Goal: Task Accomplishment & Management: Manage account settings

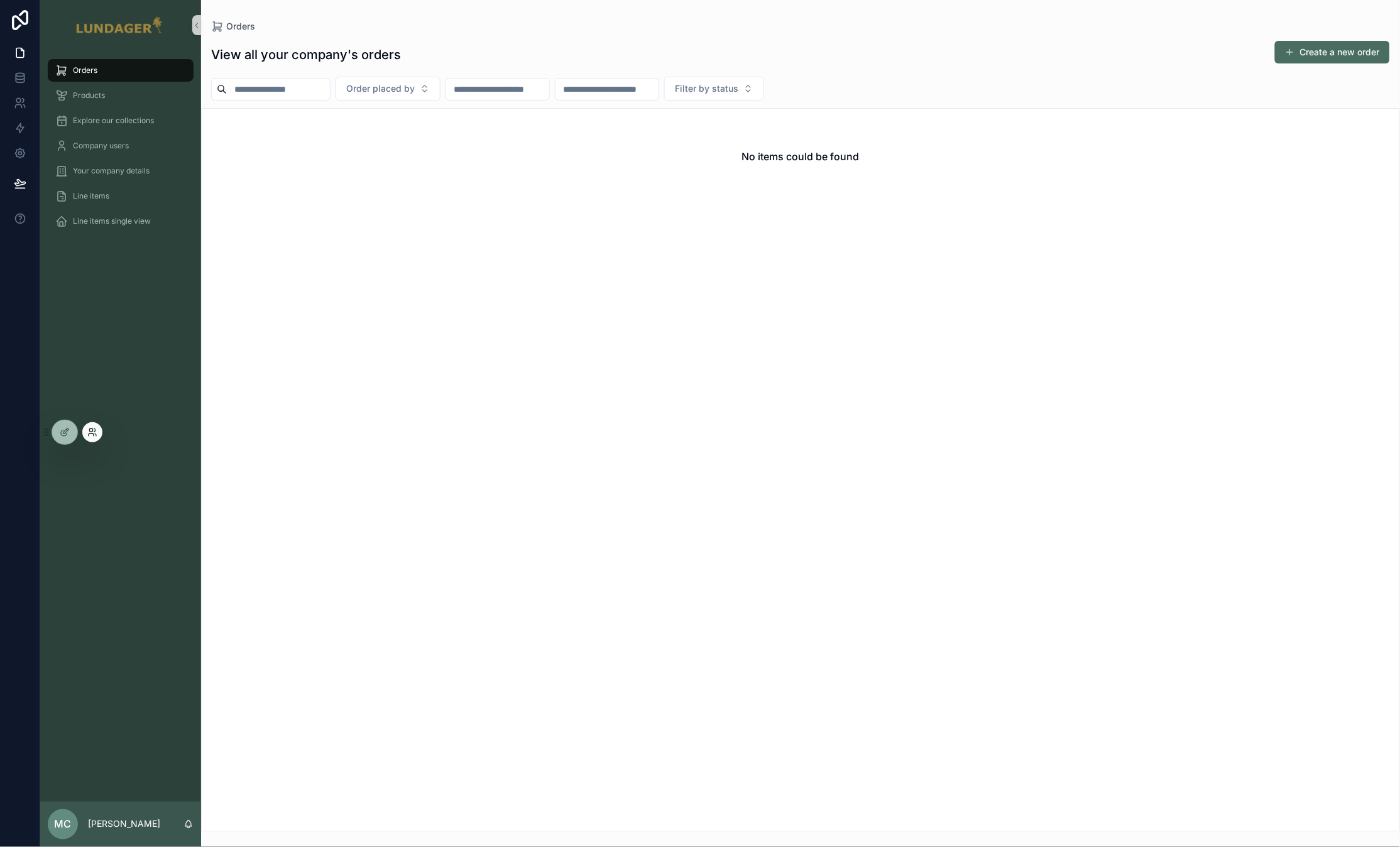
click at [96, 433] on icon at bounding box center [92, 432] width 10 height 10
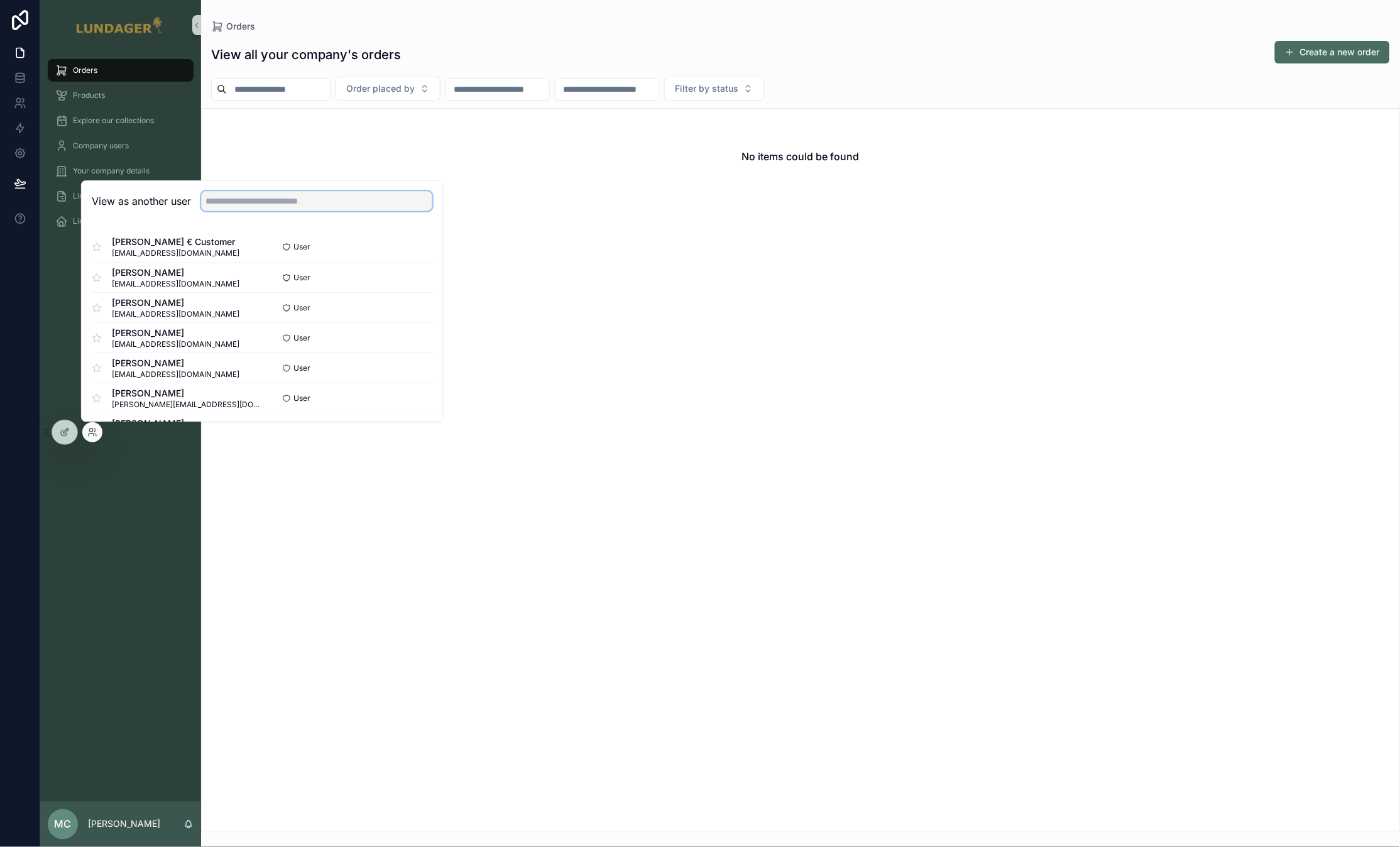
click at [272, 202] on input "text" at bounding box center [317, 201] width 231 height 20
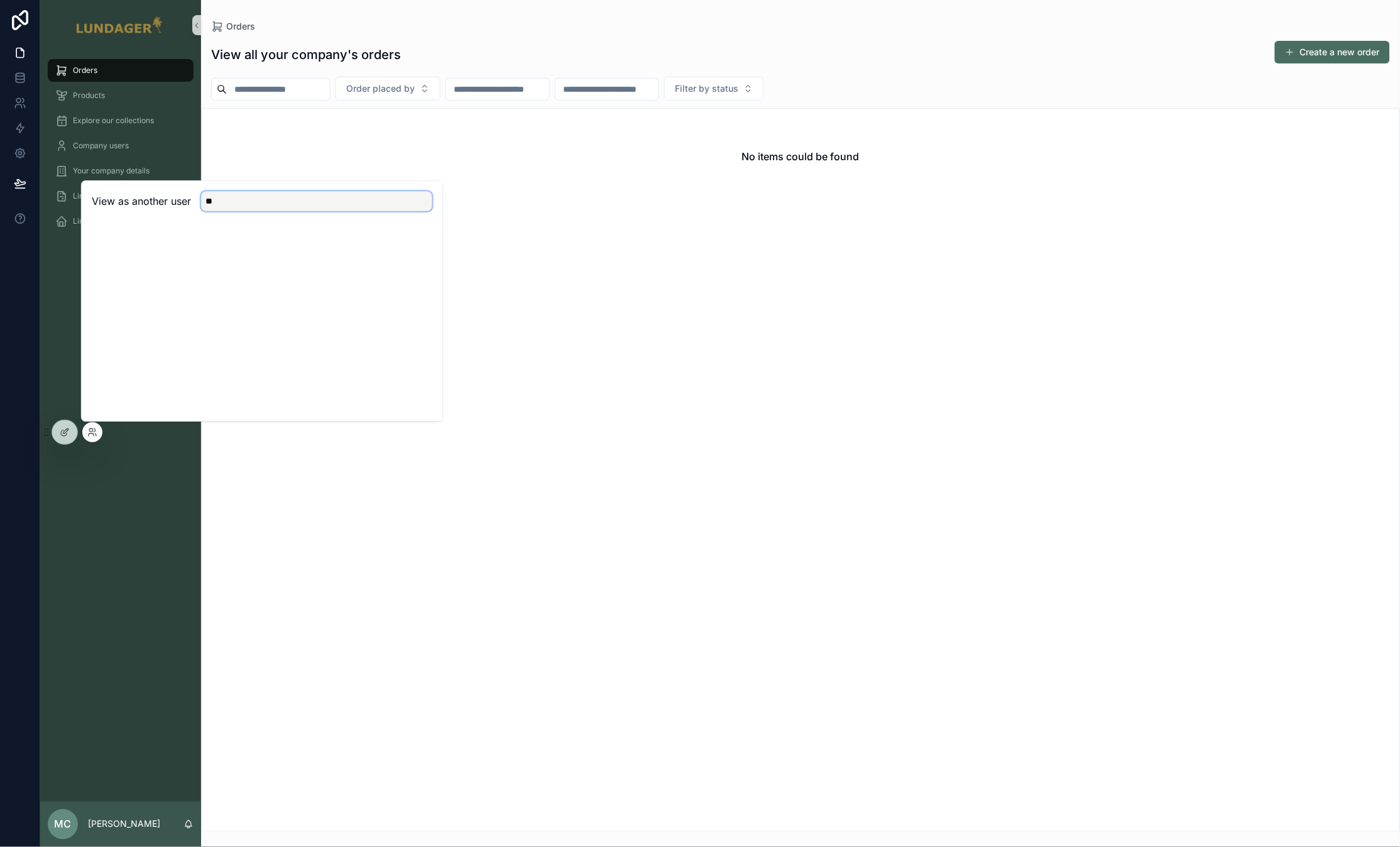
type input "*"
type input "***"
click at [423, 248] on button "Select" at bounding box center [416, 247] width 33 height 18
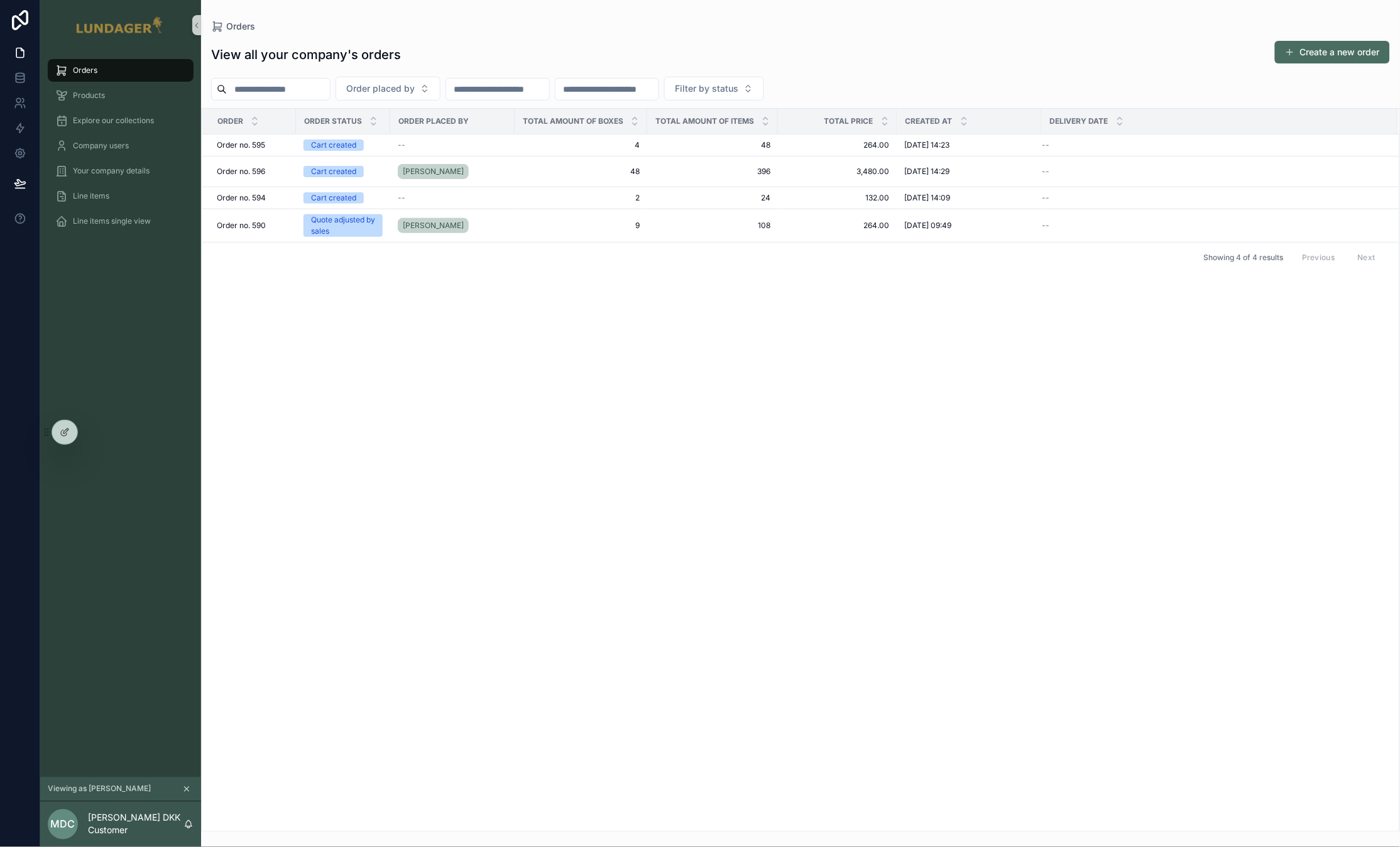
click at [379, 375] on div "Order Order status Order placed by Total amount of boxes Total amount of items …" at bounding box center [801, 470] width 1198 height 722
click at [464, 144] on div "--" at bounding box center [452, 145] width 109 height 10
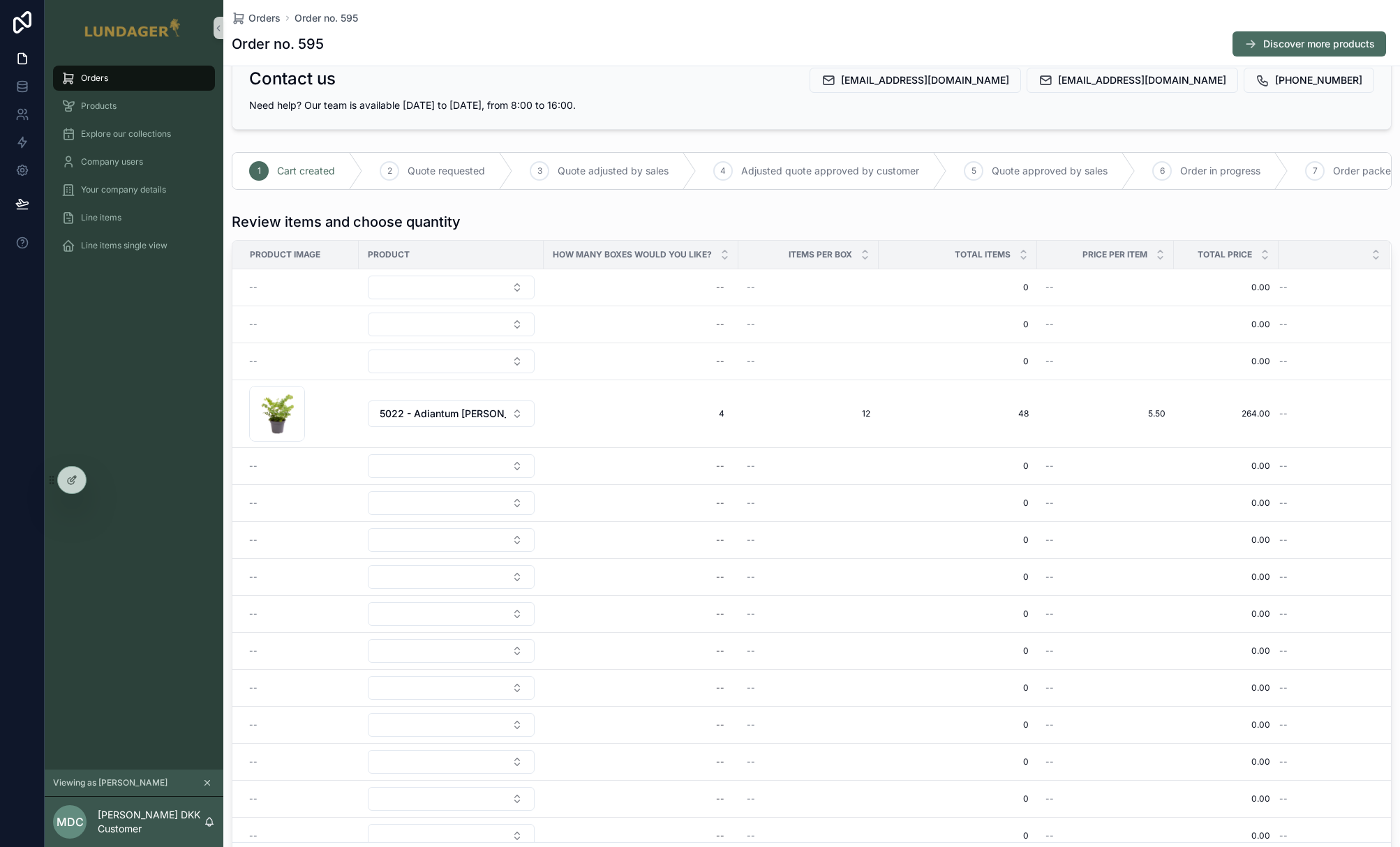
scroll to position [39, 0]
click at [143, 321] on div "Orders Products Explore our collections Company users Your company details Line…" at bounding box center [134, 413] width 179 height 714
click at [630, 37] on div "Order no. 595 Discover more products" at bounding box center [812, 43] width 1160 height 26
click at [113, 340] on div "Orders Products Explore our collections Company users Your company details Line…" at bounding box center [134, 413] width 179 height 714
click at [156, 460] on div "Orders Products Explore our collections Company users Your company details Line…" at bounding box center [134, 413] width 179 height 714
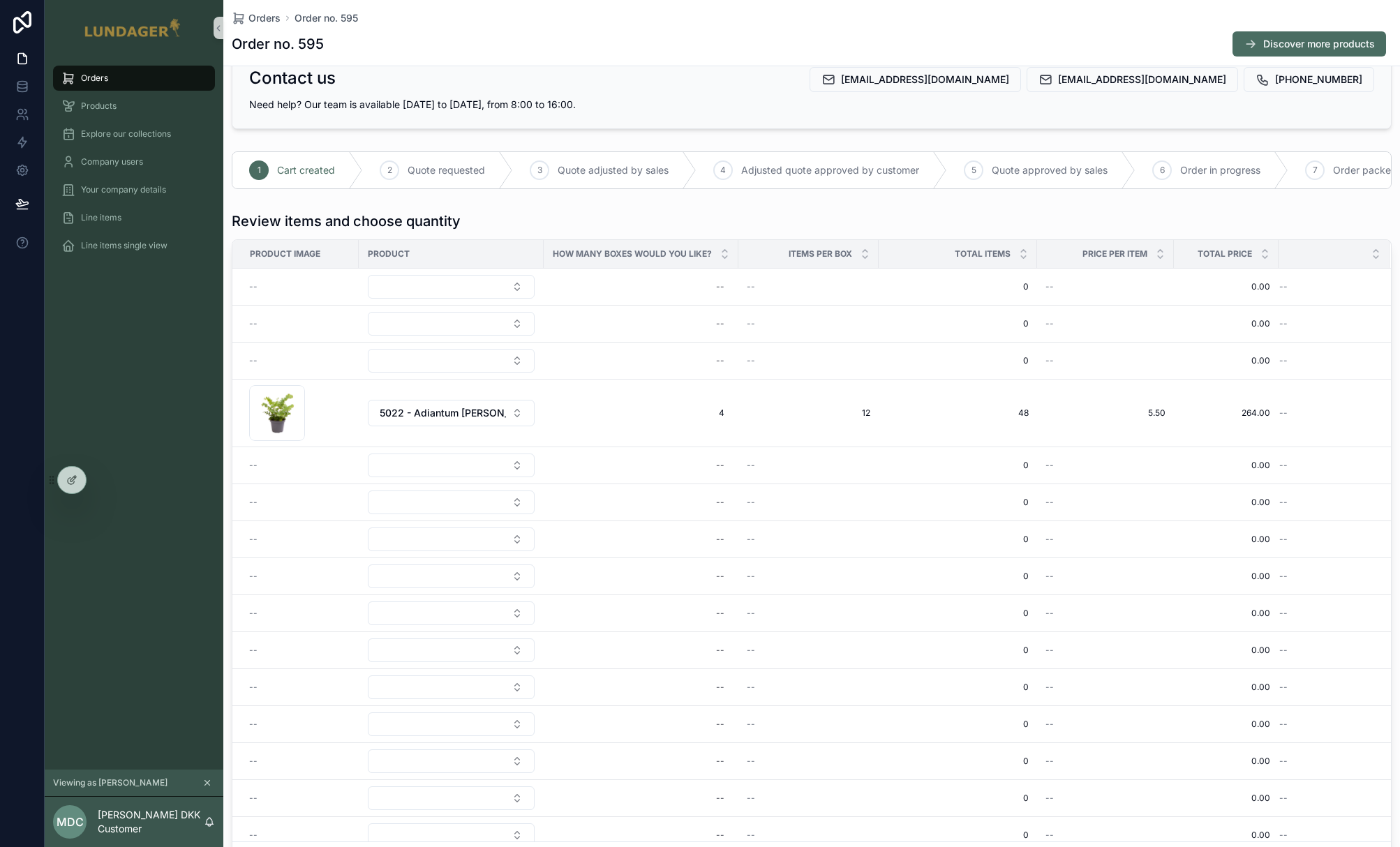
click at [377, 137] on div "Contact us sale@75012.dk home@lundagerhome.com +45 65 96 17 35 Need help? Our t…" at bounding box center [812, 675] width 1176 height 1262
click at [99, 339] on div "Orders Products Explore our collections Company users Your company details Line…" at bounding box center [134, 413] width 179 height 714
click at [102, 321] on div "Orders Products Explore our collections Company users Your company details Line…" at bounding box center [134, 413] width 179 height 714
click at [124, 108] on div "Products" at bounding box center [133, 106] width 145 height 22
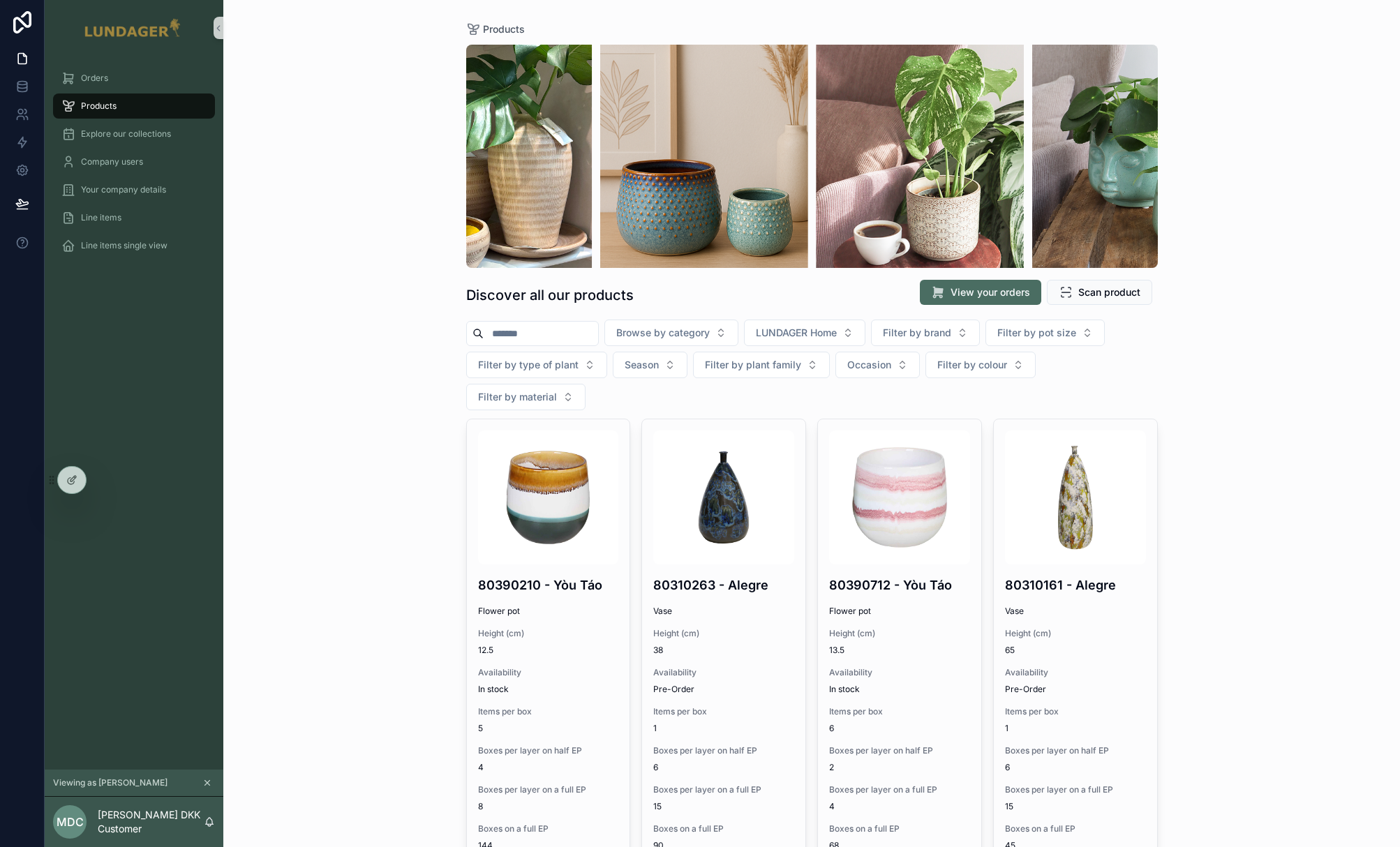
click at [289, 195] on div "Products Discover all our products View your orders Scan product Browse by cate…" at bounding box center [812, 423] width 1176 height 847
click at [1270, 454] on div "Products Discover all our products View your orders Scan product Browse by cate…" at bounding box center [812, 423] width 1176 height 847
click at [295, 161] on div "Products Discover all our products View your orders Scan product Browse by cate…" at bounding box center [812, 423] width 1176 height 847
click at [14, 140] on link at bounding box center [22, 142] width 44 height 28
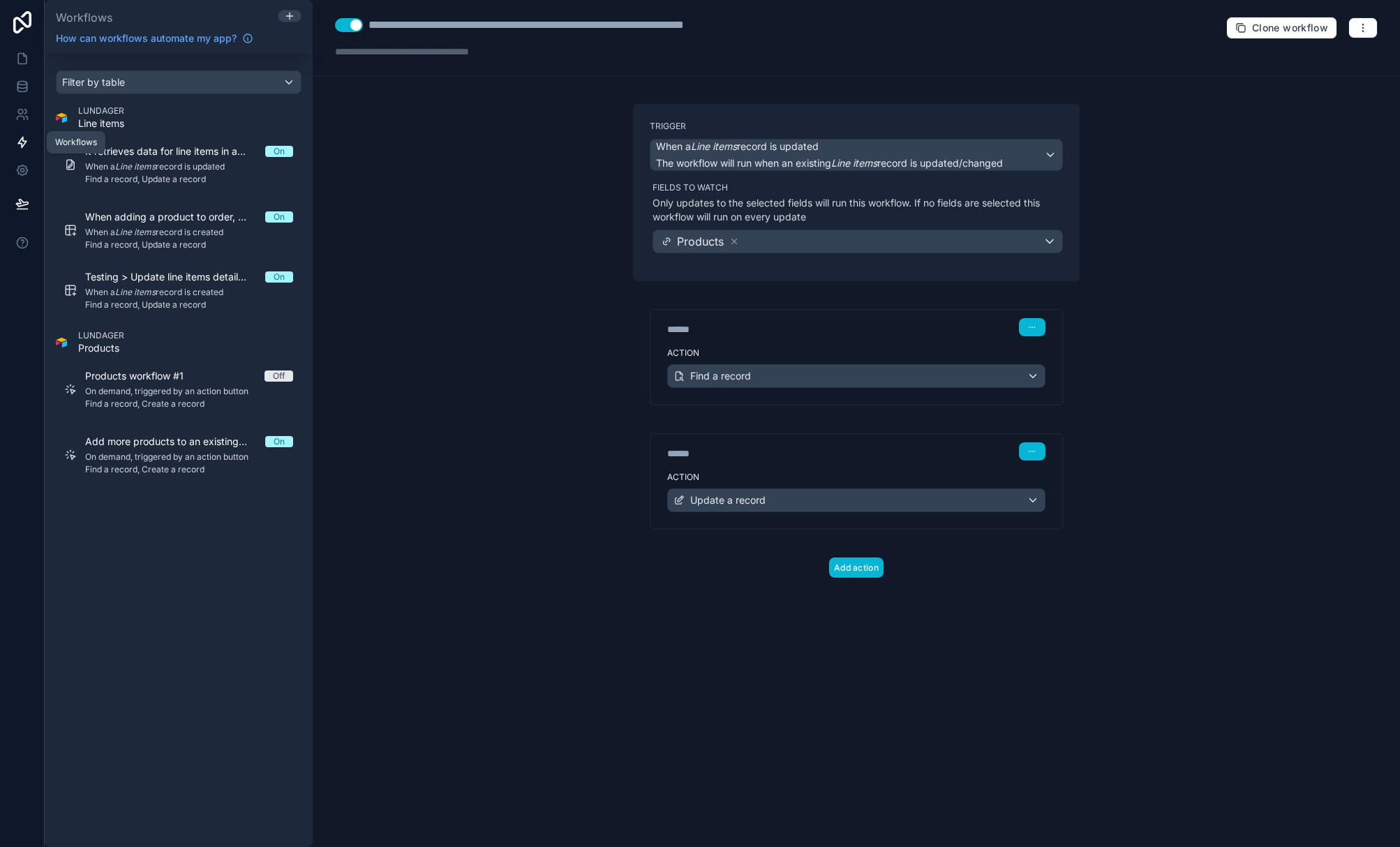
click at [26, 136] on icon at bounding box center [22, 142] width 14 height 14
click at [24, 58] on icon at bounding box center [22, 59] width 14 height 14
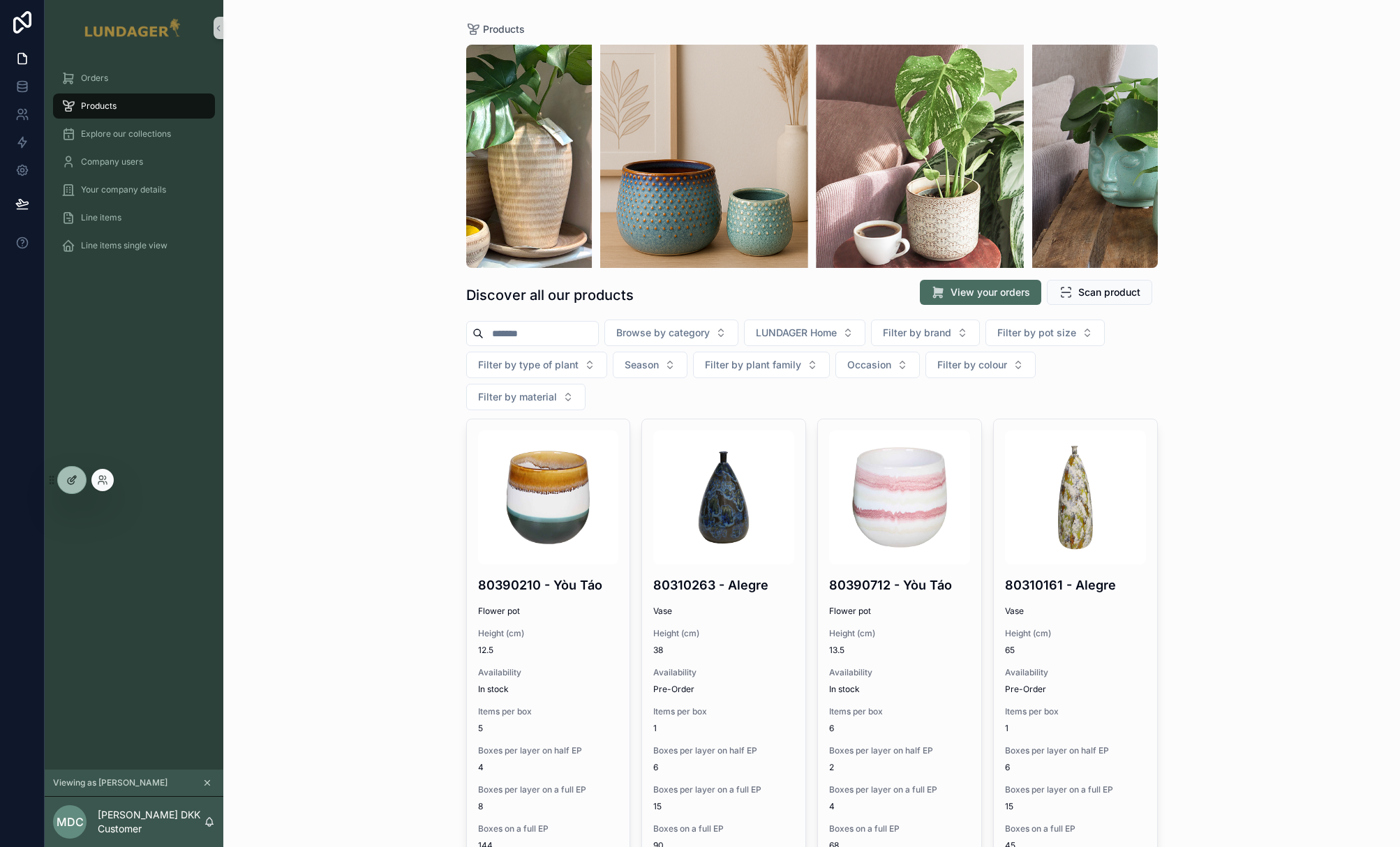
click at [73, 479] on icon at bounding box center [71, 479] width 11 height 11
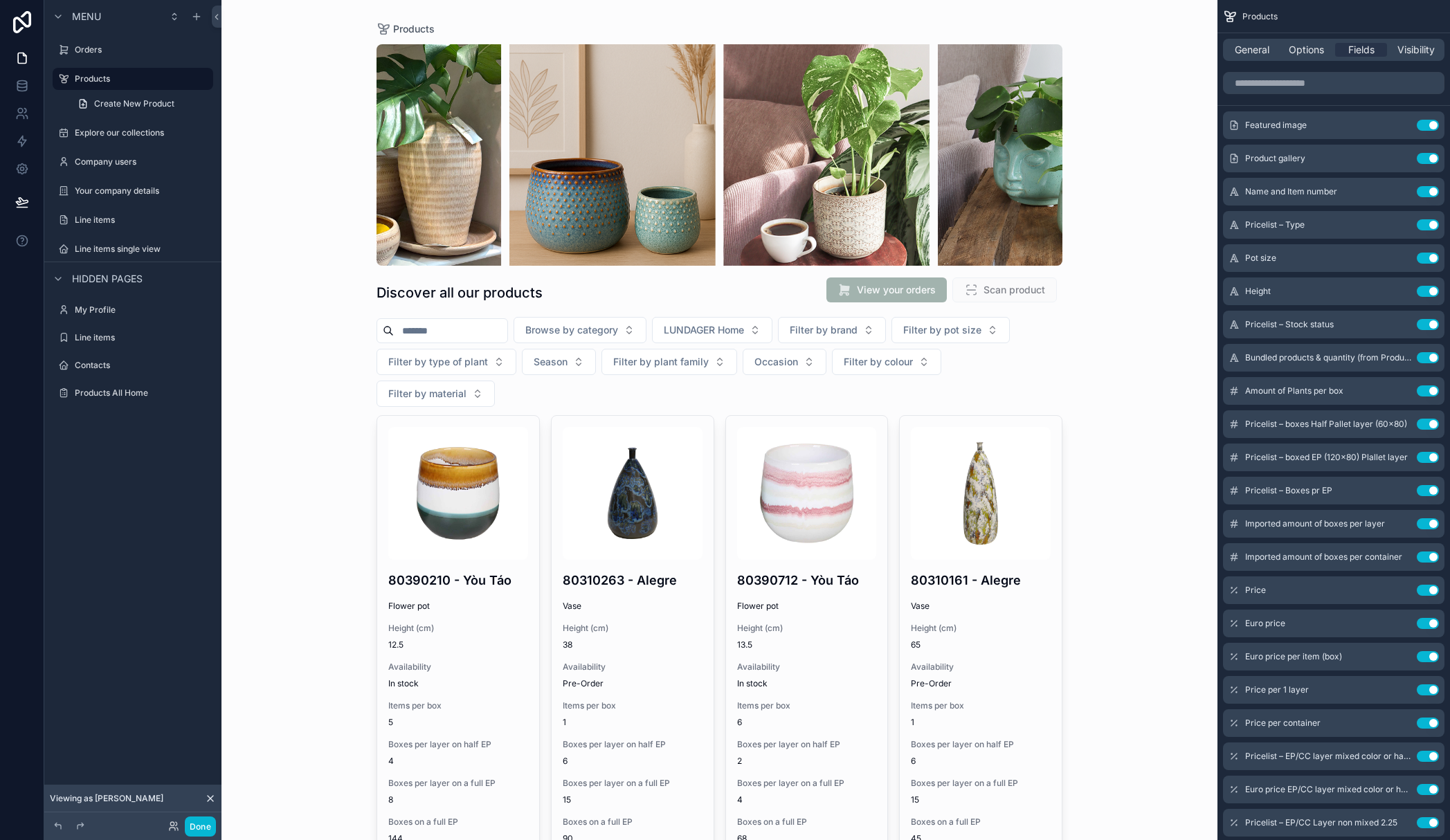
click at [281, 152] on div "Products Discover all our products View your orders Scan product Browse by cate…" at bounding box center [720, 420] width 996 height 840
click at [302, 585] on div "Products Discover all our products View your orders Scan product Browse by cate…" at bounding box center [720, 420] width 996 height 840
click at [199, 826] on button "Done" at bounding box center [200, 827] width 31 height 20
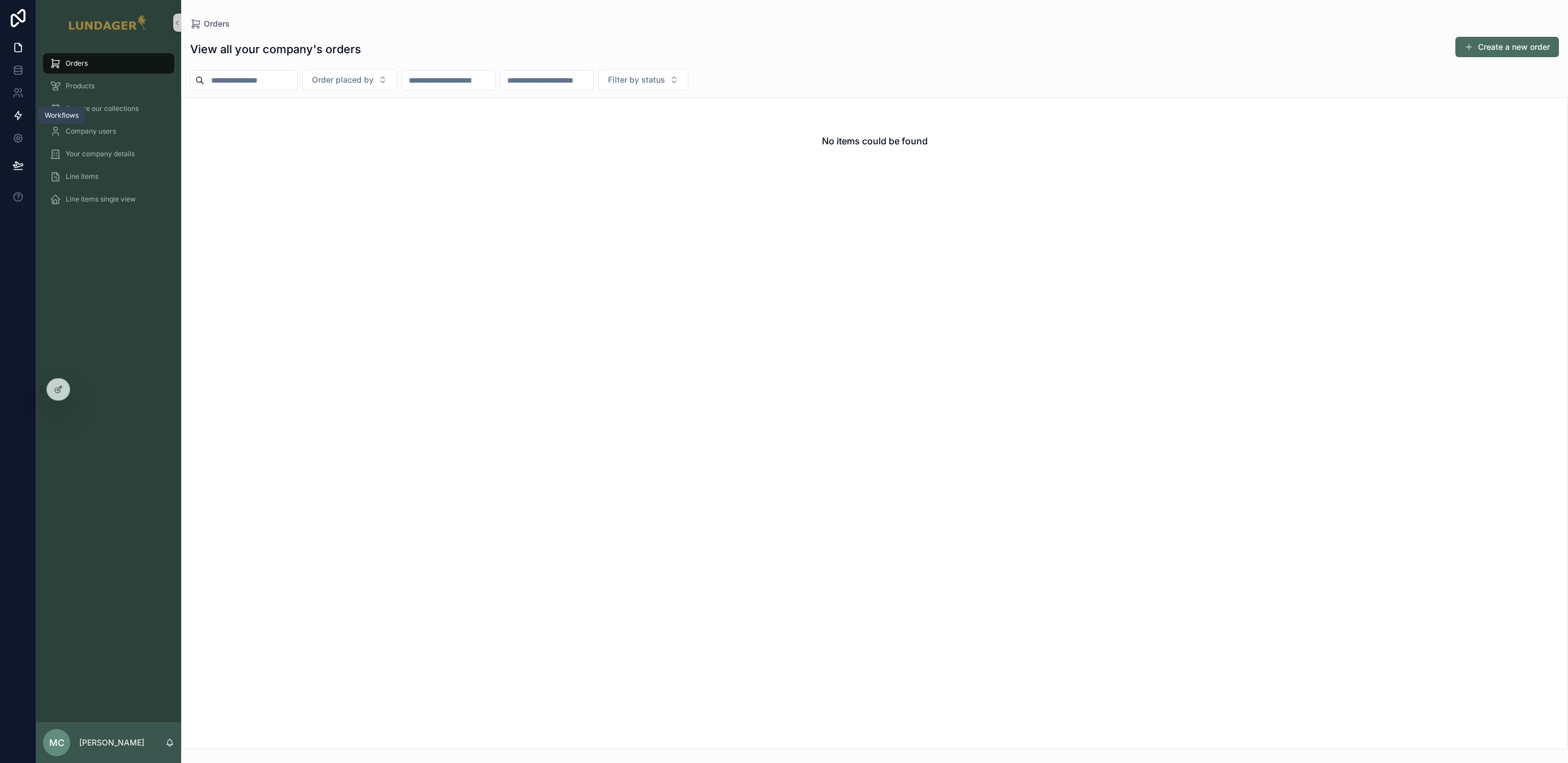
click at [23, 114] on link at bounding box center [18, 115] width 36 height 23
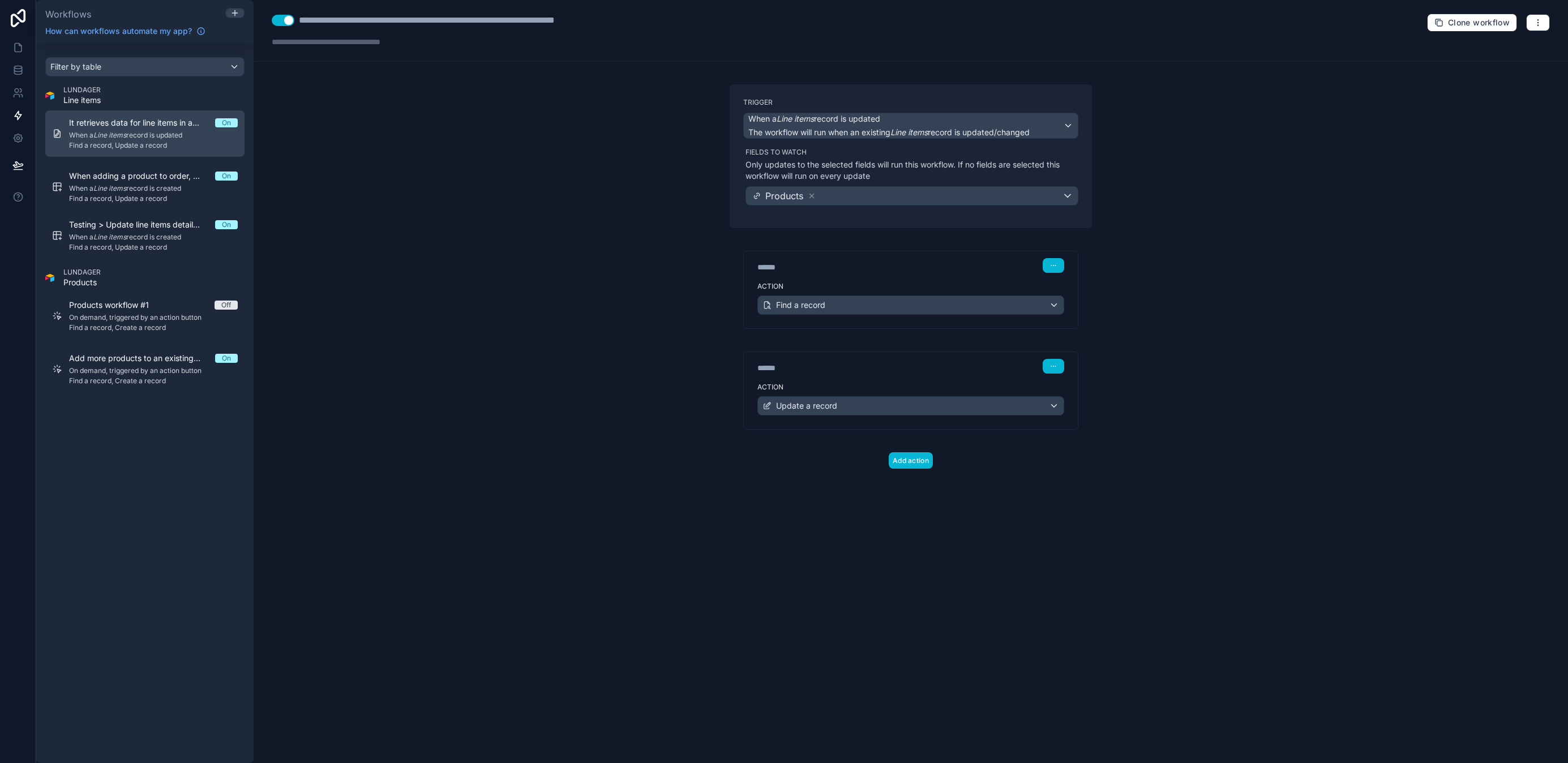
click at [122, 143] on span "Find a record, Update a record" at bounding box center [153, 145] width 169 height 9
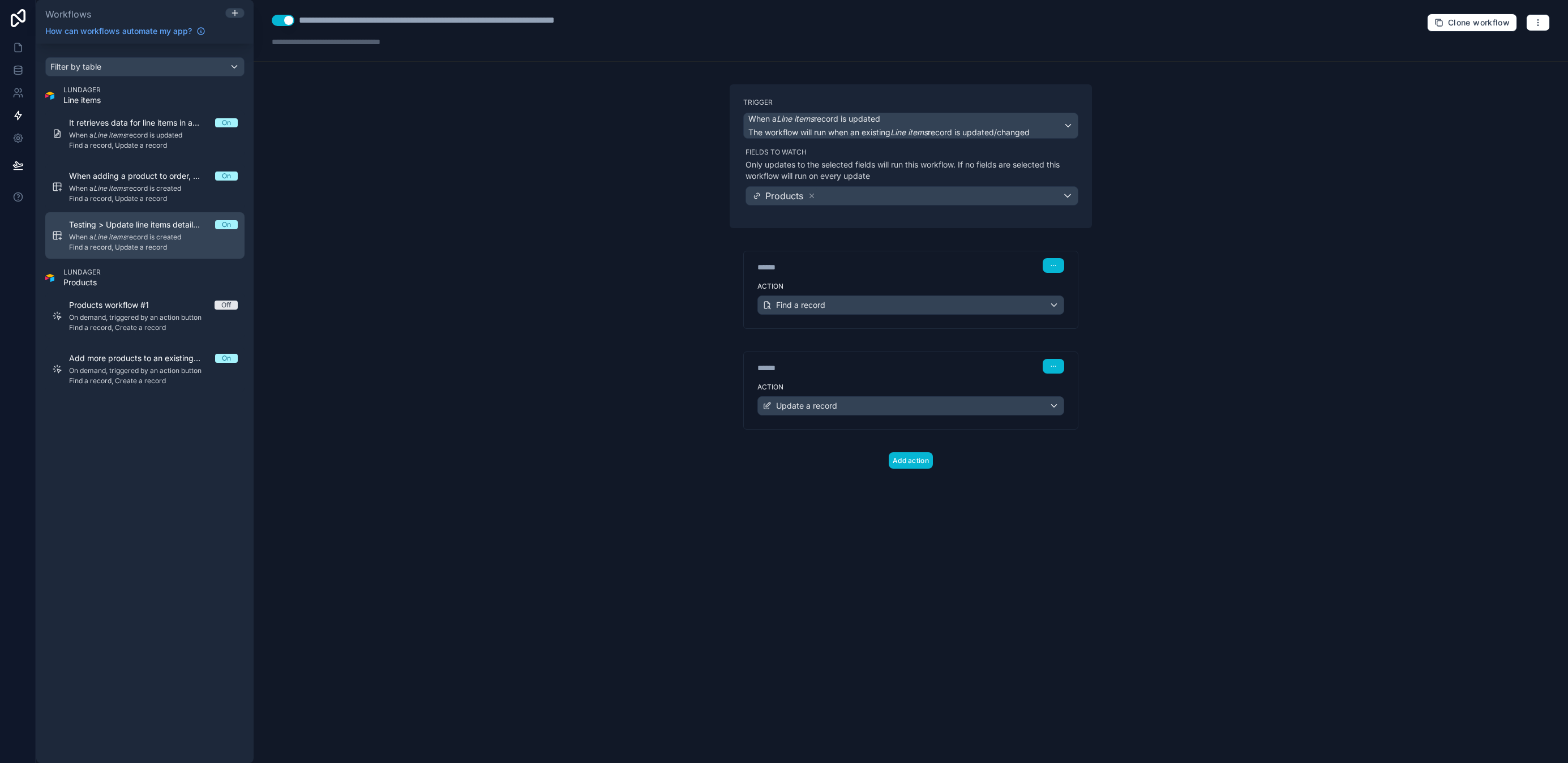
click at [147, 249] on span "Find a record, Update a record" at bounding box center [153, 247] width 169 height 9
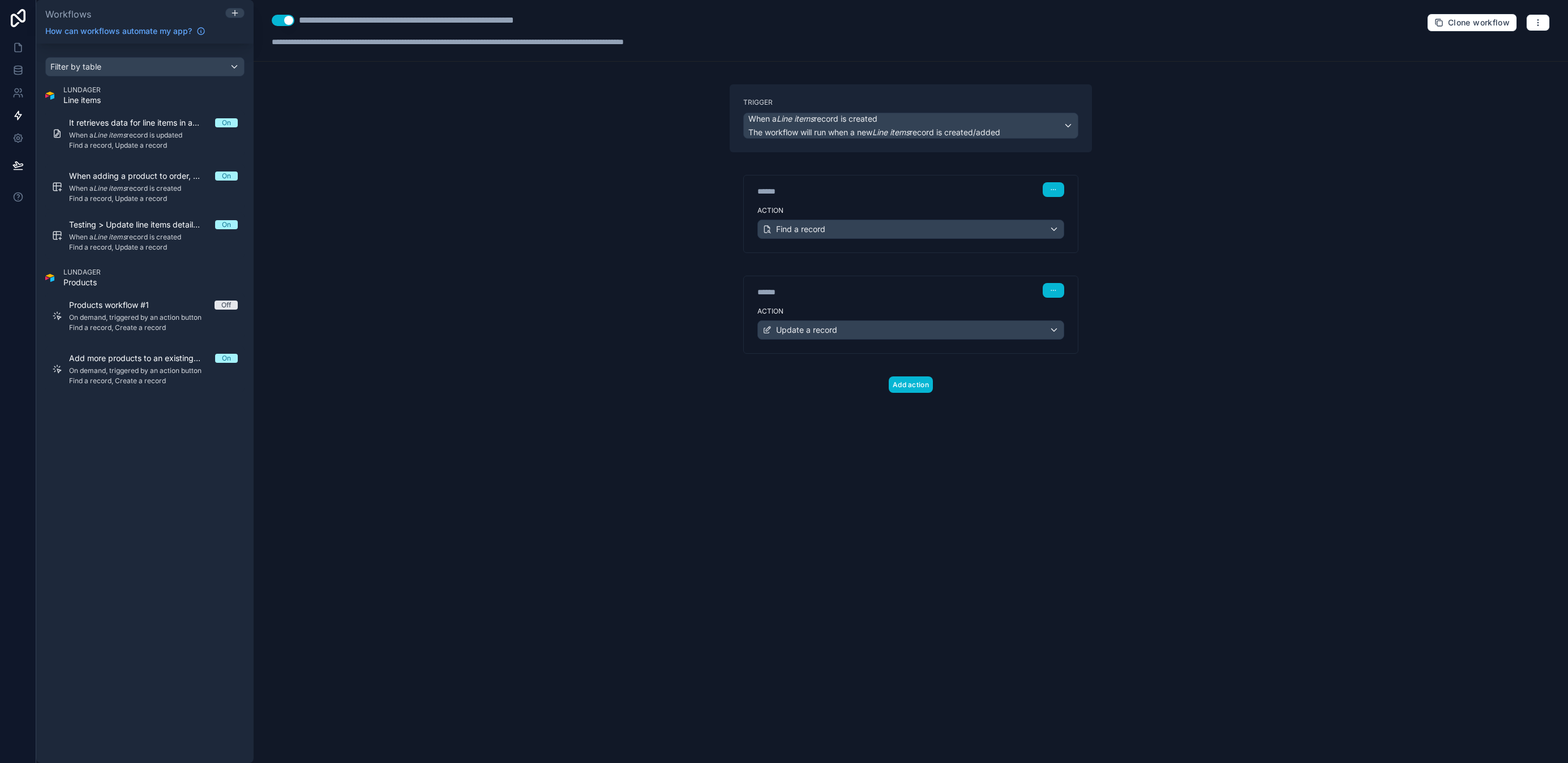
click at [417, 27] on div "**********" at bounding box center [439, 21] width 280 height 14
drag, startPoint x: 375, startPoint y: 19, endPoint x: 371, endPoint y: 30, distance: 11.7
click at [374, 19] on div "**********" at bounding box center [439, 21] width 280 height 14
click at [375, 18] on div "**********" at bounding box center [441, 21] width 284 height 14
click at [362, 17] on div "**********" at bounding box center [441, 21] width 284 height 14
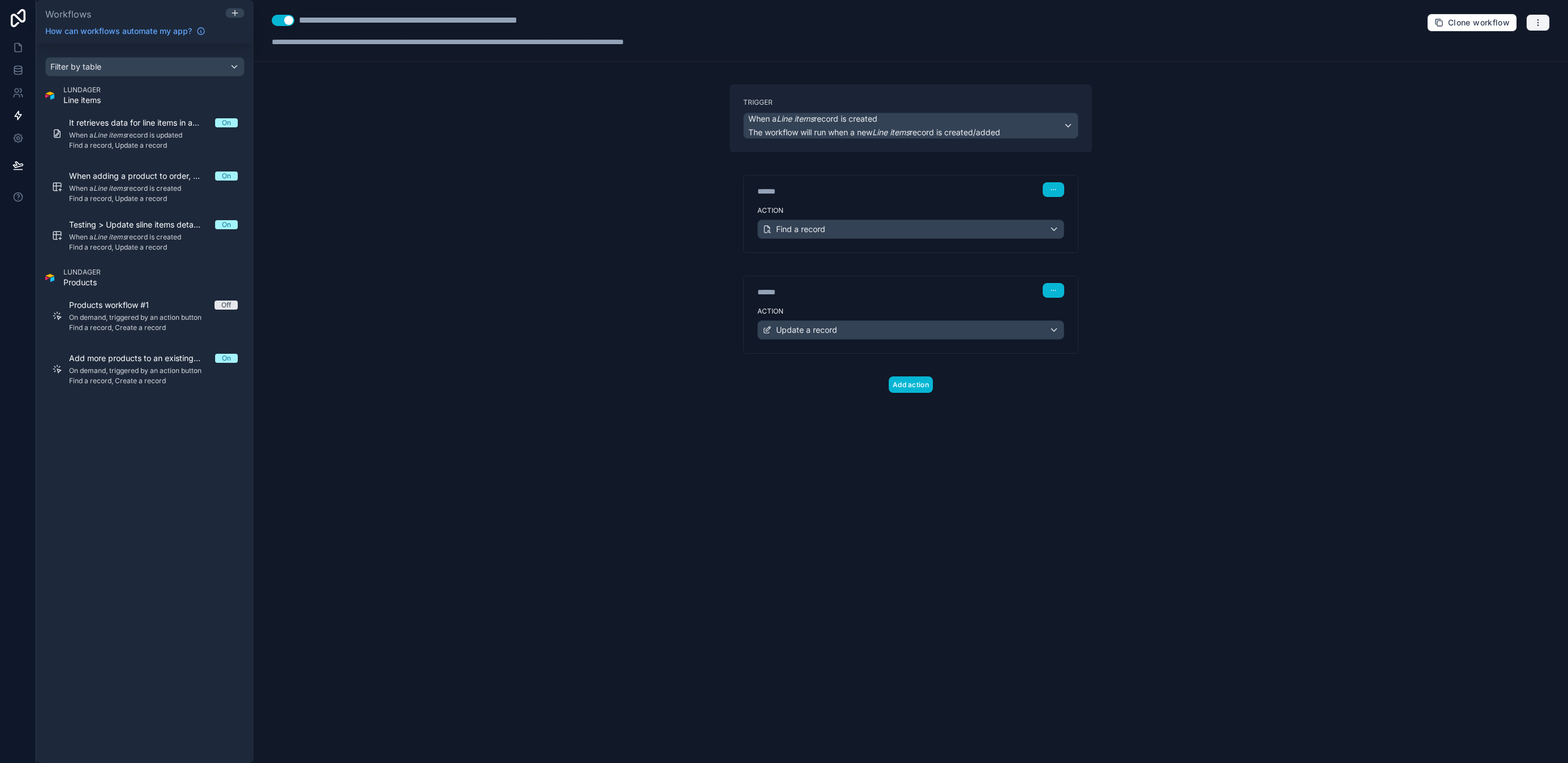
click at [1538, 26] on icon "button" at bounding box center [1537, 22] width 9 height 9
click at [1290, 119] on div "**********" at bounding box center [910, 381] width 1314 height 763
click at [277, 21] on button "Use setting" at bounding box center [283, 20] width 23 height 11
click at [359, 18] on div "**********" at bounding box center [441, 21] width 284 height 14
click at [284, 17] on button "Use setting" at bounding box center [283, 20] width 23 height 11
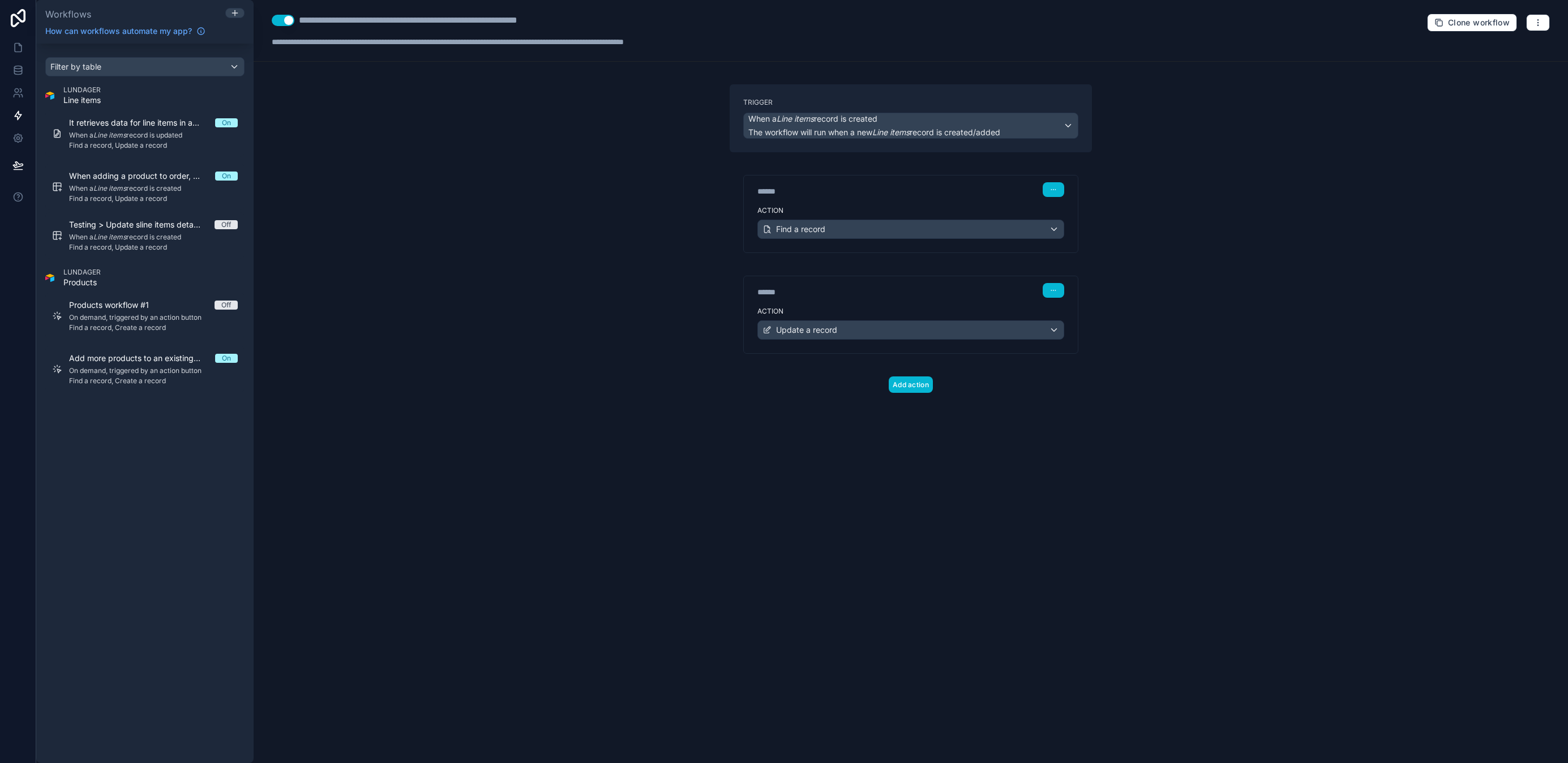
click at [384, 21] on div "**********" at bounding box center [441, 21] width 284 height 14
drag, startPoint x: 396, startPoint y: 17, endPoint x: 376, endPoint y: 19, distance: 20.1
click at [376, 19] on div "**********" at bounding box center [441, 21] width 284 height 14
click at [371, 22] on div "**********" at bounding box center [430, 21] width 262 height 14
click at [378, 23] on div "**********" at bounding box center [433, 21] width 267 height 14
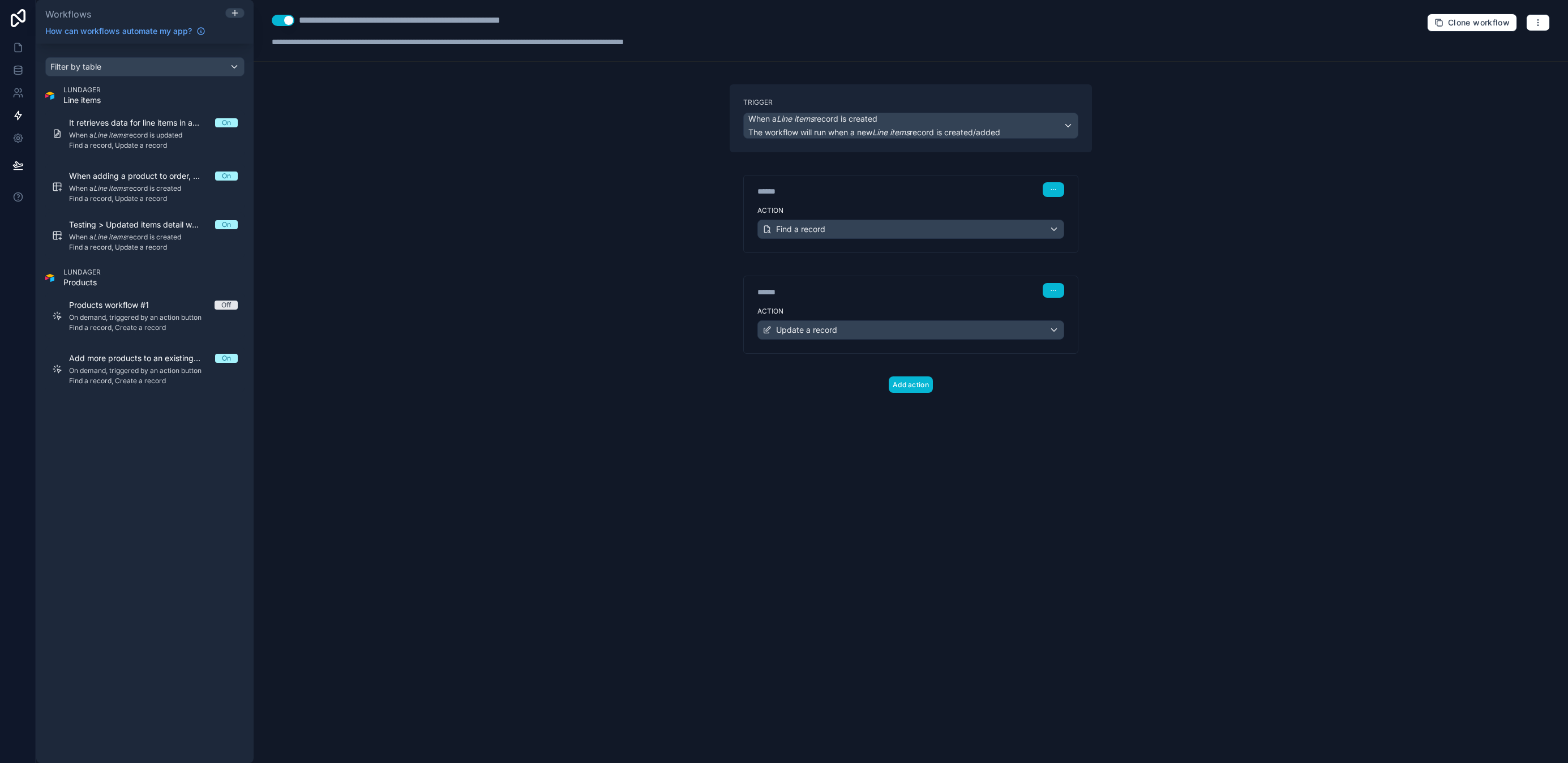
click at [375, 19] on div "**********" at bounding box center [433, 21] width 267 height 14
drag, startPoint x: 570, startPoint y: 21, endPoint x: 309, endPoint y: 7, distance: 261.4
click at [309, 7] on div "**********" at bounding box center [910, 31] width 1314 height 62
click at [105, 130] on div "It retrieves data for line items in an order: amount of boxes, items, price On …" at bounding box center [153, 134] width 169 height 33
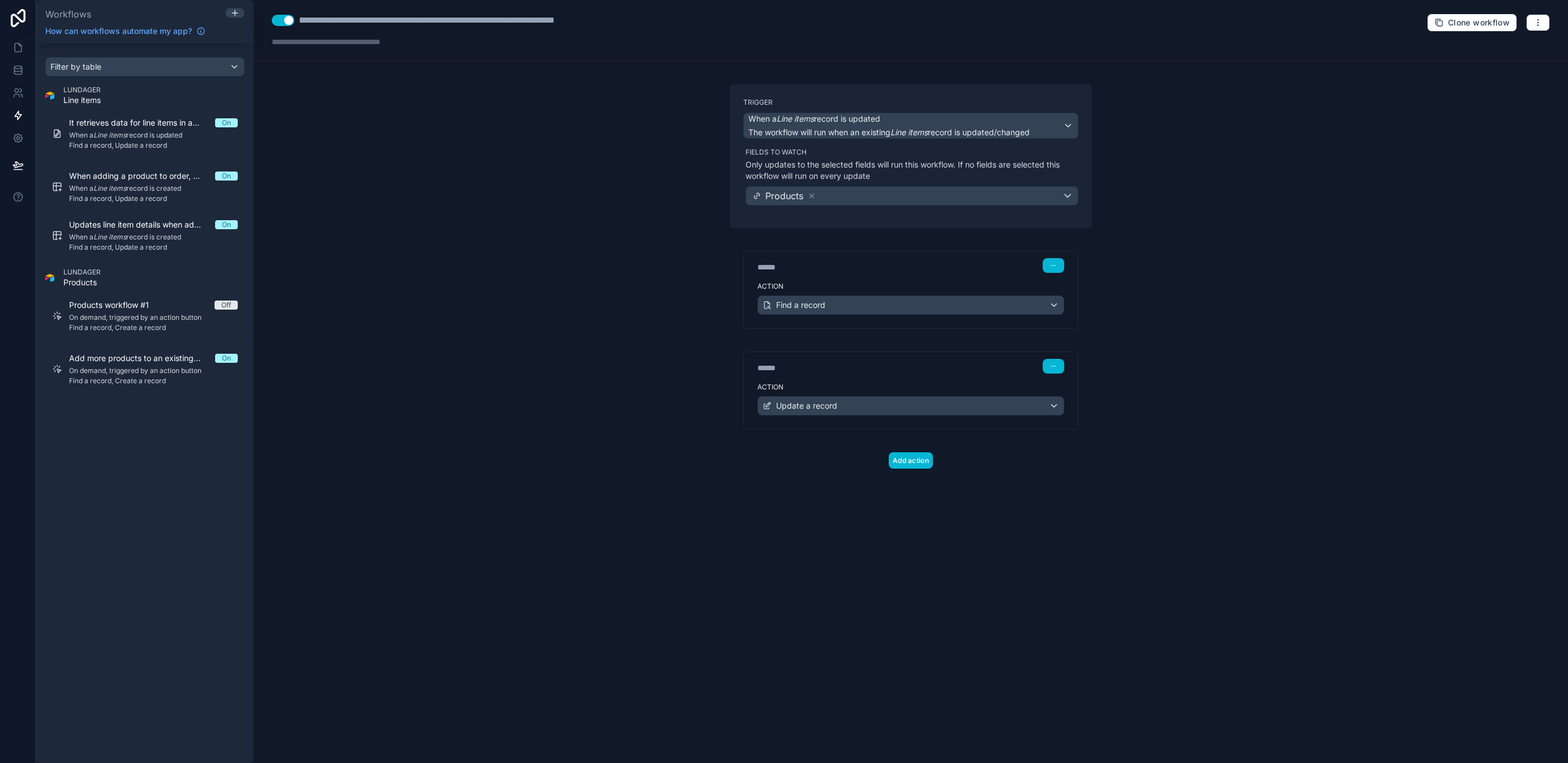
click at [448, 19] on div "**********" at bounding box center [456, 21] width 314 height 14
click at [145, 225] on span "Updates line item details when adding a product to order (amount per box & pric…" at bounding box center [142, 225] width 146 height 11
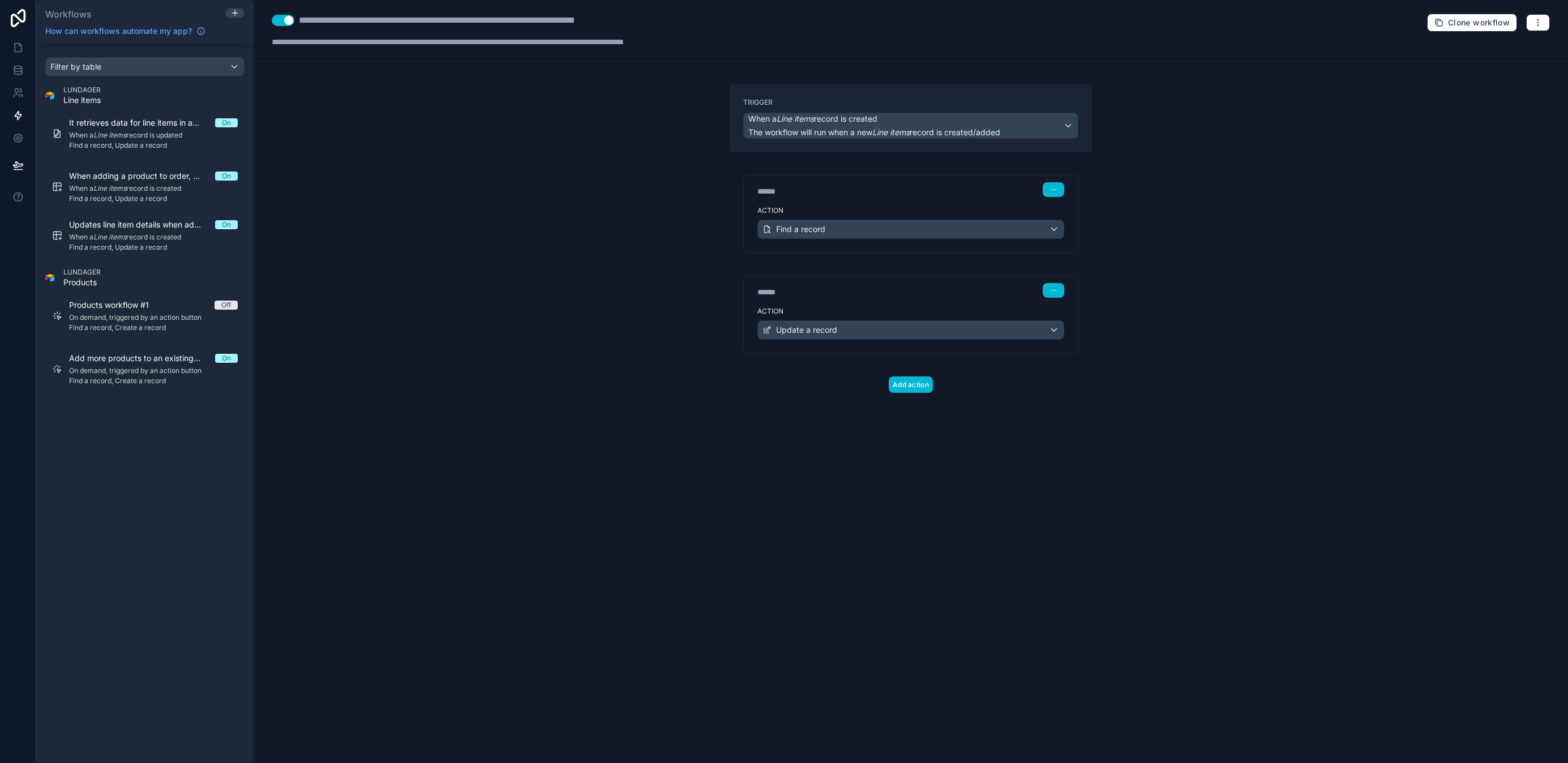
click at [456, 21] on div "**********" at bounding box center [479, 21] width 360 height 14
click at [462, 19] on div "**********" at bounding box center [479, 21] width 360 height 14
click at [301, 21] on div "**********" at bounding box center [479, 21] width 360 height 14
click at [309, 20] on div "**********" at bounding box center [482, 21] width 367 height 14
click at [305, 21] on div "**********" at bounding box center [479, 21] width 360 height 14
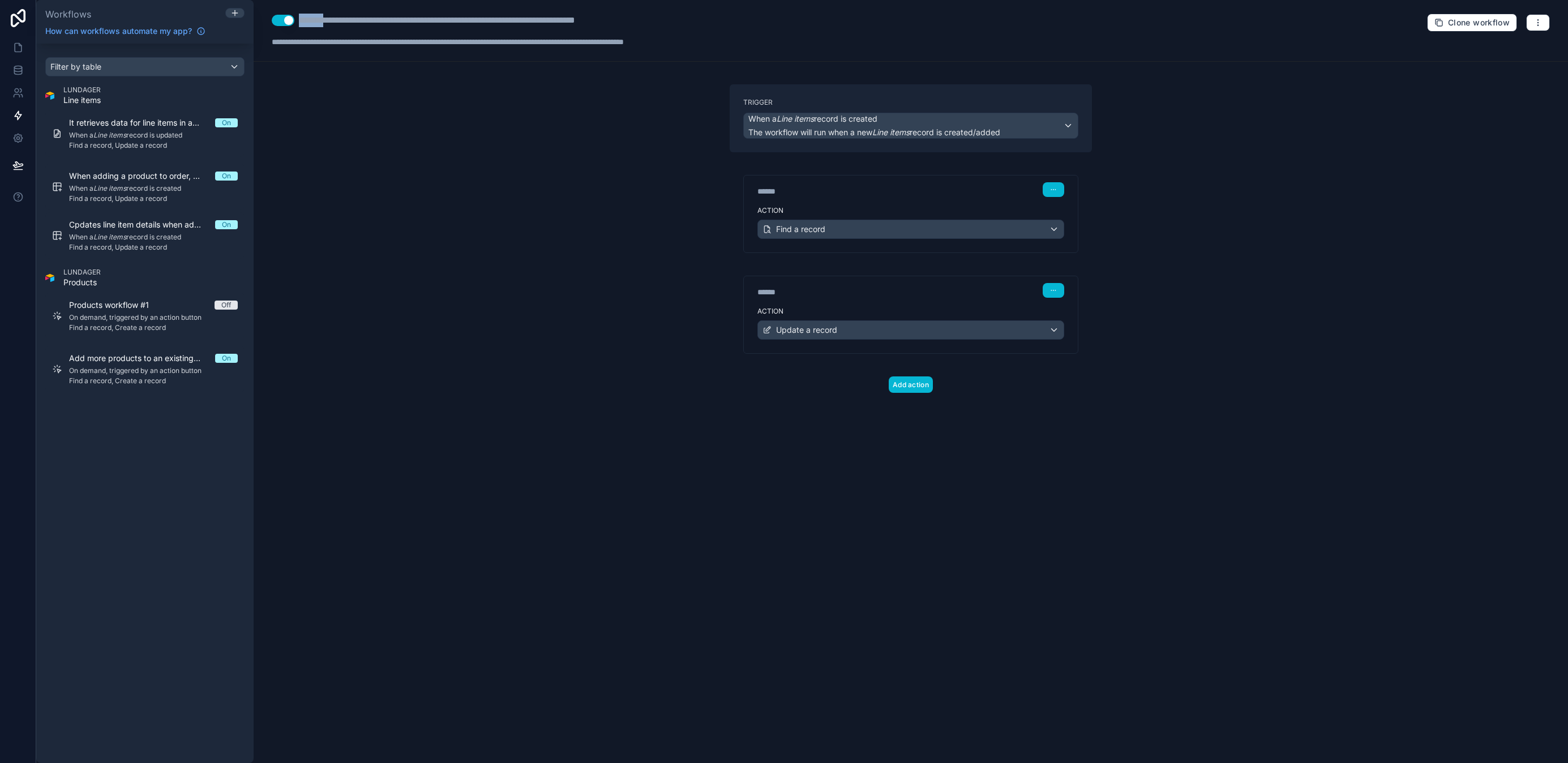
click at [305, 21] on div "**********" at bounding box center [479, 21] width 360 height 14
click at [305, 18] on div "**********" at bounding box center [465, 21] width 331 height 14
click at [310, 21] on div "**********" at bounding box center [467, 21] width 337 height 14
click at [100, 138] on em "Line items" at bounding box center [110, 135] width 33 height 8
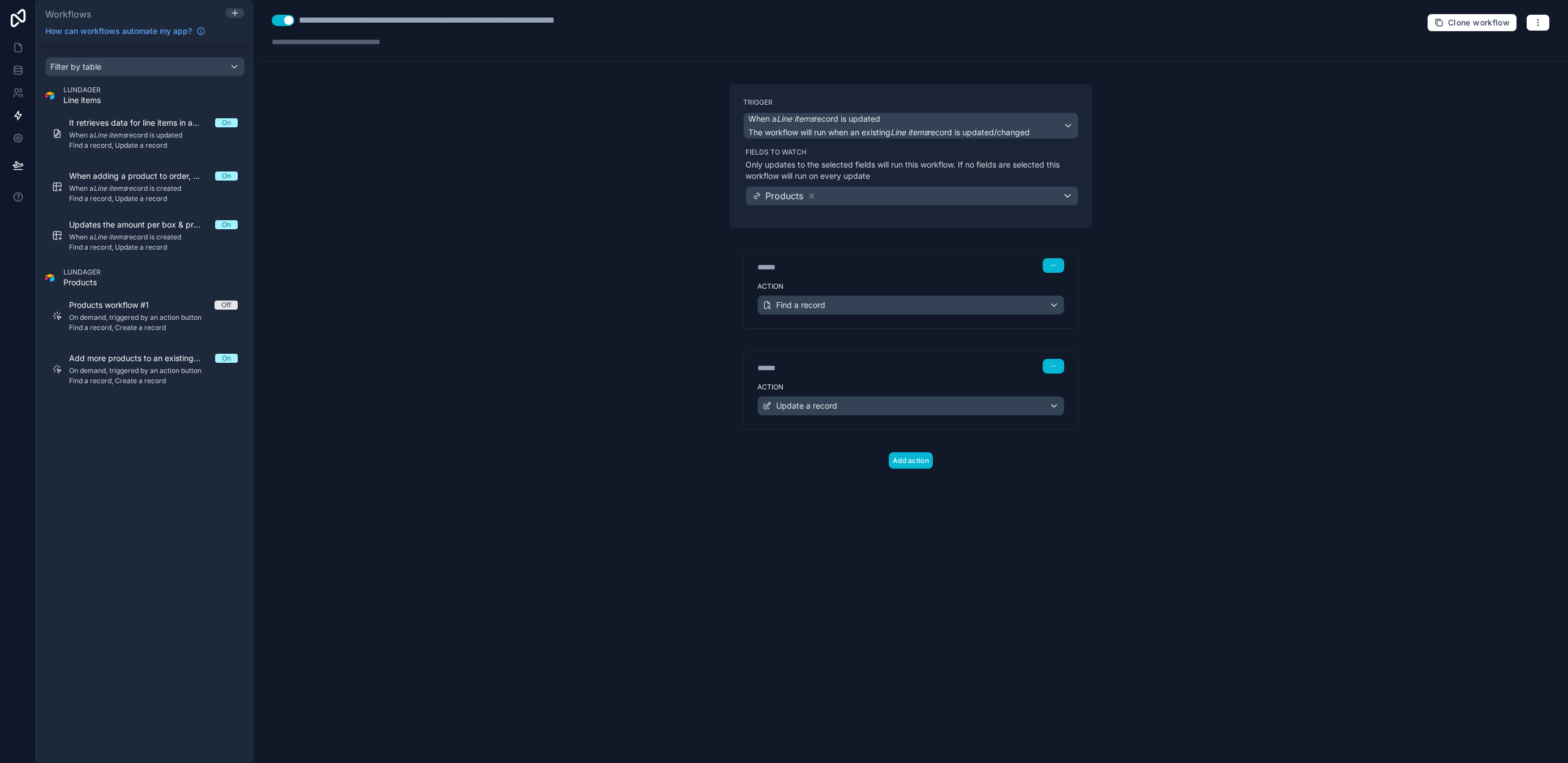
click at [450, 18] on div "**********" at bounding box center [456, 21] width 314 height 14
click at [447, 19] on div "**********" at bounding box center [456, 21] width 314 height 14
drag, startPoint x: 413, startPoint y: 21, endPoint x: 261, endPoint y: 17, distance: 152.1
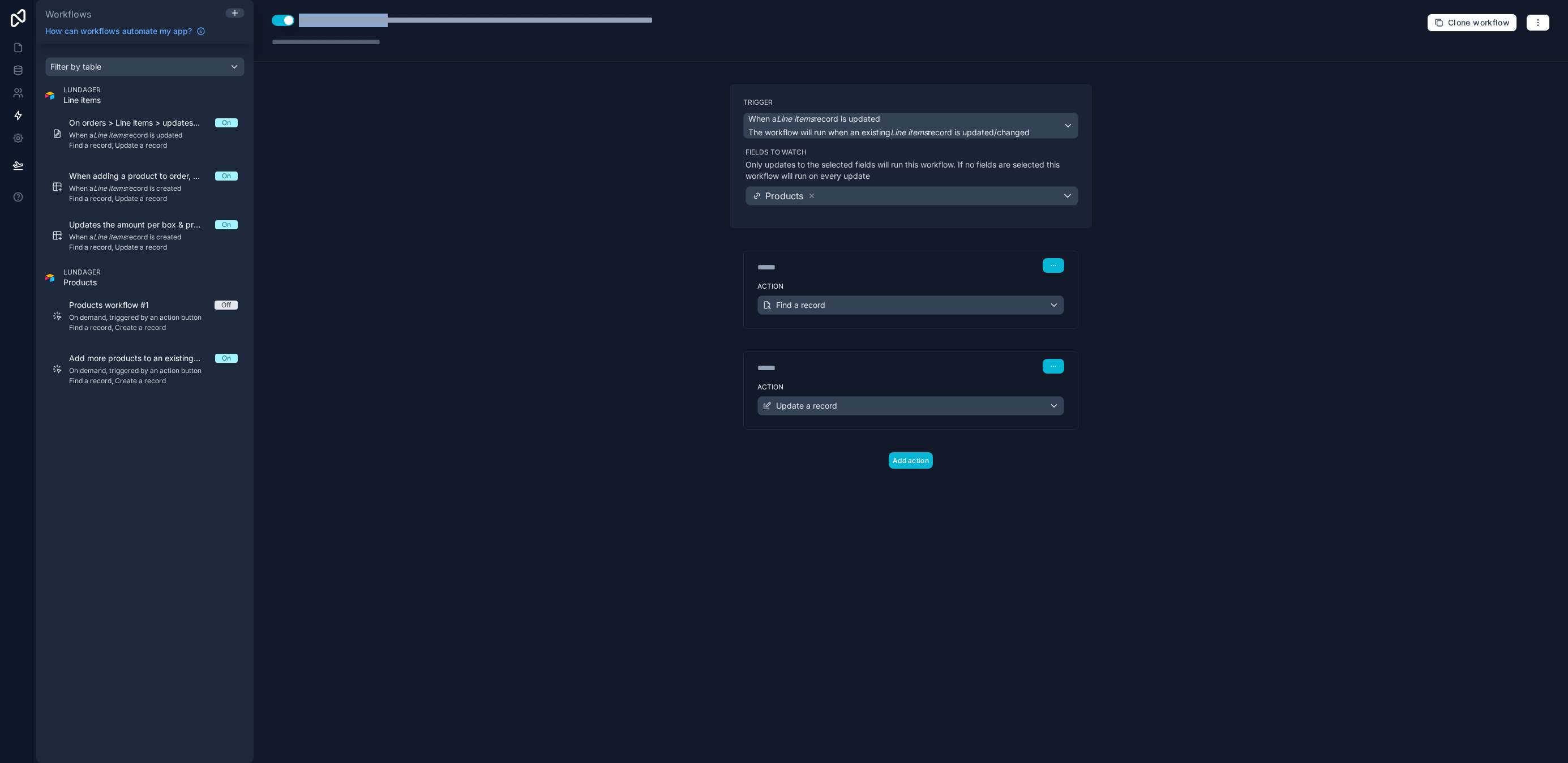
click at [261, 17] on div "**********" at bounding box center [910, 31] width 1314 height 62
drag, startPoint x: 475, startPoint y: 21, endPoint x: 445, endPoint y: 21, distance: 30.0
click at [445, 21] on div "**********" at bounding box center [509, 21] width 420 height 14
click at [476, 17] on div "**********" at bounding box center [509, 21] width 420 height 14
click at [480, 23] on div "**********" at bounding box center [511, 21] width 423 height 14
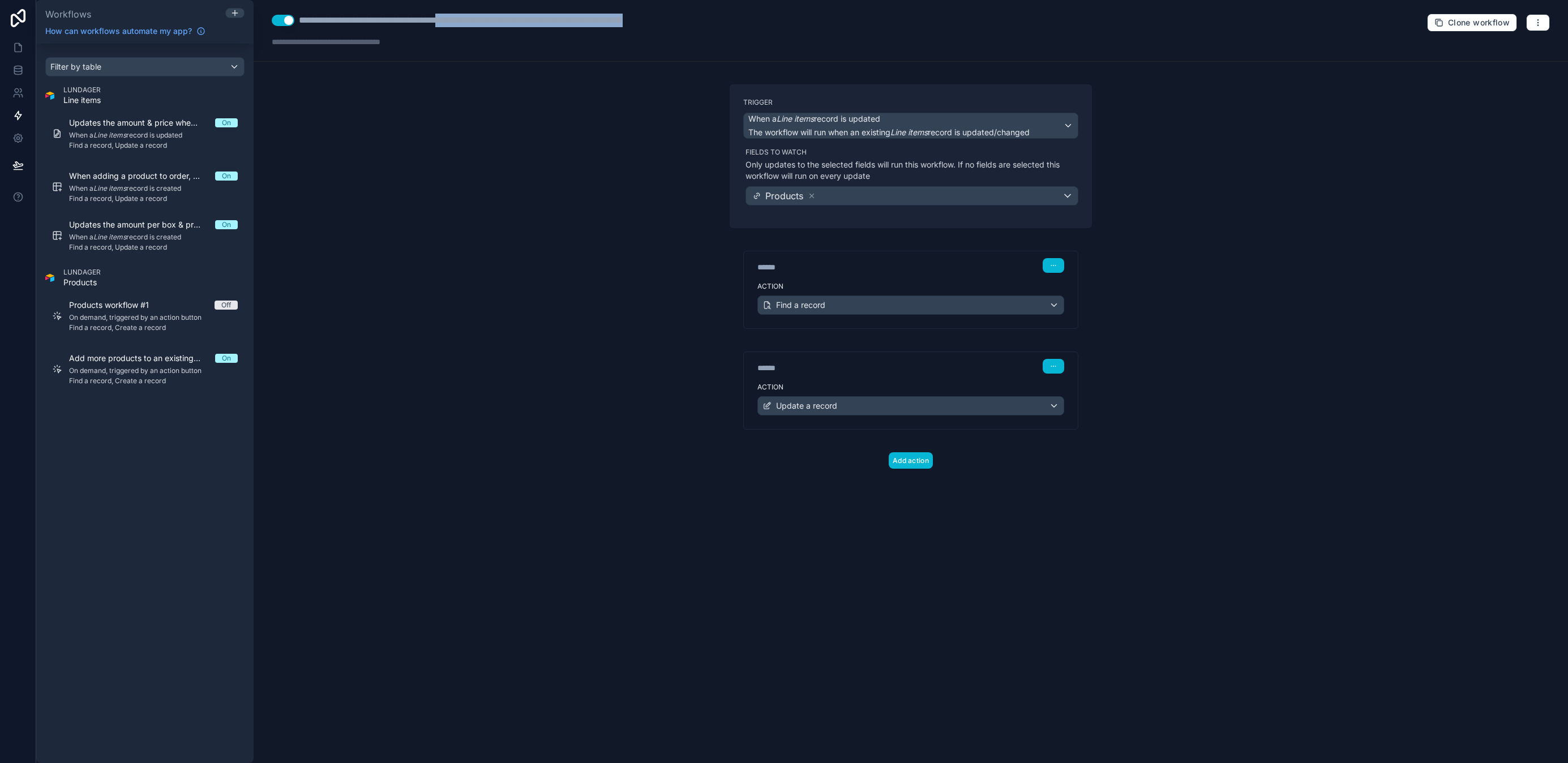
drag, startPoint x: 724, startPoint y: 23, endPoint x: 482, endPoint y: 24, distance: 242.0
click at [482, 24] on div "**********" at bounding box center [910, 31] width 1314 height 62
type div "**********"
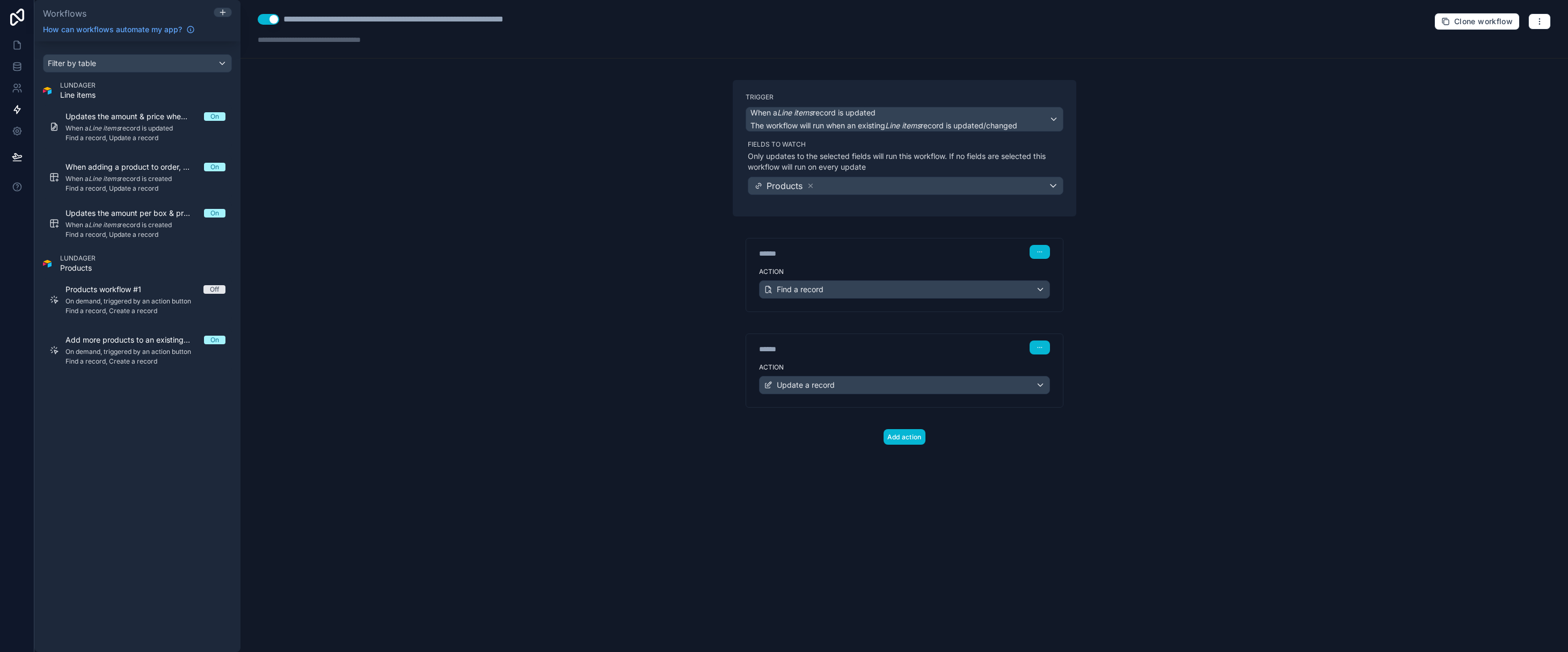
click at [435, 390] on div "**********" at bounding box center [904, 326] width 1327 height 652
click at [1261, 402] on div "**********" at bounding box center [904, 326] width 1327 height 652
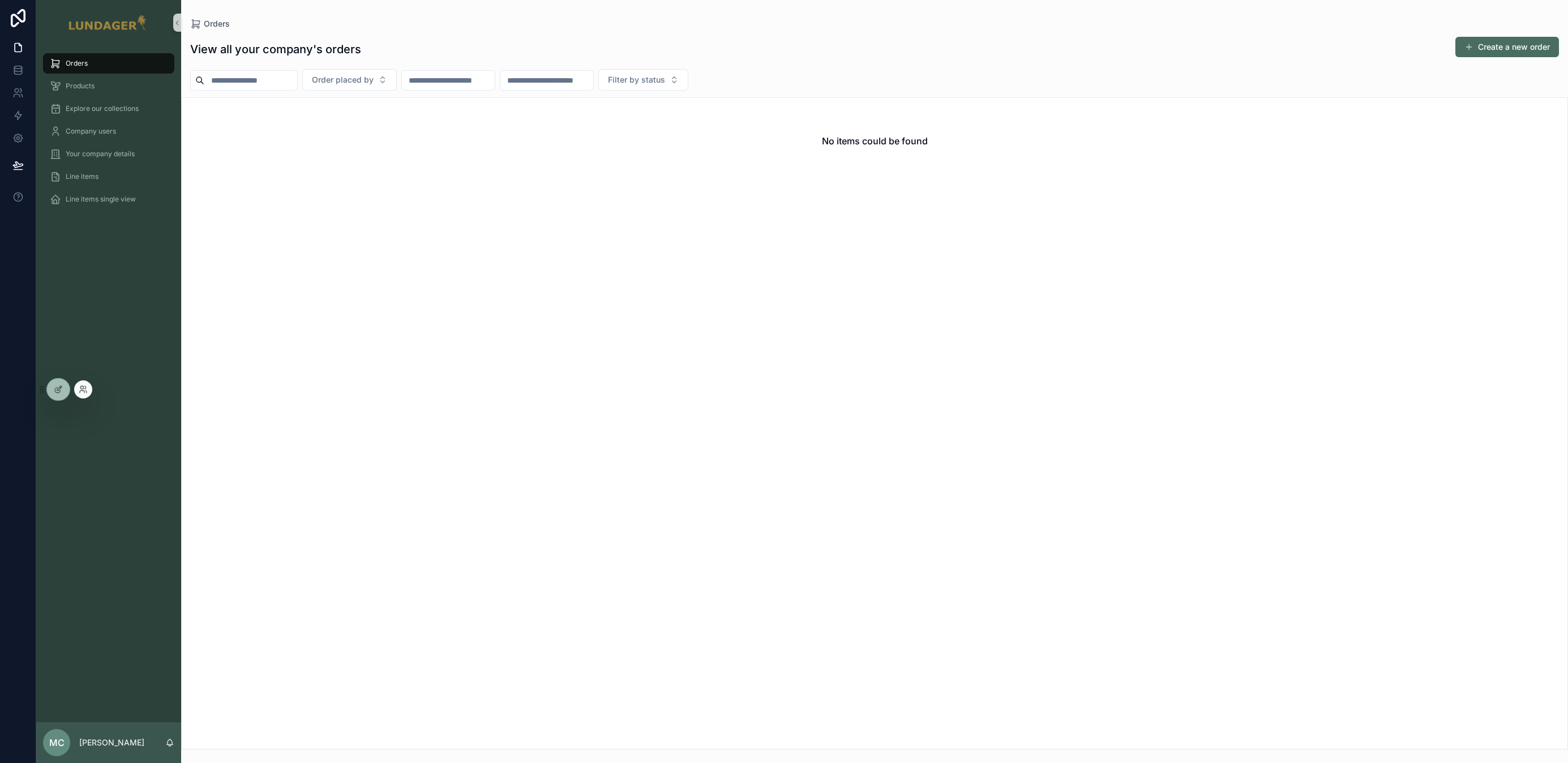
click at [90, 388] on div at bounding box center [83, 389] width 18 height 18
click at [87, 389] on icon at bounding box center [83, 389] width 9 height 9
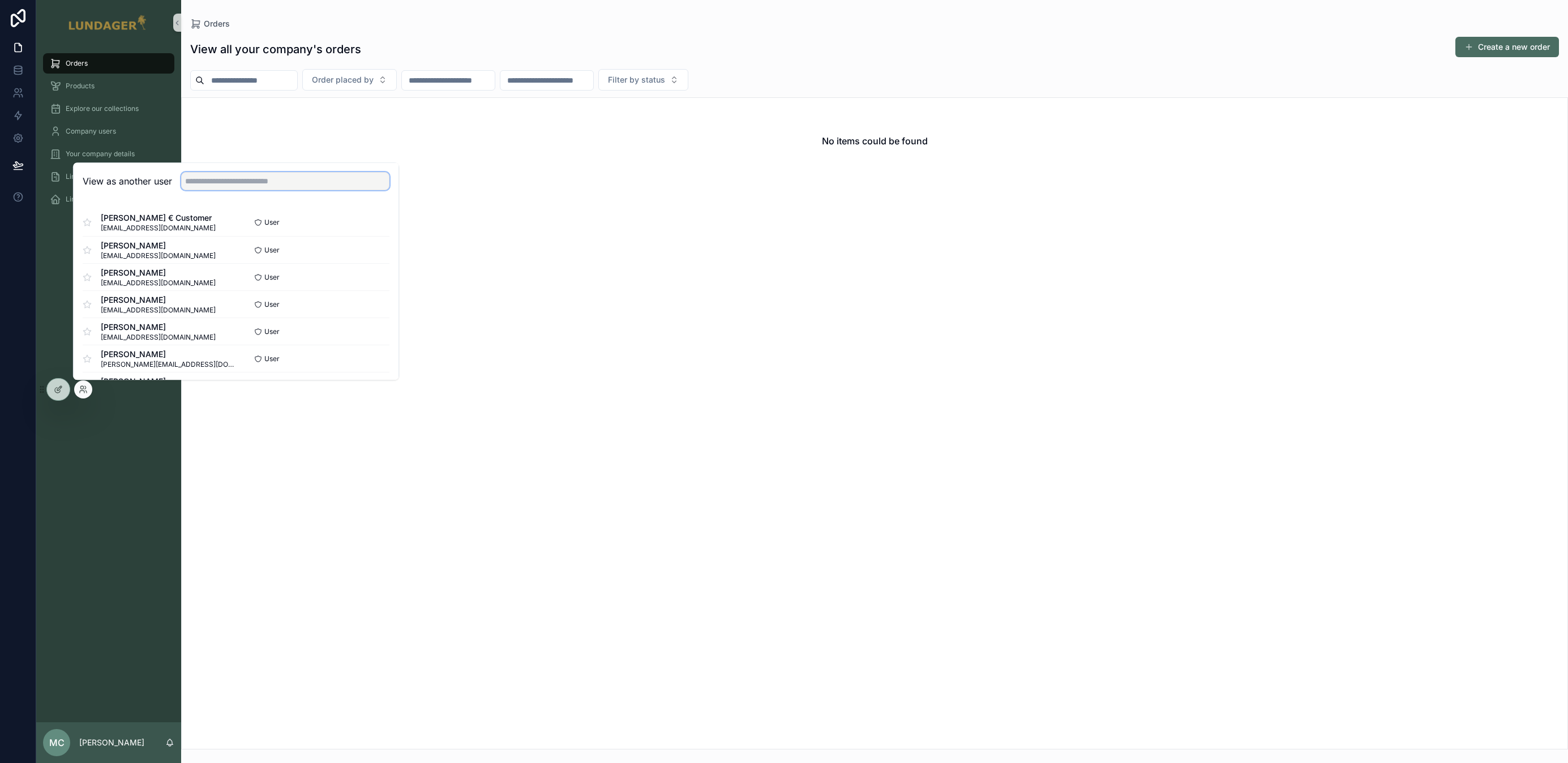
click at [273, 175] on input "text" at bounding box center [285, 181] width 208 height 18
click at [130, 502] on div "Orders Products Explore our collections Company users Your company details Line…" at bounding box center [109, 384] width 145 height 677
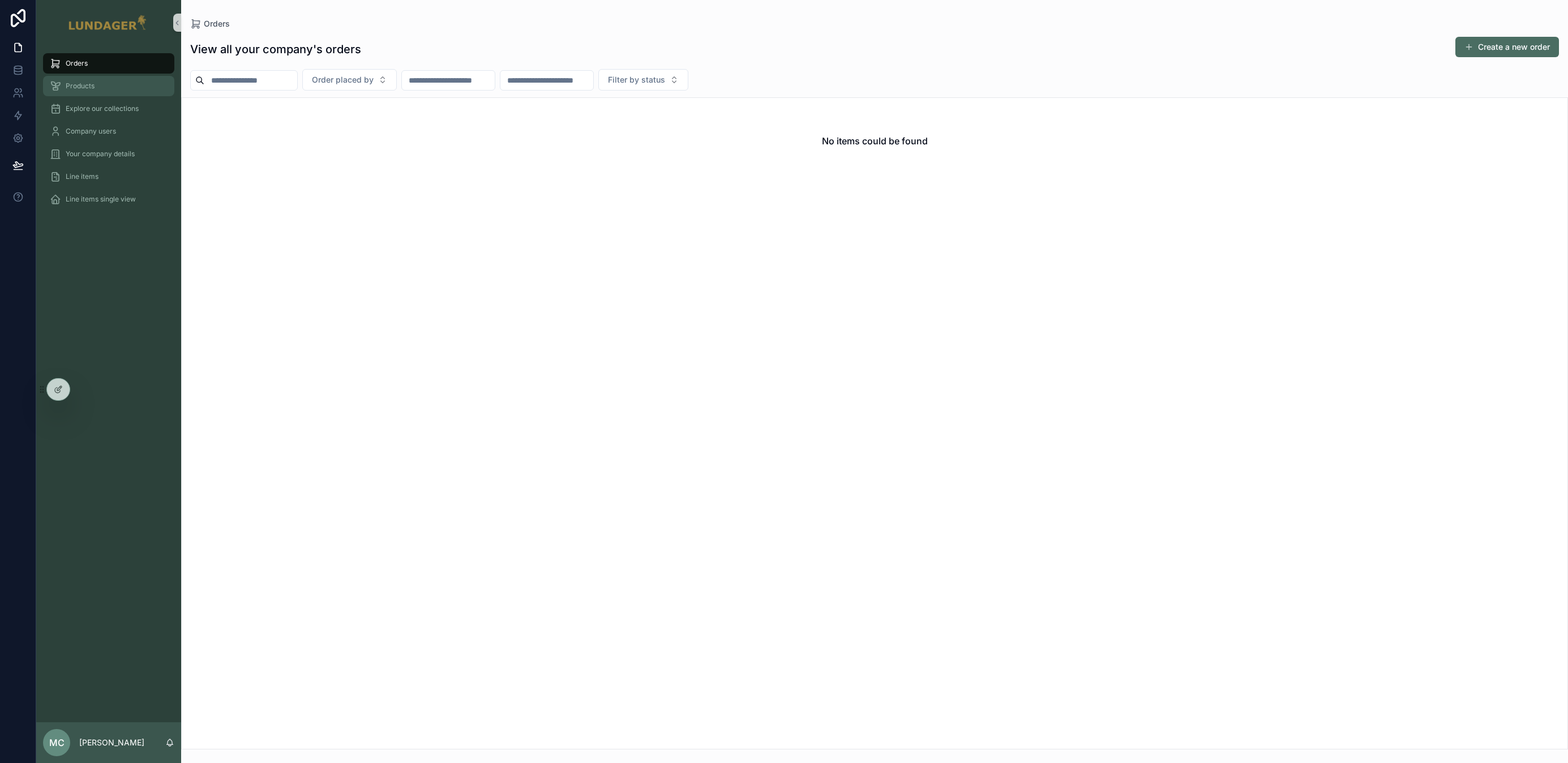
click at [85, 87] on span "Products" at bounding box center [80, 85] width 29 height 9
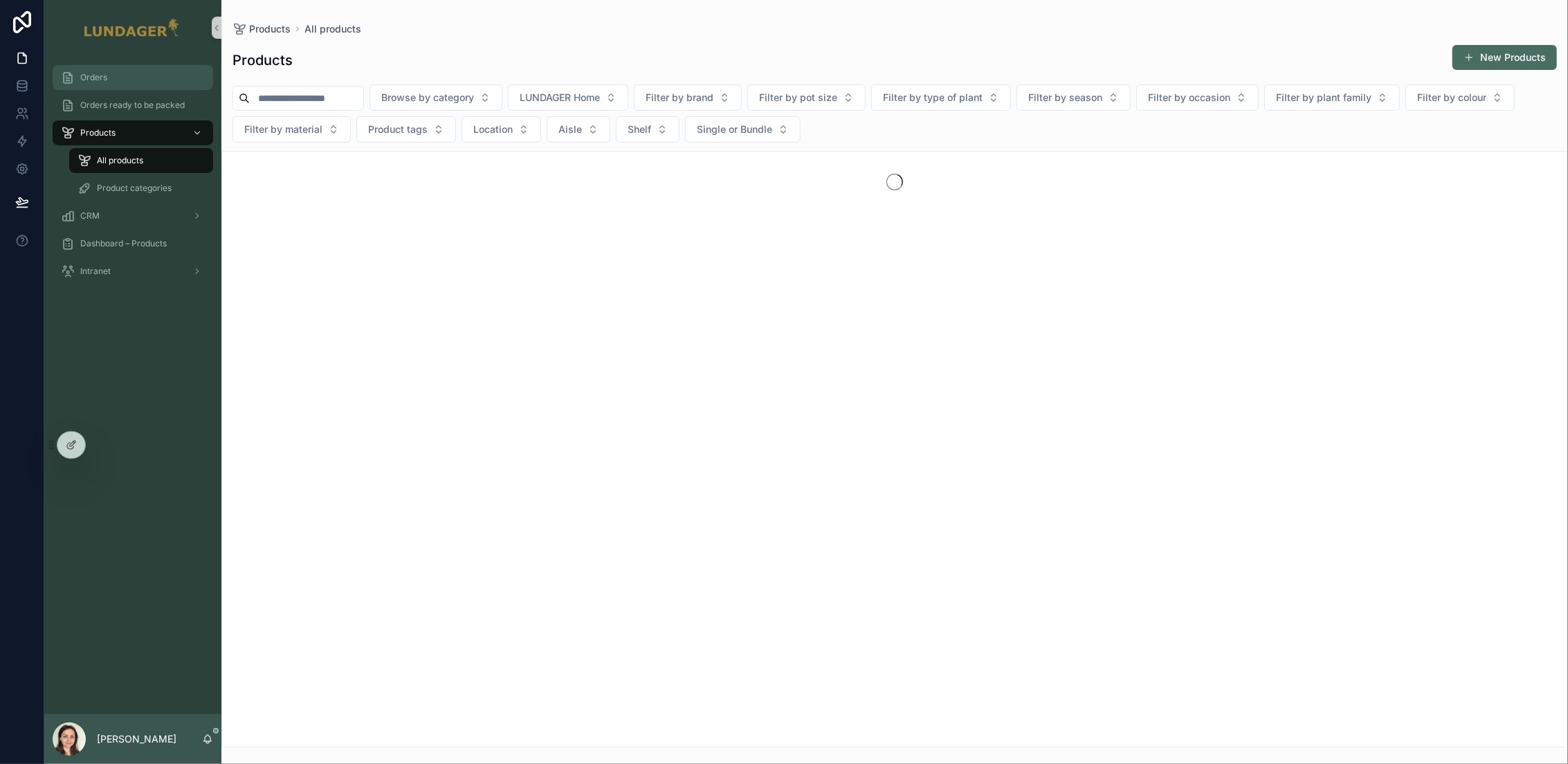
click at [94, 74] on span "Orders" at bounding box center [94, 77] width 27 height 11
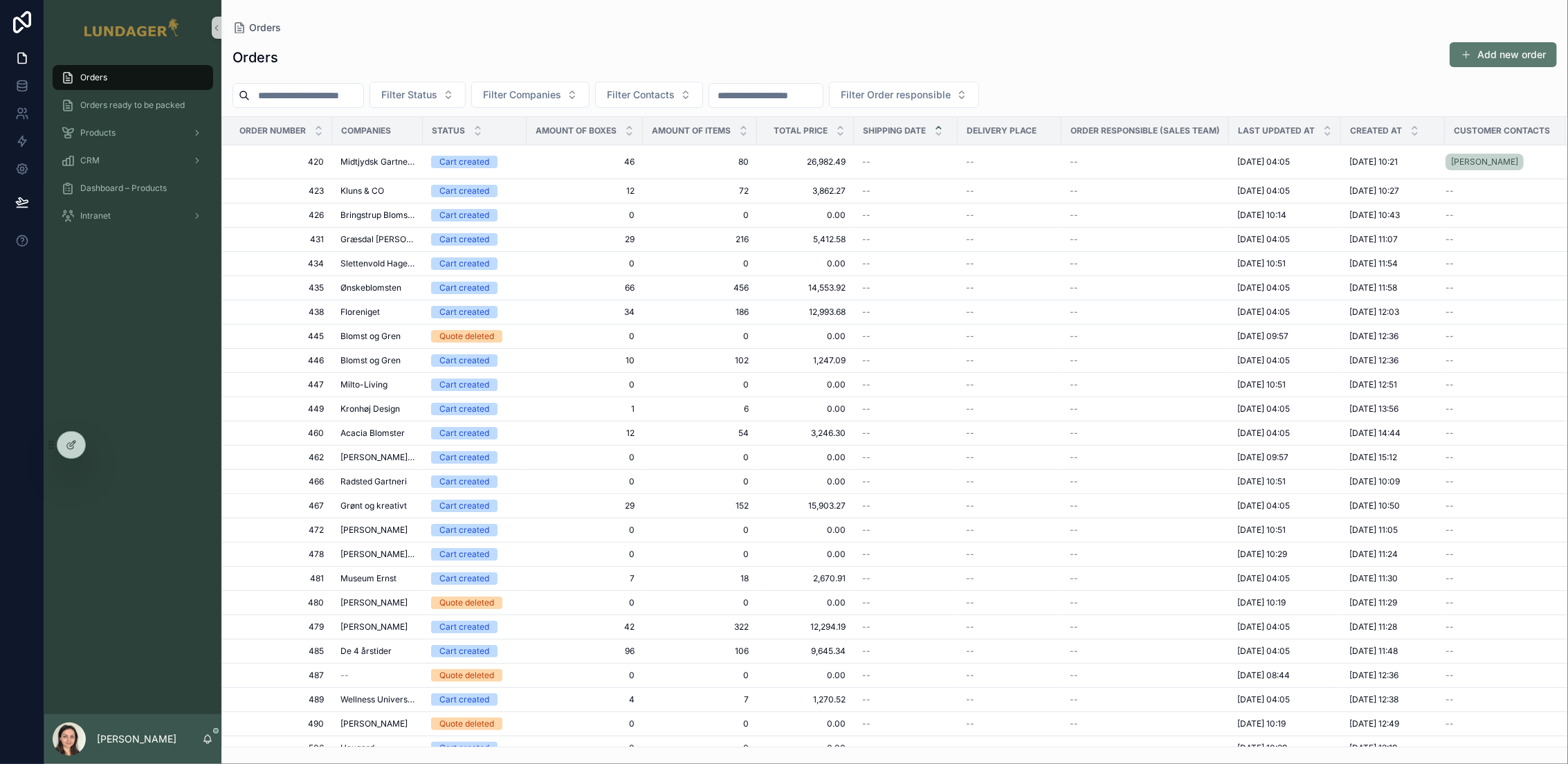
click at [1480, 64] on button "Add new order" at bounding box center [1502, 55] width 107 height 25
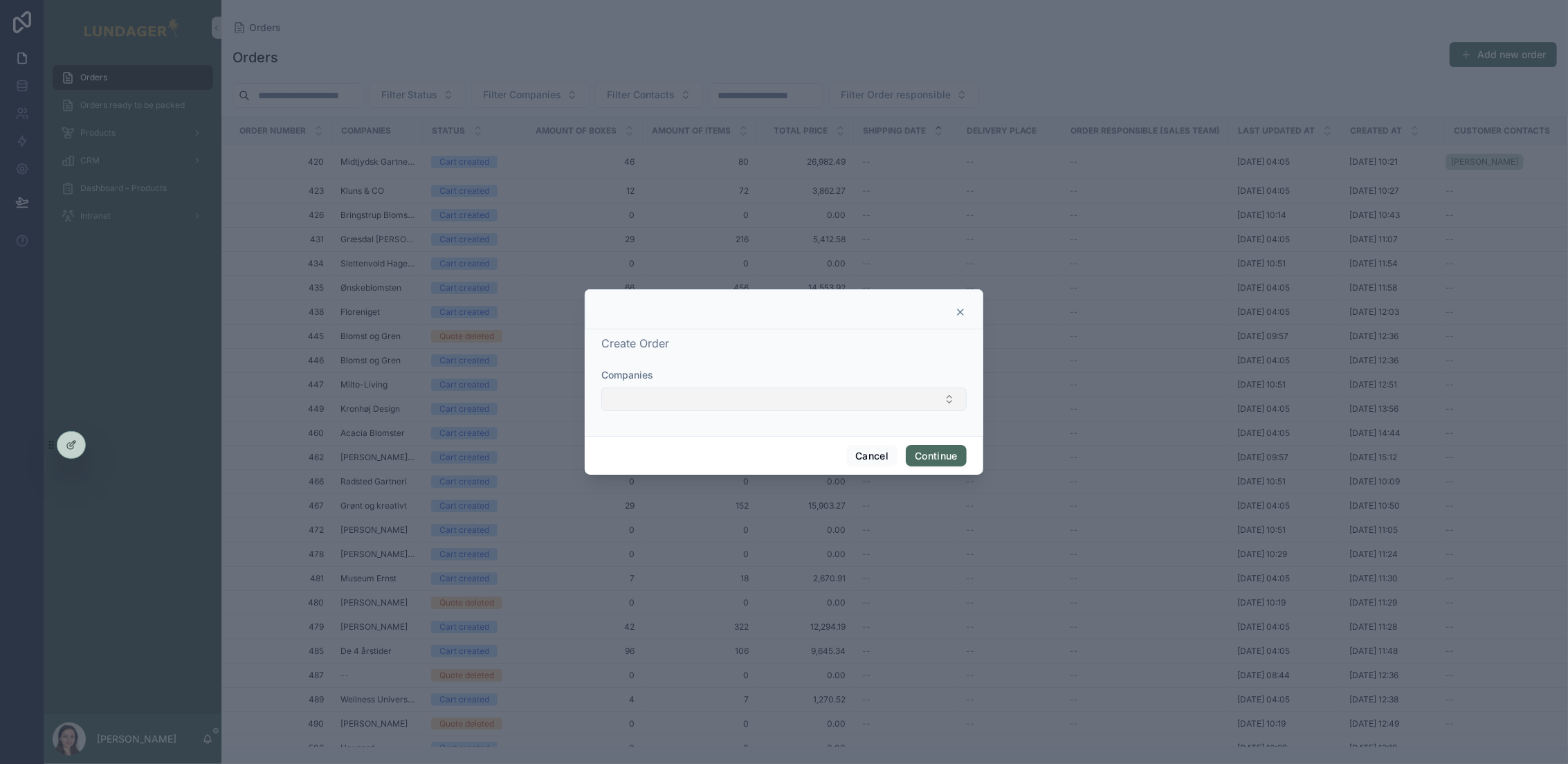
click at [647, 403] on button "Select Button" at bounding box center [784, 399] width 366 height 24
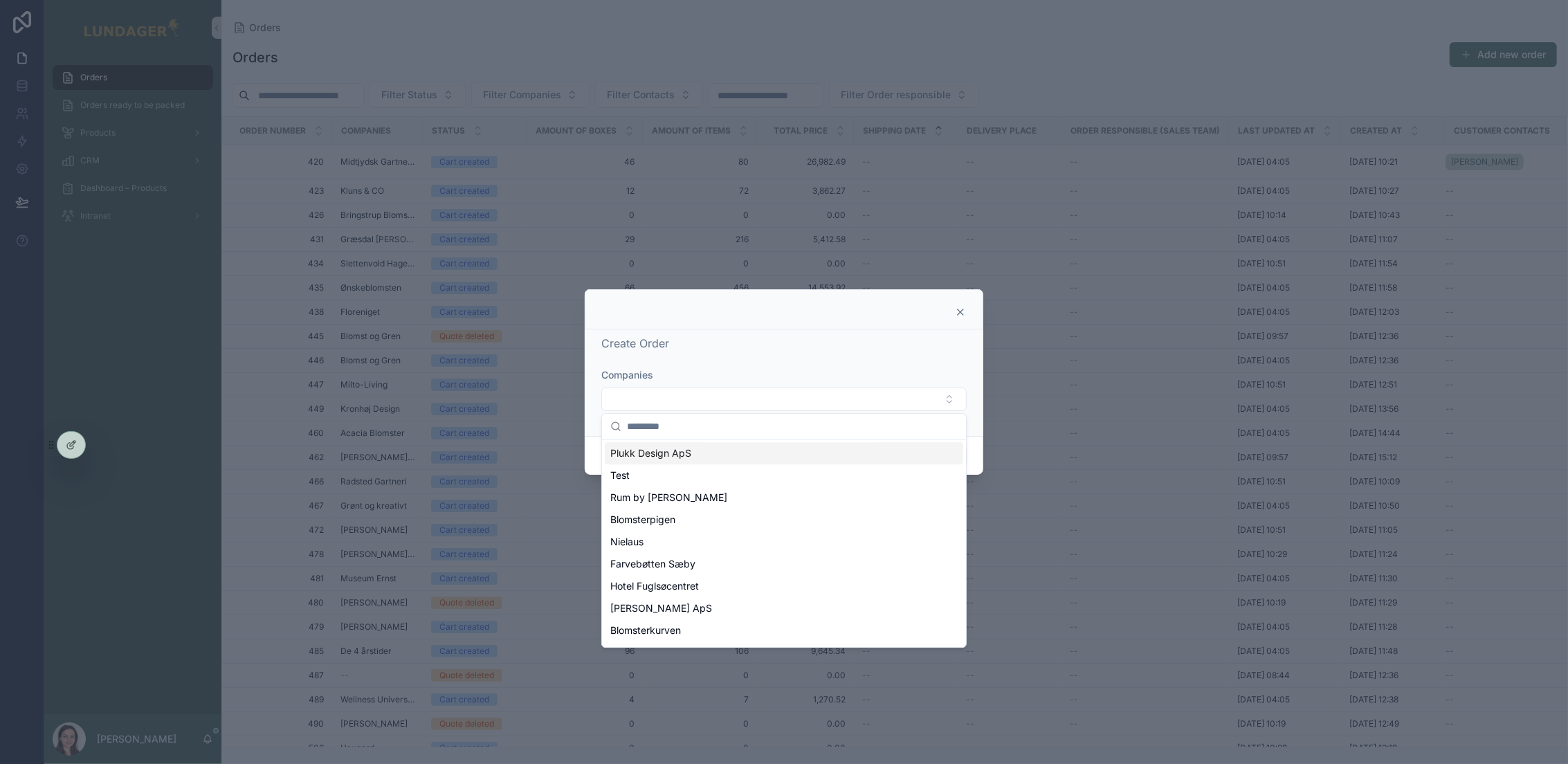
click at [963, 312] on icon "scrollable content" at bounding box center [960, 312] width 11 height 11
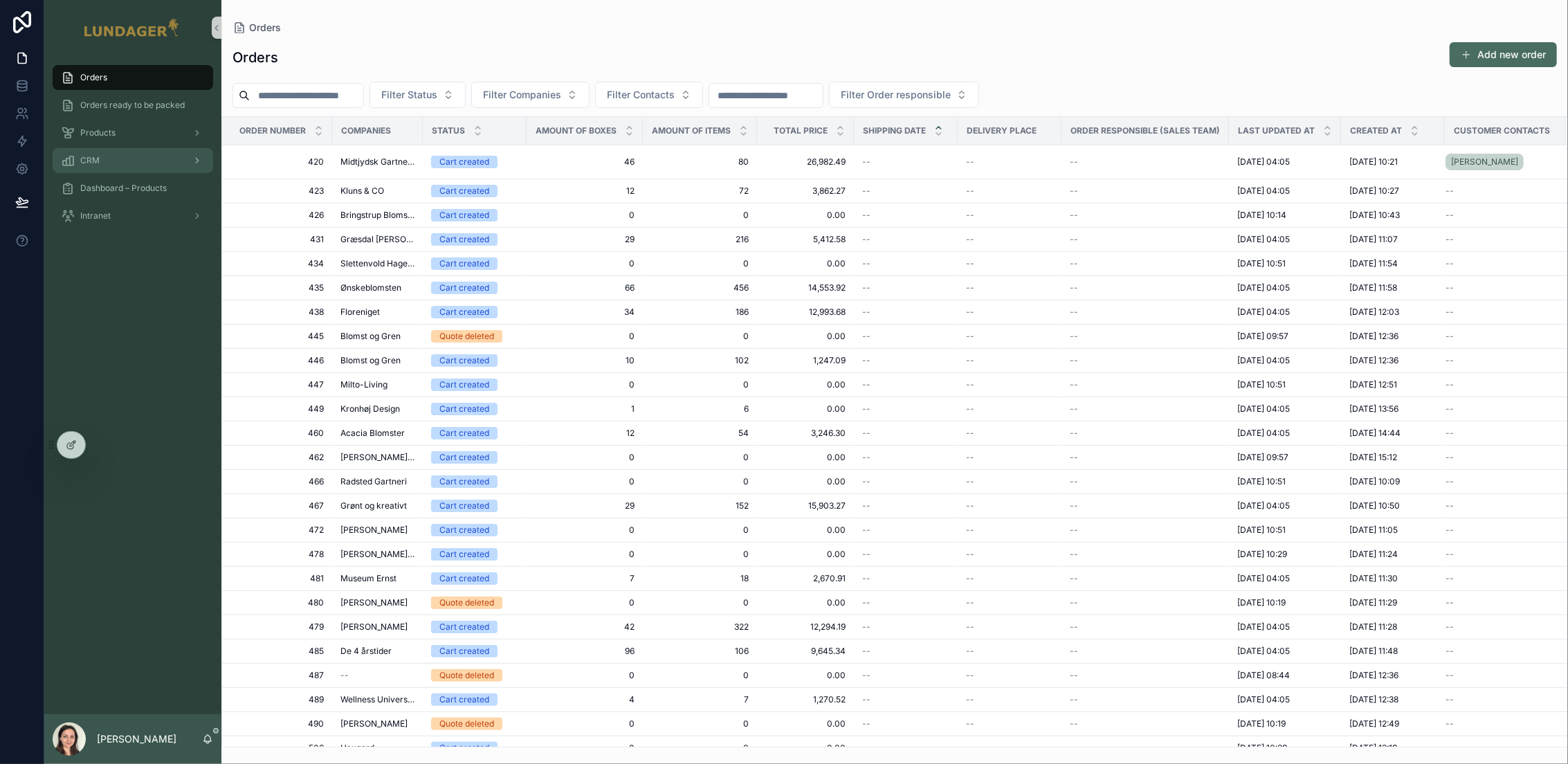
click at [133, 167] on div "CRM" at bounding box center [132, 160] width 144 height 22
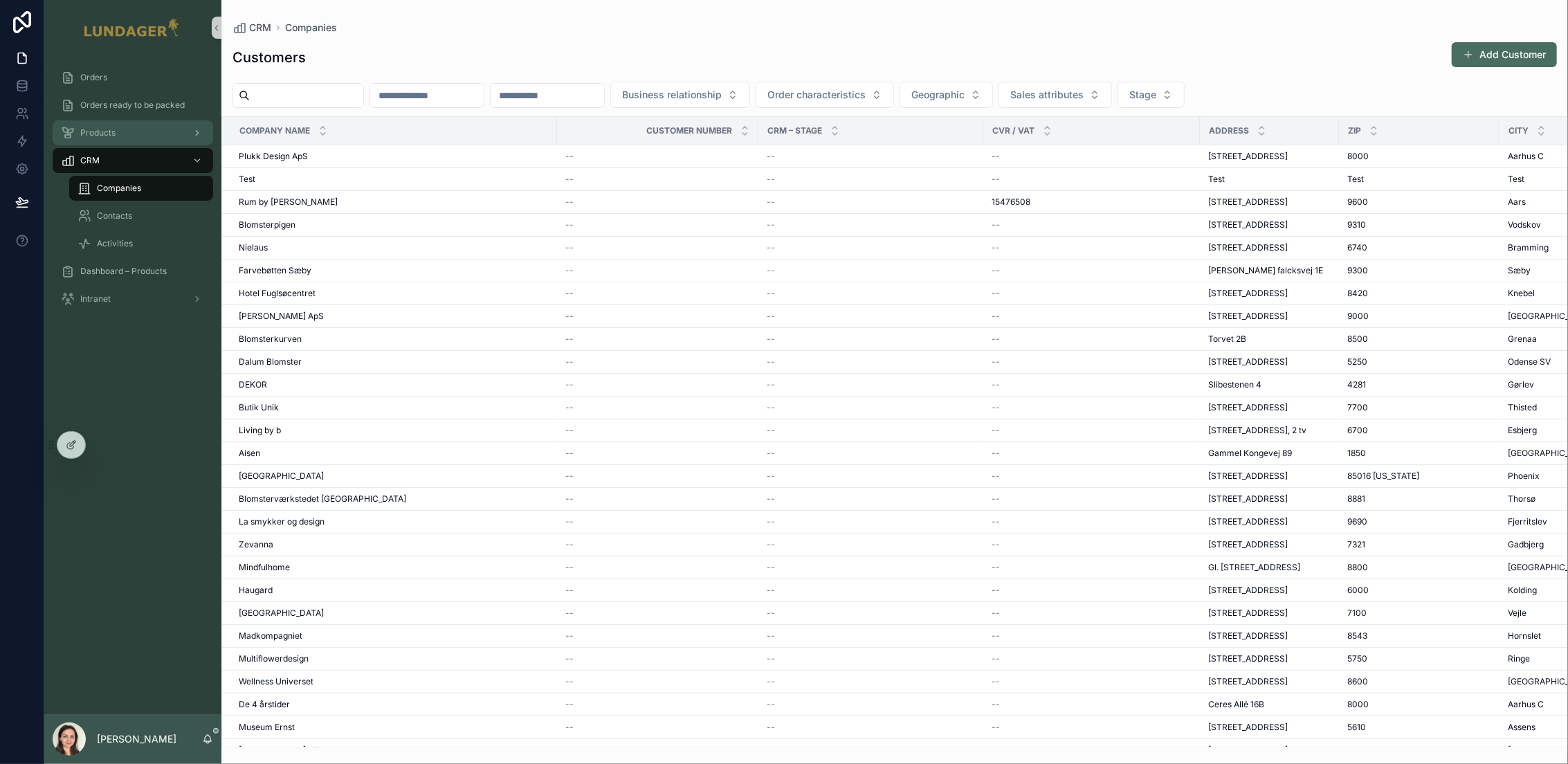
click at [94, 127] on span "Products" at bounding box center [98, 132] width 35 height 11
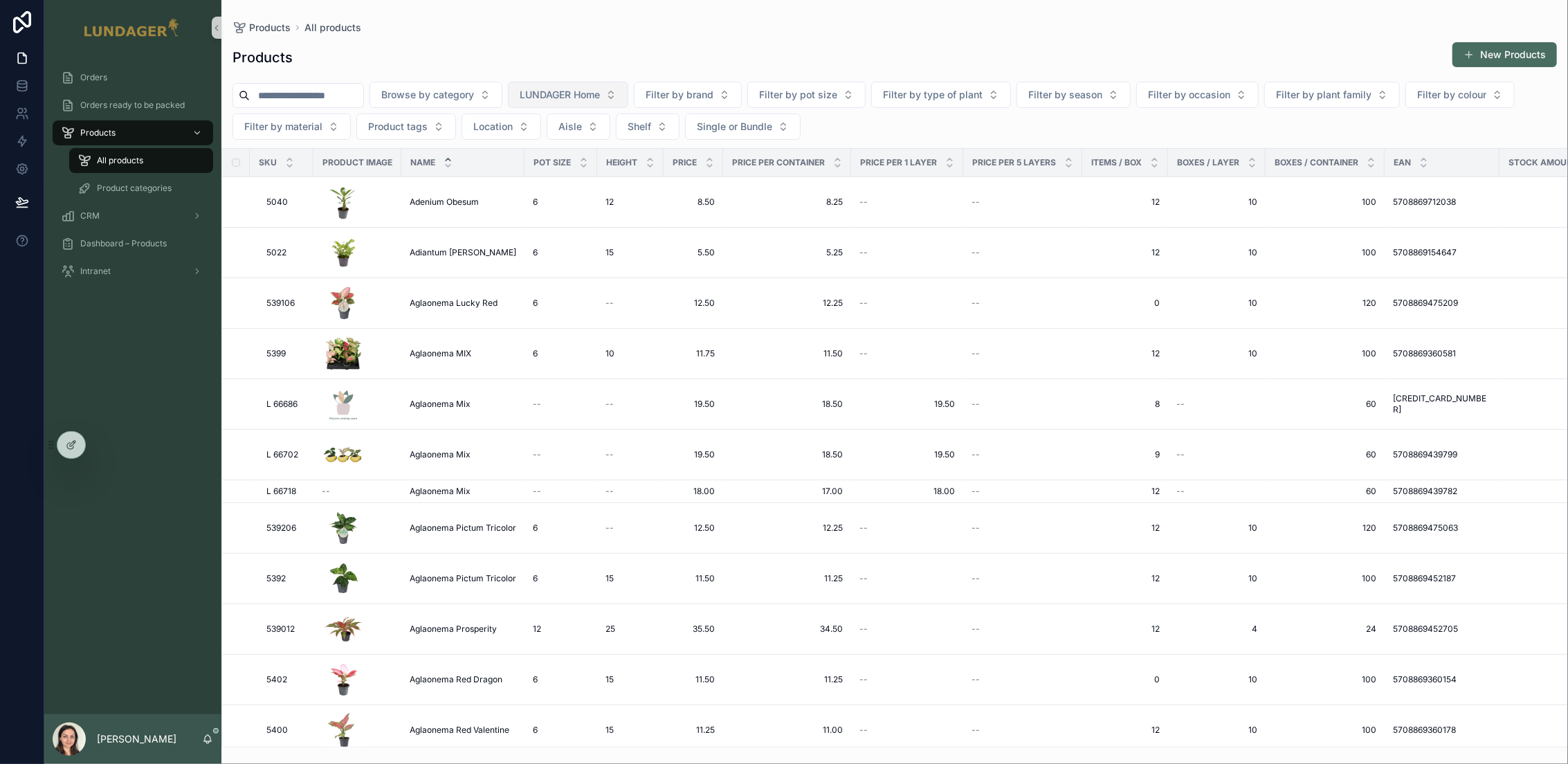
click at [589, 99] on span "LUNDAGER Home" at bounding box center [559, 94] width 80 height 13
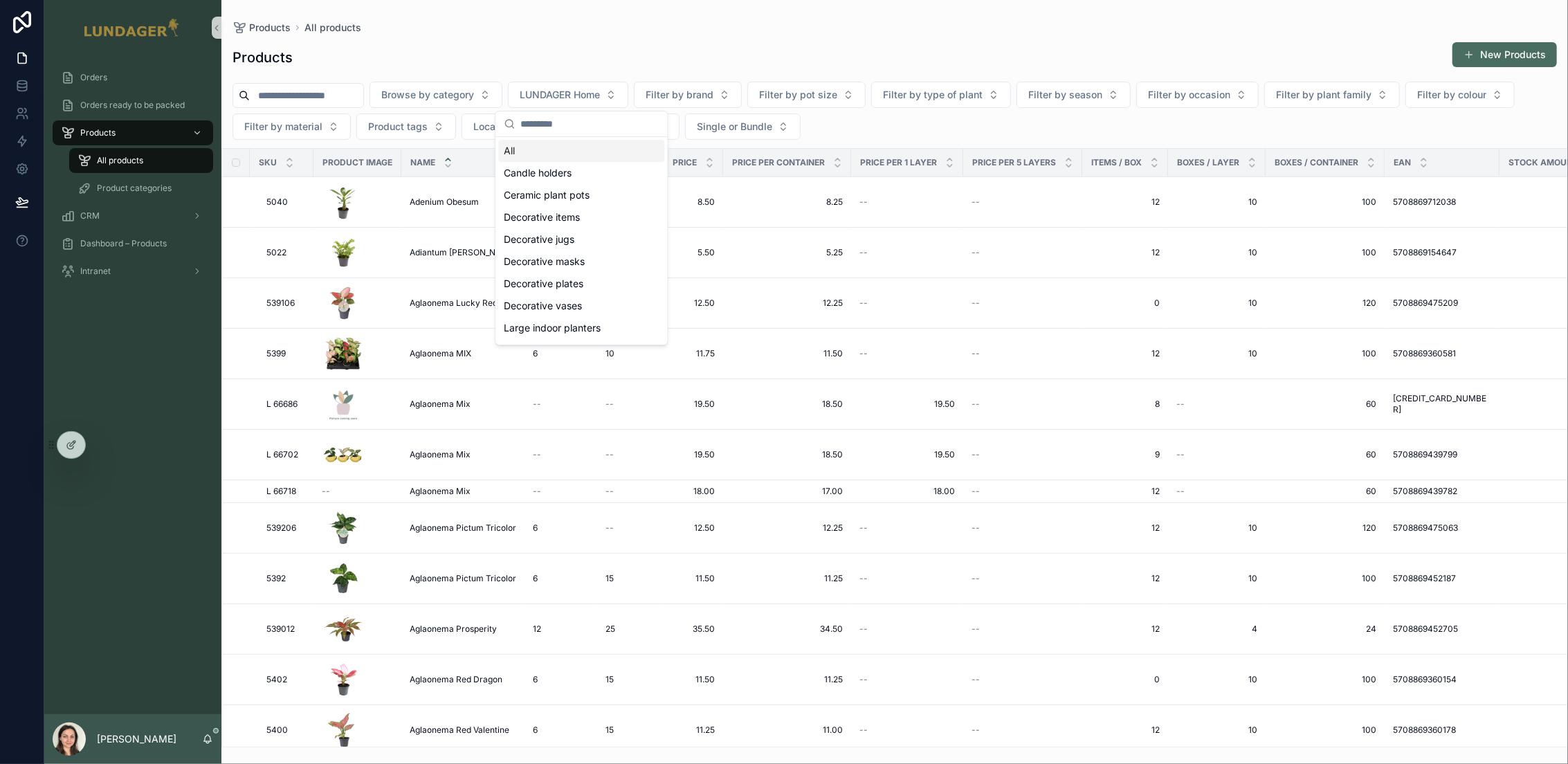
click at [543, 150] on div "All" at bounding box center [581, 151] width 166 height 22
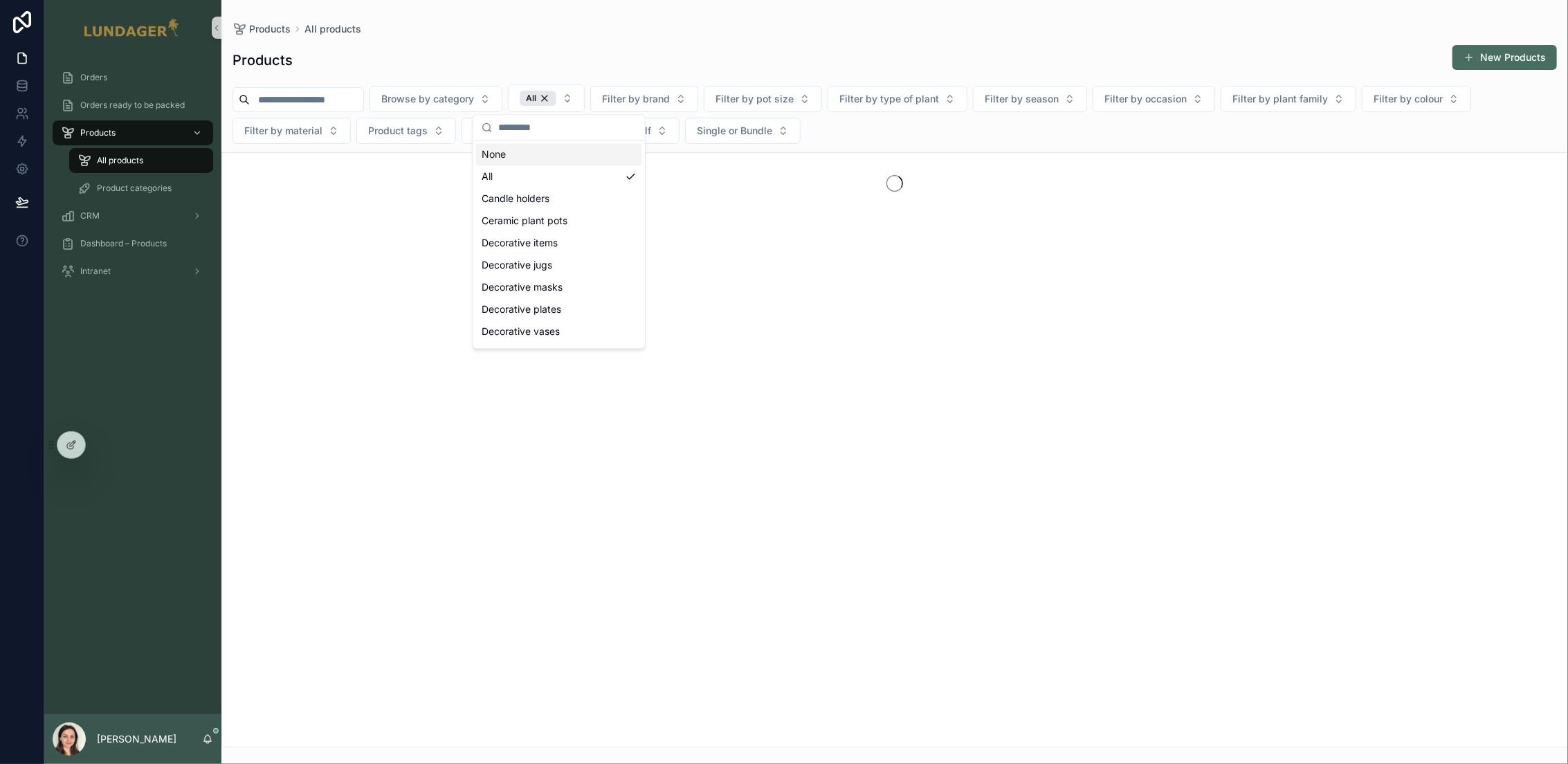
click at [675, 58] on div "Products New Products" at bounding box center [895, 61] width 1325 height 32
click at [447, 43] on div "Products New Products Browse by category All Filter by brand Filter by pot size…" at bounding box center [895, 392] width 1346 height 711
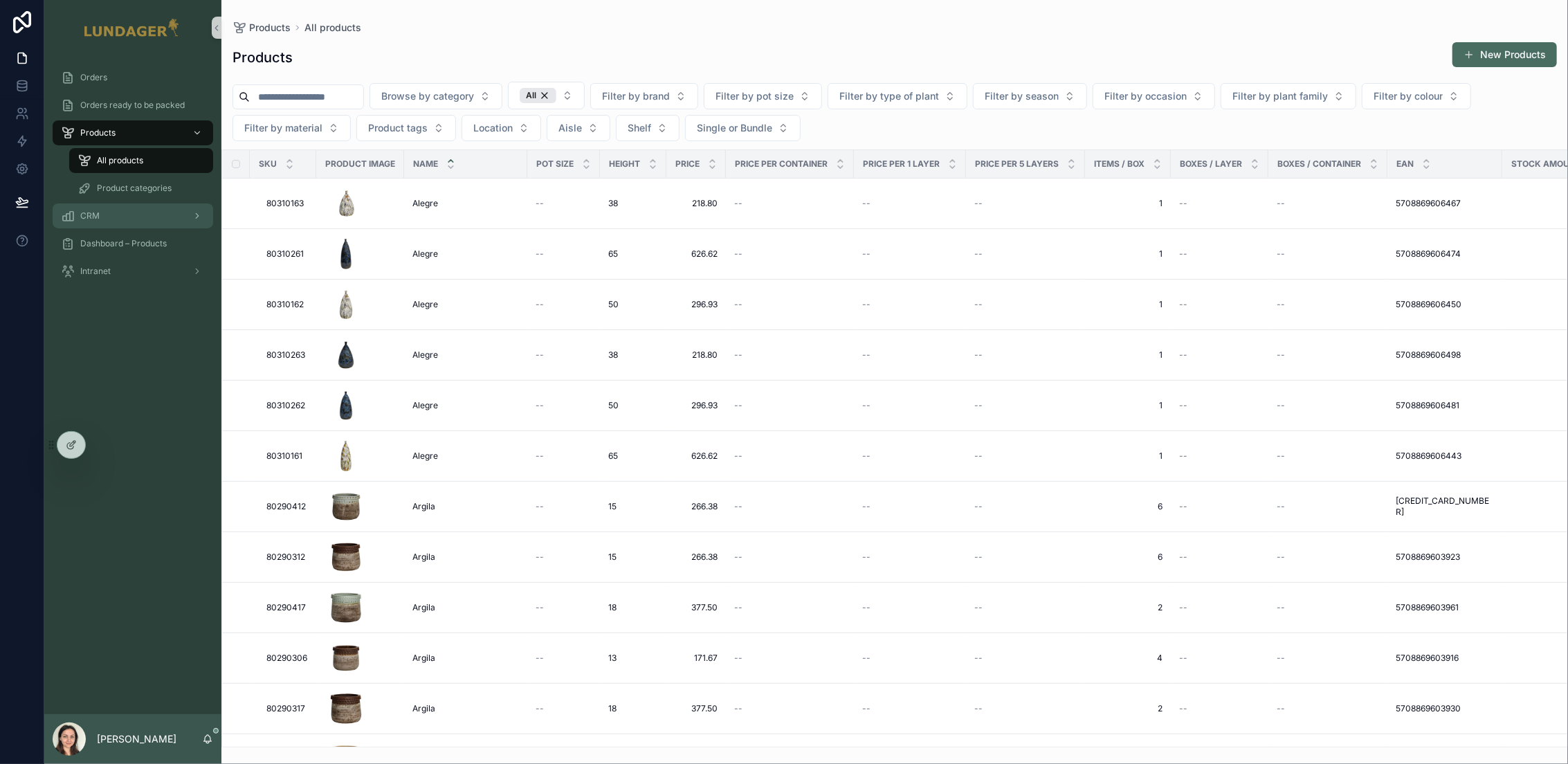
click at [115, 206] on div "CRM" at bounding box center [132, 216] width 144 height 22
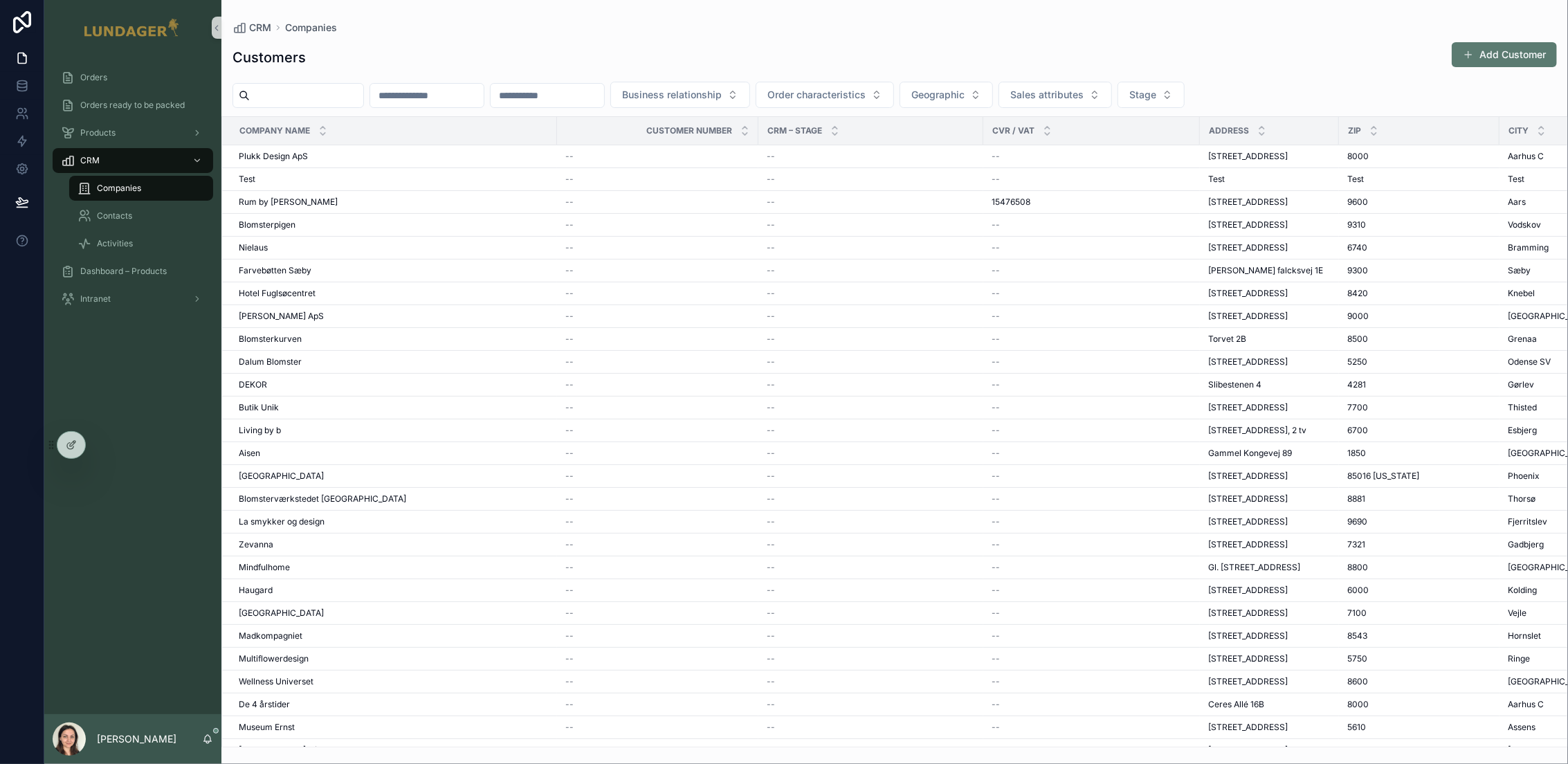
click at [1500, 51] on button "Add Customer" at bounding box center [1504, 55] width 105 height 25
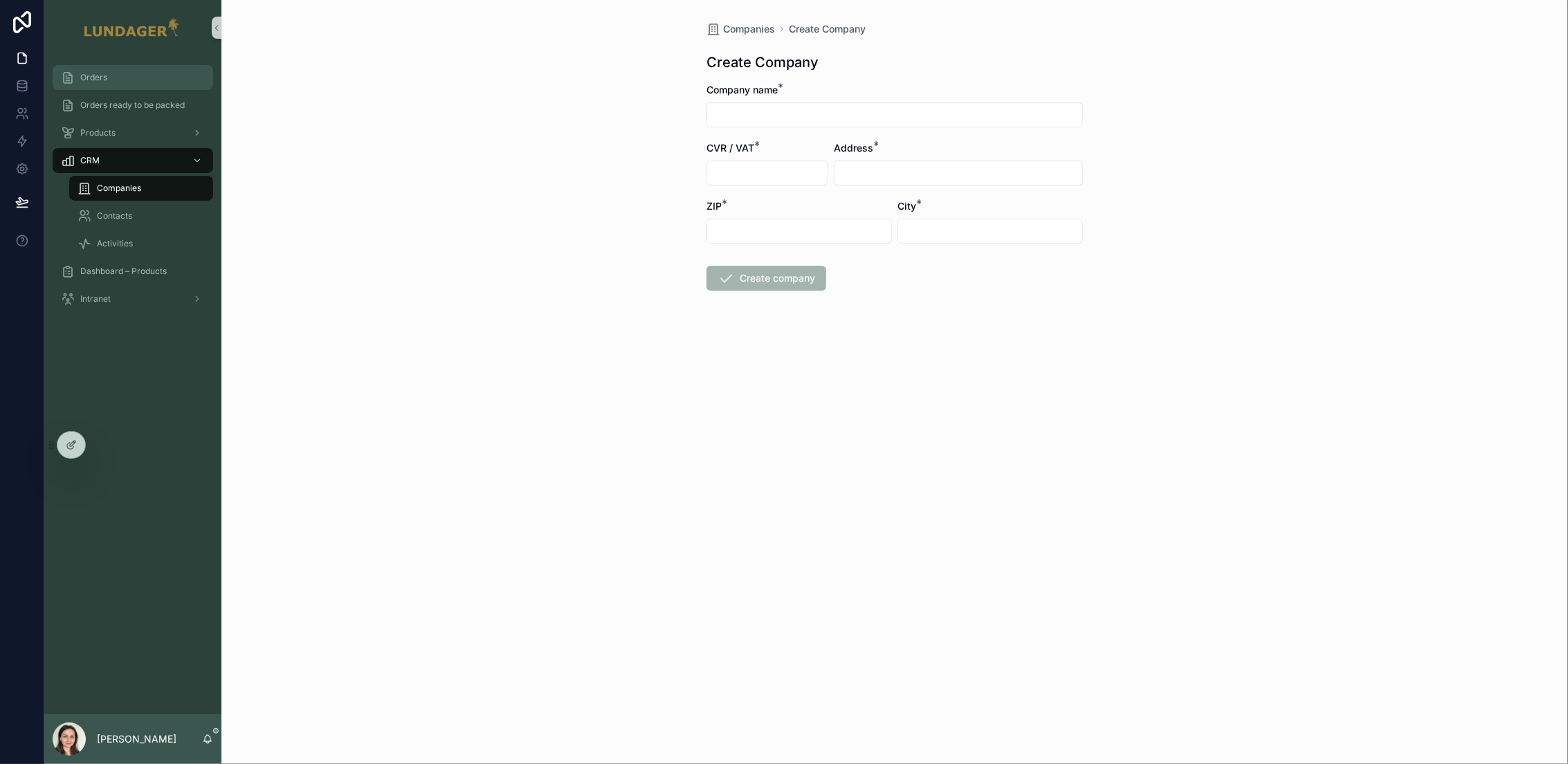
click at [140, 72] on div "Orders" at bounding box center [132, 77] width 144 height 22
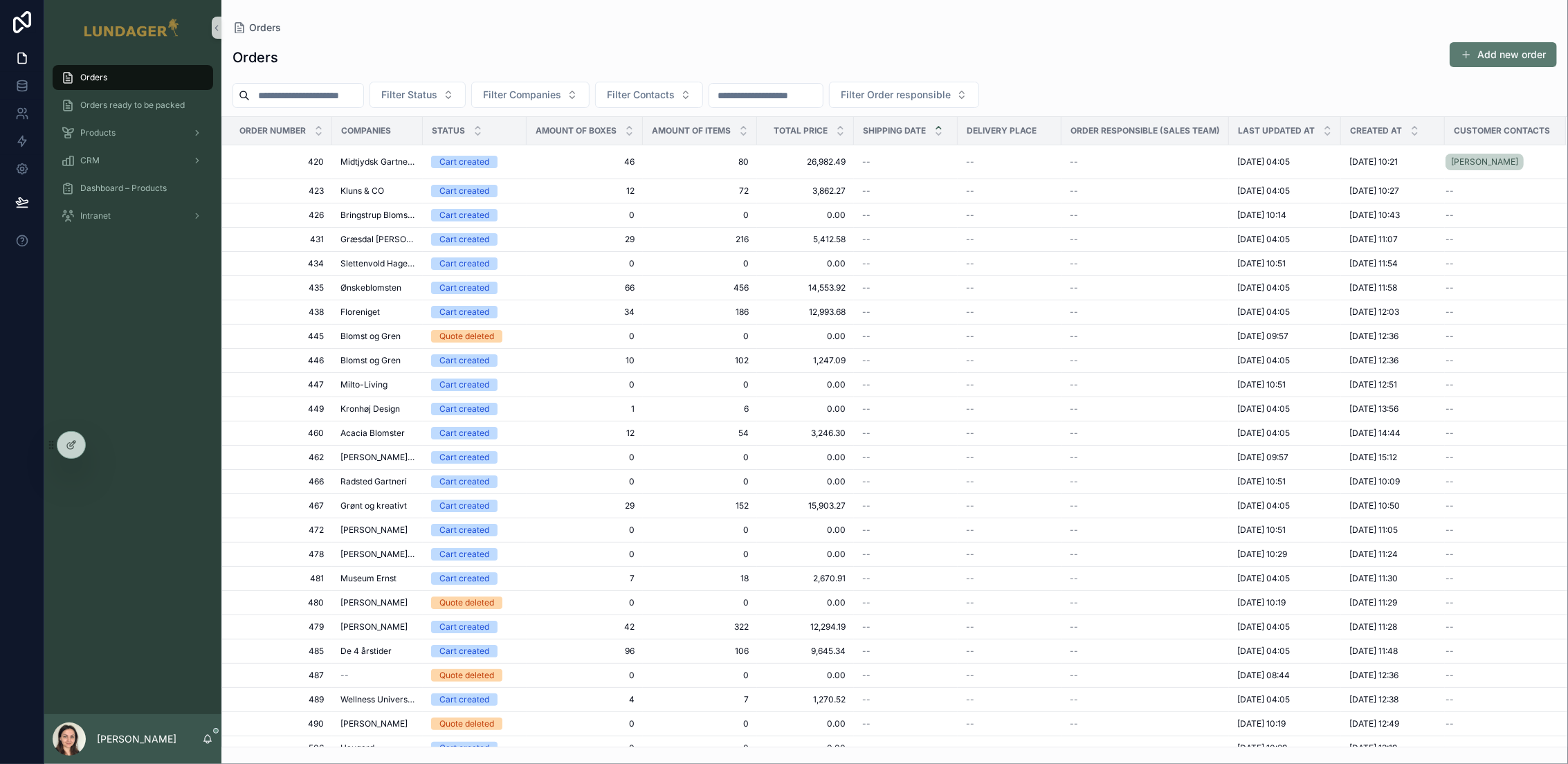
click at [1530, 63] on button "Add new order" at bounding box center [1502, 55] width 107 height 25
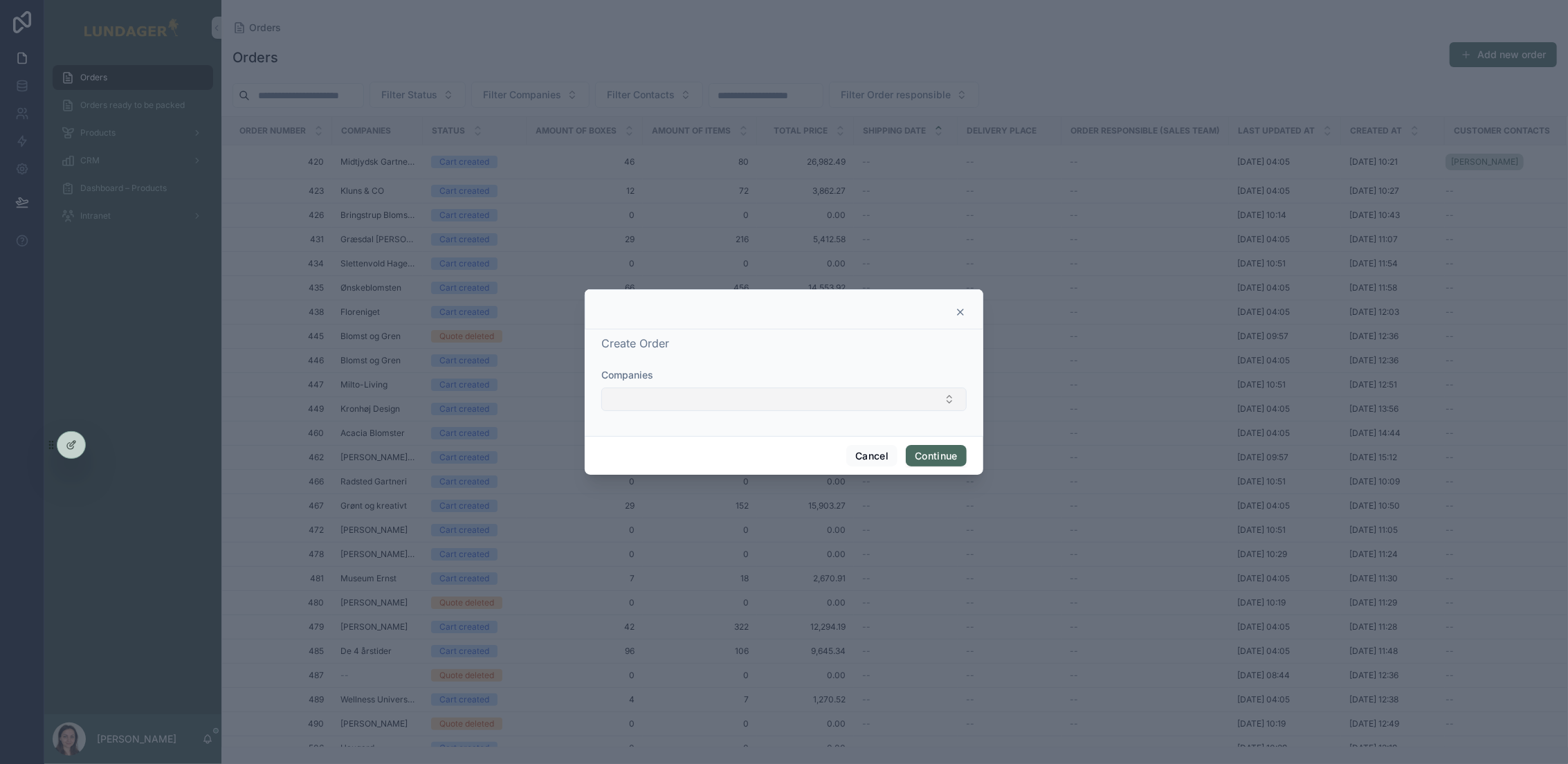
click at [894, 408] on button "Select Button" at bounding box center [784, 399] width 366 height 24
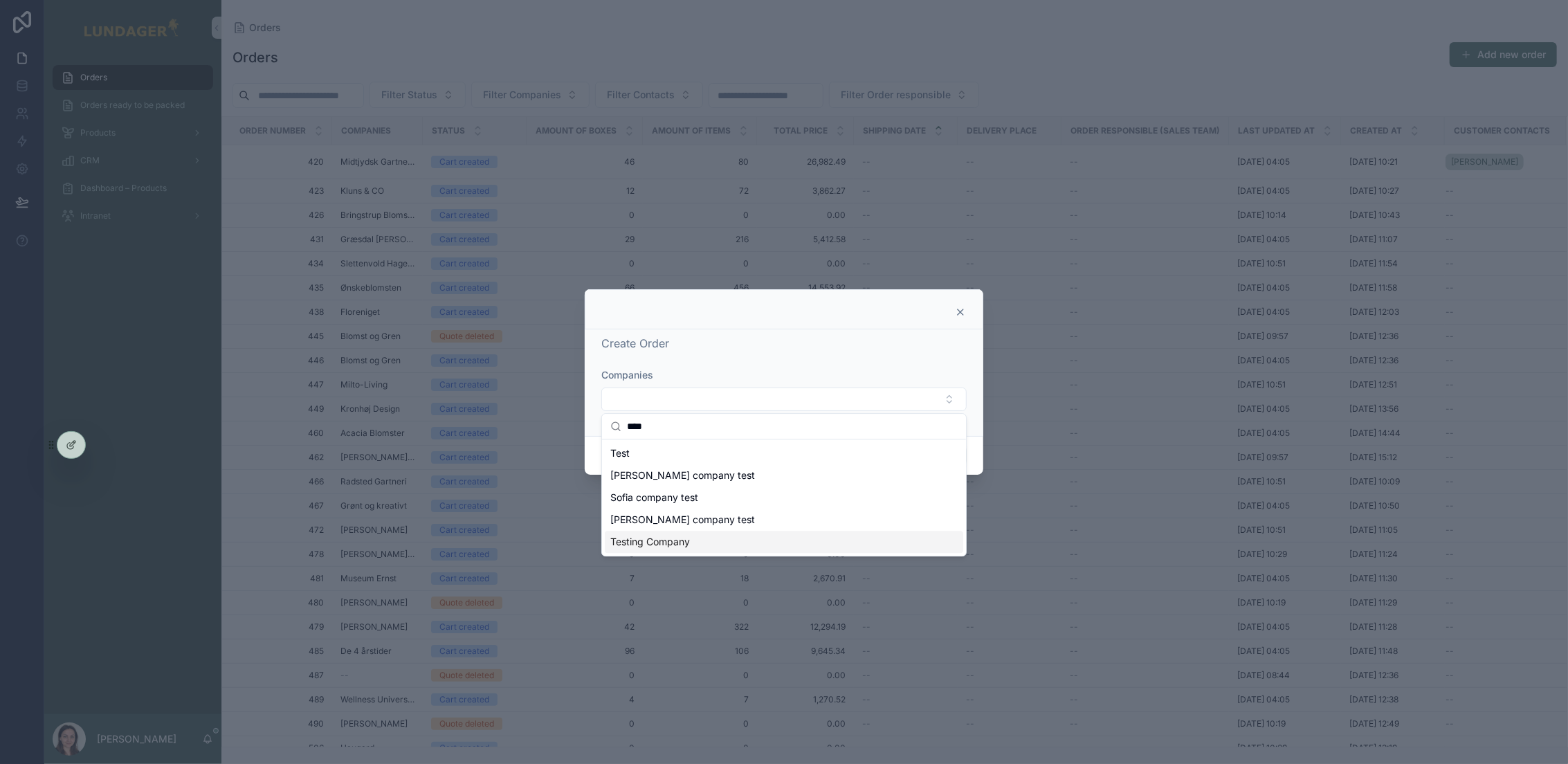
type input "****"
click at [743, 532] on div "Testing Company" at bounding box center [784, 542] width 358 height 22
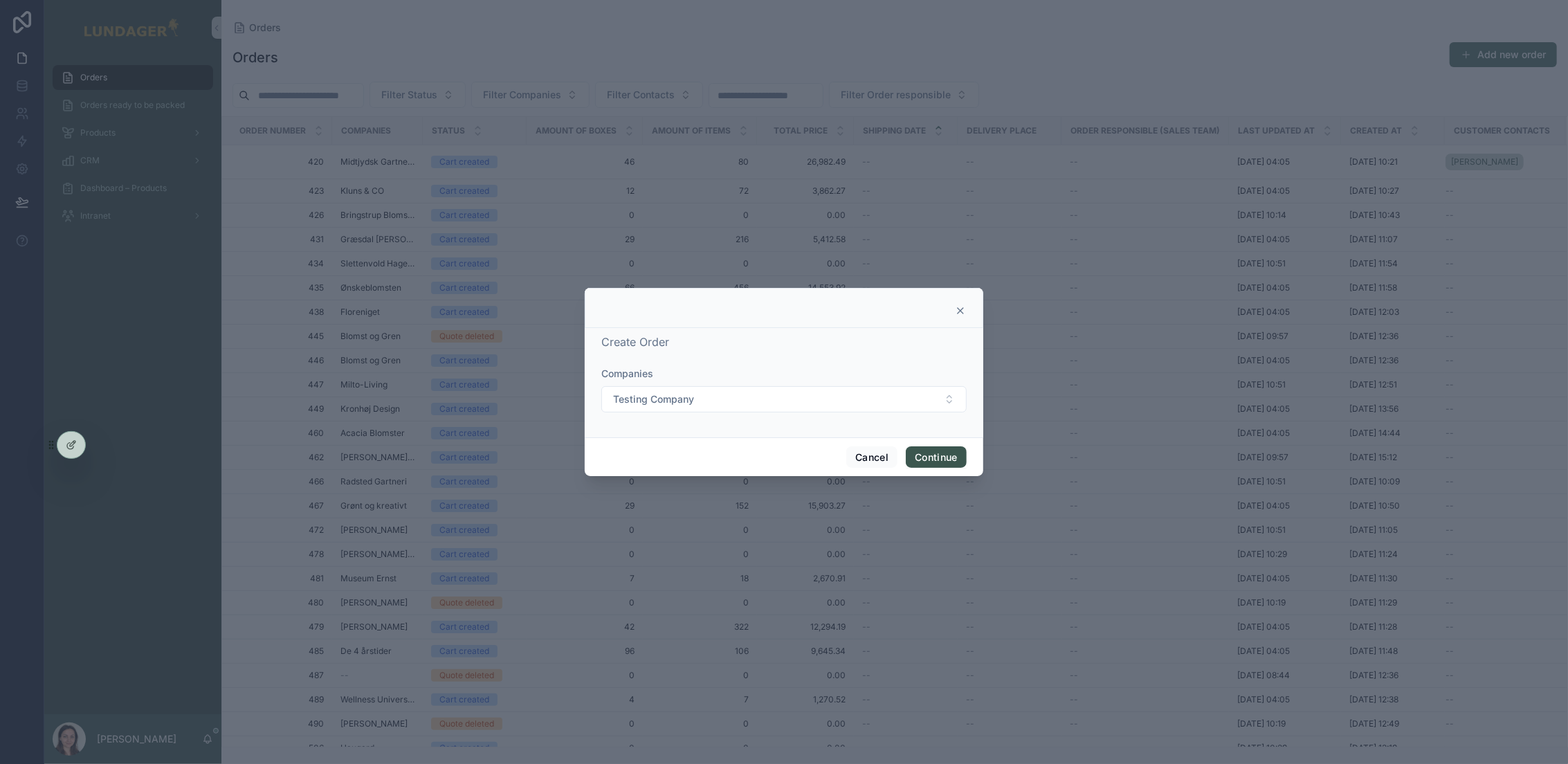
click at [945, 462] on button "Continue" at bounding box center [936, 457] width 61 height 22
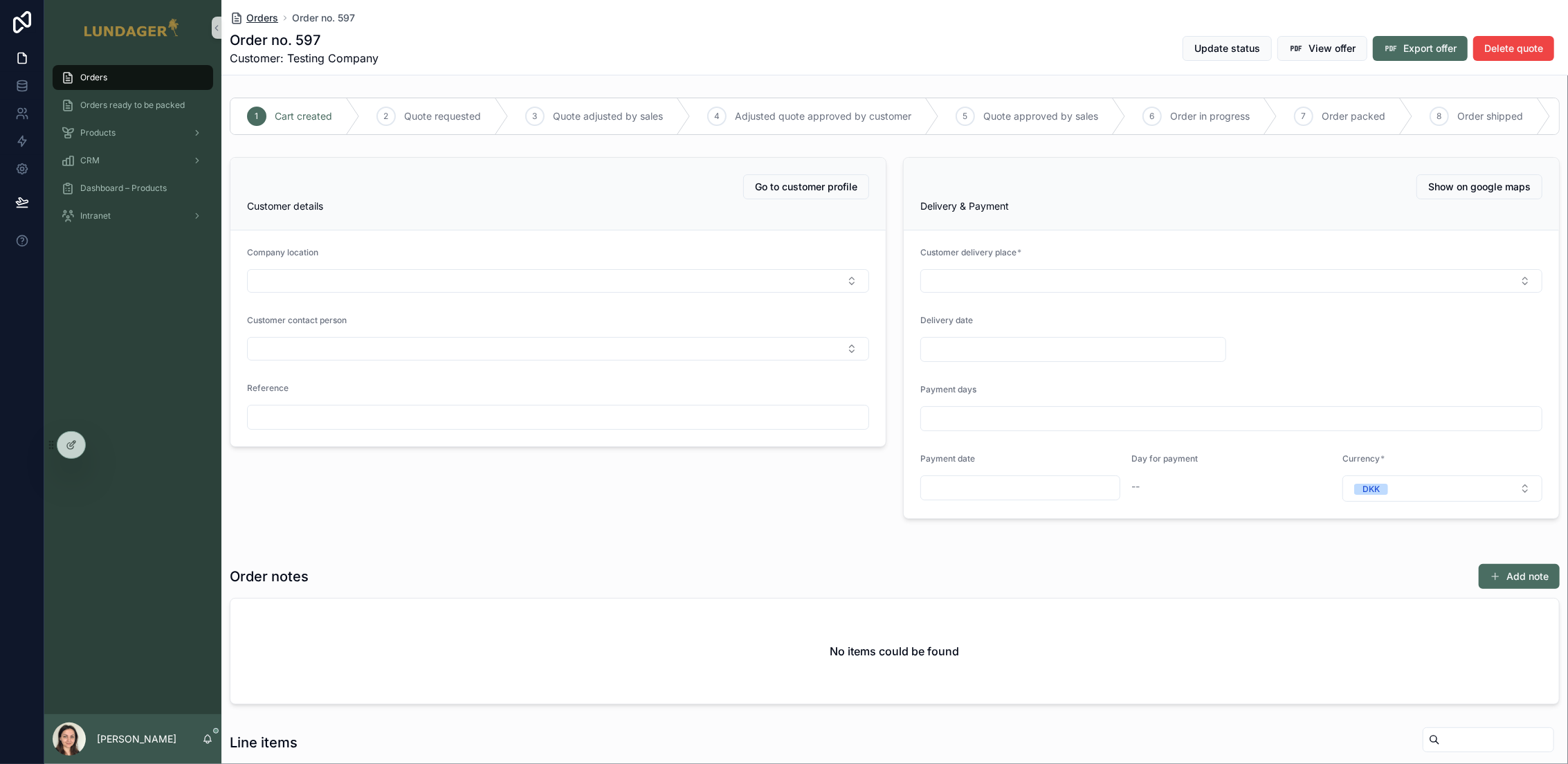
click at [273, 20] on span "Orders" at bounding box center [262, 18] width 32 height 13
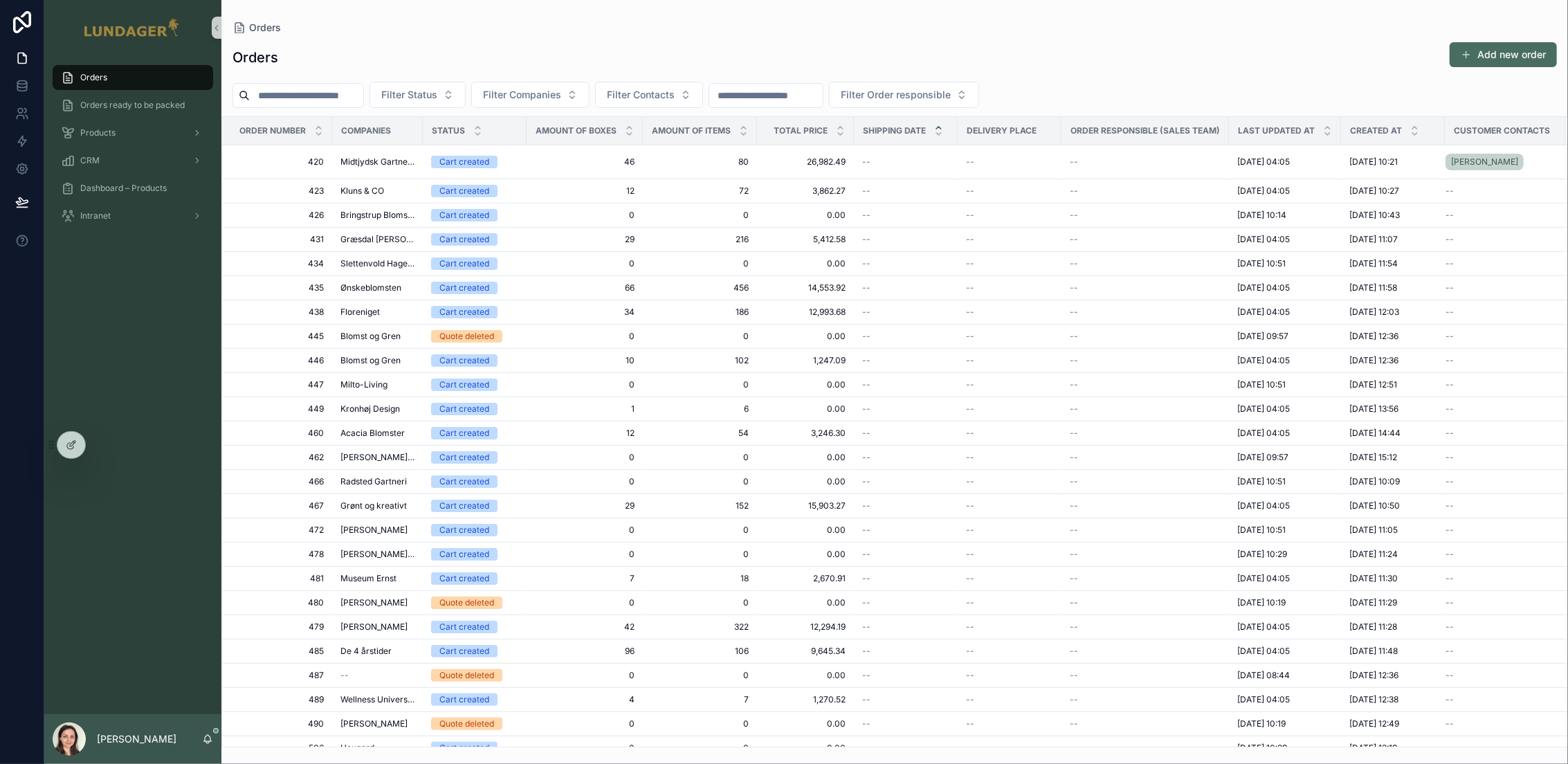
click at [325, 91] on input "scrollable content" at bounding box center [306, 95] width 114 height 19
type input "***"
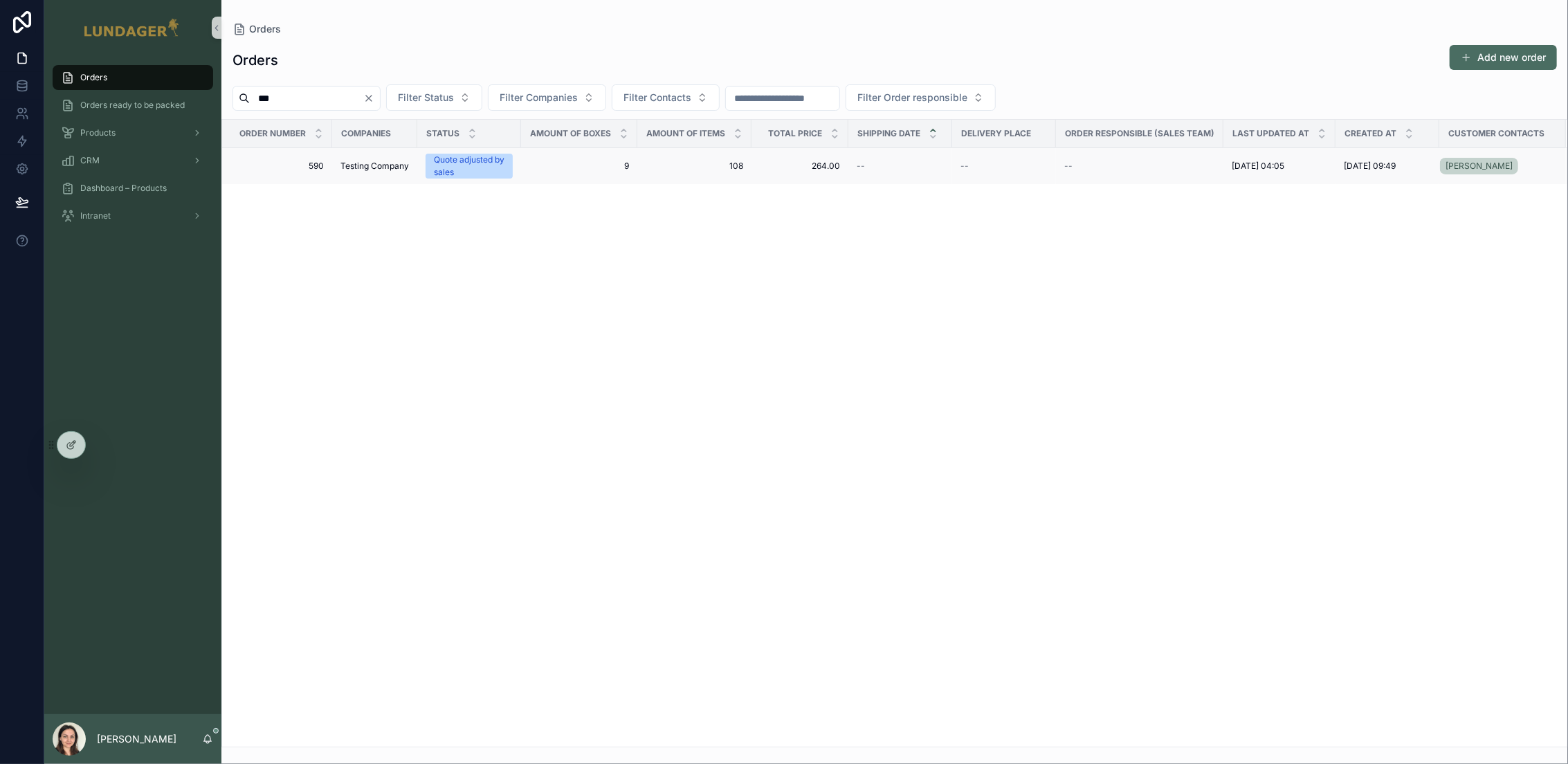
click at [602, 169] on span "9" at bounding box center [579, 166] width 99 height 11
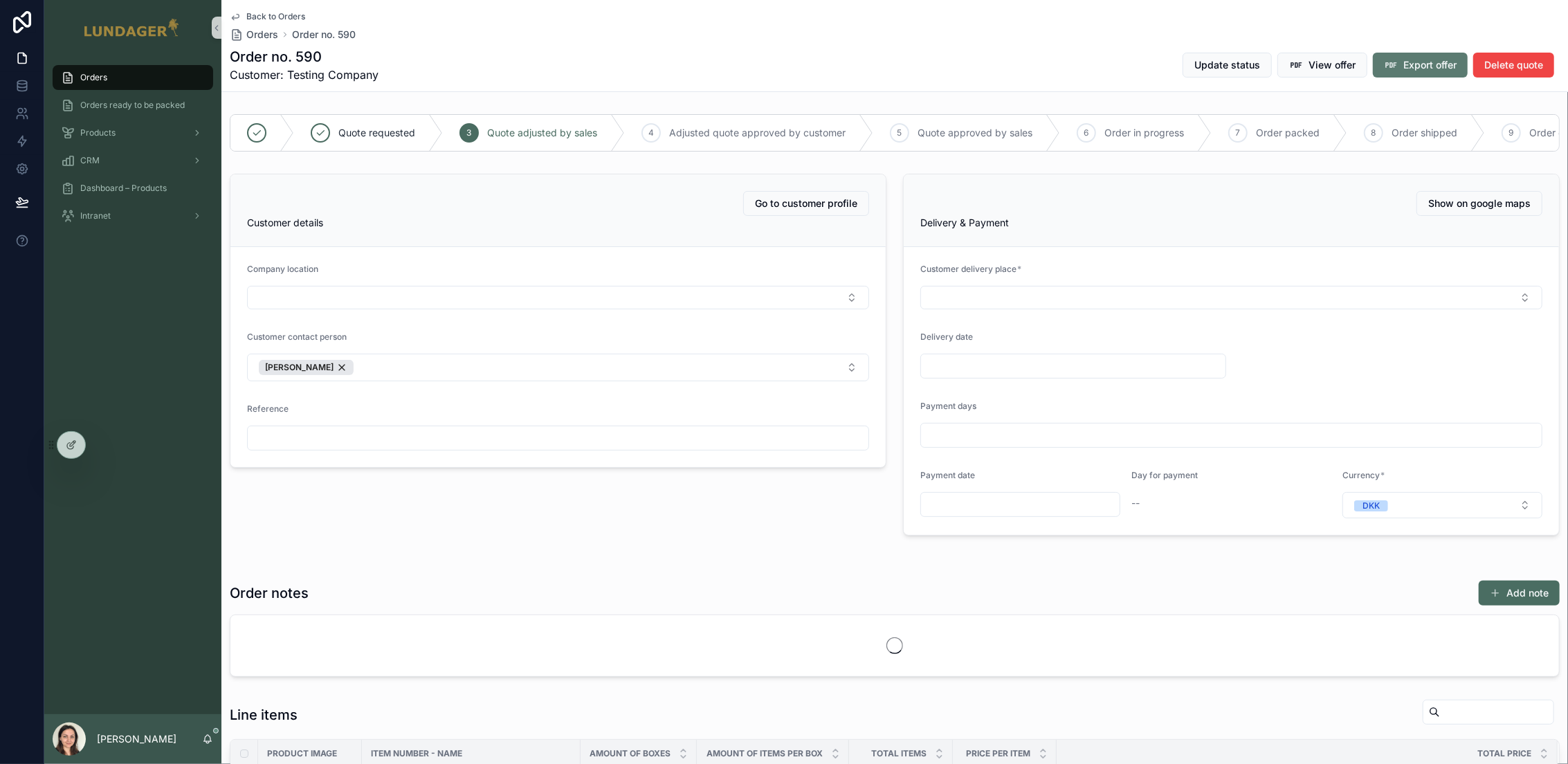
click at [1402, 73] on button "Export offer" at bounding box center [1420, 65] width 94 height 25
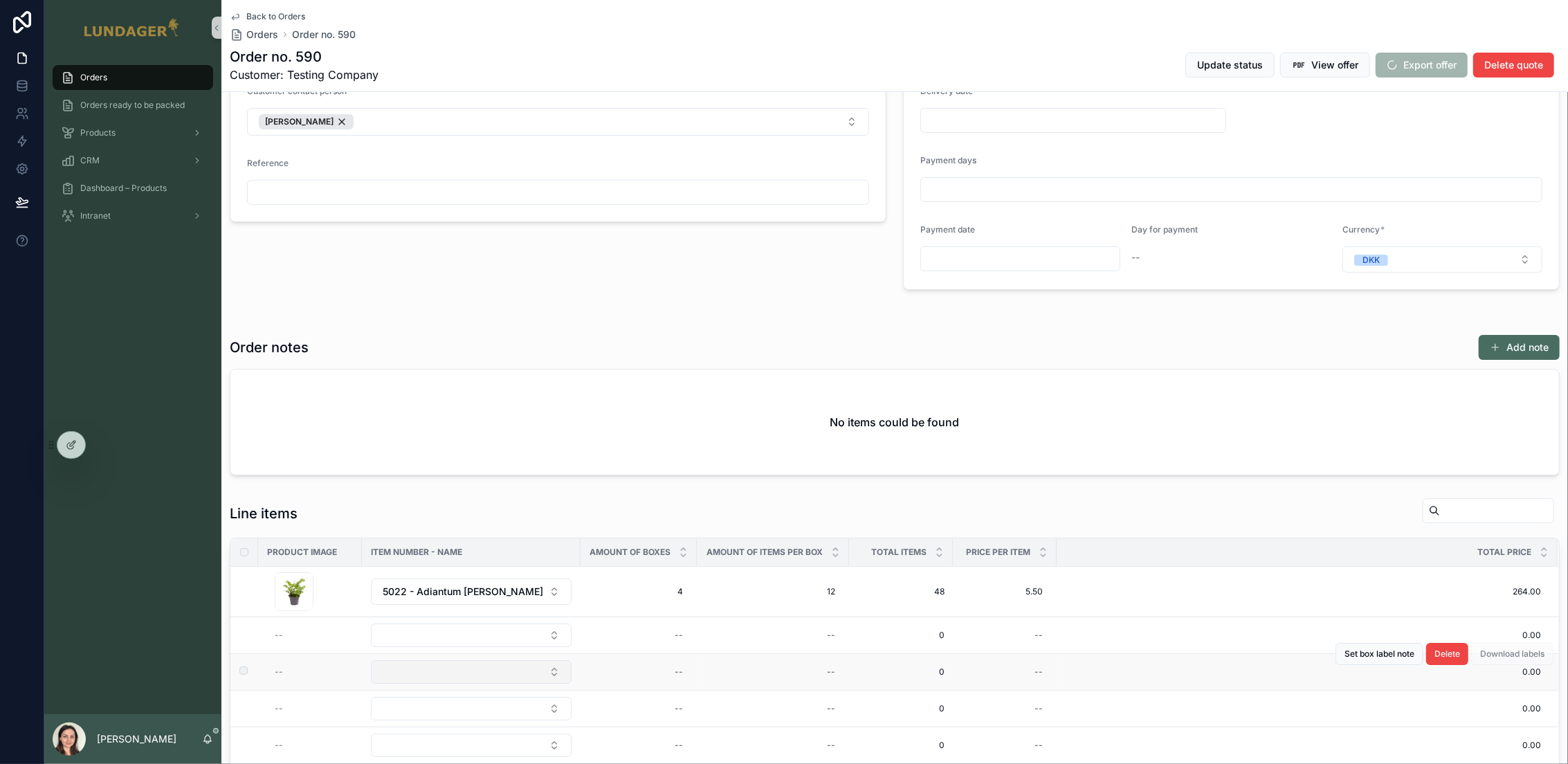
scroll to position [99, 0]
click at [1324, 67] on span "View offer" at bounding box center [1335, 65] width 47 height 13
click at [1313, 68] on span "View offer" at bounding box center [1335, 65] width 47 height 13
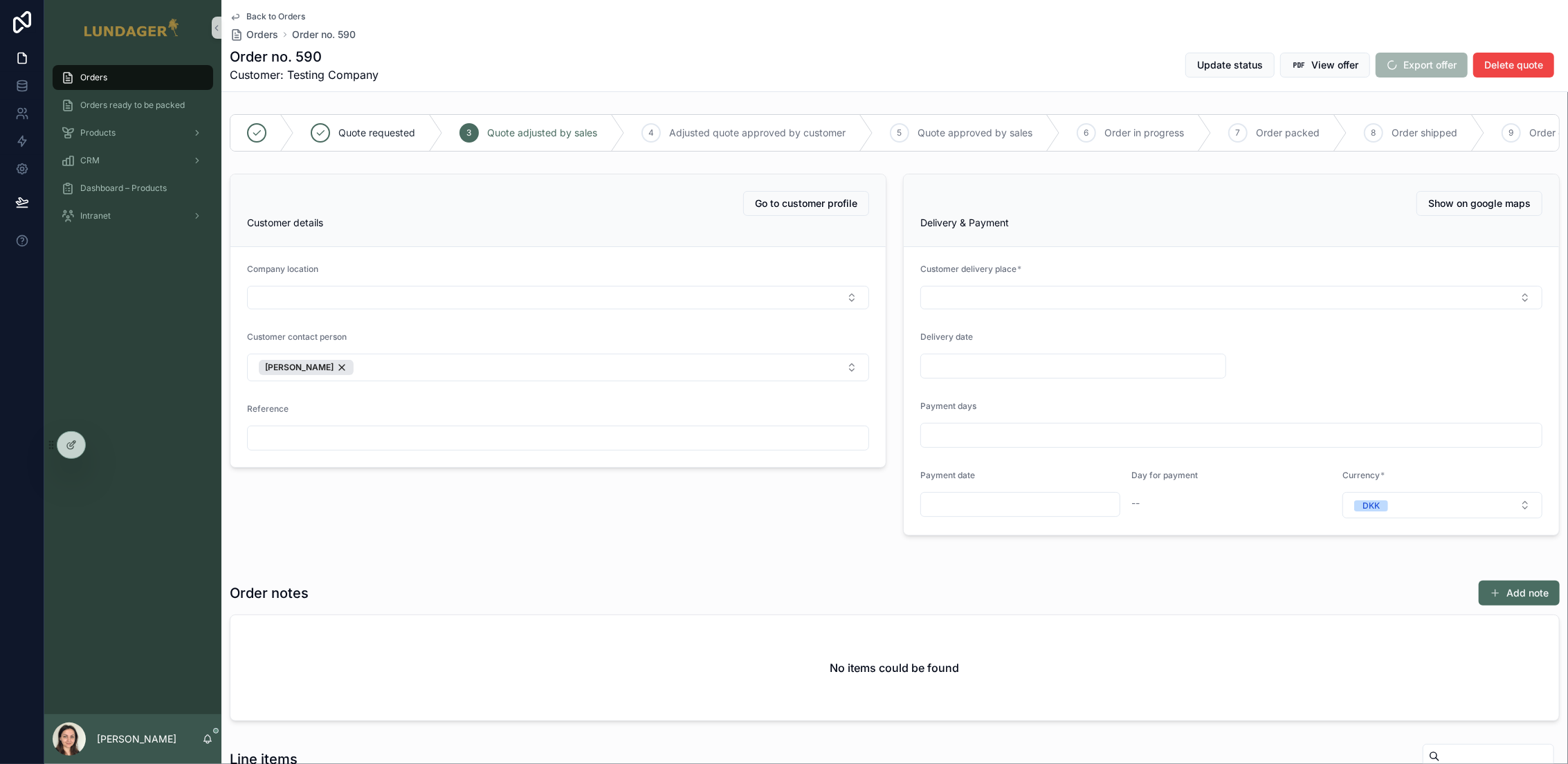
click at [929, 45] on div "Back to Orders Orders Order no. 590 Order no. 590 Customer: Testing Company Upd…" at bounding box center [895, 45] width 1330 height 91
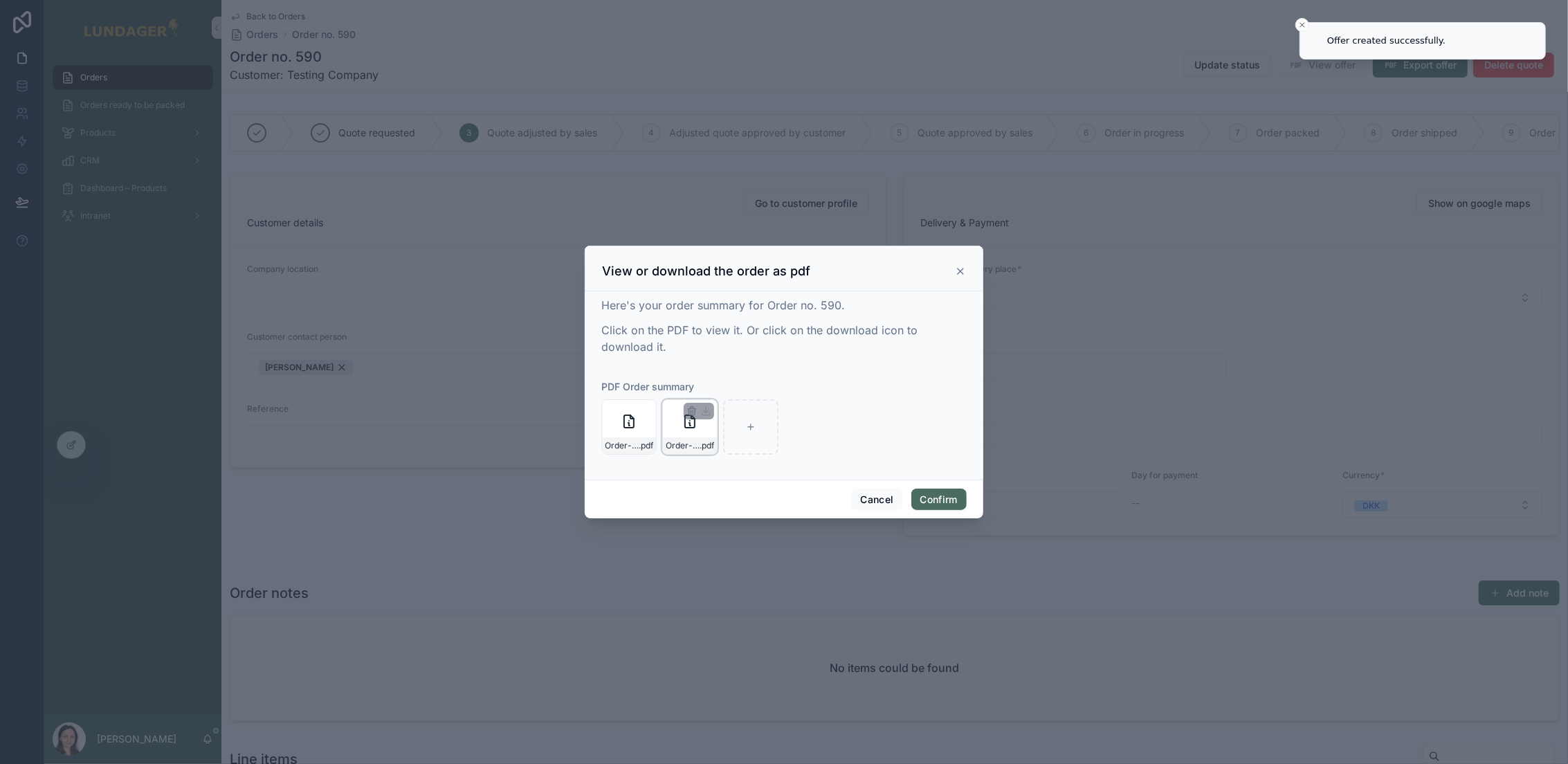
click at [708, 439] on div "Order-no.-590---Testing-Company .pdf" at bounding box center [690, 446] width 54 height 17
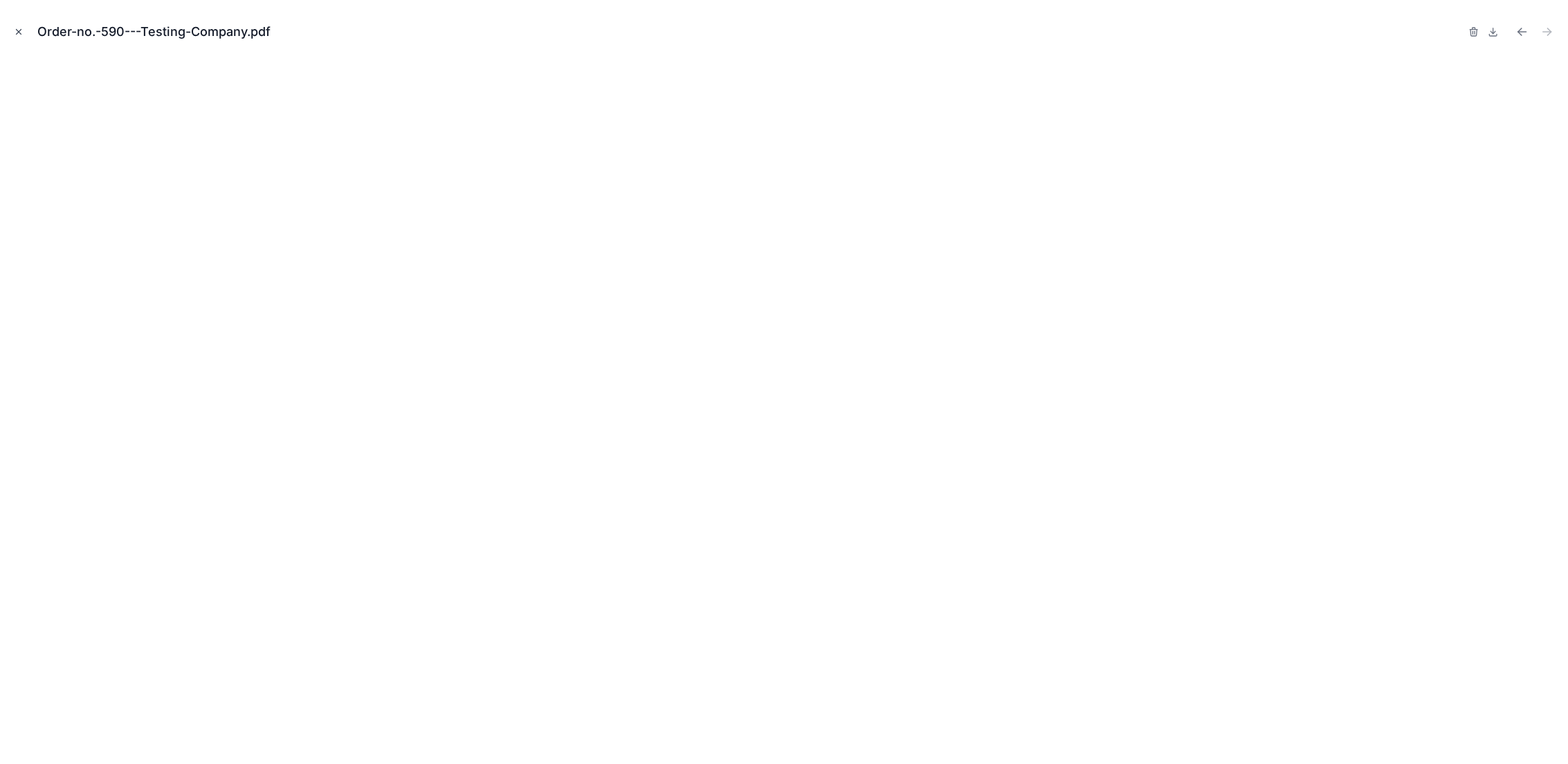
click at [14, 31] on icon "Close modal" at bounding box center [18, 31] width 9 height 9
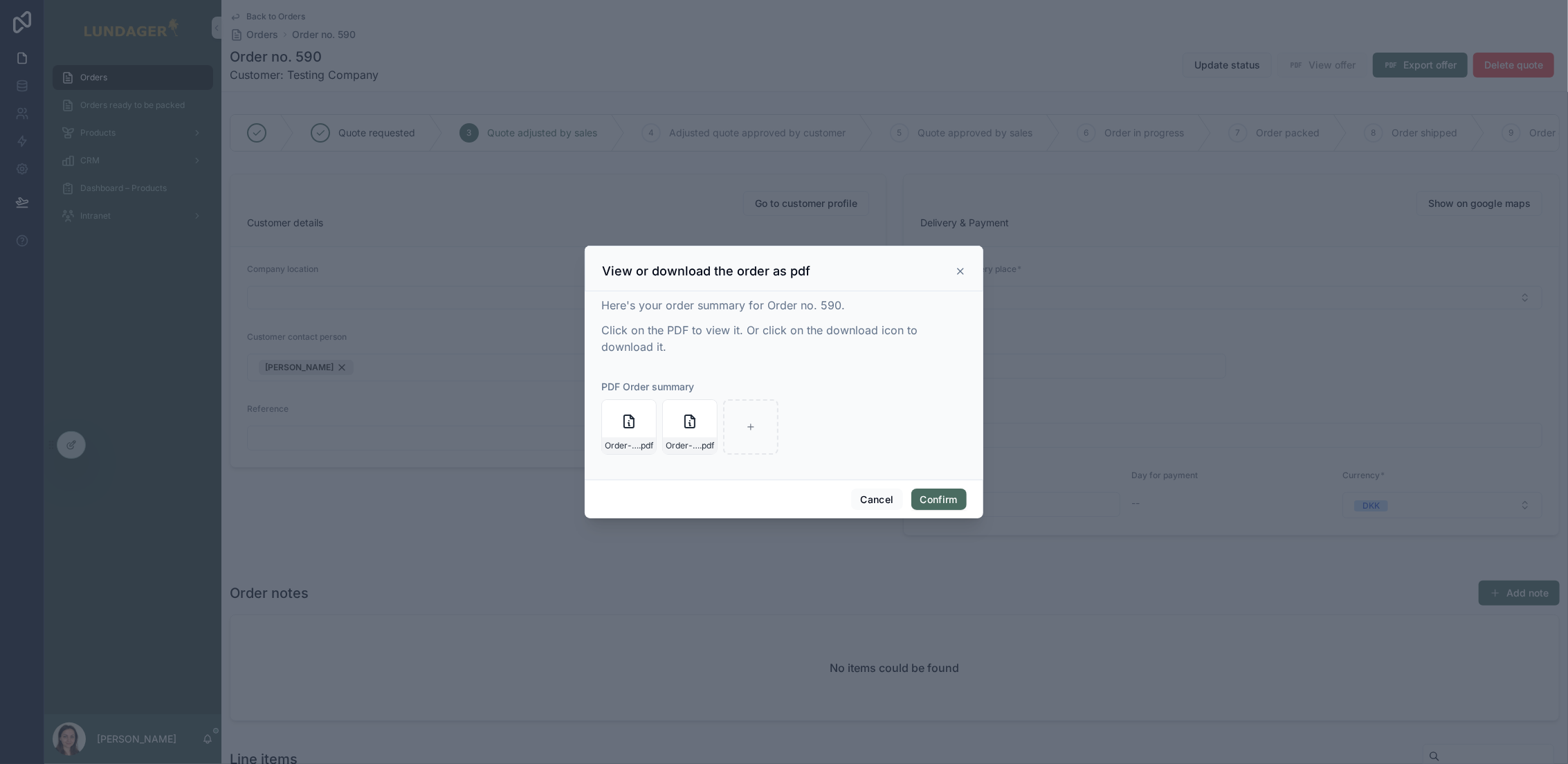
click at [956, 272] on icon at bounding box center [960, 270] width 11 height 11
click at [961, 272] on icon at bounding box center [960, 270] width 11 height 11
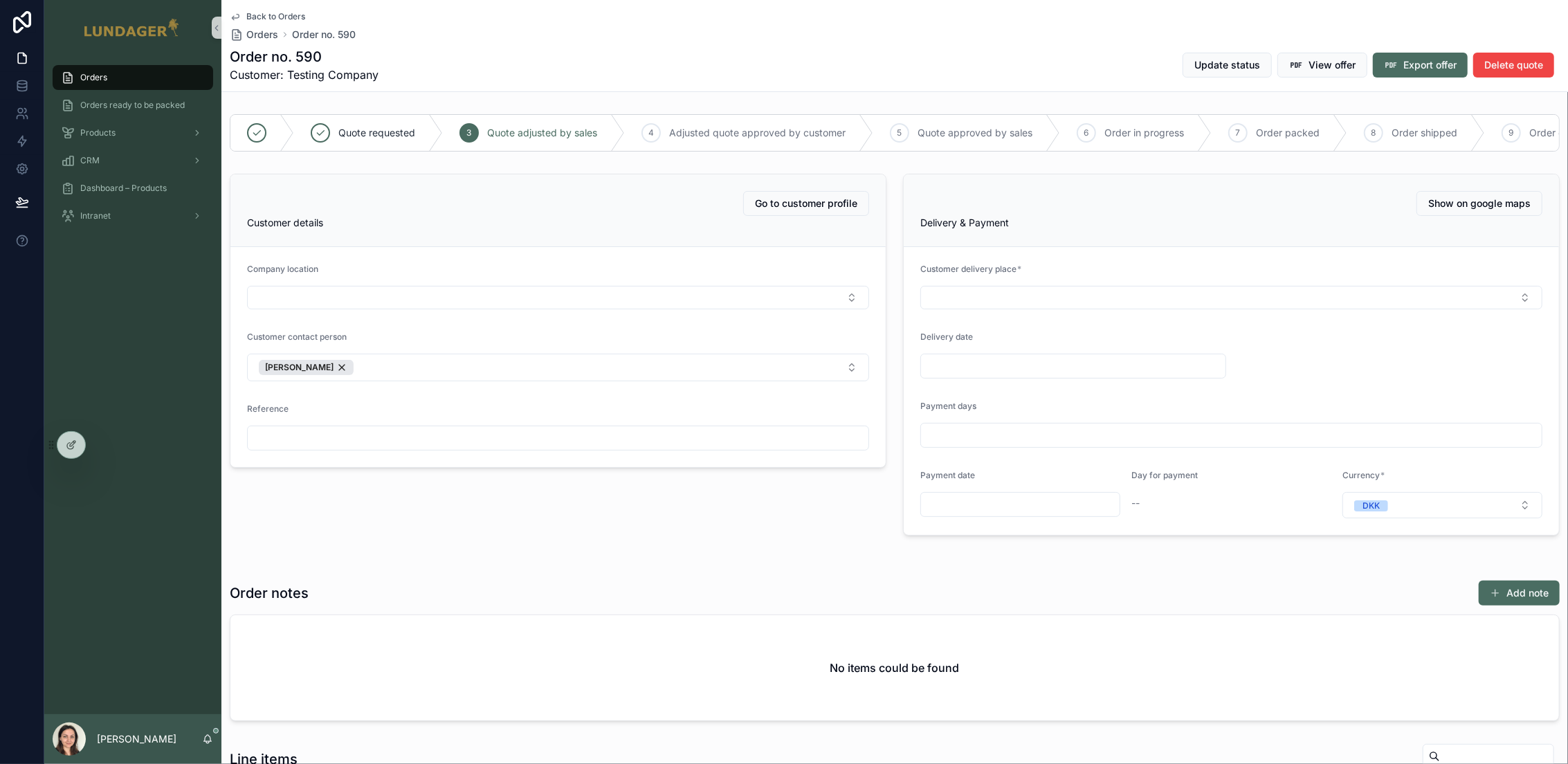
click at [897, 56] on div "Order no. 590 Customer: Testing Company Update status View offer Export offer D…" at bounding box center [895, 65] width 1330 height 36
click at [126, 83] on div "Orders" at bounding box center [132, 77] width 144 height 22
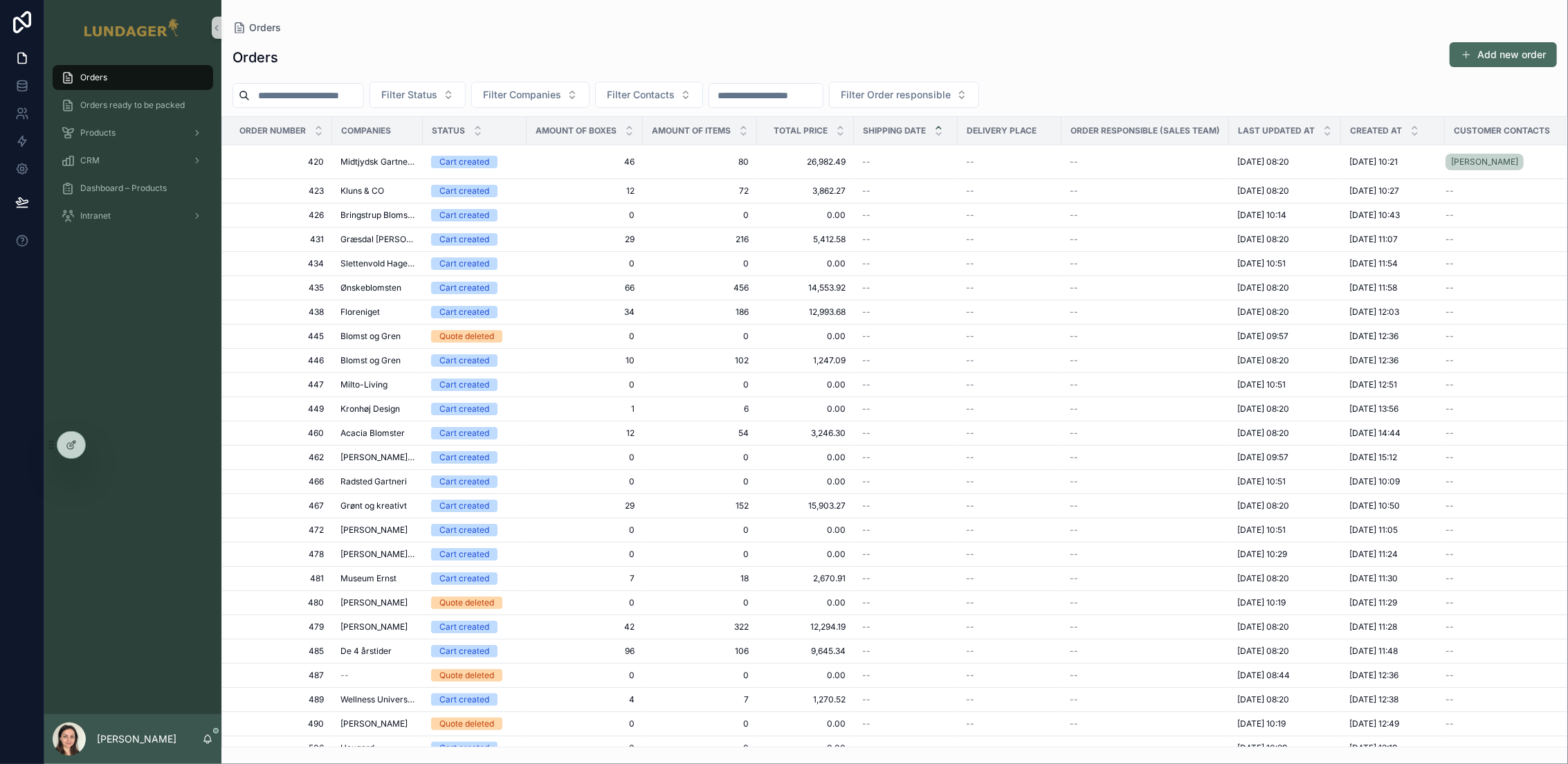
click at [682, 62] on div "Orders Add new order" at bounding box center [895, 57] width 1325 height 32
click at [1134, 75] on div "Orders Add new order Filter Status Filter Companies Filter Contacts Filter Orde…" at bounding box center [895, 389] width 1346 height 713
click at [348, 99] on input "scrollable content" at bounding box center [306, 95] width 114 height 19
type input "***"
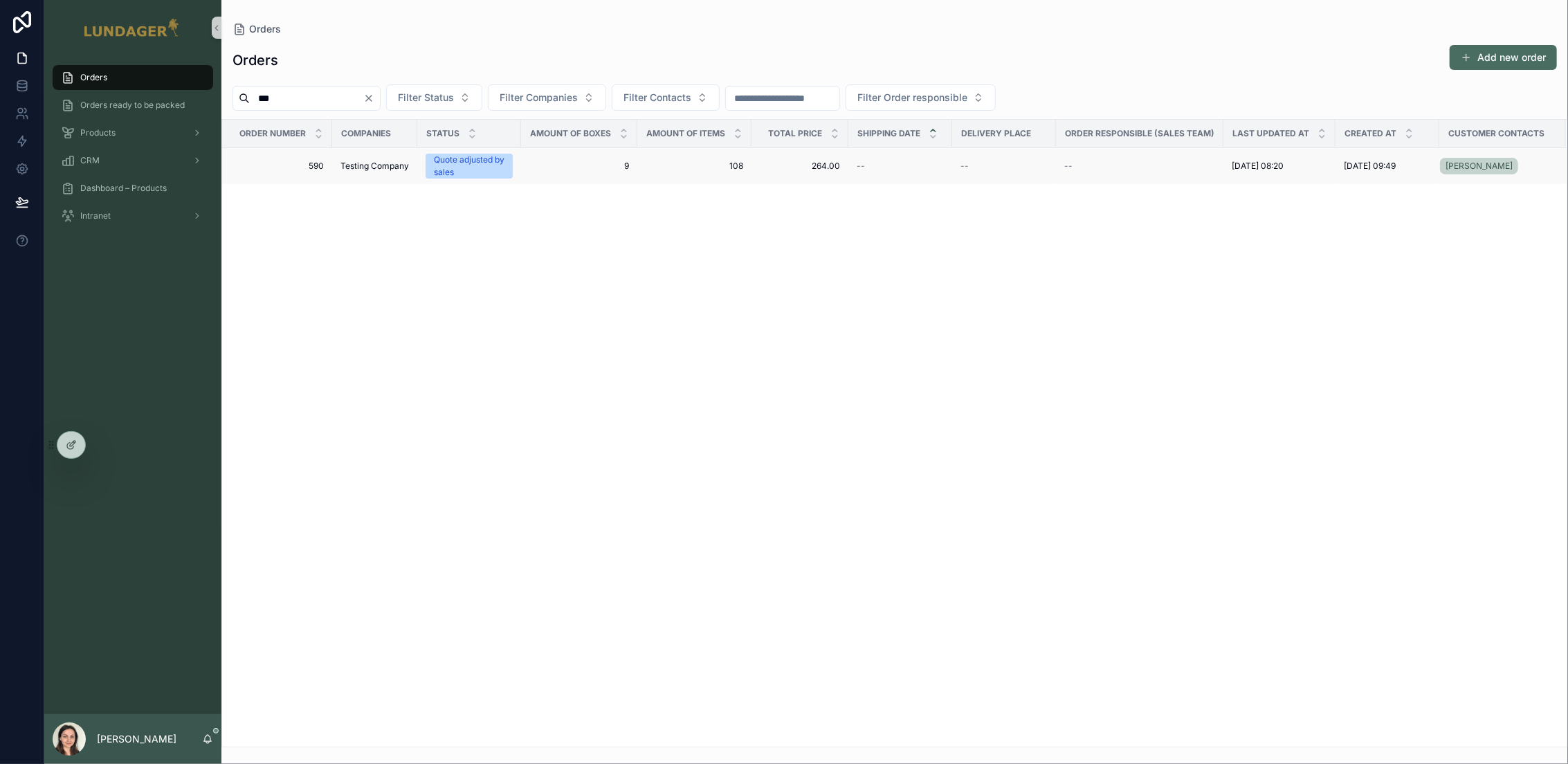
click at [375, 164] on span "Testing Company" at bounding box center [374, 166] width 68 height 11
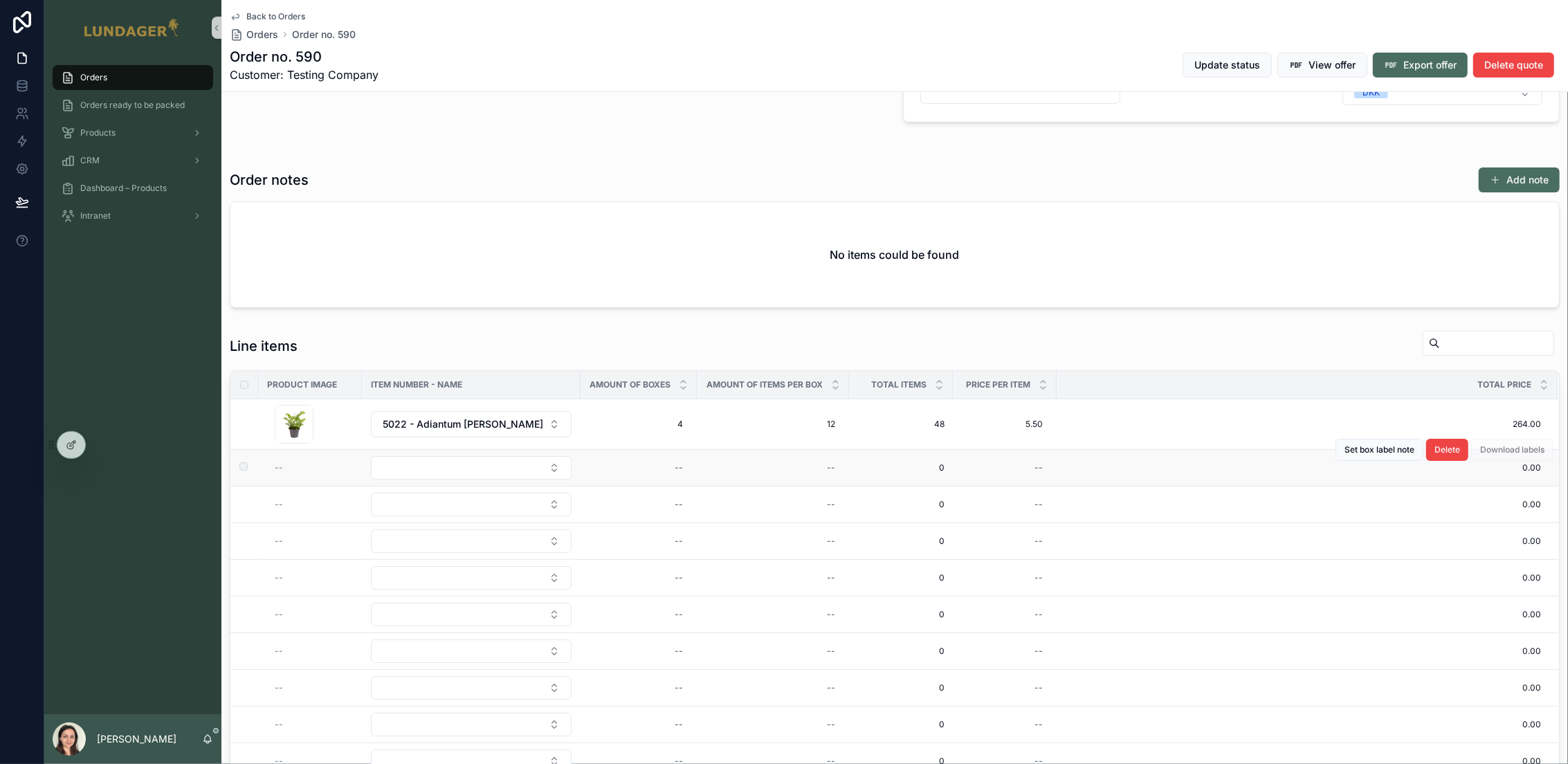
scroll to position [478, 0]
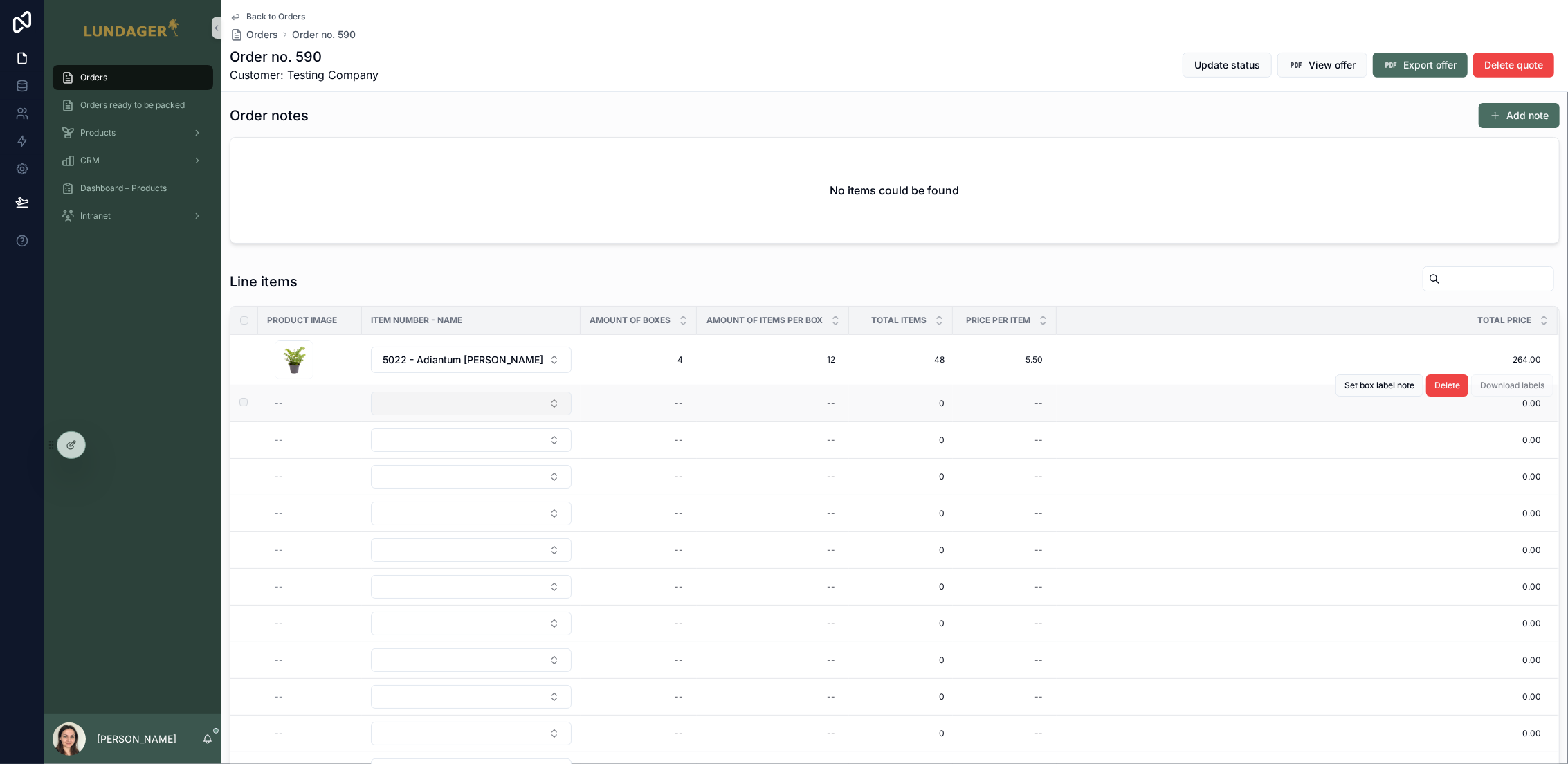
click at [420, 403] on button "Select Button" at bounding box center [471, 403] width 201 height 24
click at [884, 366] on span "48" at bounding box center [900, 359] width 87 height 11
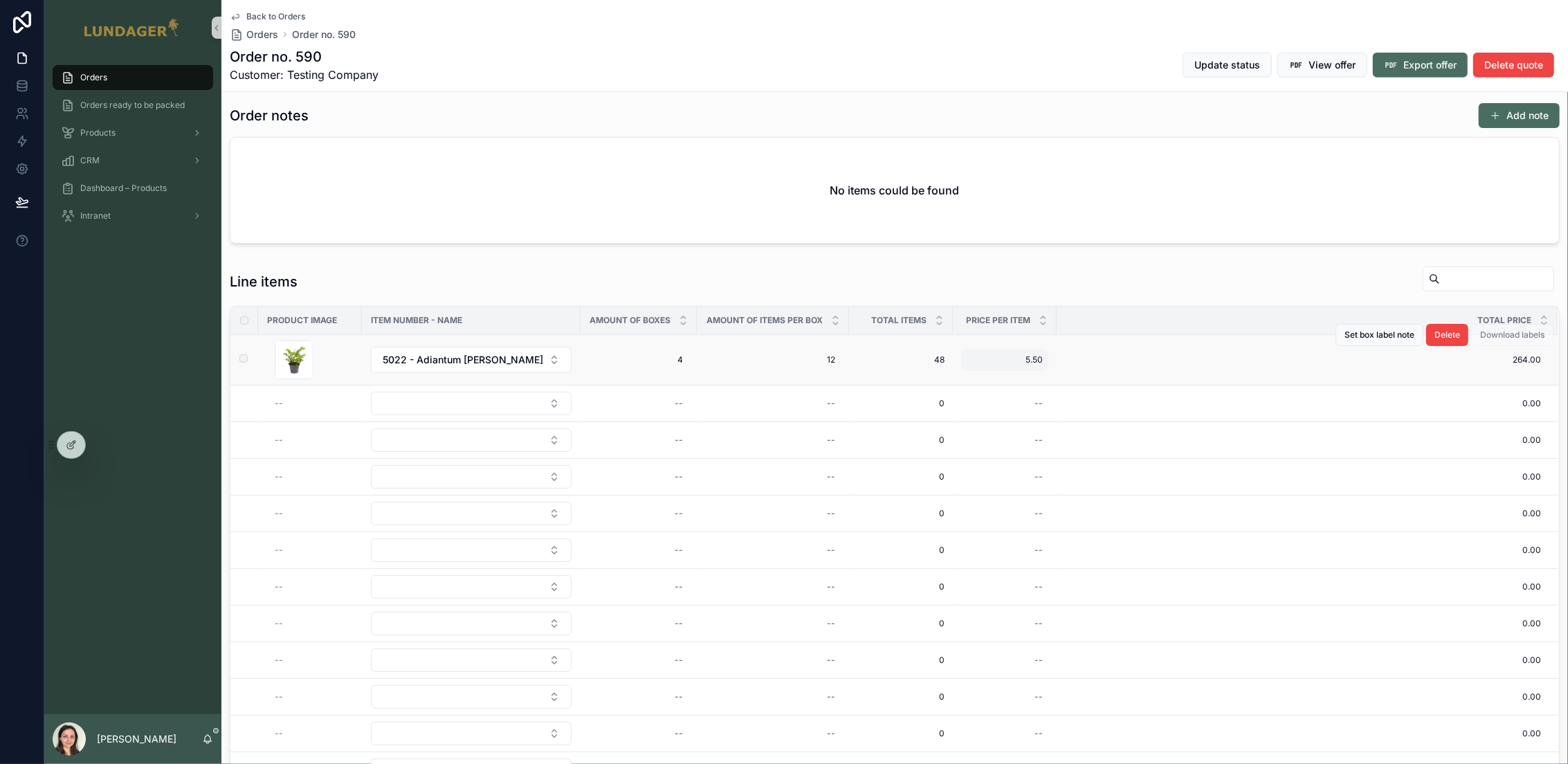
click at [1035, 364] on span "5.50" at bounding box center [1004, 359] width 76 height 11
drag, startPoint x: 1006, startPoint y: 388, endPoint x: 896, endPoint y: 371, distance: 111.3
click at [902, 388] on div "Orders Orders ready to be packed Products CRM Dashboard – Products Intranet Mar…" at bounding box center [806, 382] width 1523 height 764
type input "****"
click at [1142, 385] on icon "scrollable content" at bounding box center [1137, 386] width 11 height 11
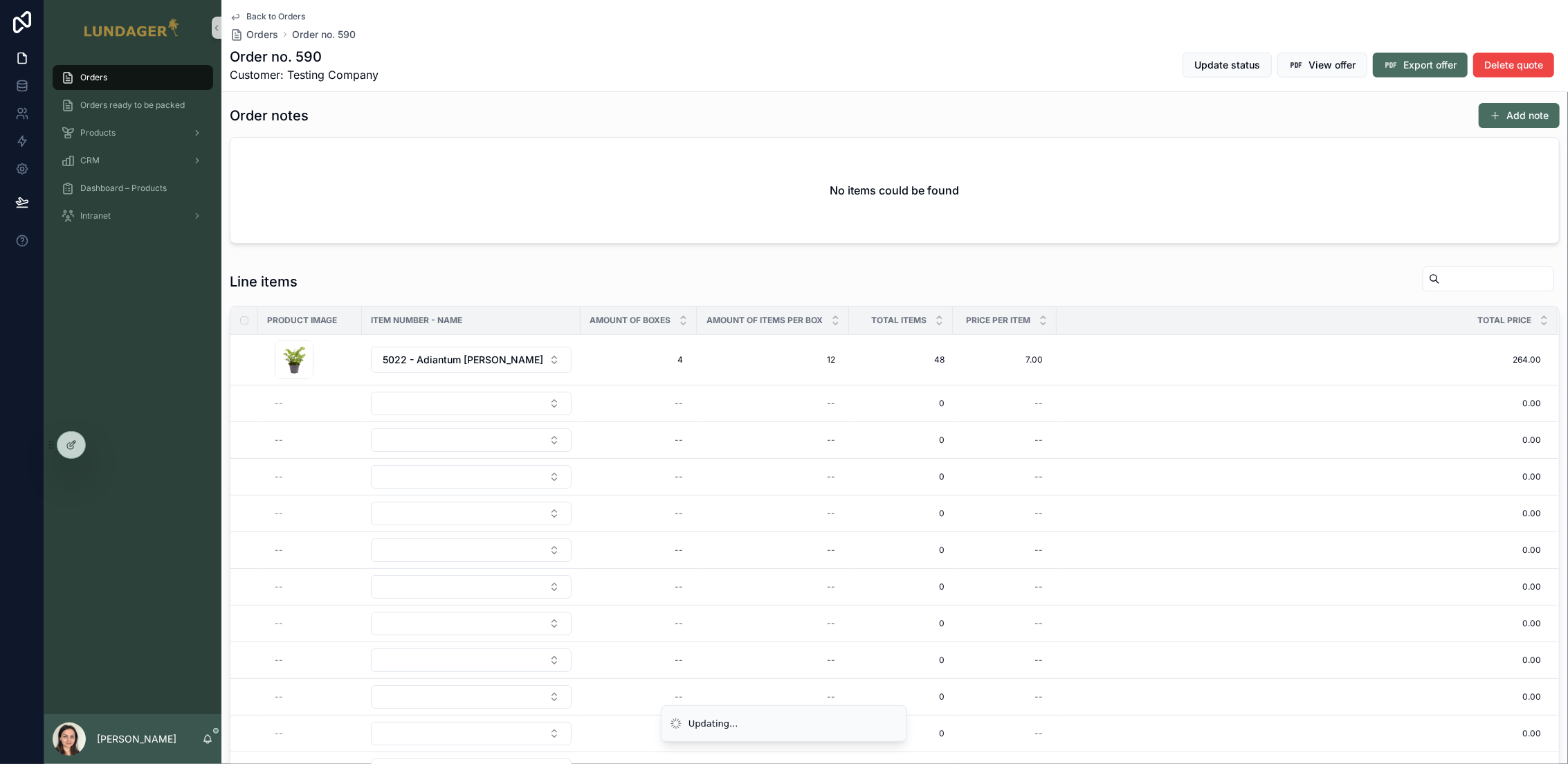
click at [1126, 297] on div "Line items" at bounding box center [895, 281] width 1330 height 32
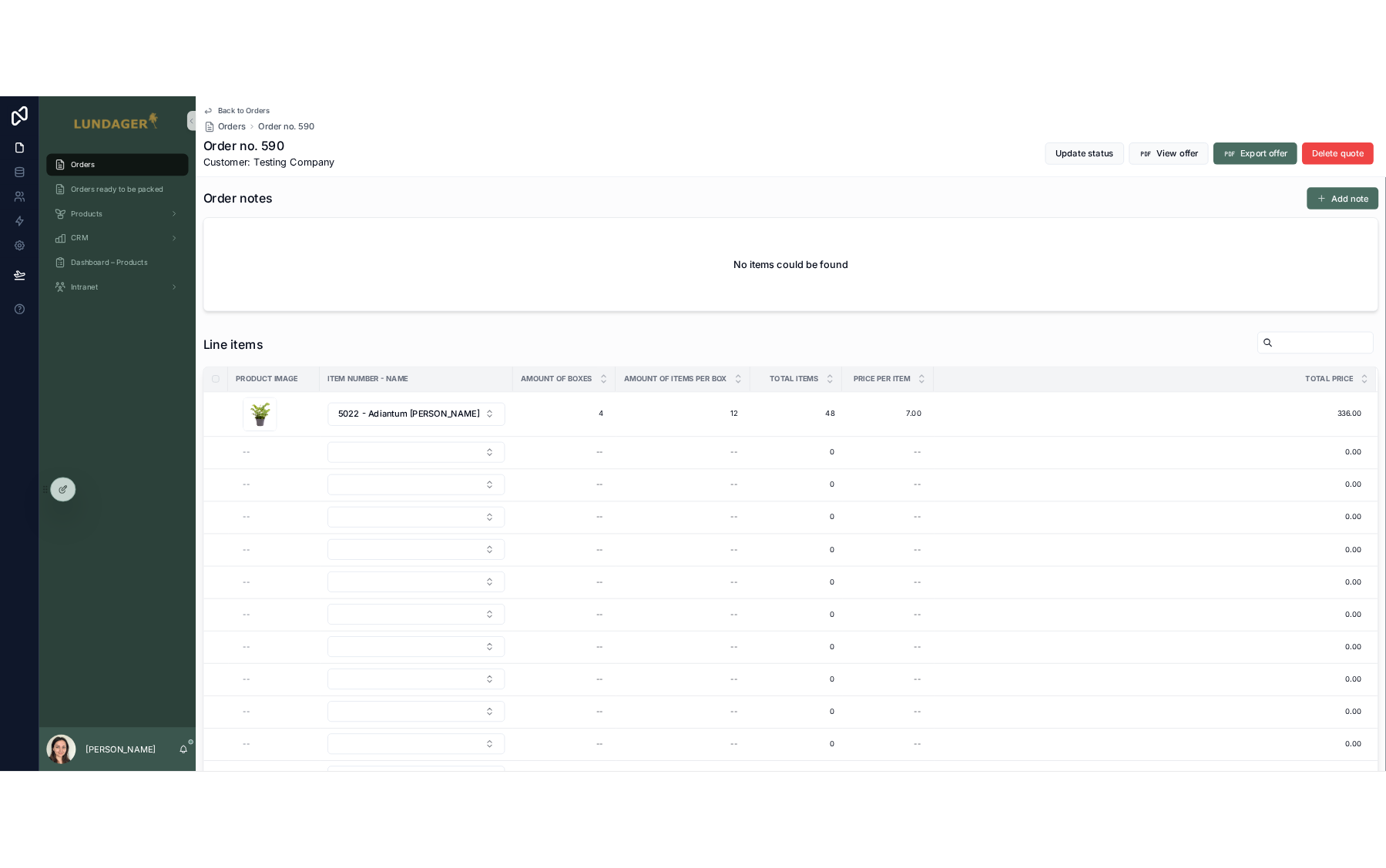
scroll to position [0, 0]
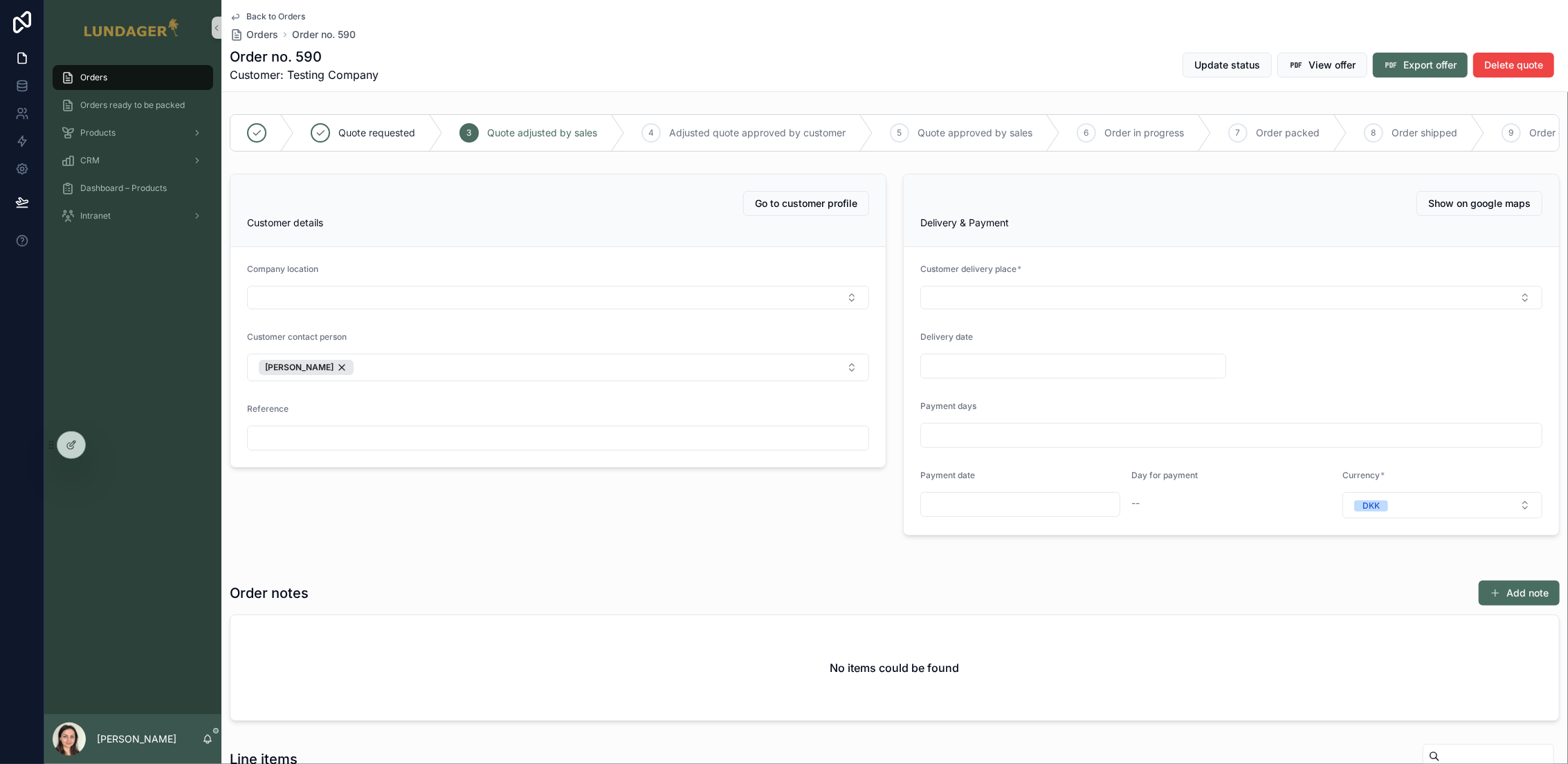
click at [920, 23] on div "Back to Orders Orders Order no. 590" at bounding box center [895, 26] width 1330 height 30
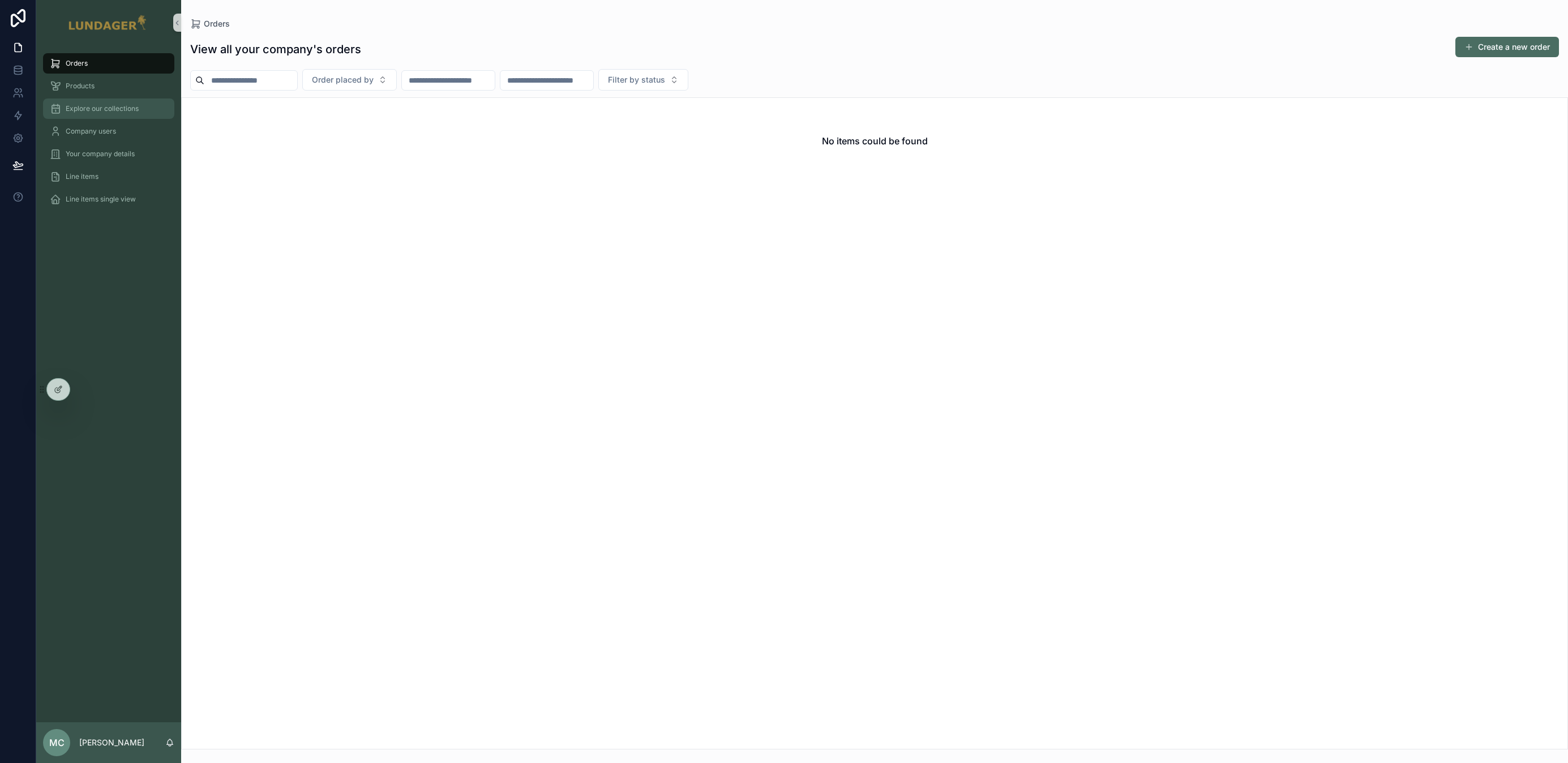
click at [99, 107] on span "Explore our collections" at bounding box center [102, 108] width 73 height 9
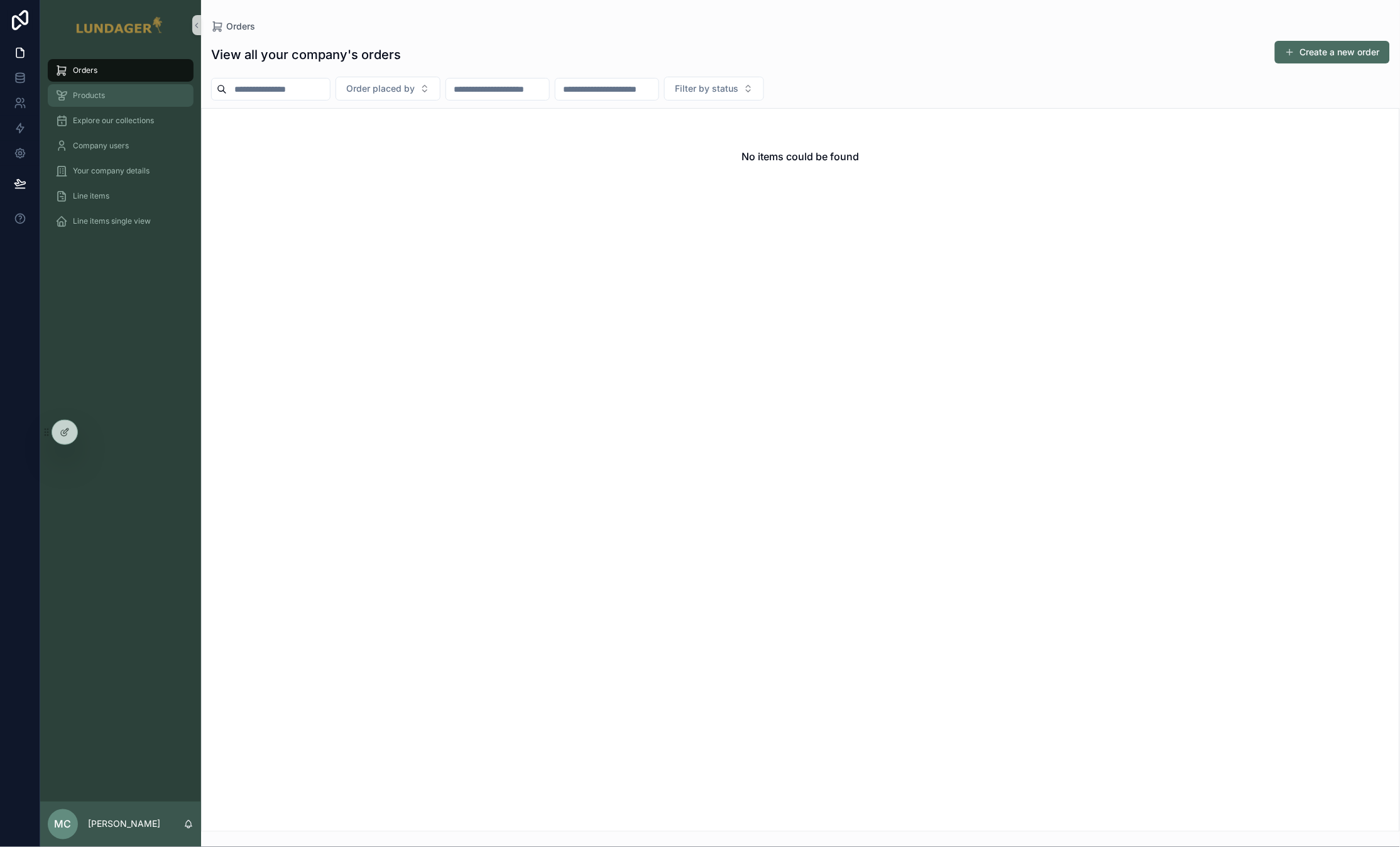
click at [141, 99] on div "Products" at bounding box center [120, 96] width 131 height 20
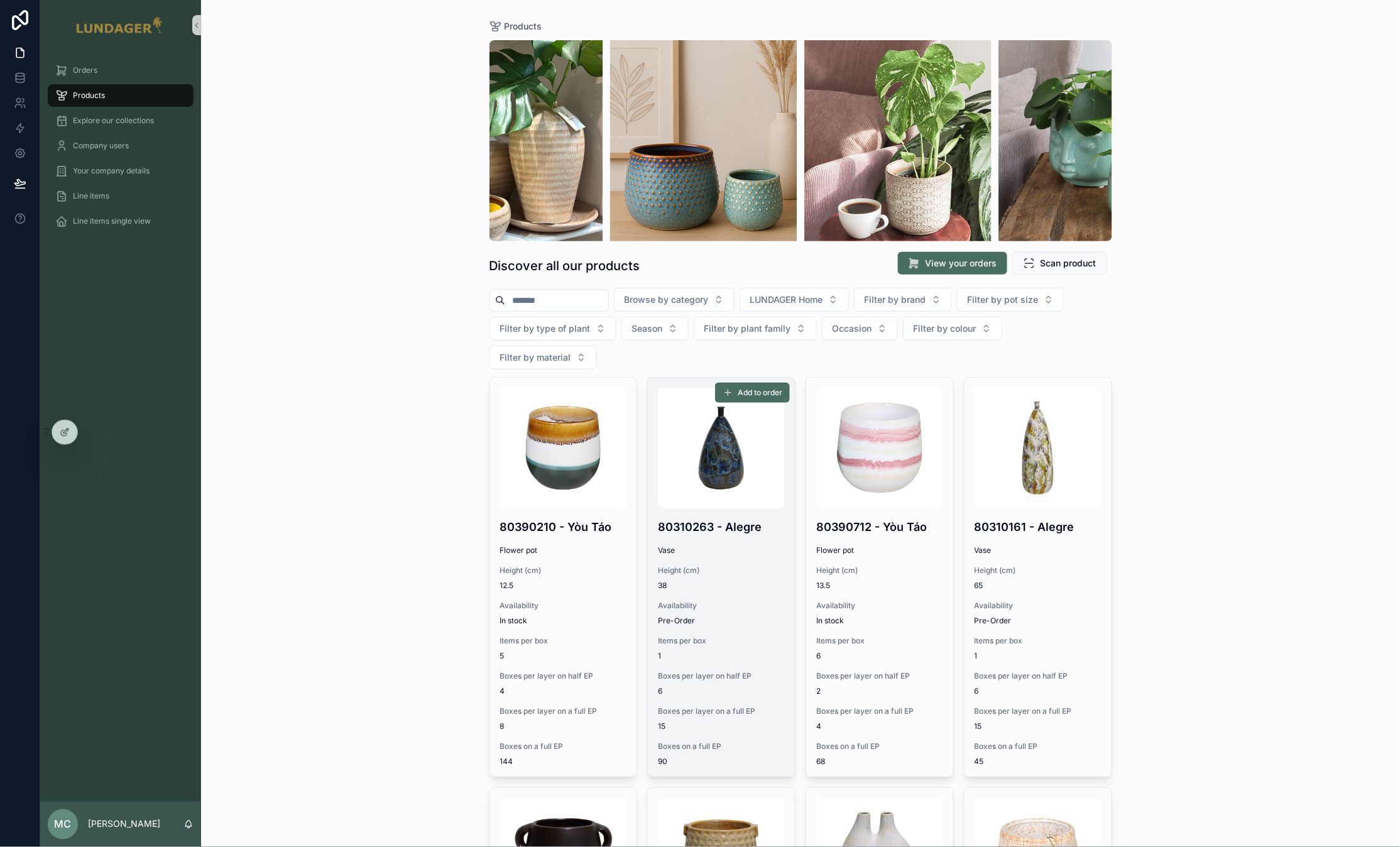
click at [739, 518] on h4 "80310263 - Alegre" at bounding box center [722, 526] width 127 height 17
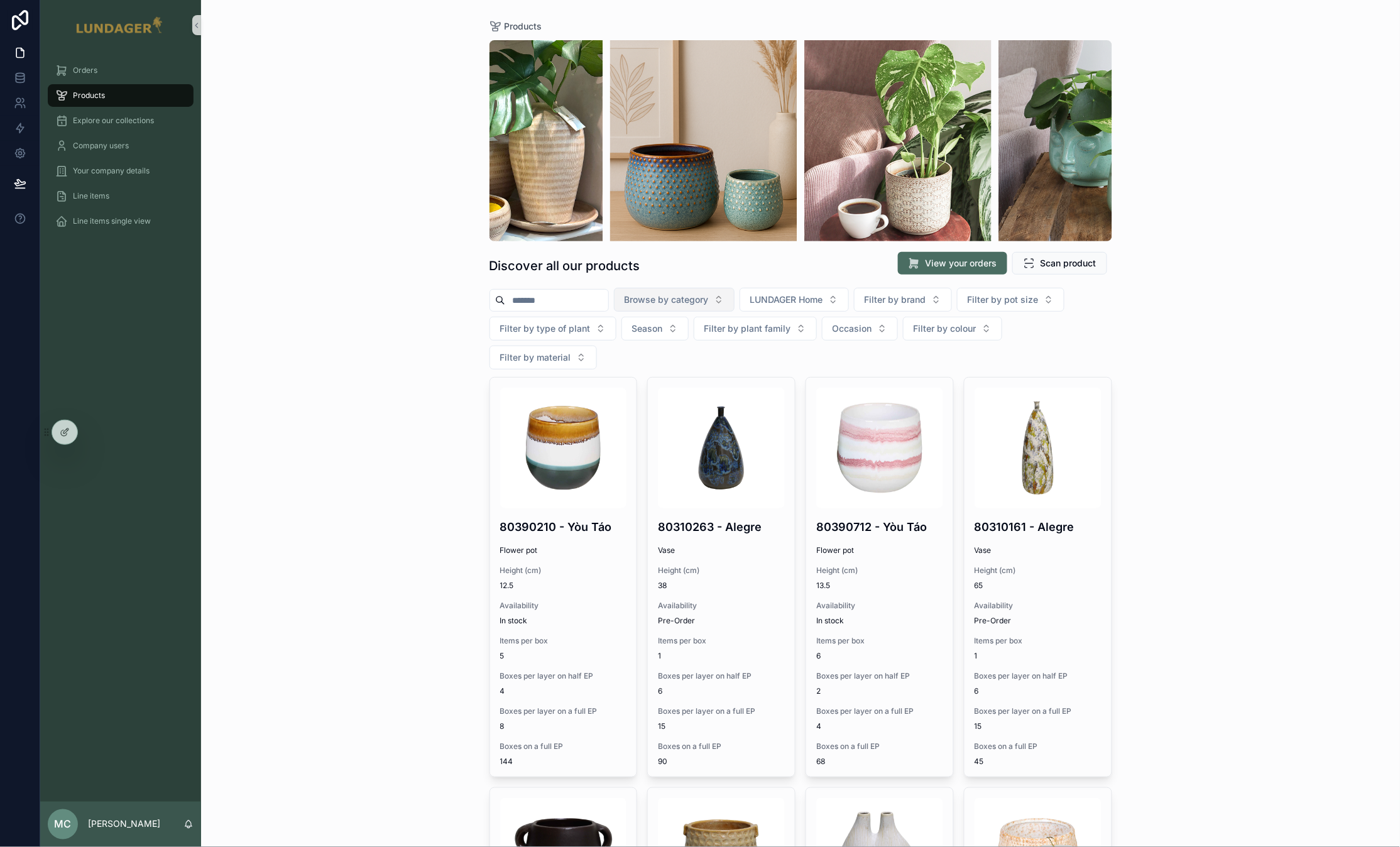
click at [676, 306] on button "Browse by category" at bounding box center [674, 299] width 121 height 24
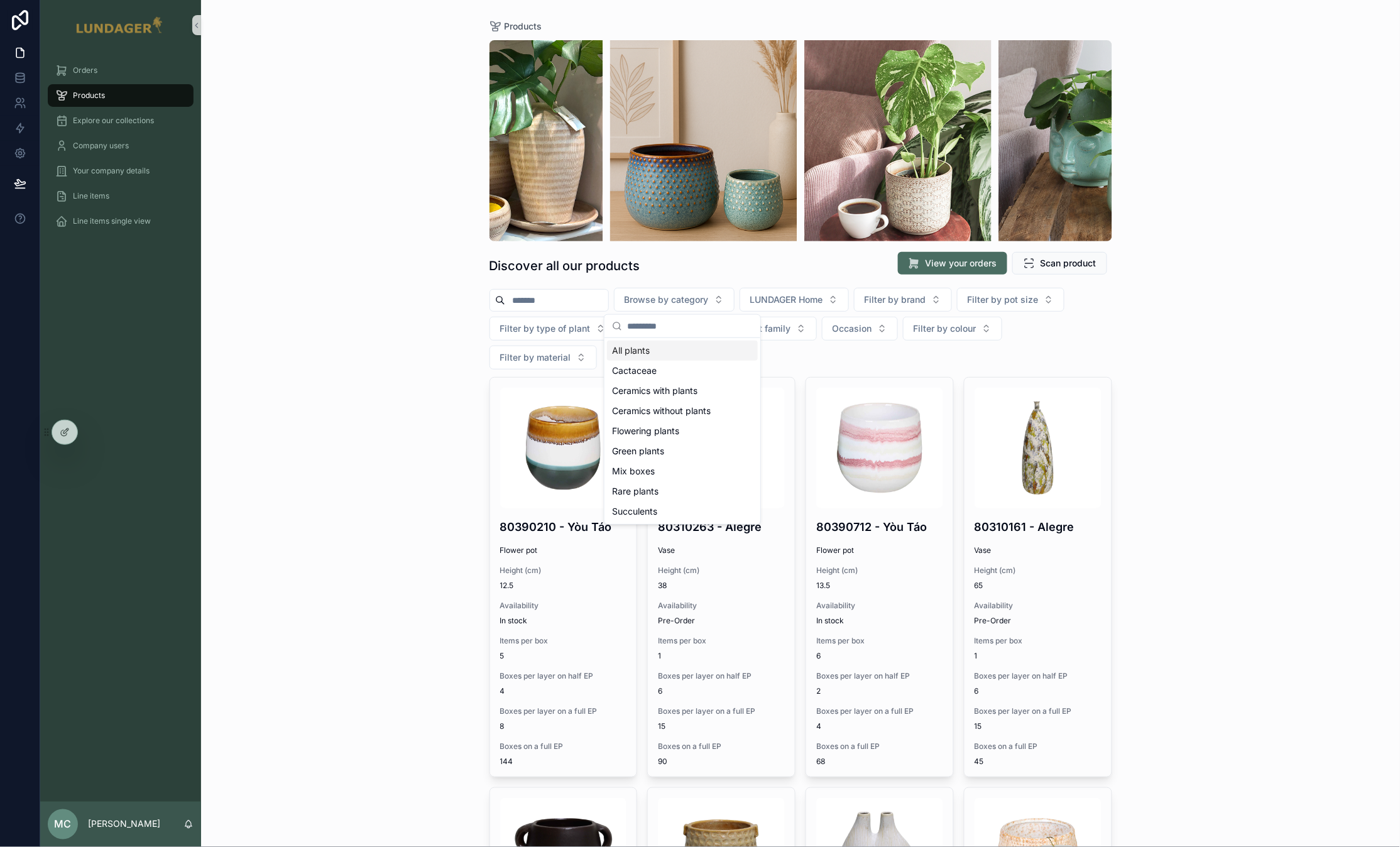
click at [653, 348] on div "All plants" at bounding box center [682, 350] width 151 height 20
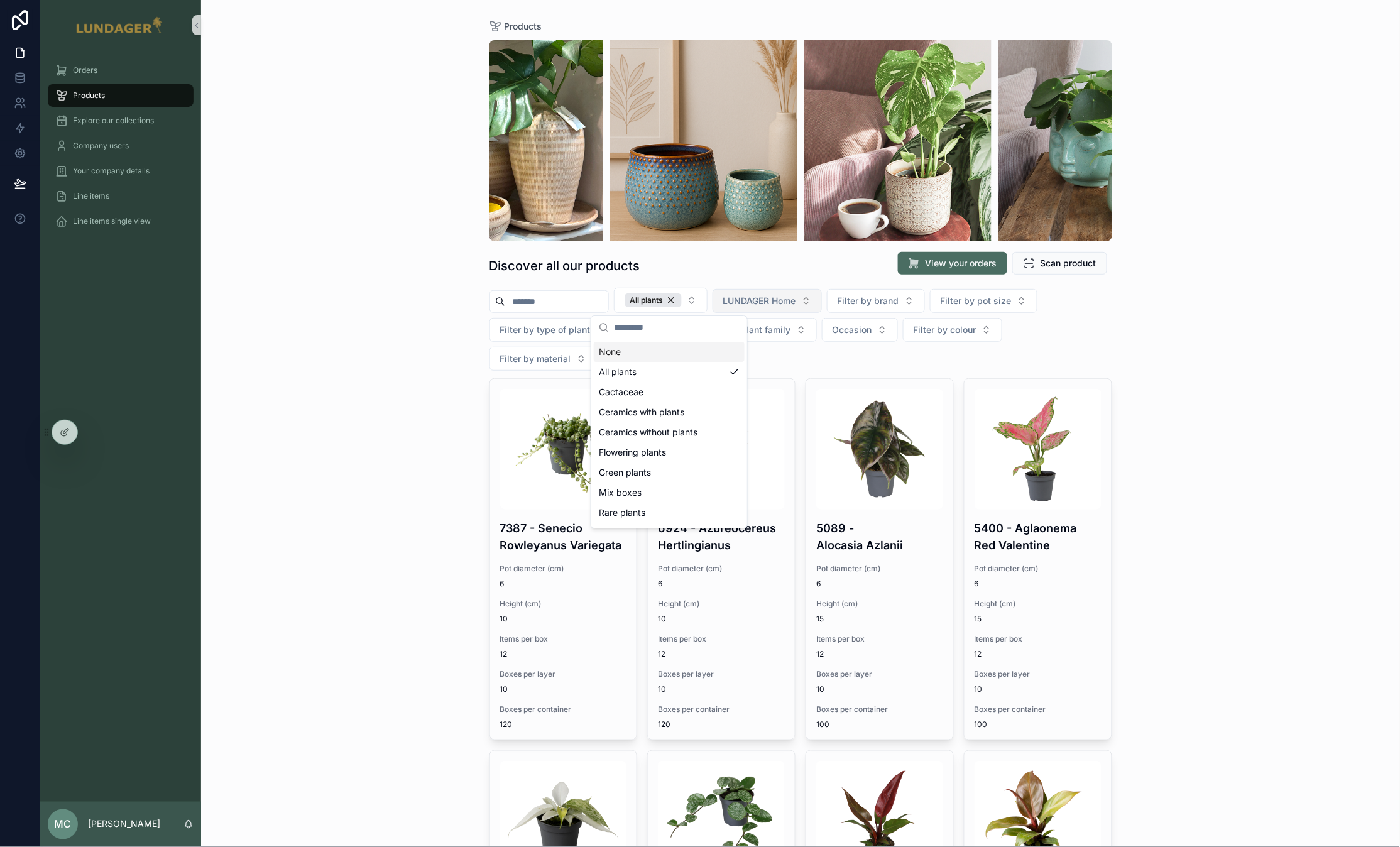
click at [745, 300] on span "LUNDAGER Home" at bounding box center [759, 301] width 73 height 12
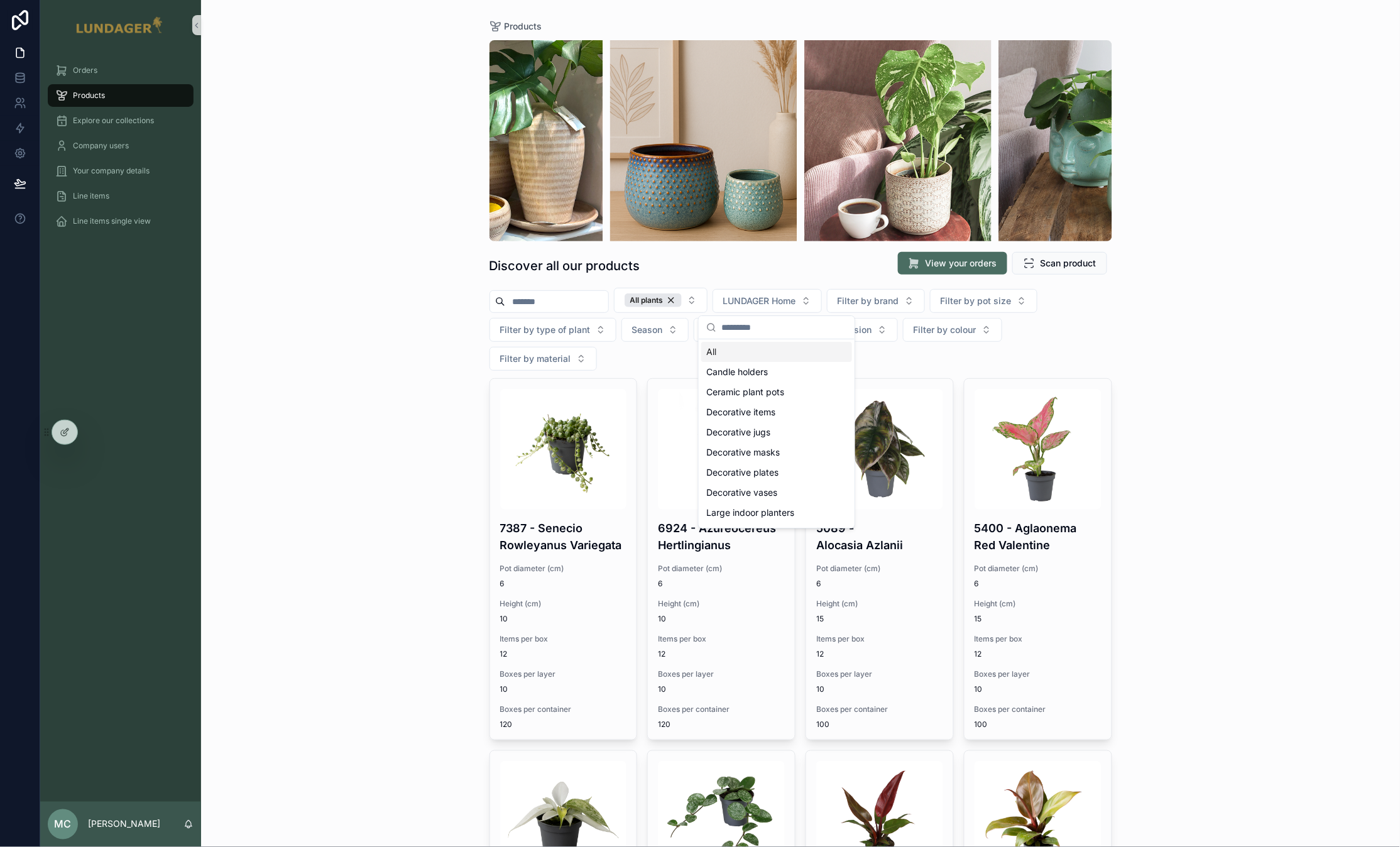
click at [727, 352] on div "All" at bounding box center [776, 352] width 151 height 20
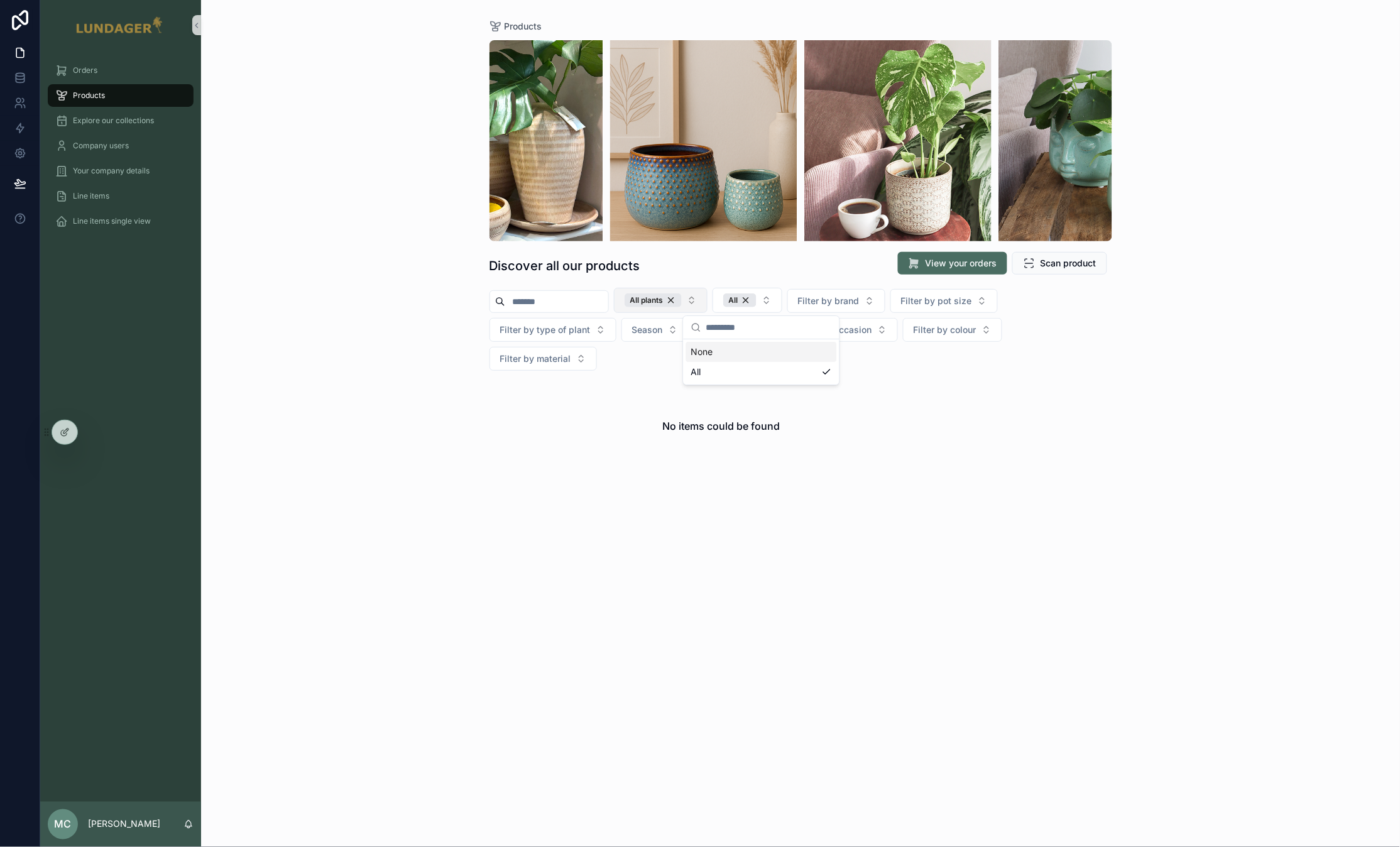
click at [708, 299] on button "All plants" at bounding box center [661, 300] width 93 height 25
click at [682, 301] on div "All plants" at bounding box center [653, 300] width 57 height 14
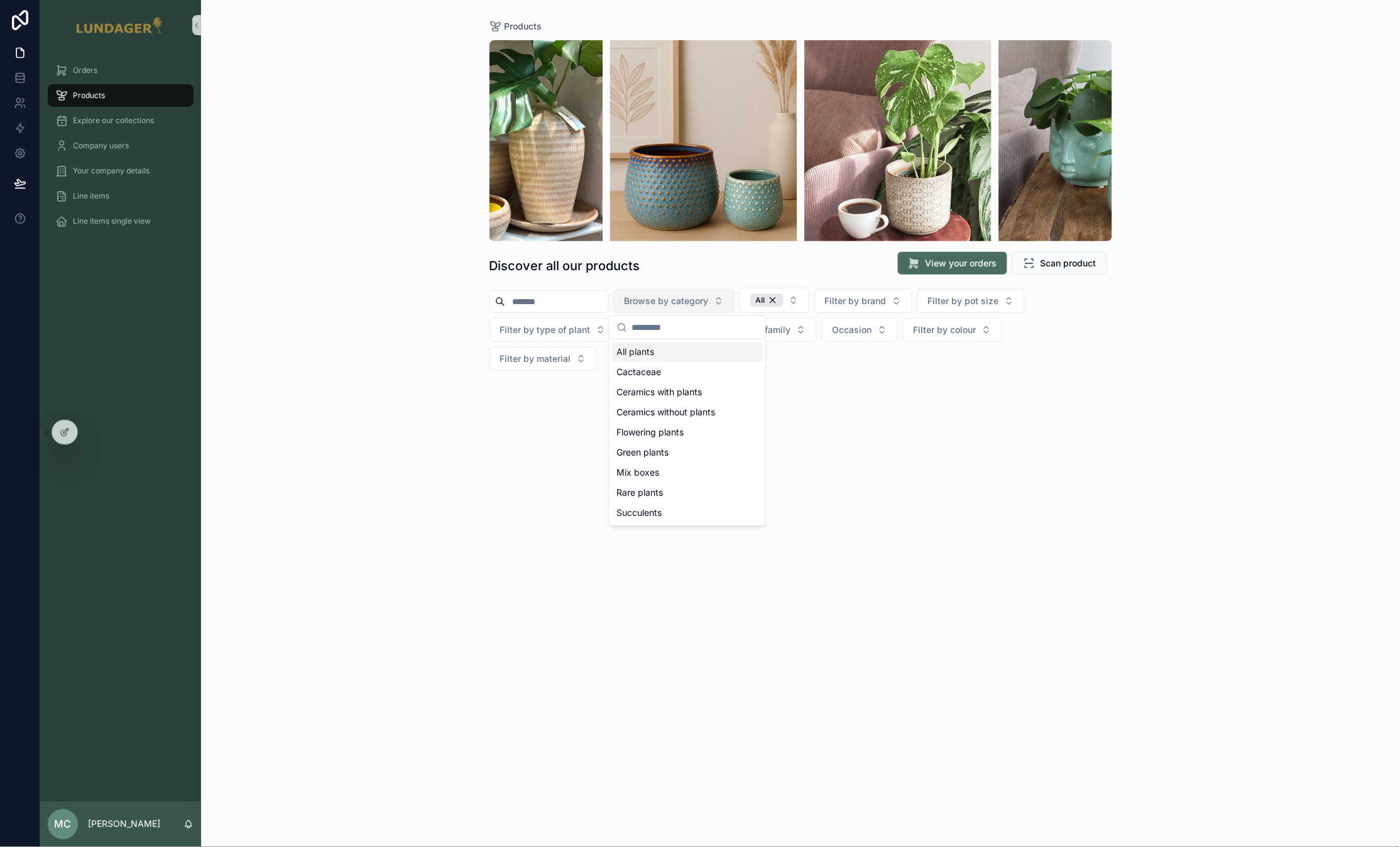
click at [1130, 324] on div "Products Discover all our products View your orders Scan product Browse by cate…" at bounding box center [801, 423] width 1199 height 847
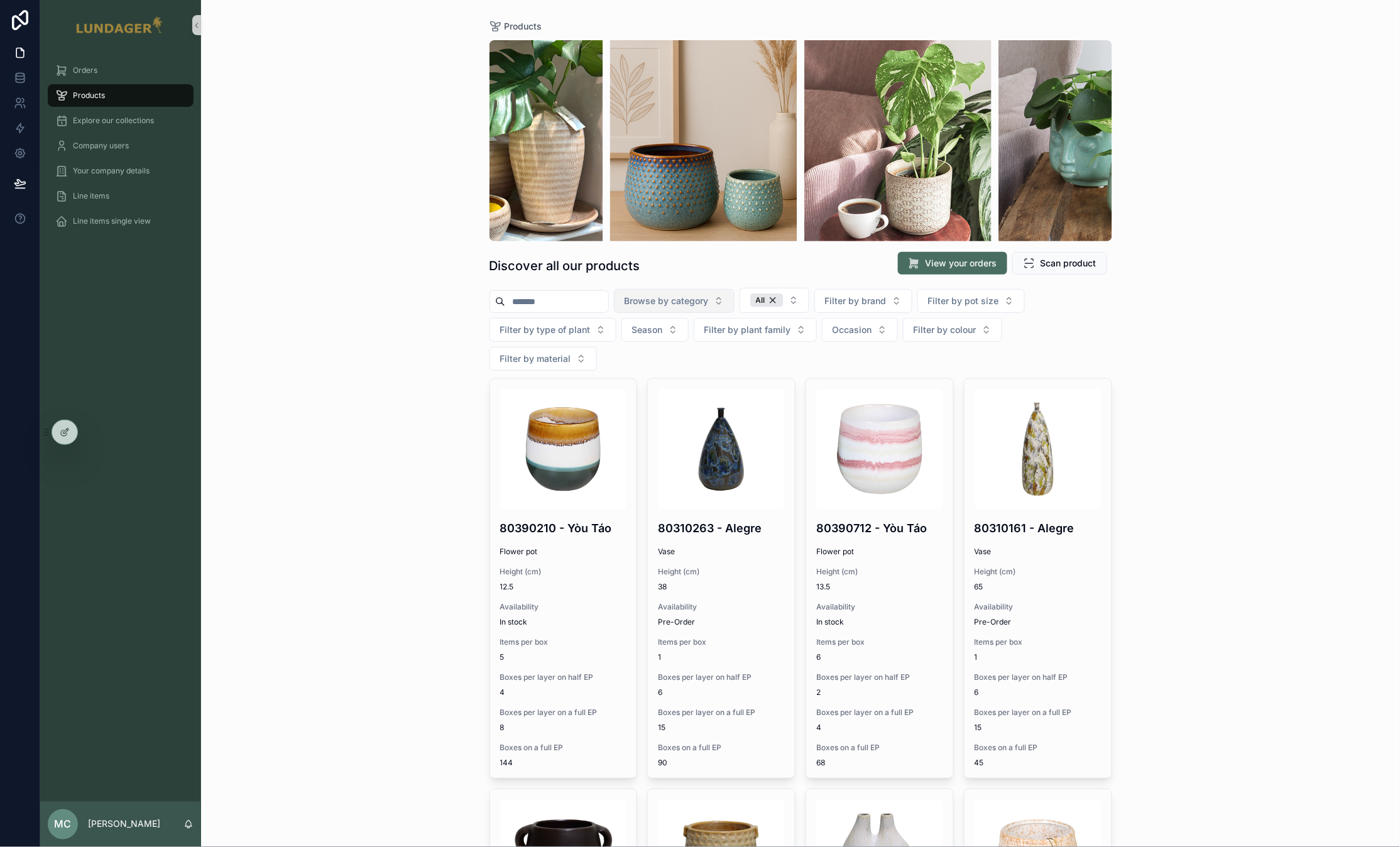
drag, startPoint x: 1237, startPoint y: 126, endPoint x: 1222, endPoint y: 114, distance: 19.2
click at [1237, 126] on div "Products Discover all our products View your orders Scan product Browse by cate…" at bounding box center [801, 423] width 1199 height 847
click at [1259, 119] on div "Products Discover all our products View your orders Scan product Browse by cate…" at bounding box center [801, 423] width 1199 height 847
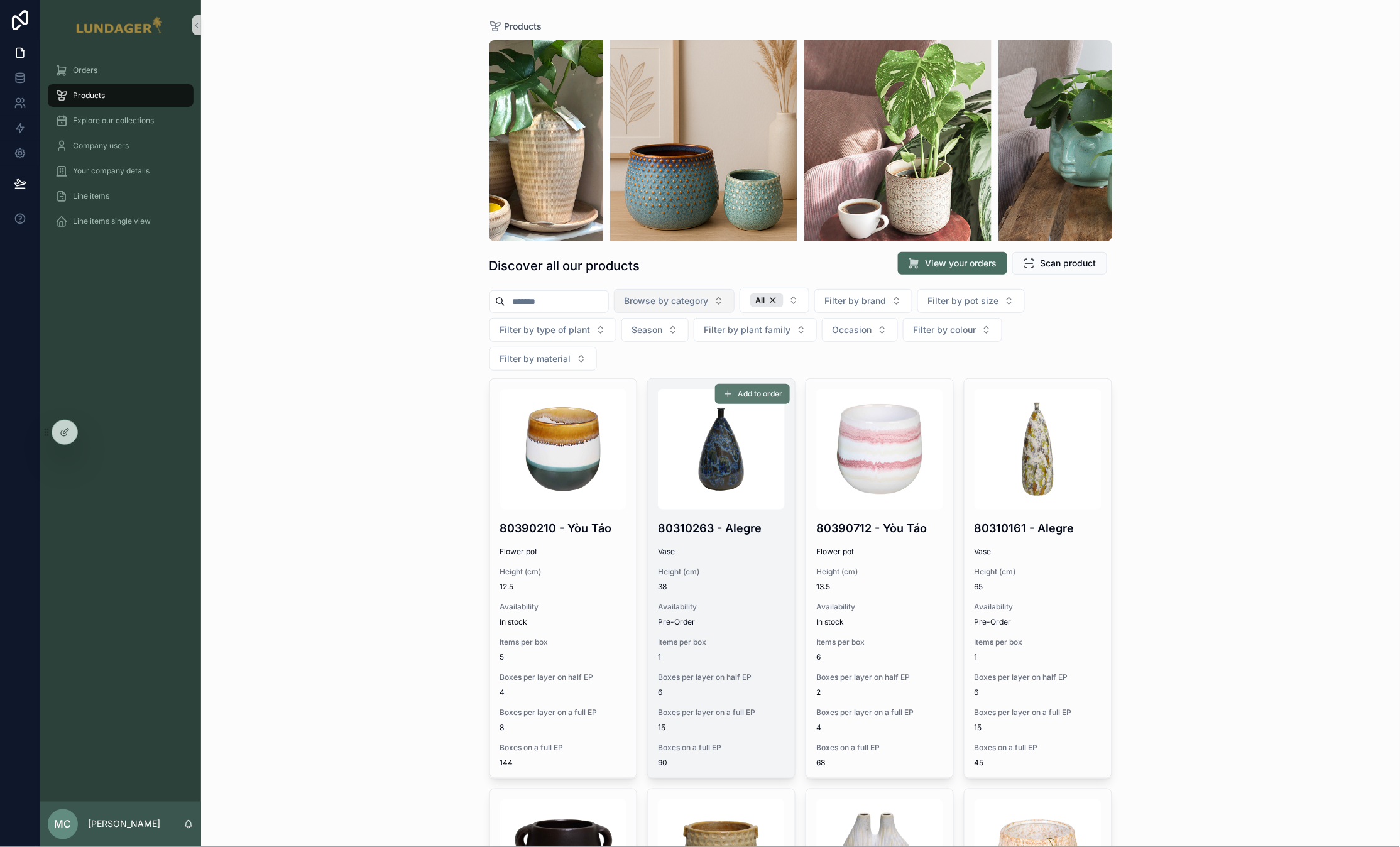
click at [749, 389] on span "Add to order" at bounding box center [760, 393] width 44 height 10
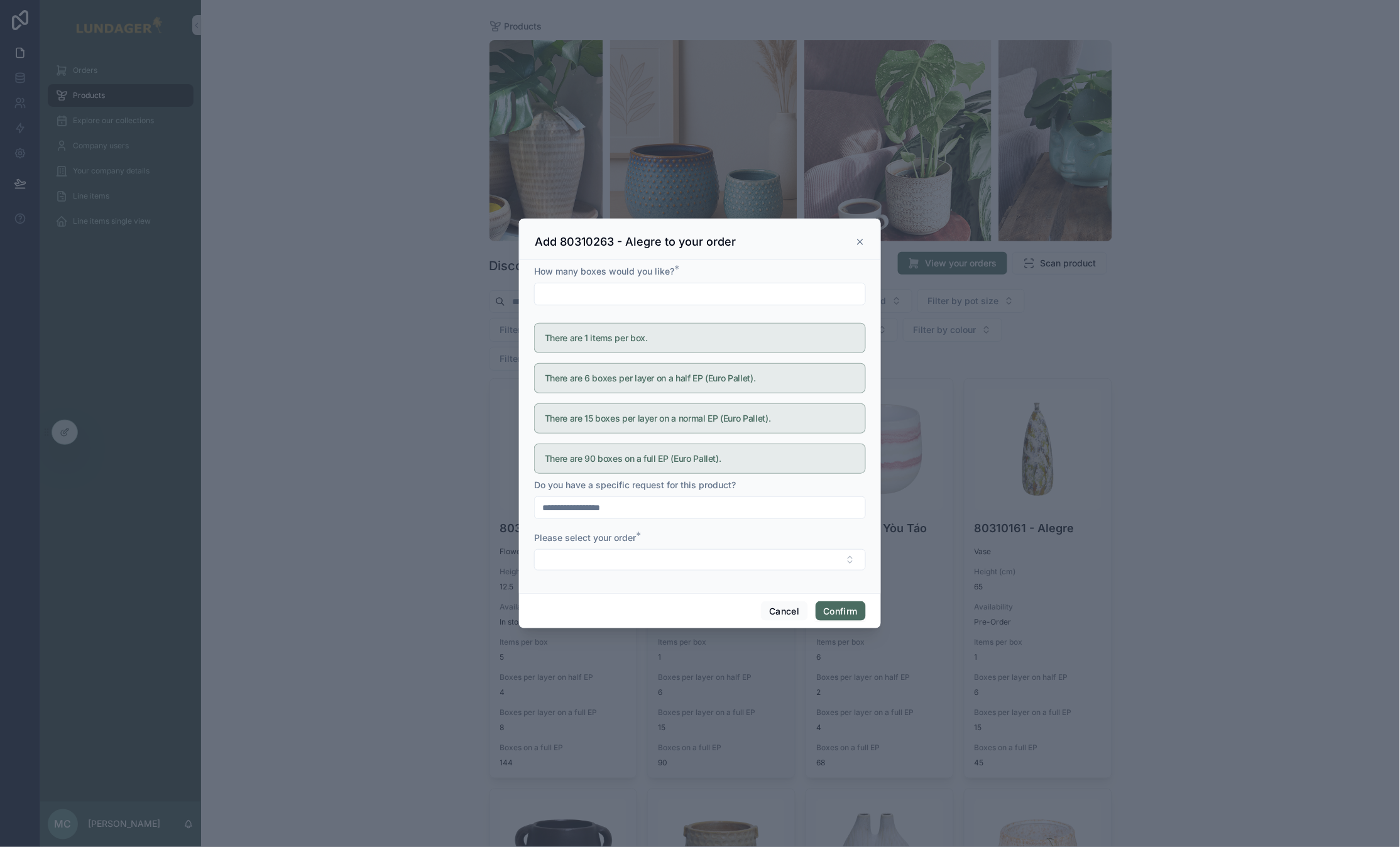
click at [856, 243] on icon at bounding box center [860, 242] width 10 height 10
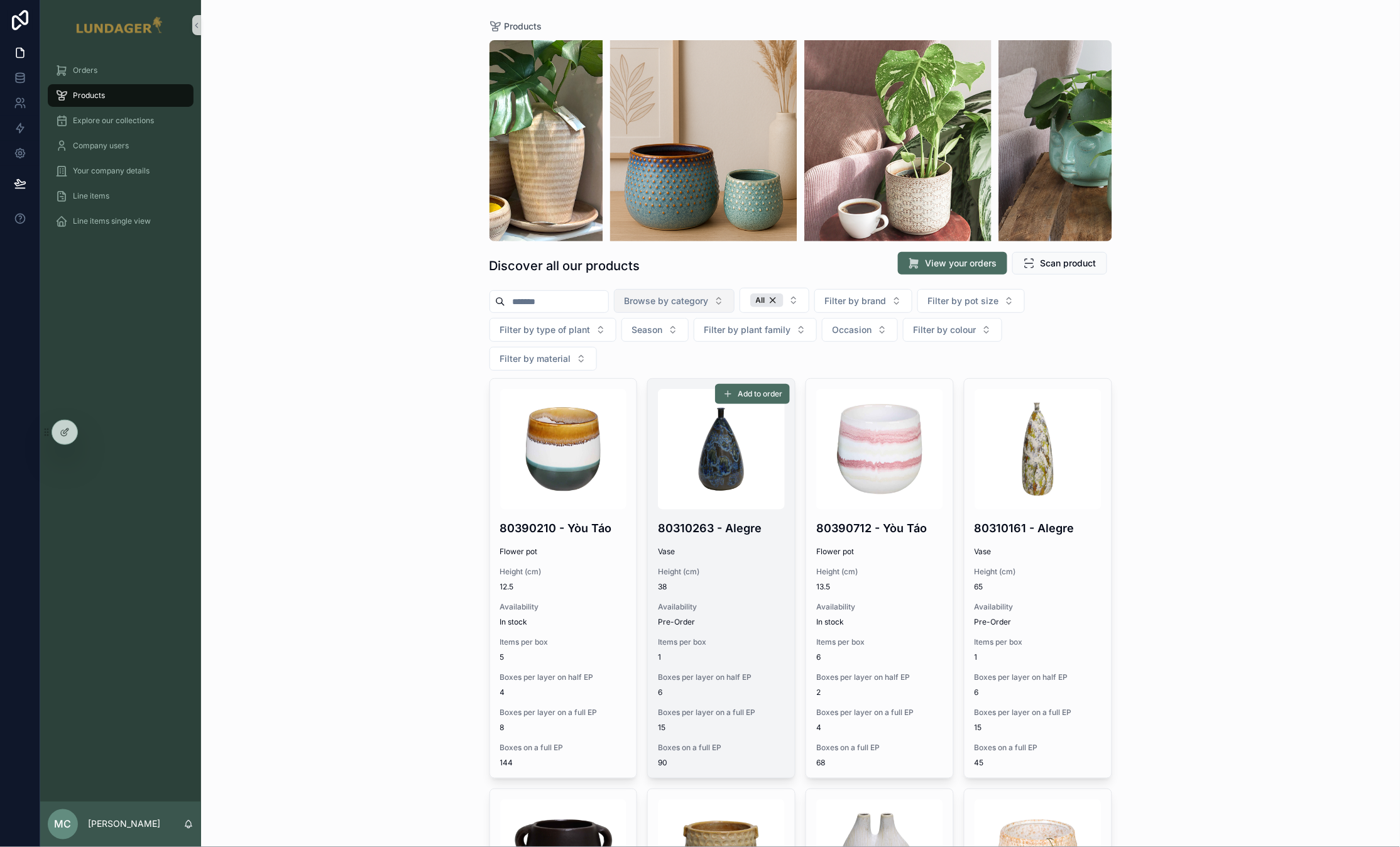
click at [412, 278] on div "Products Discover all our products View your orders Scan product Browse by cate…" at bounding box center [801, 423] width 1199 height 847
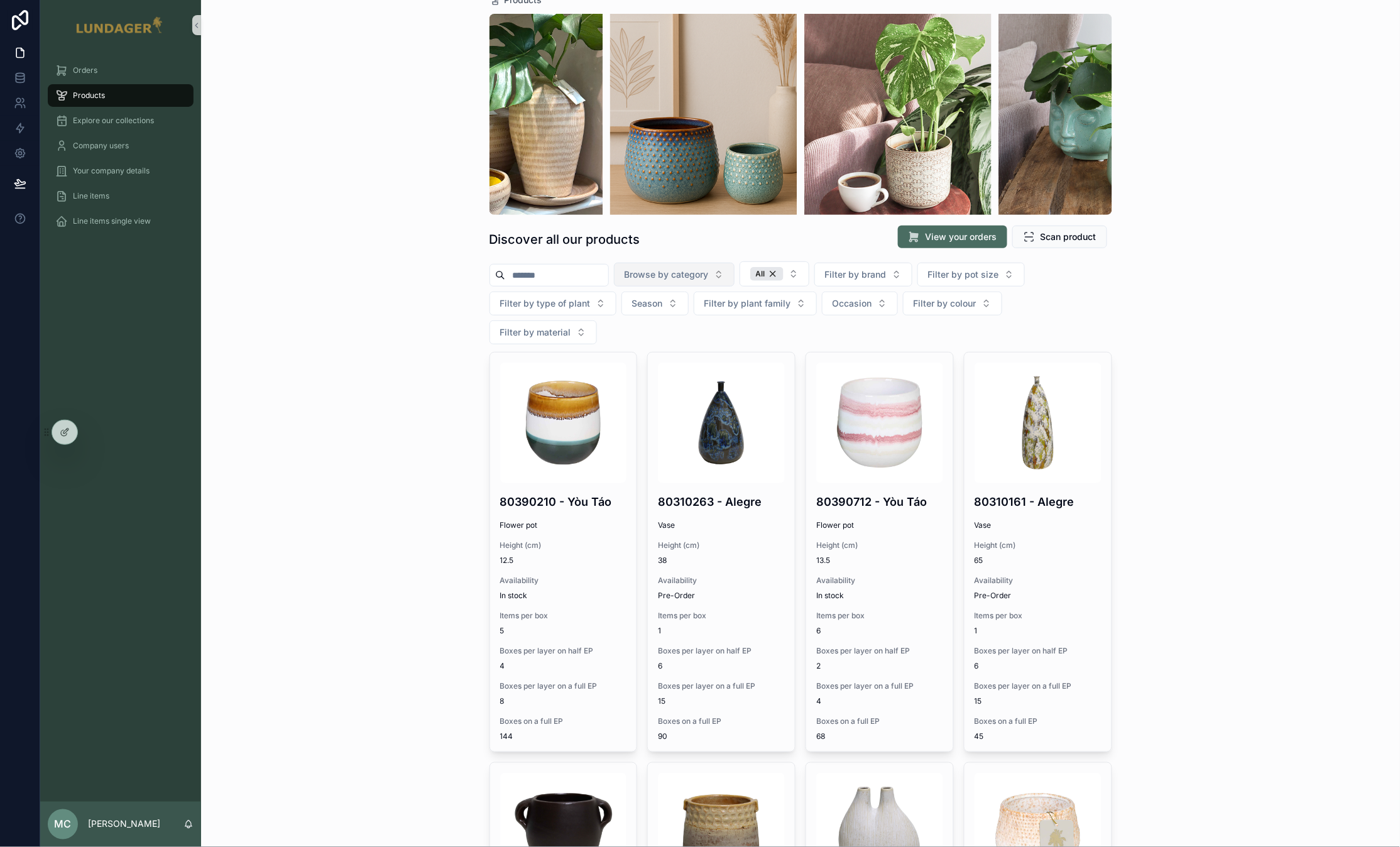
scroll to position [35, 0]
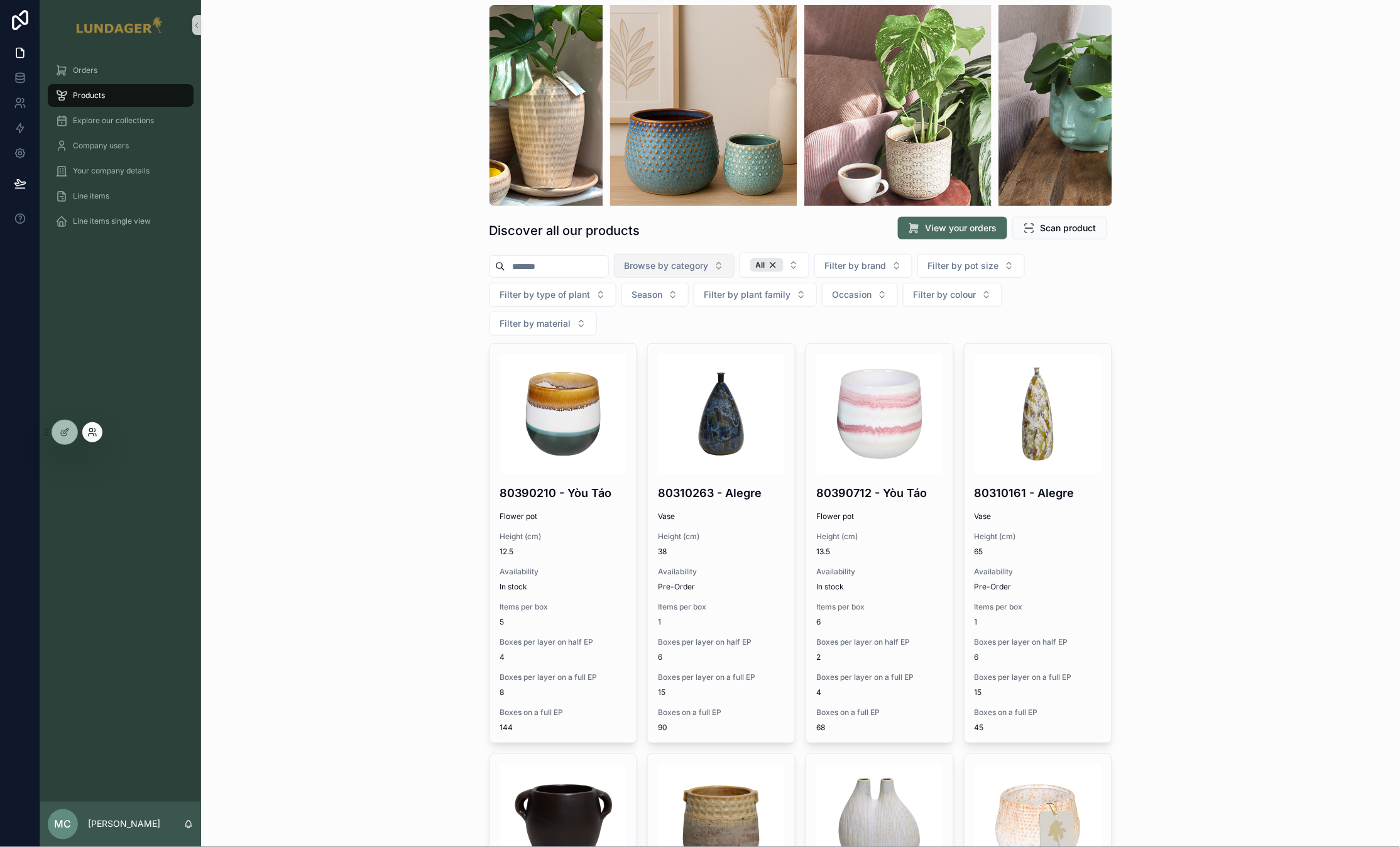
click at [90, 437] on icon at bounding box center [92, 432] width 10 height 10
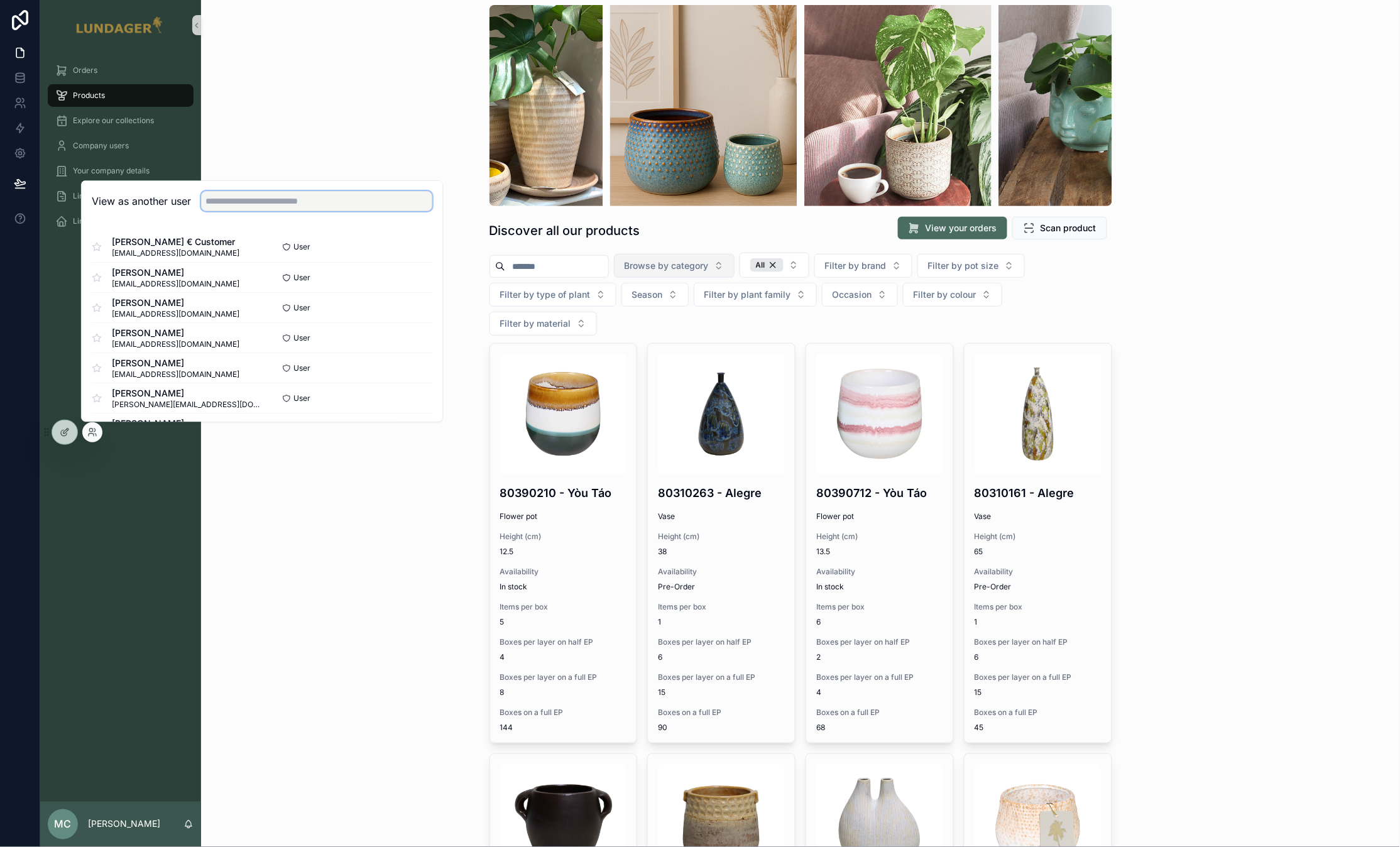
click at [281, 206] on input "text" at bounding box center [317, 201] width 231 height 20
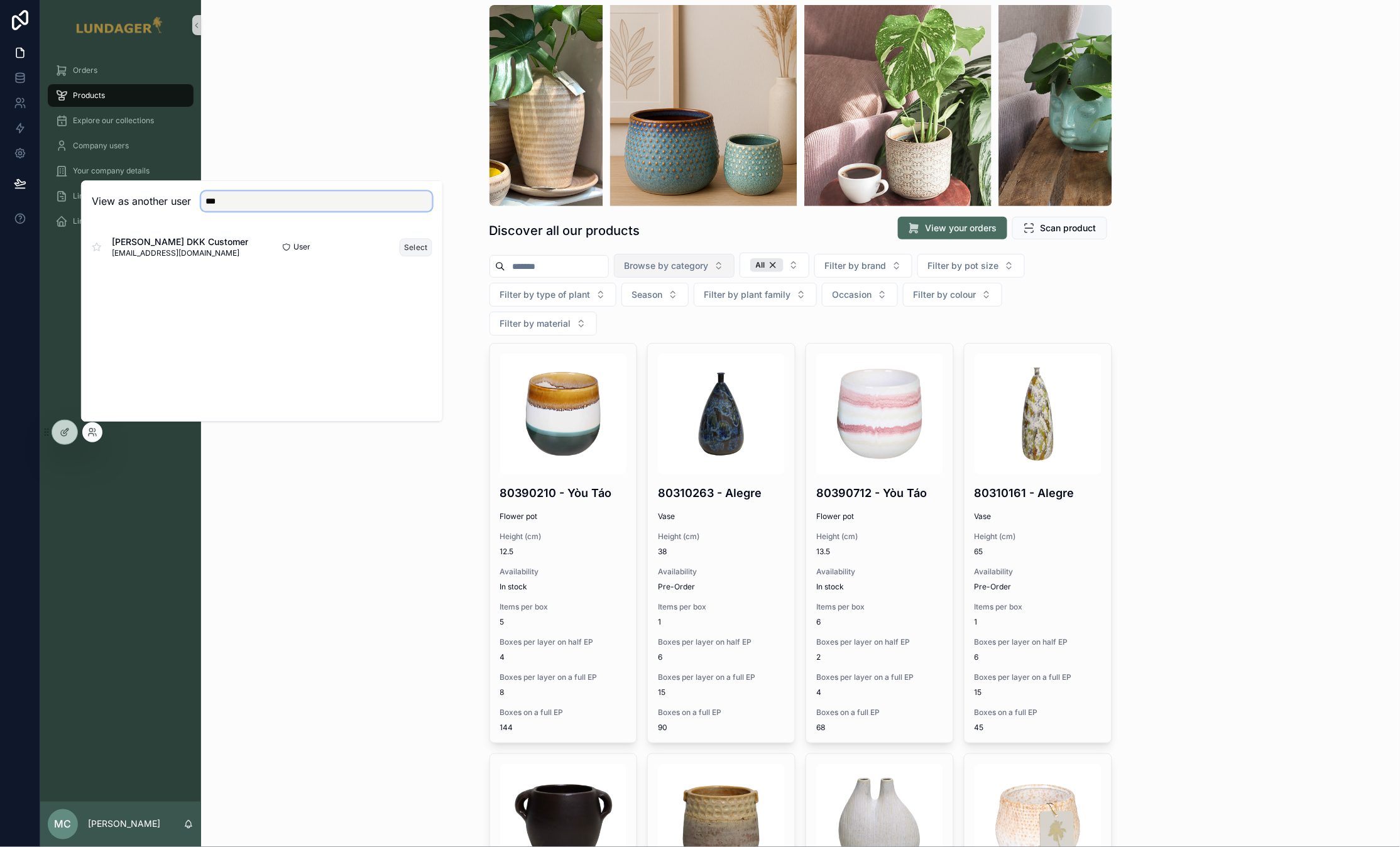
type input "***"
click at [416, 247] on button "Select" at bounding box center [416, 247] width 33 height 18
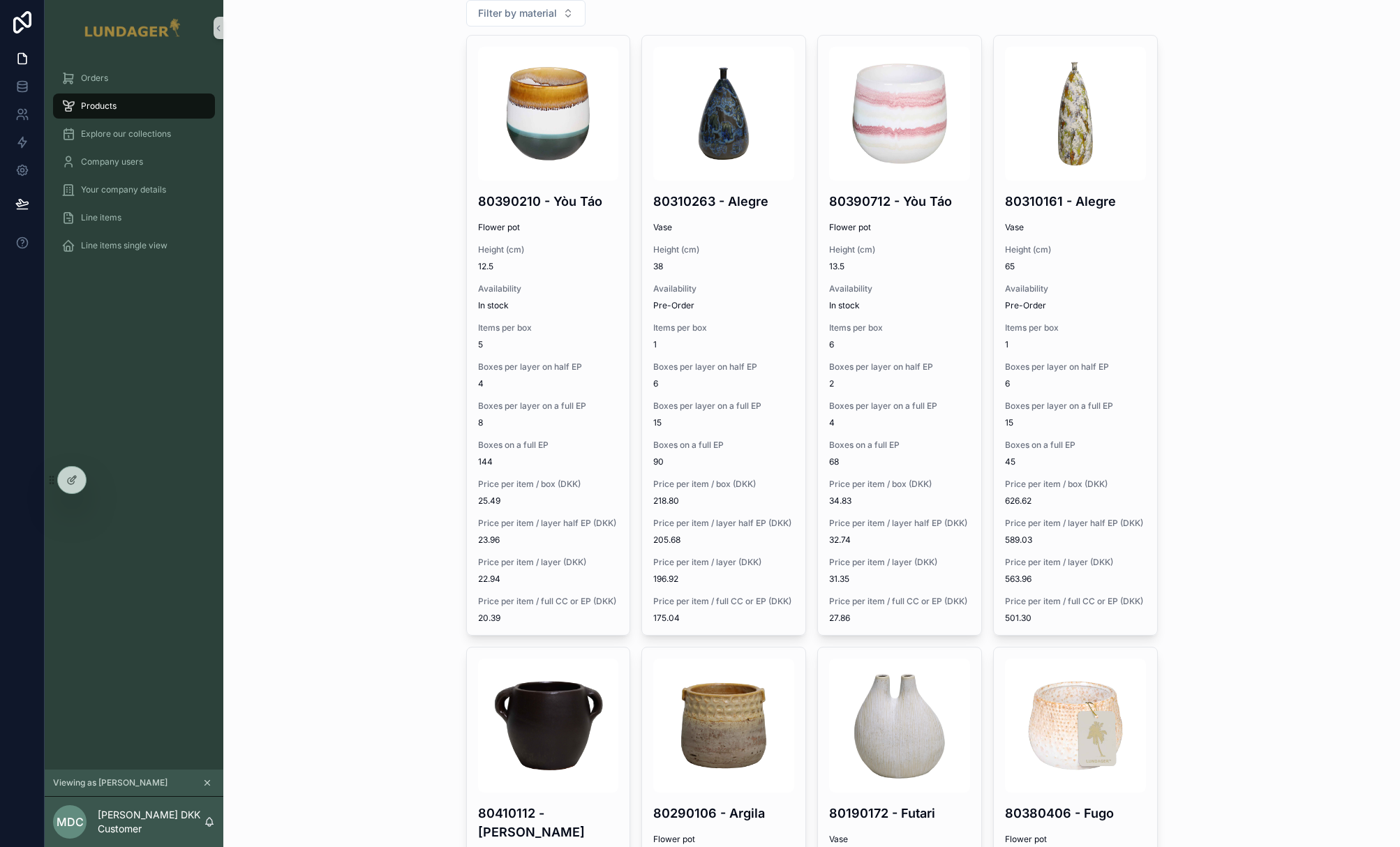
scroll to position [388, 0]
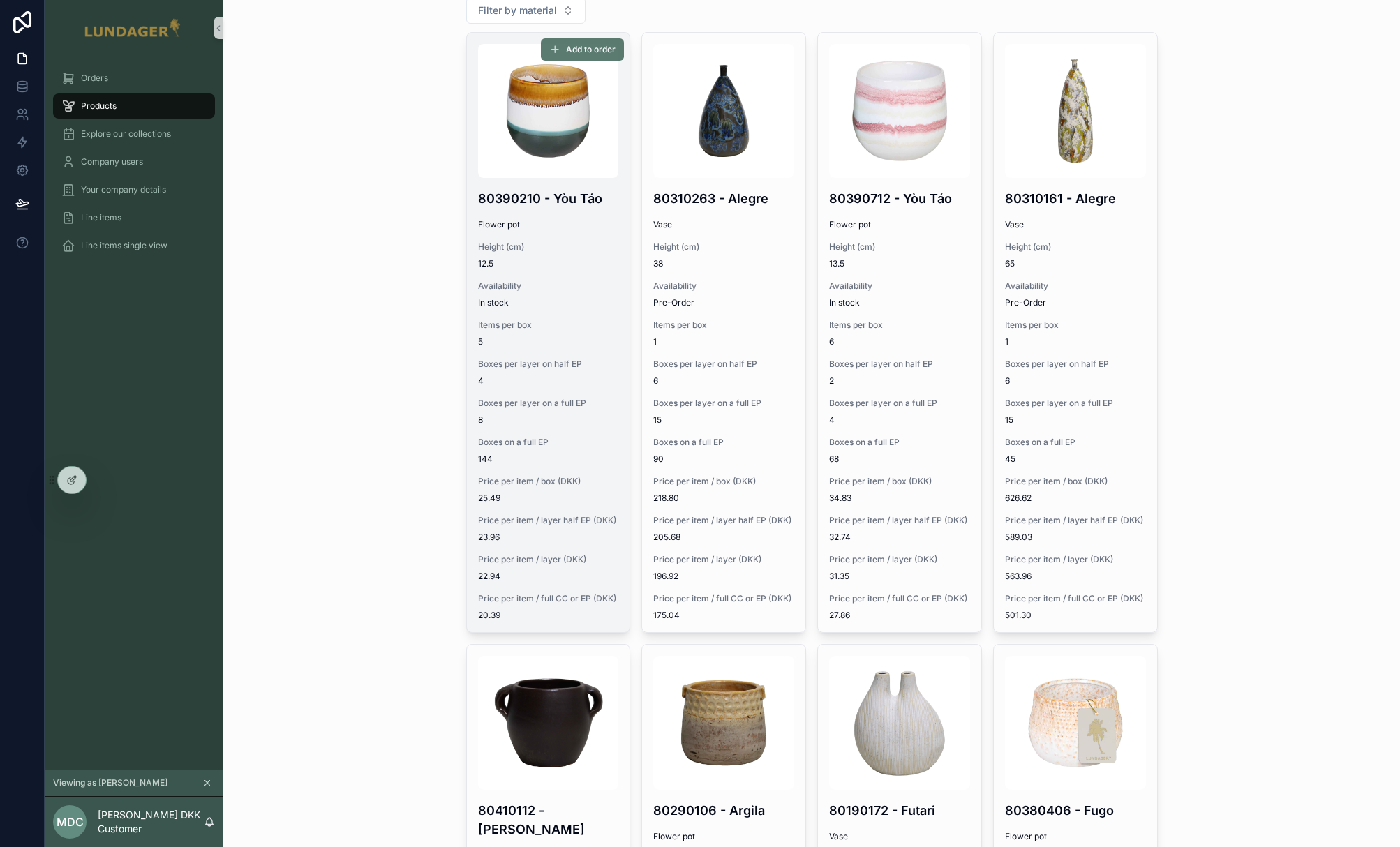
click at [581, 38] on button "Add to order" at bounding box center [582, 49] width 83 height 22
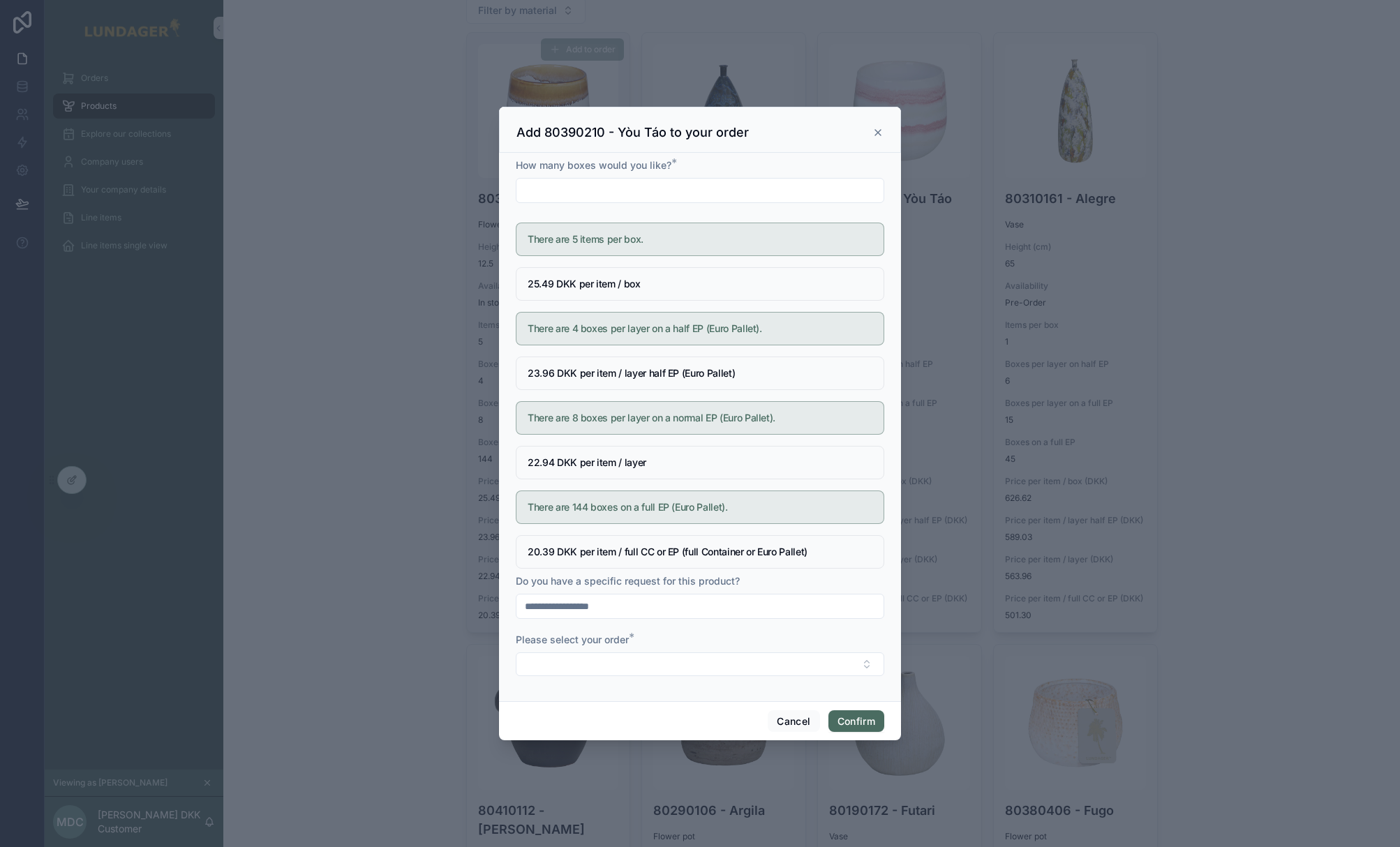
click at [878, 133] on icon at bounding box center [878, 133] width 6 height 6
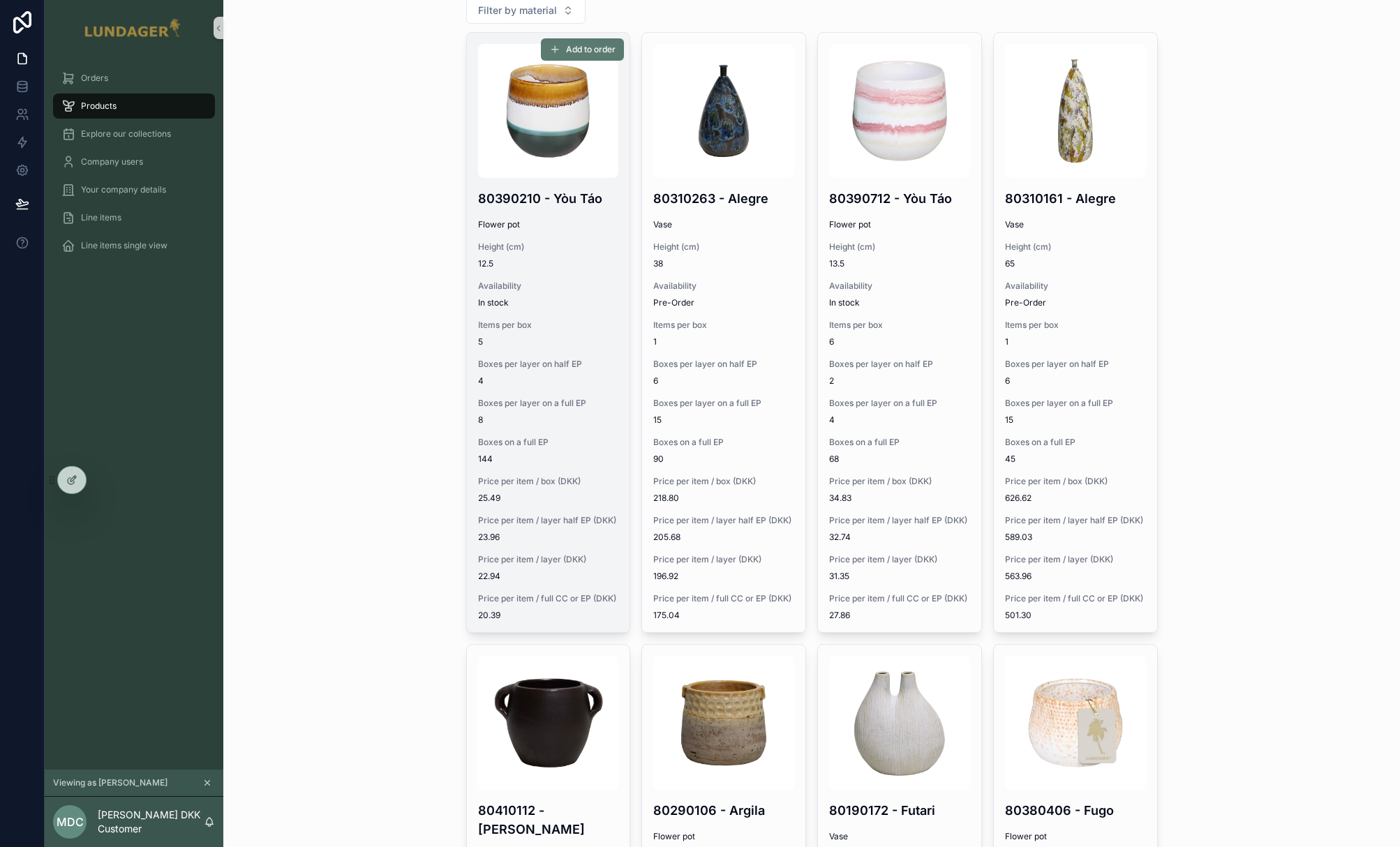
click at [583, 44] on span "Add to order" at bounding box center [591, 49] width 49 height 11
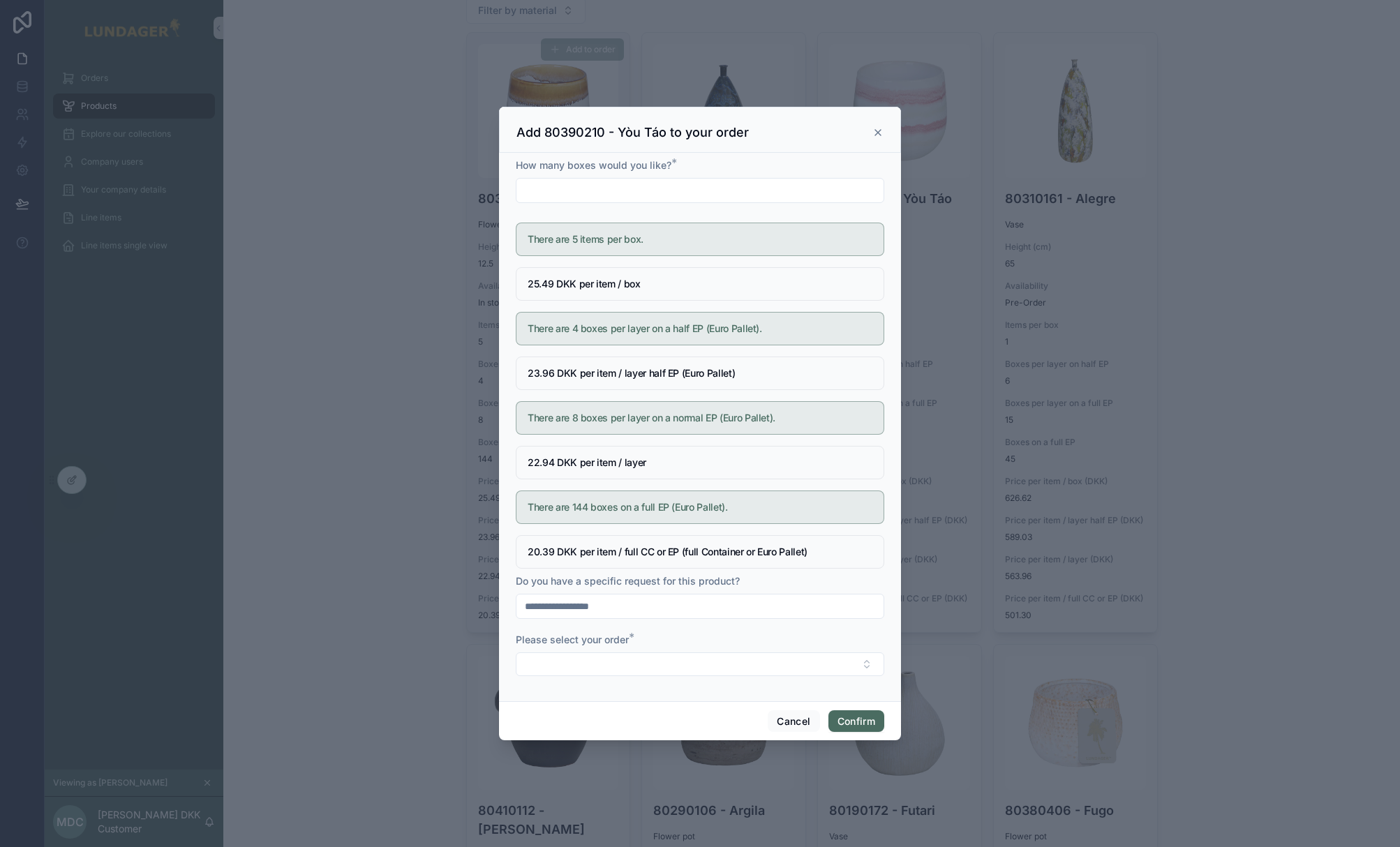
click at [879, 132] on icon at bounding box center [878, 133] width 6 height 6
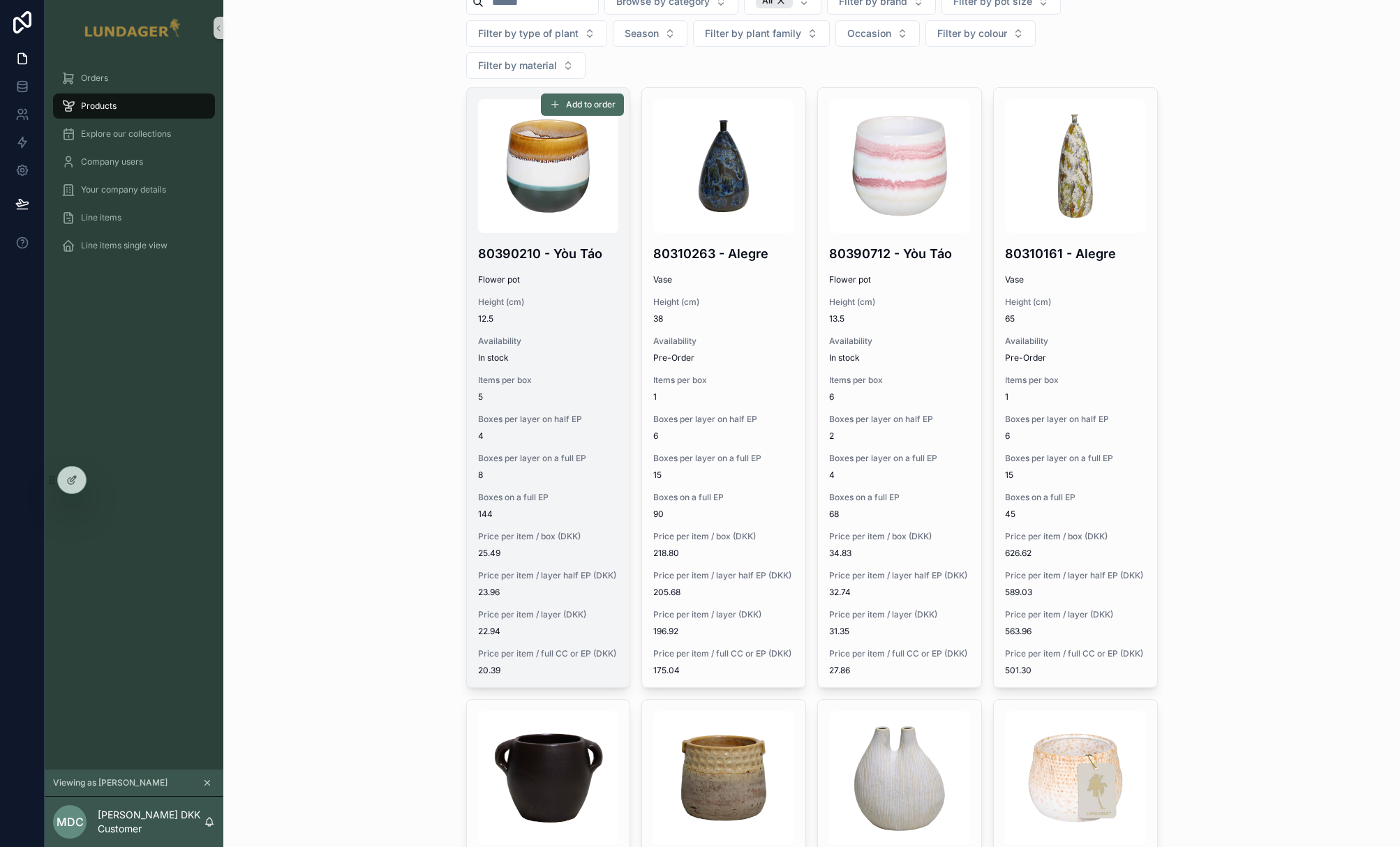
scroll to position [189, 0]
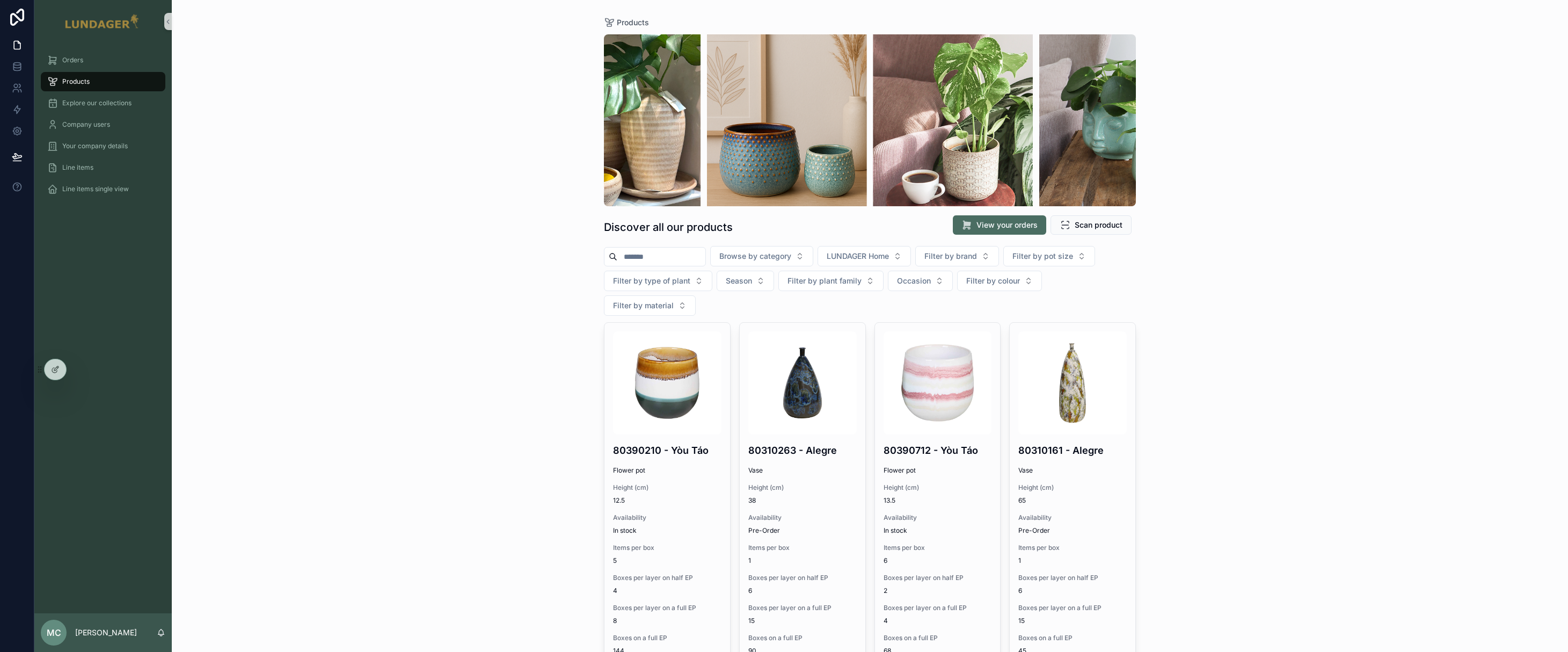
click at [1352, 286] on div "Products Discover all our products View your orders Scan product Browse by cate…" at bounding box center [870, 326] width 1396 height 652
click at [344, 293] on div "Products Discover all our products View your orders Scan product Browse by cate…" at bounding box center [870, 326] width 1396 height 652
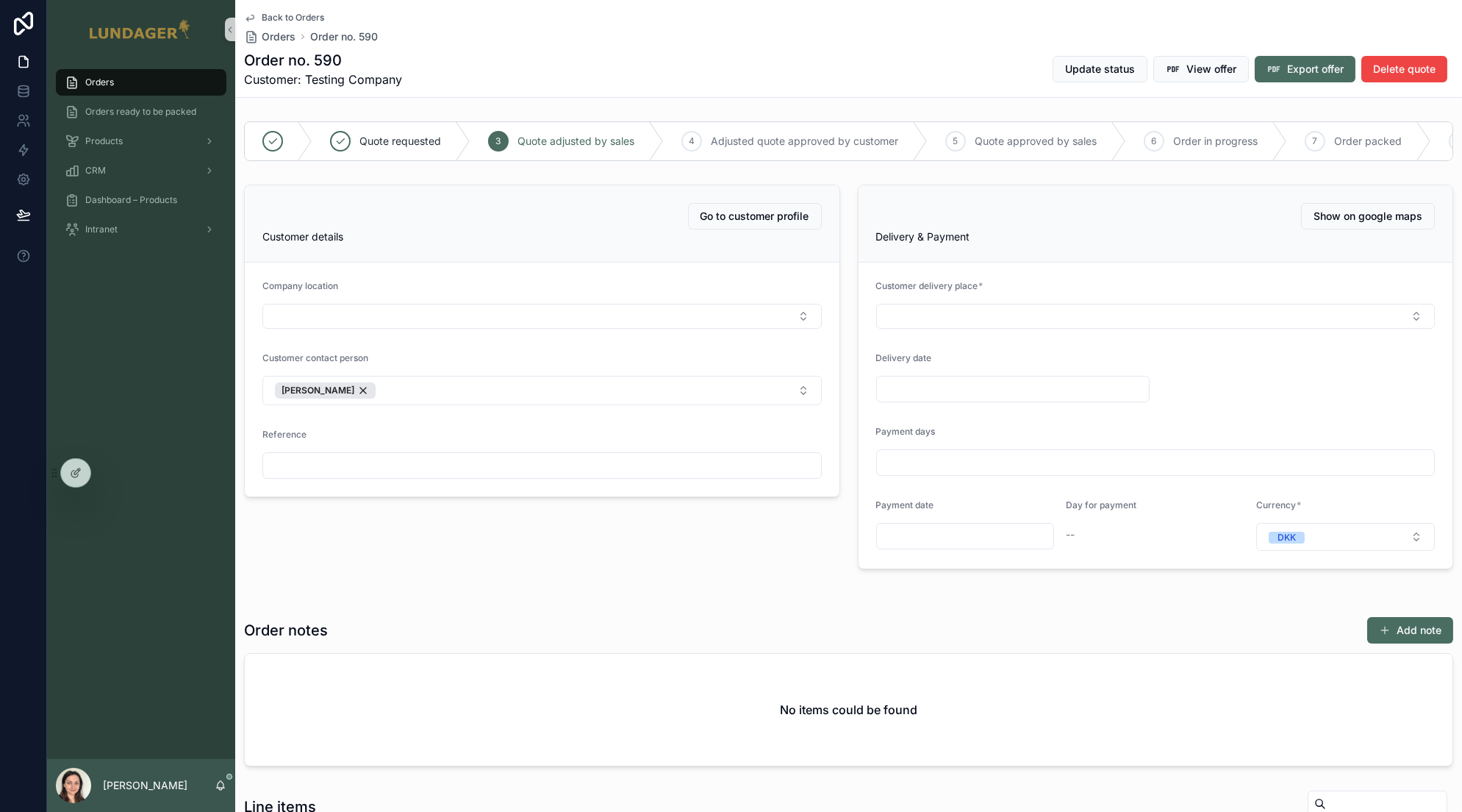
click at [152, 339] on div "Orders Orders ready to be packed Products CRM Dashboard – Products Intranet" at bounding box center [141, 409] width 188 height 700
click at [754, 568] on div "Go to customer profile Customer details Company location Customer contact perso…" at bounding box center [543, 377] width 614 height 397
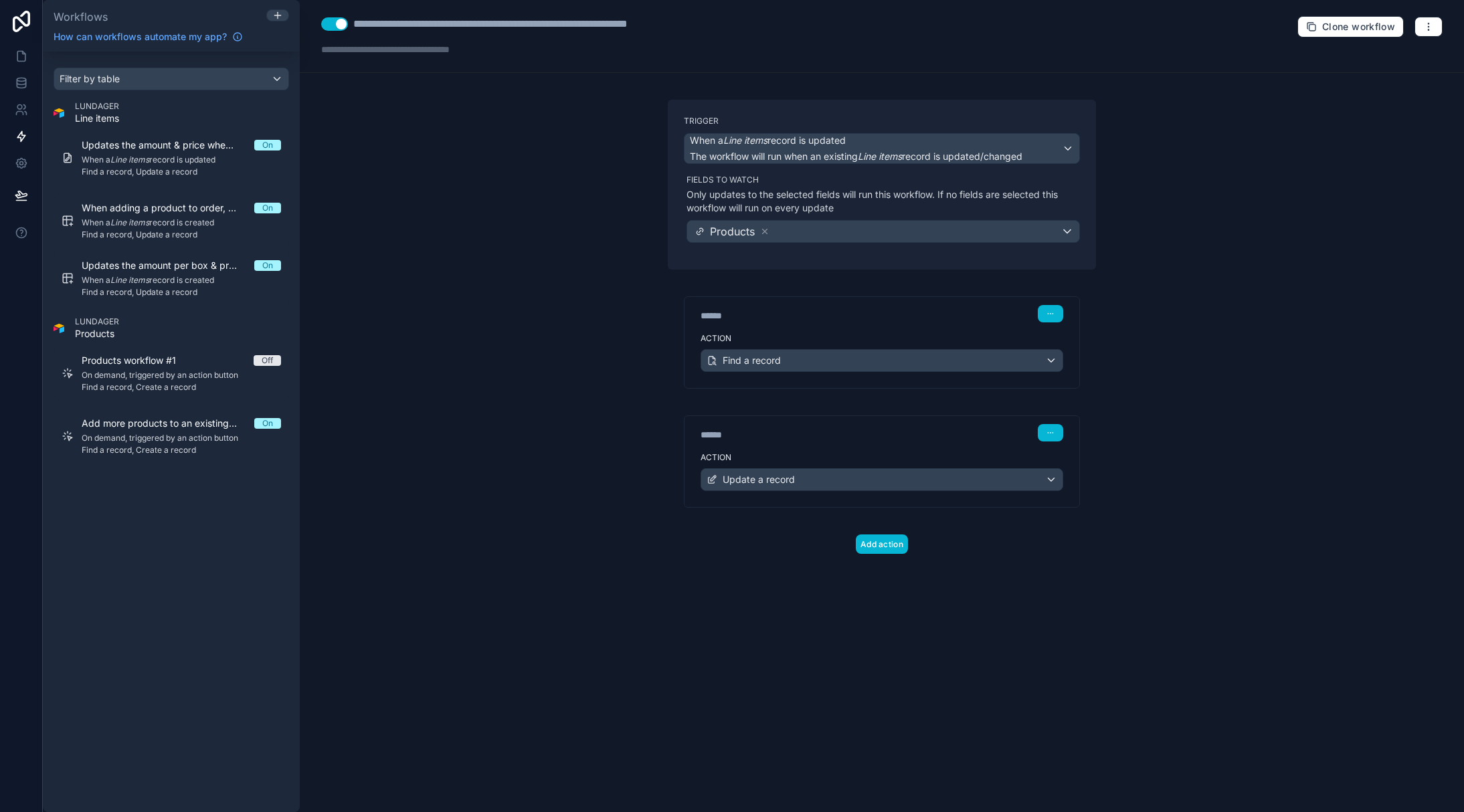
click at [497, 143] on div "**********" at bounding box center [881, 406] width 1164 height 812
click at [701, 17] on div "**********" at bounding box center [541, 24] width 376 height 16
click at [714, 20] on div "**********" at bounding box center [541, 24] width 376 height 16
drag, startPoint x: 723, startPoint y: 21, endPoint x: 720, endPoint y: 37, distance: 16.3
click at [723, 22] on div "**********" at bounding box center [541, 24] width 376 height 16
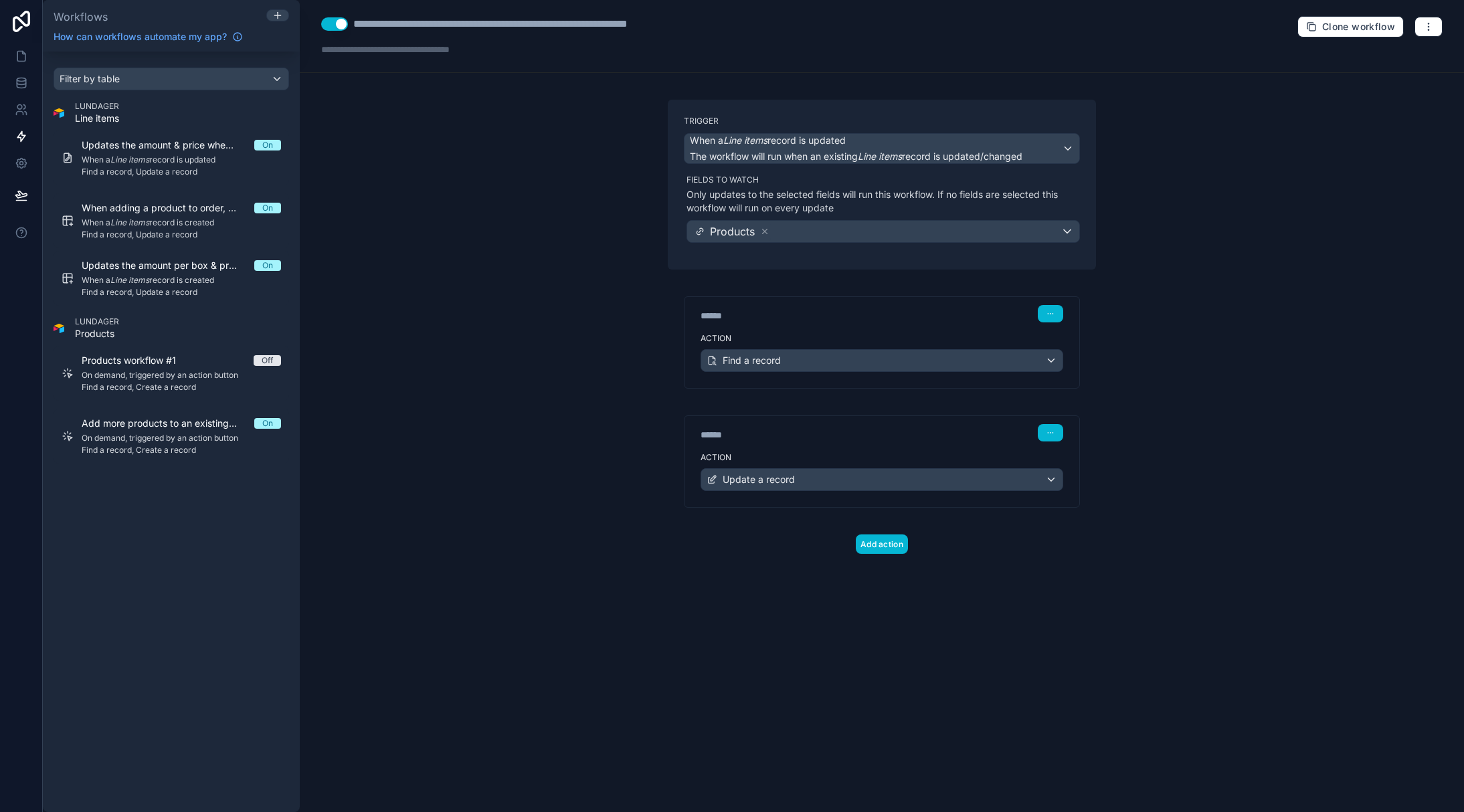
type div "**********"
click at [978, 365] on div "Find a record" at bounding box center [881, 360] width 361 height 21
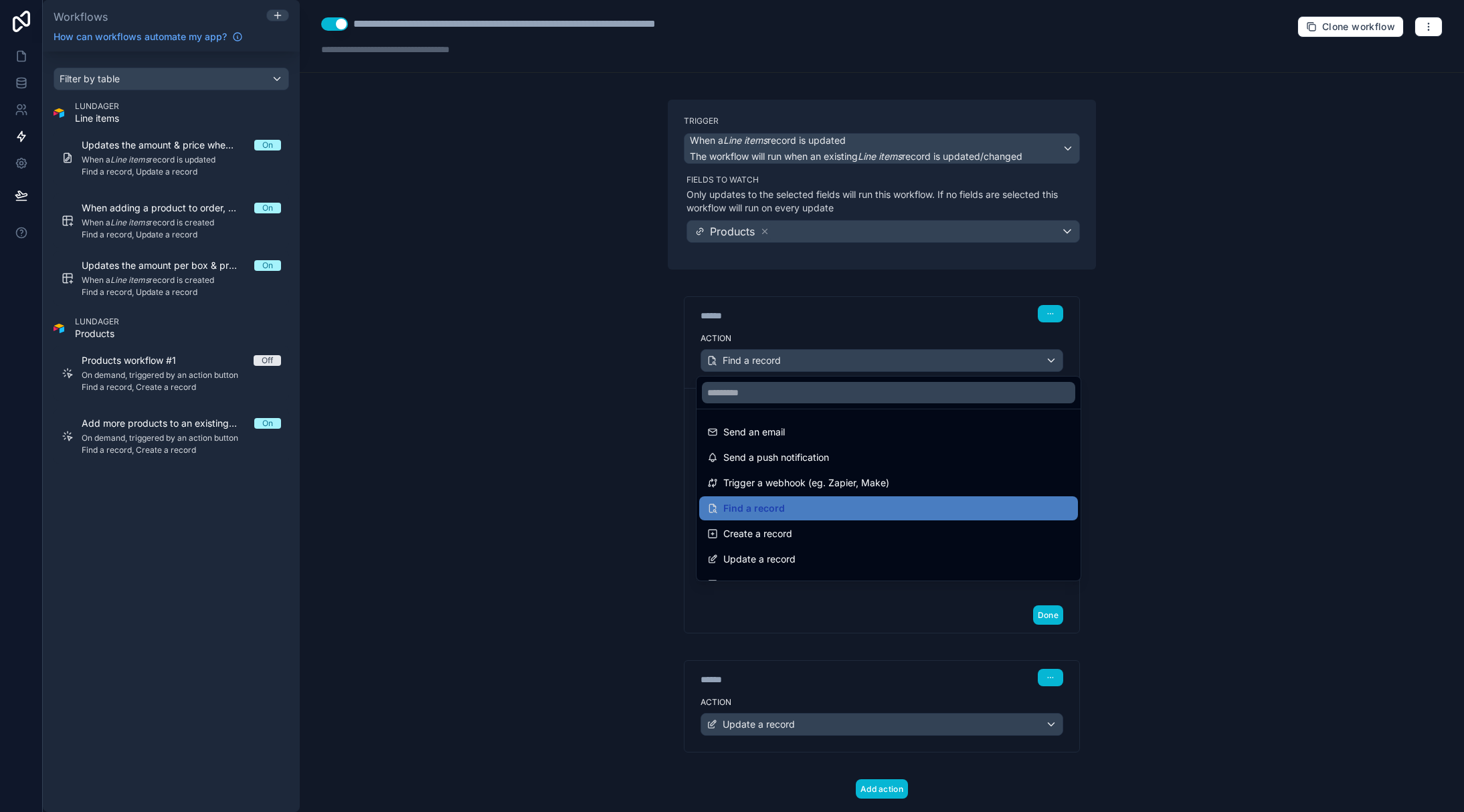
click at [978, 363] on div at bounding box center [732, 406] width 1464 height 812
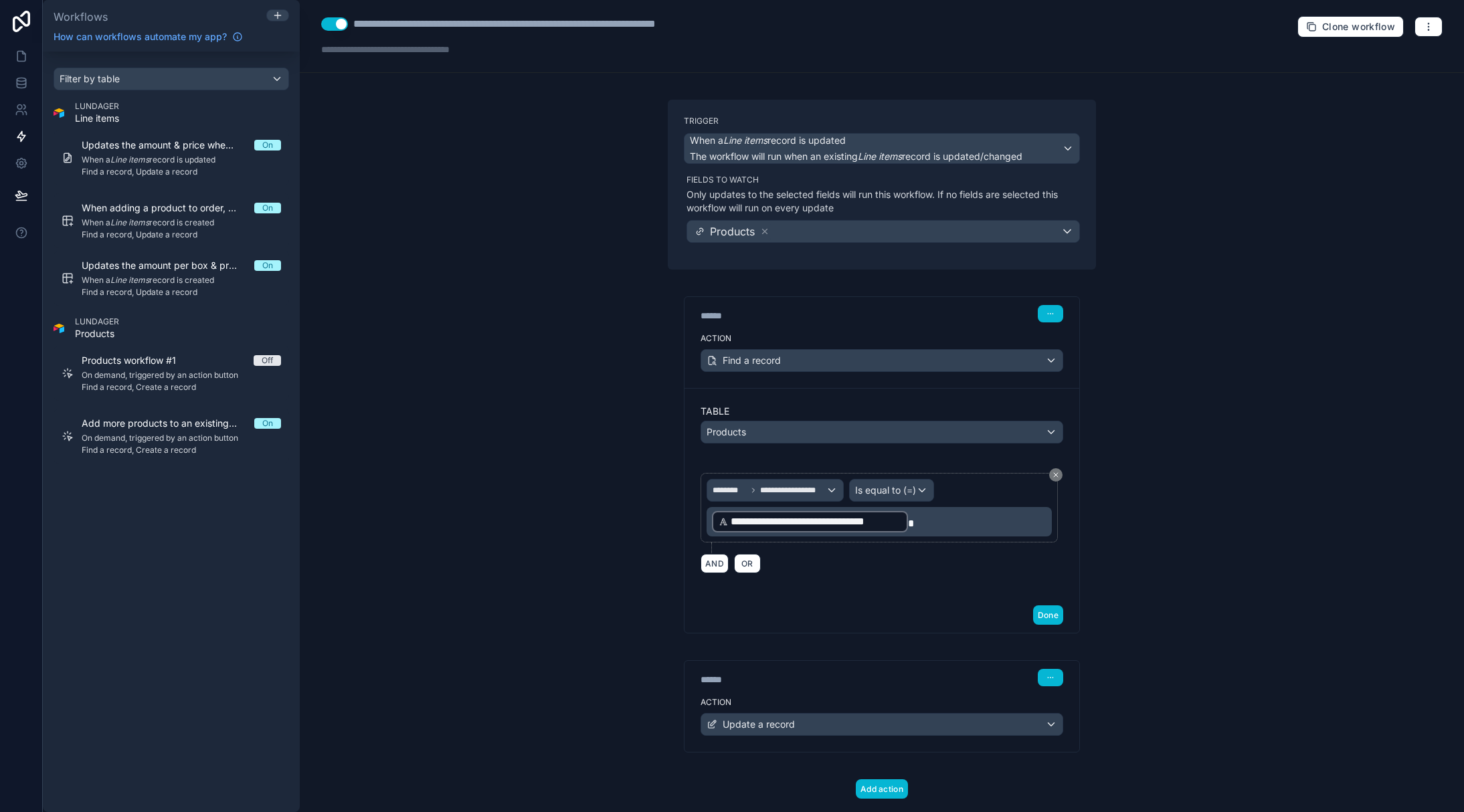
click at [1142, 540] on div "**********" at bounding box center [881, 406] width 1164 height 812
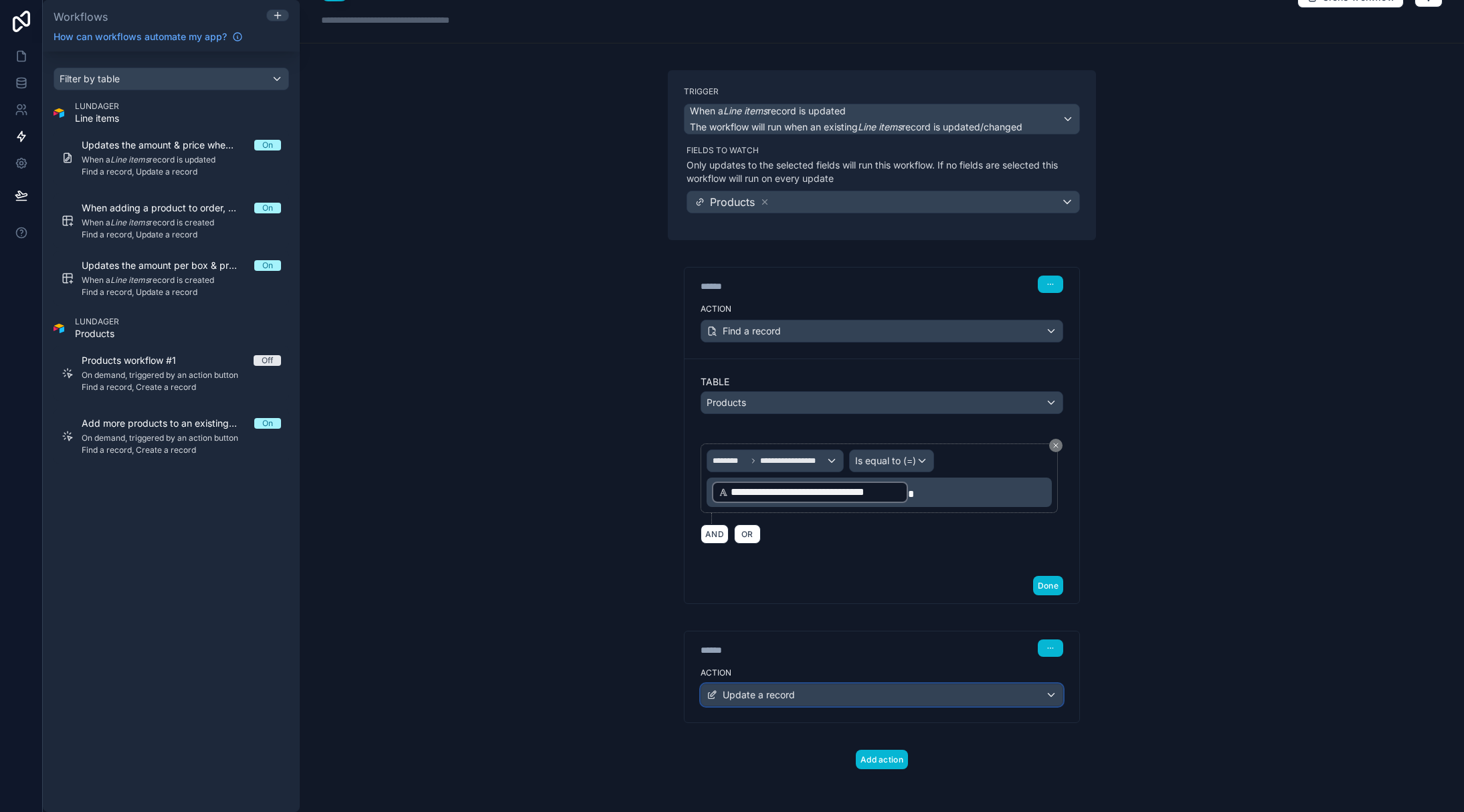
click at [994, 696] on div "Update a record" at bounding box center [881, 695] width 361 height 21
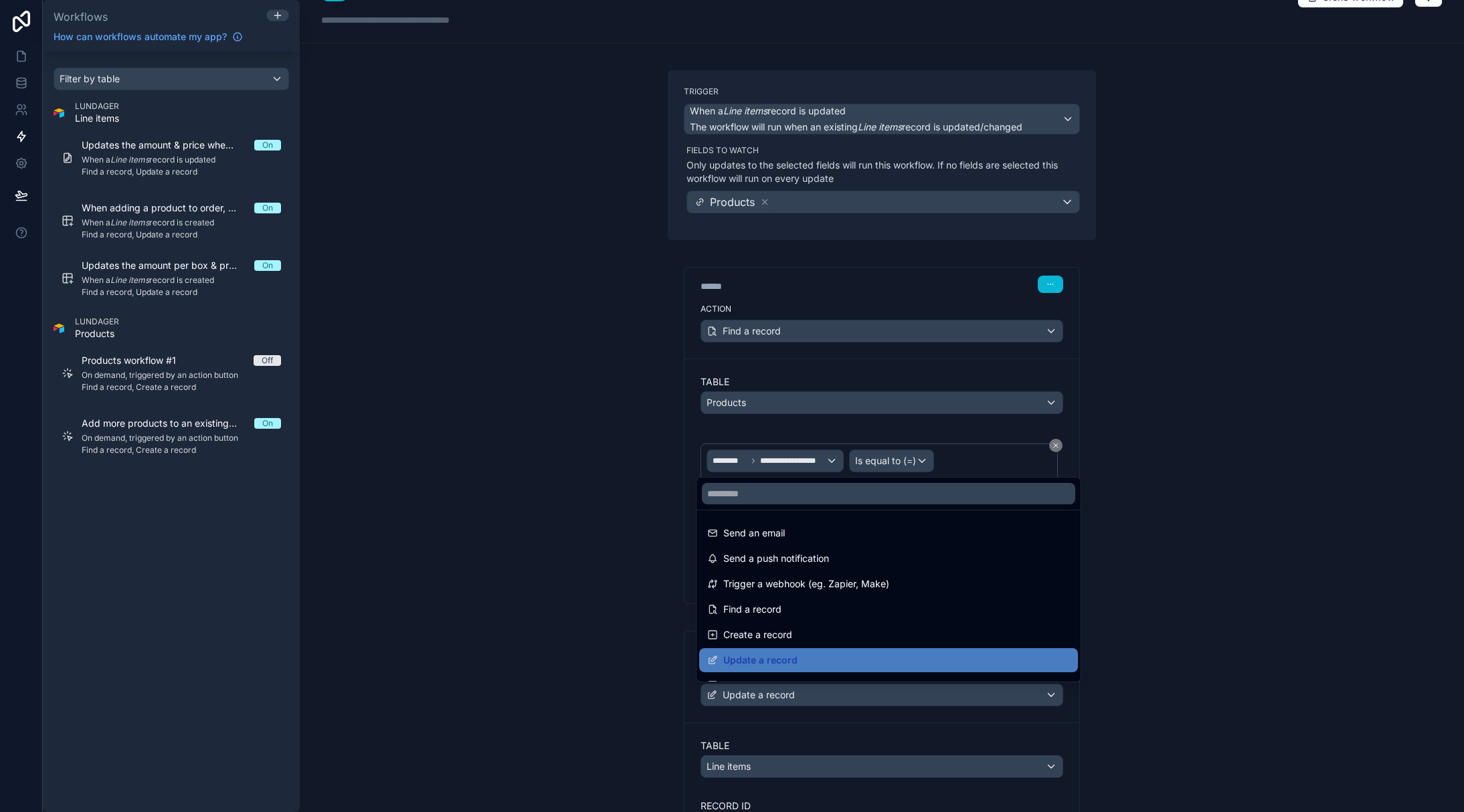
click at [1000, 696] on div at bounding box center [732, 406] width 1464 height 812
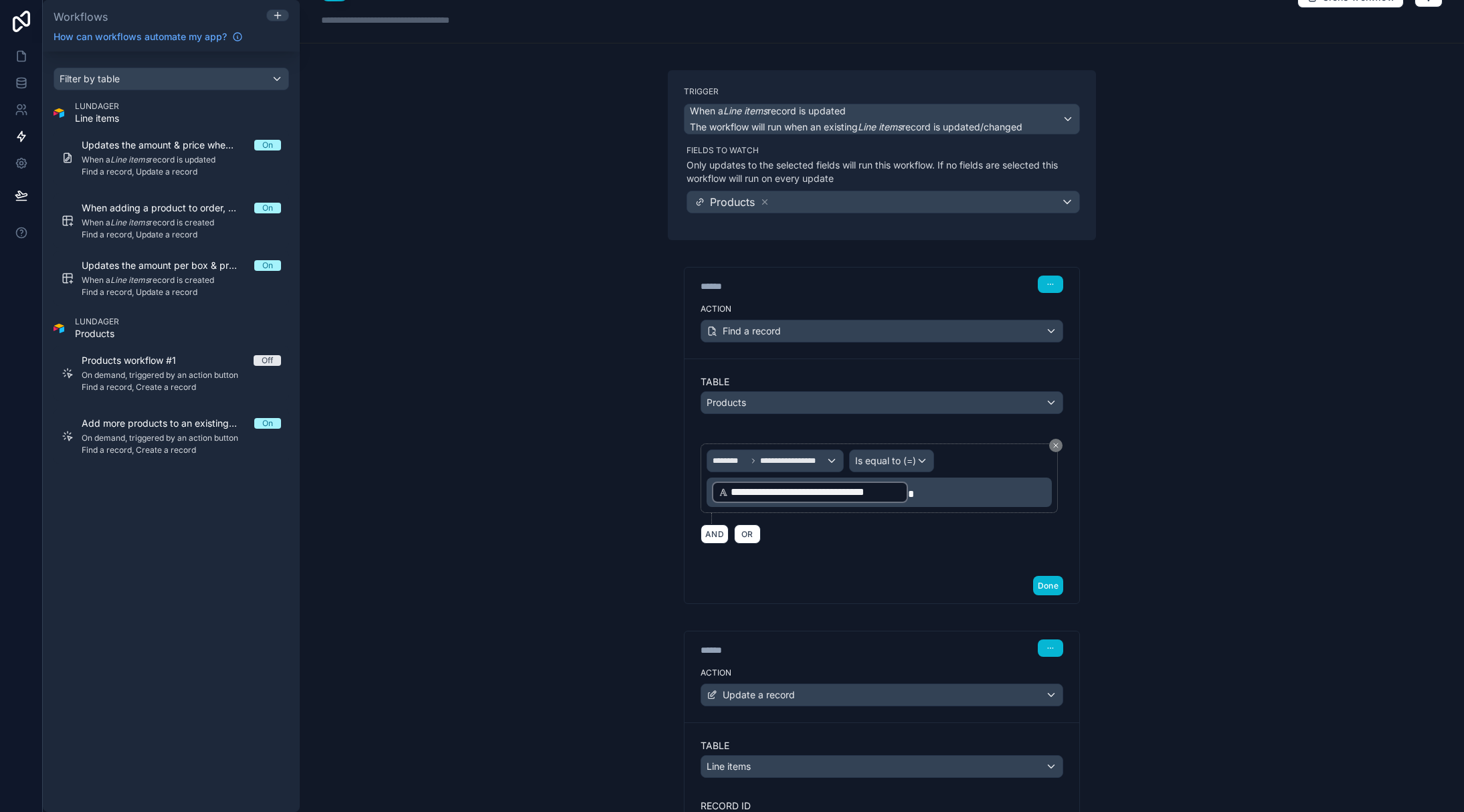
click at [1131, 694] on div "**********" at bounding box center [881, 406] width 1164 height 812
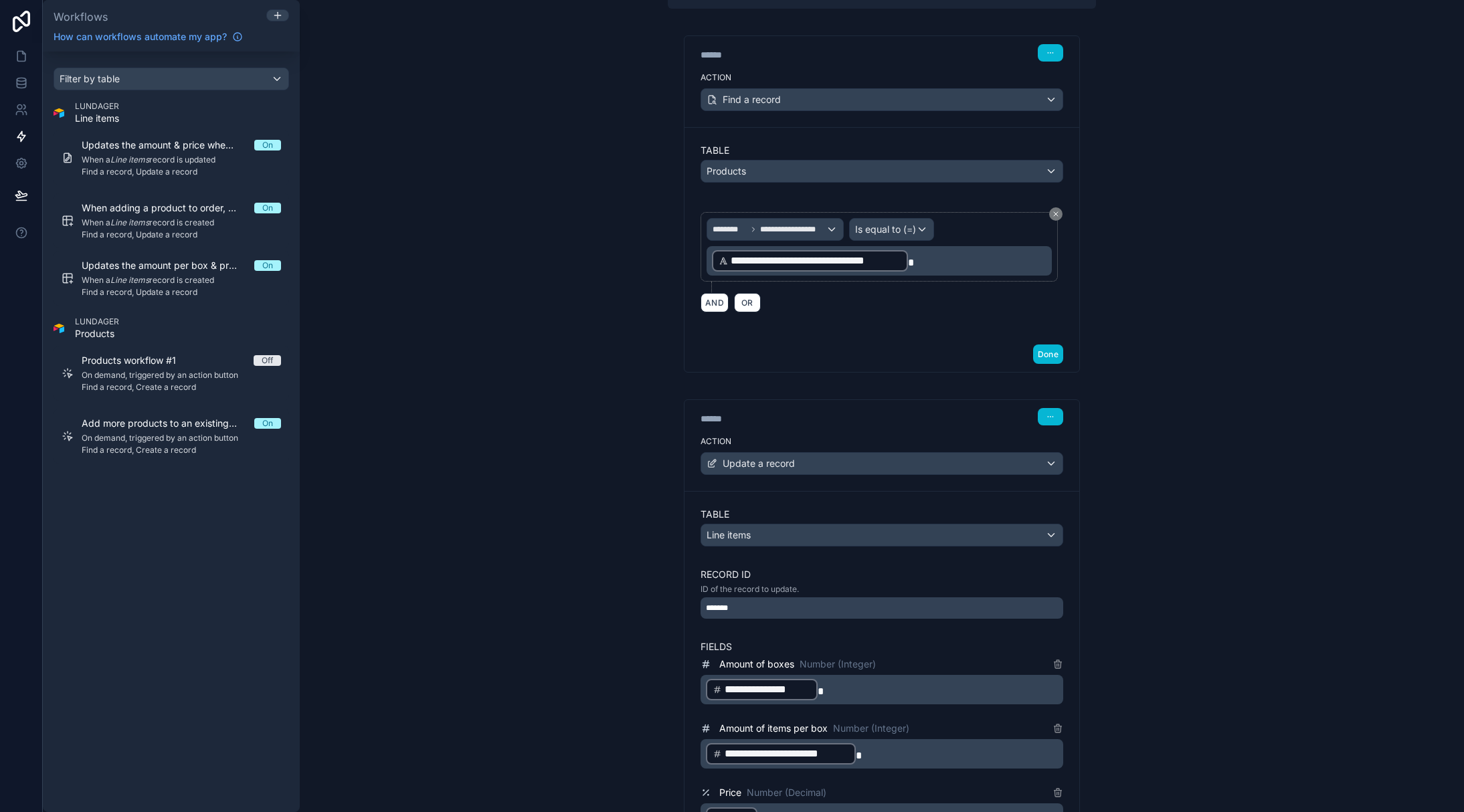
scroll to position [426, 0]
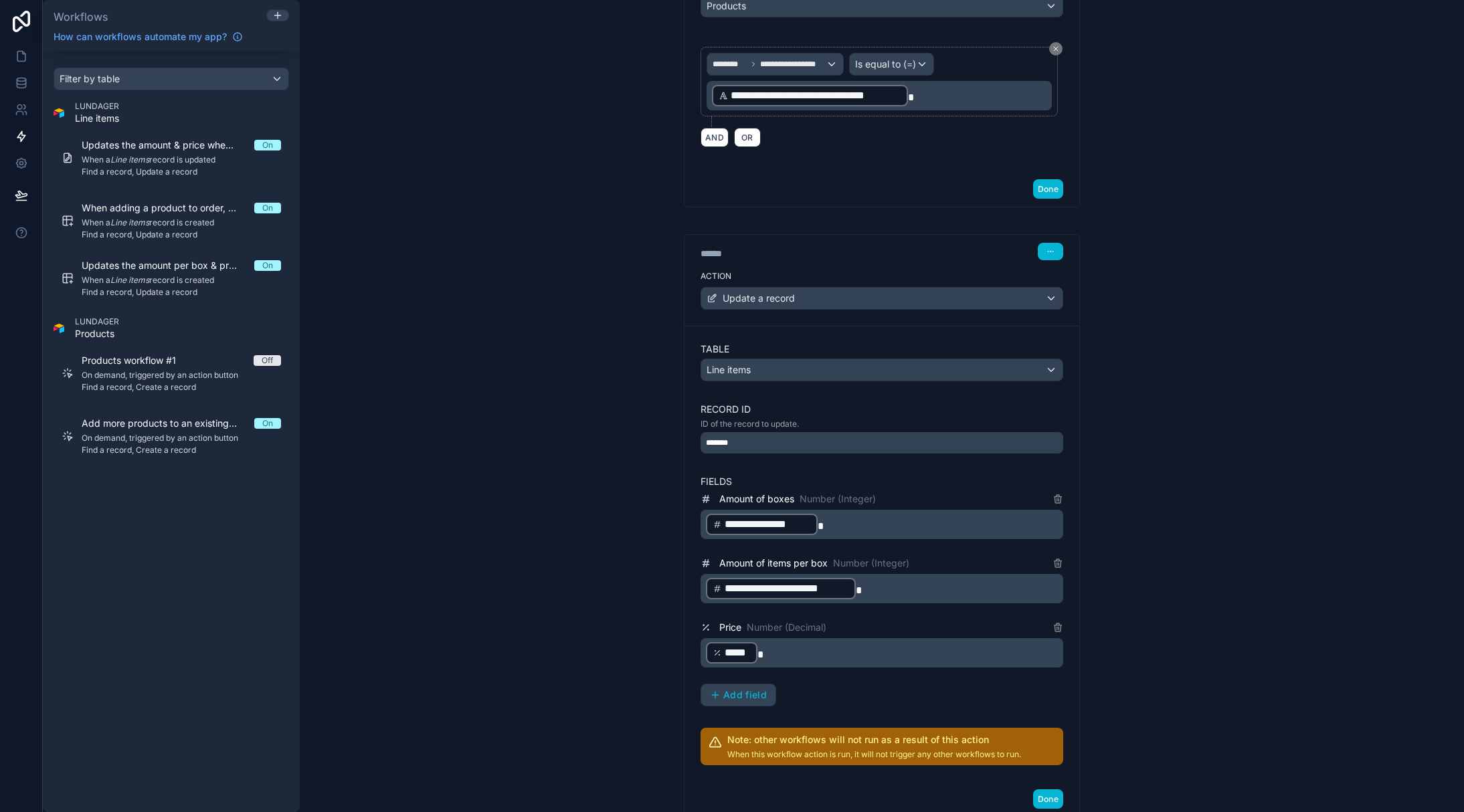
click at [895, 593] on p "**********" at bounding box center [882, 589] width 354 height 24
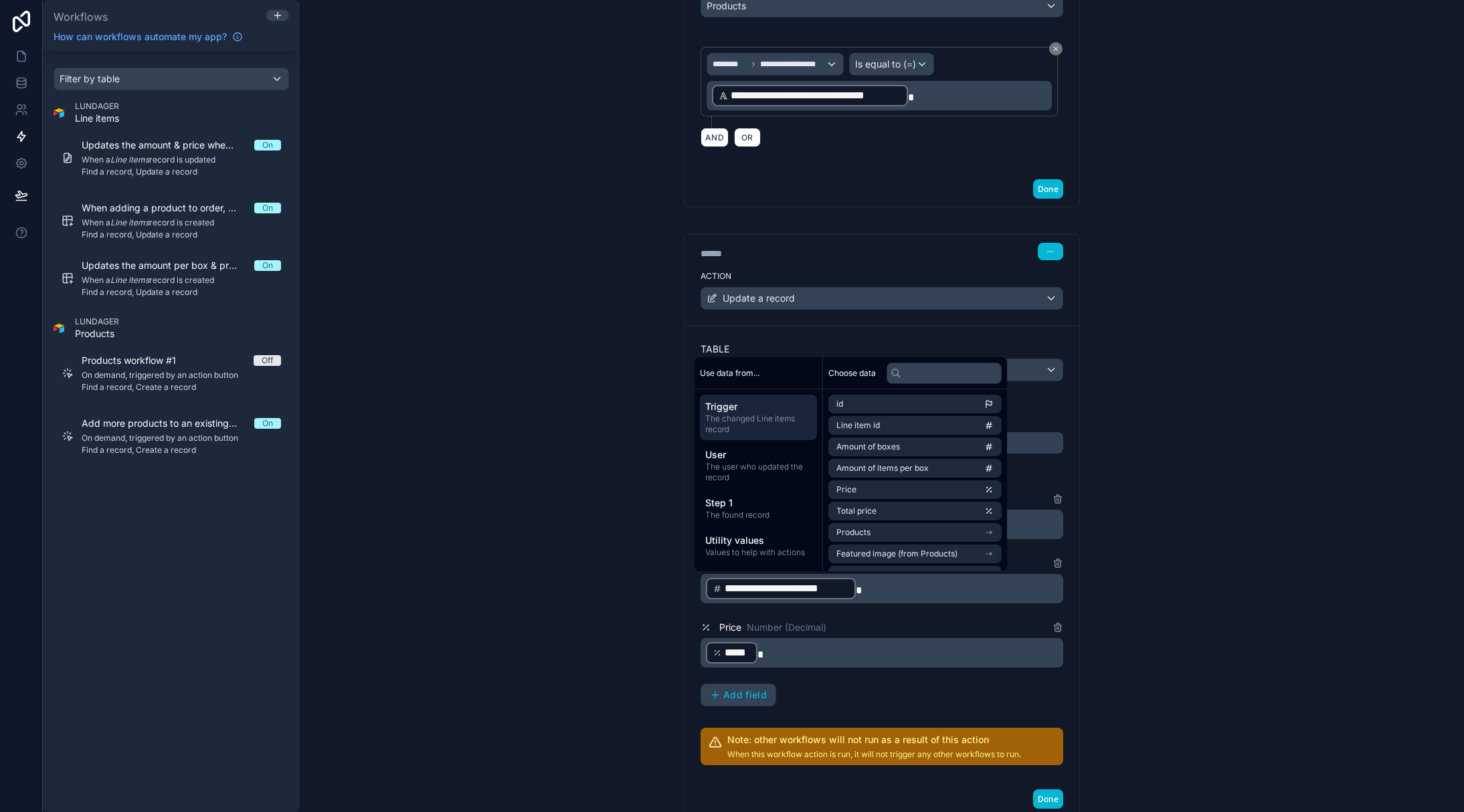
click at [1157, 626] on div "**********" at bounding box center [881, 406] width 1164 height 812
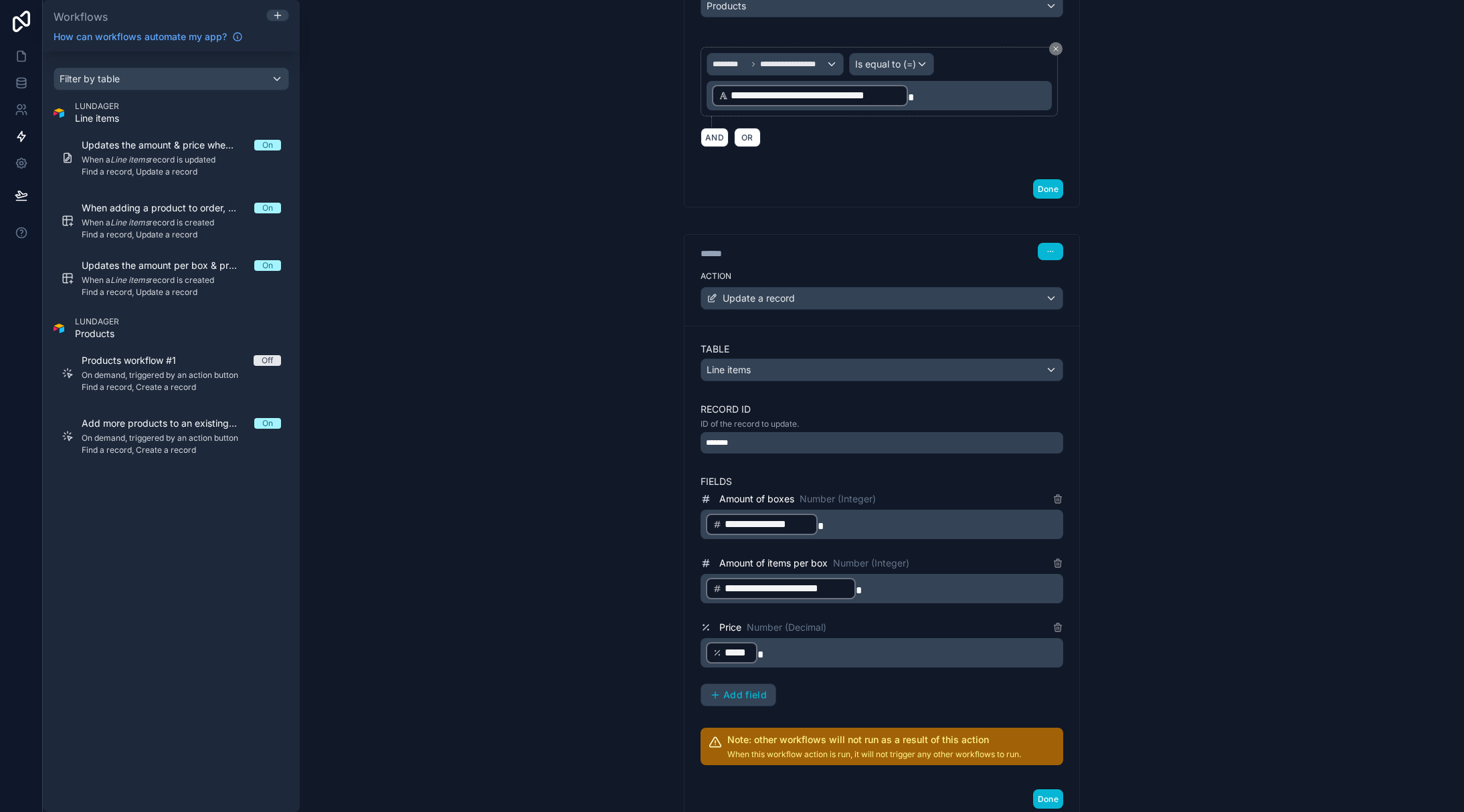
click at [930, 588] on p "**********" at bounding box center [882, 589] width 354 height 24
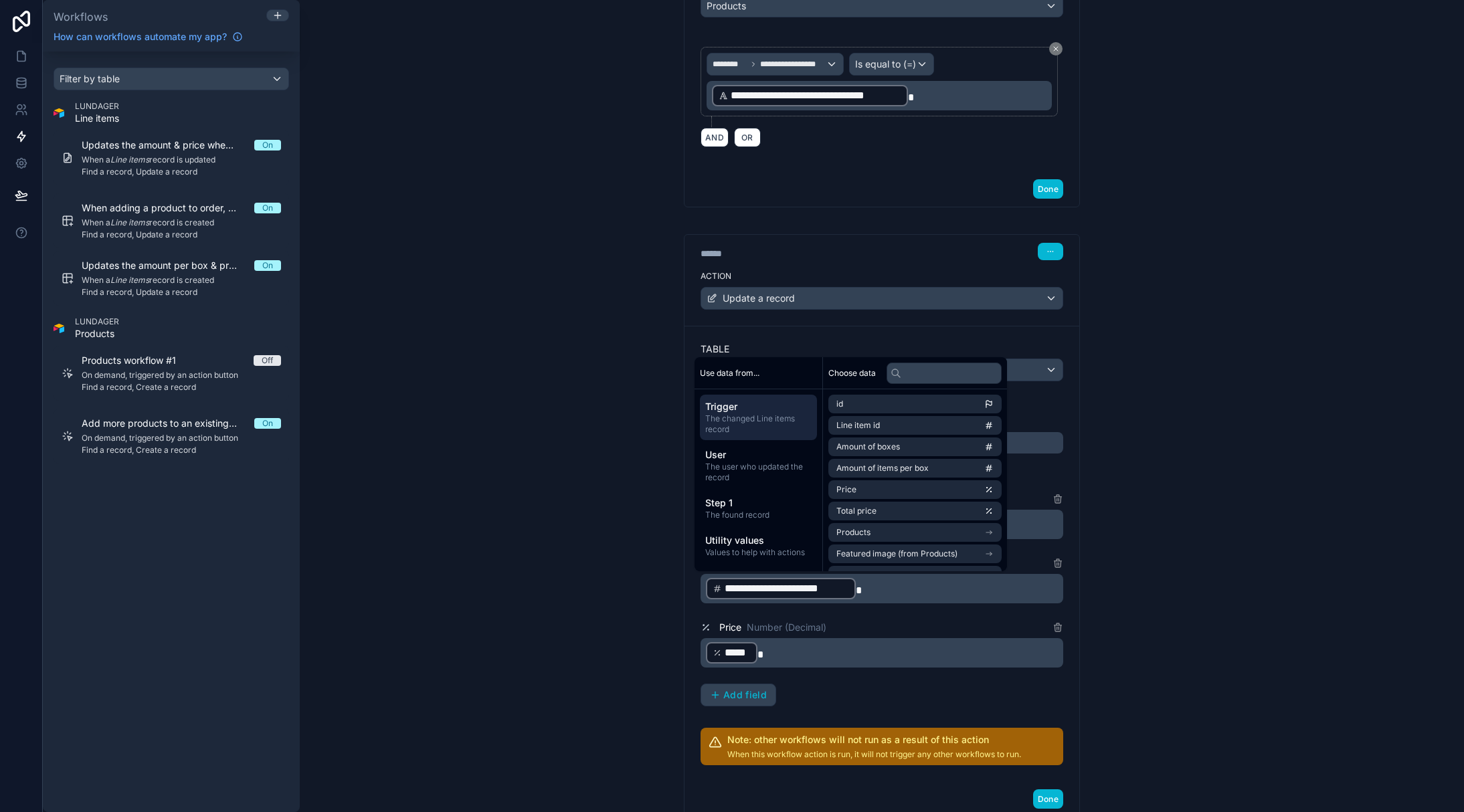
click at [882, 590] on p "**********" at bounding box center [882, 589] width 354 height 24
click at [1288, 524] on div "**********" at bounding box center [881, 406] width 1164 height 812
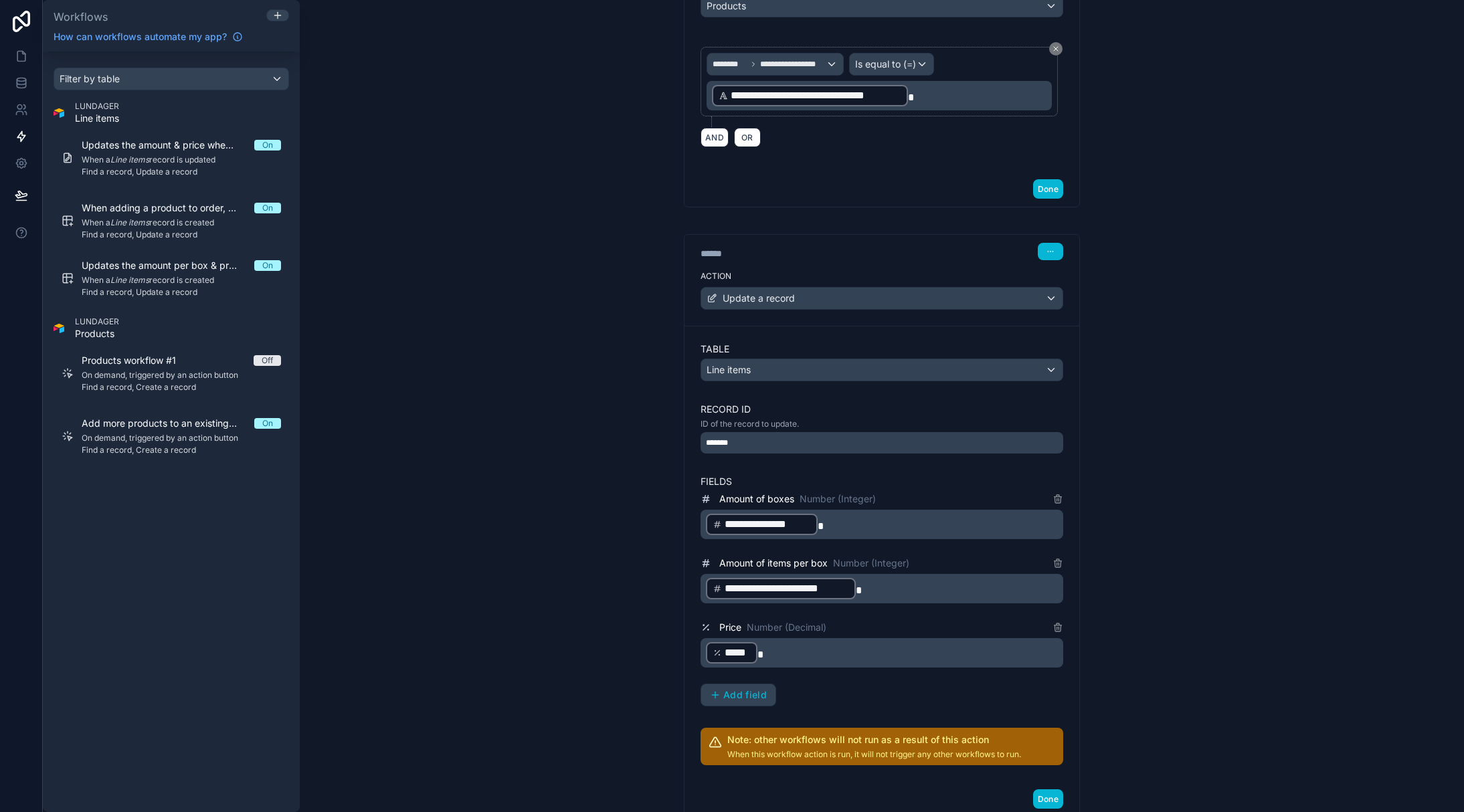
scroll to position [520, 0]
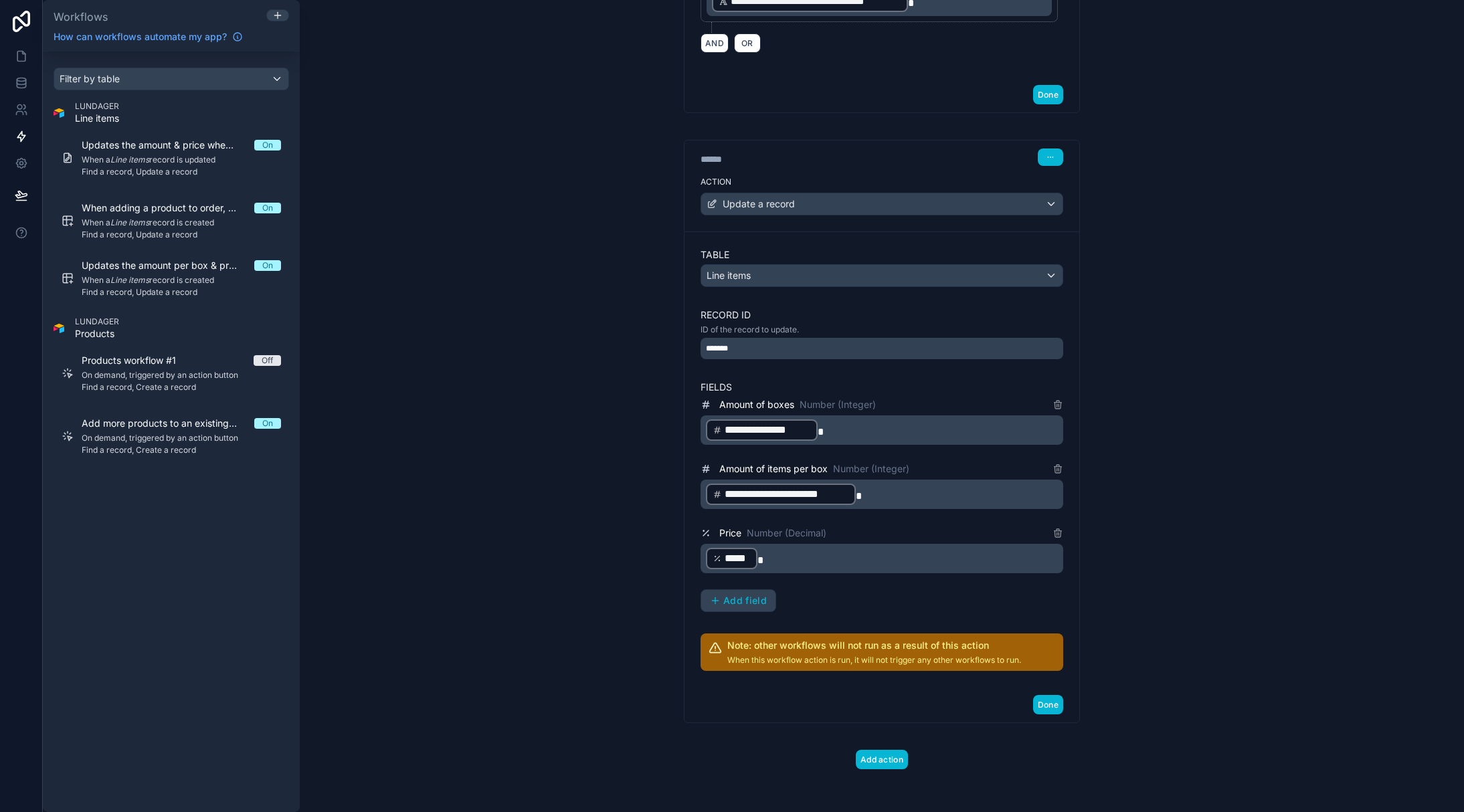
click at [780, 563] on p "﻿ ***** ﻿" at bounding box center [882, 559] width 354 height 24
click at [1145, 551] on div "**********" at bounding box center [881, 406] width 1164 height 812
click at [781, 565] on p "﻿ ***** ﻿" at bounding box center [882, 559] width 354 height 24
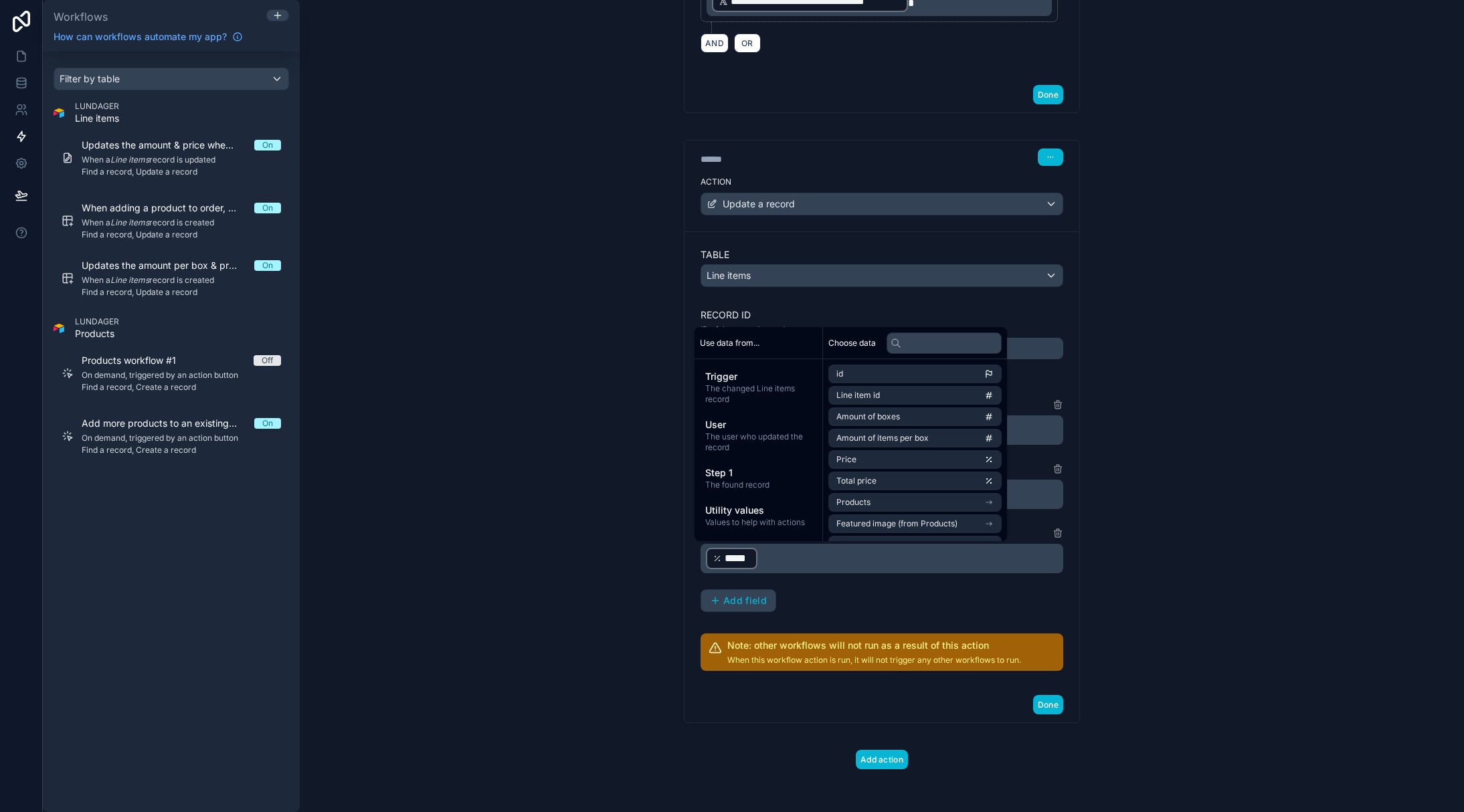
scroll to position [512, 0]
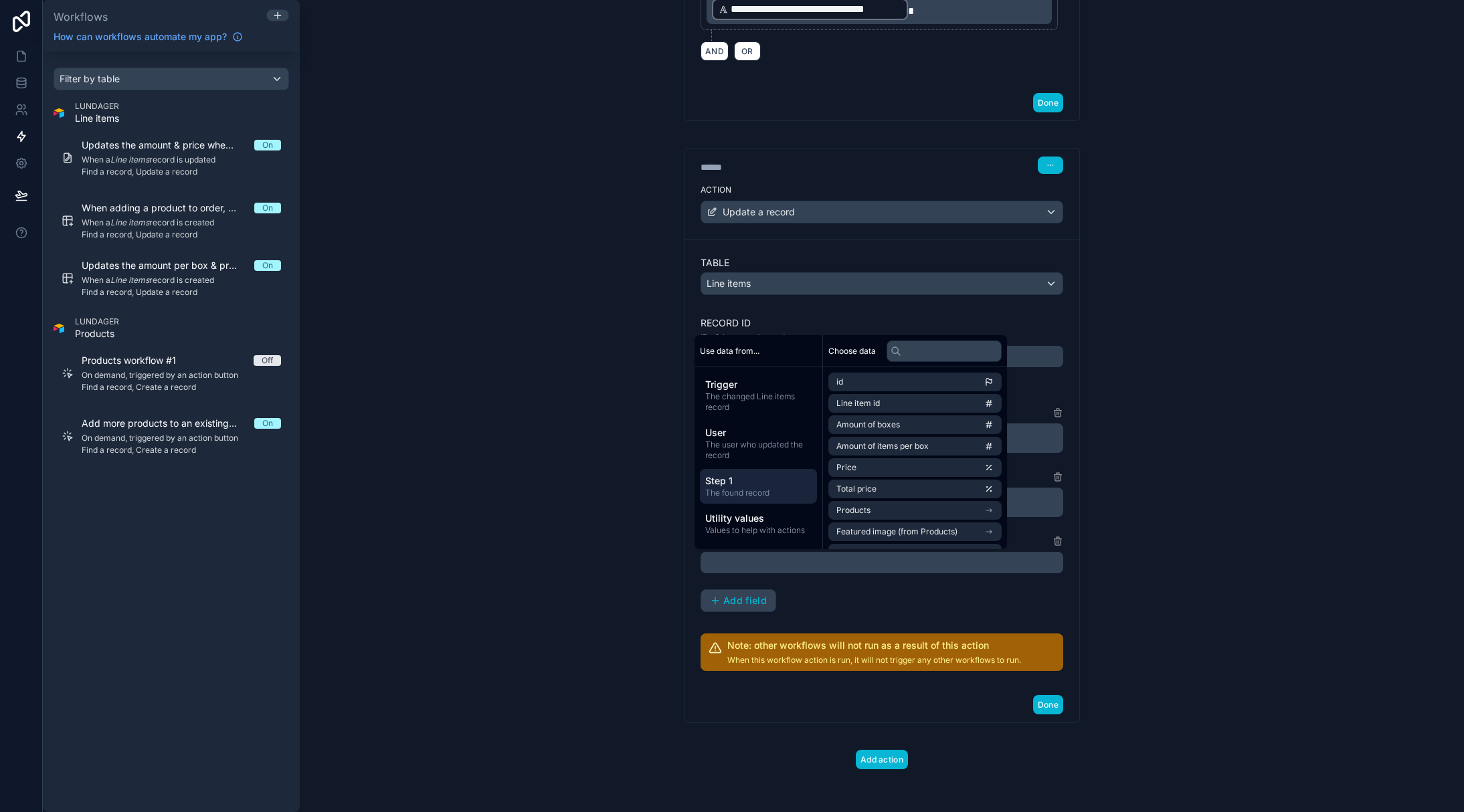
click at [742, 492] on span "The found record" at bounding box center [758, 493] width 107 height 11
click at [891, 514] on li "Price" at bounding box center [915, 510] width 174 height 19
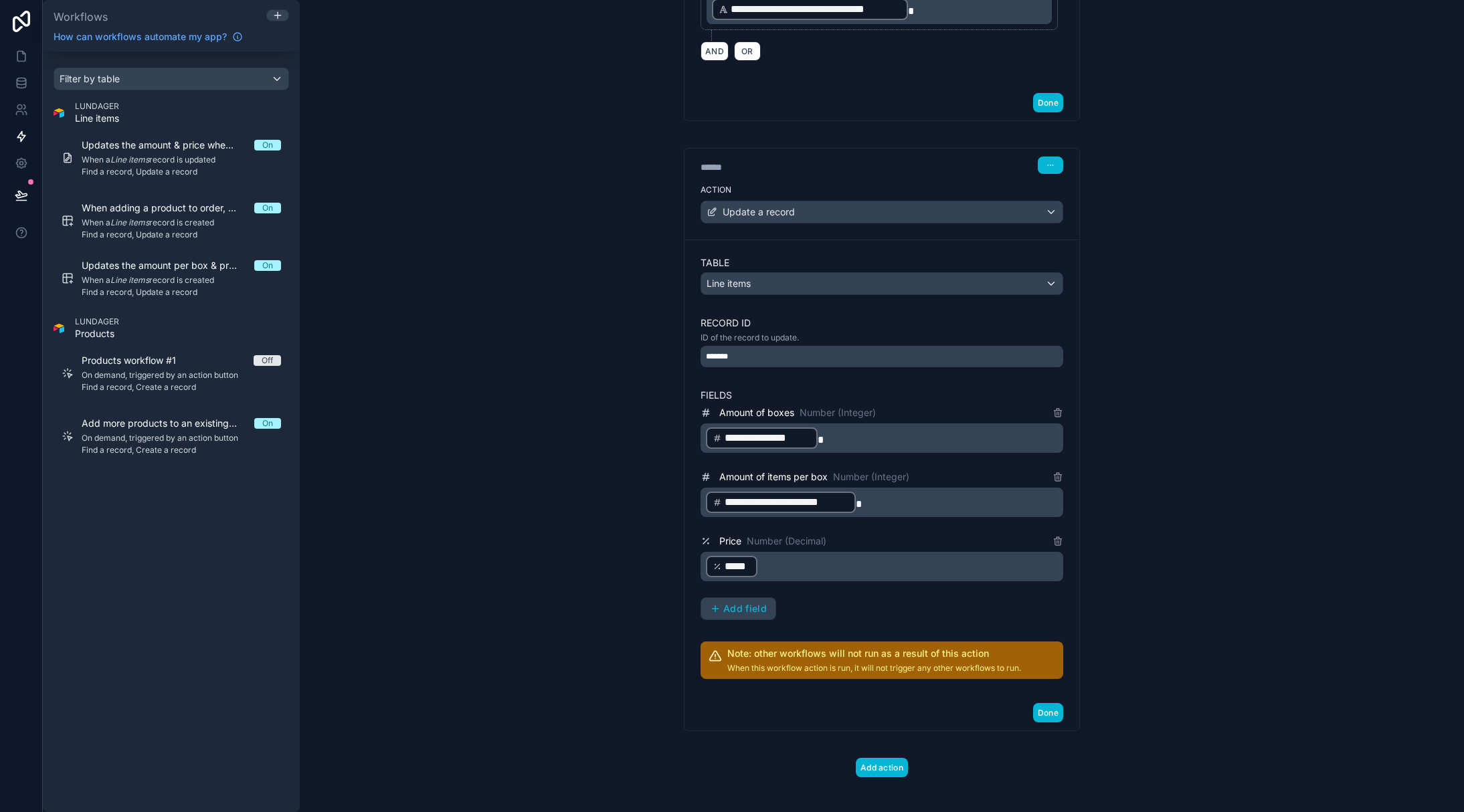
click at [1145, 545] on div "**********" at bounding box center [881, 406] width 1164 height 812
click at [900, 504] on p "**********" at bounding box center [882, 503] width 354 height 24
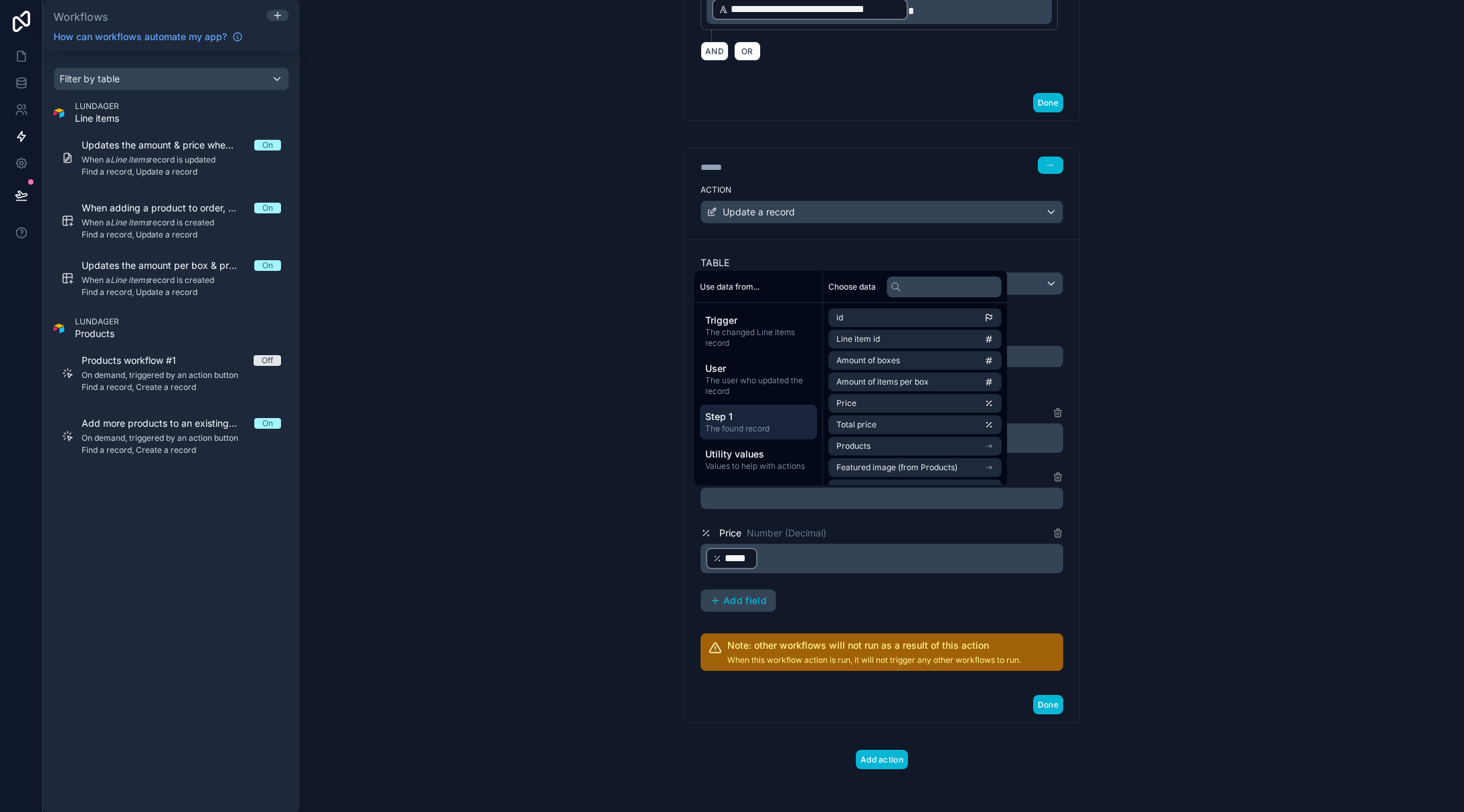
click at [780, 424] on span "The found record" at bounding box center [758, 428] width 107 height 11
click at [915, 405] on span "Amount of Plants per box" at bounding box center [883, 407] width 95 height 11
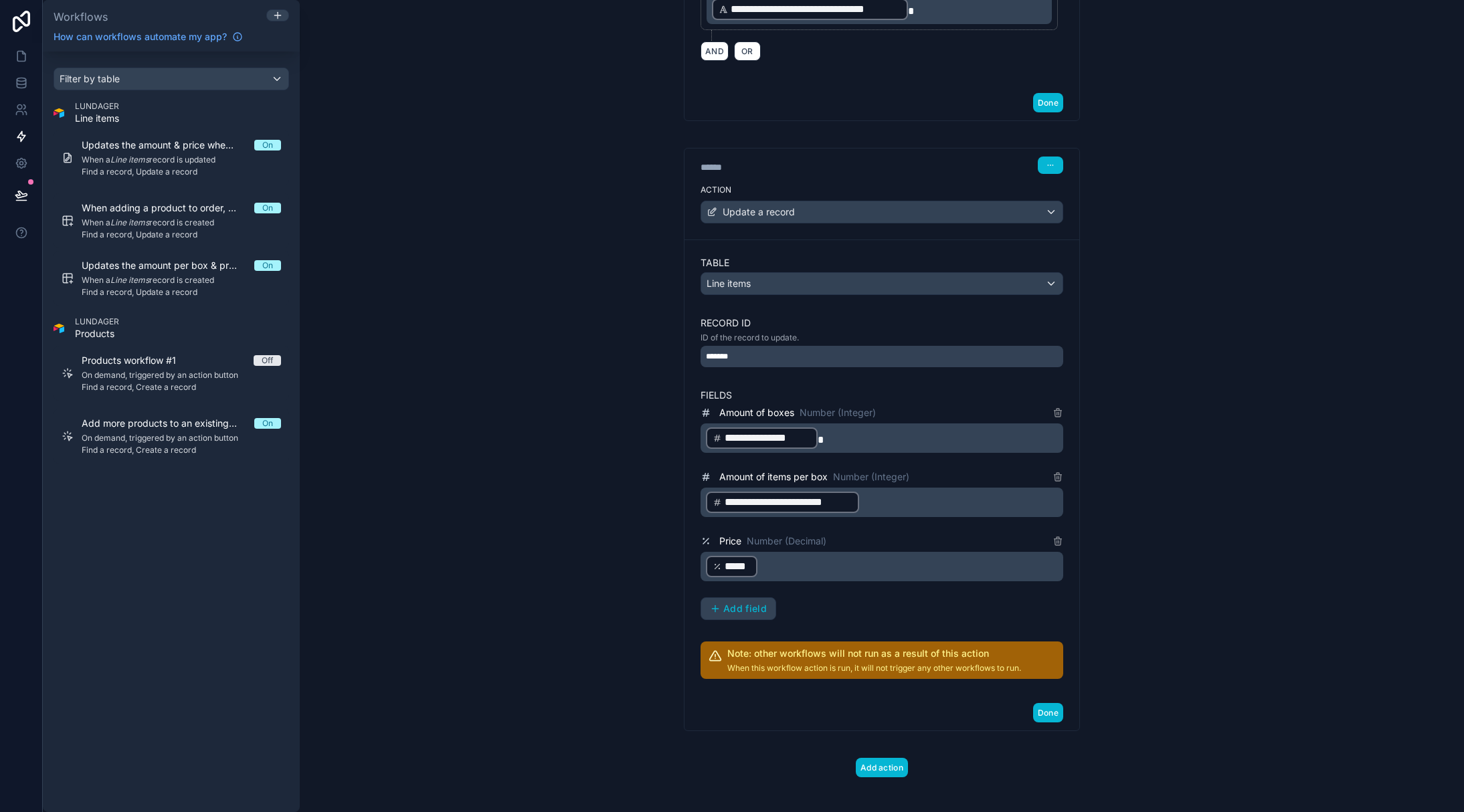
click at [1163, 490] on div "**********" at bounding box center [881, 406] width 1164 height 812
click at [866, 437] on p "**********" at bounding box center [882, 438] width 354 height 24
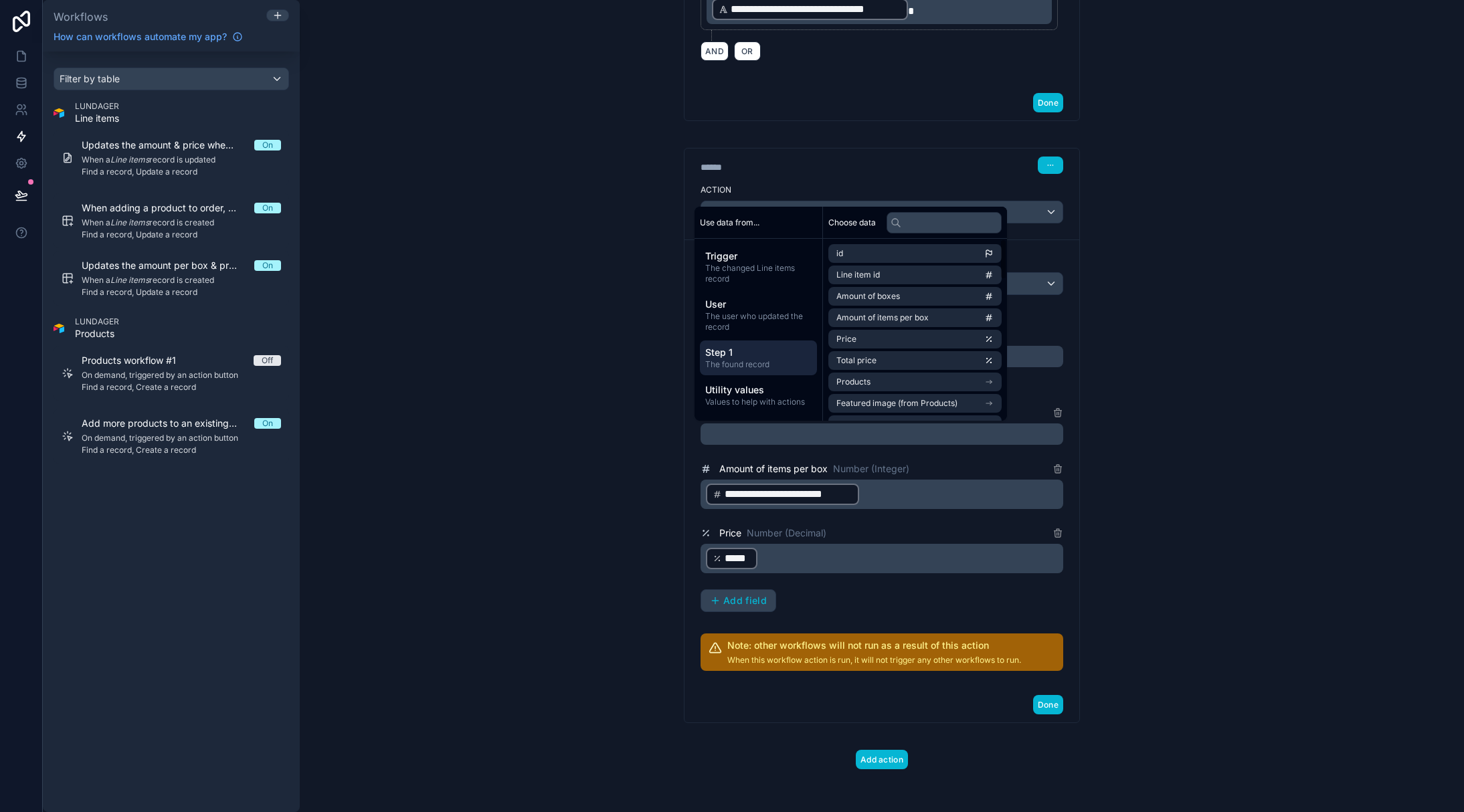
click at [742, 361] on span "The found record" at bounding box center [758, 364] width 107 height 11
click at [914, 364] on li "Amount of boxes" at bounding box center [915, 366] width 174 height 19
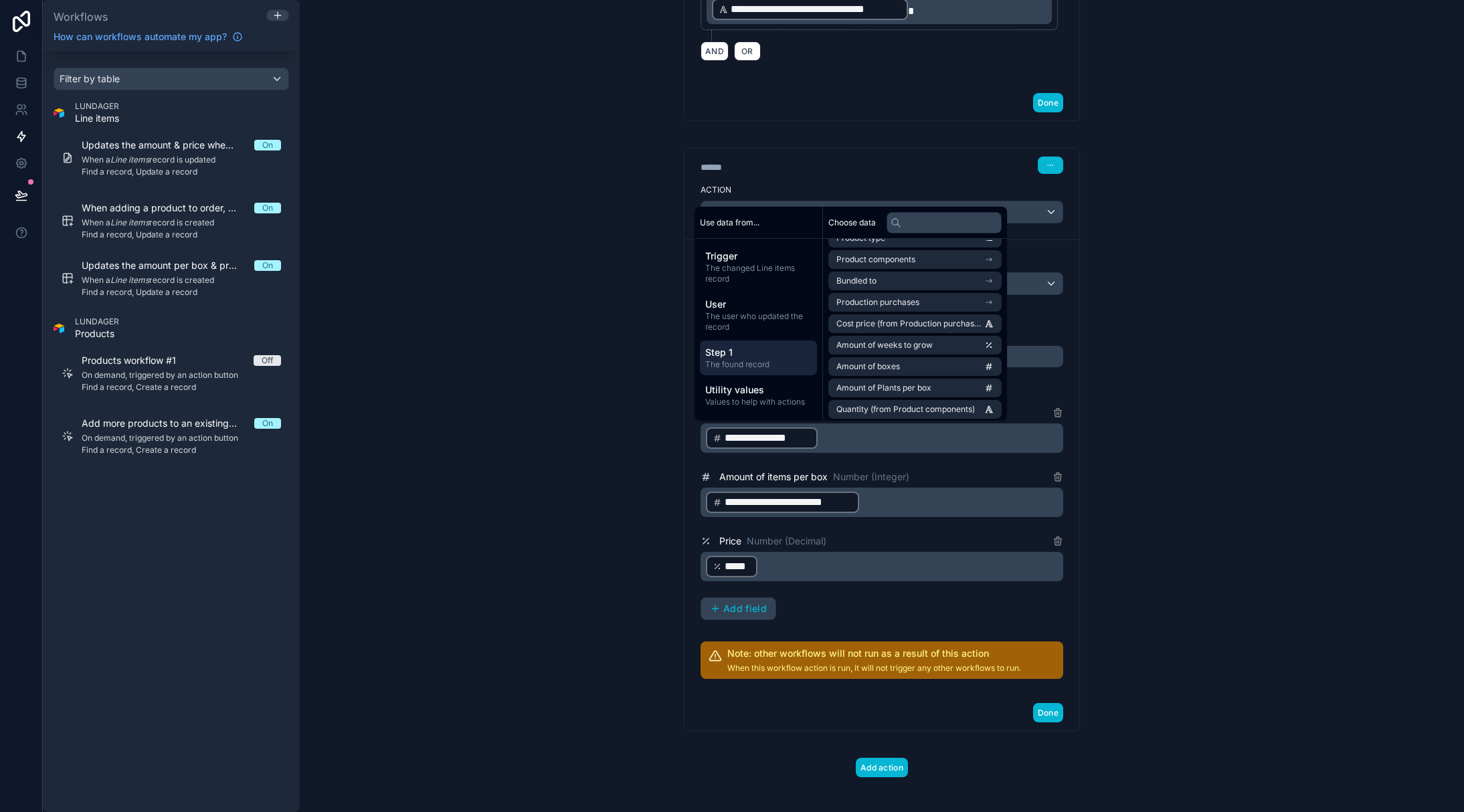
click at [1114, 443] on div "**********" at bounding box center [881, 406] width 1164 height 812
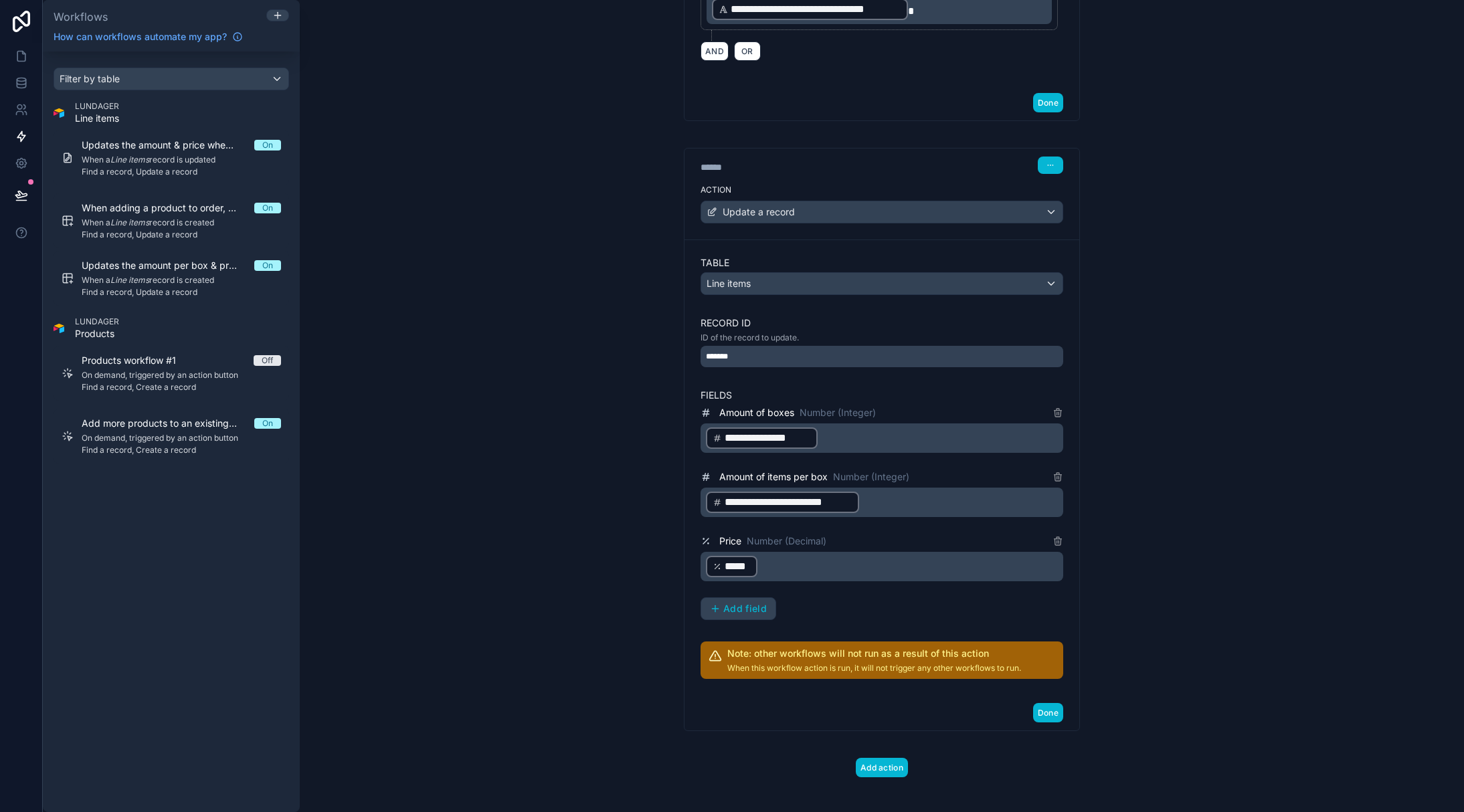
click at [583, 521] on div "**********" at bounding box center [881, 406] width 1164 height 812
click at [1154, 665] on div "**********" at bounding box center [881, 406] width 1164 height 812
click at [1042, 718] on button "Done" at bounding box center [1048, 713] width 30 height 20
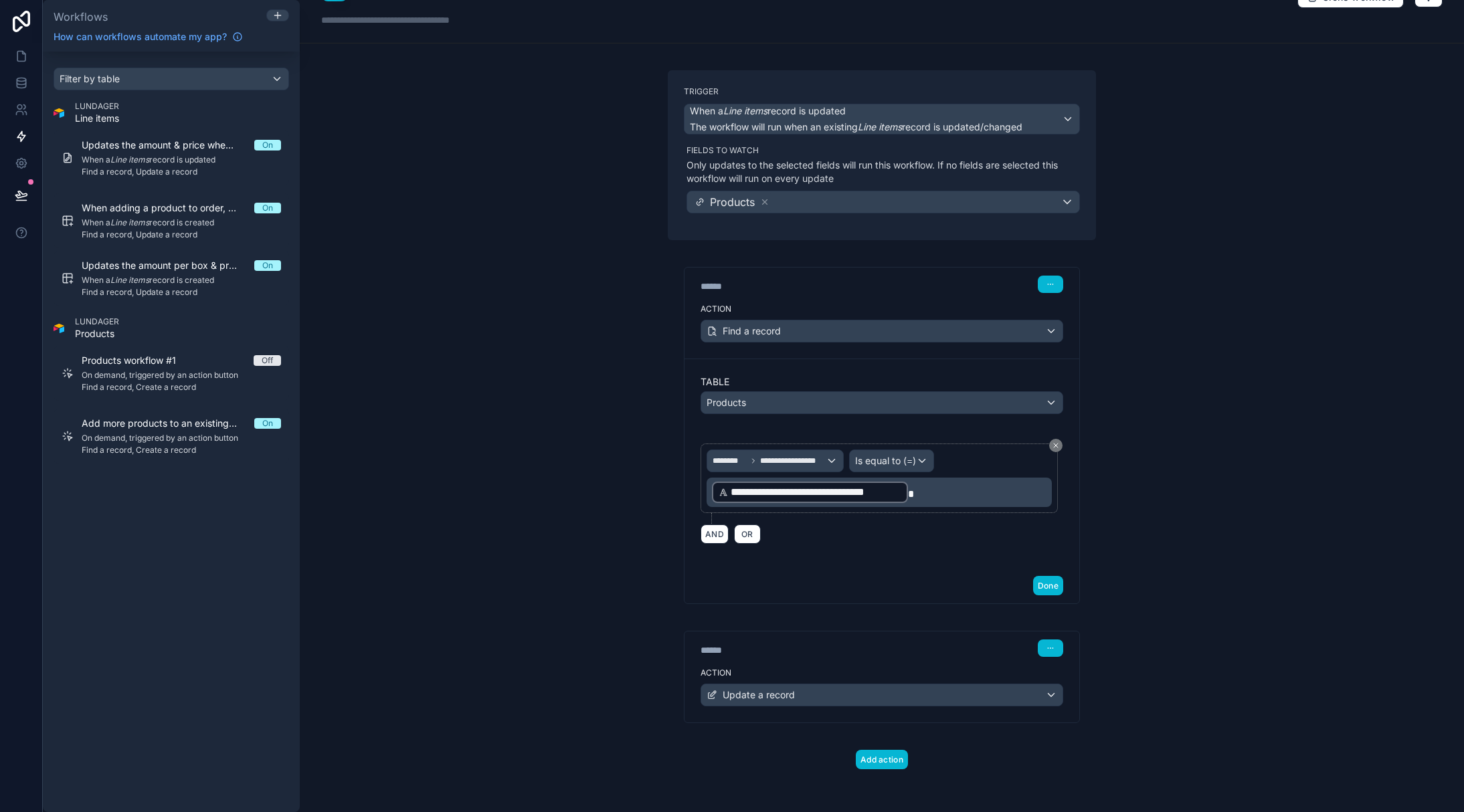
click at [427, 256] on div "**********" at bounding box center [881, 406] width 1164 height 812
click at [17, 198] on icon at bounding box center [21, 195] width 11 height 7
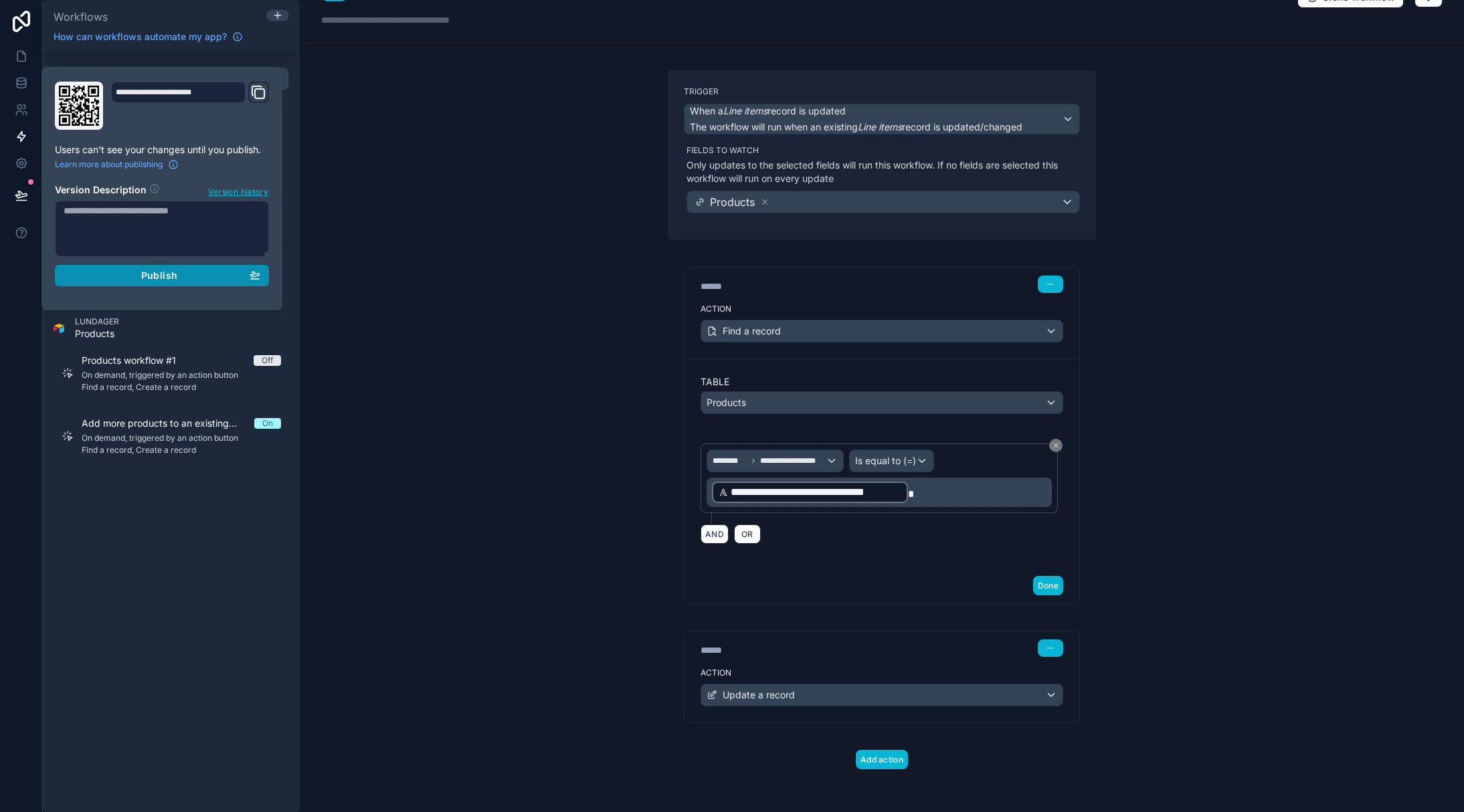
click at [143, 271] on span "Publish" at bounding box center [159, 275] width 36 height 12
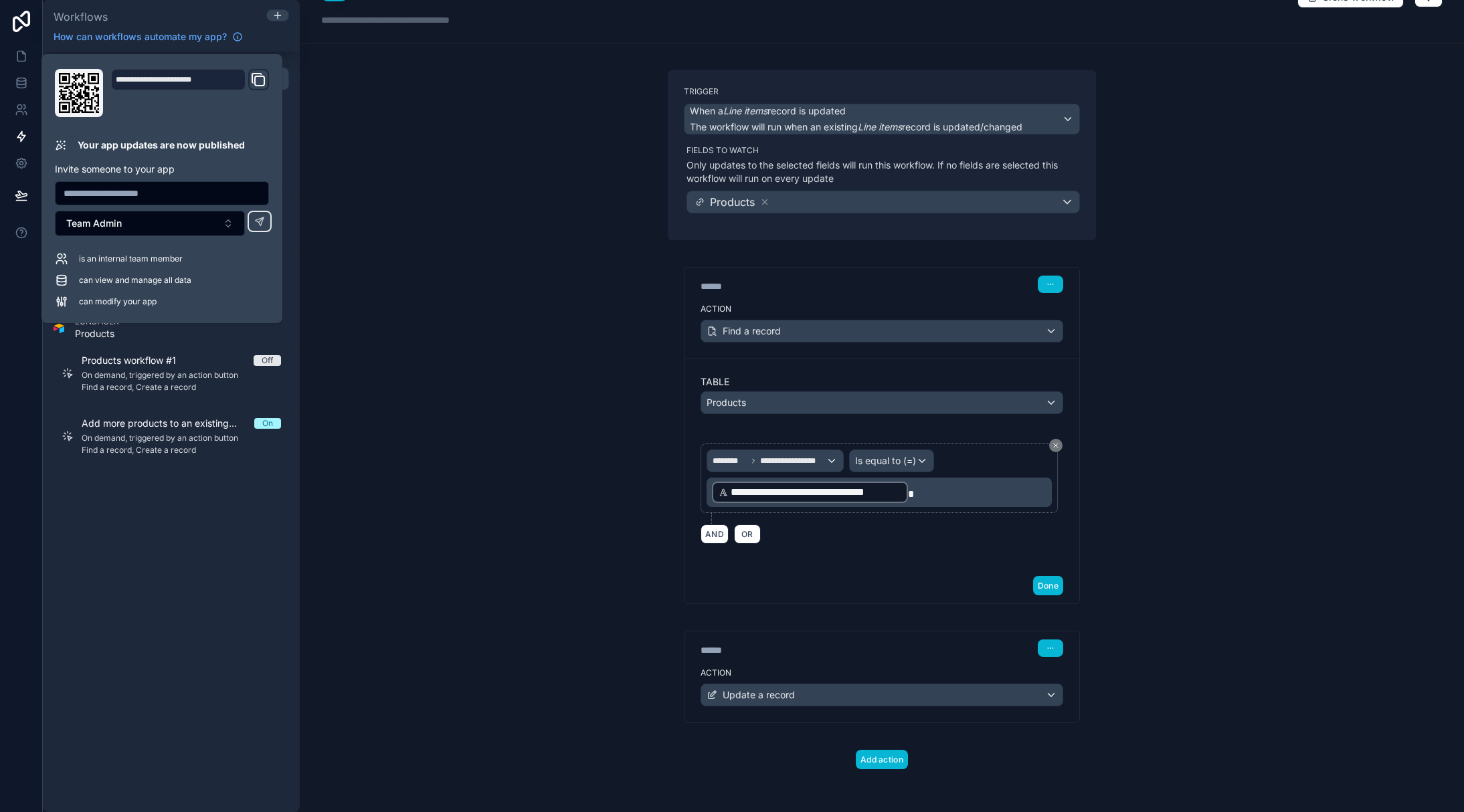
click at [1163, 268] on div "**********" at bounding box center [881, 406] width 1164 height 812
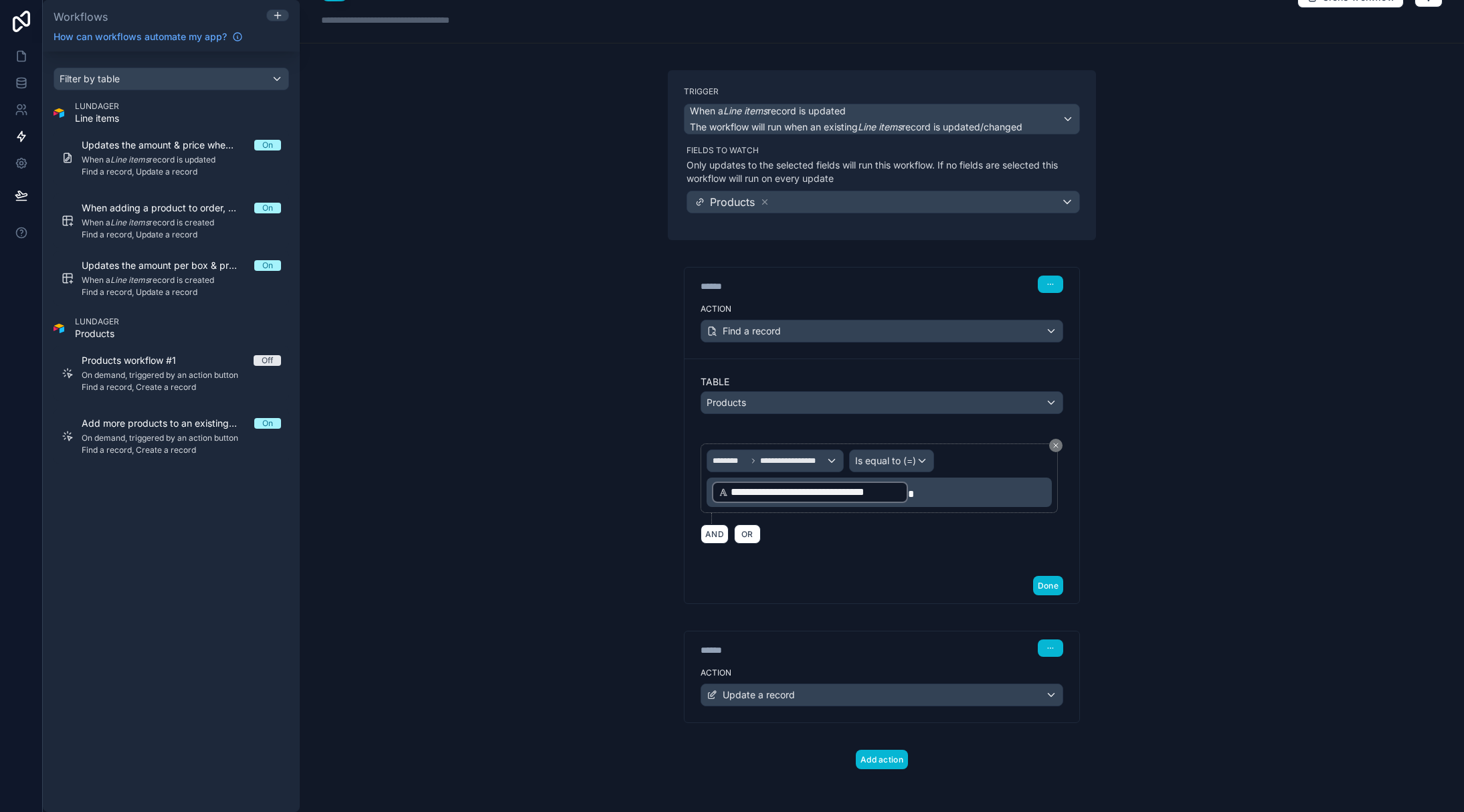
click at [1280, 368] on div "**********" at bounding box center [881, 406] width 1164 height 812
click at [1195, 396] on div "**********" at bounding box center [881, 406] width 1164 height 812
click at [1198, 432] on div "**********" at bounding box center [881, 406] width 1164 height 812
click at [997, 693] on div "Update a record" at bounding box center [881, 695] width 361 height 21
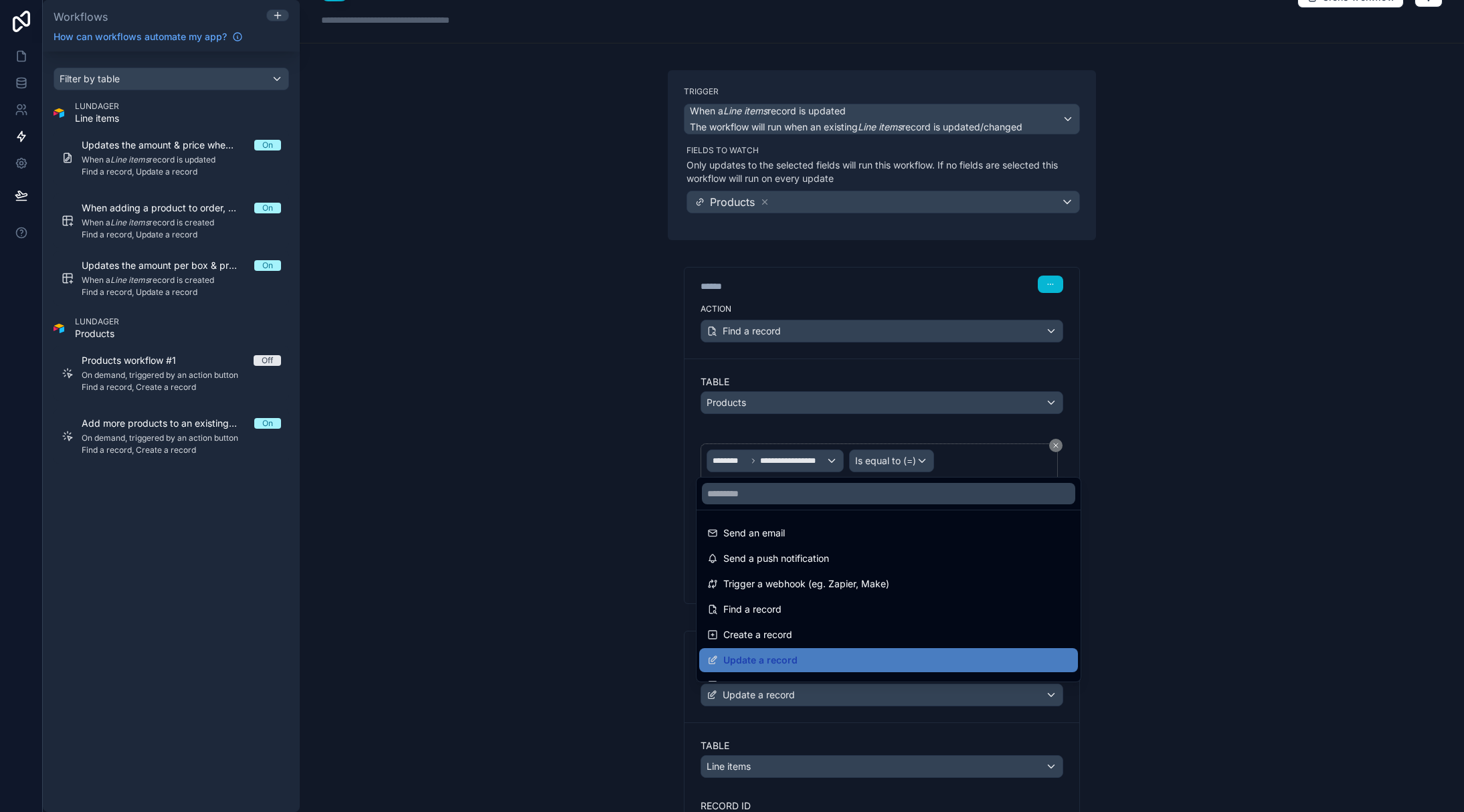
click at [1000, 691] on div at bounding box center [732, 406] width 1464 height 812
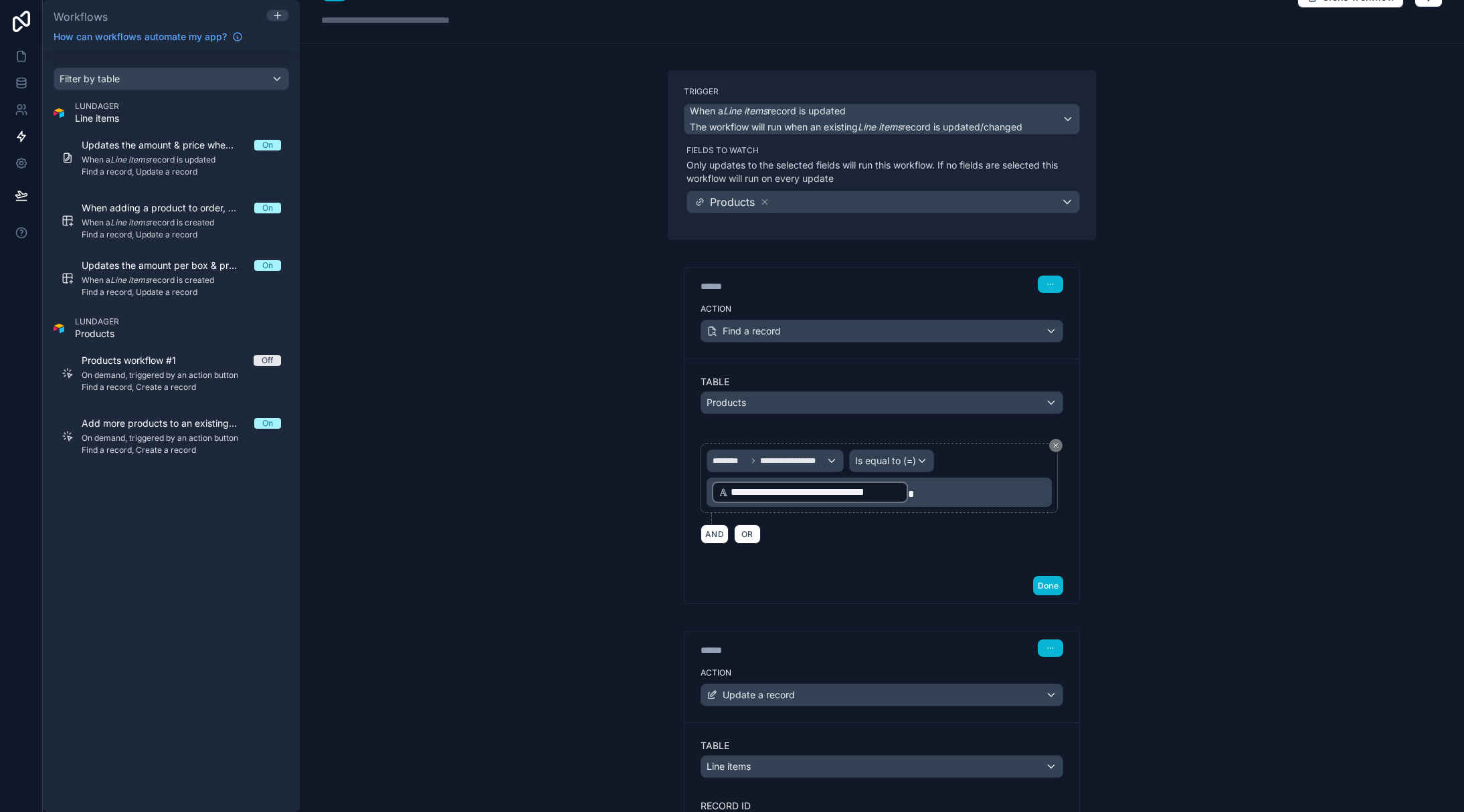
click at [1180, 683] on div "**********" at bounding box center [881, 406] width 1164 height 812
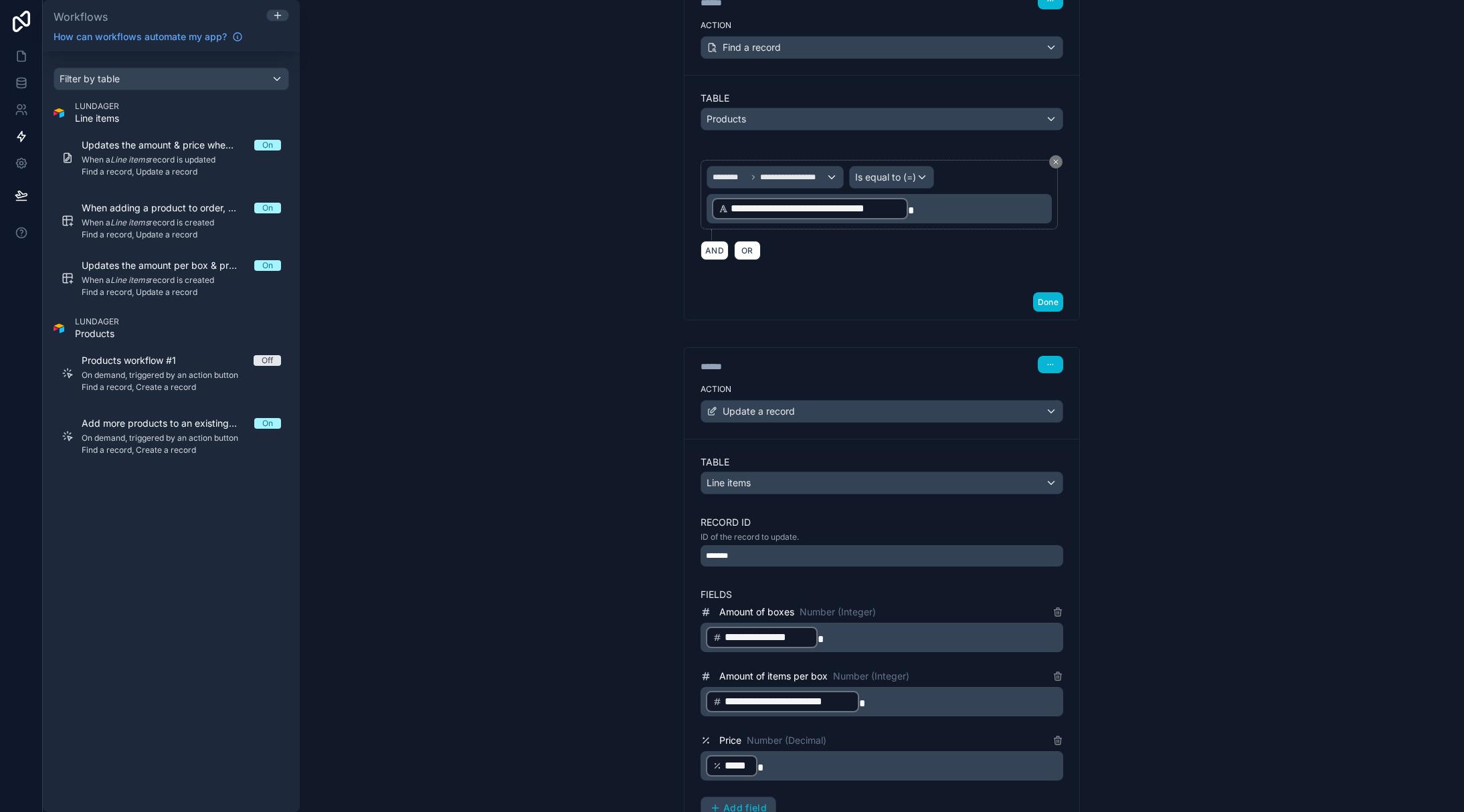
scroll to position [476, 0]
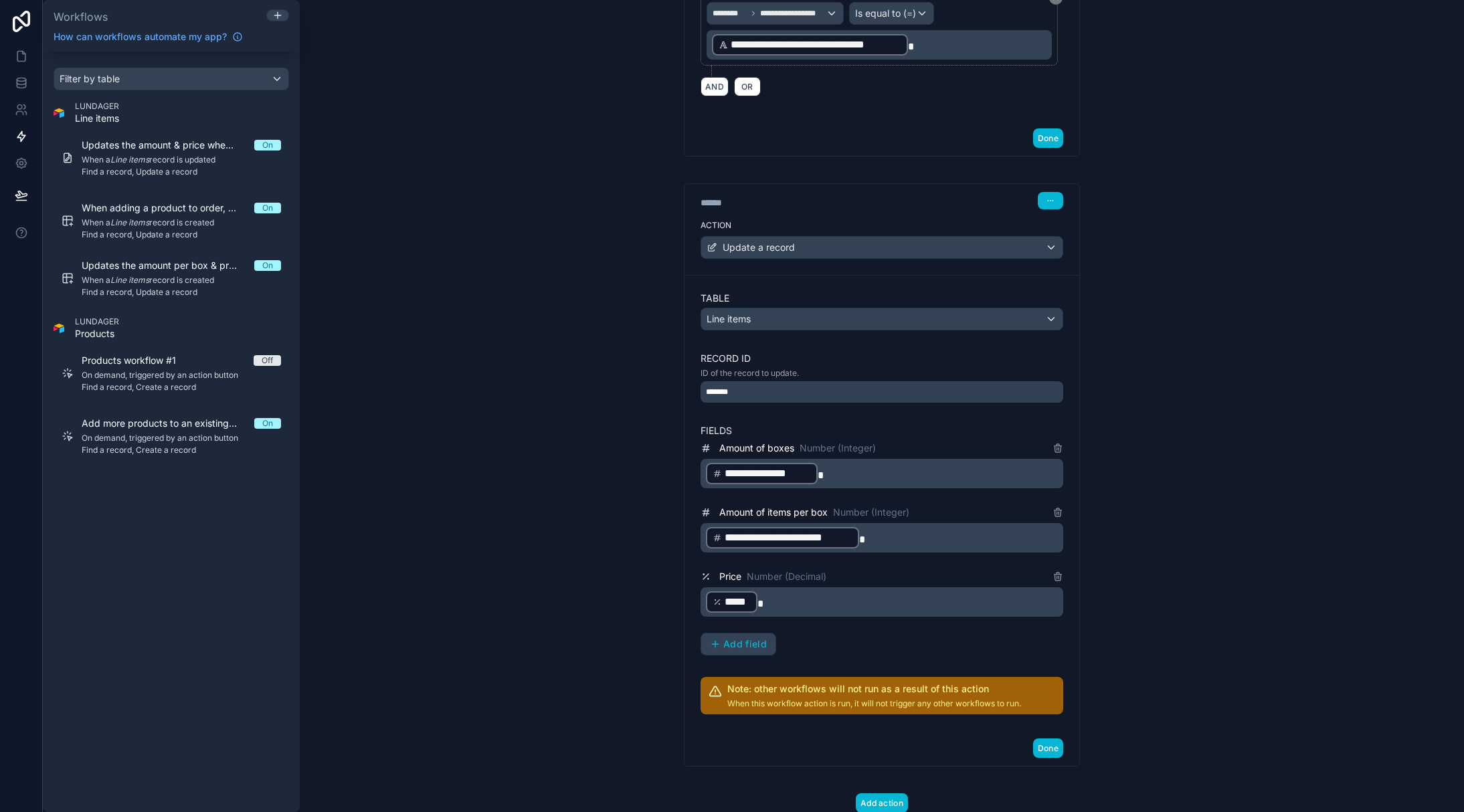
click at [1182, 615] on div "**********" at bounding box center [881, 406] width 1164 height 812
click at [499, 243] on div "**********" at bounding box center [881, 406] width 1164 height 812
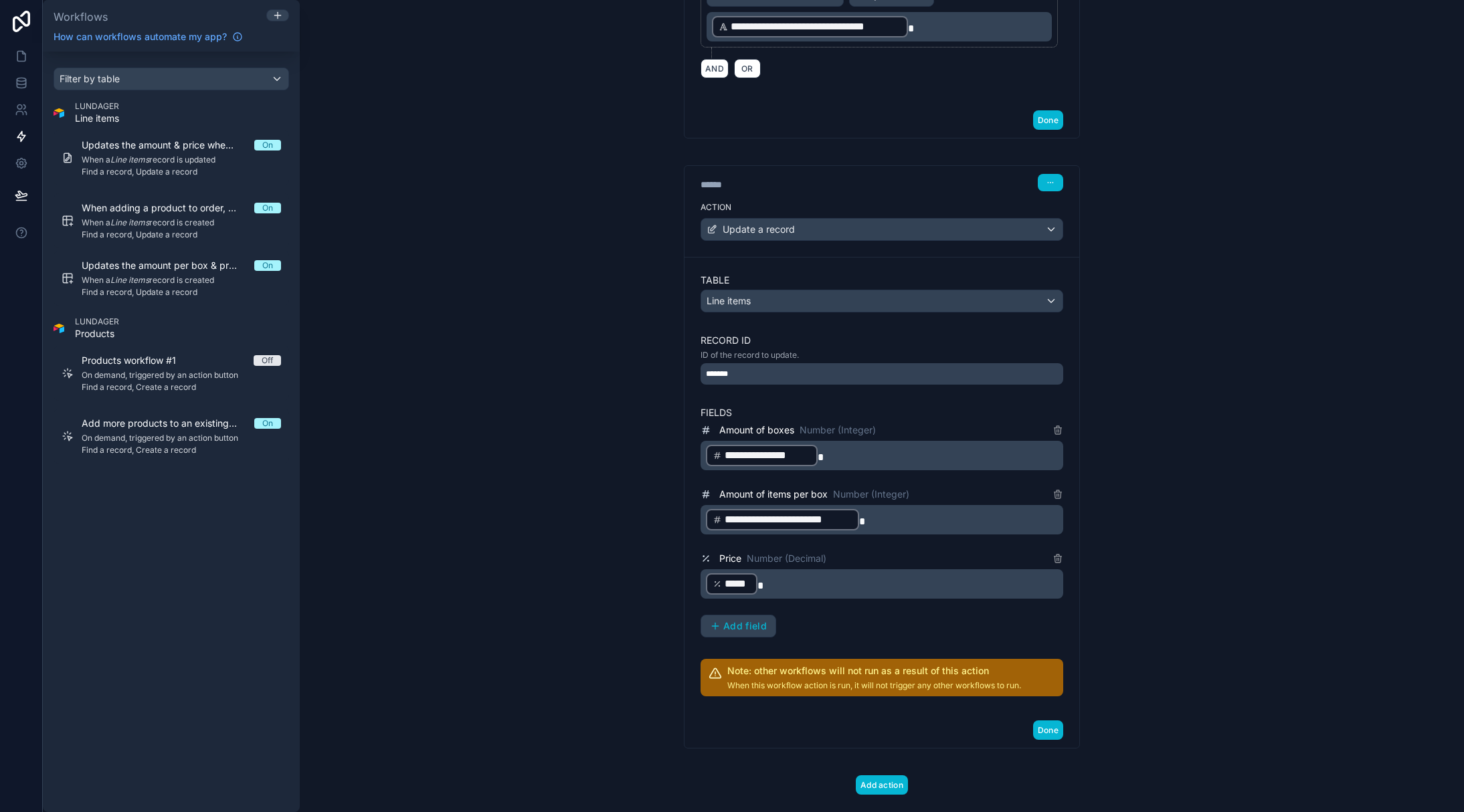
scroll to position [520, 0]
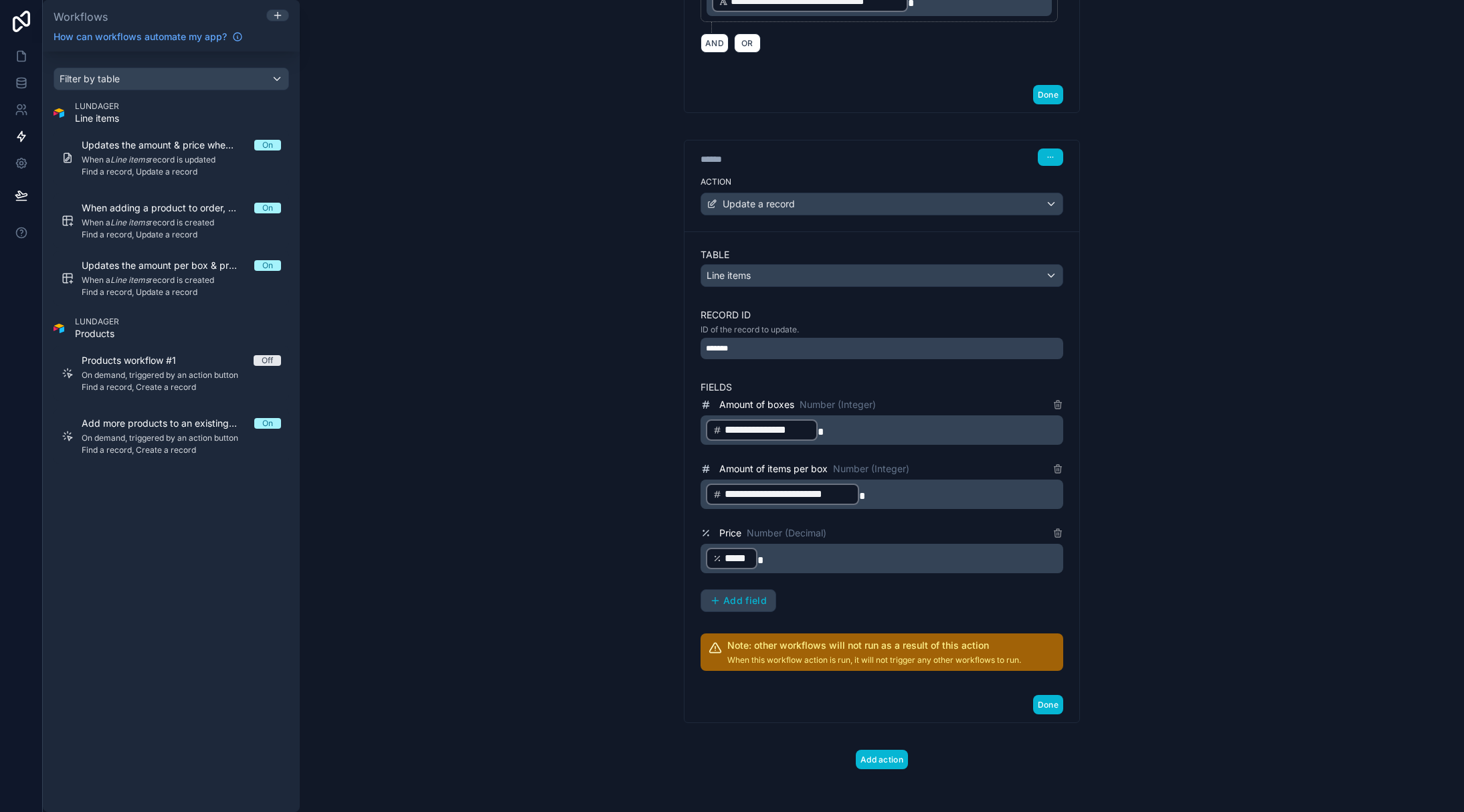
click at [1145, 511] on div "**********" at bounding box center [881, 406] width 1164 height 812
click at [1034, 703] on button "Done" at bounding box center [1048, 704] width 30 height 20
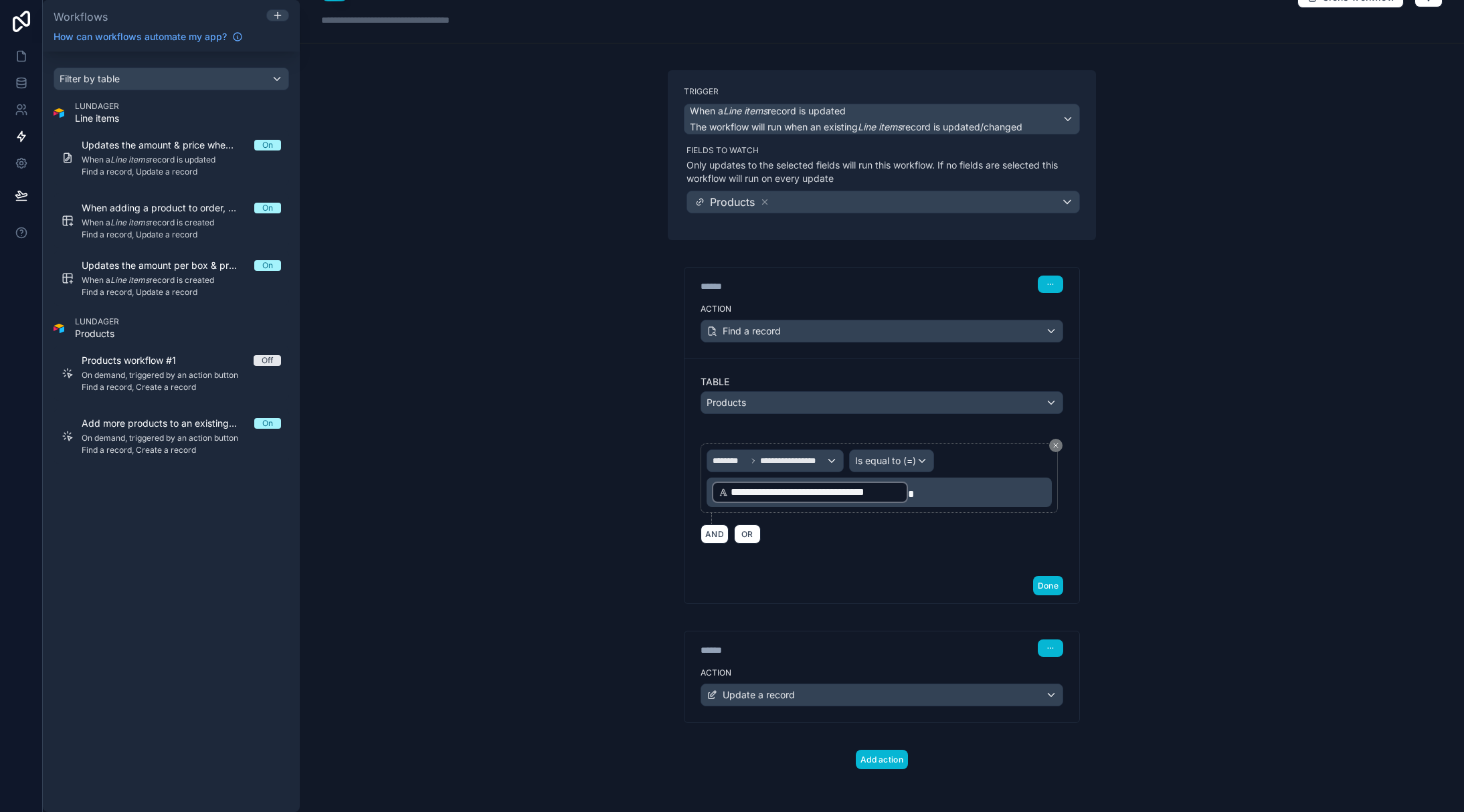
scroll to position [29, 0]
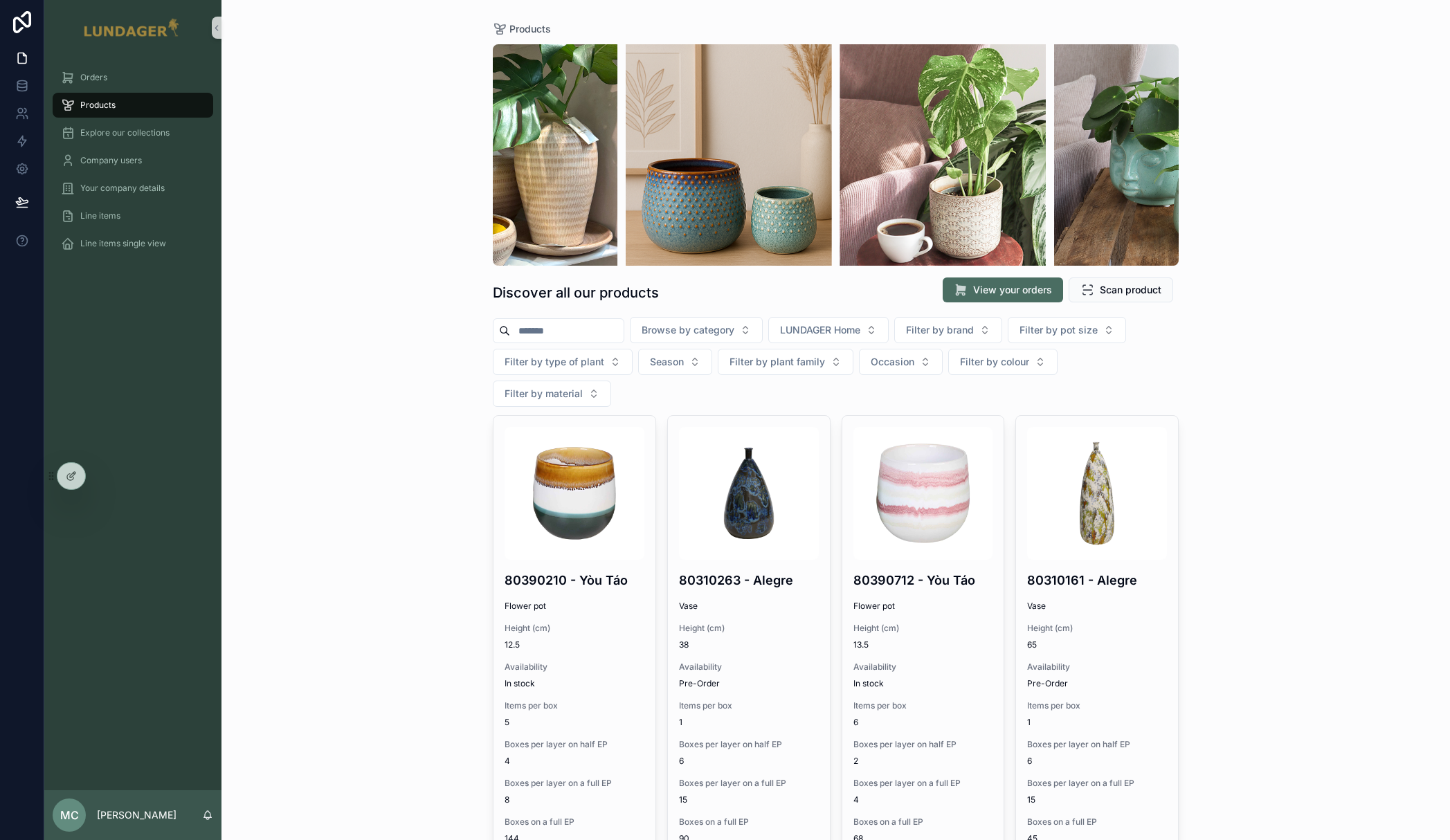
click at [291, 145] on div "Products Discover all our products View your orders Scan product Browse by cate…" at bounding box center [836, 420] width 1229 height 840
click at [291, 217] on div "Products Discover all our products View your orders Scan product Browse by cate…" at bounding box center [836, 420] width 1229 height 840
click at [379, 461] on div "Products Discover all our products View your orders Scan product Browse by cate…" at bounding box center [836, 420] width 1229 height 840
click at [108, 474] on div at bounding box center [102, 476] width 22 height 22
click at [99, 478] on icon at bounding box center [101, 475] width 11 height 11
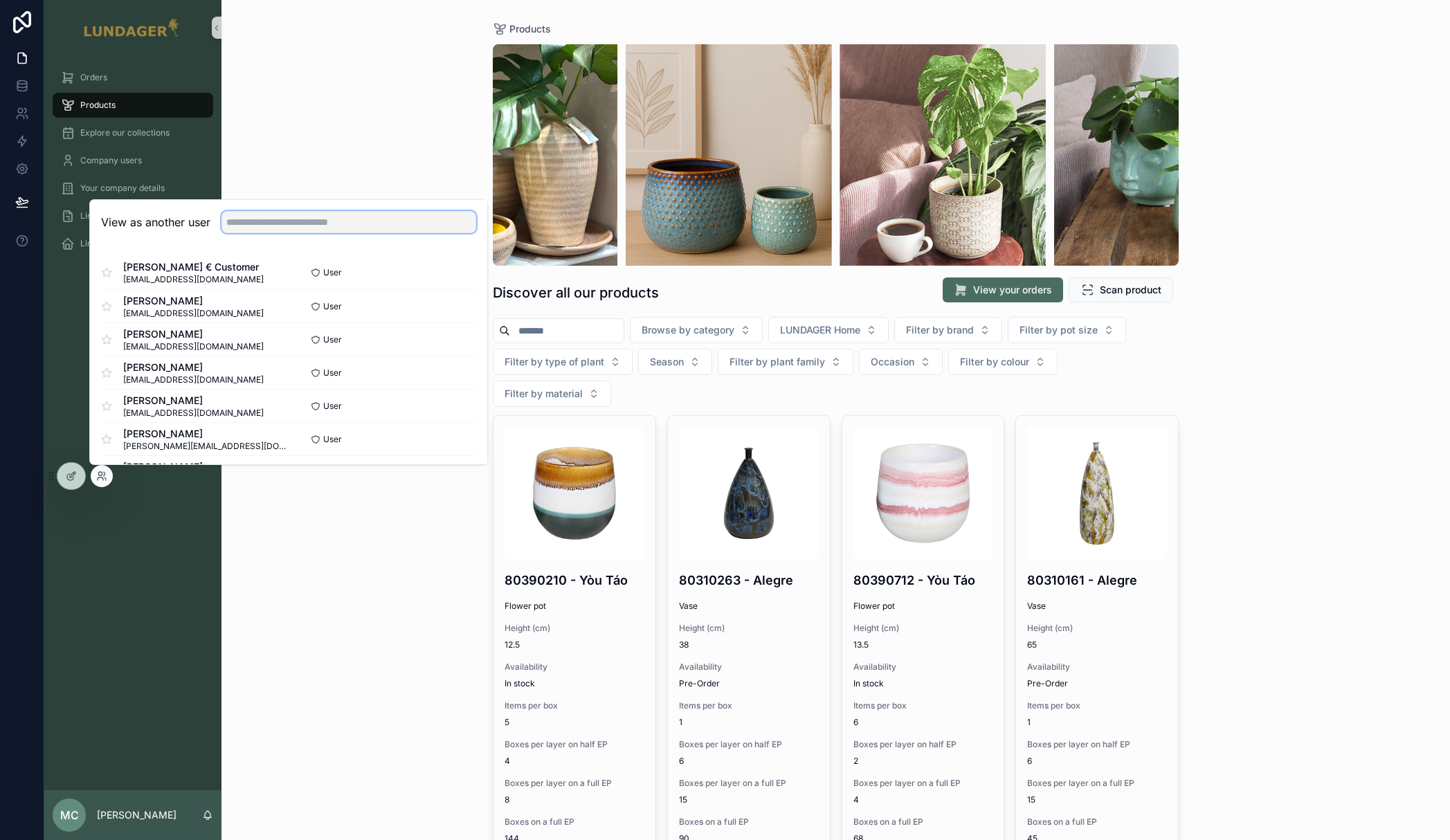
click at [286, 216] on input "text" at bounding box center [349, 222] width 255 height 22
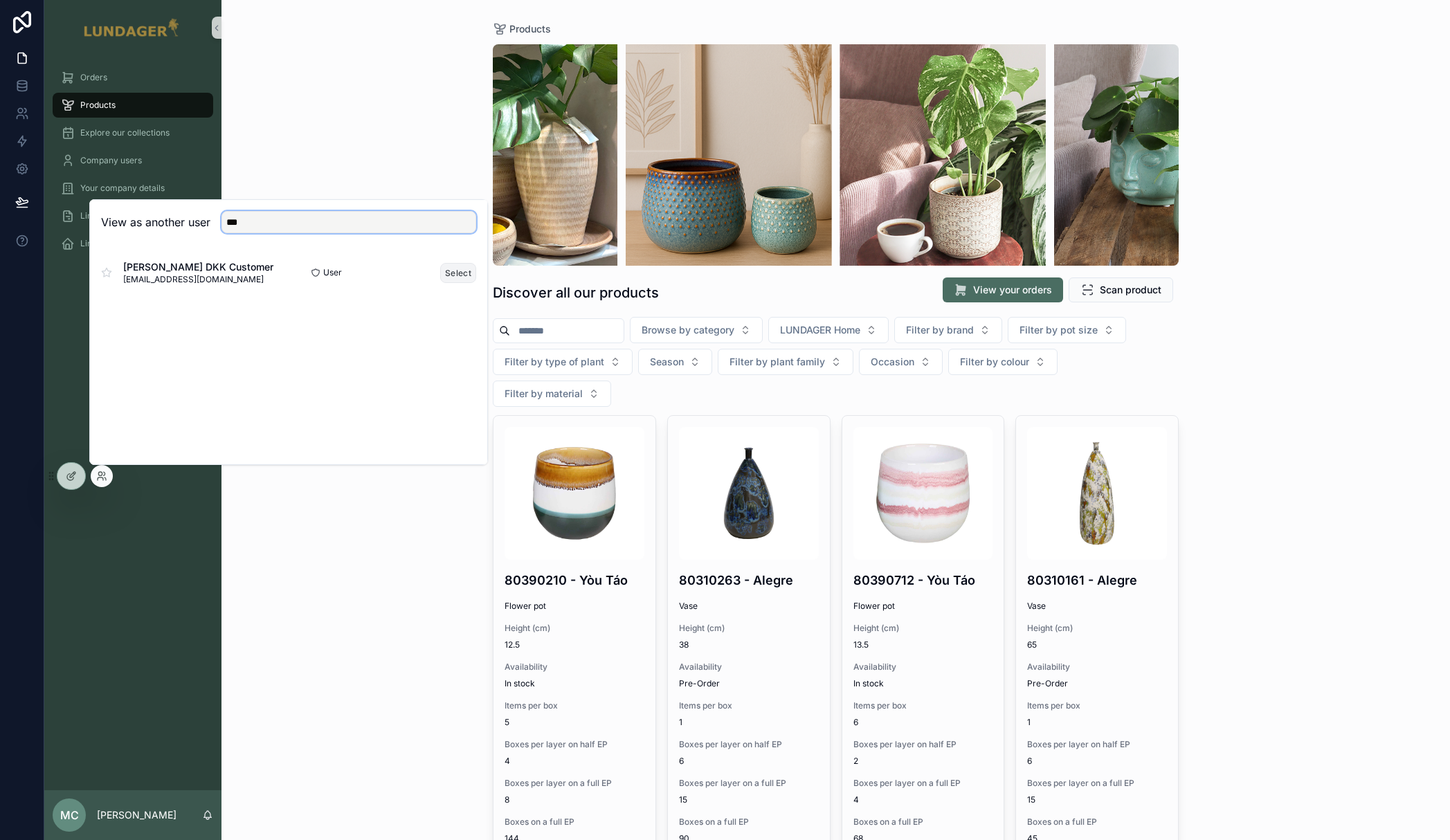
type input "***"
click at [470, 273] on button "Select" at bounding box center [458, 273] width 36 height 20
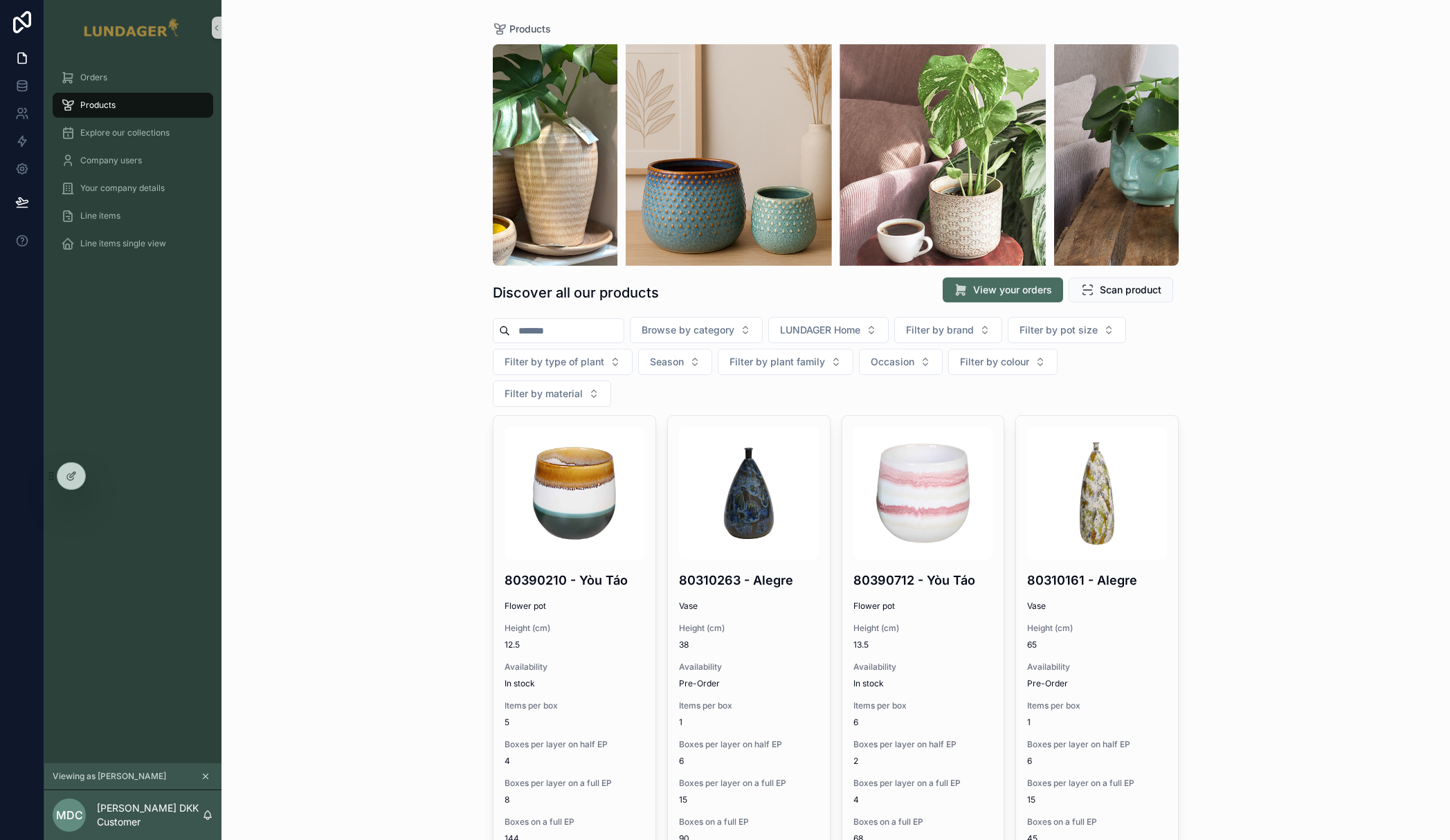
click at [274, 185] on div "Products Discover all our products View your orders Scan product Browse by cate…" at bounding box center [836, 420] width 1229 height 840
click at [114, 78] on div "Orders" at bounding box center [132, 78] width 144 height 22
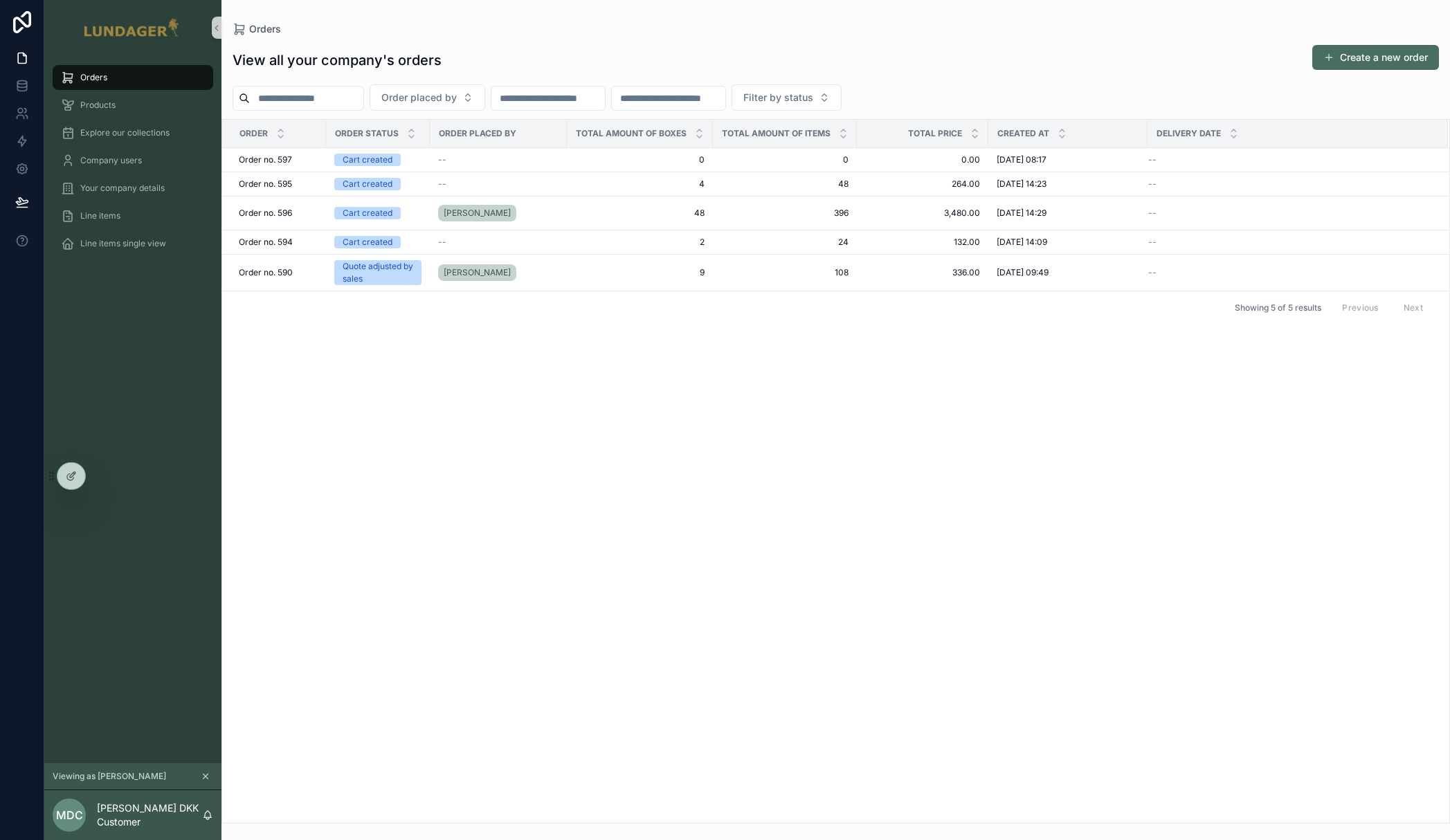
click at [357, 97] on input "scrollable content" at bounding box center [306, 98] width 114 height 19
click at [497, 246] on div "--" at bounding box center [498, 242] width 121 height 11
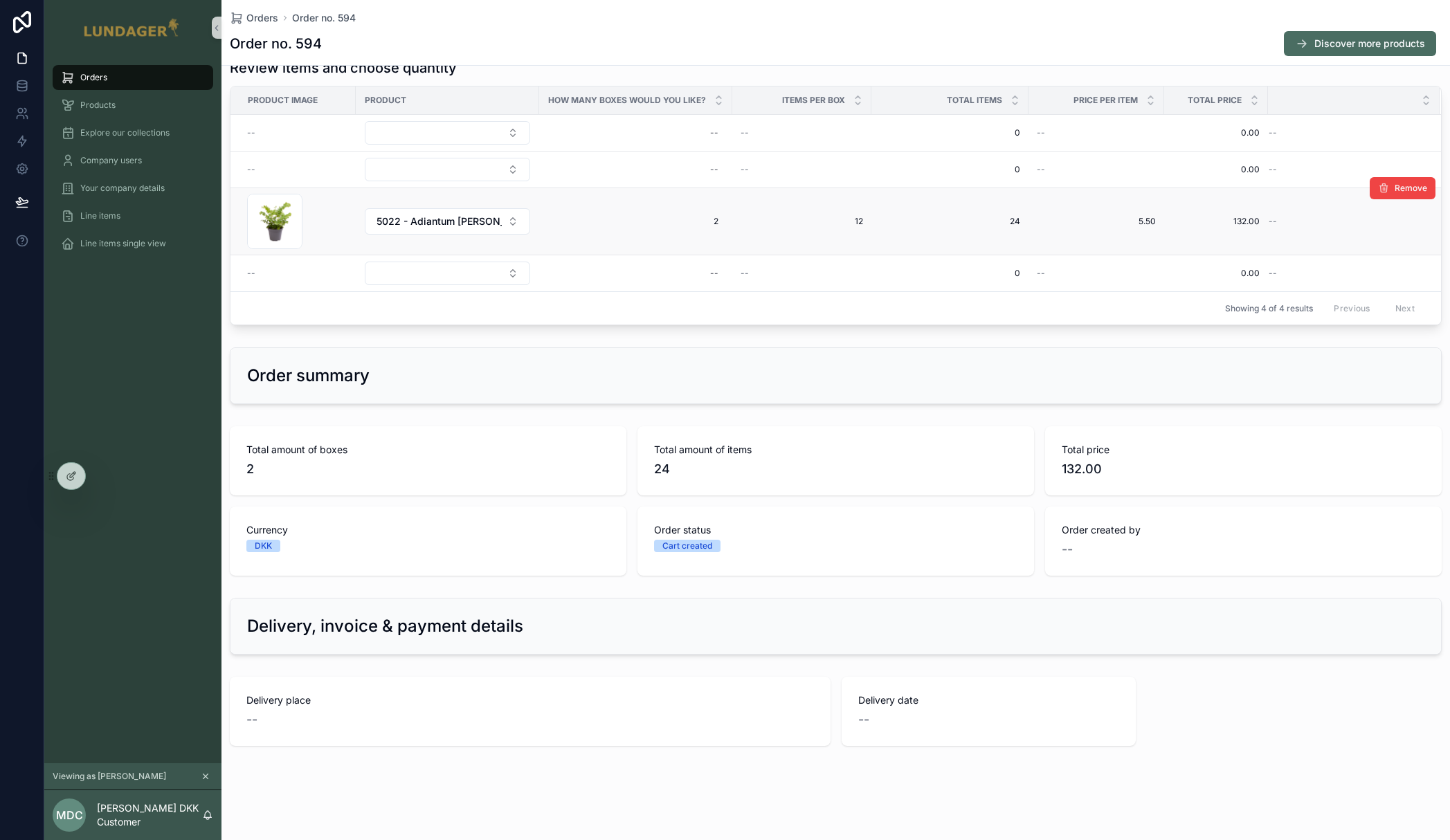
scroll to position [40, 0]
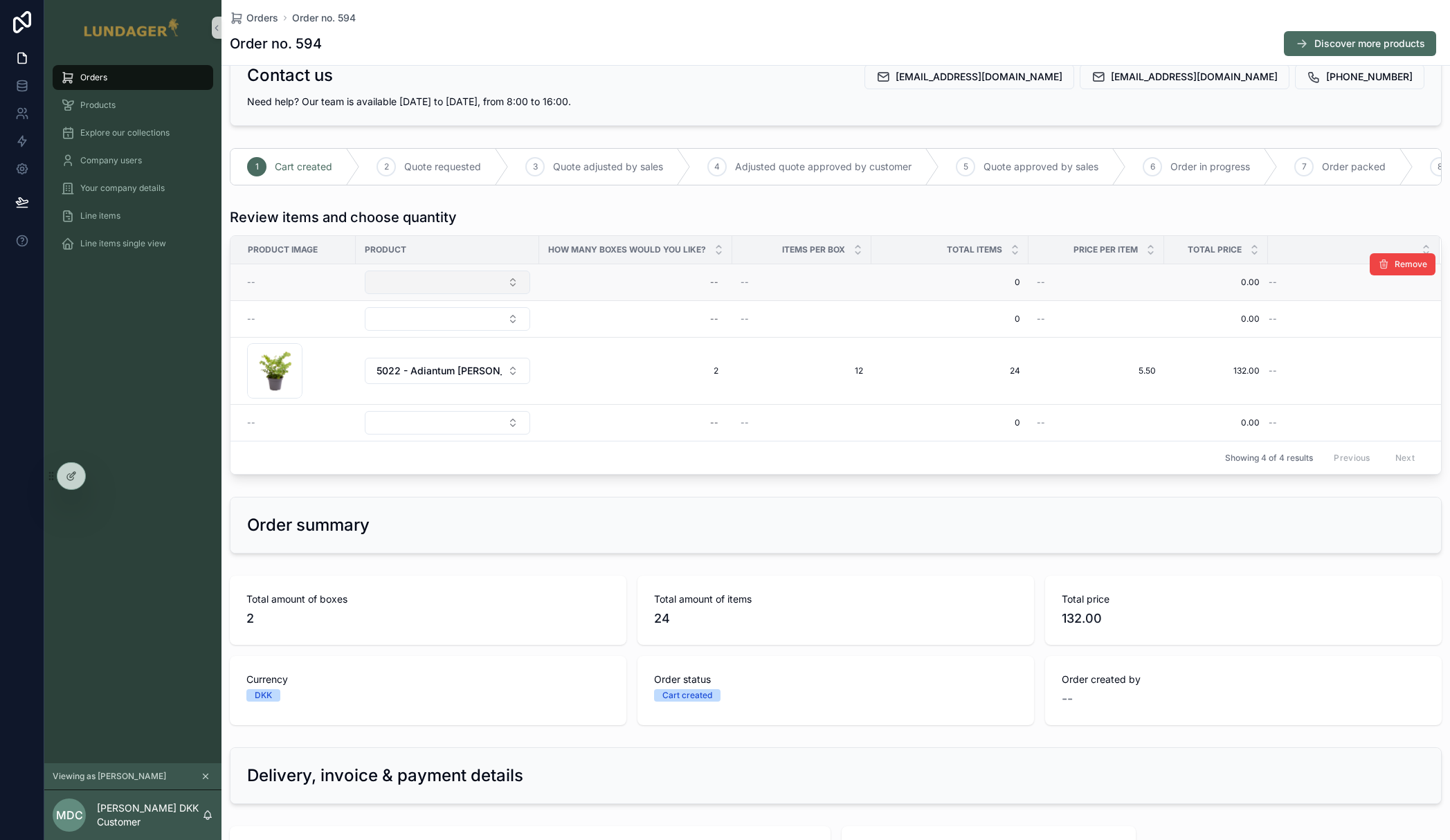
click at [400, 290] on button "Select Button" at bounding box center [448, 282] width 165 height 24
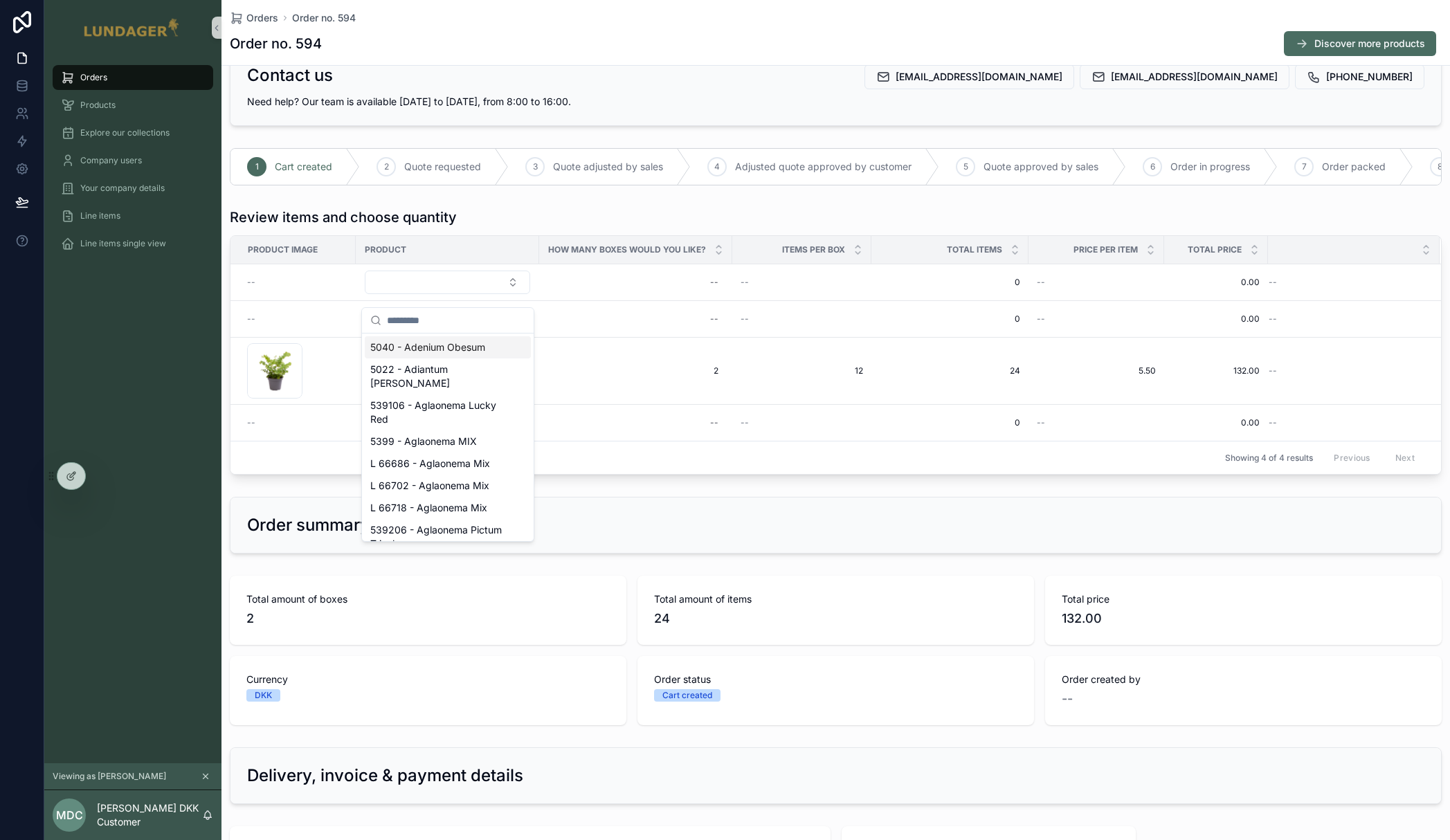
click at [394, 322] on input "scrollable content" at bounding box center [456, 320] width 138 height 25
type input "*"
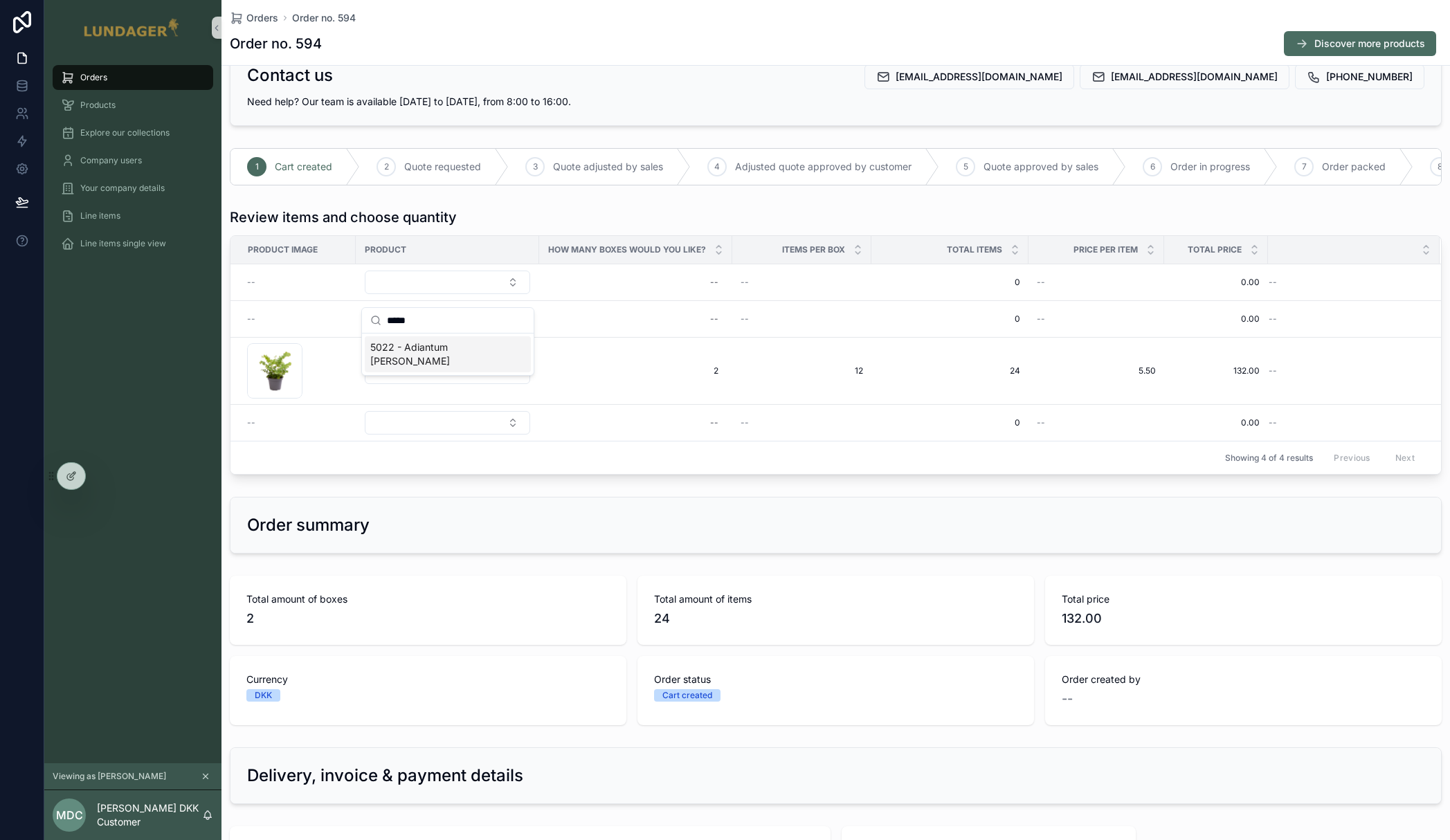
type input "*****"
click at [439, 349] on span "5022 - Adiantum [PERSON_NAME]" at bounding box center [439, 354] width 138 height 28
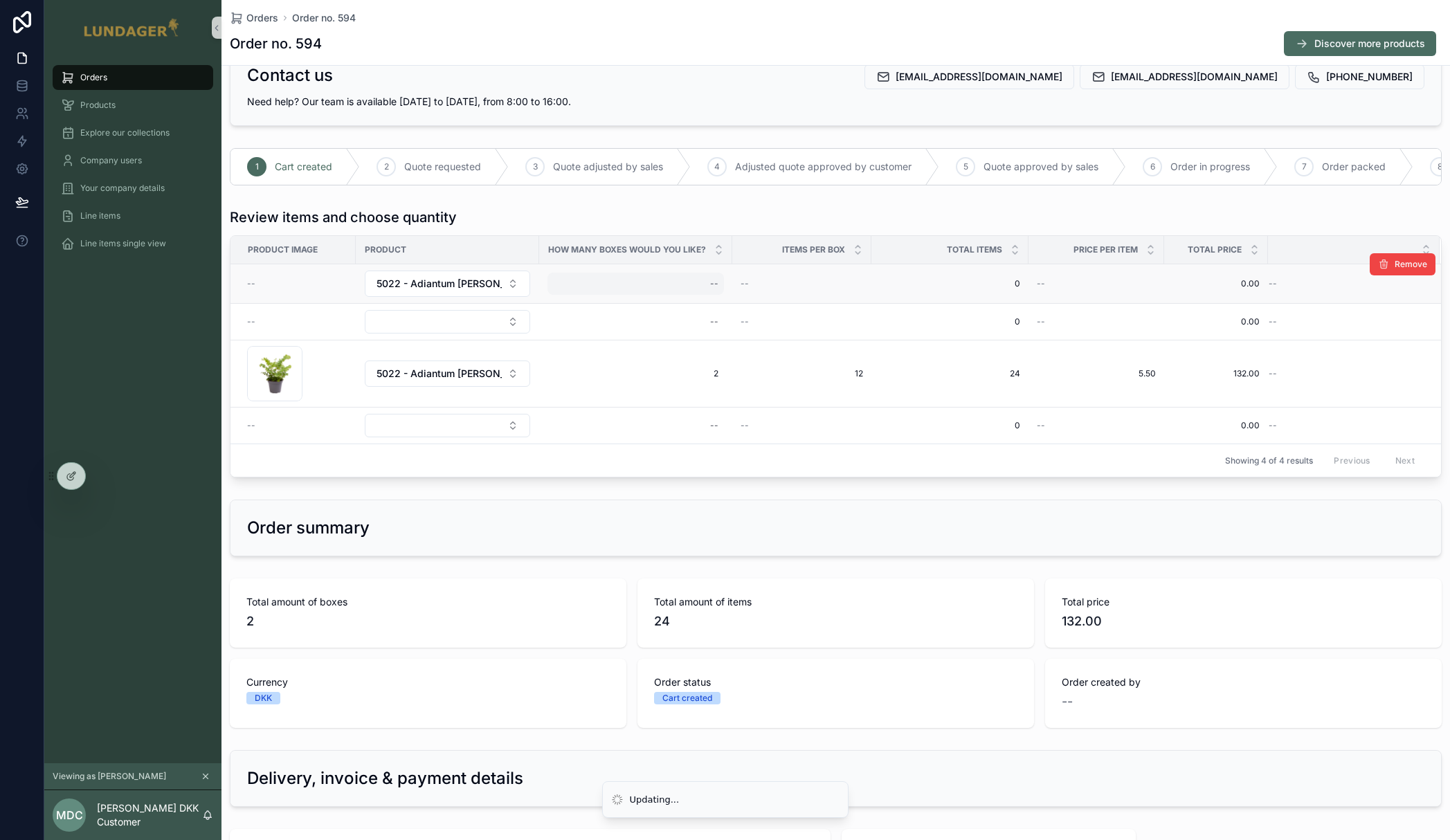
click at [656, 292] on div "--" at bounding box center [636, 284] width 176 height 22
type input "**"
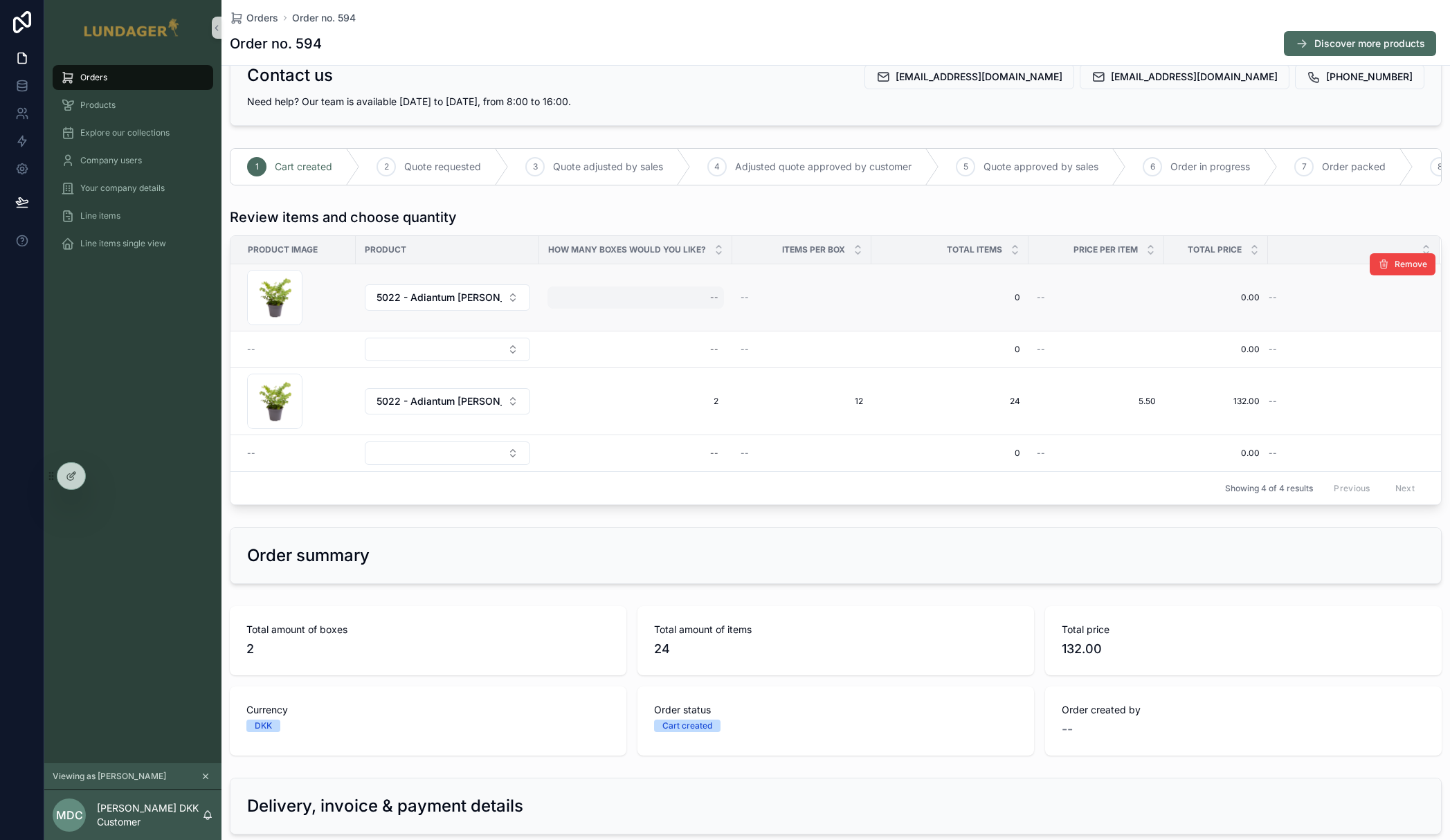
click at [665, 306] on div "--" at bounding box center [636, 297] width 176 height 22
click at [884, 327] on icon "scrollable content" at bounding box center [880, 326] width 11 height 11
click at [701, 303] on span "4" at bounding box center [636, 297] width 165 height 11
click at [625, 327] on input "*" at bounding box center [620, 328] width 130 height 19
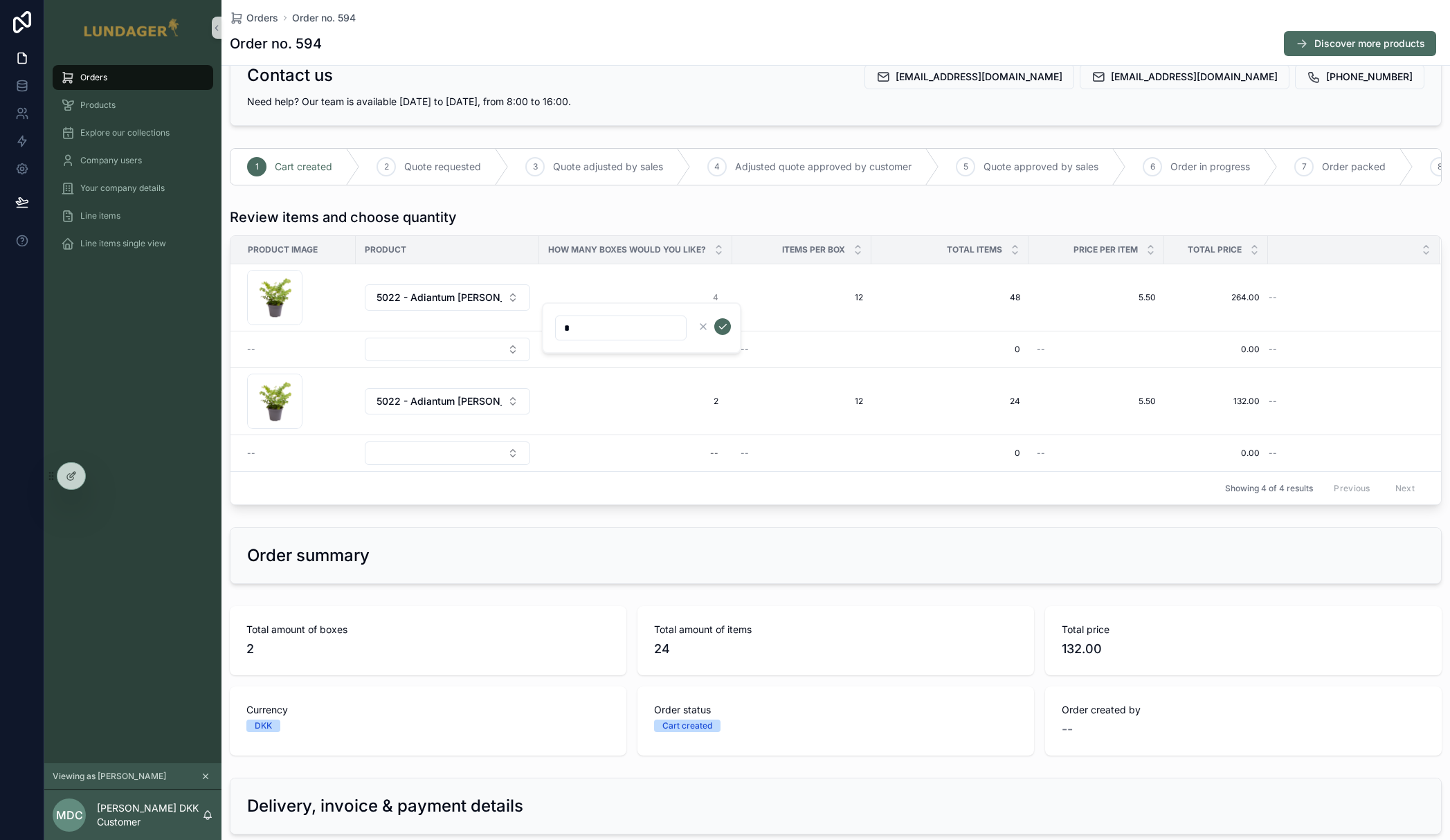
click at [625, 327] on input "*" at bounding box center [620, 328] width 130 height 19
type input "**"
click at [728, 324] on button "scrollable content" at bounding box center [722, 327] width 17 height 17
click at [461, 356] on button "Select Button" at bounding box center [448, 350] width 165 height 24
type input "*******"
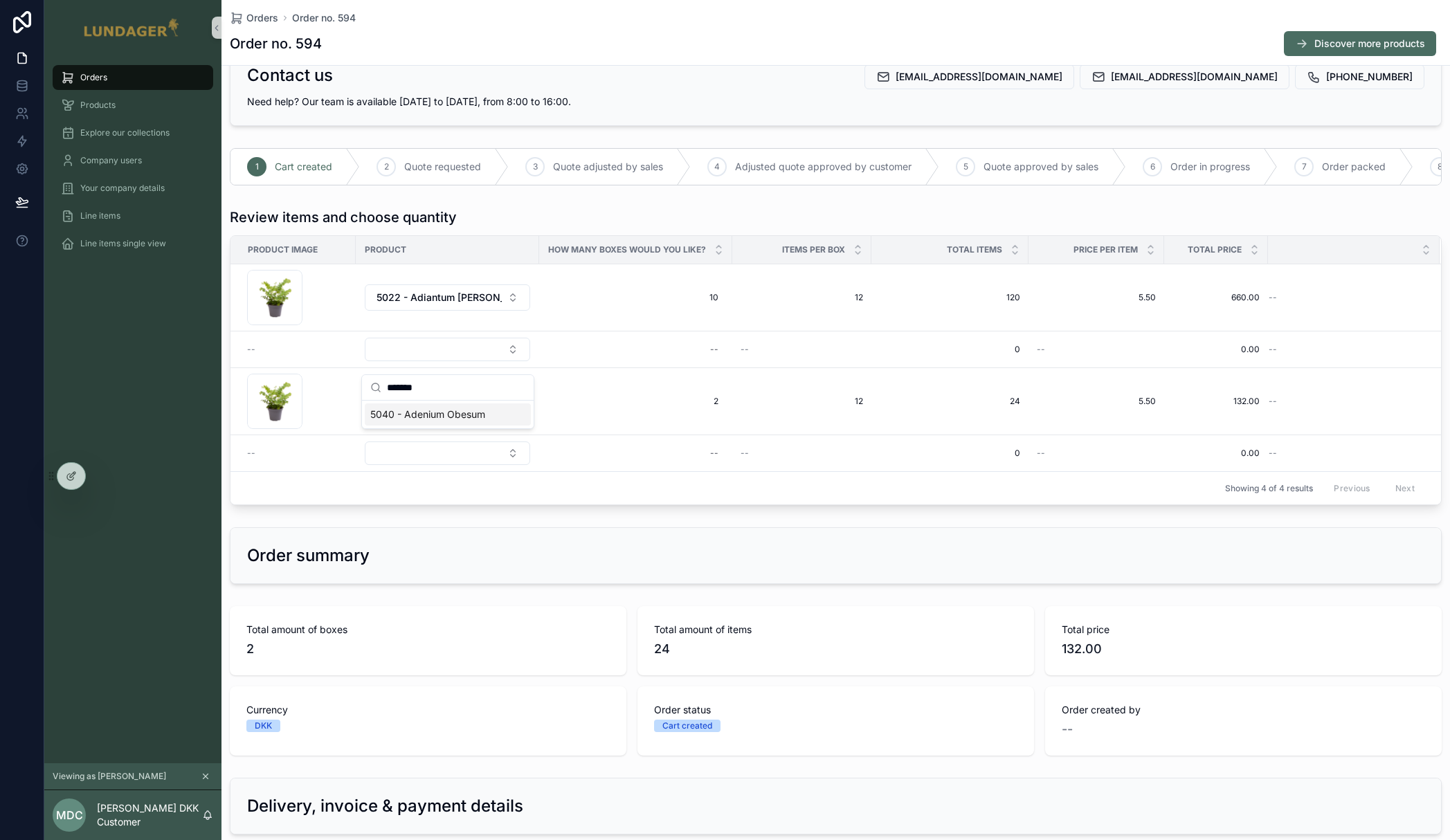
click at [454, 410] on span "5040 - Adenium Obesum" at bounding box center [427, 415] width 115 height 13
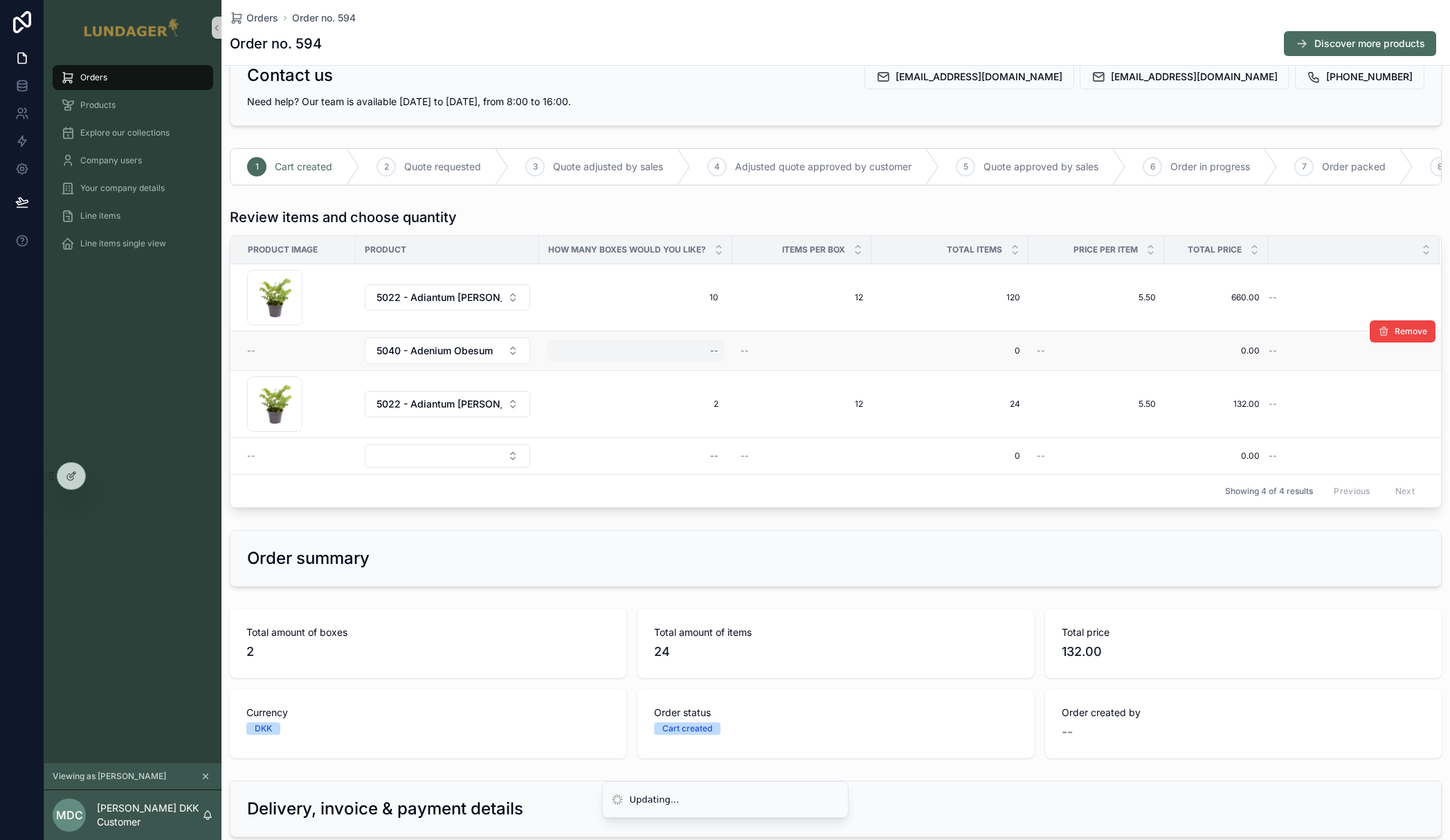
click at [625, 360] on div "--" at bounding box center [636, 350] width 176 height 22
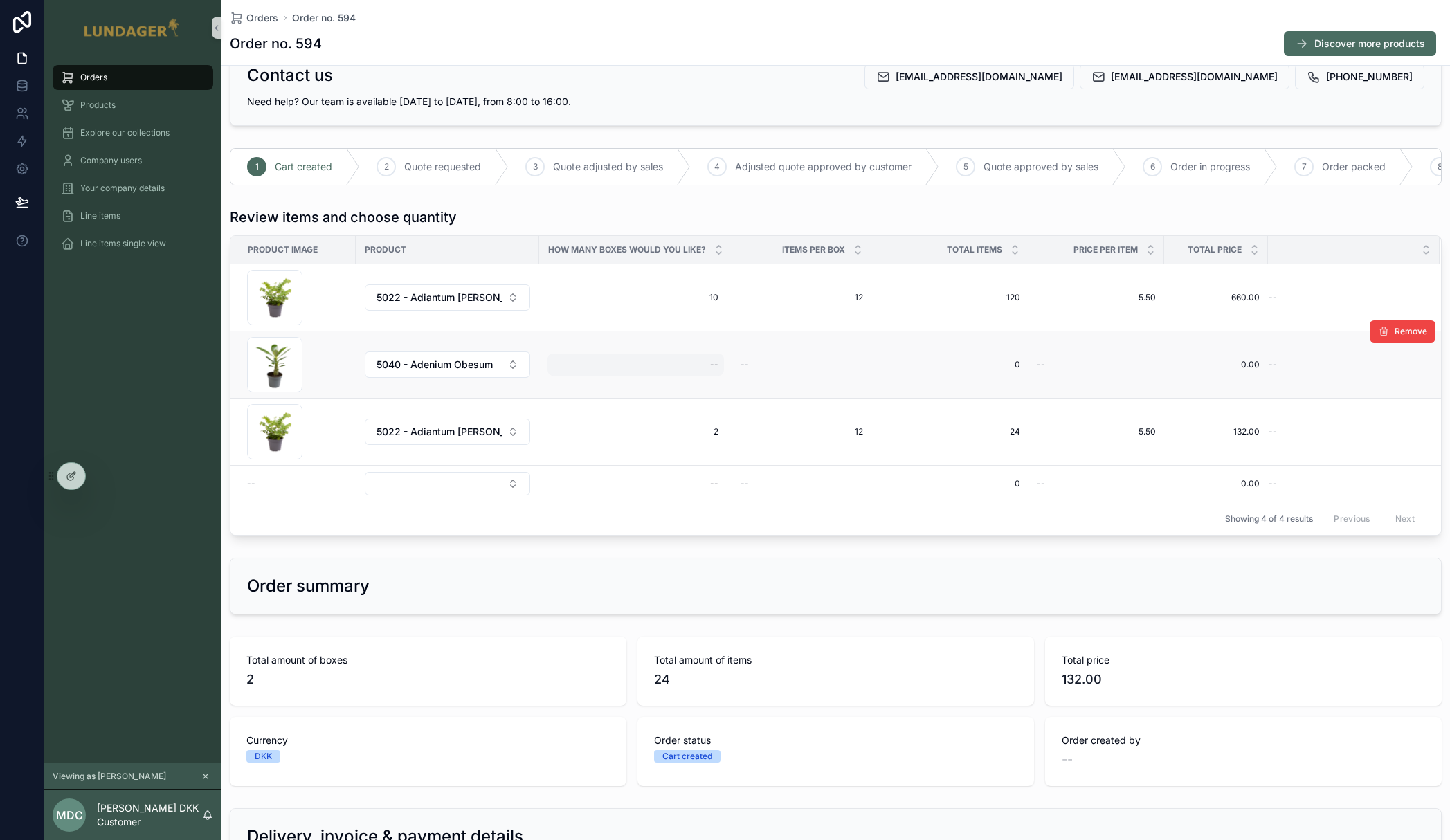
click at [672, 375] on div "--" at bounding box center [636, 365] width 176 height 22
type input "*"
click at [887, 394] on button "scrollable content" at bounding box center [881, 393] width 17 height 17
click at [628, 561] on div "Contact us [EMAIL_ADDRESS][DOMAIN_NAME] [EMAIL_ADDRESS][DOMAIN_NAME] [PHONE_NUM…" at bounding box center [836, 501] width 1229 height 920
click at [120, 313] on div "Orders Products Explore our collections Company users Your company details Line…" at bounding box center [133, 409] width 177 height 708
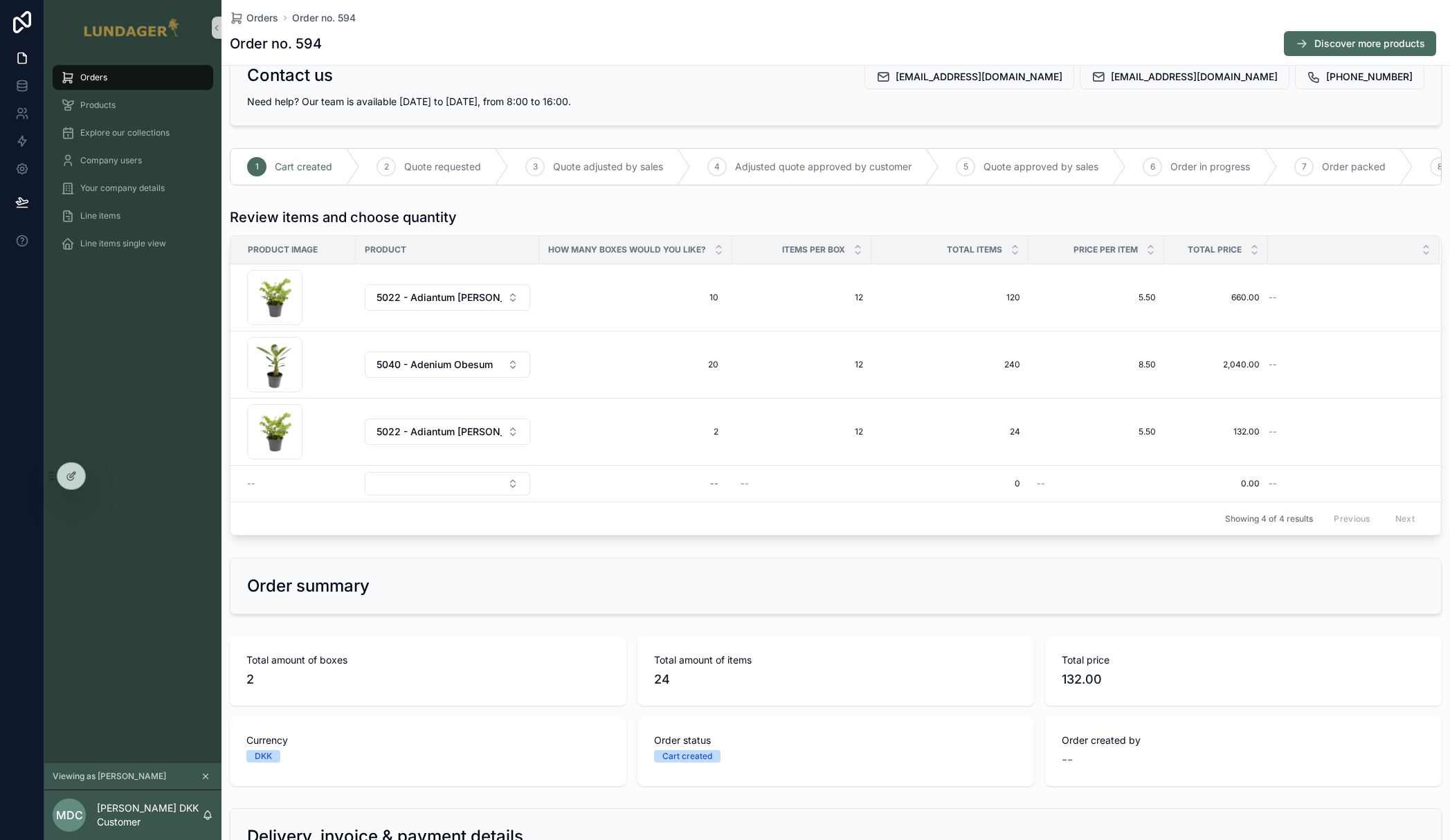
scroll to position [0, 0]
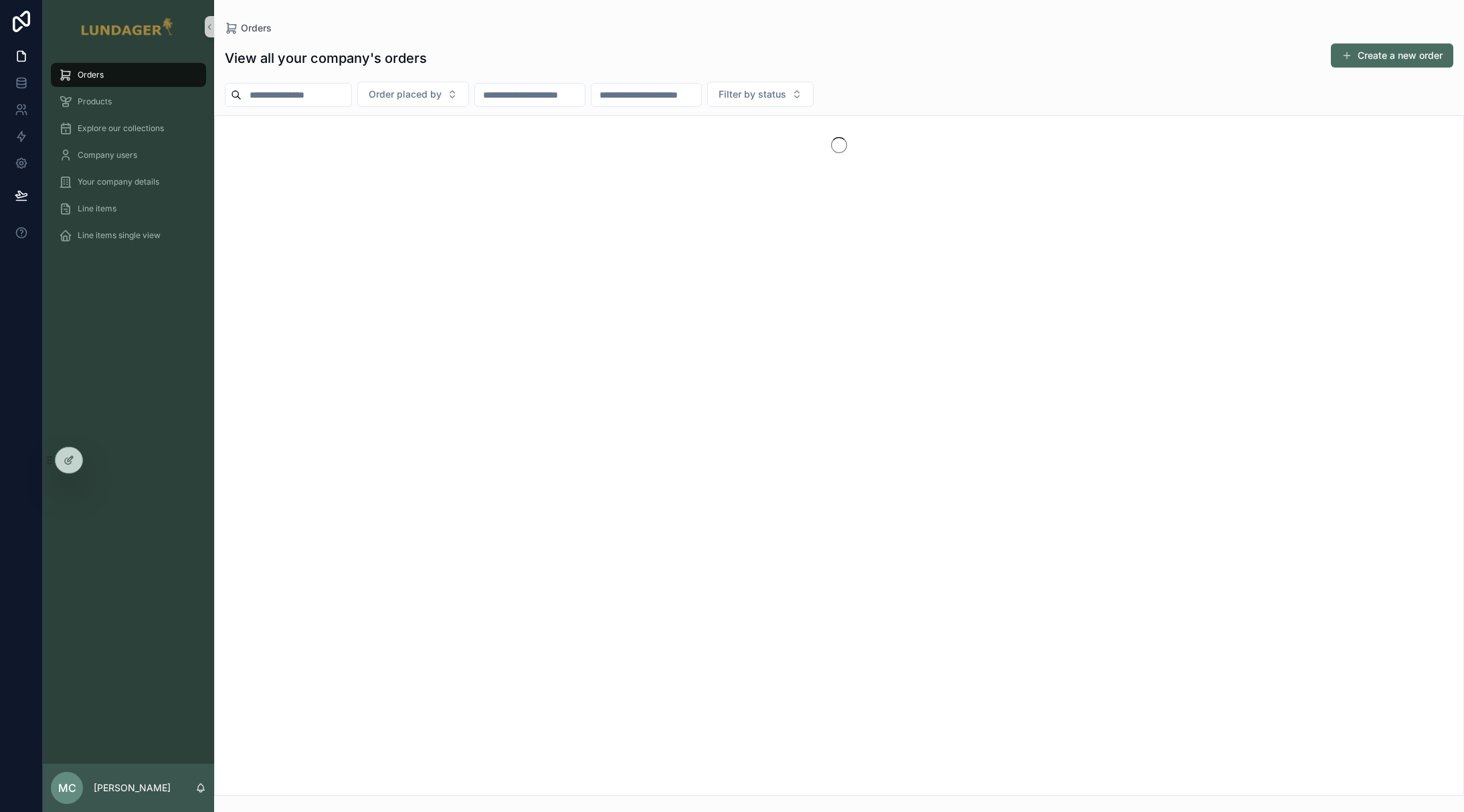
click at [140, 290] on div "Orders Products Explore our collections Company users Your company details Line…" at bounding box center [129, 409] width 171 height 710
click at [103, 161] on div "Company users" at bounding box center [128, 155] width 139 height 21
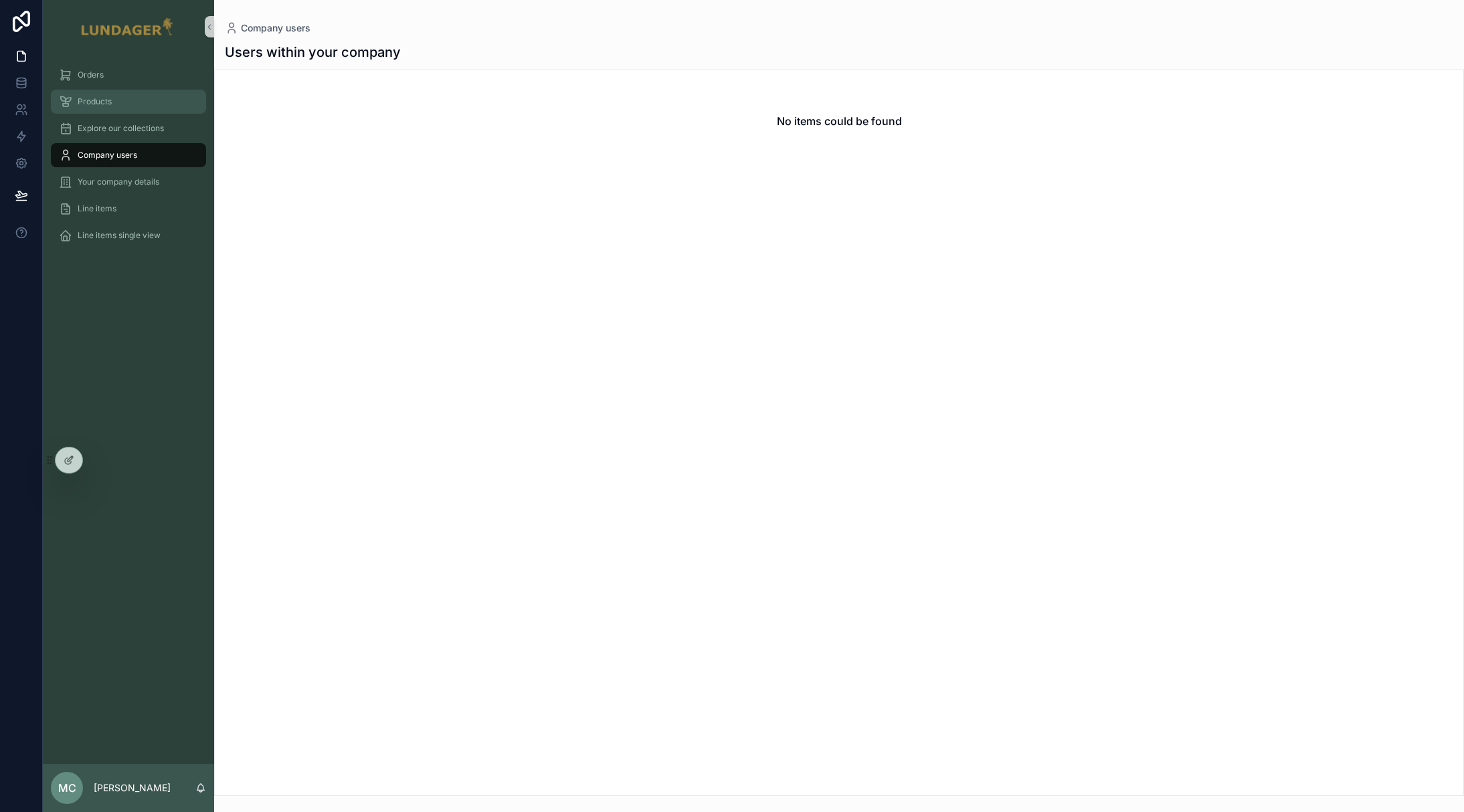
click at [95, 94] on div "Products" at bounding box center [128, 102] width 139 height 21
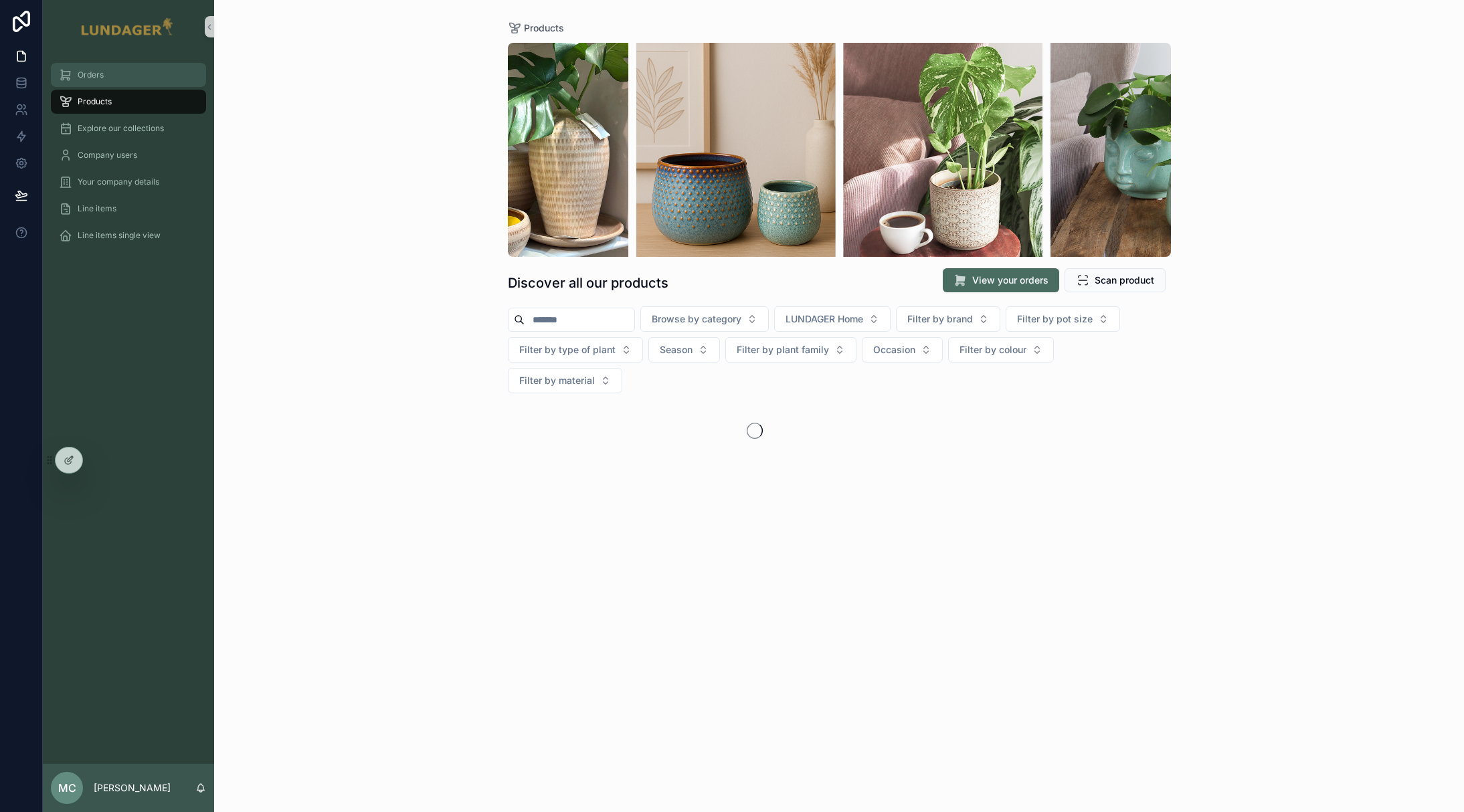
click at [99, 83] on div "Orders" at bounding box center [128, 75] width 139 height 21
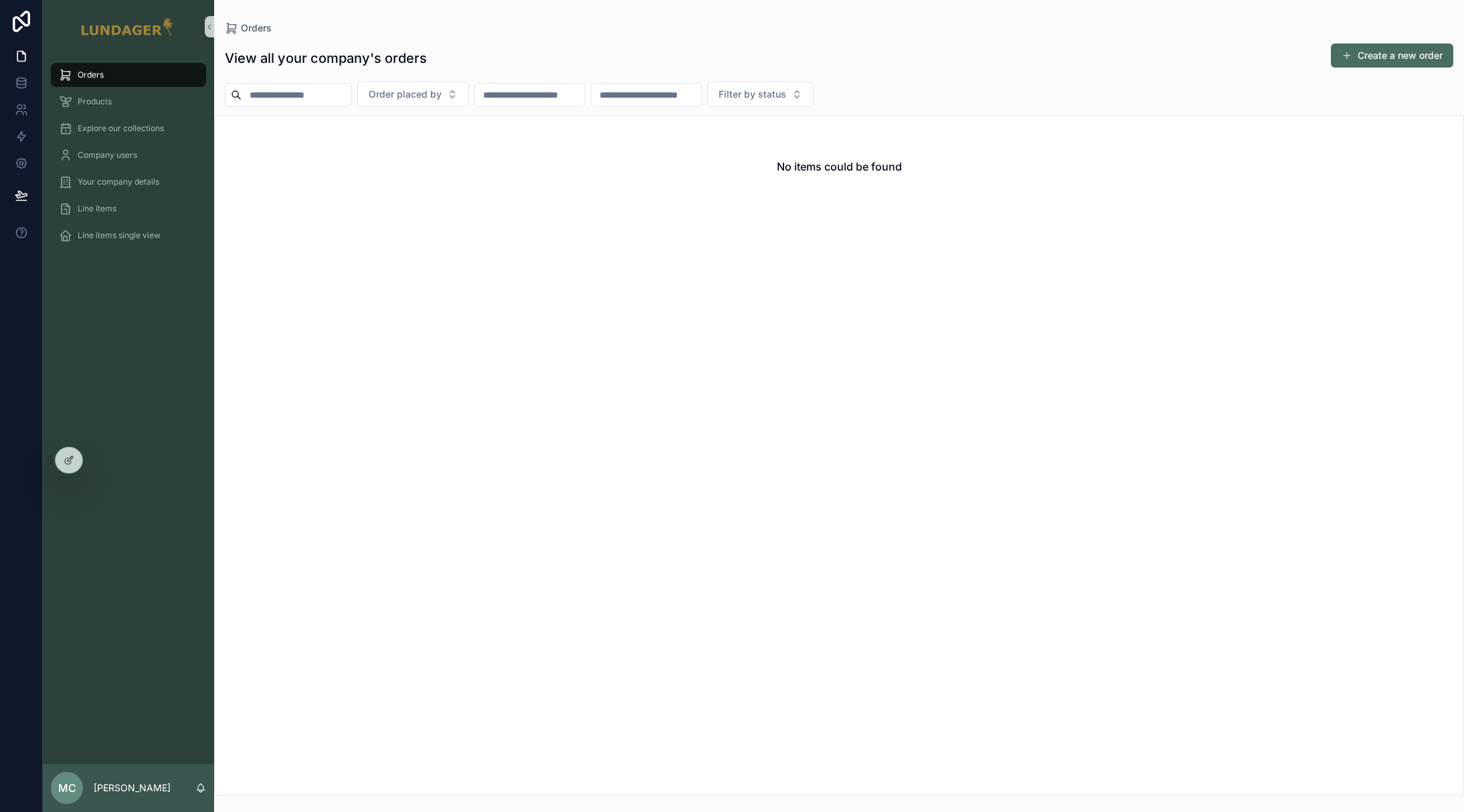
click at [103, 321] on div "Orders Products Explore our collections Company users Your company details Line…" at bounding box center [129, 409] width 171 height 710
click at [107, 105] on span "Products" at bounding box center [95, 101] width 34 height 11
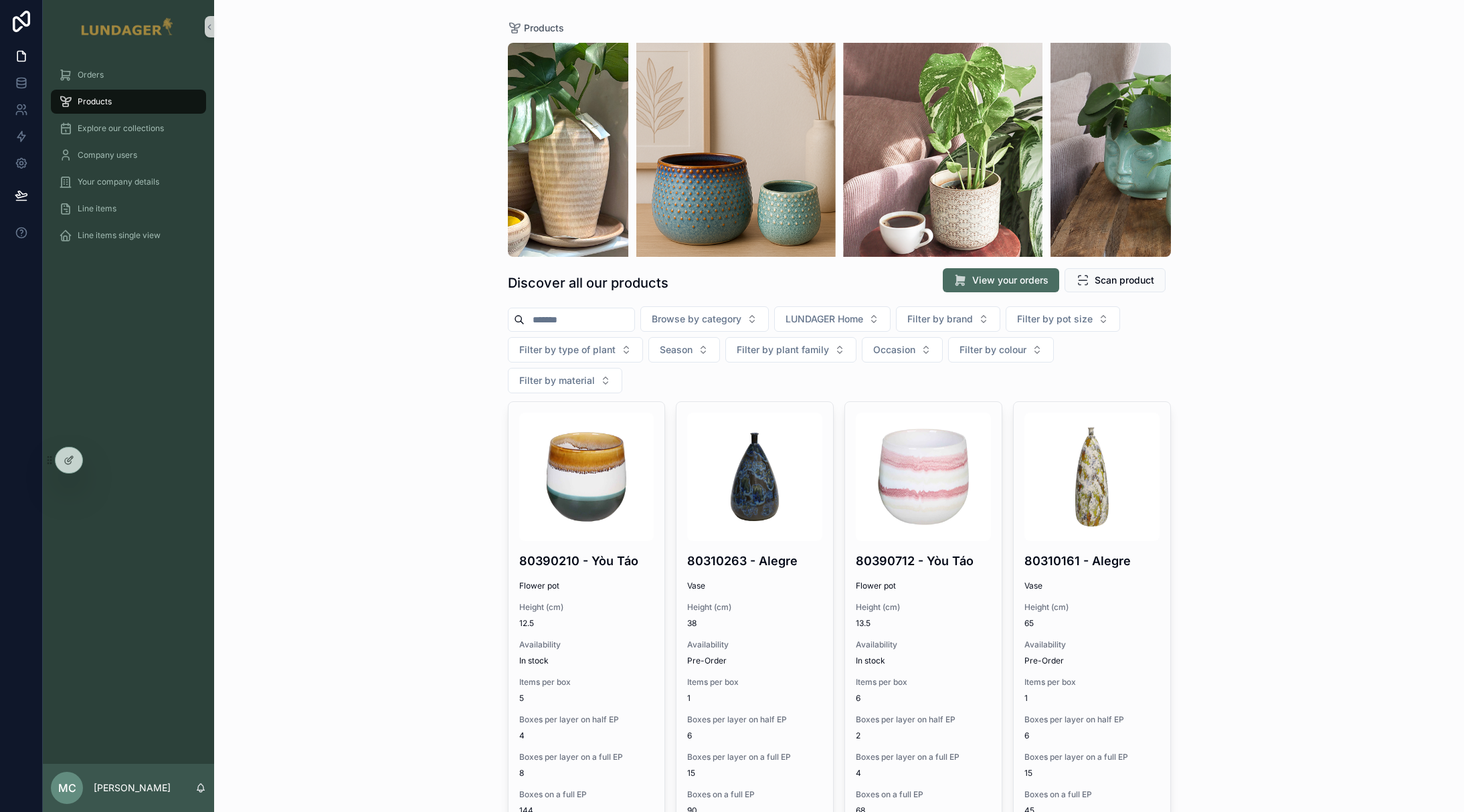
click at [549, 323] on input "scrollable content" at bounding box center [579, 319] width 110 height 19
type input "*******"
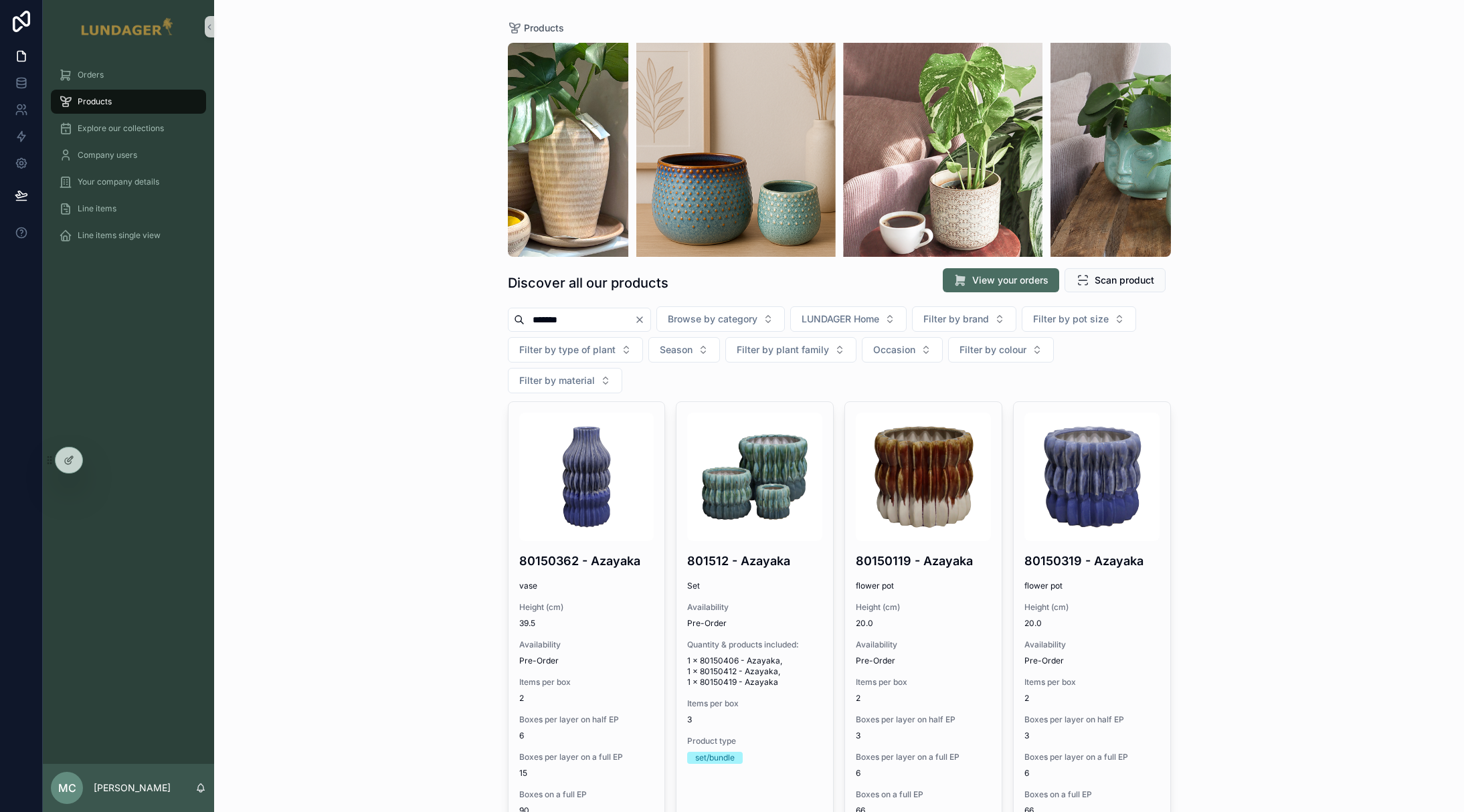
click at [642, 318] on icon "Clear" at bounding box center [640, 319] width 6 height 6
click at [418, 353] on div "Products Discover all our products View your orders Scan product Browse by cate…" at bounding box center [839, 406] width 1250 height 812
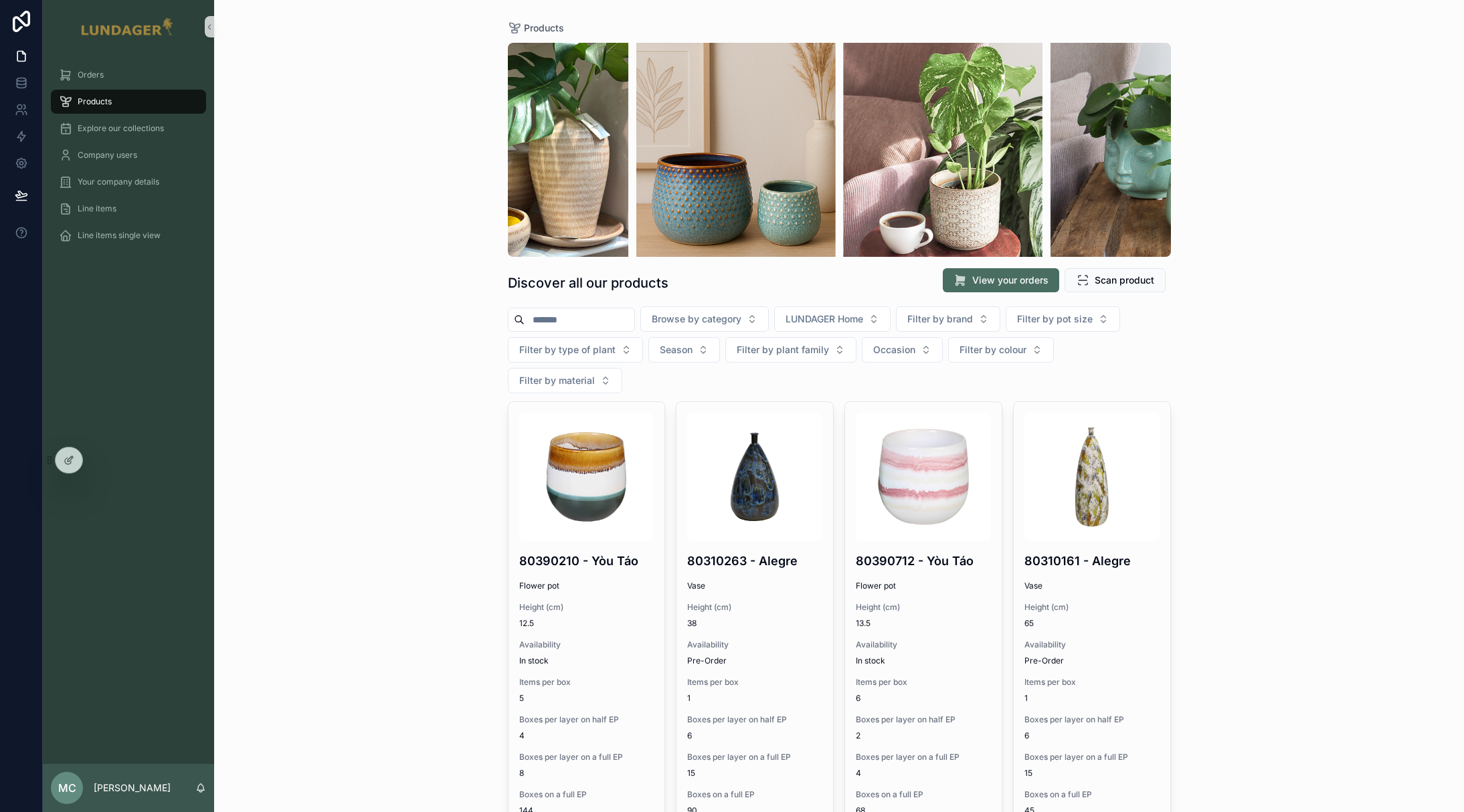
click at [555, 314] on input "scrollable content" at bounding box center [579, 319] width 110 height 19
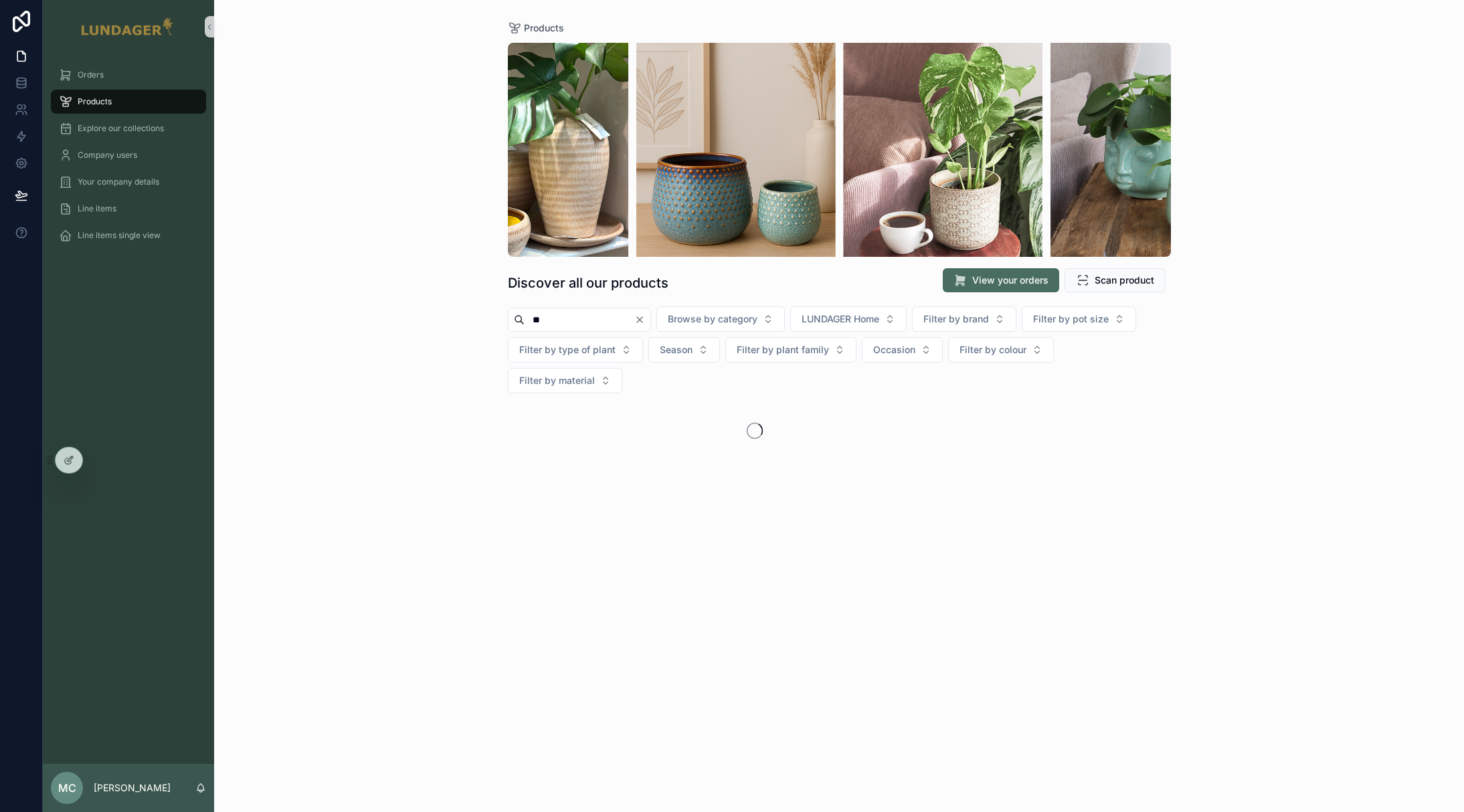
type input "*"
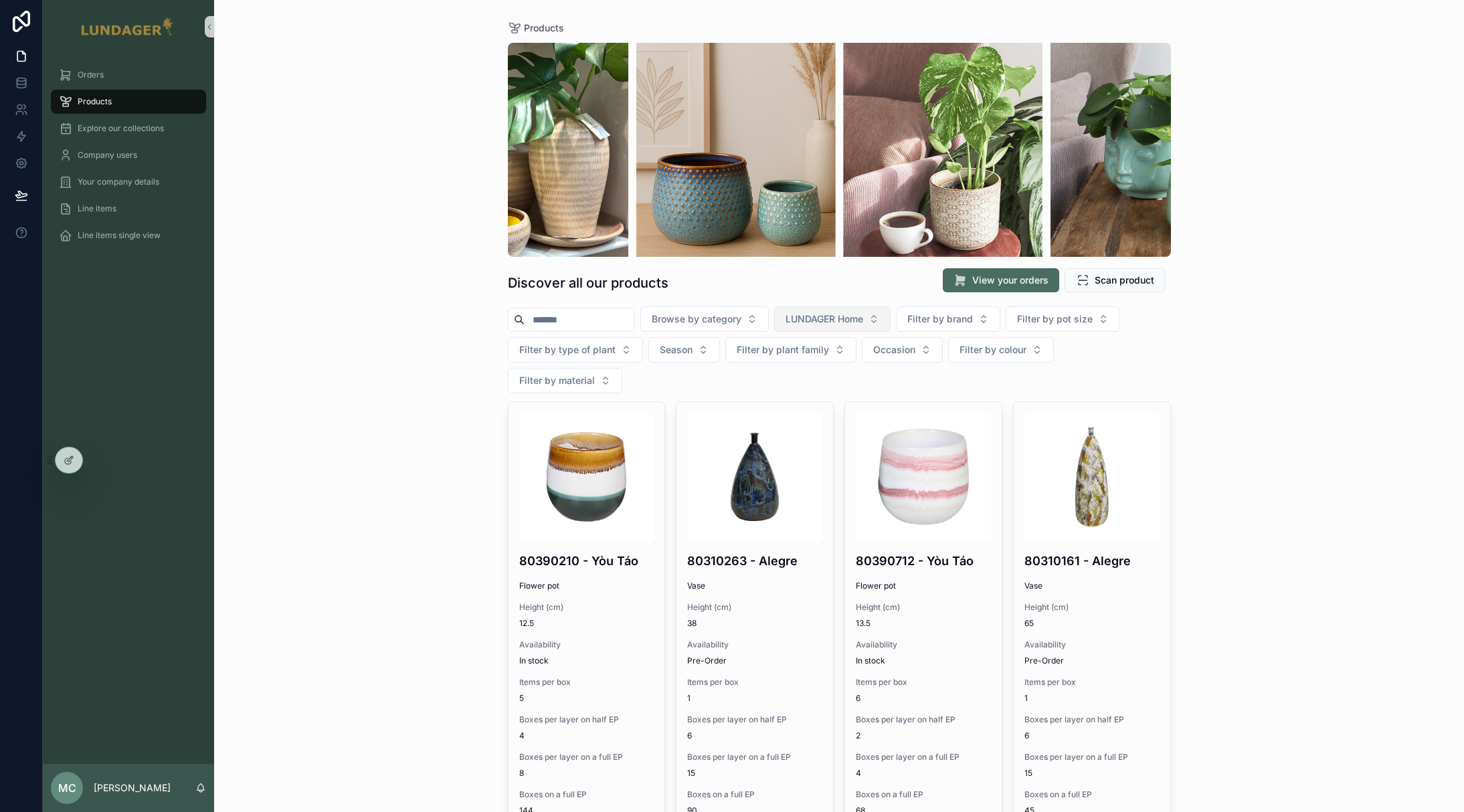
click at [822, 314] on span "LUNDAGER Home" at bounding box center [824, 318] width 77 height 13
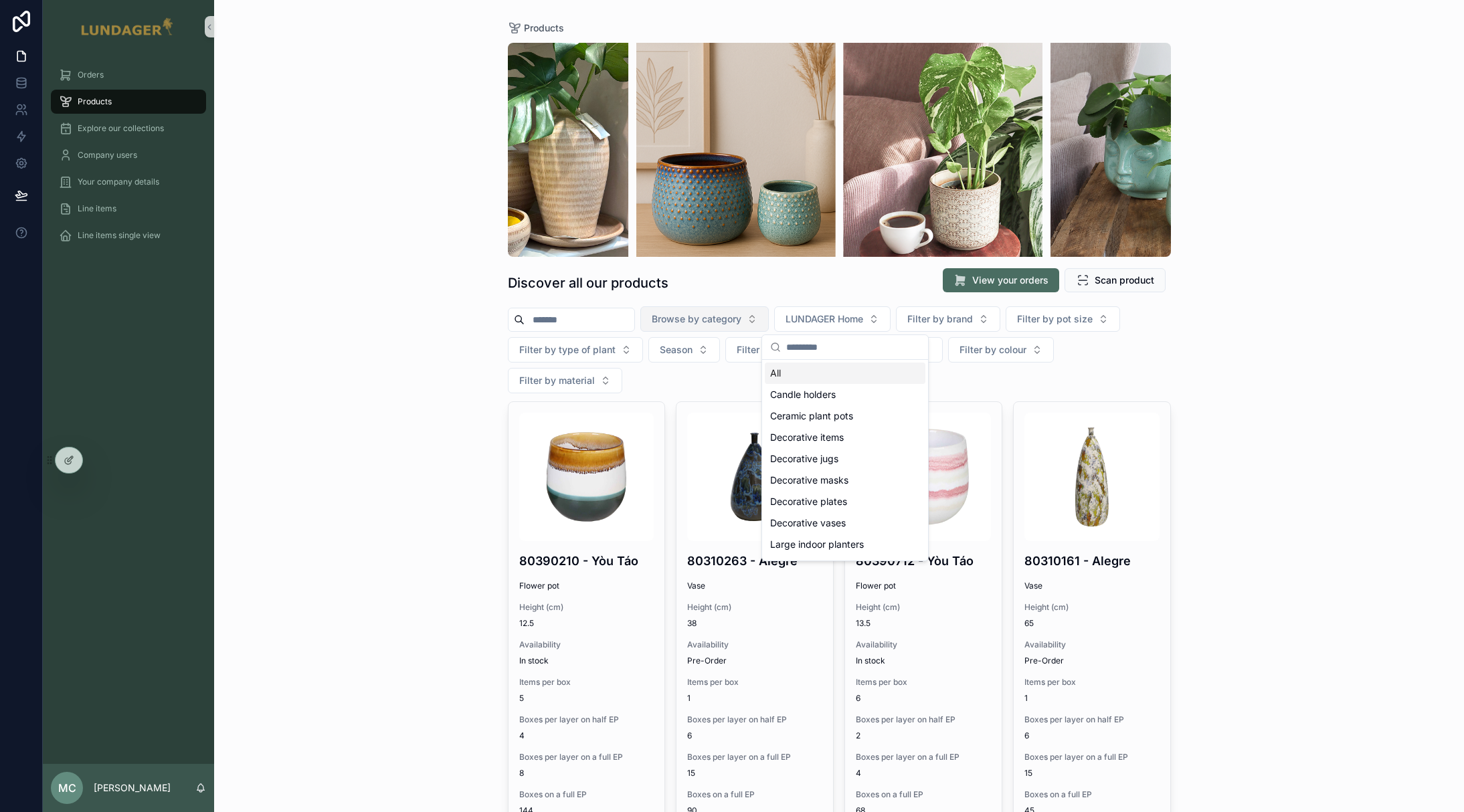
click at [741, 325] on span "Browse by category" at bounding box center [697, 318] width 90 height 13
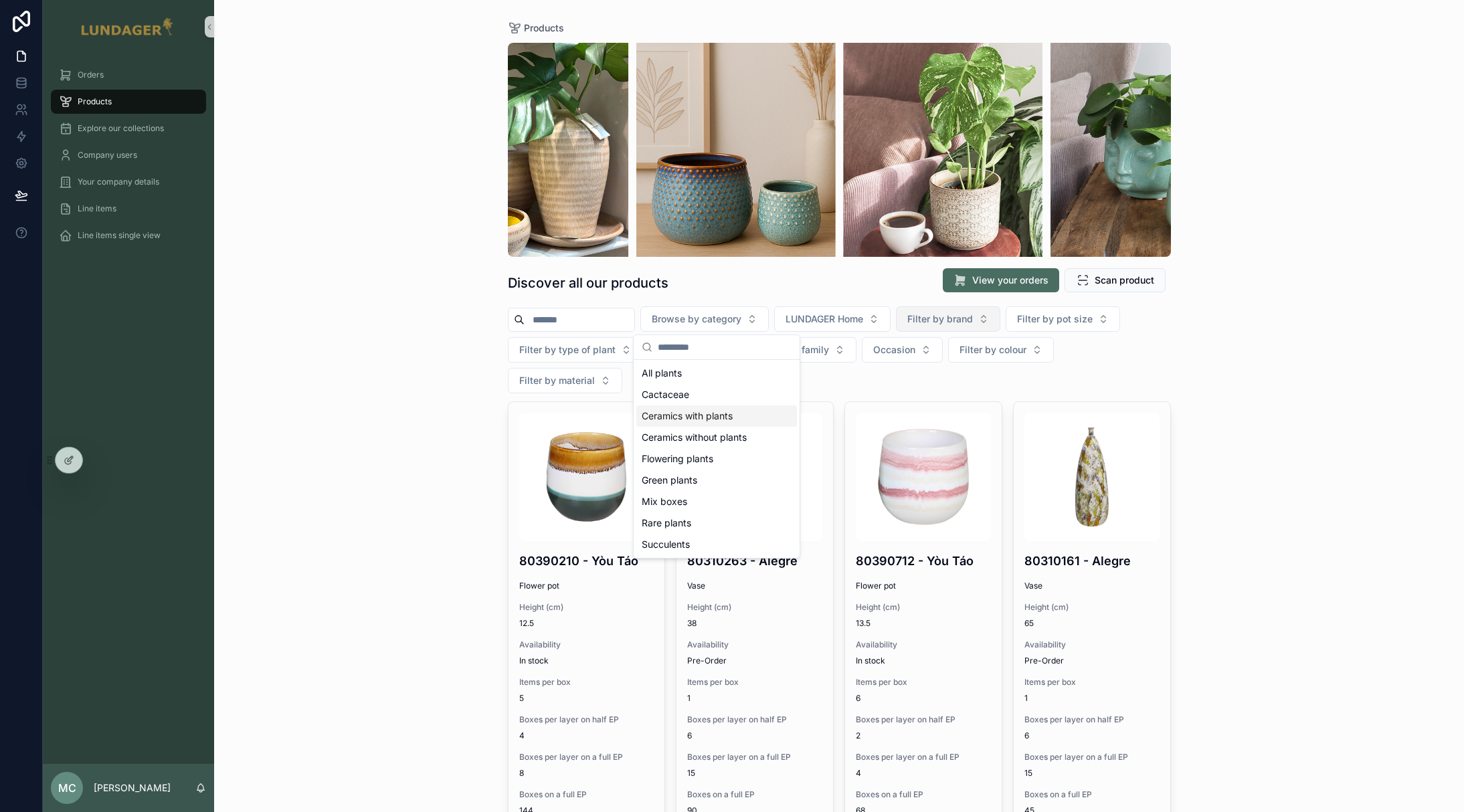
click at [970, 321] on span "Filter by brand" at bounding box center [939, 318] width 65 height 13
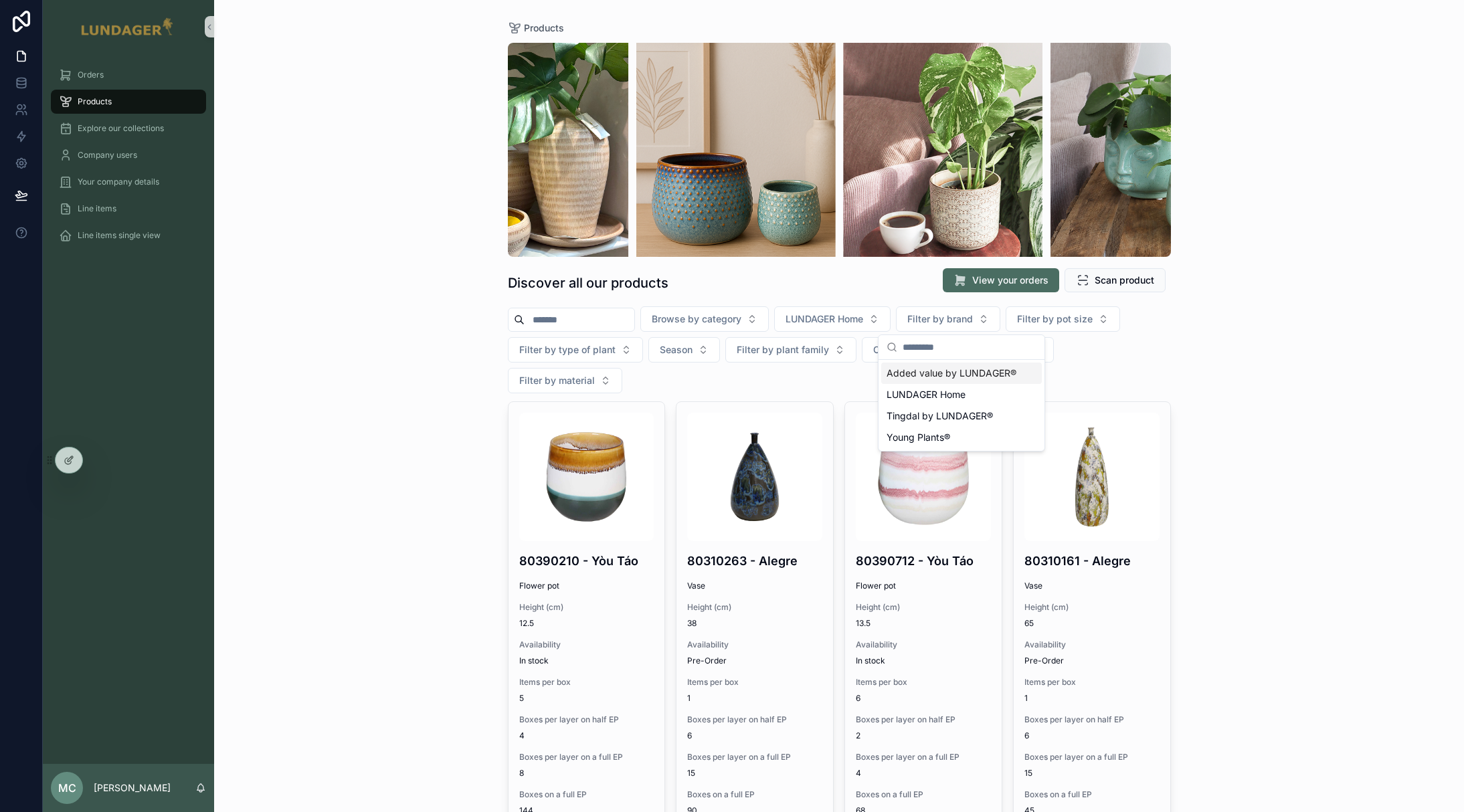
click at [986, 371] on span "Added value by LUNDAGER®" at bounding box center [951, 373] width 130 height 13
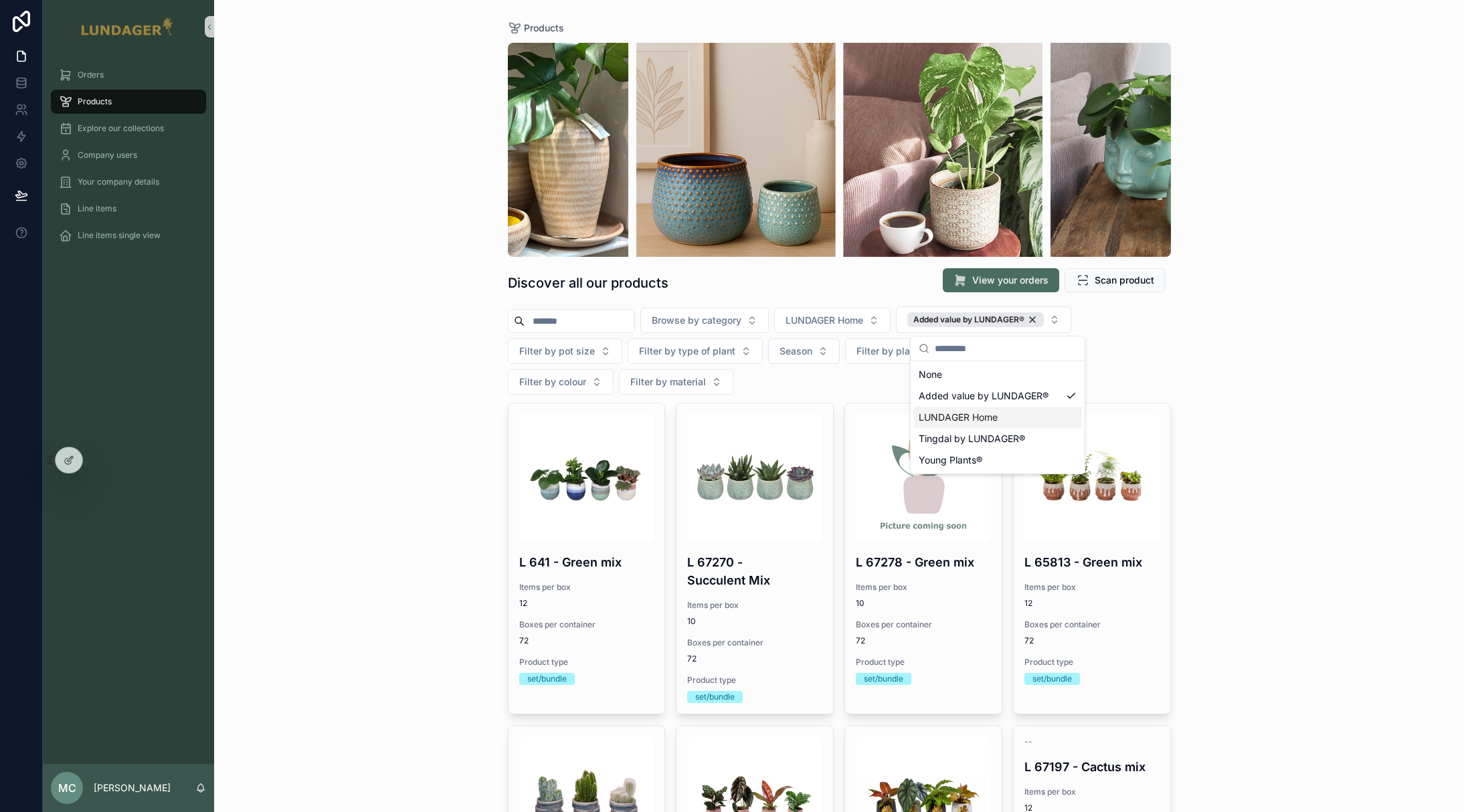
click at [1277, 455] on div "Products Discover all our products View your orders Scan product Browse by cate…" at bounding box center [839, 406] width 1250 height 812
click at [1226, 422] on div "Products Discover all our products View your orders Scan product Browse by cate…" at bounding box center [839, 406] width 1250 height 812
click at [1241, 345] on div "Products Discover all our products View your orders Scan product Browse by cate…" at bounding box center [839, 406] width 1250 height 812
click at [1238, 407] on div "Products Discover all our products View your orders Scan product Browse by cate…" at bounding box center [839, 406] width 1250 height 812
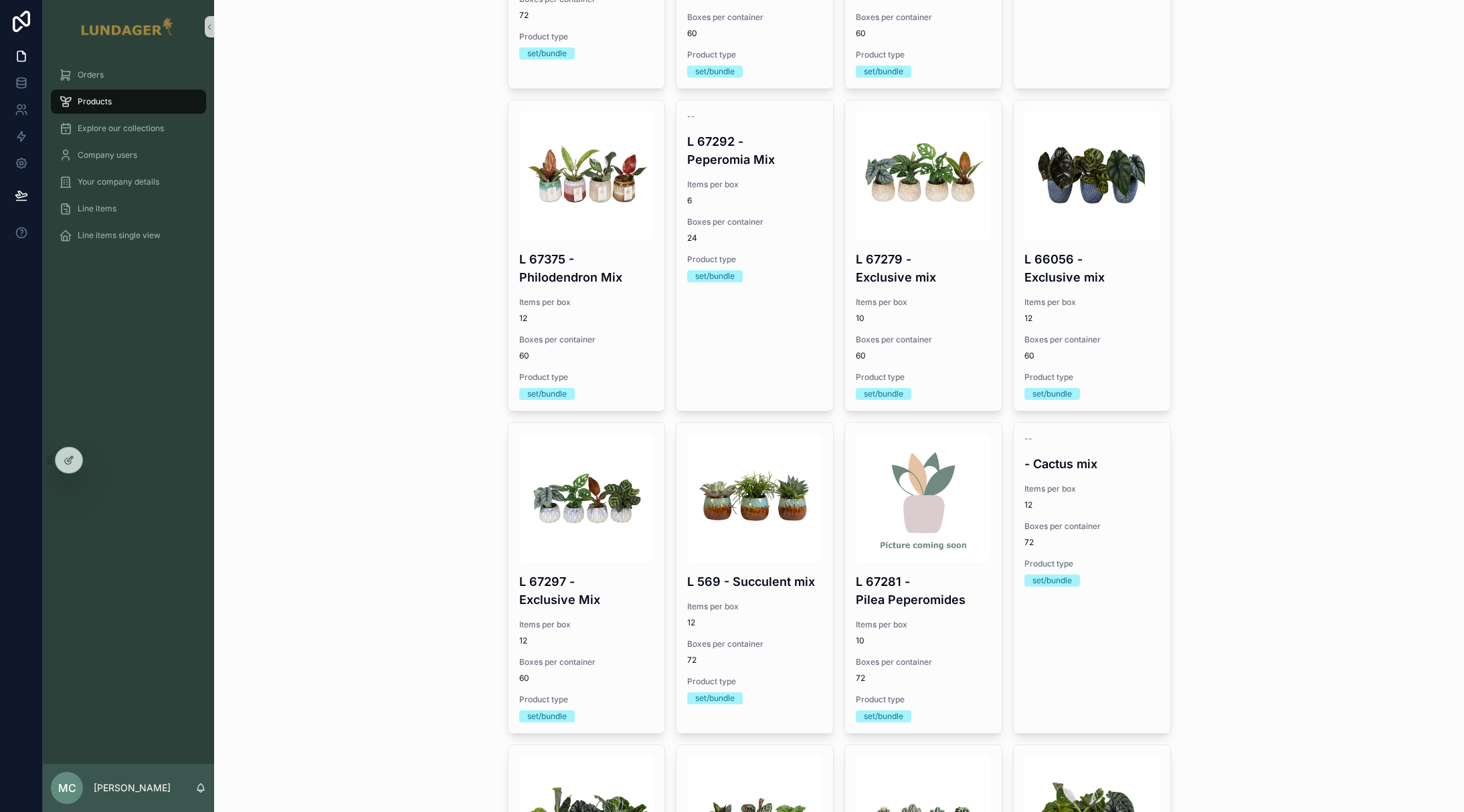
scroll to position [880, 0]
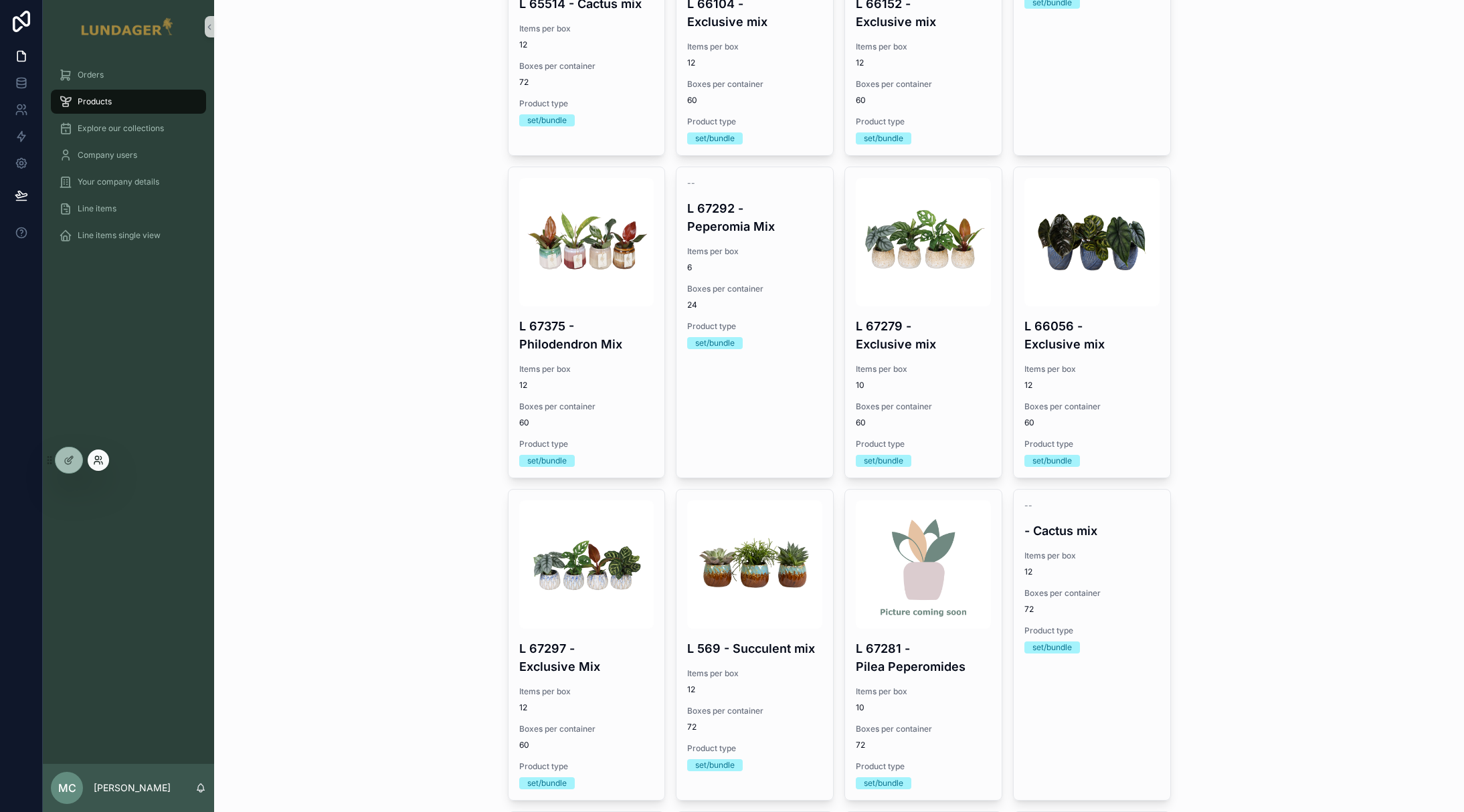
click at [95, 456] on icon at bounding box center [97, 458] width 3 height 3
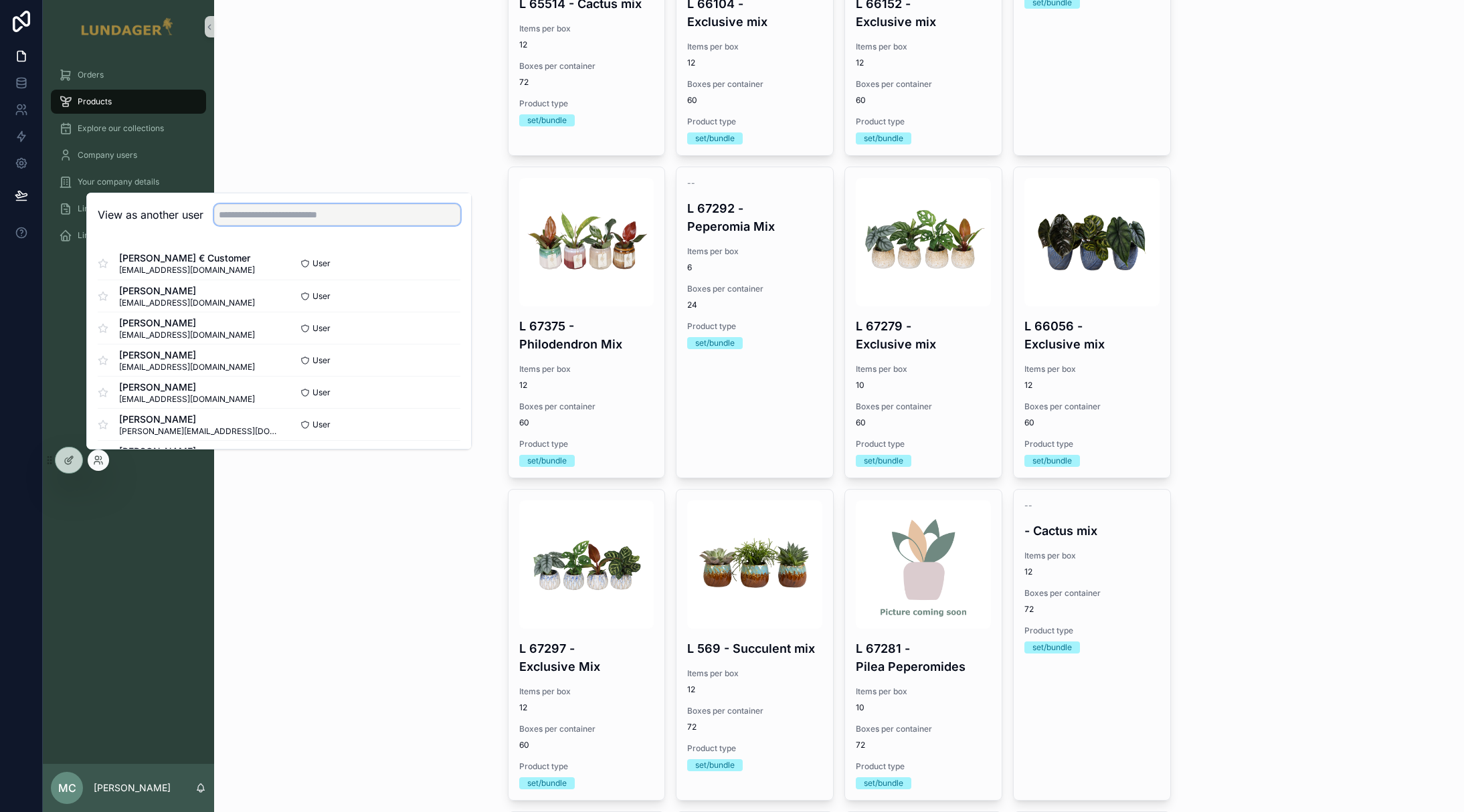
click at [289, 214] on input "text" at bounding box center [337, 214] width 246 height 21
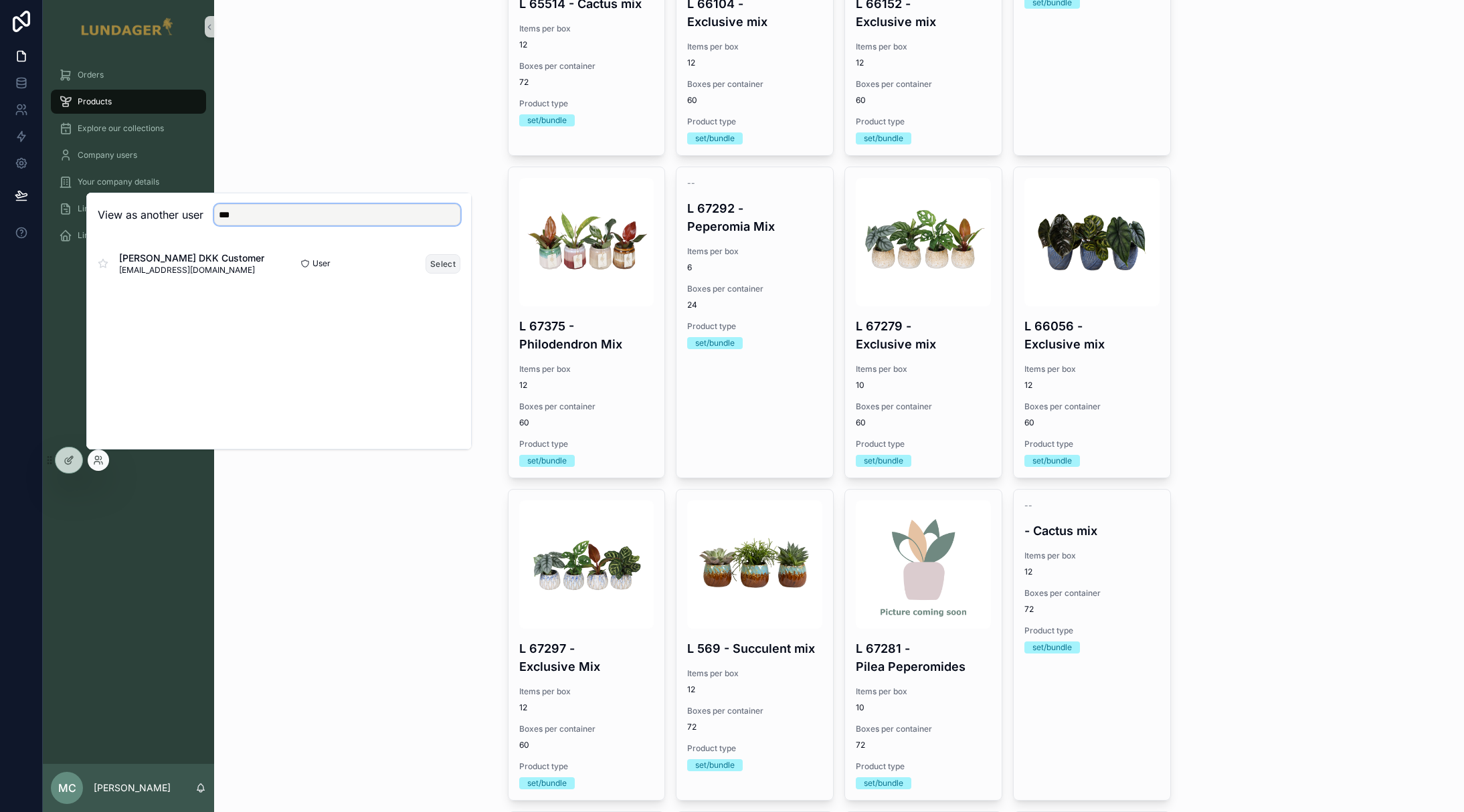
type input "***"
click at [433, 267] on button "Select" at bounding box center [442, 264] width 35 height 20
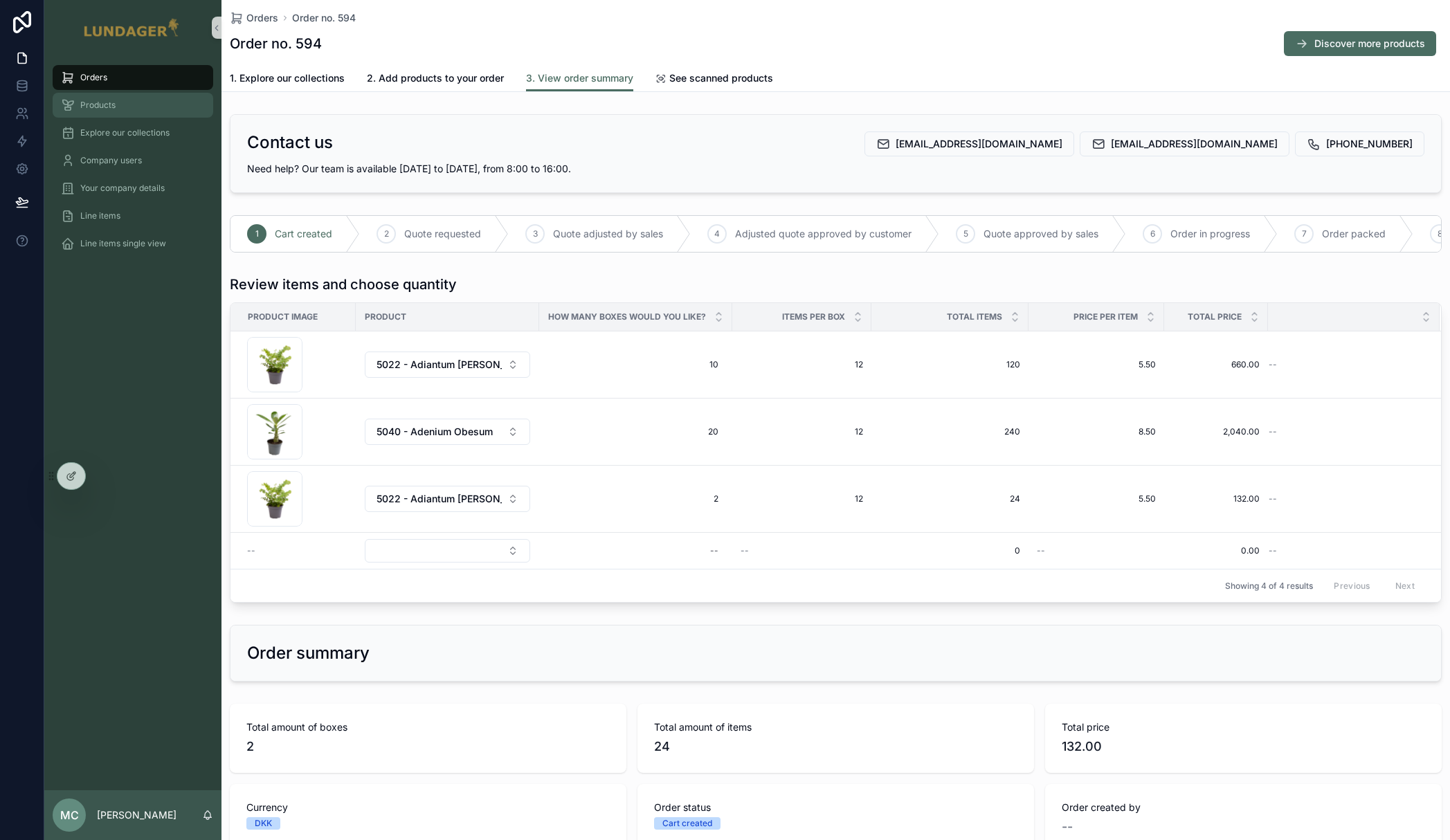
click at [105, 106] on span "Products" at bounding box center [98, 104] width 35 height 11
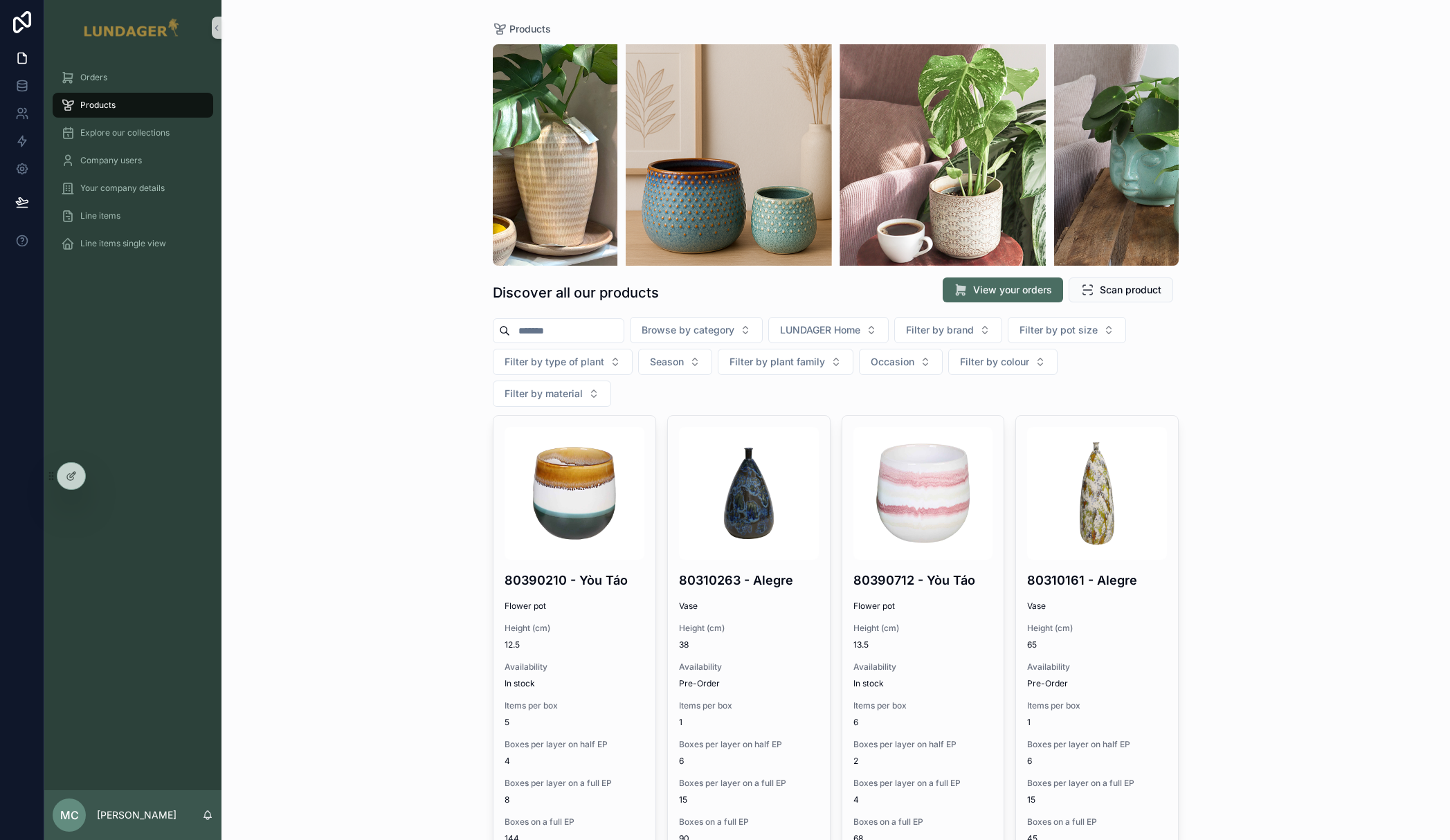
click at [561, 331] on input "scrollable content" at bounding box center [567, 330] width 114 height 19
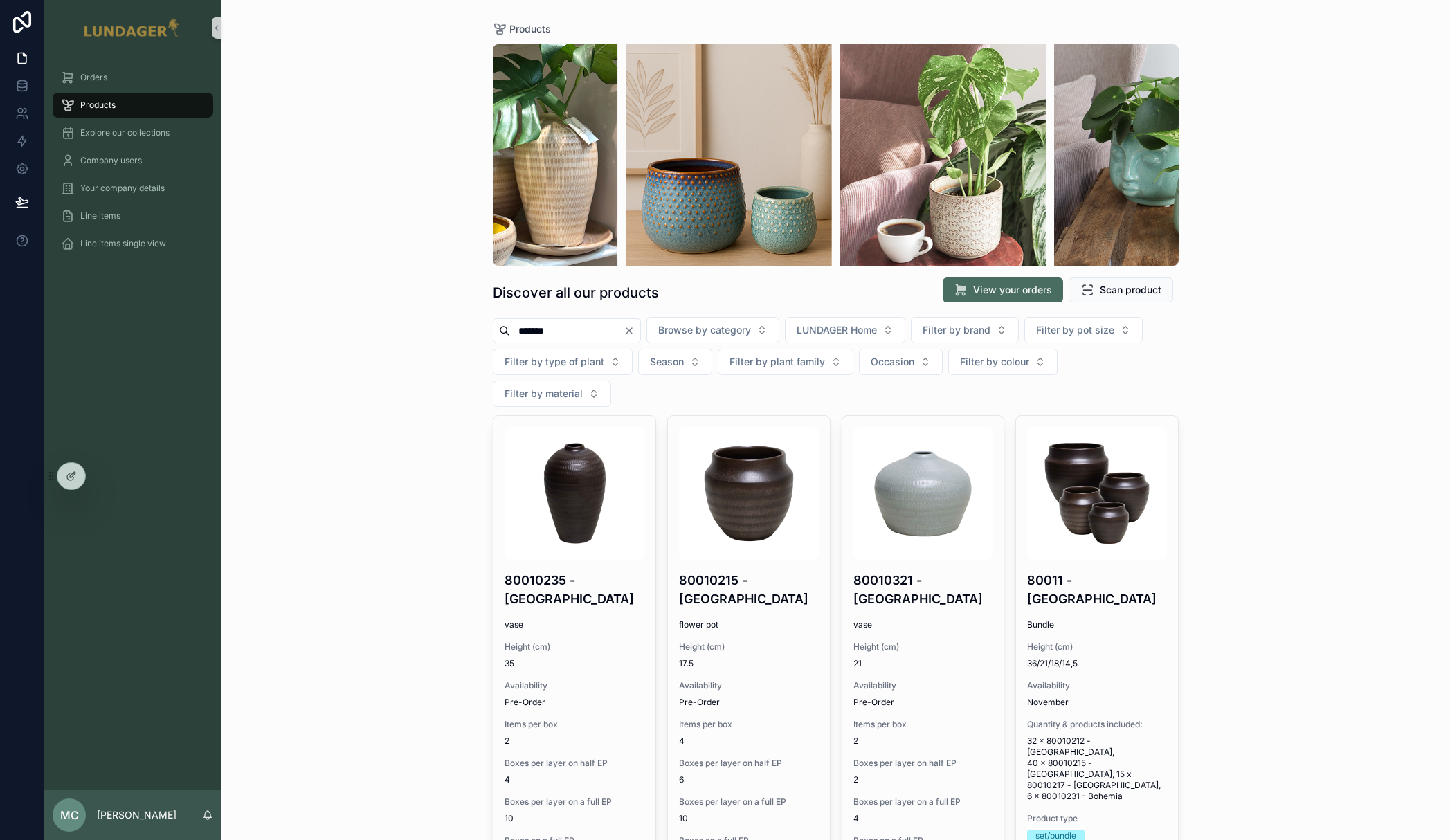
click at [558, 331] on input "*******" at bounding box center [567, 330] width 114 height 19
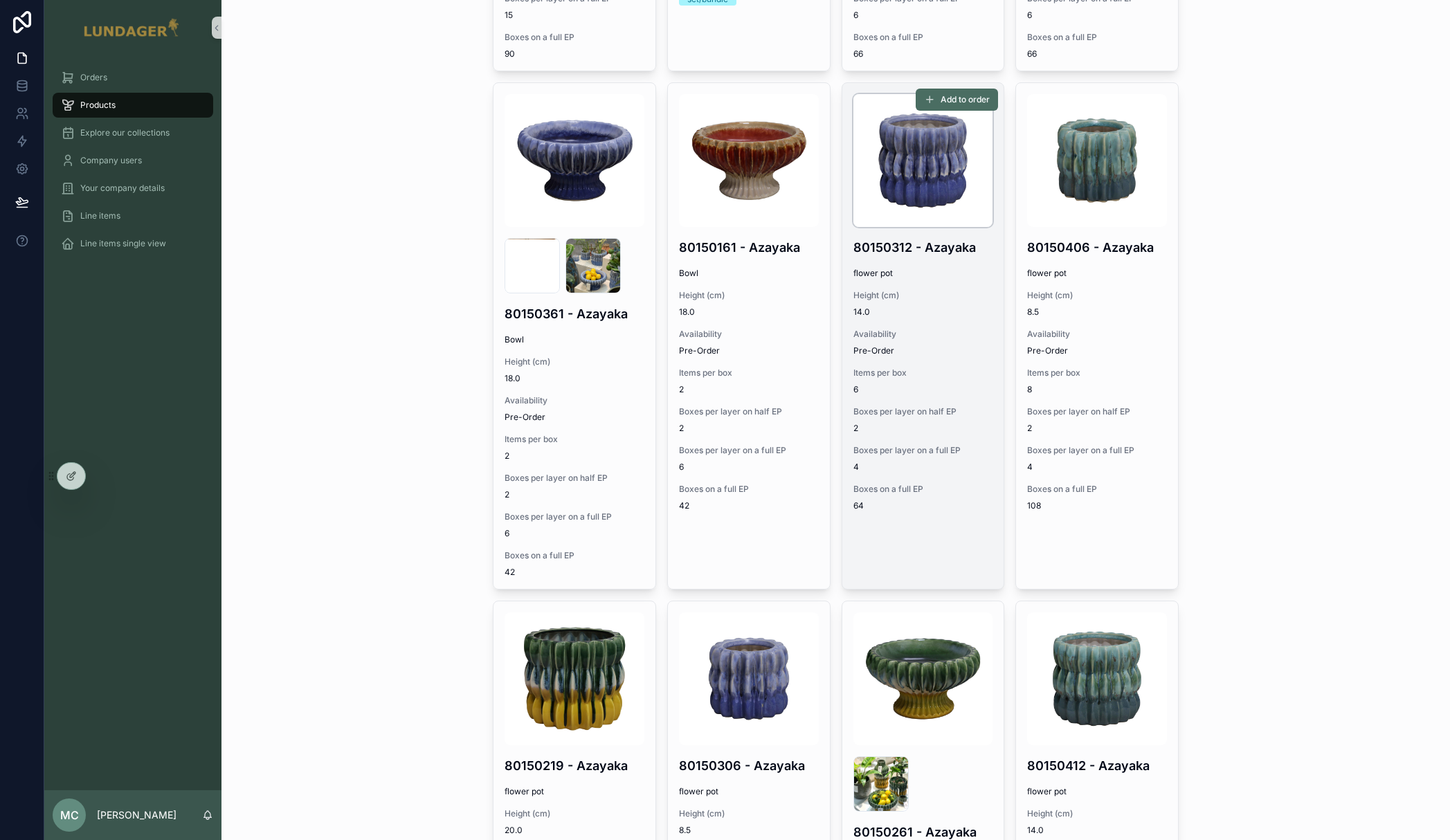
scroll to position [429, 0]
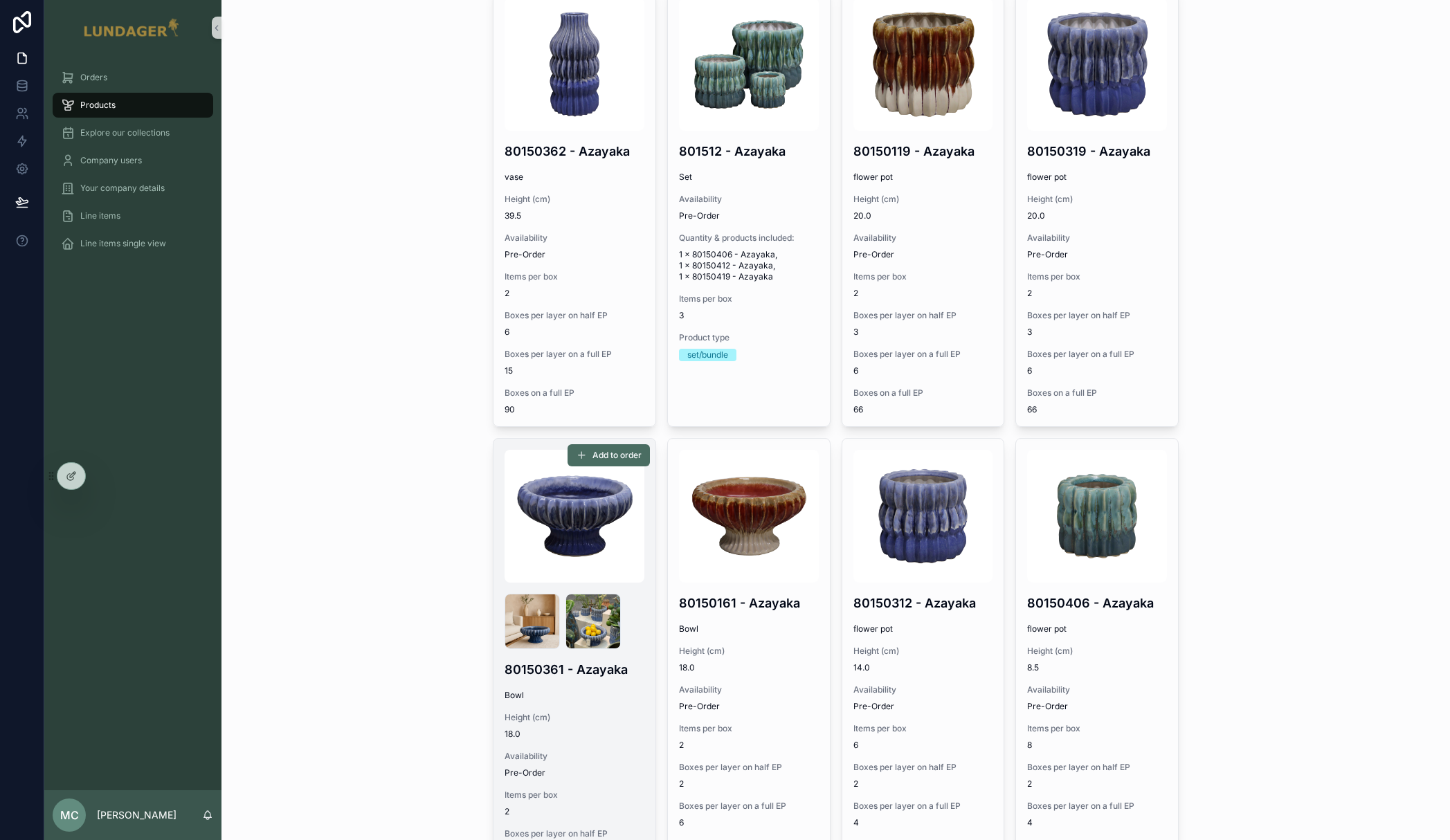
type input "*******"
click at [633, 594] on div "azayaka-blue .png Azayaka_blue .jpeg" at bounding box center [575, 622] width 140 height 56
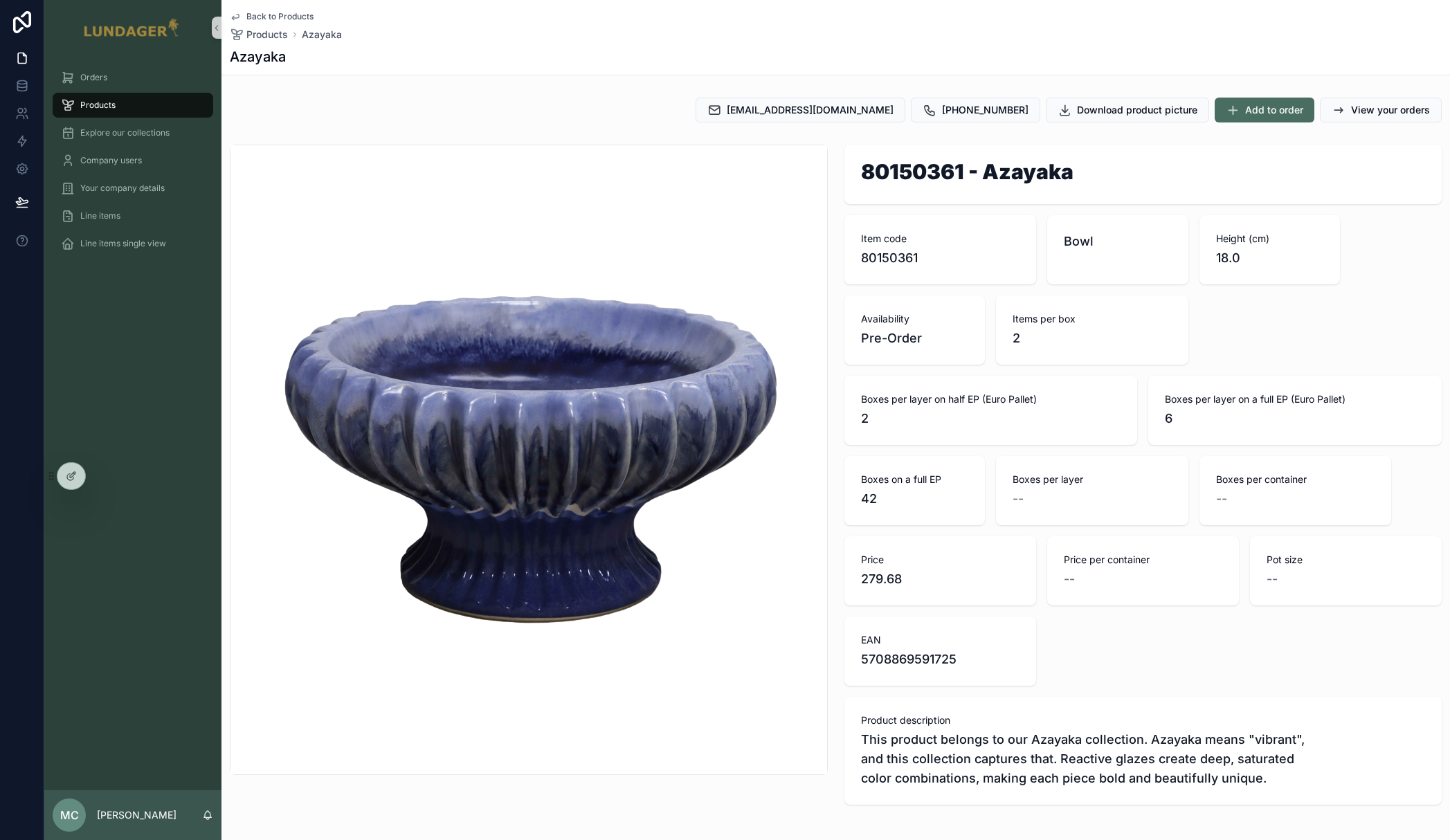
click at [1252, 313] on div "80150361 - Azayaka Item code 80150361 Bowl Height (cm) 18.0 Availability Pre-Or…" at bounding box center [1143, 474] width 598 height 660
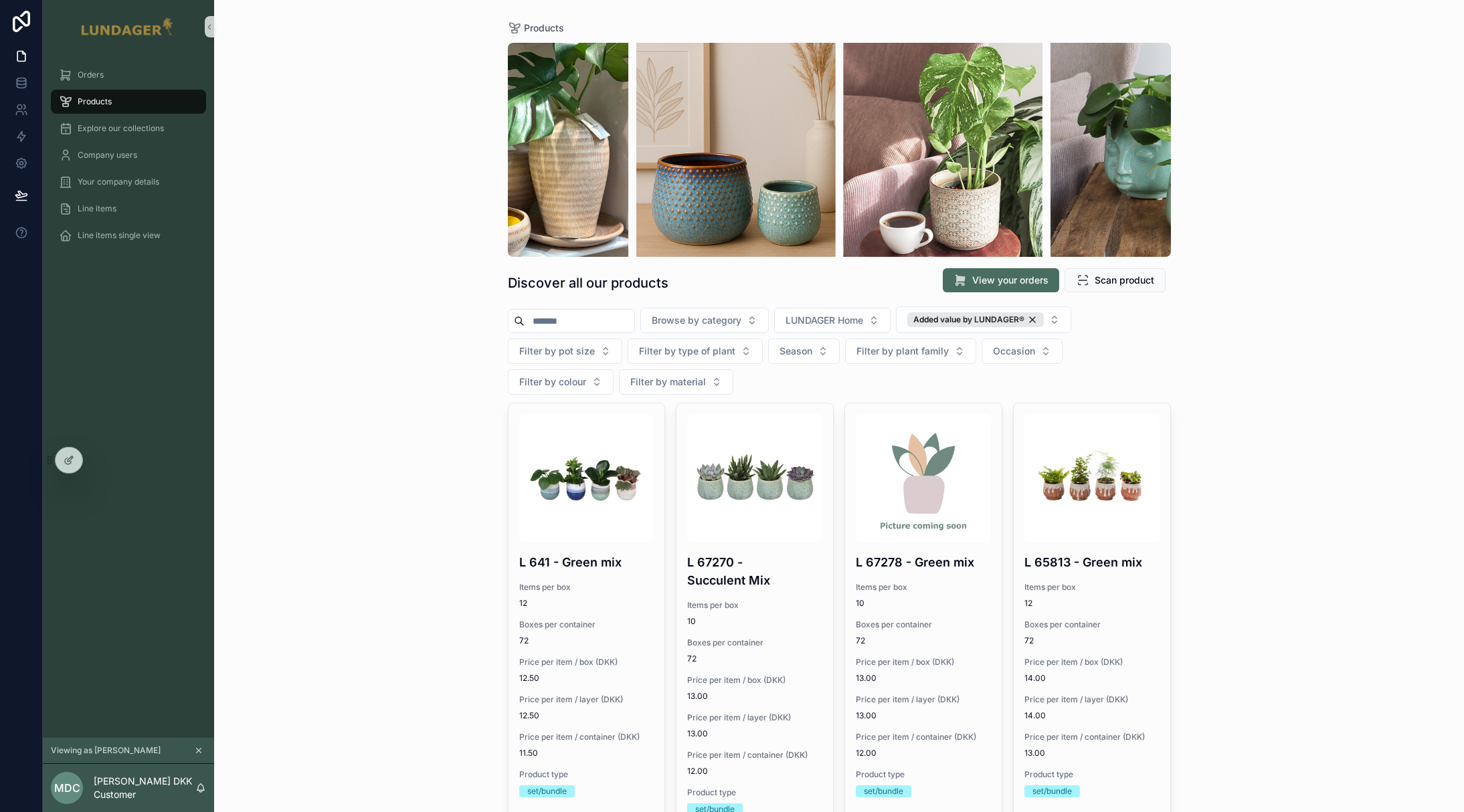
click at [1246, 447] on div "Products Discover all our products View your orders Scan product Browse by cate…" at bounding box center [839, 406] width 1250 height 812
click at [402, 516] on div "Products Discover all our products View your orders Scan product Browse by cate…" at bounding box center [839, 406] width 1250 height 812
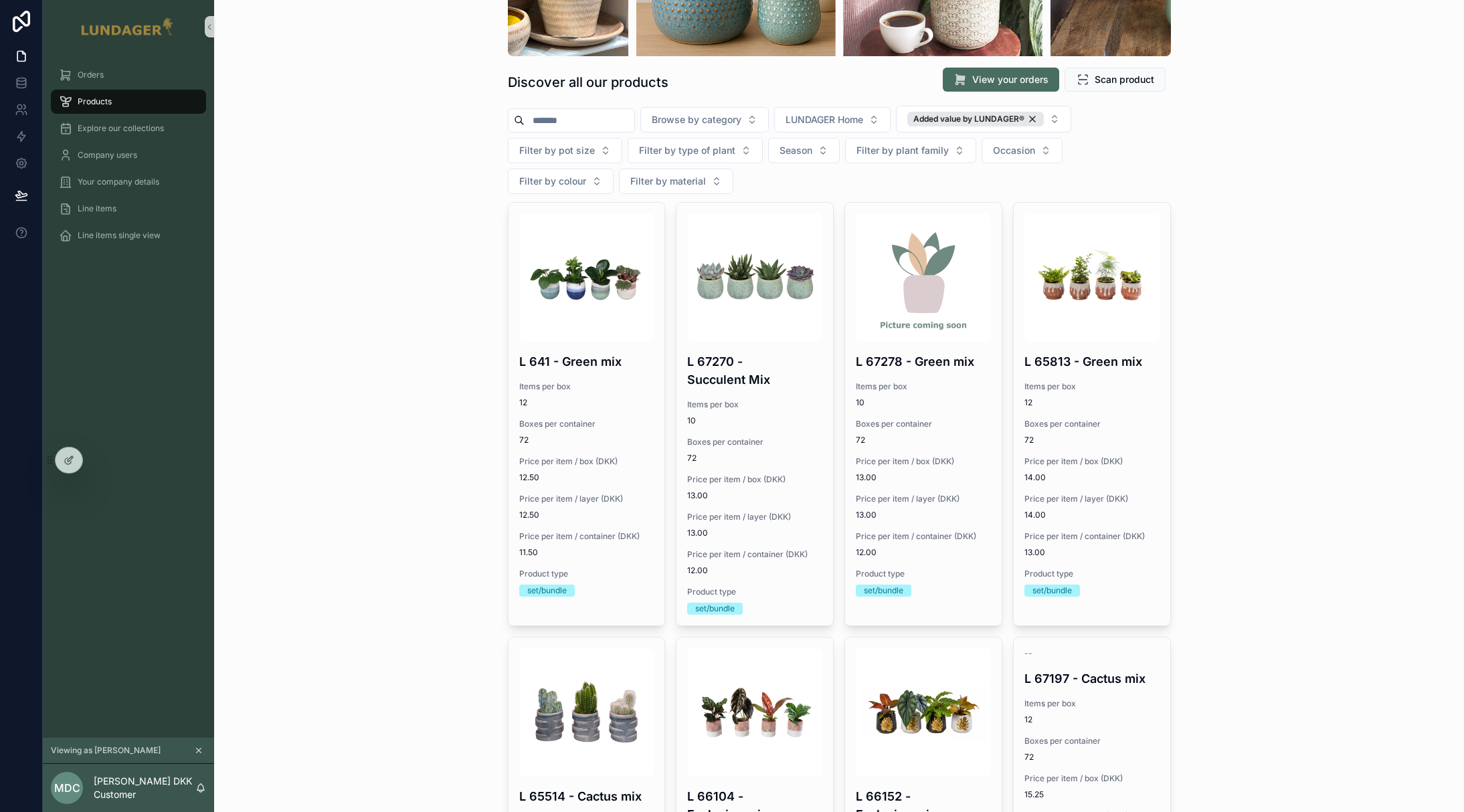
scroll to position [151, 0]
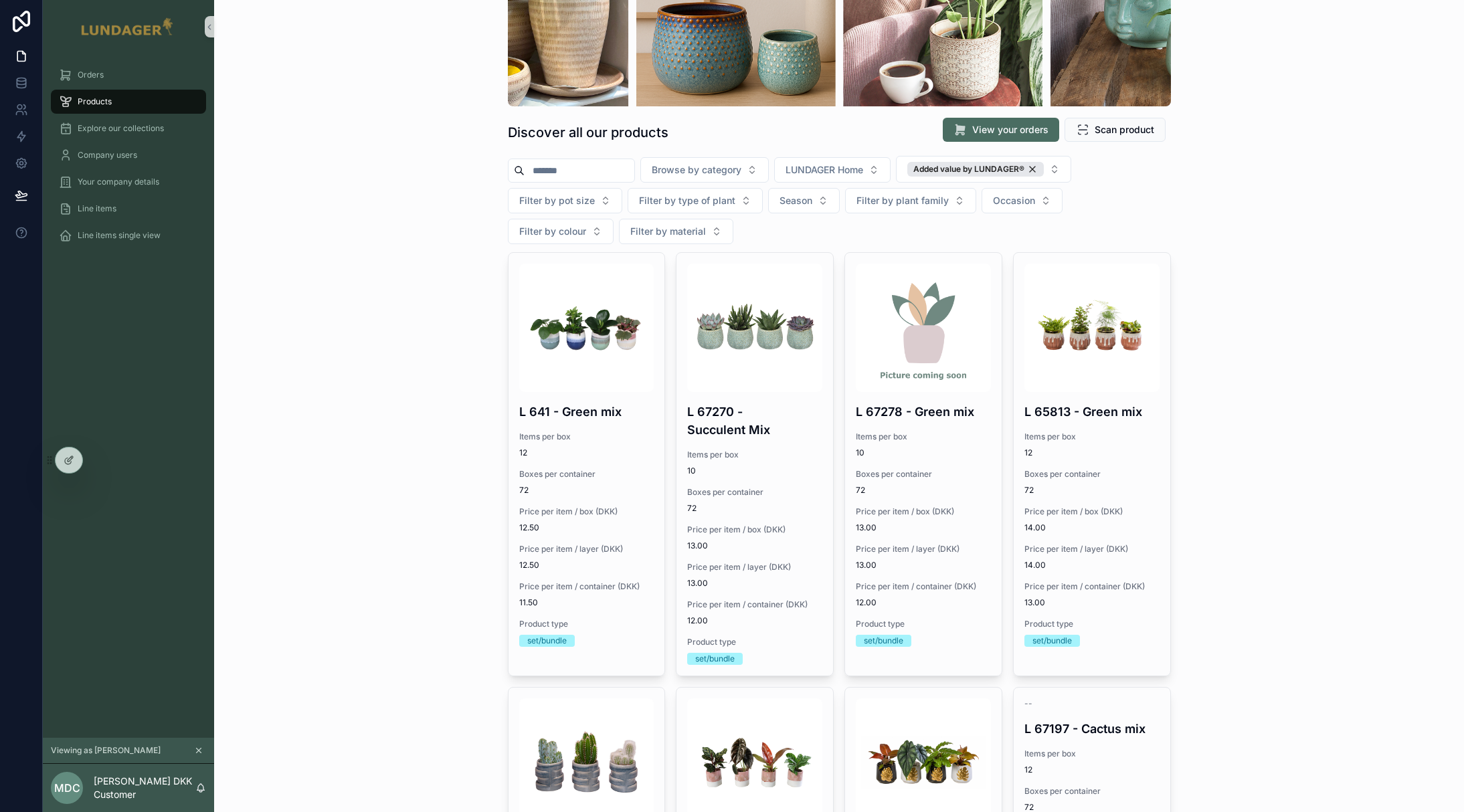
click at [539, 177] on input "scrollable content" at bounding box center [579, 170] width 110 height 19
click at [341, 283] on div "Products Discover all our products View your orders Scan product Browse by cate…" at bounding box center [839, 255] width 1250 height 812
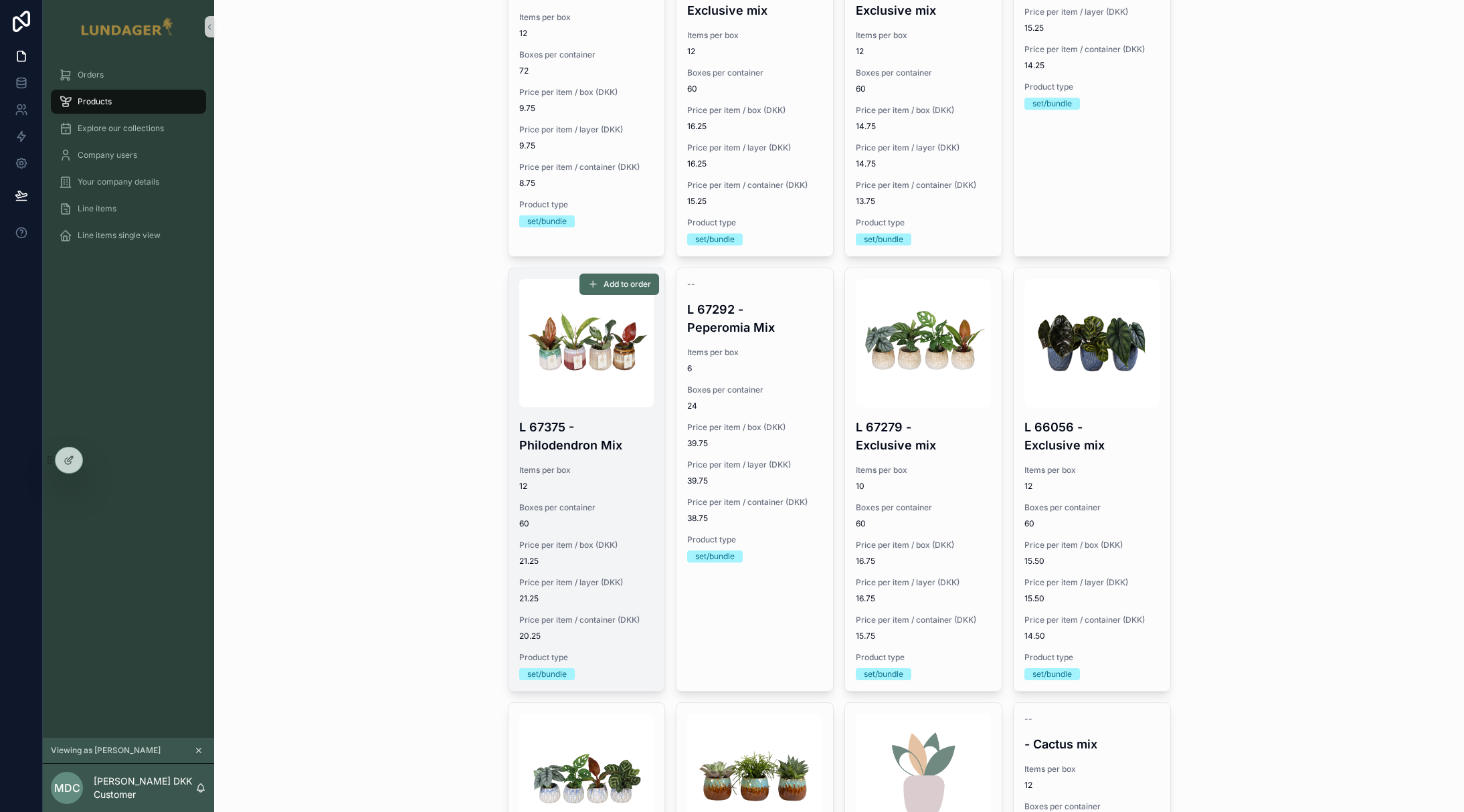
scroll to position [1008, 0]
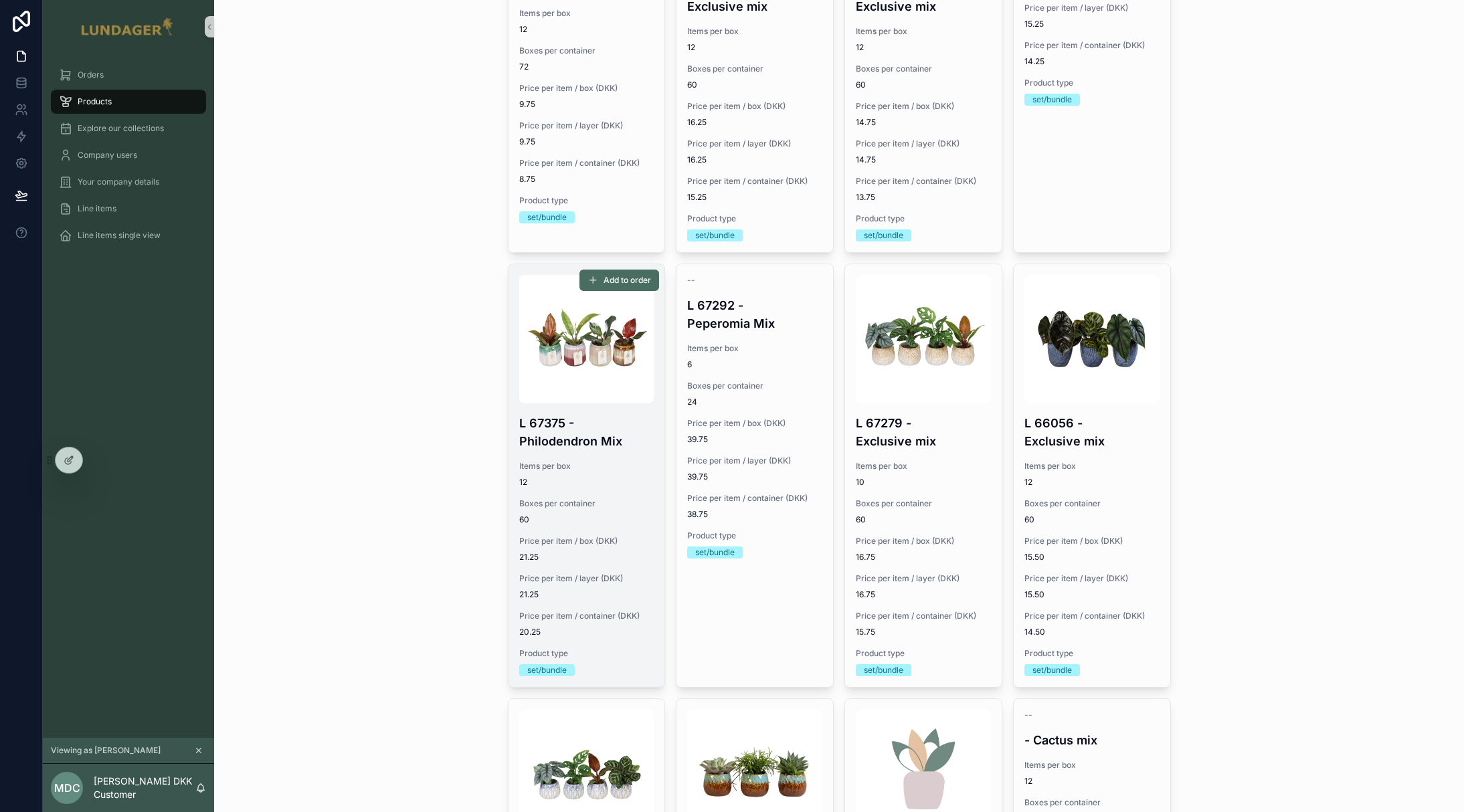
click at [578, 444] on h4 "L 67375 - Philodendron Mix" at bounding box center [587, 432] width 135 height 36
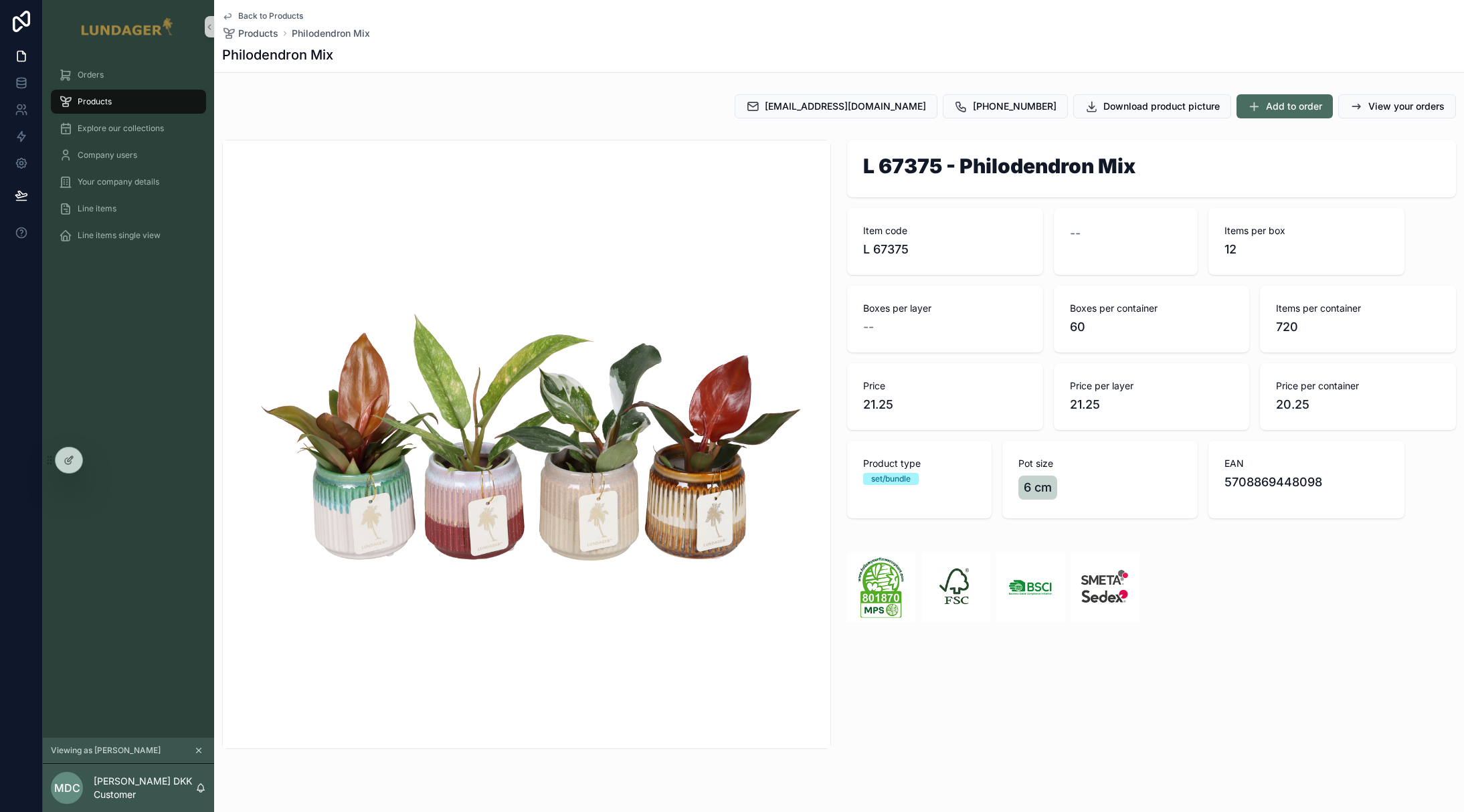
click at [1232, 626] on div "L 67375 - Philodendron Mix Item code L 67375 -- Items per box 12 Boxes per laye…" at bounding box center [1151, 388] width 625 height 509
click at [1257, 568] on div "L 67375 - Philodendron Mix Item code L 67375 -- Items per box 12 Boxes per laye…" at bounding box center [1151, 388] width 625 height 509
click at [1252, 567] on div "L 67375 - Philodendron Mix Item code L 67375 -- Items per box 12 Boxes per laye…" at bounding box center [1151, 388] width 625 height 509
click at [58, 460] on div at bounding box center [68, 459] width 27 height 25
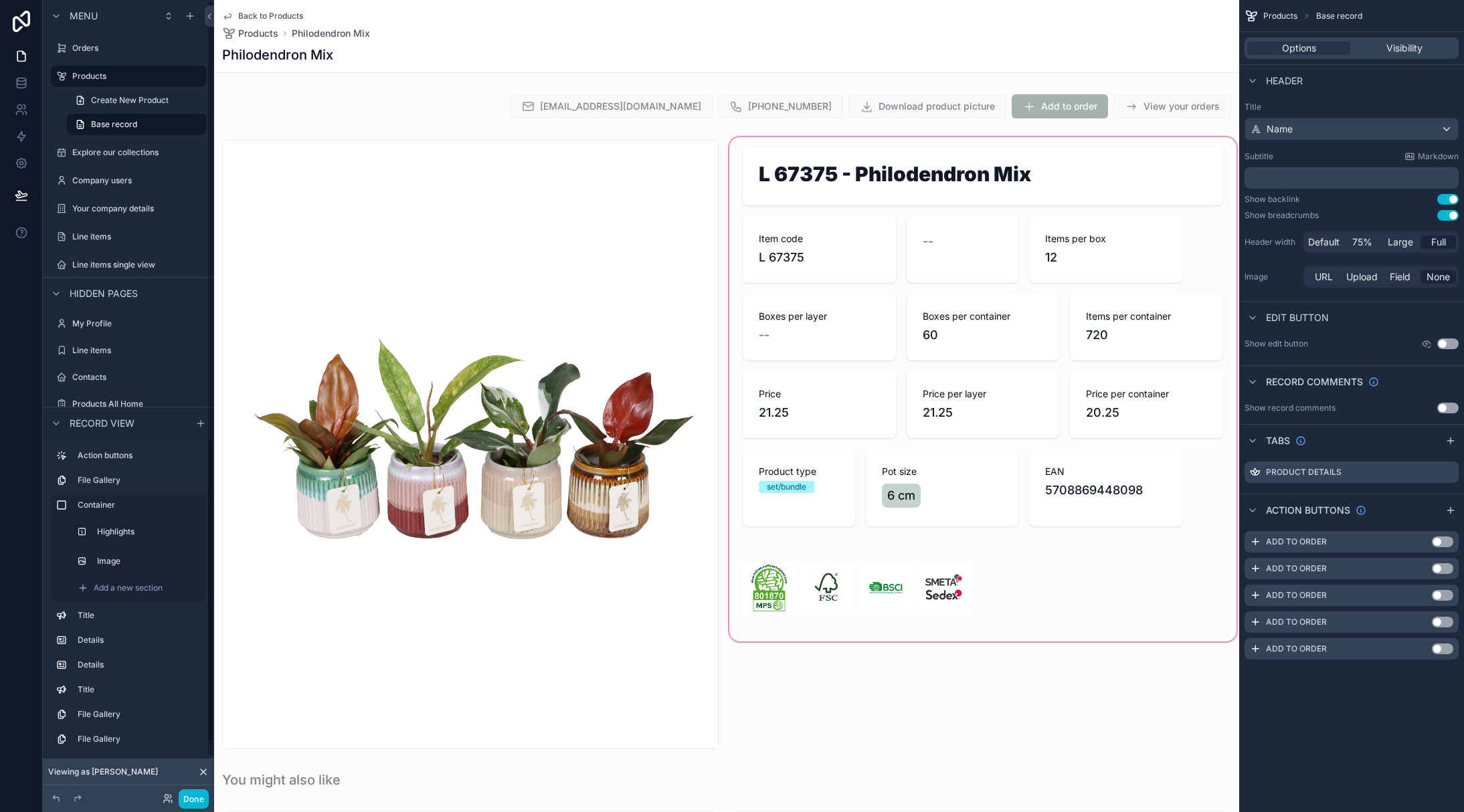
click at [1043, 225] on div "scrollable content" at bounding box center [983, 444] width 512 height 620
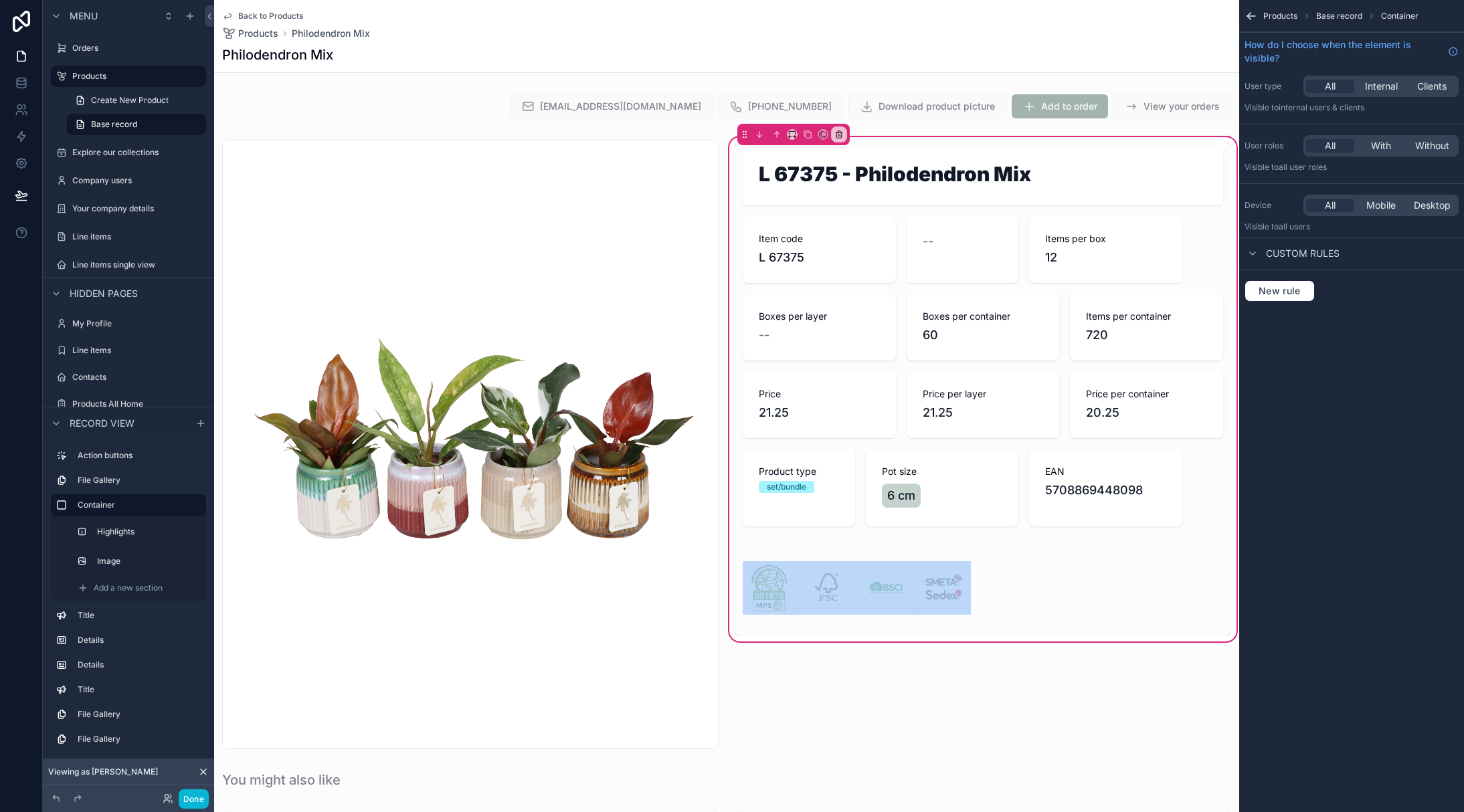
click at [1043, 225] on div "scrollable content" at bounding box center [983, 337] width 496 height 389
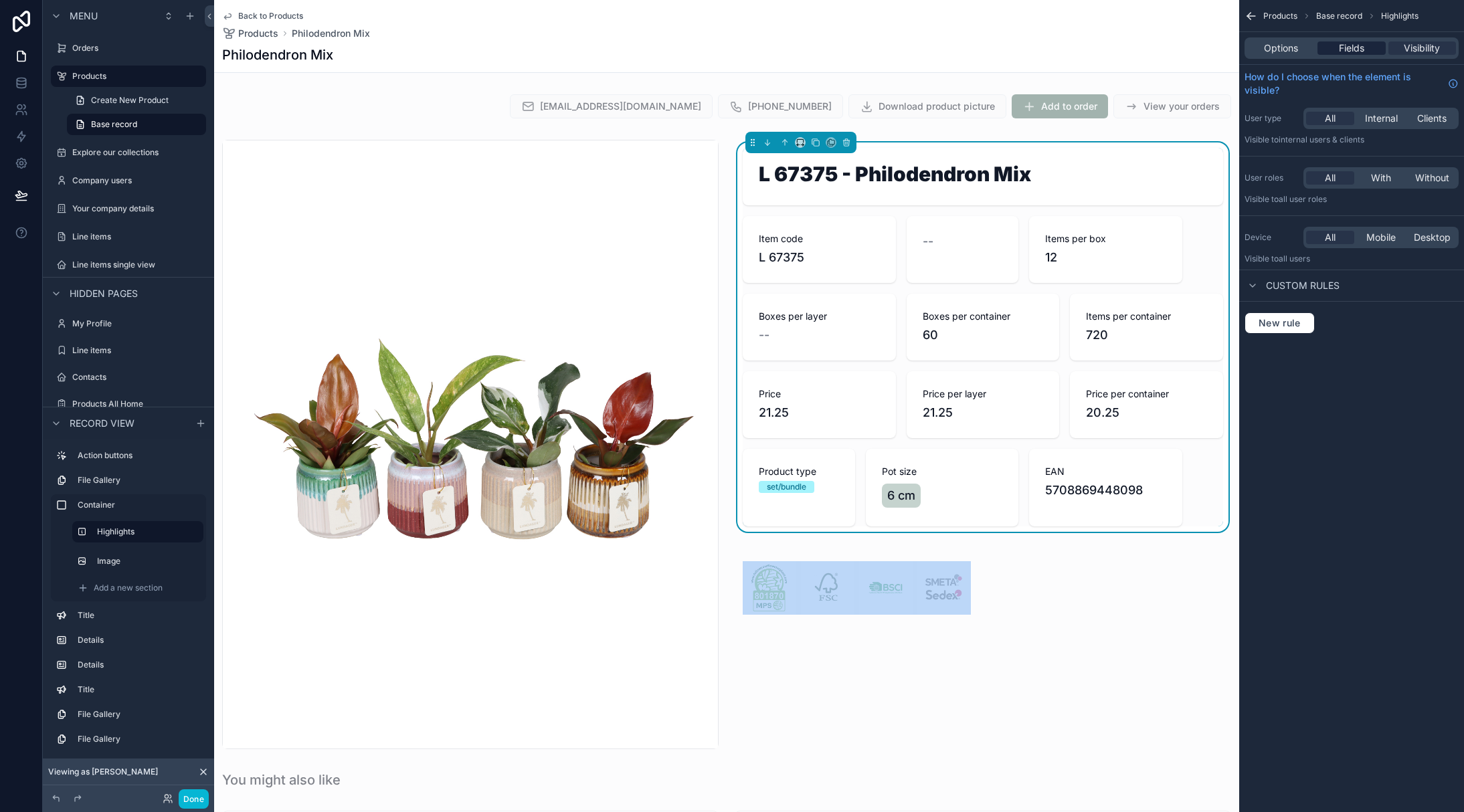
click at [1363, 46] on span "Fields" at bounding box center [1351, 48] width 25 height 13
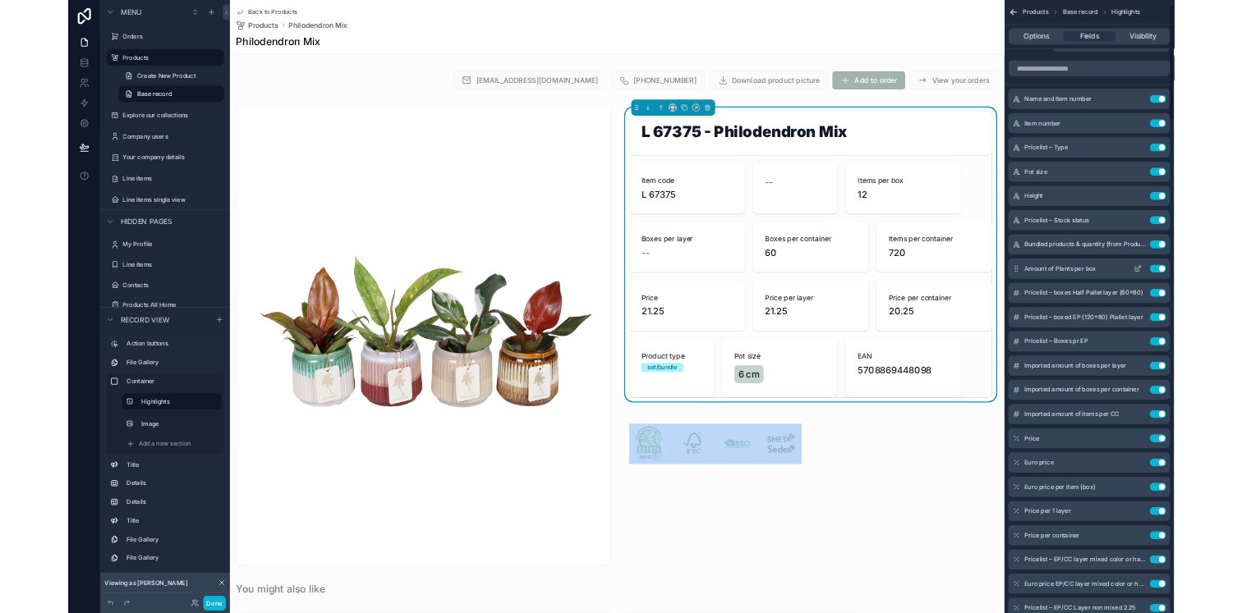
scroll to position [47, 0]
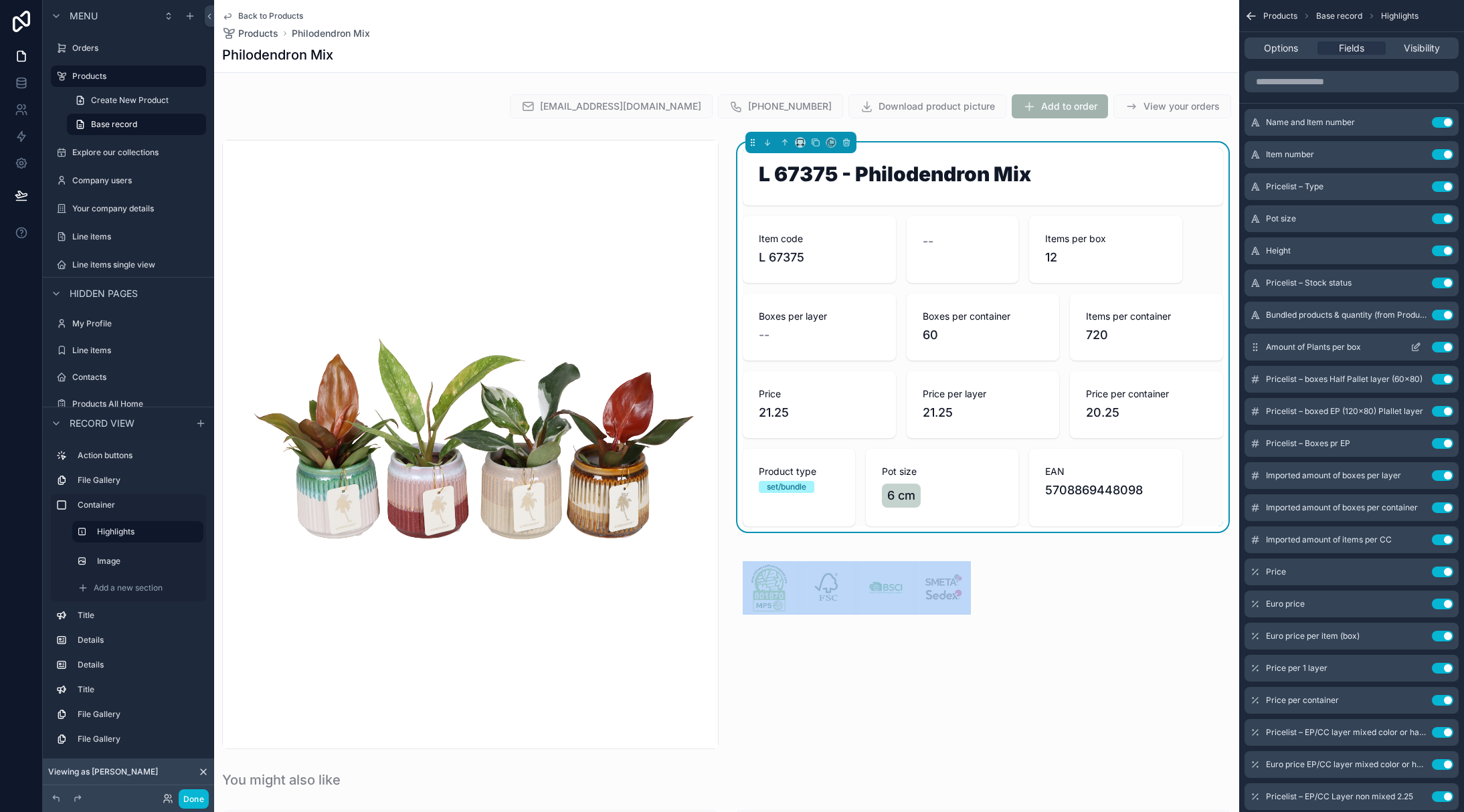
click at [1414, 349] on icon "scrollable content" at bounding box center [1415, 347] width 11 height 11
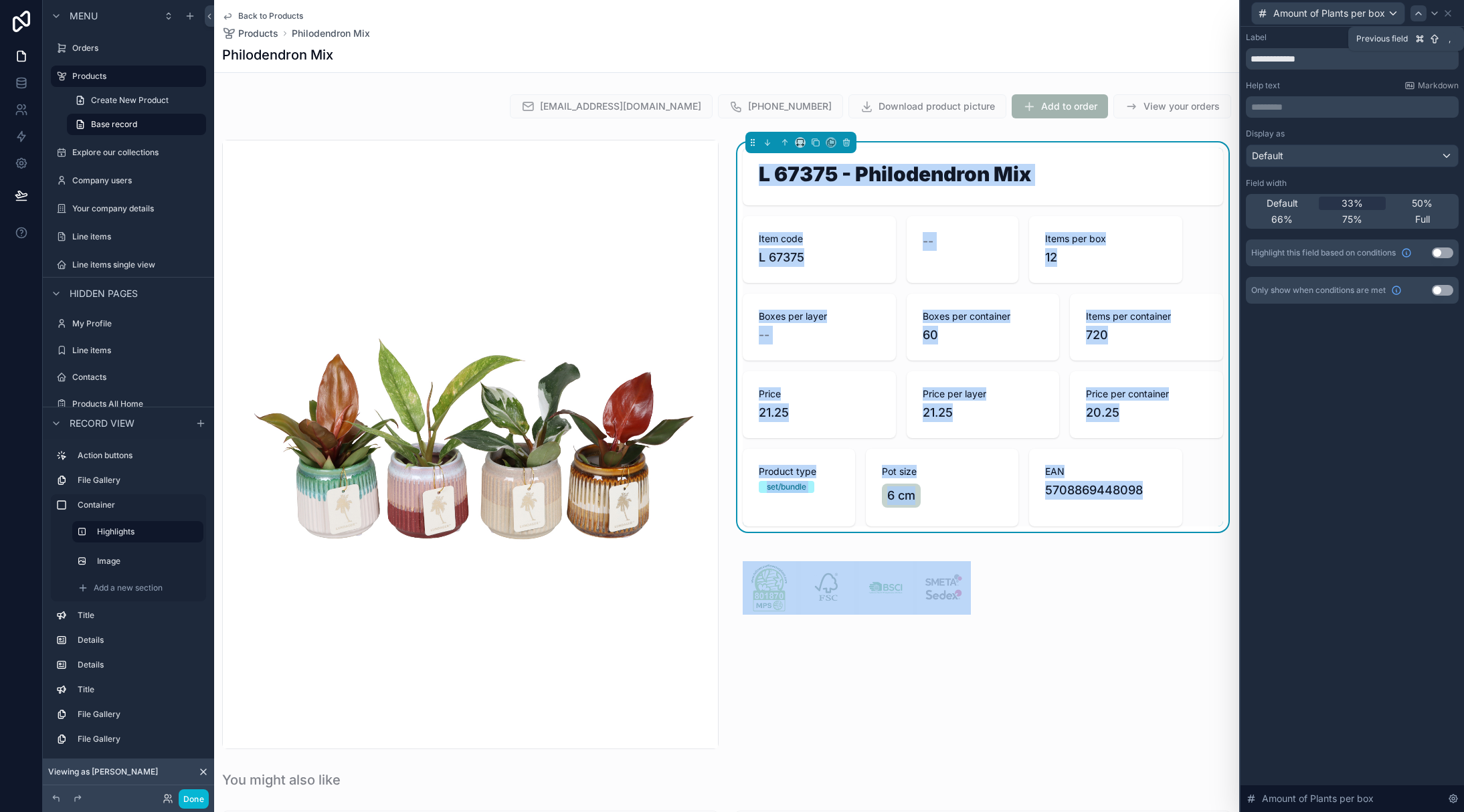
click at [1413, 13] on icon at bounding box center [1418, 13] width 11 height 11
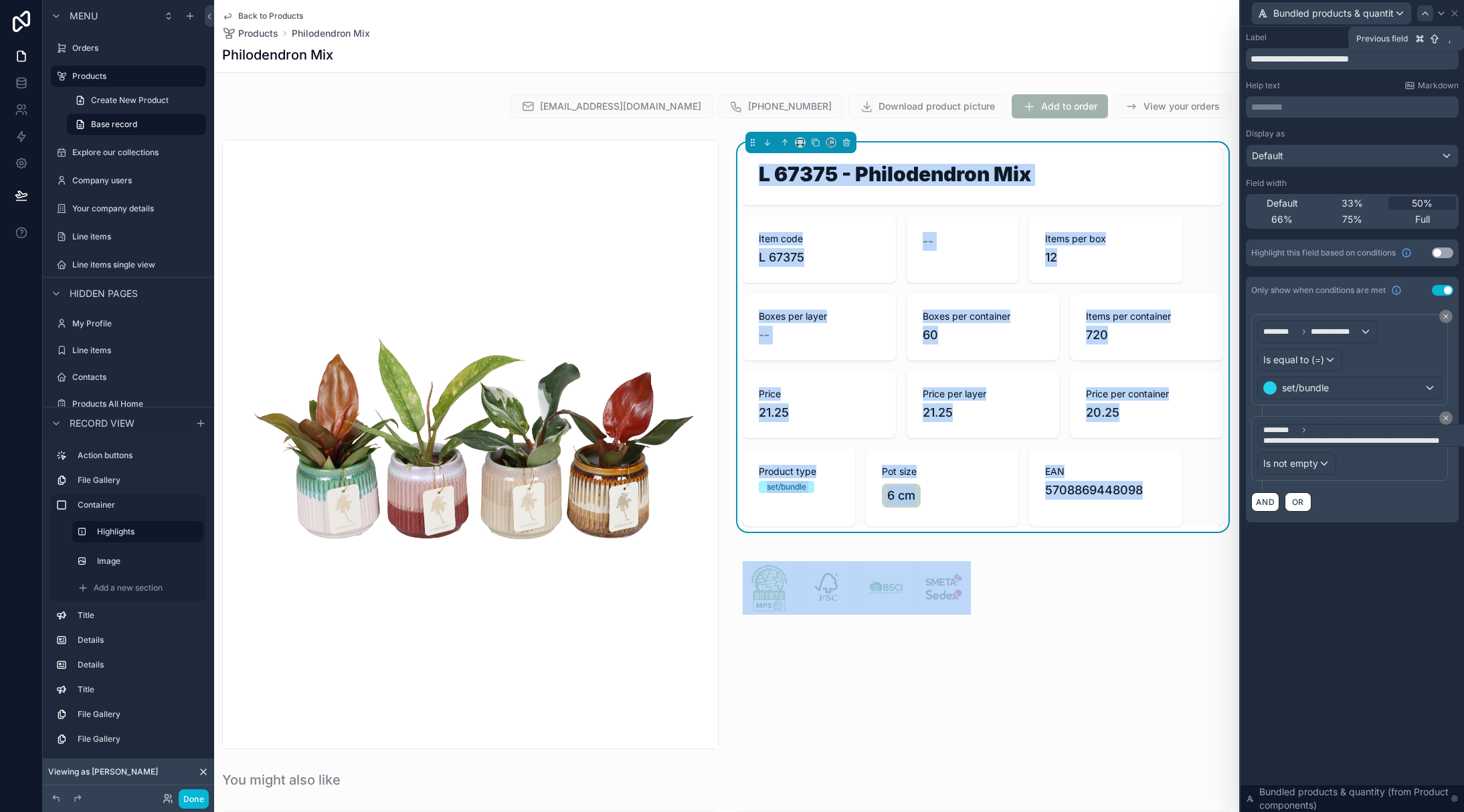
click at [1427, 16] on icon at bounding box center [1424, 13] width 11 height 11
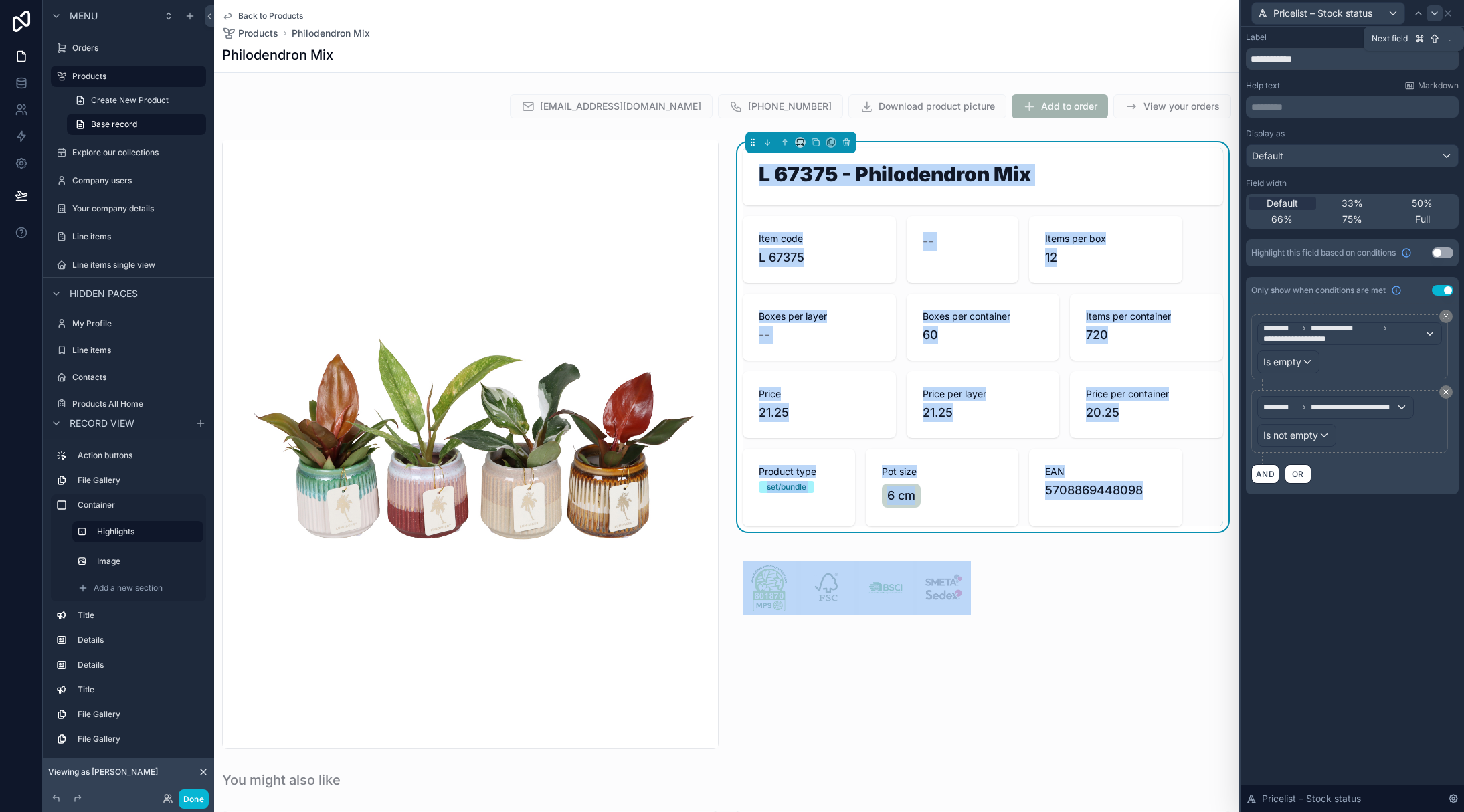
click at [1427, 16] on div at bounding box center [1435, 14] width 16 height 16
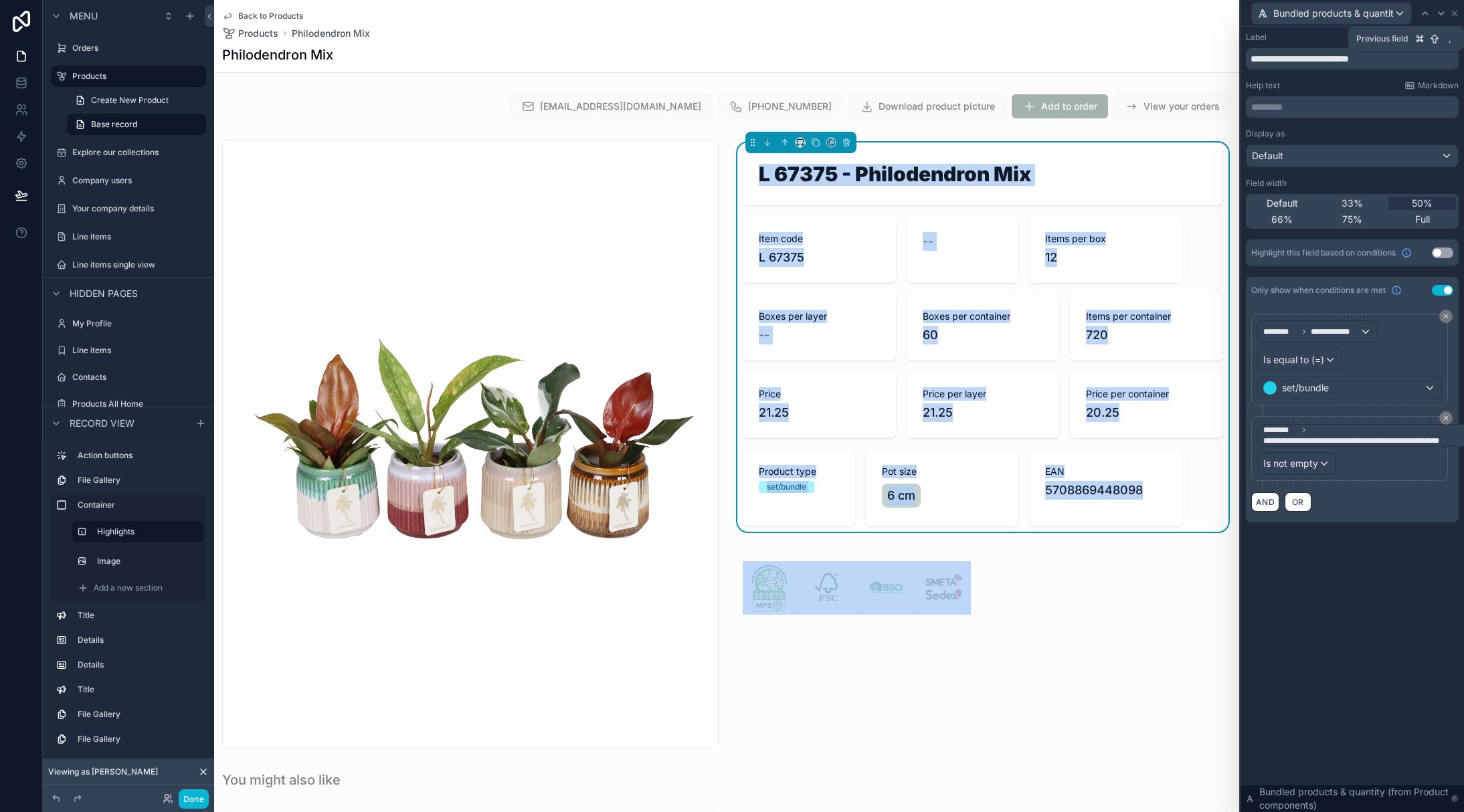
click at [1427, 16] on icon at bounding box center [1424, 13] width 11 height 11
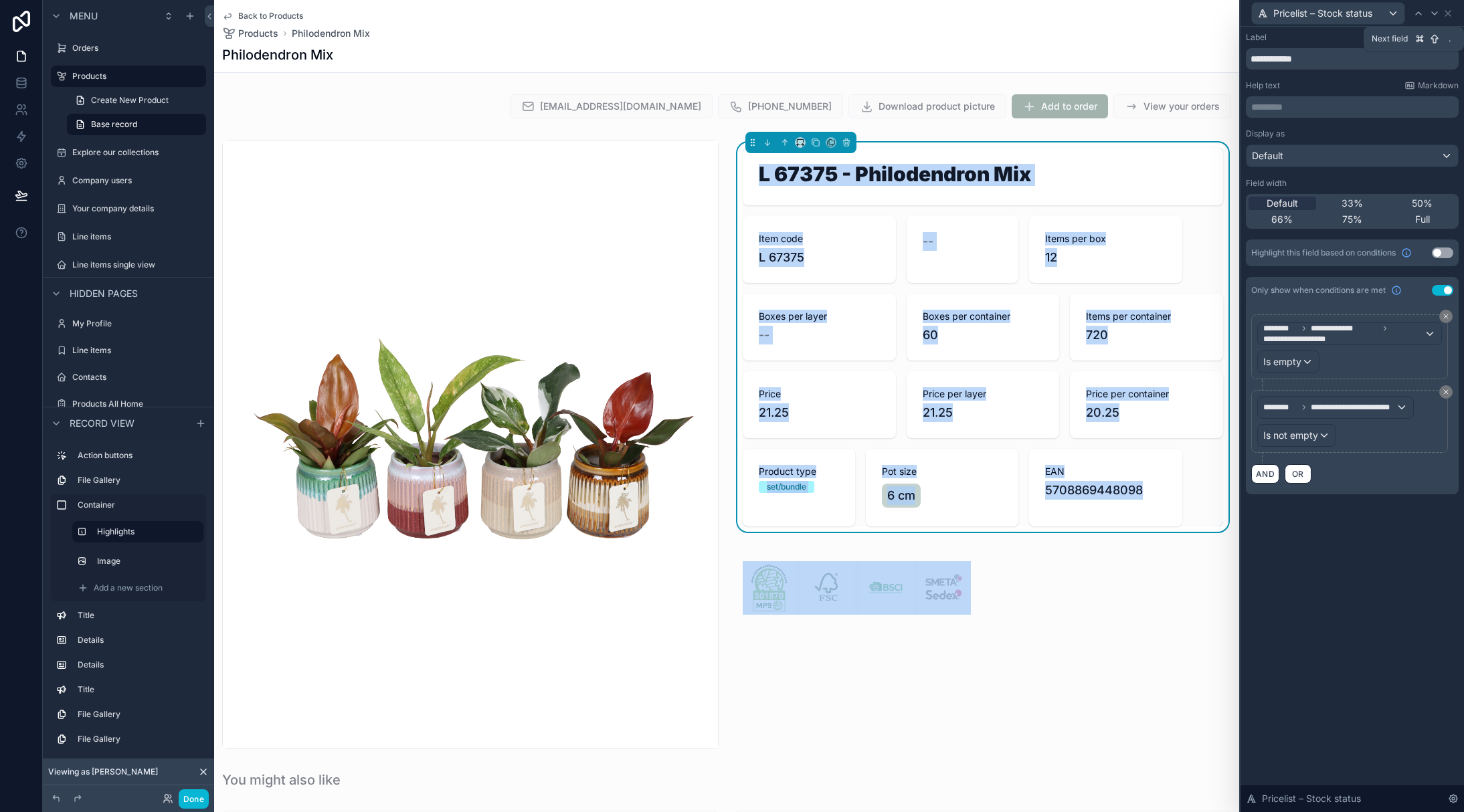
click at [1427, 16] on div at bounding box center [1435, 14] width 16 height 16
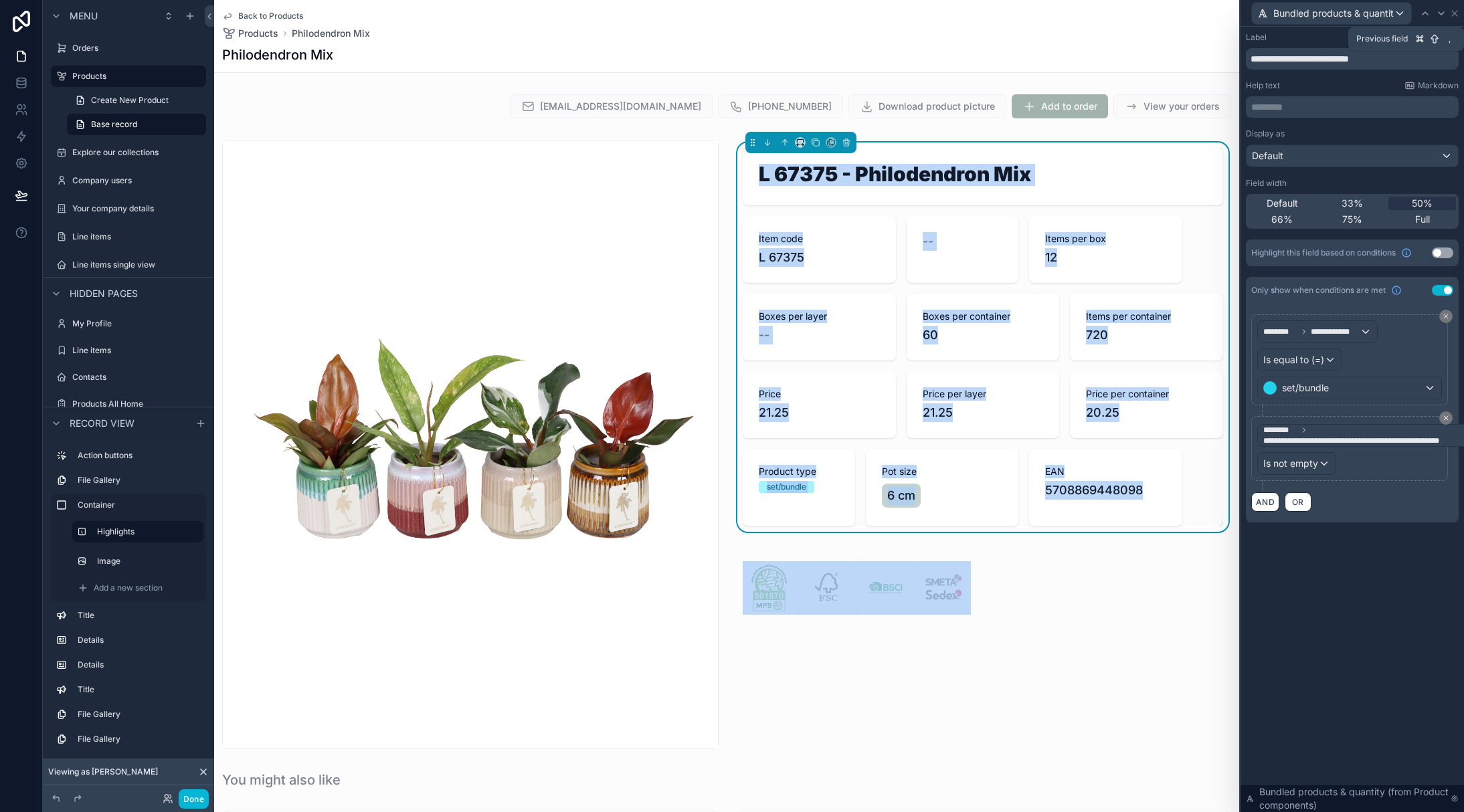
click at [1427, 16] on icon at bounding box center [1424, 13] width 11 height 11
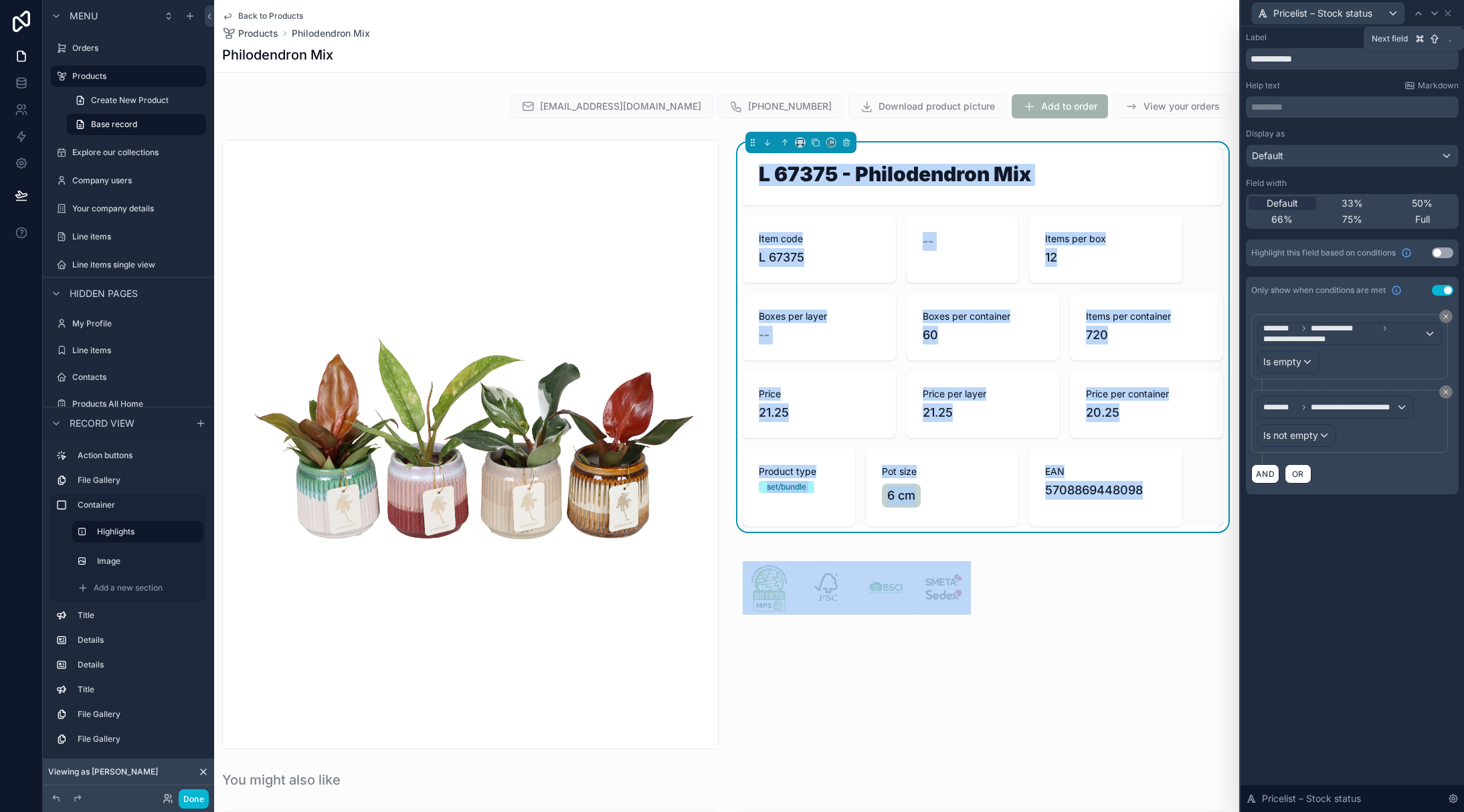
click at [1427, 16] on div at bounding box center [1435, 14] width 16 height 16
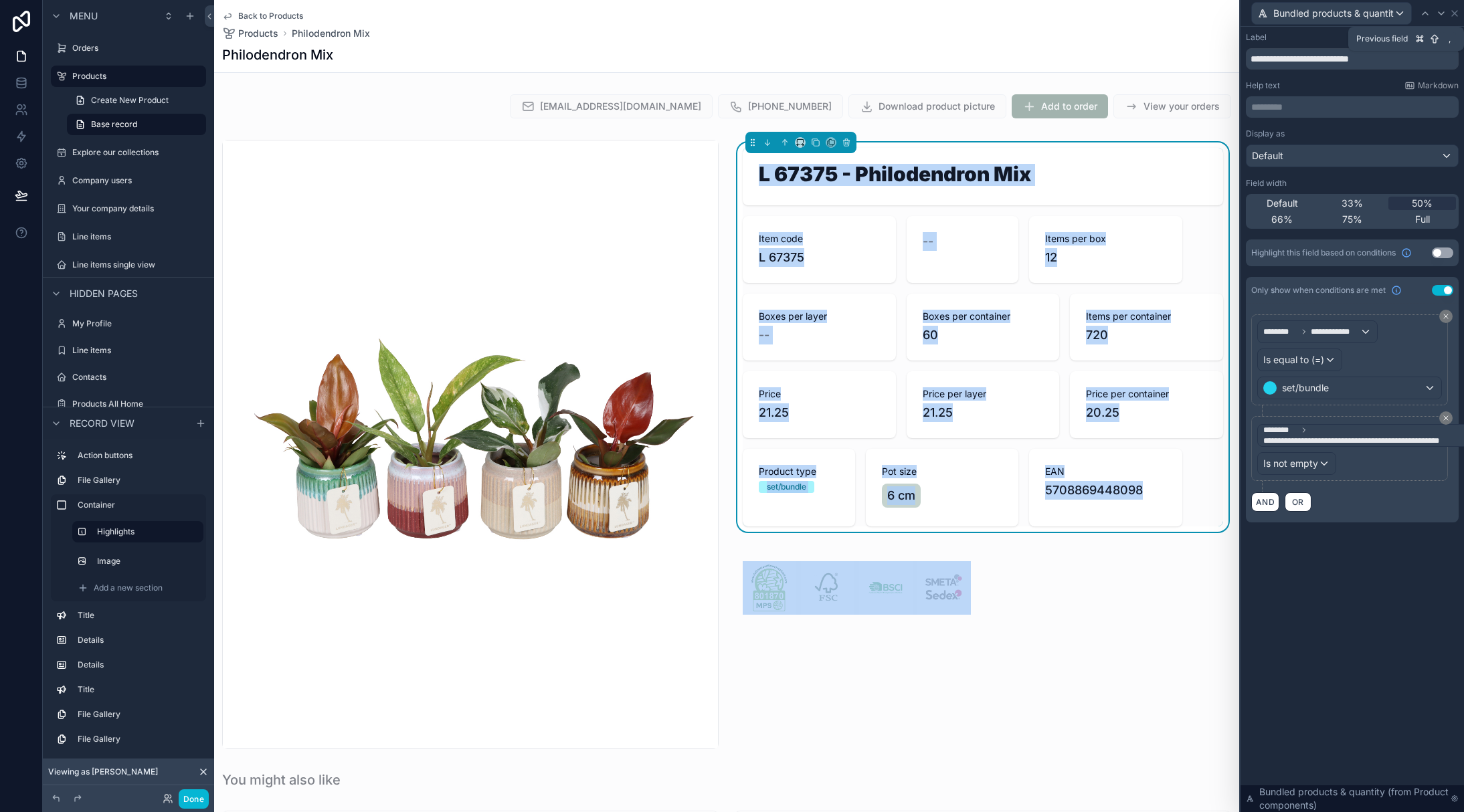
click at [1427, 16] on icon at bounding box center [1424, 13] width 11 height 11
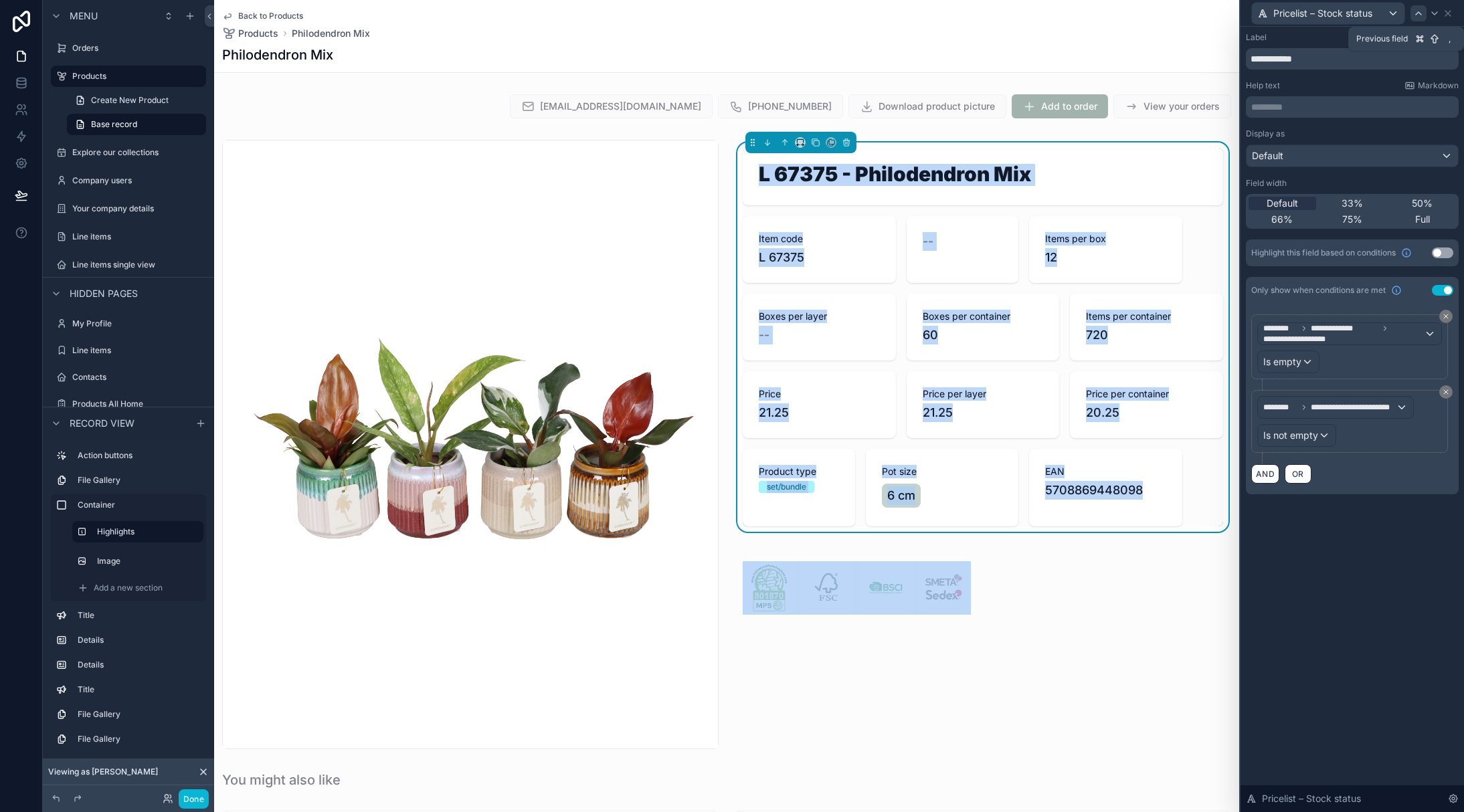
click at [1418, 15] on icon at bounding box center [1418, 13] width 11 height 11
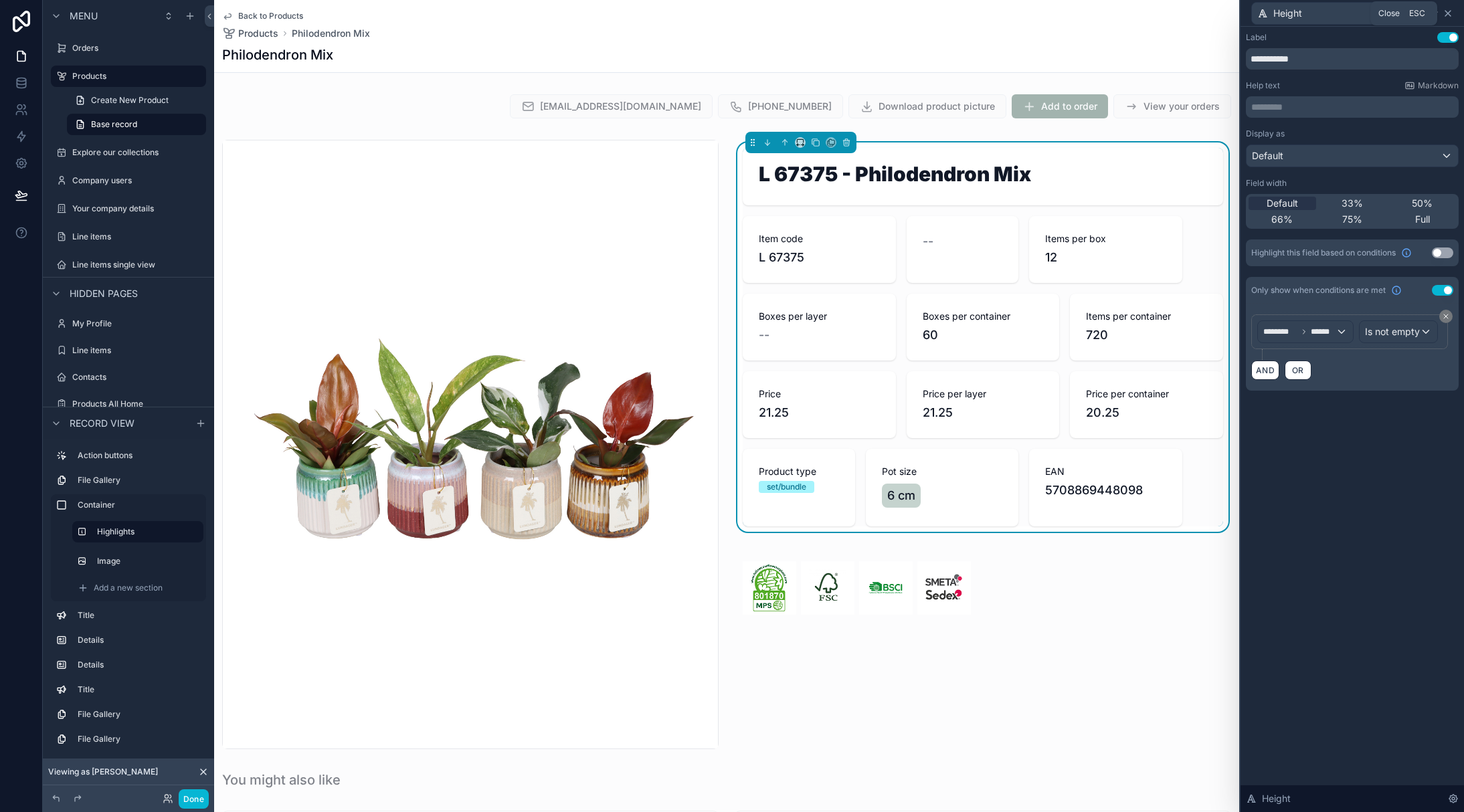
click at [1449, 16] on icon at bounding box center [1447, 13] width 11 height 11
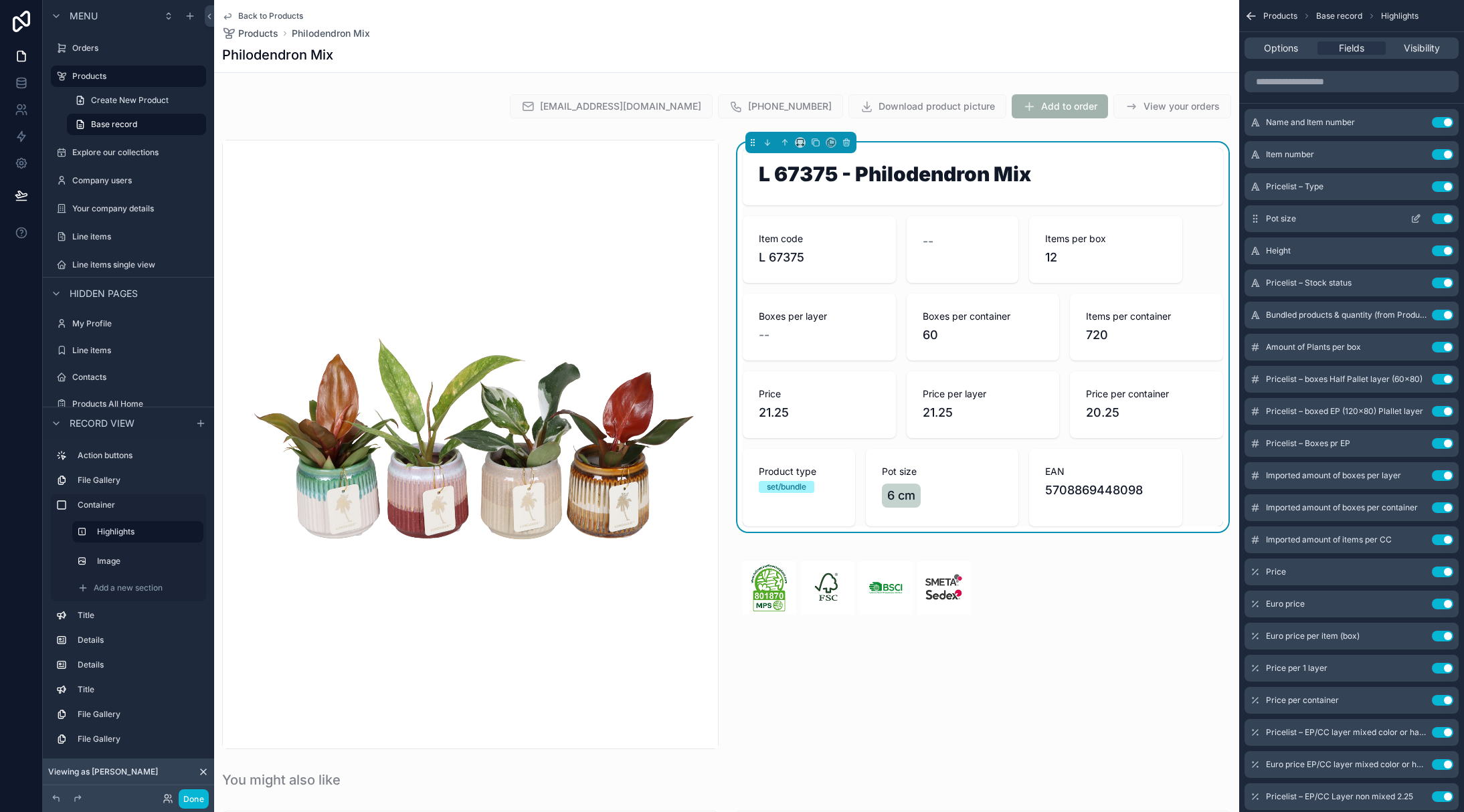
click at [1413, 222] on icon "scrollable content" at bounding box center [1415, 218] width 11 height 11
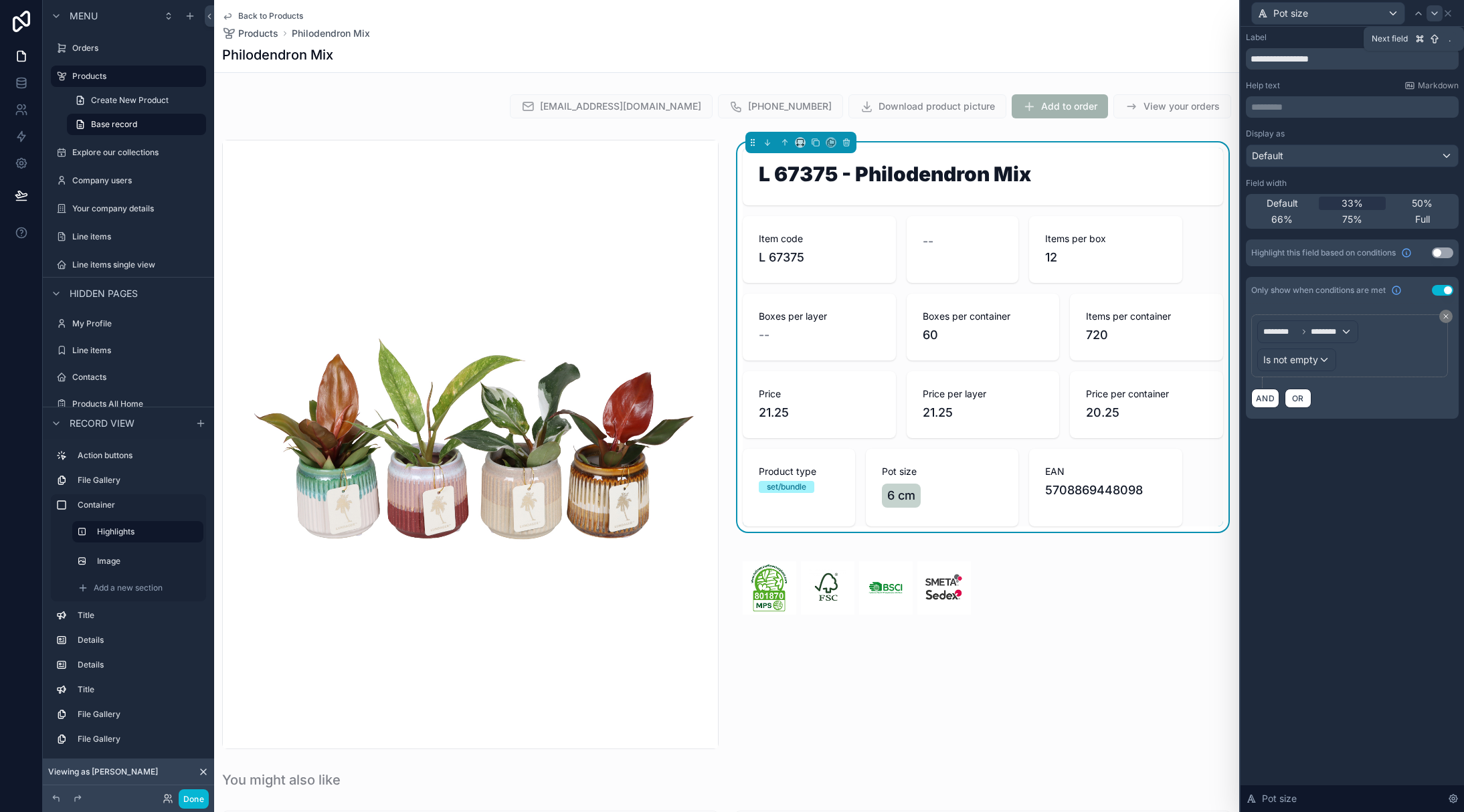
click at [1433, 11] on icon at bounding box center [1434, 13] width 11 height 11
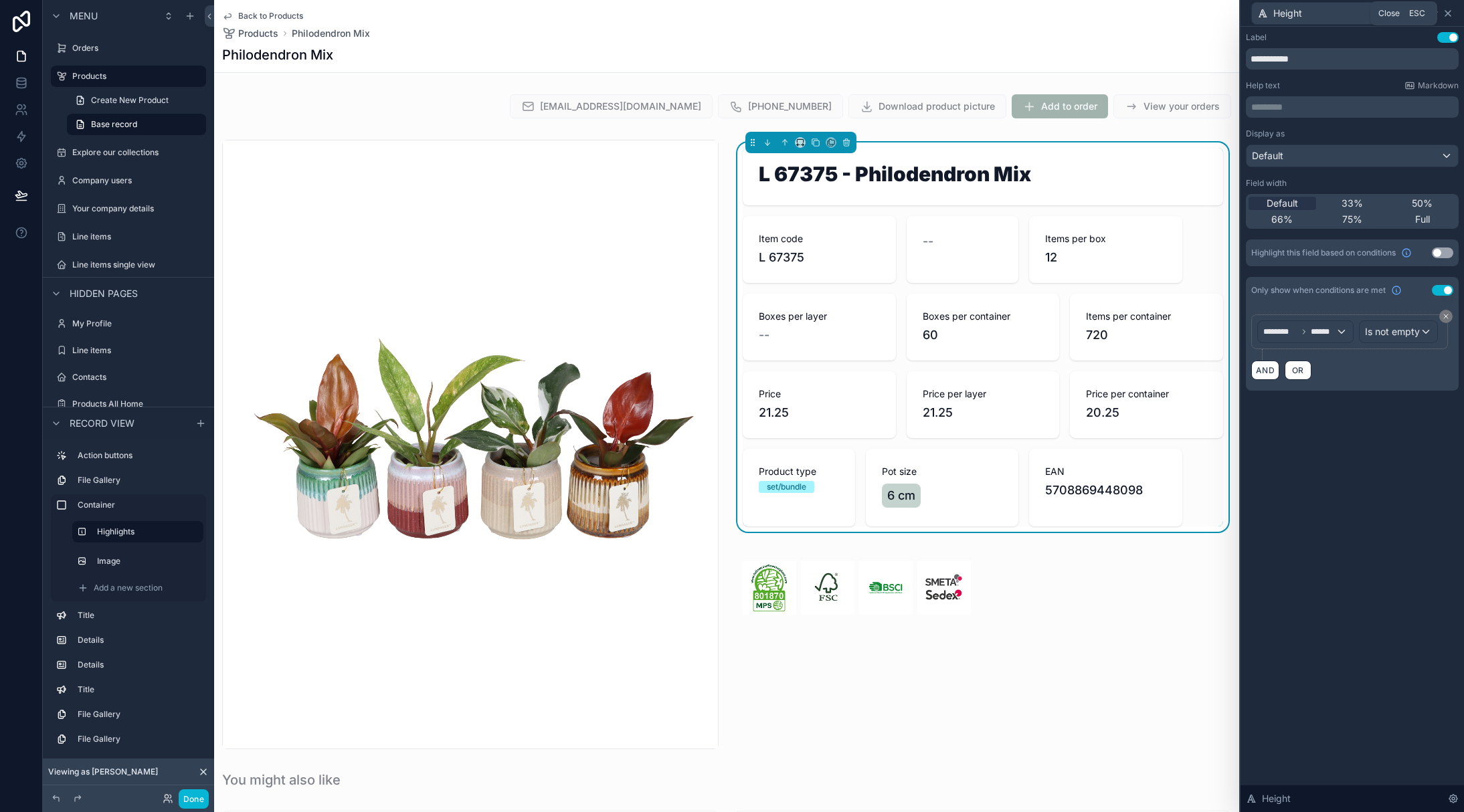
click at [1448, 12] on icon at bounding box center [1448, 13] width 6 height 6
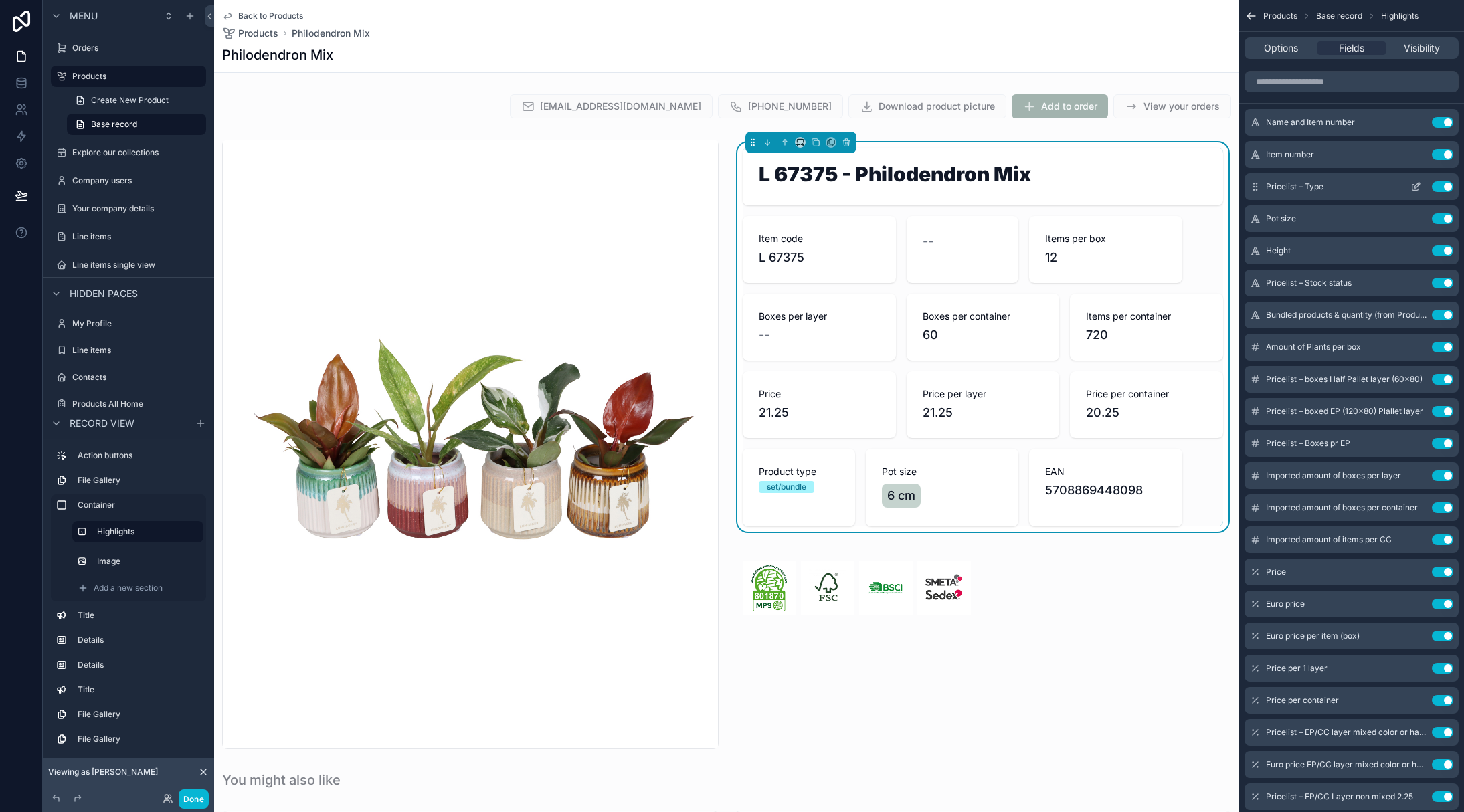
click at [1416, 183] on icon "scrollable content" at bounding box center [1417, 185] width 6 height 6
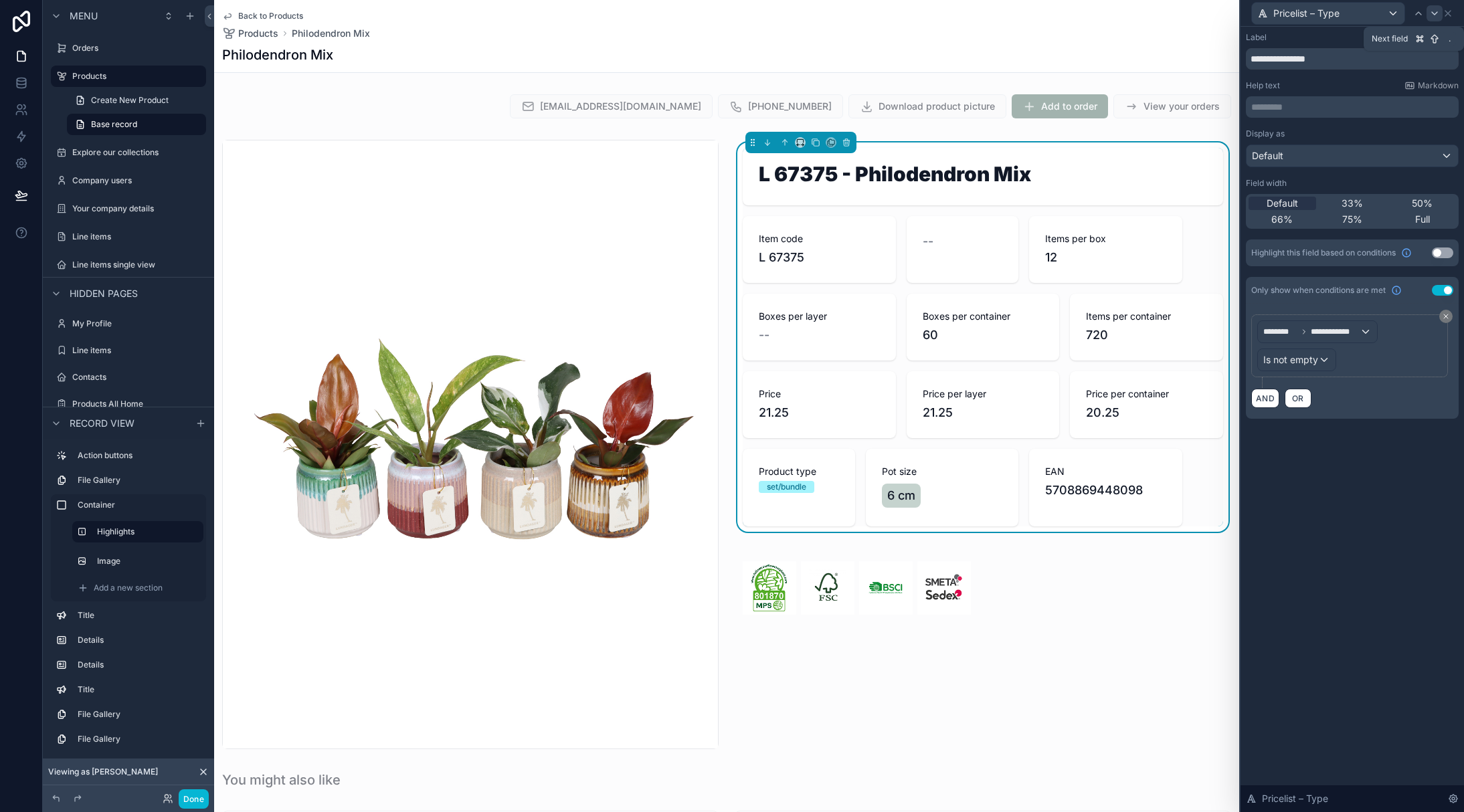
click at [1431, 10] on icon at bounding box center [1434, 13] width 11 height 11
click at [1422, 10] on icon at bounding box center [1418, 13] width 11 height 11
click at [1434, 15] on icon at bounding box center [1434, 13] width 11 height 11
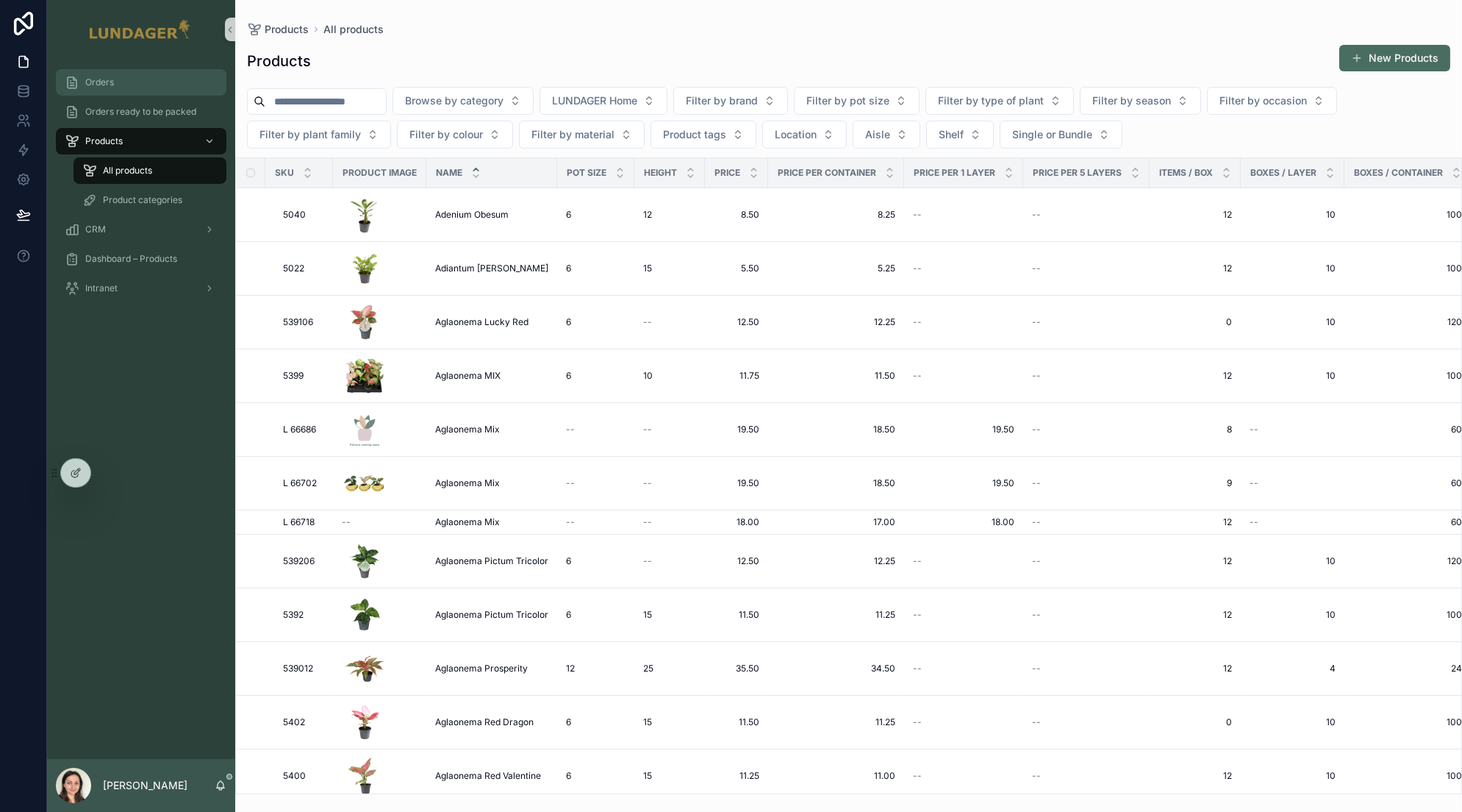
click at [135, 88] on div "Orders" at bounding box center [141, 82] width 153 height 23
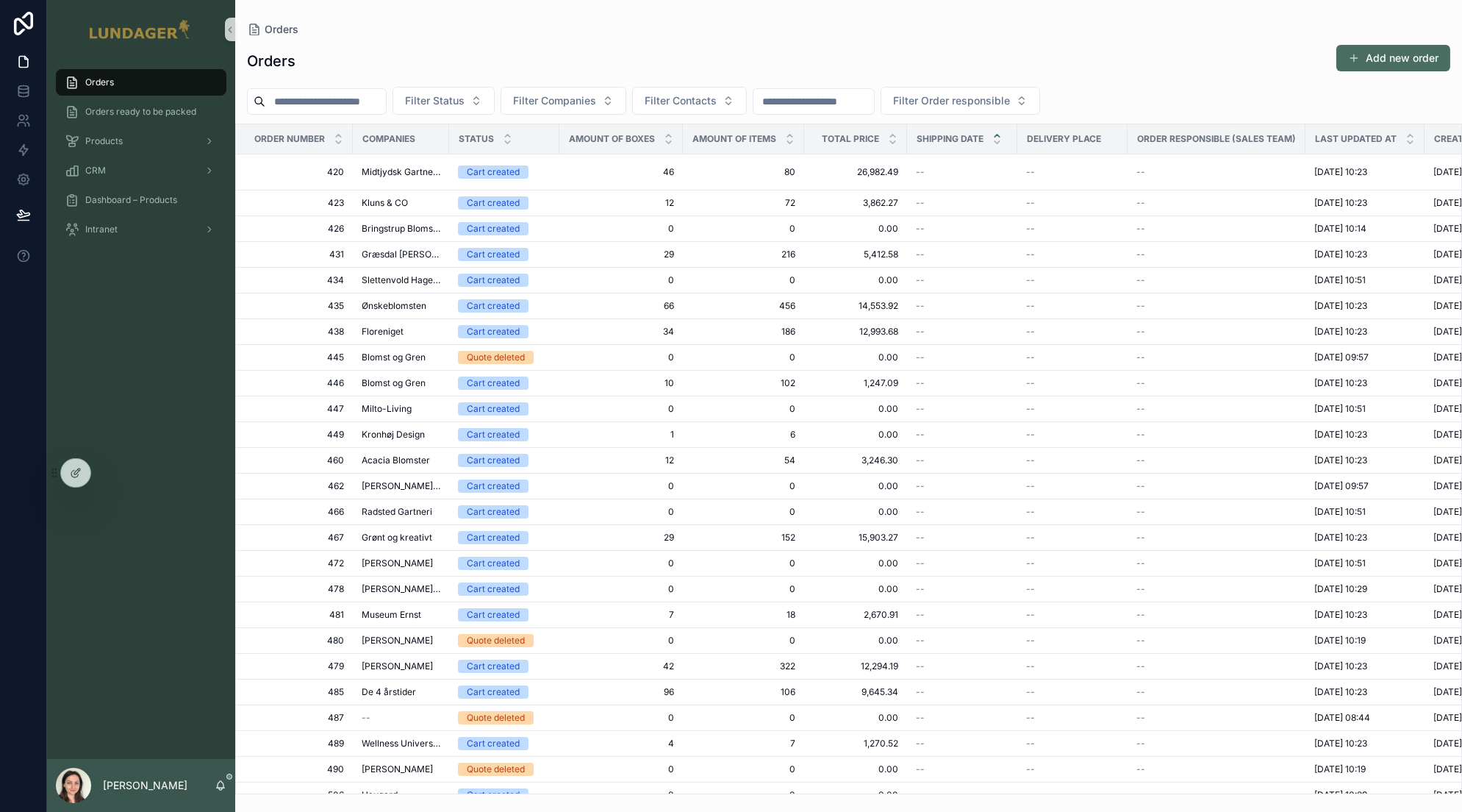
click at [171, 323] on div "Orders Orders ready to be packed Products CRM Dashboard – Products Intranet" at bounding box center [141, 409] width 188 height 700
click at [386, 64] on div "Orders Add new order" at bounding box center [849, 61] width 1203 height 34
click at [475, 30] on div "Orders" at bounding box center [849, 29] width 1203 height 12
click at [358, 100] on input "scrollable content" at bounding box center [325, 101] width 121 height 21
type input "***"
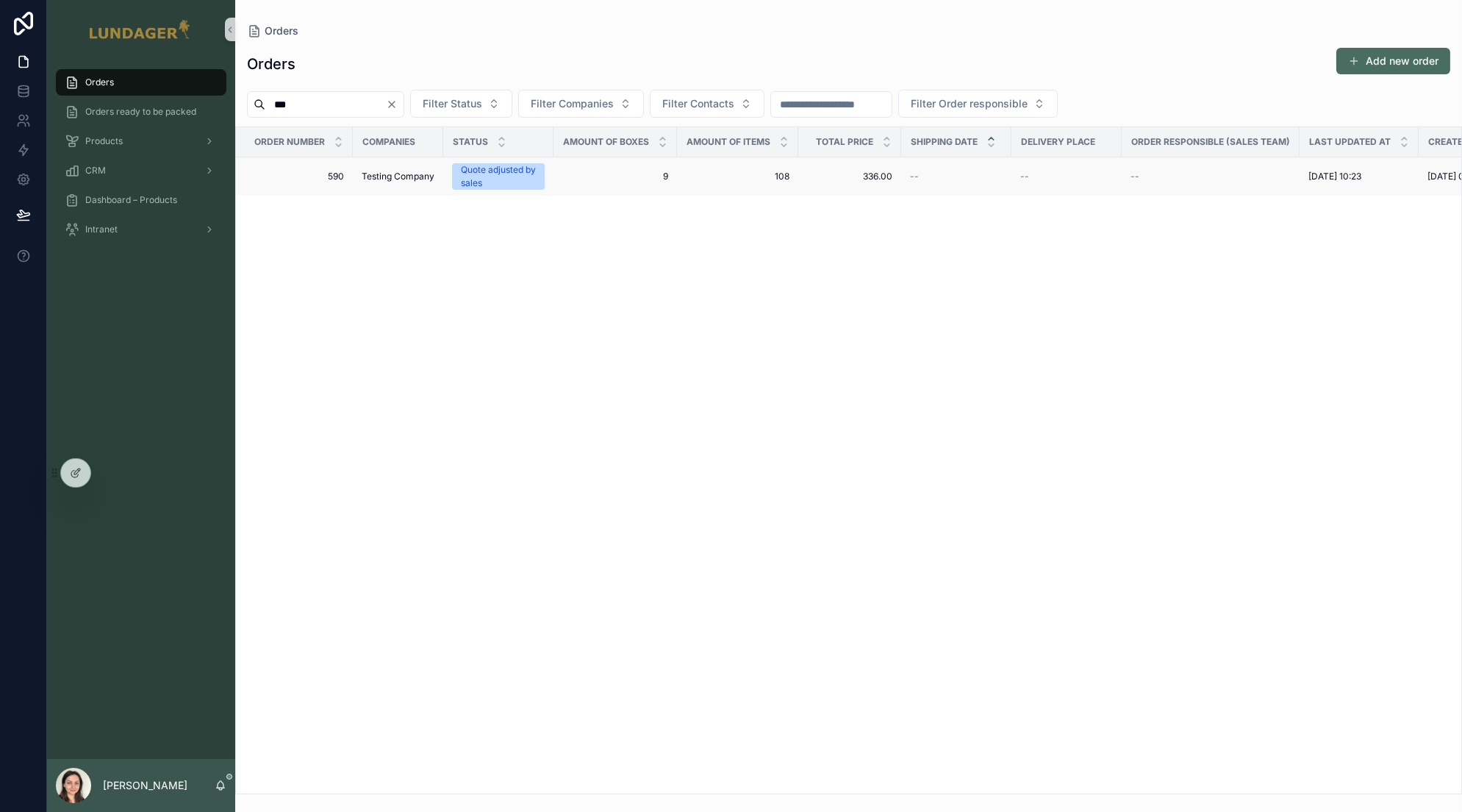
click at [367, 175] on span "Testing Company" at bounding box center [398, 176] width 73 height 12
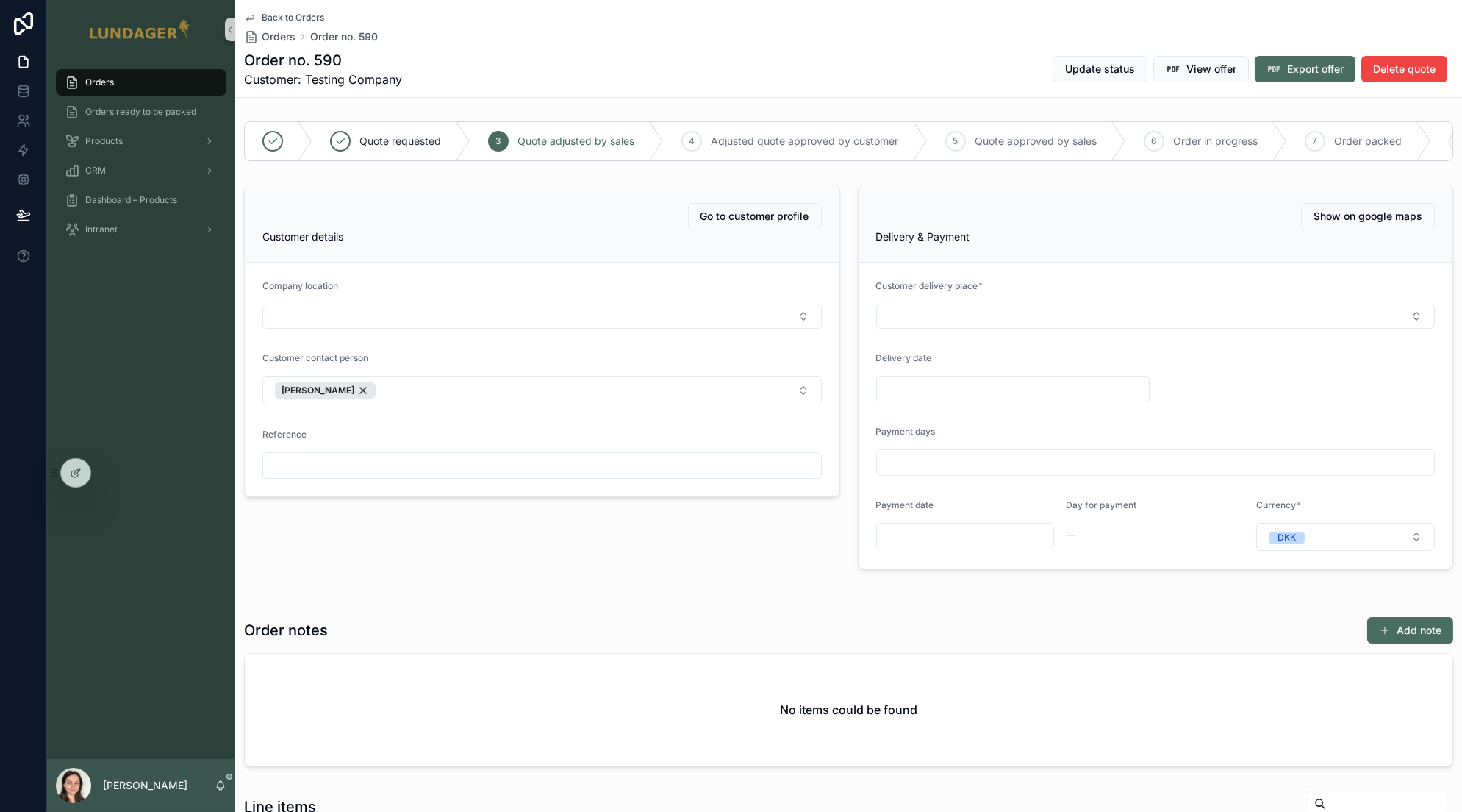
click at [133, 335] on div "Orders Orders ready to be packed Products CRM Dashboard – Products Intranet" at bounding box center [141, 409] width 188 height 700
click at [473, 52] on div "Order no. 590 Customer: Testing Company Update status View offer Export offer D…" at bounding box center [849, 69] width 1210 height 38
click at [133, 150] on div "Products" at bounding box center [141, 141] width 153 height 23
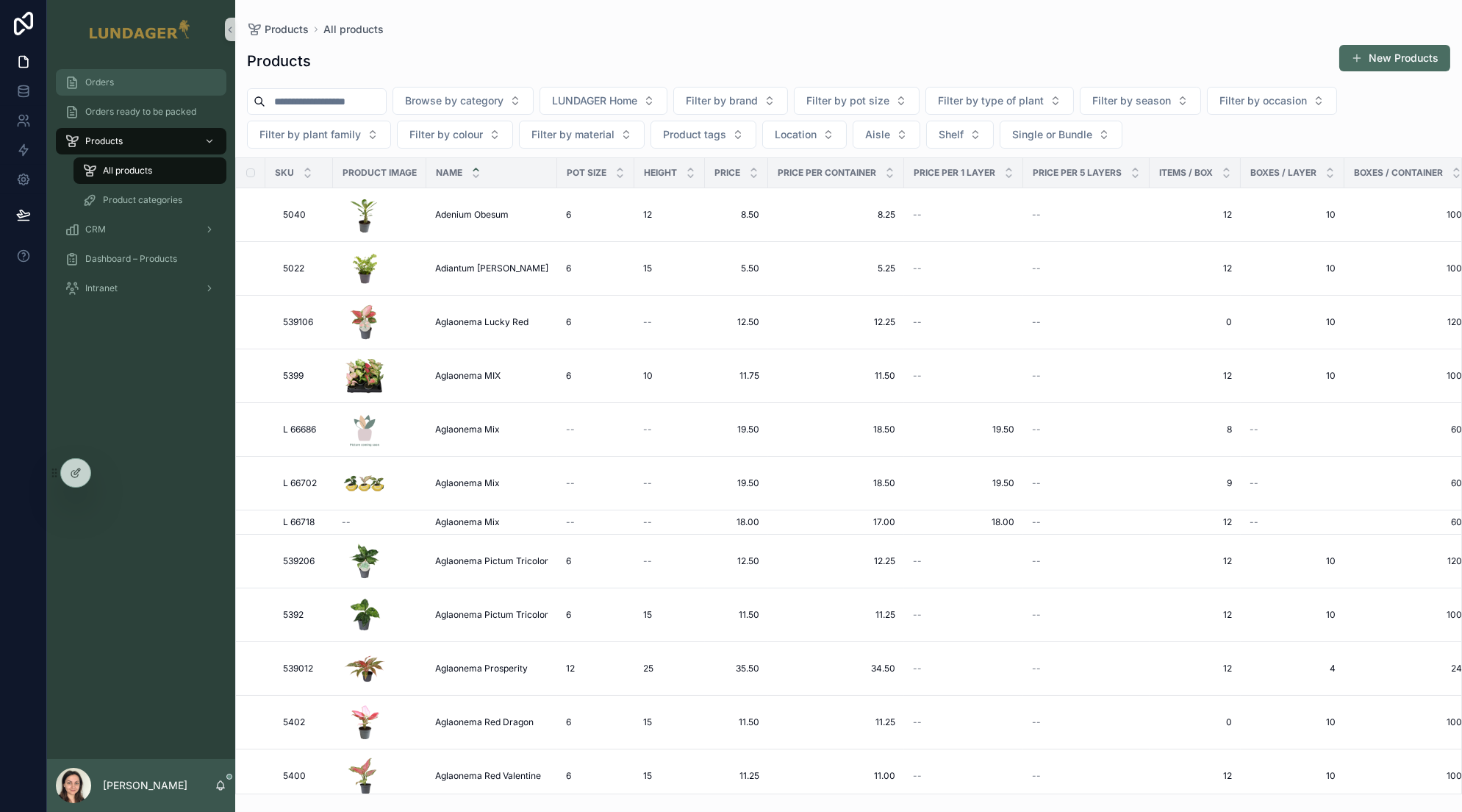
click at [115, 89] on div "Orders" at bounding box center [141, 82] width 153 height 23
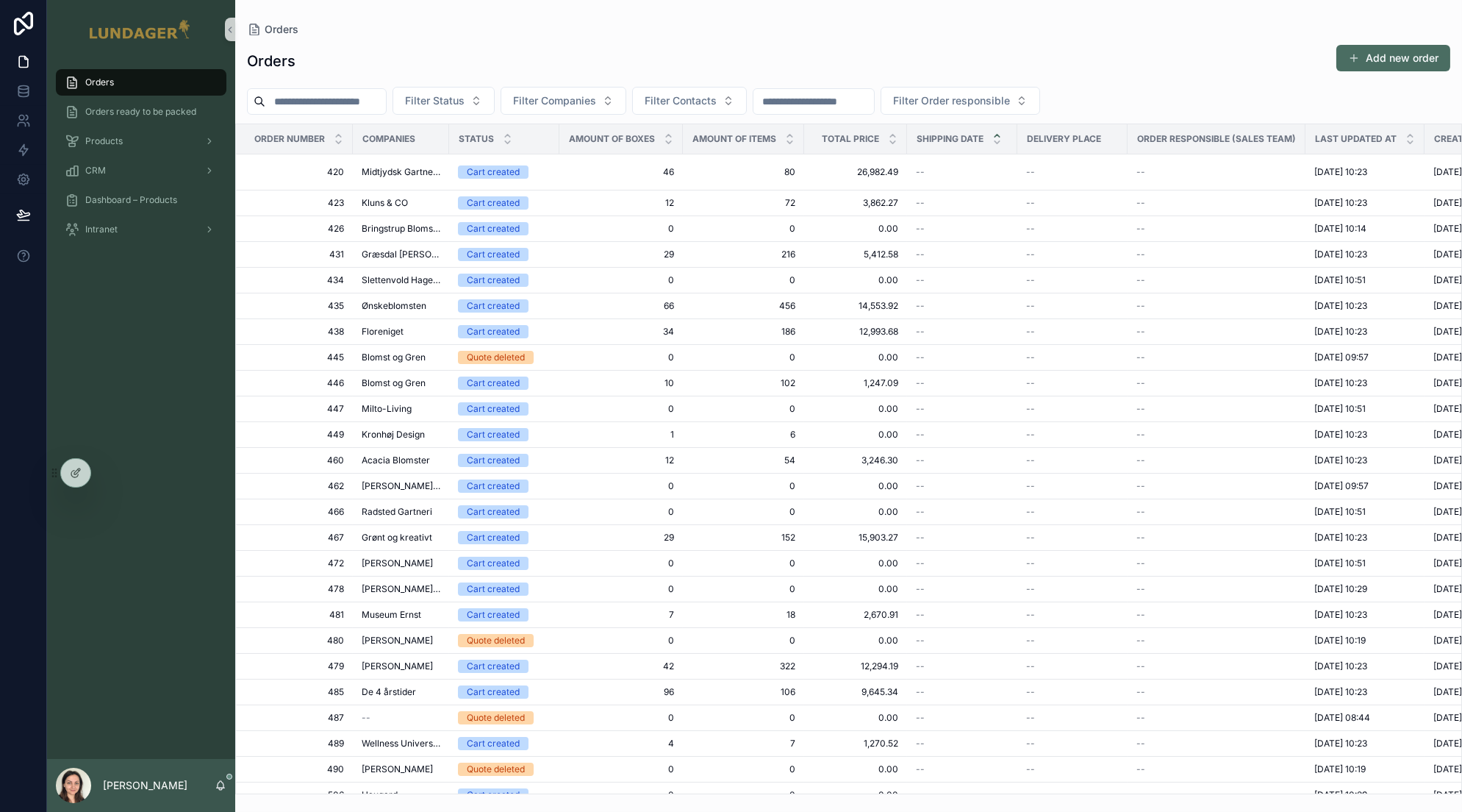
click at [631, 34] on div "Orders" at bounding box center [849, 29] width 1203 height 12
click at [295, 102] on input "scrollable content" at bounding box center [325, 101] width 121 height 21
type input "***"
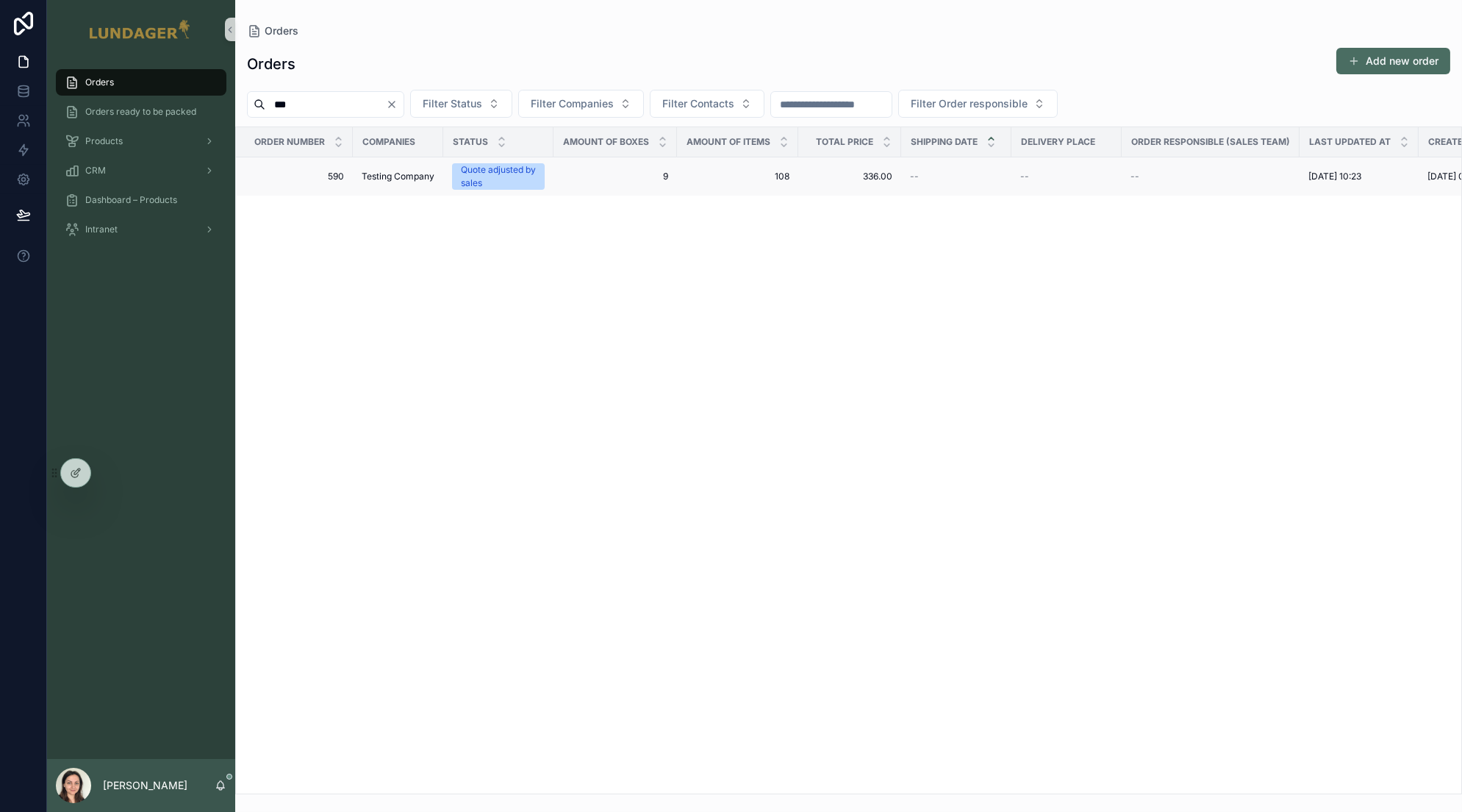
click at [362, 179] on span "Testing Company" at bounding box center [398, 176] width 73 height 12
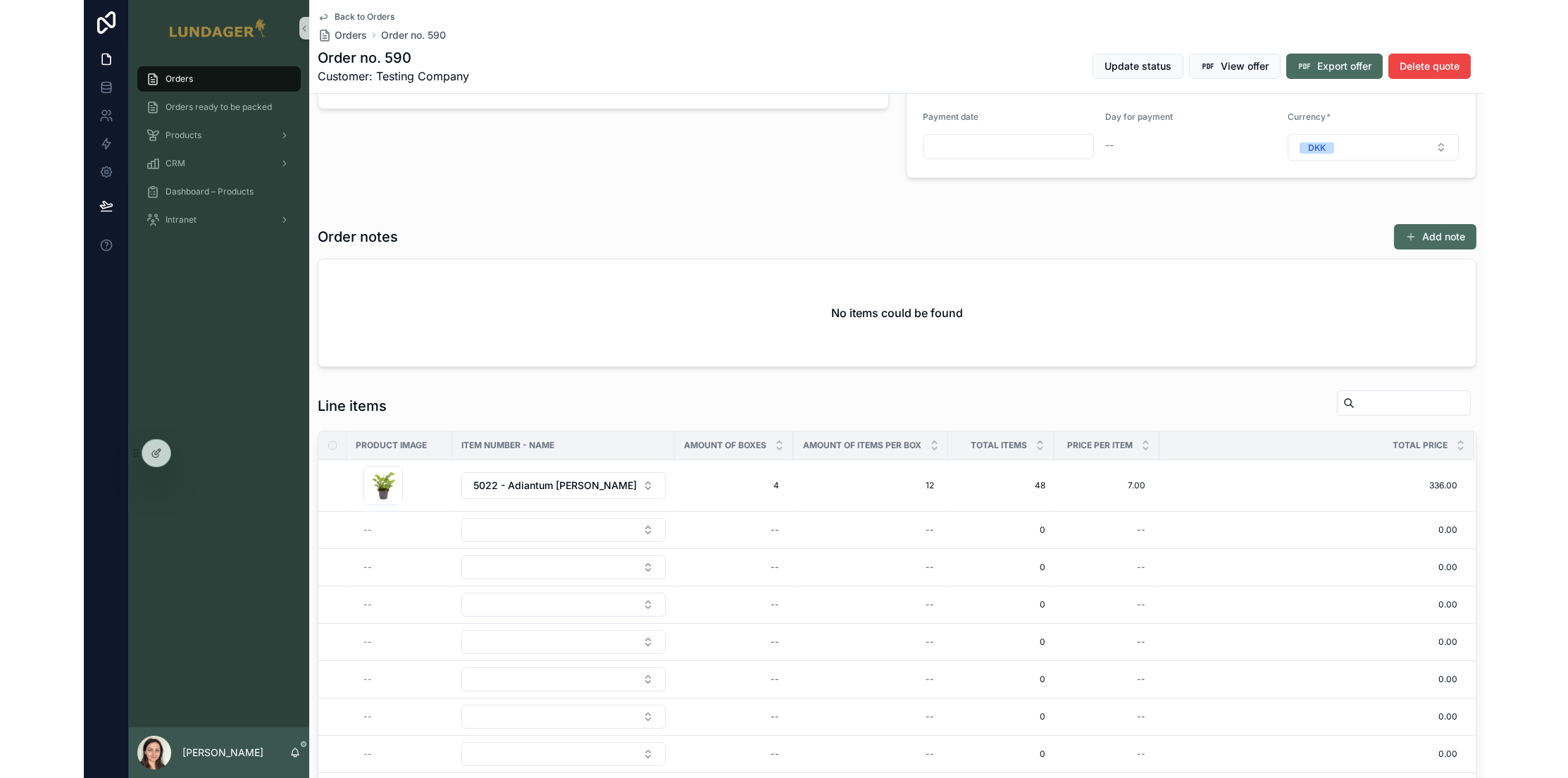
scroll to position [100, 0]
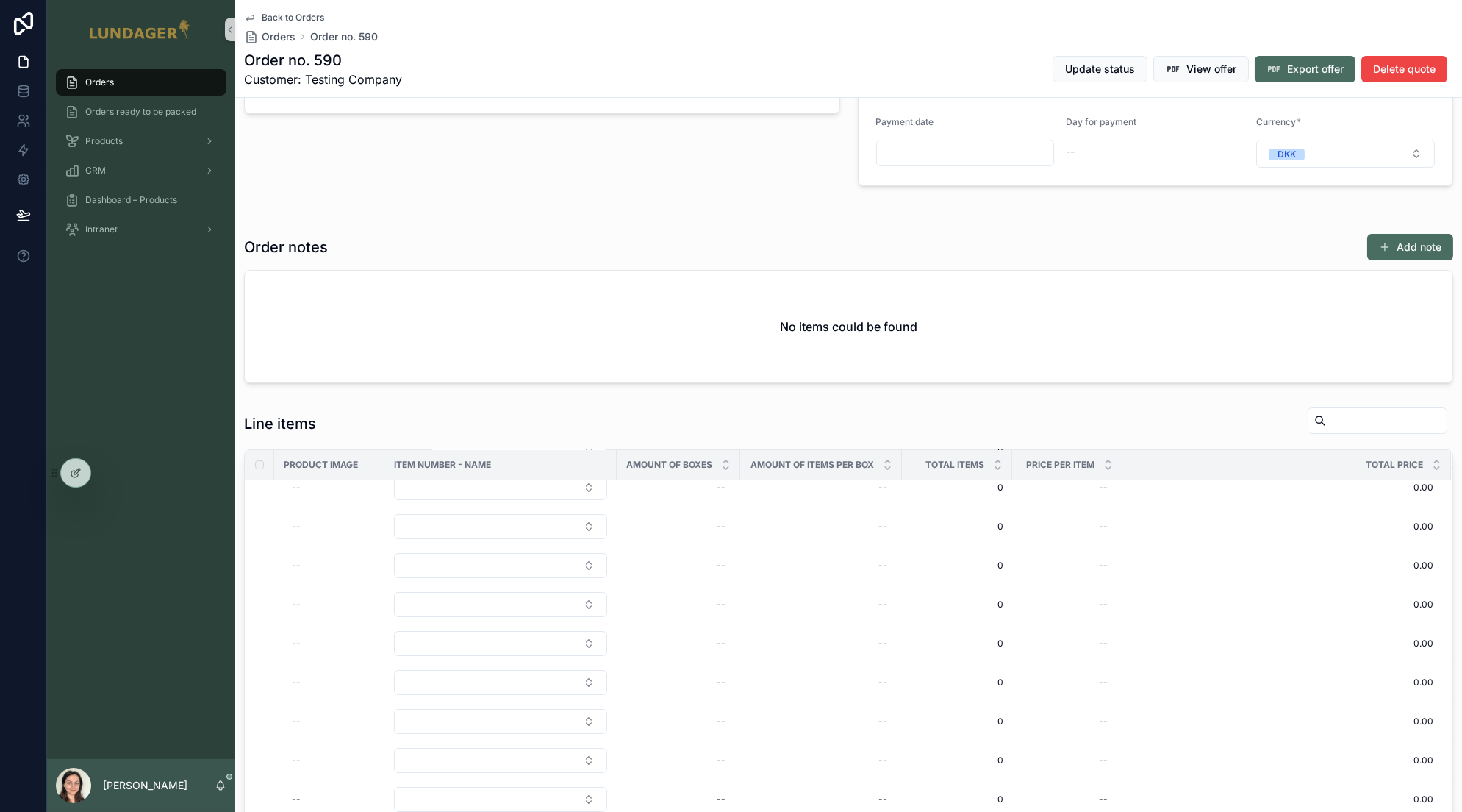
click at [1037, 415] on div "Line items" at bounding box center [849, 423] width 1210 height 34
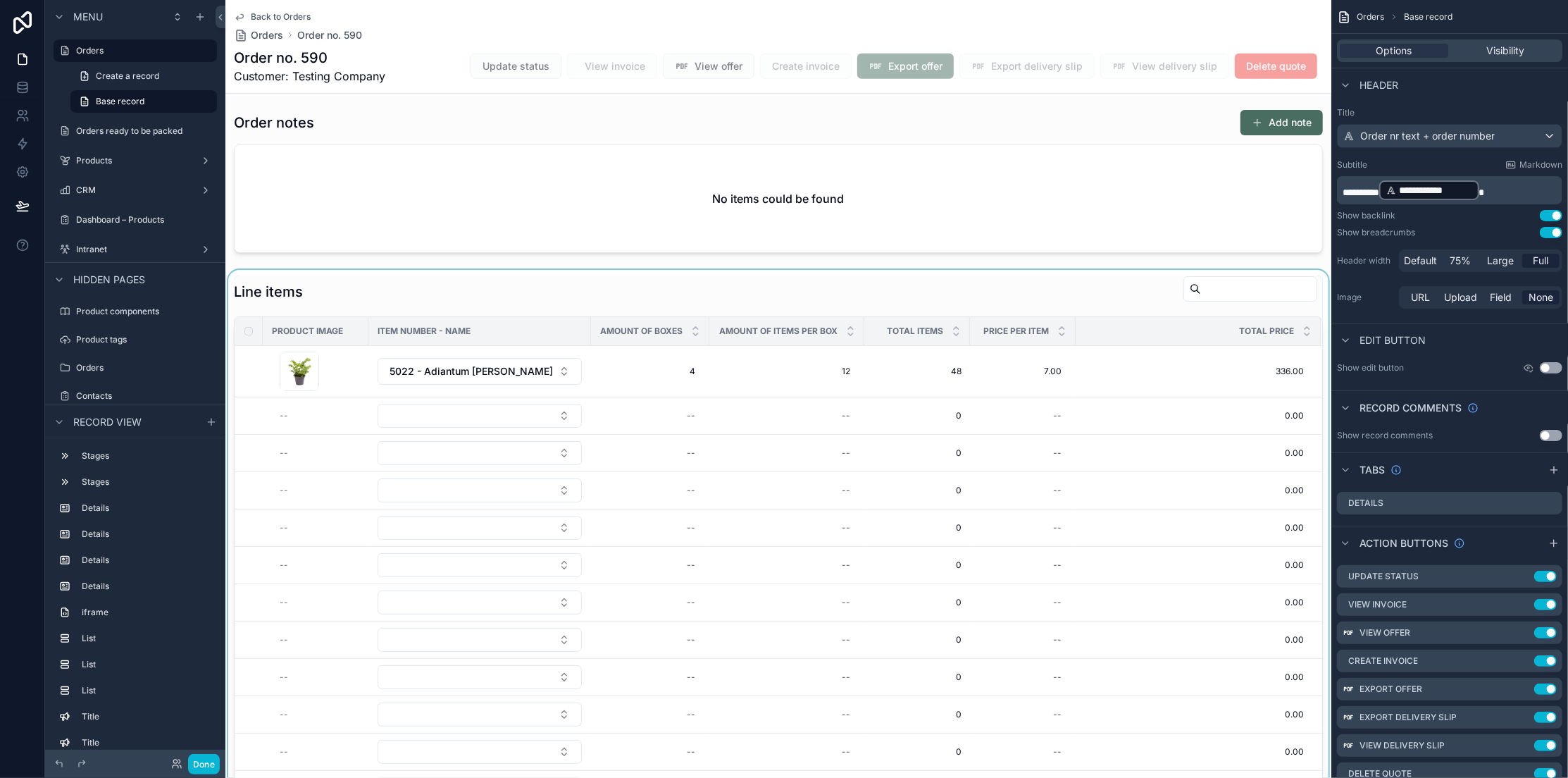
scroll to position [1101, 0]
click at [400, 317] on div "scrollable content" at bounding box center [778, 592] width 1106 height 636
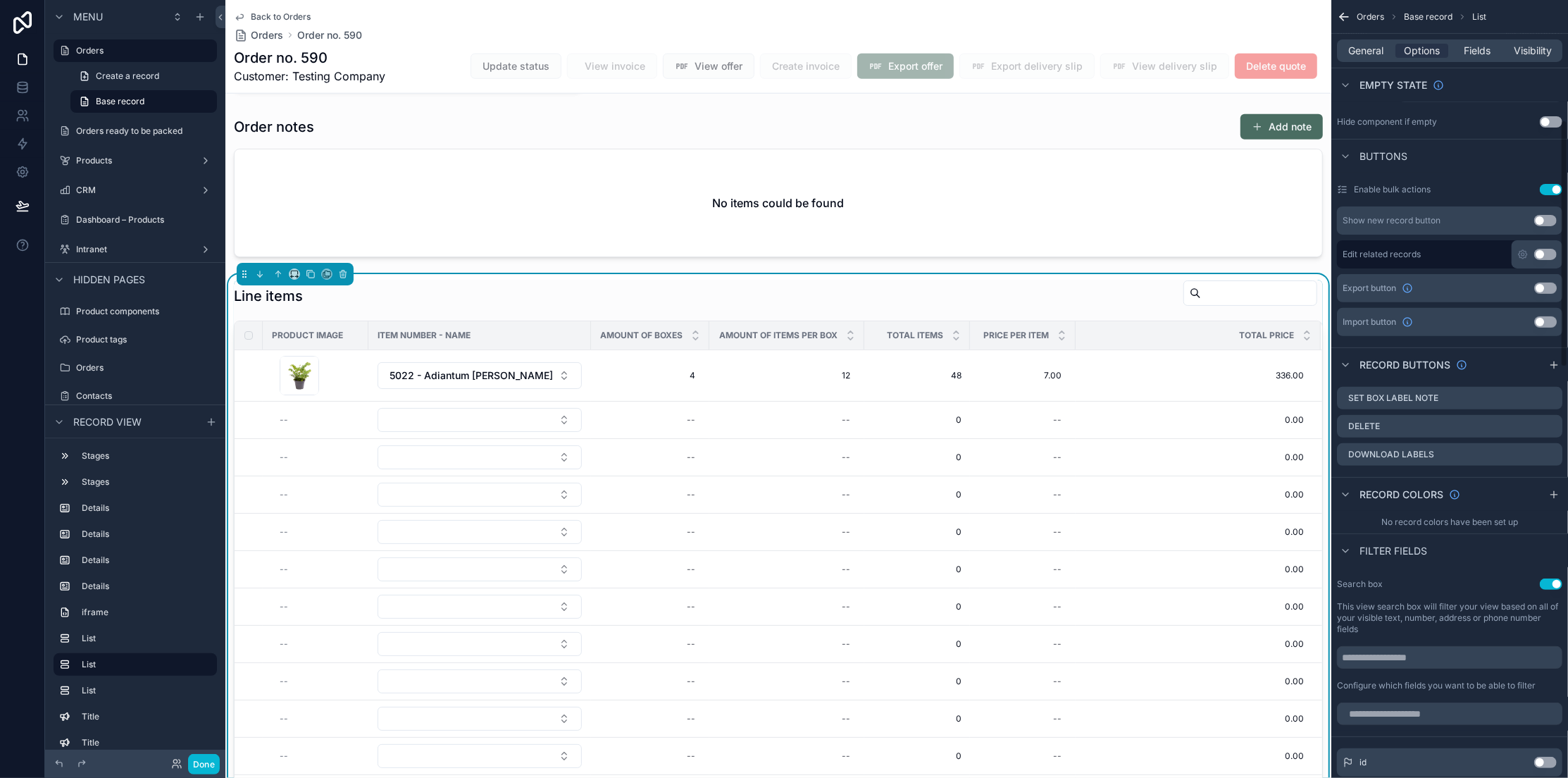
scroll to position [258, 0]
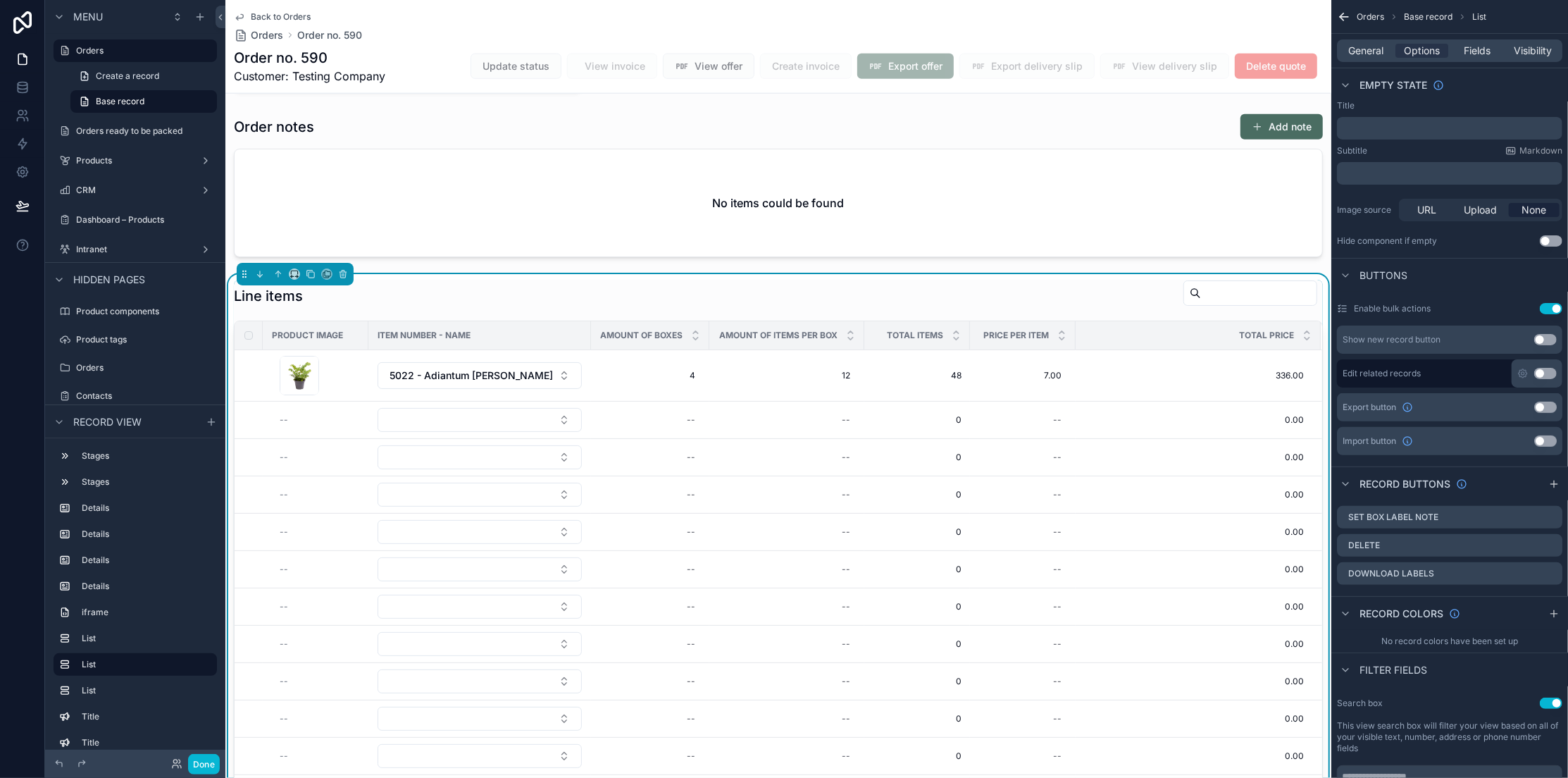
click at [1400, 286] on div "Buttons" at bounding box center [1450, 274] width 237 height 33
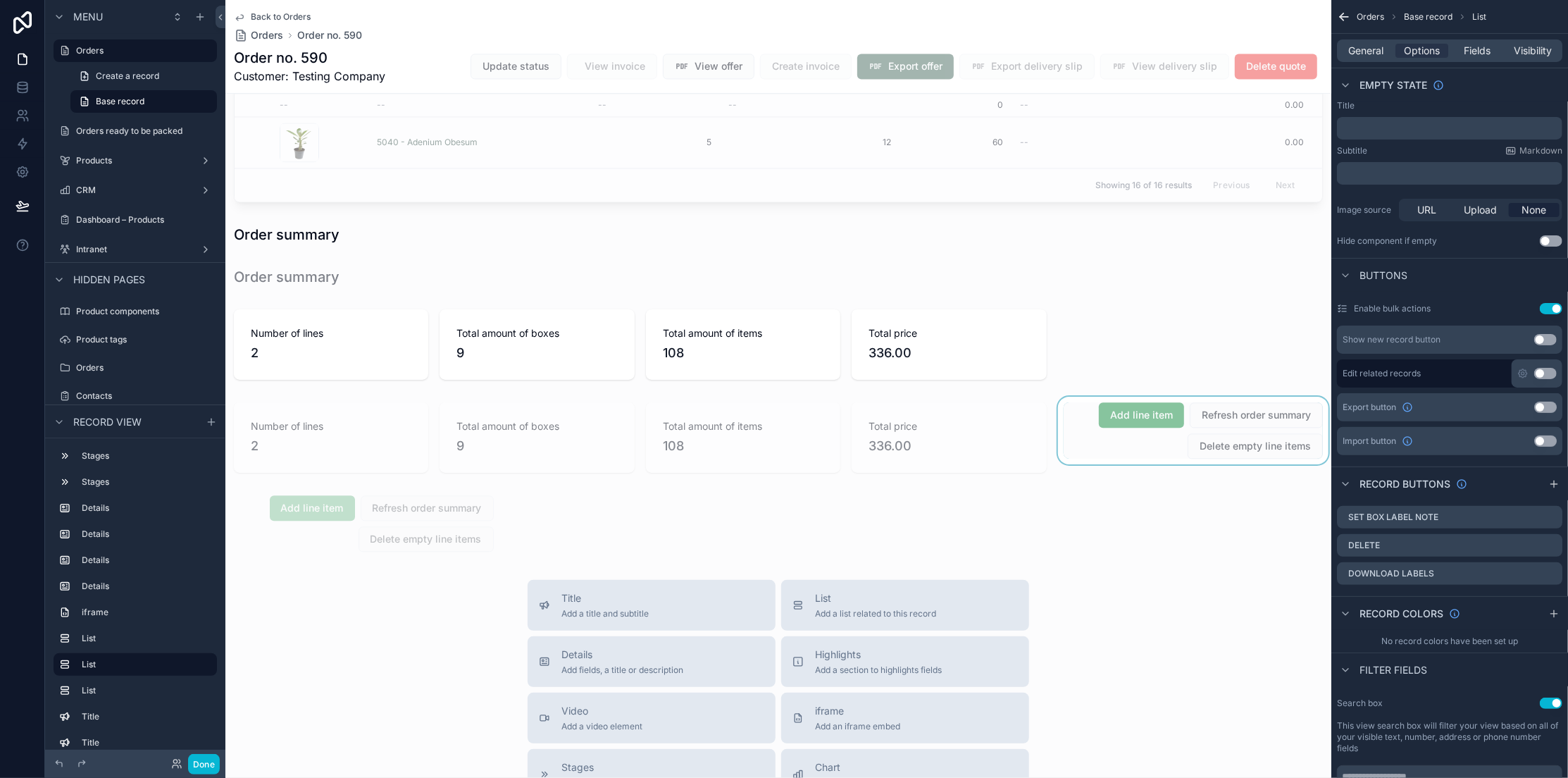
scroll to position [2331, 0]
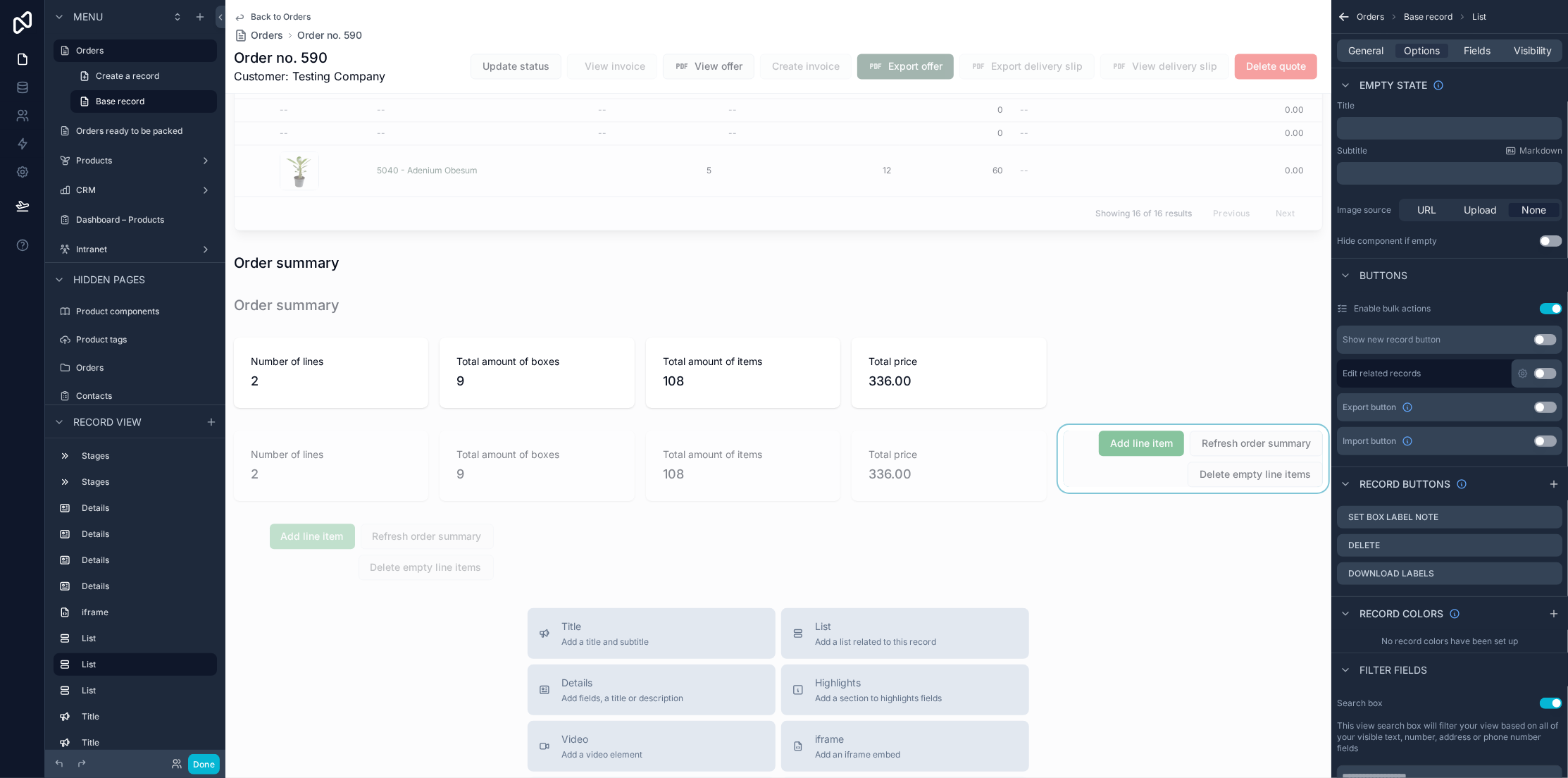
click at [1239, 473] on div "scrollable content" at bounding box center [1193, 465] width 277 height 81
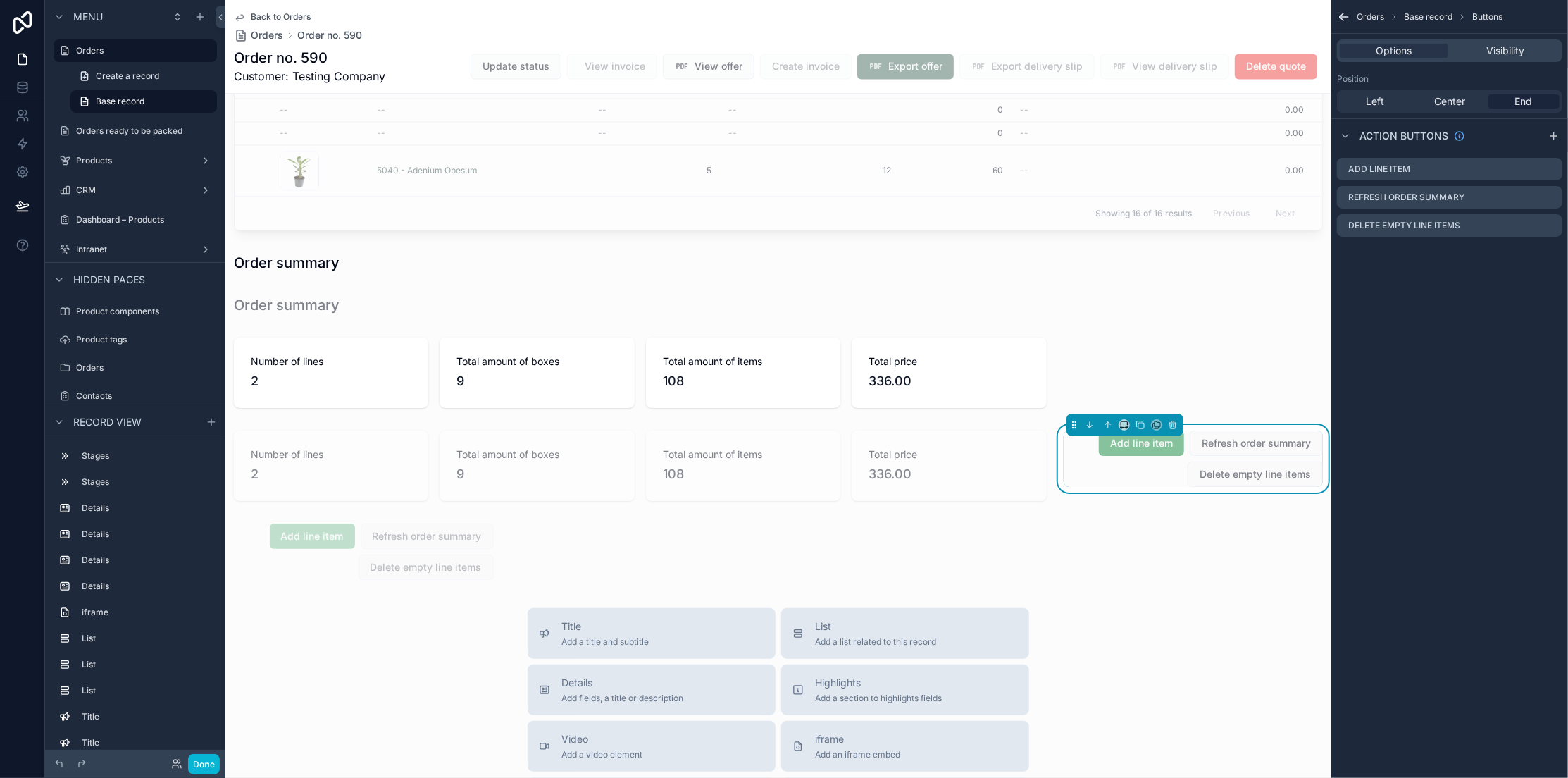
scroll to position [0, 0]
click at [1400, 198] on icon "scrollable content" at bounding box center [1551, 196] width 11 height 11
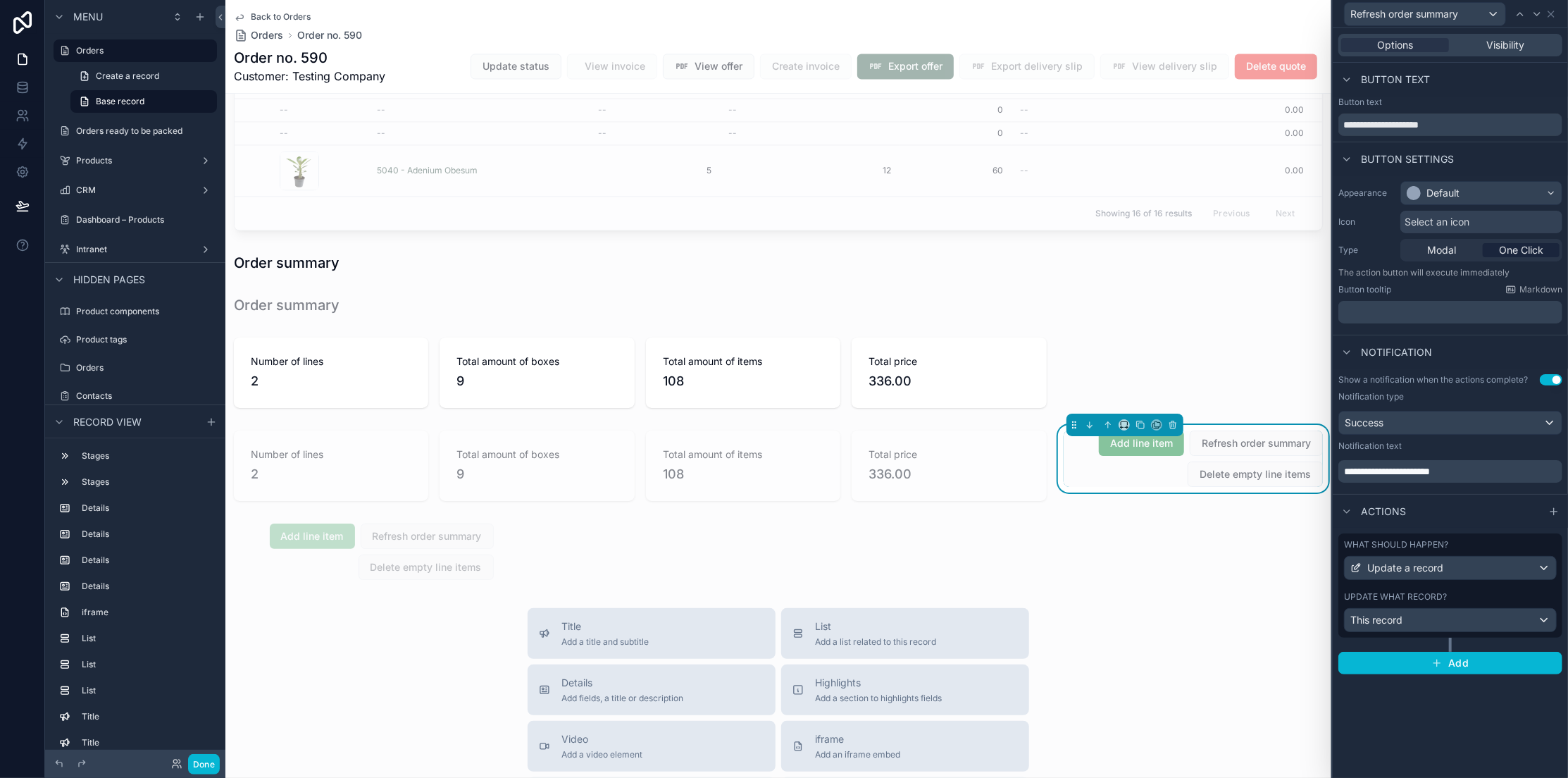
click at [1400, 87] on div "Button text" at bounding box center [1450, 79] width 235 height 33
click at [1400, 738] on div "**********" at bounding box center [1450, 403] width 235 height 750
click at [1400, 705] on div "**********" at bounding box center [1450, 403] width 235 height 750
click at [1400, 628] on div "This record" at bounding box center [1450, 619] width 211 height 22
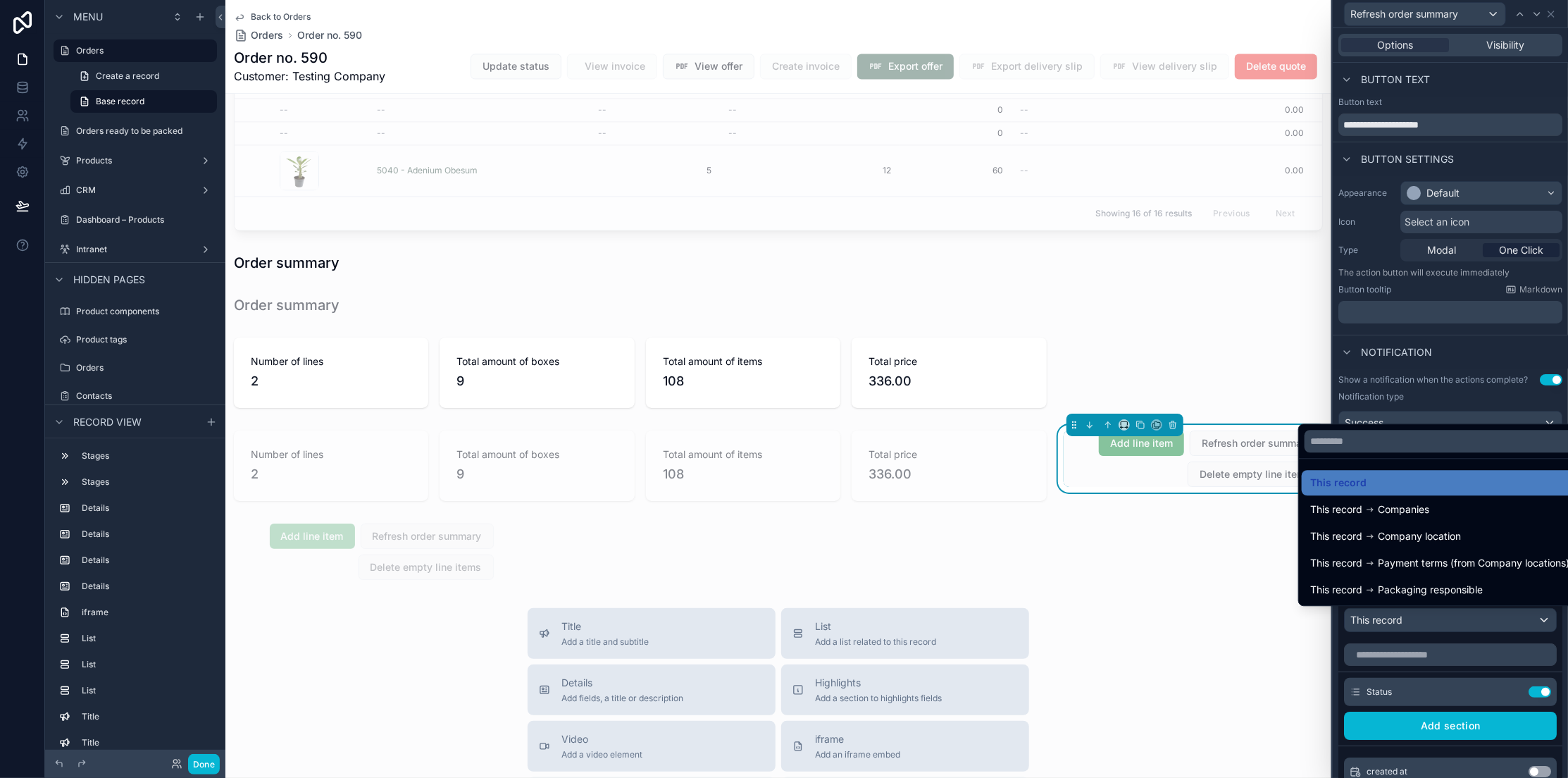
click at [1400, 625] on div at bounding box center [1450, 389] width 235 height 778
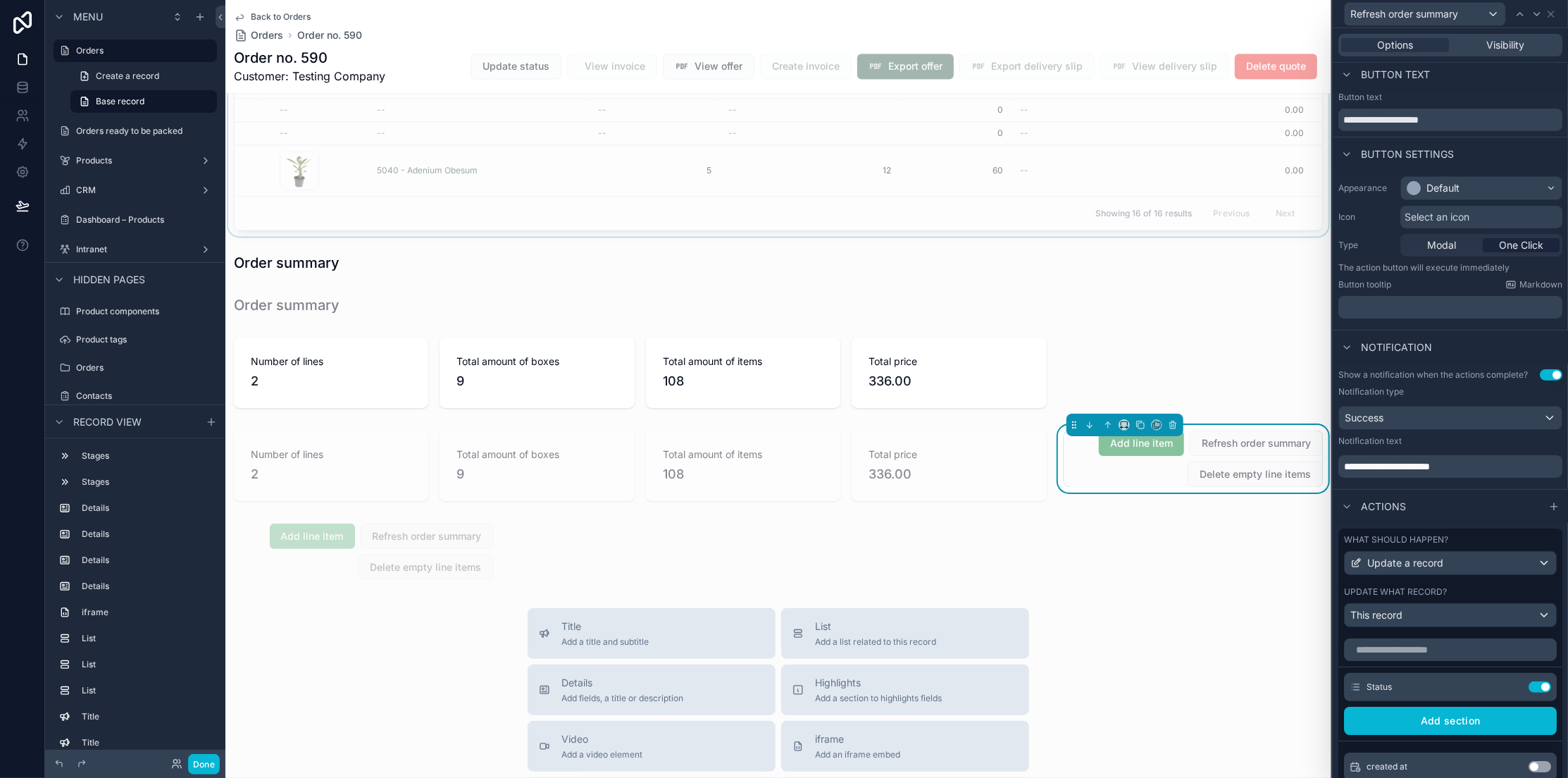
scroll to position [100, 0]
click at [1165, 315] on div "scrollable content" at bounding box center [778, 305] width 1106 height 31
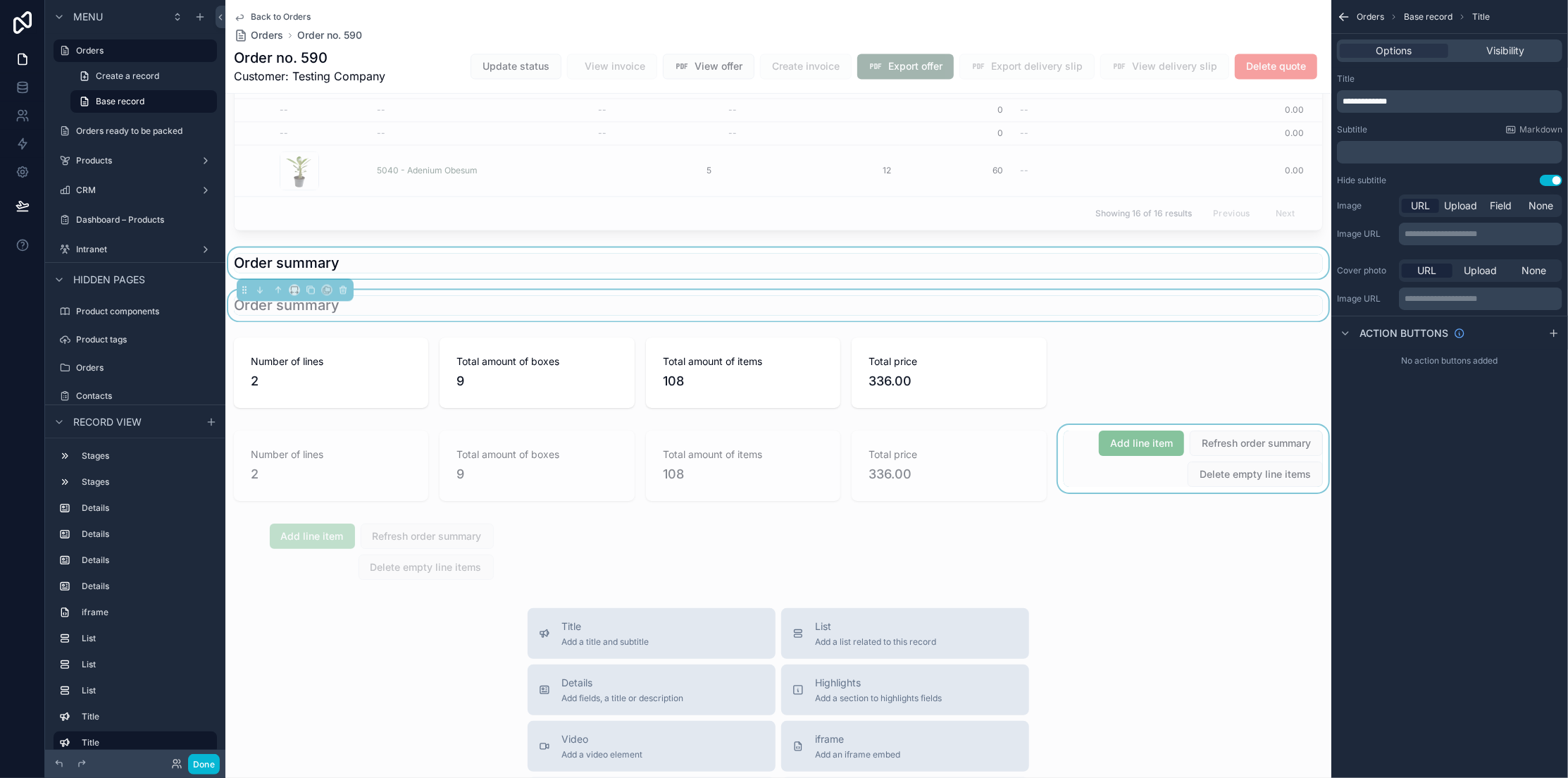
click at [998, 278] on div "scrollable content" at bounding box center [778, 262] width 1106 height 31
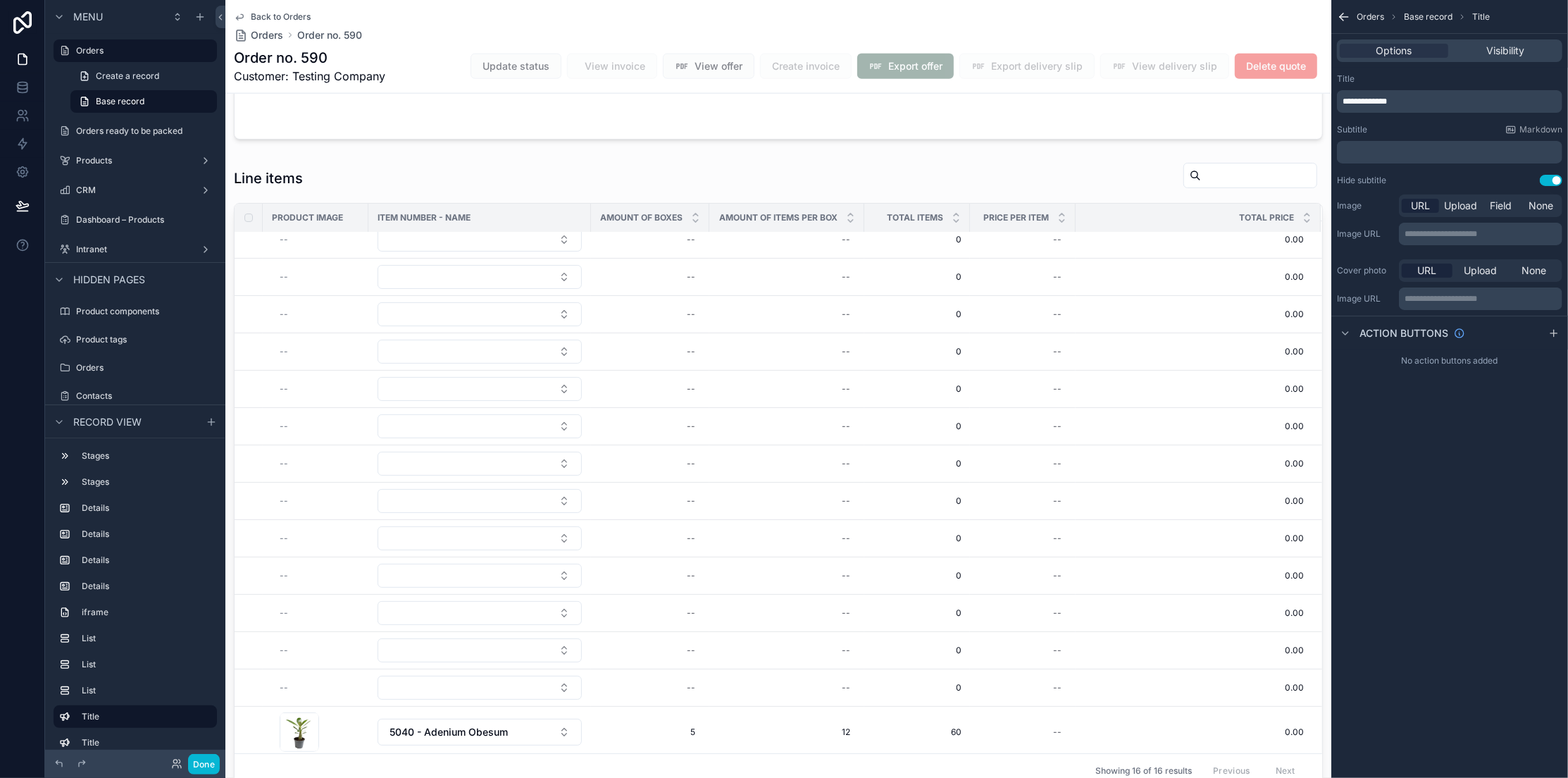
scroll to position [1342, 0]
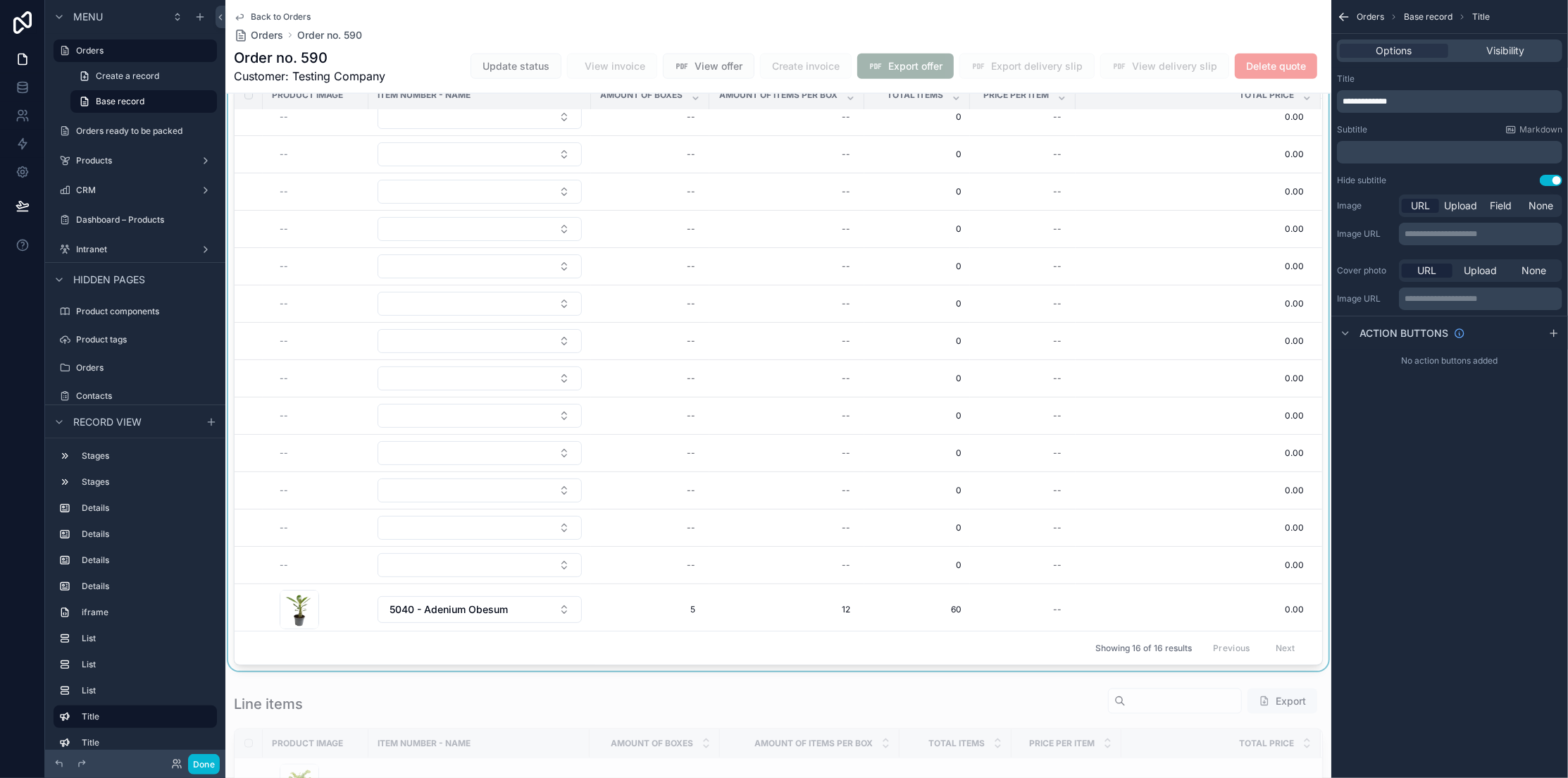
click at [897, 167] on div "scrollable content" at bounding box center [778, 352] width 1106 height 636
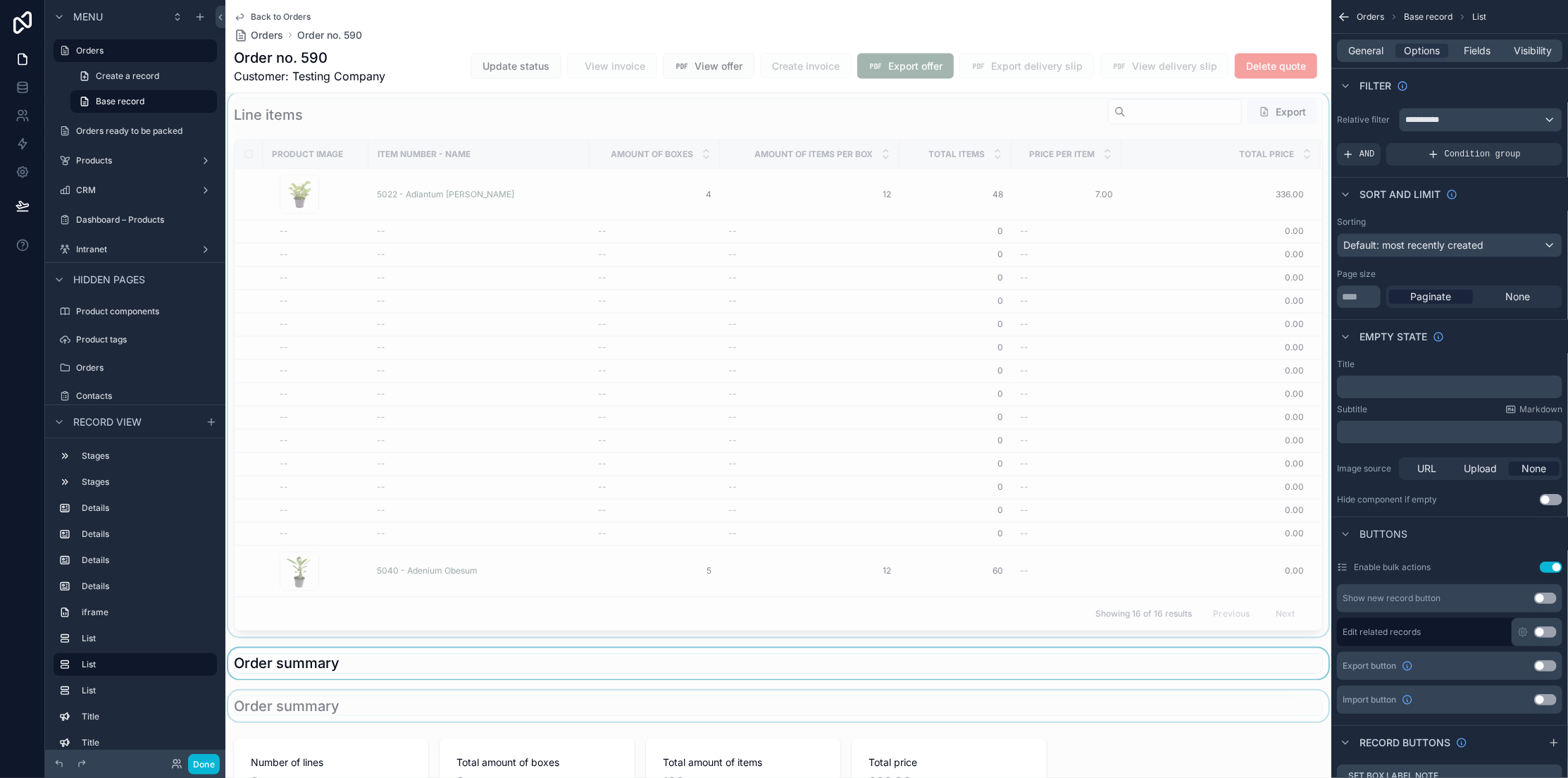
scroll to position [1921, 0]
click at [624, 309] on div "scrollable content" at bounding box center [778, 374] width 1106 height 544
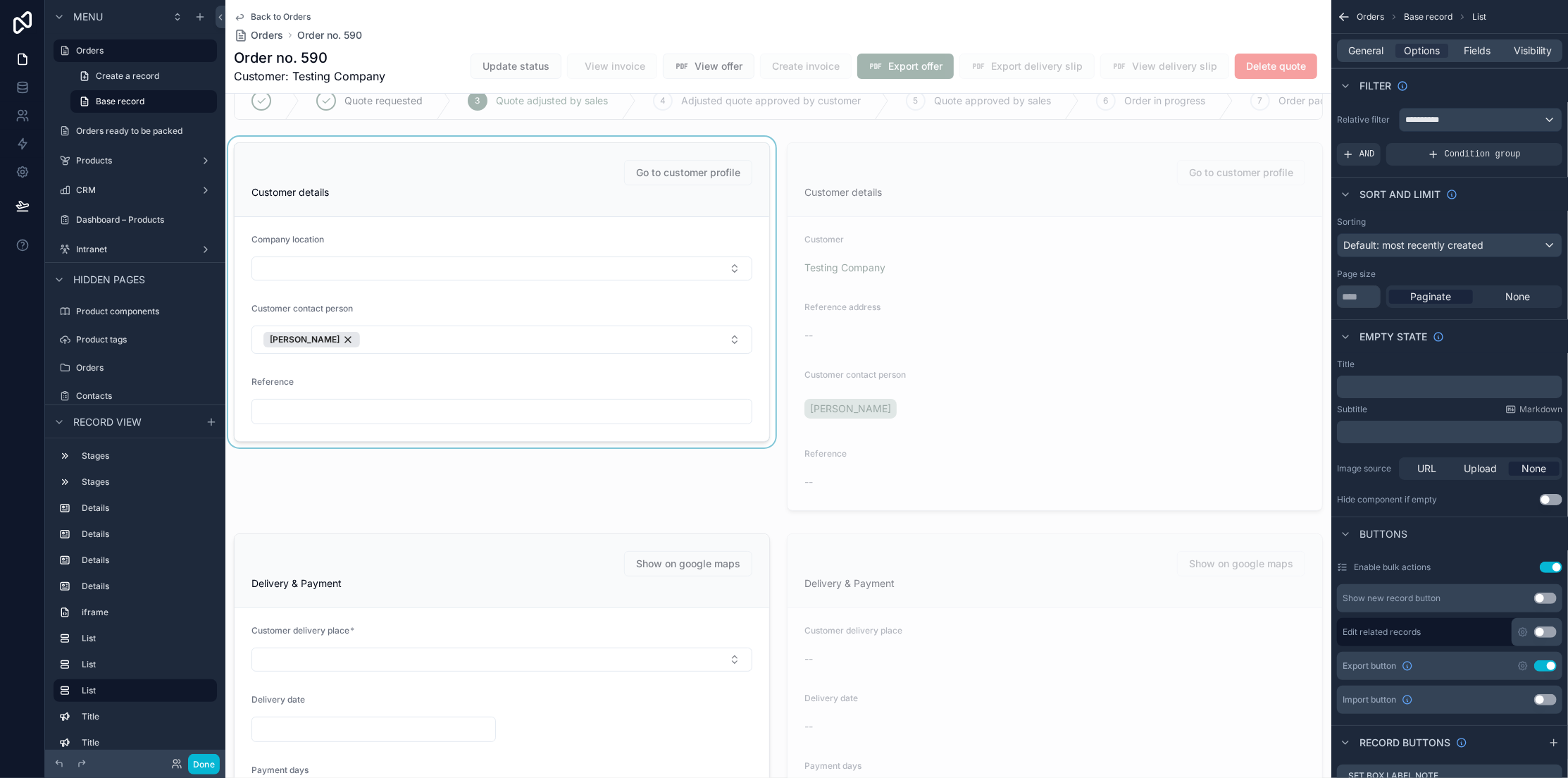
scroll to position [0, 0]
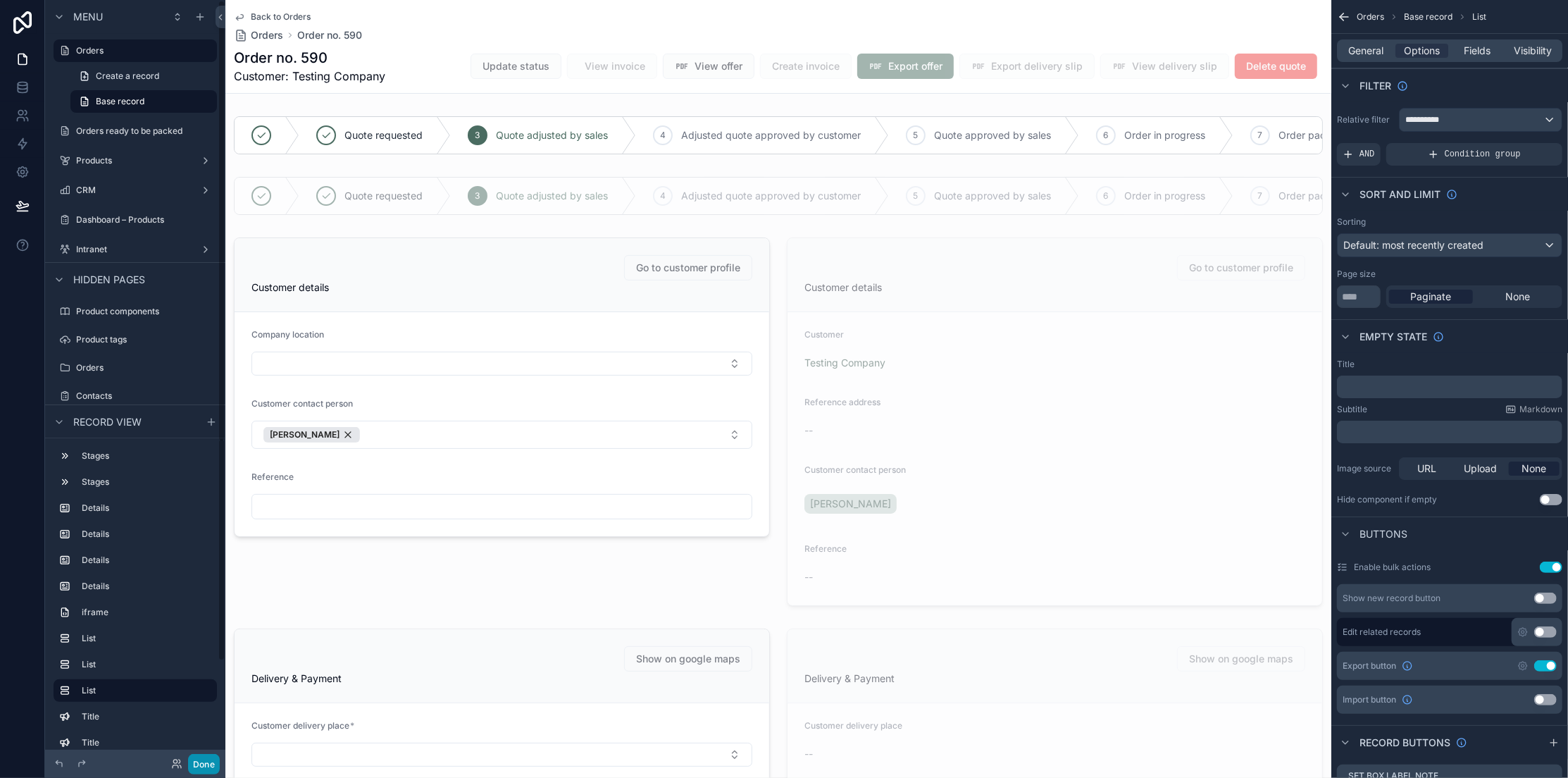
click at [216, 768] on button "Done" at bounding box center [203, 764] width 32 height 21
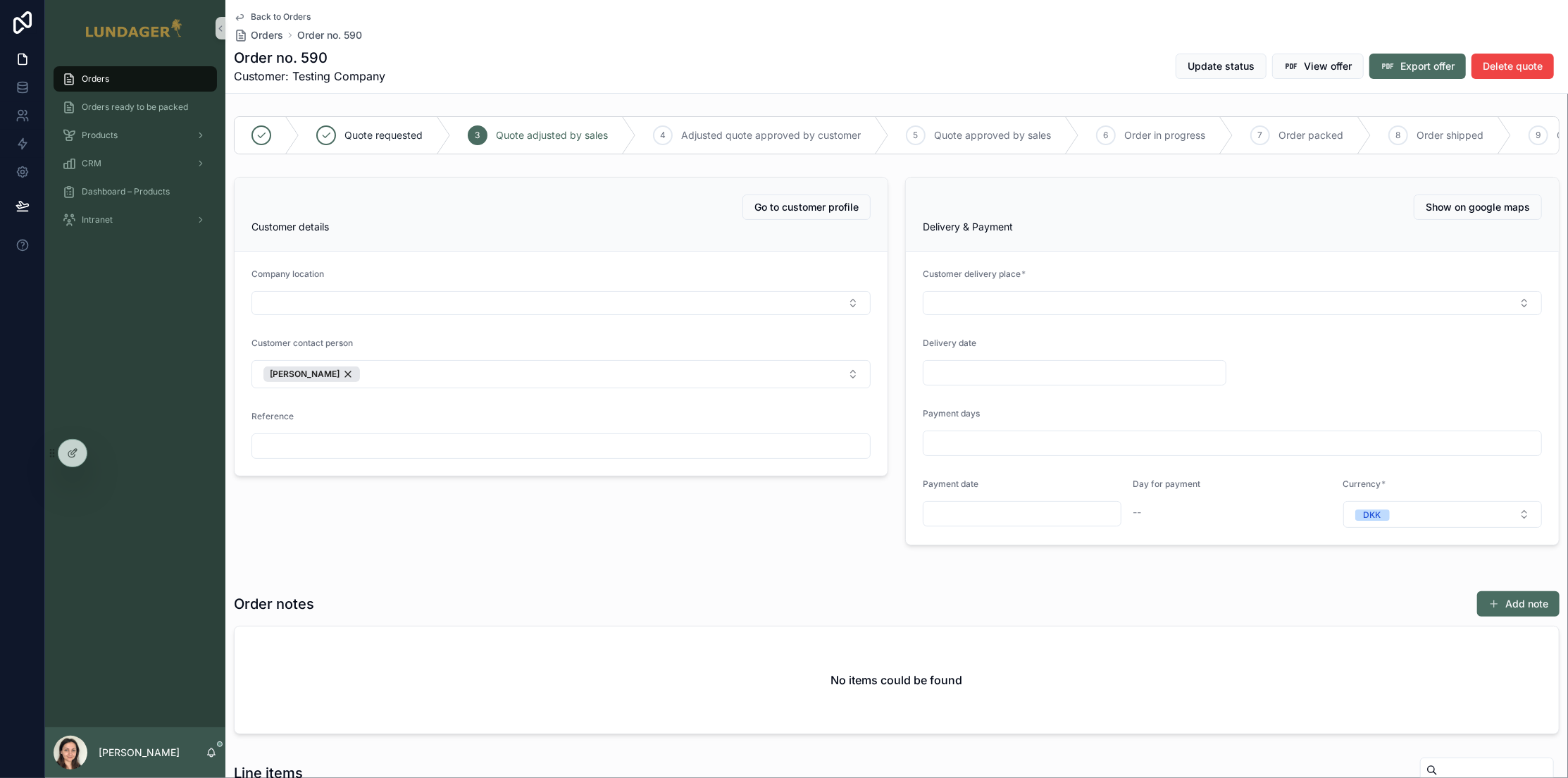
click at [430, 75] on div "Order no. 590 Customer: Testing Company Update status View offer Export offer D…" at bounding box center [896, 66] width 1325 height 37
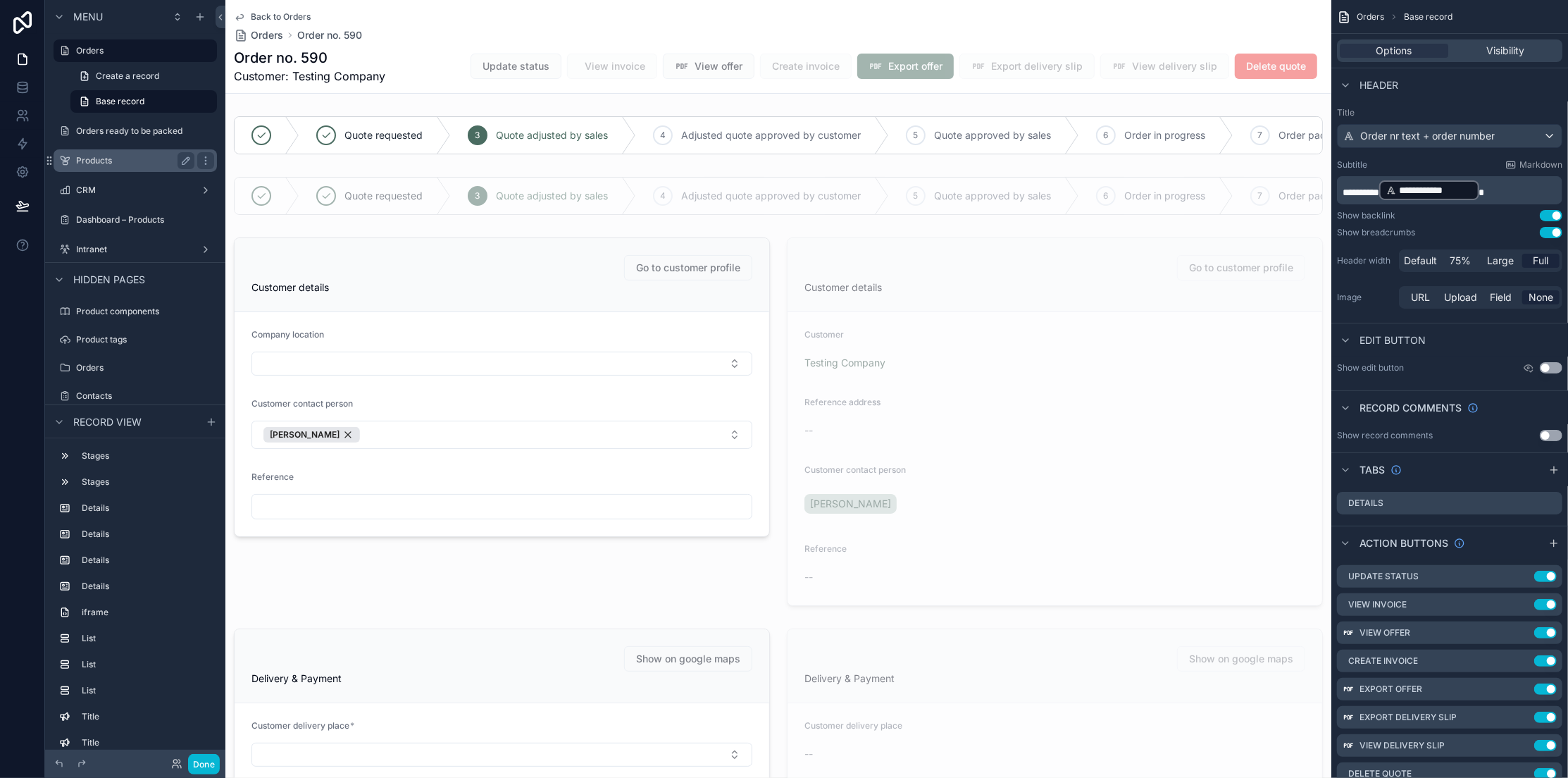
click at [85, 166] on label "Products" at bounding box center [132, 160] width 112 height 11
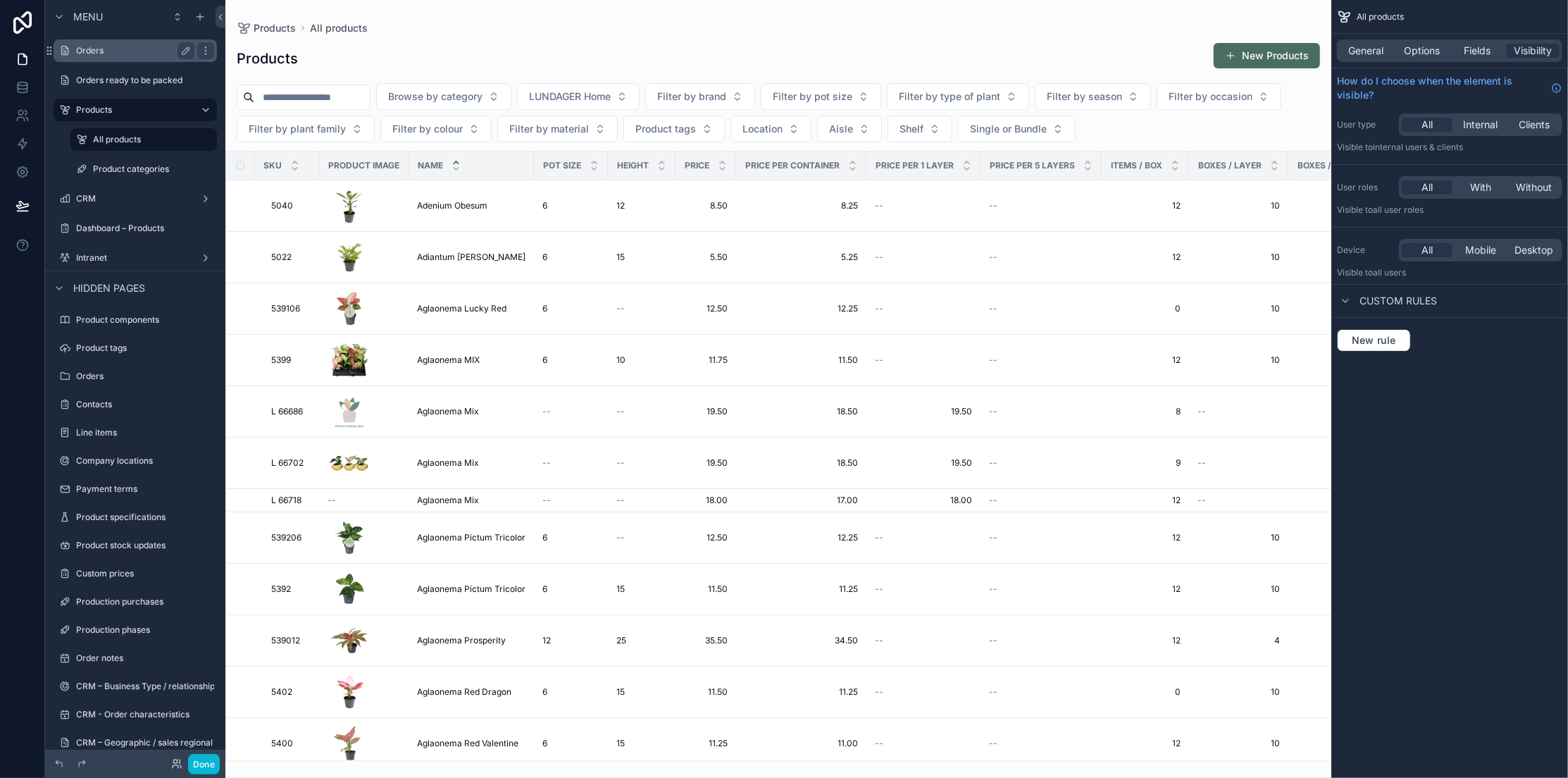
click at [111, 44] on div "Orders" at bounding box center [136, 51] width 118 height 17
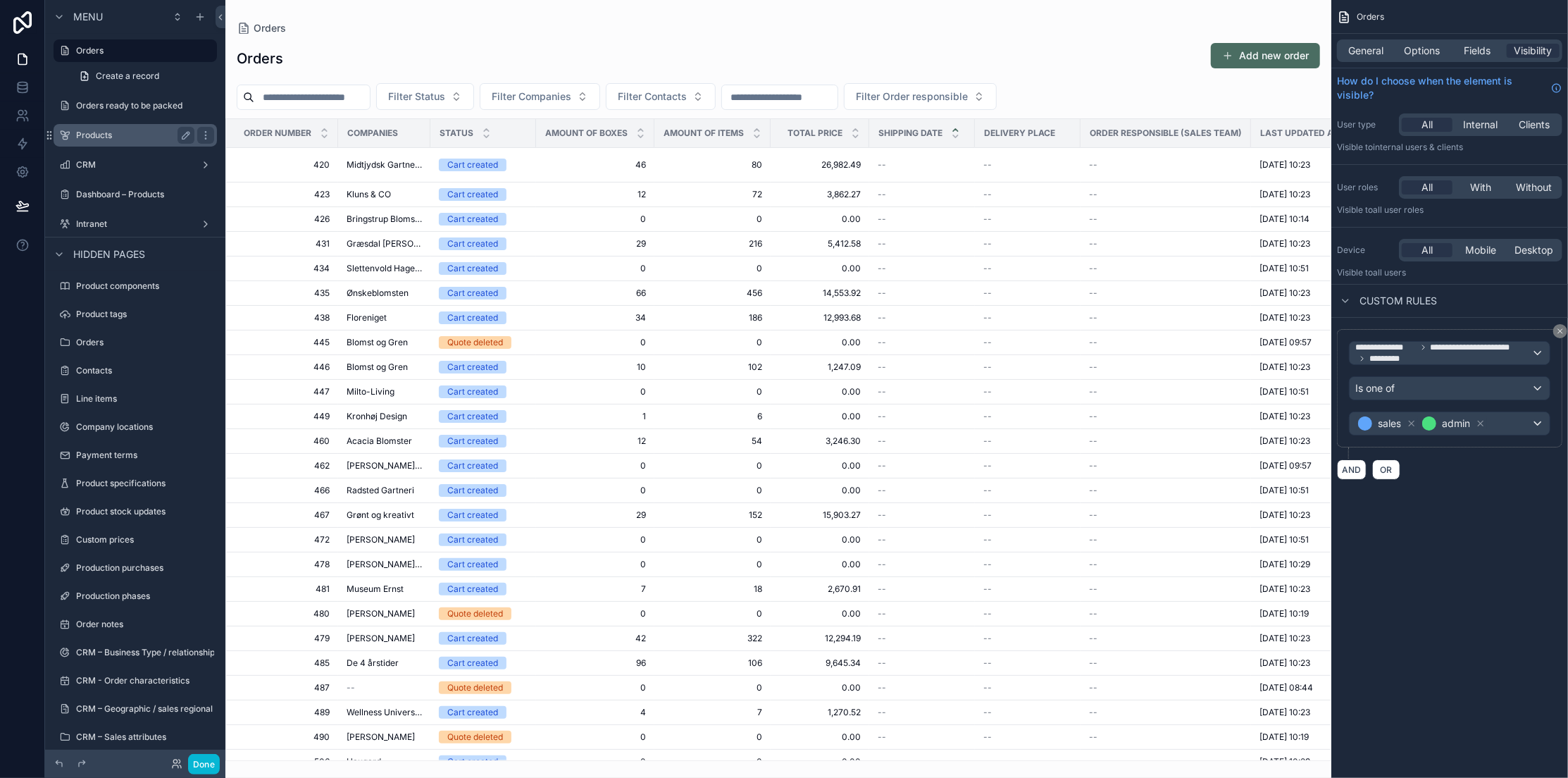
click at [112, 131] on label "Products" at bounding box center [132, 135] width 112 height 11
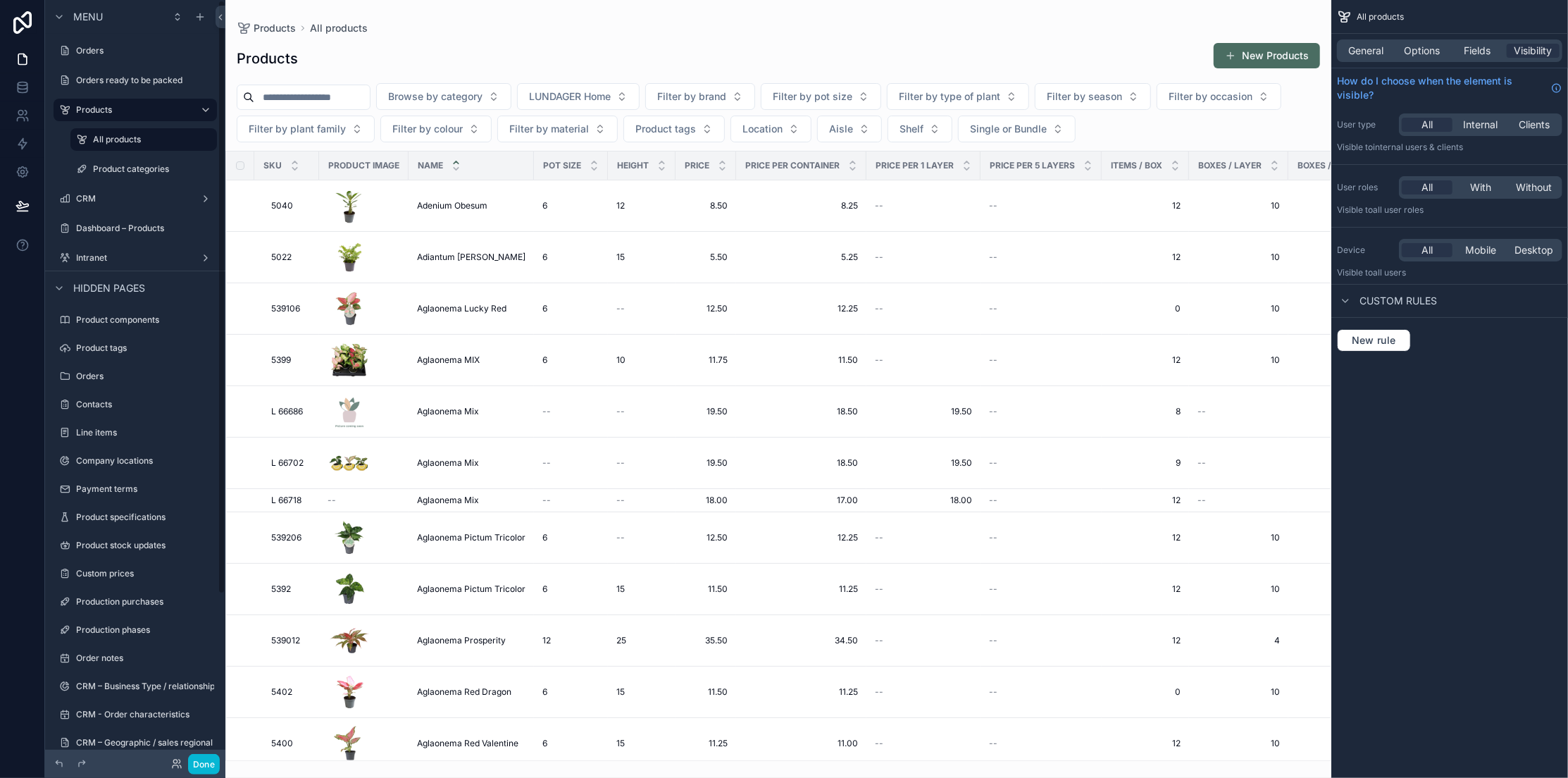
click at [112, 63] on div "Orders" at bounding box center [136, 51] width 180 height 26
click at [111, 56] on label "Orders" at bounding box center [132, 51] width 112 height 11
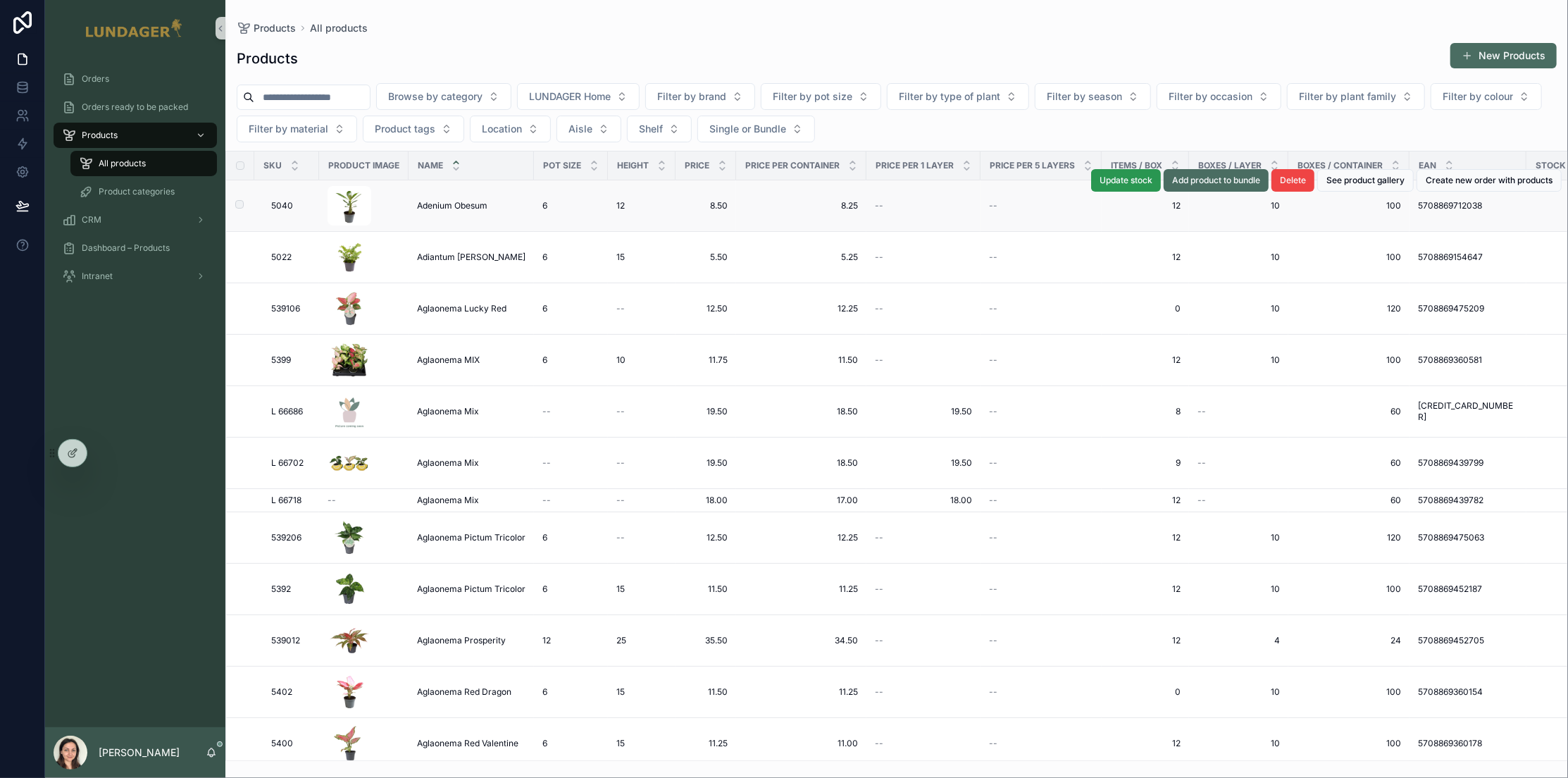
click at [1124, 187] on button "Update stock" at bounding box center [1125, 180] width 69 height 22
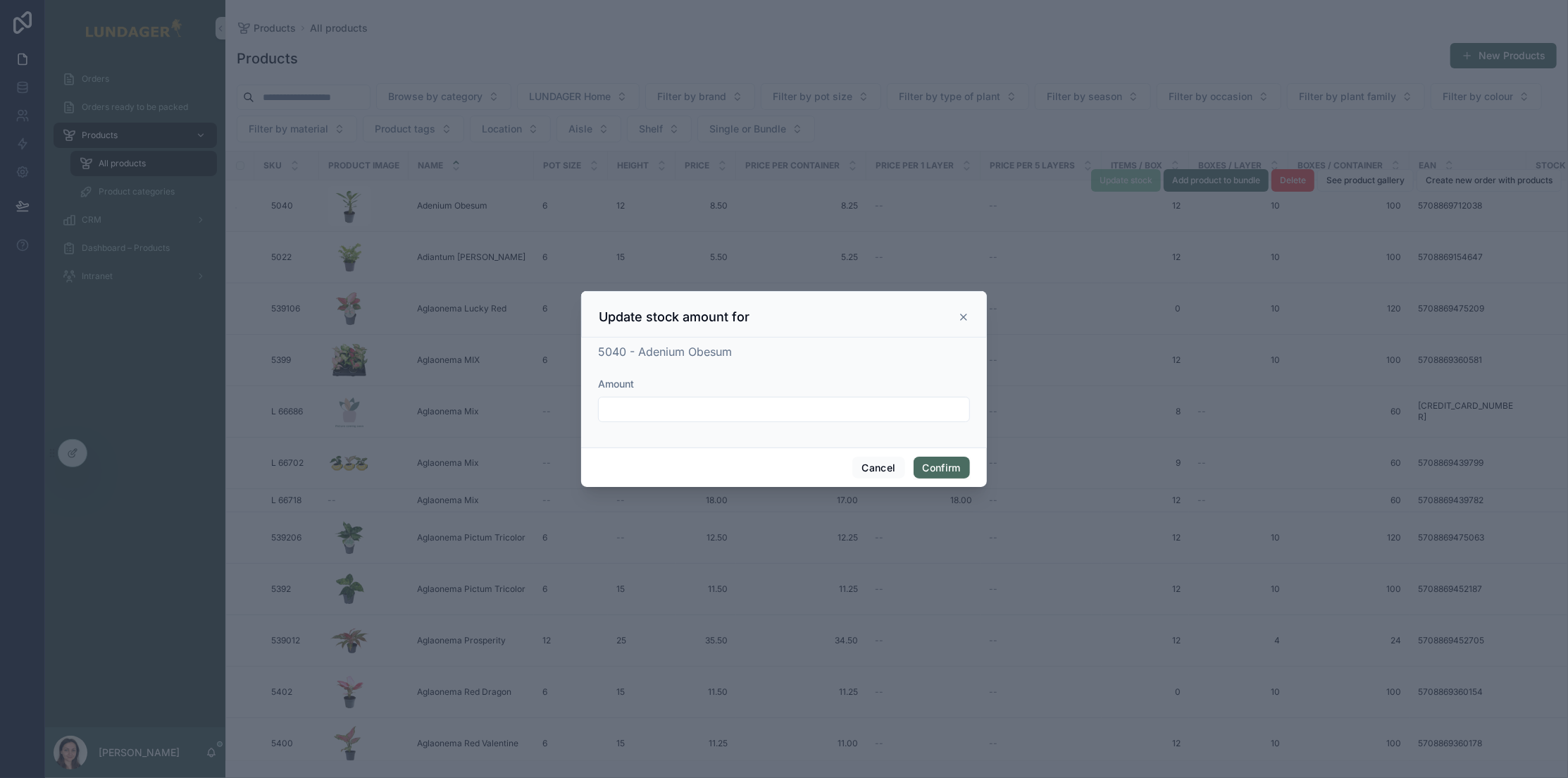
drag, startPoint x: 691, startPoint y: 402, endPoint x: 683, endPoint y: 401, distance: 8.1
click at [690, 402] on input "text" at bounding box center [784, 409] width 371 height 20
click at [775, 440] on div "5040 - Adenium Obesum Amount" at bounding box center [783, 392] width 406 height 110
click at [611, 404] on input "text" at bounding box center [784, 409] width 371 height 20
click at [799, 435] on form "Amount" at bounding box center [784, 406] width 372 height 59
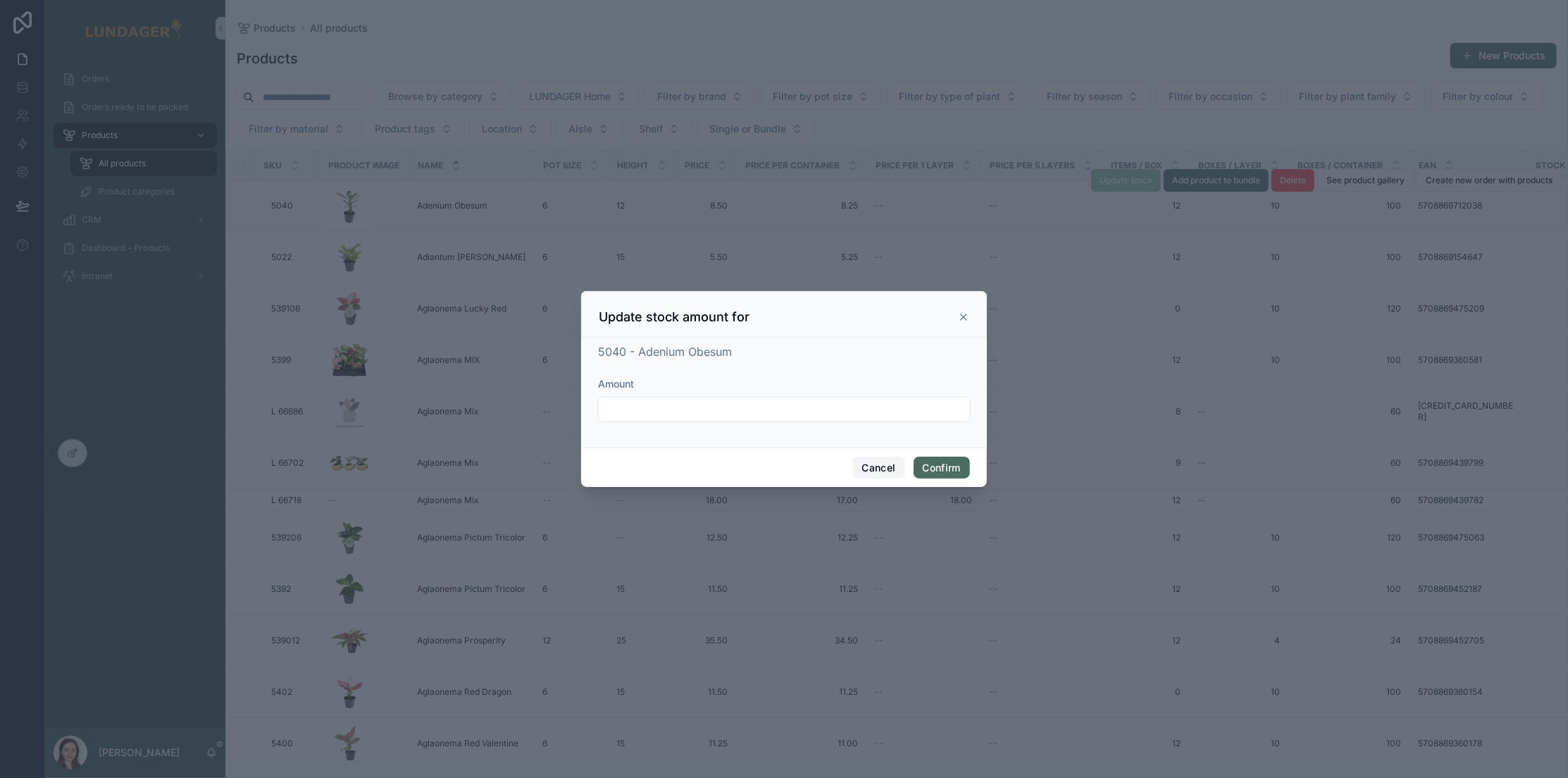
click at [886, 474] on button "Cancel" at bounding box center [878, 467] width 52 height 22
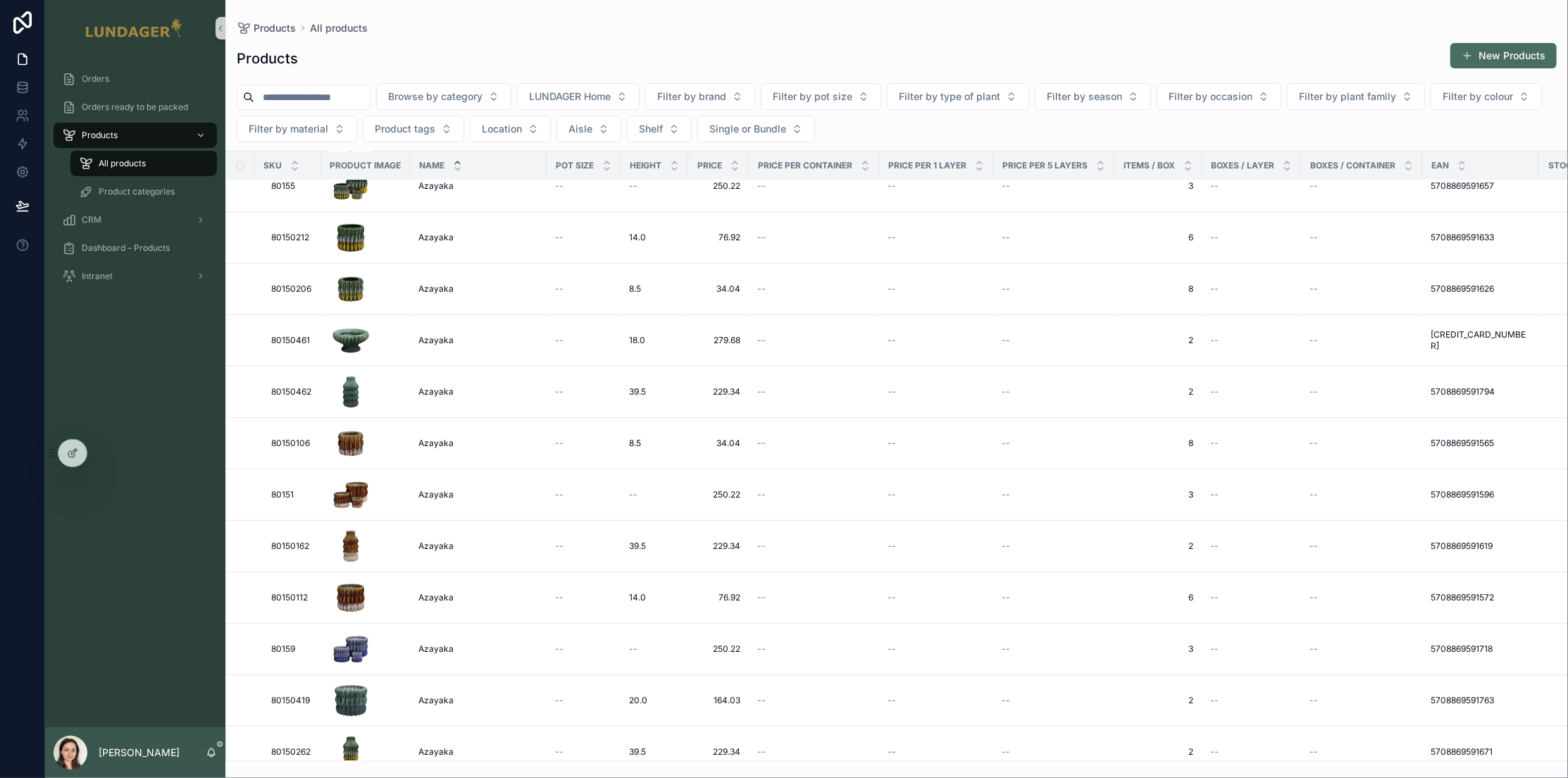
scroll to position [7269, 0]
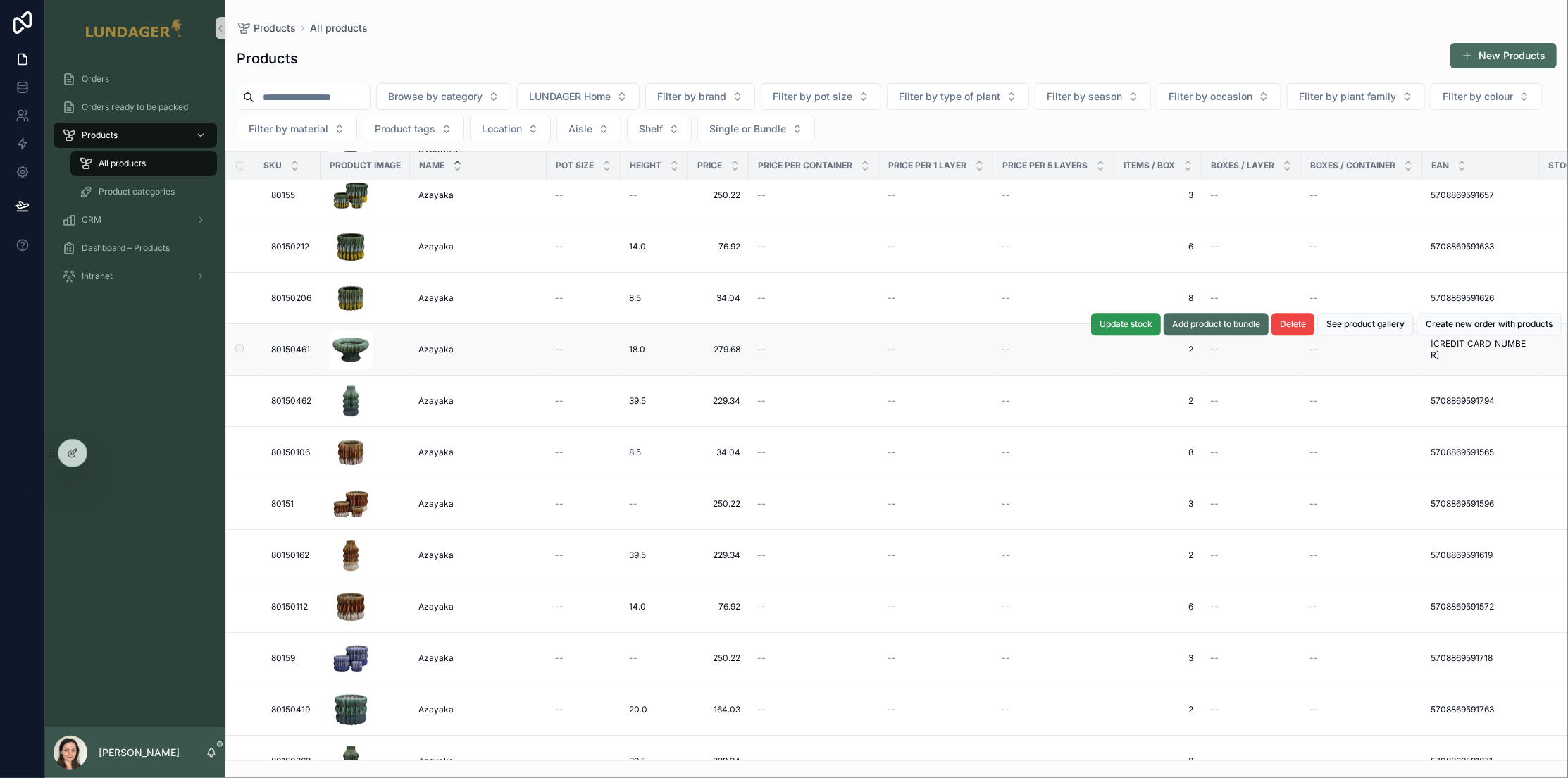
click at [1130, 318] on span "Update stock" at bounding box center [1126, 323] width 53 height 11
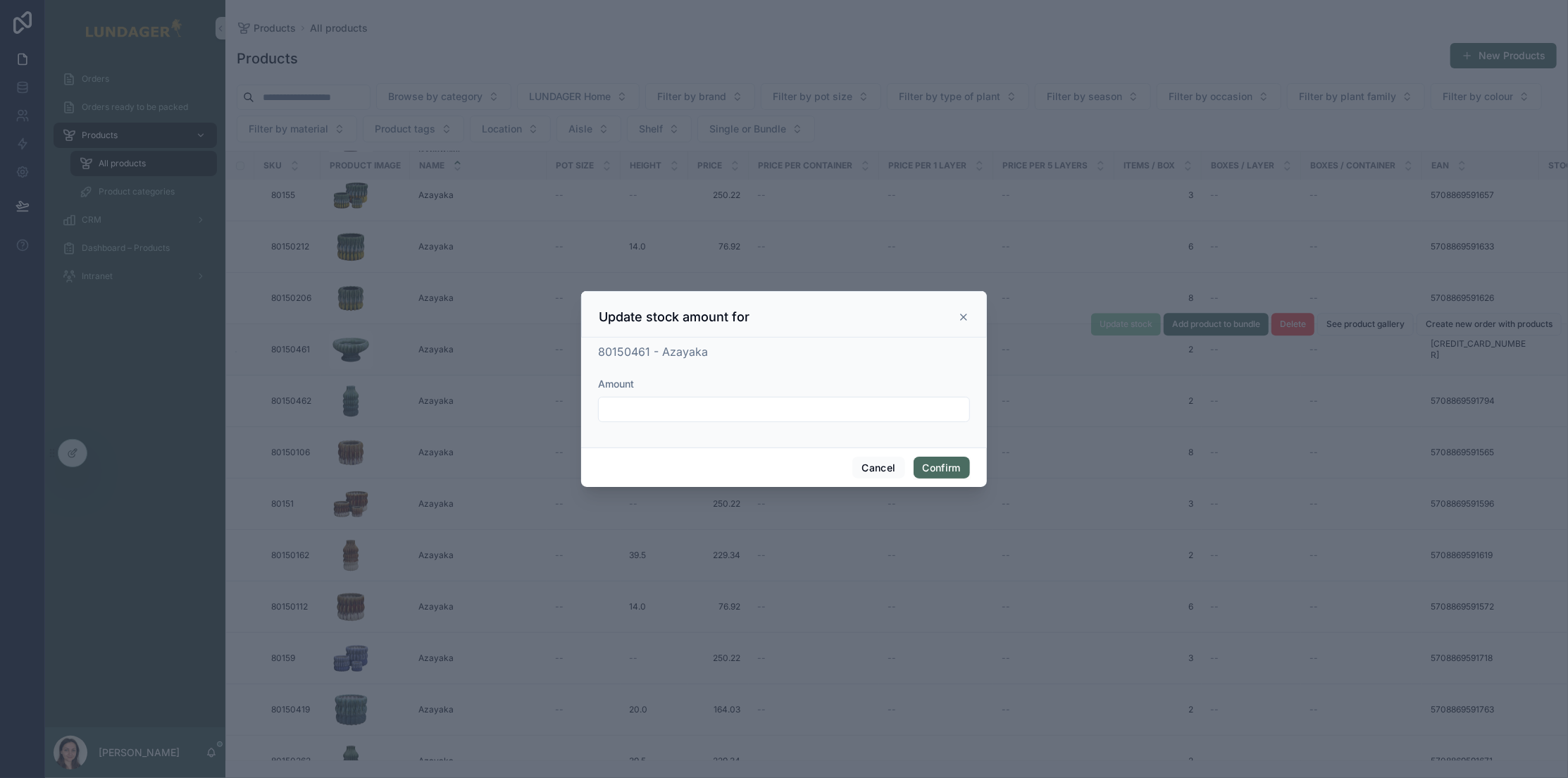
click at [774, 404] on input "text" at bounding box center [784, 409] width 371 height 20
click at [884, 467] on button "Cancel" at bounding box center [878, 467] width 52 height 22
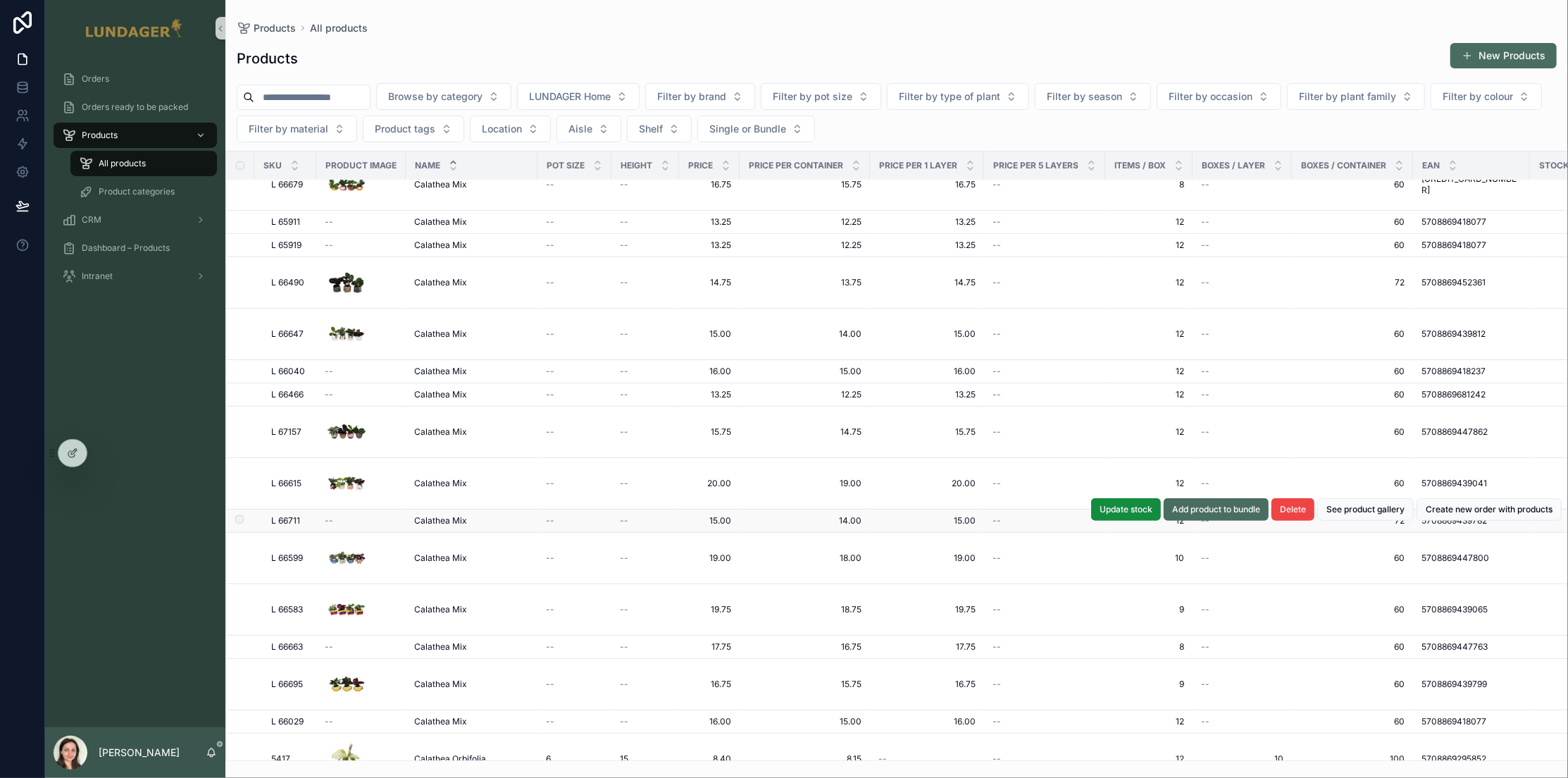
scroll to position [18009, 0]
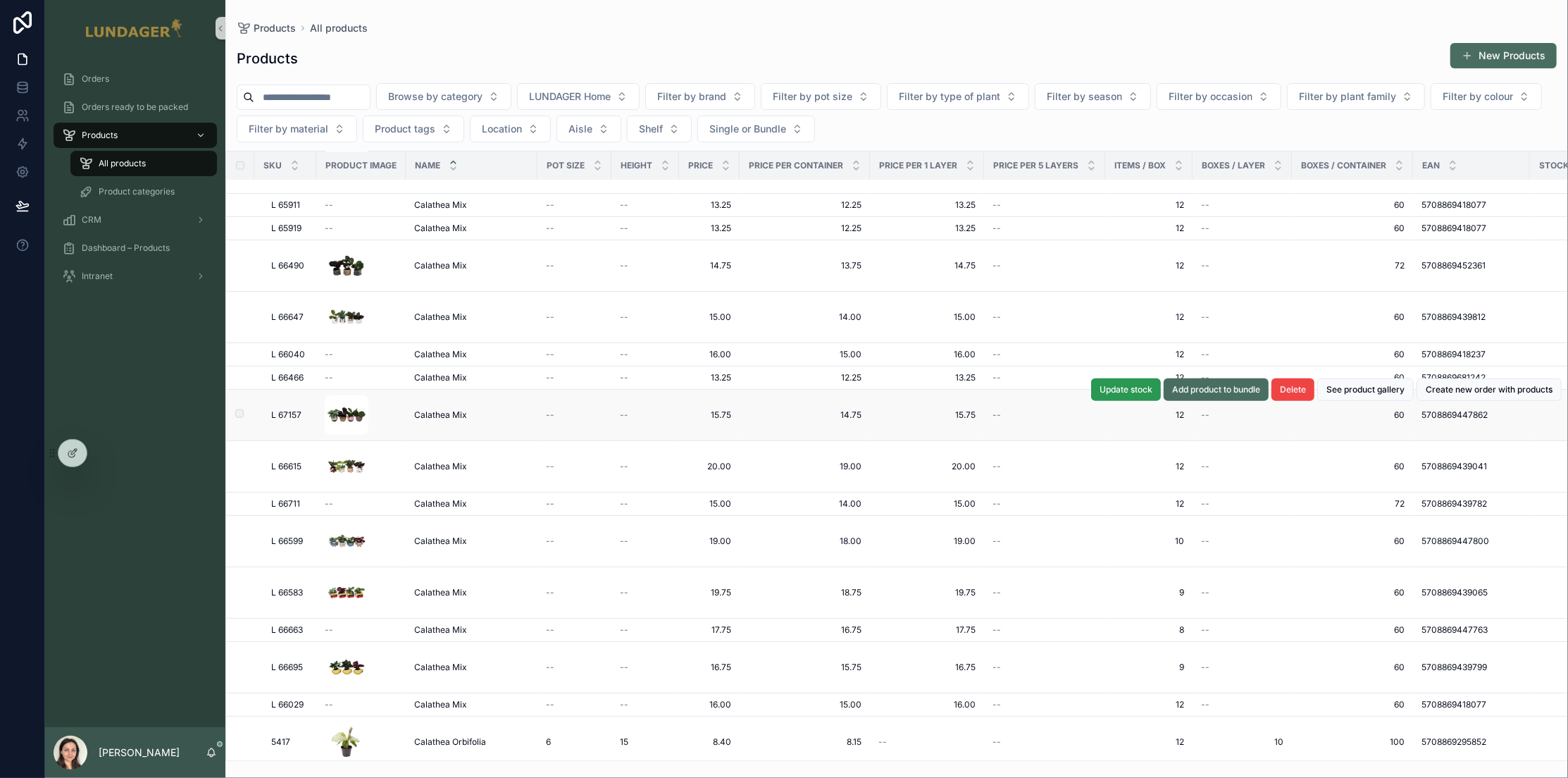
click at [1110, 396] on button "Update stock" at bounding box center [1125, 389] width 69 height 22
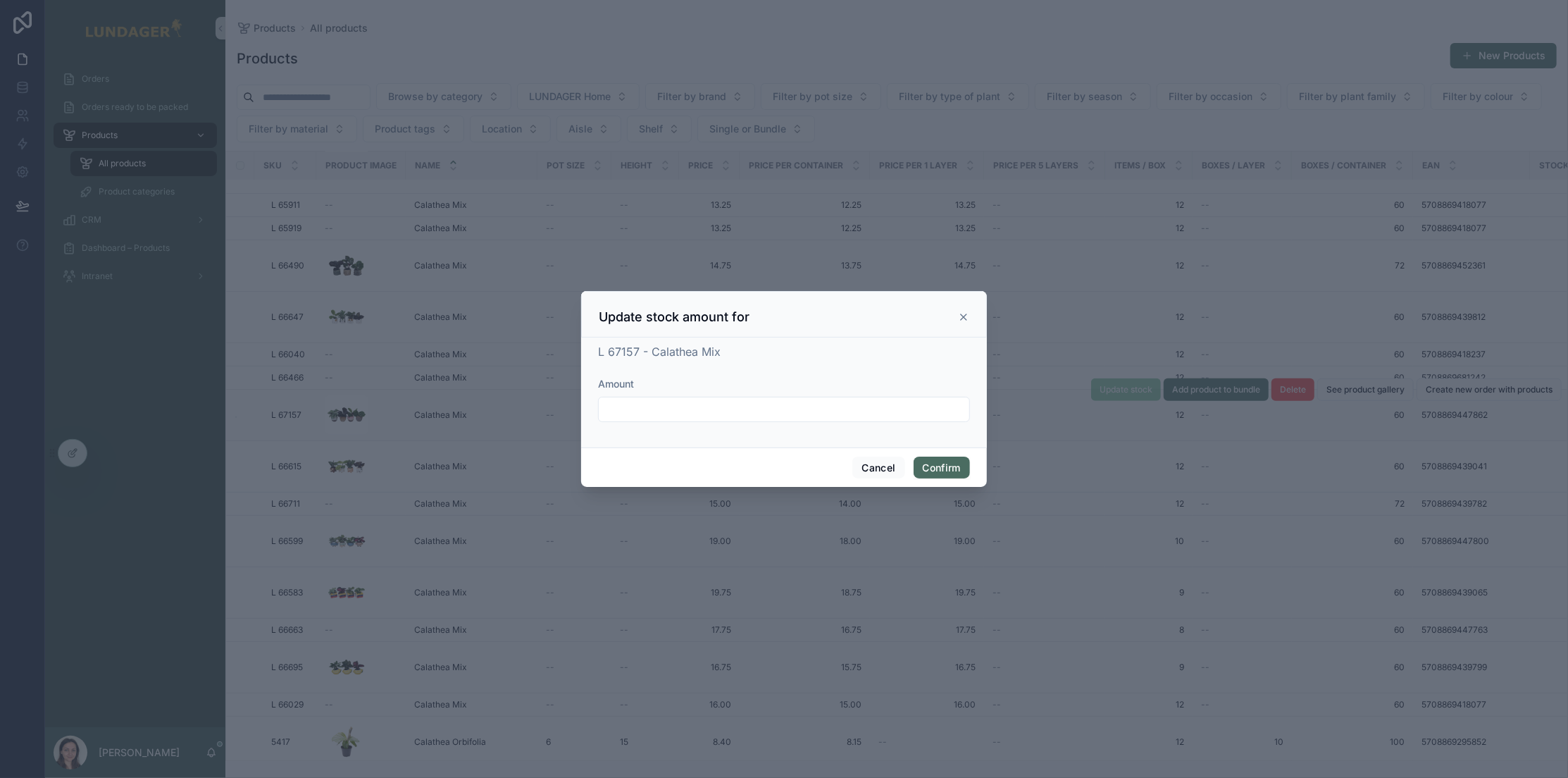
click at [962, 314] on icon at bounding box center [963, 317] width 11 height 11
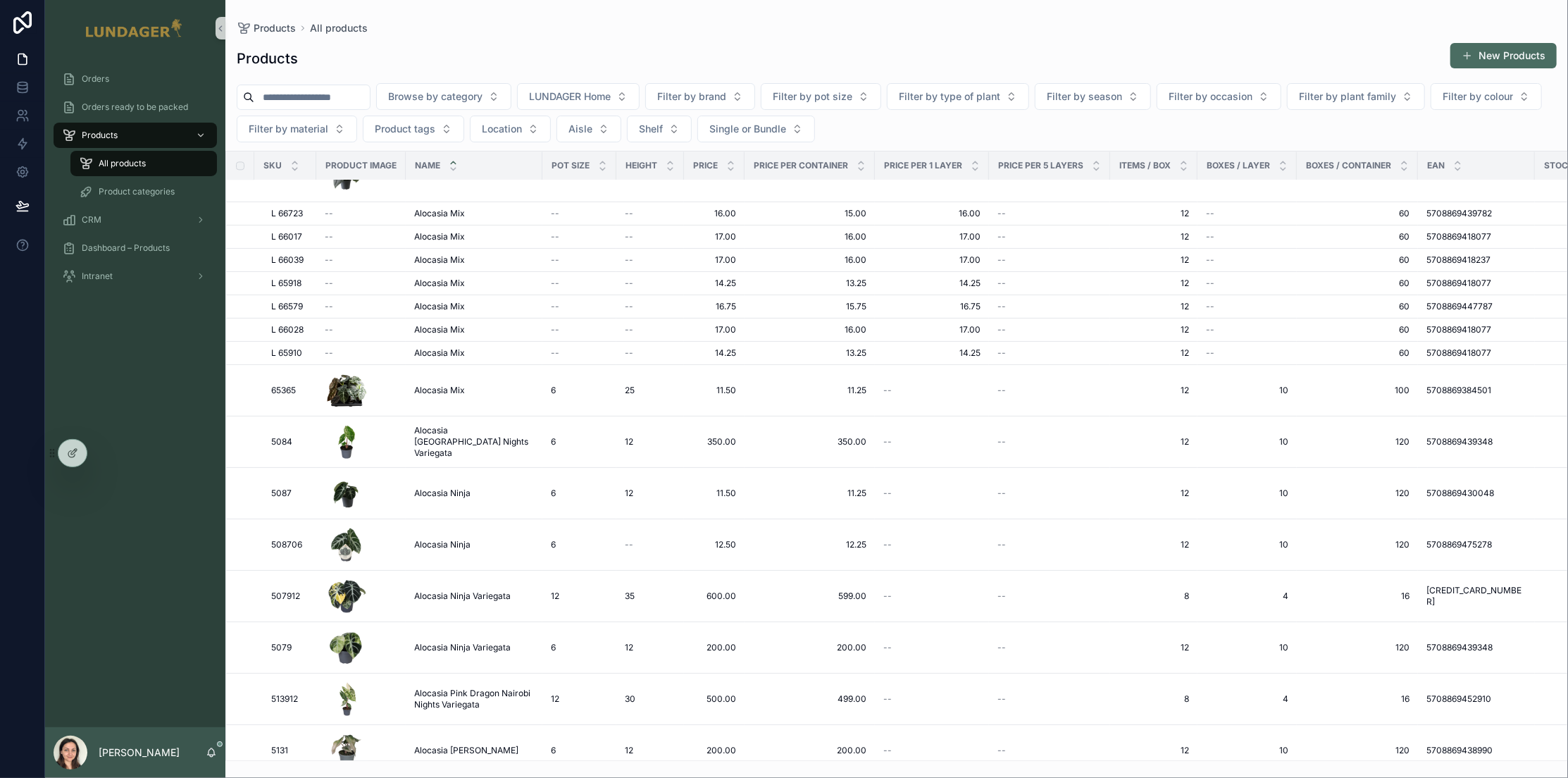
scroll to position [0, 0]
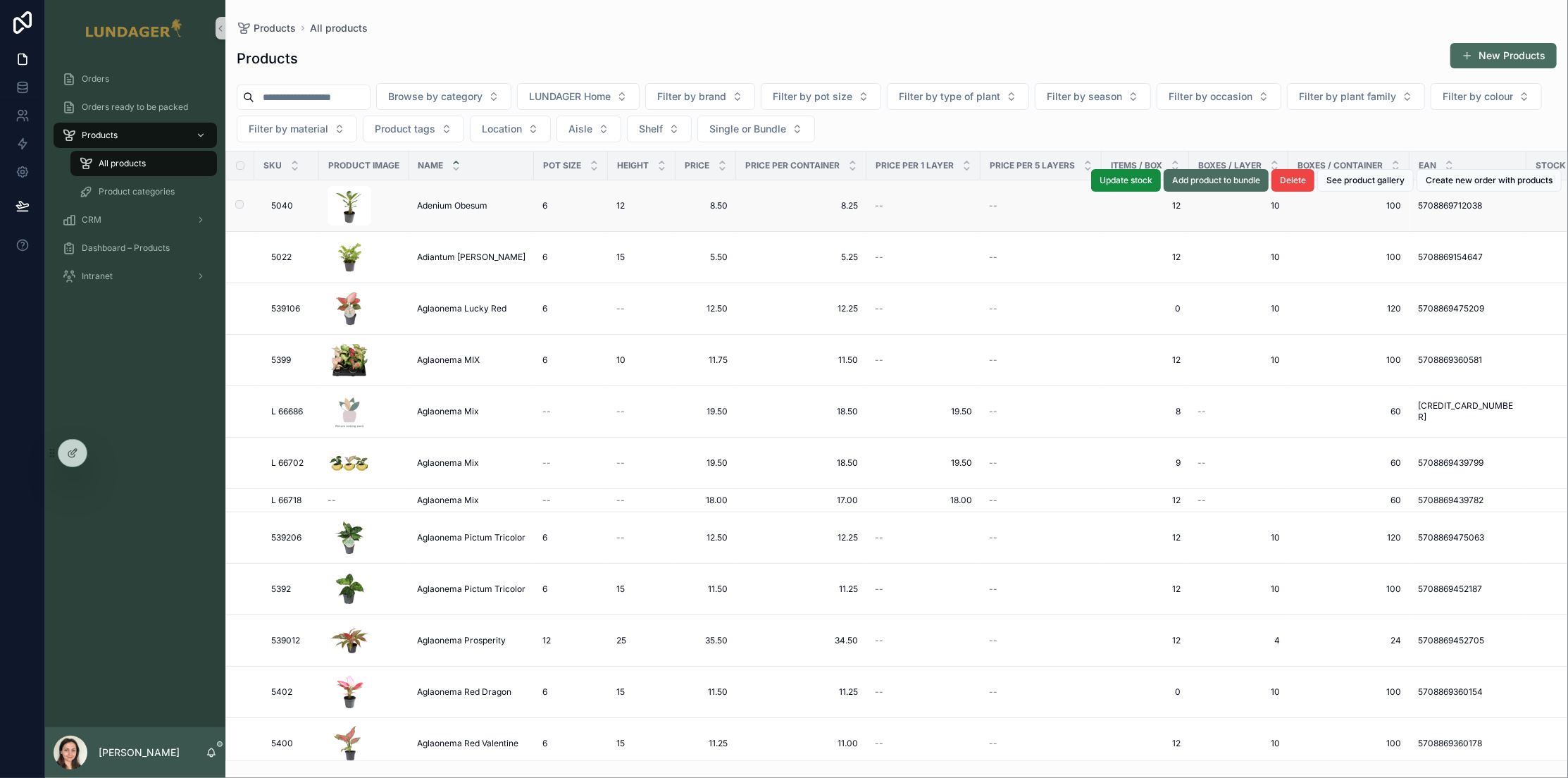
click at [503, 202] on div "Adenium Obesum Adenium Obesum" at bounding box center [471, 205] width 108 height 11
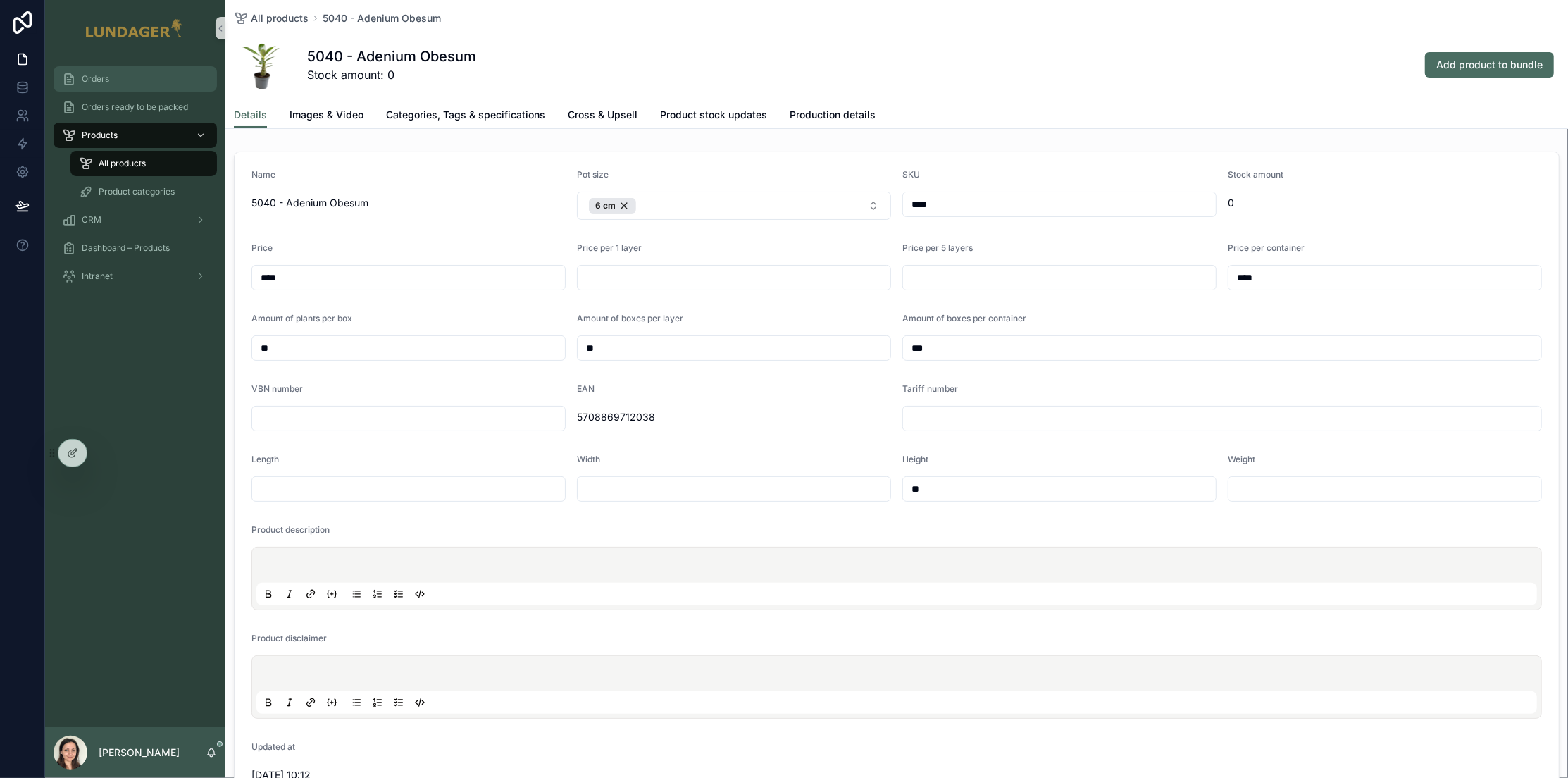
click at [100, 88] on div "Orders" at bounding box center [135, 79] width 147 height 22
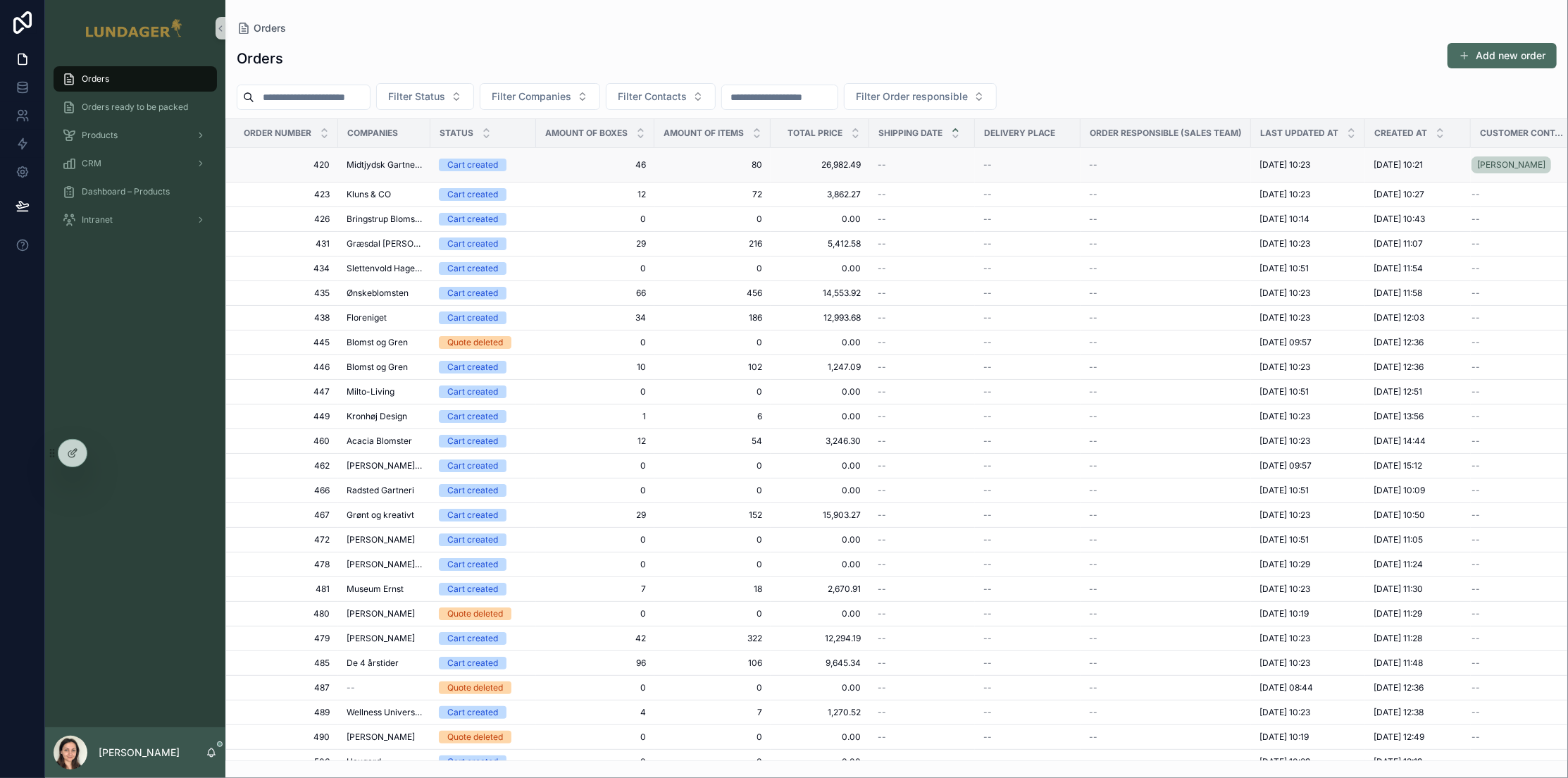
click at [563, 166] on span "46" at bounding box center [595, 165] width 101 height 11
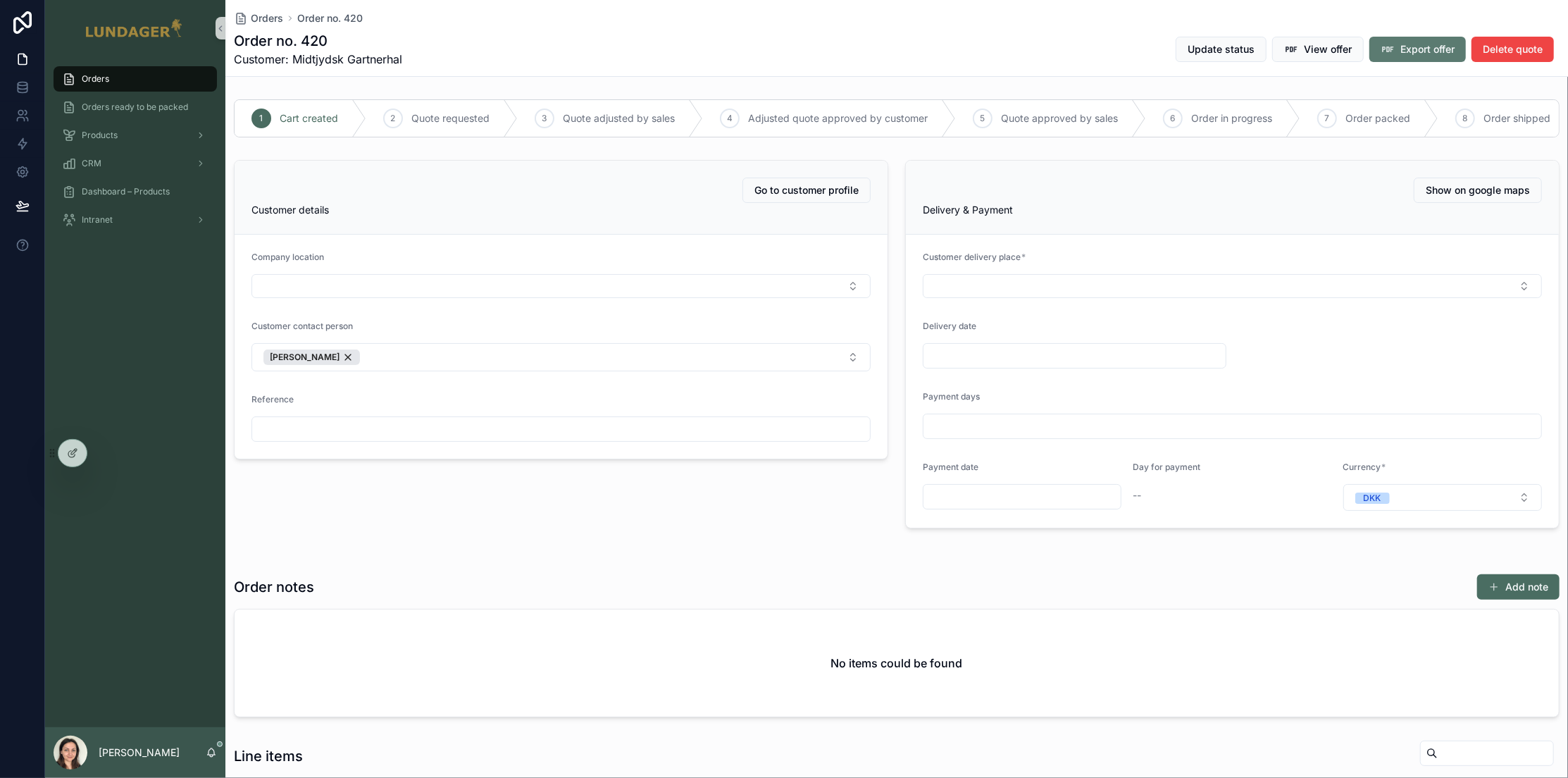
click at [1400, 50] on span "Export offer" at bounding box center [1426, 49] width 54 height 14
click at [1011, 56] on div "Order no. 420 Customer: Midtjydsk Gartnerhal Update status View offer Export of…" at bounding box center [896, 49] width 1325 height 37
click at [1311, 47] on span "View offer" at bounding box center [1330, 49] width 48 height 14
click at [958, 41] on div "Order no. 420 Customer: Midtjydsk Gartnerhal Update status View offer Export of…" at bounding box center [896, 49] width 1325 height 37
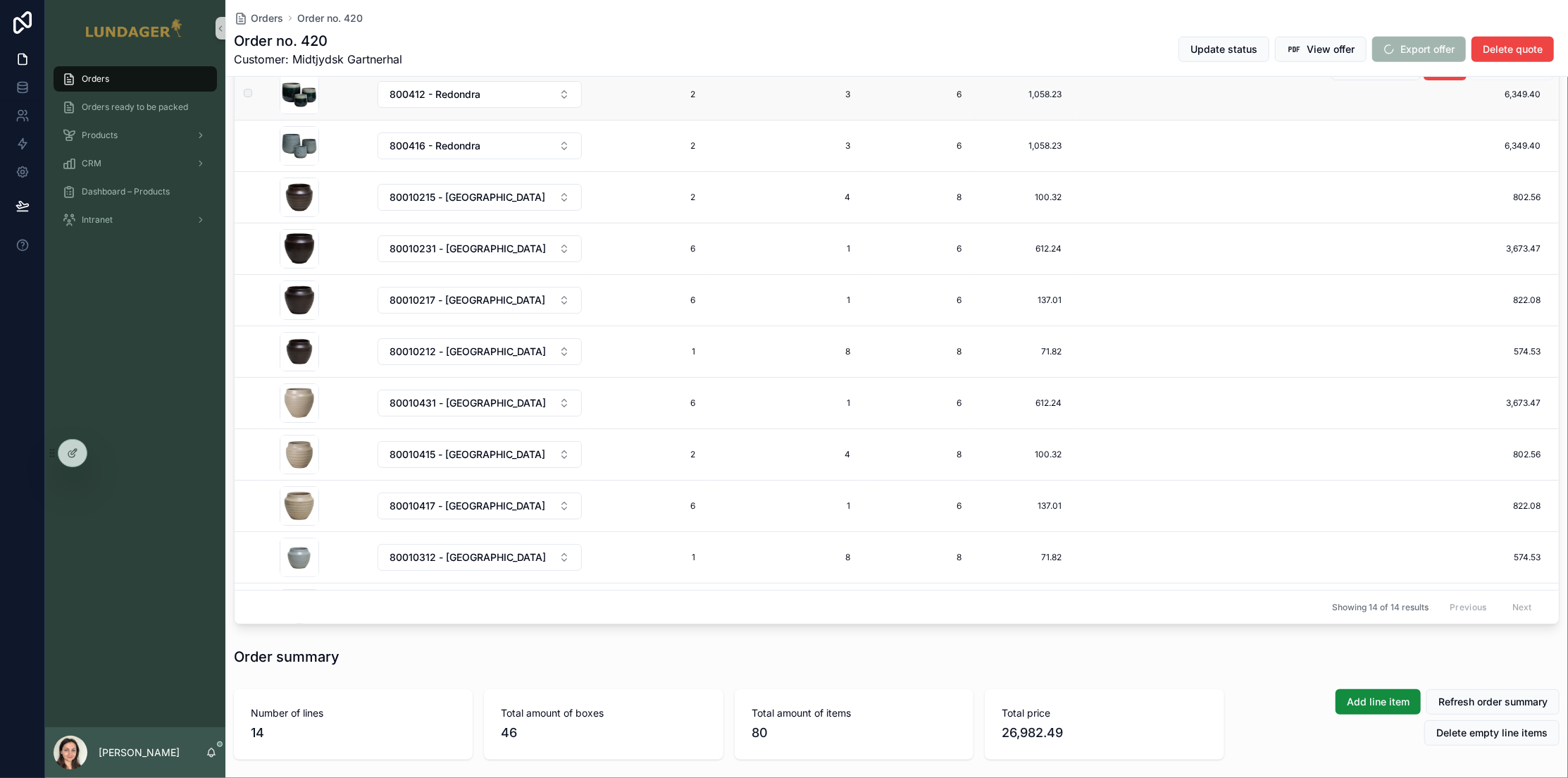
scroll to position [826, 0]
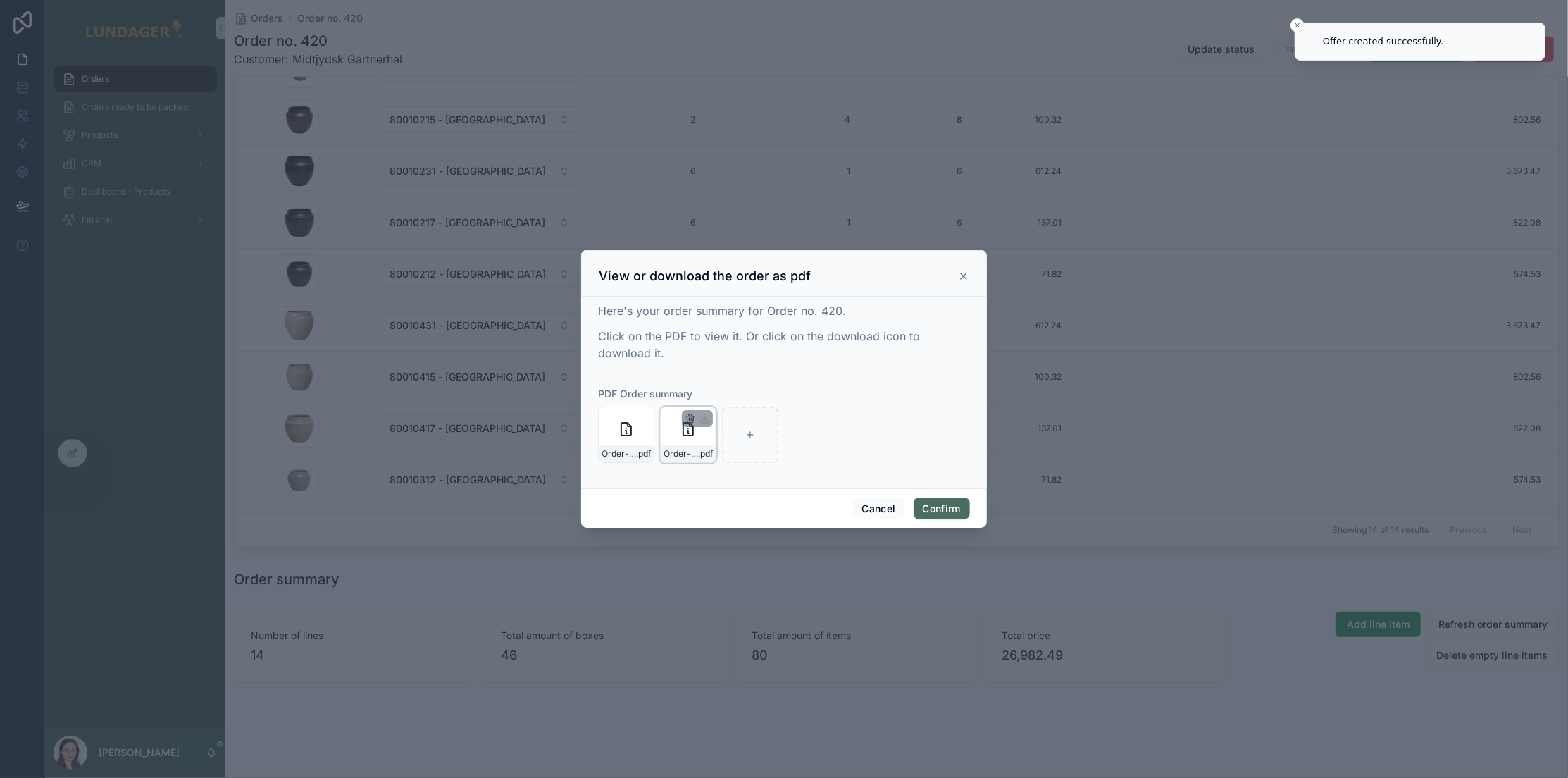
click at [691, 419] on icon "button" at bounding box center [691, 419] width 0 height 3
click at [717, 393] on icon "button" at bounding box center [720, 393] width 6 height 6
click at [963, 275] on icon at bounding box center [963, 276] width 6 height 6
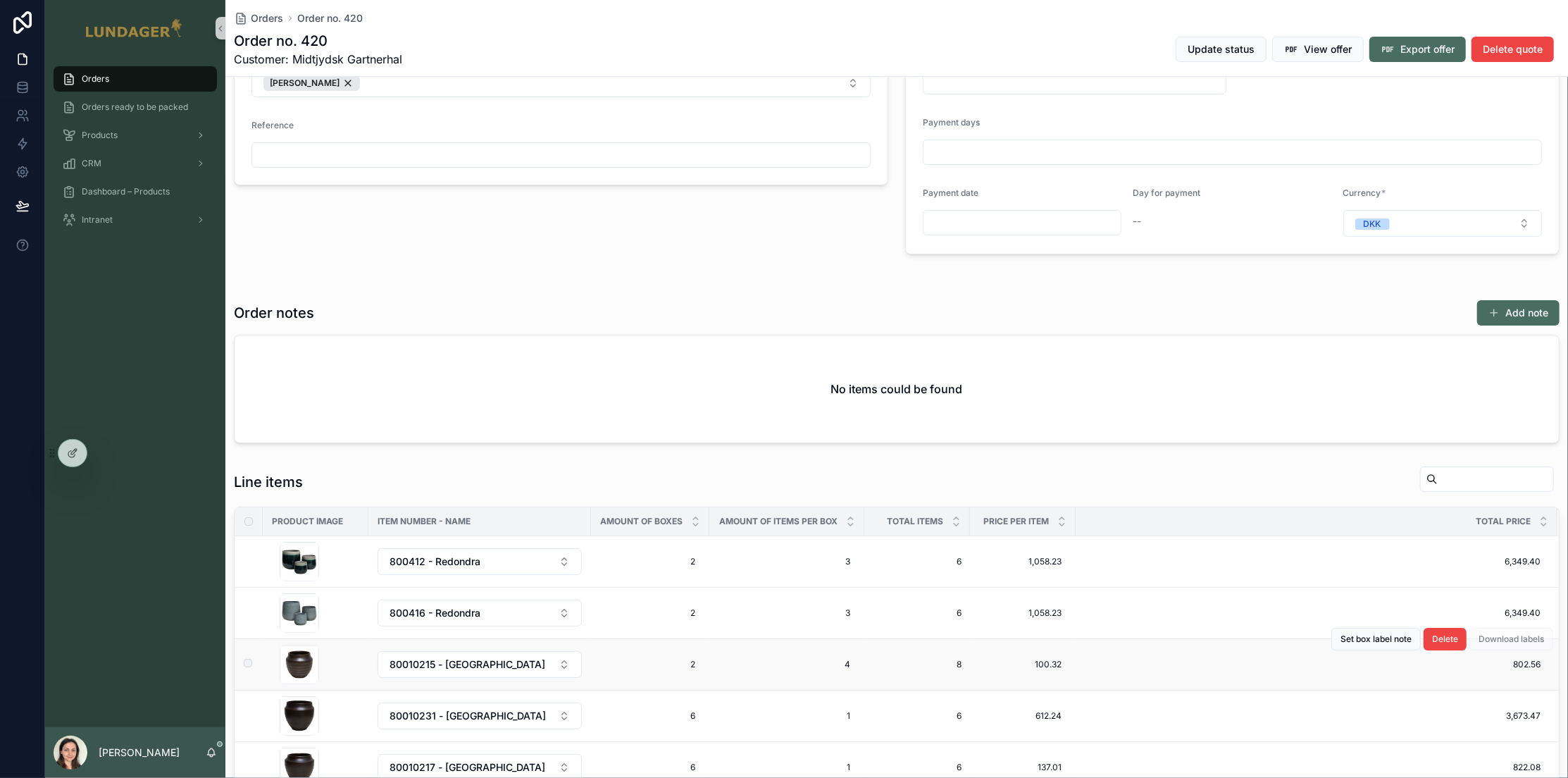
scroll to position [0, 0]
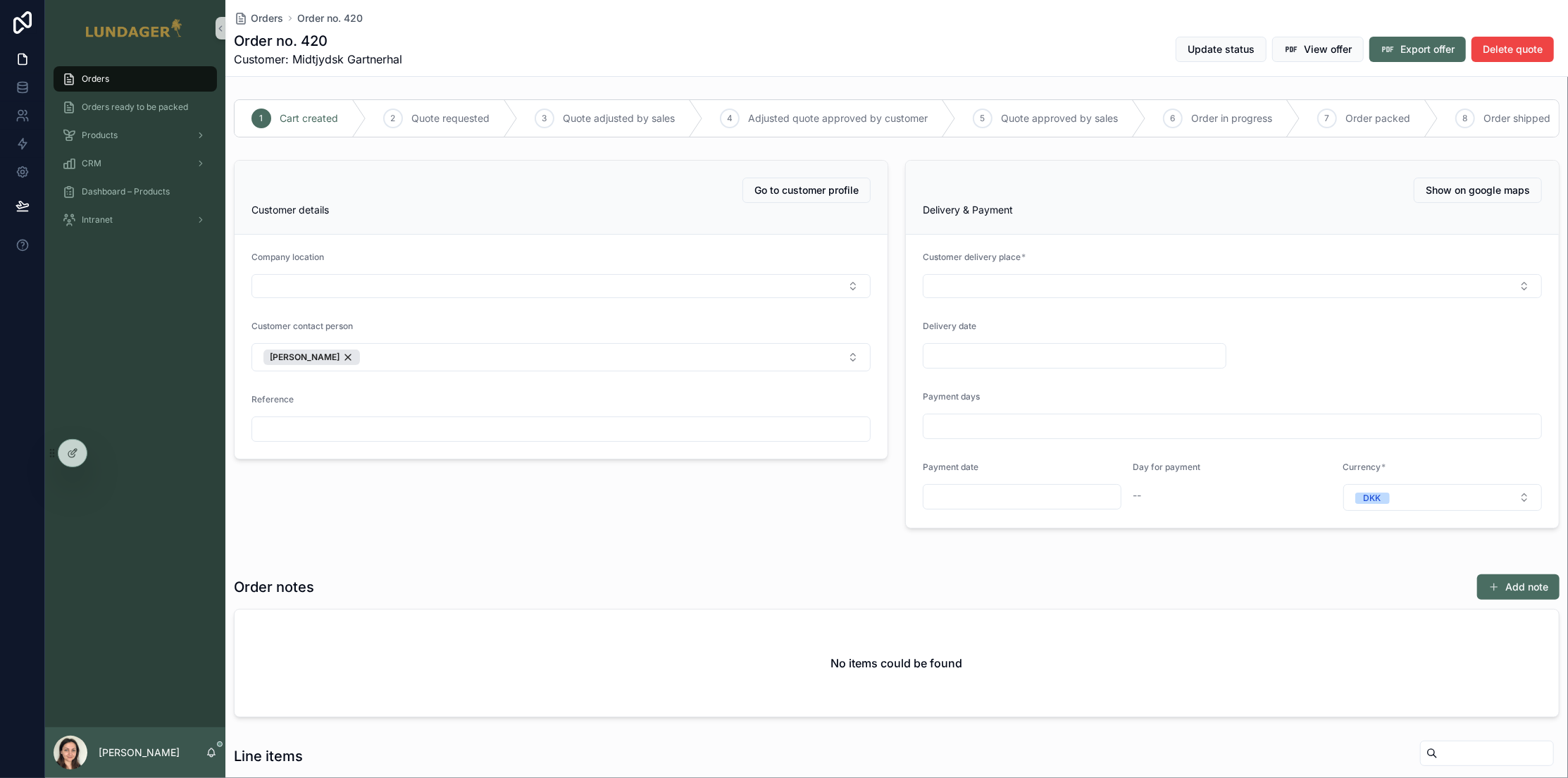
click at [962, 60] on div "Order no. 420 Customer: Midtjydsk Gartnerhal Update status View offer Export of…" at bounding box center [896, 49] width 1325 height 37
click at [1309, 49] on span "View offer" at bounding box center [1328, 49] width 48 height 14
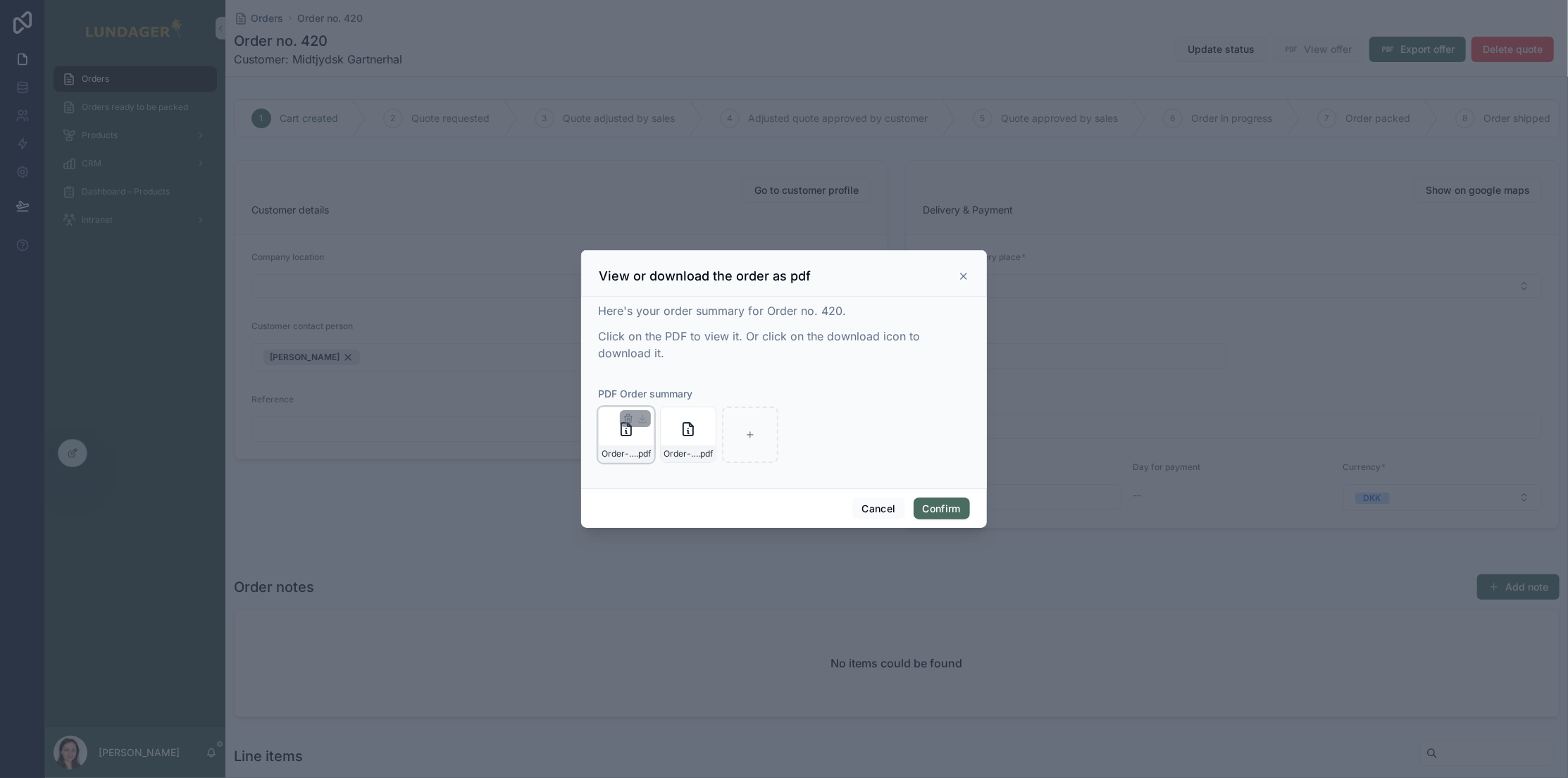
click at [632, 445] on div "Order-no.-420---Midtjydsk-Gartnerhal- .pdf" at bounding box center [626, 454] width 55 height 17
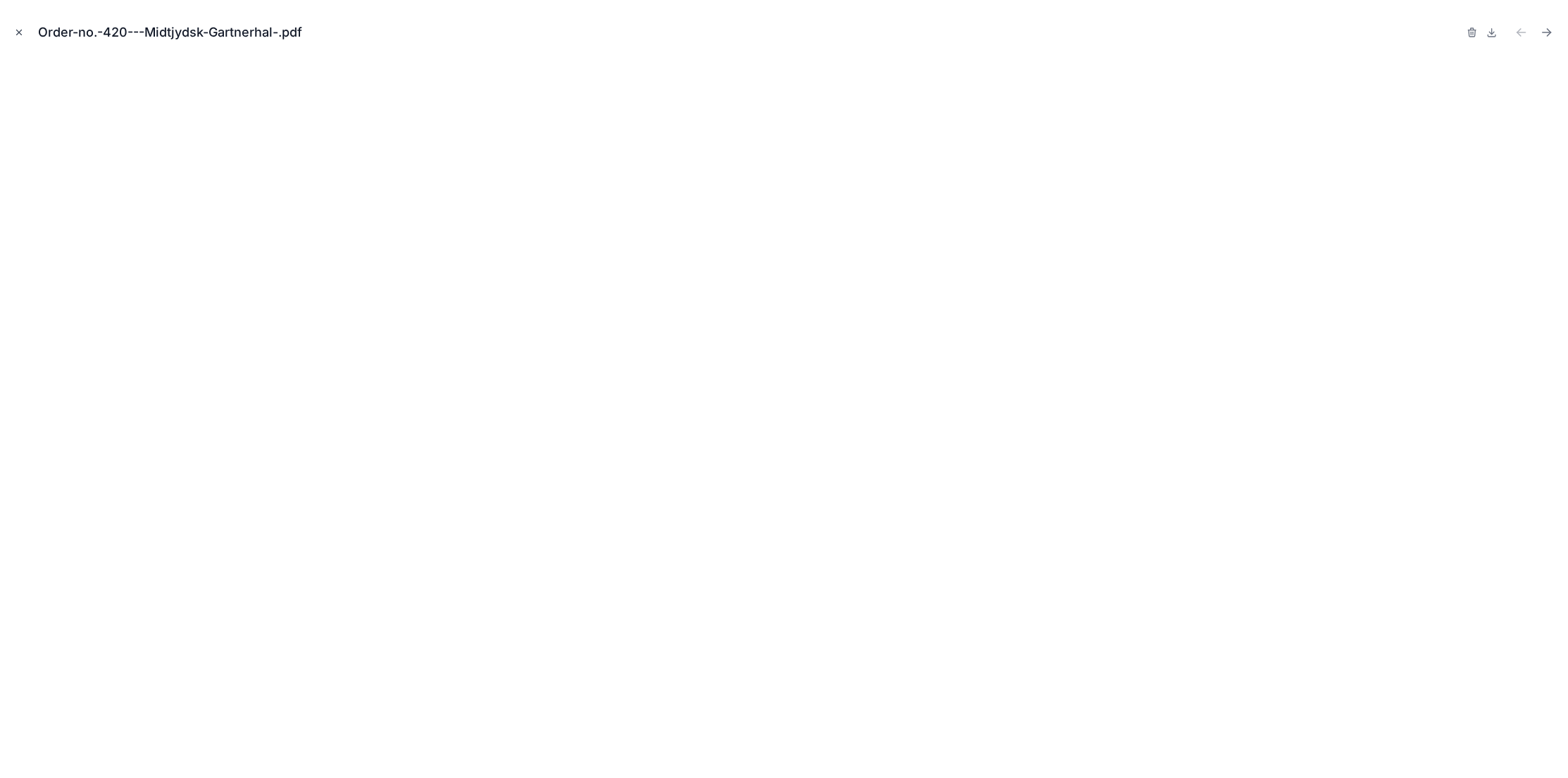
click at [15, 29] on icon "Close modal" at bounding box center [18, 32] width 9 height 9
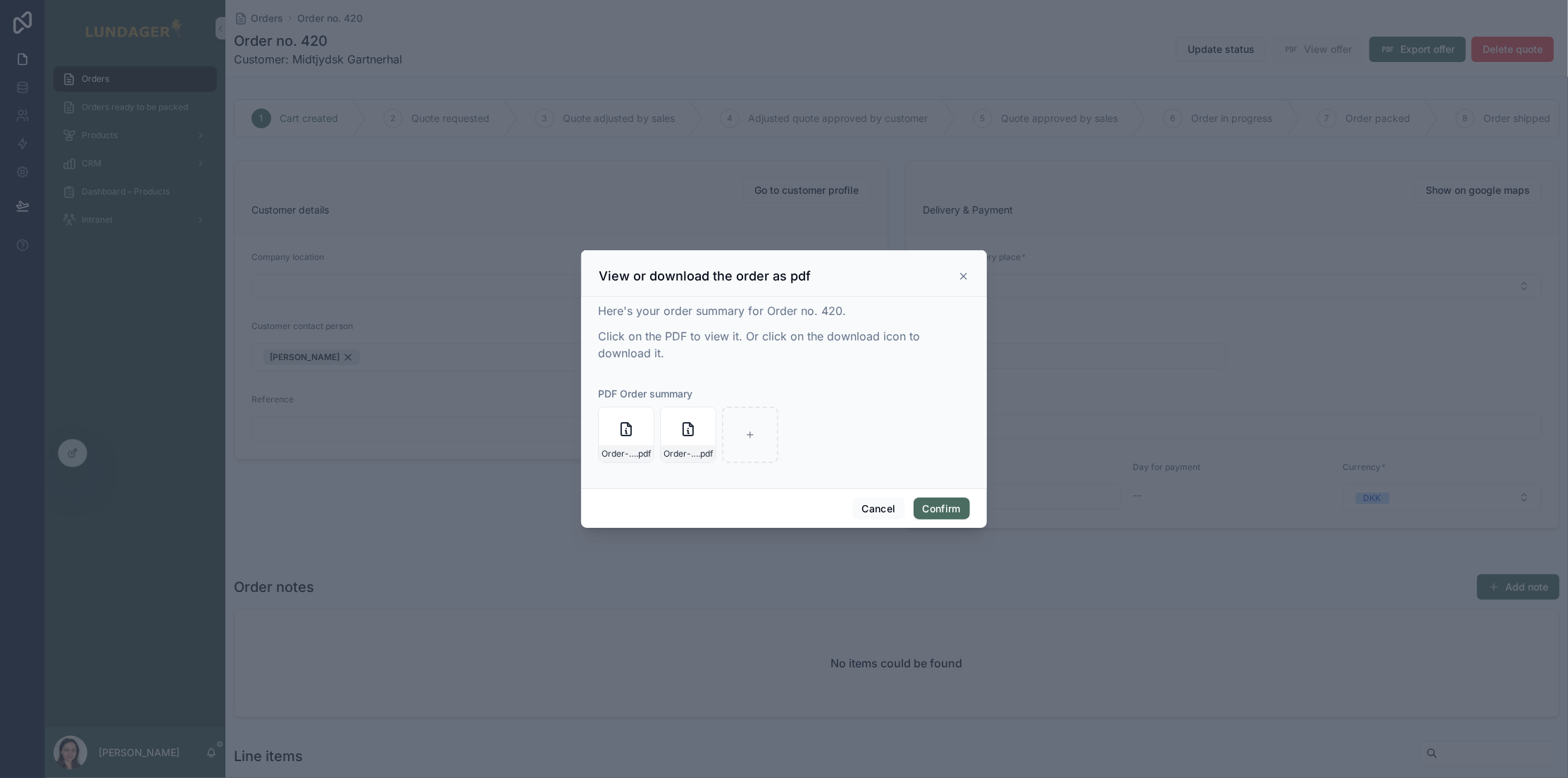
click at [966, 278] on icon at bounding box center [963, 276] width 6 height 6
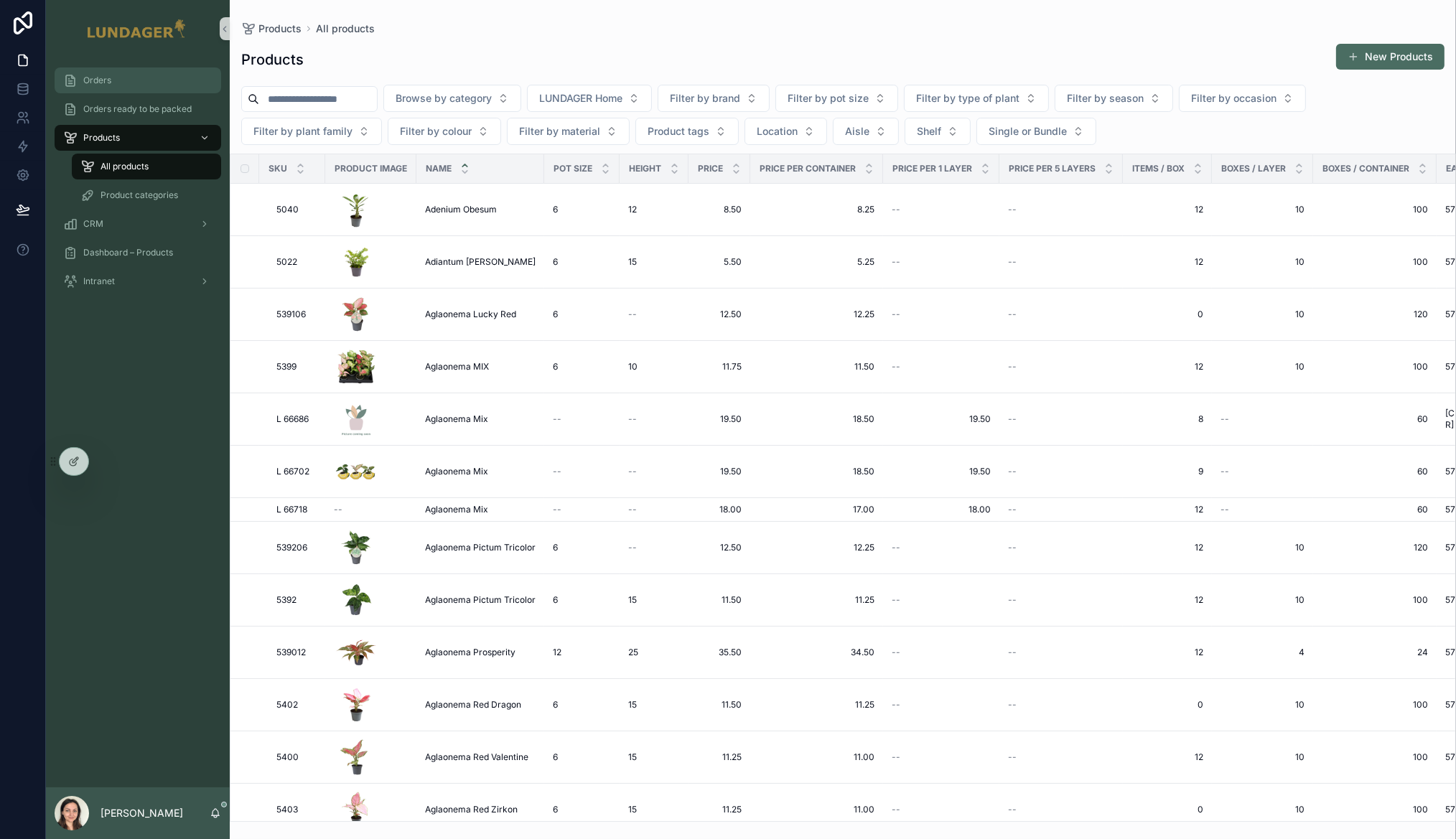
click at [102, 82] on span "Orders" at bounding box center [97, 80] width 28 height 11
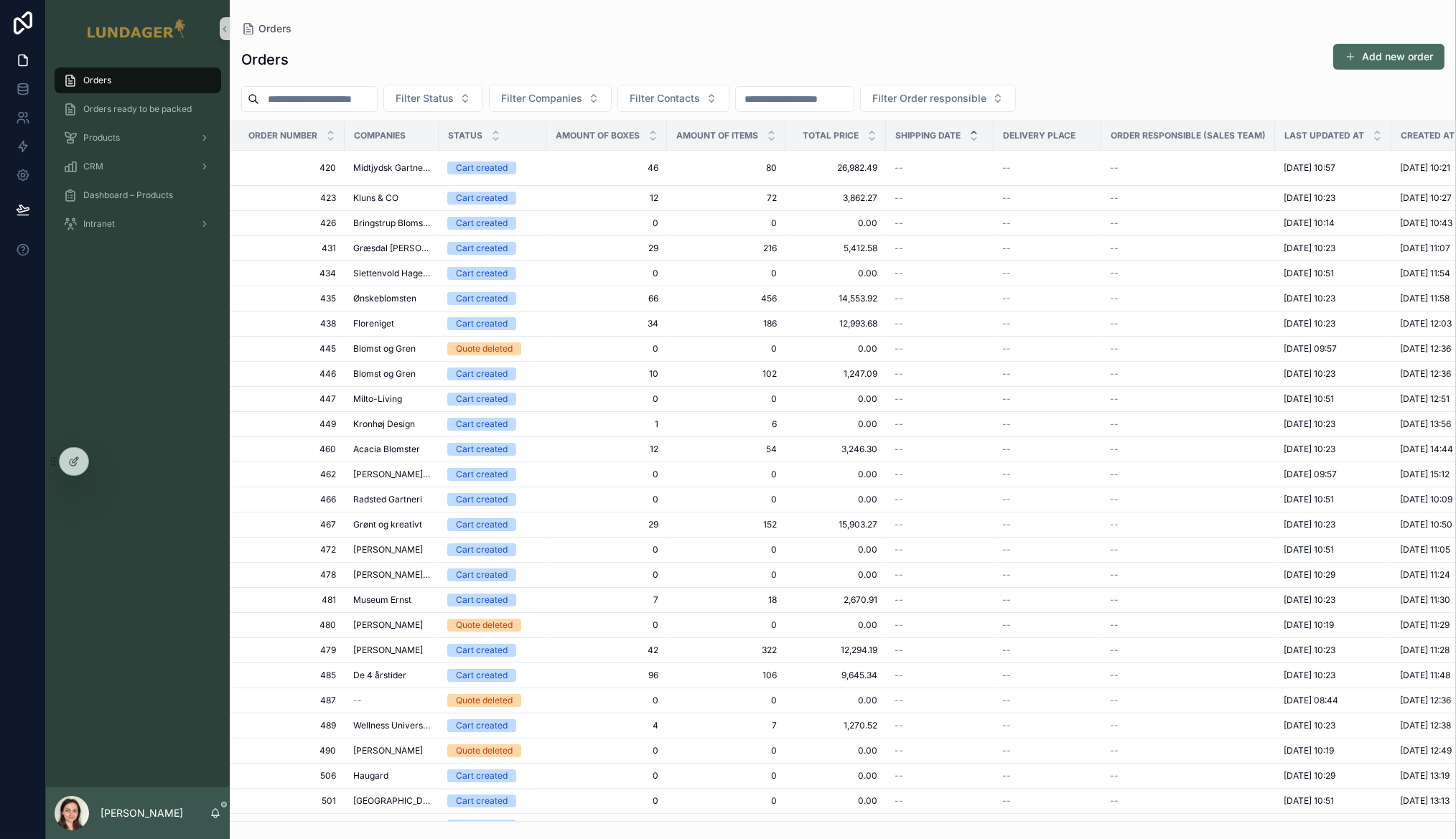
click at [408, 54] on div "Orders Add new order" at bounding box center [843, 59] width 1203 height 33
click at [268, 168] on span "420" at bounding box center [291, 168] width 88 height 11
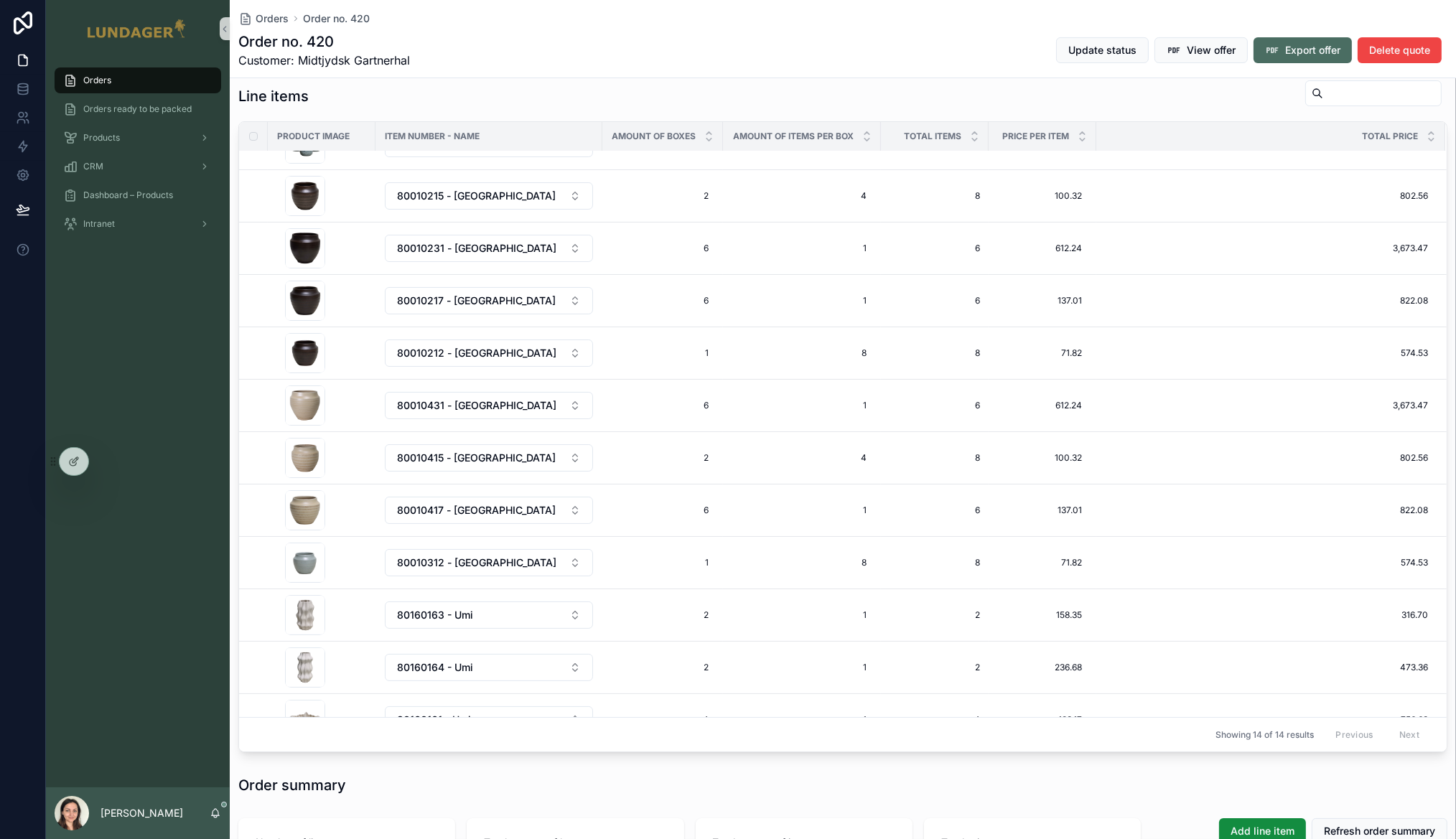
scroll to position [673, 0]
click at [535, 114] on div "Line items" at bounding box center [843, 97] width 1209 height 33
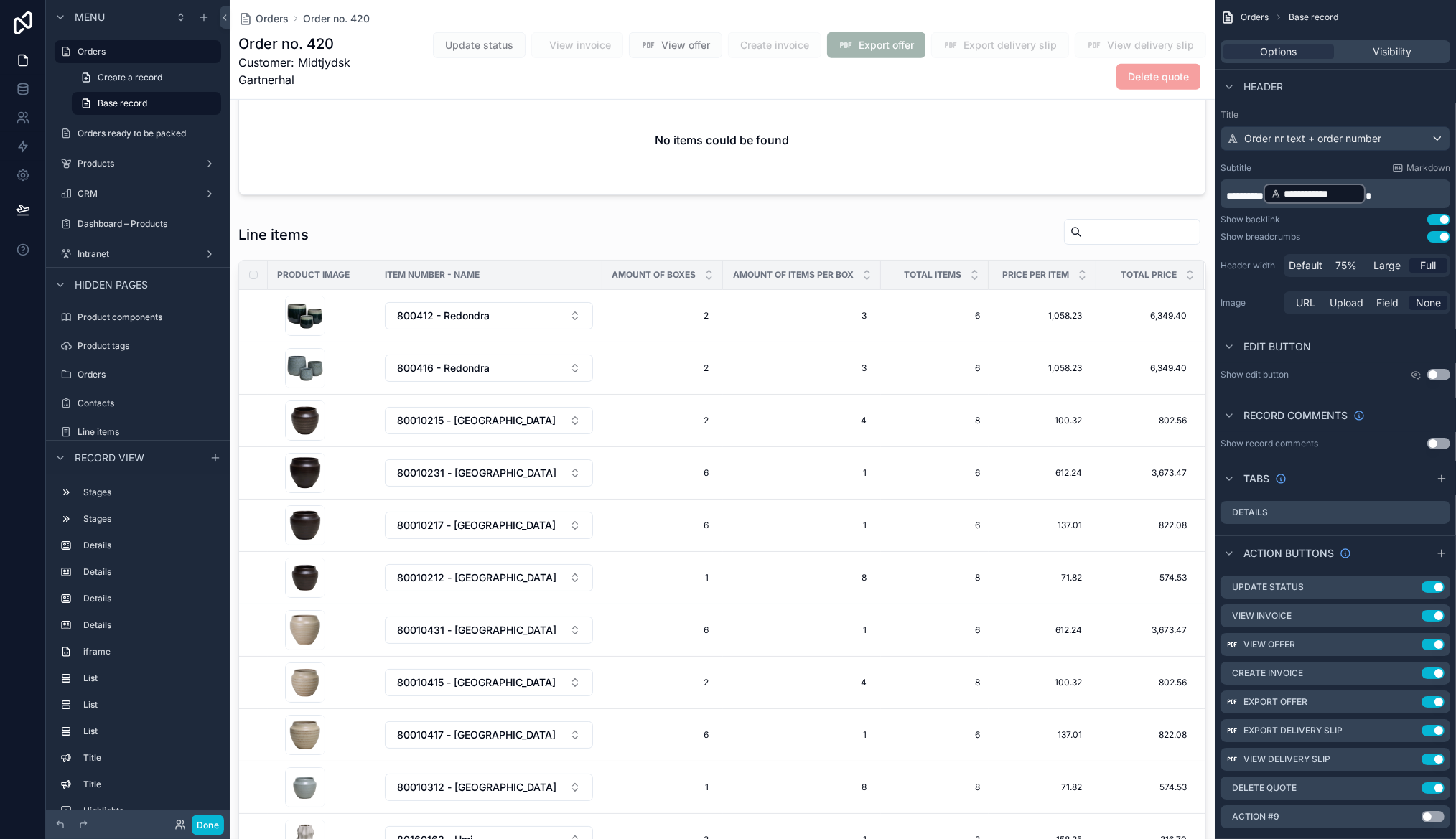
scroll to position [23, 0]
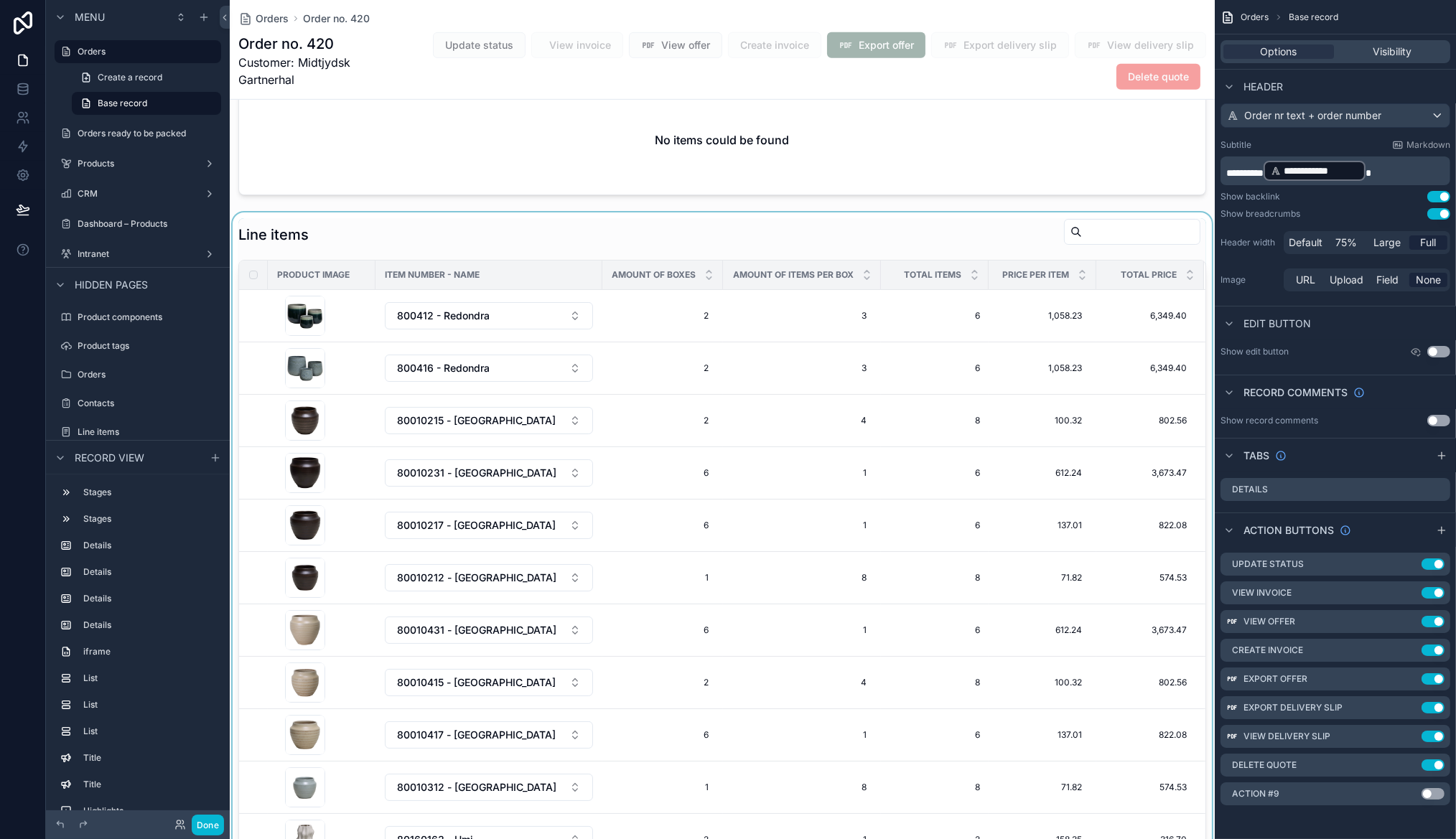
click at [805, 255] on div "scrollable content" at bounding box center [722, 554] width 986 height 684
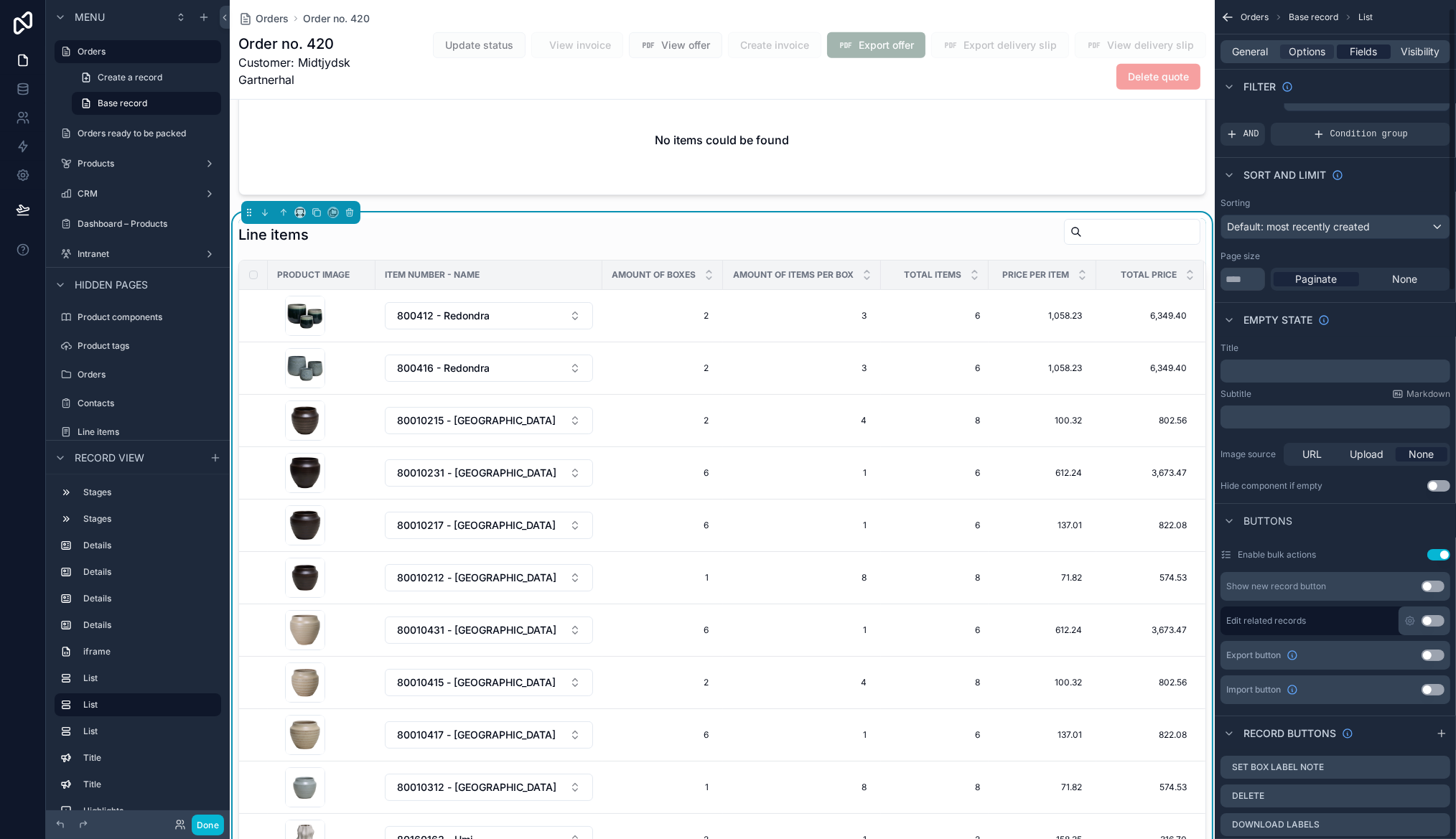
click at [1365, 54] on span "Fields" at bounding box center [1364, 52] width 27 height 14
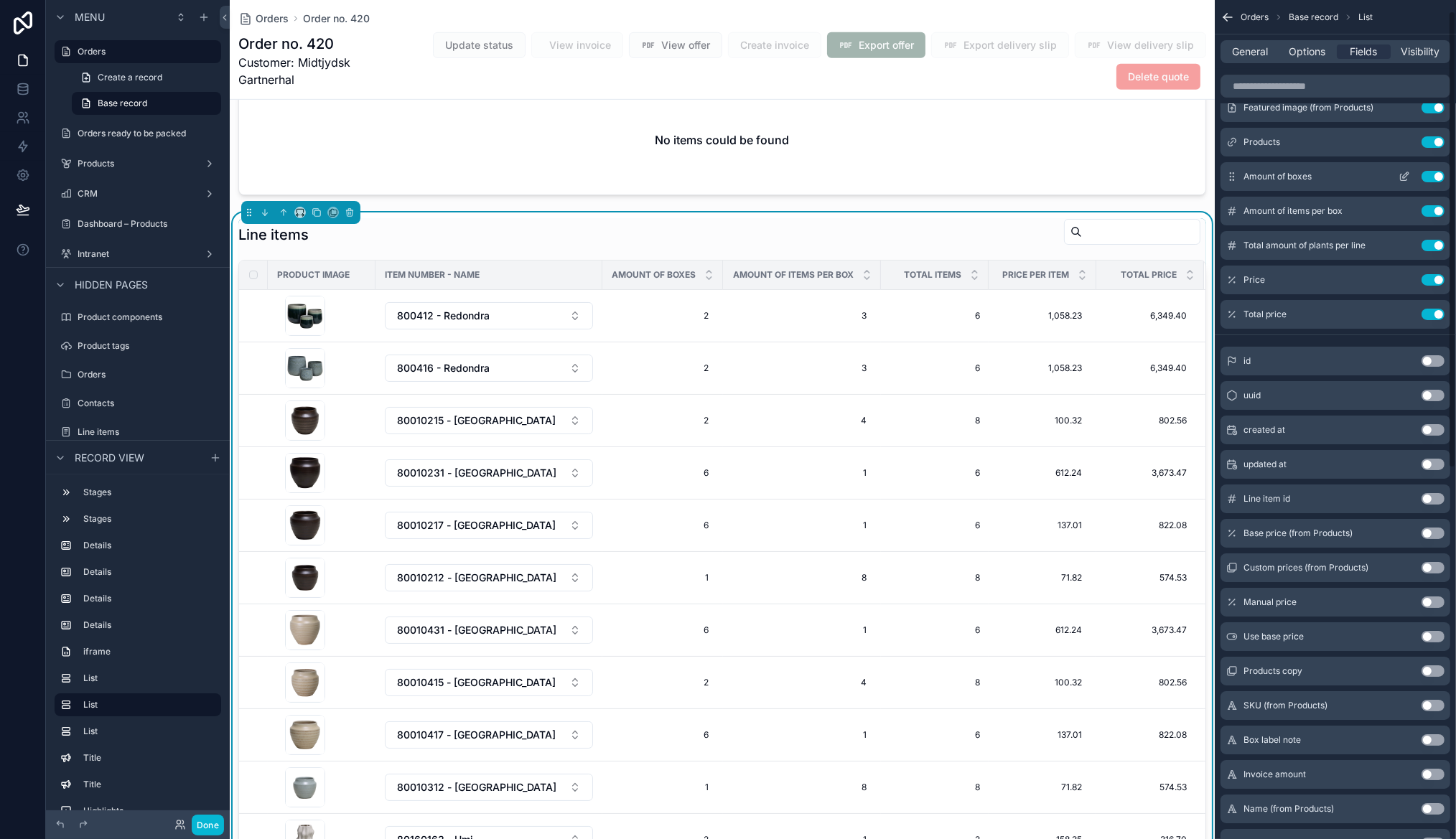
scroll to position [0, 0]
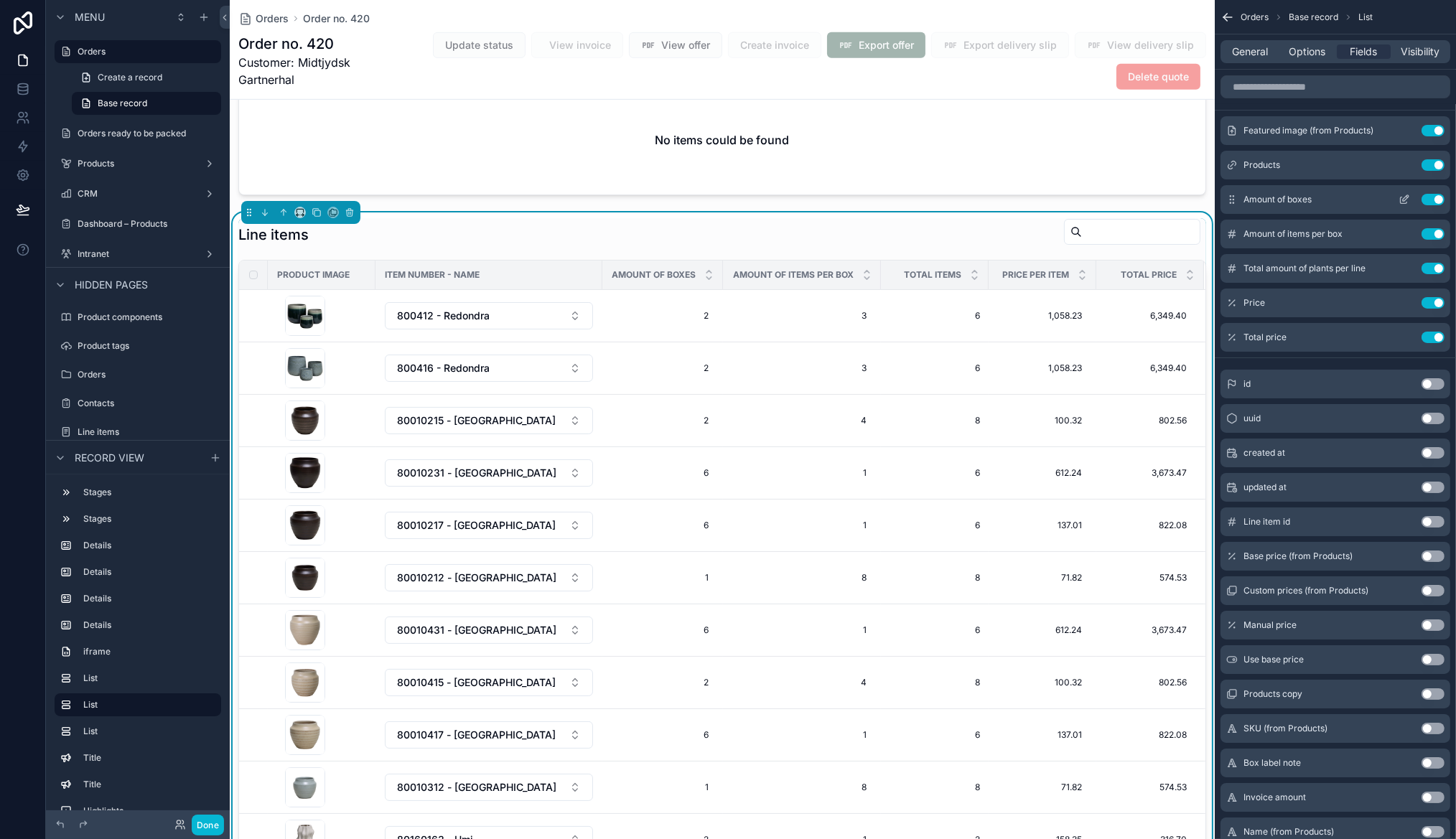
click at [1404, 201] on icon "scrollable content" at bounding box center [1404, 199] width 11 height 11
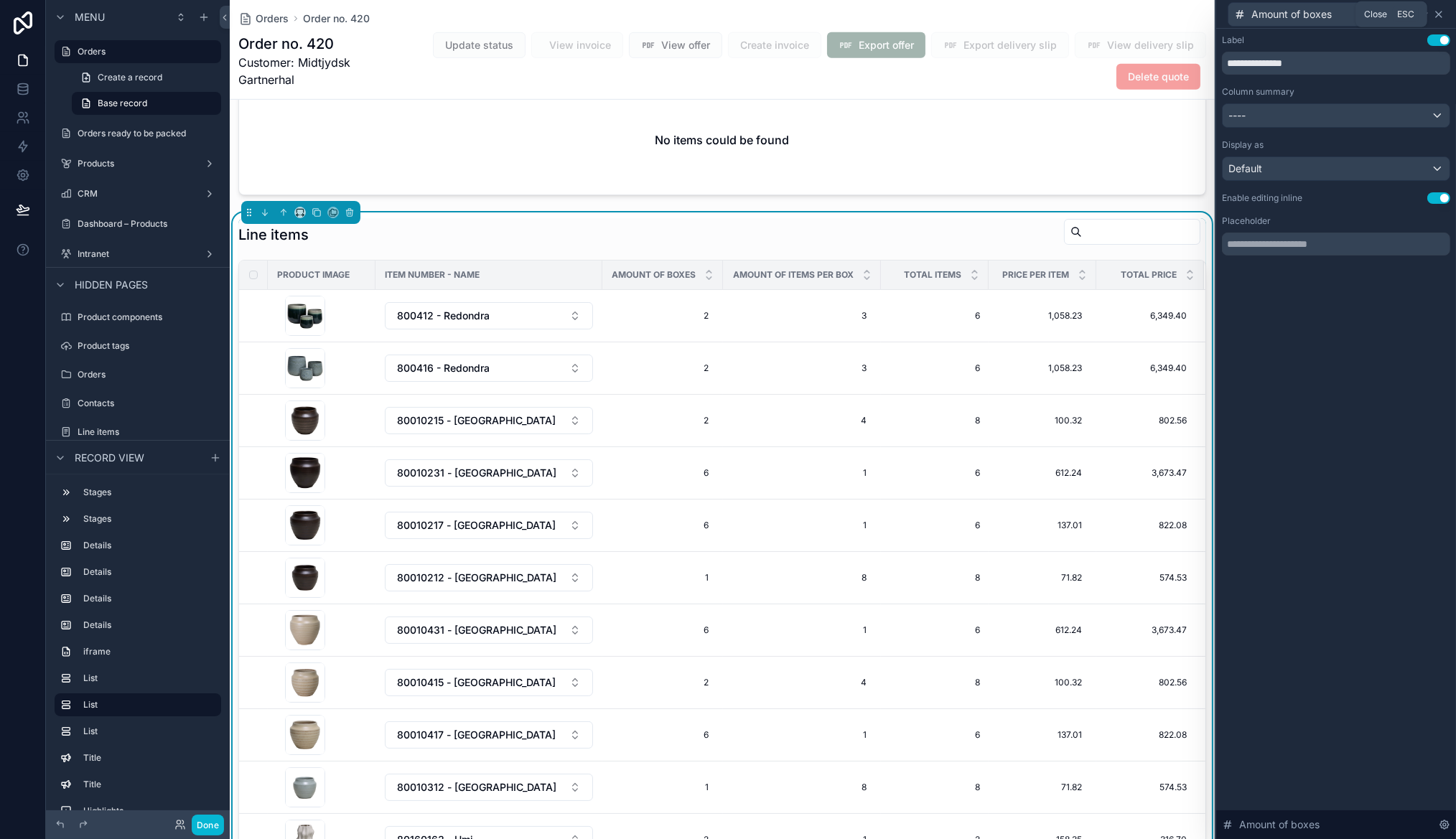
click at [1441, 13] on icon at bounding box center [1439, 14] width 11 height 11
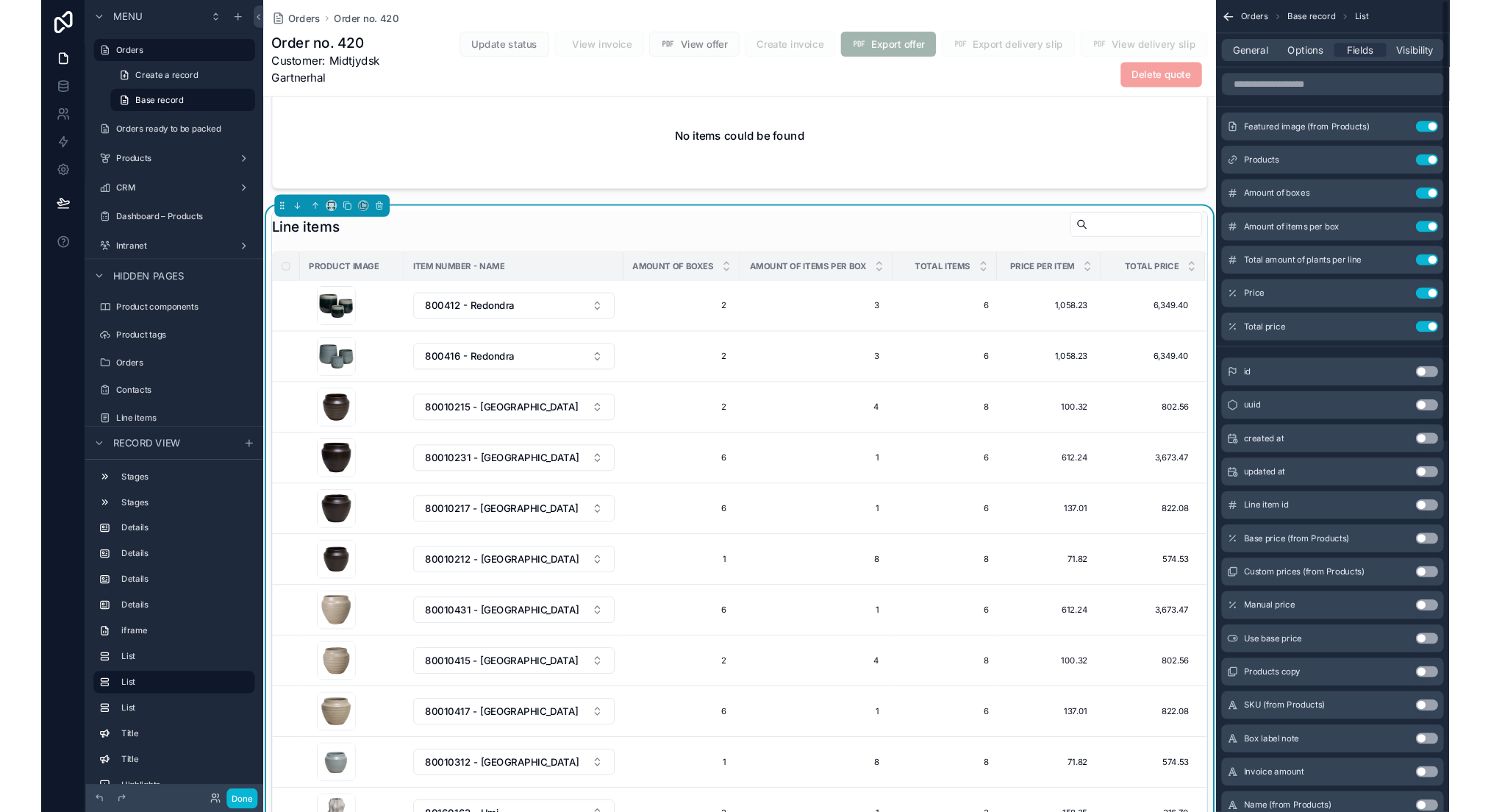
scroll to position [0, 21]
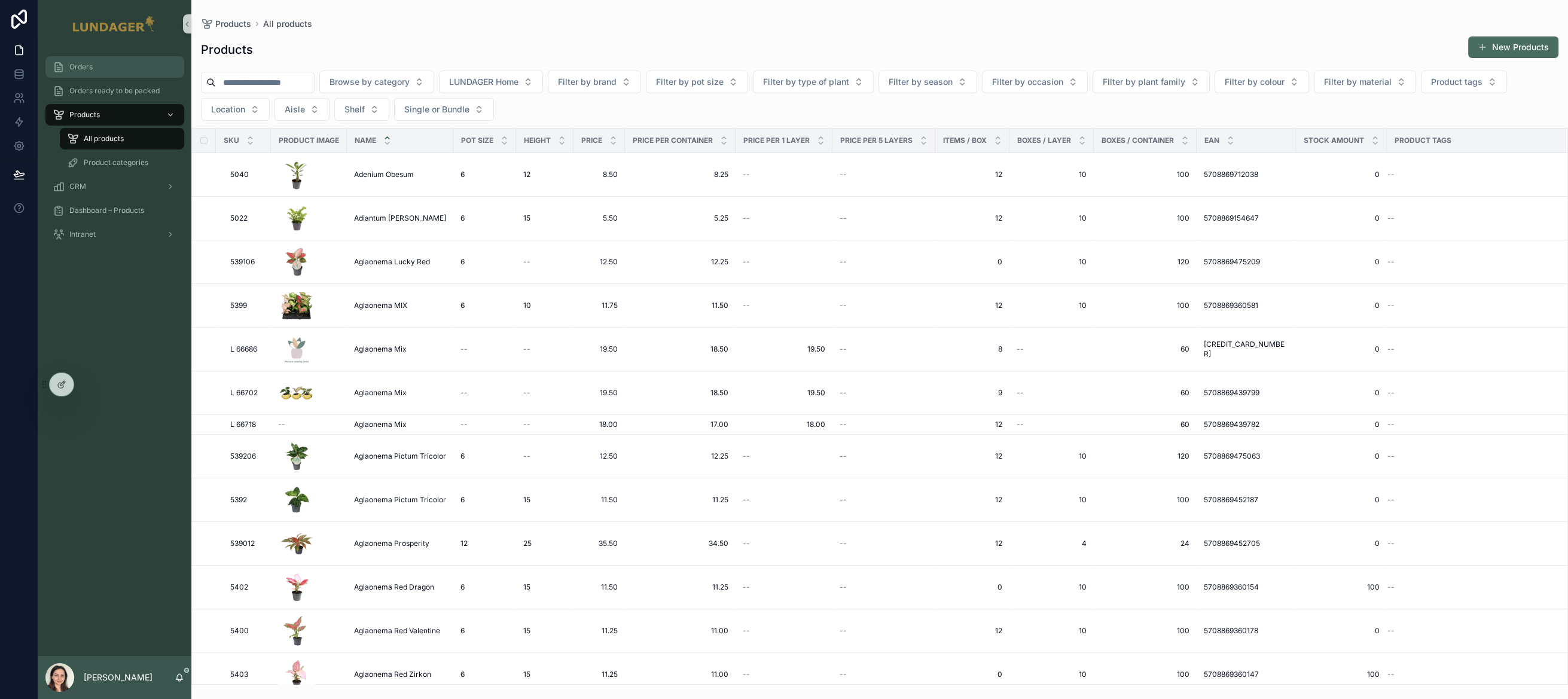
click at [101, 58] on div "Orders" at bounding box center [114, 67] width 125 height 19
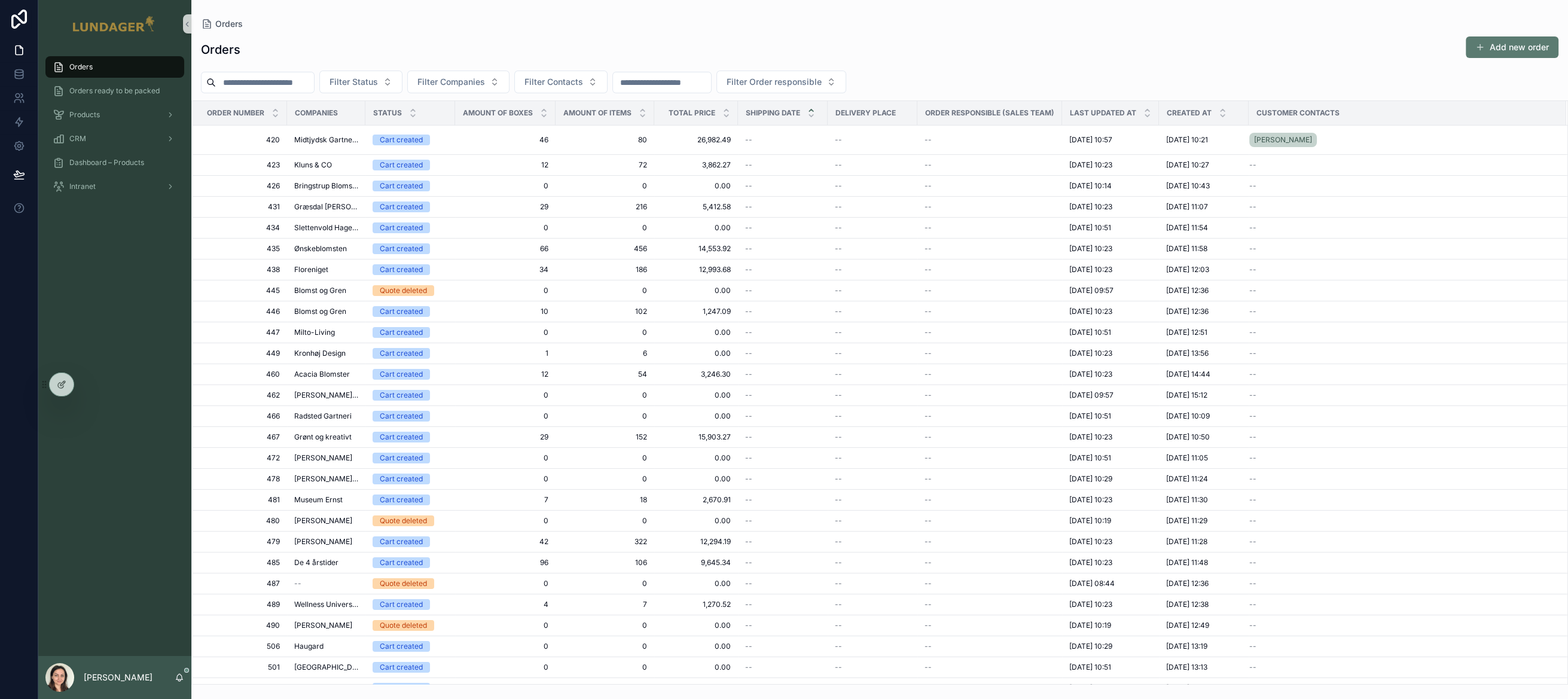
click at [1502, 45] on button "Add new order" at bounding box center [1512, 47] width 92 height 22
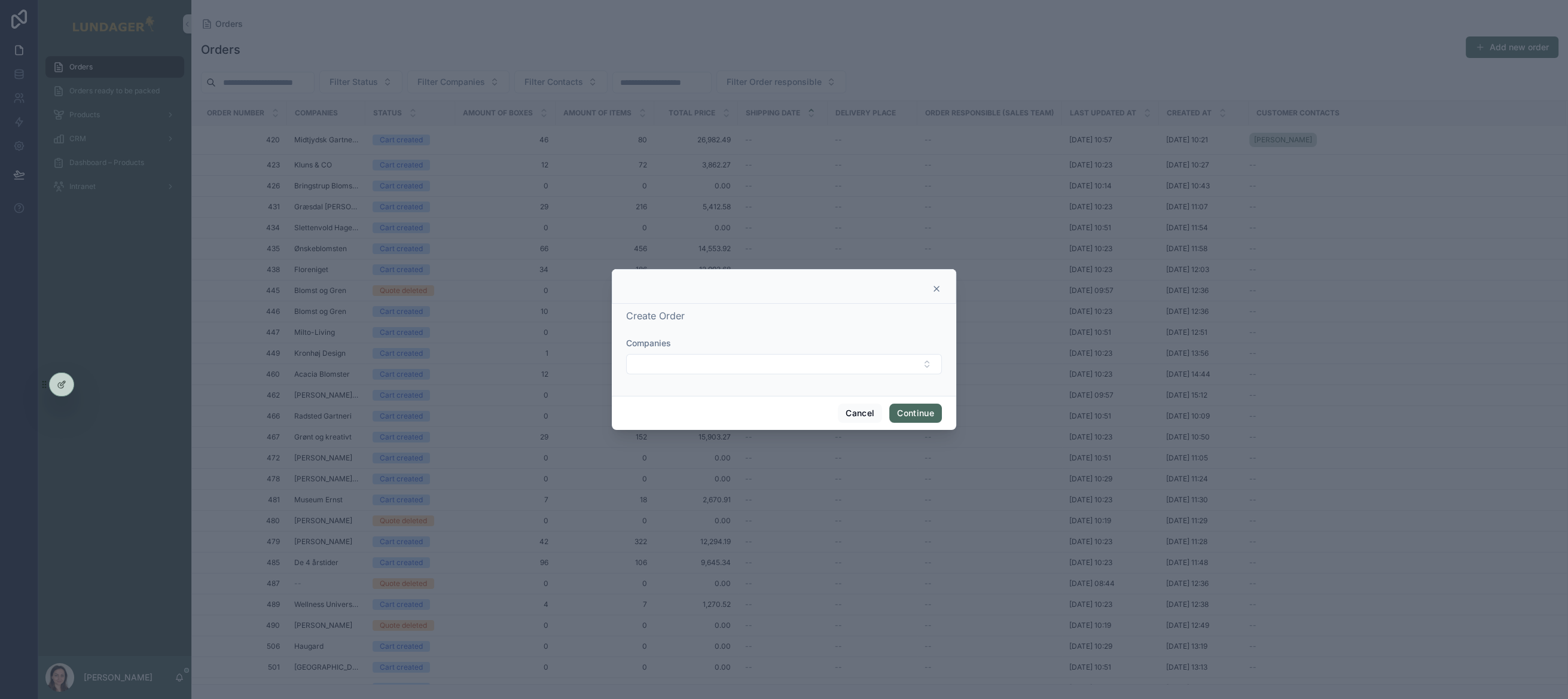
click at [937, 290] on icon "scrollable content" at bounding box center [937, 288] width 5 height 5
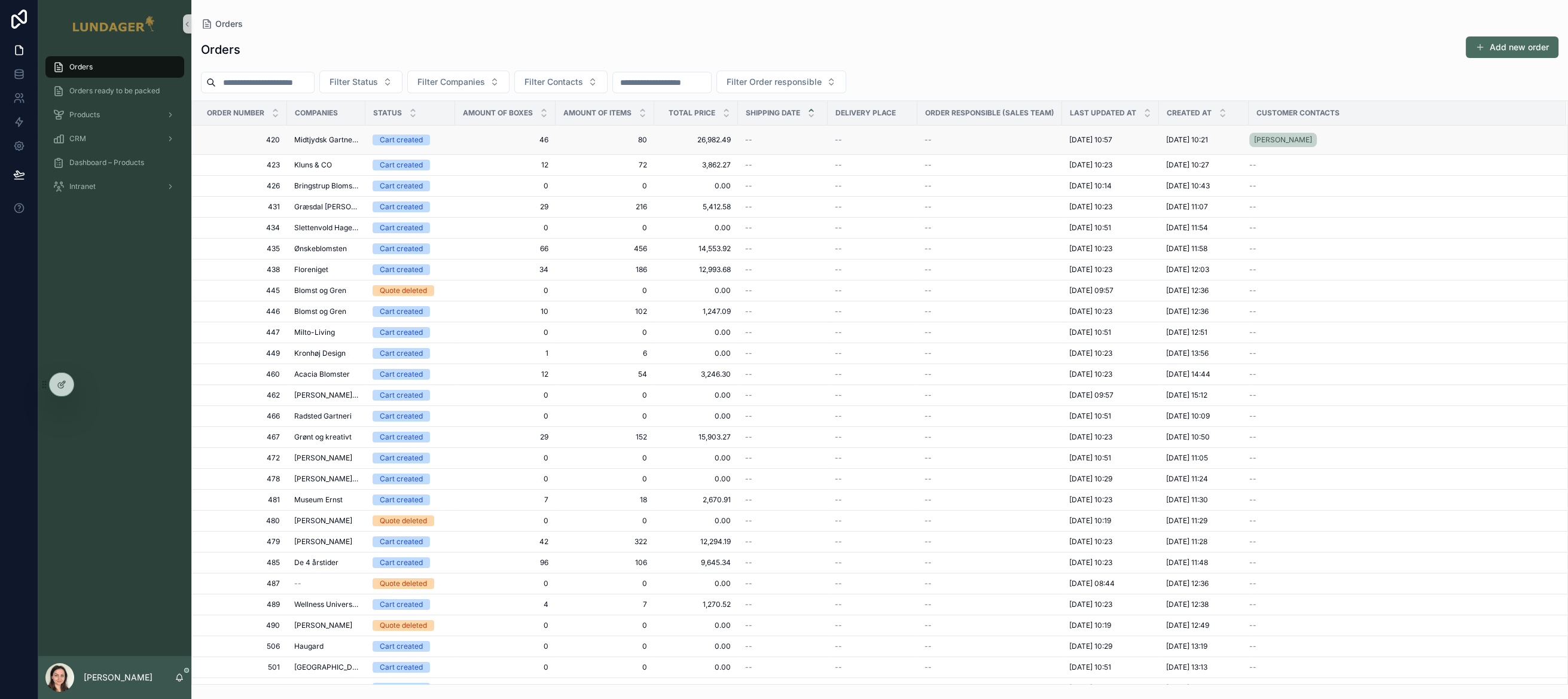
click at [476, 144] on td "46 46" at bounding box center [505, 140] width 101 height 29
click at [493, 137] on span "46" at bounding box center [505, 140] width 86 height 9
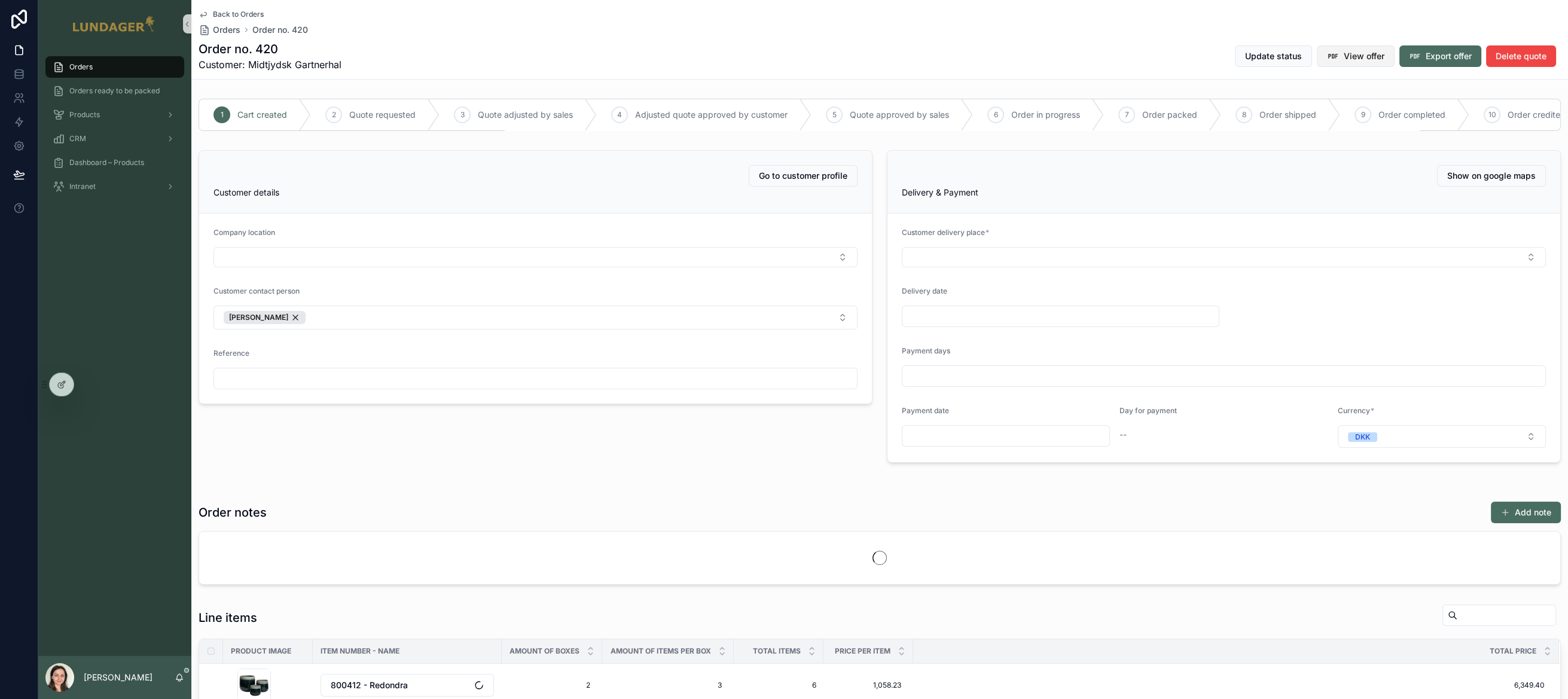
click at [1356, 60] on span "View offer" at bounding box center [1364, 56] width 41 height 12
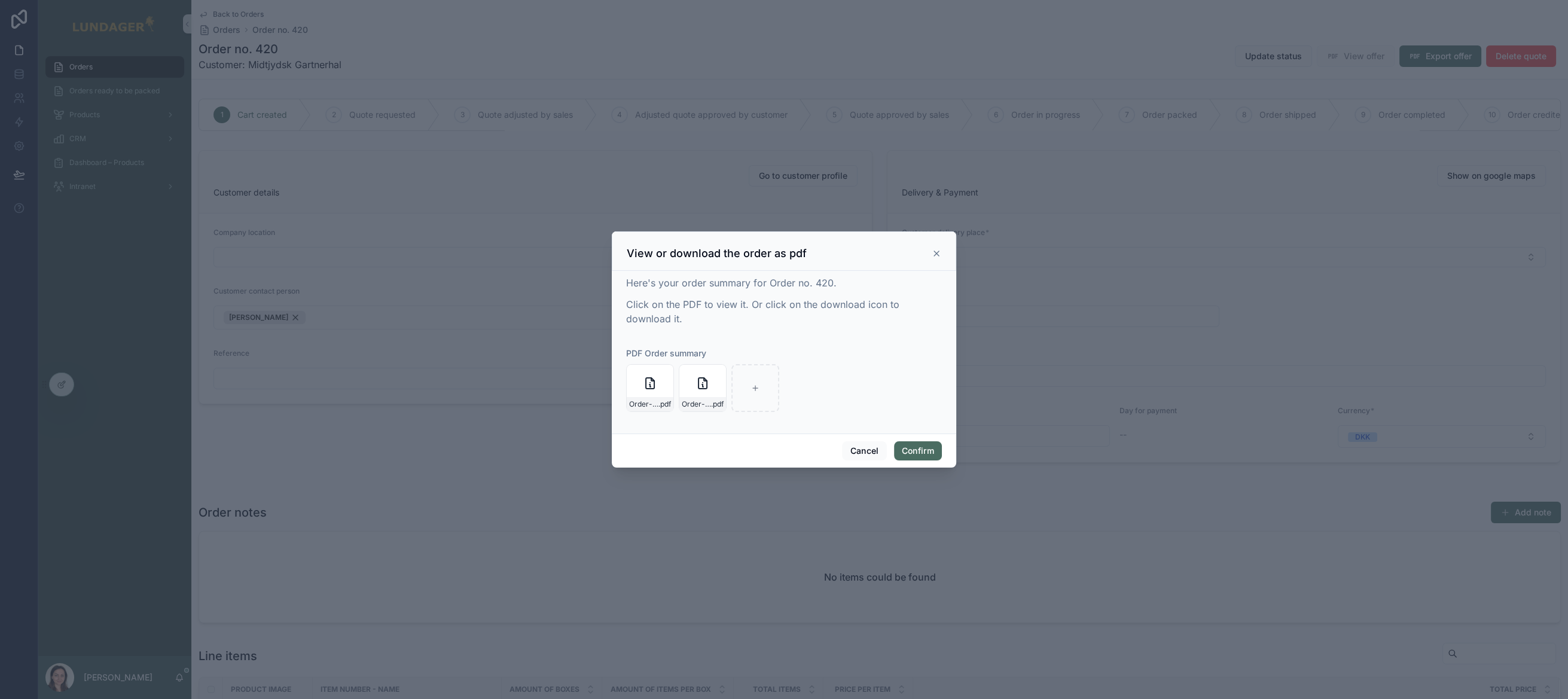
click at [937, 253] on icon at bounding box center [937, 253] width 5 height 5
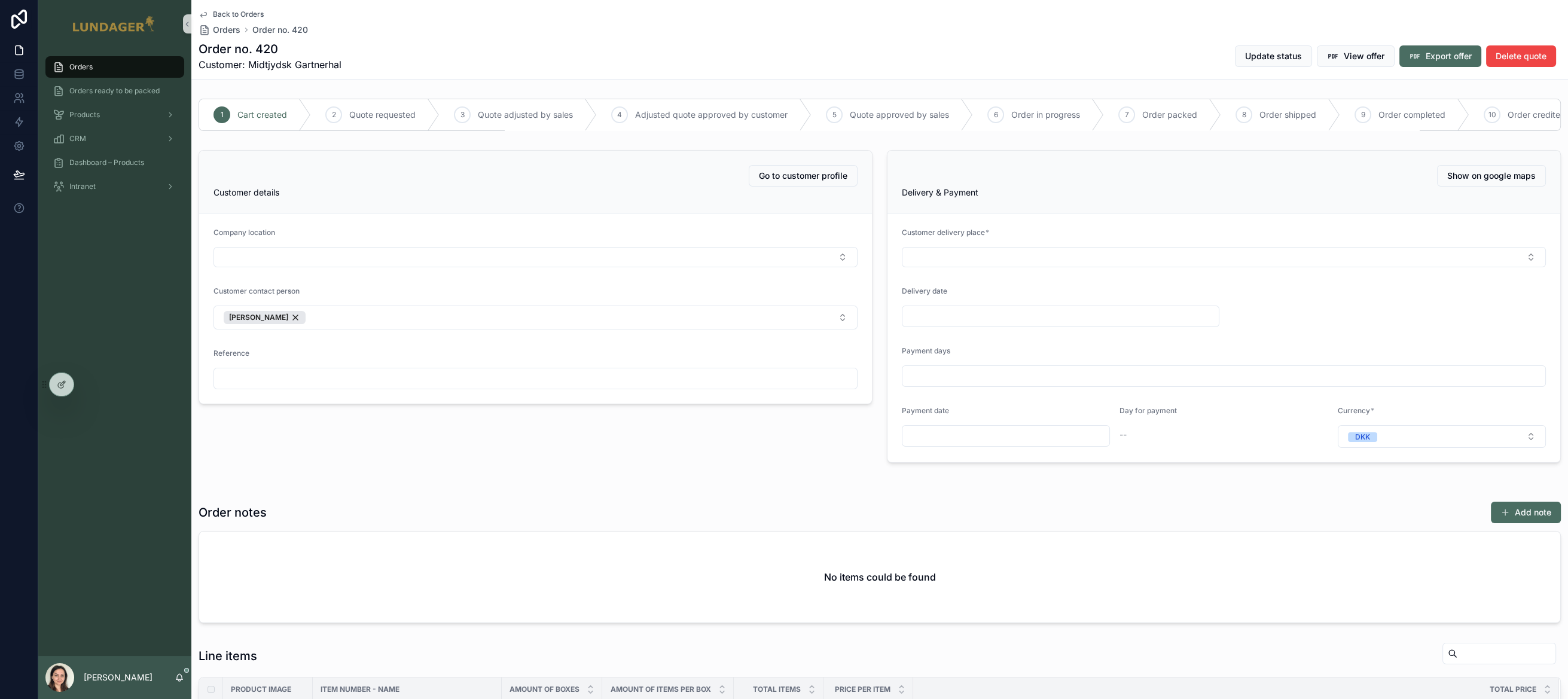
click at [738, 60] on div "Order no. 420 Customer: Midtjydsk Gartnerhal Update status View offer Export of…" at bounding box center [880, 56] width 1363 height 31
click at [97, 276] on div "Orders Orders ready to be packed Products CRM Dashboard – Products Intranet" at bounding box center [115, 352] width 153 height 608
click at [115, 236] on div "Orders Orders ready to be packed Products CRM Dashboard – Products Intranet" at bounding box center [115, 352] width 153 height 608
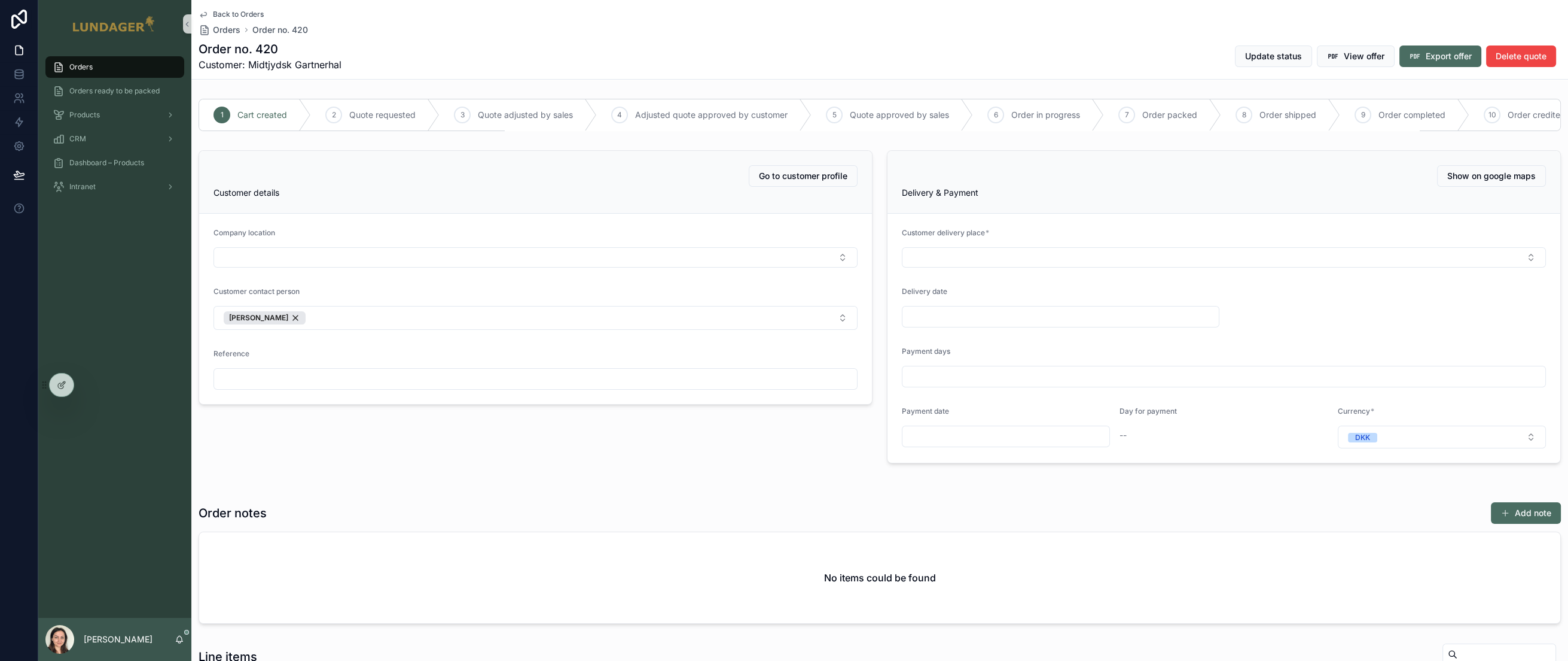
click at [128, 251] on div "Orders Orders ready to be packed Products CRM Dashboard – Products Intranet" at bounding box center [115, 333] width 153 height 570
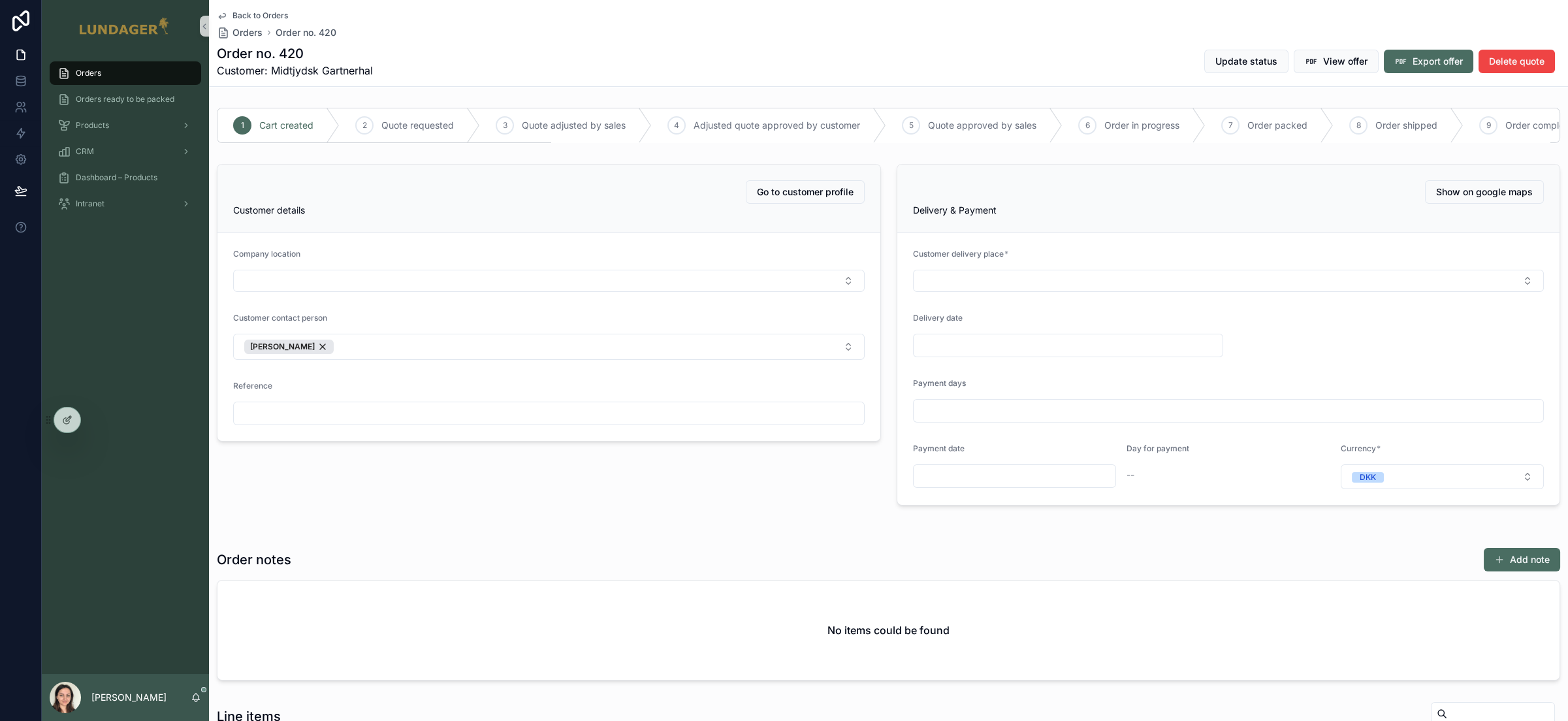
click at [449, 51] on div "Order no. 420 Customer: Midtjydsk Gartnerhal Update status View offer Export of…" at bounding box center [888, 61] width 1343 height 34
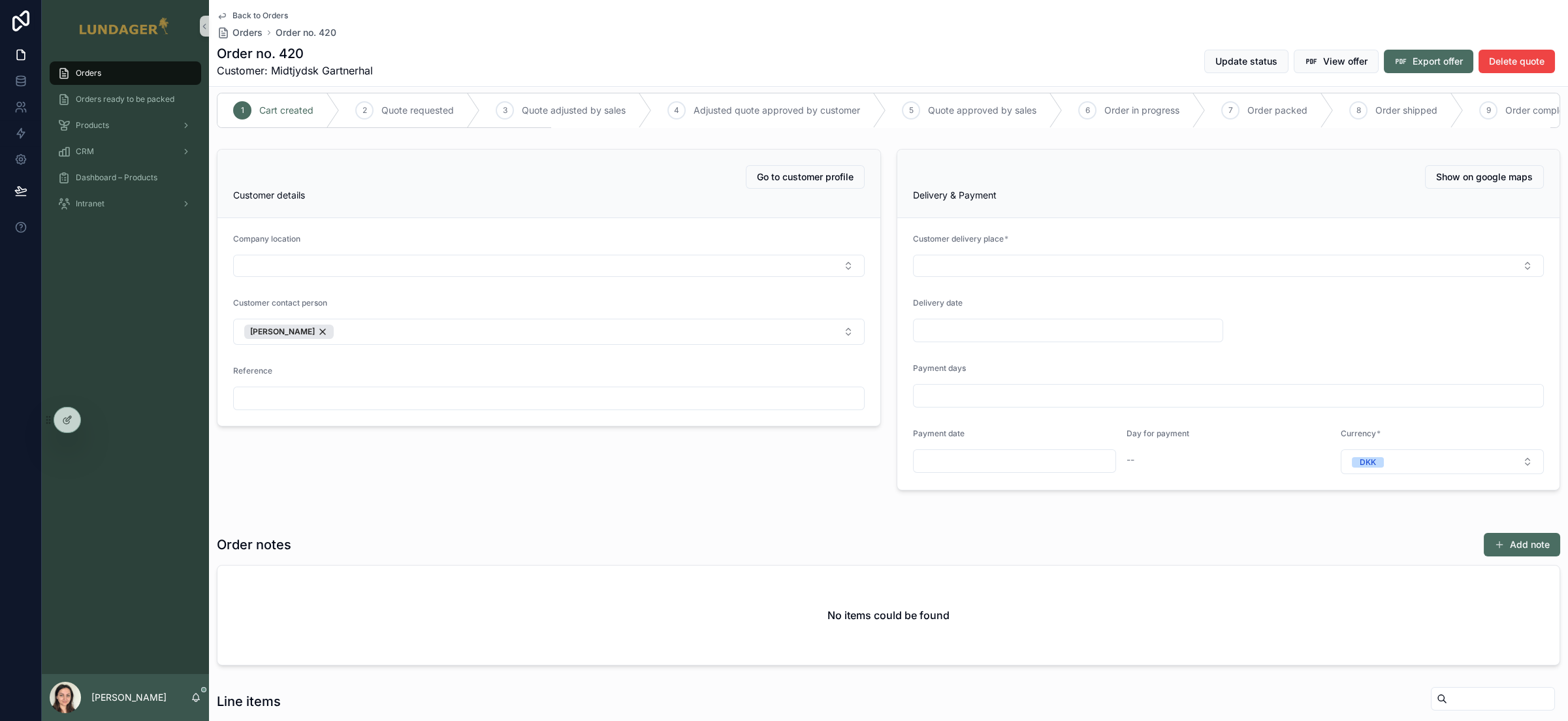
scroll to position [14, 0]
click at [1026, 537] on div "Order notes Add note No items could be found" at bounding box center [888, 599] width 1359 height 144
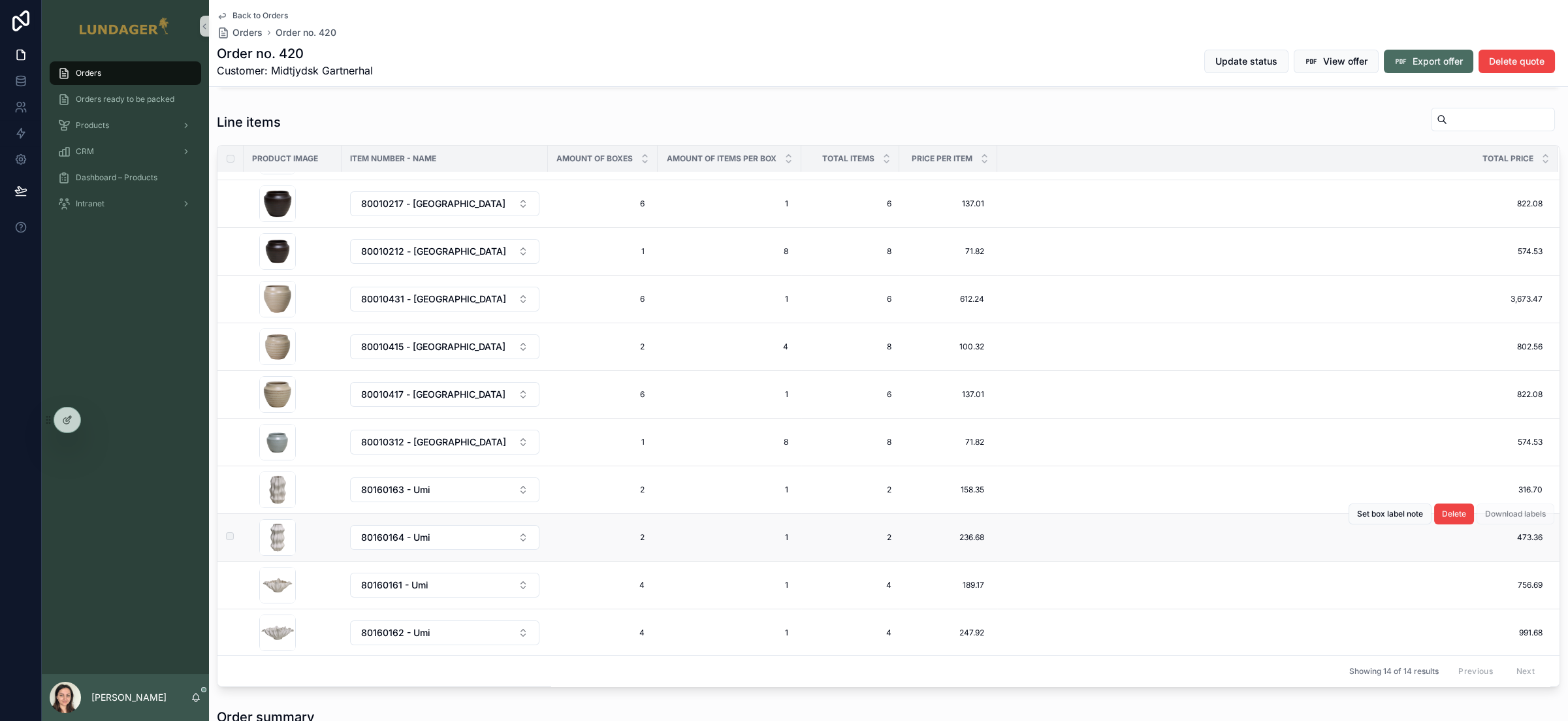
scroll to position [782, 0]
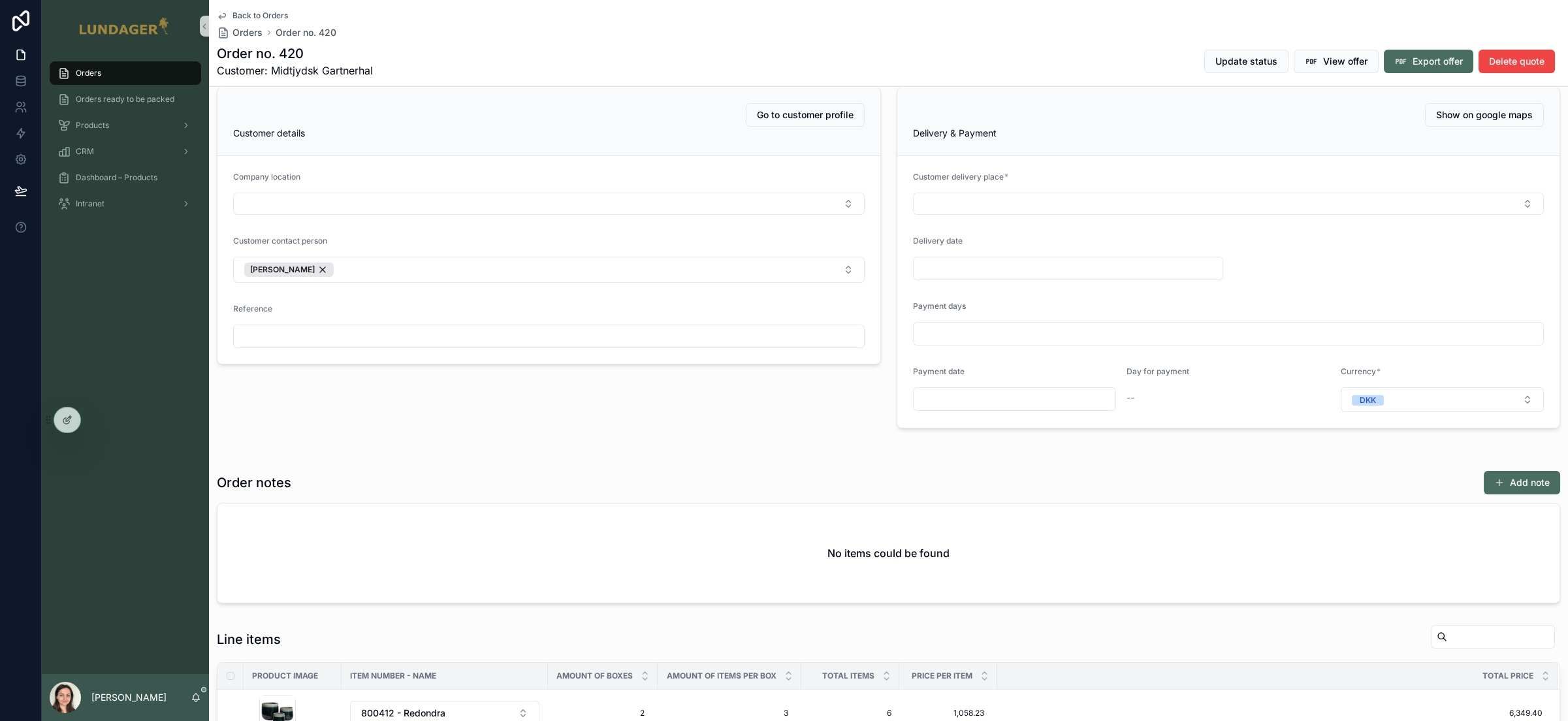
scroll to position [0, 0]
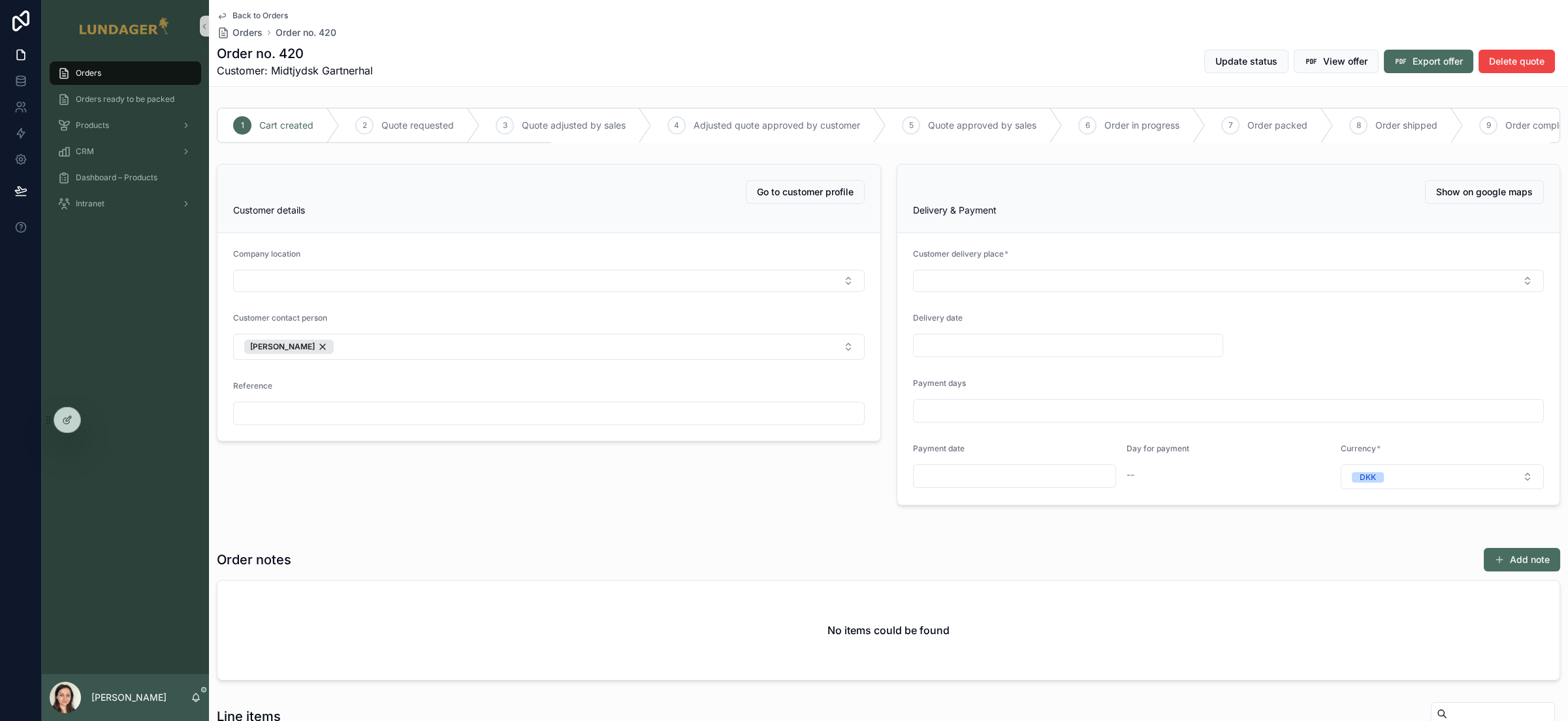
click at [1057, 48] on div "Order no. 420 Customer: Midtjydsk Gartnerhal Update status View offer Export of…" at bounding box center [888, 61] width 1343 height 34
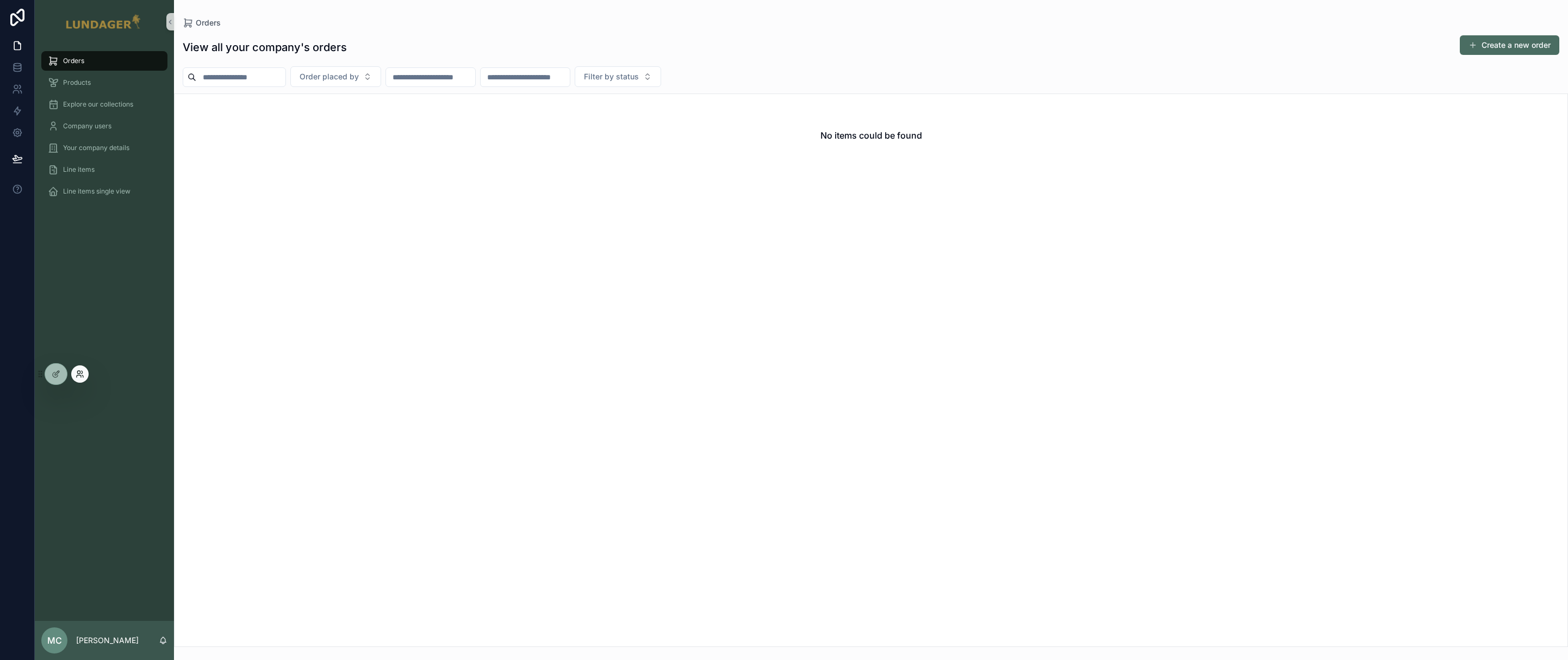
click at [81, 375] on icon at bounding box center [79, 373] width 9 height 9
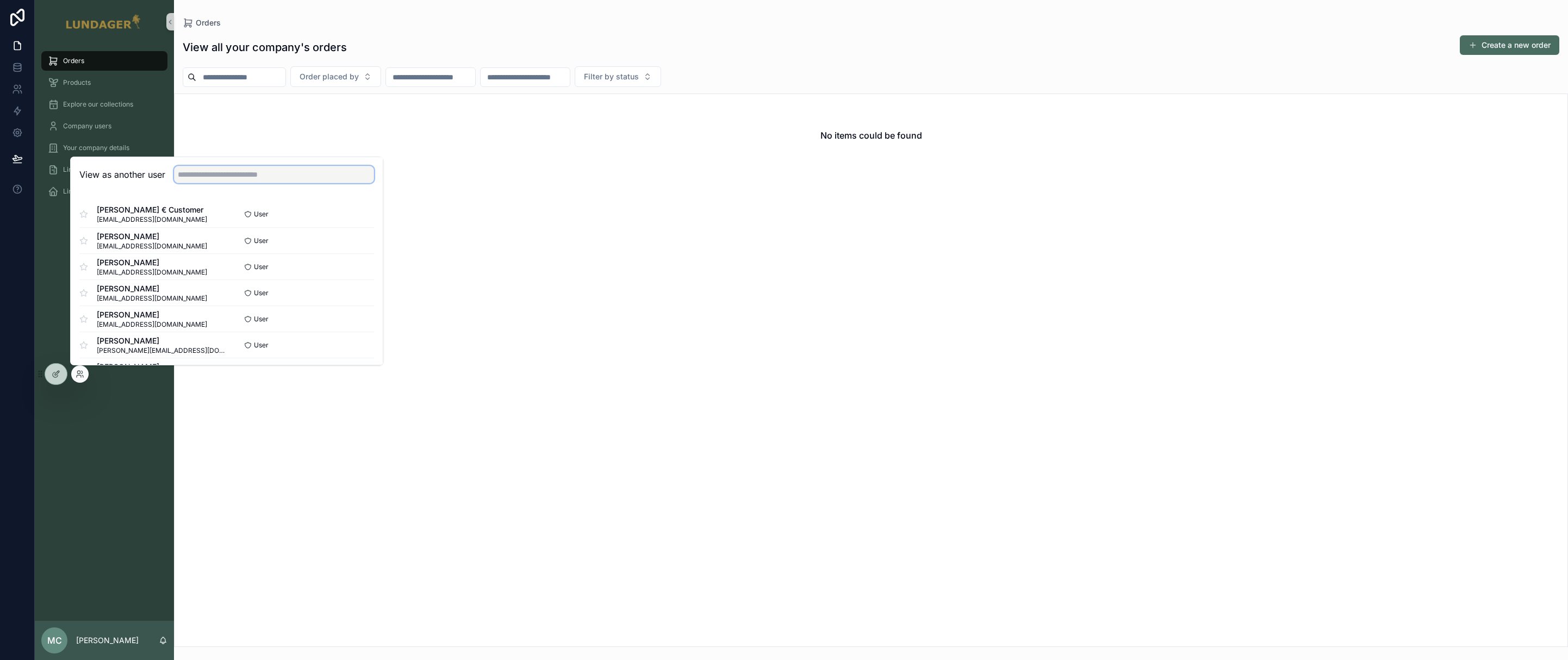
click at [215, 176] on input "text" at bounding box center [274, 174] width 200 height 17
type input "*********"
click at [346, 290] on button "Select" at bounding box center [360, 291] width 28 height 16
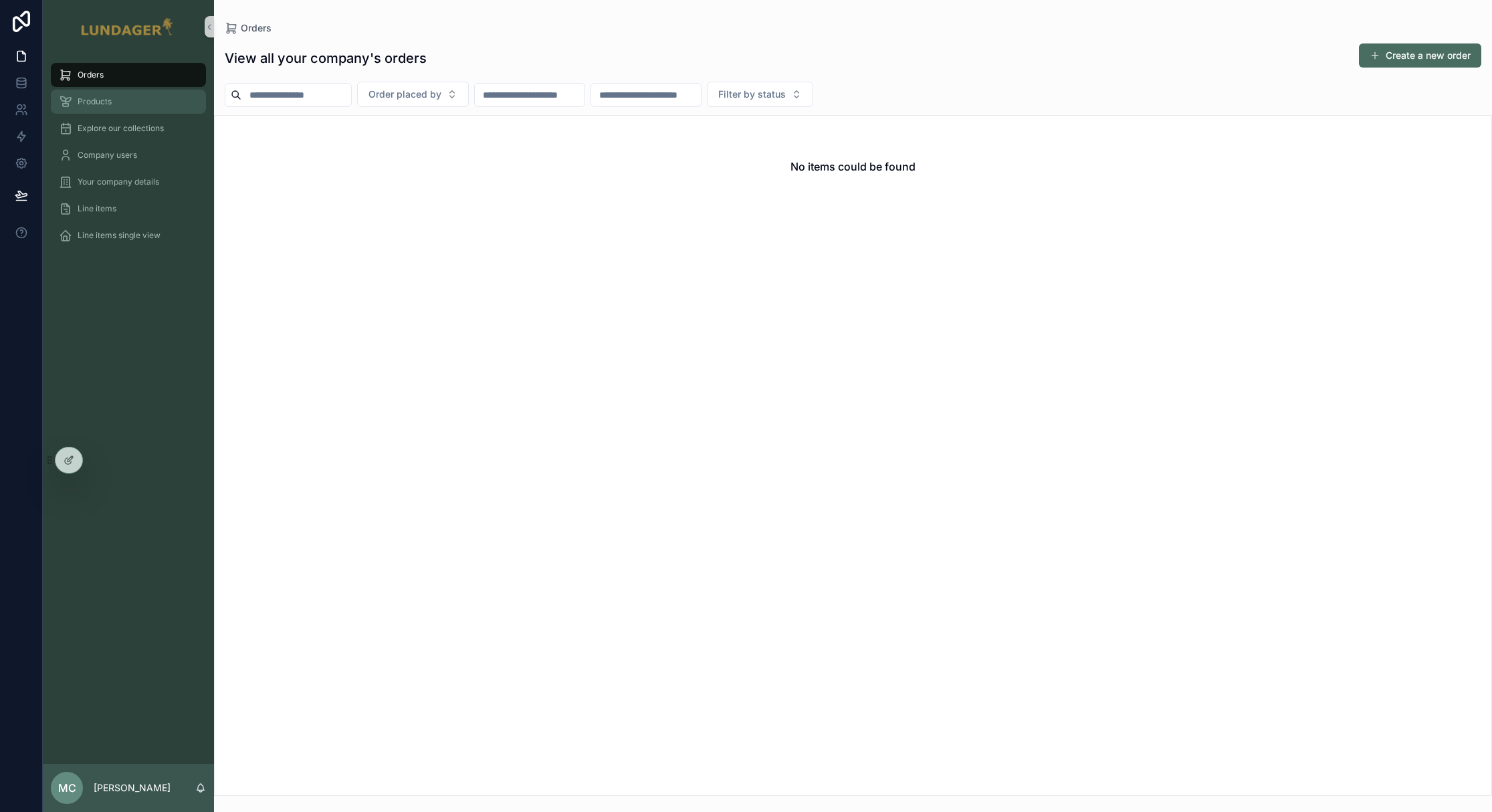
click at [106, 104] on span "Products" at bounding box center [94, 101] width 34 height 11
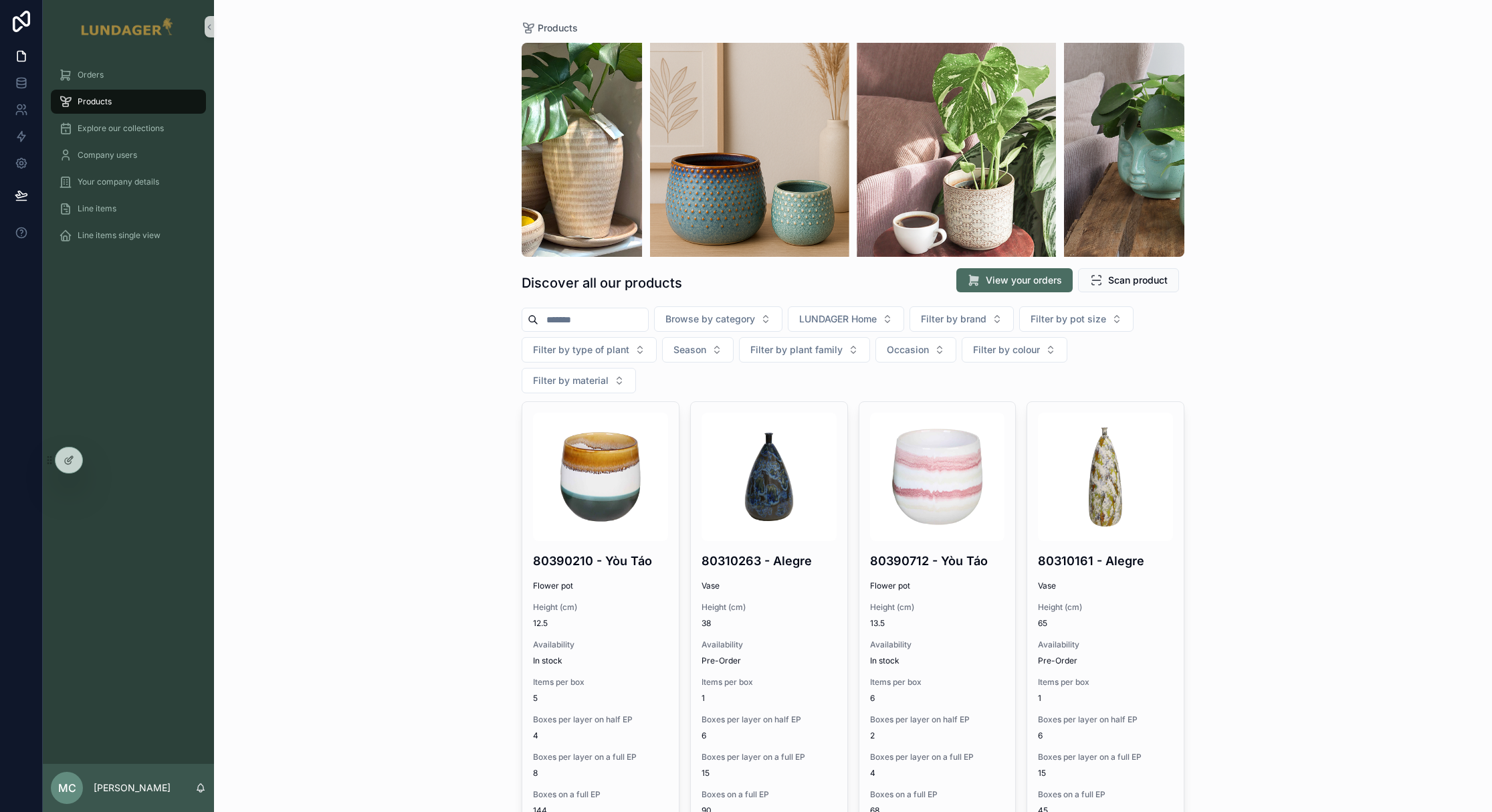
click at [294, 167] on div "Products Discover all our products View your orders Scan product Browse by cate…" at bounding box center [853, 406] width 1278 height 812
click at [103, 460] on div at bounding box center [99, 460] width 21 height 21
click at [98, 454] on icon at bounding box center [98, 459] width 11 height 11
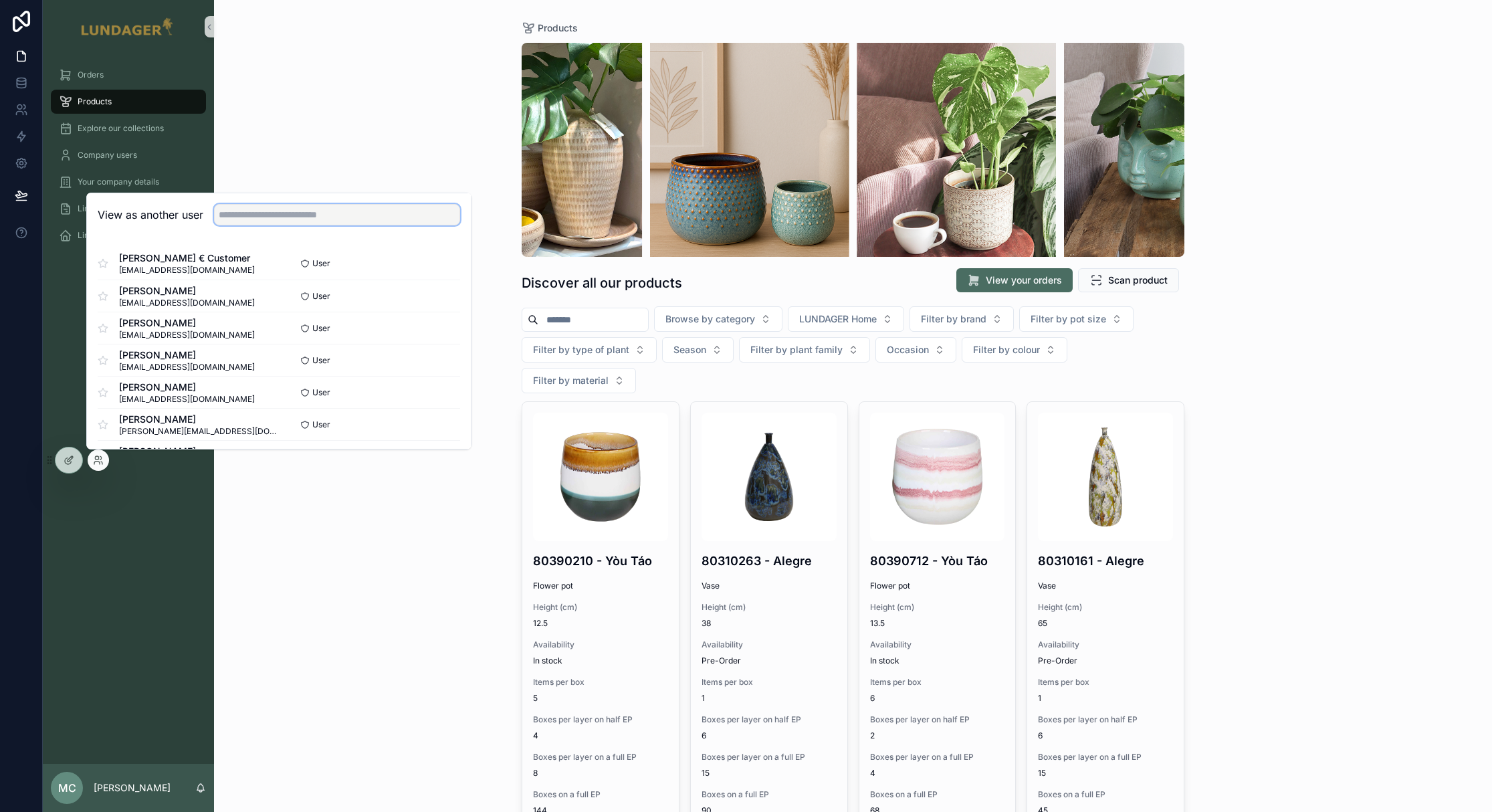
click at [286, 219] on input "text" at bounding box center [337, 214] width 246 height 21
type input "*********"
click at [305, 138] on div "Products Discover all our products View your orders Scan product Browse by cate…" at bounding box center [853, 406] width 1278 height 812
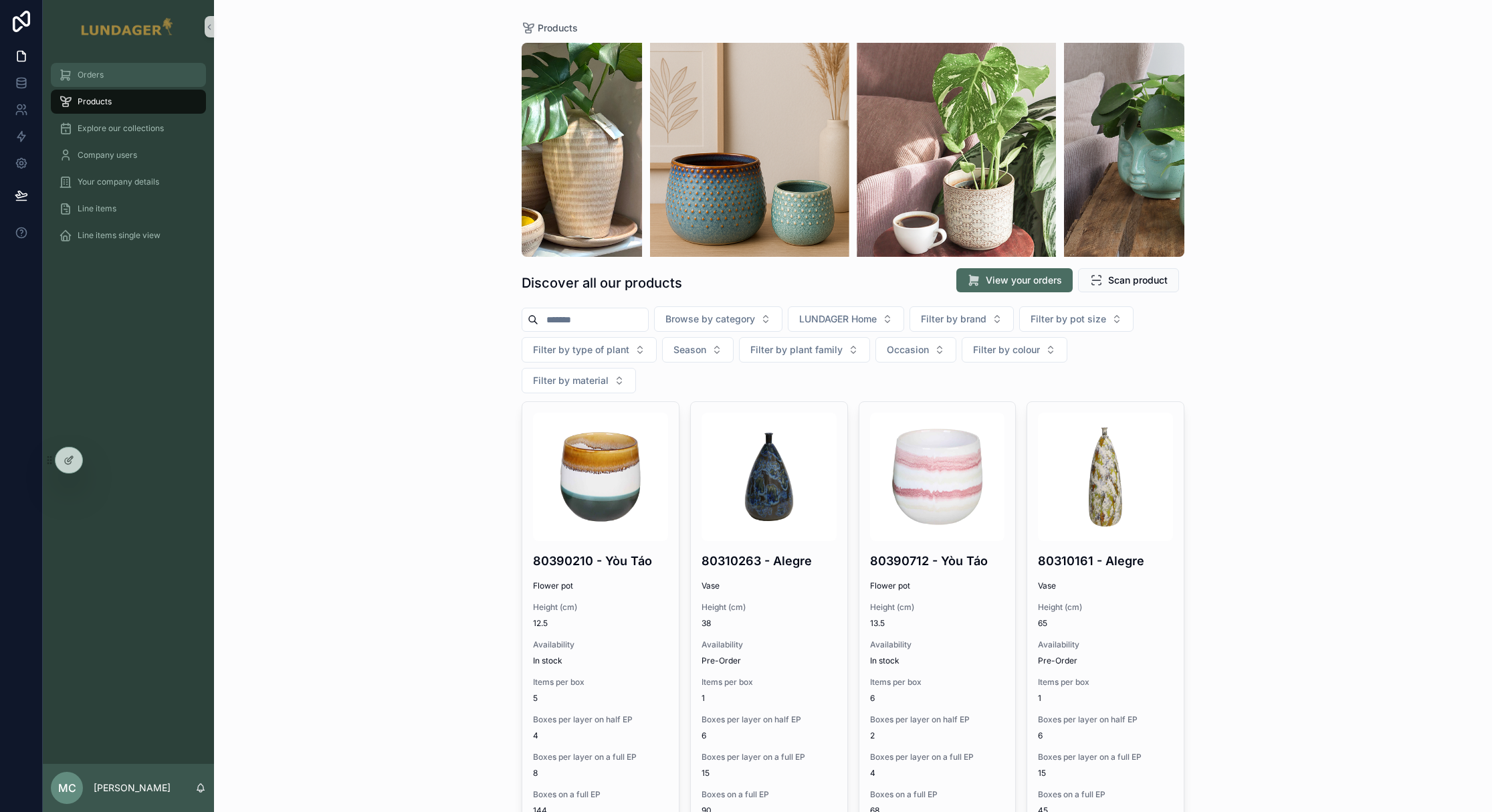
click at [97, 77] on span "Orders" at bounding box center [90, 74] width 26 height 11
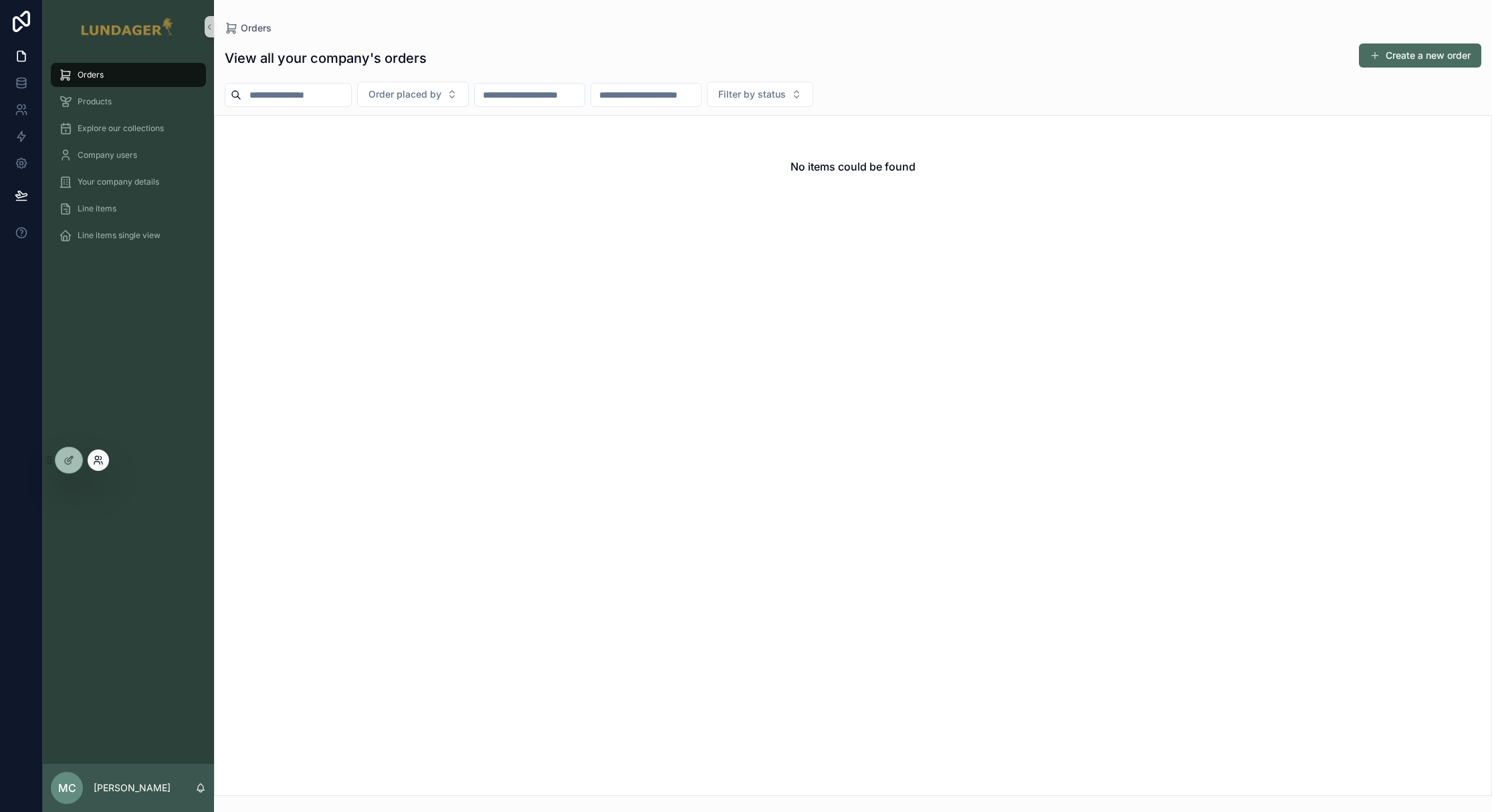
click at [97, 458] on icon at bounding box center [98, 459] width 11 height 11
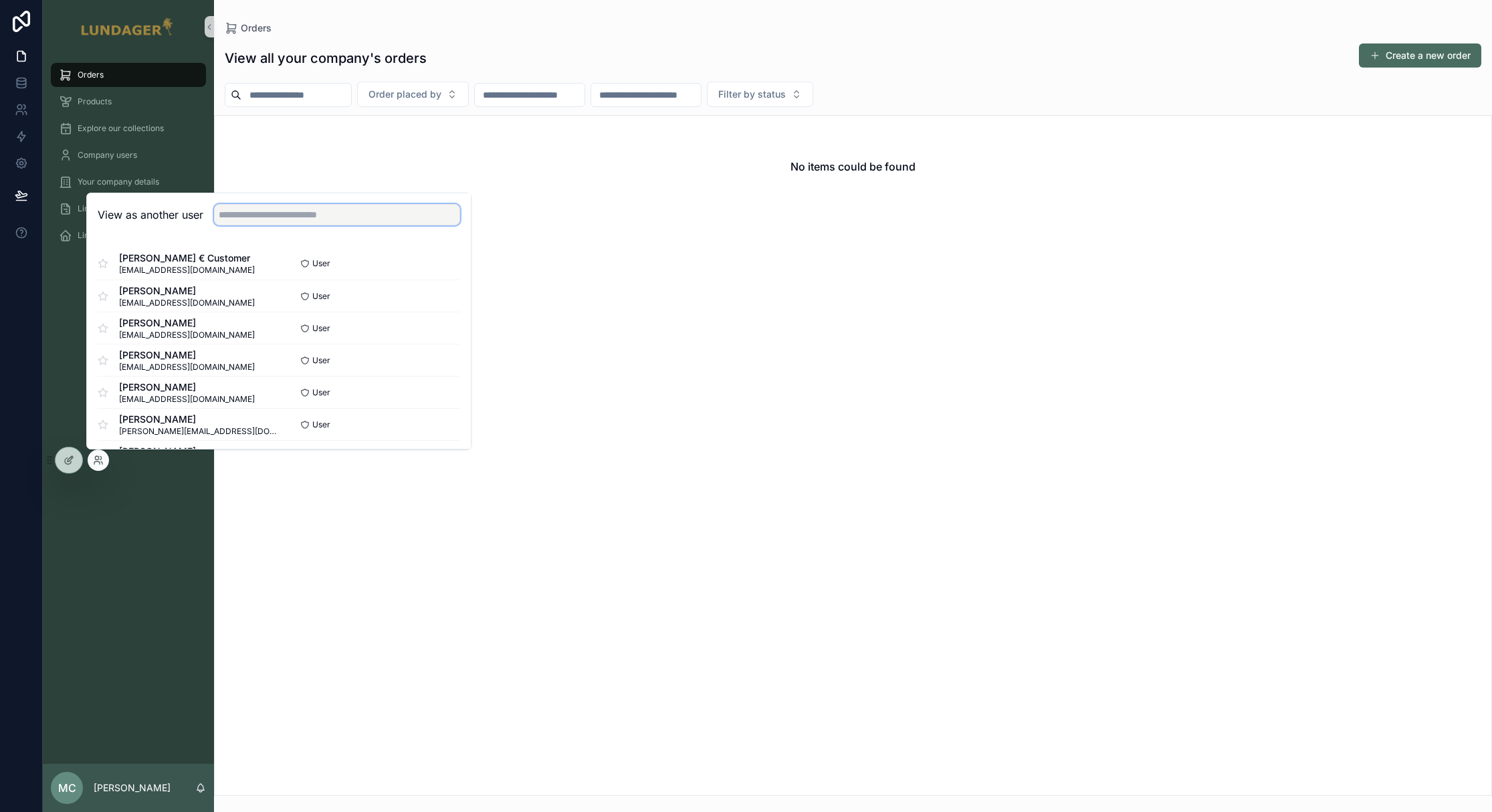
click at [256, 218] on input "text" at bounding box center [337, 214] width 246 height 21
type input "***"
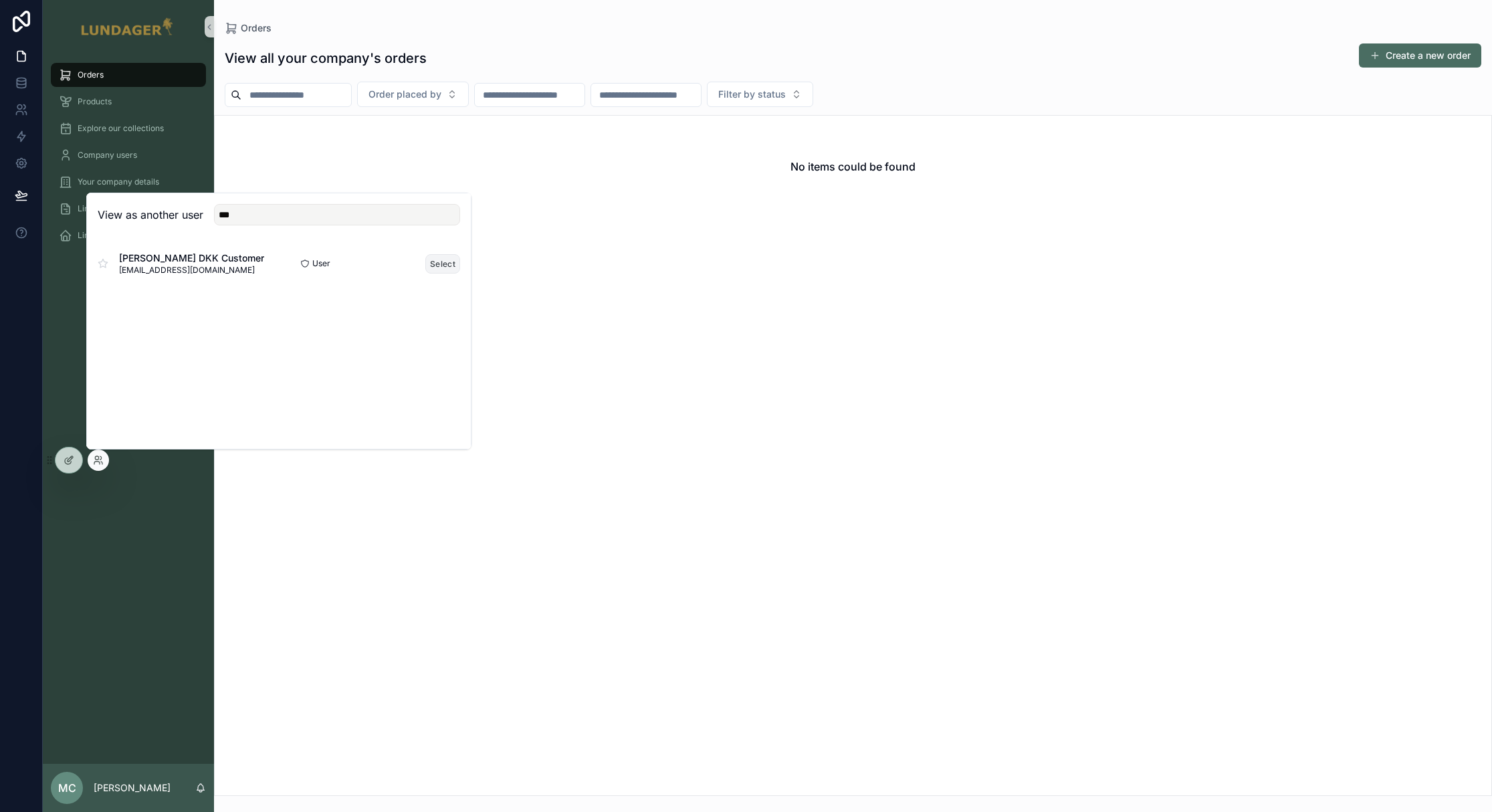
click at [450, 265] on button "Select" at bounding box center [442, 264] width 35 height 20
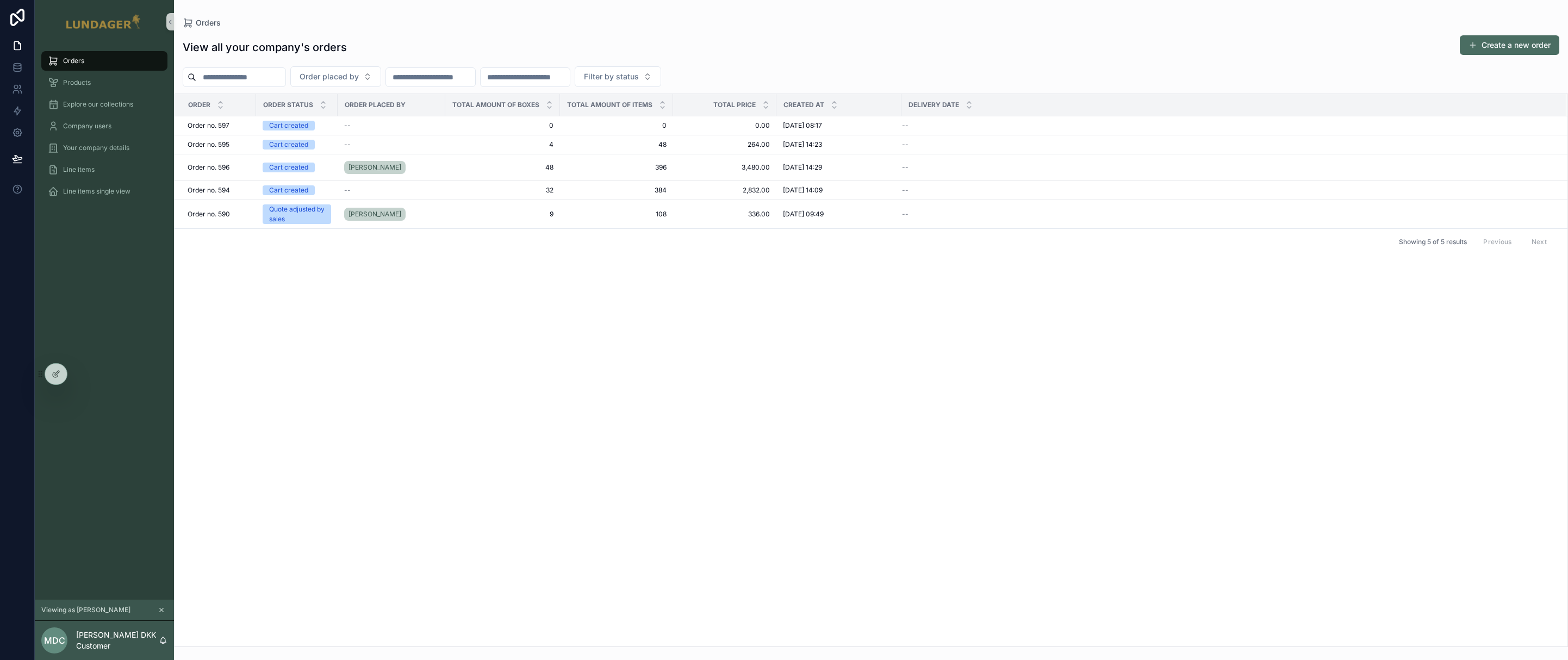
drag, startPoint x: 585, startPoint y: 291, endPoint x: 573, endPoint y: 287, distance: 12.6
click at [585, 291] on div "Order Order status Order placed by Total amount of boxes Total amount of items …" at bounding box center [871, 370] width 1393 height 552
click at [386, 125] on div "--" at bounding box center [391, 125] width 95 height 9
click at [485, 314] on div "Order Order status Order placed by Total amount of boxes Total amount of items …" at bounding box center [871, 370] width 1393 height 552
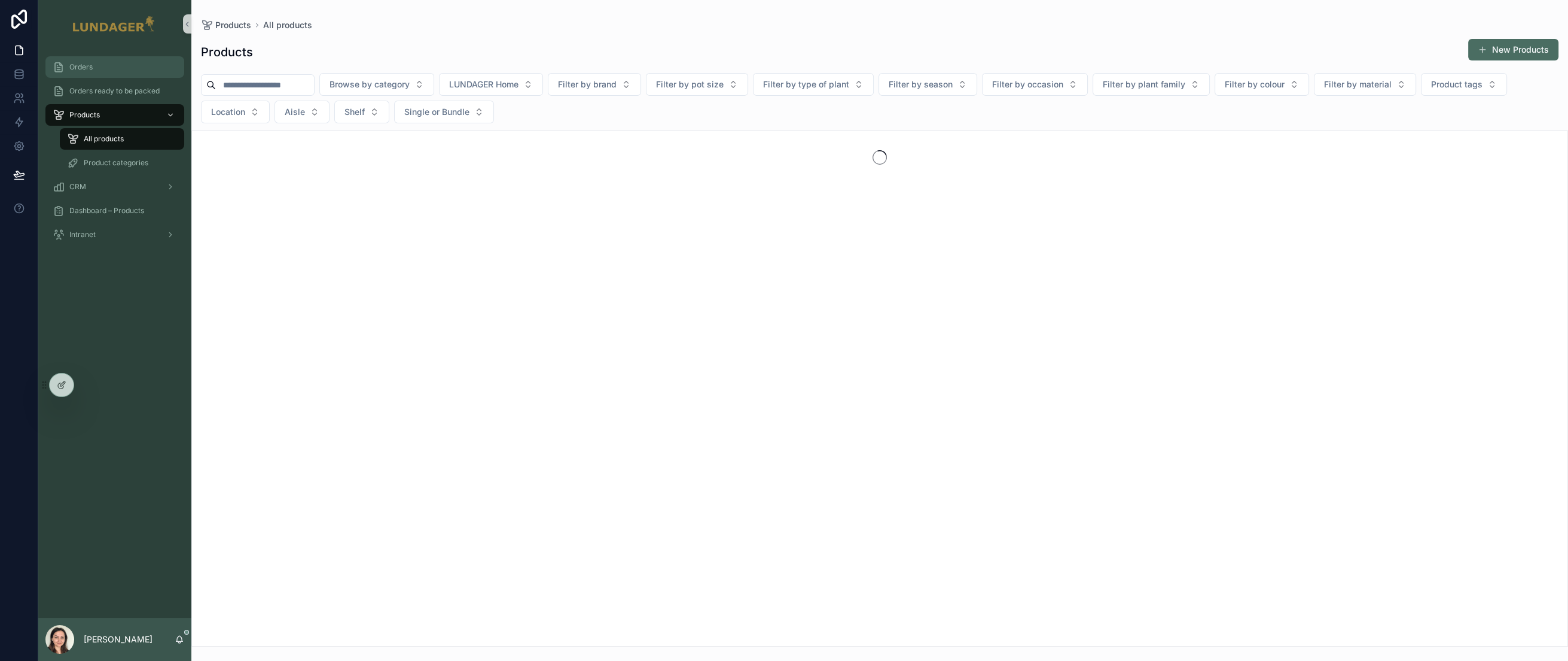
click at [92, 71] on span "Orders" at bounding box center [81, 66] width 23 height 9
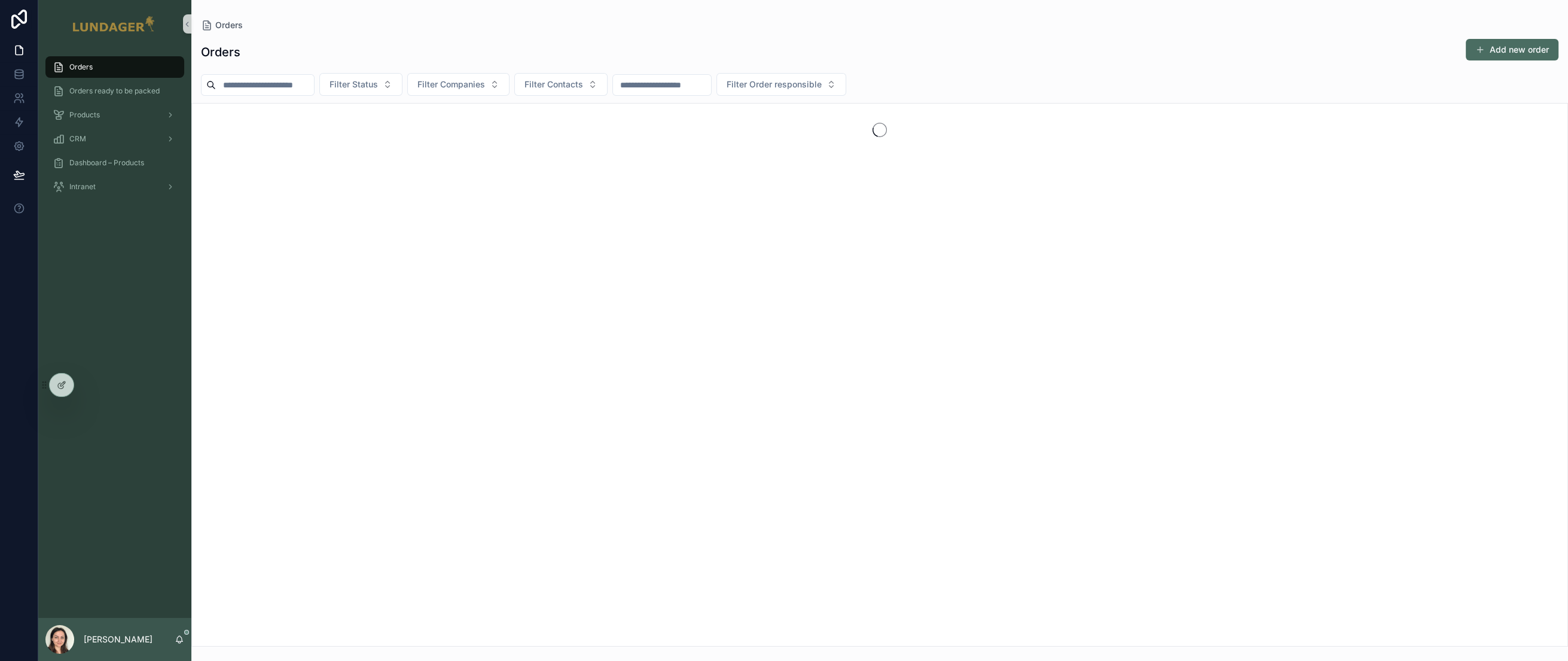
click at [753, 34] on div "Orders Add new order Filter Status Filter Companies Filter Contacts Filter Orde…" at bounding box center [880, 339] width 1376 height 615
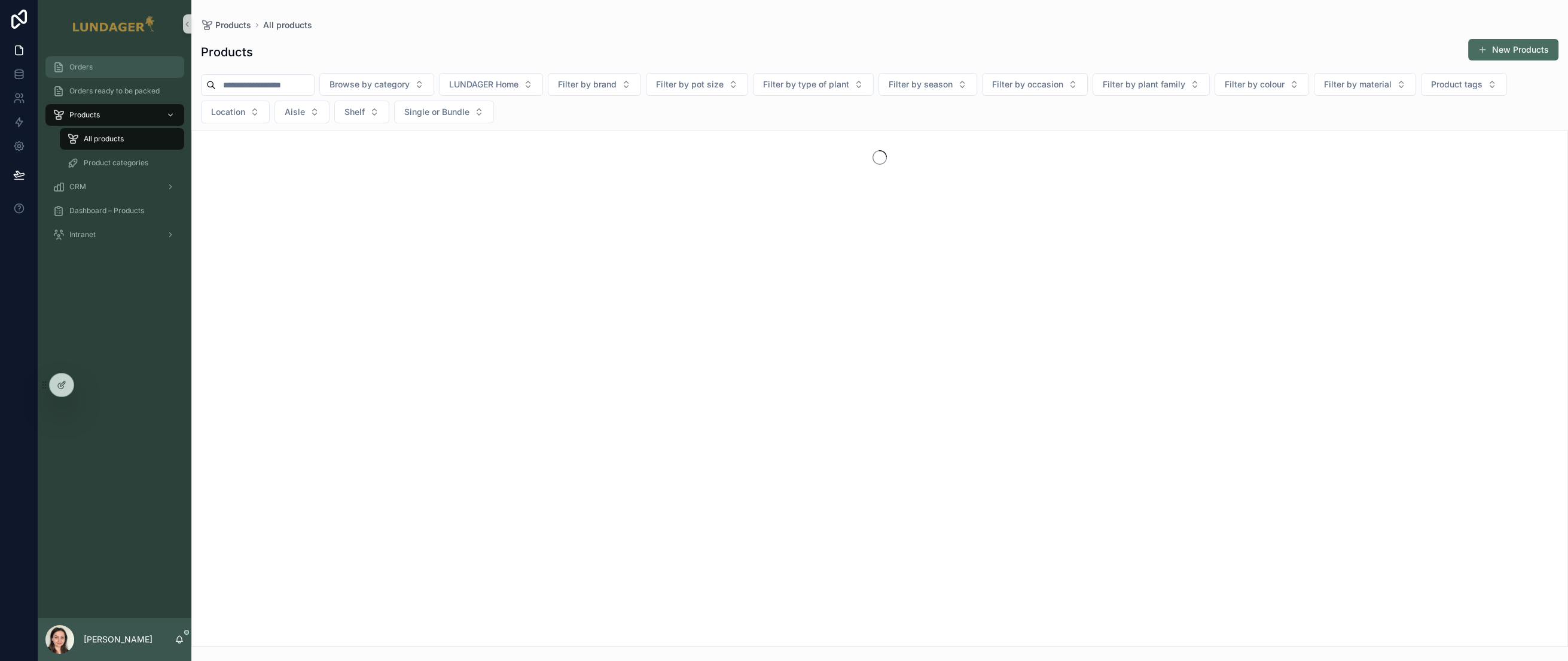
click at [108, 72] on div "Orders" at bounding box center [114, 67] width 125 height 19
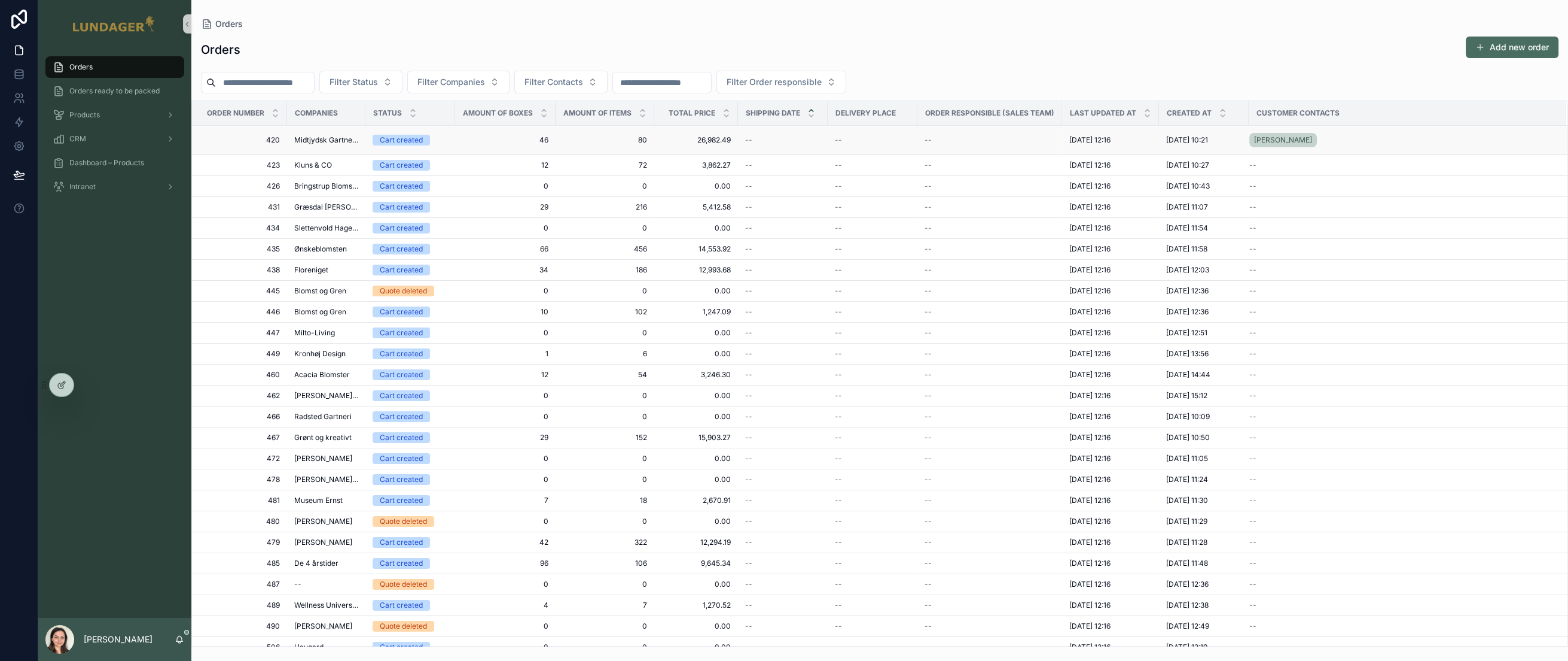
click at [330, 144] on span "Midtjydsk Gartnerhal" at bounding box center [326, 140] width 64 height 9
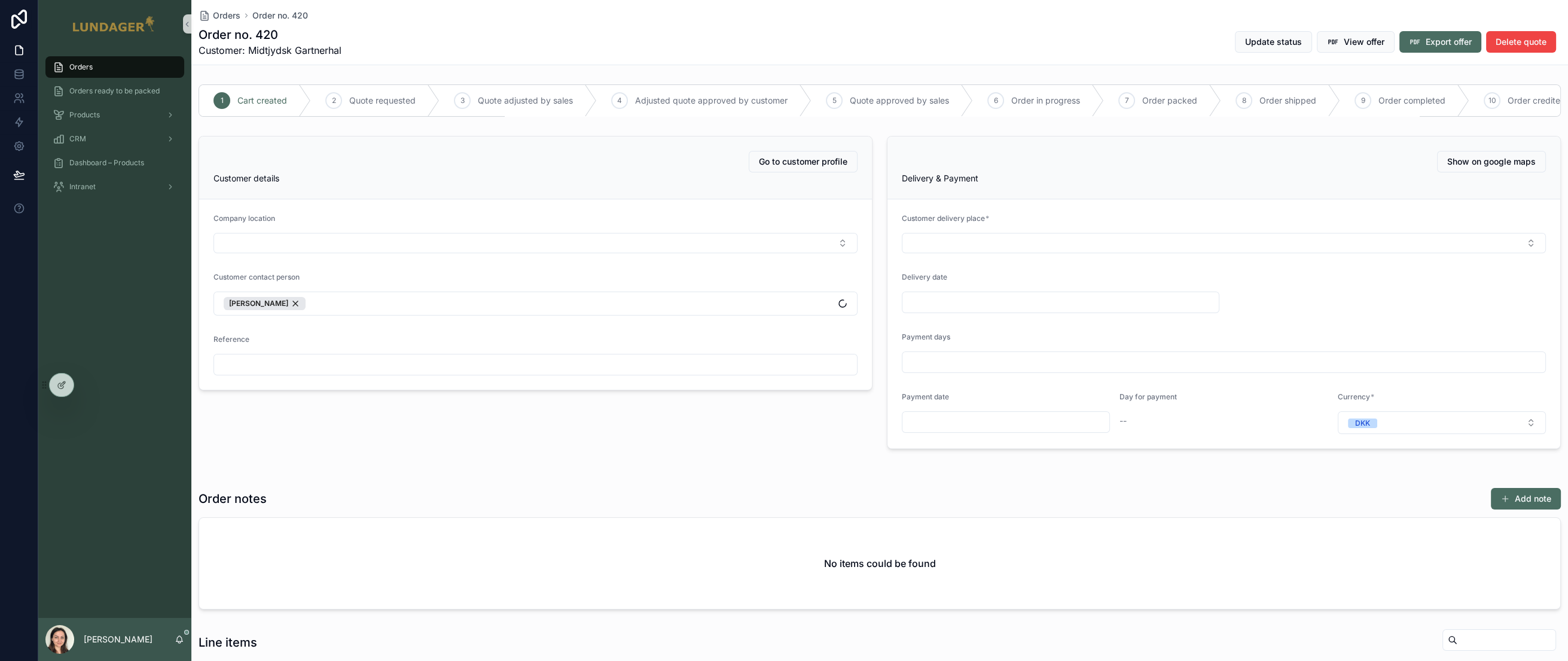
click at [815, 55] on div "Order no. 420 Customer: Midtjydsk Gartnerhal Update status View offer Export of…" at bounding box center [880, 42] width 1363 height 31
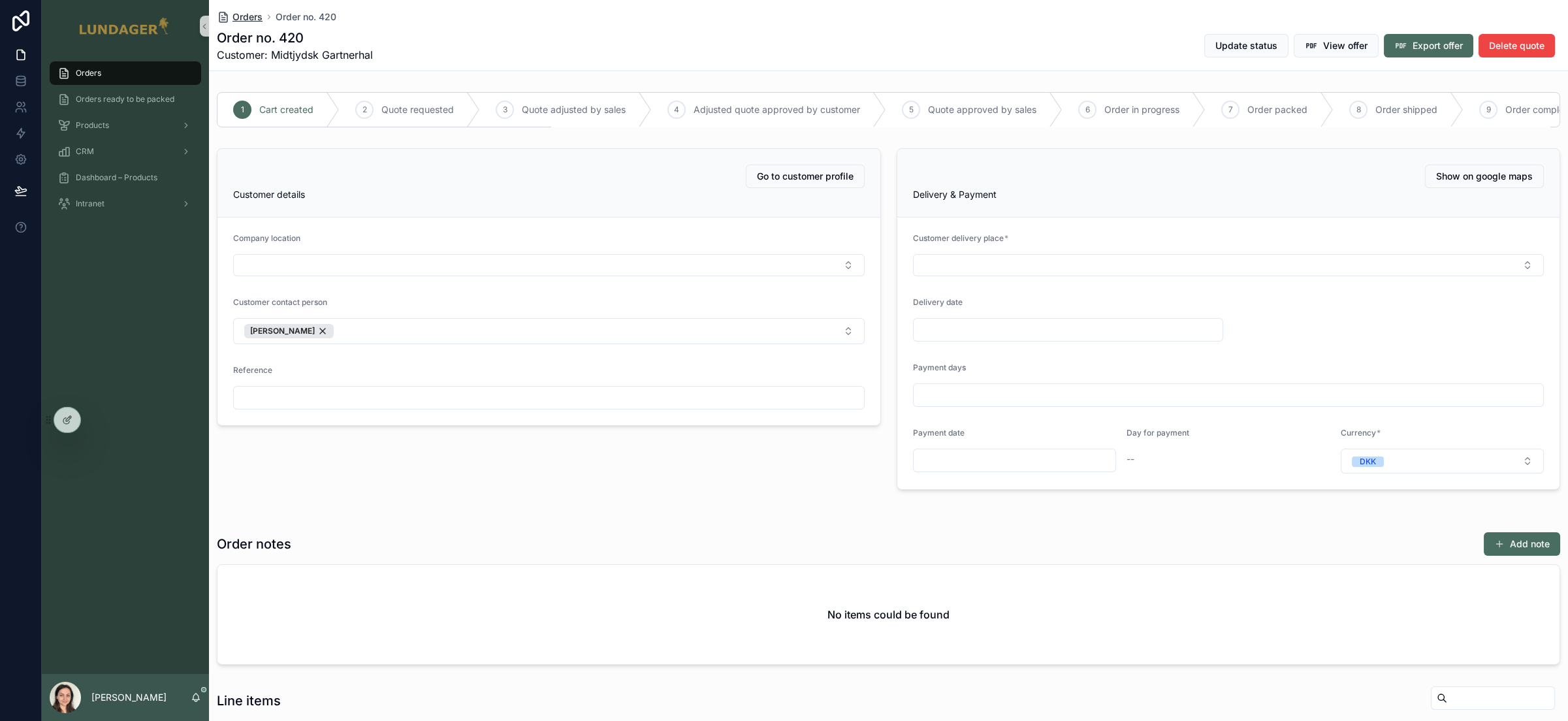
click at [243, 16] on span "Orders" at bounding box center [247, 17] width 30 height 13
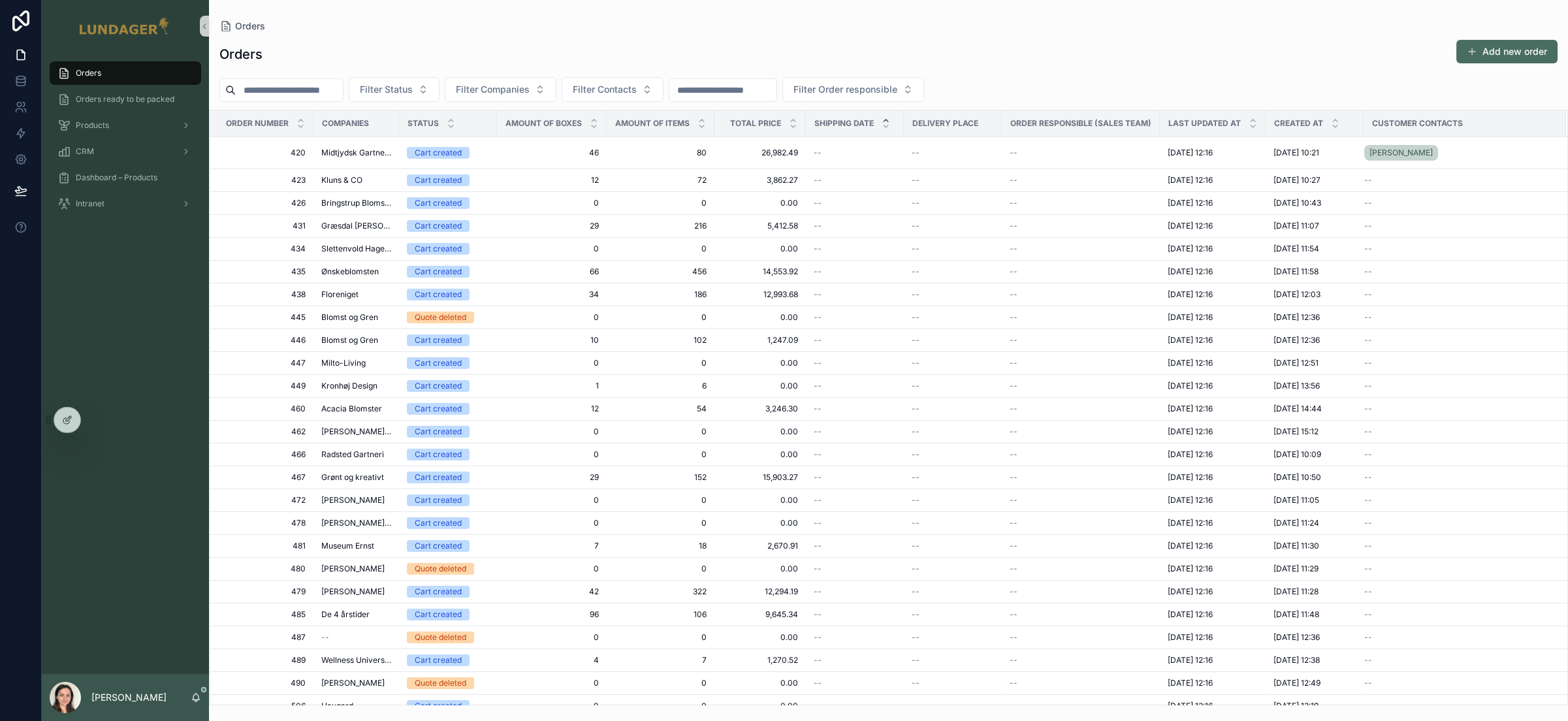
click at [316, 91] on input "scrollable content" at bounding box center [289, 90] width 107 height 18
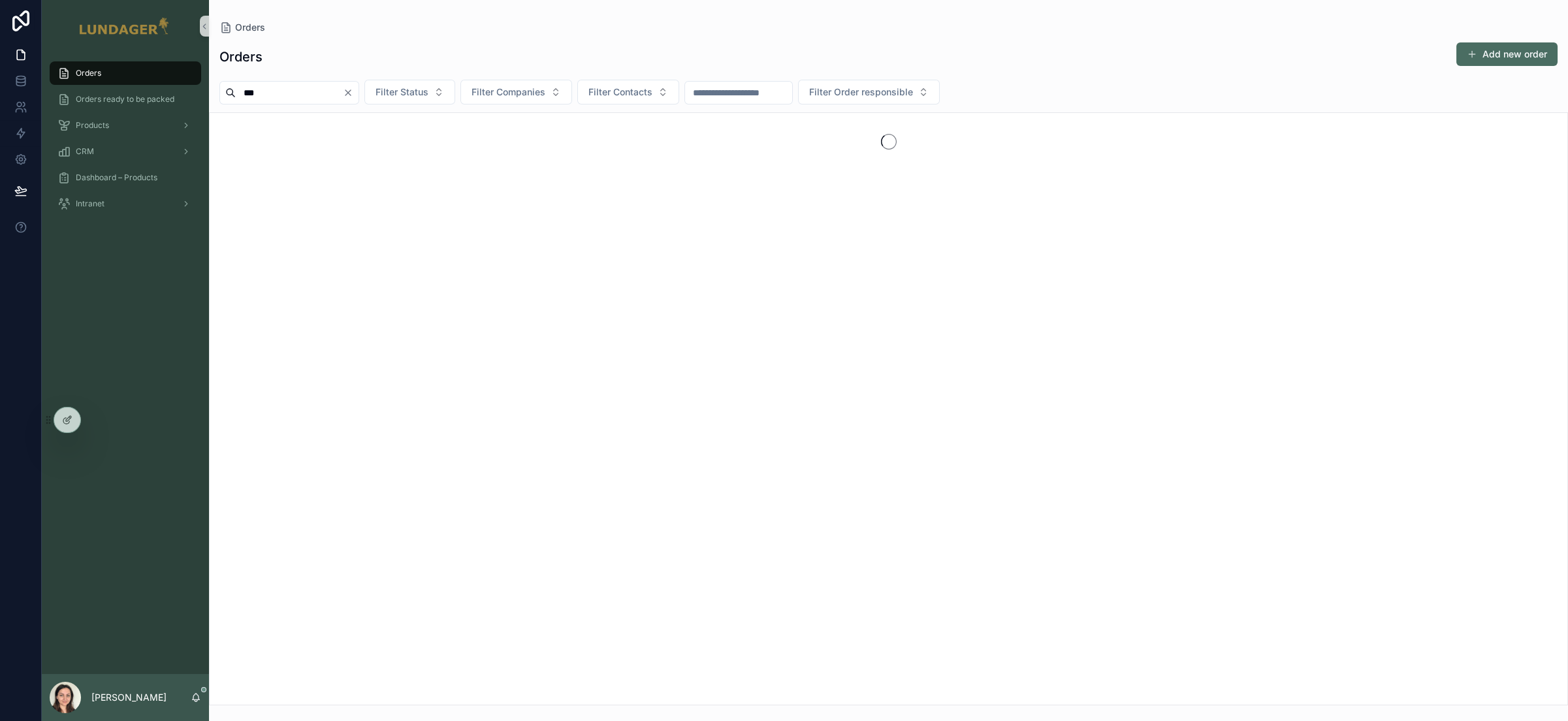
type input "***"
click at [1094, 72] on div "Orders Add new order *** Filter Status Filter Companies Filter Contacts Filter …" at bounding box center [888, 370] width 1359 height 671
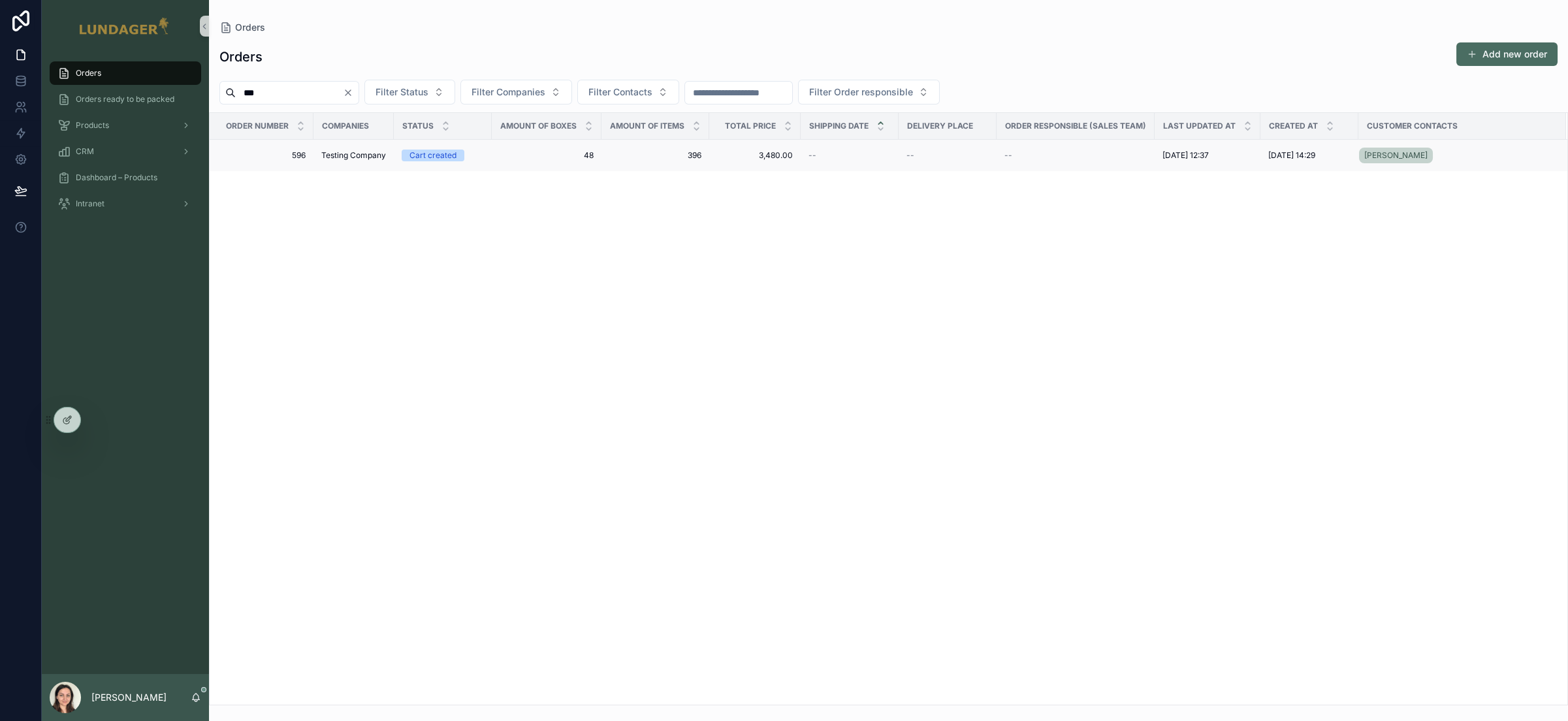
click at [531, 153] on span "48" at bounding box center [546, 155] width 94 height 10
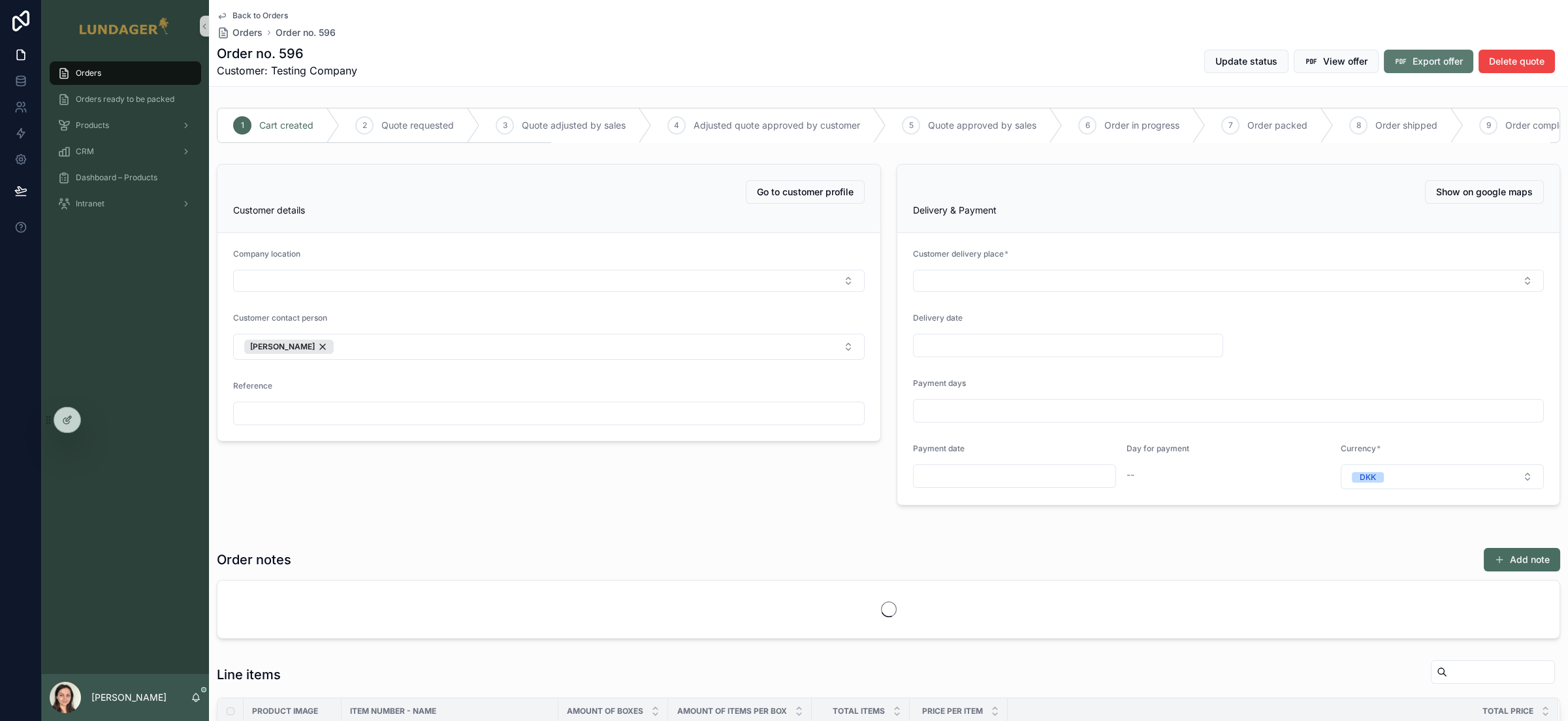
click at [1412, 64] on span "Export offer" at bounding box center [1437, 61] width 50 height 13
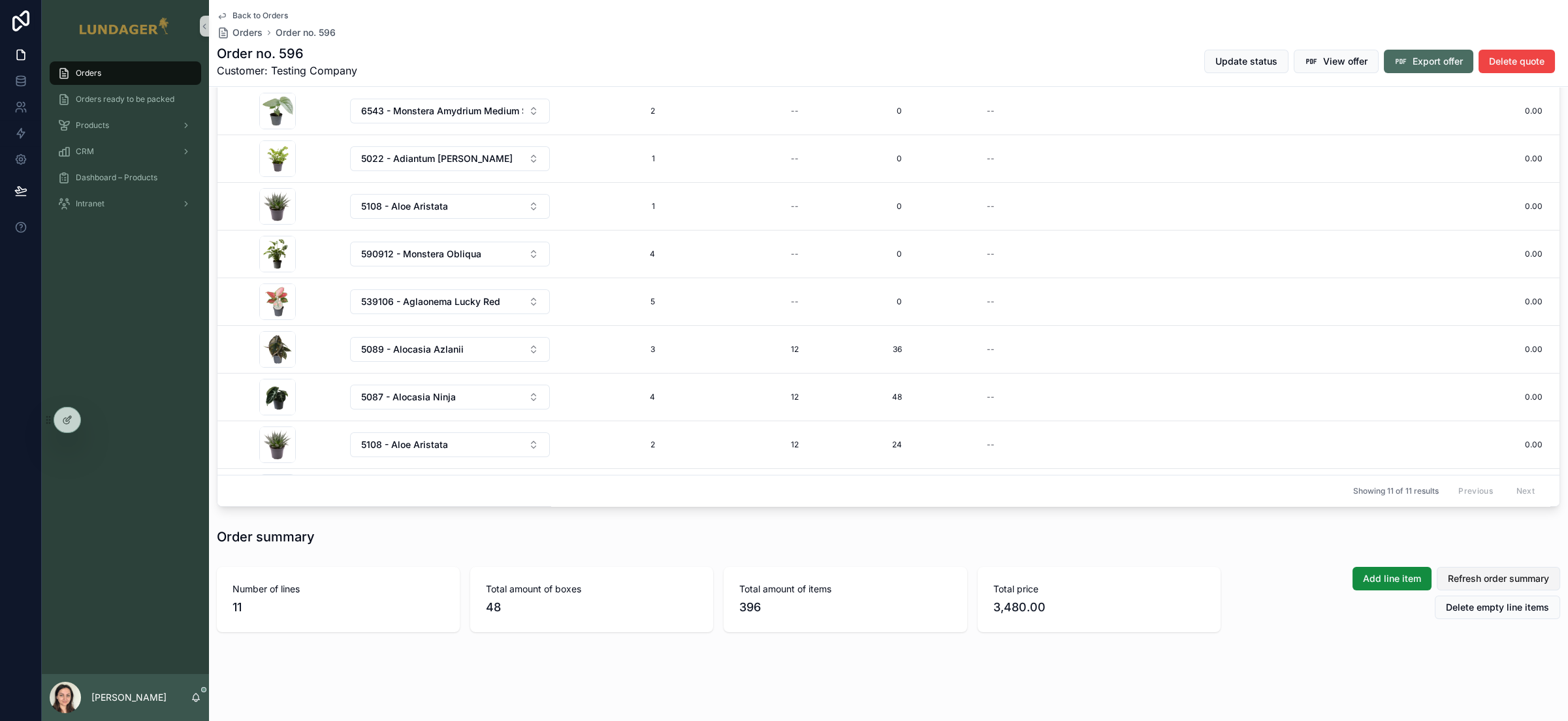
click at [1483, 573] on span "Refresh order summary" at bounding box center [1497, 578] width 101 height 13
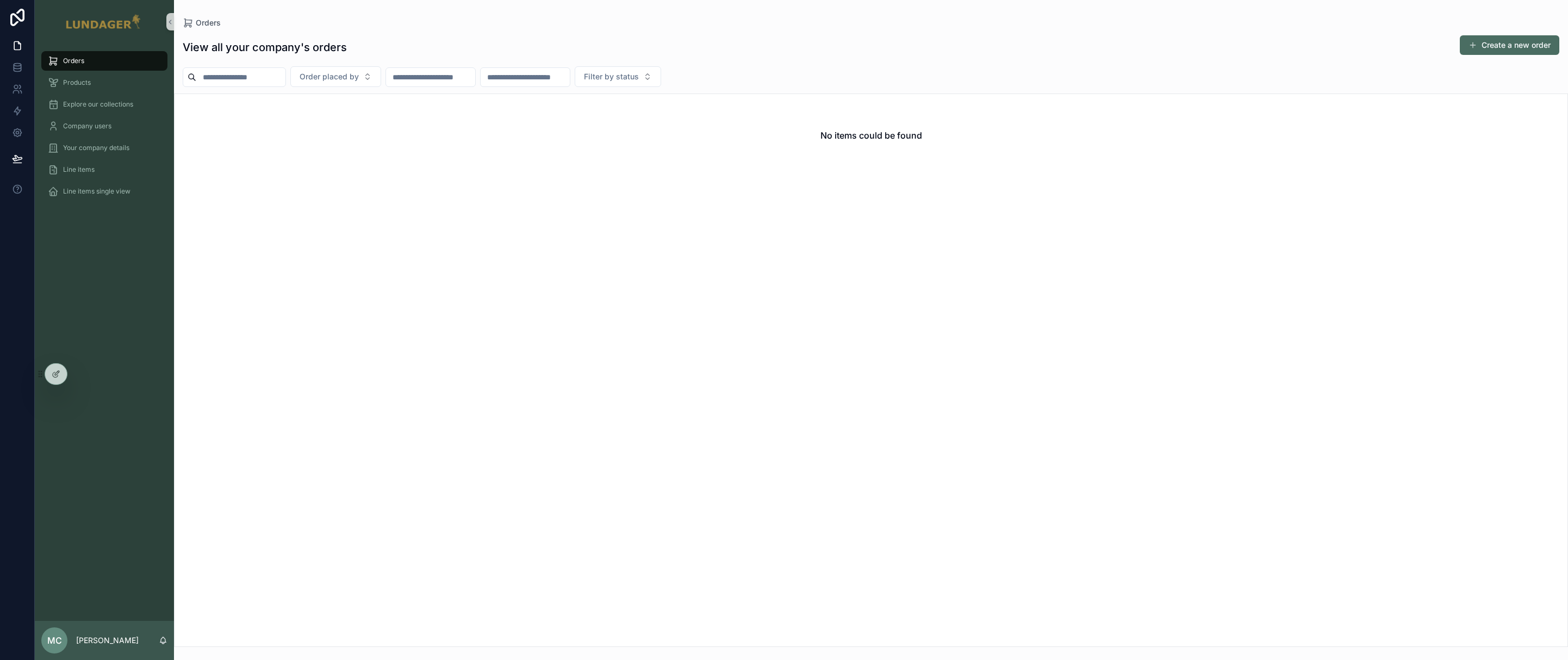
click at [527, 153] on div "No items could be found" at bounding box center [871, 135] width 1393 height 83
click at [82, 375] on icon at bounding box center [79, 373] width 9 height 9
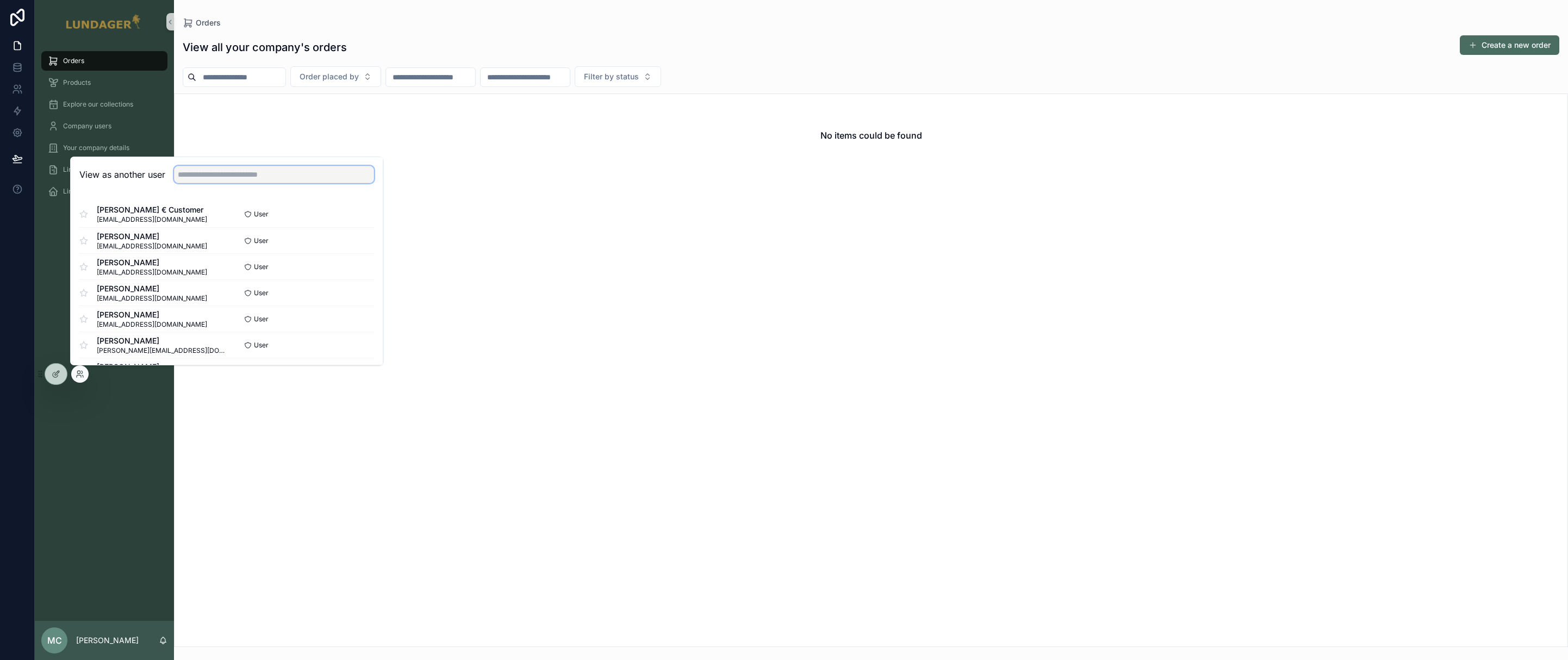
click at [252, 181] on input "text" at bounding box center [274, 174] width 200 height 17
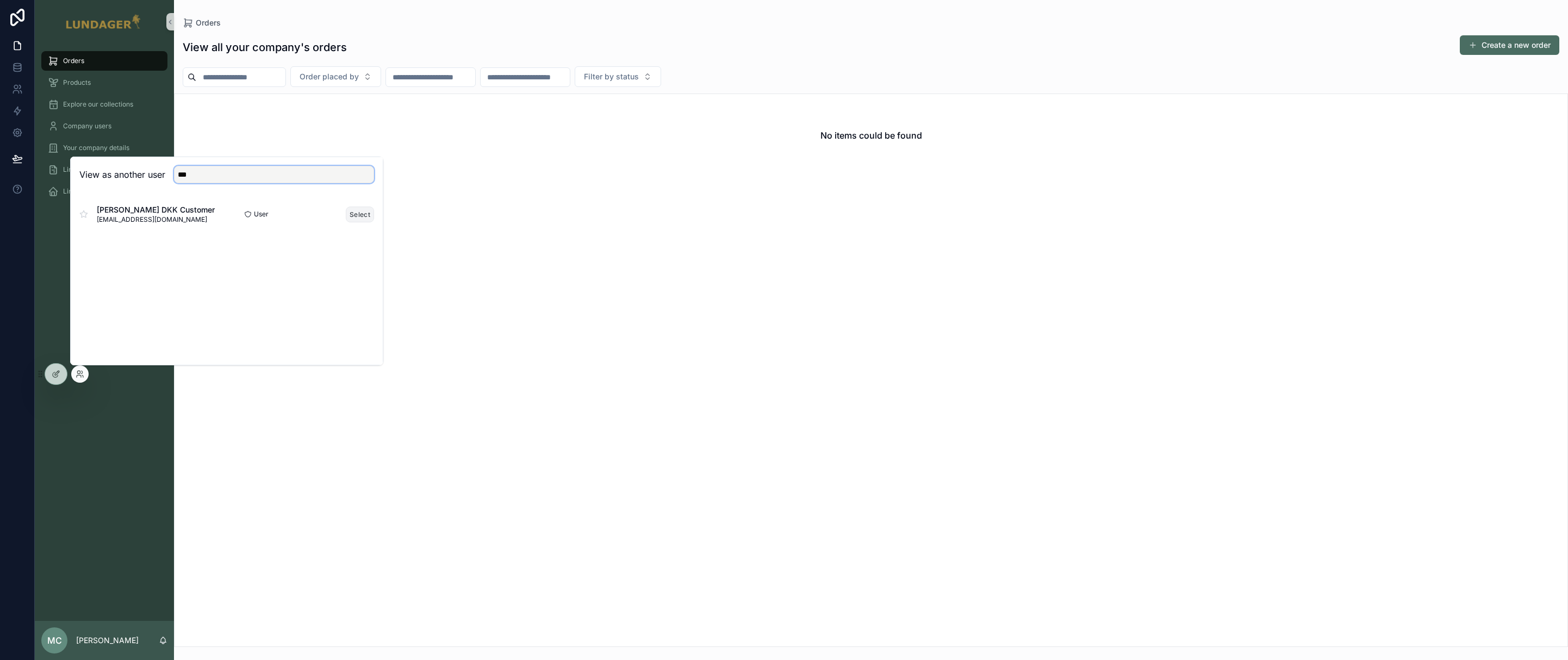
type input "***"
click at [353, 214] on button "Select" at bounding box center [360, 214] width 28 height 16
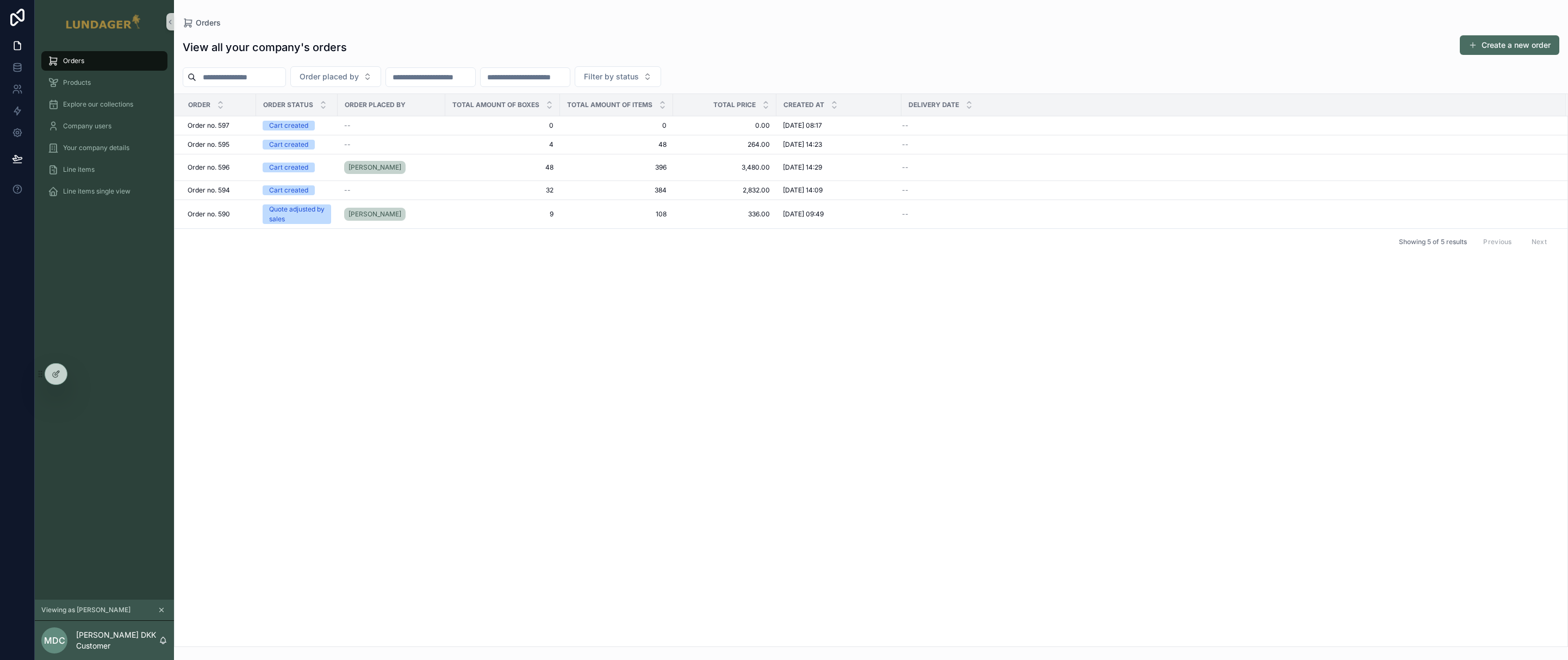
click at [477, 326] on div "Order Order status Order placed by Total amount of boxes Total amount of items …" at bounding box center [871, 370] width 1393 height 552
click at [421, 165] on div "[PERSON_NAME]" at bounding box center [391, 167] width 95 height 17
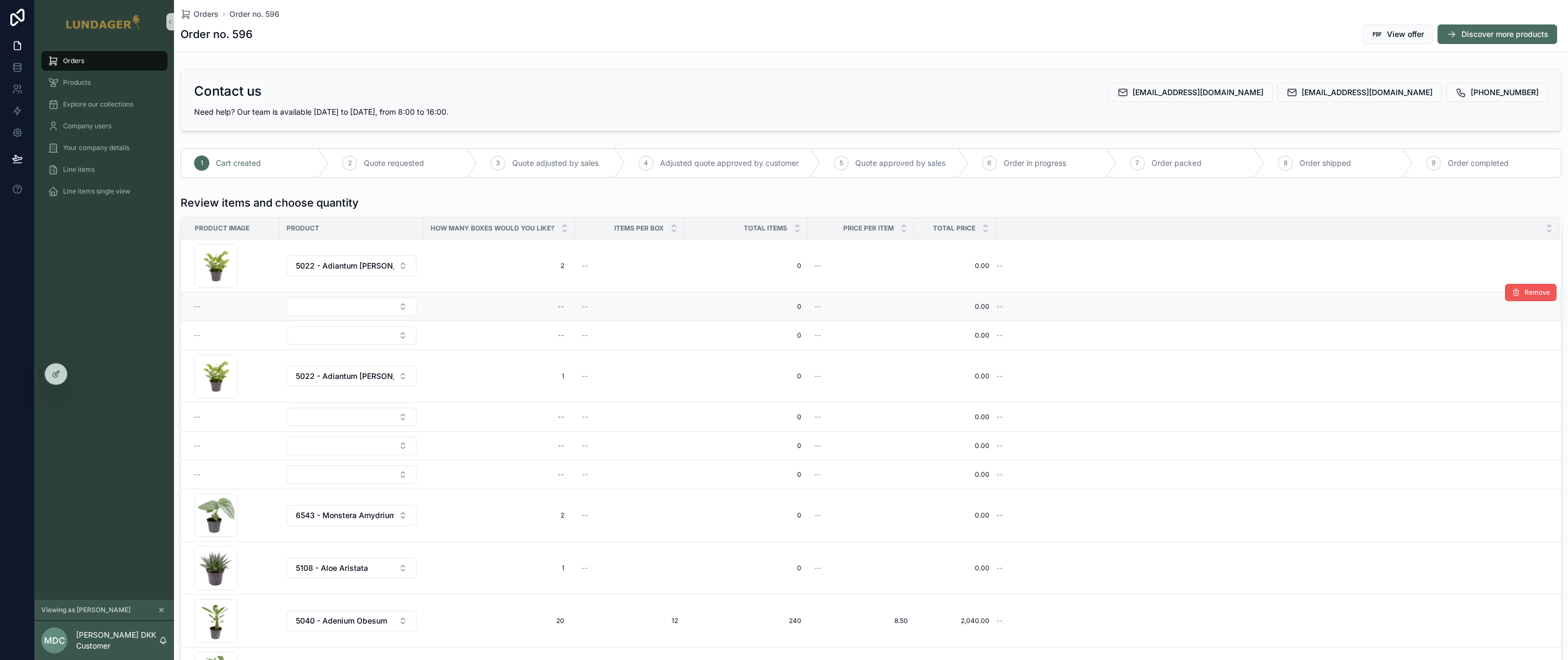
click at [1505, 297] on button "Remove" at bounding box center [1531, 293] width 52 height 17
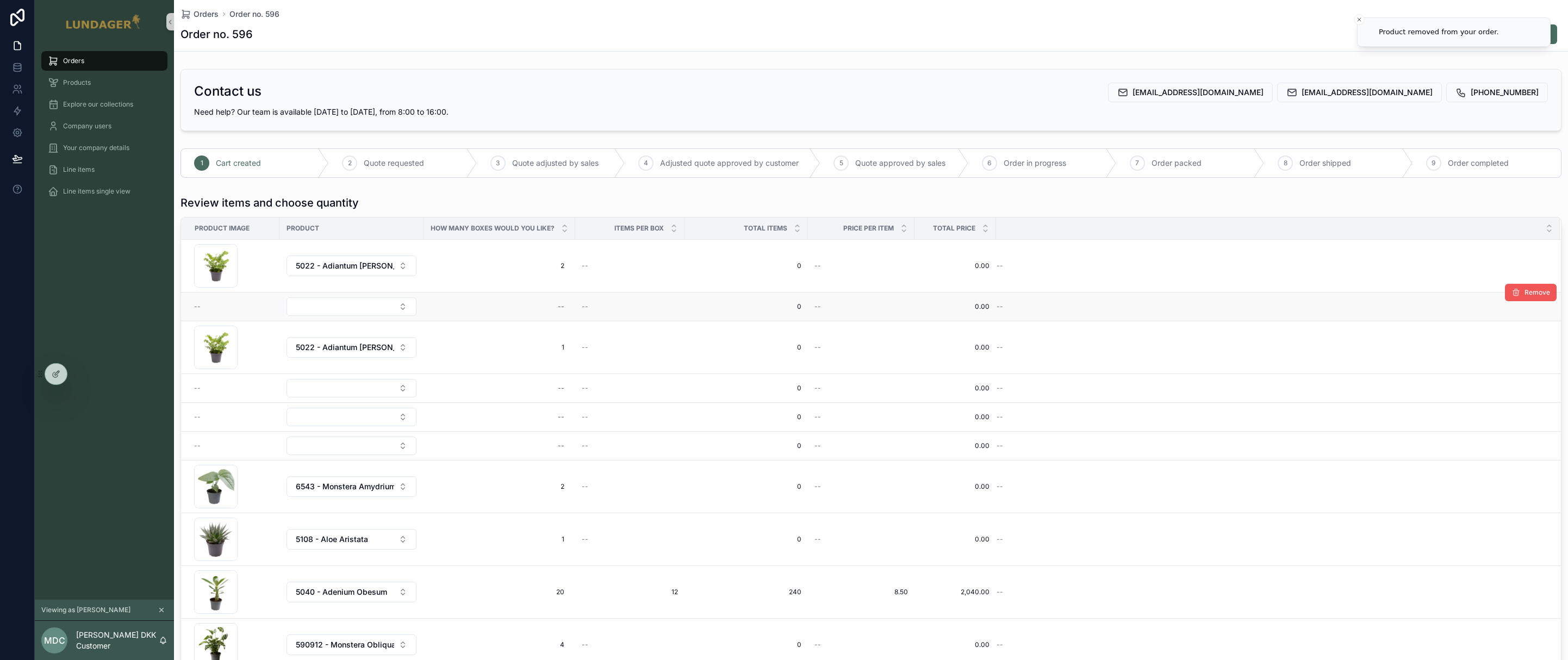
click at [1524, 293] on span "Remove" at bounding box center [1537, 292] width 26 height 9
click at [1512, 373] on icon "scrollable content" at bounding box center [1516, 373] width 9 height 9
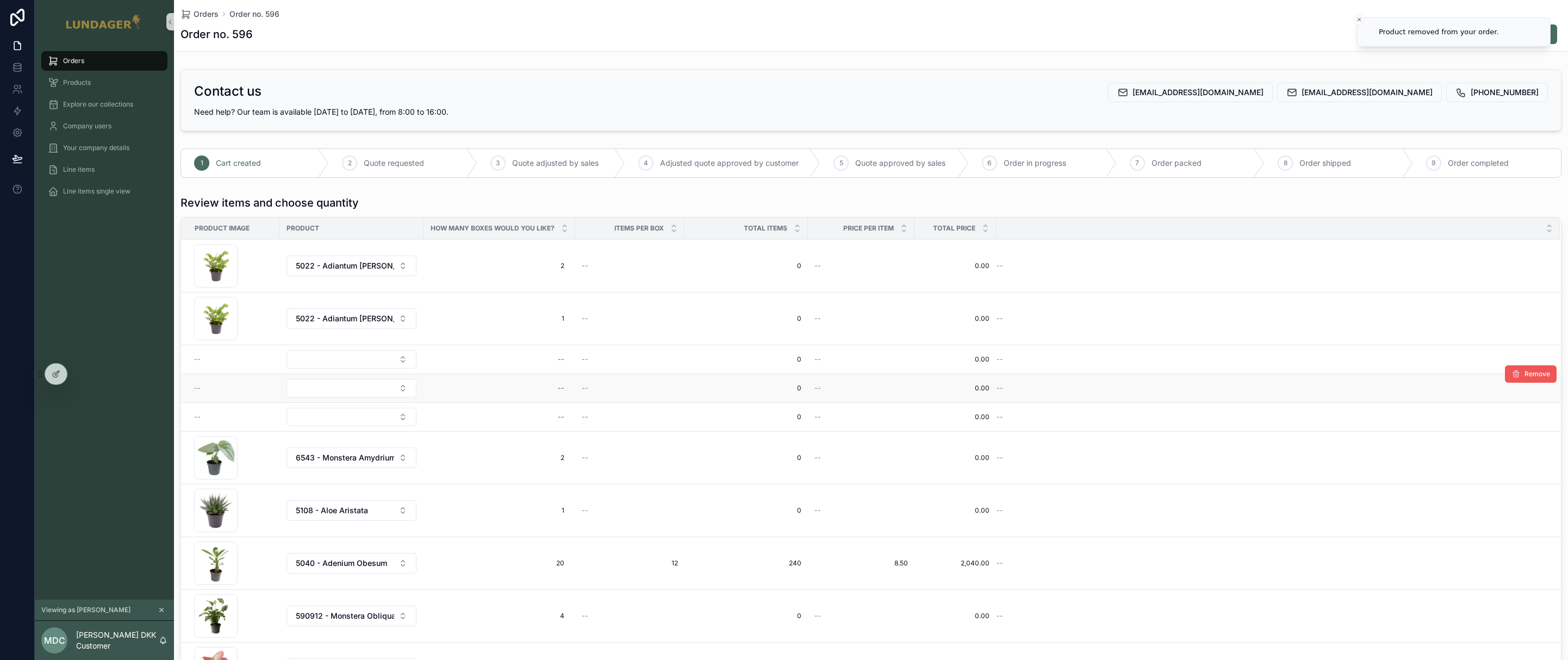
click at [1524, 381] on button "Remove" at bounding box center [1531, 374] width 52 height 17
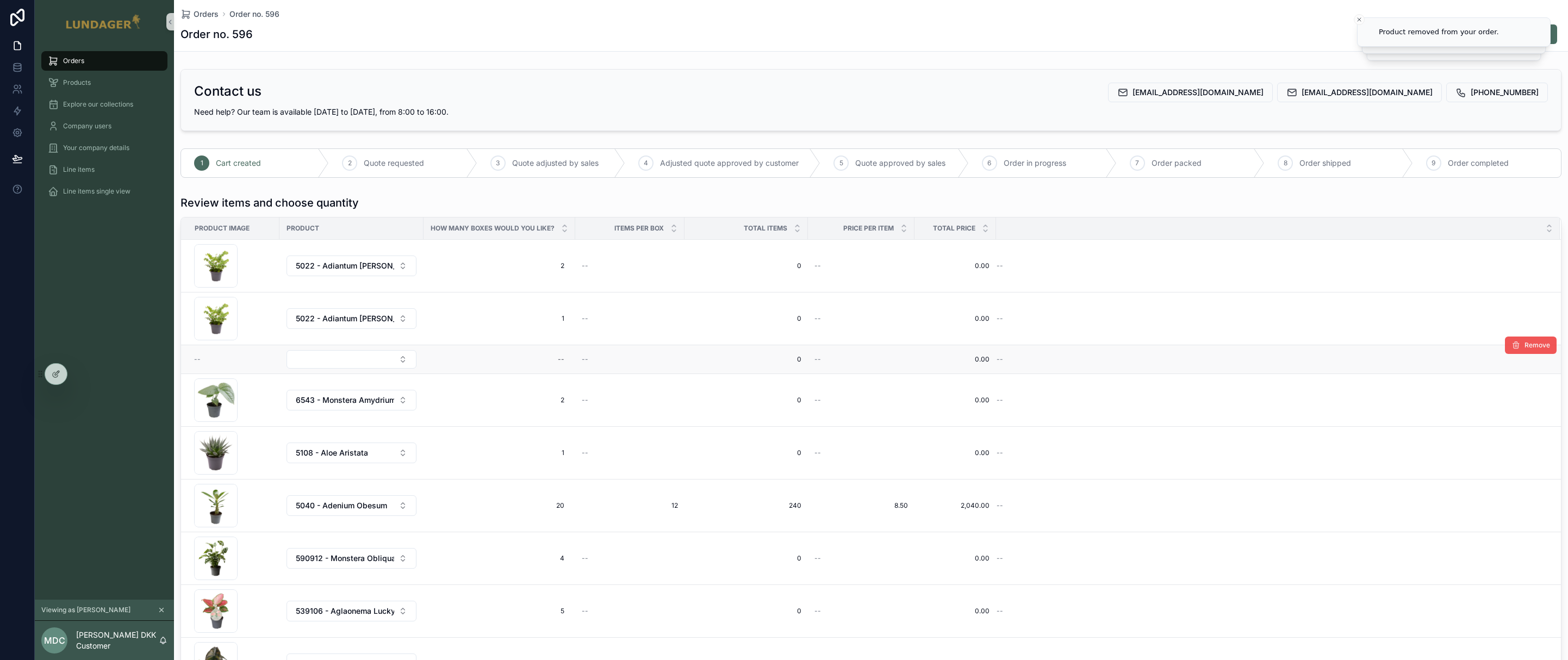
click at [1512, 344] on icon "scrollable content" at bounding box center [1516, 345] width 9 height 9
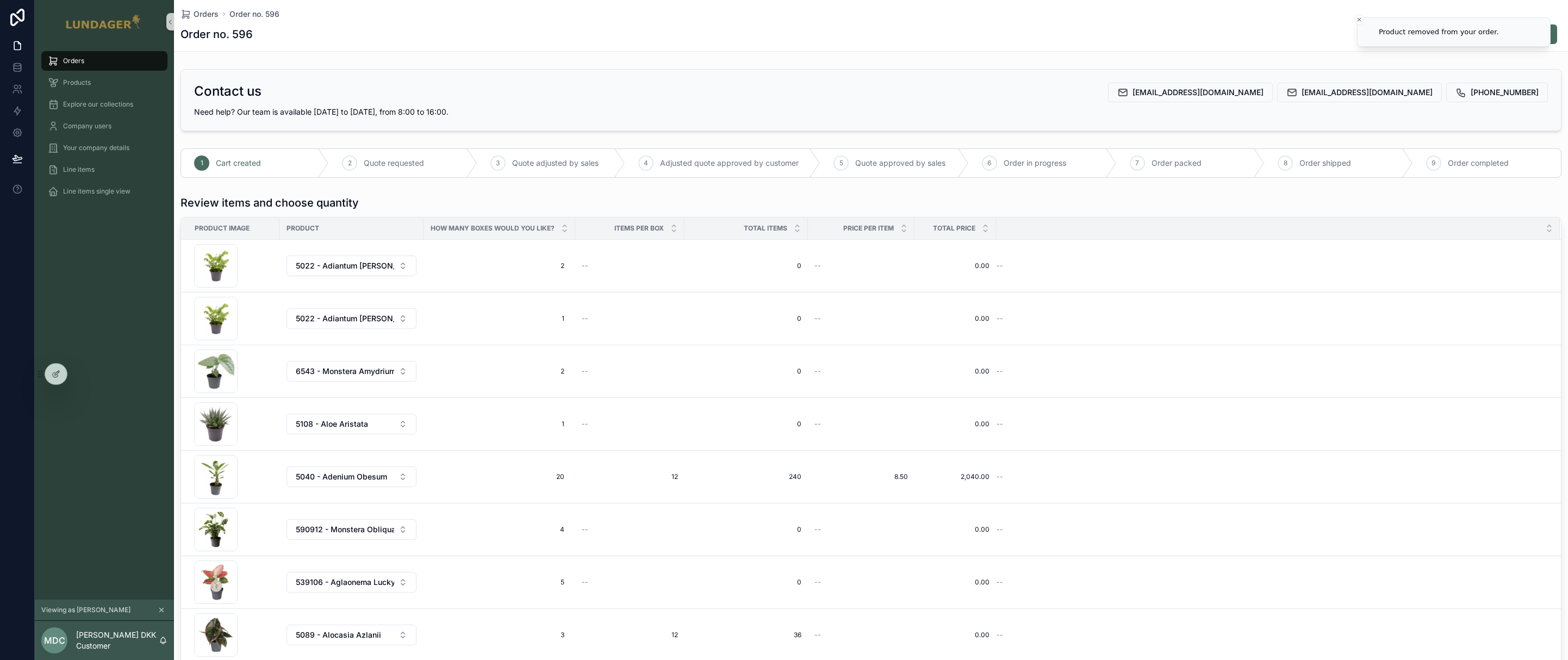
click at [1089, 98] on div "Contact us sale@75012.dk home@lundagerhome.com +45 65 96 17 35" at bounding box center [871, 93] width 1354 height 20
click at [1406, 35] on span "View offer" at bounding box center [1406, 34] width 37 height 11
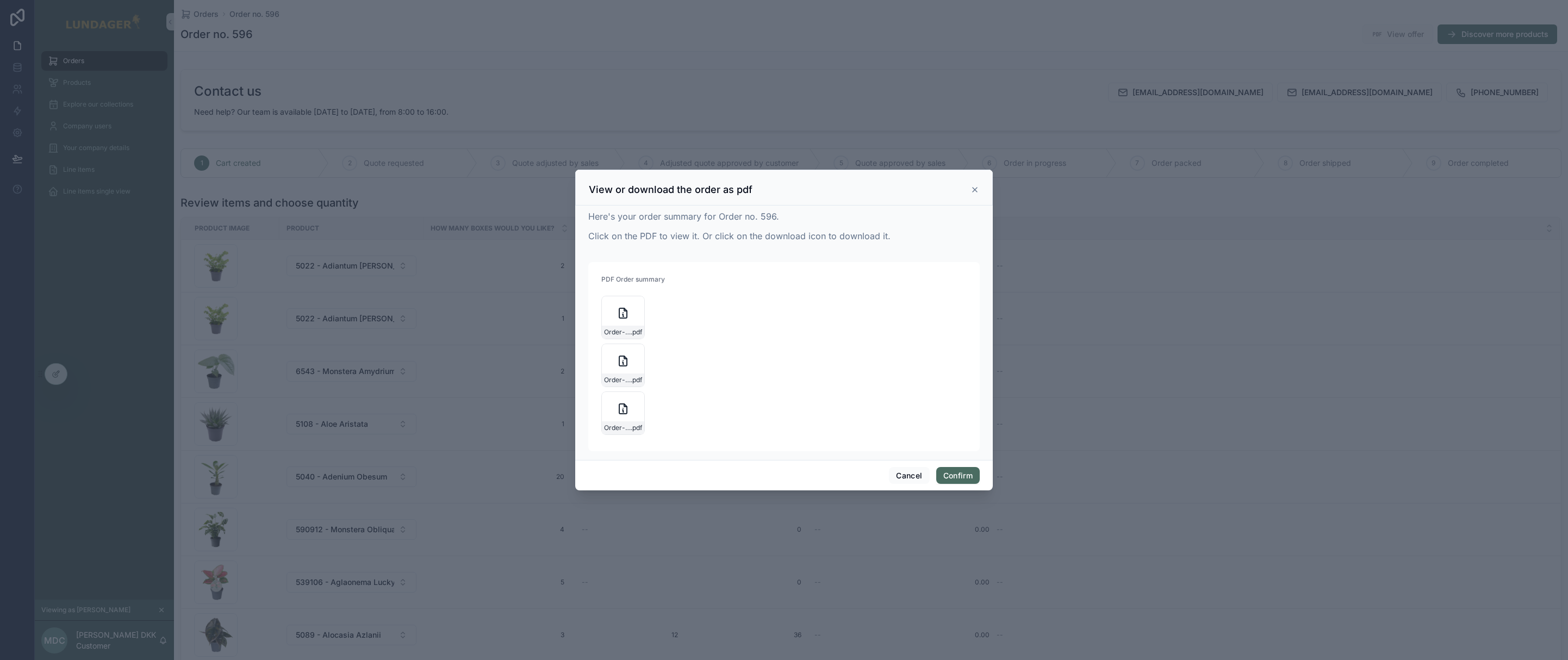
click at [972, 190] on icon at bounding box center [975, 189] width 9 height 9
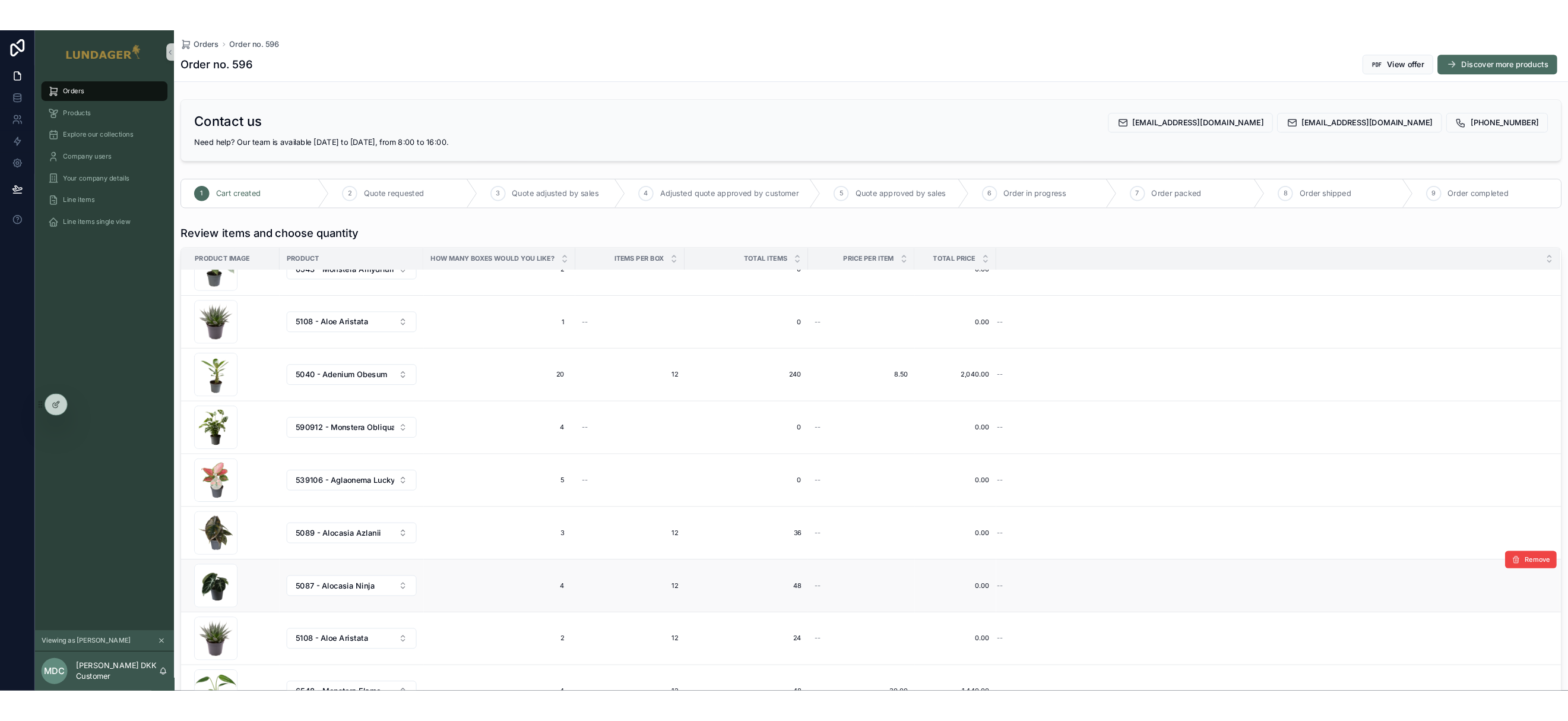
scroll to position [540, 0]
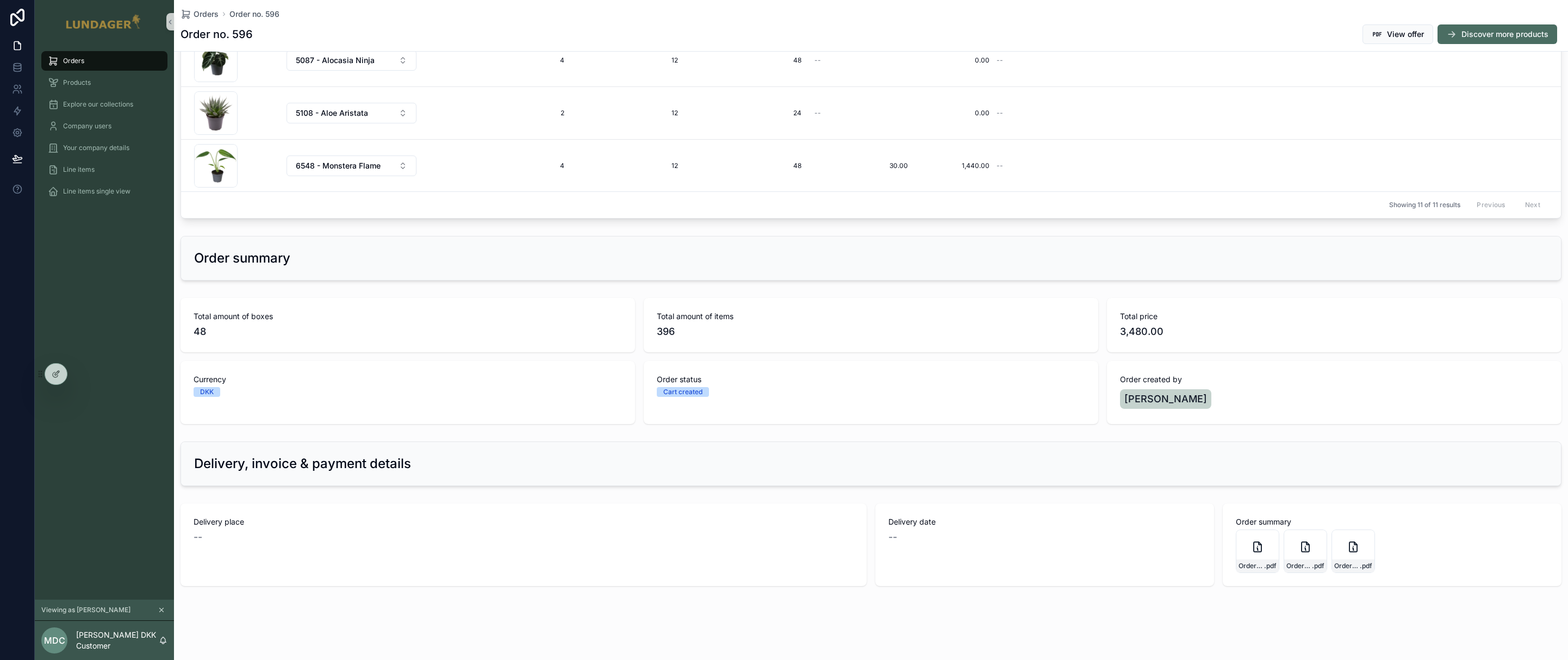
click at [801, 631] on div "Orders Order no. 596 Order no. 596 View offer Discover more products Contact us…" at bounding box center [871, 83] width 1394 height 1155
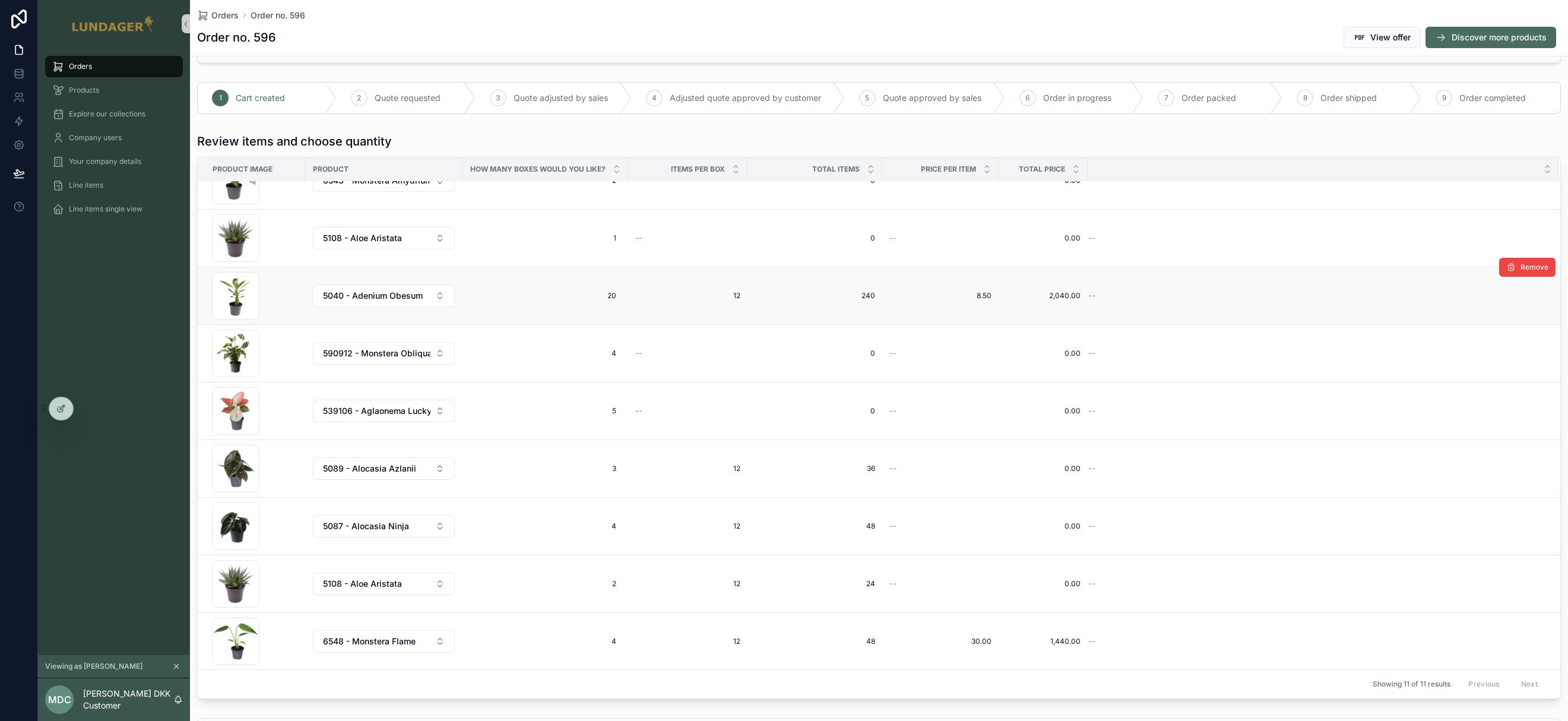
scroll to position [0, 0]
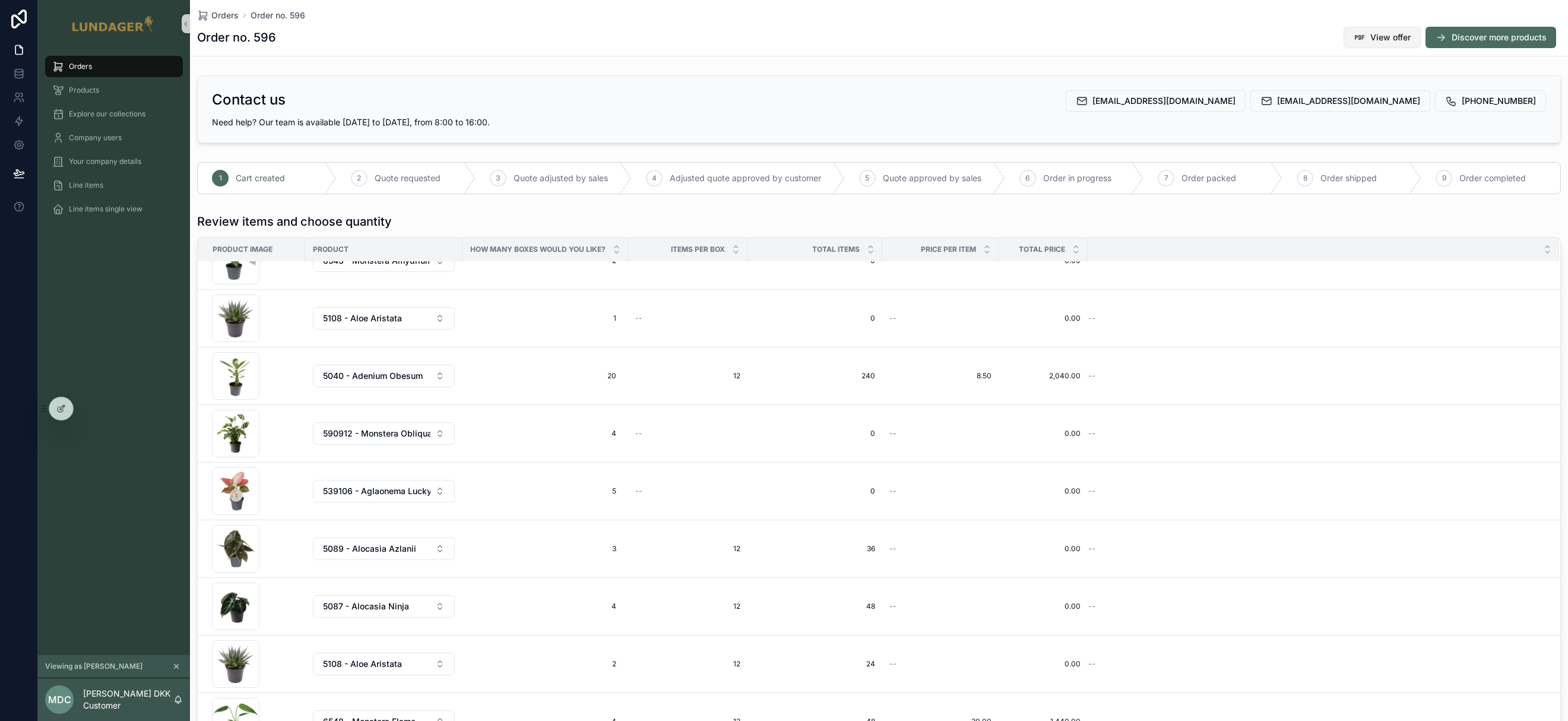
click at [1370, 40] on span "View offer" at bounding box center [1390, 38] width 40 height 12
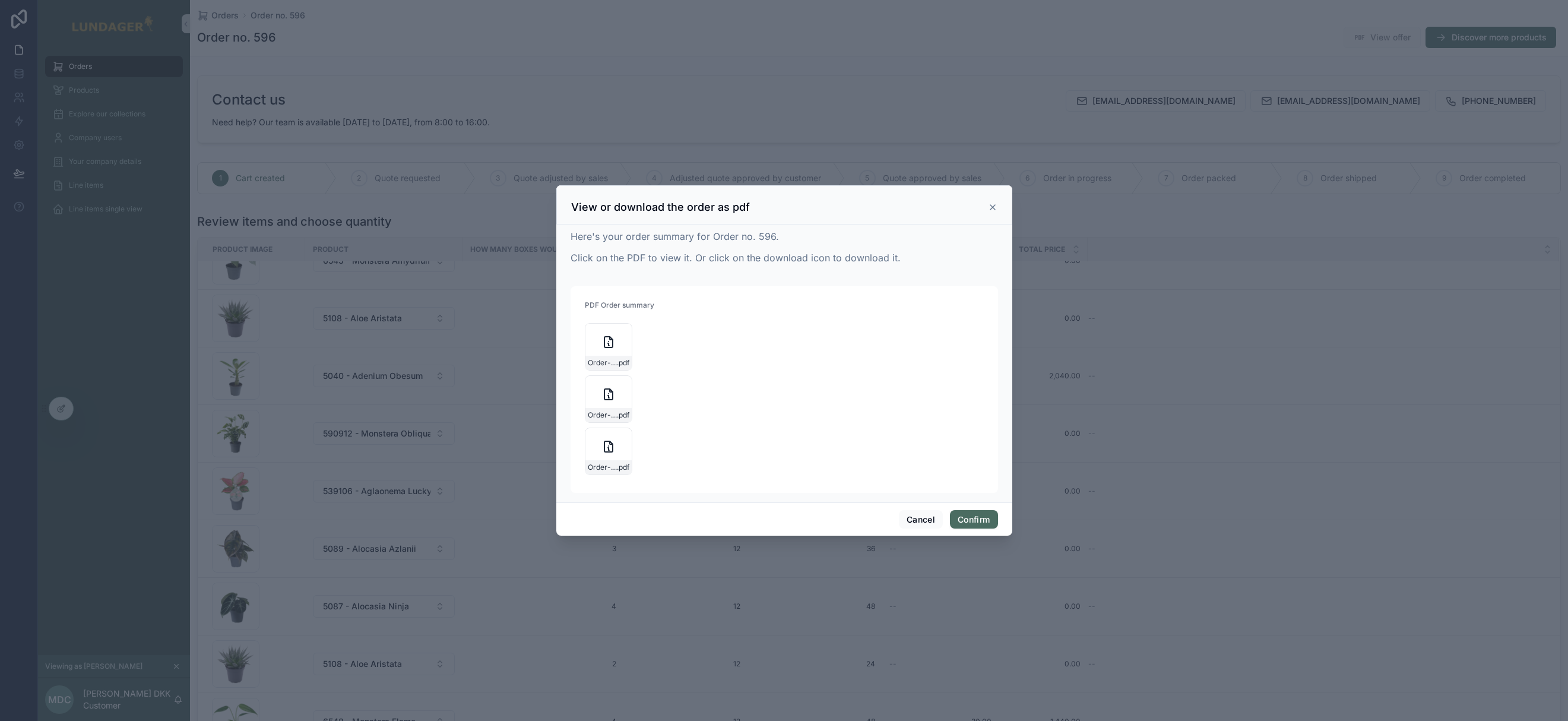
click at [992, 208] on icon at bounding box center [992, 207] width 9 height 9
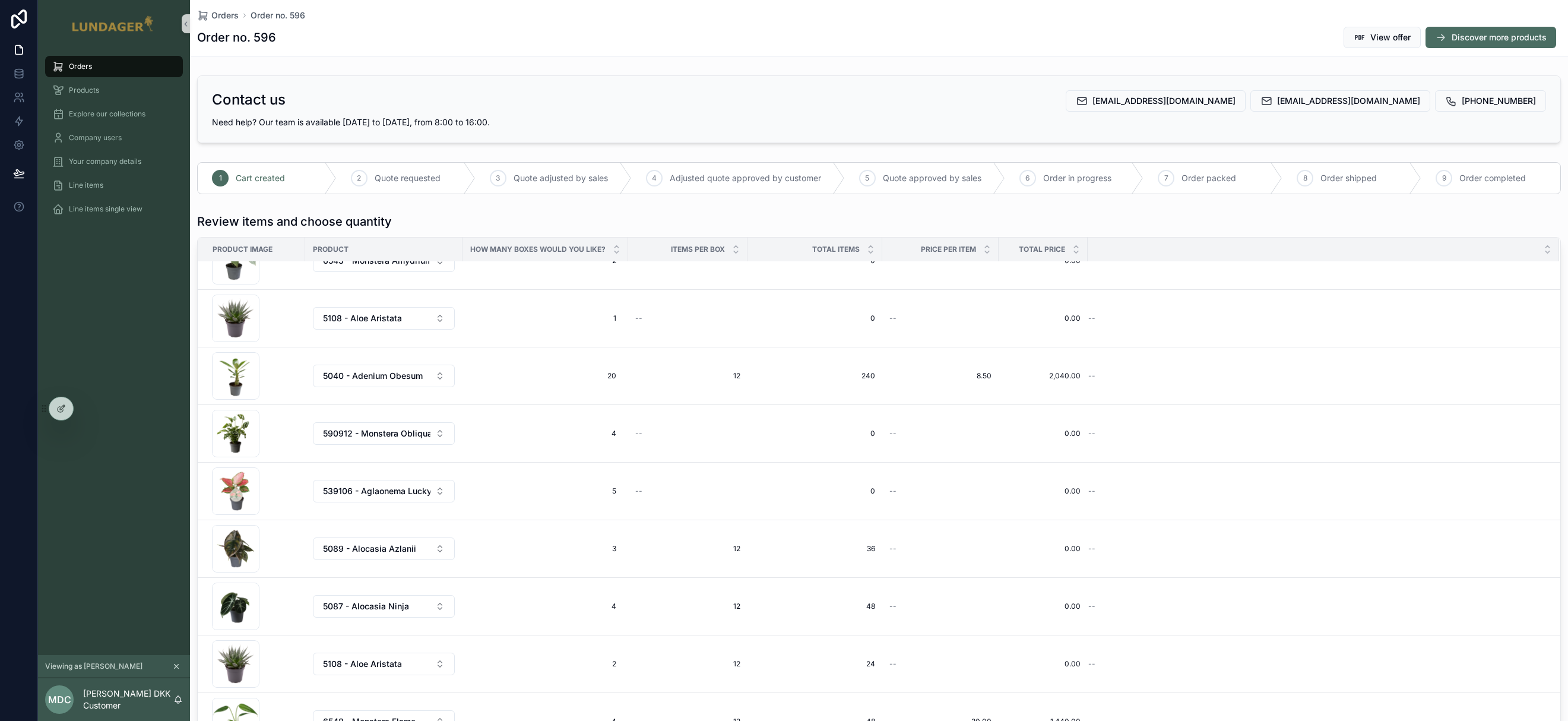
click at [133, 359] on div "Orders Products Explore our collections Company users Your company details Line…" at bounding box center [114, 351] width 152 height 607
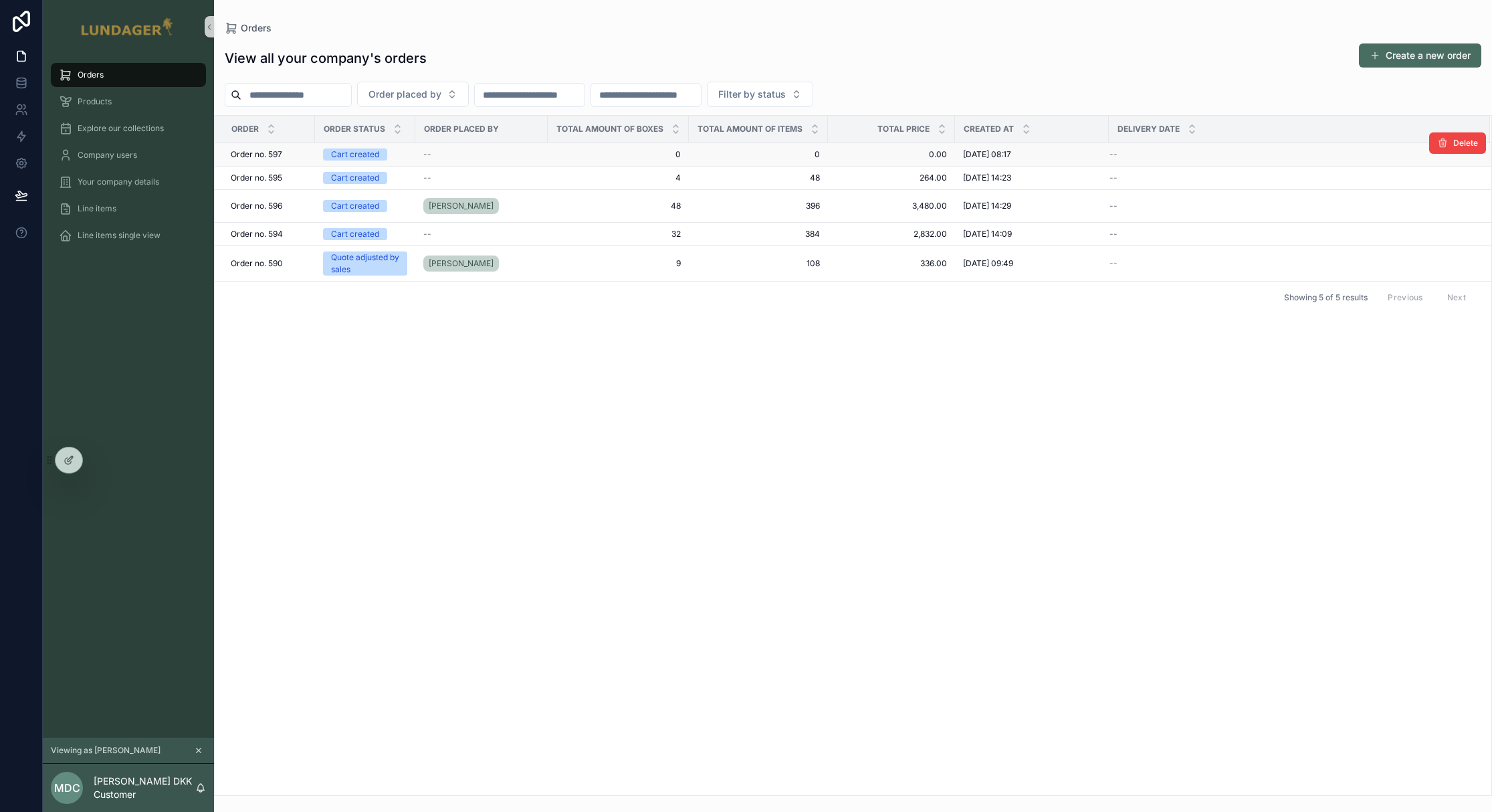
click at [586, 151] on span "0" at bounding box center [618, 154] width 125 height 11
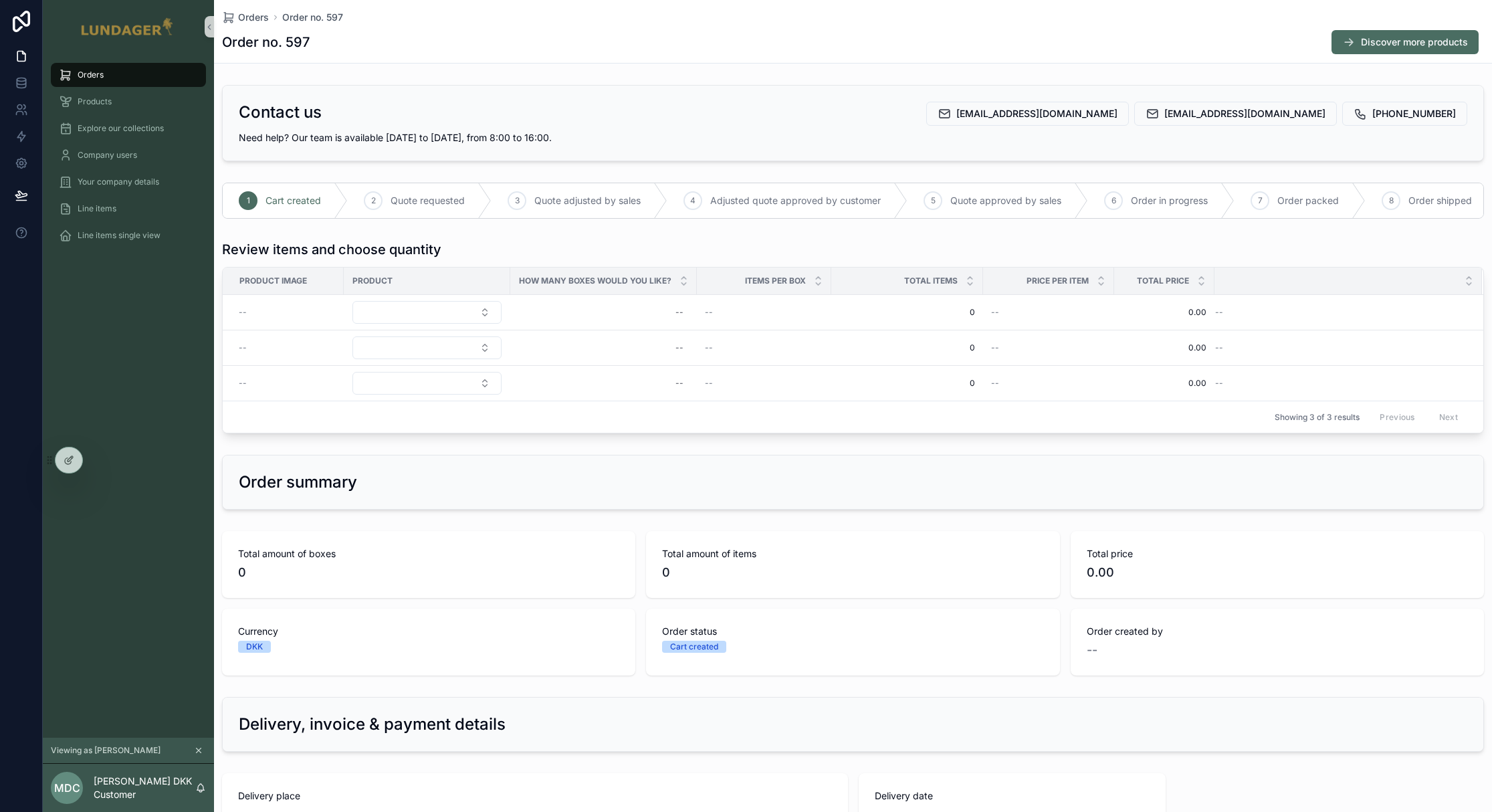
click at [1187, 45] on div "Order no. 597 Discover more products" at bounding box center [853, 42] width 1262 height 25
click at [690, 55] on div "Orders Order no. 597 Order no. 597 Discover more products" at bounding box center [853, 31] width 1262 height 63
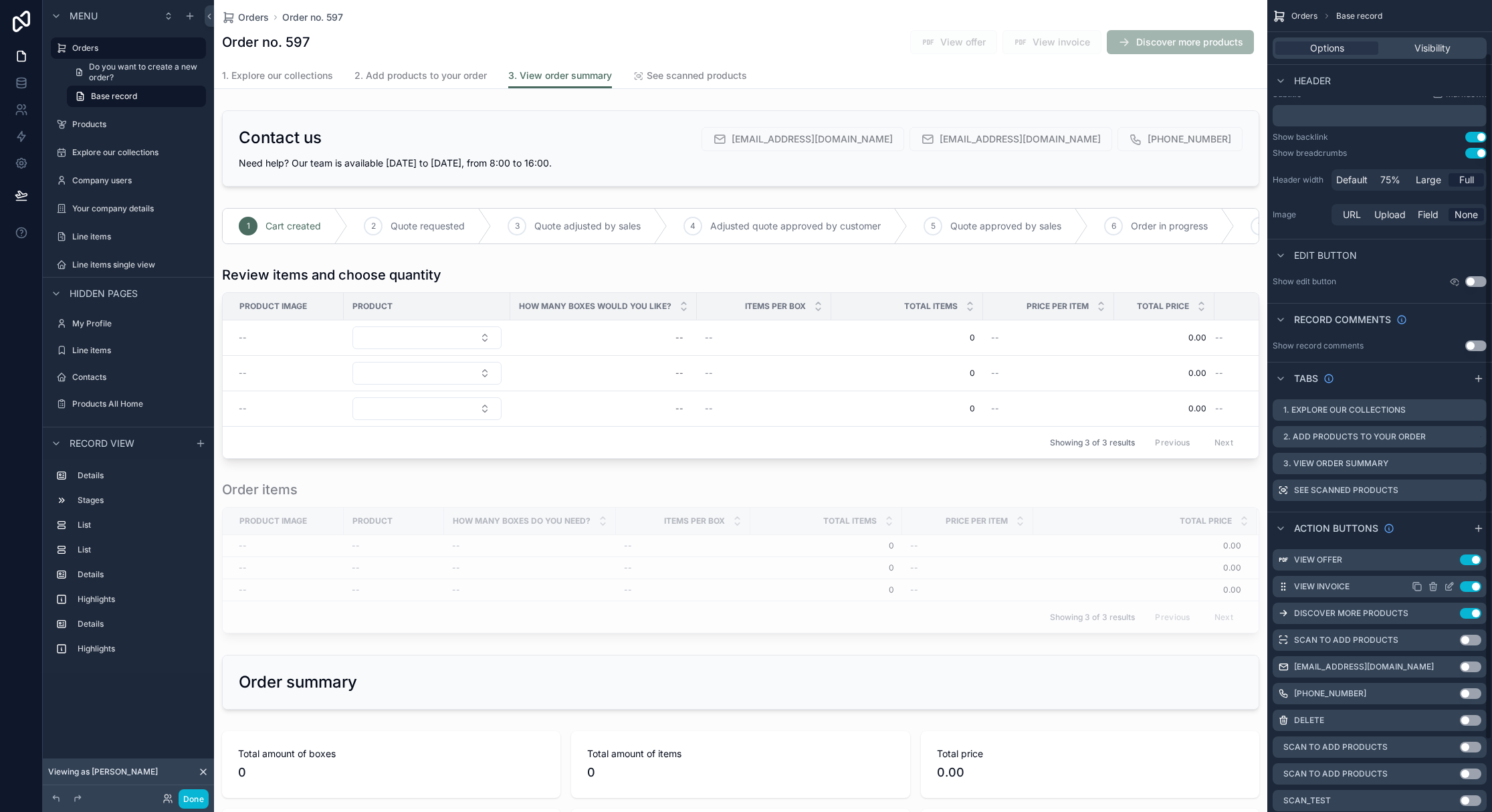
scroll to position [63, 0]
click at [1449, 559] on icon "scrollable content" at bounding box center [1450, 558] width 6 height 6
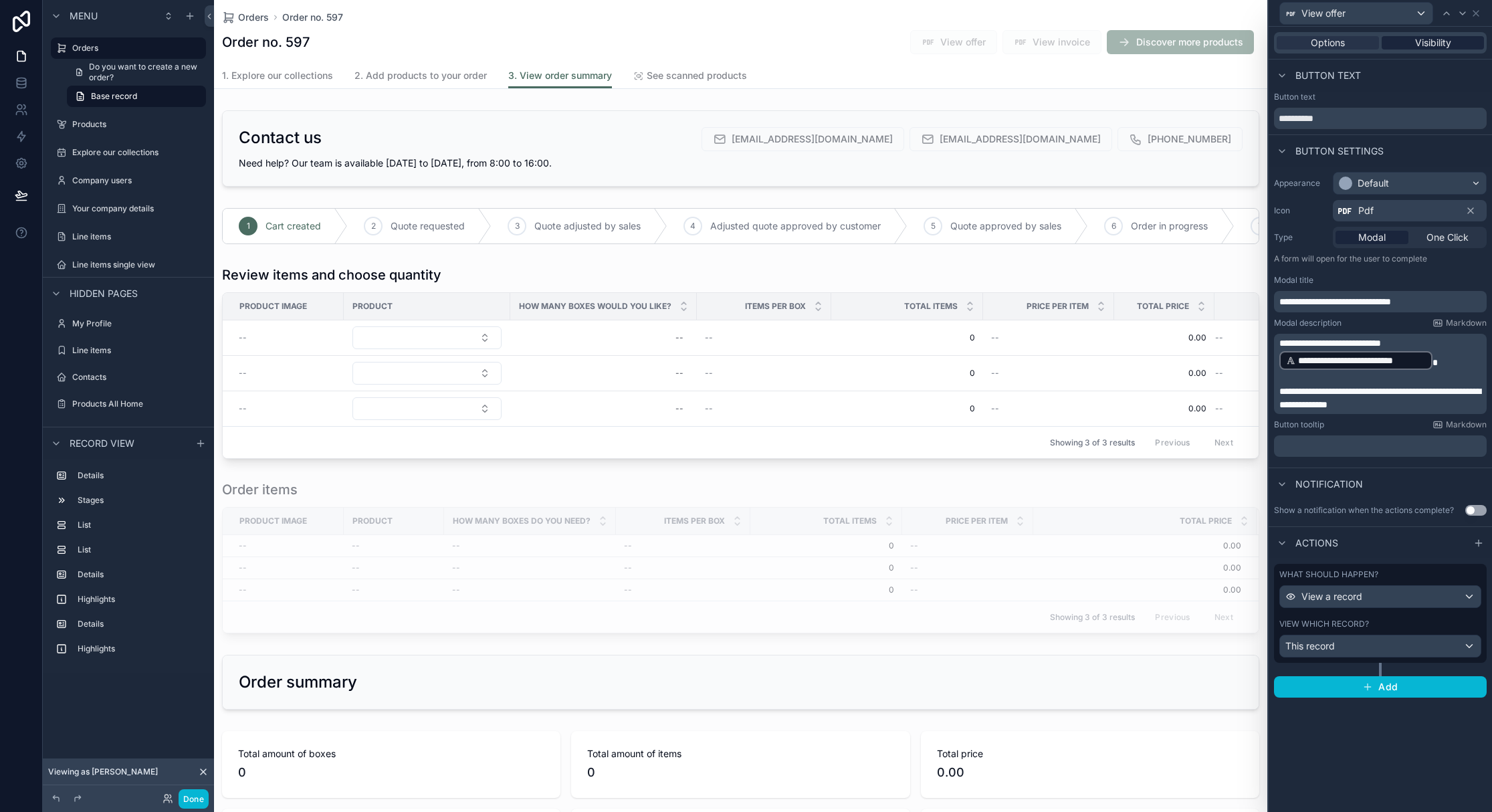
click at [1438, 42] on span "Visibility" at bounding box center [1433, 42] width 36 height 13
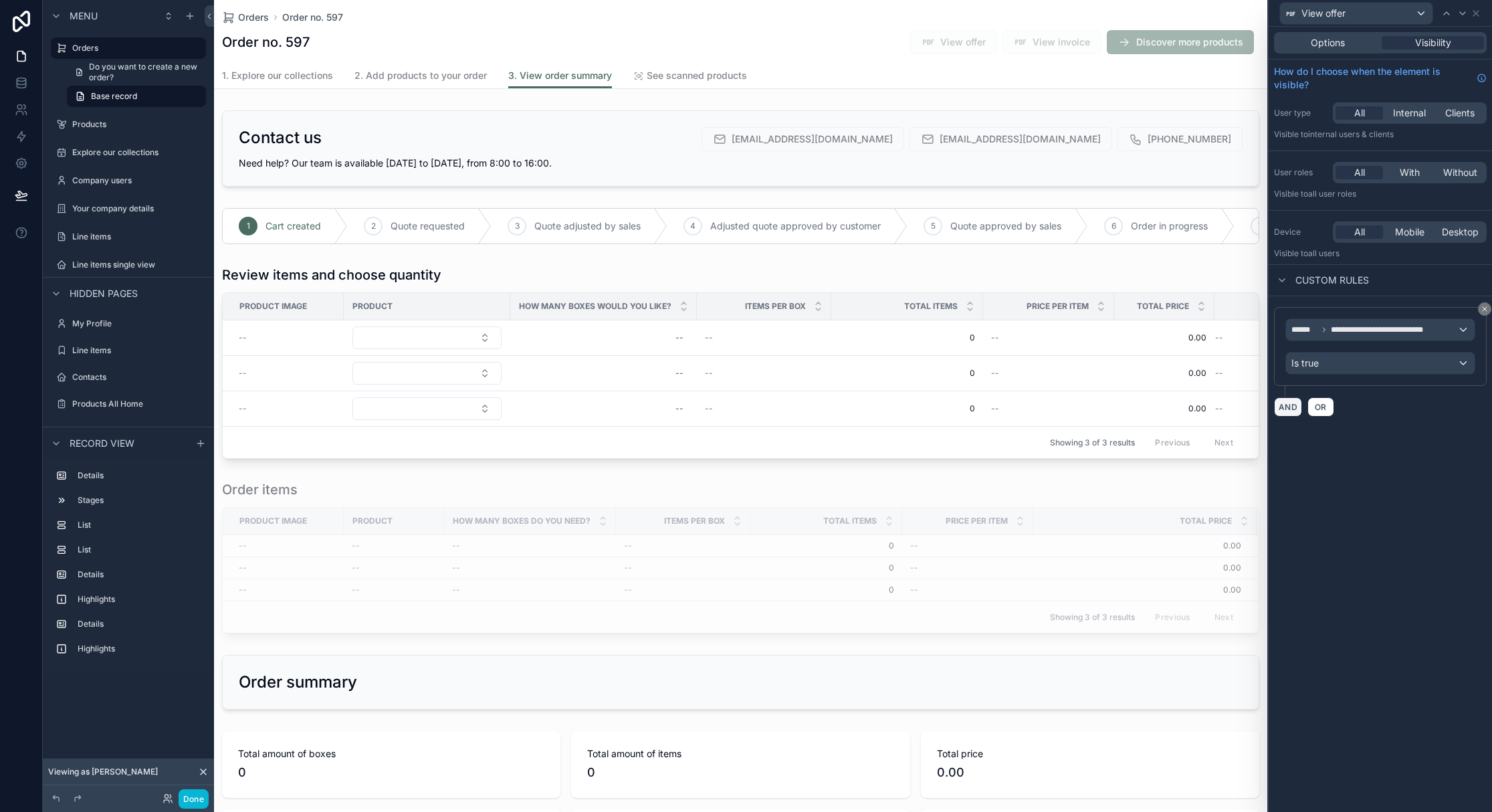
click at [1292, 406] on button "AND" at bounding box center [1288, 407] width 28 height 20
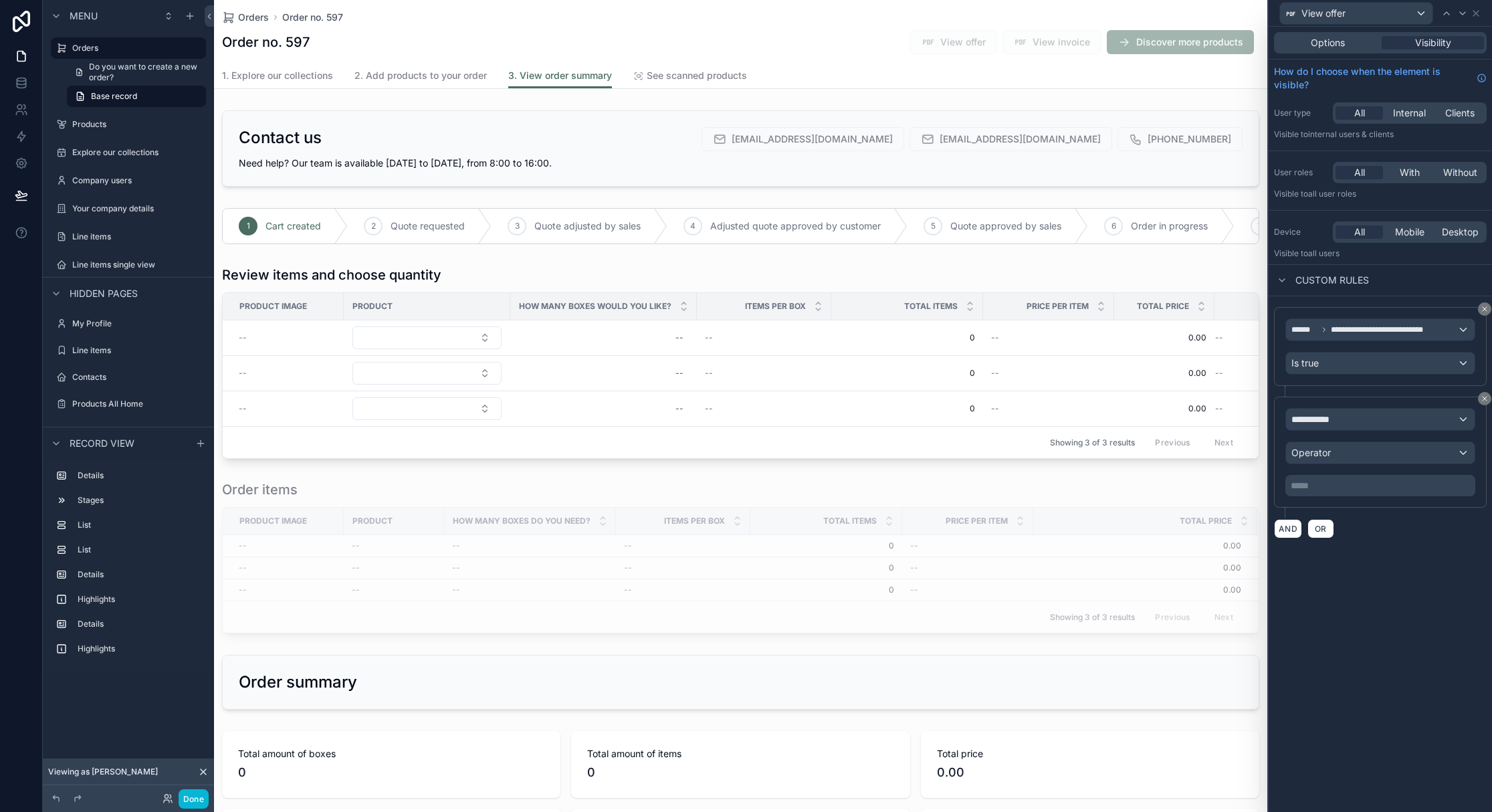
click at [1426, 539] on div "**********" at bounding box center [1380, 423] width 223 height 252
click at [1485, 309] on icon at bounding box center [1485, 309] width 8 height 8
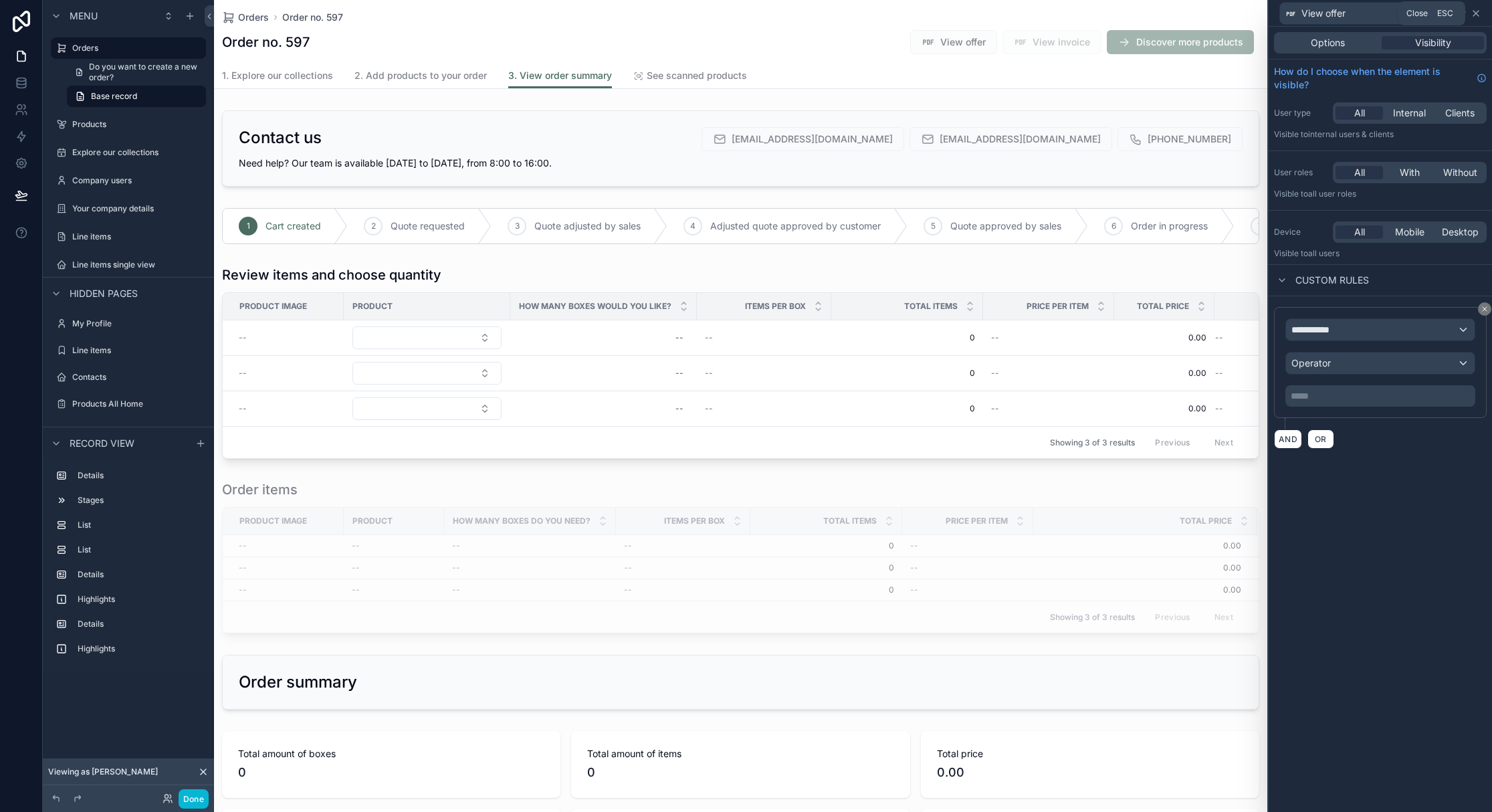
click at [1477, 13] on icon at bounding box center [1476, 13] width 11 height 11
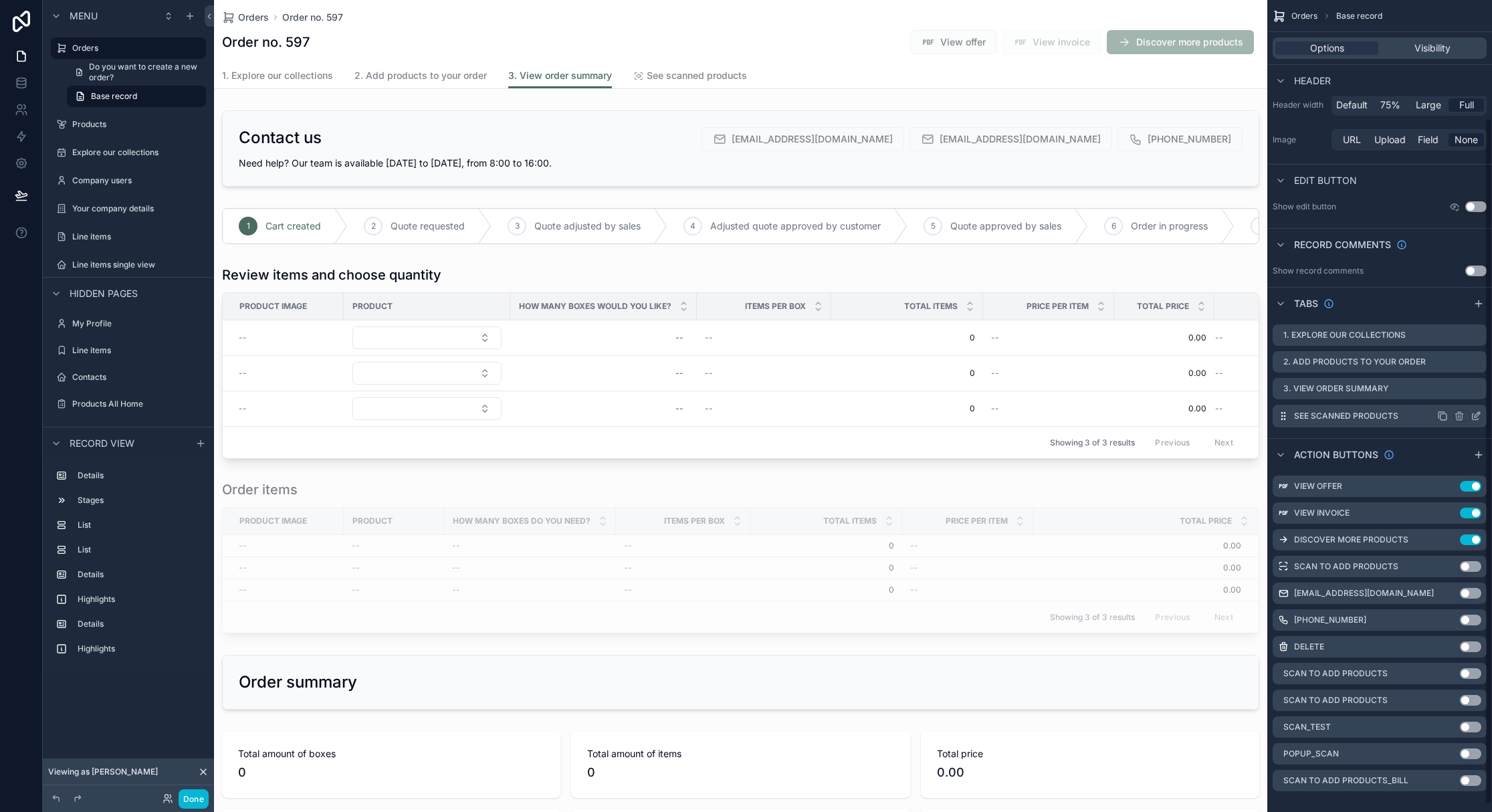
scroll to position [139, 0]
click at [1473, 387] on icon "scrollable content" at bounding box center [1476, 387] width 11 height 11
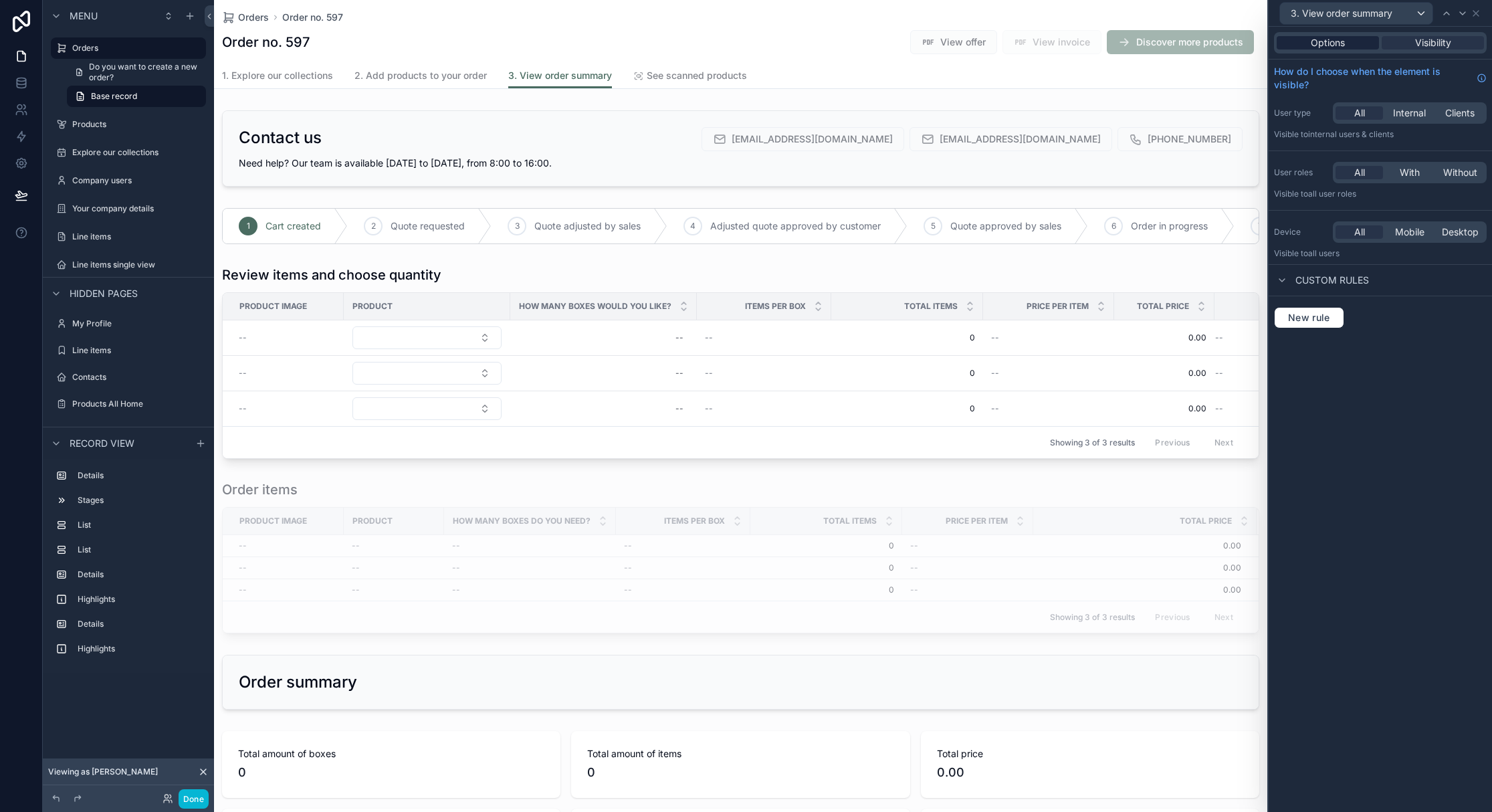
click at [1343, 46] on span "Options" at bounding box center [1327, 42] width 34 height 13
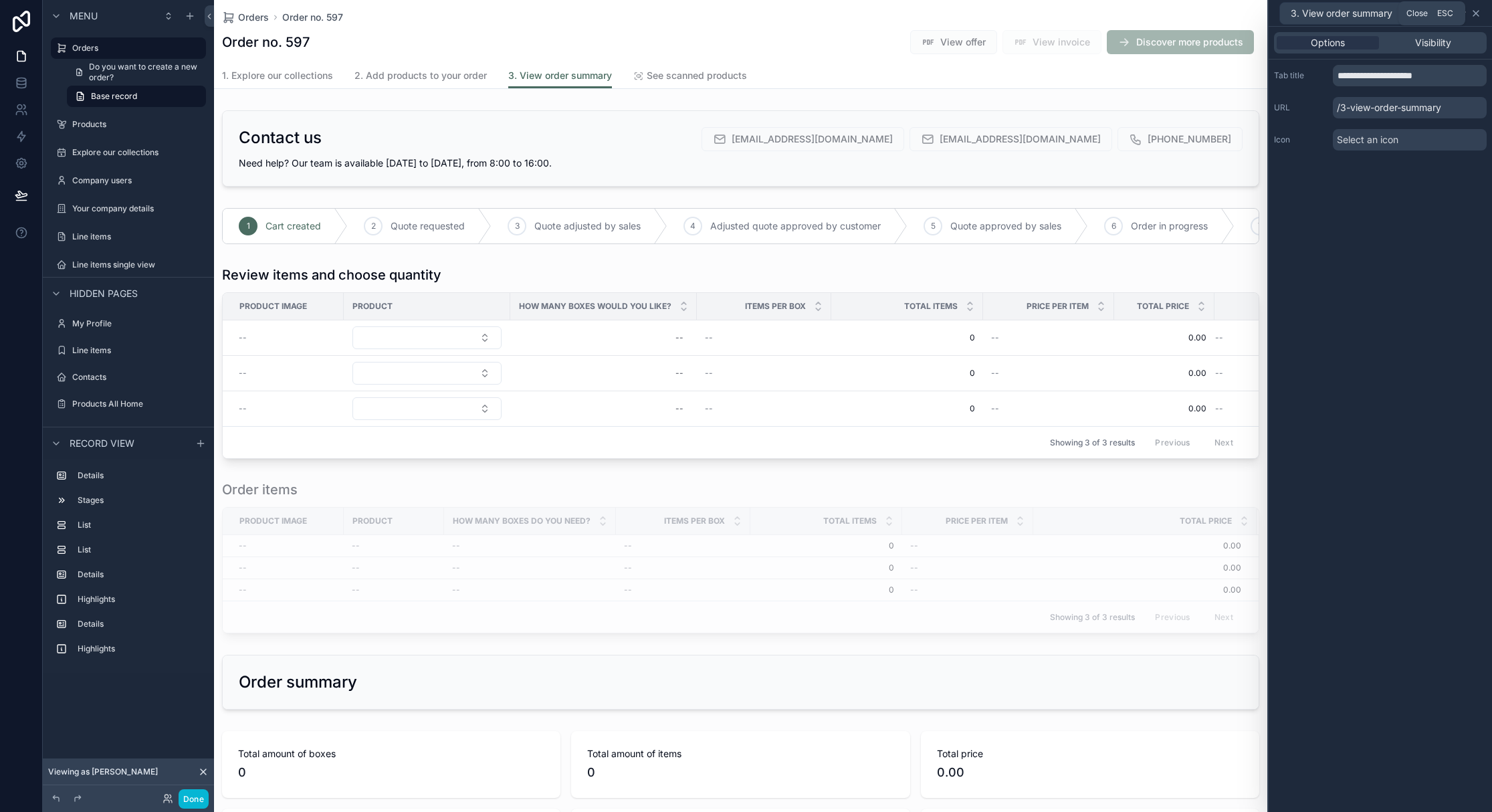
click at [1477, 17] on icon at bounding box center [1476, 13] width 11 height 11
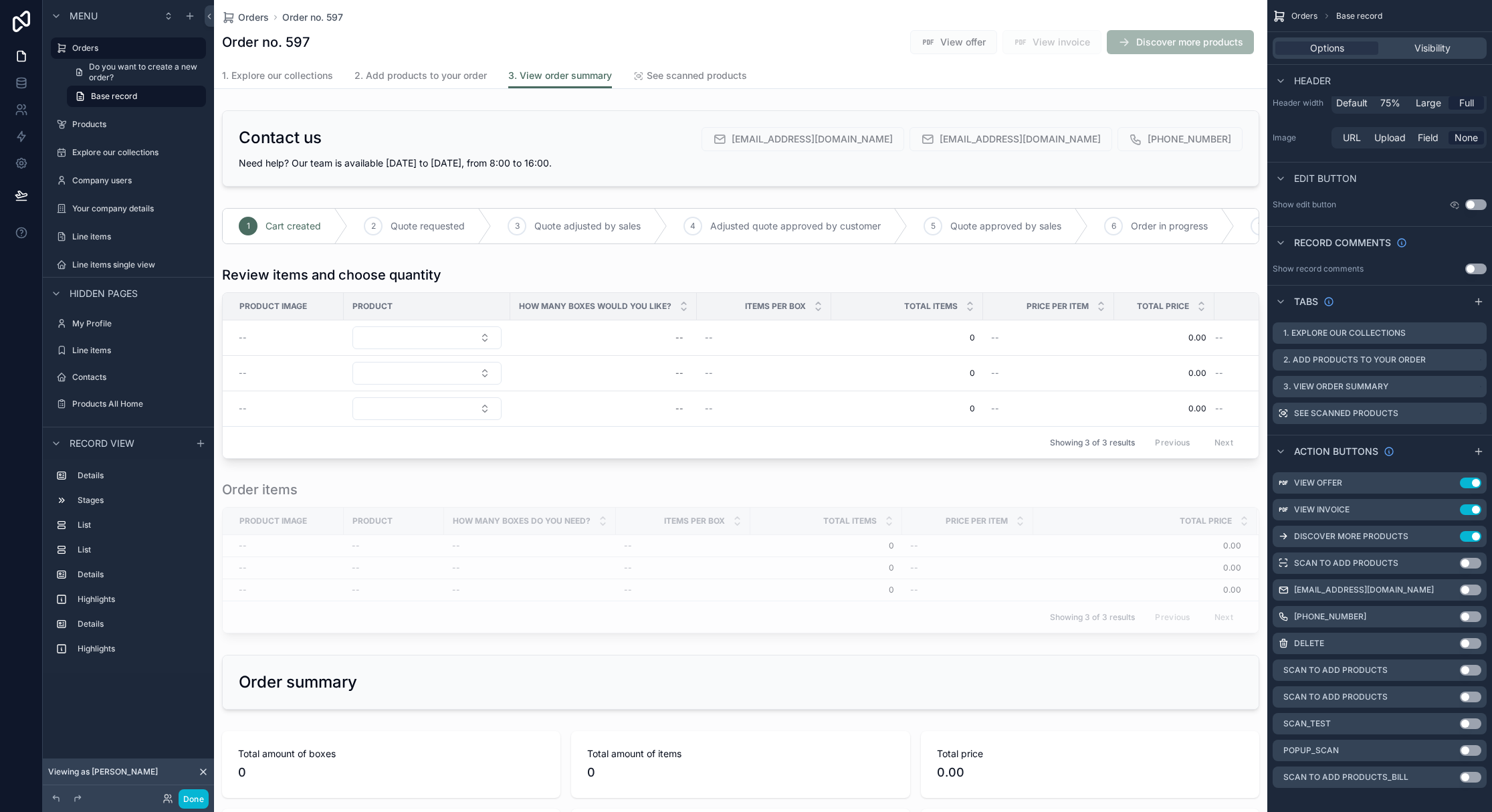
scroll to position [70, 0]
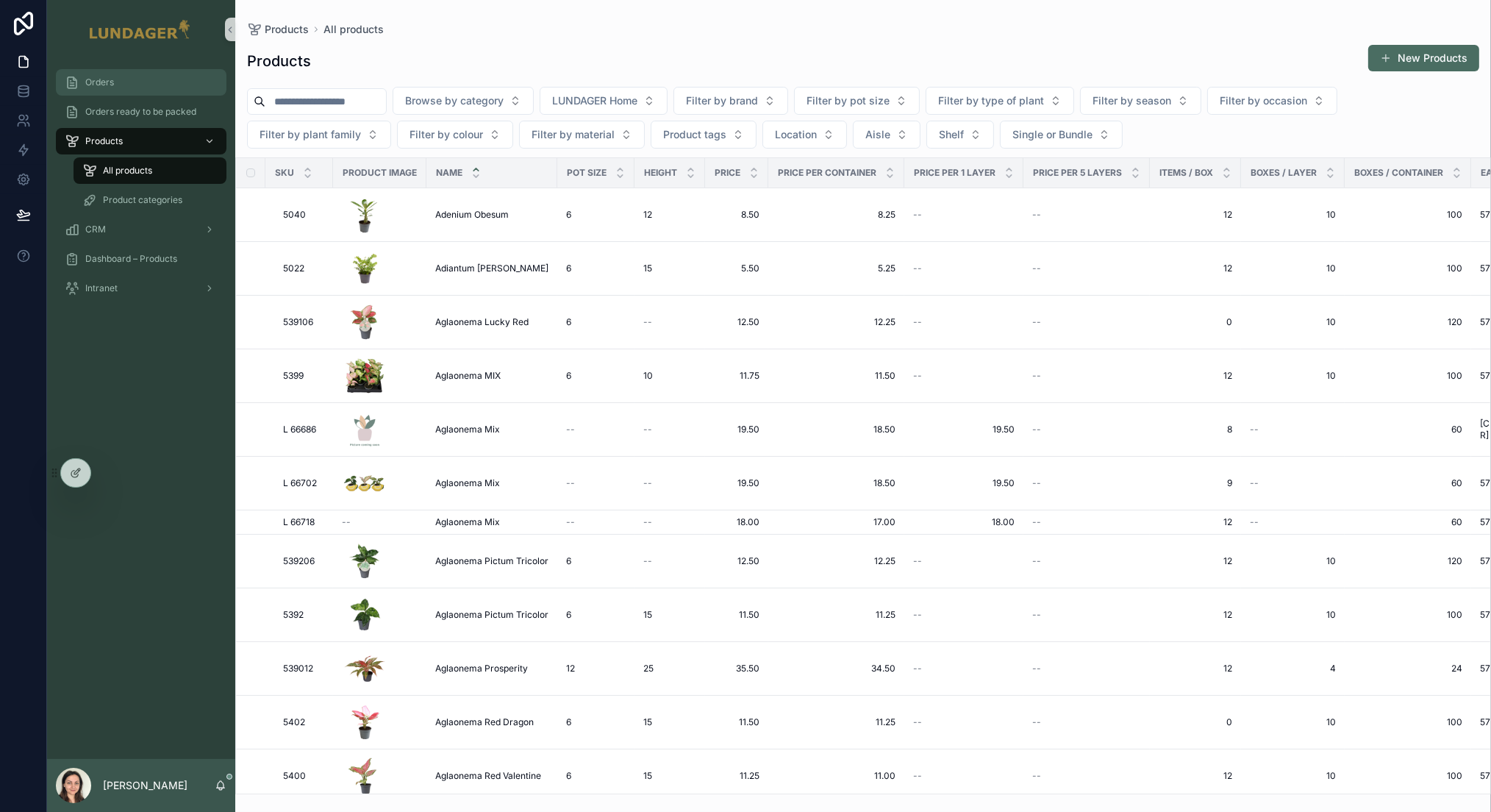
click at [135, 84] on div "Orders" at bounding box center [141, 82] width 153 height 23
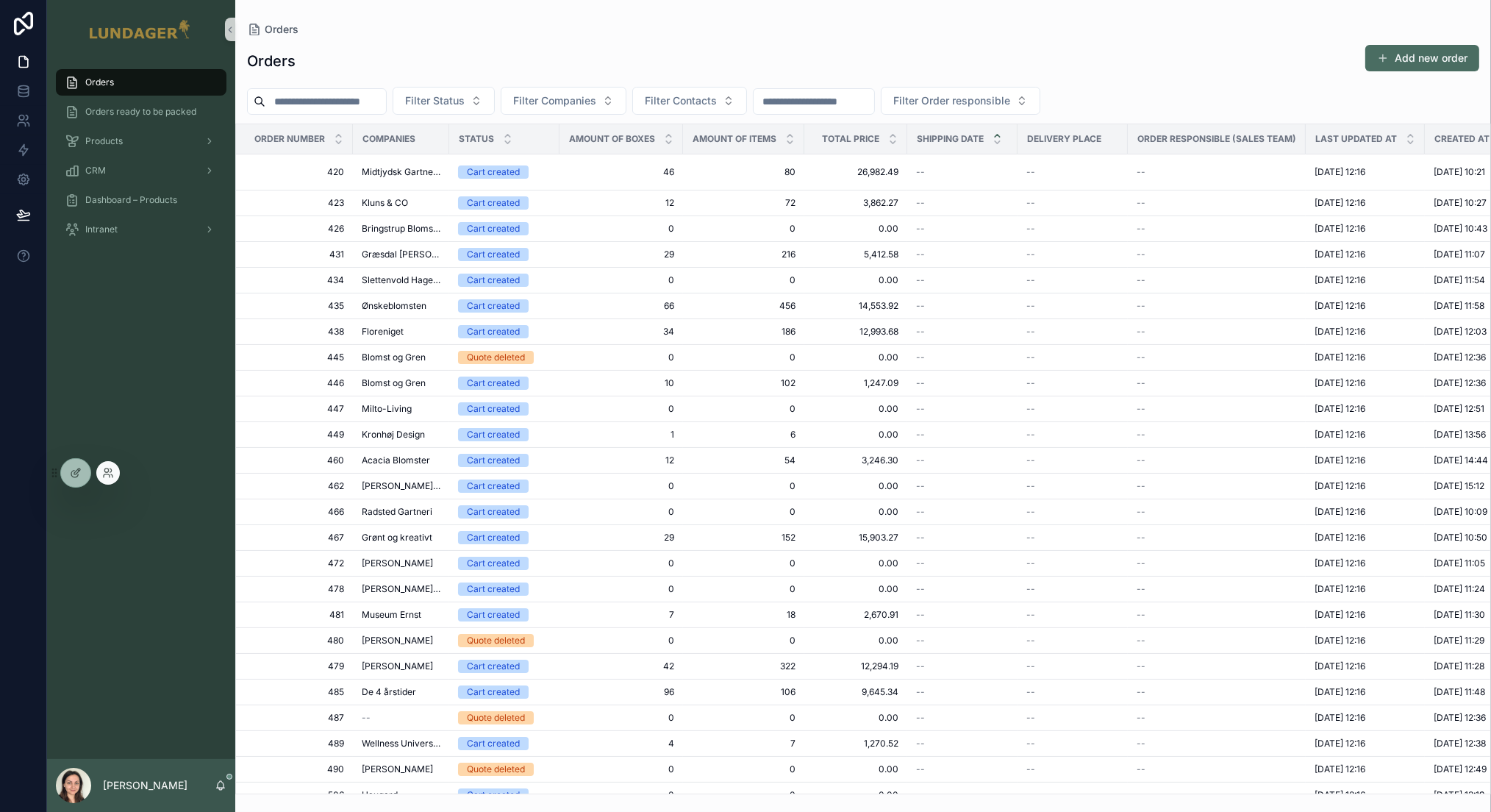
click at [116, 474] on div at bounding box center [108, 473] width 23 height 23
click at [112, 475] on icon at bounding box center [112, 475] width 2 height 3
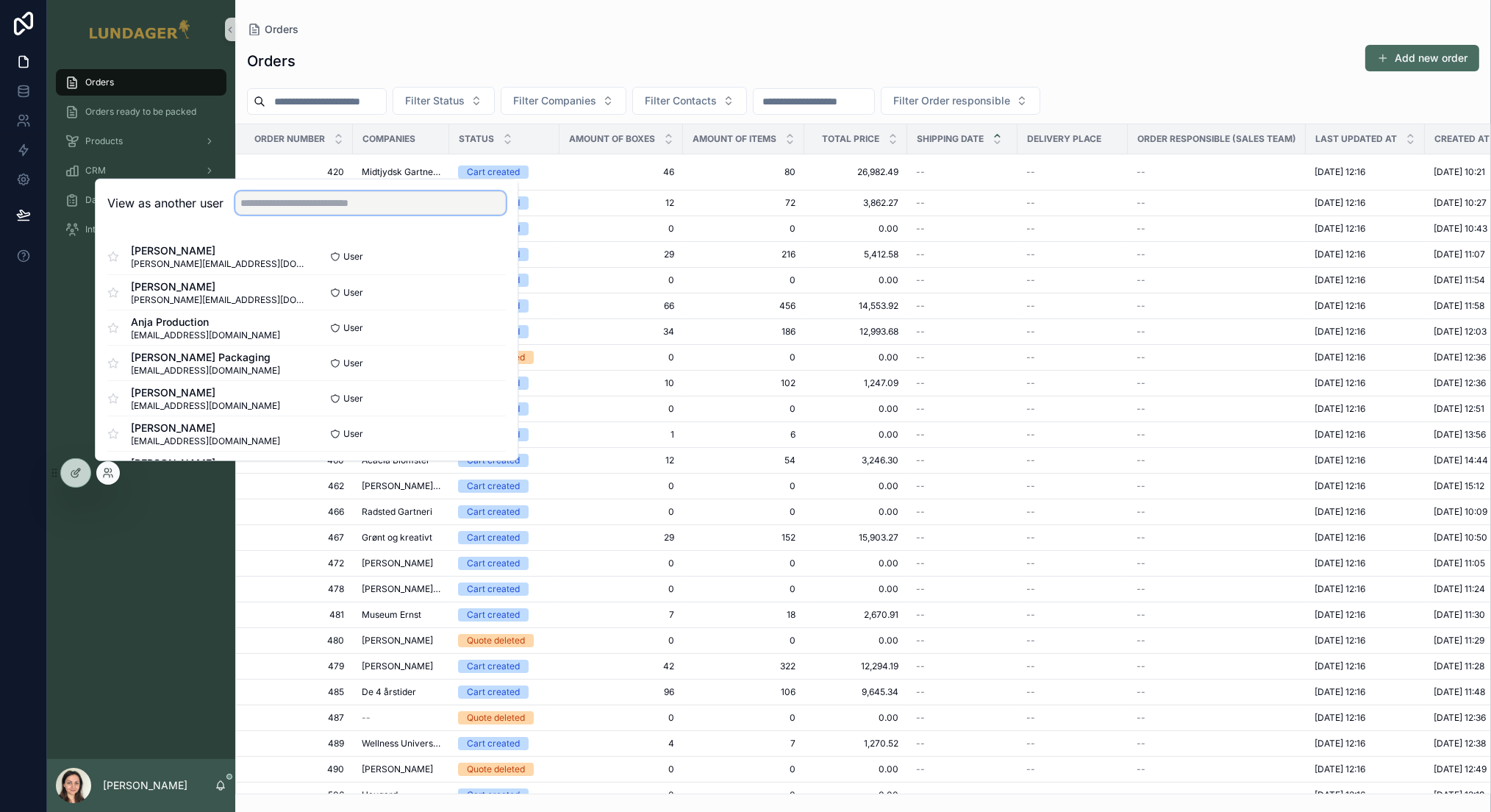
click at [315, 199] on input "text" at bounding box center [371, 202] width 270 height 23
type input "***"
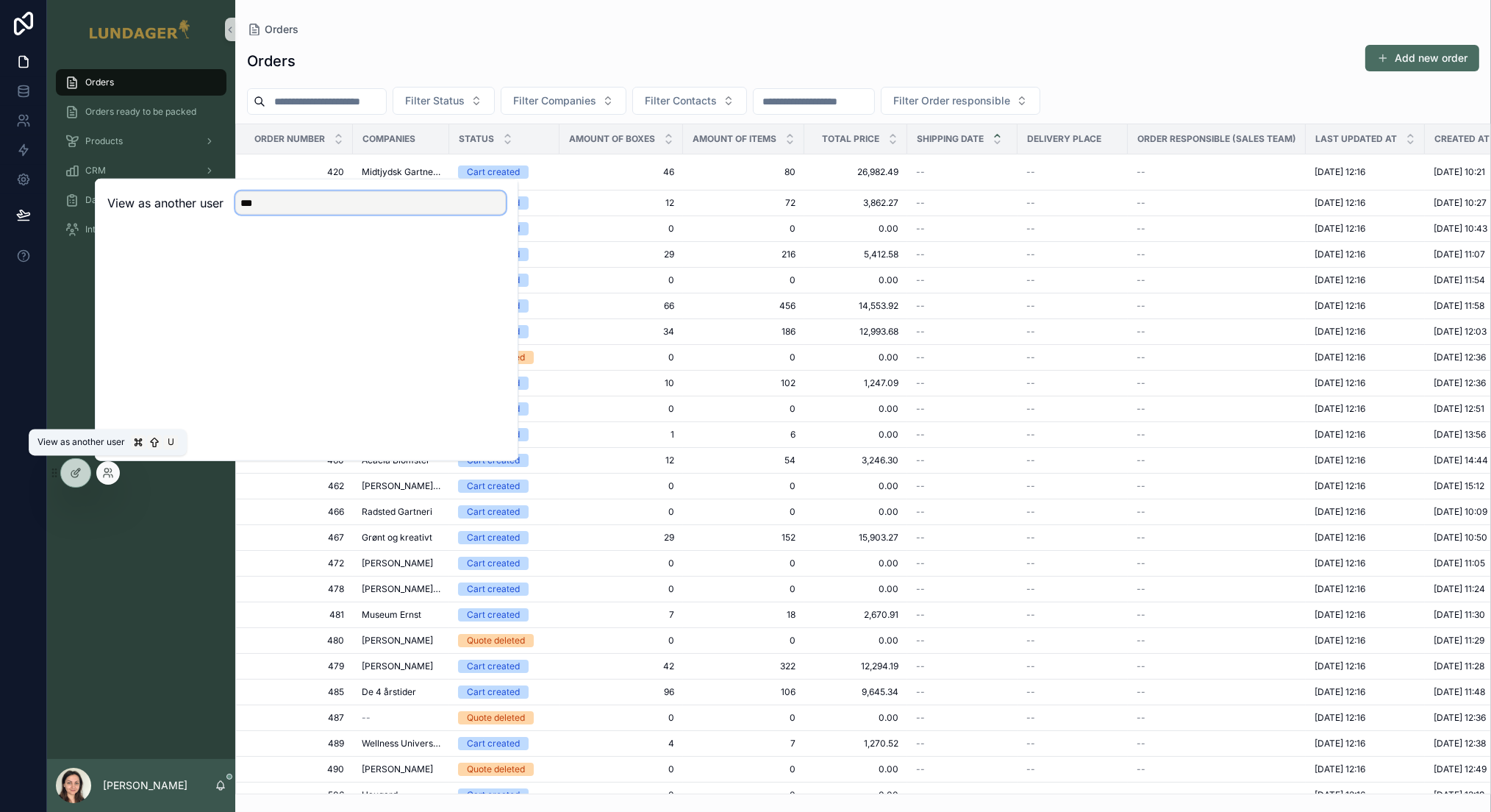
click at [311, 197] on input "***" at bounding box center [371, 202] width 270 height 23
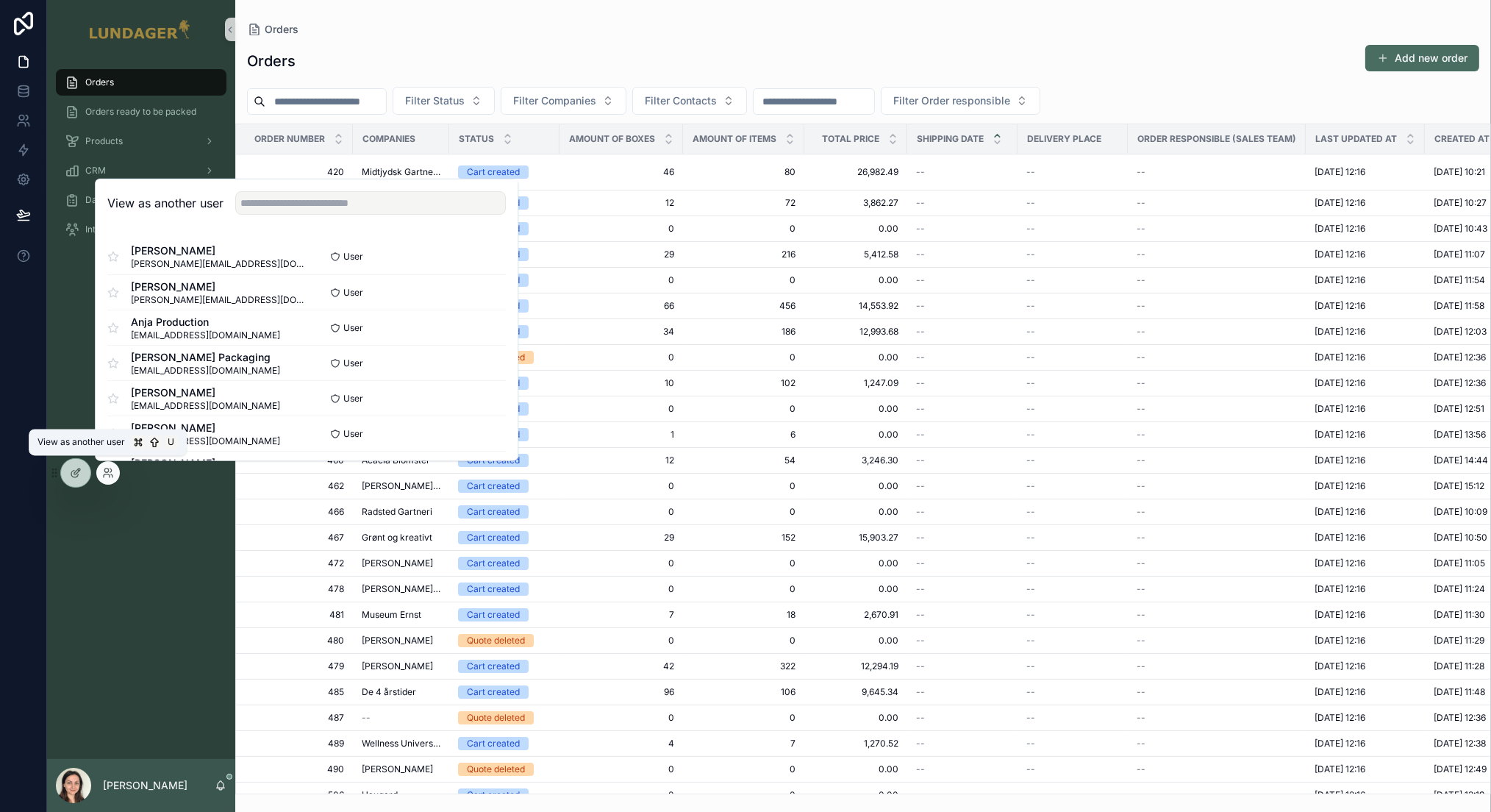
click at [150, 592] on div "Orders Orders ready to be packed Products CRM Dashboard – Products Intranet" at bounding box center [141, 409] width 188 height 700
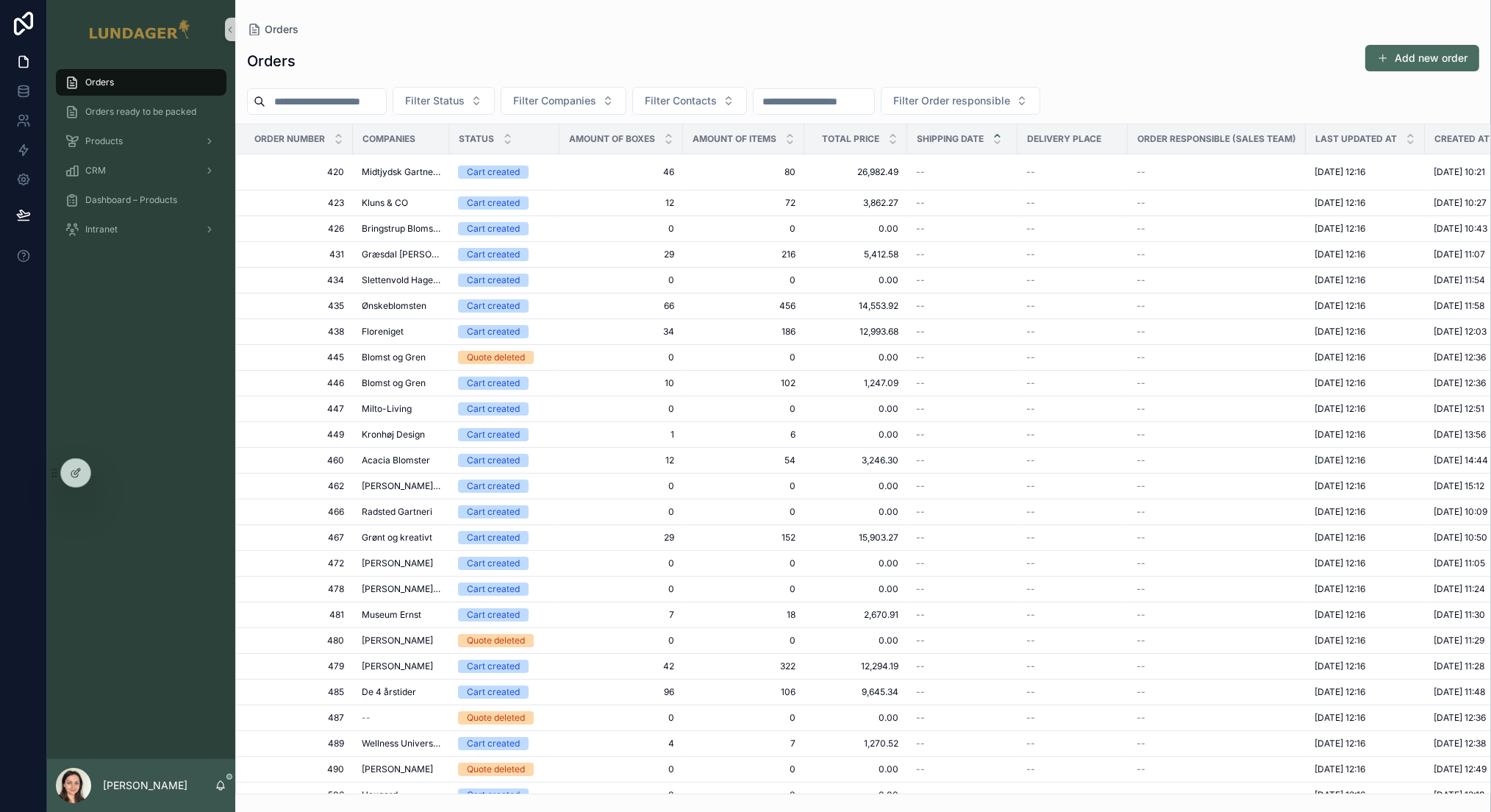
click at [325, 102] on input "scrollable content" at bounding box center [325, 101] width 121 height 21
click at [656, 53] on div "Orders Add new order" at bounding box center [863, 61] width 1232 height 34
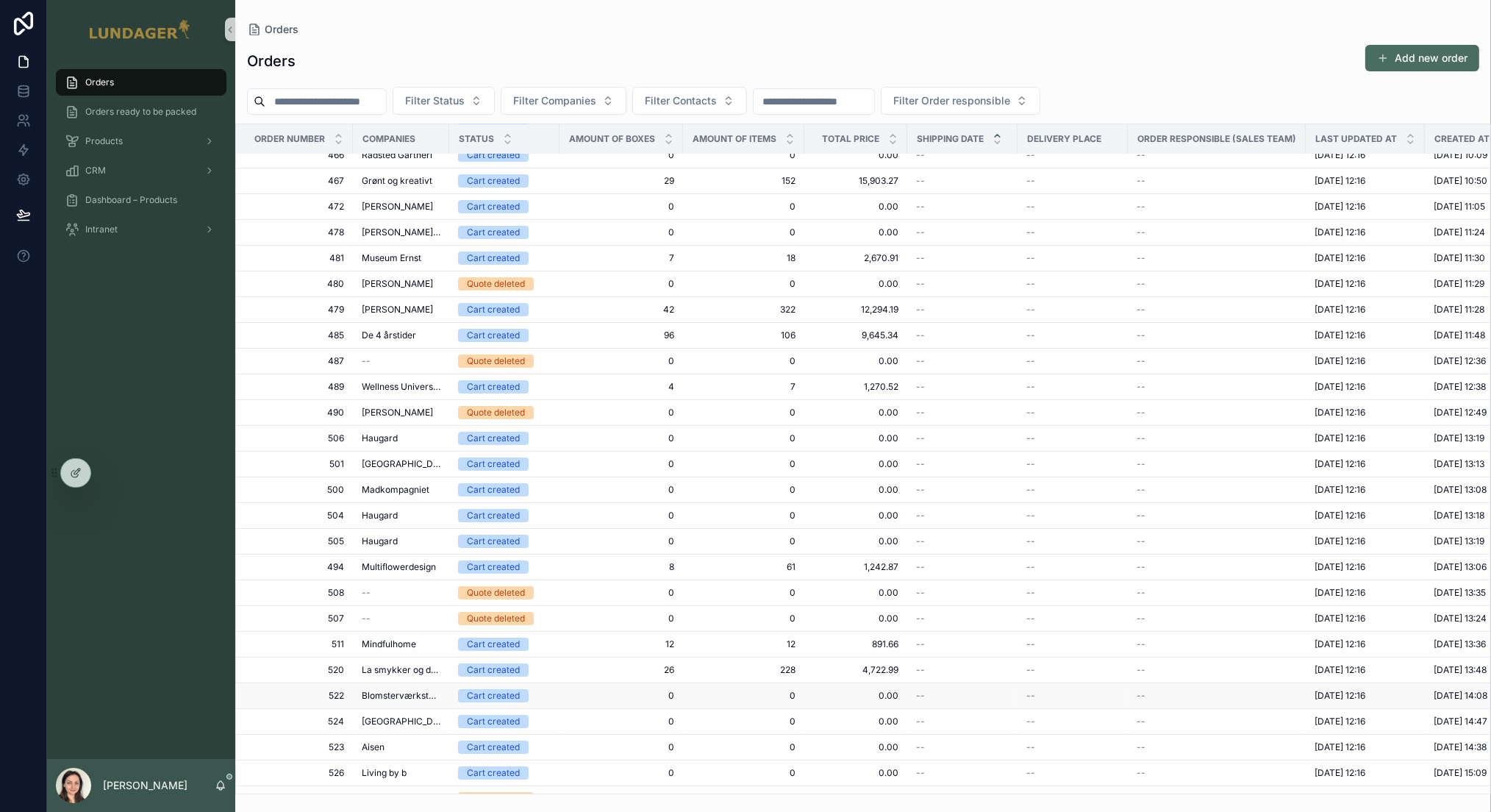
scroll to position [575, 0]
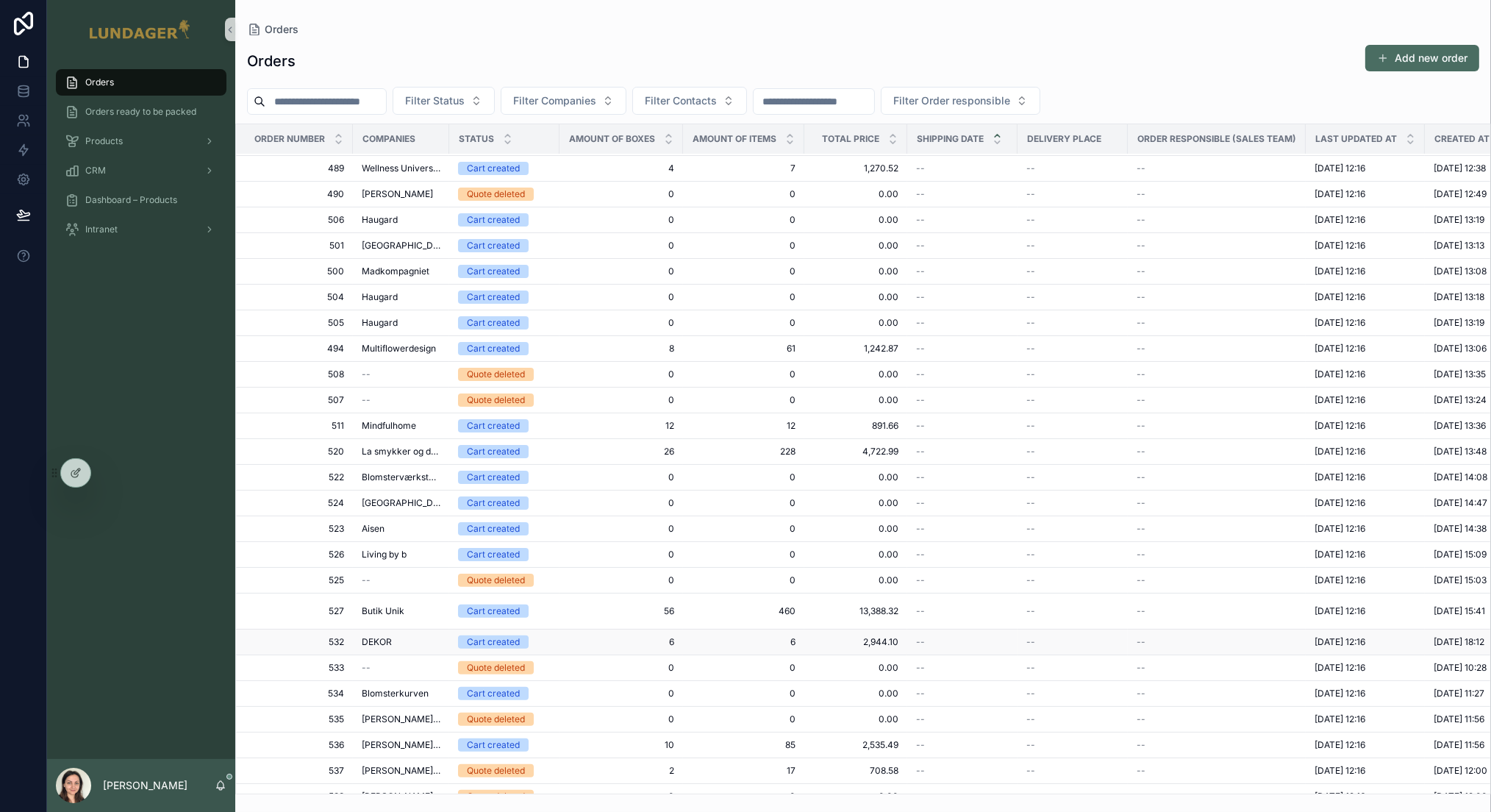
click at [395, 638] on div "DEKOR" at bounding box center [401, 641] width 79 height 12
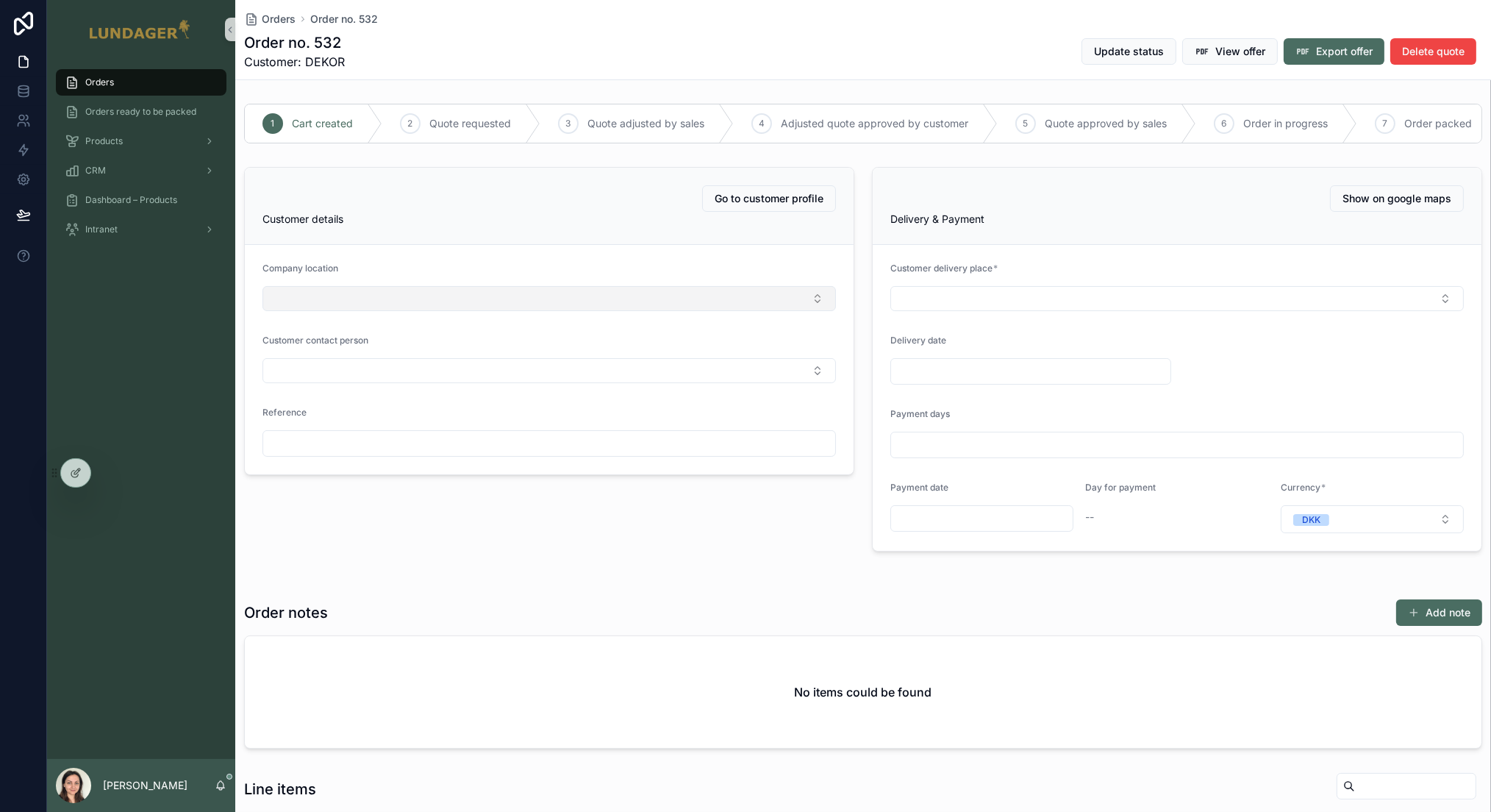
click at [470, 302] on button "Select Button" at bounding box center [549, 298] width 573 height 25
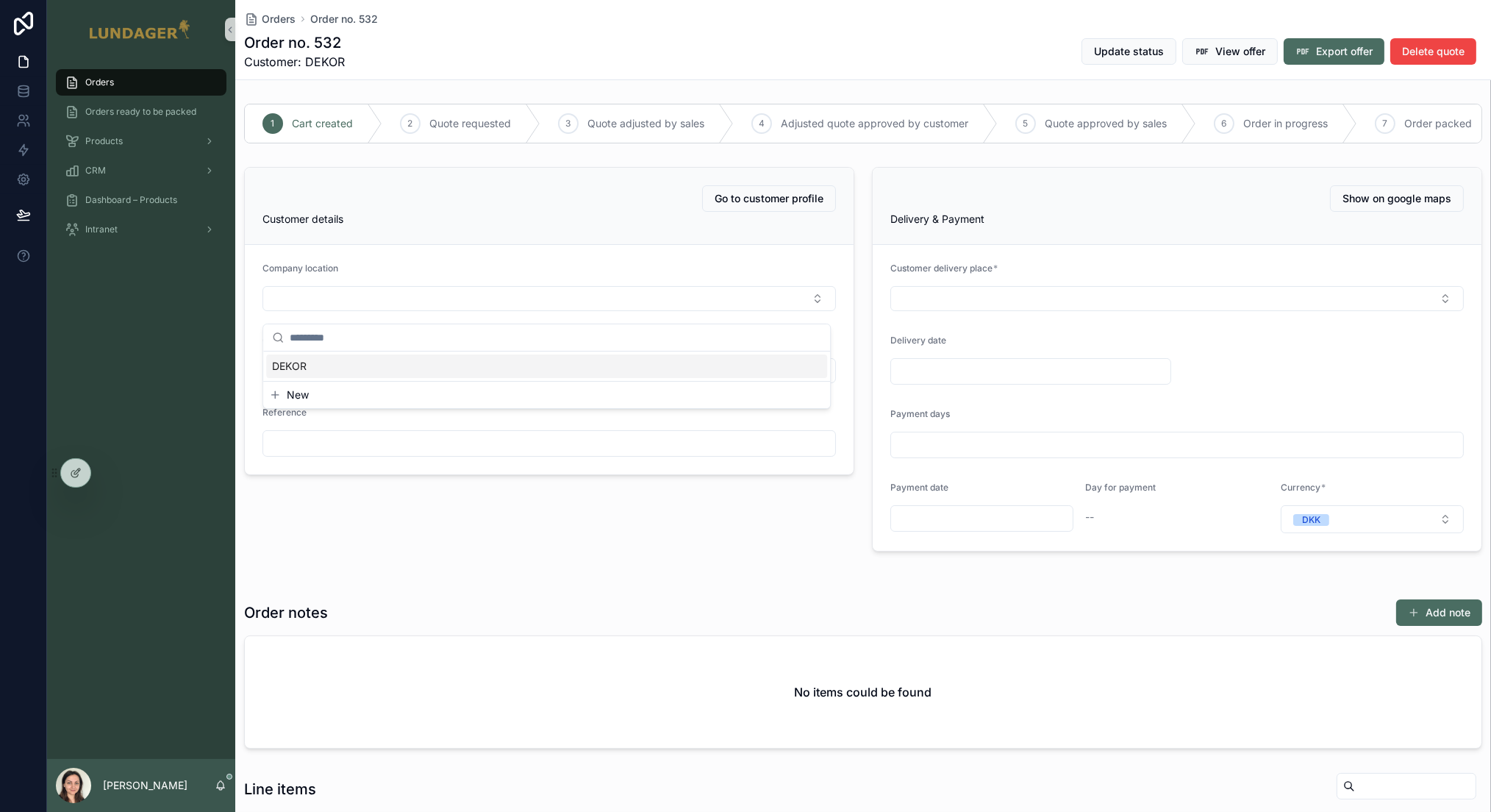
click at [416, 362] on div "DEKOR" at bounding box center [546, 366] width 561 height 23
click at [433, 382] on button "Select Button" at bounding box center [549, 373] width 573 height 25
click at [389, 469] on div "[PERSON_NAME]" at bounding box center [546, 465] width 561 height 23
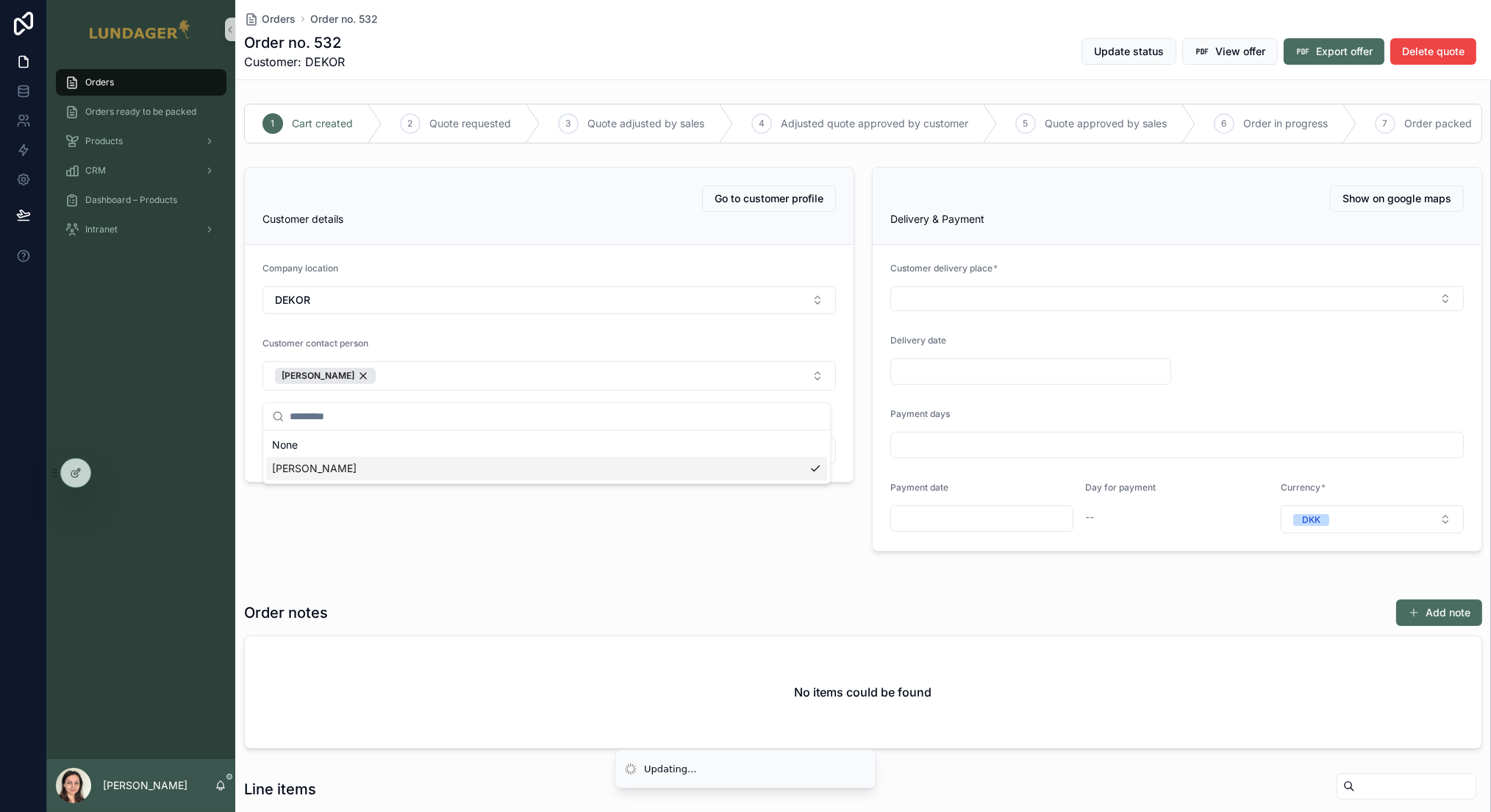
click at [366, 521] on div "Go to customer profile Customer details Company location DEKOR Customer contact…" at bounding box center [549, 359] width 628 height 397
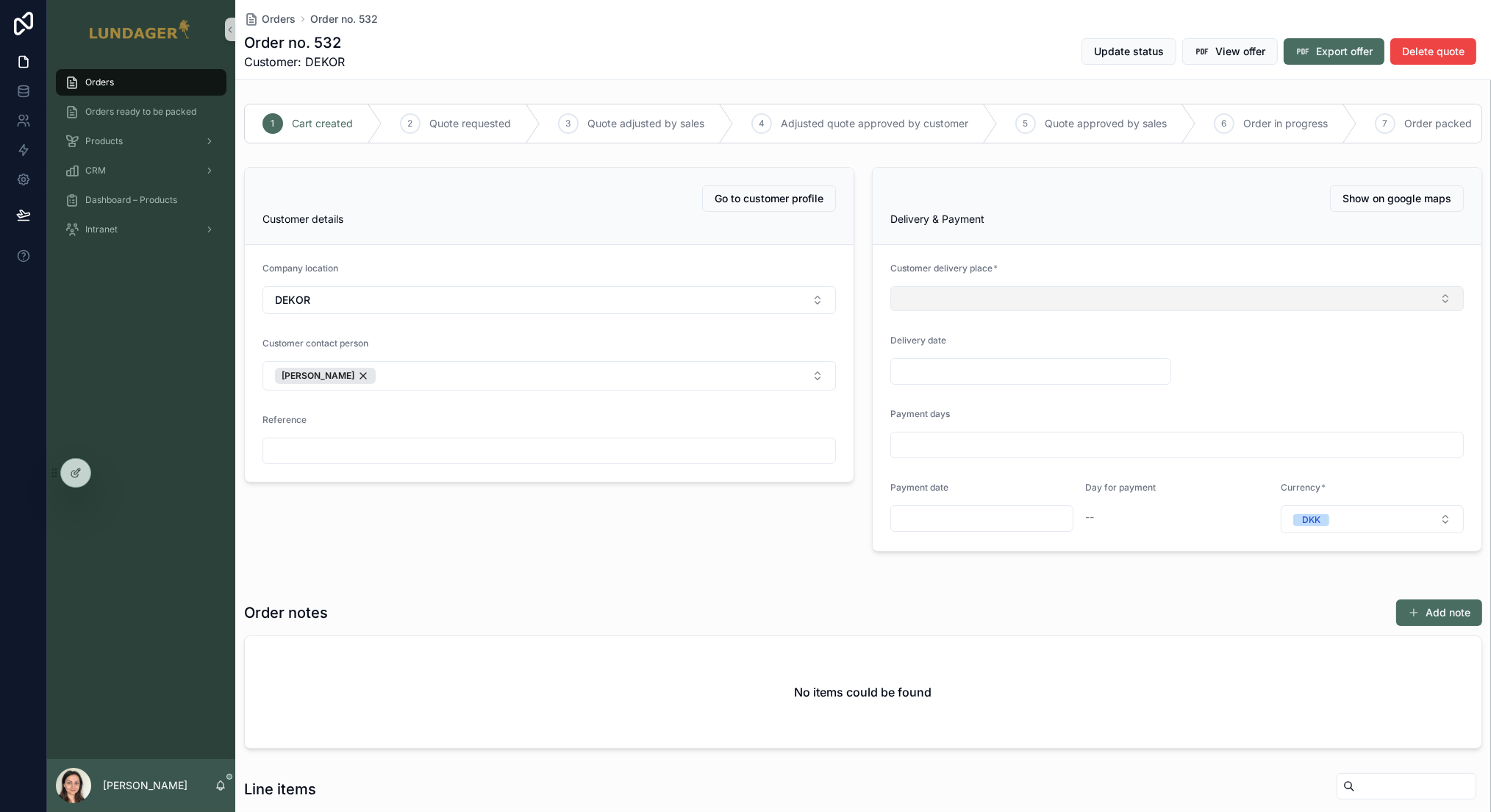
click at [1065, 311] on button "Select Button" at bounding box center [1177, 298] width 573 height 25
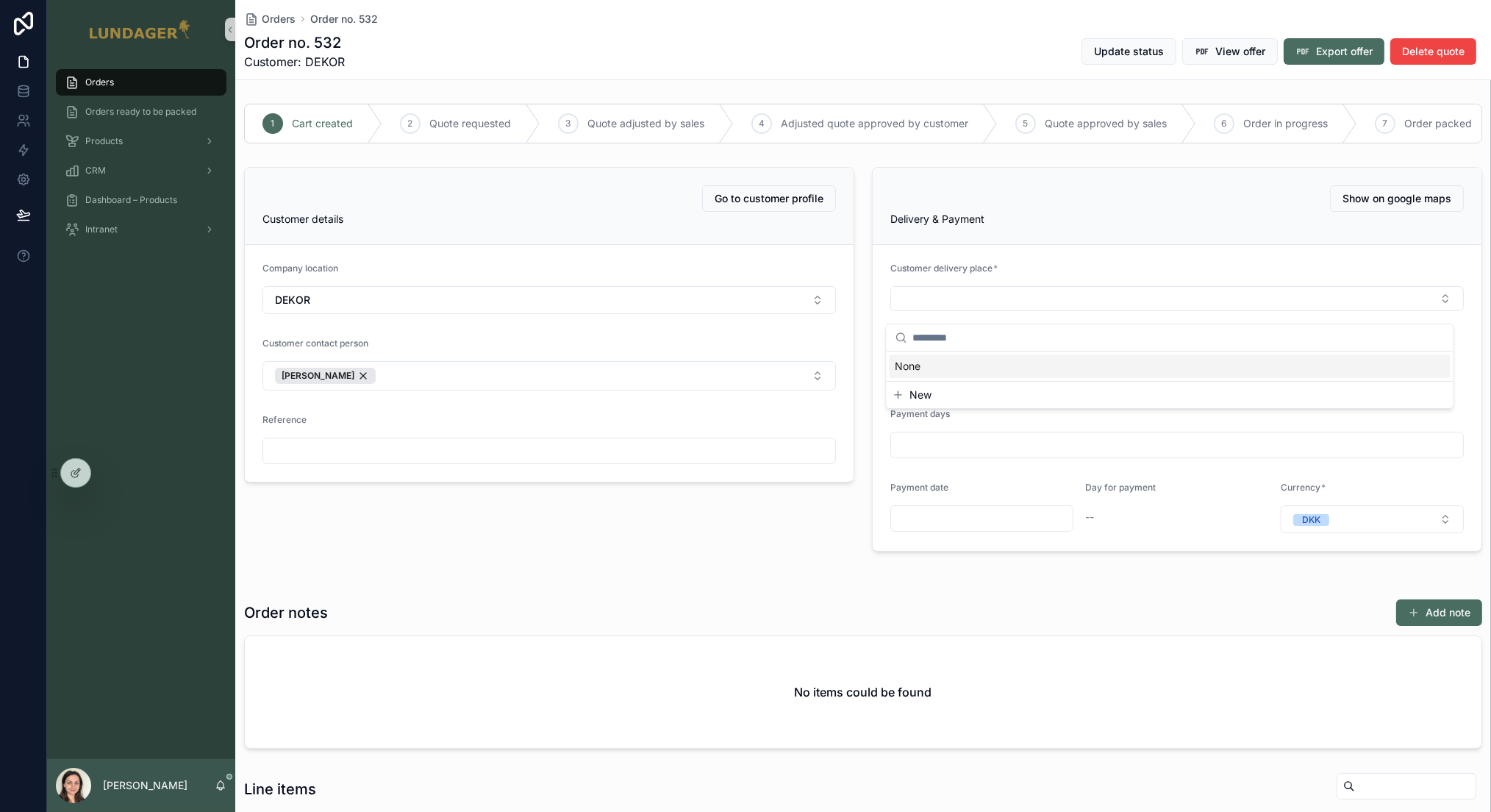
click at [771, 536] on div "Go to customer profile Customer details Company location DEKOR Customer contact…" at bounding box center [549, 359] width 628 height 397
click at [583, 543] on div "Go to customer profile Customer details Company location DEKOR Customer contact…" at bounding box center [549, 359] width 628 height 397
click at [760, 528] on div "Go to customer profile Customer details Company location DEKOR Customer contact…" at bounding box center [549, 359] width 628 height 397
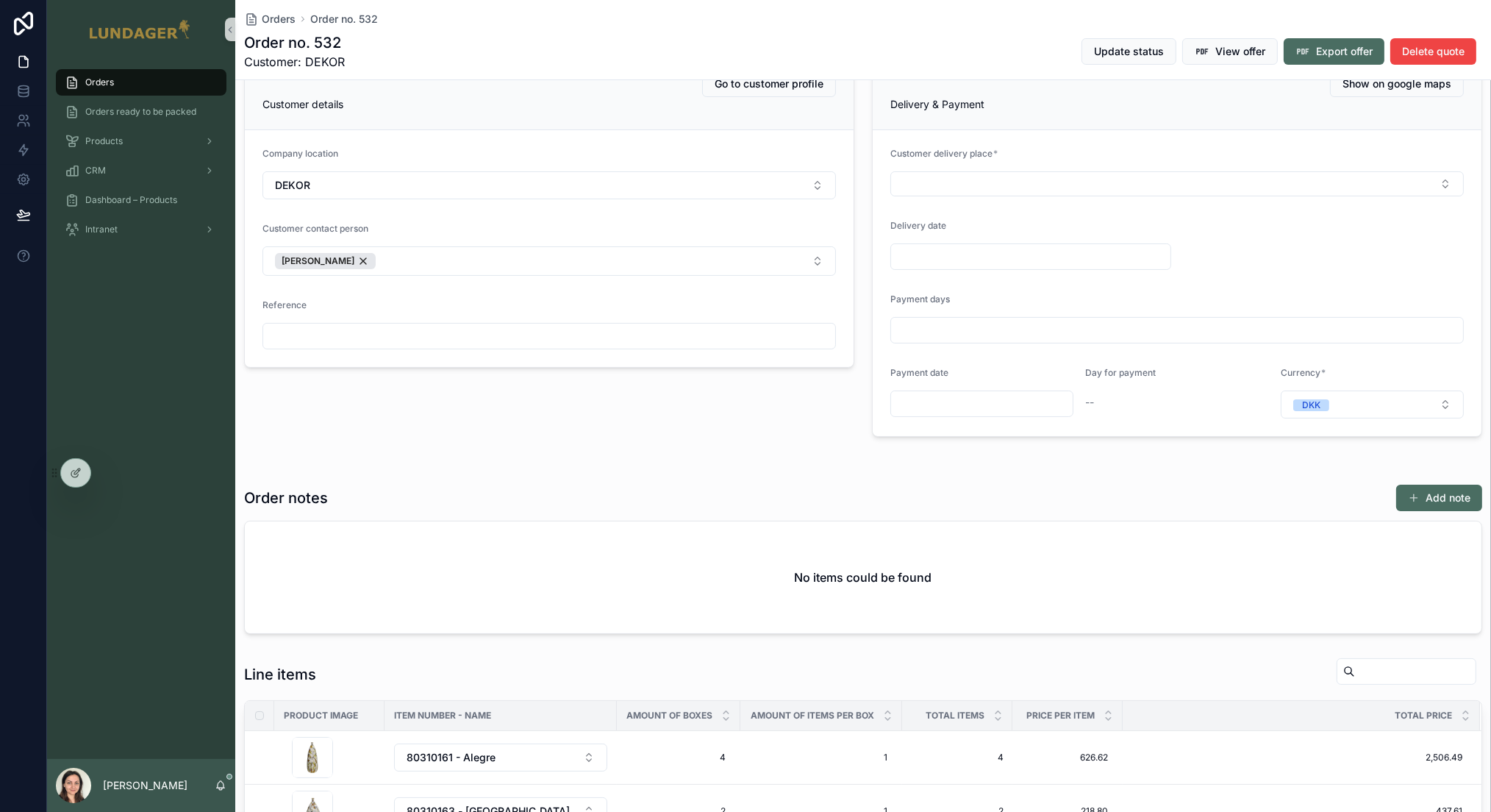
scroll to position [97, 0]
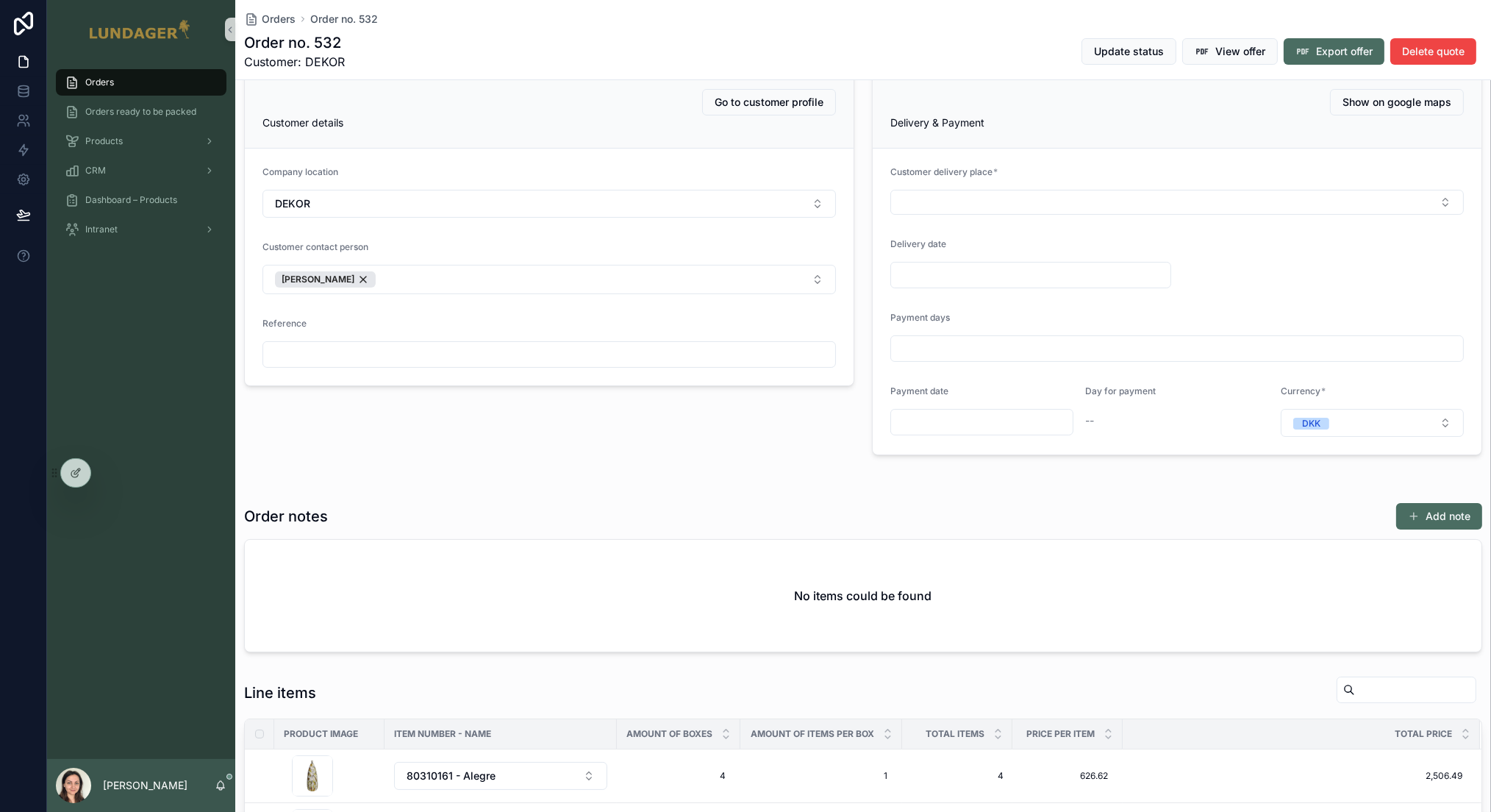
type input "**"
type input "**********"
click at [448, 471] on div "**********" at bounding box center [863, 520] width 1255 height 1038
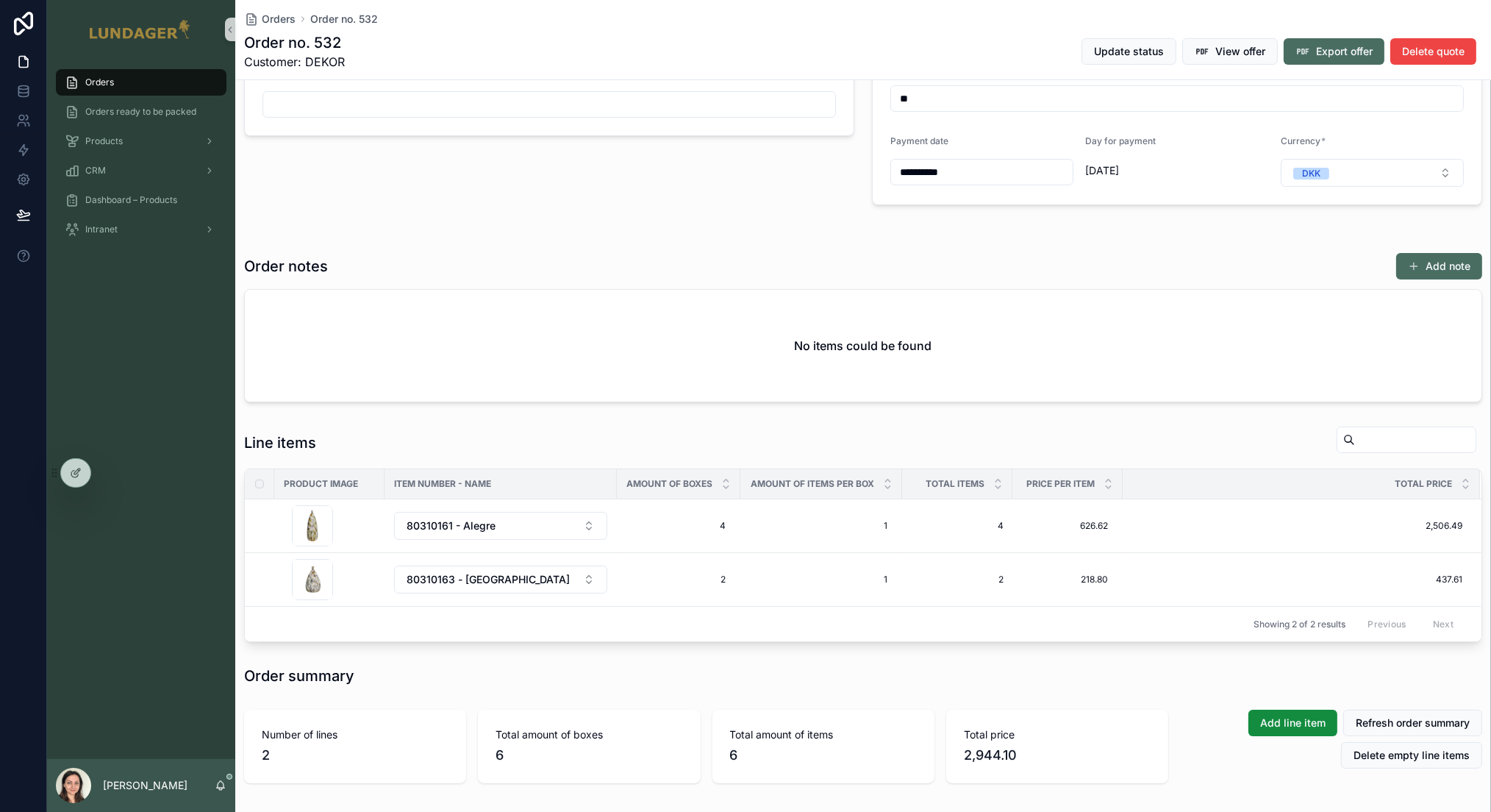
scroll to position [415, 0]
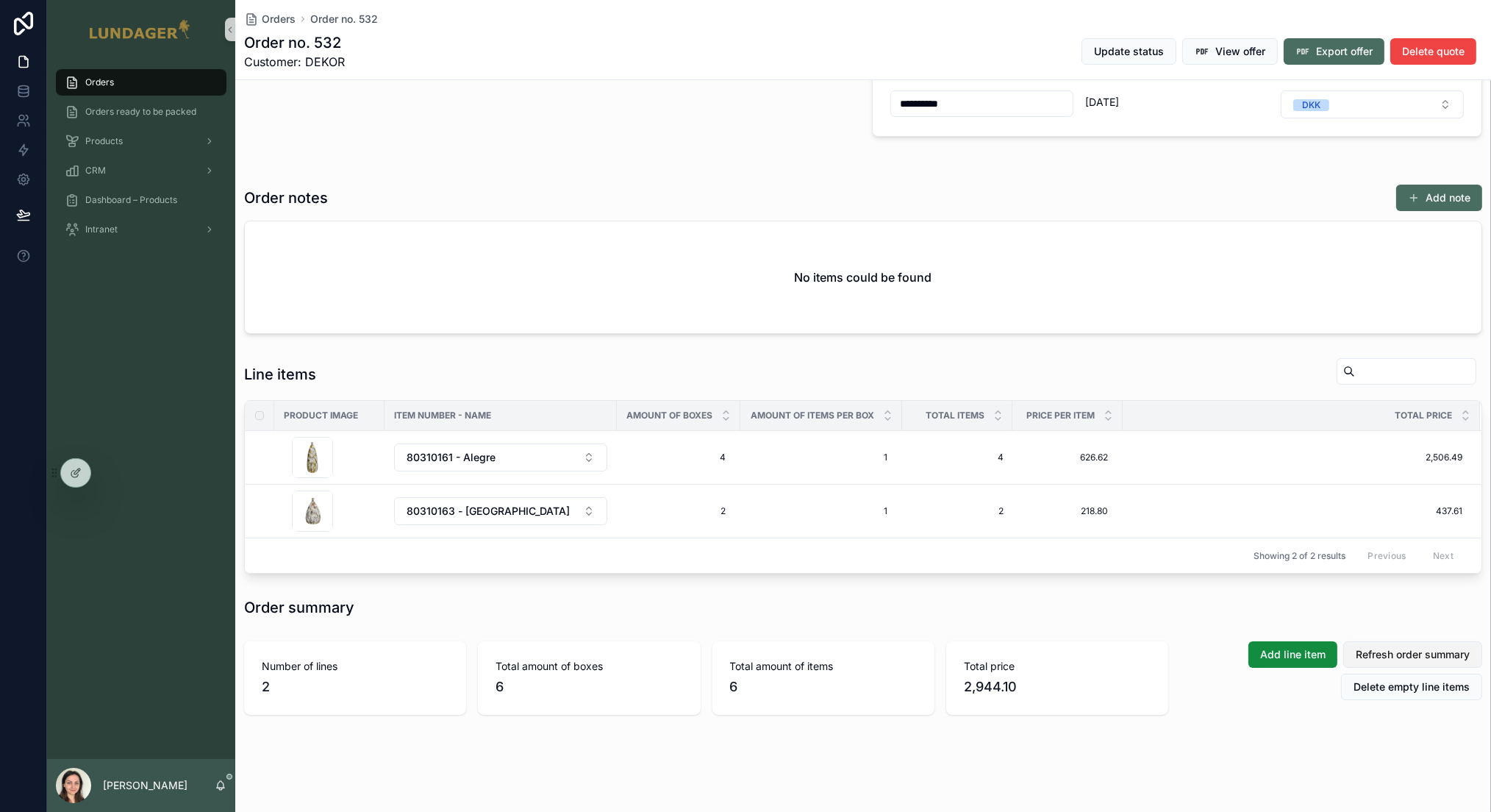
click at [1389, 658] on span "Refresh order summary" at bounding box center [1412, 654] width 114 height 14
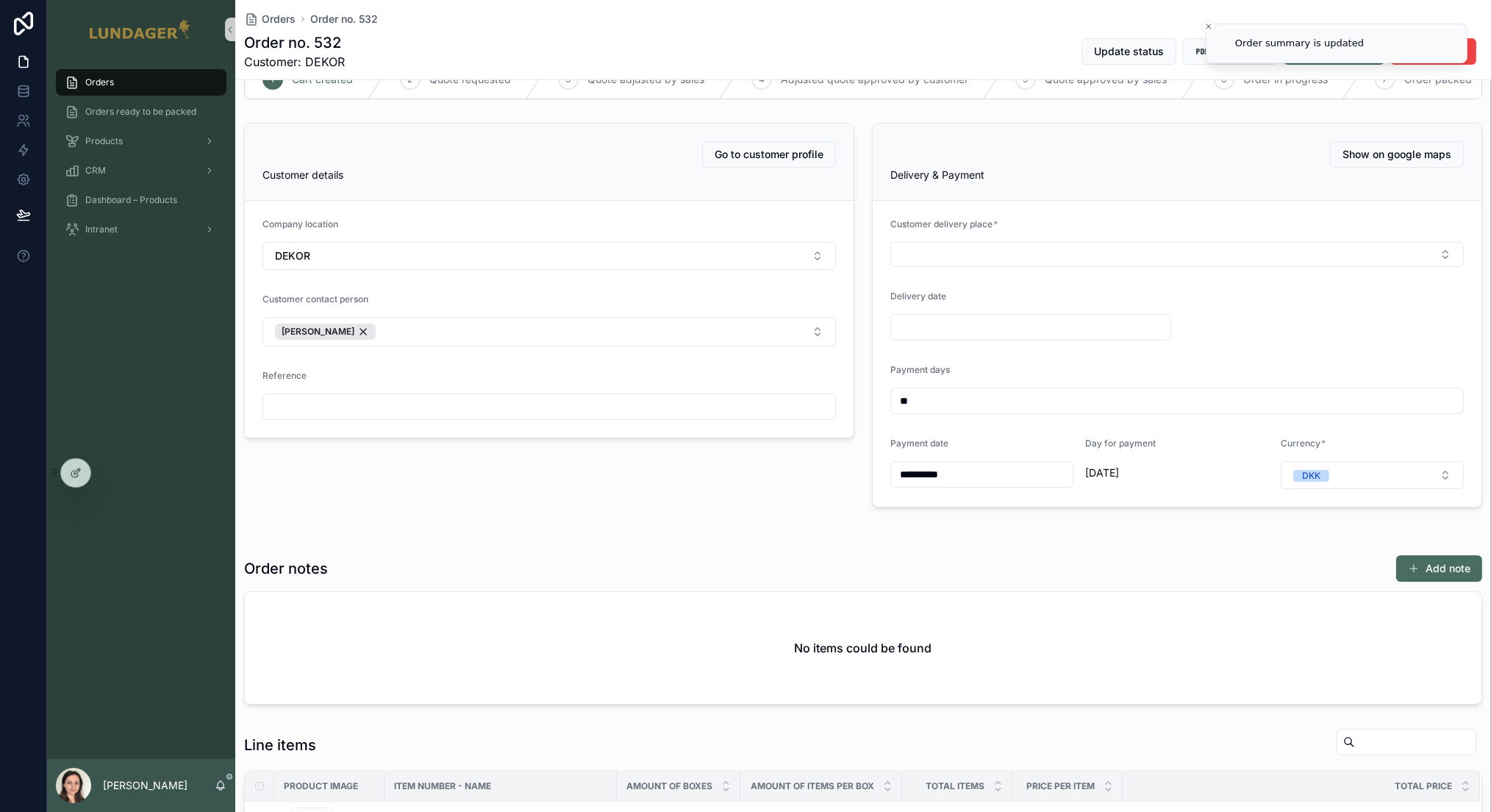
scroll to position [0, 0]
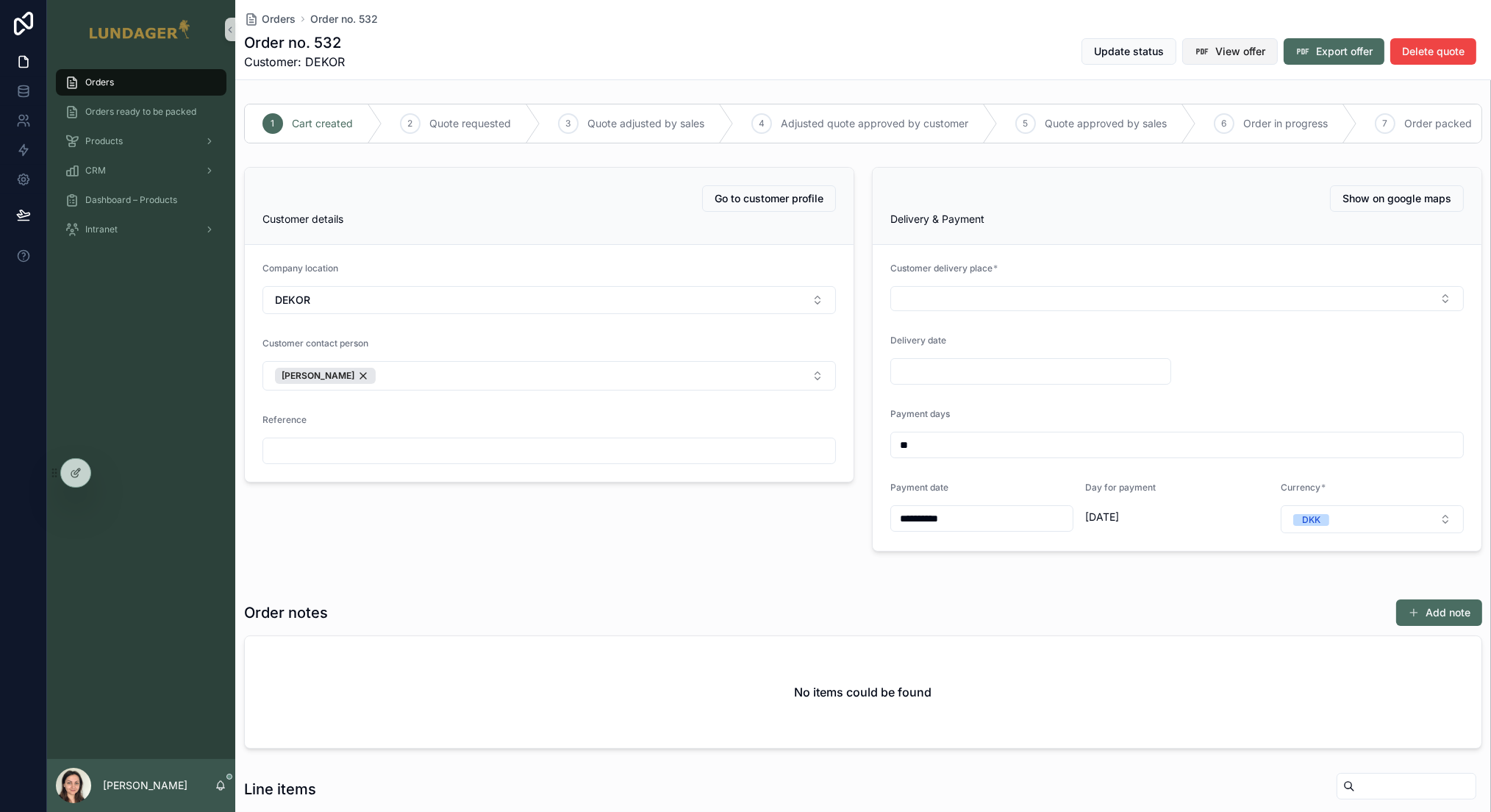
click at [1215, 56] on span "View offer" at bounding box center [1240, 51] width 50 height 14
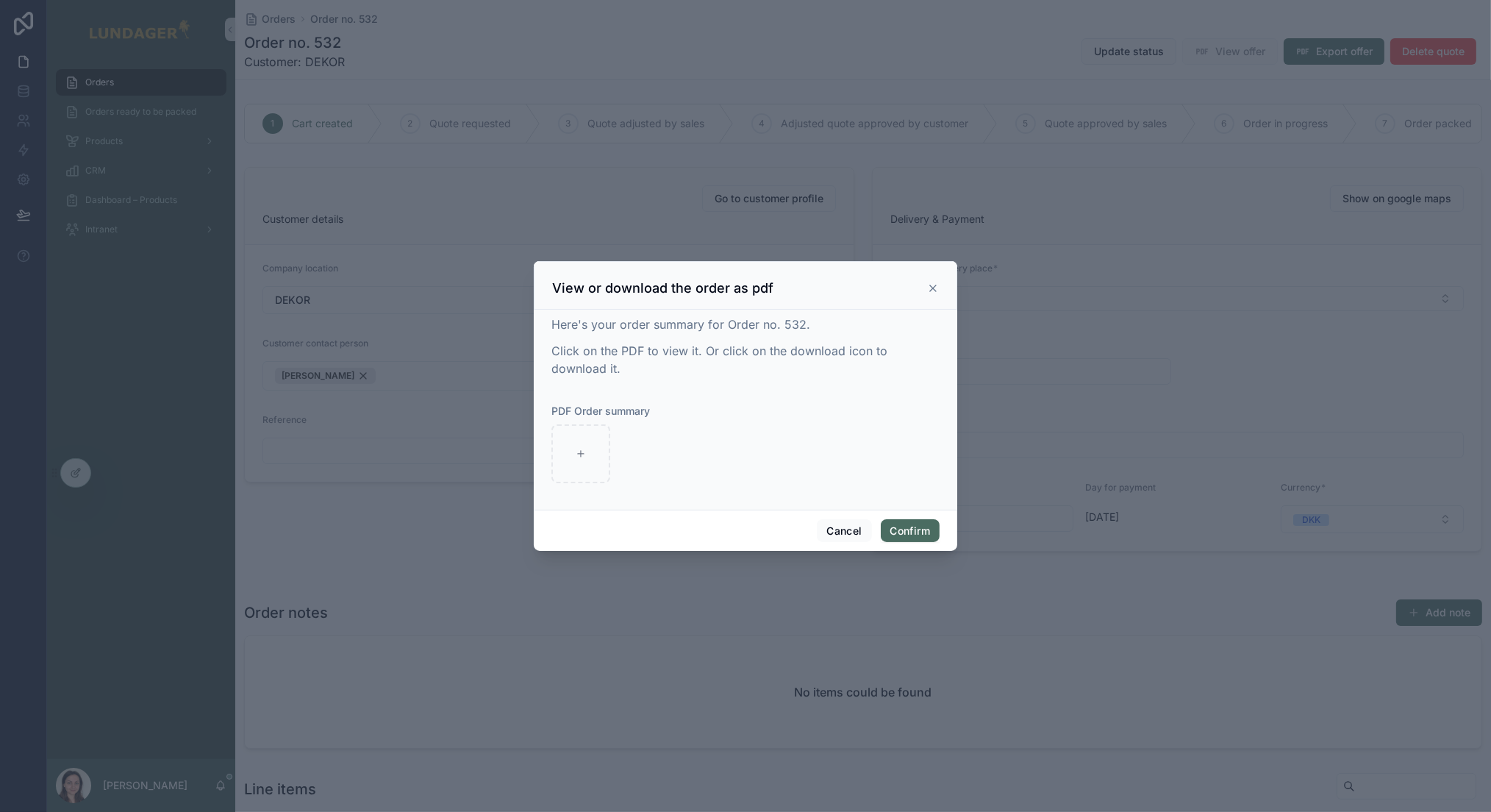
click at [938, 290] on icon at bounding box center [932, 287] width 12 height 12
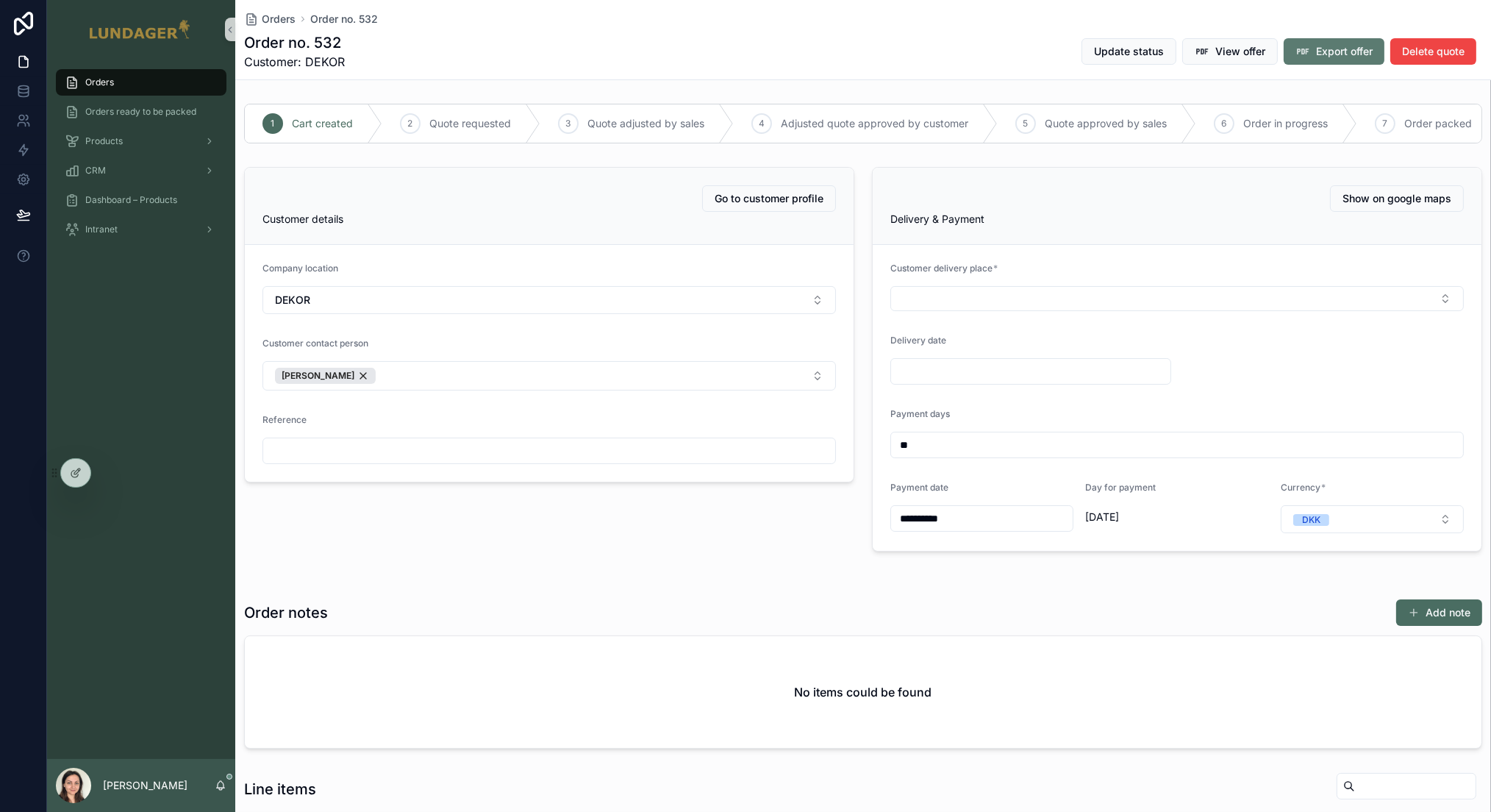
click at [1308, 40] on button "Export offer" at bounding box center [1334, 52] width 100 height 27
click at [1195, 52] on icon "scrollable content" at bounding box center [1202, 51] width 14 height 14
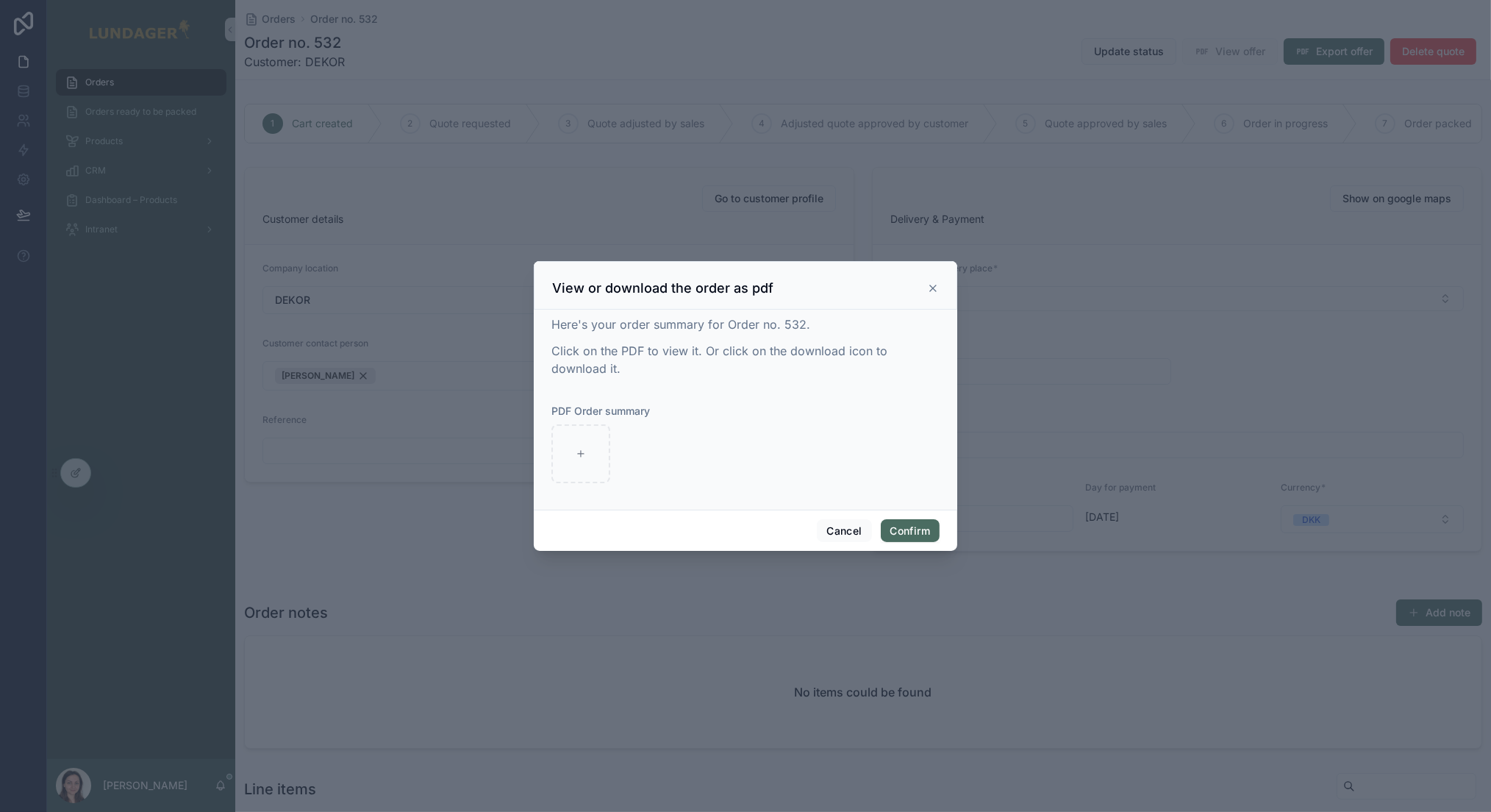
click at [930, 288] on icon at bounding box center [932, 287] width 12 height 12
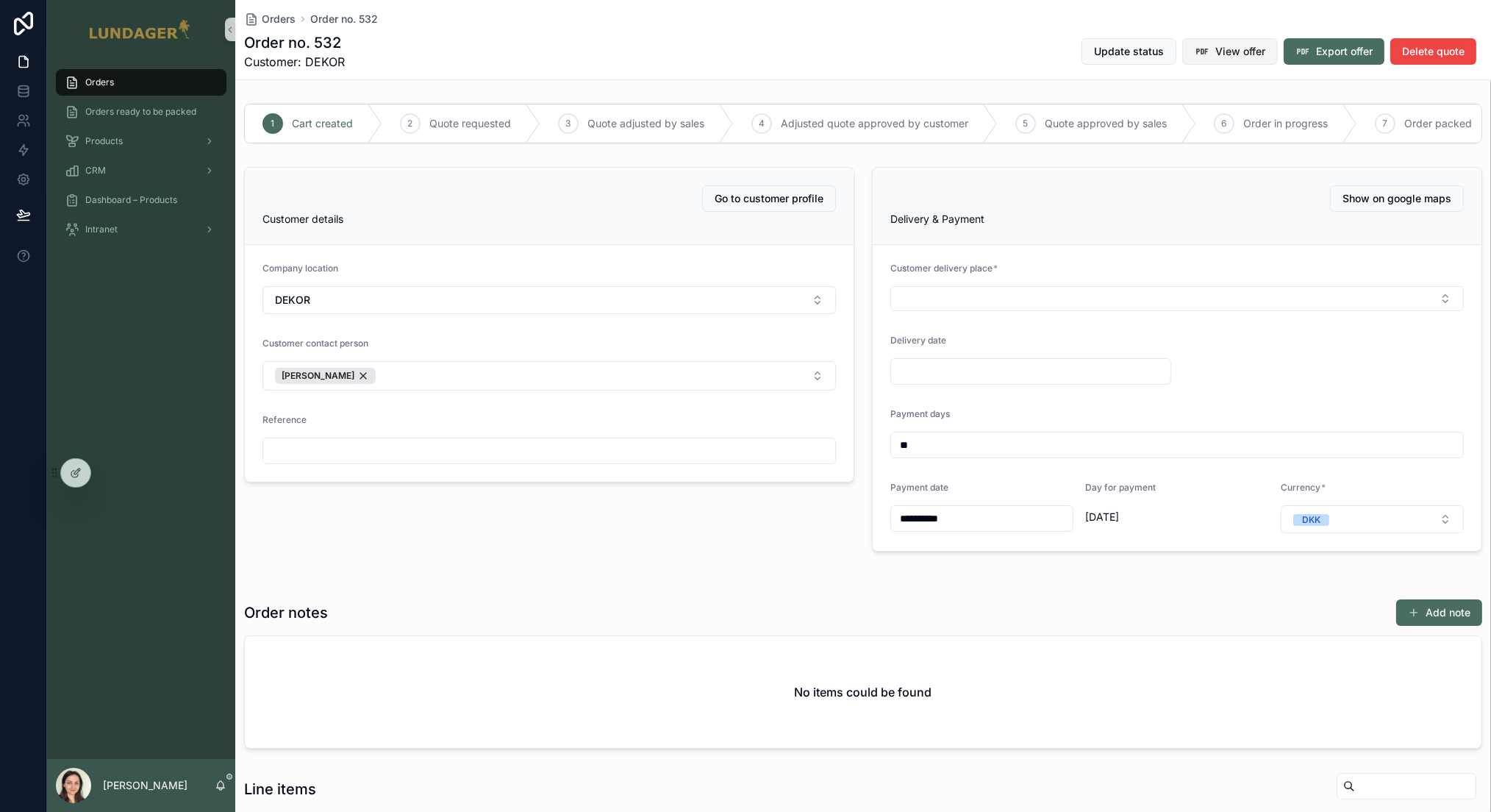
click at [1227, 50] on span "View offer" at bounding box center [1240, 51] width 50 height 14
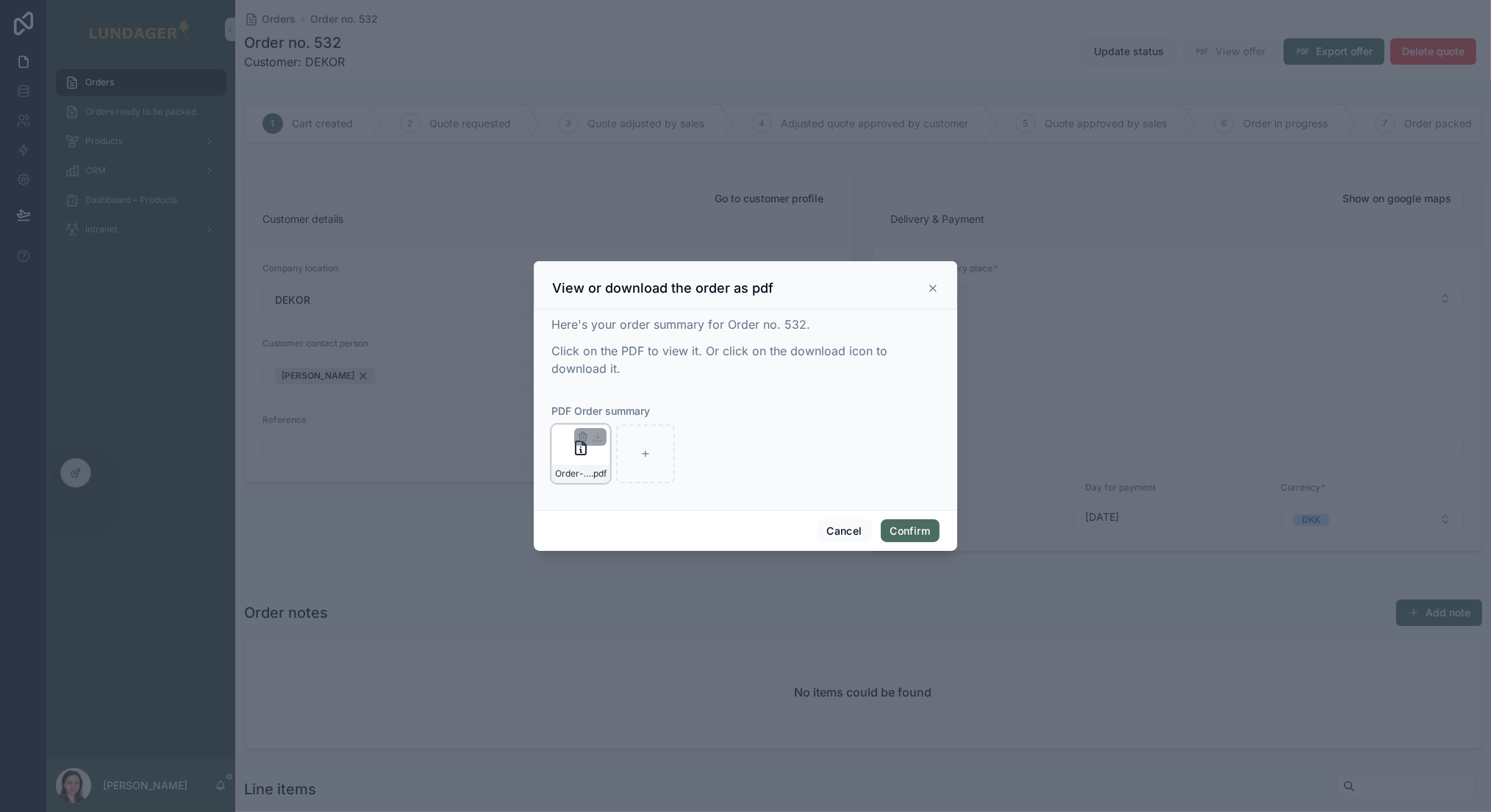
click at [578, 465] on div "Order-no.-532---DEKOR .pdf" at bounding box center [581, 474] width 57 height 18
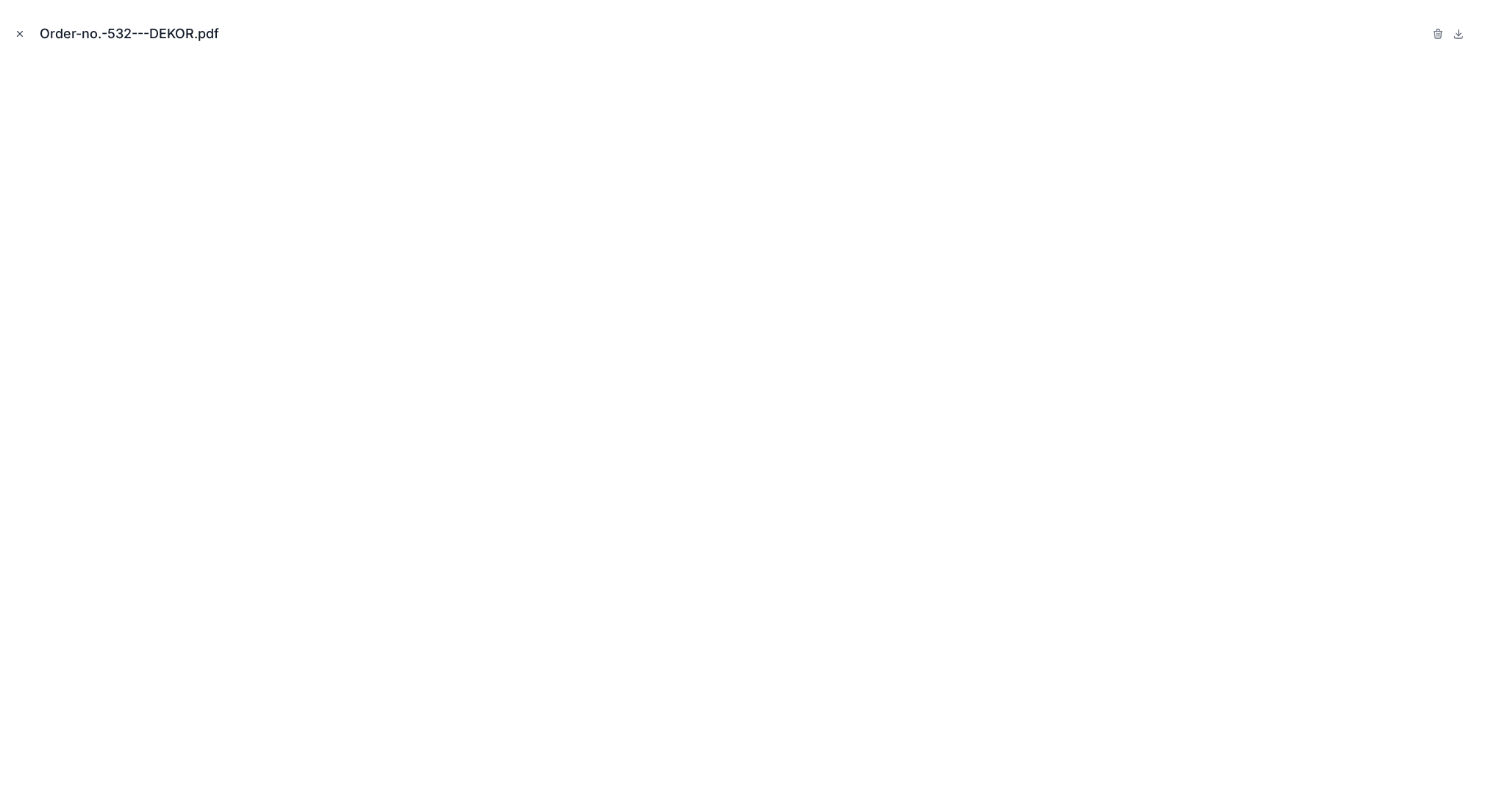
click at [22, 32] on icon "Close modal" at bounding box center [19, 33] width 10 height 10
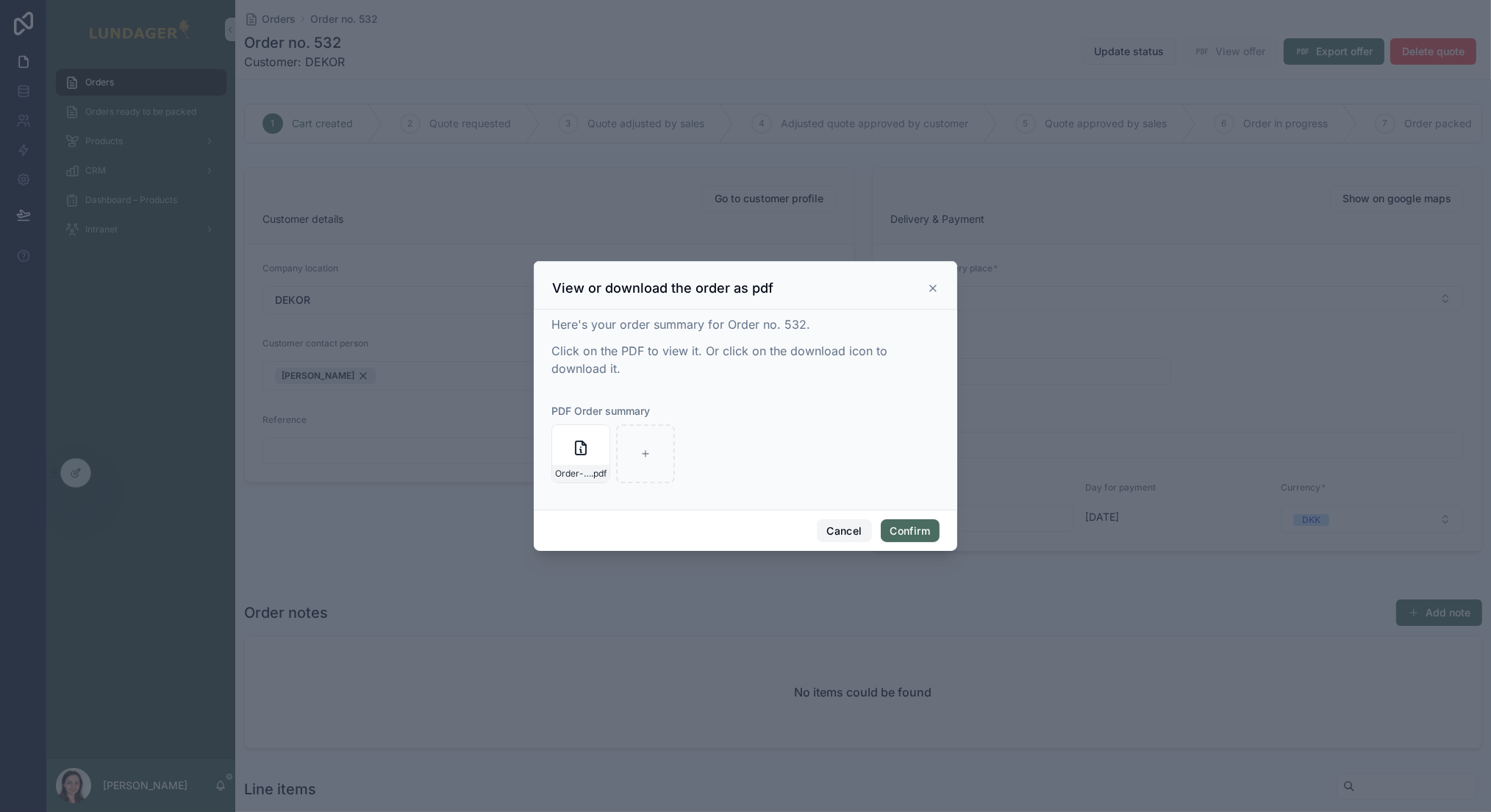
click at [859, 533] on button "Cancel" at bounding box center [844, 531] width 55 height 23
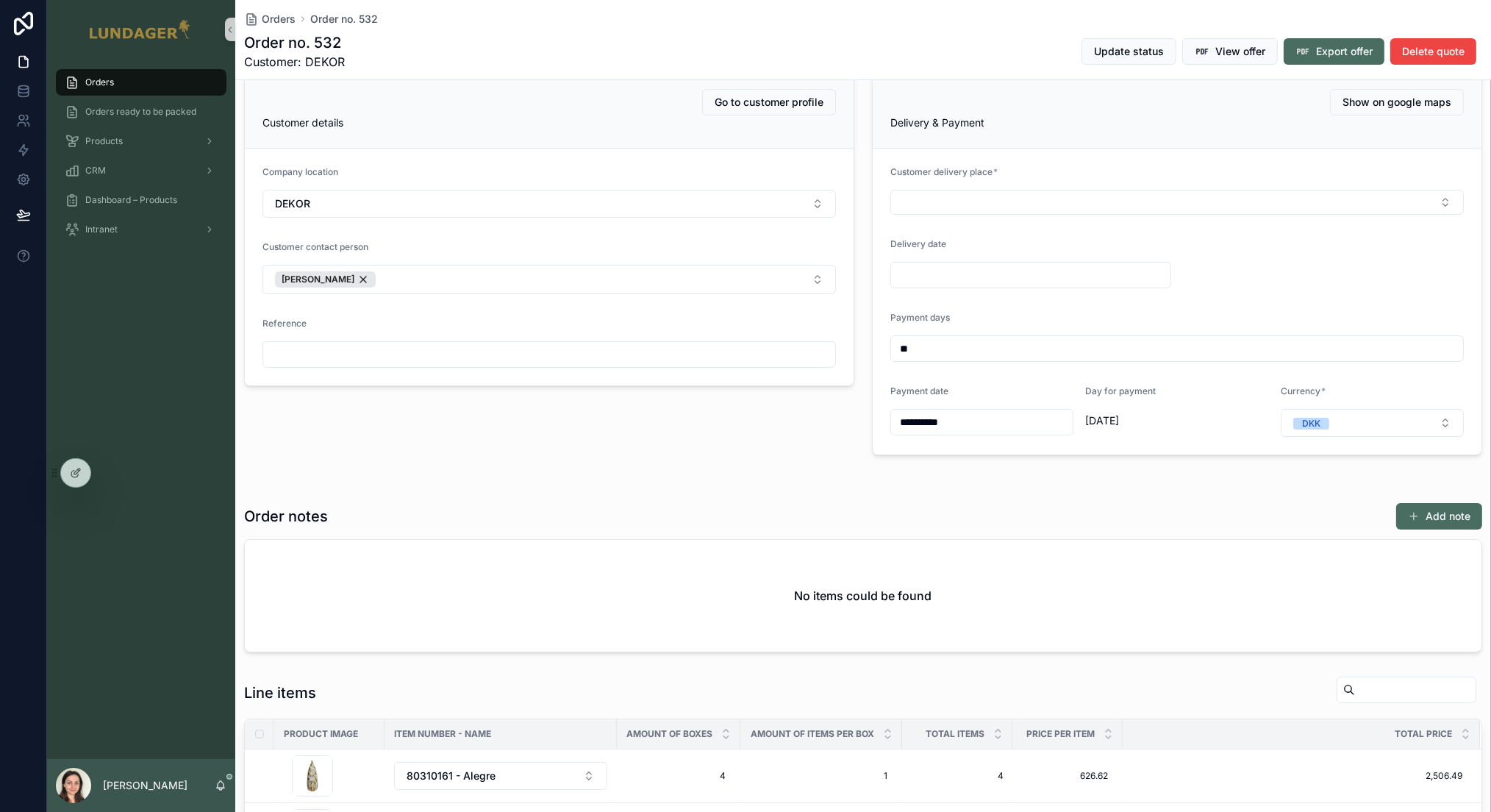
scroll to position [85, 0]
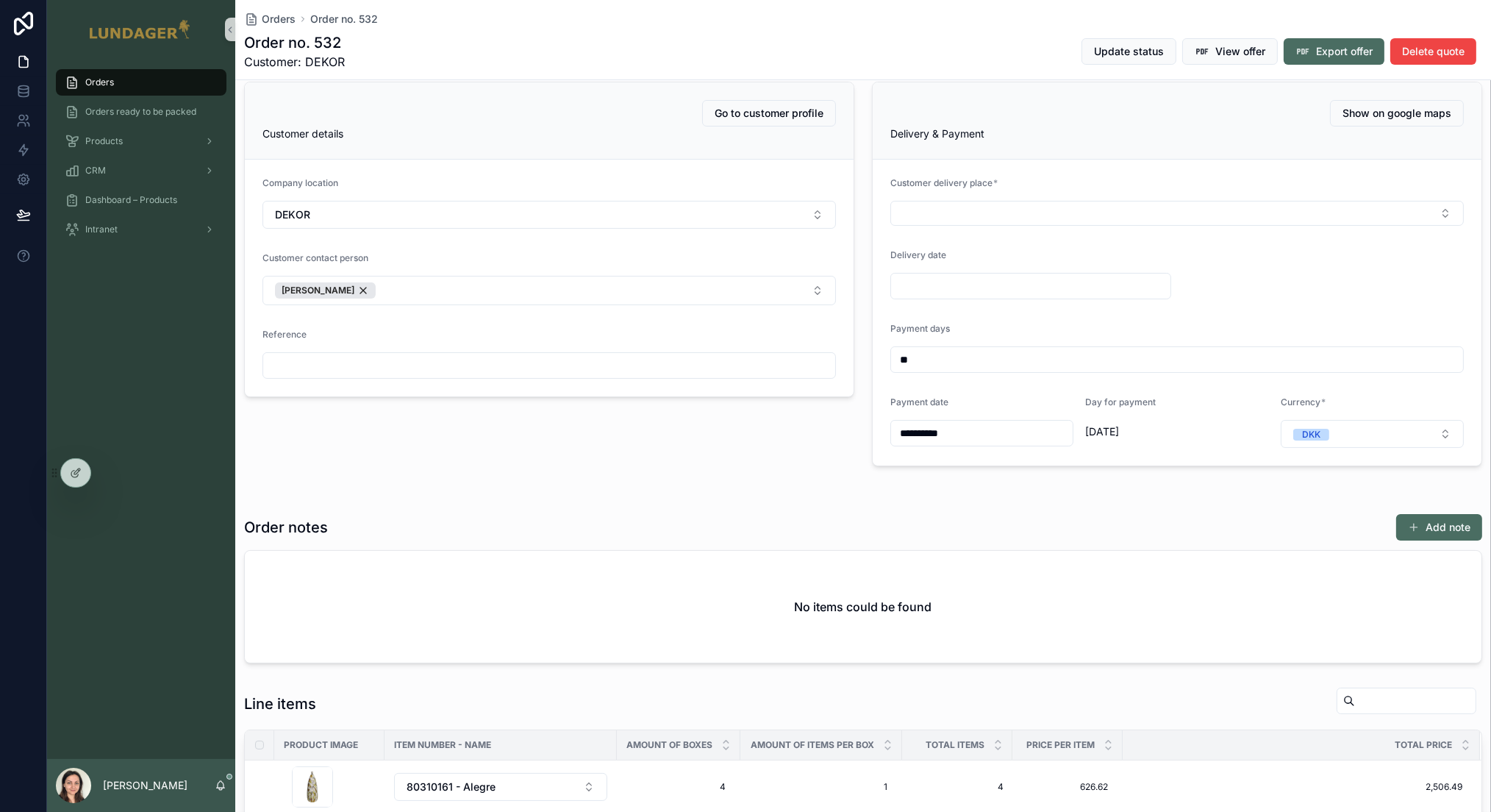
click at [730, 440] on div "Go to customer profile Customer details Company location DEKOR Customer contact…" at bounding box center [549, 274] width 628 height 397
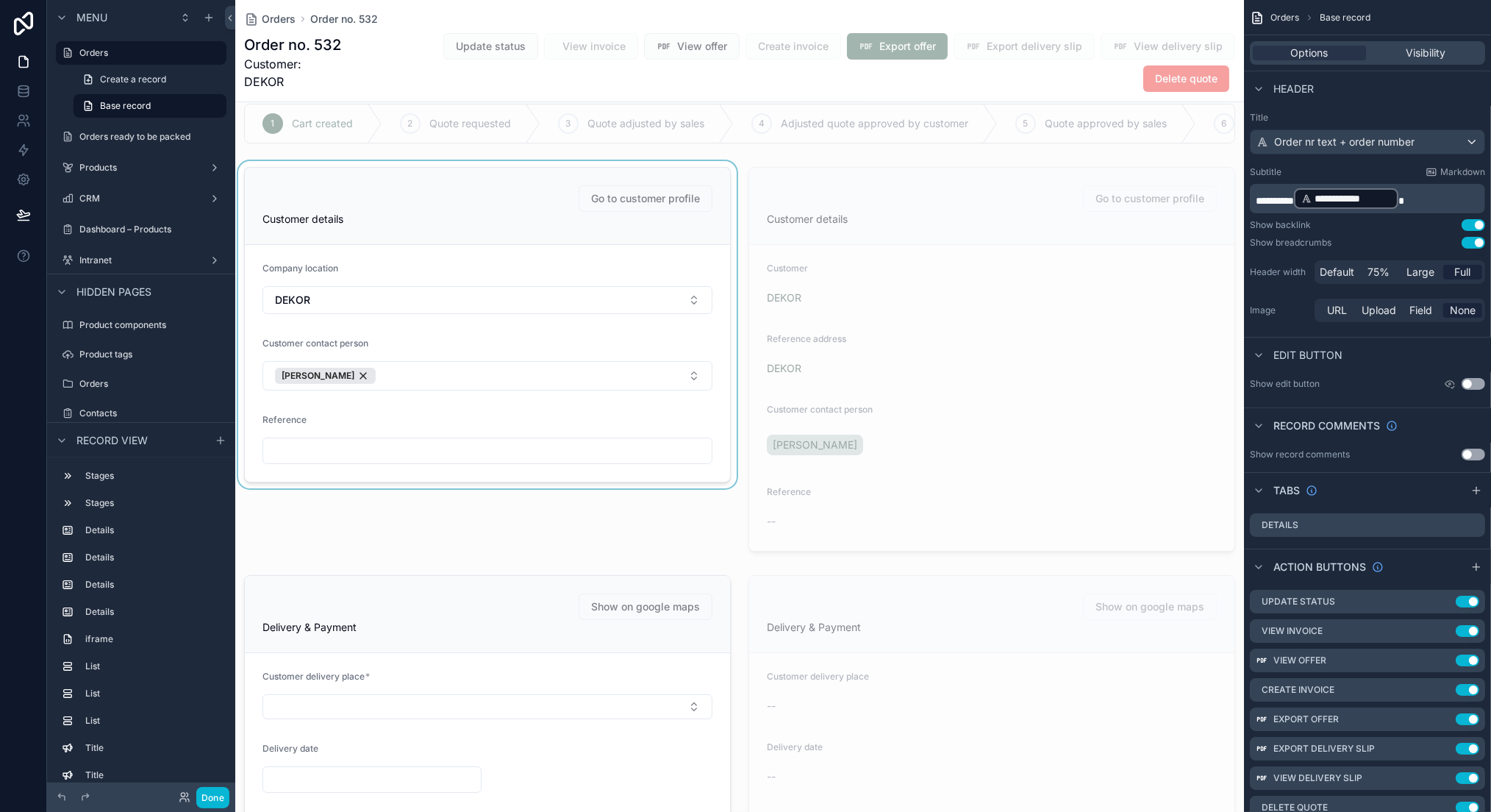
click at [487, 330] on div "scrollable content" at bounding box center [487, 359] width 504 height 397
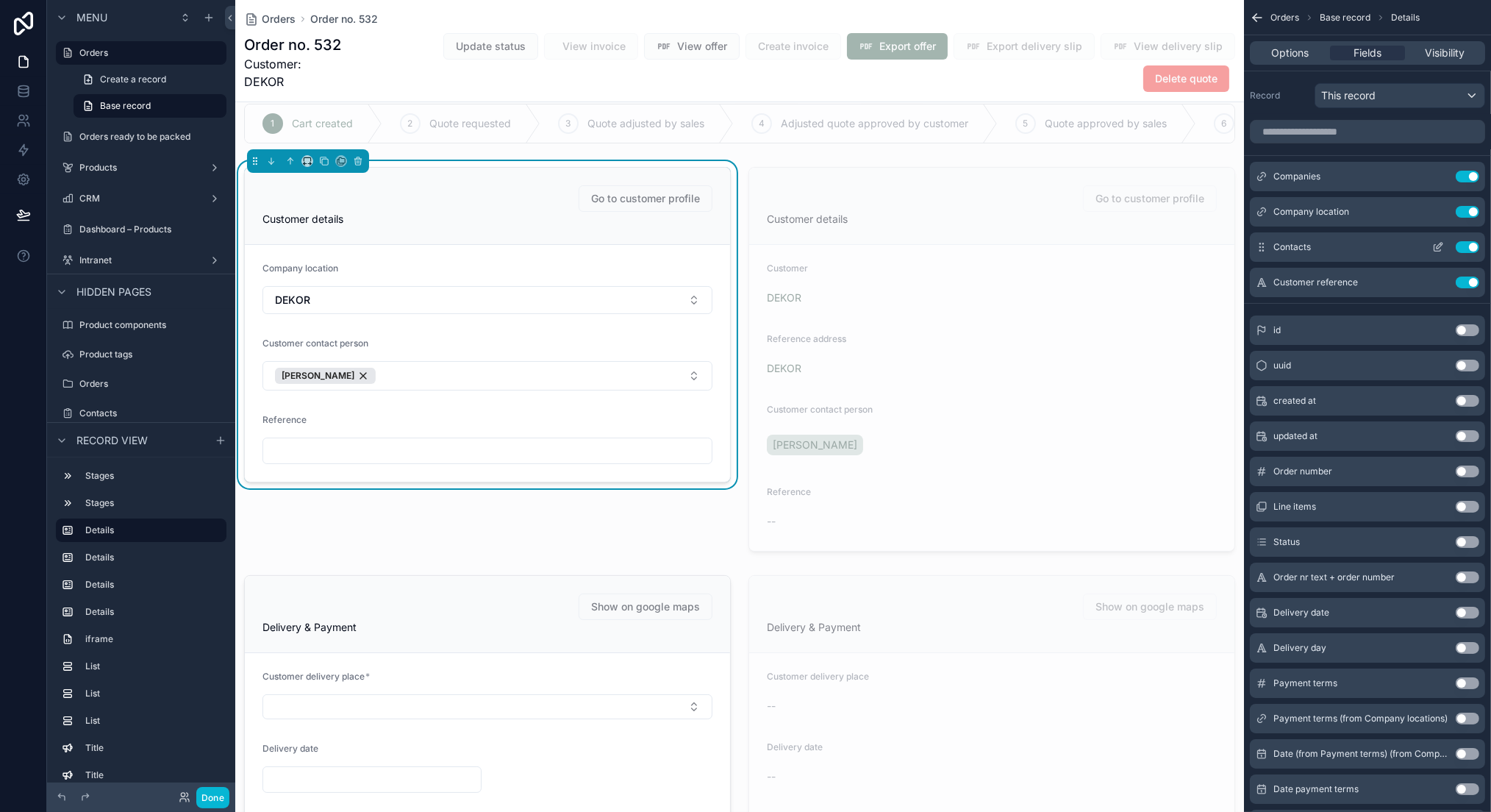
click at [1436, 244] on icon "scrollable content" at bounding box center [1438, 246] width 12 height 12
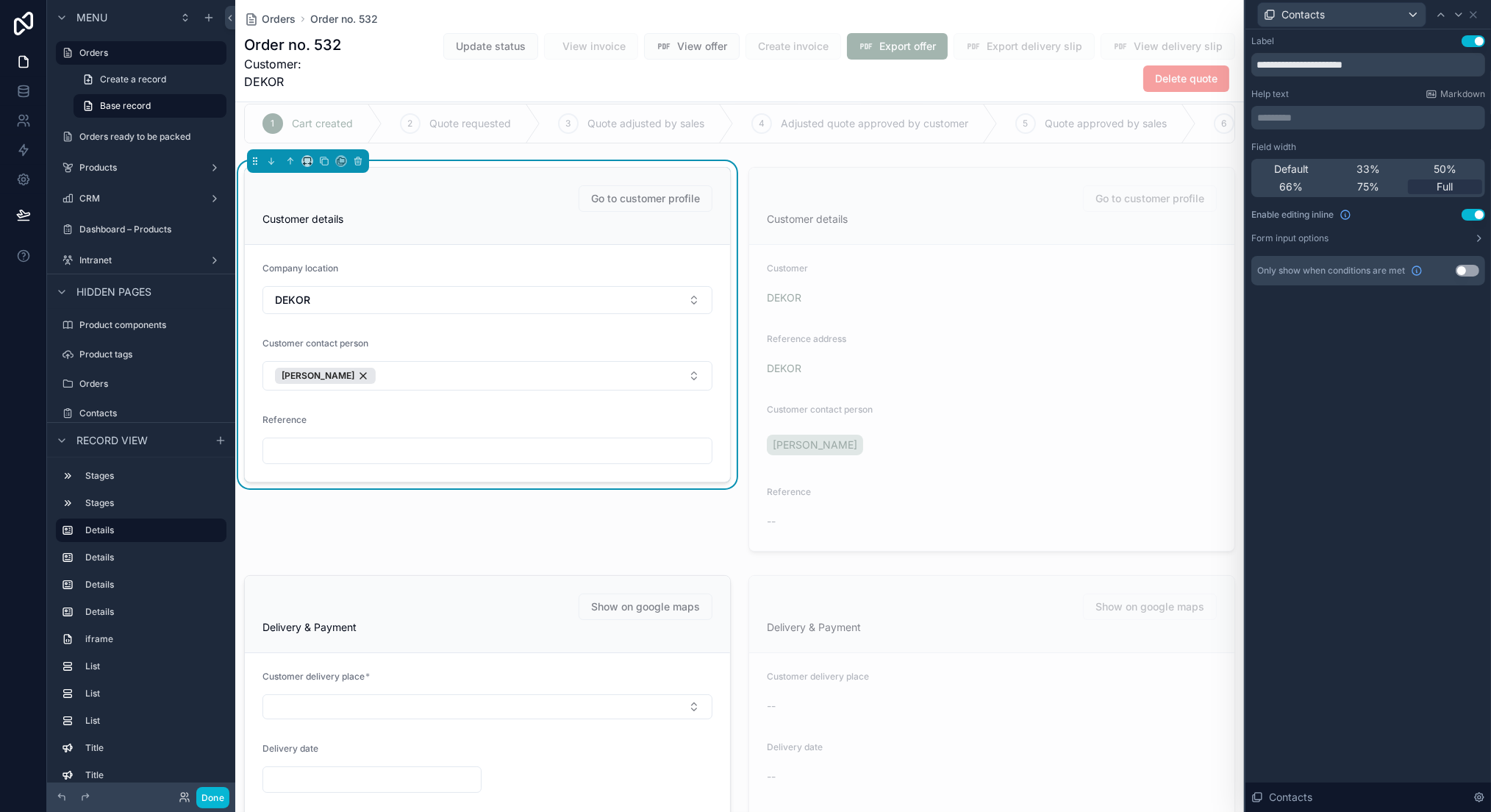
click at [1479, 12] on div "Contacts" at bounding box center [1368, 14] width 234 height 29
click at [1478, 14] on icon at bounding box center [1473, 14] width 12 height 12
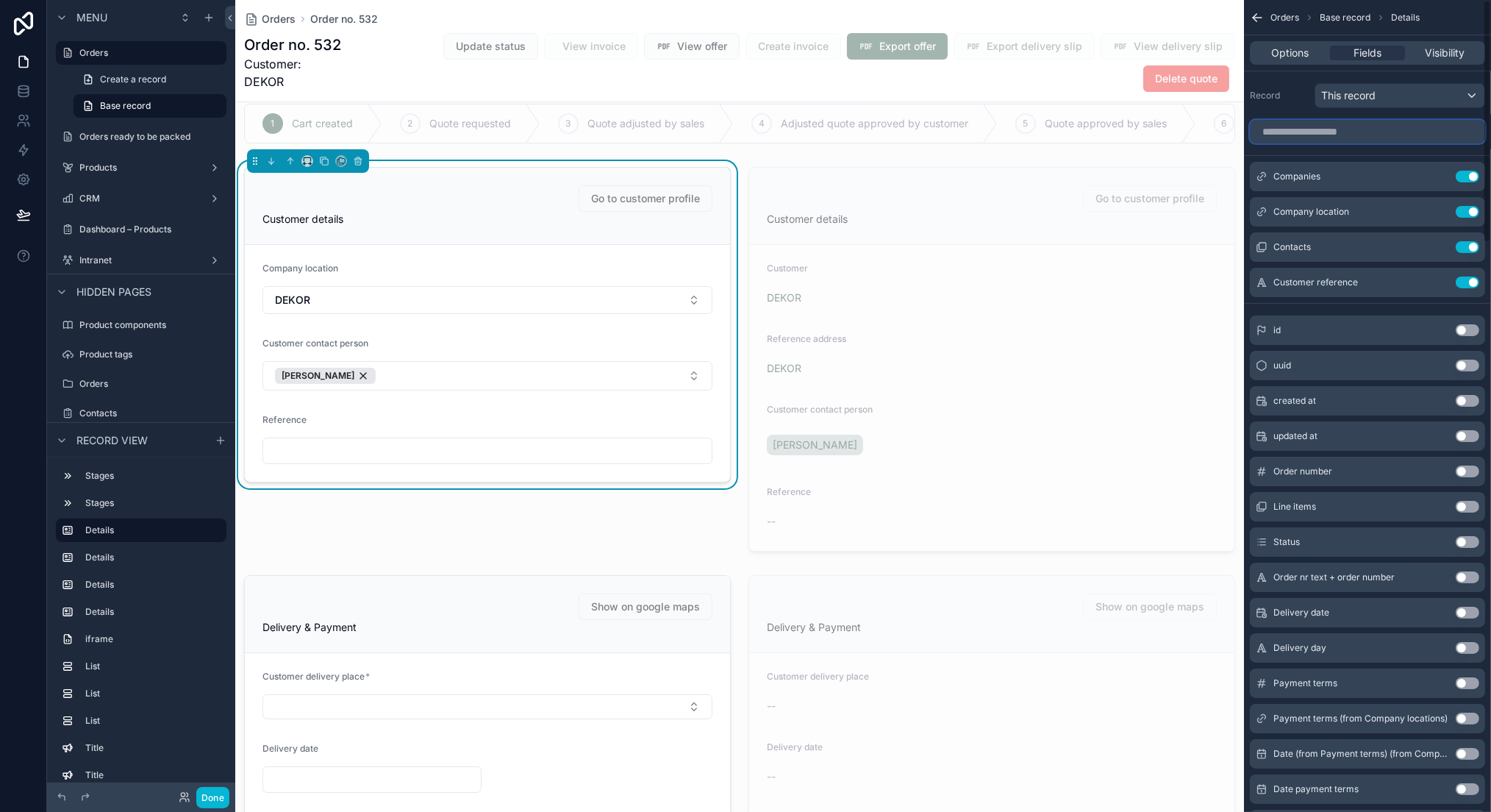
click at [1338, 141] on input "scrollable content" at bounding box center [1367, 132] width 236 height 23
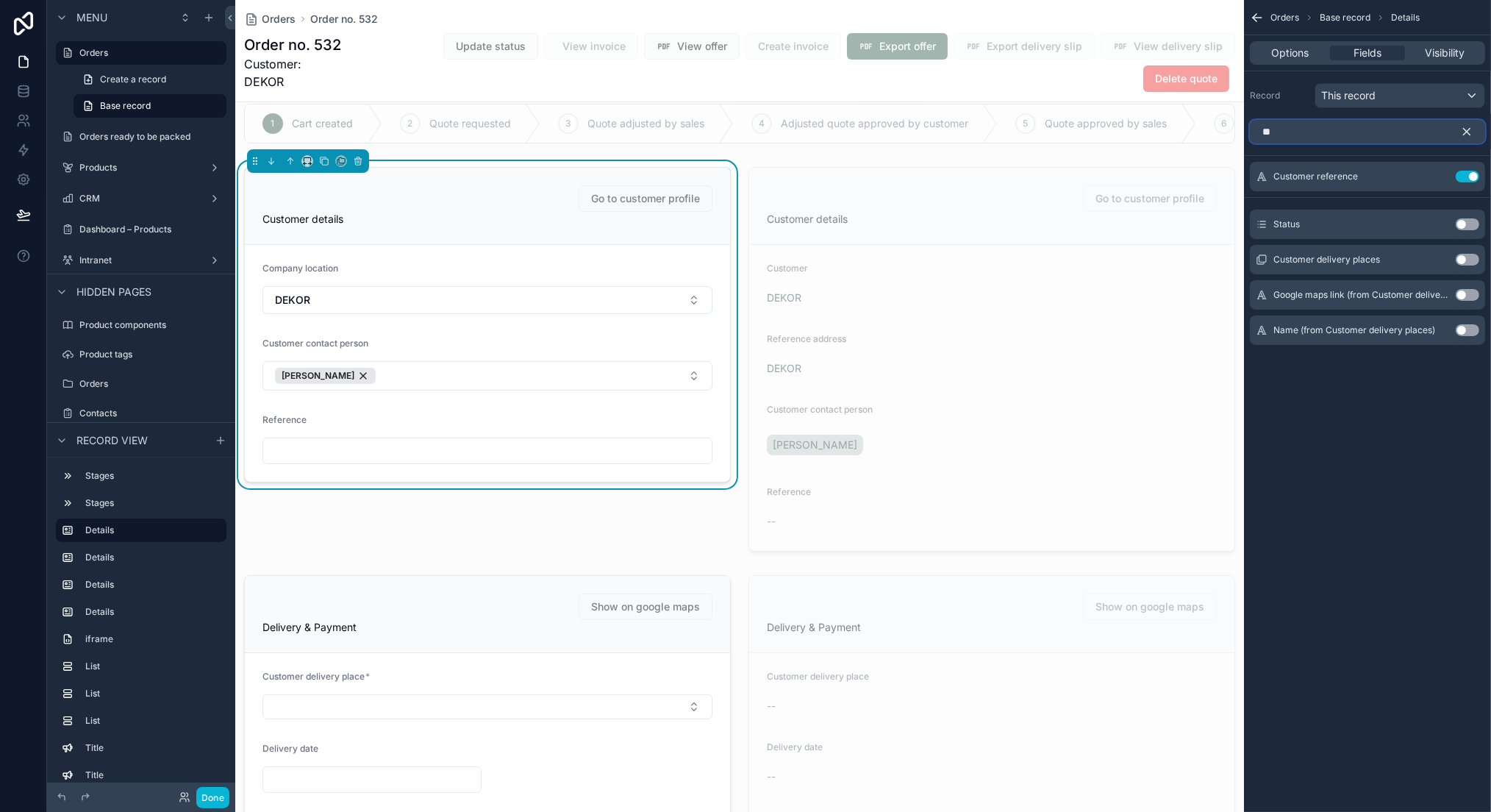
type input "*"
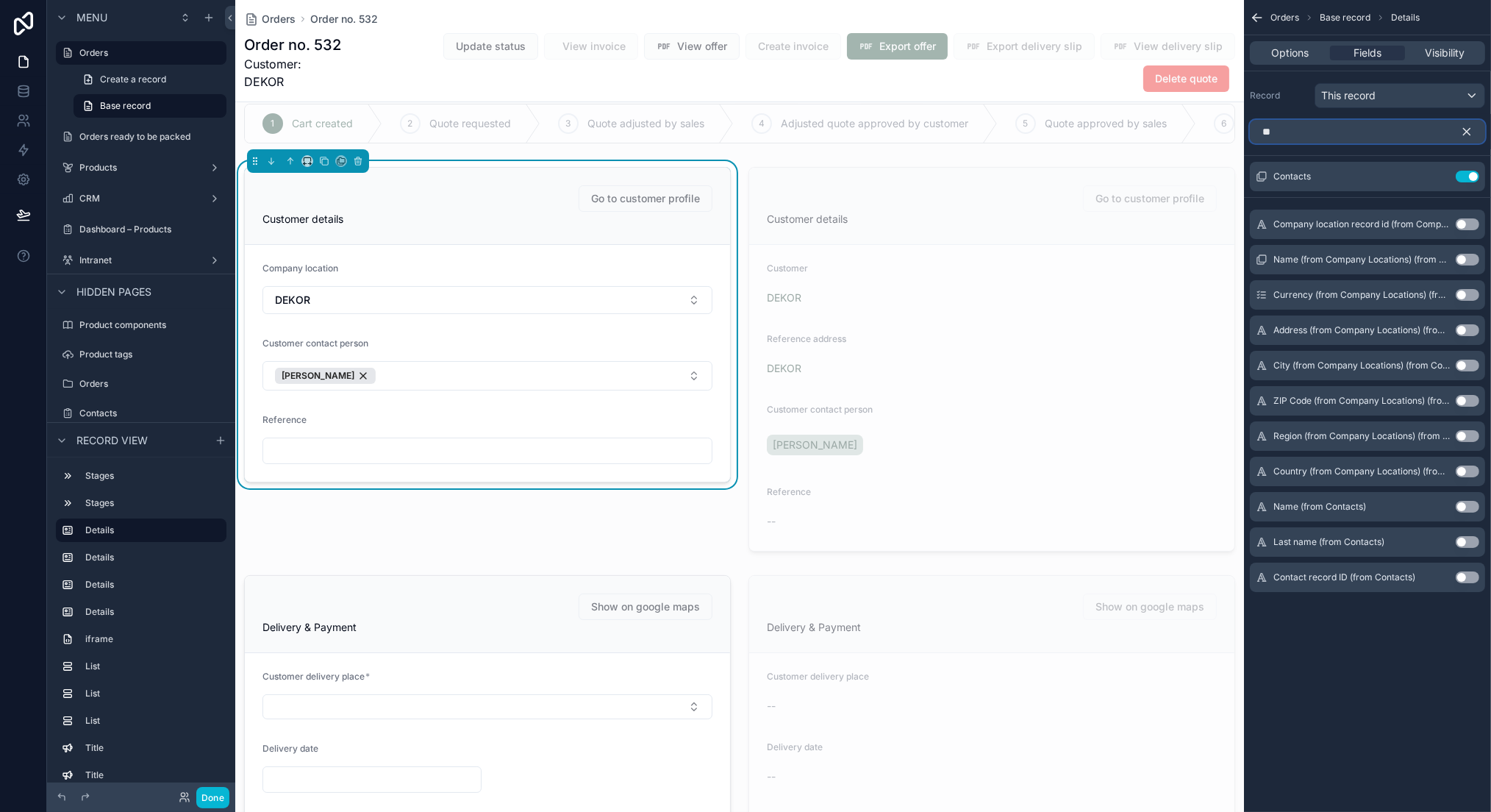
type input "*"
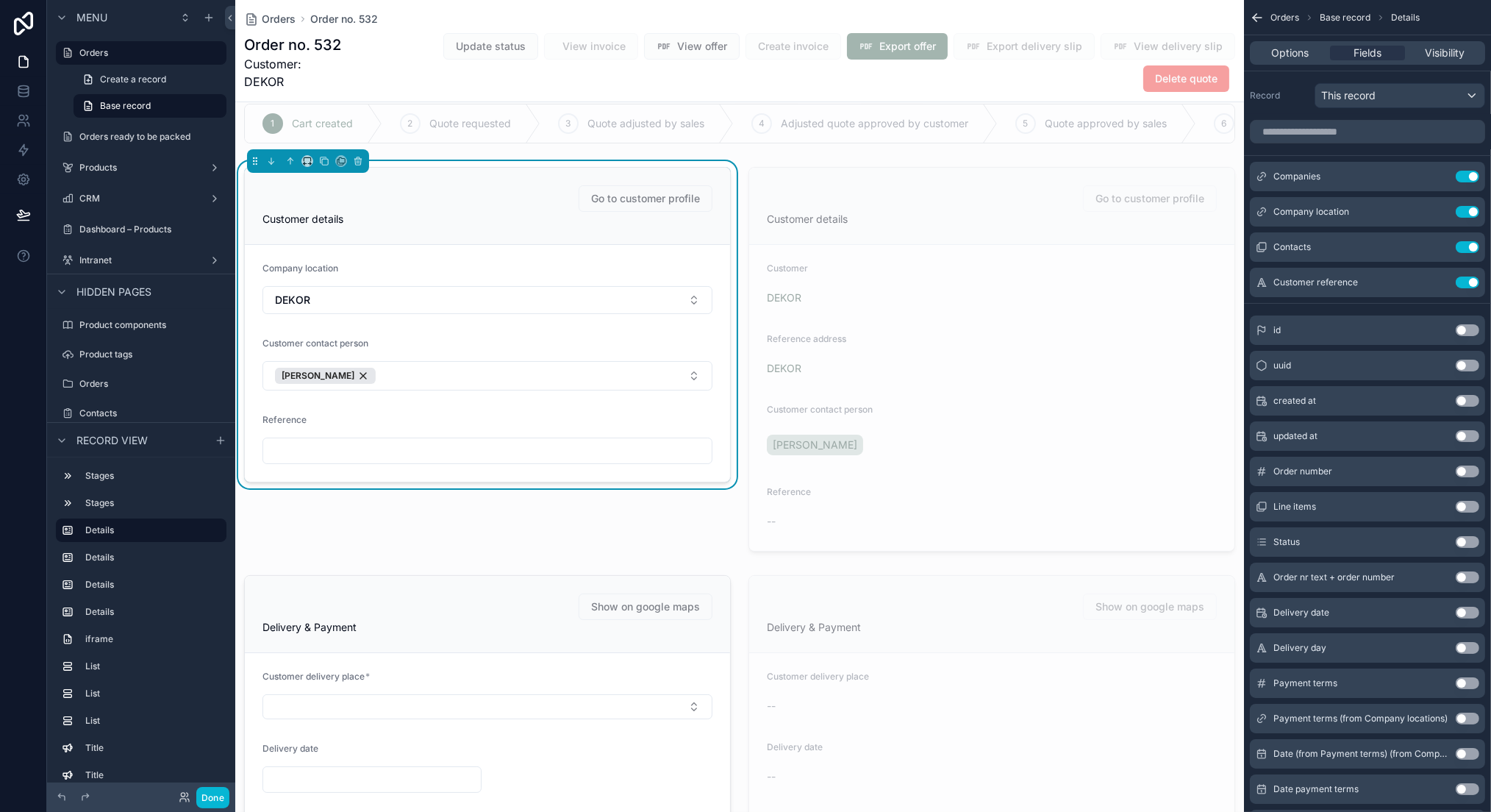
click at [1296, 85] on div "Record This record" at bounding box center [1367, 96] width 236 height 25
click at [1251, 12] on icon "scrollable content" at bounding box center [1257, 17] width 14 height 14
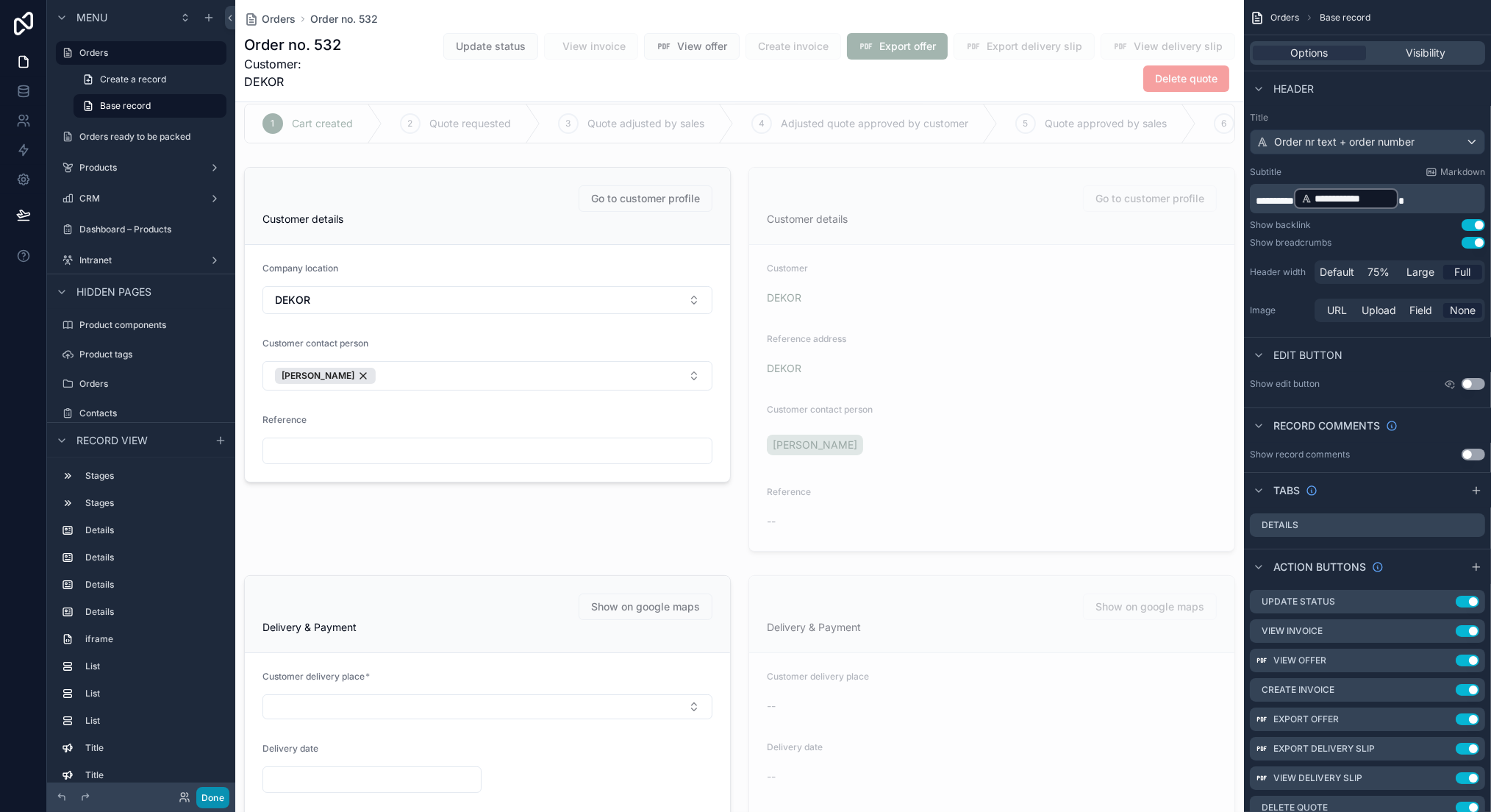
click at [216, 795] on button "Done" at bounding box center [212, 798] width 33 height 21
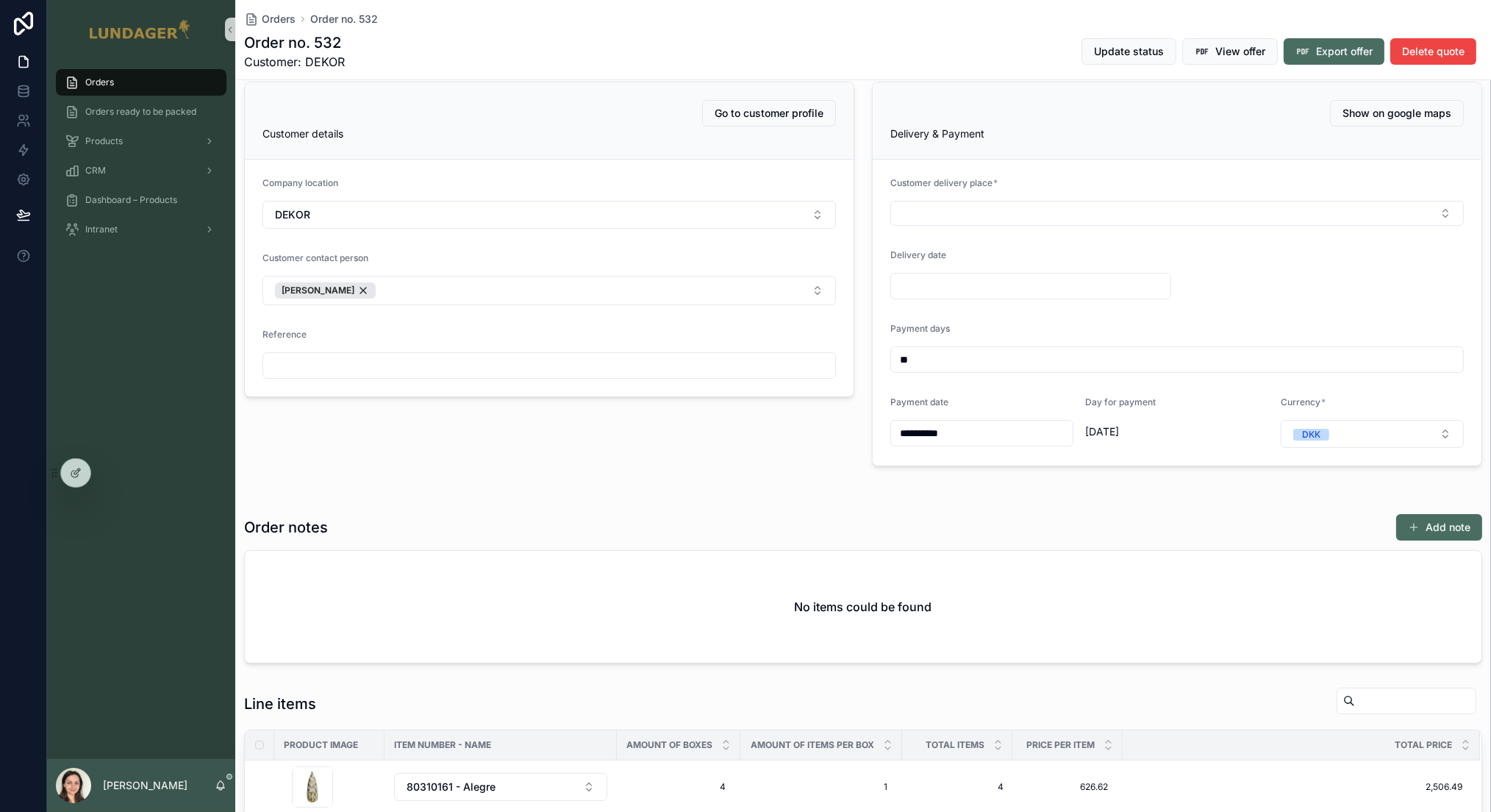
click at [1213, 64] on div "Update status View offer Export offer Delete quote" at bounding box center [1276, 51] width 413 height 28
click at [1215, 43] on button "View offer" at bounding box center [1230, 52] width 96 height 27
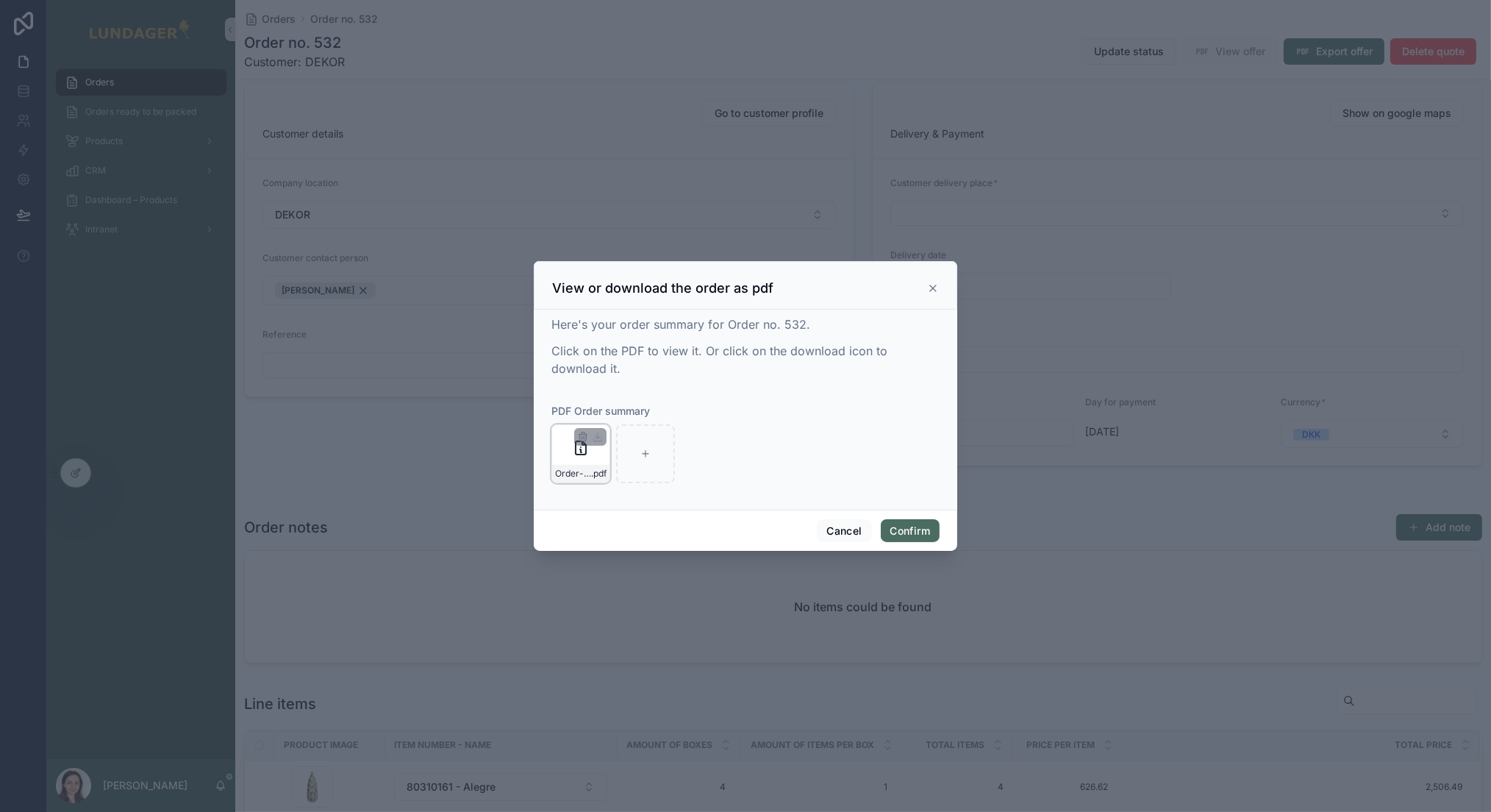
click at [594, 462] on div "Order-no.-532---DEKOR .pdf" at bounding box center [581, 454] width 59 height 59
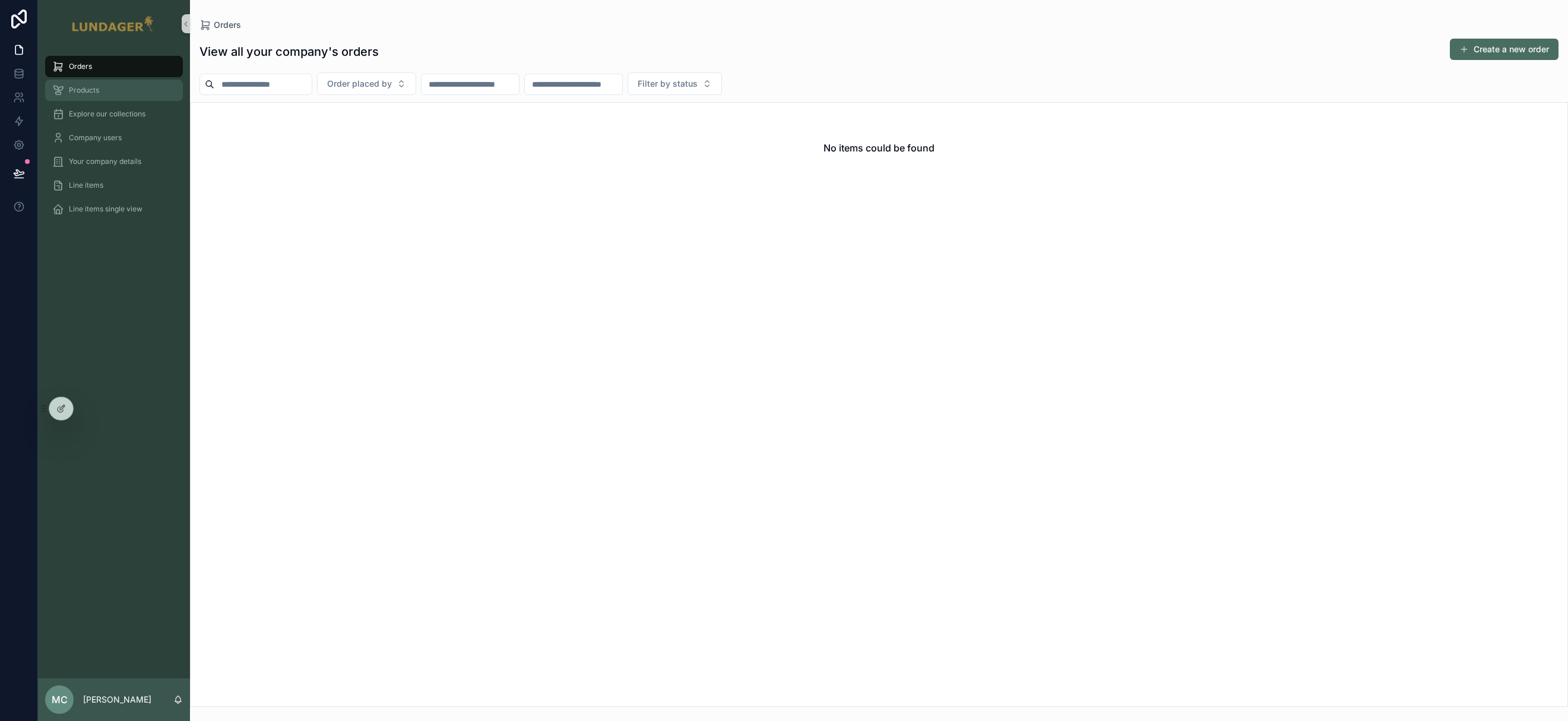
click at [98, 86] on div "Products" at bounding box center [113, 90] width 124 height 19
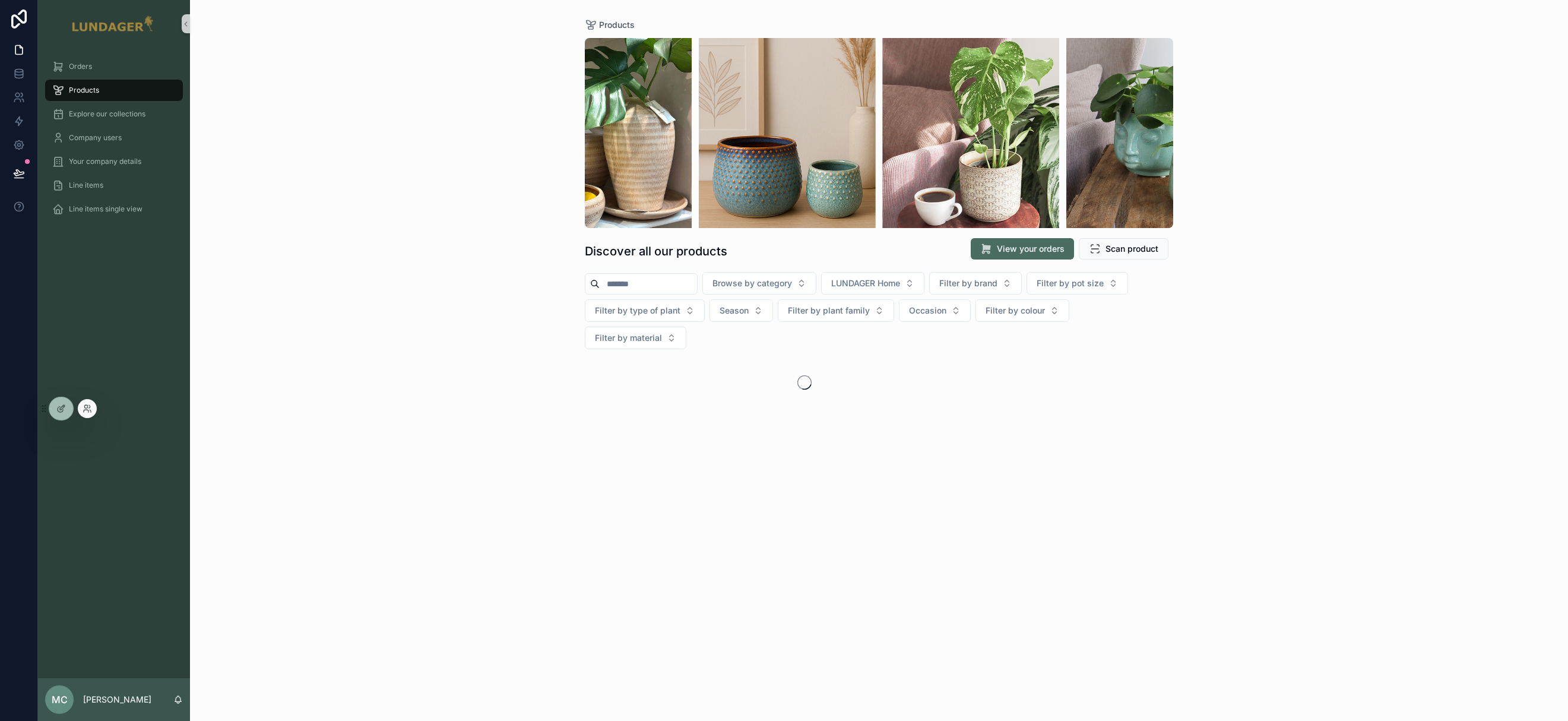
click at [81, 410] on div at bounding box center [87, 409] width 19 height 19
click at [91, 410] on icon at bounding box center [87, 408] width 9 height 9
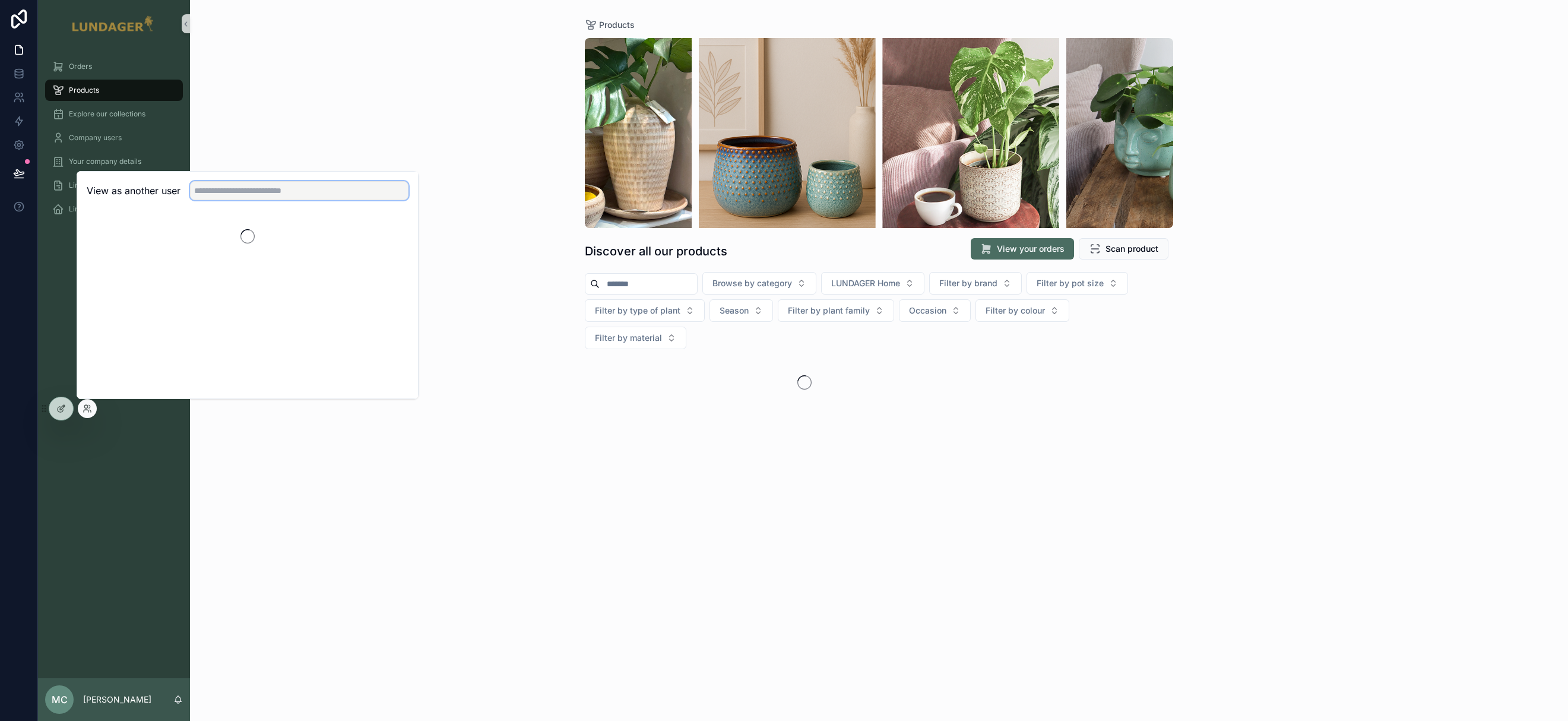
click at [243, 197] on input "text" at bounding box center [299, 190] width 218 height 19
type input "***"
click at [390, 231] on button "Select" at bounding box center [393, 234] width 31 height 17
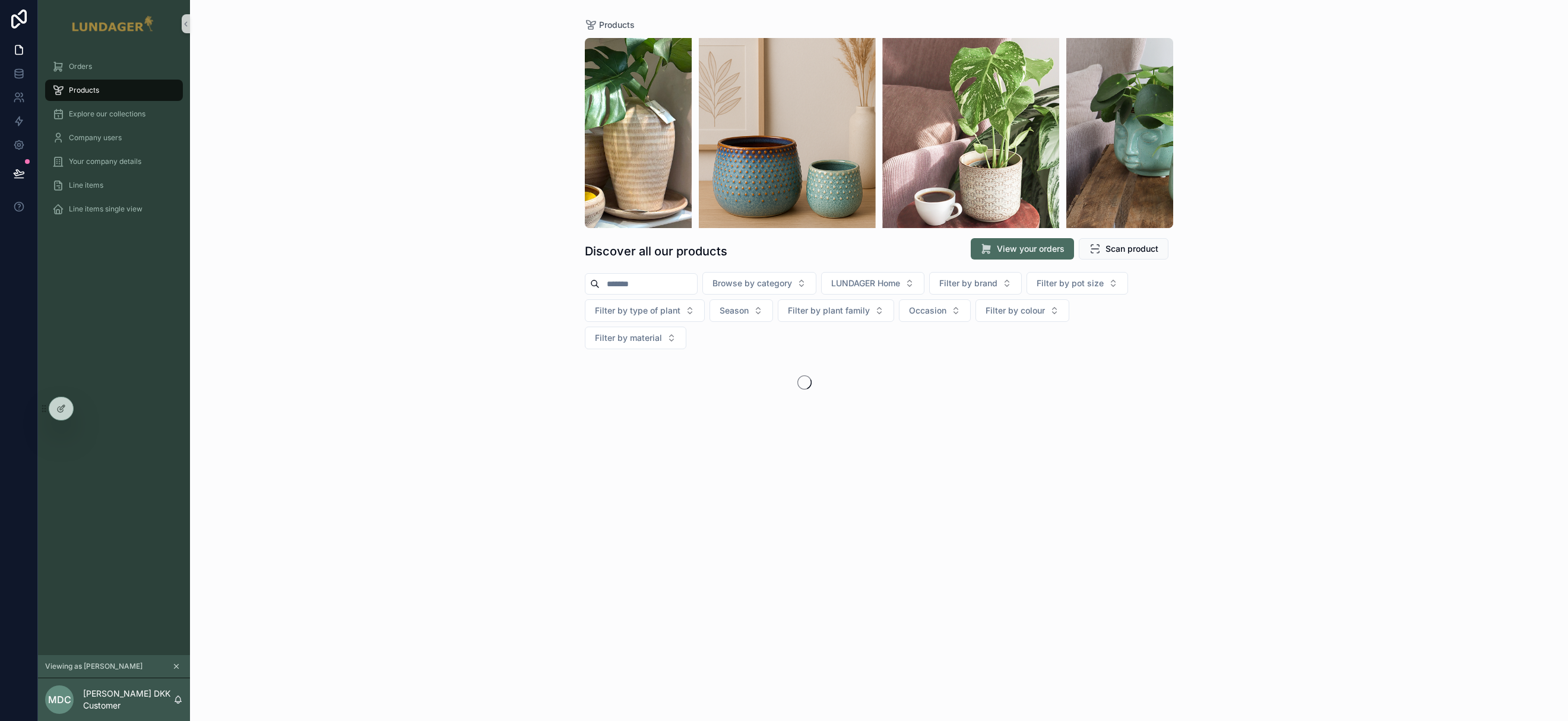
click at [1411, 331] on div "Products Discover all our products View your orders Scan product Browse by cate…" at bounding box center [879, 360] width 1378 height 721
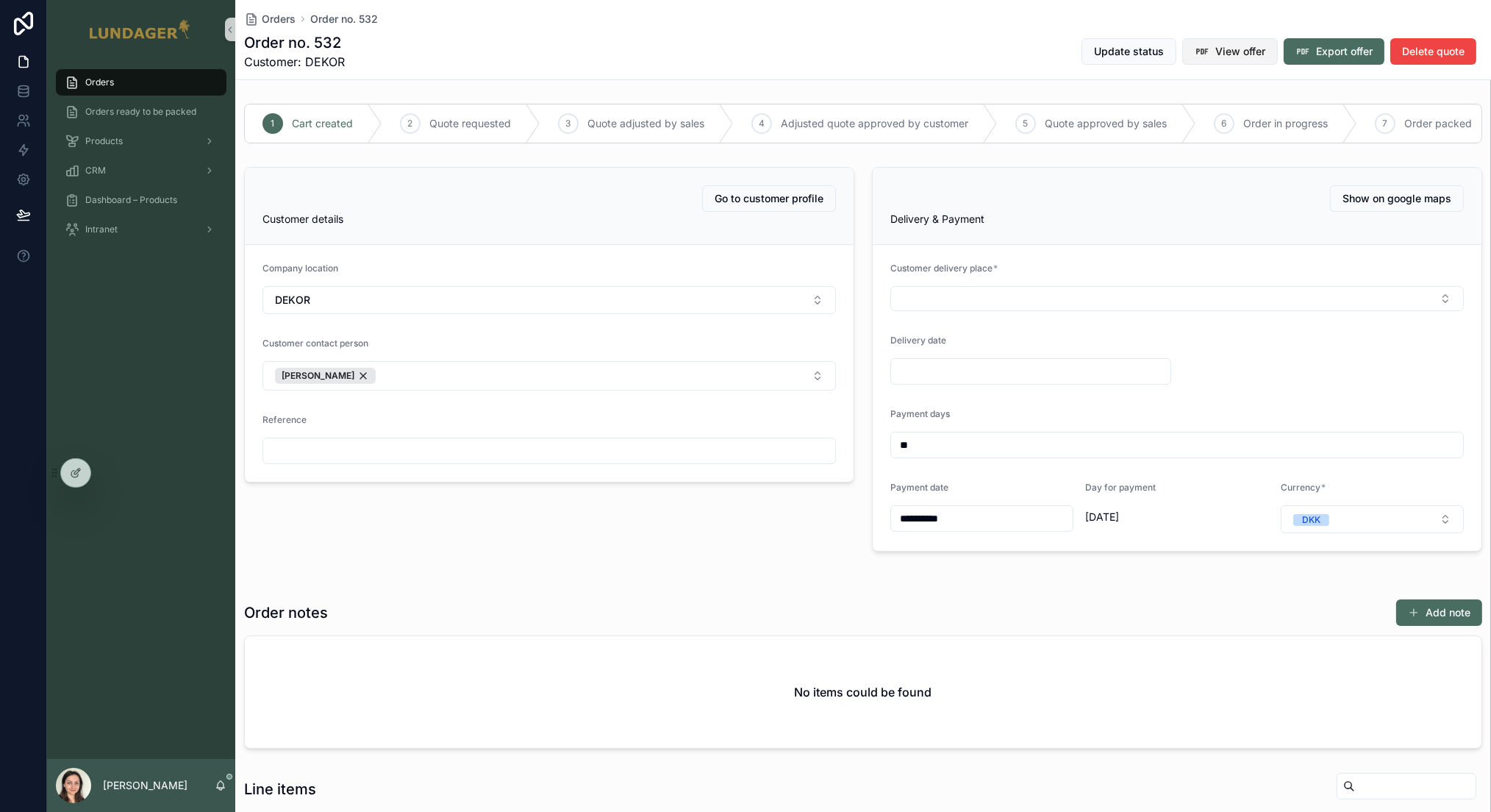
click at [1231, 55] on span "View offer" at bounding box center [1240, 51] width 50 height 14
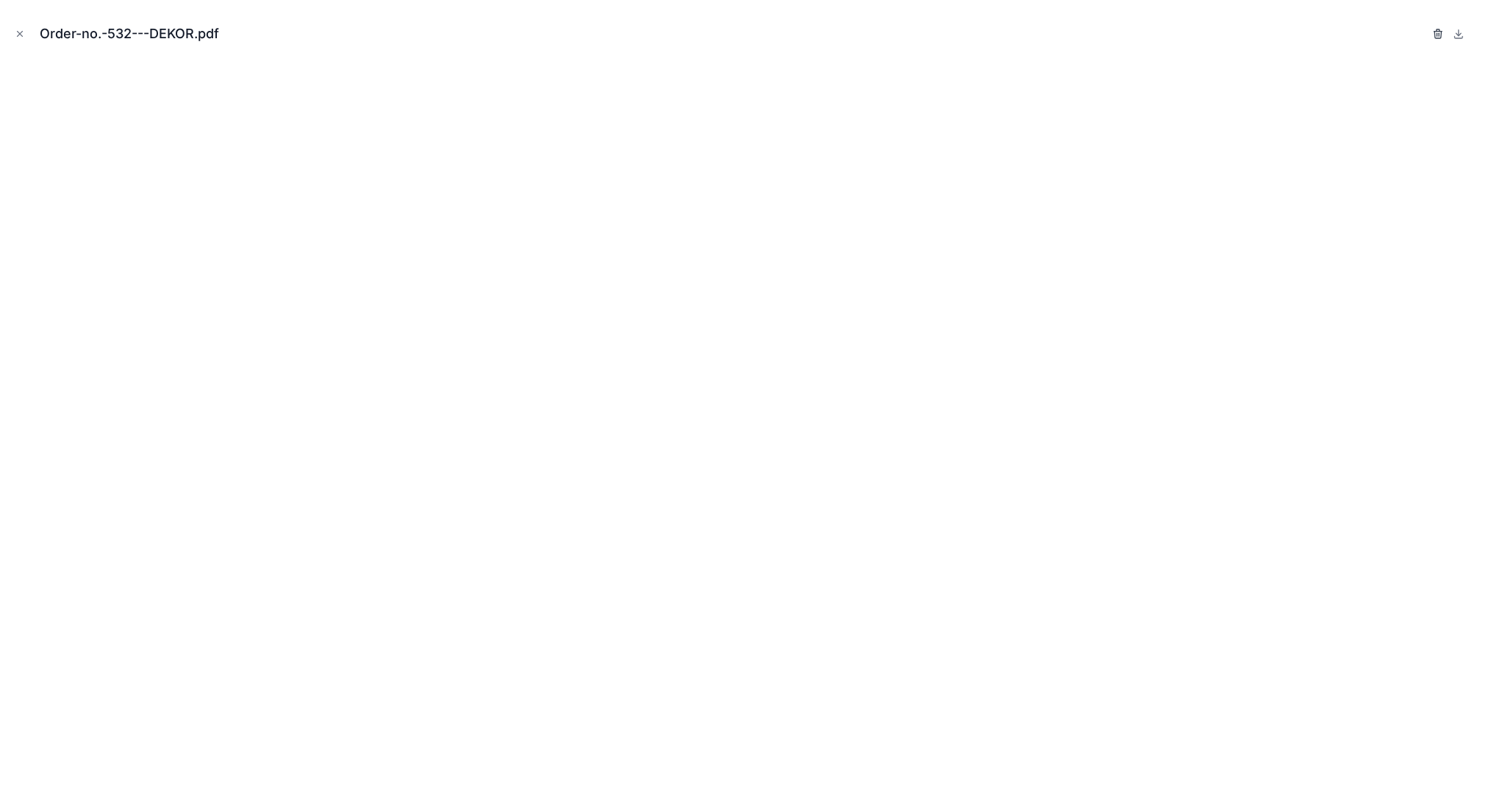
click at [1436, 32] on icon "button" at bounding box center [1438, 33] width 12 height 12
click at [1425, 33] on icon "button" at bounding box center [1425, 34] width 0 height 3
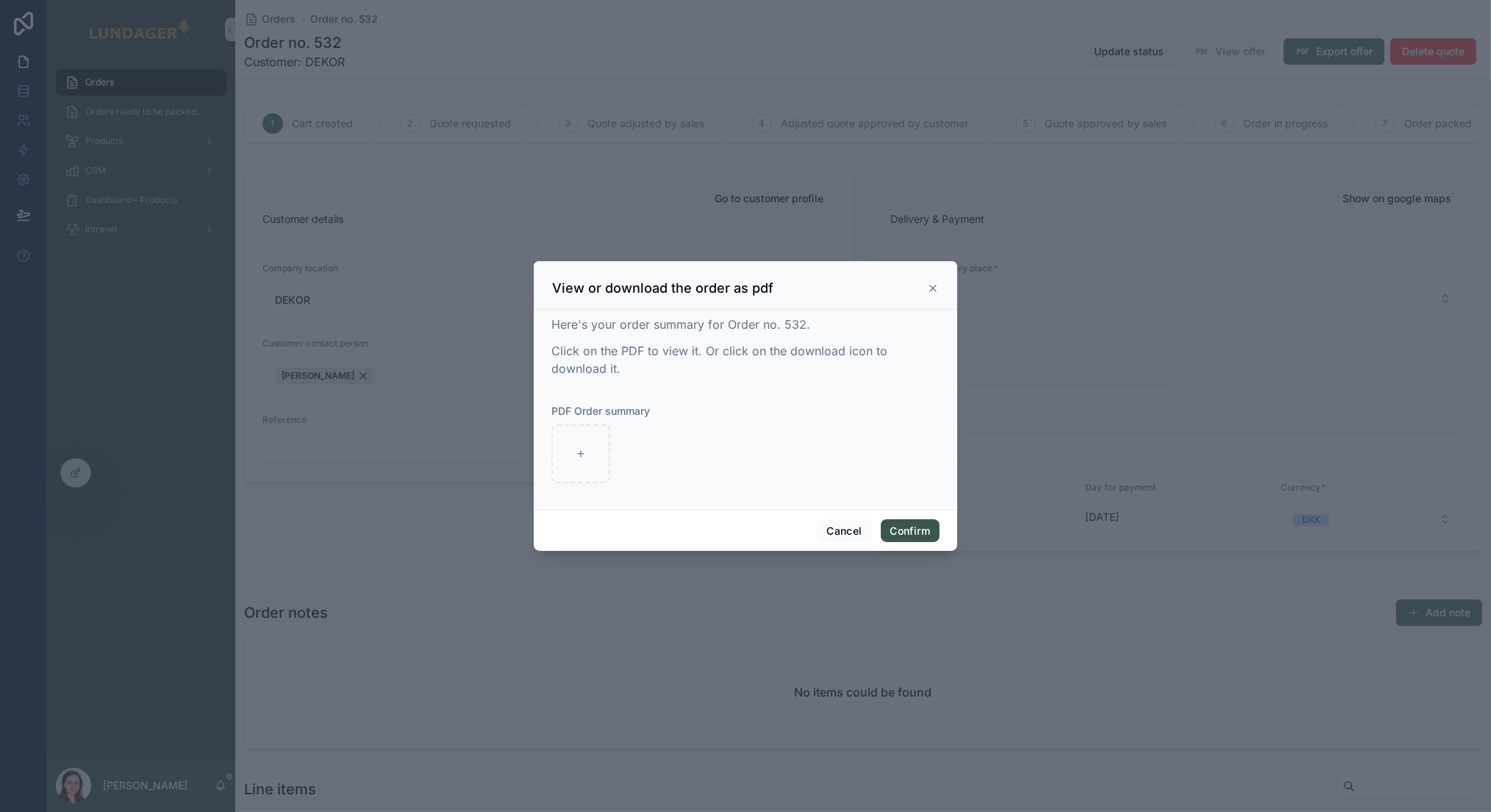
click at [911, 527] on button "Confirm" at bounding box center [911, 531] width 59 height 23
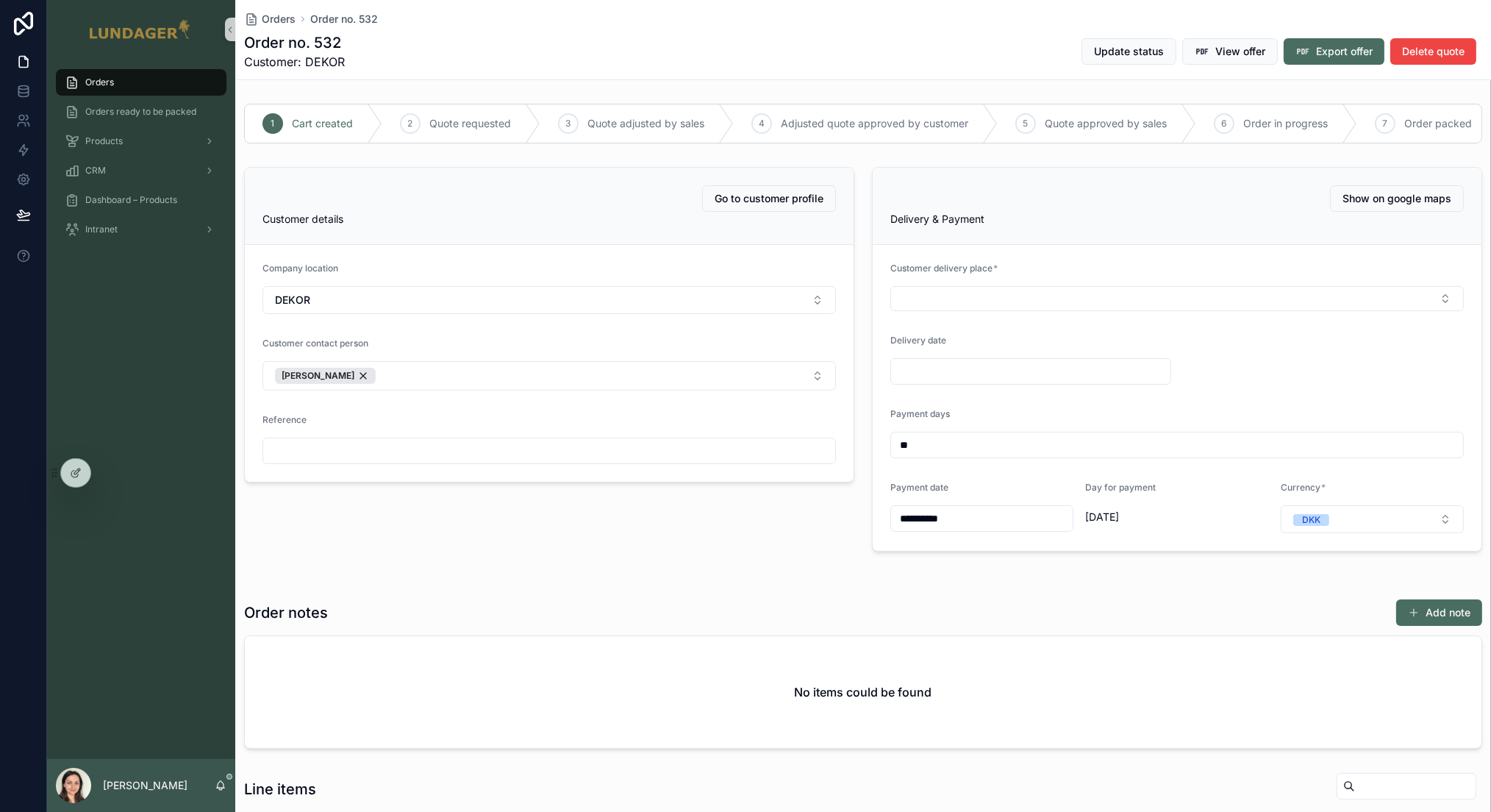
click at [134, 339] on div "Orders Orders ready to be packed Products CRM Dashboard – Products Intranet" at bounding box center [141, 409] width 188 height 700
click at [125, 314] on div "Orders Orders ready to be packed Products CRM Dashboard – Products Intranet" at bounding box center [141, 409] width 188 height 700
click at [124, 136] on div "Products" at bounding box center [141, 141] width 153 height 23
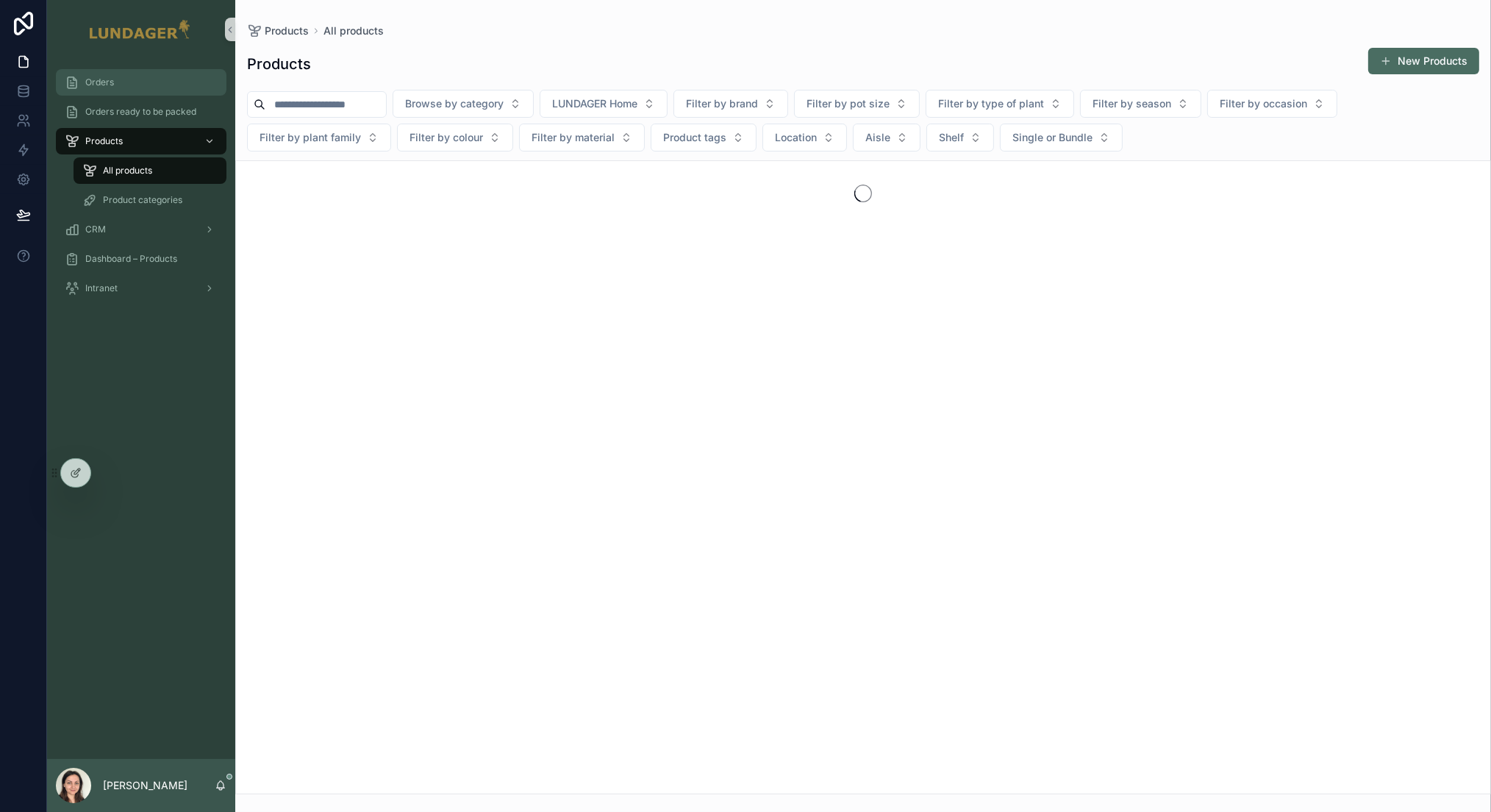
click at [128, 83] on div "Orders" at bounding box center [141, 82] width 153 height 23
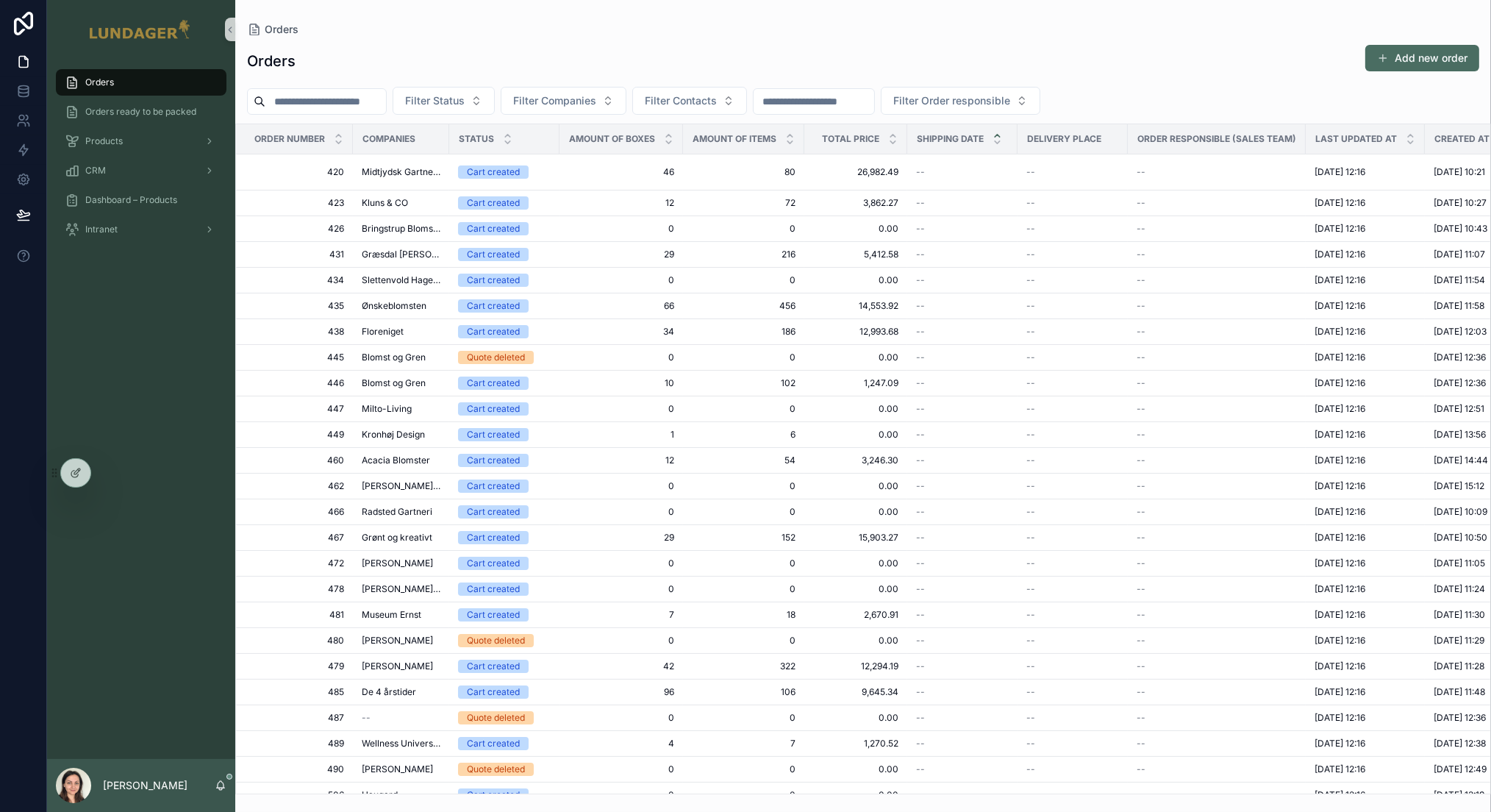
click at [1197, 105] on div "Filter Status Filter Companies Filter Contacts Filter Order responsible" at bounding box center [863, 100] width 1255 height 28
click at [21, 153] on icon at bounding box center [23, 150] width 14 height 14
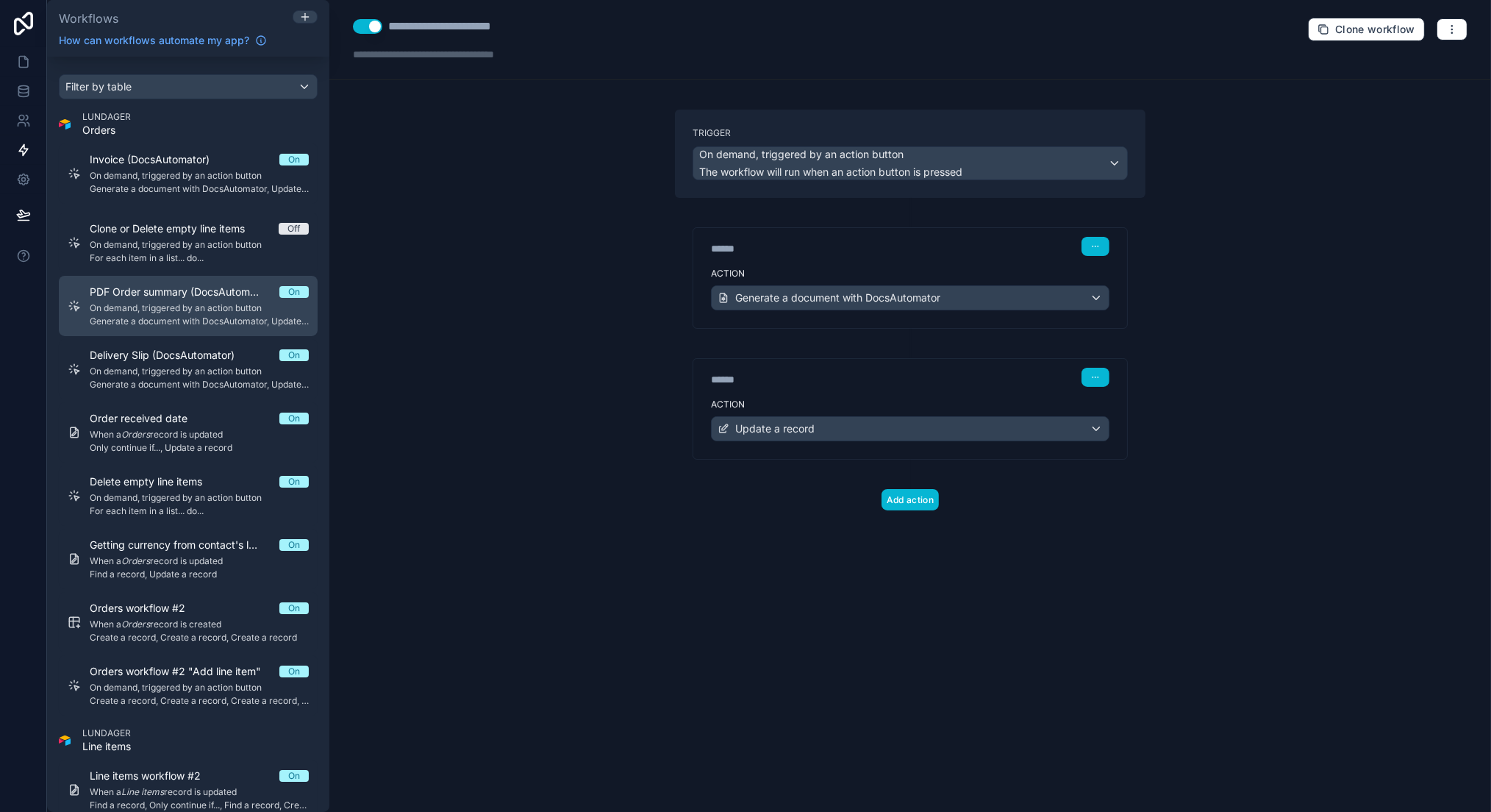
click at [156, 307] on span "On demand, triggered by an action button" at bounding box center [199, 307] width 219 height 12
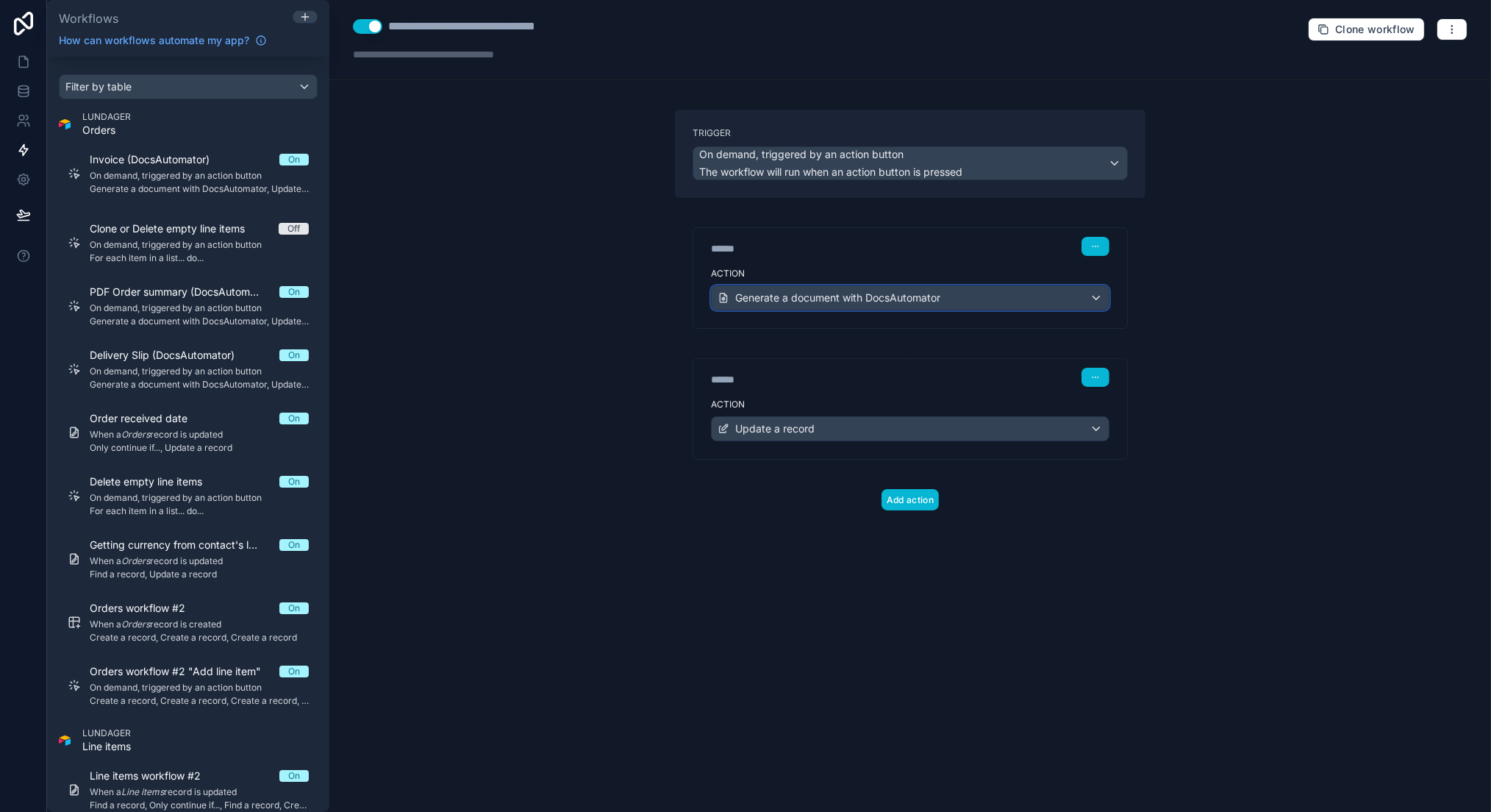
click at [1103, 295] on div "Generate a document with DocsAutomator" at bounding box center [910, 297] width 397 height 23
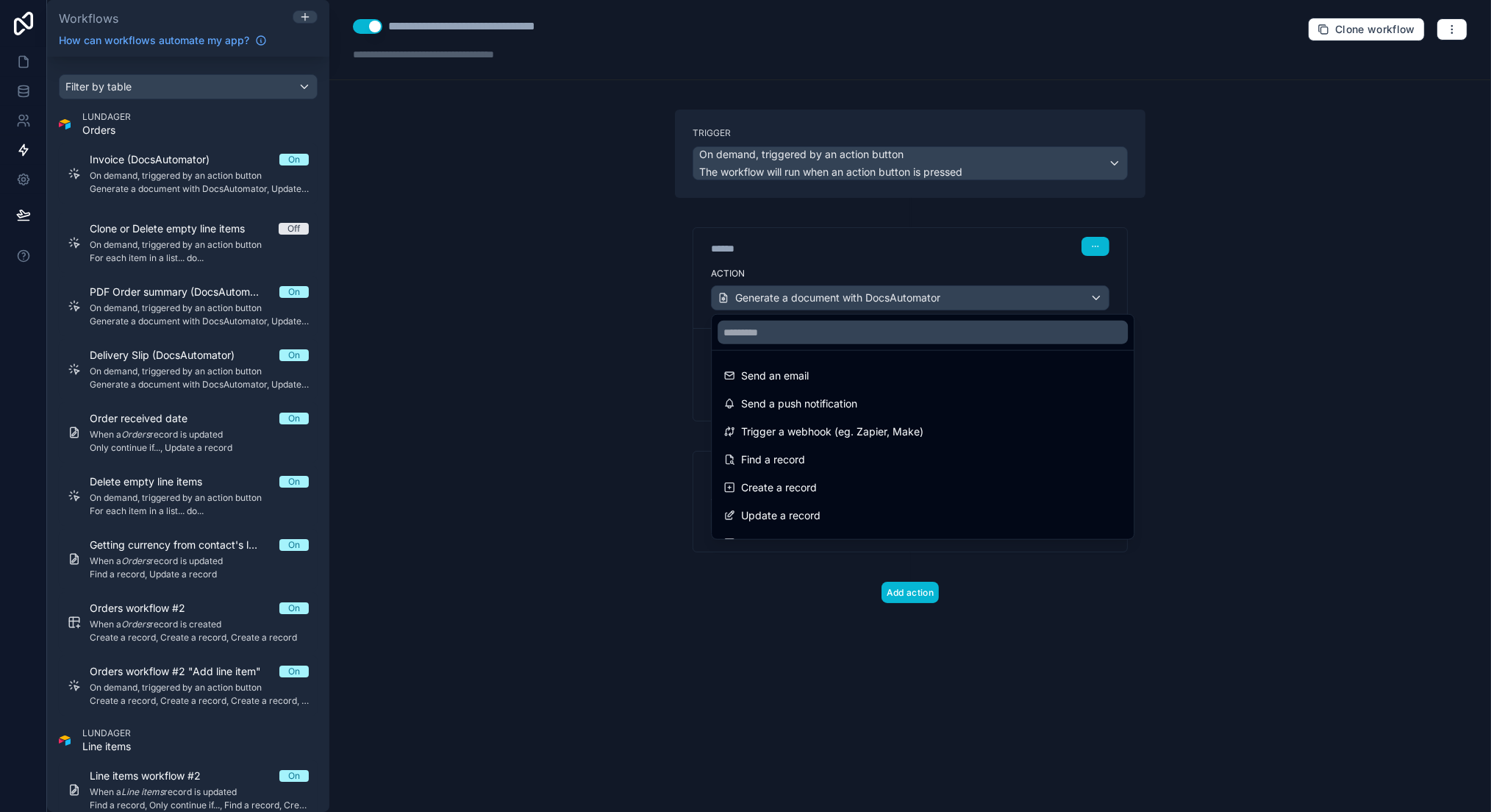
click at [1103, 295] on div at bounding box center [745, 406] width 1491 height 812
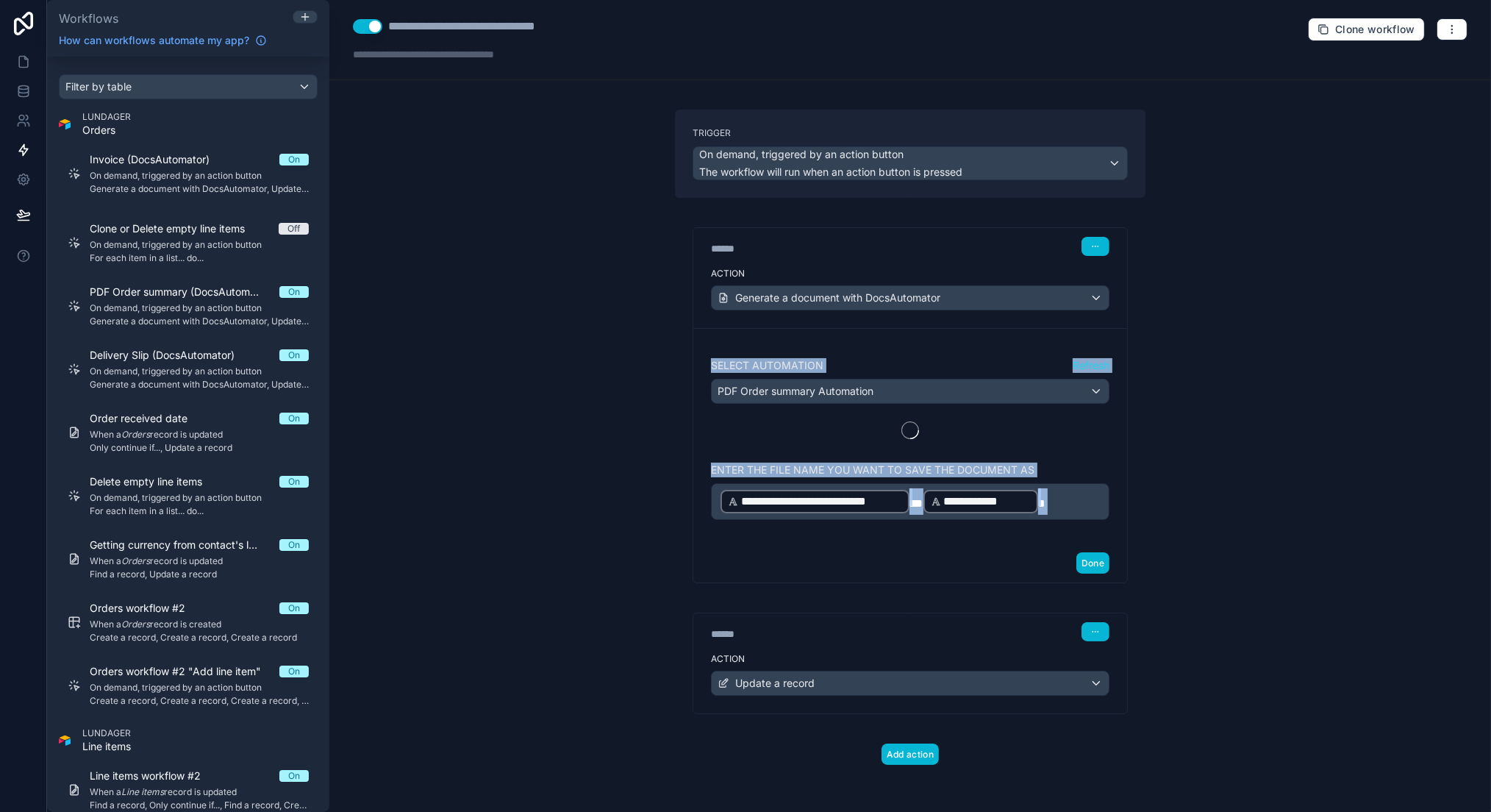
click at [1201, 336] on div "**********" at bounding box center [910, 406] width 1161 height 812
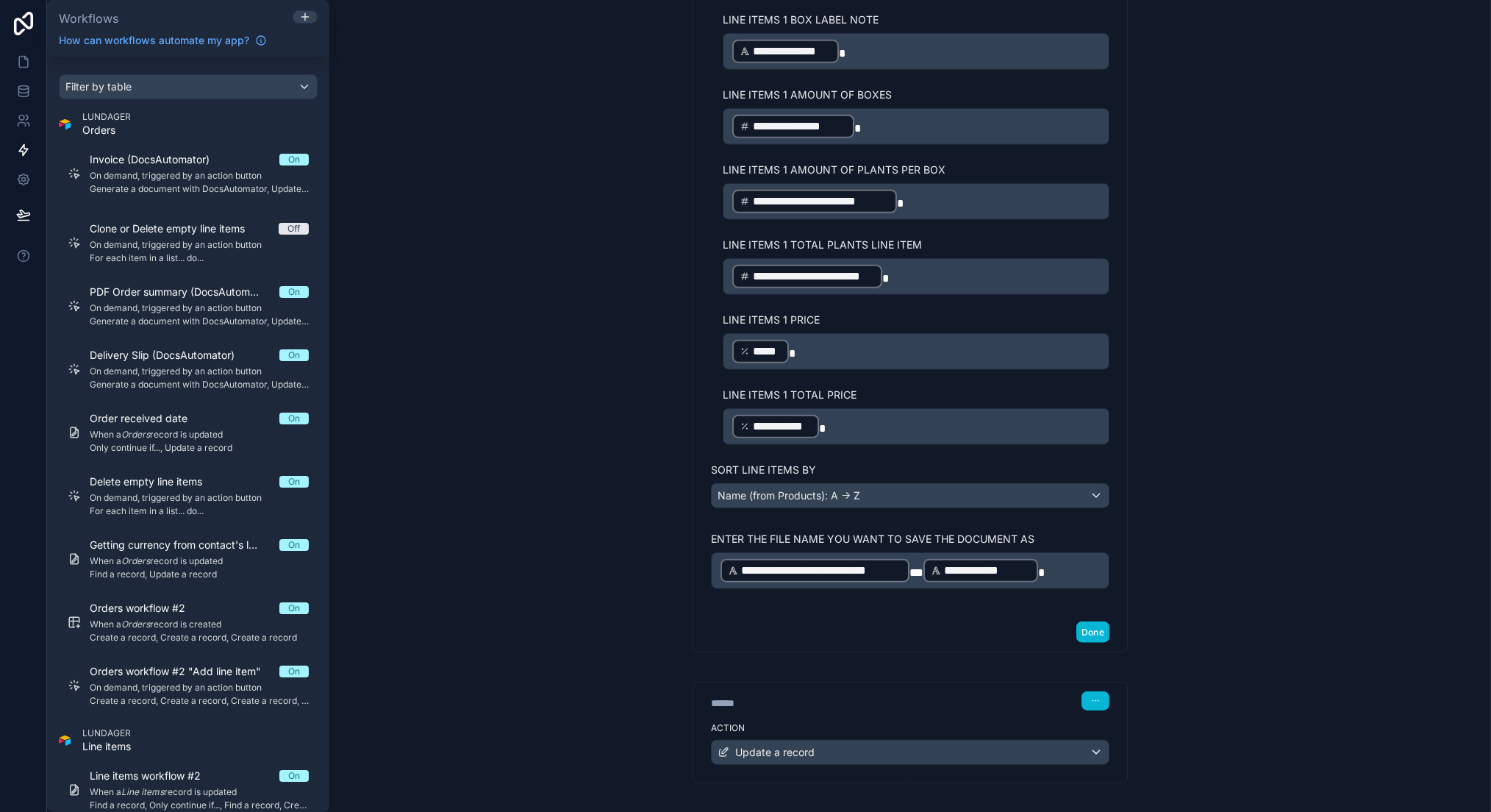
scroll to position [2312, 0]
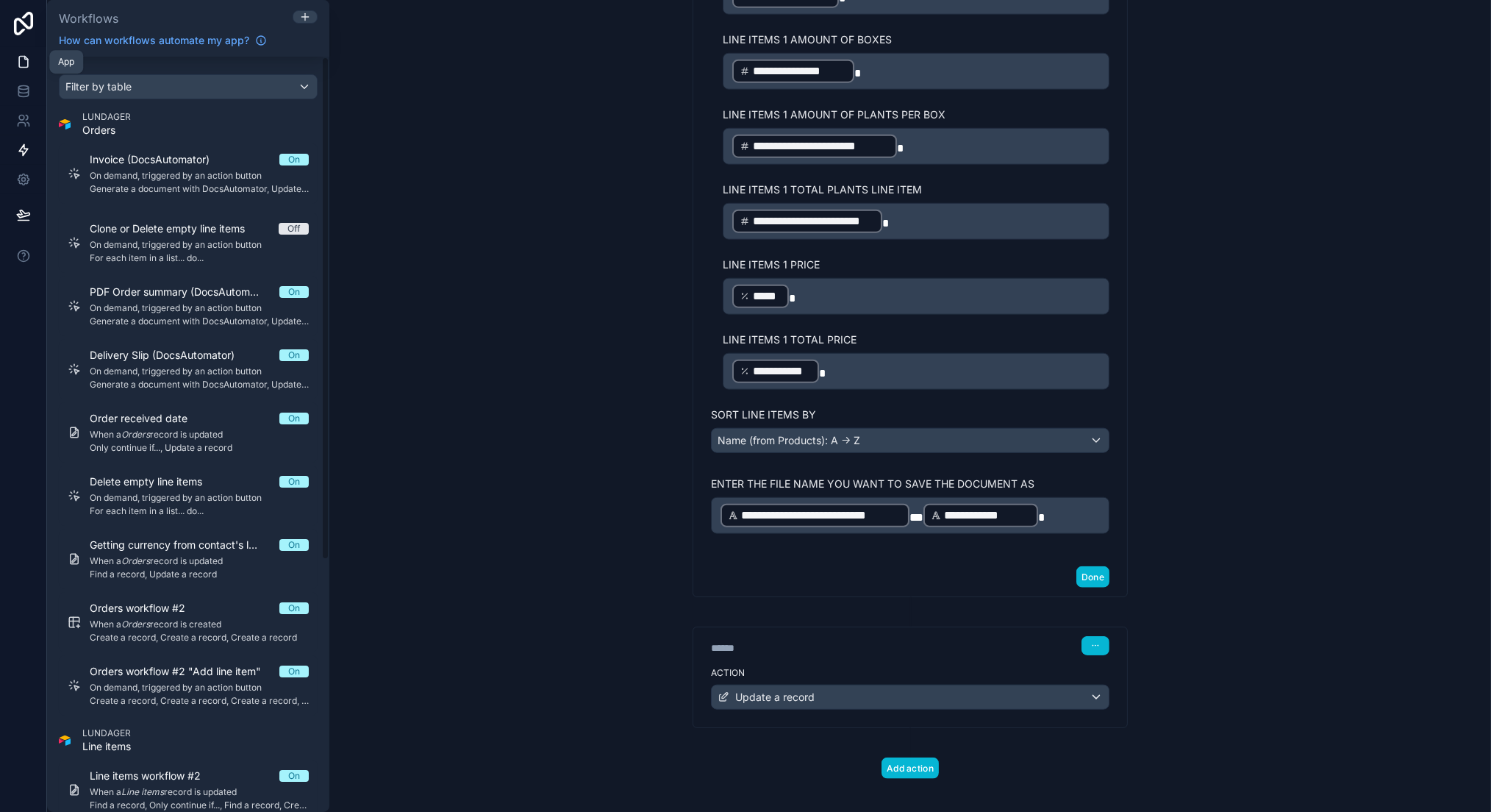
click at [24, 61] on icon at bounding box center [23, 62] width 14 height 14
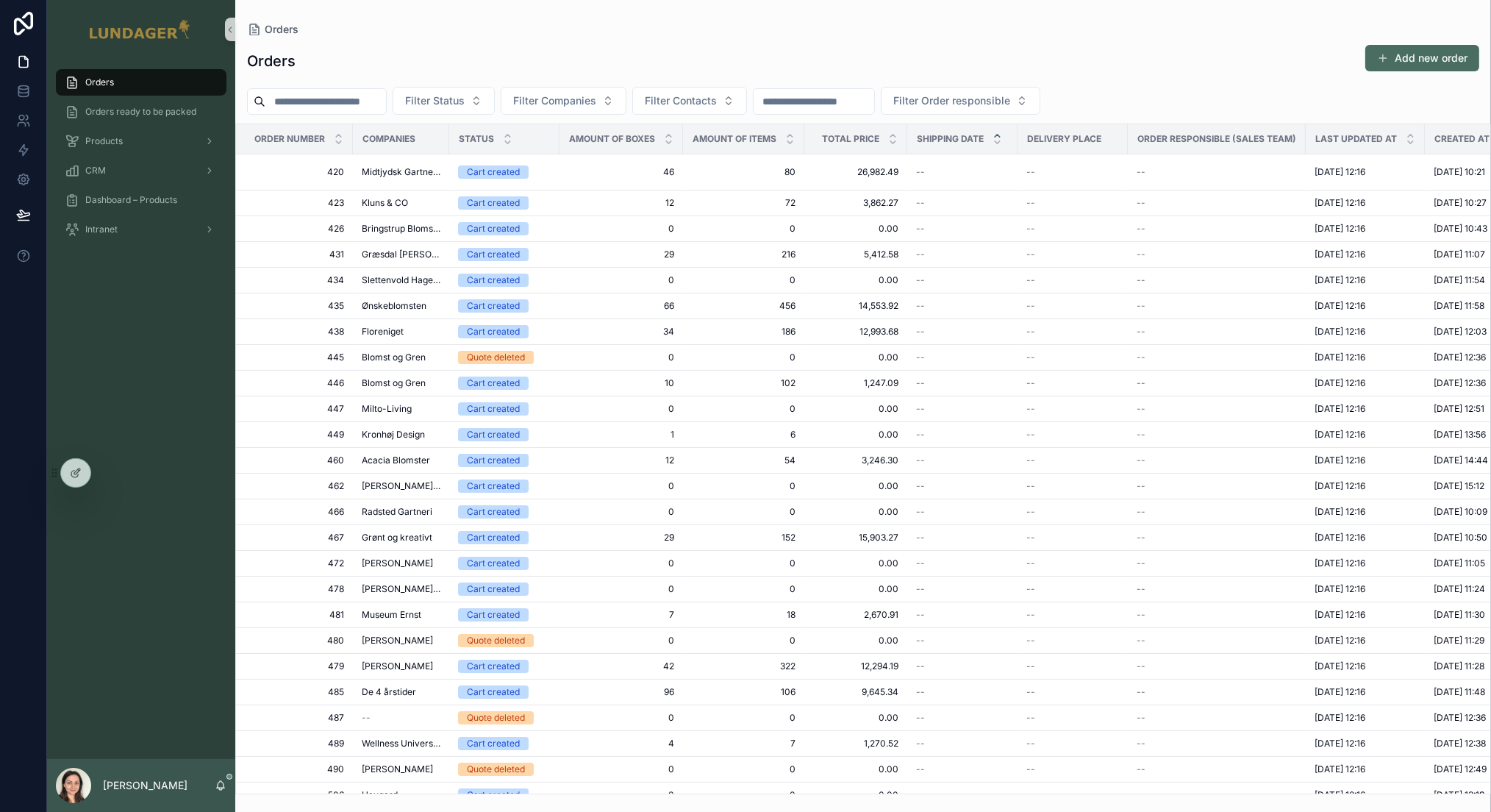
click at [334, 96] on input "scrollable content" at bounding box center [325, 101] width 121 height 21
type input "***"
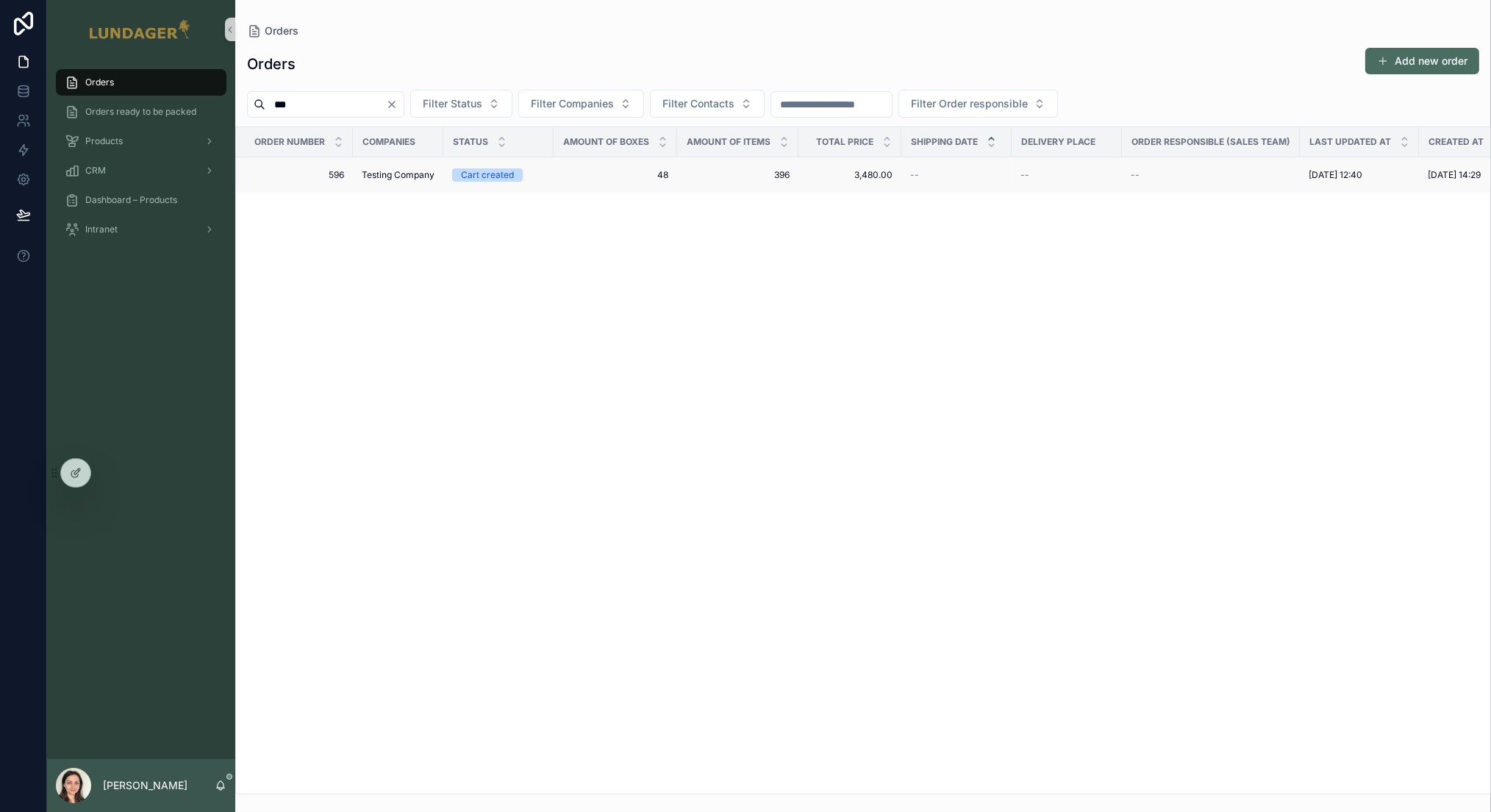
click at [713, 175] on span "396" at bounding box center [738, 175] width 104 height 12
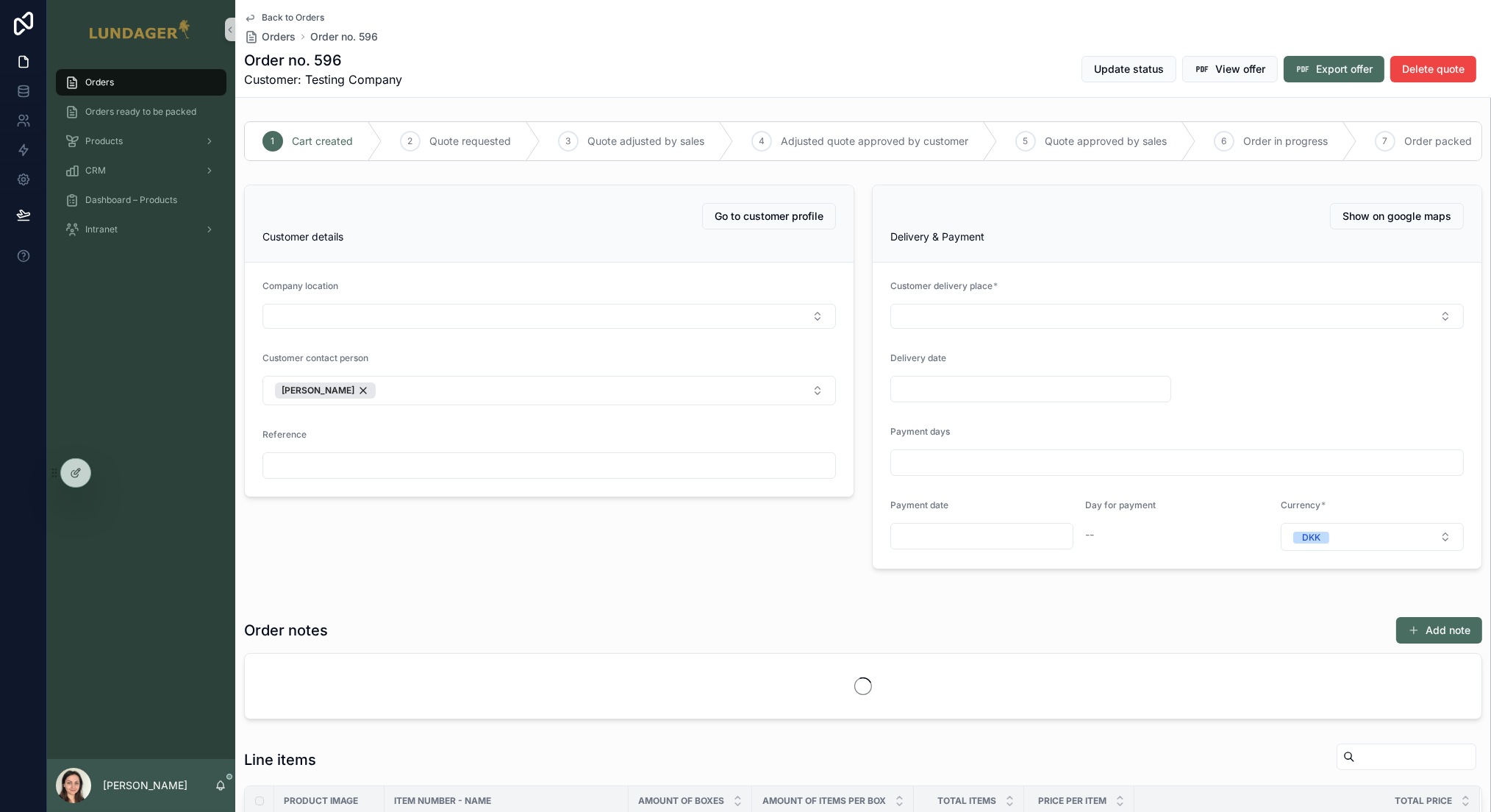
click at [647, 37] on div "Back to Orders Orders Order no. 596" at bounding box center [863, 28] width 1238 height 32
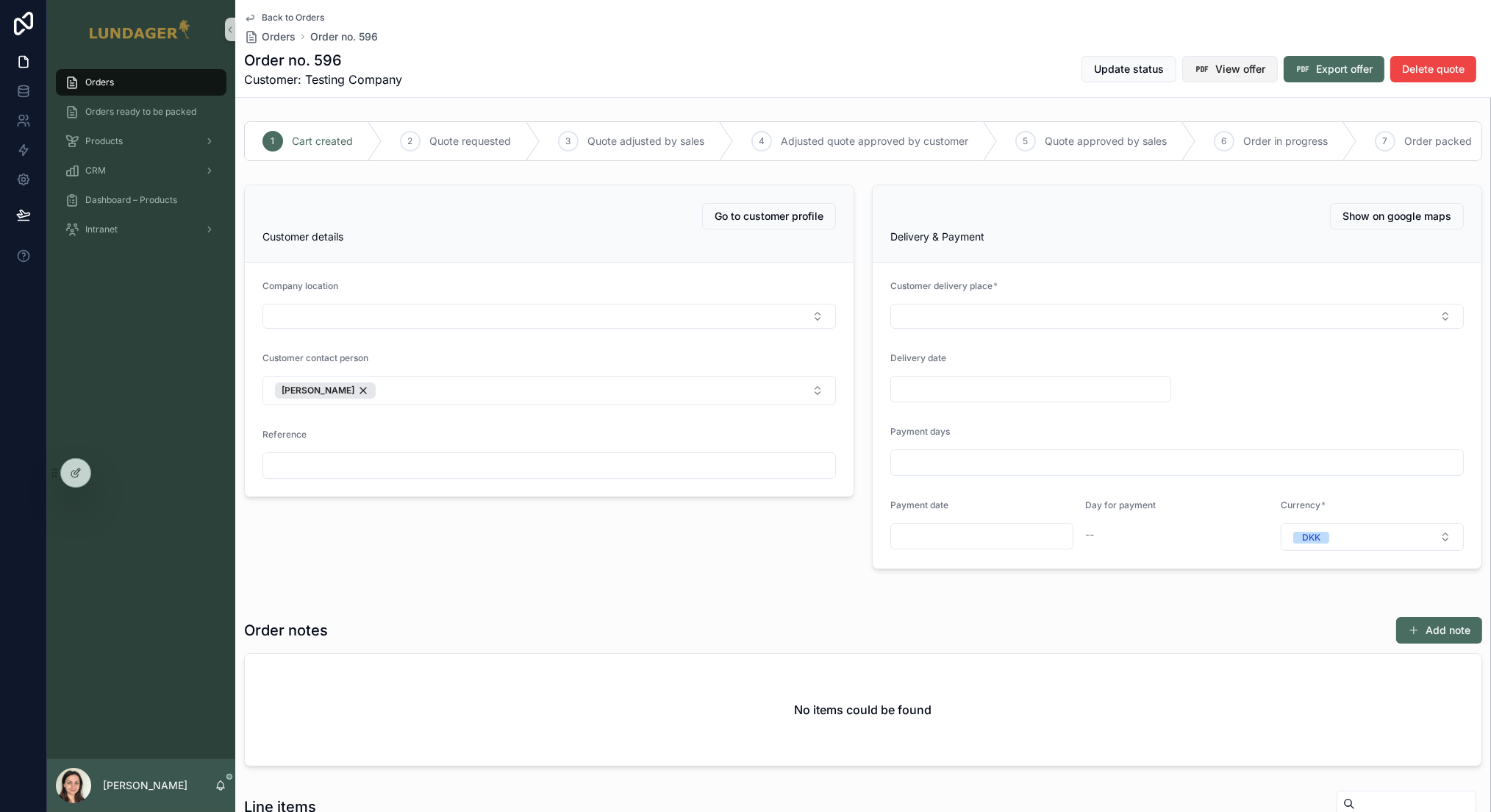
click at [1227, 76] on span "View offer" at bounding box center [1240, 69] width 50 height 14
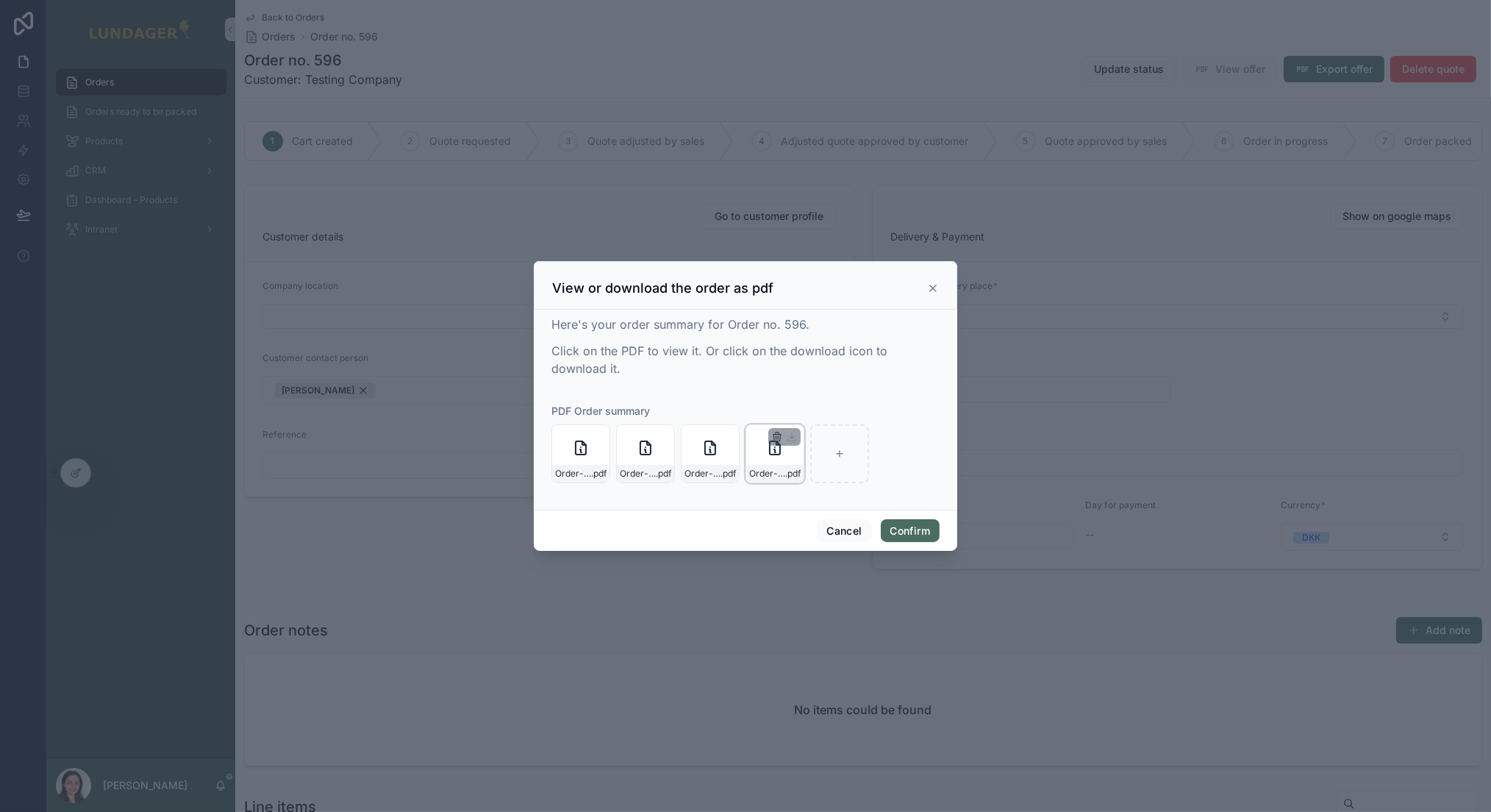
click at [775, 434] on icon "button" at bounding box center [776, 436] width 12 height 12
click at [804, 407] on icon "button" at bounding box center [808, 407] width 8 height 0
click at [712, 438] on icon "button" at bounding box center [712, 436] width 12 height 12
click at [742, 409] on icon "button" at bounding box center [743, 410] width 12 height 12
click at [647, 435] on icon "button" at bounding box center [647, 436] width 12 height 12
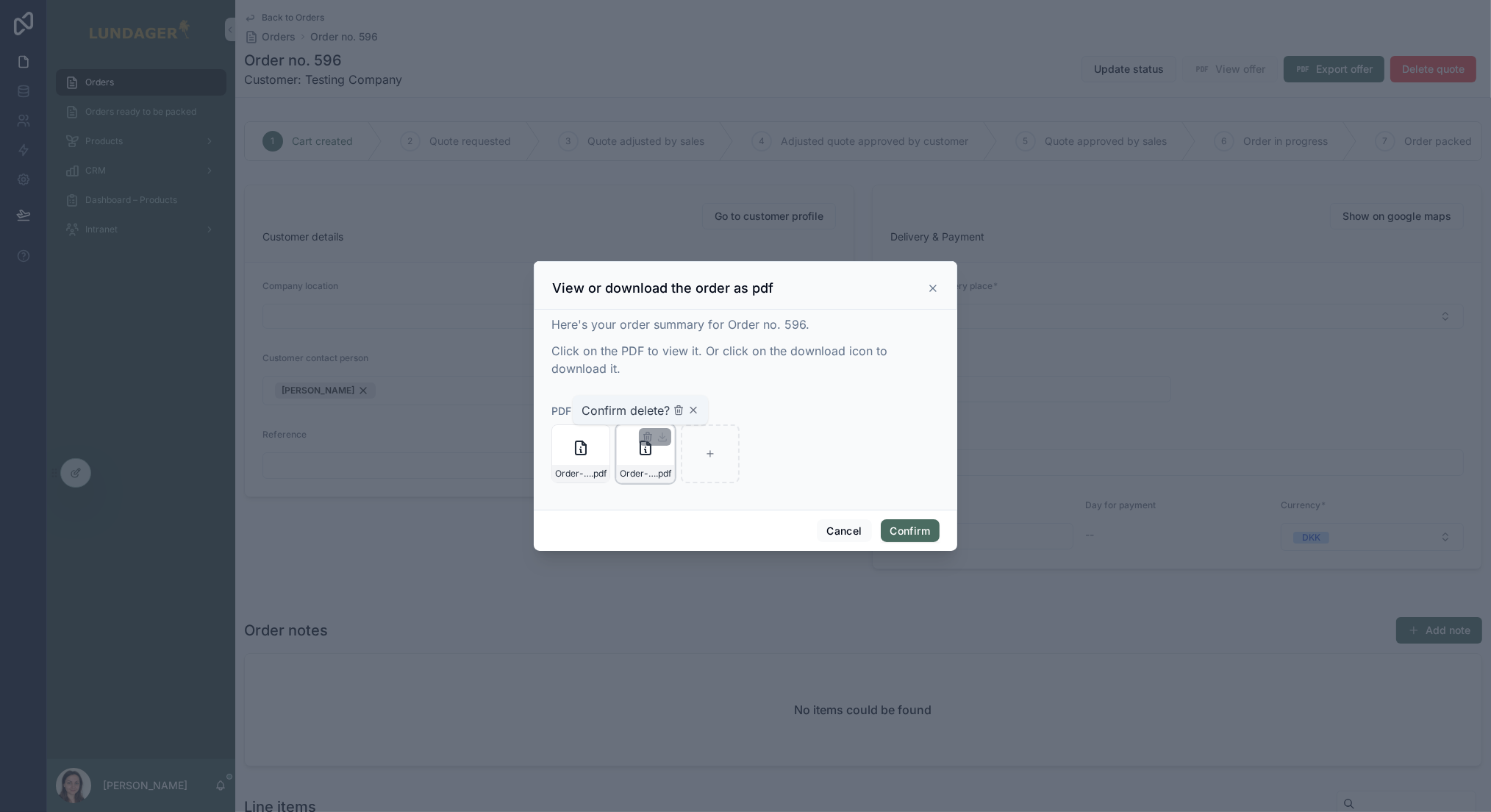
drag, startPoint x: 679, startPoint y: 411, endPoint x: 668, endPoint y: 417, distance: 12.5
click at [679, 412] on icon "button" at bounding box center [678, 410] width 12 height 12
click at [586, 437] on icon "button" at bounding box center [583, 436] width 12 height 12
click at [617, 415] on div "Confirm delete?" at bounding box center [575, 410] width 117 height 18
click at [613, 413] on icon "button" at bounding box center [613, 410] width 12 height 12
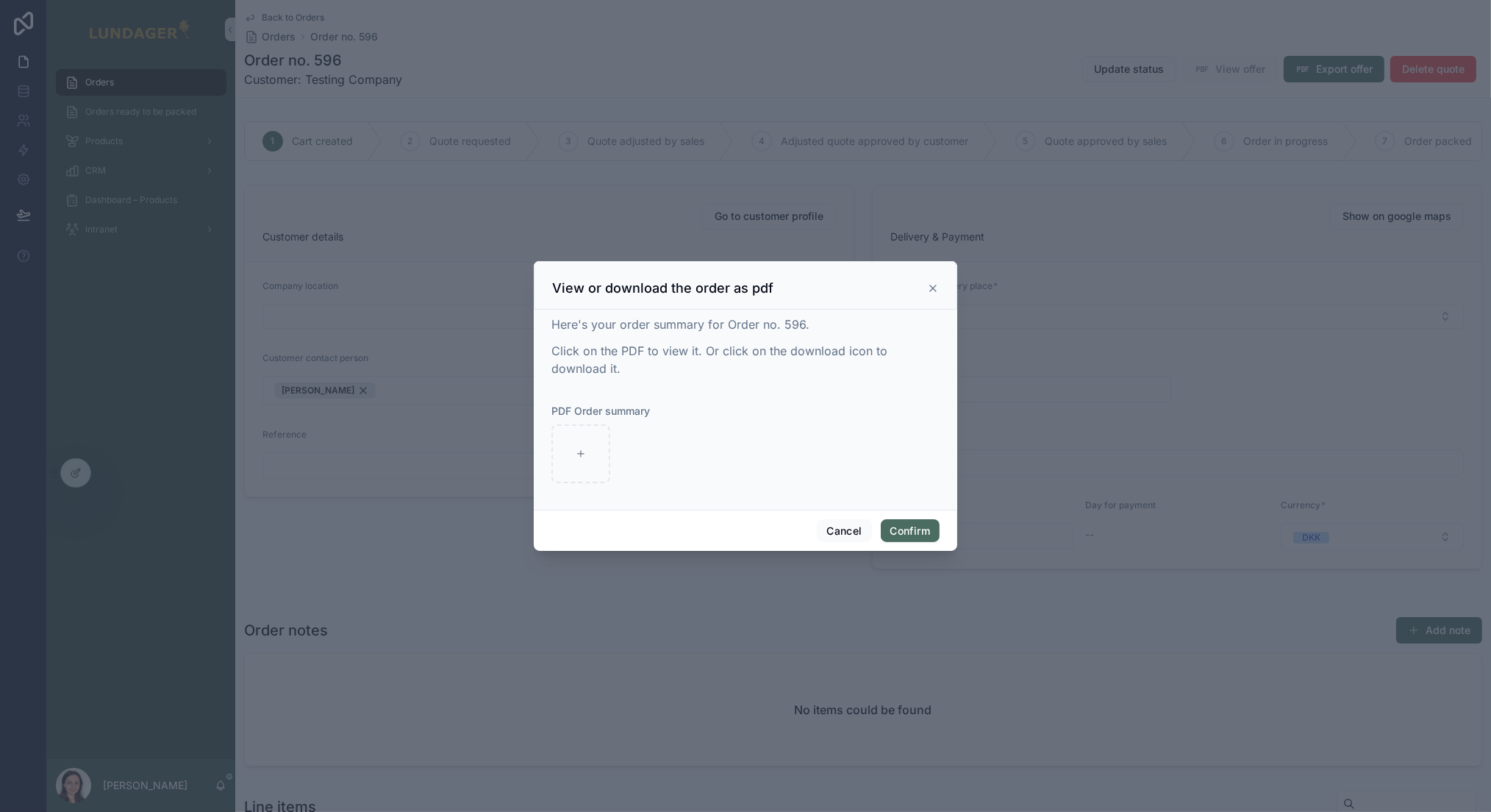
click at [927, 283] on icon at bounding box center [932, 287] width 12 height 12
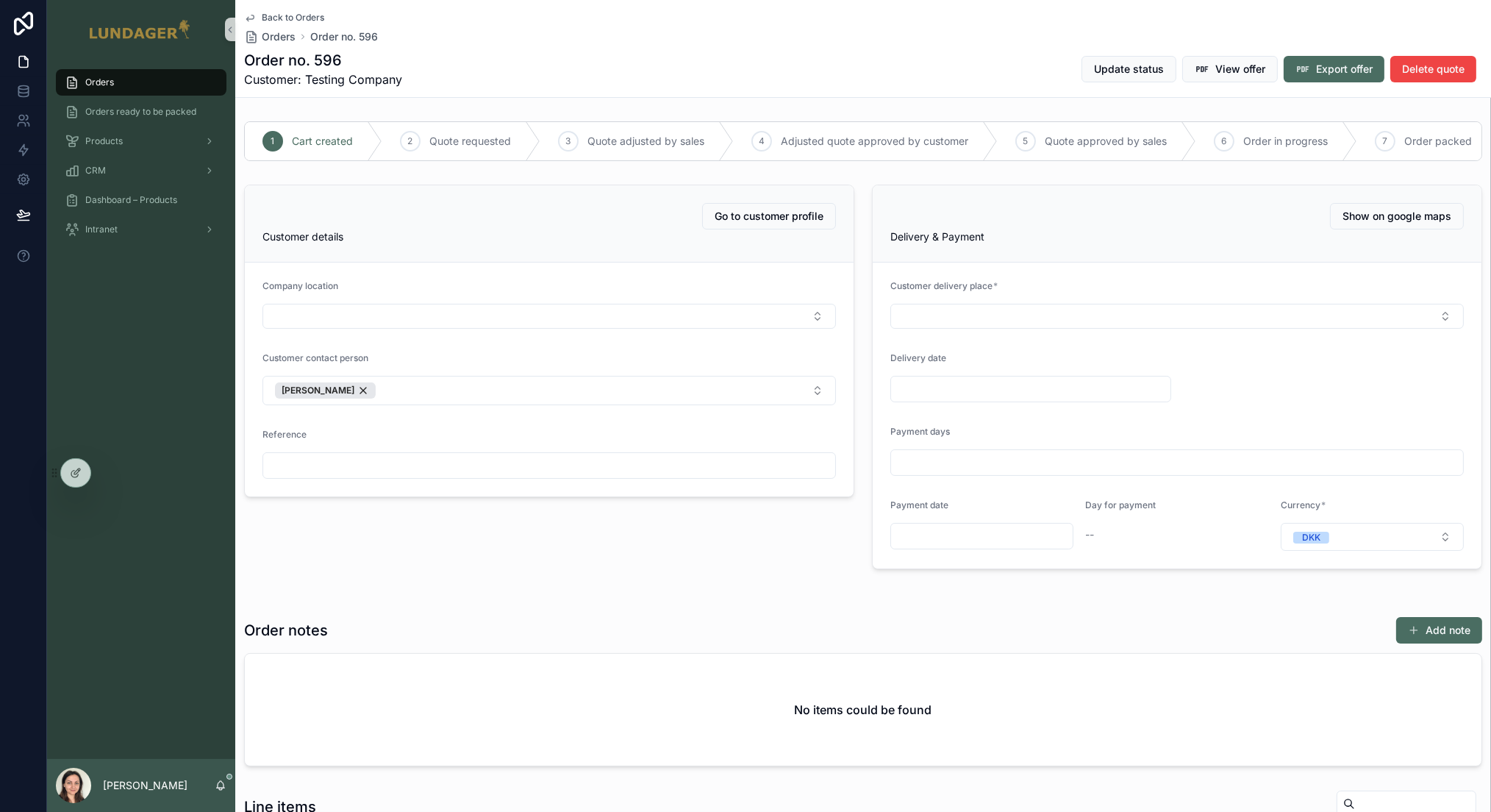
click at [127, 77] on div "Orders" at bounding box center [141, 82] width 153 height 23
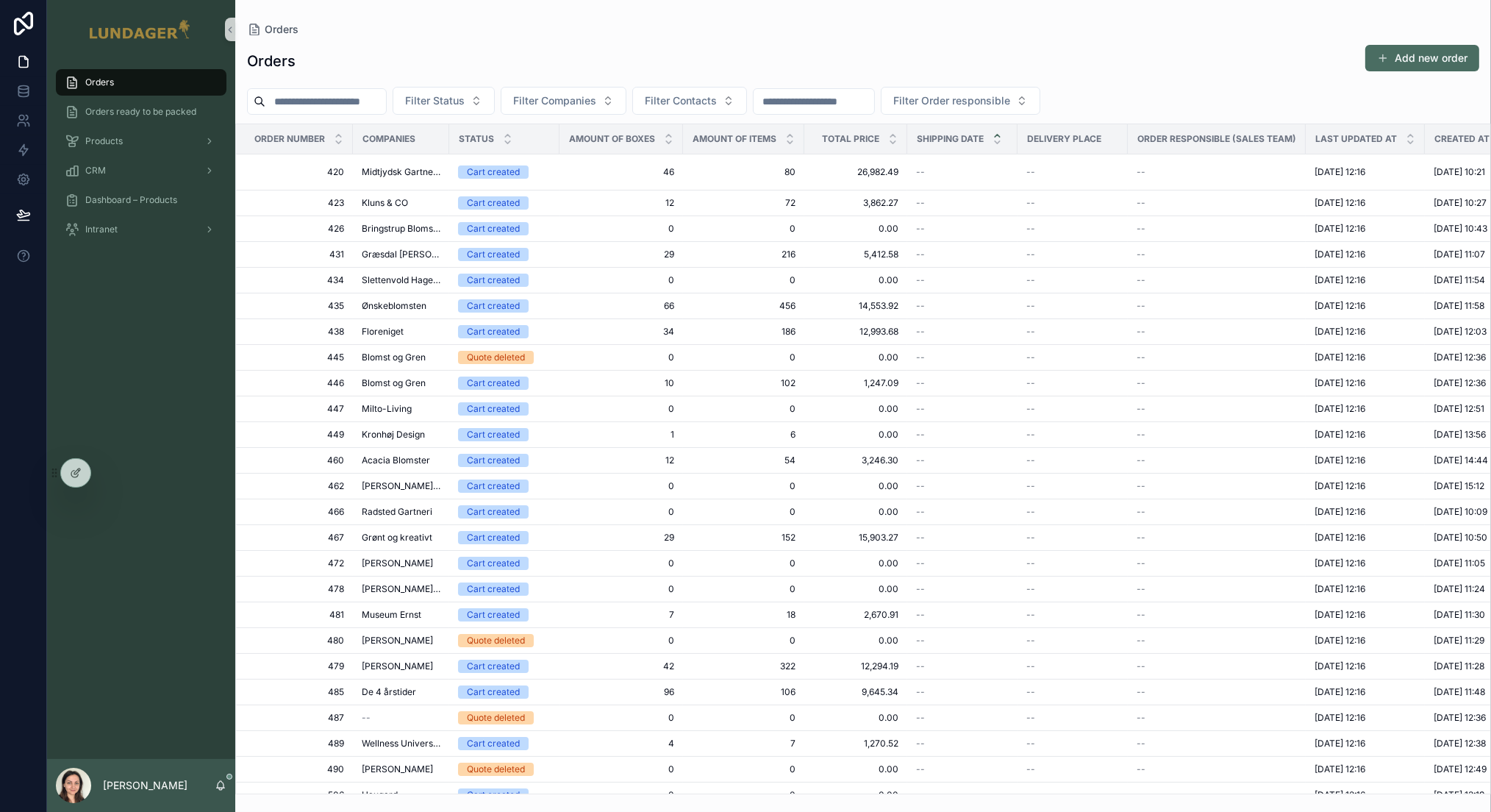
click at [349, 105] on input "scrollable content" at bounding box center [325, 101] width 121 height 21
click at [590, 103] on span "Filter Companies" at bounding box center [554, 100] width 83 height 14
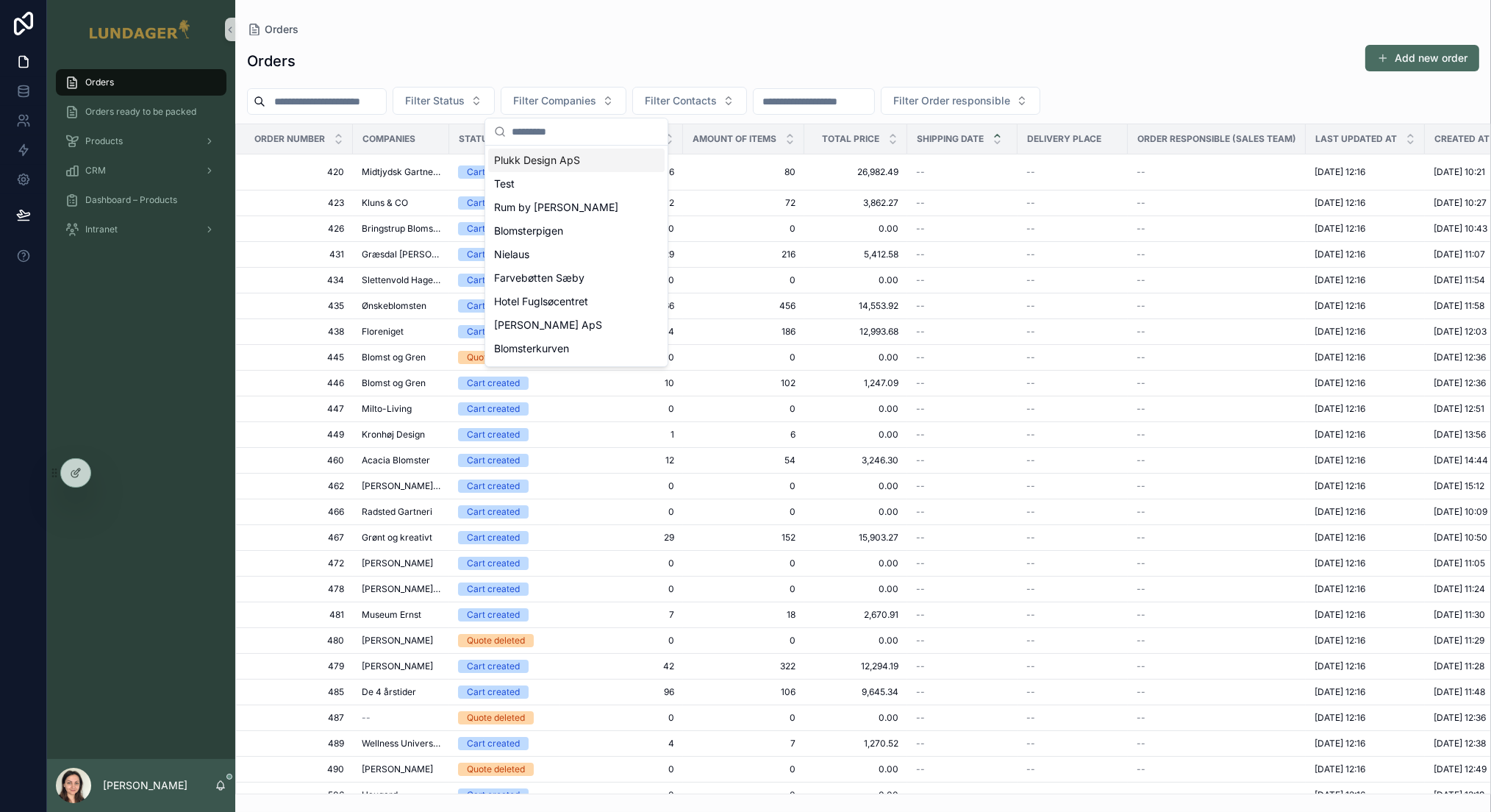
click at [524, 137] on input "scrollable content" at bounding box center [586, 132] width 147 height 27
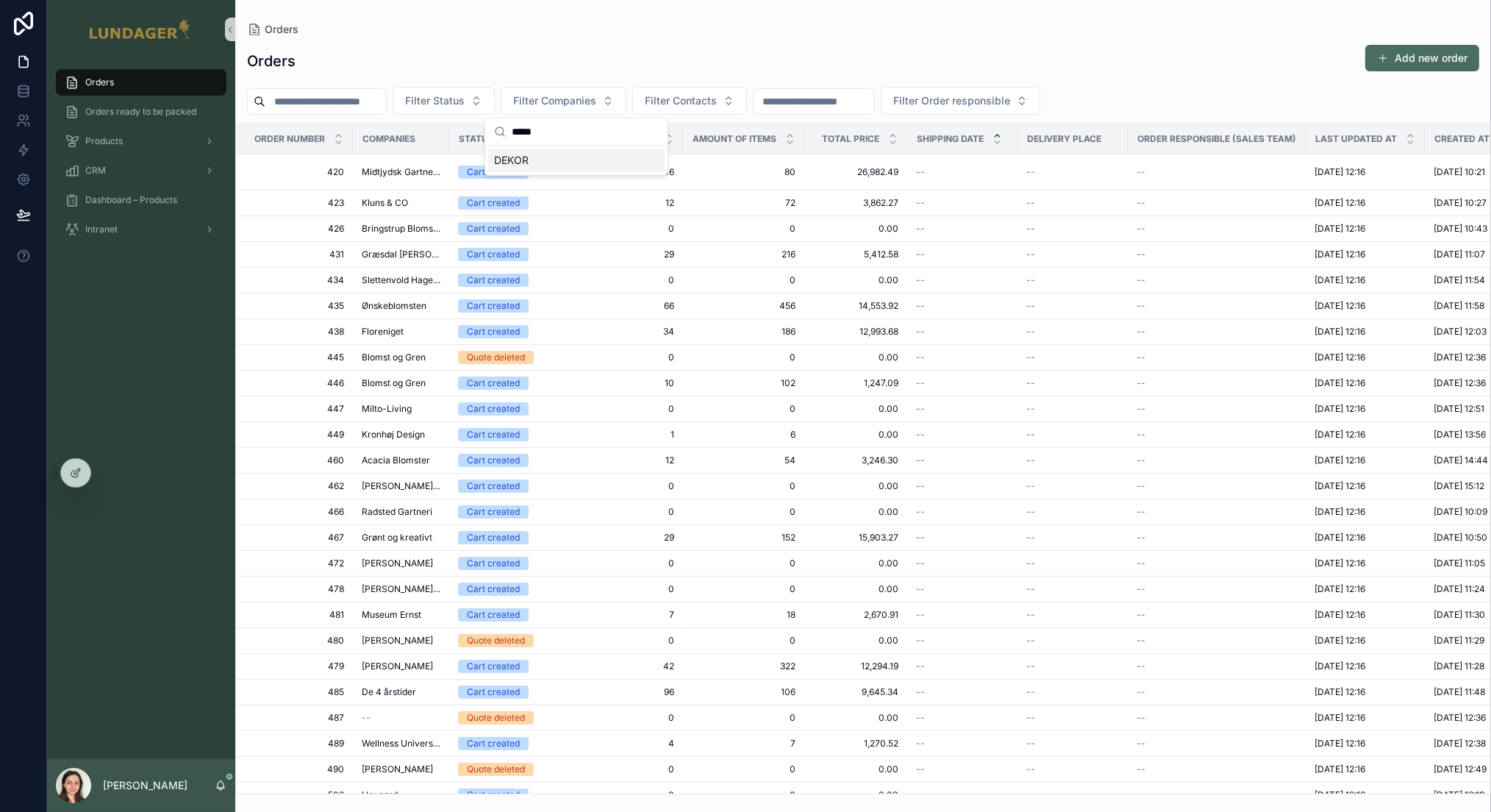
type input "*****"
click at [544, 152] on div "DEKOR" at bounding box center [576, 160] width 176 height 23
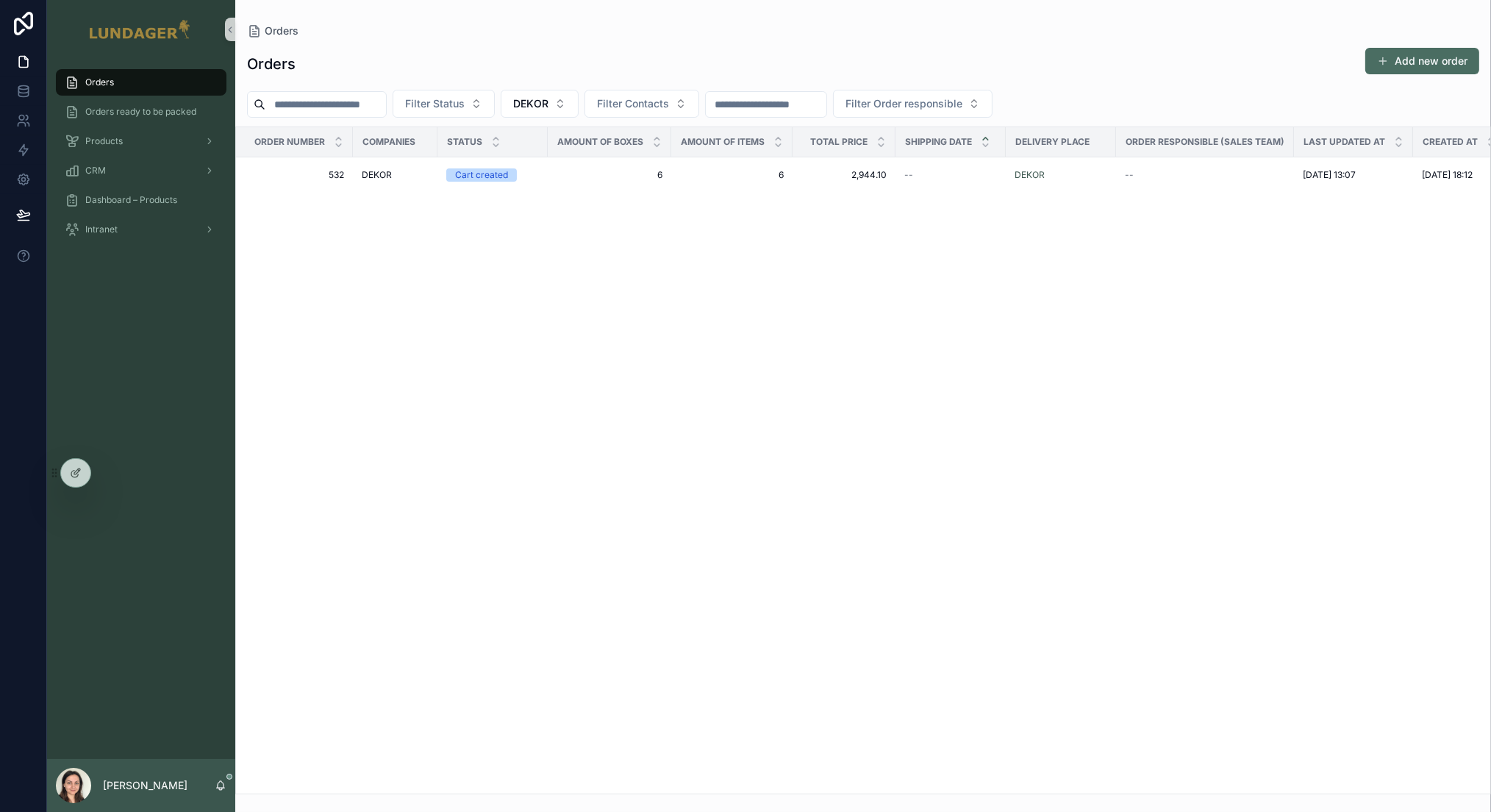
click at [691, 44] on div "Orders Add new order Filter Status DEKOR Filter Contacts Filter Order responsib…" at bounding box center [863, 416] width 1255 height 756
click at [584, 178] on span "6" at bounding box center [610, 175] width 106 height 12
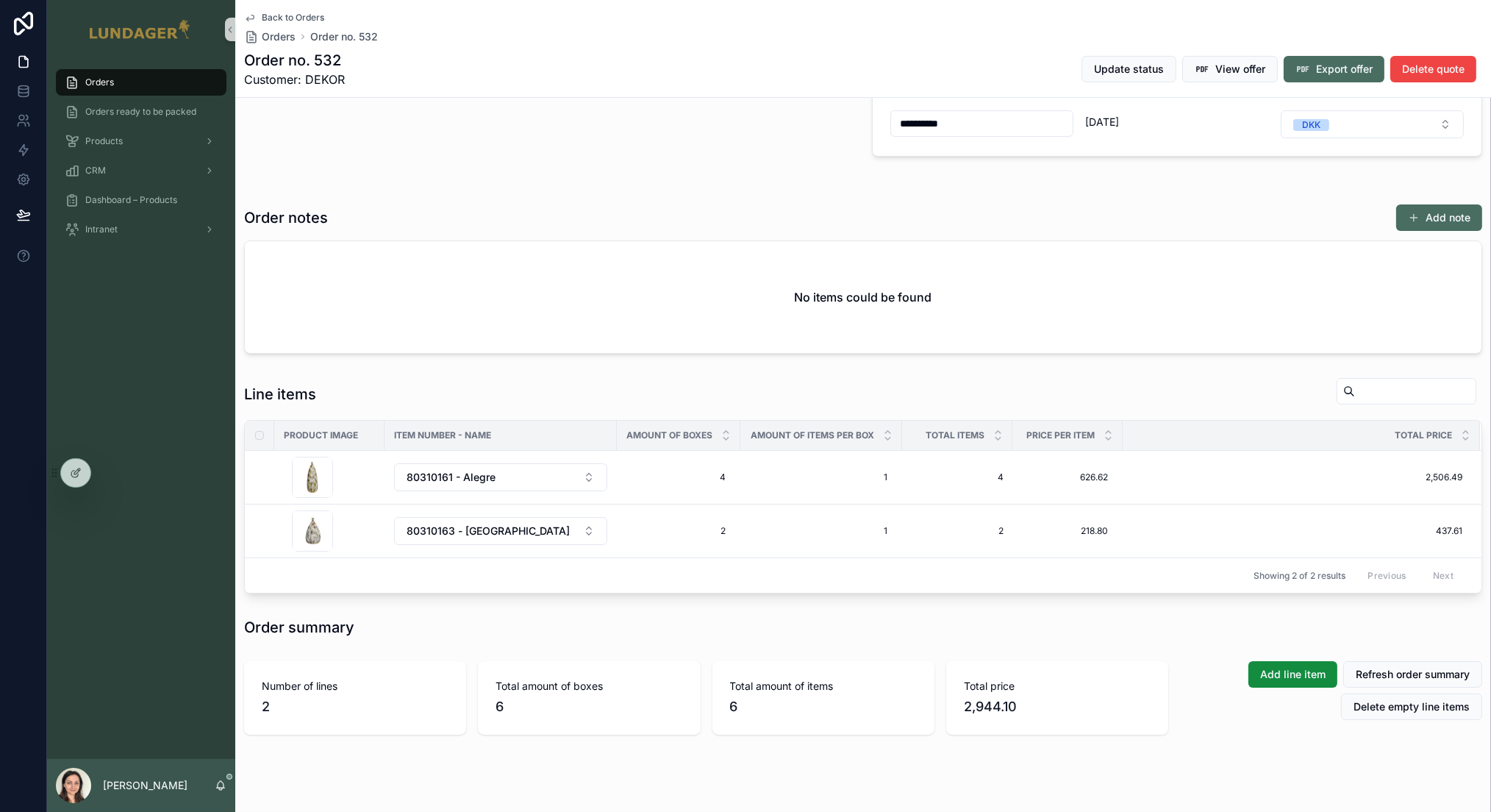
scroll to position [443, 0]
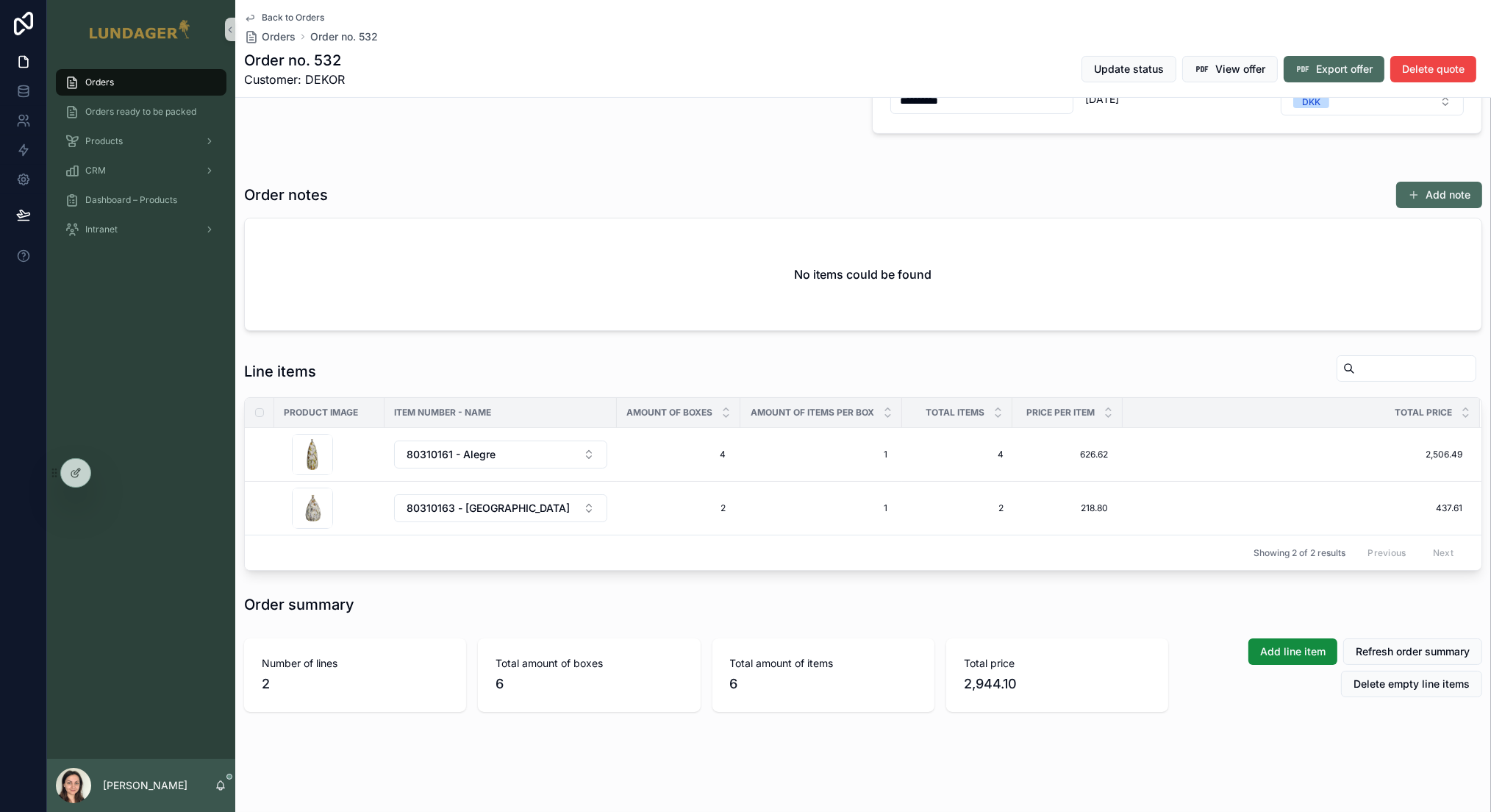
click at [1250, 738] on div "**********" at bounding box center [863, 188] width 1255 height 1247
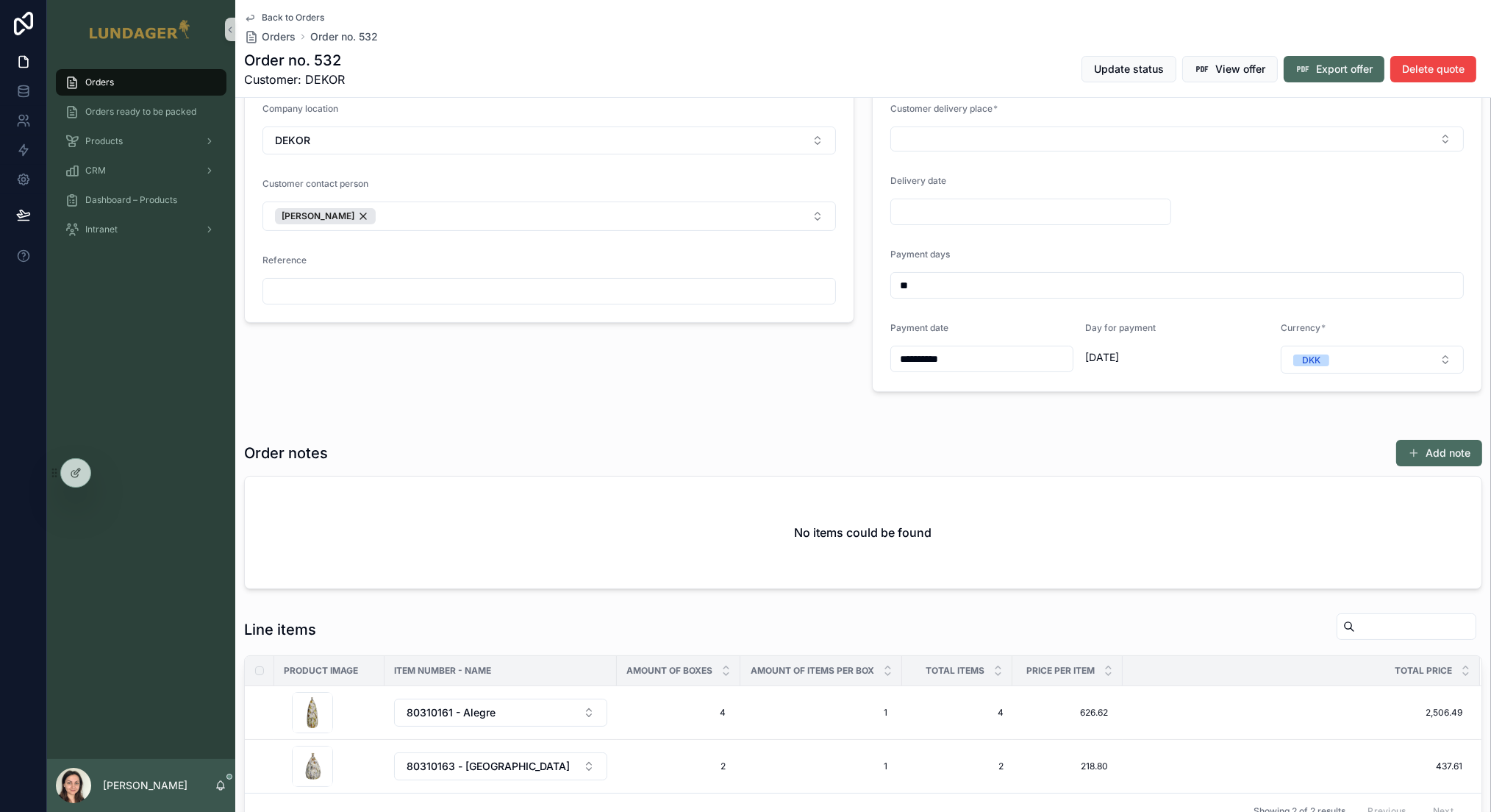
scroll to position [0, 0]
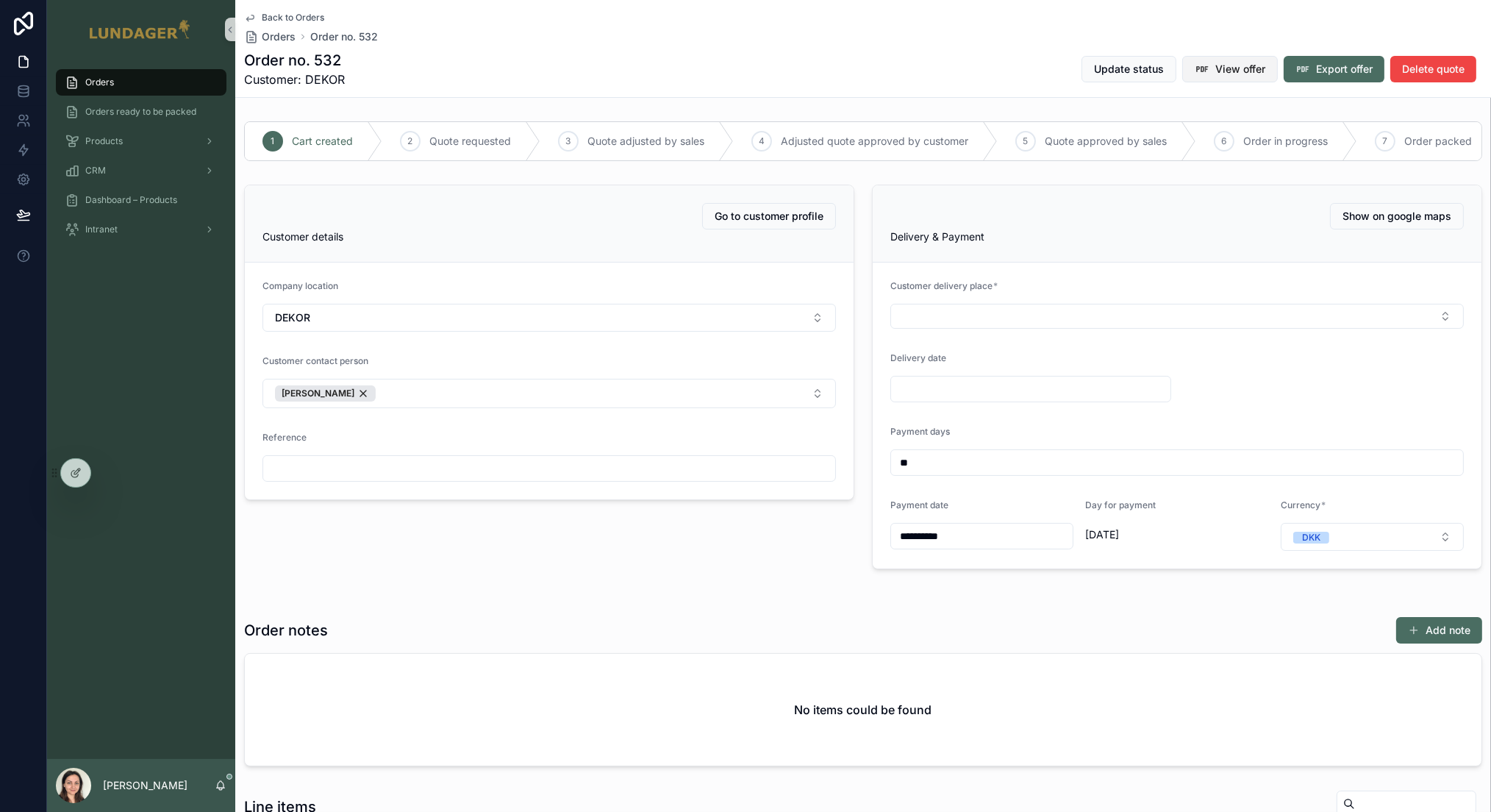
click at [1223, 68] on span "View offer" at bounding box center [1240, 69] width 50 height 14
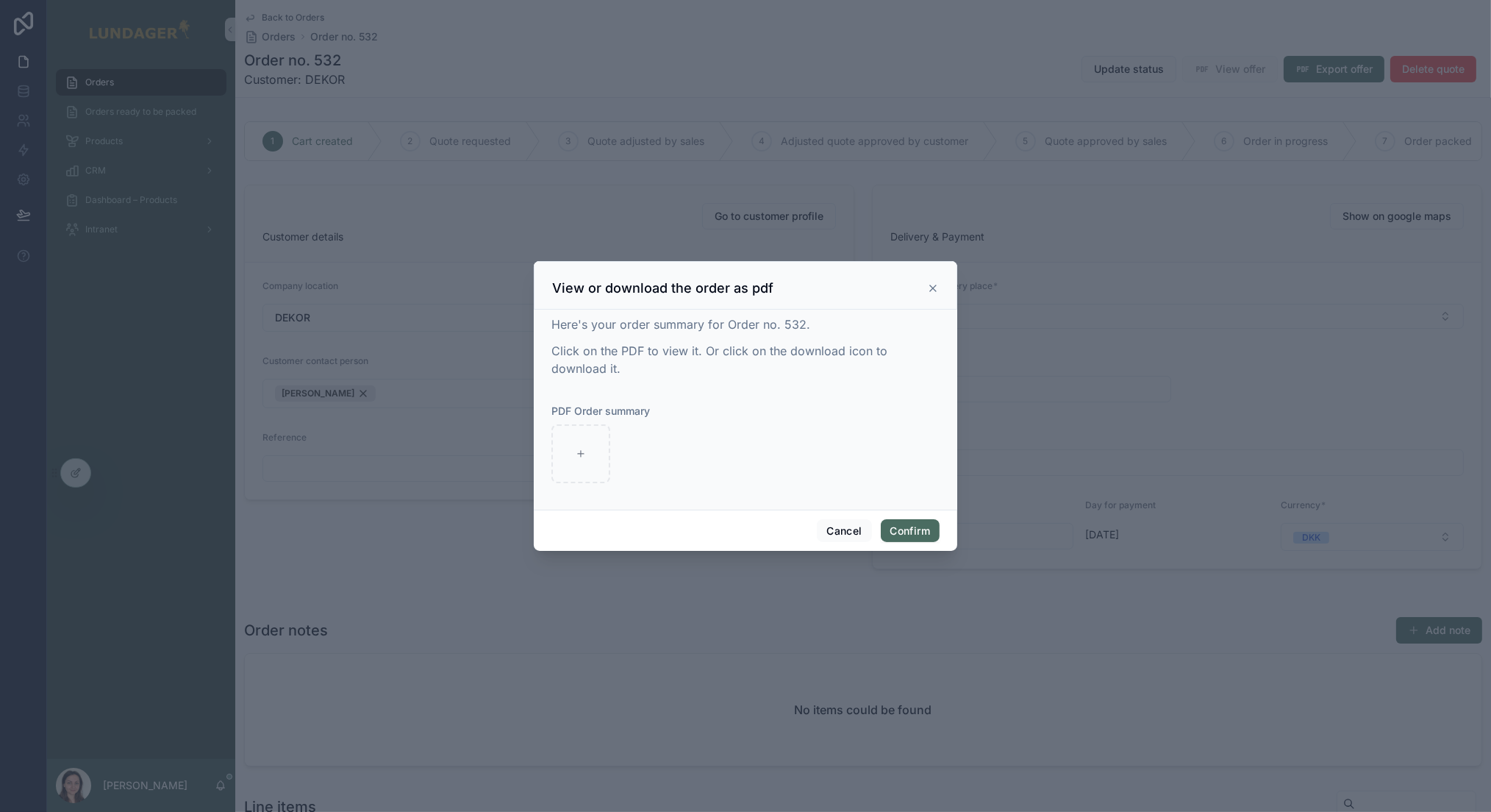
click at [930, 286] on icon at bounding box center [933, 288] width 6 height 6
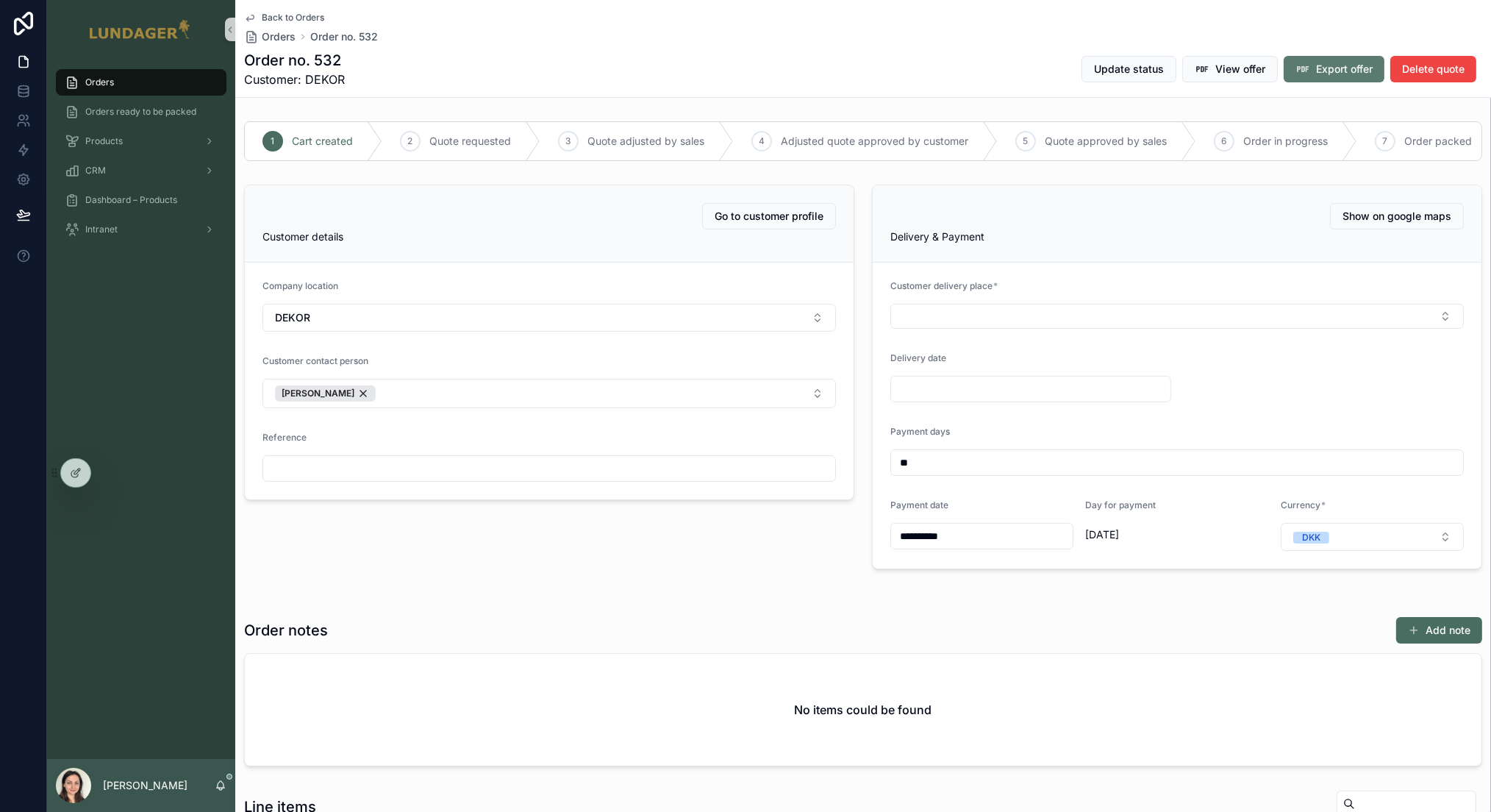
click at [1316, 64] on span "Export offer" at bounding box center [1344, 69] width 56 height 14
click at [652, 72] on div "Order no. 532 Customer: DEKOR Update status View offer Export offer Delete quote" at bounding box center [863, 69] width 1238 height 38
click at [1199, 78] on button "View offer" at bounding box center [1230, 69] width 96 height 27
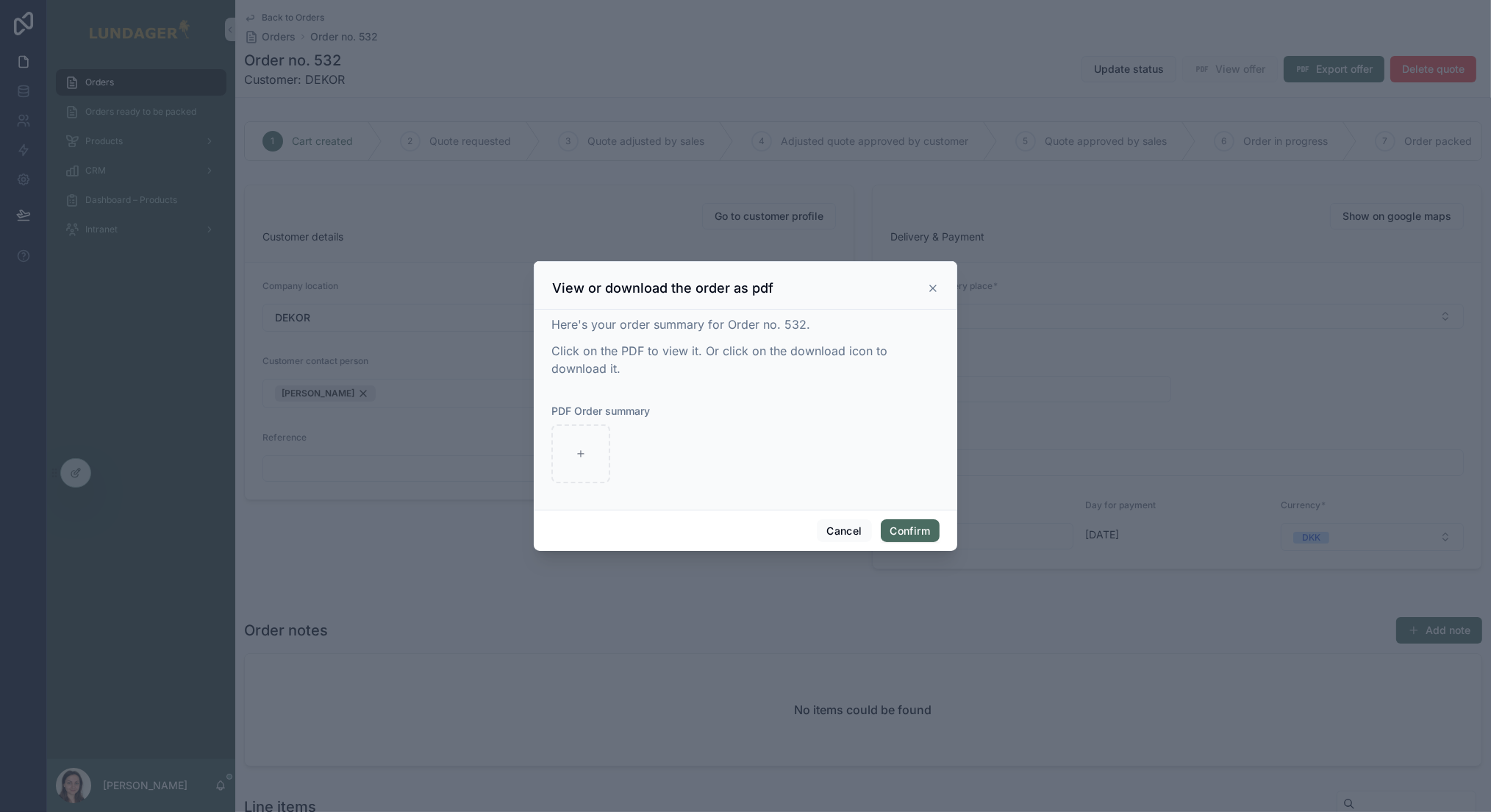
click at [934, 288] on icon at bounding box center [933, 288] width 6 height 6
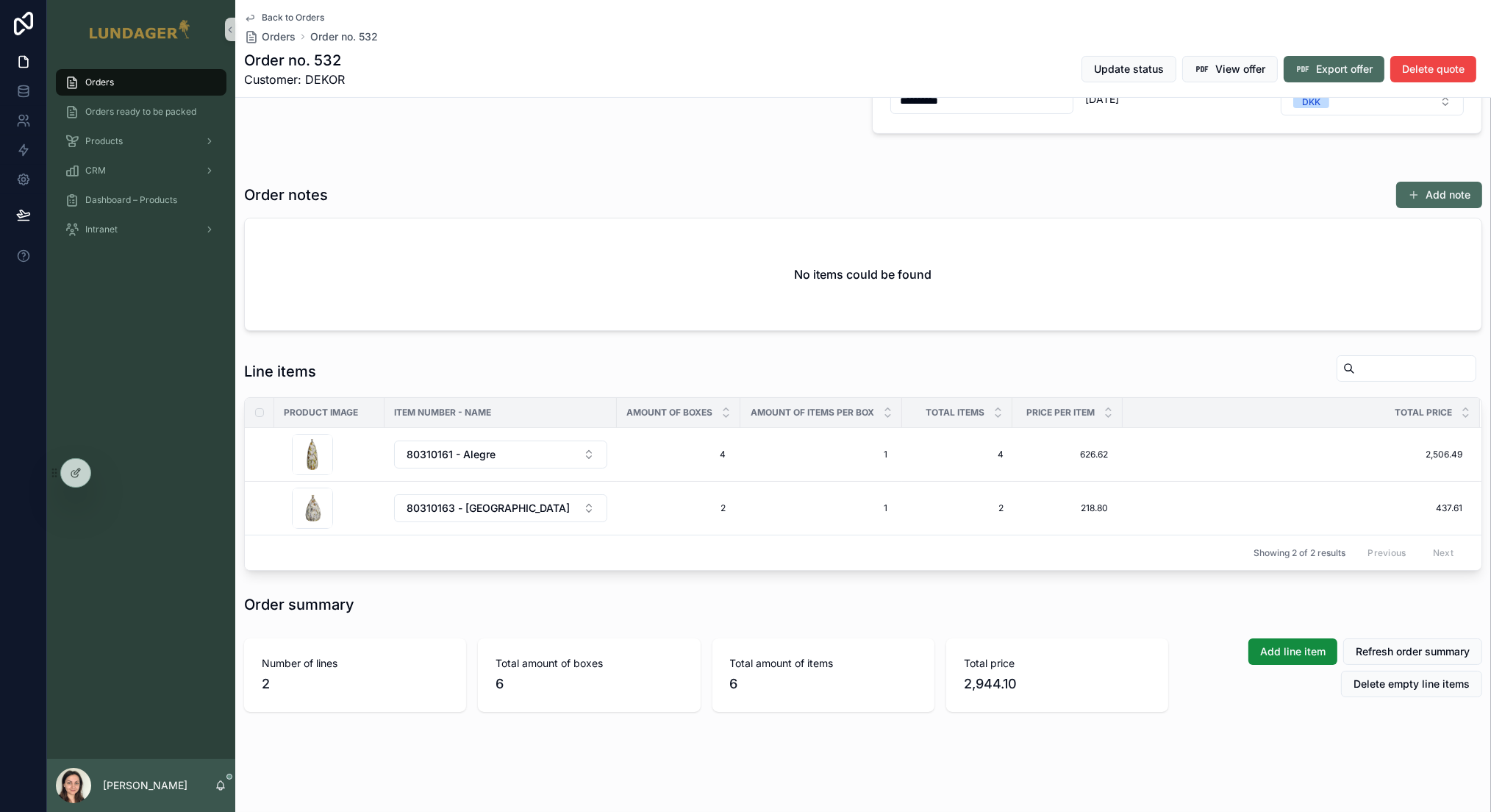
scroll to position [443, 0]
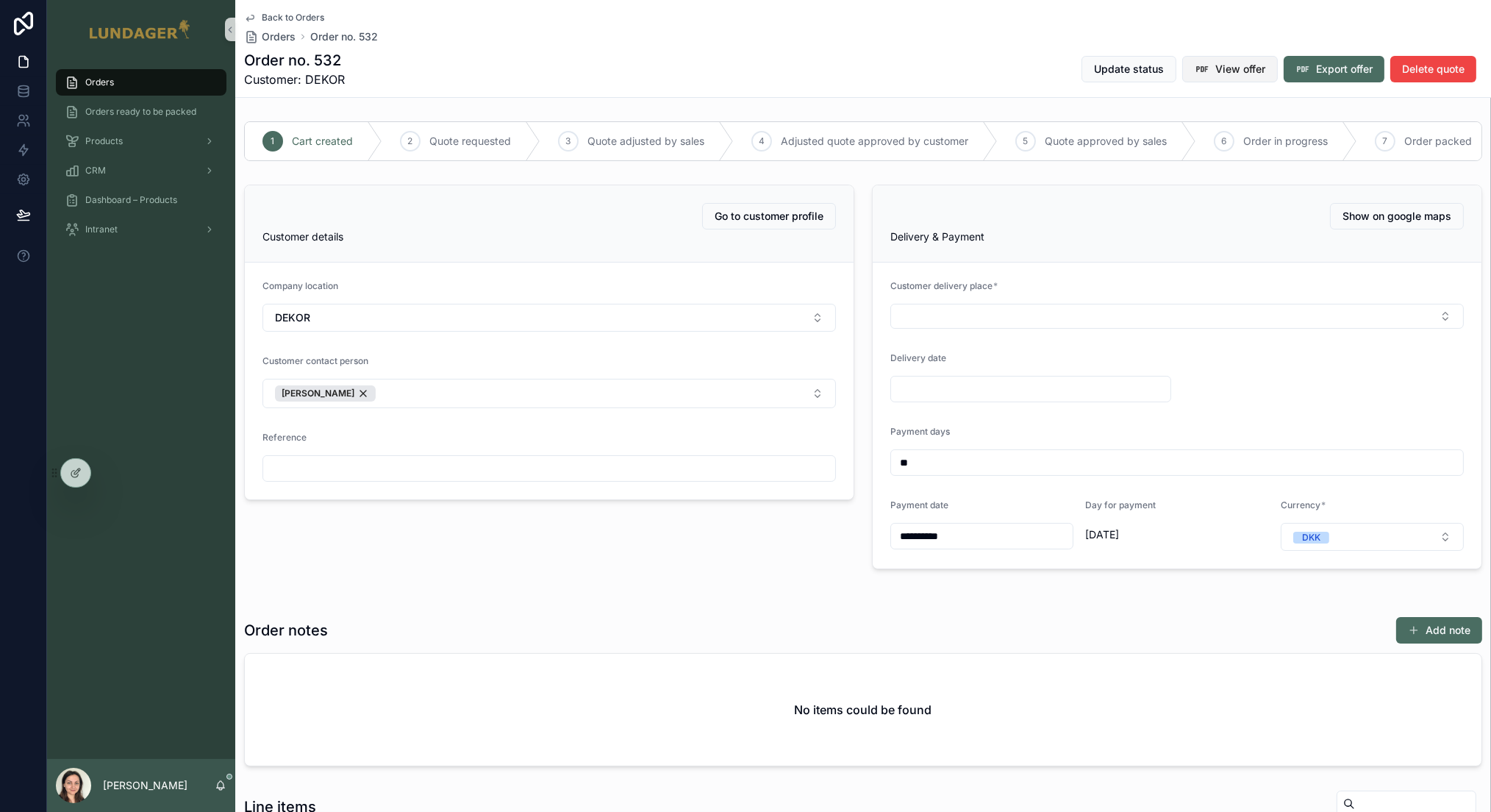
click at [1223, 73] on span "View offer" at bounding box center [1240, 69] width 50 height 14
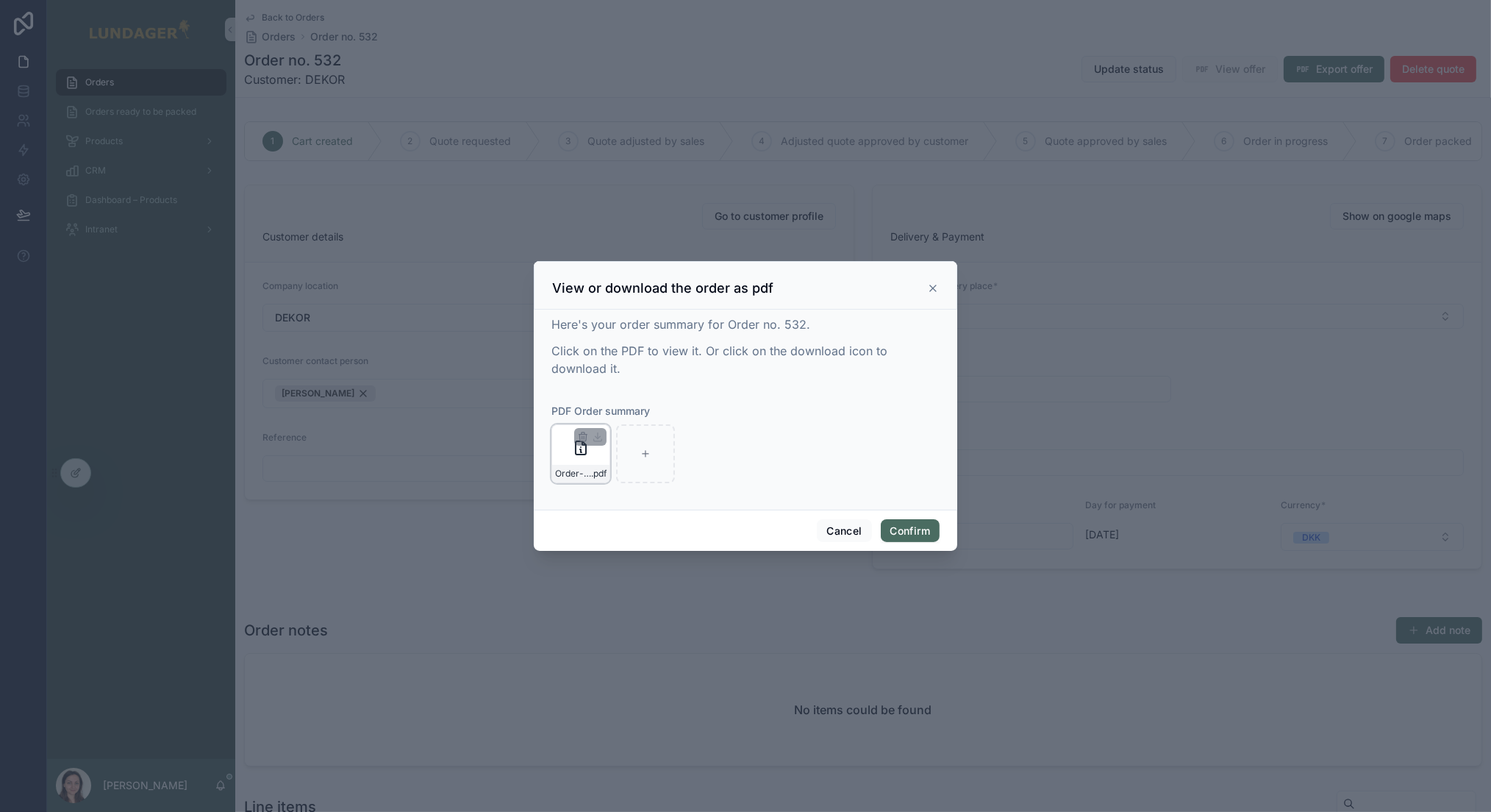
click at [590, 466] on div "Order-no.-532---DEKOR .pdf" at bounding box center [581, 474] width 57 height 18
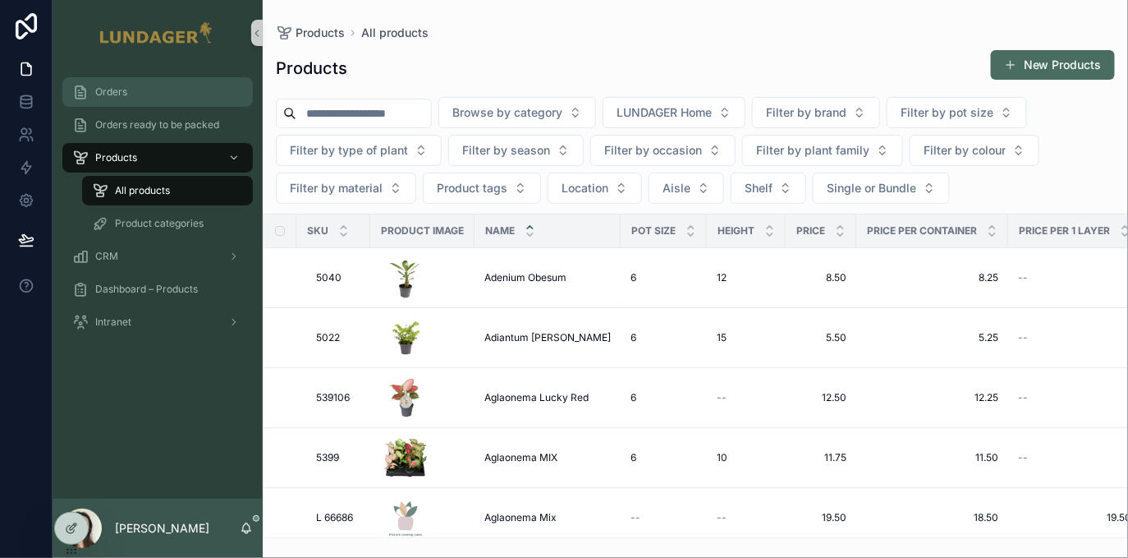
click at [153, 96] on div "Orders" at bounding box center [157, 92] width 171 height 26
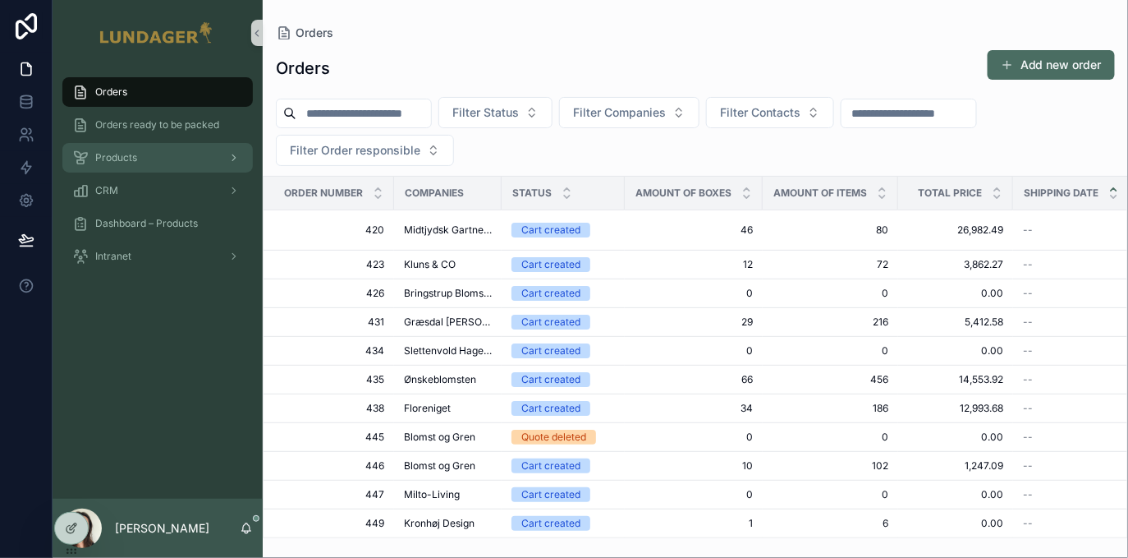
click at [170, 158] on div "Products" at bounding box center [157, 158] width 171 height 26
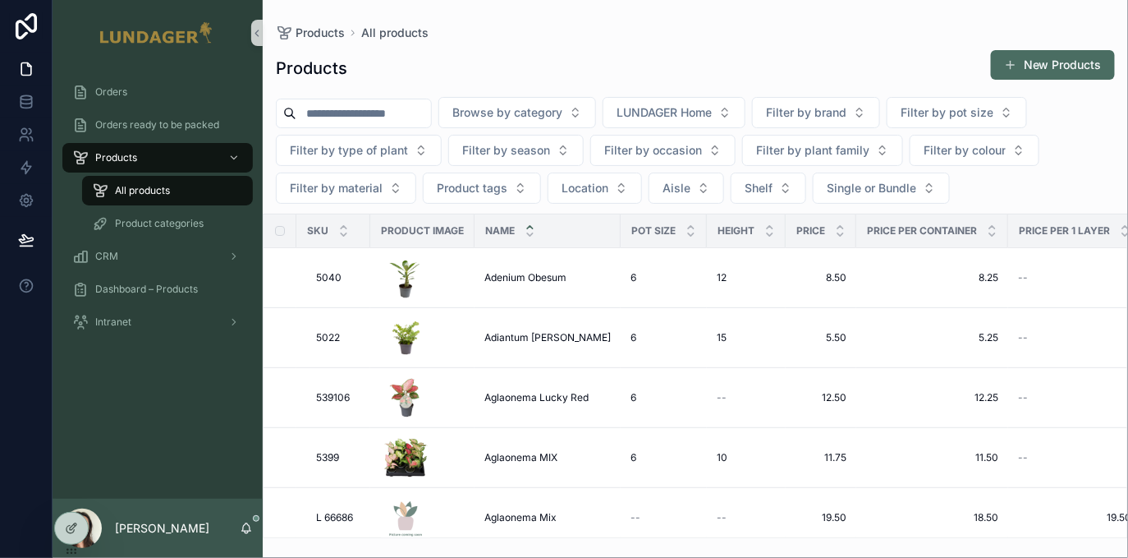
click at [777, 71] on div "Products New Products" at bounding box center [695, 68] width 839 height 38
click at [1049, 186] on div "Browse by category LUNDAGER Home Filter by brand Filter by pot size Filter by t…" at bounding box center [695, 150] width 865 height 107
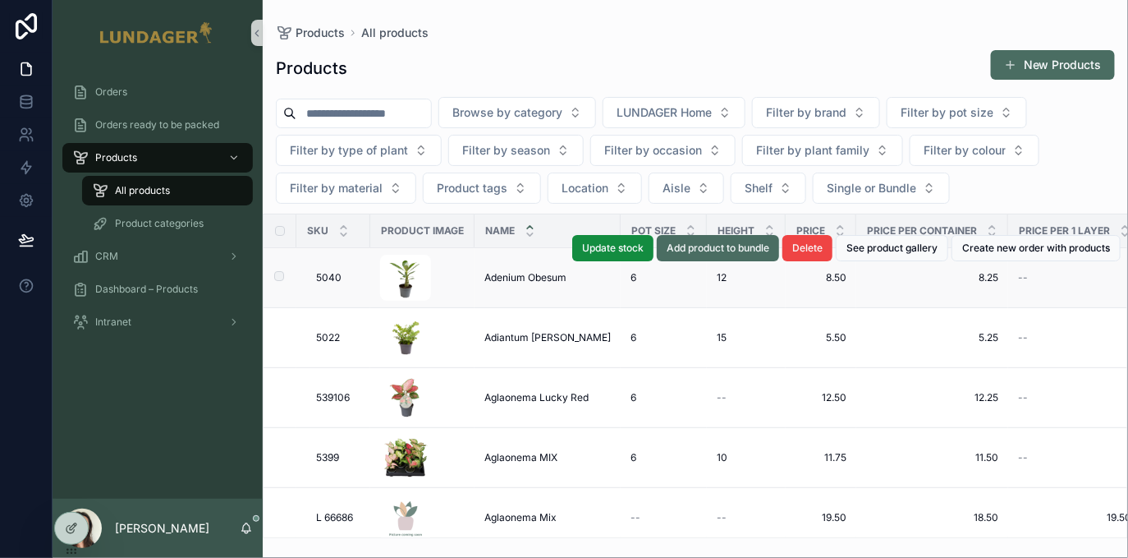
click at [595, 274] on div "Update stock Add product to bundle Delete See product gallery Create new order …" at bounding box center [846, 247] width 549 height 59
click at [581, 273] on div "Update stock Add product to bundle Delete See product gallery Create new order …" at bounding box center [846, 247] width 549 height 59
click at [572, 279] on div "Adenium Obesum Adenium Obesum" at bounding box center [547, 277] width 126 height 13
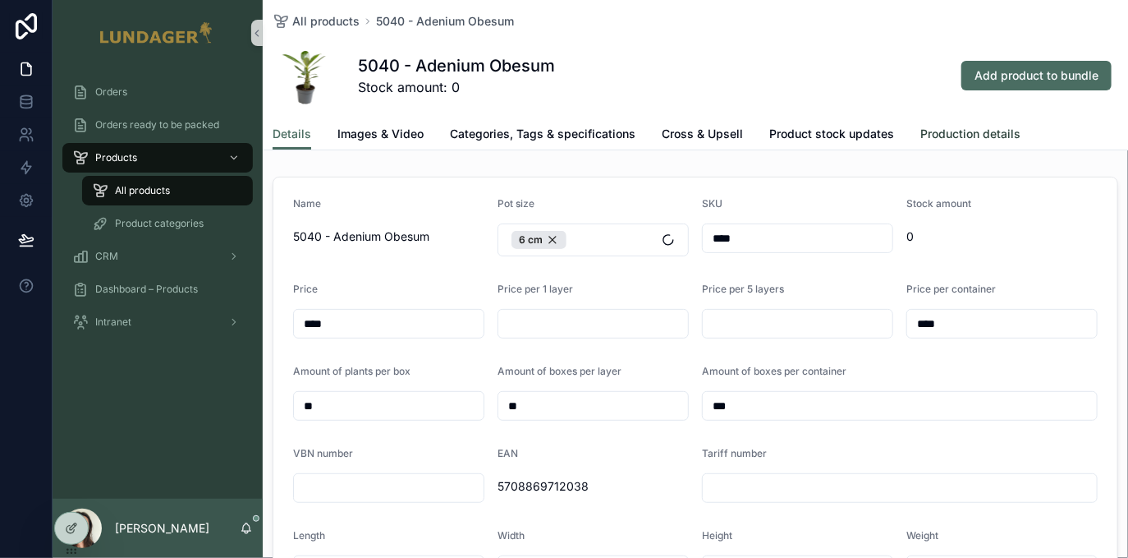
click at [941, 135] on span "Production details" at bounding box center [970, 134] width 100 height 16
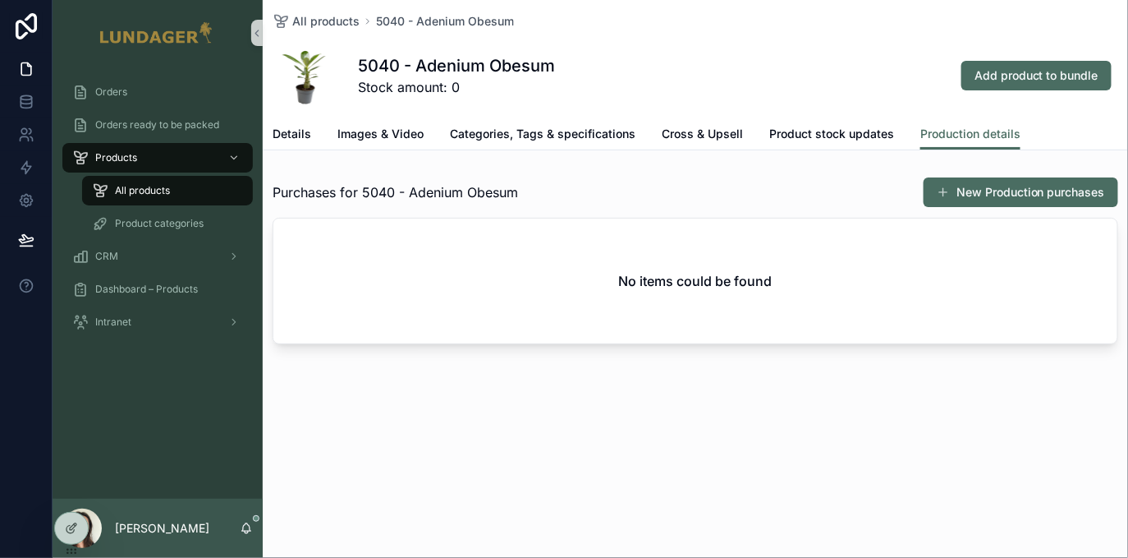
click at [875, 172] on div "Purchases for 5040 - Adenium Obesum New Production purchases No items could be …" at bounding box center [695, 260] width 865 height 181
click at [290, 131] on span "Details" at bounding box center [292, 134] width 39 height 16
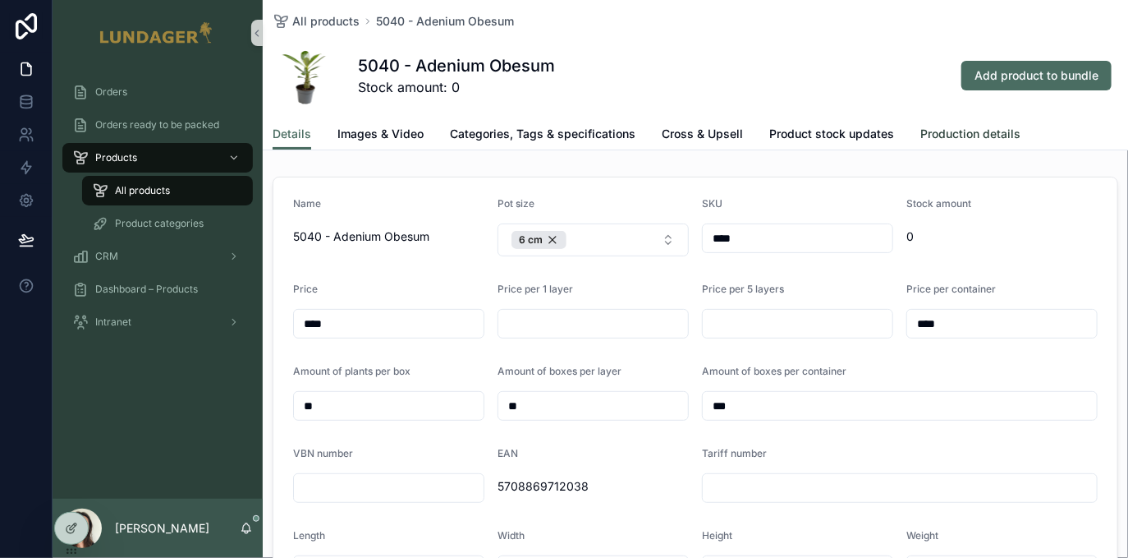
click at [994, 129] on span "Production details" at bounding box center [970, 134] width 100 height 16
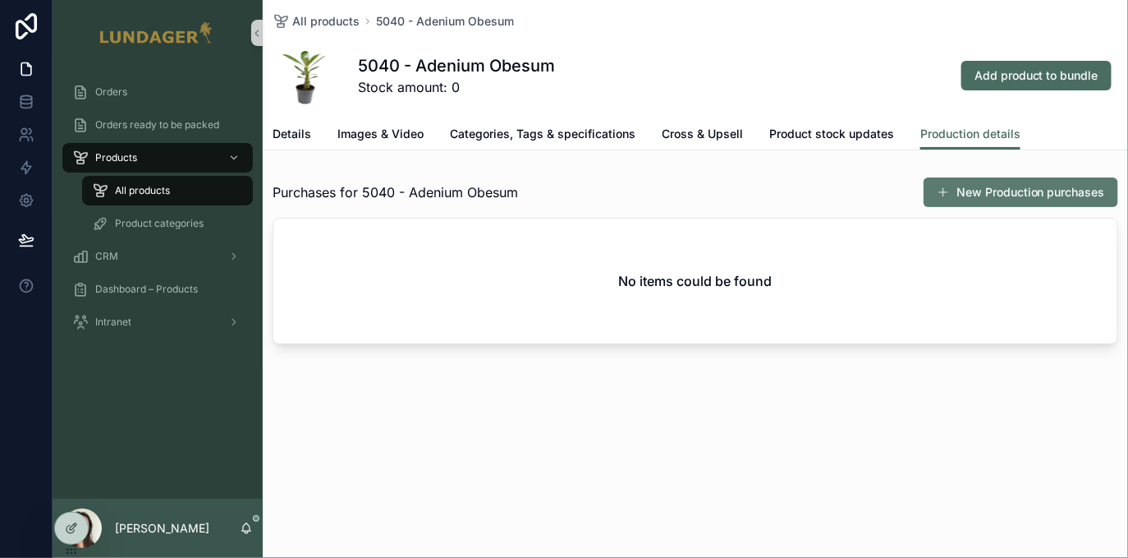
click at [983, 191] on button "New Production purchases" at bounding box center [1021, 192] width 195 height 30
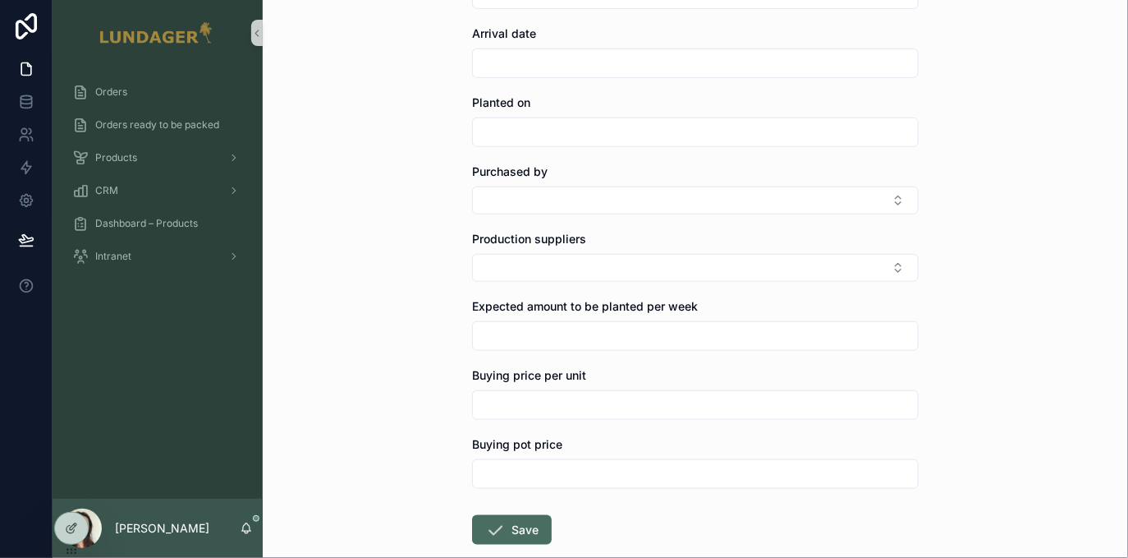
scroll to position [300, 0]
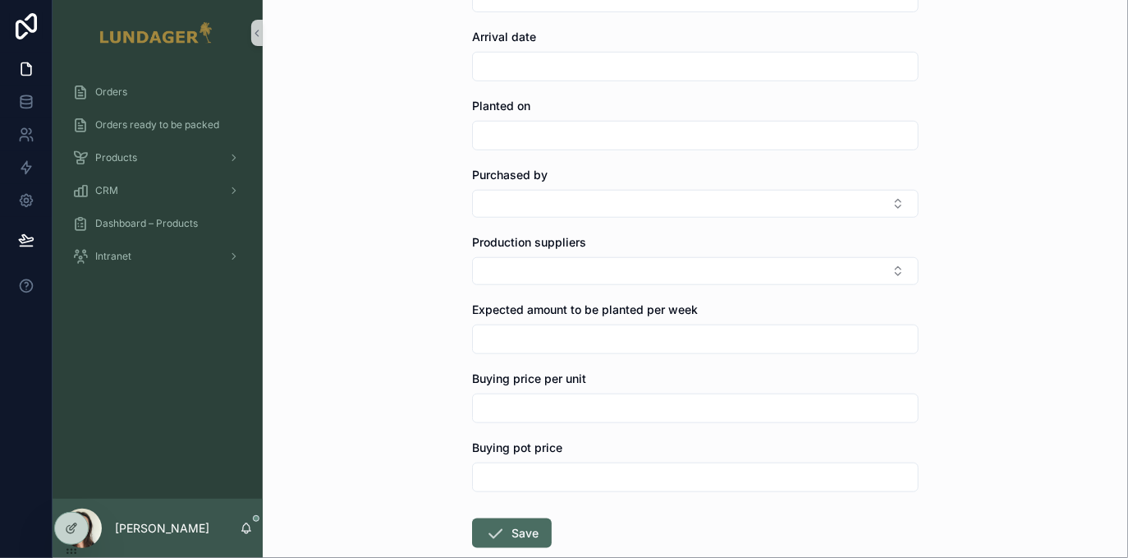
click at [558, 131] on input "scrollable content" at bounding box center [695, 135] width 445 height 23
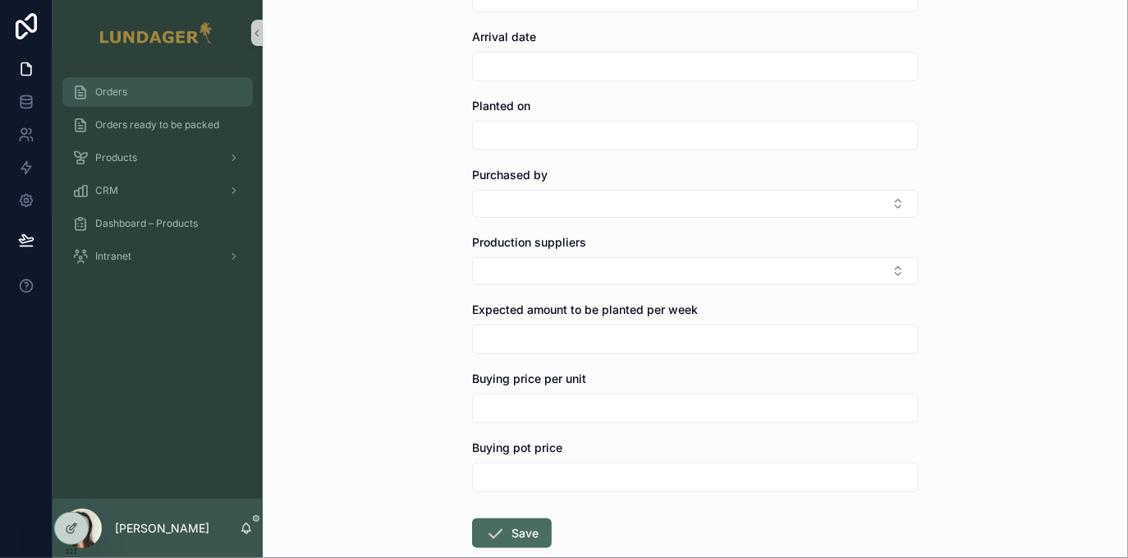
click at [101, 90] on span "Orders" at bounding box center [111, 91] width 32 height 13
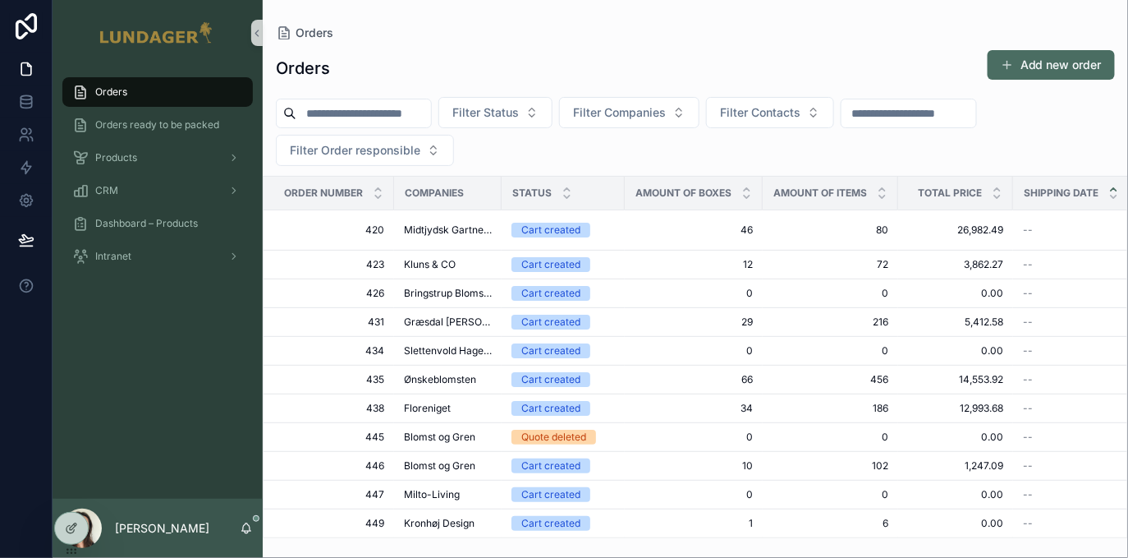
click at [640, 229] on span "46" at bounding box center [694, 229] width 118 height 13
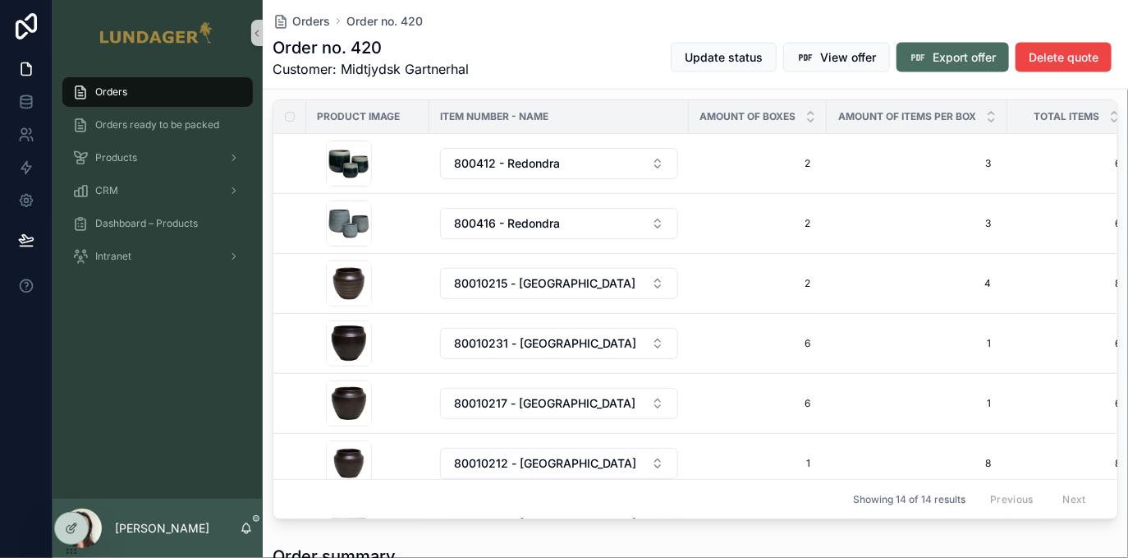
scroll to position [798, 0]
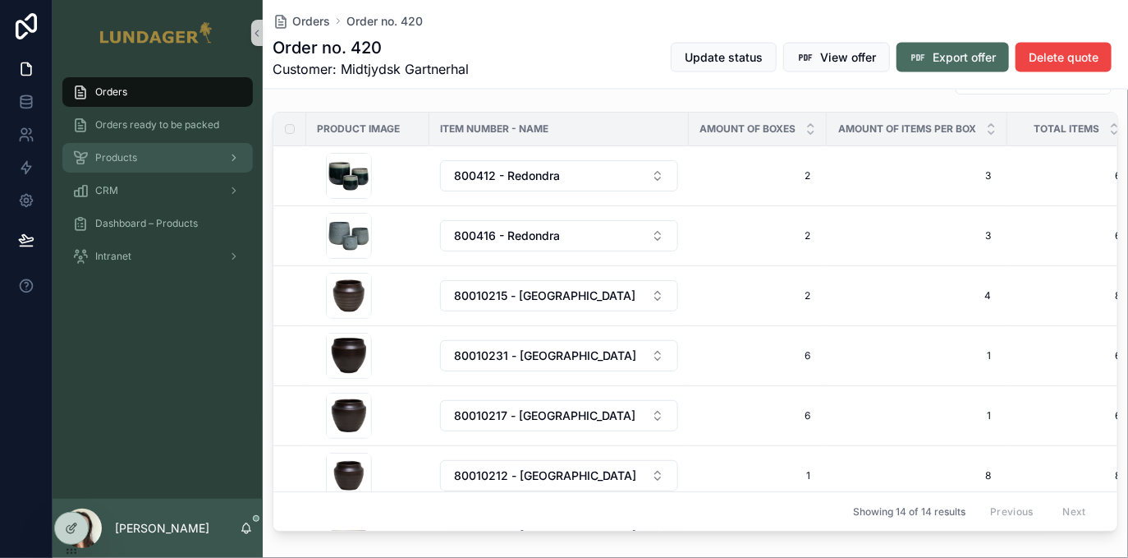
click at [134, 166] on div "Products" at bounding box center [157, 158] width 171 height 26
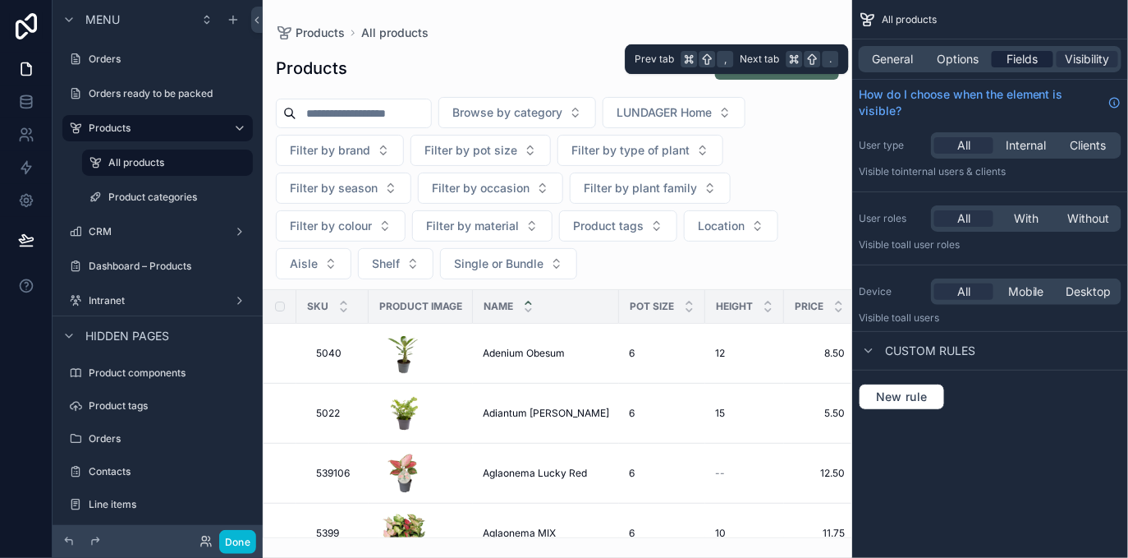
click at [1018, 60] on span "Fields" at bounding box center [1023, 59] width 31 height 16
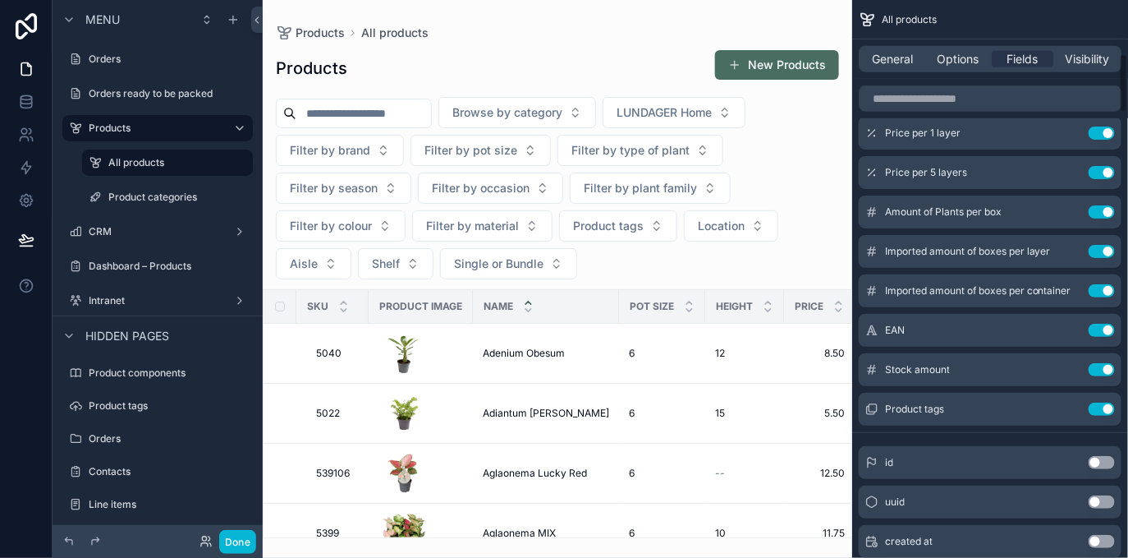
scroll to position [647, 0]
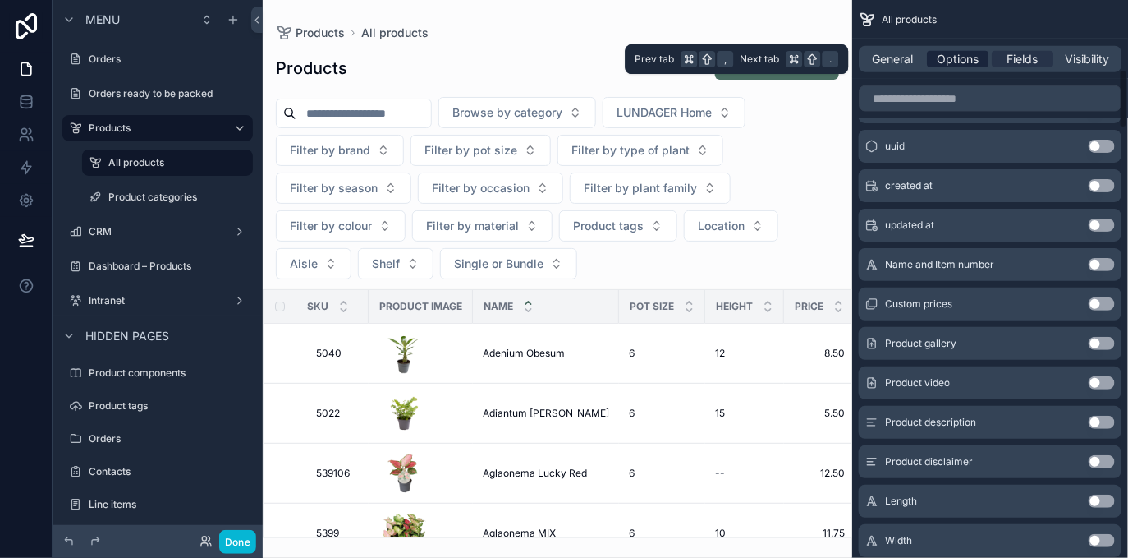
click at [964, 60] on span "Options" at bounding box center [958, 59] width 42 height 16
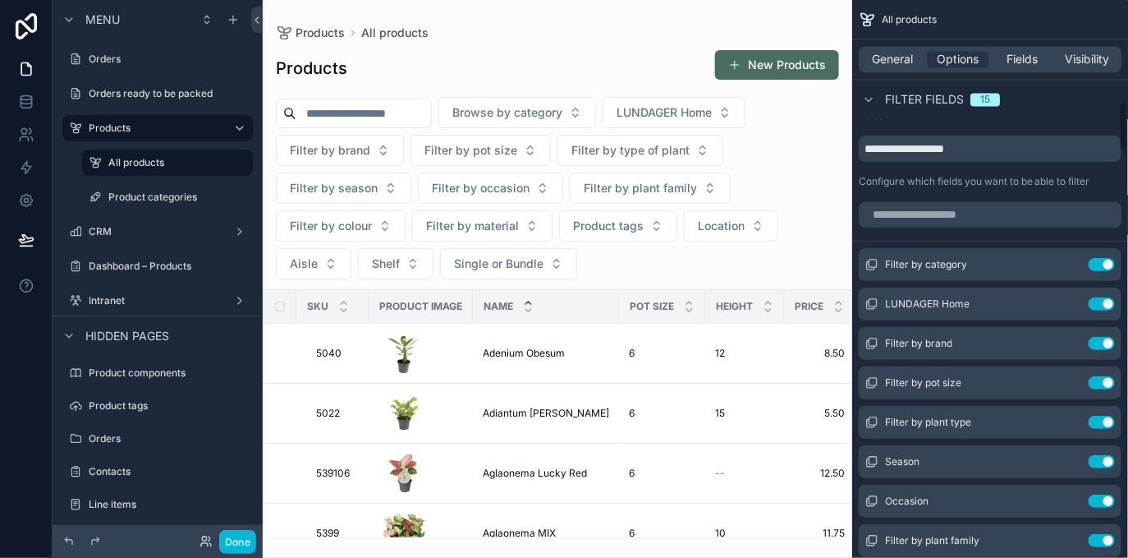
scroll to position [1084, 0]
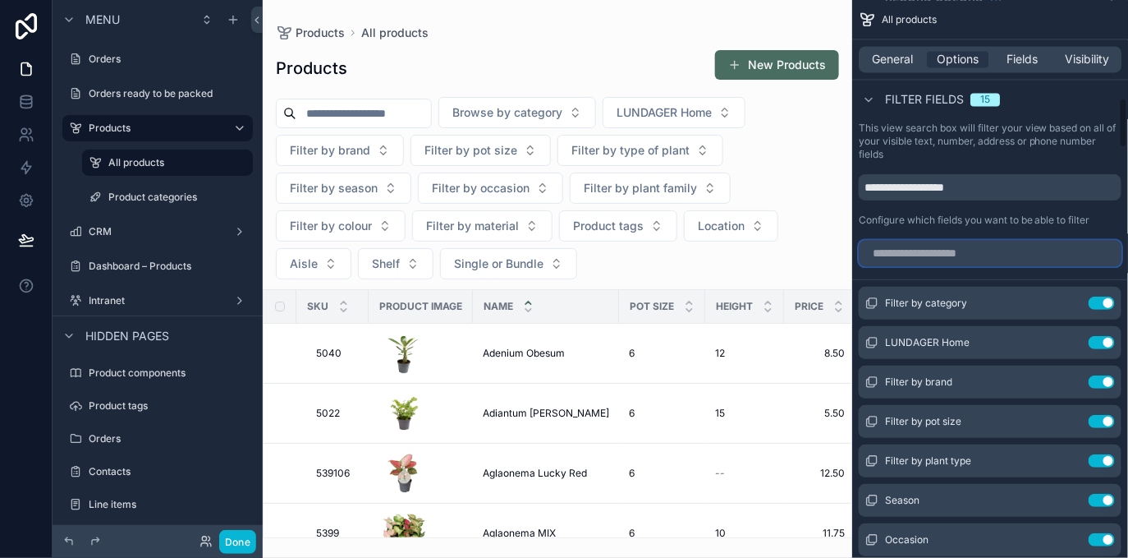
click at [937, 254] on input "scrollable content" at bounding box center [990, 253] width 263 height 26
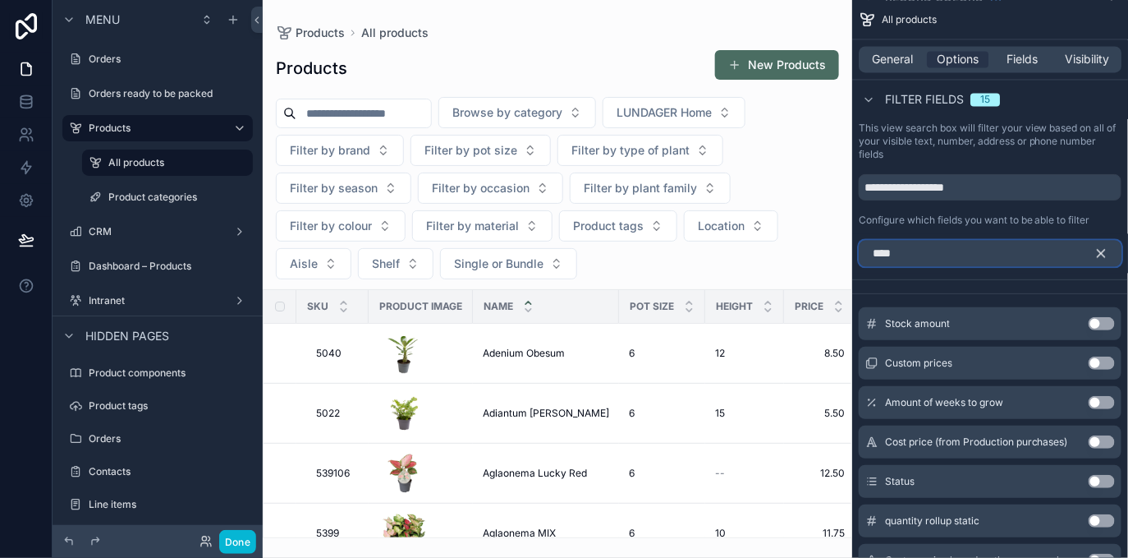
scroll to position [1069, 0]
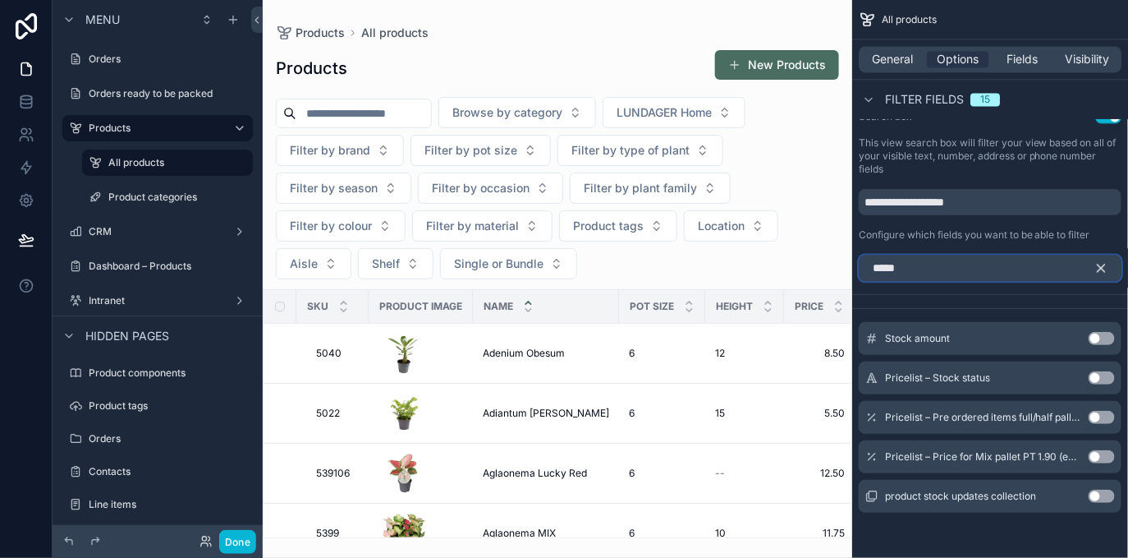
type input "*****"
click at [1106, 373] on button "Use setting" at bounding box center [1102, 377] width 26 height 13
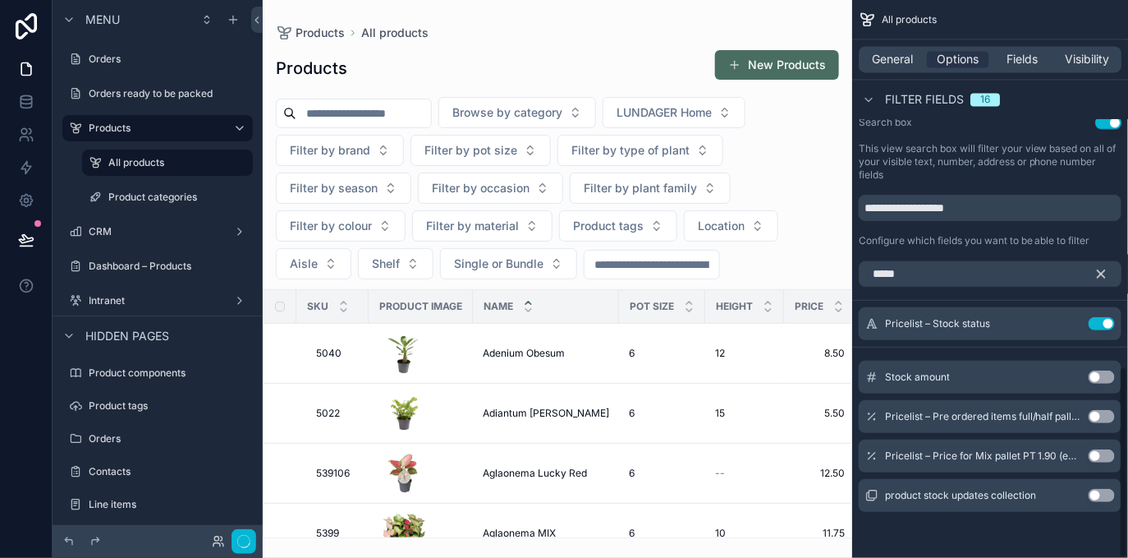
scroll to position [1063, 0]
click at [1070, 325] on icon "scrollable content" at bounding box center [1069, 324] width 13 height 13
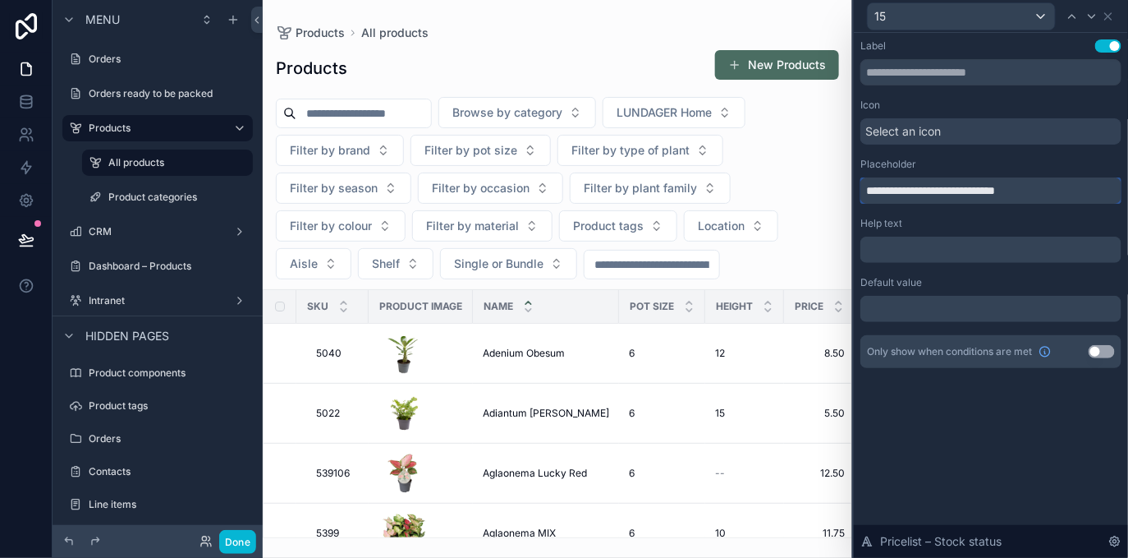
click at [1008, 189] on input "**********" at bounding box center [991, 190] width 261 height 26
type input "**********"
click at [1112, 11] on icon at bounding box center [1108, 16] width 13 height 13
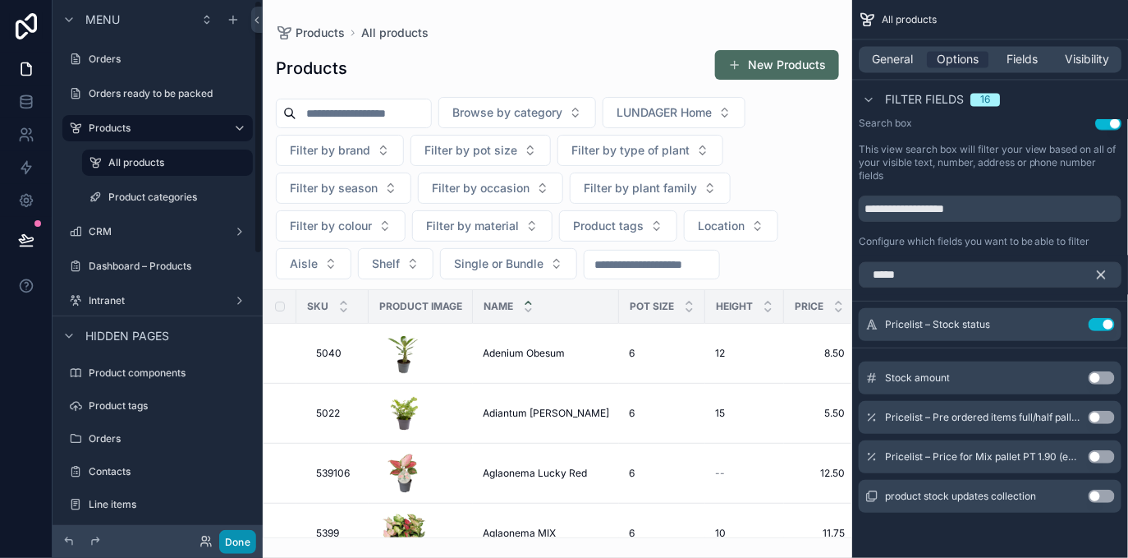
click at [245, 539] on button "Done" at bounding box center [237, 542] width 37 height 24
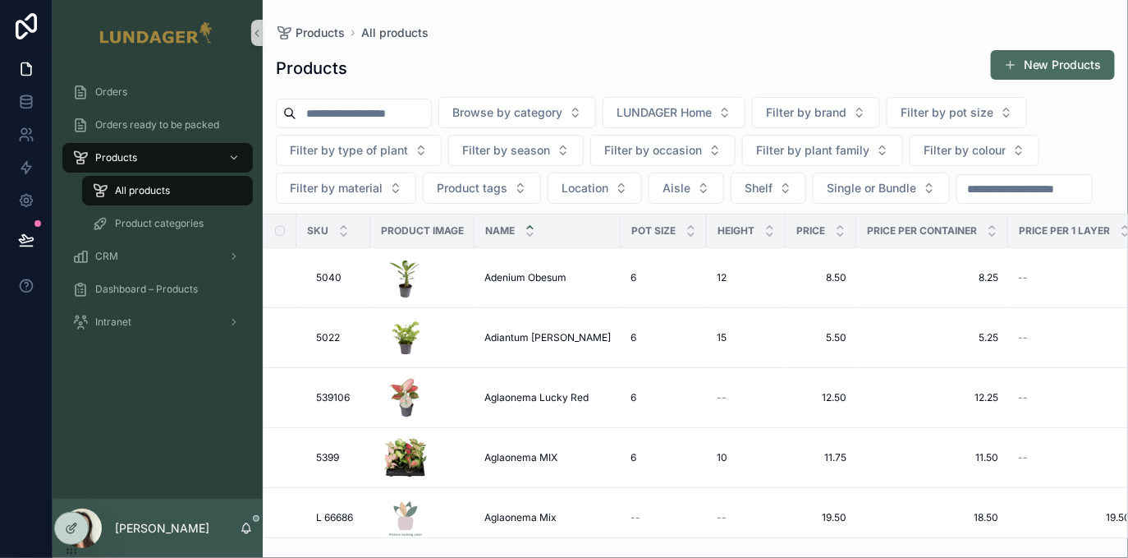
click at [1001, 192] on input "scrollable content" at bounding box center [1024, 188] width 135 height 23
type input "********"
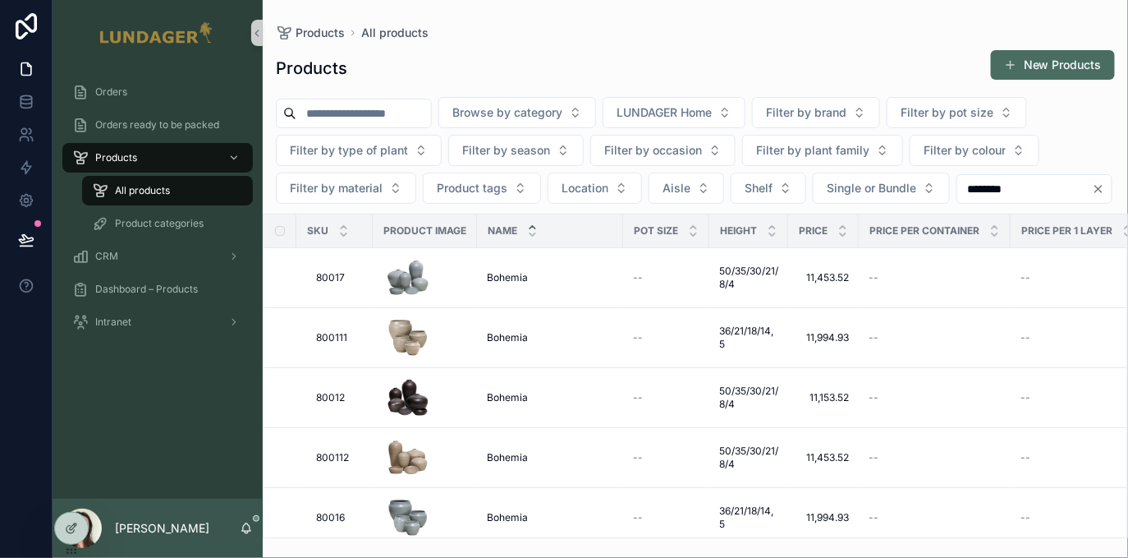
click at [1095, 192] on icon "Clear" at bounding box center [1098, 189] width 7 height 7
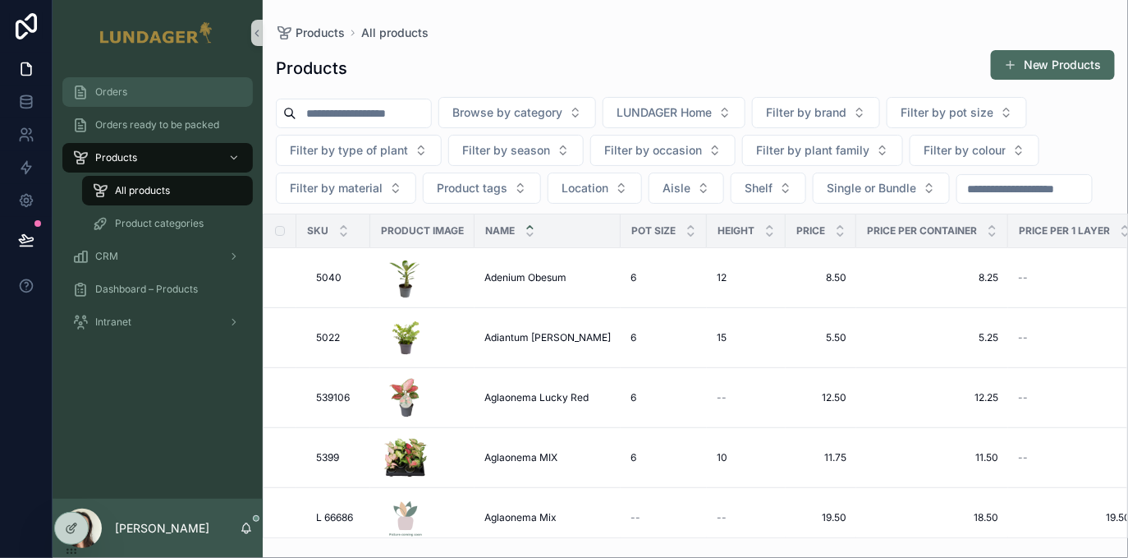
click at [125, 95] on span "Orders" at bounding box center [111, 91] width 32 height 13
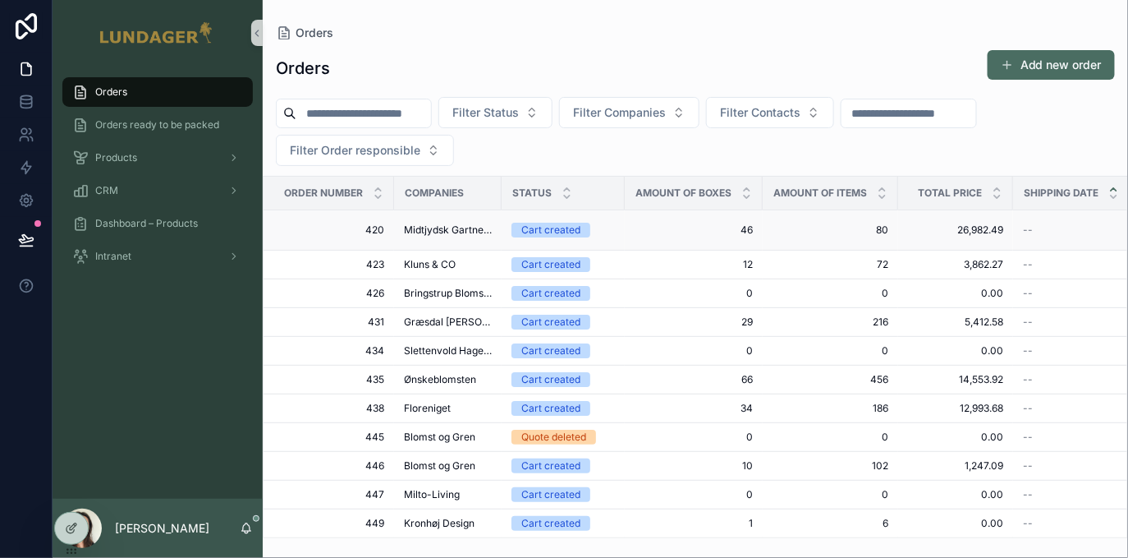
click at [628, 235] on td "46 46" at bounding box center [694, 230] width 138 height 40
click at [638, 228] on span "46" at bounding box center [694, 229] width 118 height 13
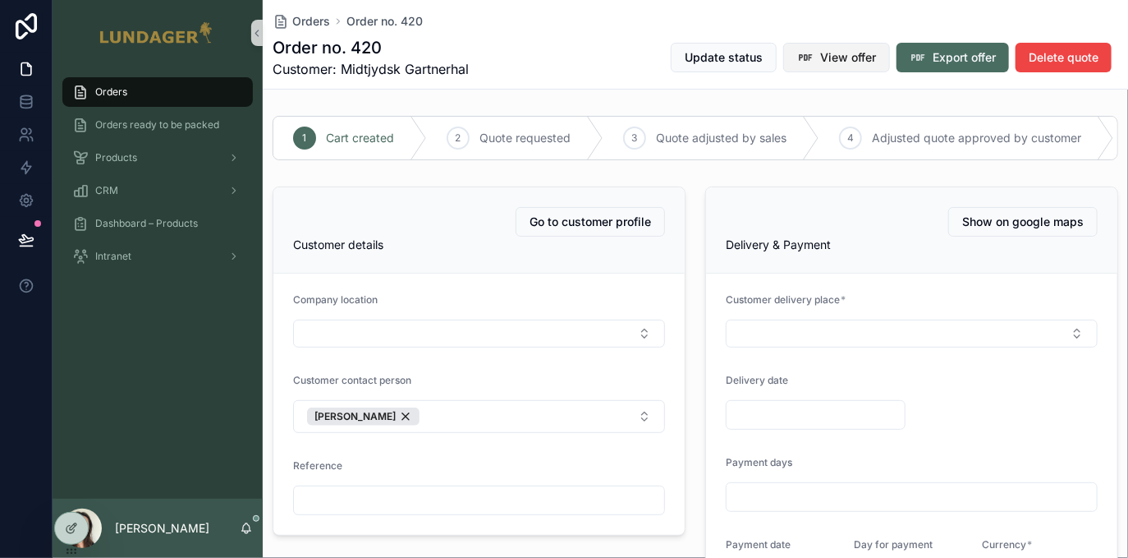
click at [800, 54] on icon "scrollable content" at bounding box center [805, 57] width 16 height 16
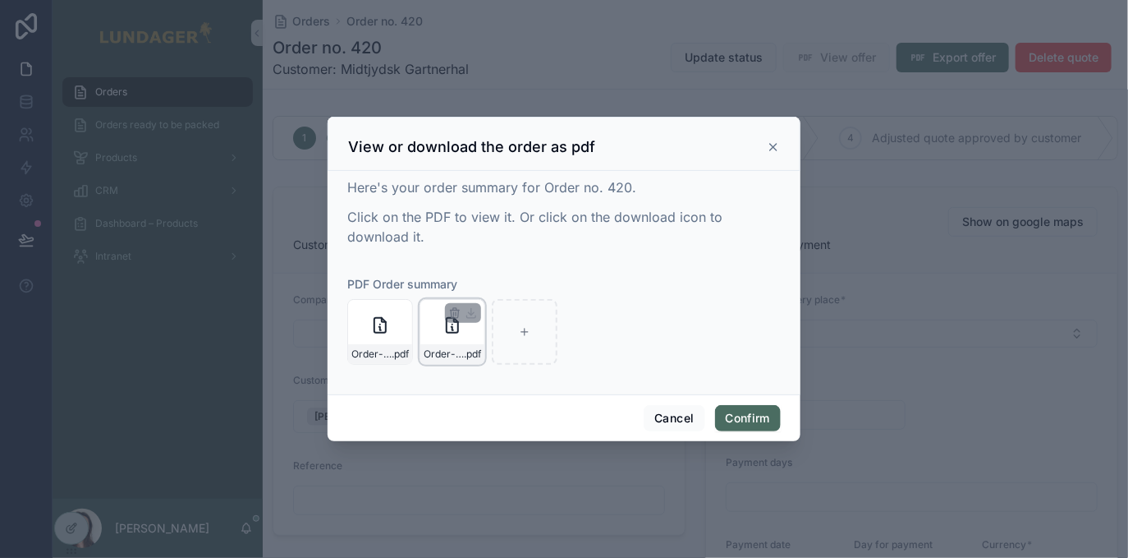
click at [452, 333] on icon at bounding box center [453, 325] width 20 height 20
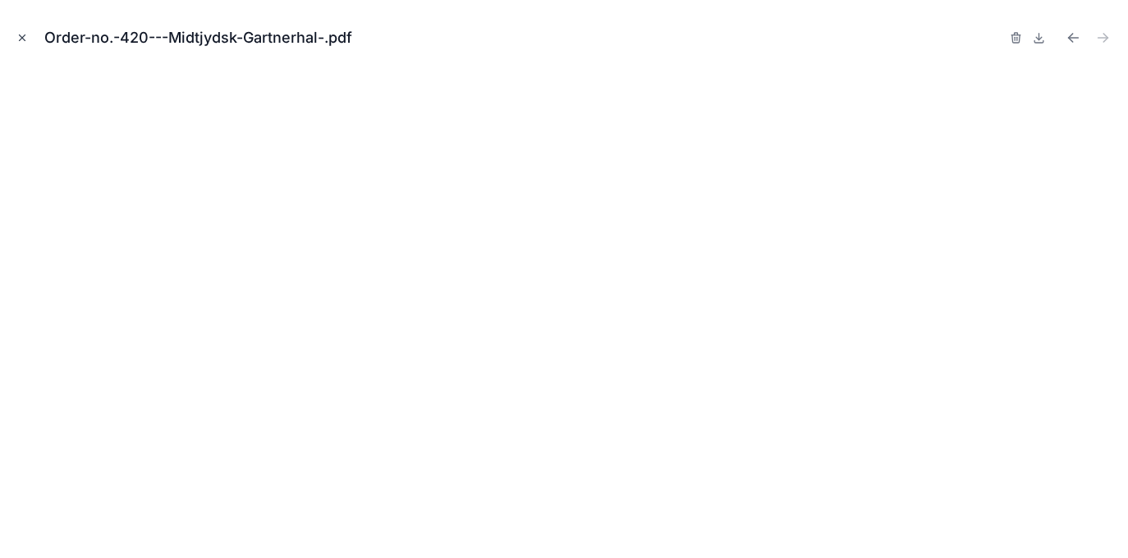
click at [25, 37] on icon "Close modal" at bounding box center [21, 37] width 11 height 11
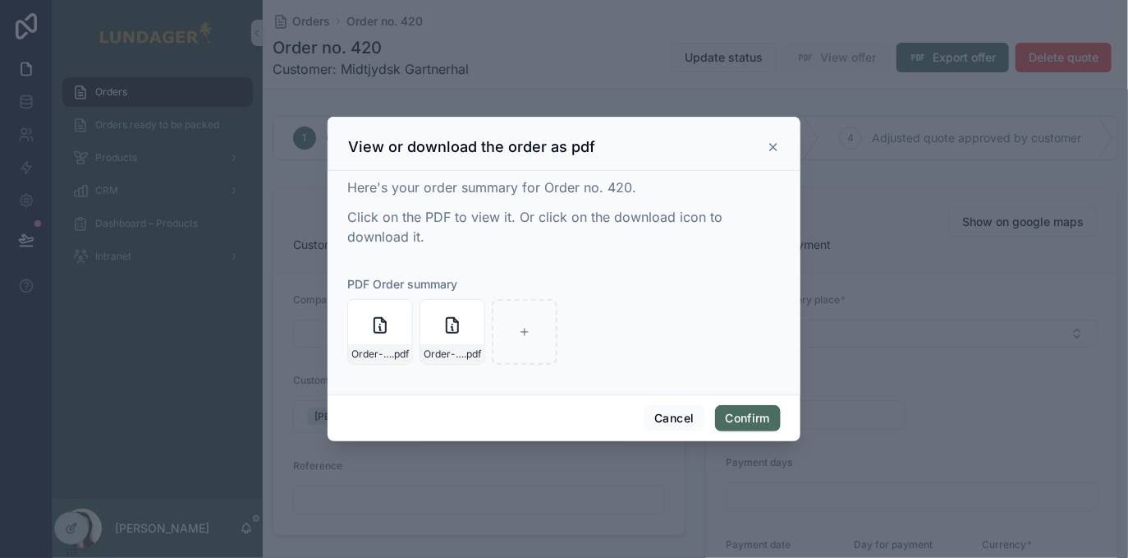
click at [774, 149] on icon at bounding box center [773, 146] width 13 height 13
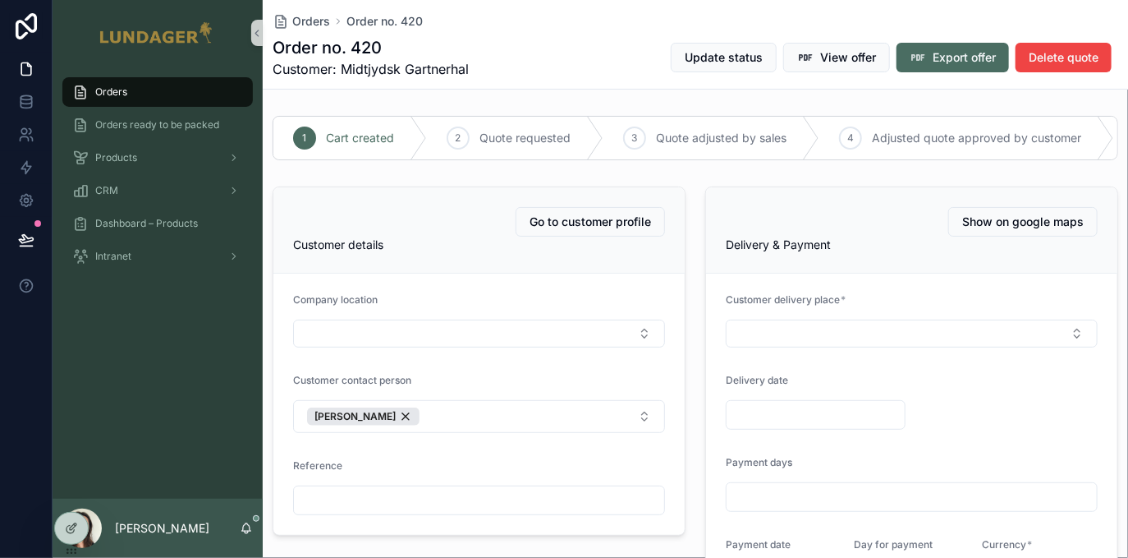
click at [339, 512] on input "scrollable content" at bounding box center [479, 500] width 370 height 23
click at [439, 459] on form "Company location Customer contact person Anne Reference" at bounding box center [478, 403] width 411 height 261
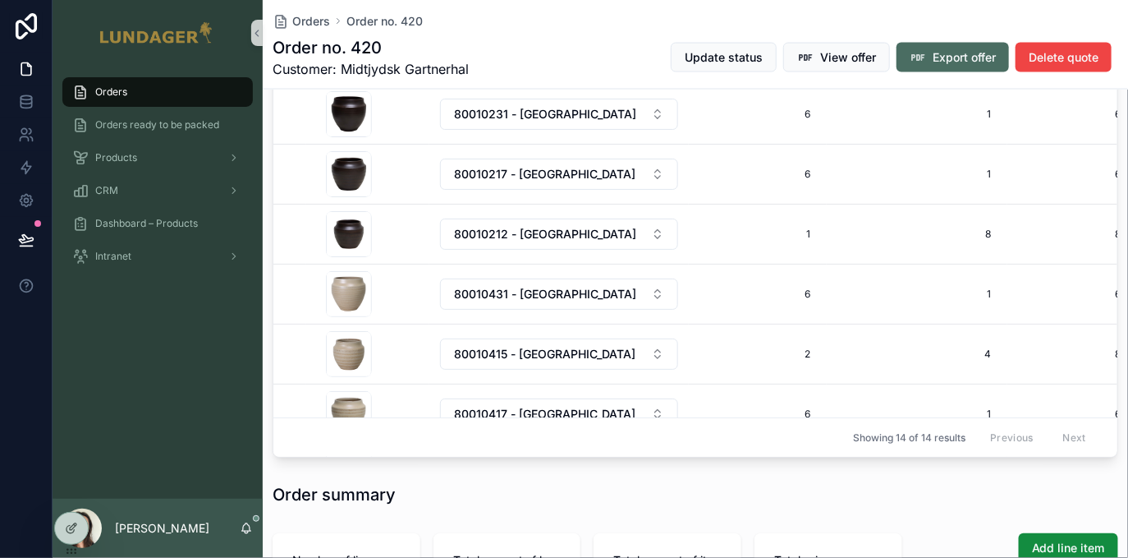
scroll to position [168, 0]
click at [584, 30] on div "Orders Order no. 420 Order no. 420 Customer: Midtjydsk Gartnerhal Update status…" at bounding box center [696, 44] width 846 height 89
click at [576, 25] on div "Orders Order no. 420" at bounding box center [696, 21] width 846 height 16
click at [113, 325] on div "Orders Orders ready to be packed Products CRM Dashboard – Products Intranet" at bounding box center [158, 282] width 210 height 433
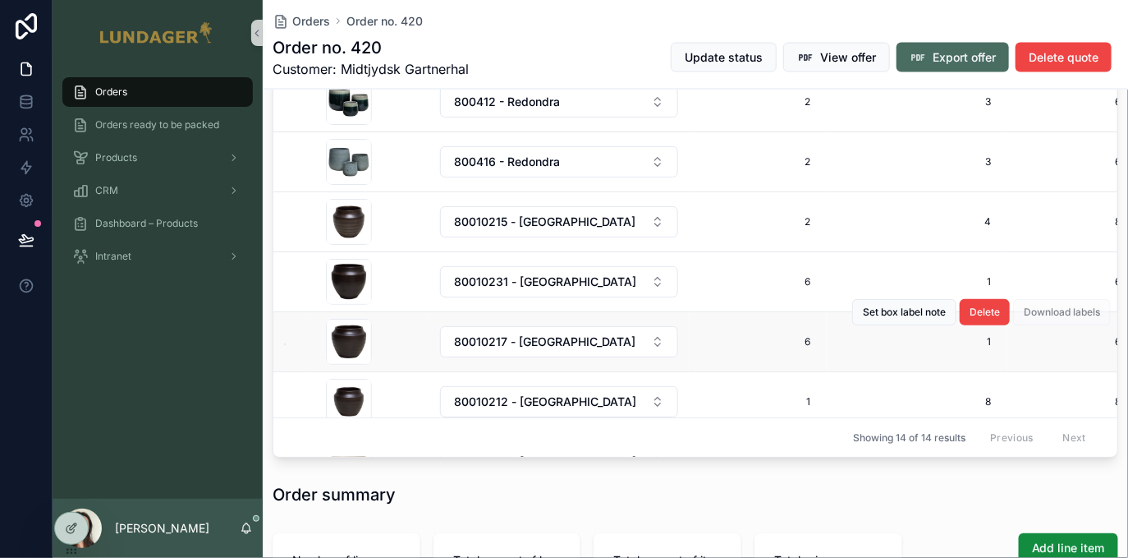
scroll to position [503, 0]
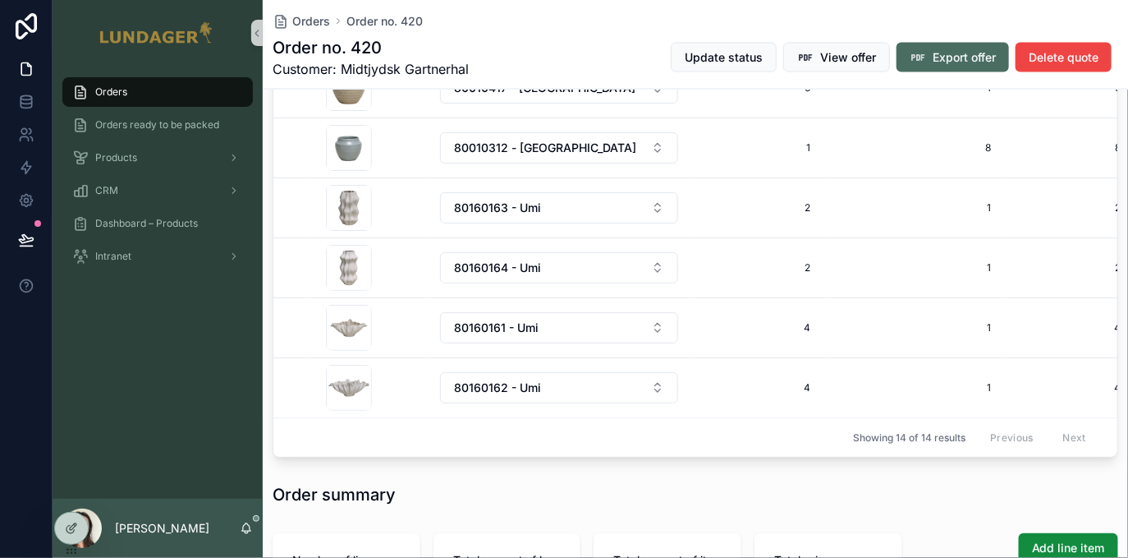
click at [113, 90] on span "Orders" at bounding box center [111, 91] width 32 height 13
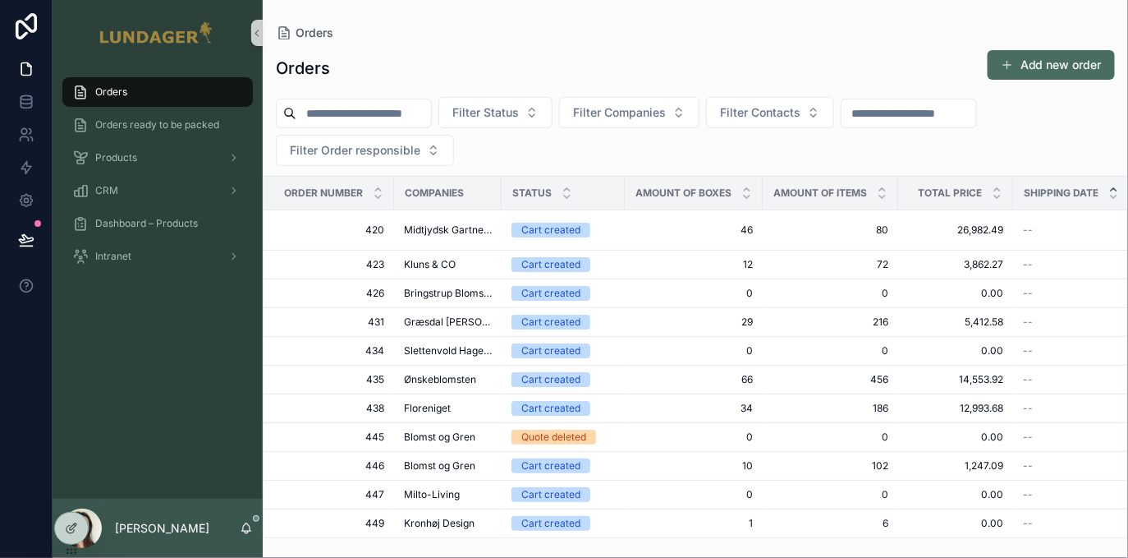
click at [351, 115] on input "scrollable content" at bounding box center [363, 113] width 135 height 23
type input "***"
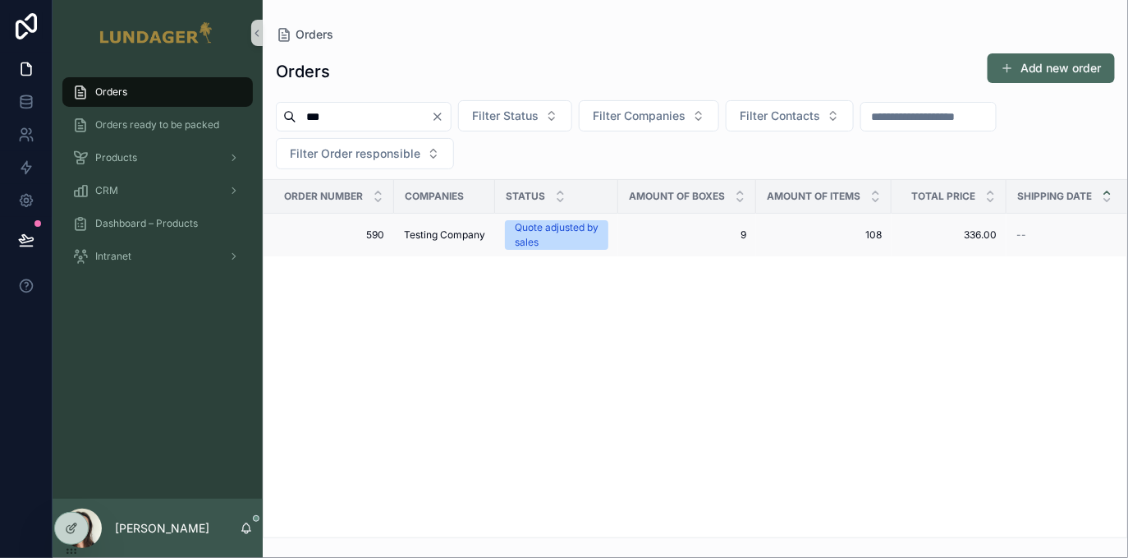
click at [682, 231] on span "9" at bounding box center [687, 234] width 118 height 13
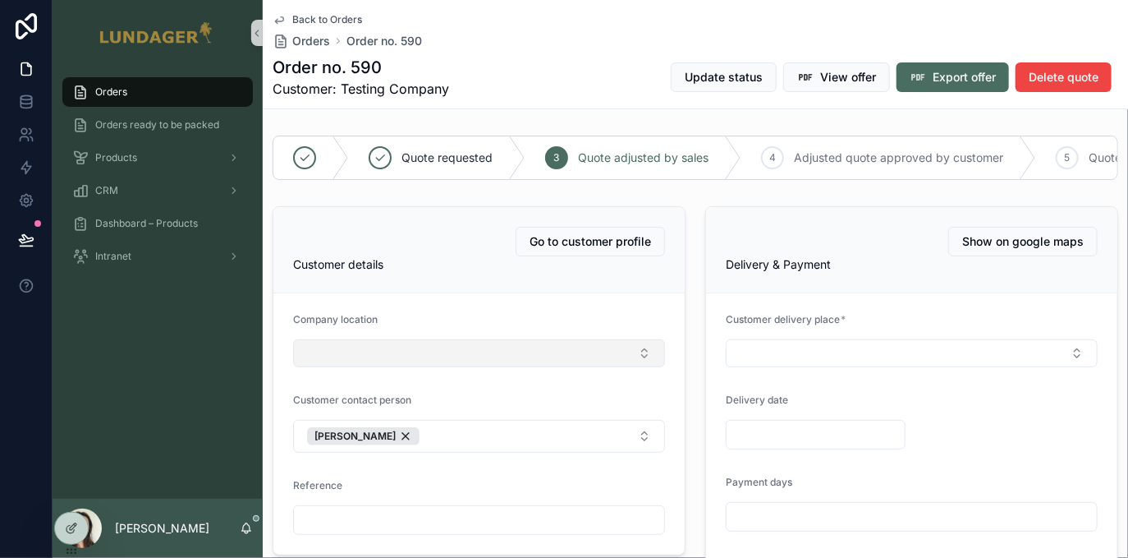
click at [530, 367] on button "Select Button" at bounding box center [479, 353] width 372 height 28
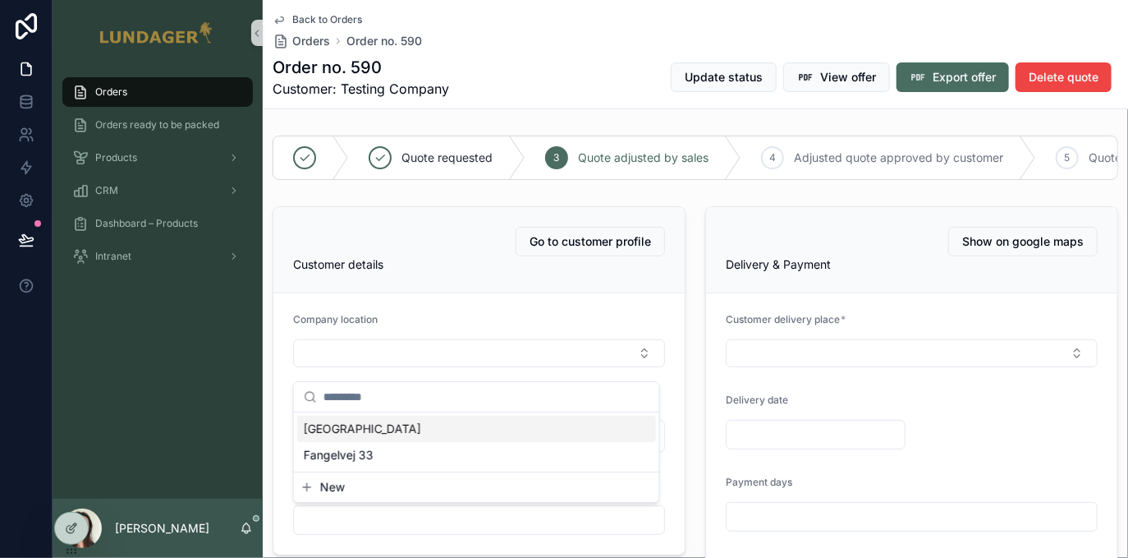
click at [381, 434] on div "Amsterdam" at bounding box center [476, 428] width 359 height 26
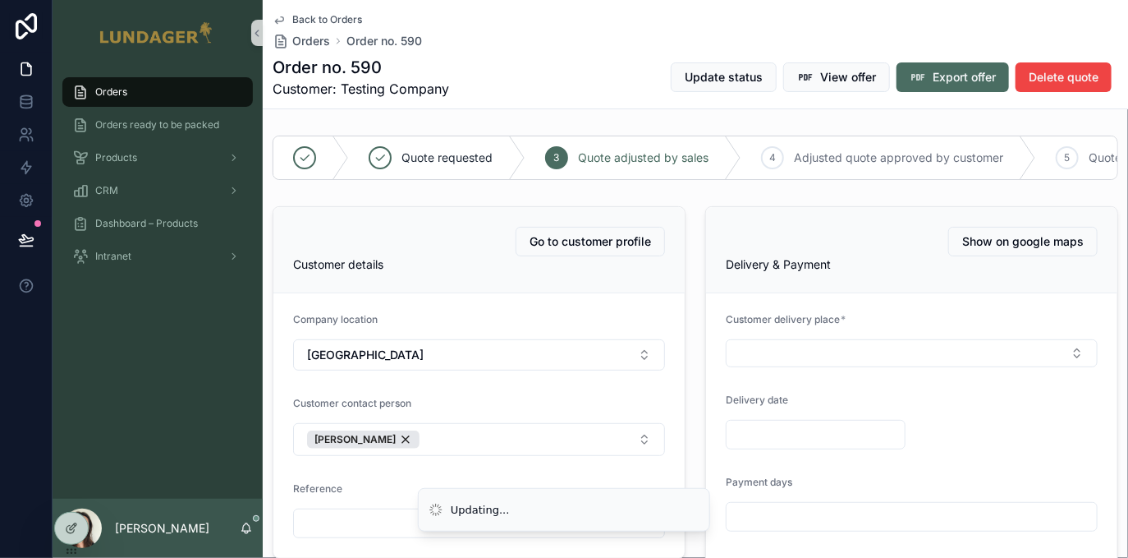
click at [652, 415] on div "Customer contact person" at bounding box center [479, 407] width 372 height 20
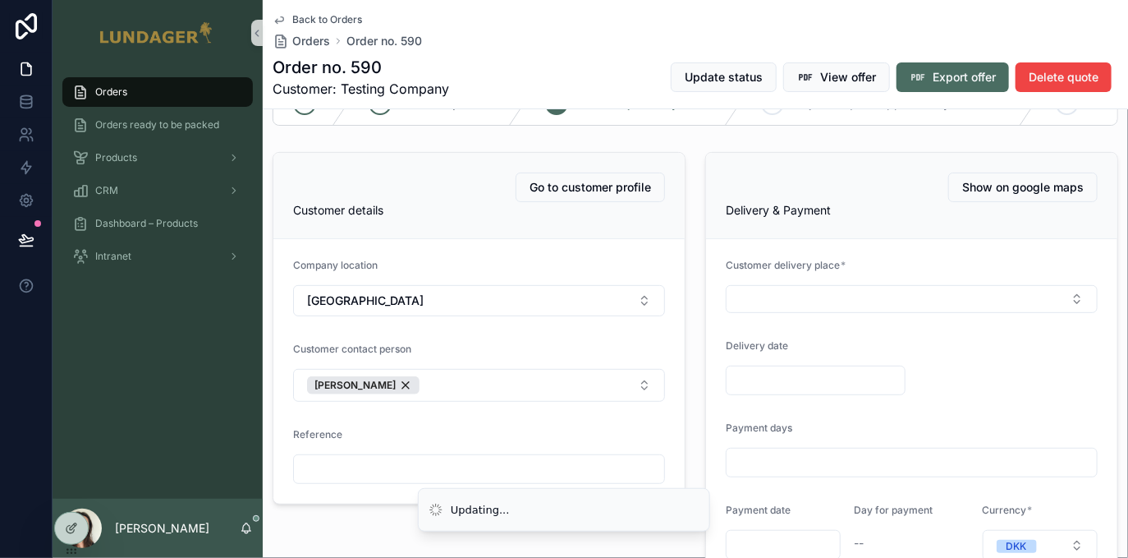
scroll to position [57, 0]
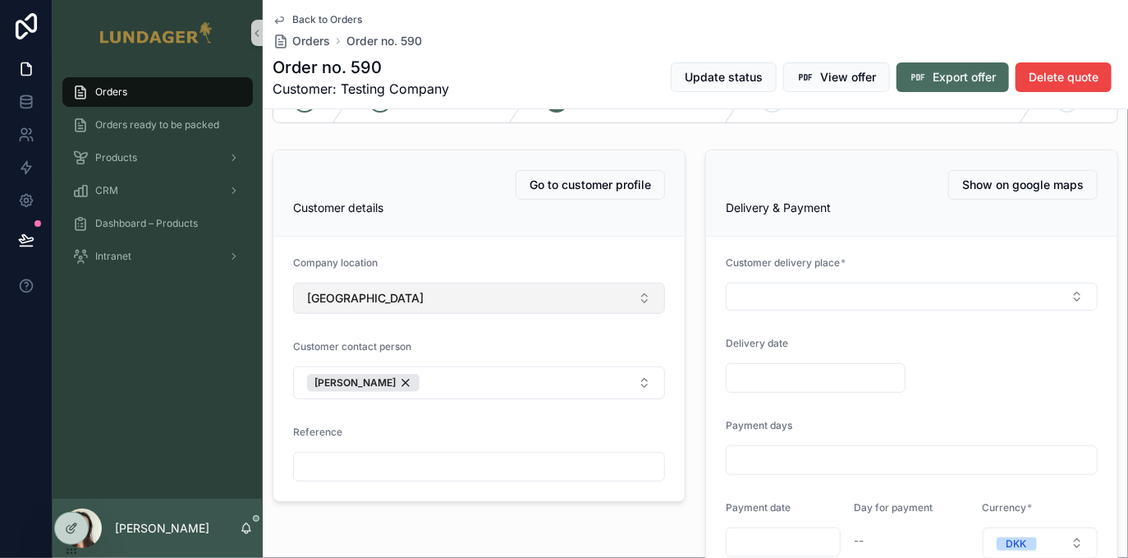
click at [590, 308] on button "Amsterdam" at bounding box center [479, 297] width 372 height 31
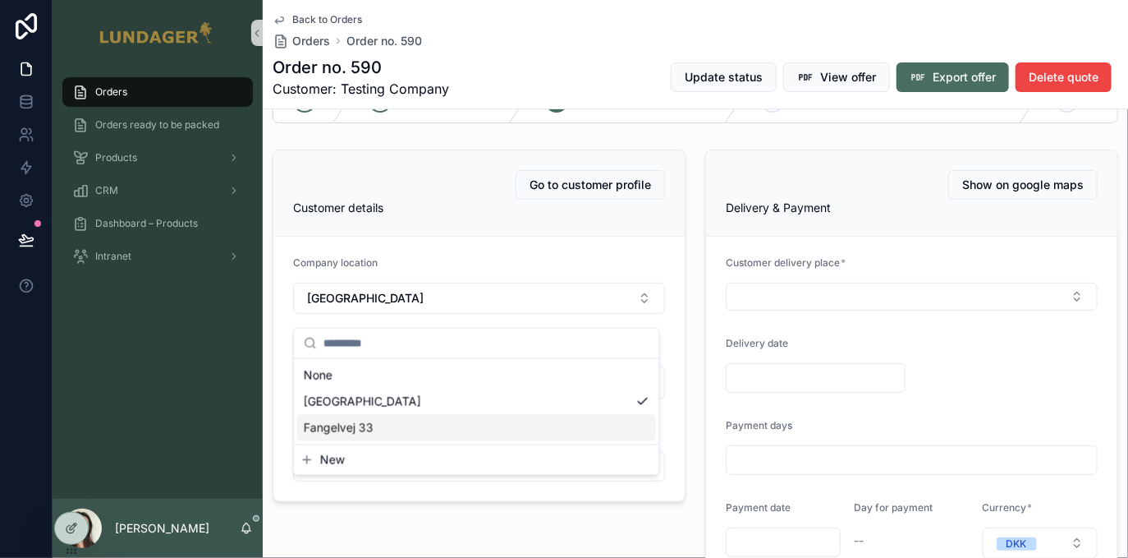
click at [404, 434] on div "Fangelvej 33" at bounding box center [476, 428] width 359 height 26
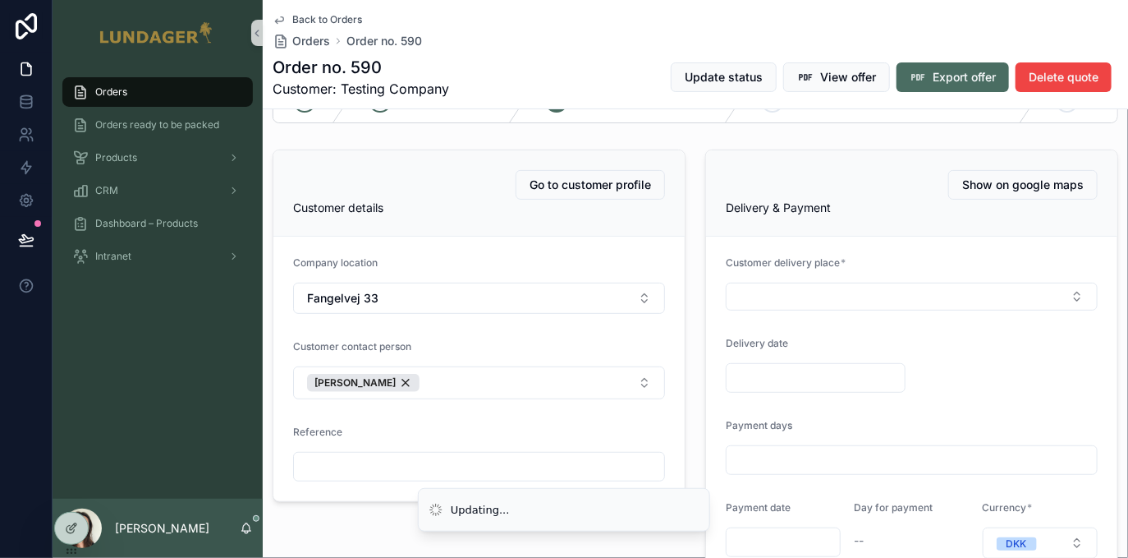
click at [595, 344] on form "Company location Fangelvej 33 Customer contact person Maria DKK Reference" at bounding box center [478, 368] width 411 height 264
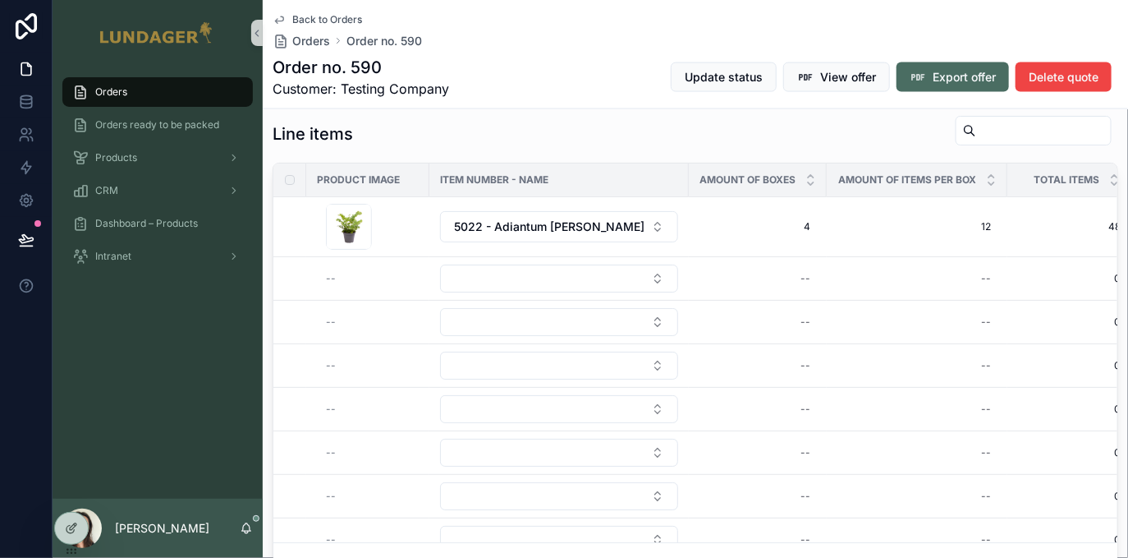
scroll to position [16, 0]
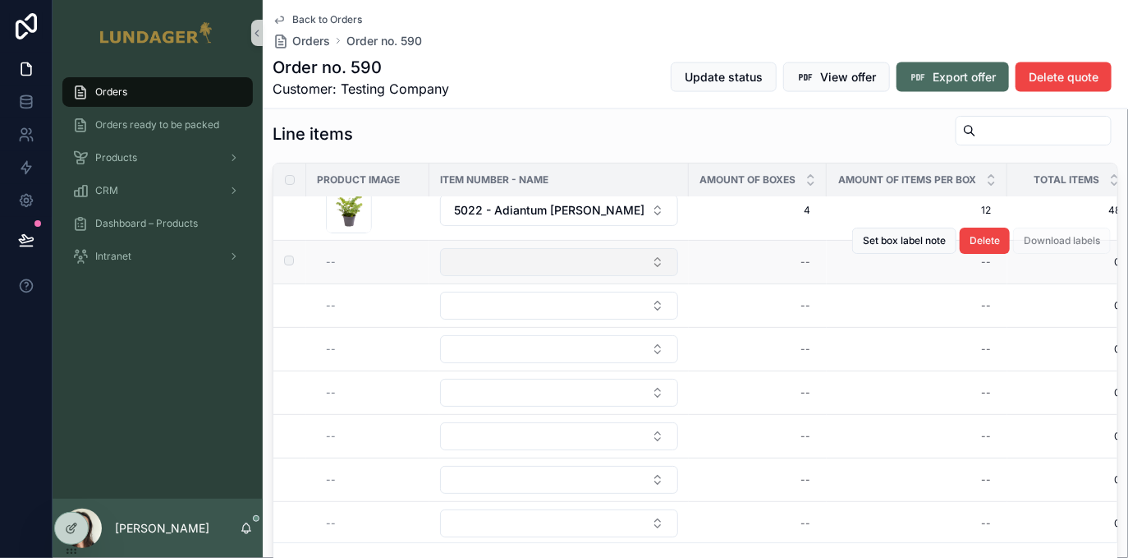
click at [572, 274] on button "Select Button" at bounding box center [559, 262] width 238 height 28
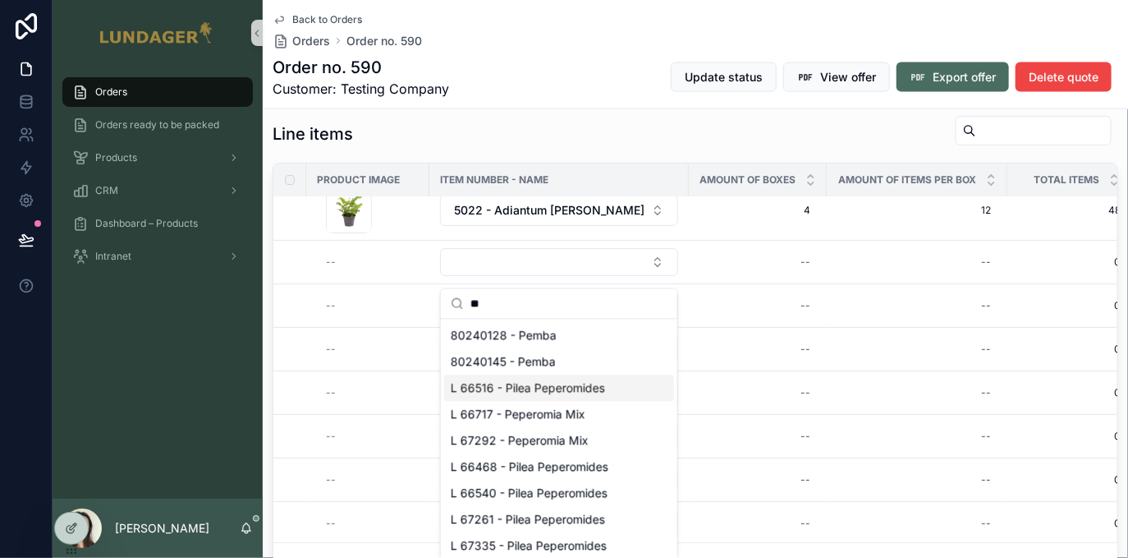
type input "**"
click at [562, 382] on span "L 66516 - Pilea Peperomides" at bounding box center [528, 387] width 154 height 16
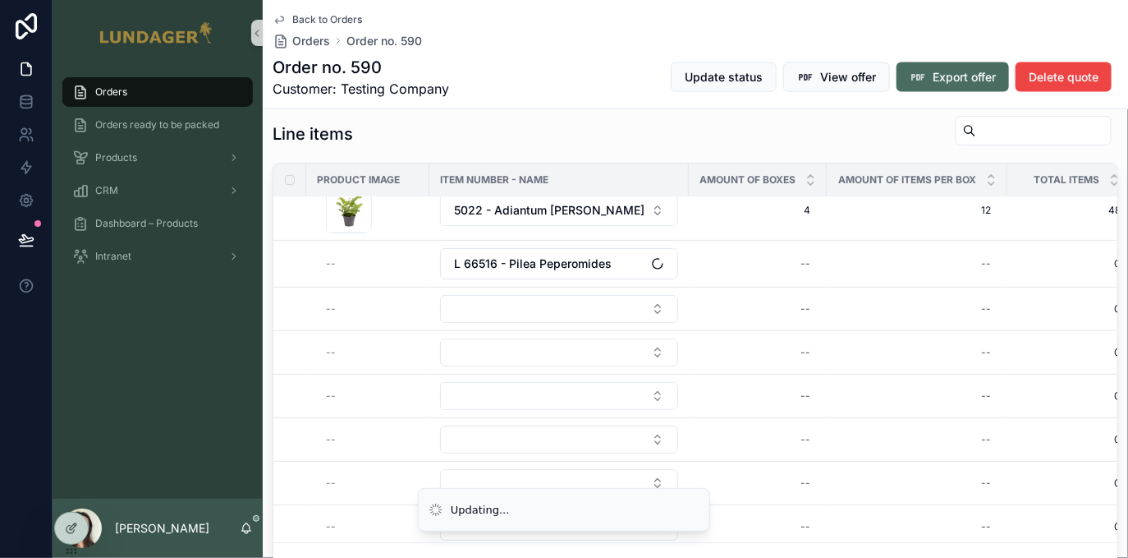
scroll to position [0, 0]
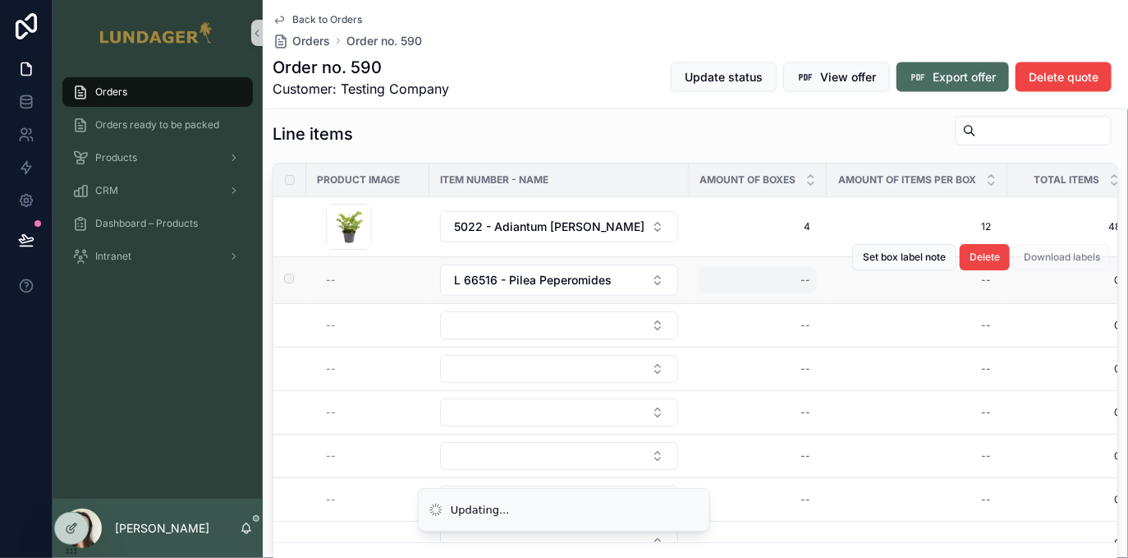
click at [753, 293] on div "--" at bounding box center [758, 280] width 118 height 26
click at [799, 286] on div "--" at bounding box center [758, 280] width 118 height 26
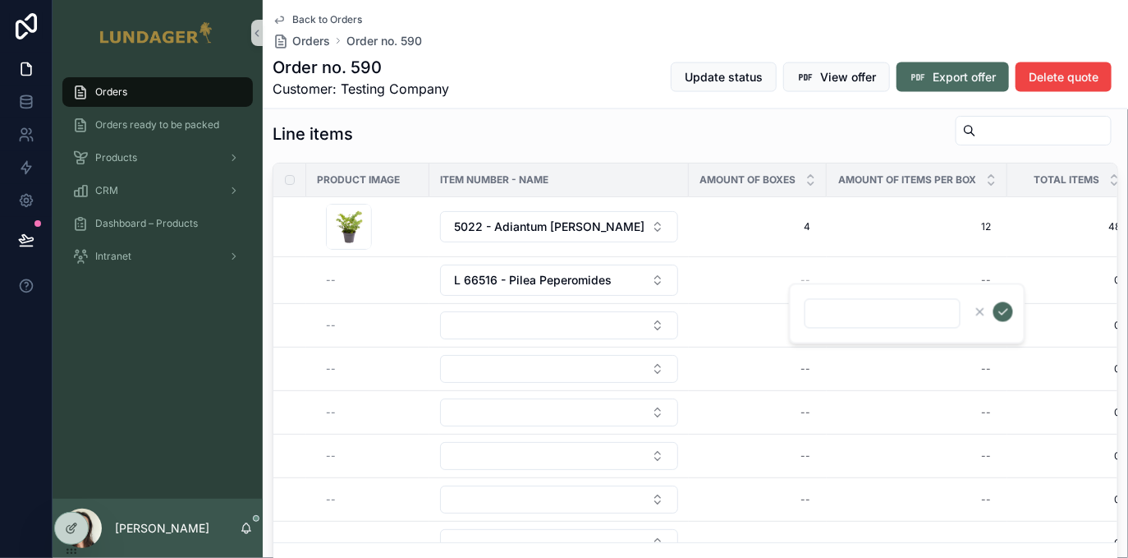
type input "*"
click button "scrollable content" at bounding box center [1004, 312] width 20 height 20
click at [613, 136] on div "Line items" at bounding box center [696, 134] width 846 height 38
click at [139, 87] on div "Orders" at bounding box center [157, 92] width 171 height 26
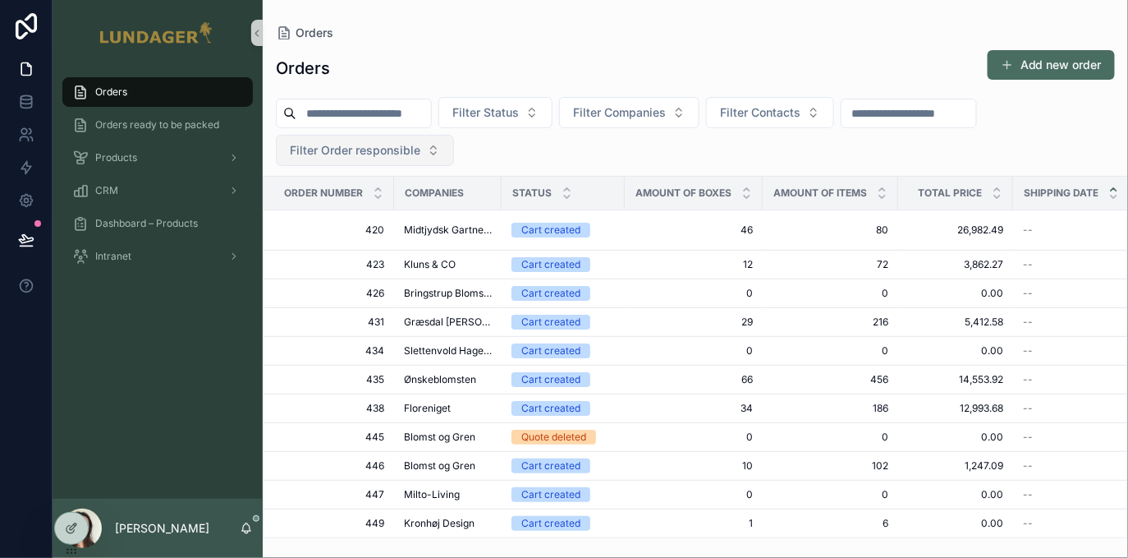
click at [412, 149] on span "Filter Order responsible" at bounding box center [355, 150] width 131 height 16
click at [522, 153] on div "Filter Status Filter Companies Filter Contacts Filter Order responsible" at bounding box center [695, 131] width 865 height 69
click at [531, 143] on div "Filter Status Filter Companies Filter Contacts Filter Order responsible" at bounding box center [695, 131] width 865 height 69
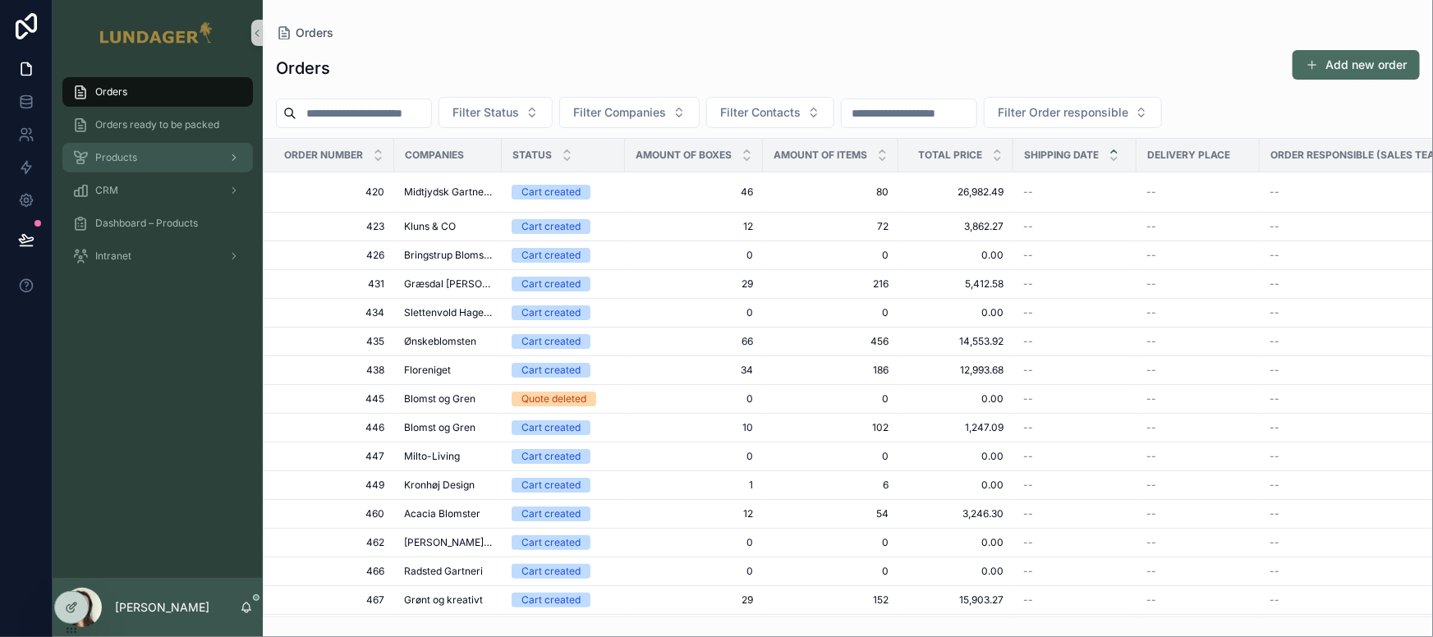
click at [121, 158] on span "Products" at bounding box center [116, 157] width 42 height 13
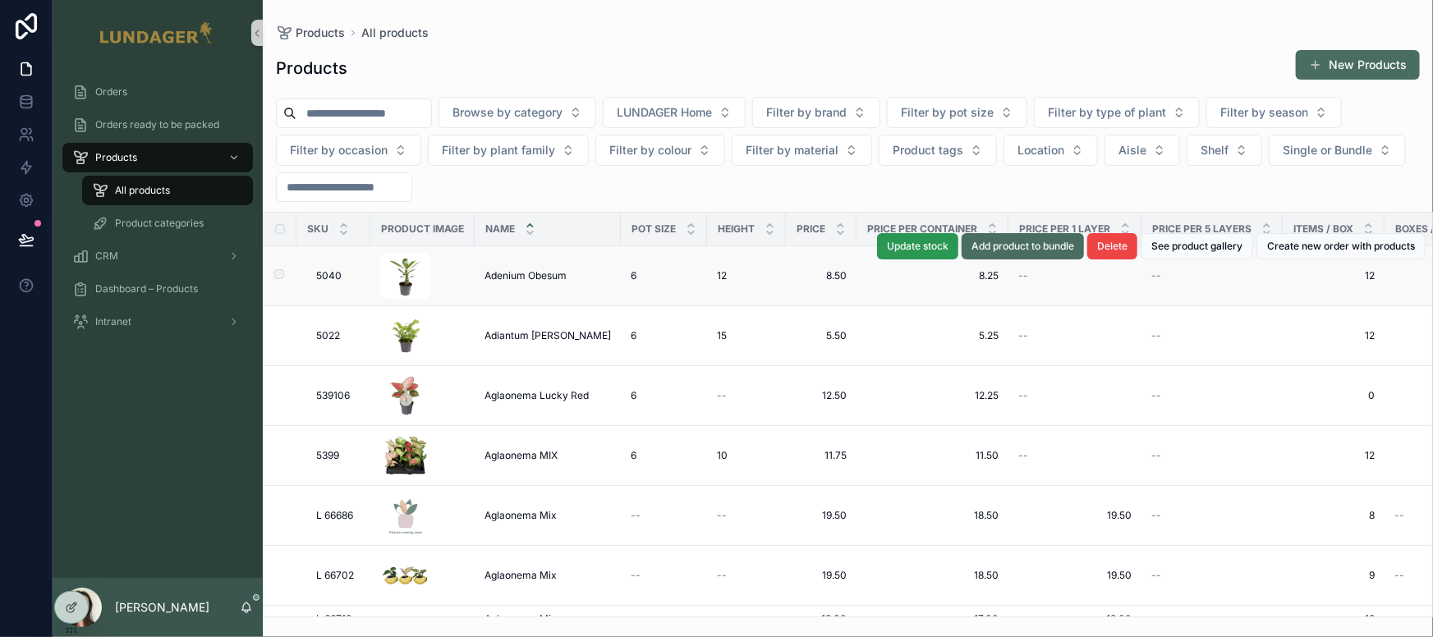
click at [920, 250] on span "Update stock" at bounding box center [918, 246] width 62 height 13
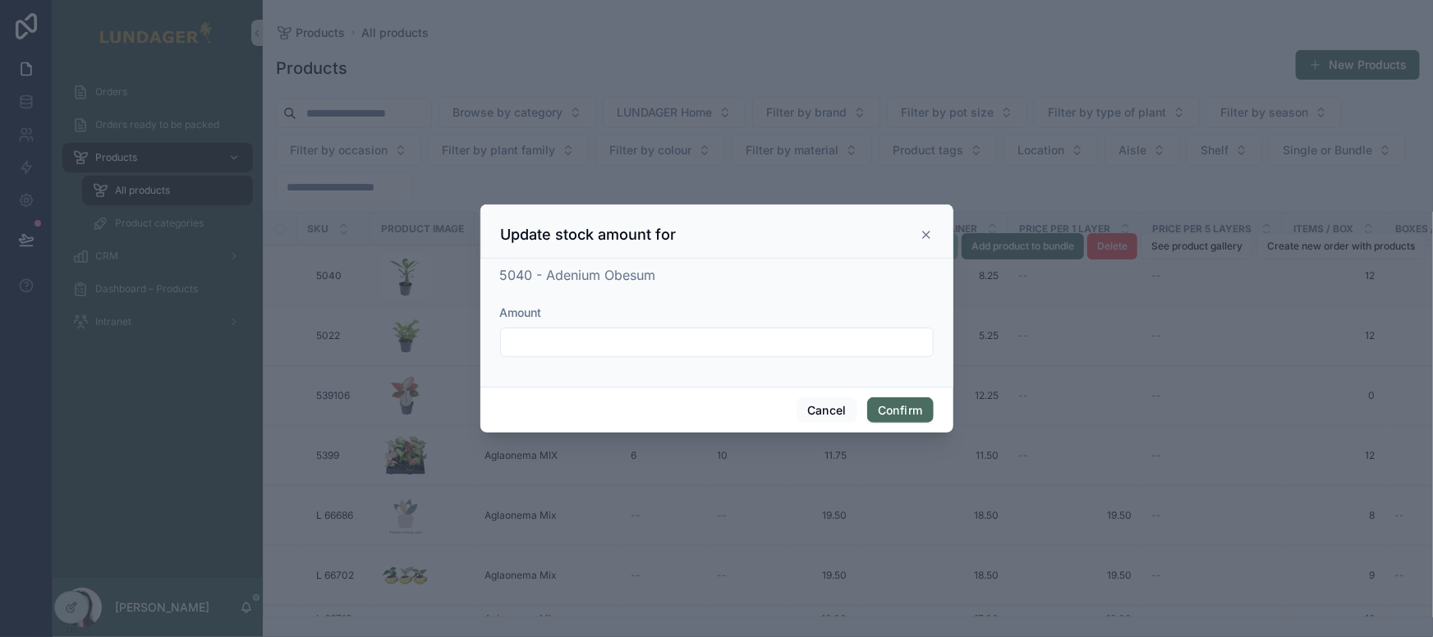
click at [921, 238] on icon at bounding box center [926, 234] width 13 height 13
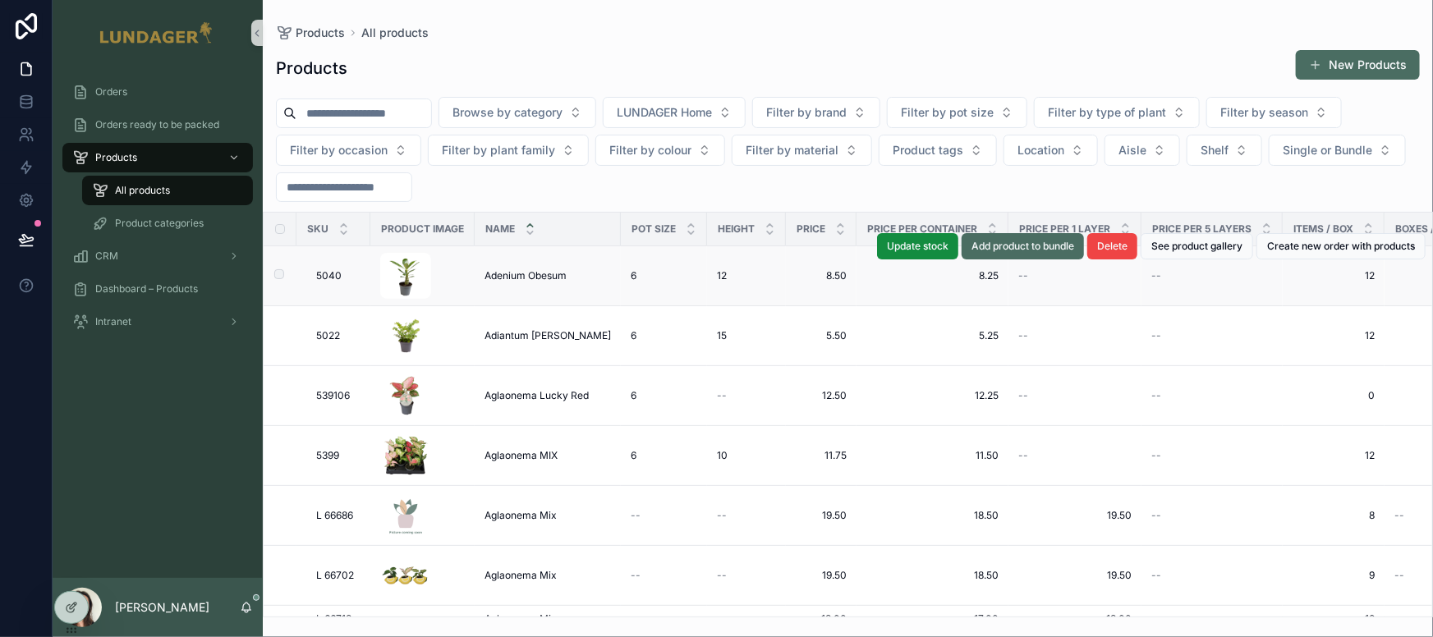
click at [604, 278] on div "Adenium Obesum Adenium Obesum" at bounding box center [547, 275] width 126 height 13
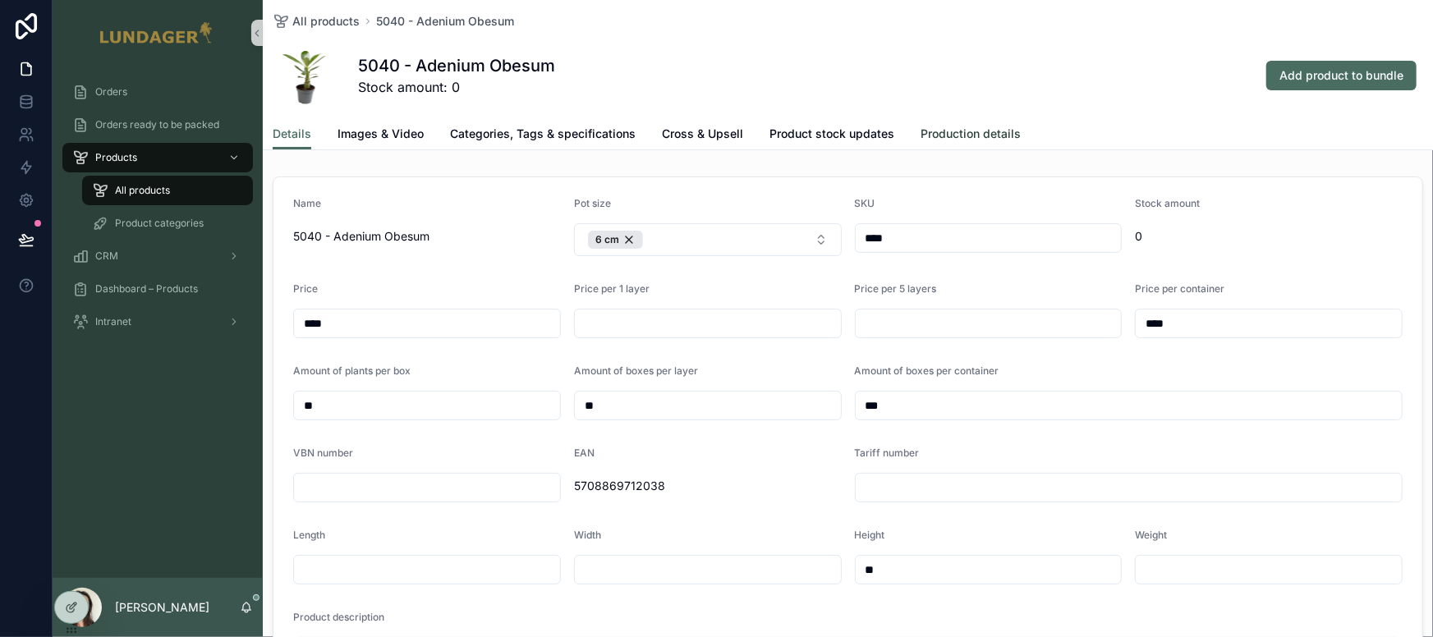
click at [957, 134] on span "Production details" at bounding box center [970, 134] width 100 height 16
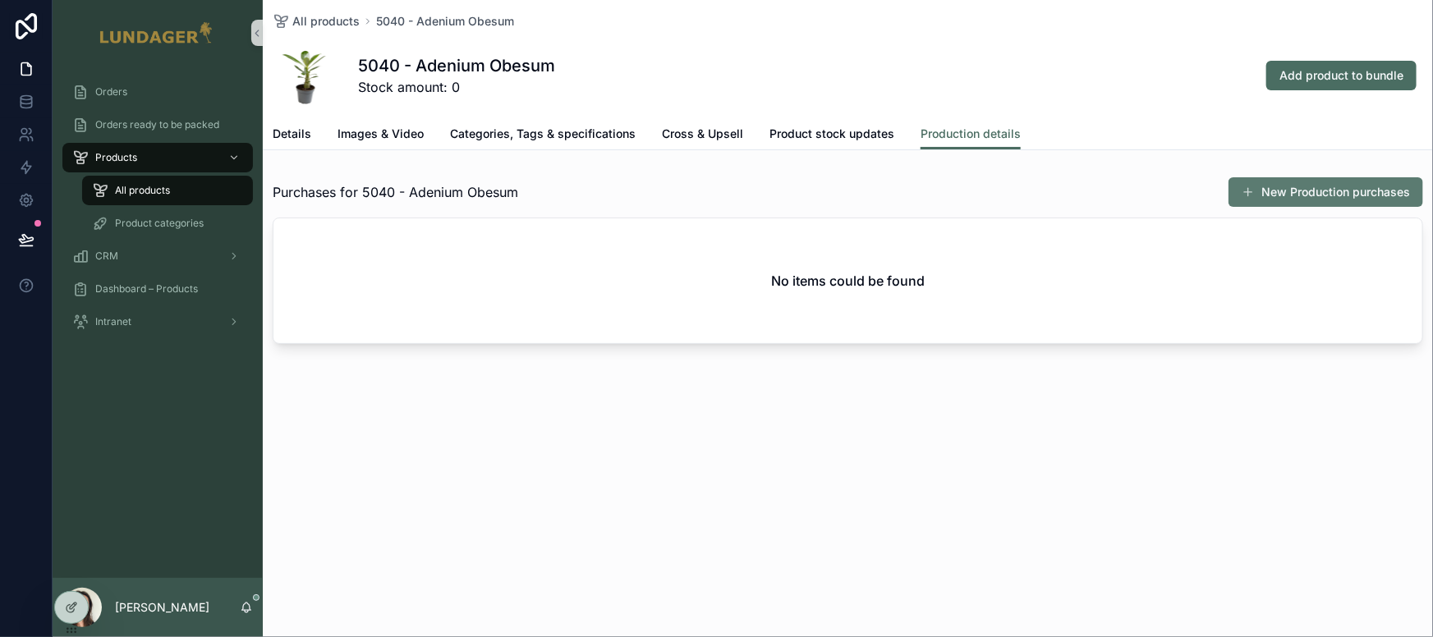
click at [1127, 189] on button "New Production purchases" at bounding box center [1325, 192] width 195 height 30
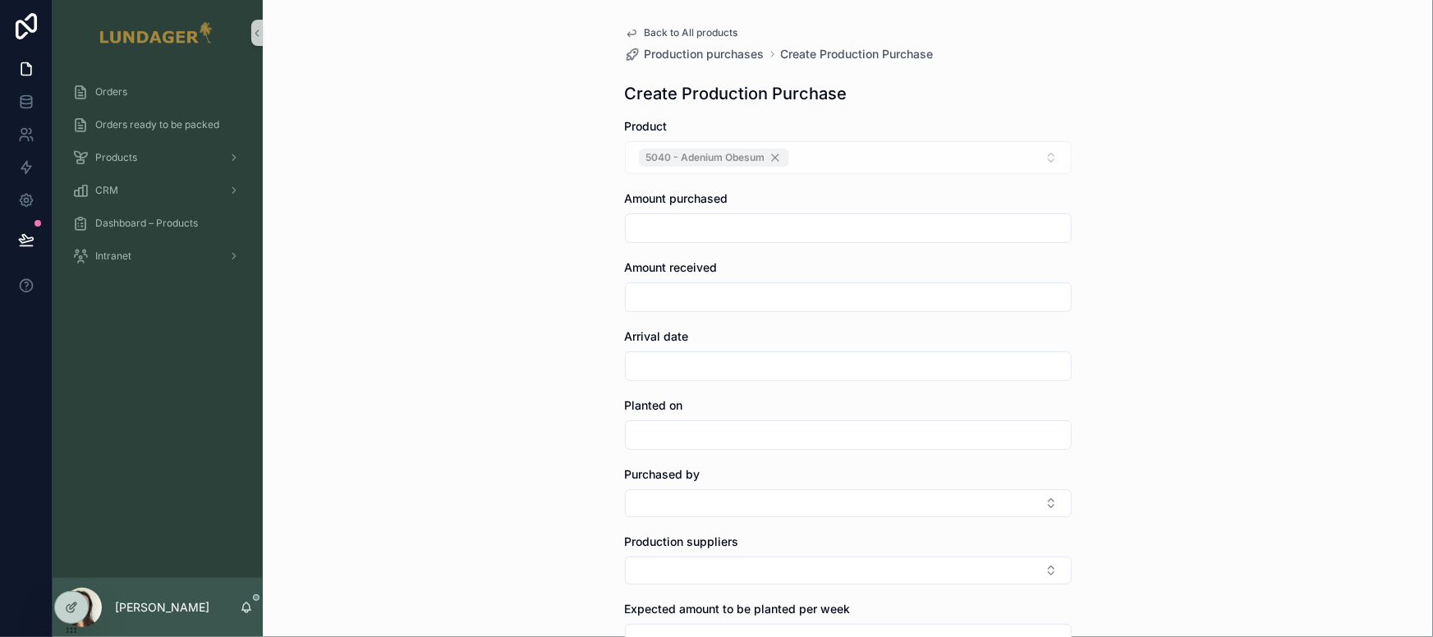
click at [673, 38] on span "Back to All products" at bounding box center [692, 32] width 94 height 13
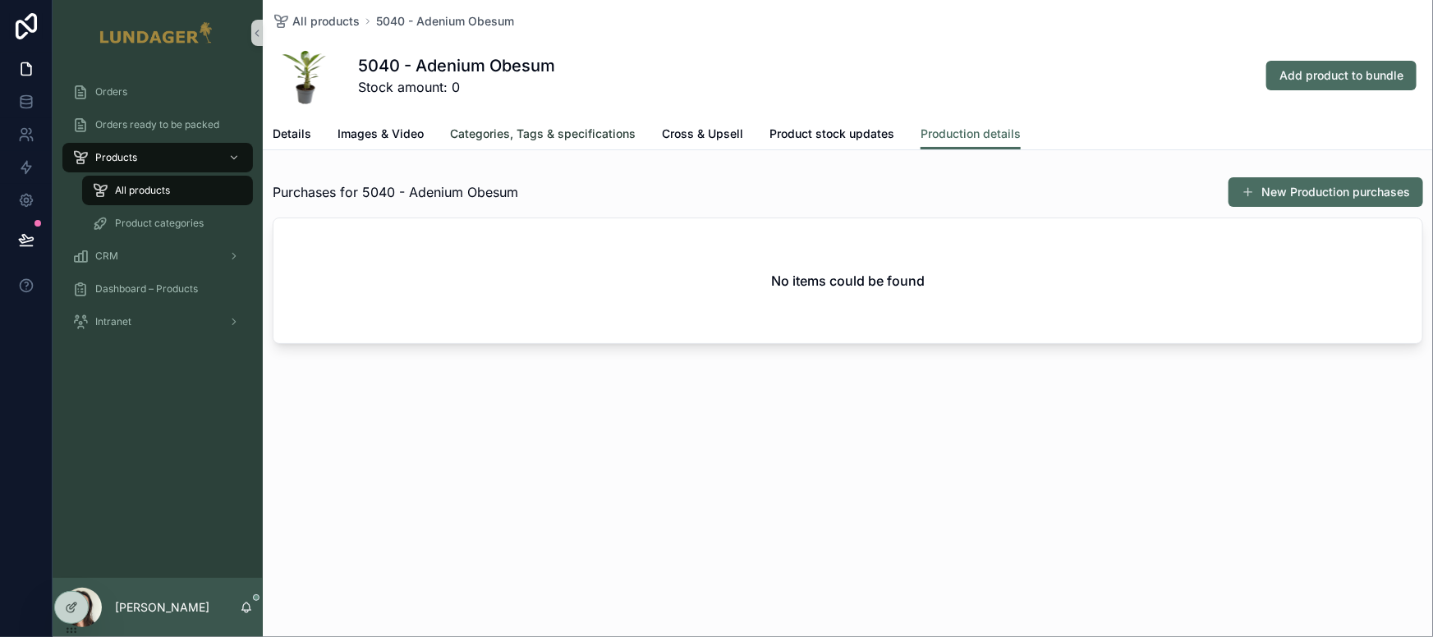
click at [558, 131] on span "Categories, Tags & specifications" at bounding box center [543, 134] width 186 height 16
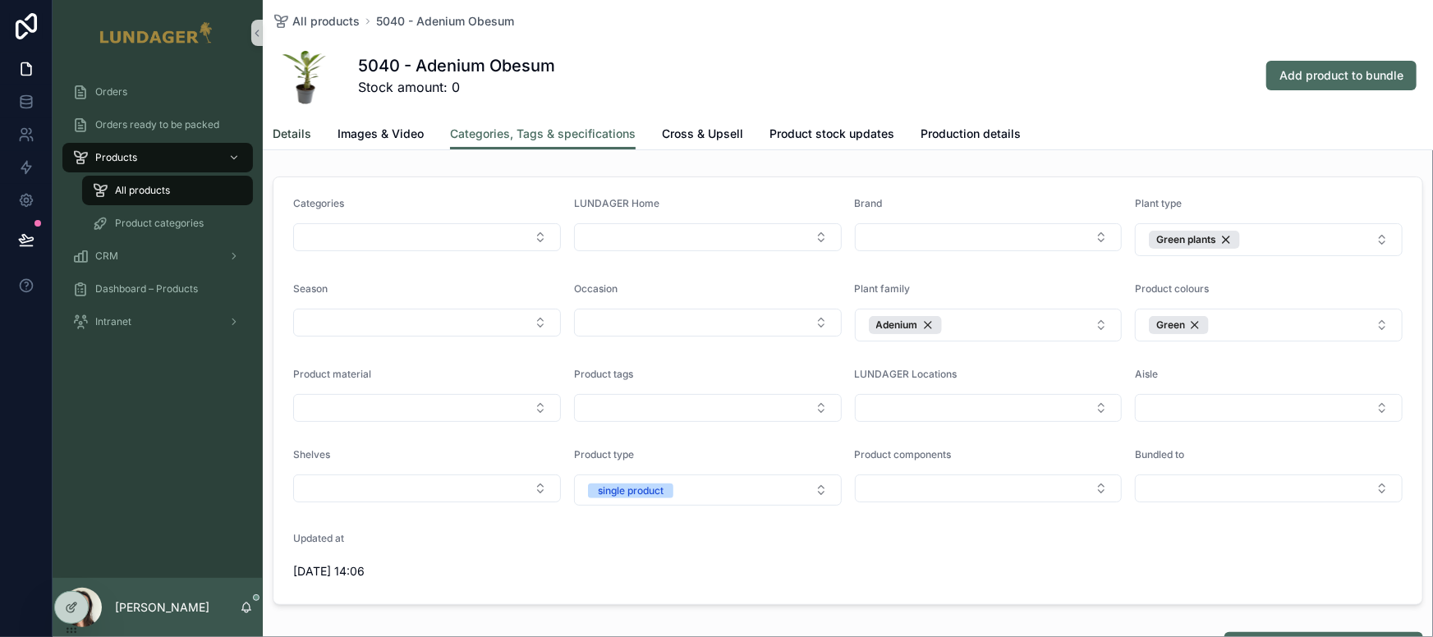
click at [297, 124] on link "Details" at bounding box center [292, 135] width 39 height 33
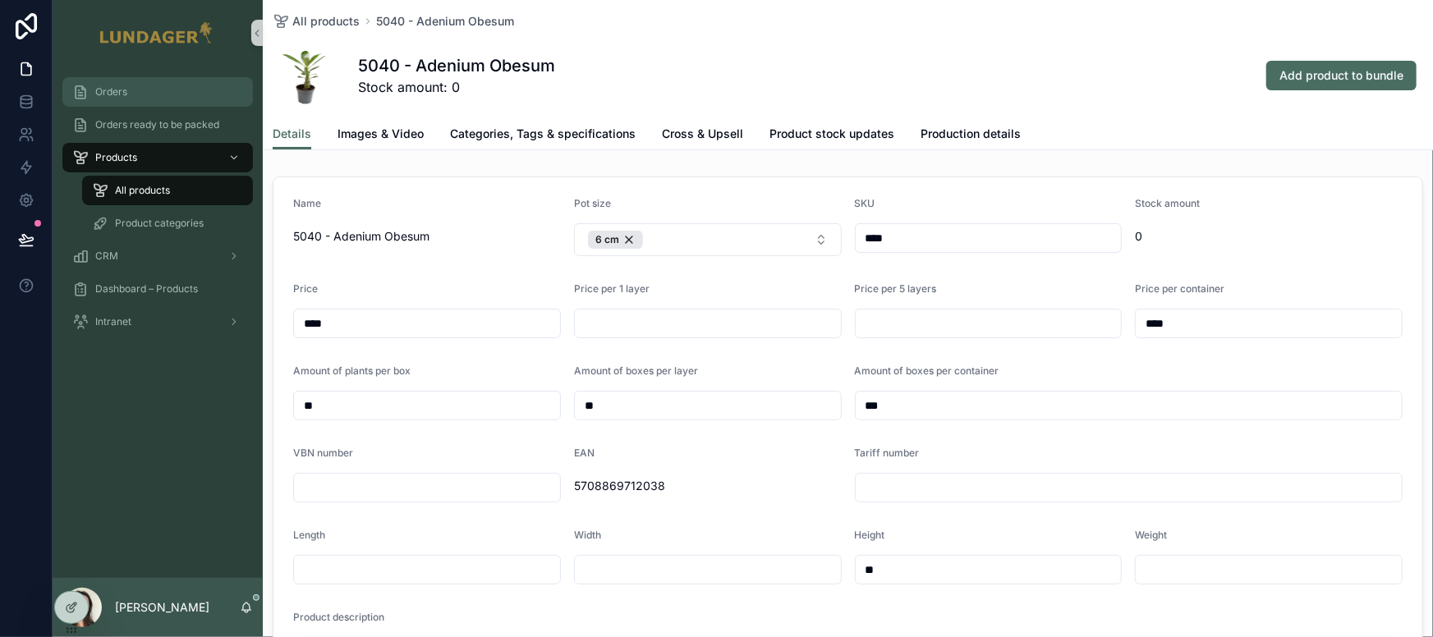
click at [139, 95] on div "Orders" at bounding box center [157, 92] width 171 height 26
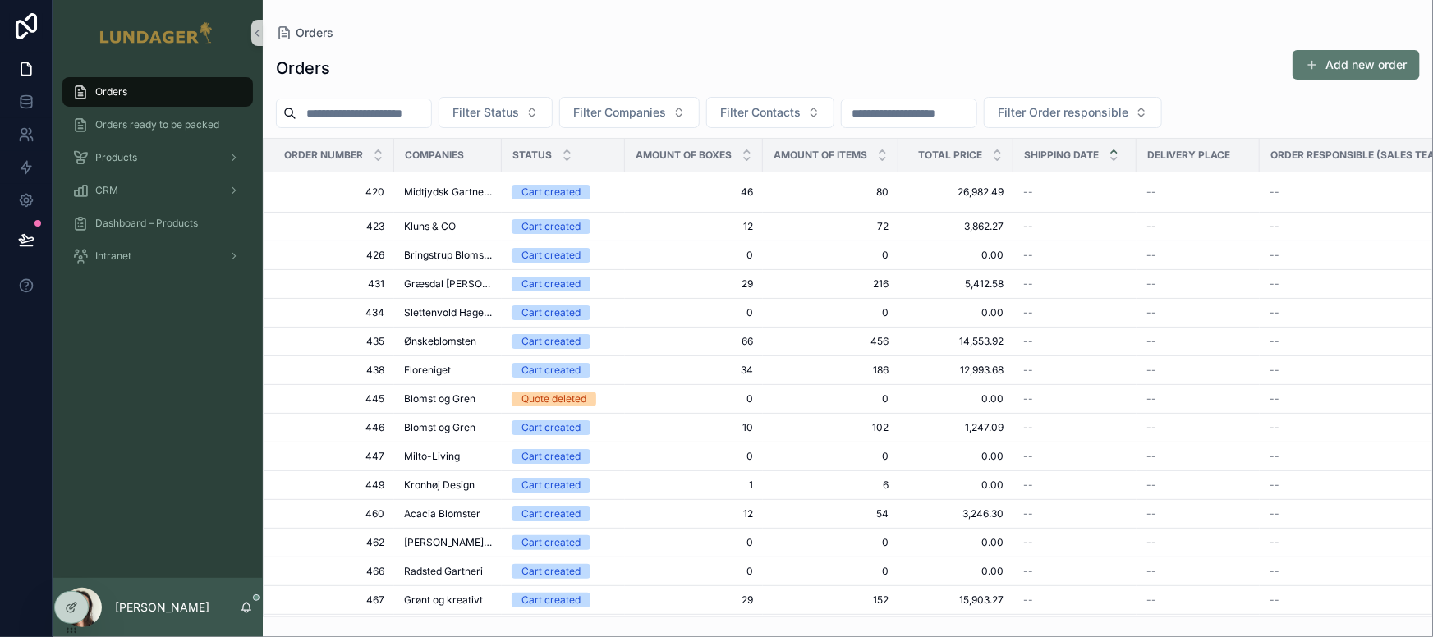
click at [1127, 54] on button "Add new order" at bounding box center [1355, 65] width 127 height 30
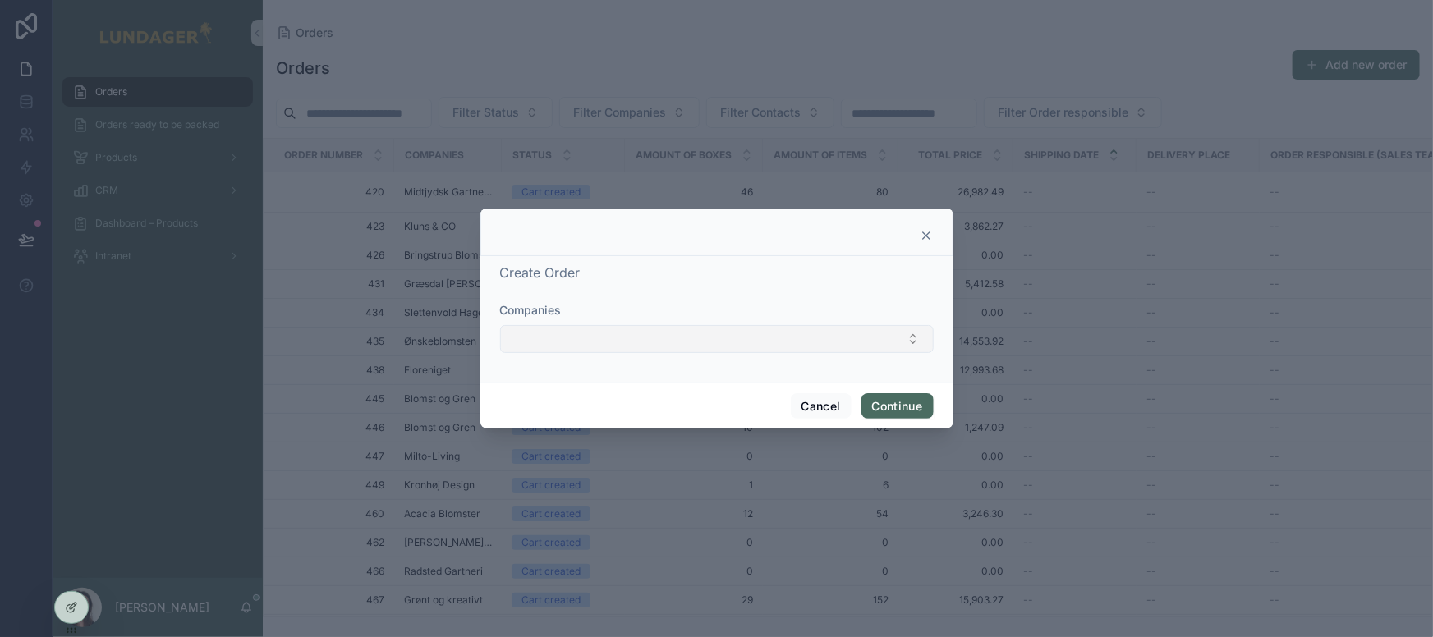
click at [681, 343] on button "Select Button" at bounding box center [717, 339] width 434 height 28
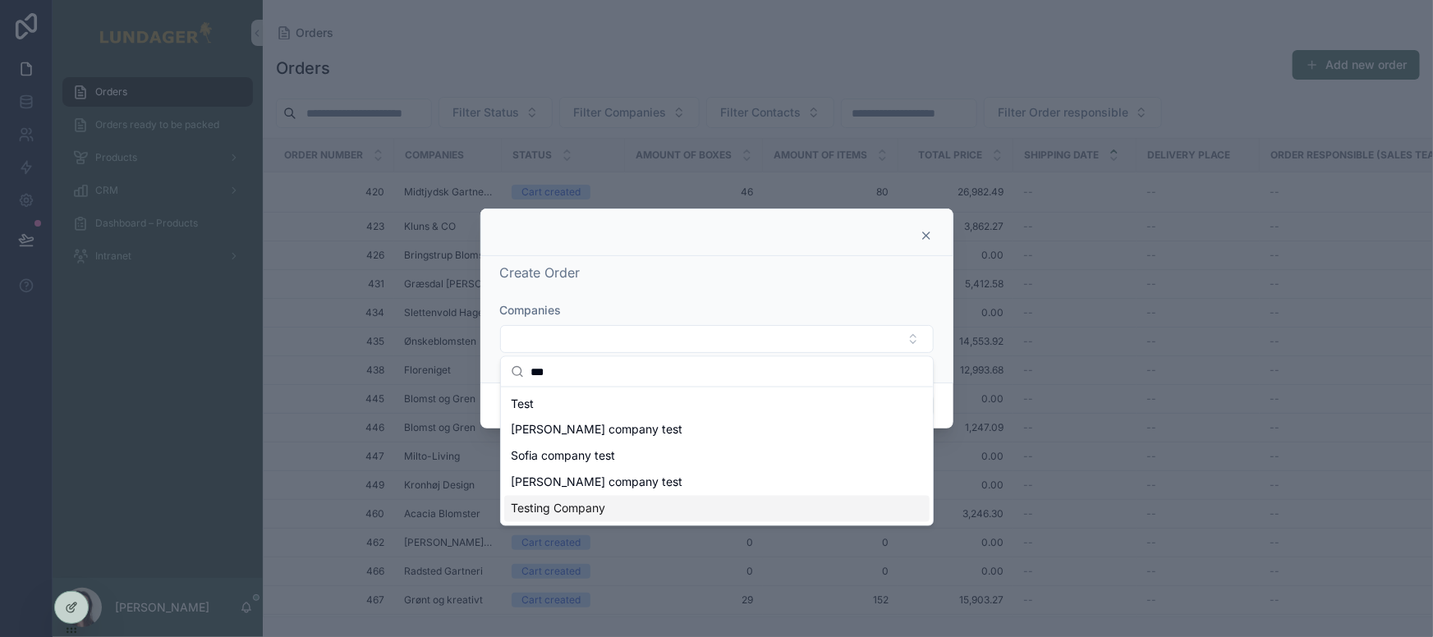
type input "***"
click at [576, 510] on span "Testing Company" at bounding box center [558, 509] width 94 height 16
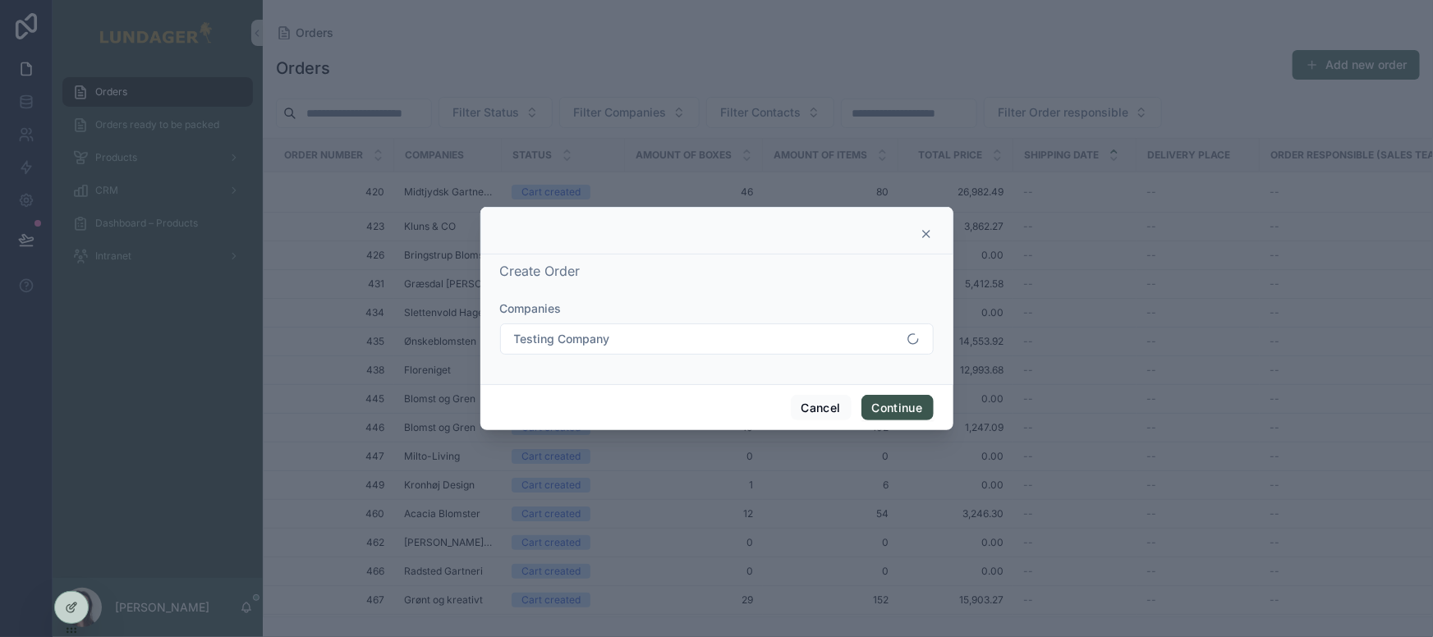
click at [896, 404] on button "Continue" at bounding box center [897, 408] width 72 height 26
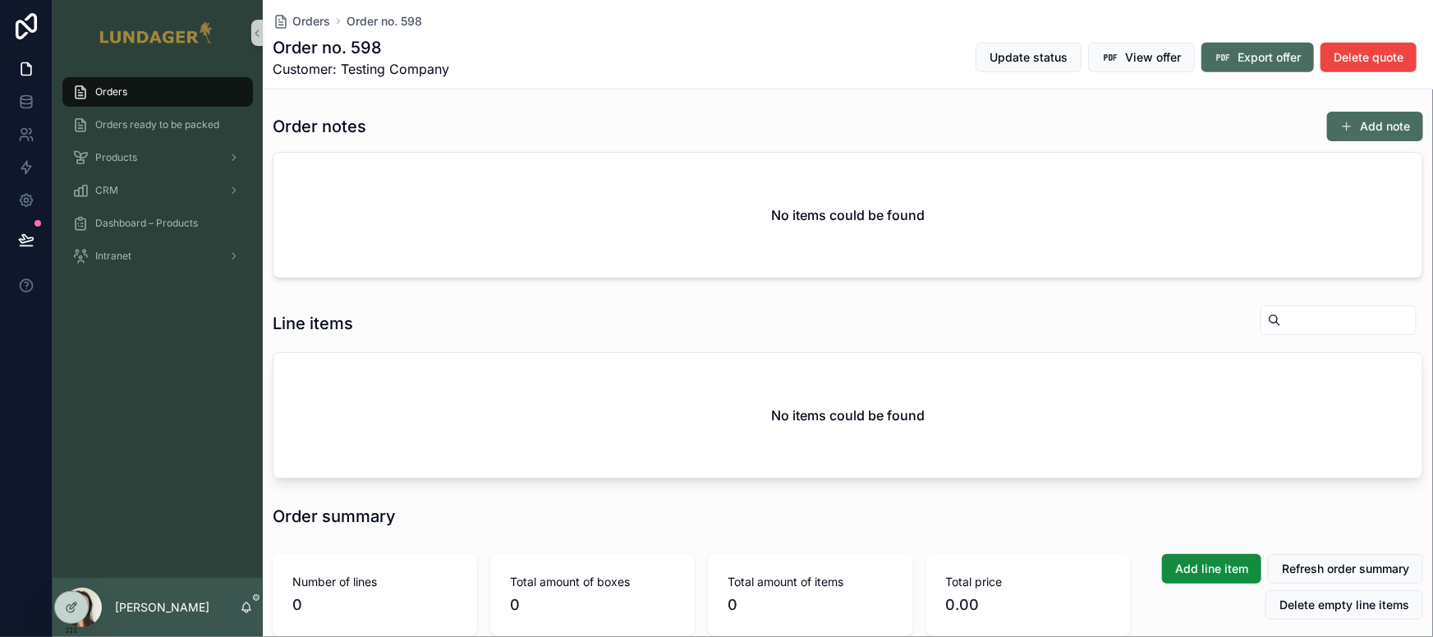
scroll to position [585, 0]
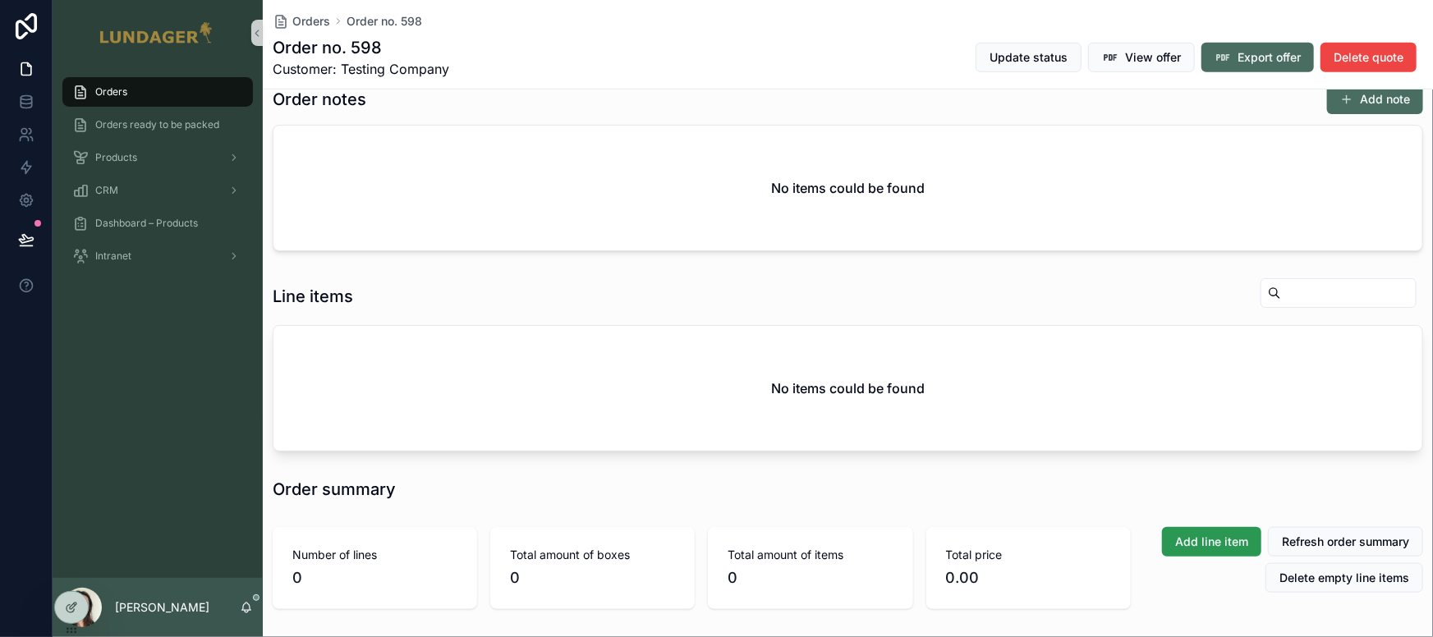
click at [1127, 550] on span "Add line item" at bounding box center [1211, 542] width 73 height 16
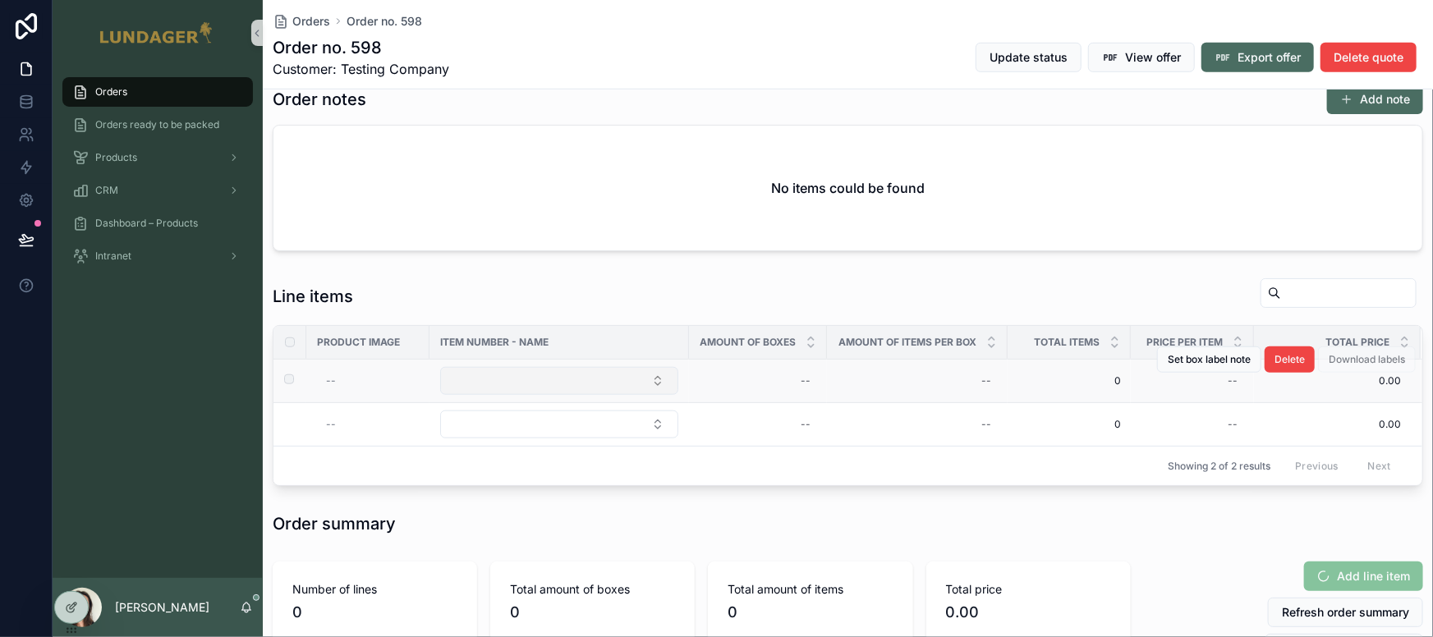
click at [535, 394] on button "Select Button" at bounding box center [559, 381] width 238 height 28
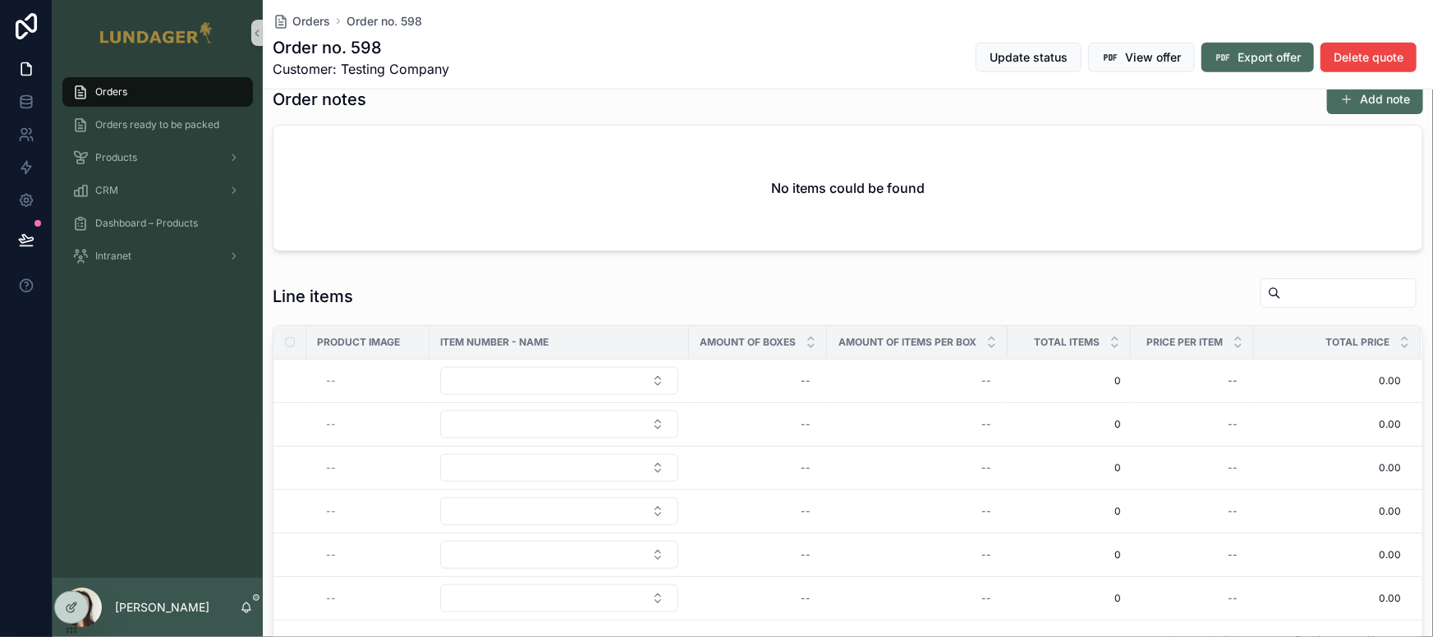
click at [535, 394] on button "Select Button" at bounding box center [559, 381] width 238 height 28
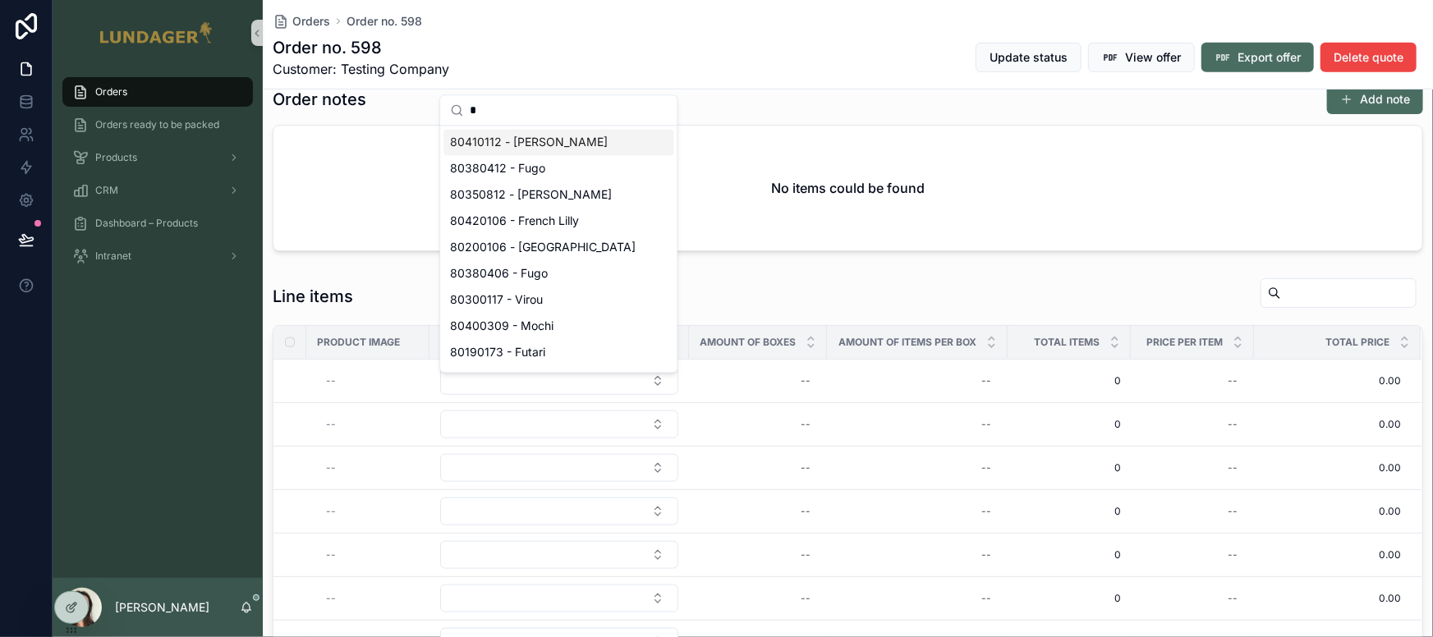
type input "**"
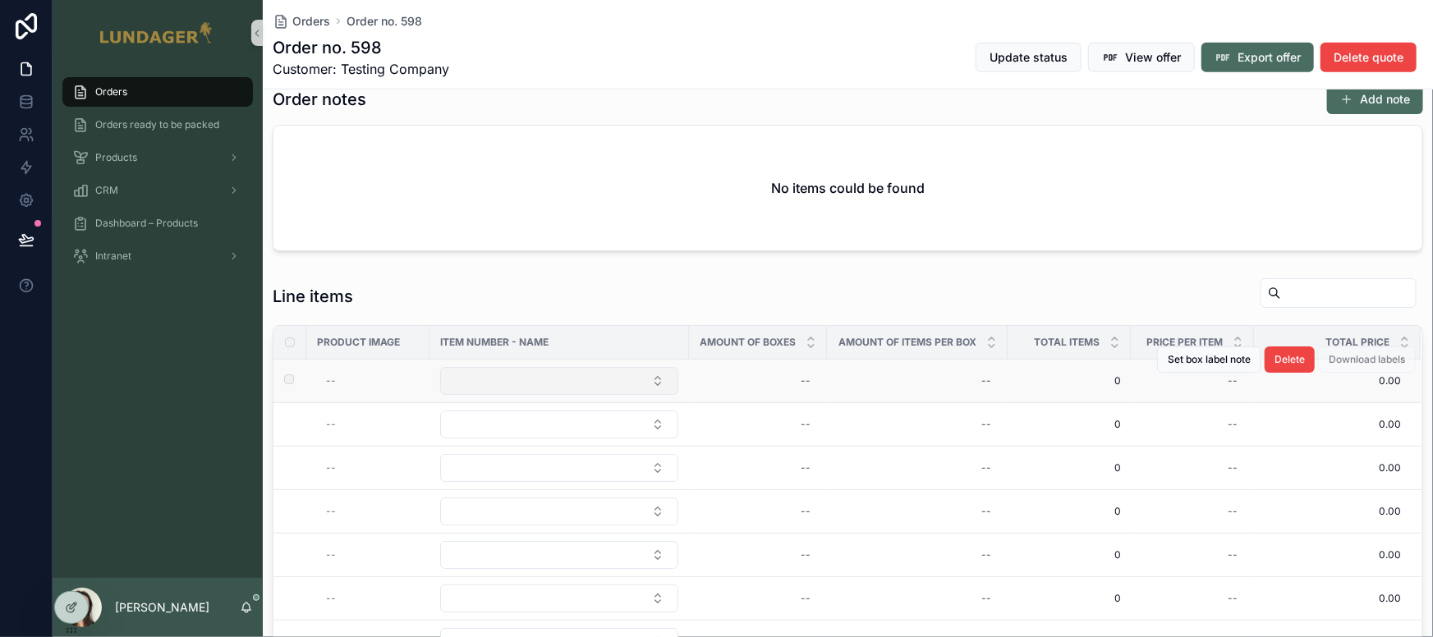
click at [576, 395] on button "Select Button" at bounding box center [559, 381] width 238 height 28
click at [526, 379] on button "Select Button" at bounding box center [559, 381] width 238 height 28
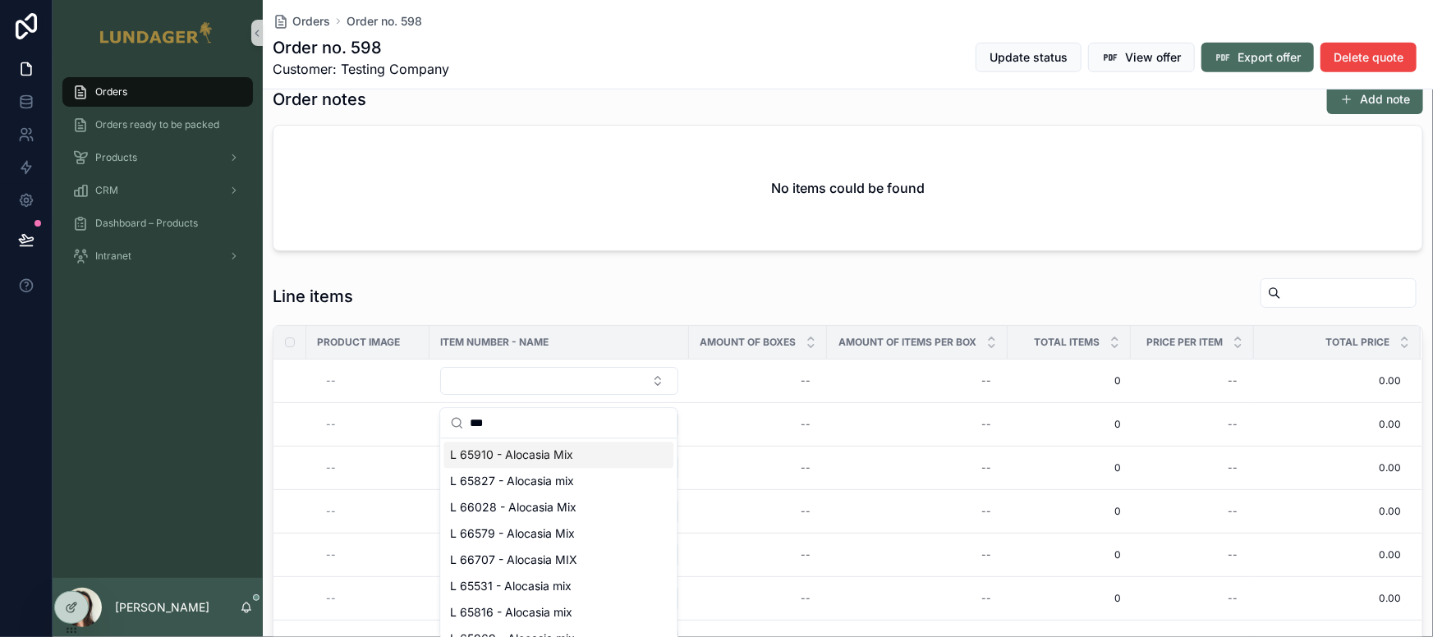
type input "***"
click at [526, 449] on span "L 65910 - Alocasia Mix" at bounding box center [511, 455] width 123 height 16
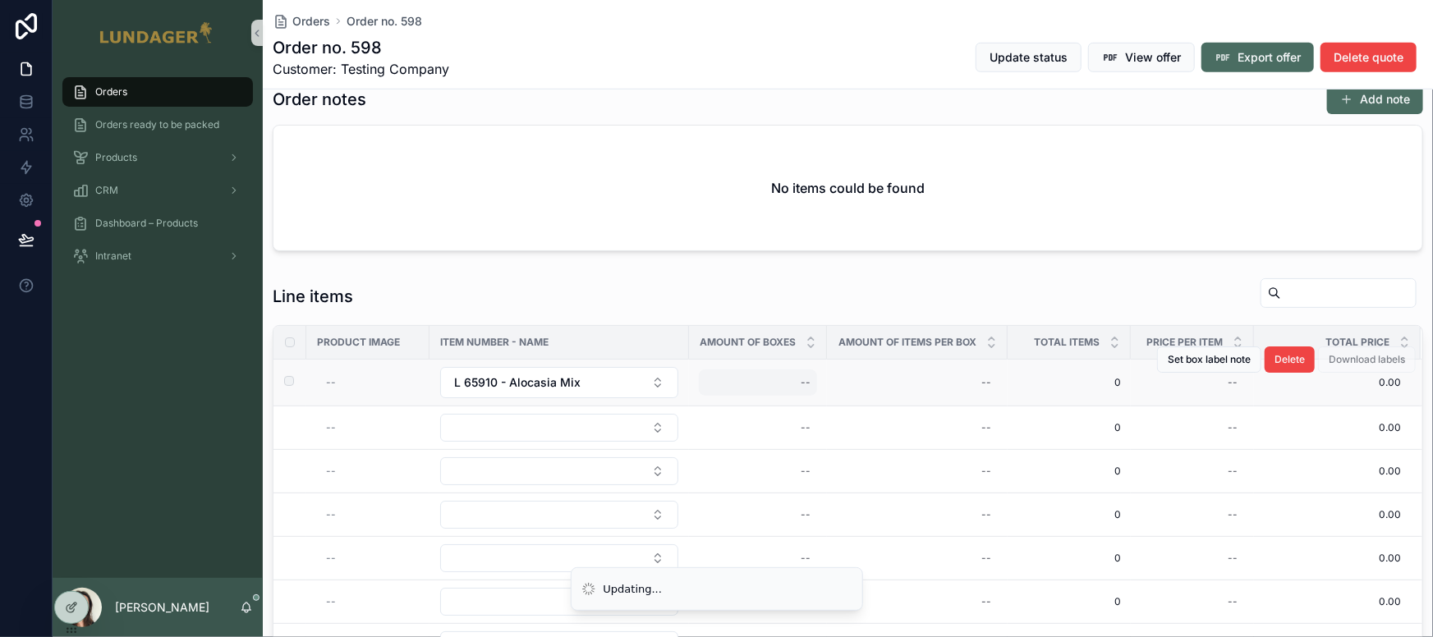
click at [737, 389] on div "--" at bounding box center [758, 383] width 118 height 26
click at [763, 392] on div "--" at bounding box center [758, 383] width 118 height 26
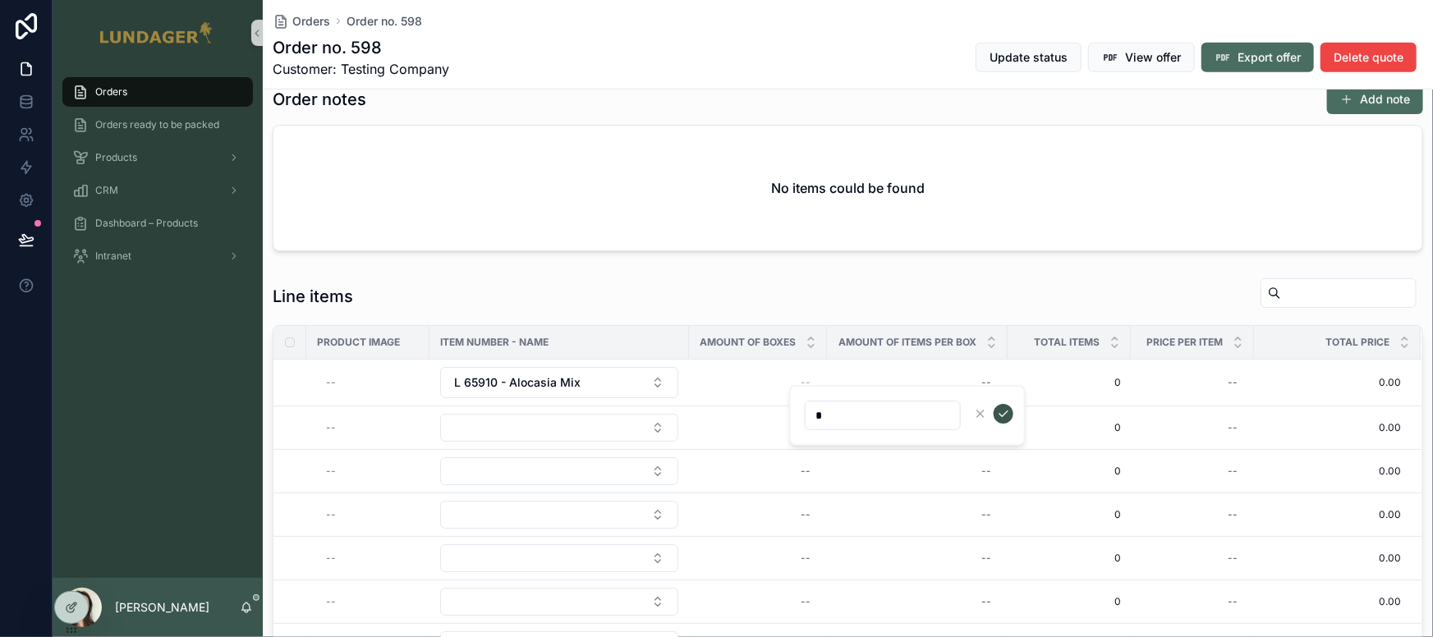
type input "*"
click at [999, 413] on icon "scrollable content" at bounding box center [1003, 413] width 13 height 13
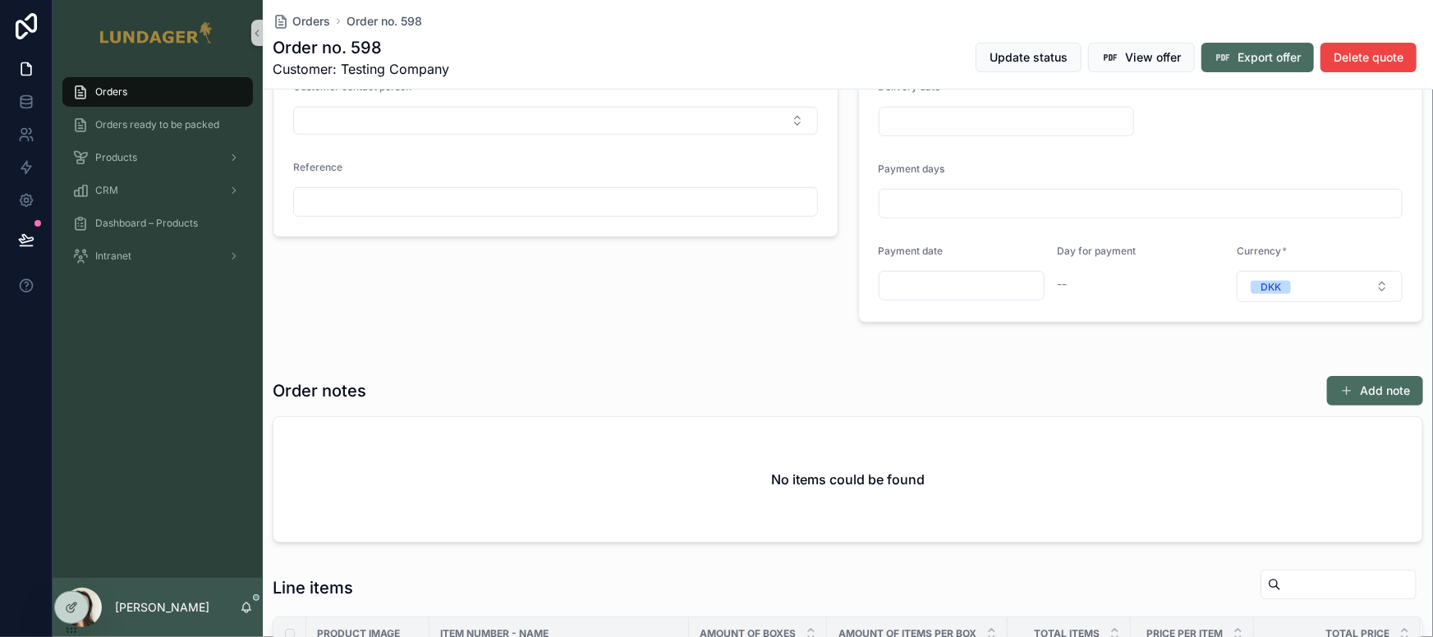
scroll to position [0, 0]
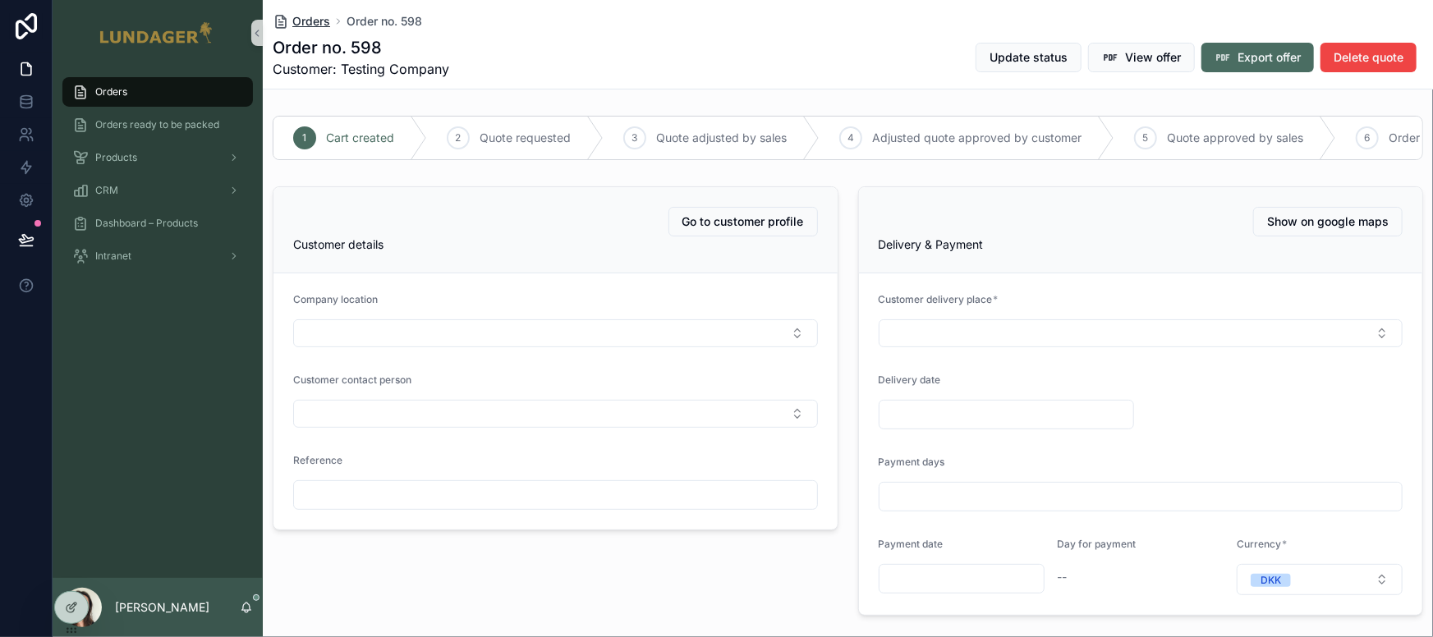
click at [321, 28] on span "Orders" at bounding box center [311, 21] width 38 height 16
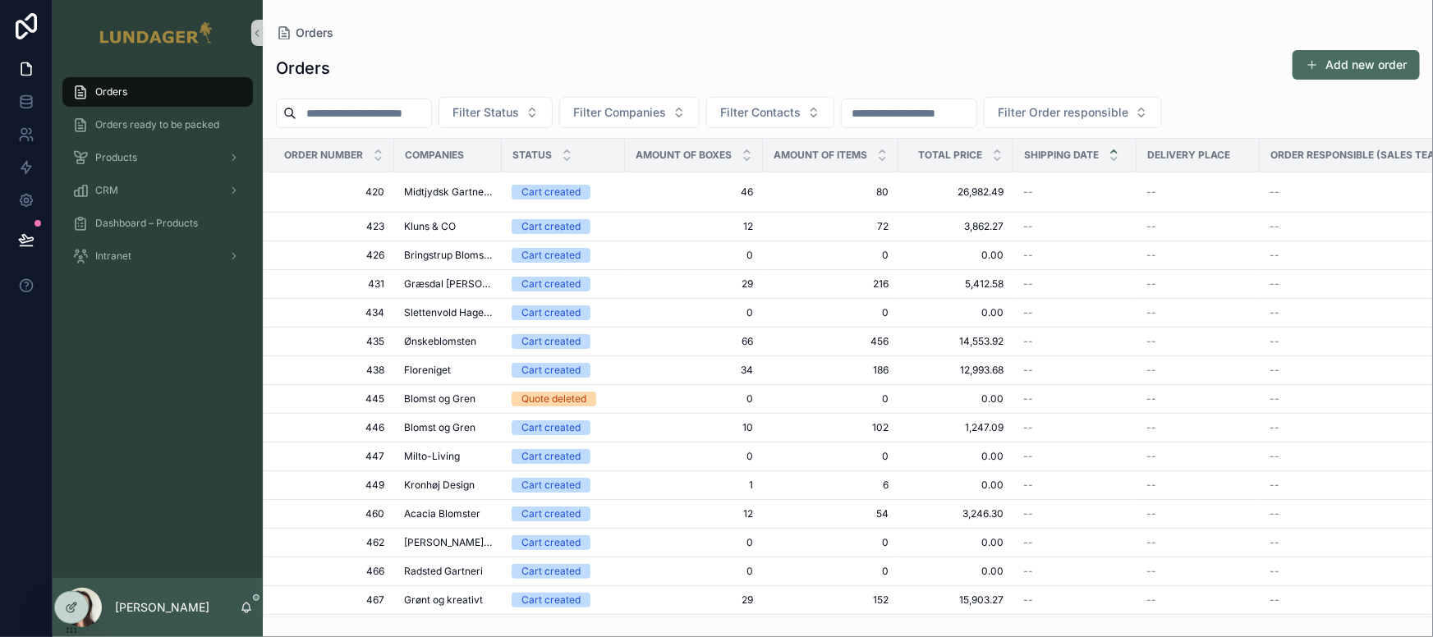
click at [458, 193] on span "Midtjydsk Gartnerhal" at bounding box center [448, 192] width 88 height 13
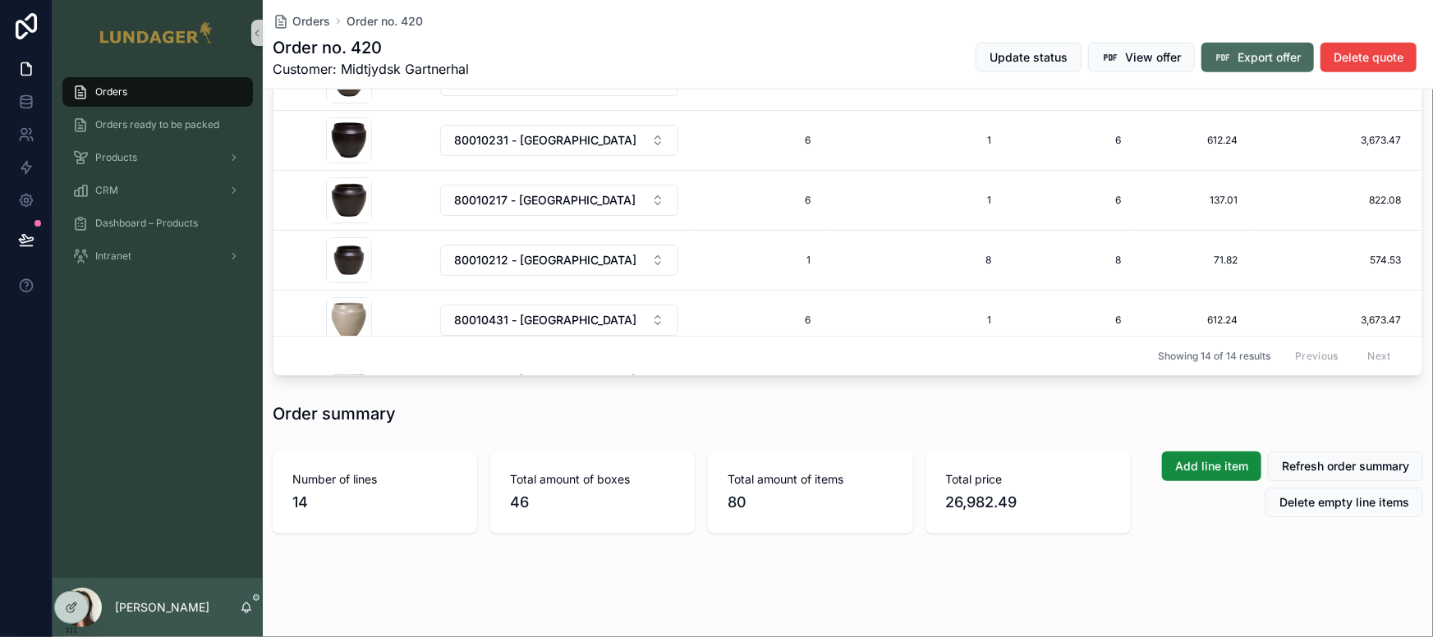
scroll to position [1031, 0]
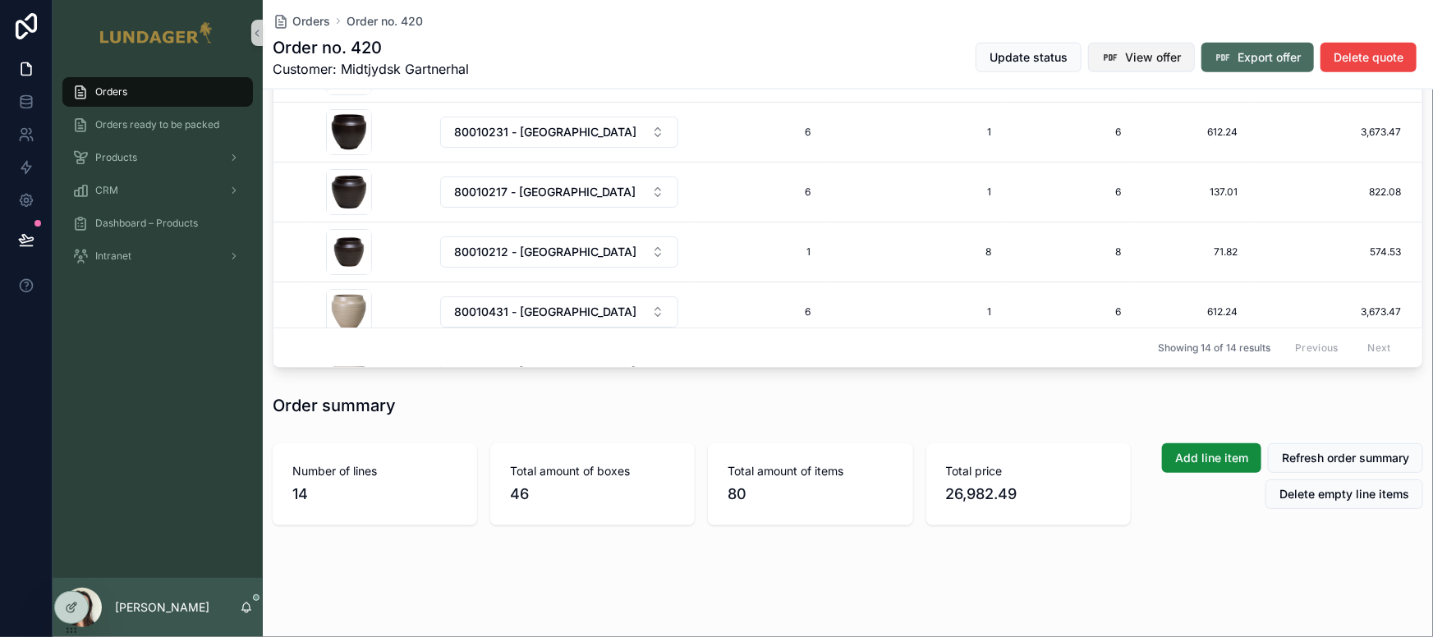
click at [1125, 54] on span "View offer" at bounding box center [1153, 57] width 56 height 16
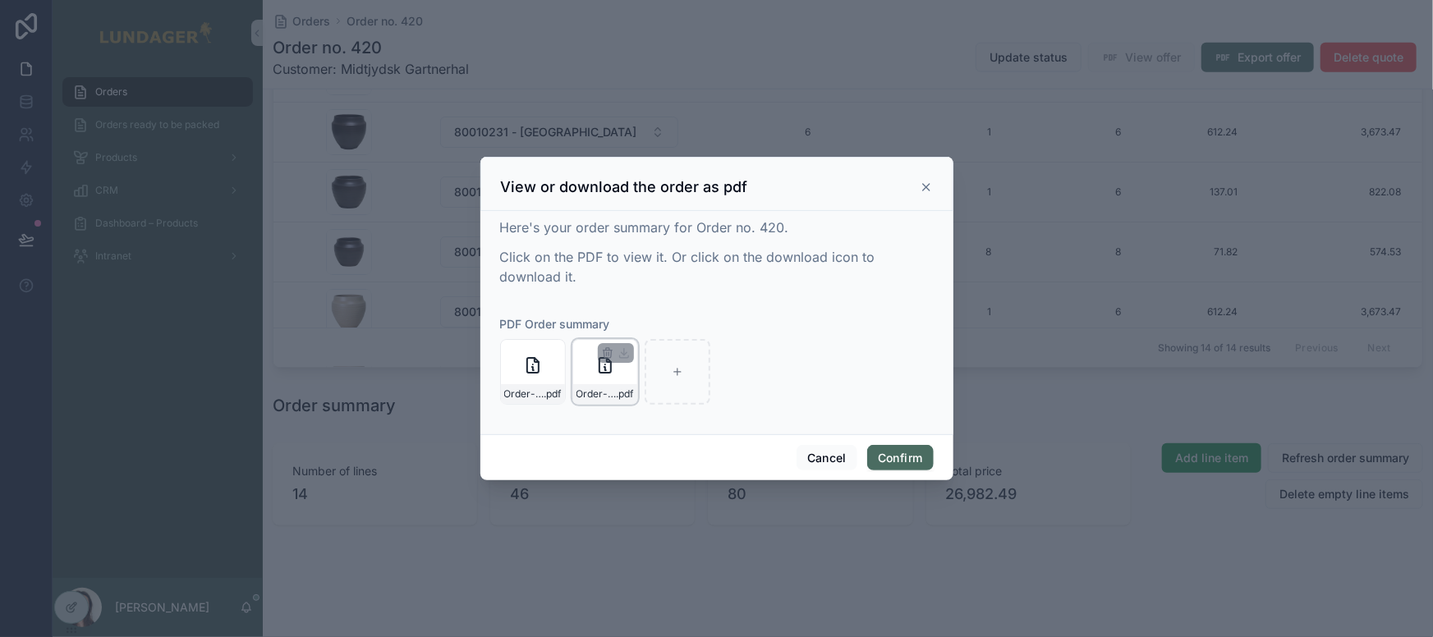
click at [591, 378] on div "Order-no.-420---Midtjydsk-Gartnerhal- .pdf" at bounding box center [605, 372] width 66 height 66
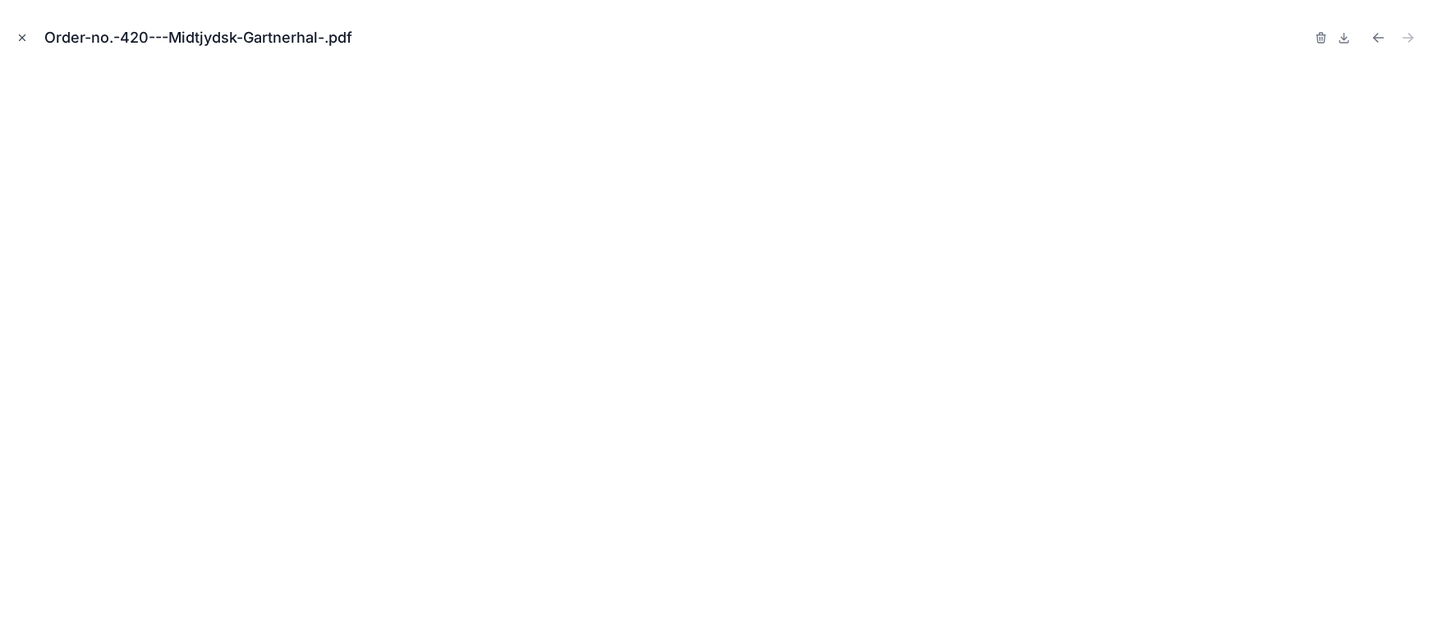
click at [25, 35] on icon "Close modal" at bounding box center [21, 37] width 11 height 11
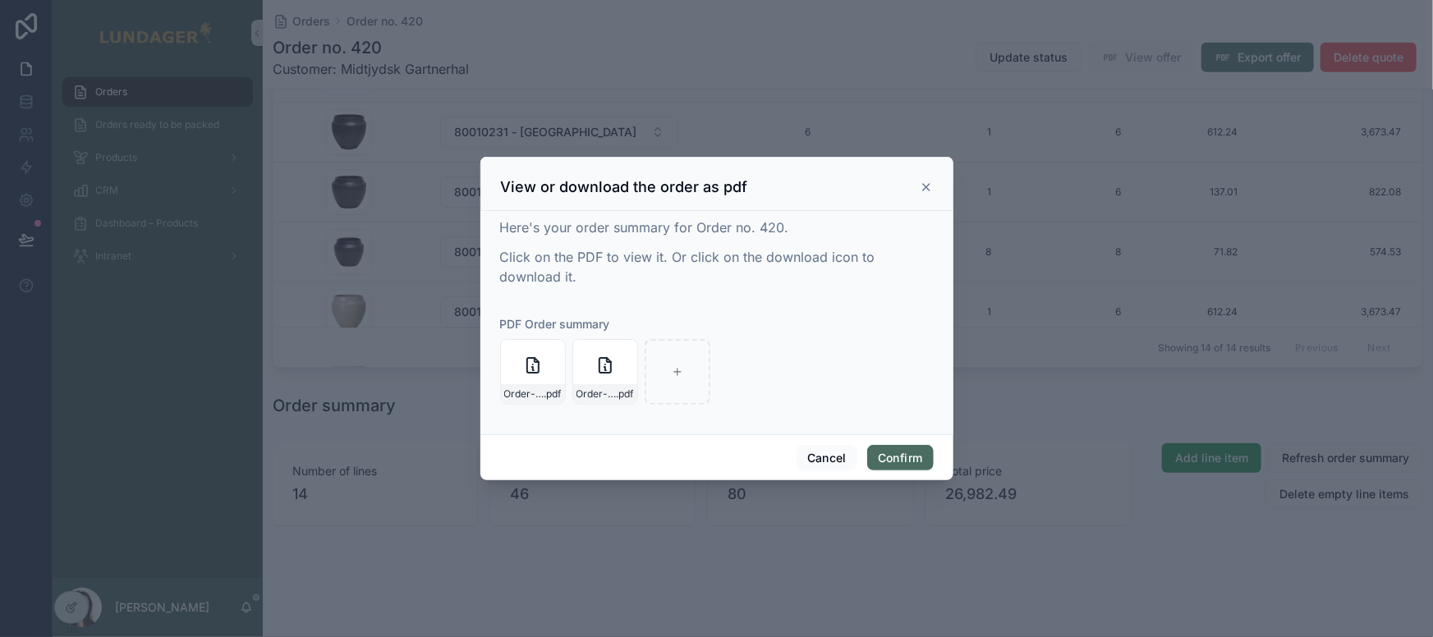
click at [927, 186] on icon at bounding box center [926, 187] width 13 height 13
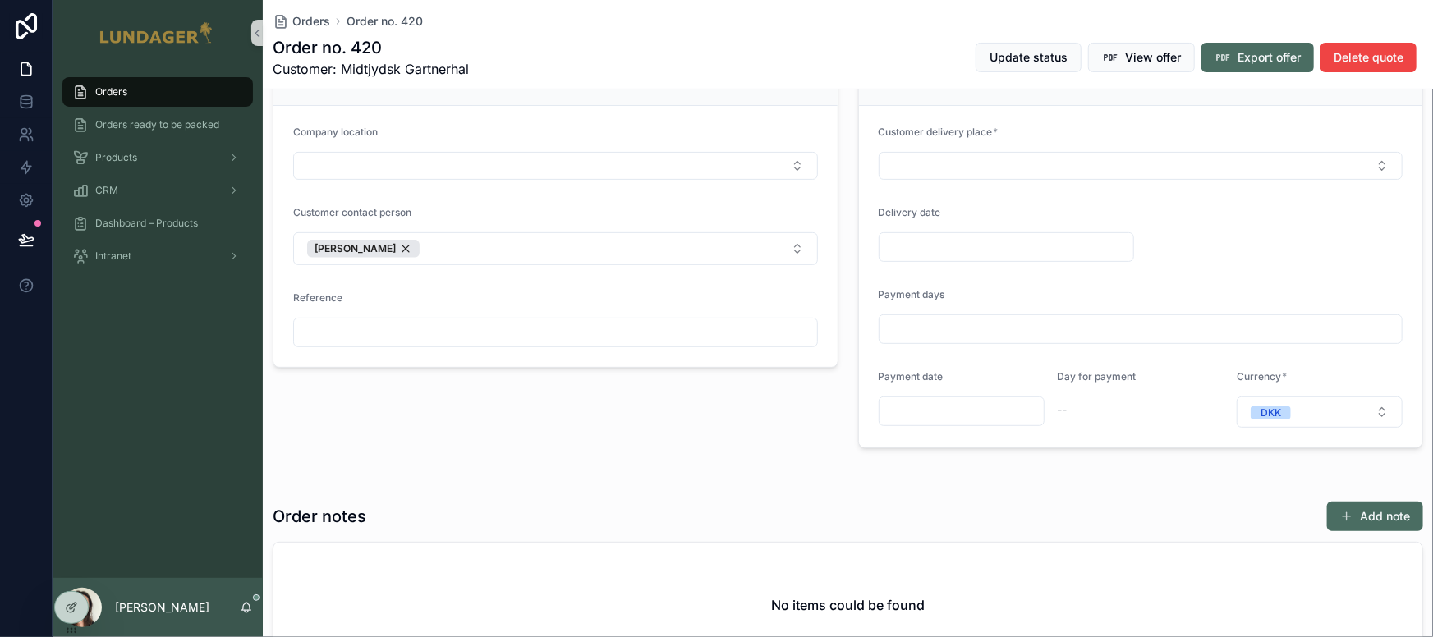
scroll to position [57, 0]
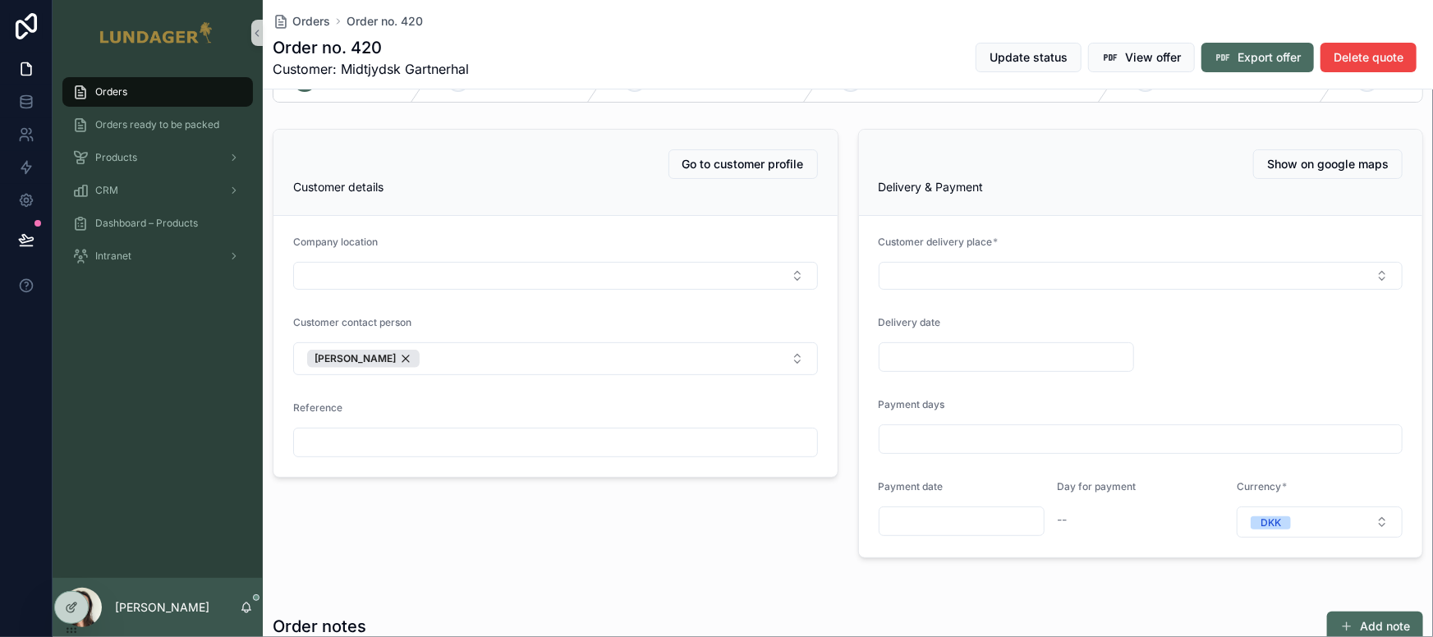
click at [131, 80] on div "Orders" at bounding box center [157, 92] width 171 height 26
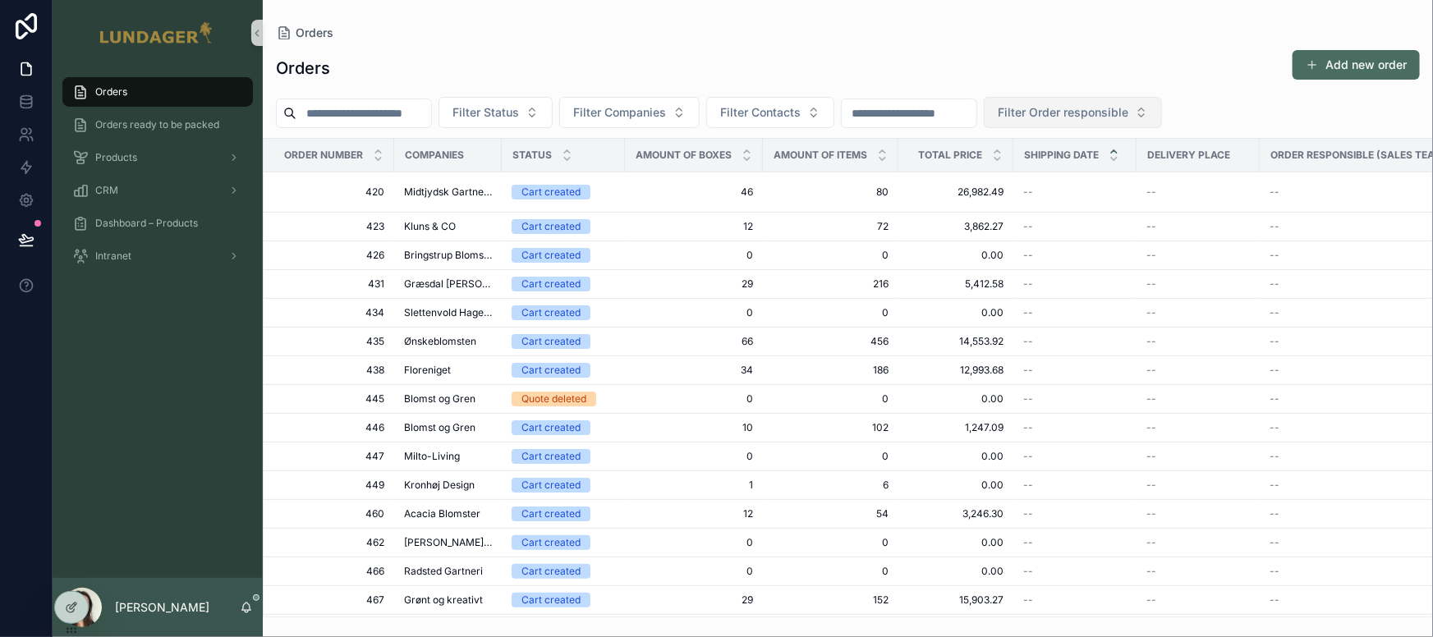
click at [1099, 113] on span "Filter Order responsible" at bounding box center [1063, 112] width 131 height 16
click at [1127, 113] on div "Filter Status Filter Companies Filter Contacts Filter Order responsible" at bounding box center [848, 112] width 1170 height 31
click at [166, 128] on span "Orders ready to be packed" at bounding box center [157, 124] width 124 height 13
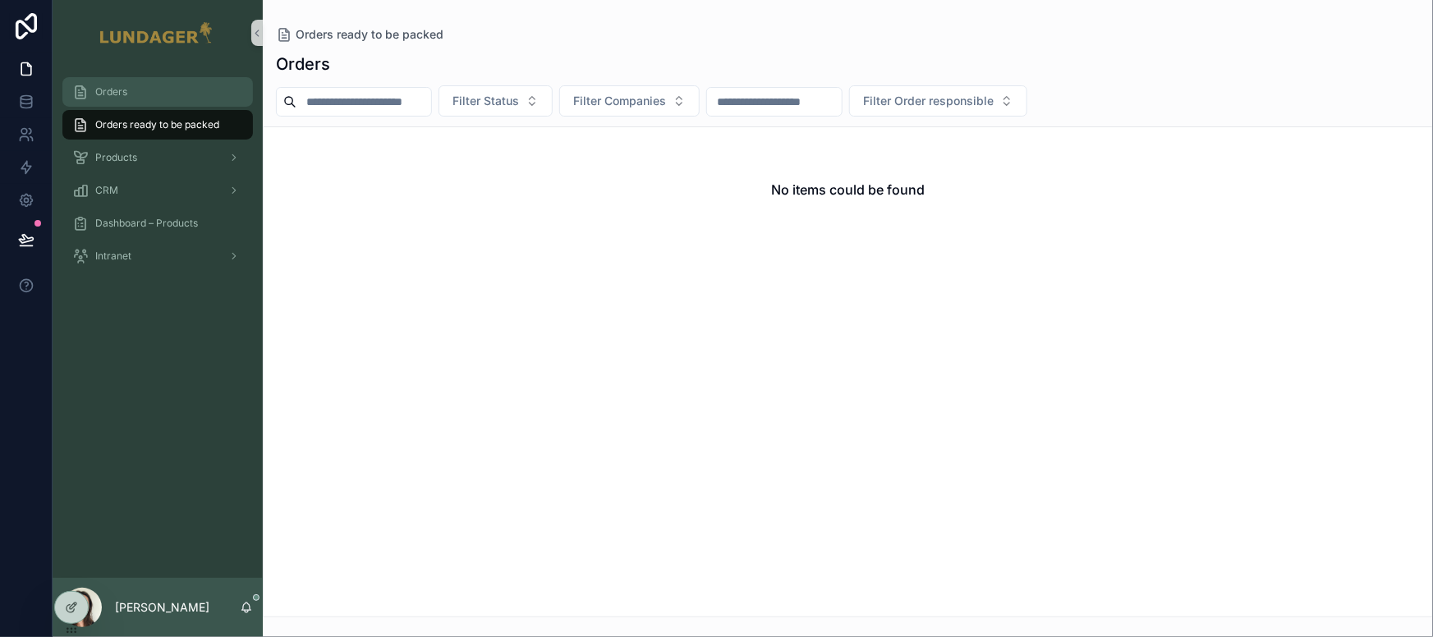
click at [129, 95] on div "Orders" at bounding box center [157, 92] width 171 height 26
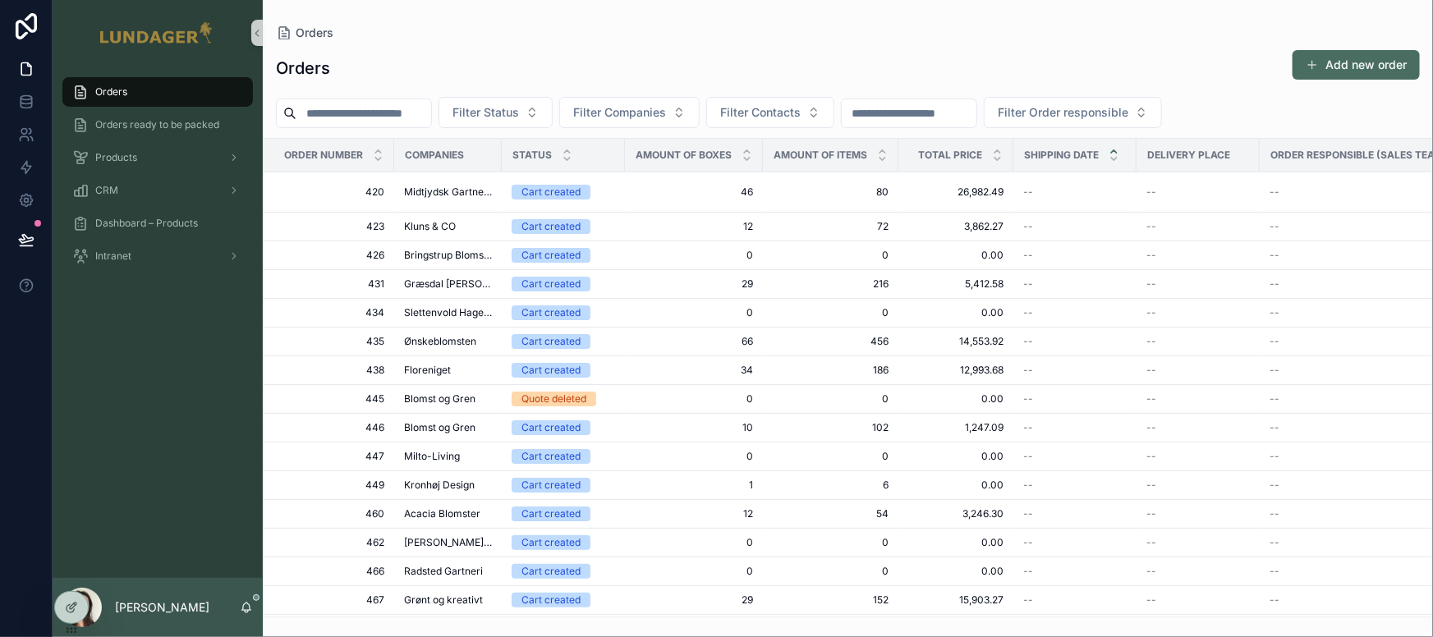
click at [388, 116] on input "scrollable content" at bounding box center [363, 113] width 135 height 23
type input "*"
click at [618, 122] on button "Filter Companies" at bounding box center [629, 112] width 140 height 31
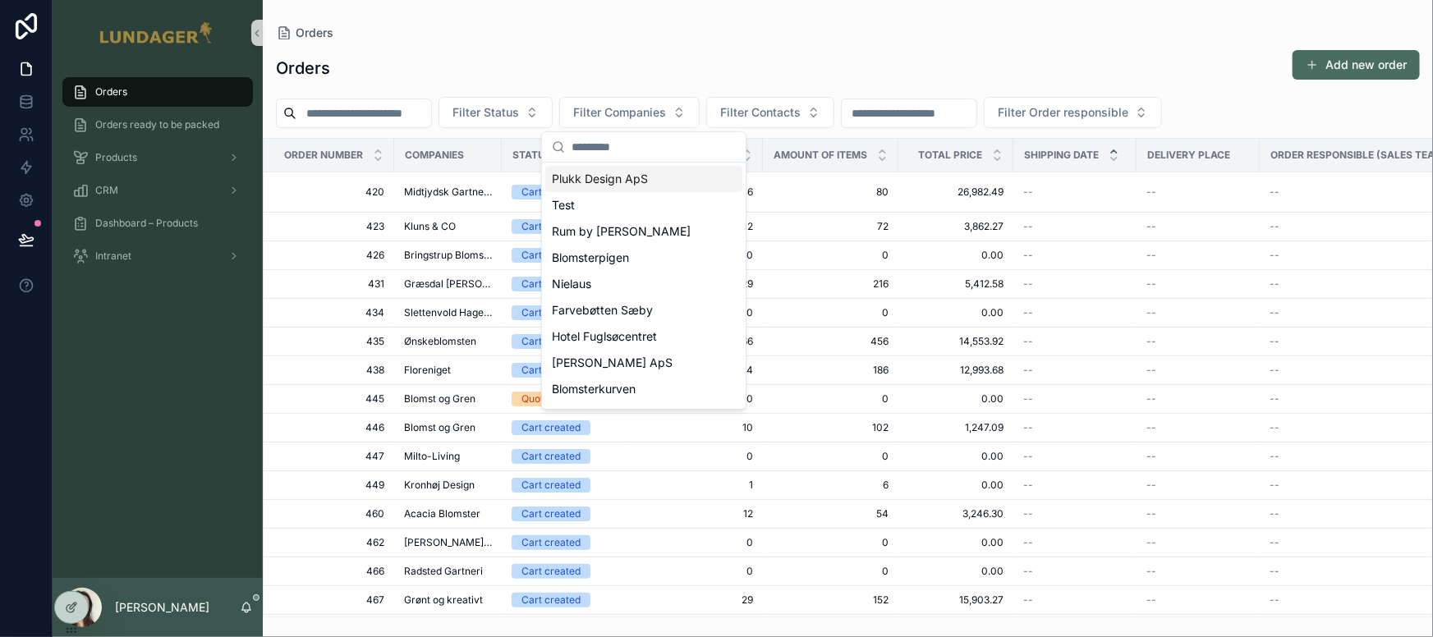
click at [608, 145] on input "scrollable content" at bounding box center [654, 147] width 164 height 30
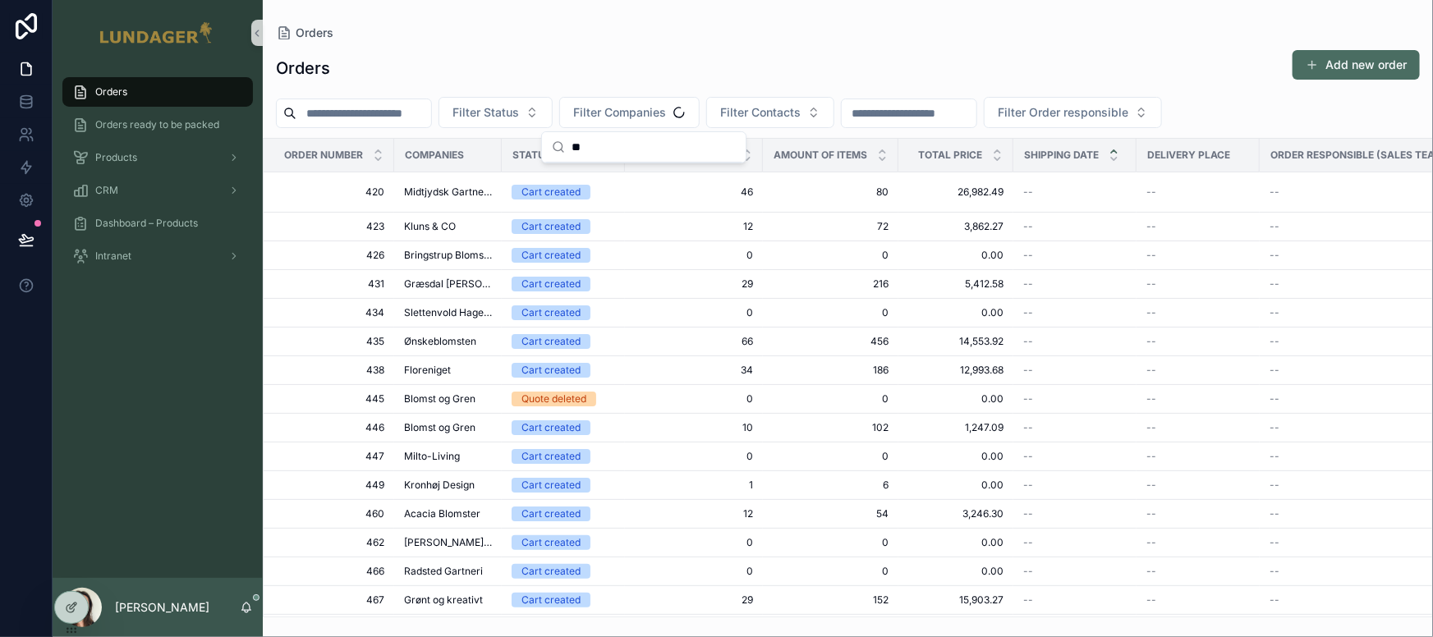
type input "*"
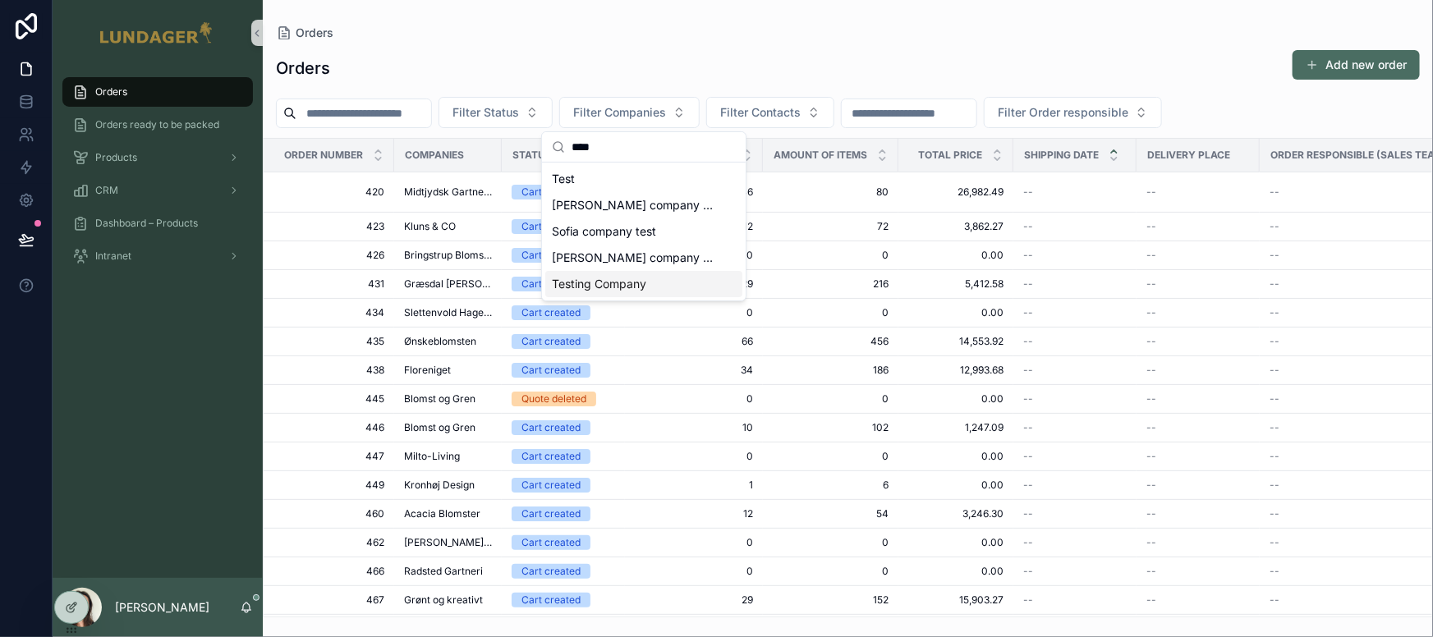
type input "****"
click at [593, 287] on span "Testing Company" at bounding box center [599, 284] width 94 height 16
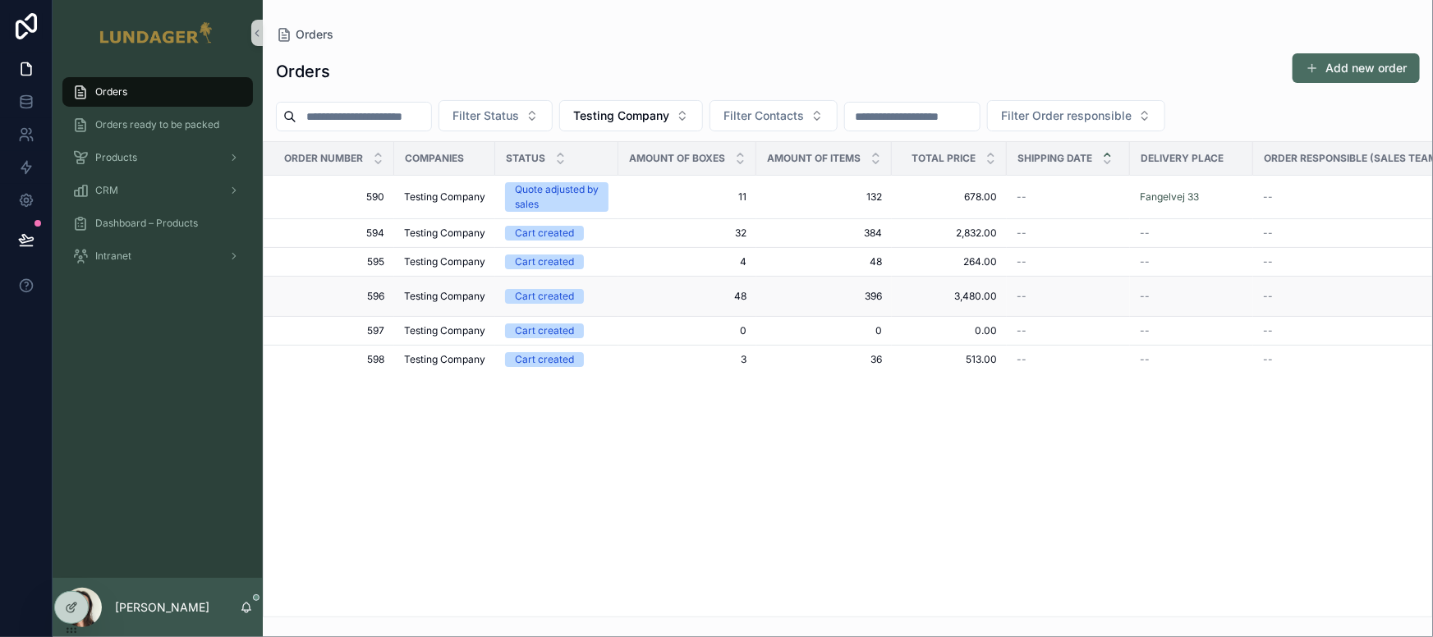
click at [391, 291] on td "596 596" at bounding box center [329, 297] width 131 height 40
click at [430, 294] on span "Testing Company" at bounding box center [444, 296] width 81 height 13
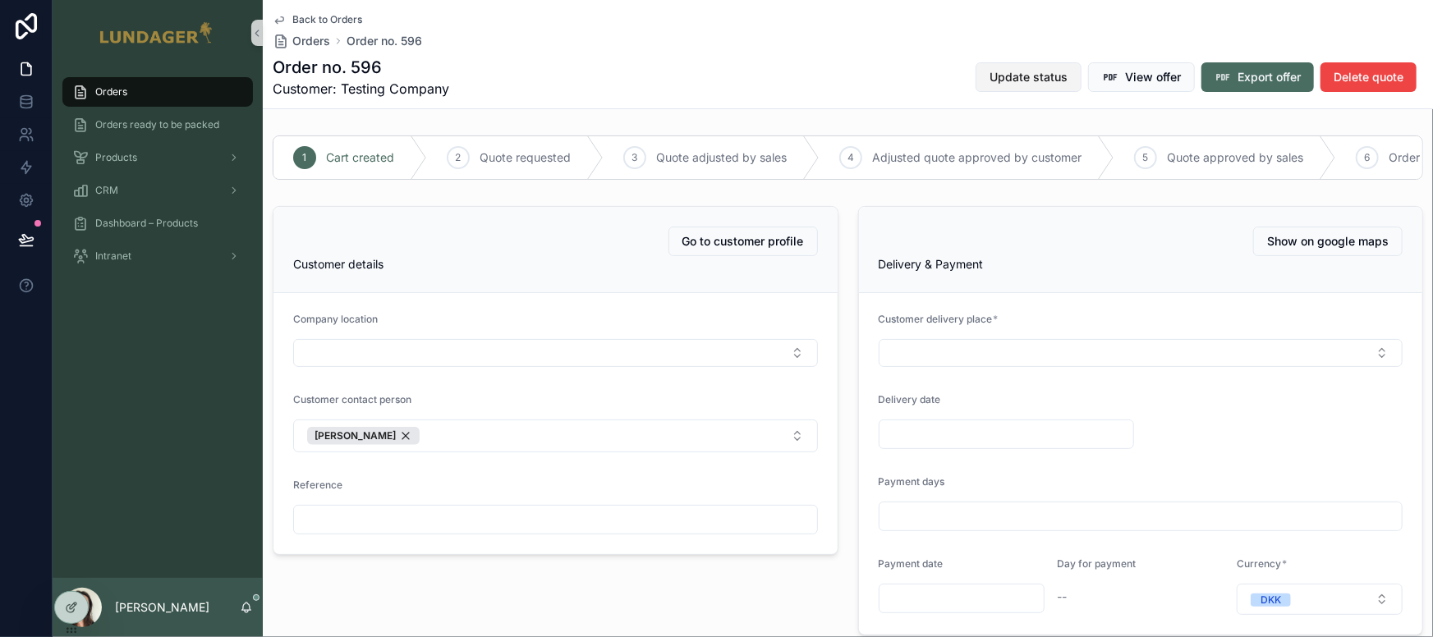
click at [1043, 77] on span "Update status" at bounding box center [1028, 77] width 78 height 16
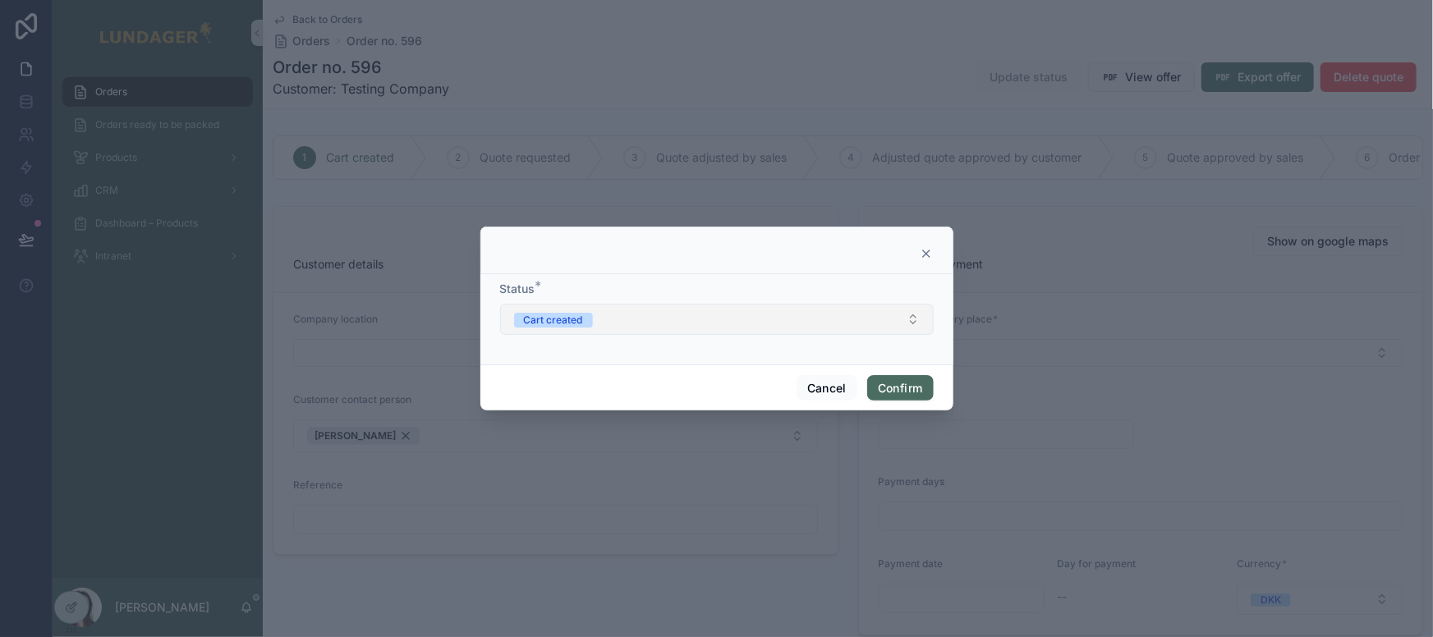
click at [728, 324] on button "Cart created" at bounding box center [717, 319] width 434 height 31
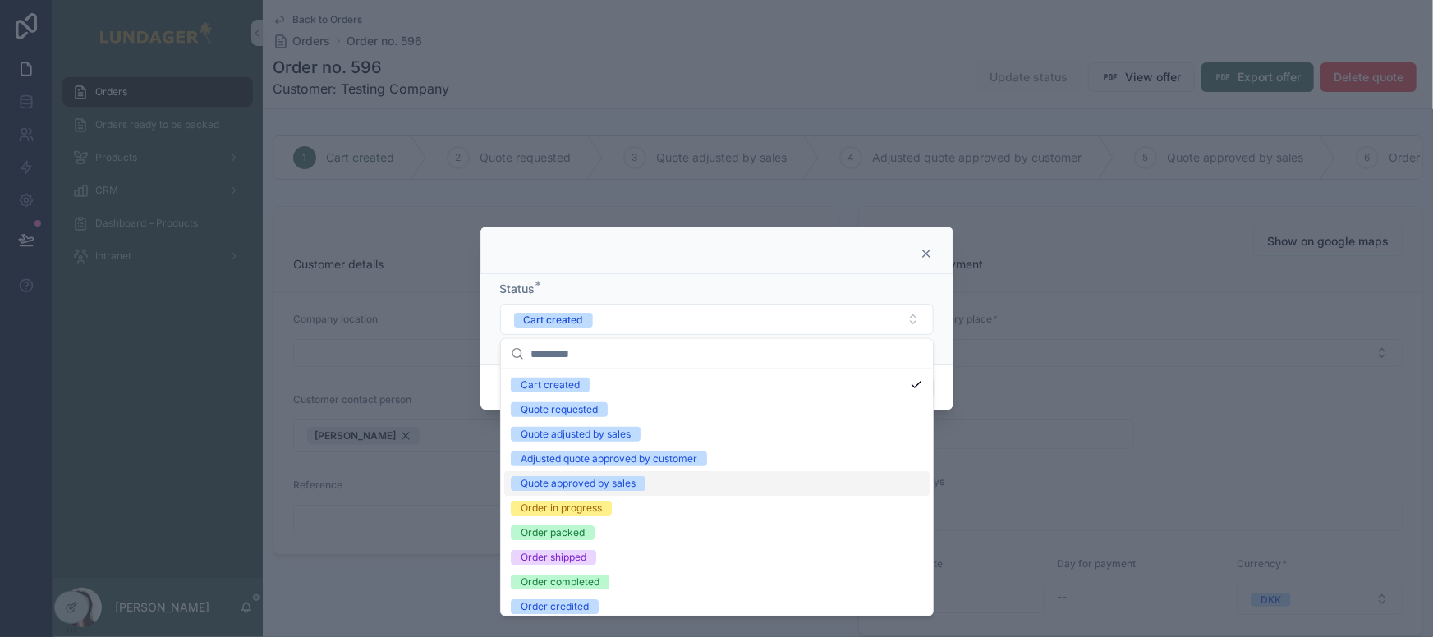
click at [675, 484] on div "Quote approved by sales" at bounding box center [716, 483] width 425 height 25
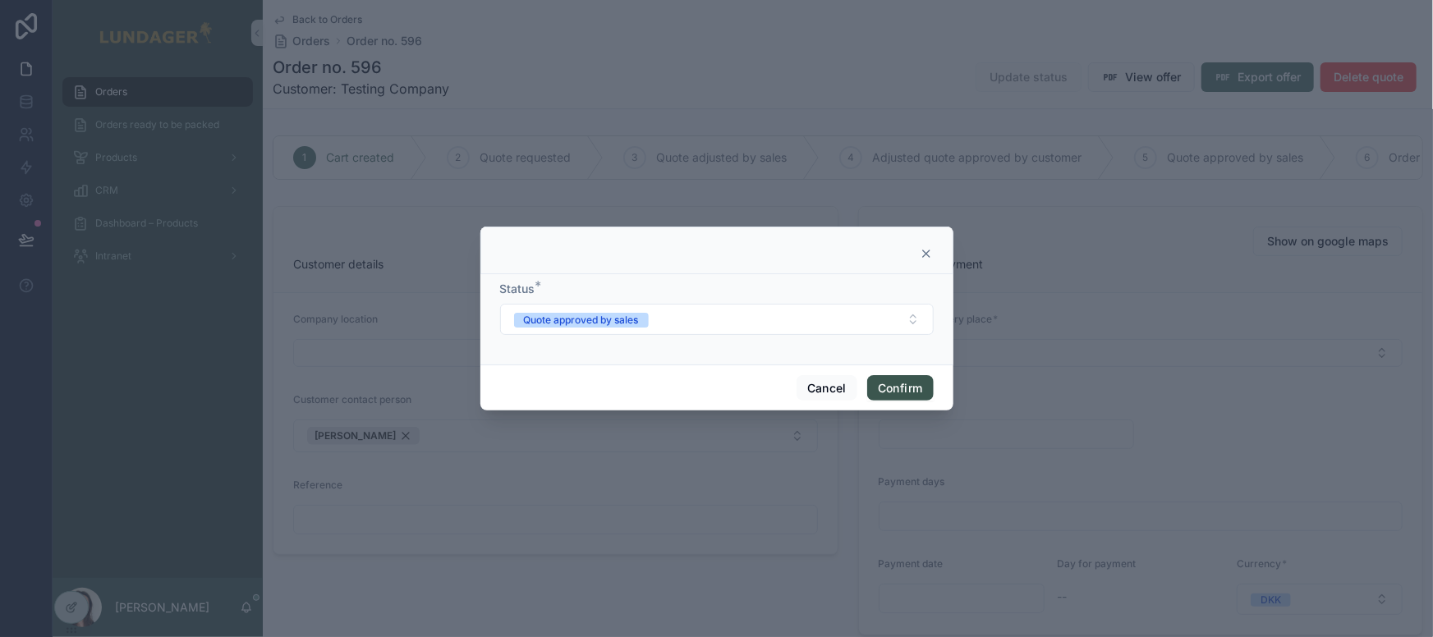
click at [899, 397] on button "Confirm" at bounding box center [900, 388] width 66 height 26
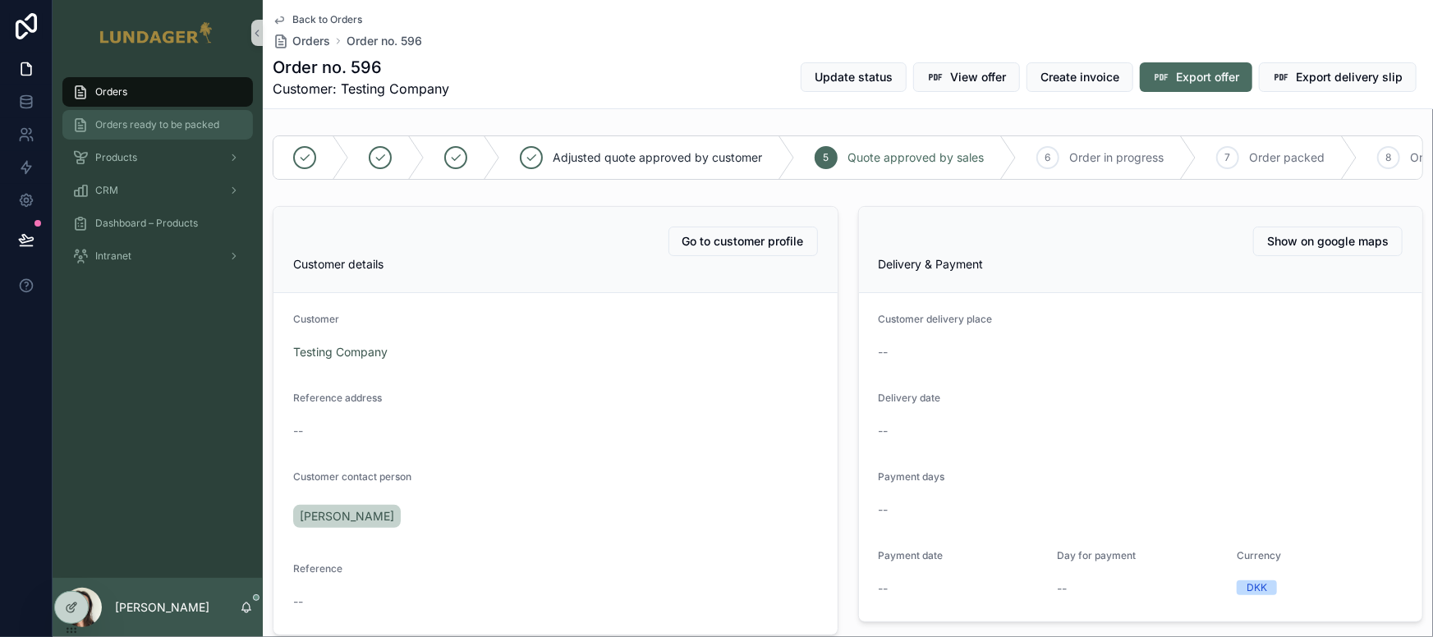
click at [174, 134] on div "Orders ready to be packed" at bounding box center [157, 125] width 171 height 26
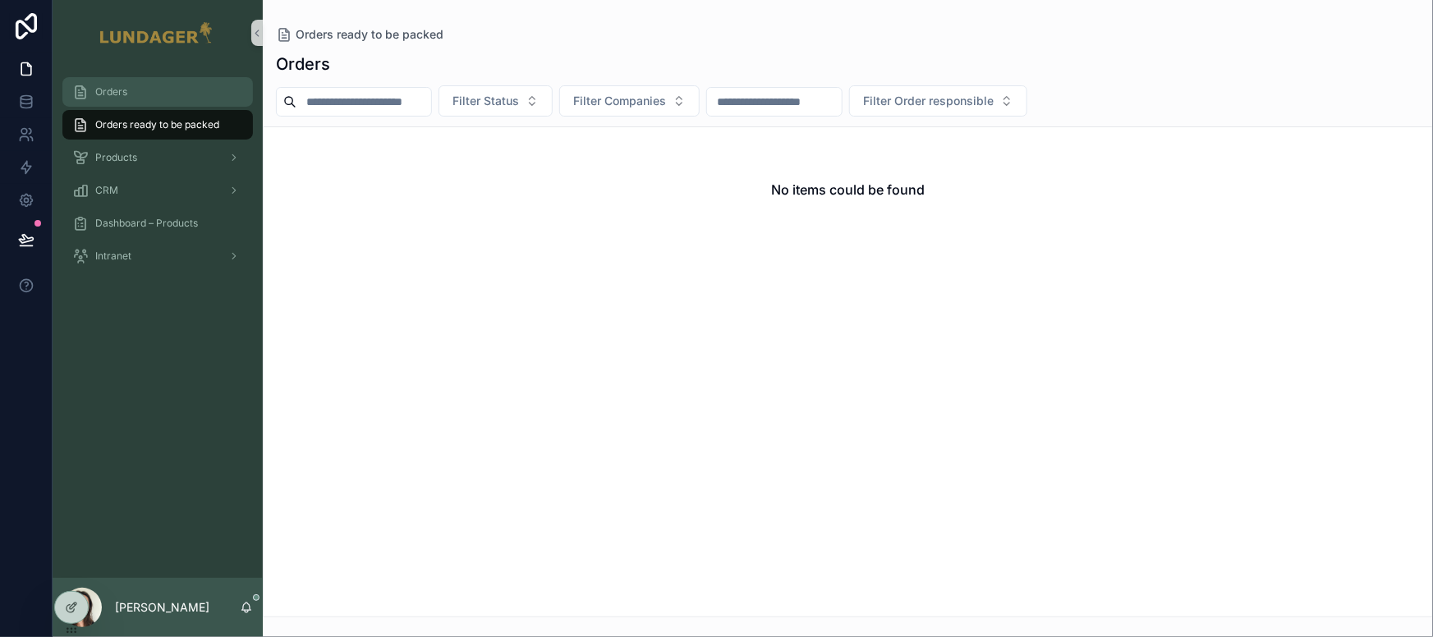
click at [132, 85] on div "Orders" at bounding box center [157, 92] width 171 height 26
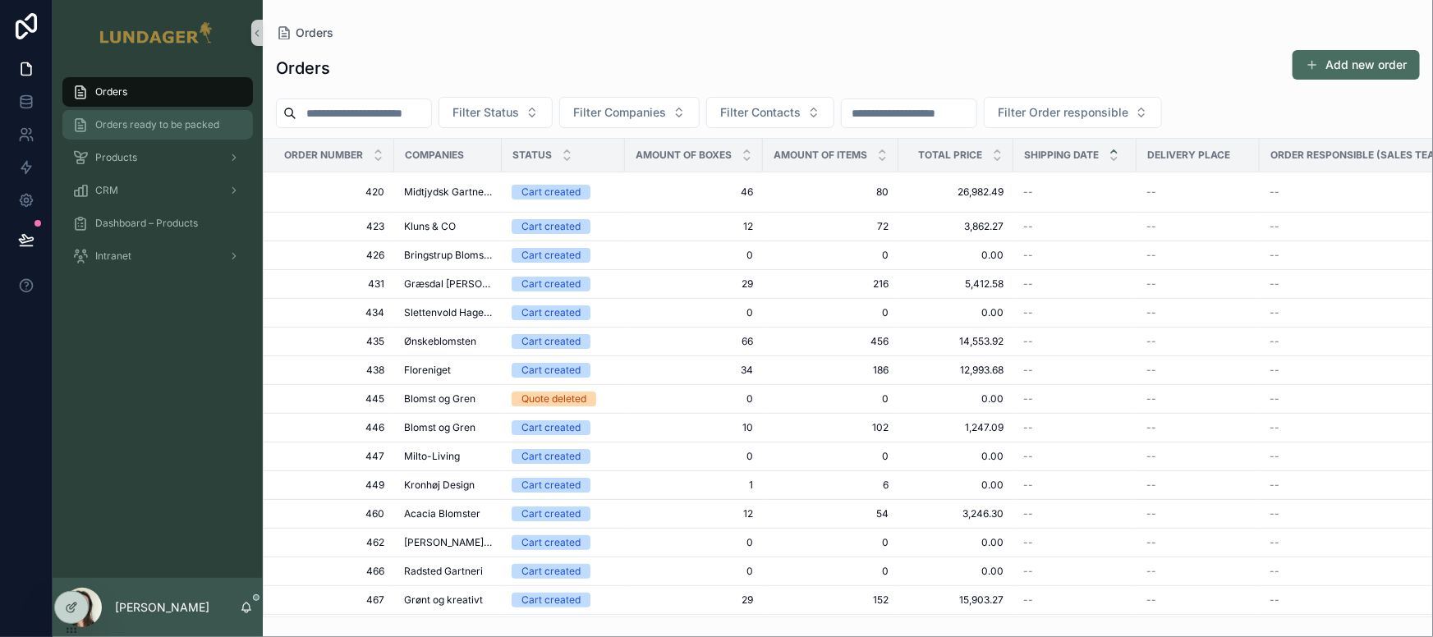
click at [162, 127] on span "Orders ready to be packed" at bounding box center [157, 124] width 124 height 13
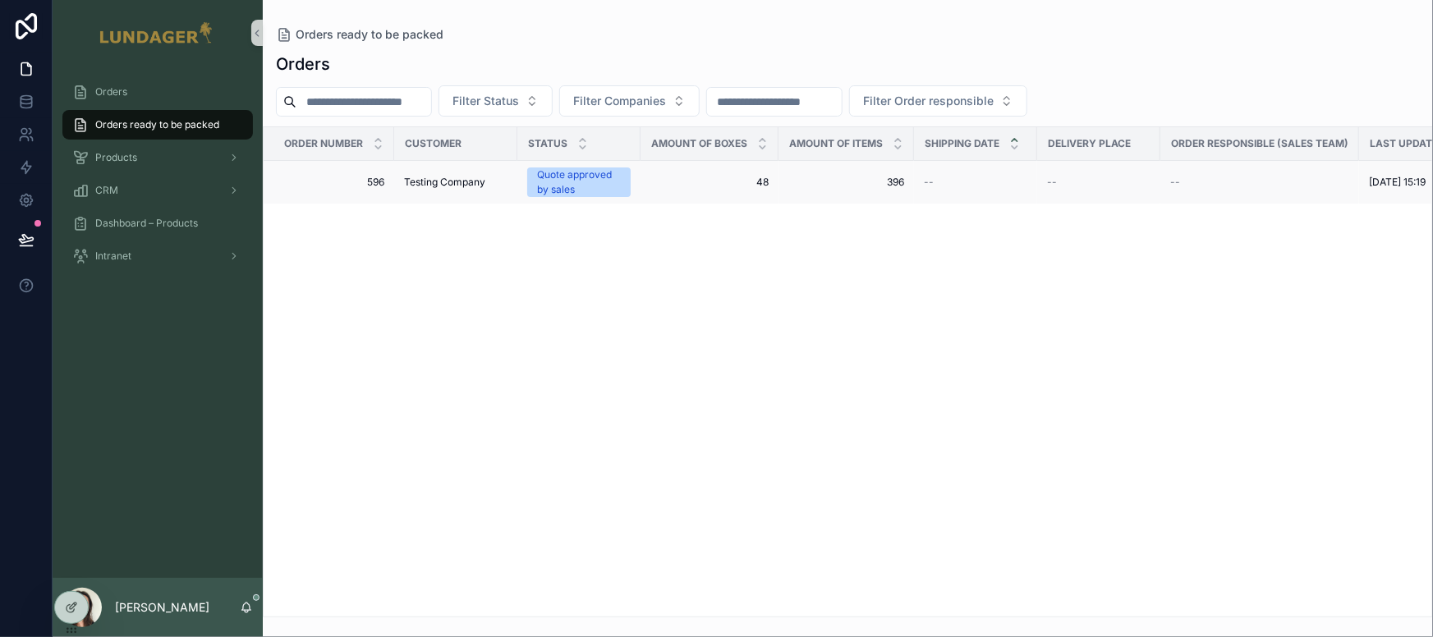
click at [443, 185] on span "Testing Company" at bounding box center [444, 182] width 81 height 13
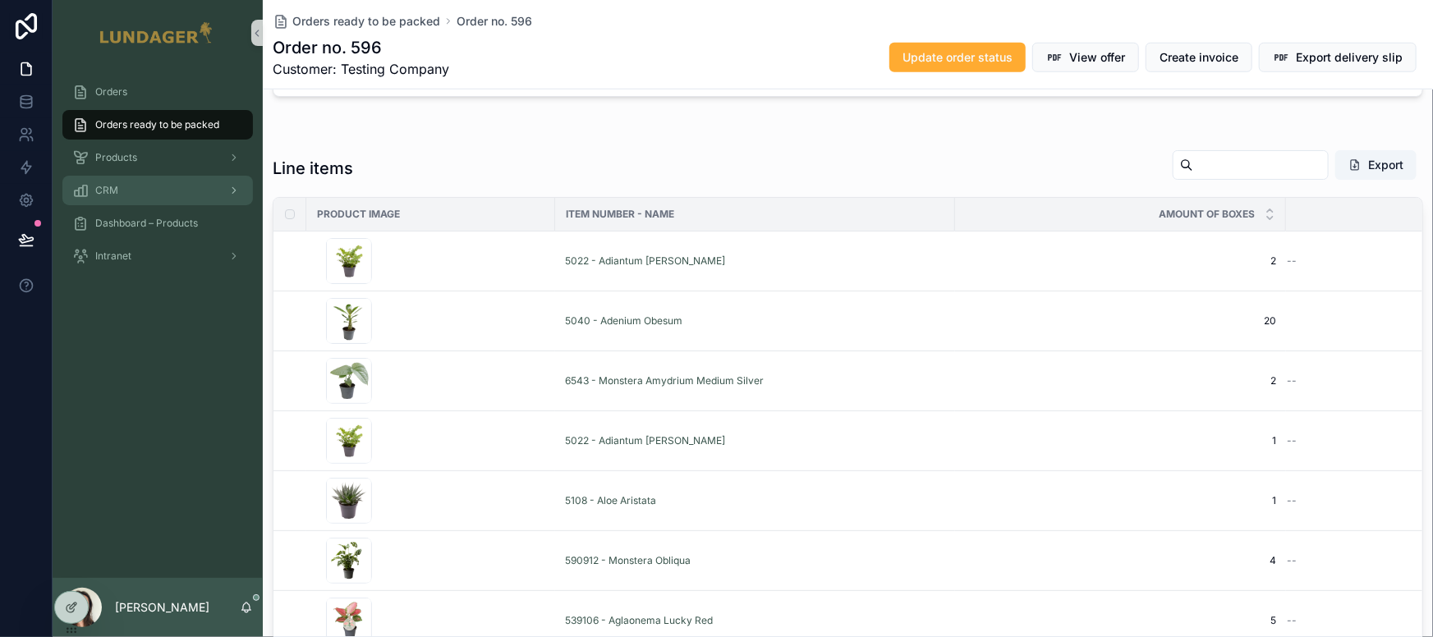
click at [128, 182] on div "CRM" at bounding box center [157, 190] width 171 height 26
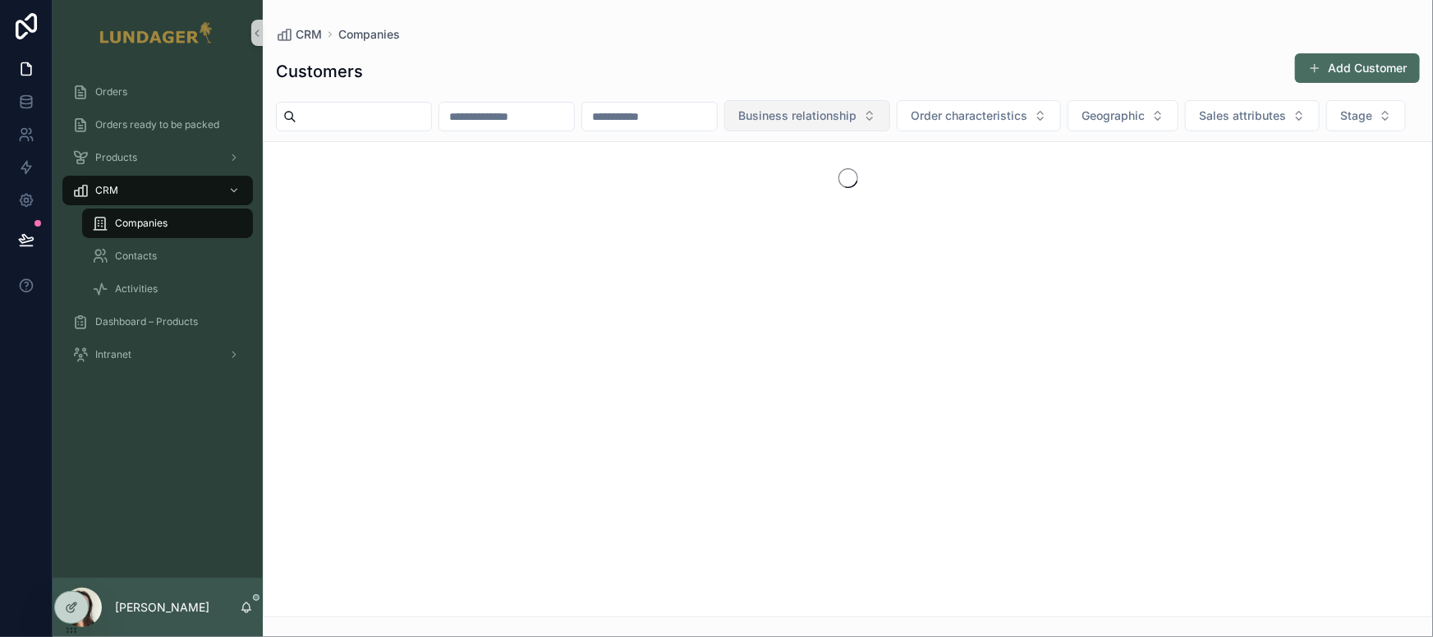
click at [838, 112] on span "Business relationship" at bounding box center [797, 116] width 118 height 16
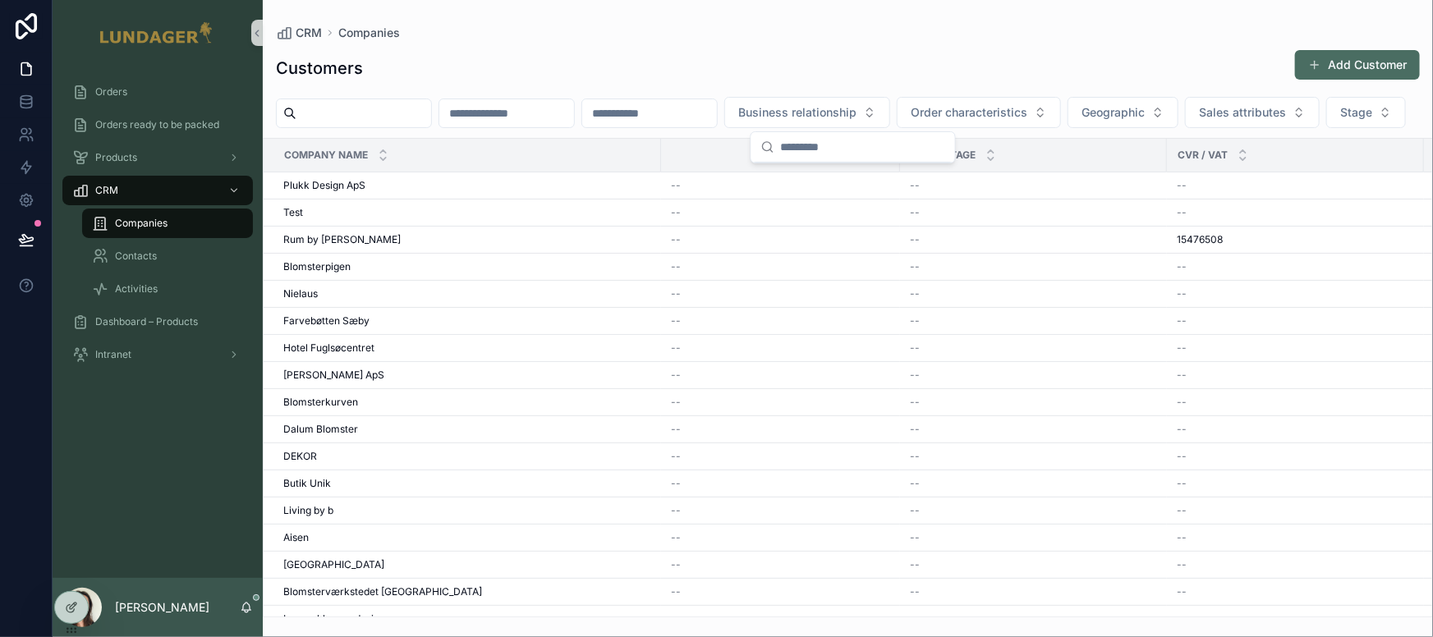
click at [627, 128] on div "Business relationship Order characteristics Geographic Sales attributes Stage" at bounding box center [848, 112] width 1170 height 31
click at [144, 269] on link "Contacts" at bounding box center [167, 256] width 171 height 30
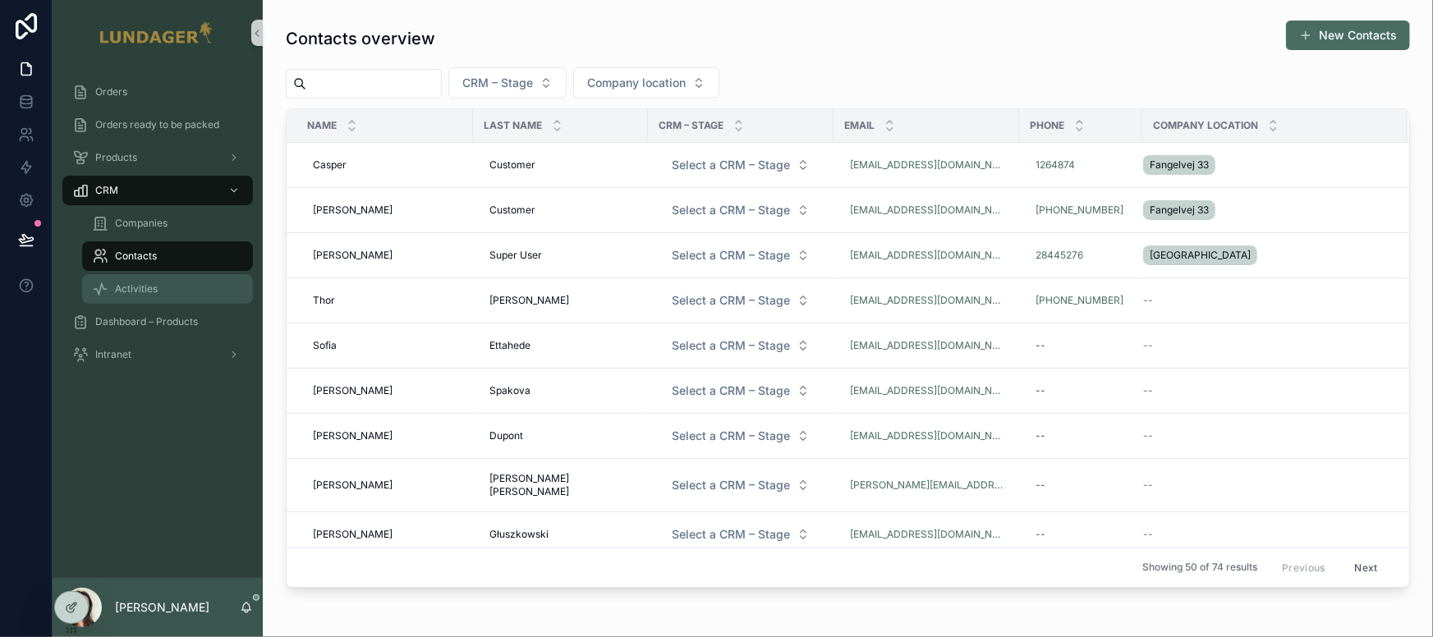
click at [144, 289] on span "Activities" at bounding box center [136, 288] width 43 height 13
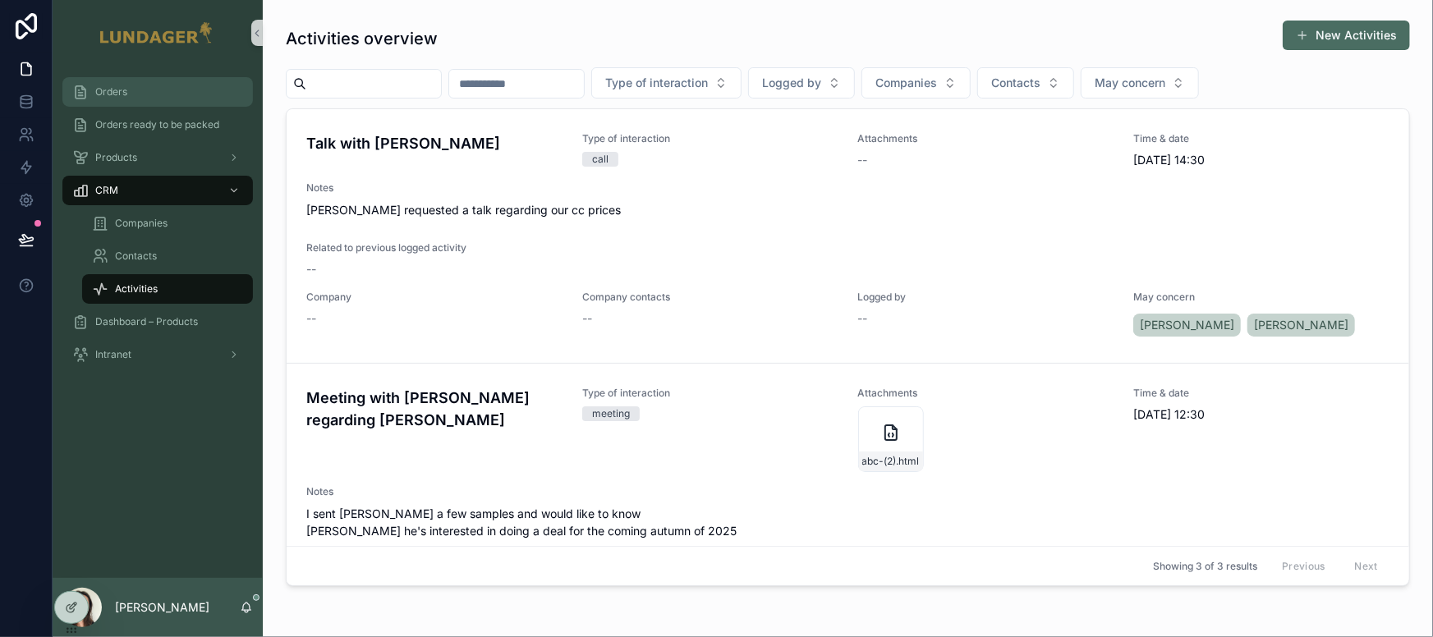
click at [149, 101] on div "Orders" at bounding box center [157, 92] width 171 height 26
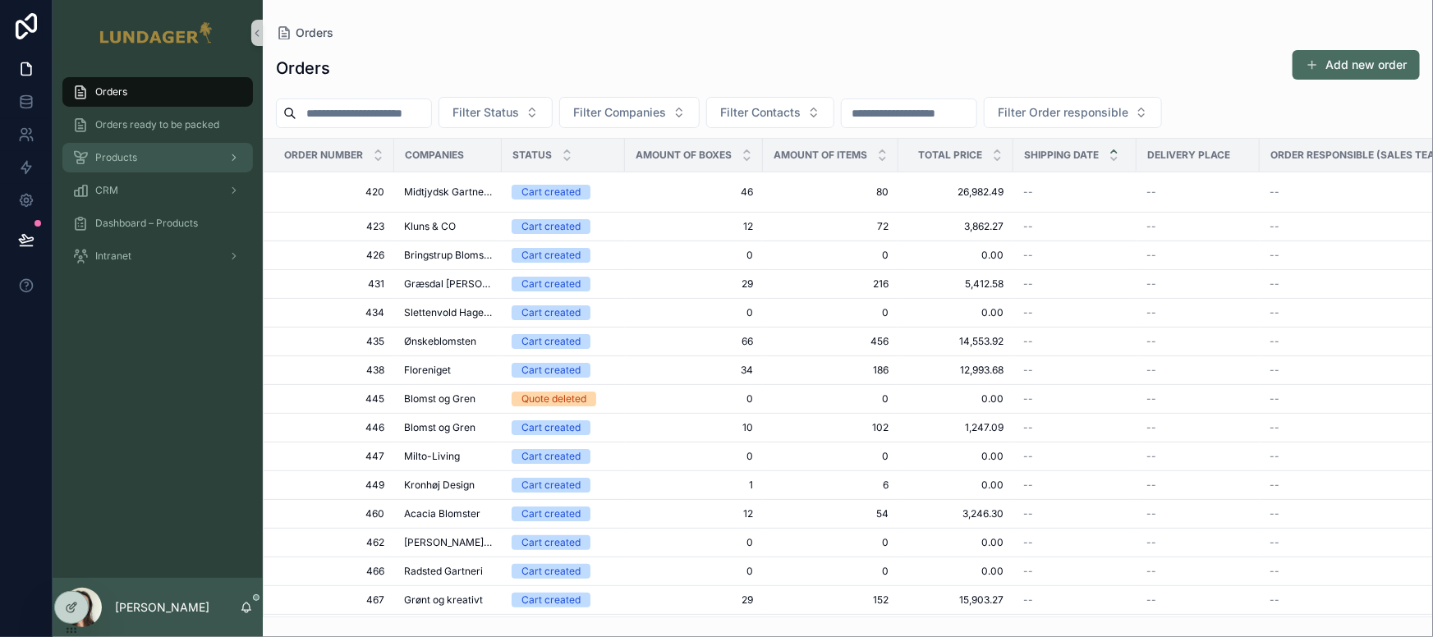
click at [149, 162] on div "Products" at bounding box center [157, 158] width 171 height 26
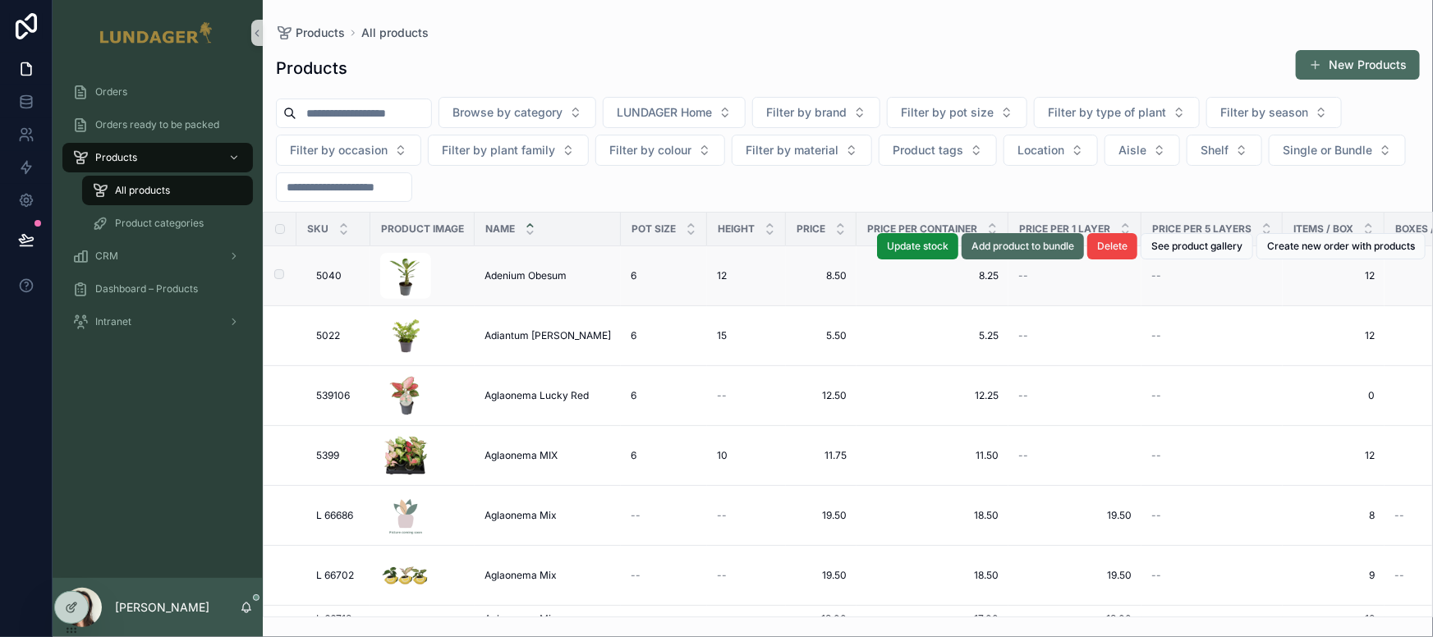
click at [687, 276] on div "6 6" at bounding box center [664, 275] width 67 height 13
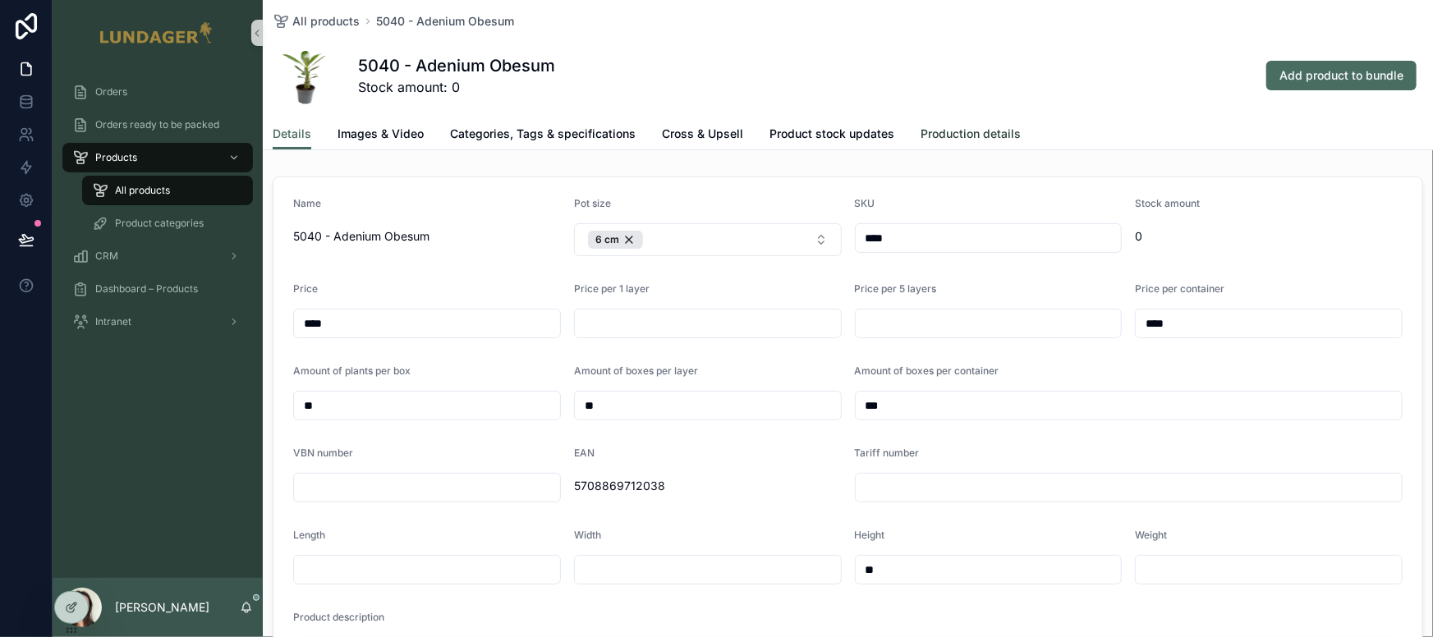
click at [966, 139] on span "Production details" at bounding box center [970, 134] width 100 height 16
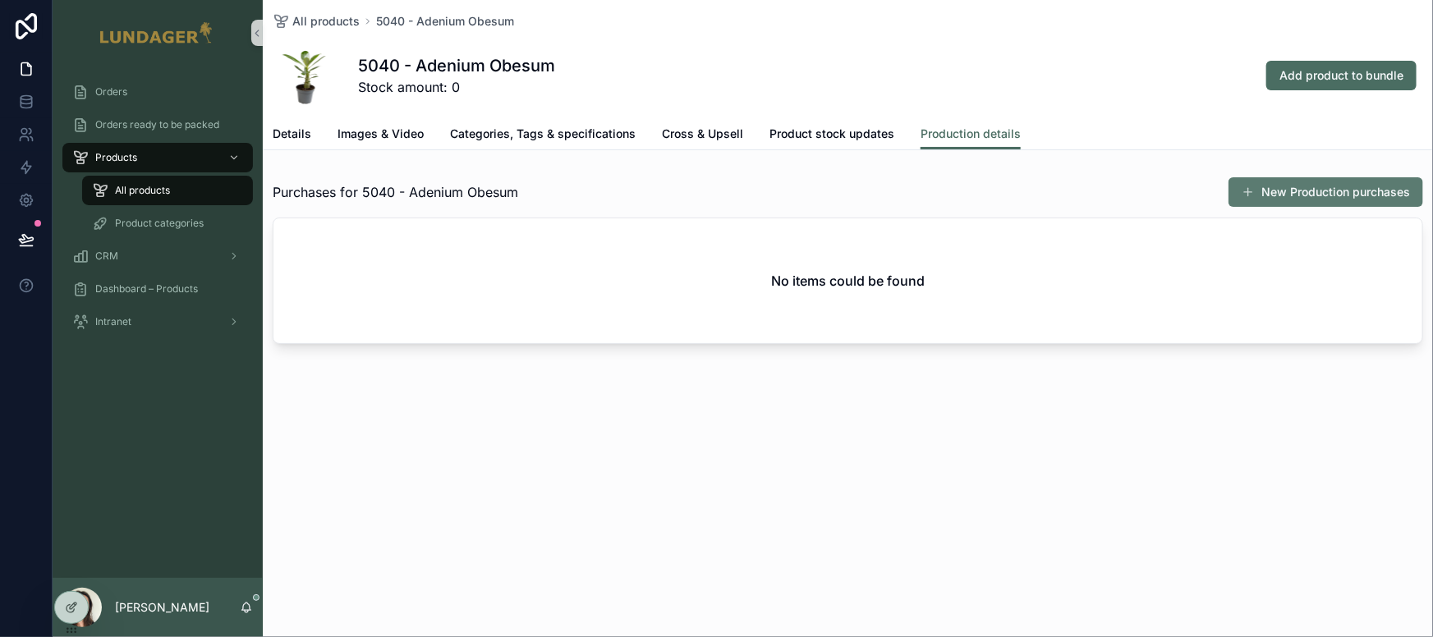
click at [1127, 195] on button "New Production purchases" at bounding box center [1325, 192] width 195 height 30
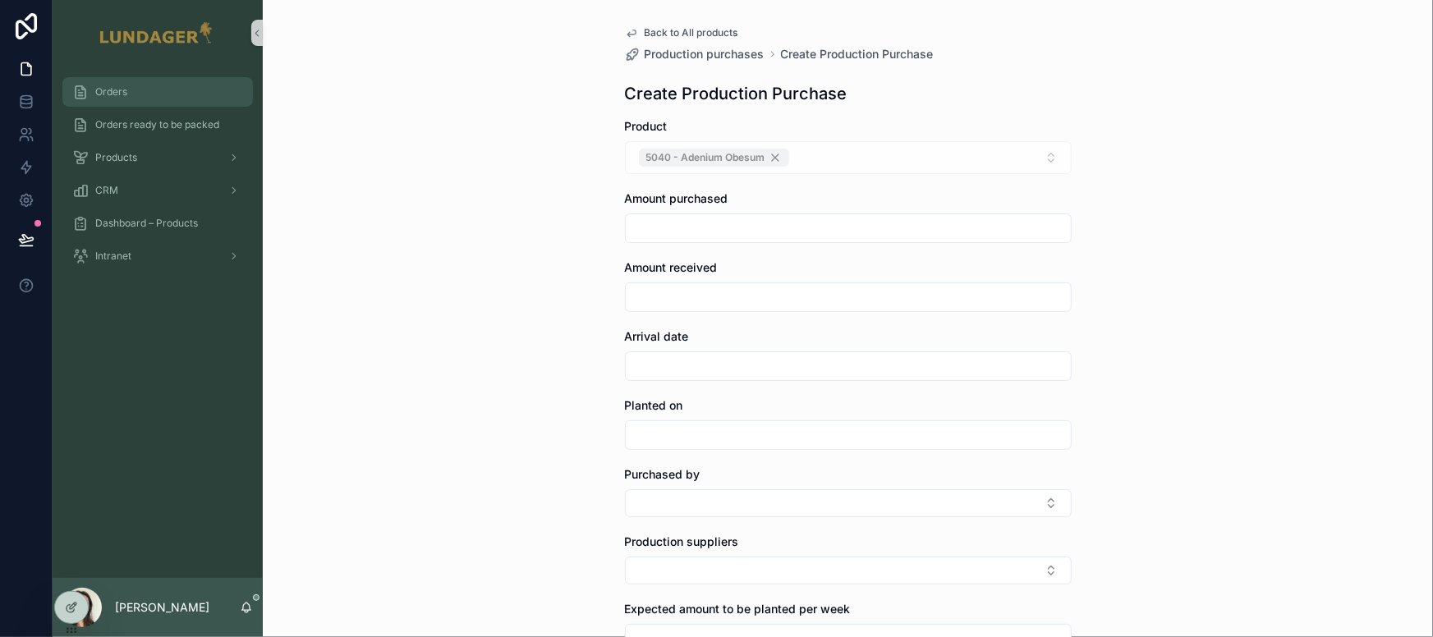
click at [137, 86] on div "Orders" at bounding box center [157, 92] width 171 height 26
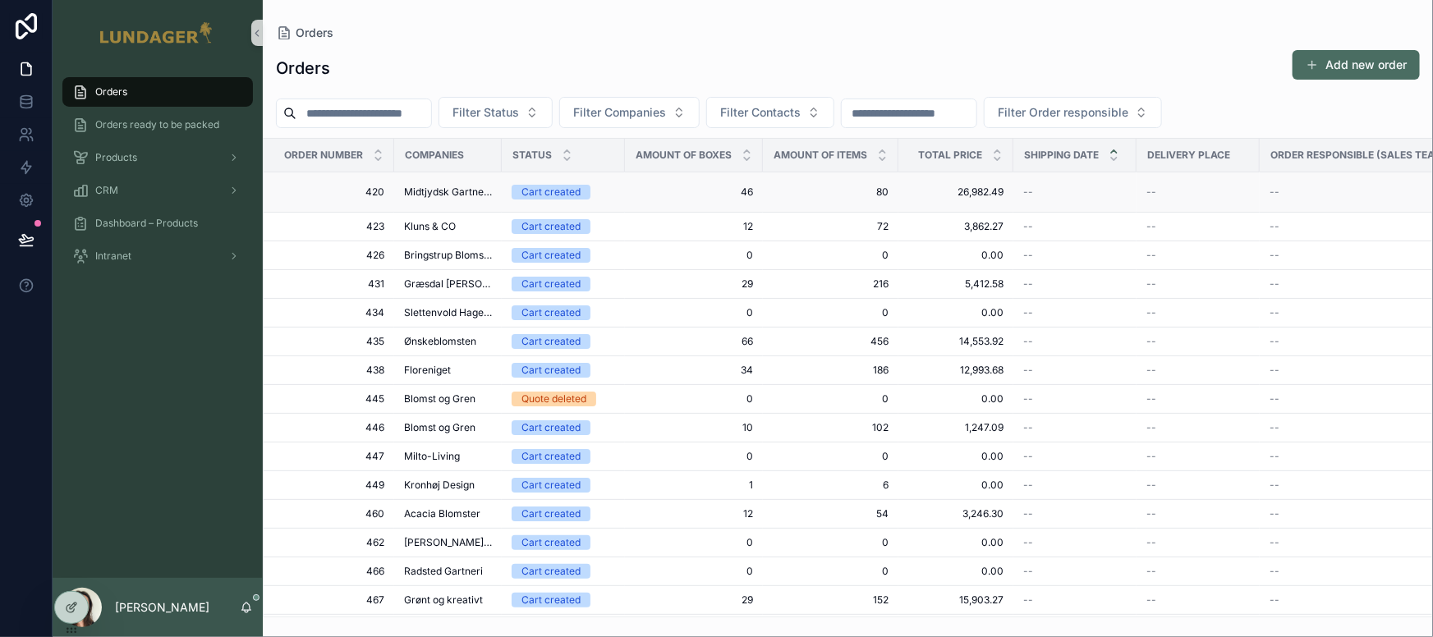
click at [438, 191] on span "Midtjydsk Gartnerhal" at bounding box center [448, 192] width 88 height 13
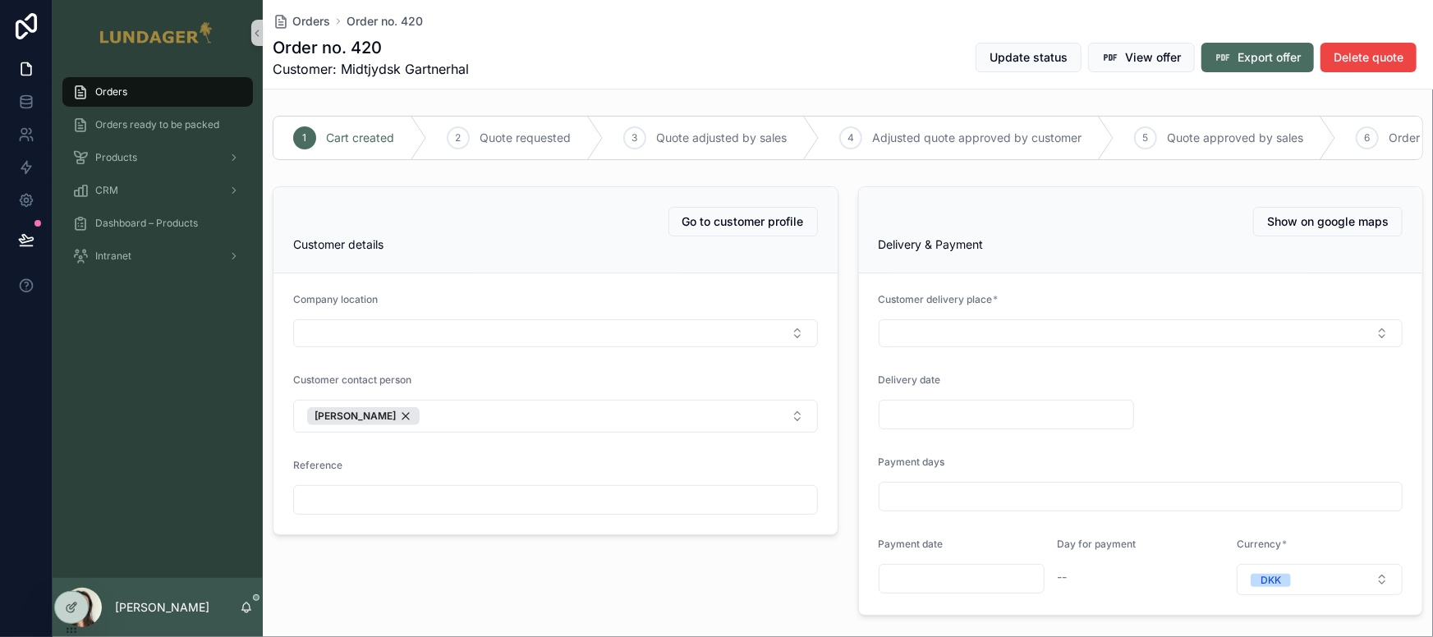
click at [175, 98] on div "Orders" at bounding box center [157, 92] width 171 height 26
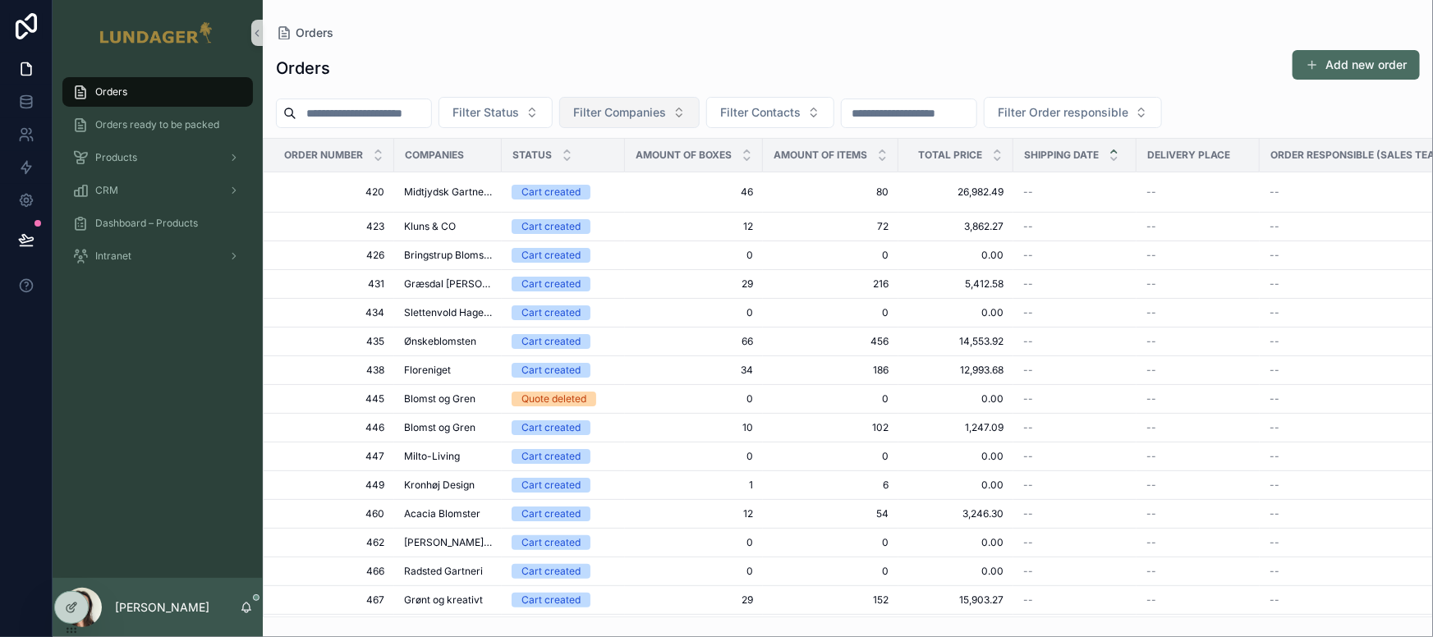
click at [640, 108] on span "Filter Companies" at bounding box center [619, 112] width 93 height 16
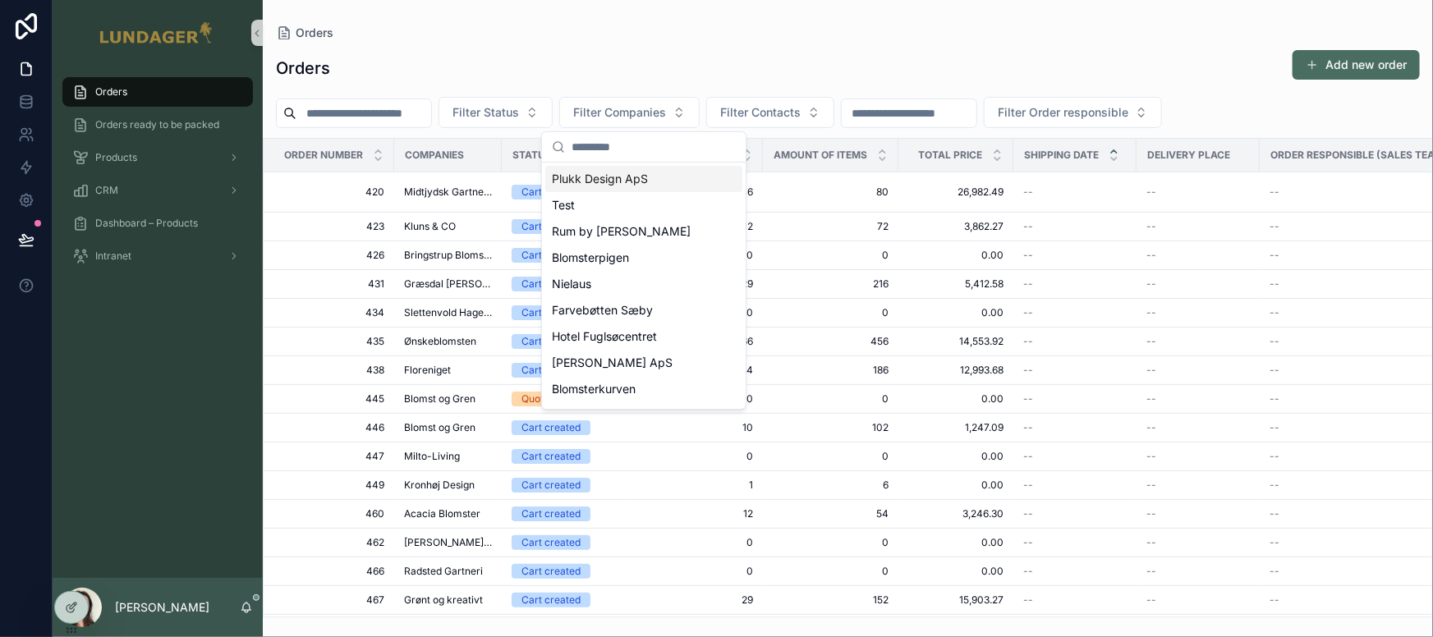
click at [961, 56] on div "Orders Add new order" at bounding box center [848, 68] width 1144 height 38
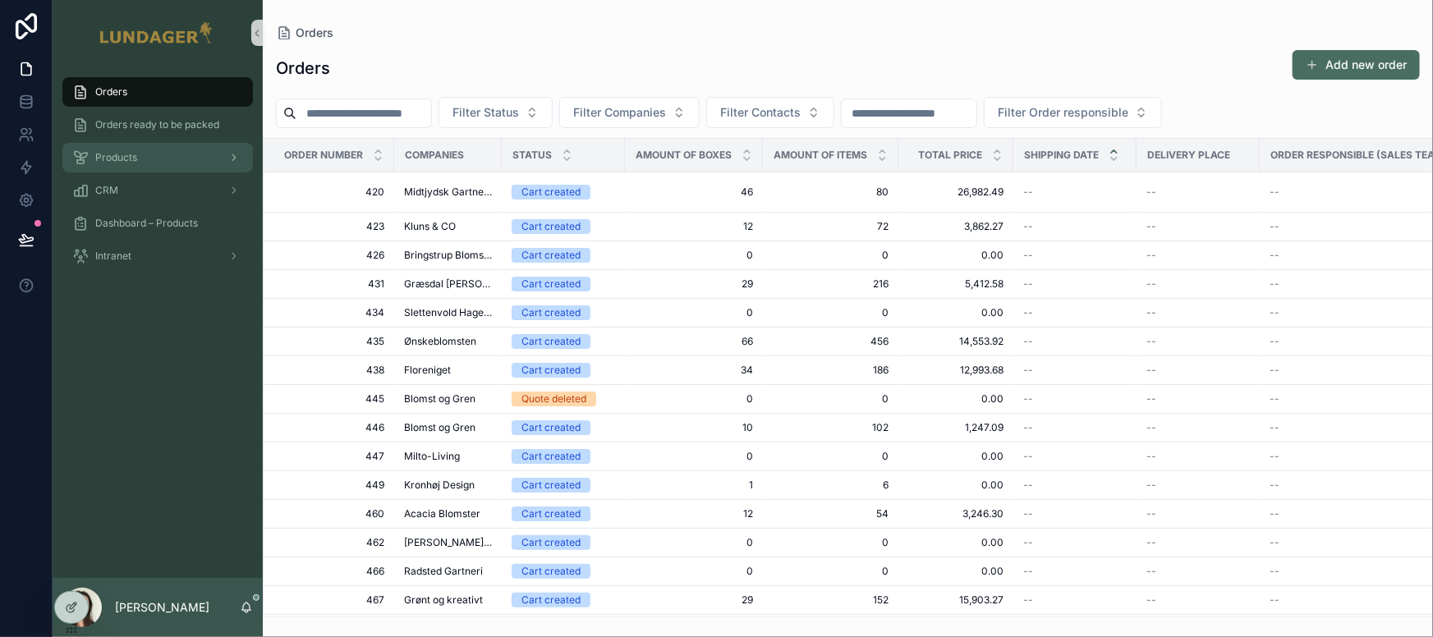
click at [172, 161] on div "Products" at bounding box center [157, 158] width 171 height 26
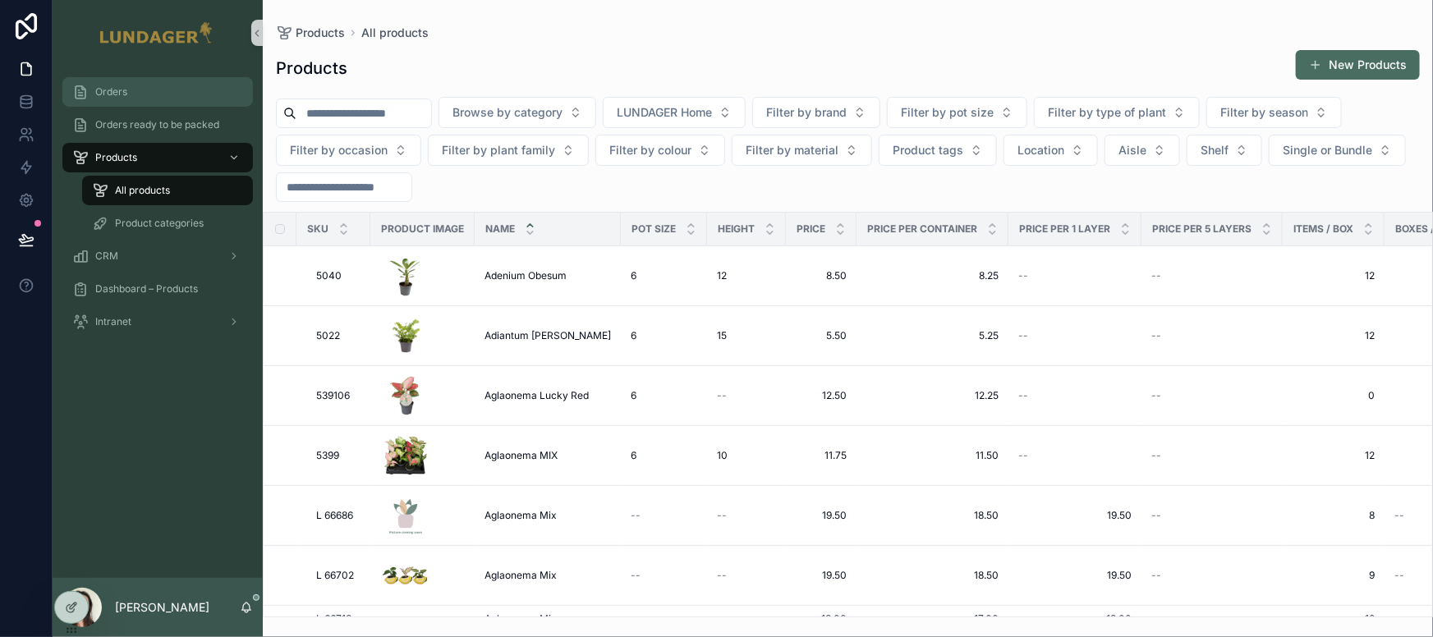
click at [163, 95] on div "Orders" at bounding box center [157, 92] width 171 height 26
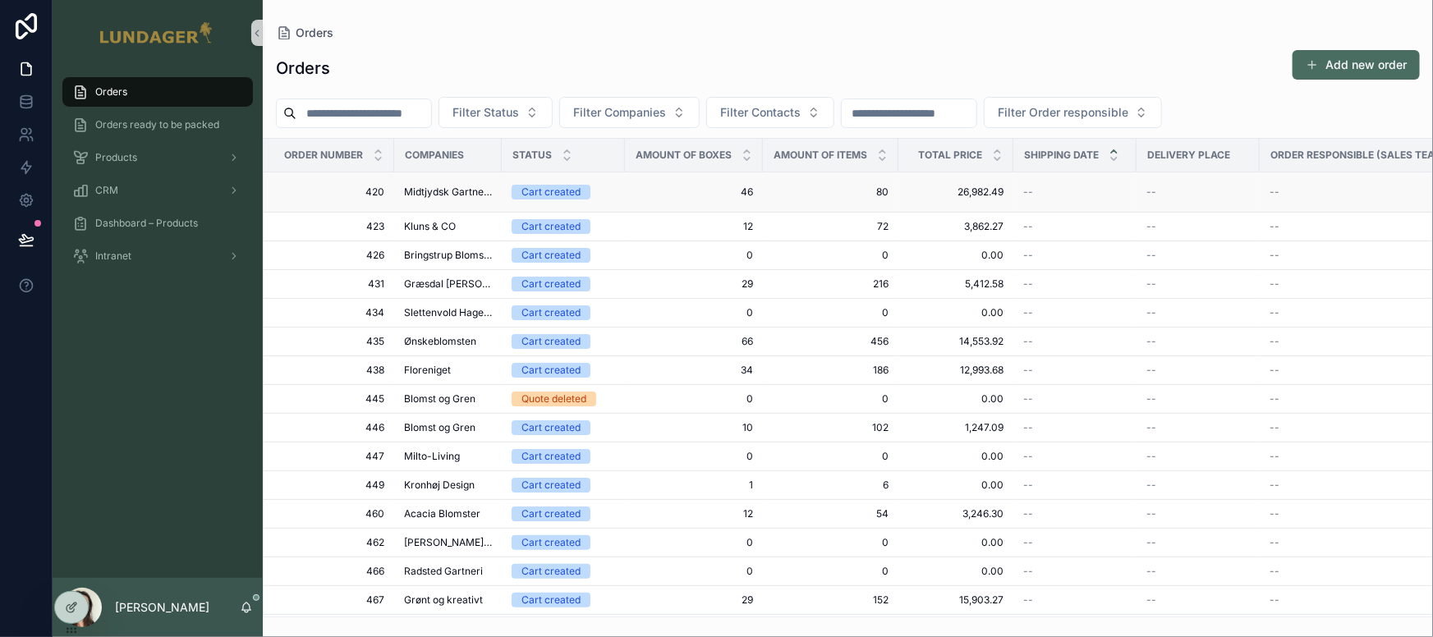
click at [461, 195] on span "Midtjydsk Gartnerhal" at bounding box center [448, 192] width 88 height 13
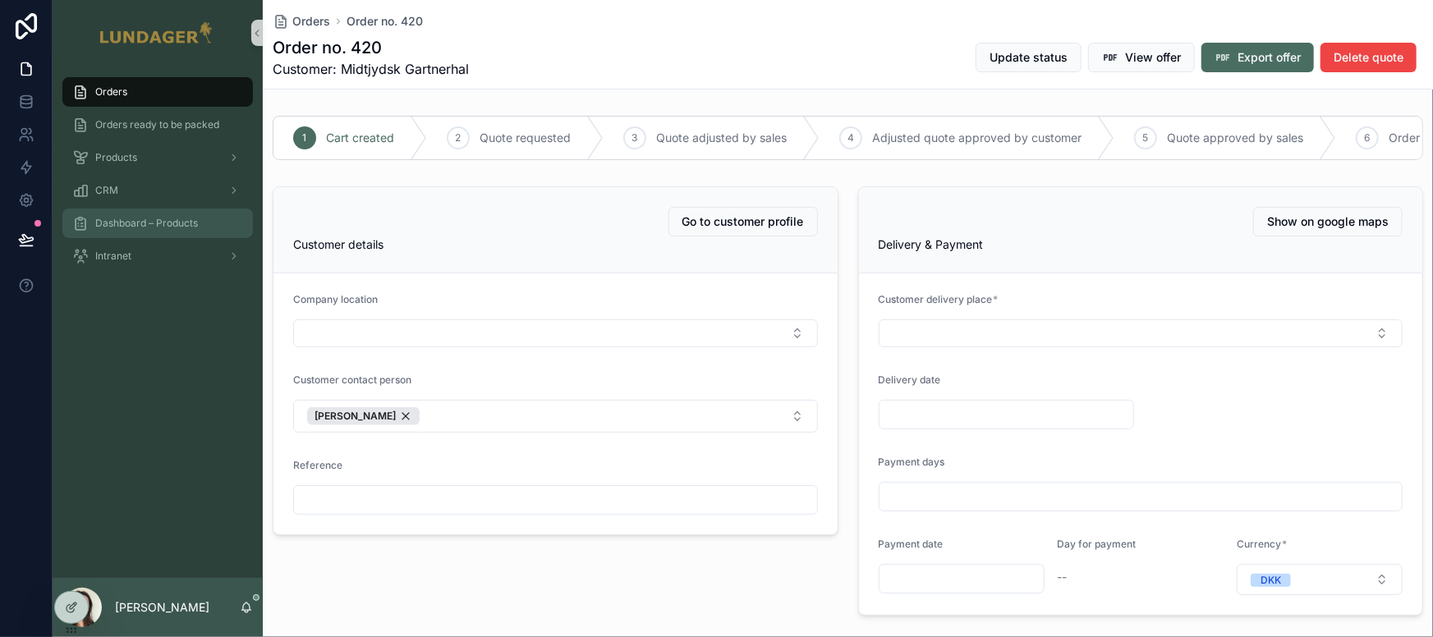
click at [139, 221] on span "Dashboard – Products" at bounding box center [146, 223] width 103 height 13
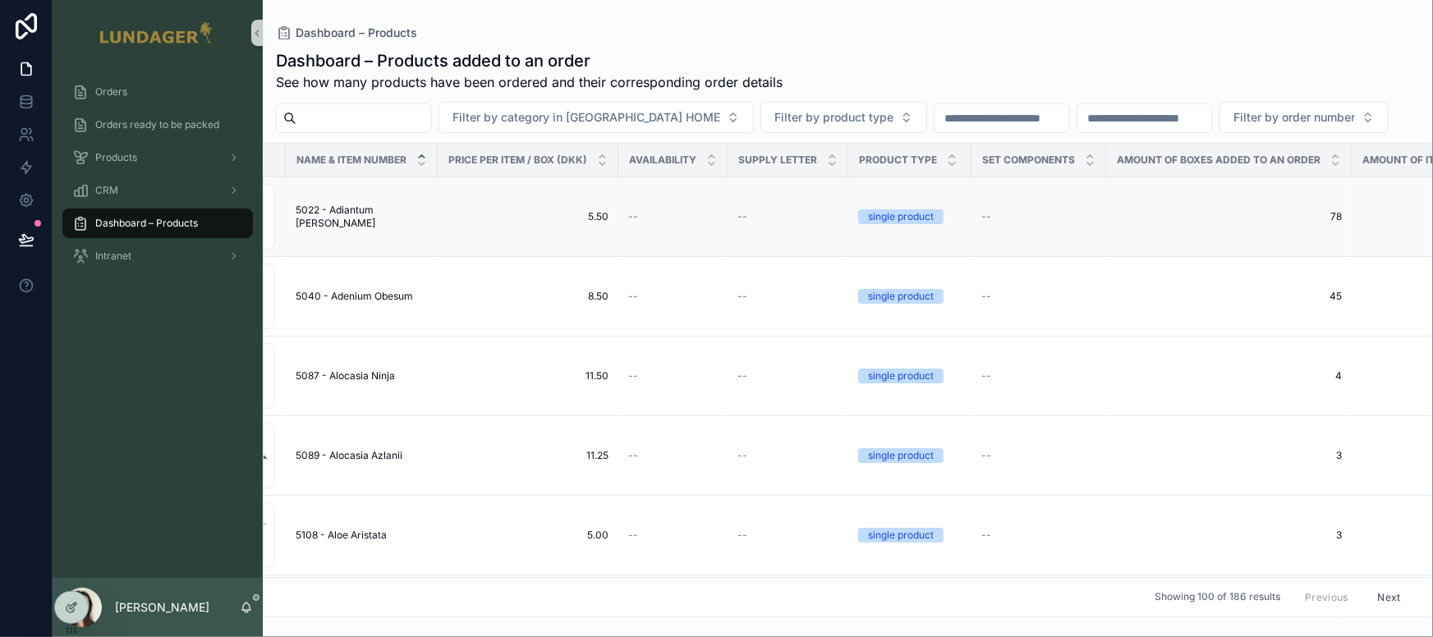
scroll to position [0, 308]
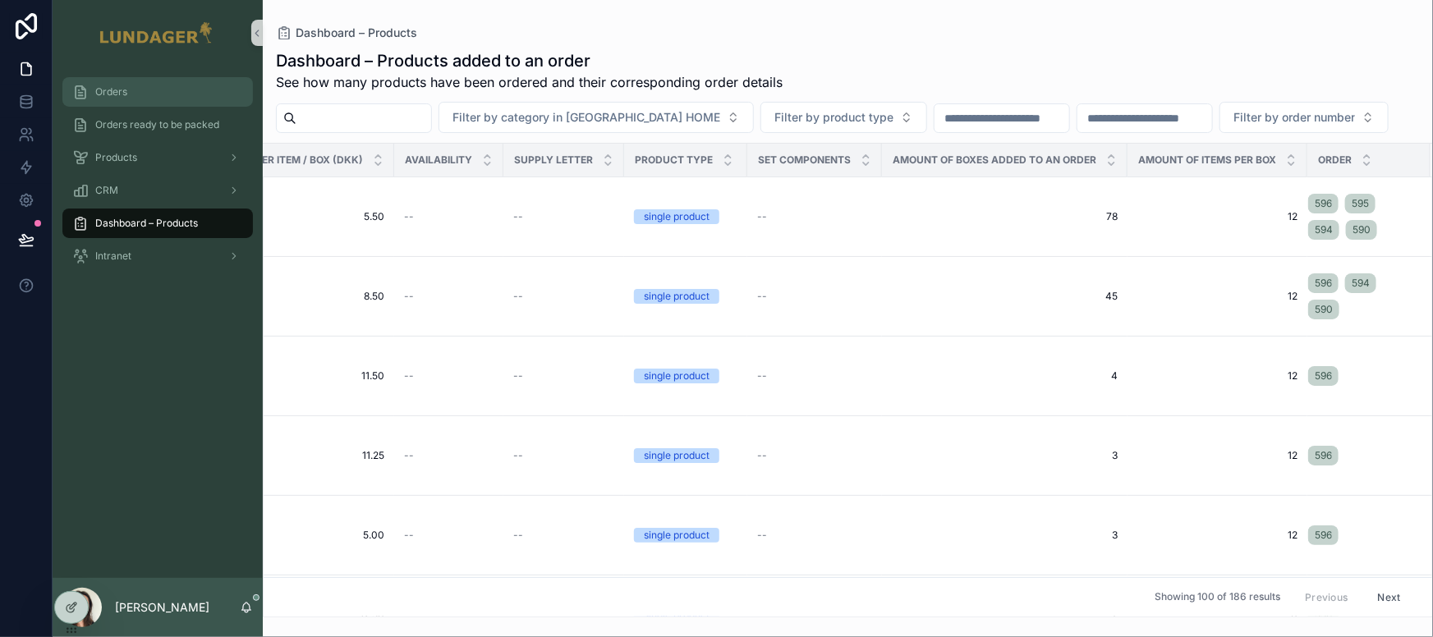
click at [143, 88] on div "Orders" at bounding box center [157, 92] width 171 height 26
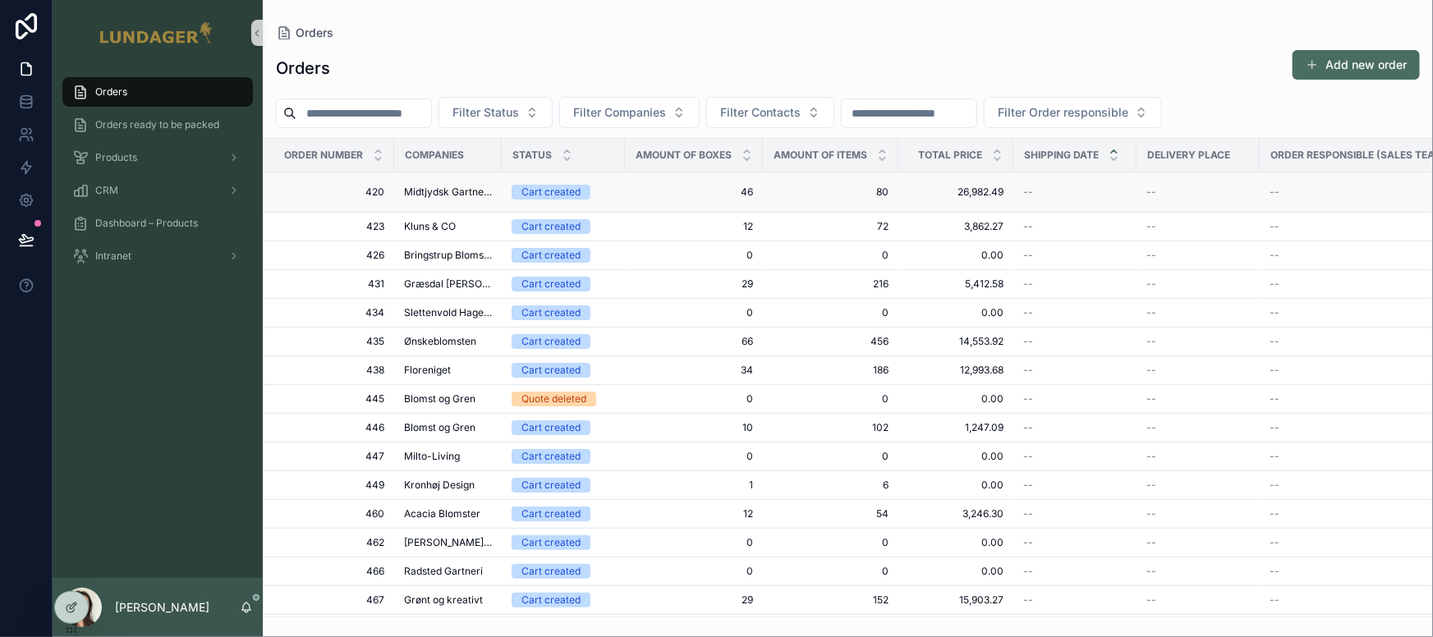
click at [668, 191] on span "46" at bounding box center [694, 192] width 118 height 13
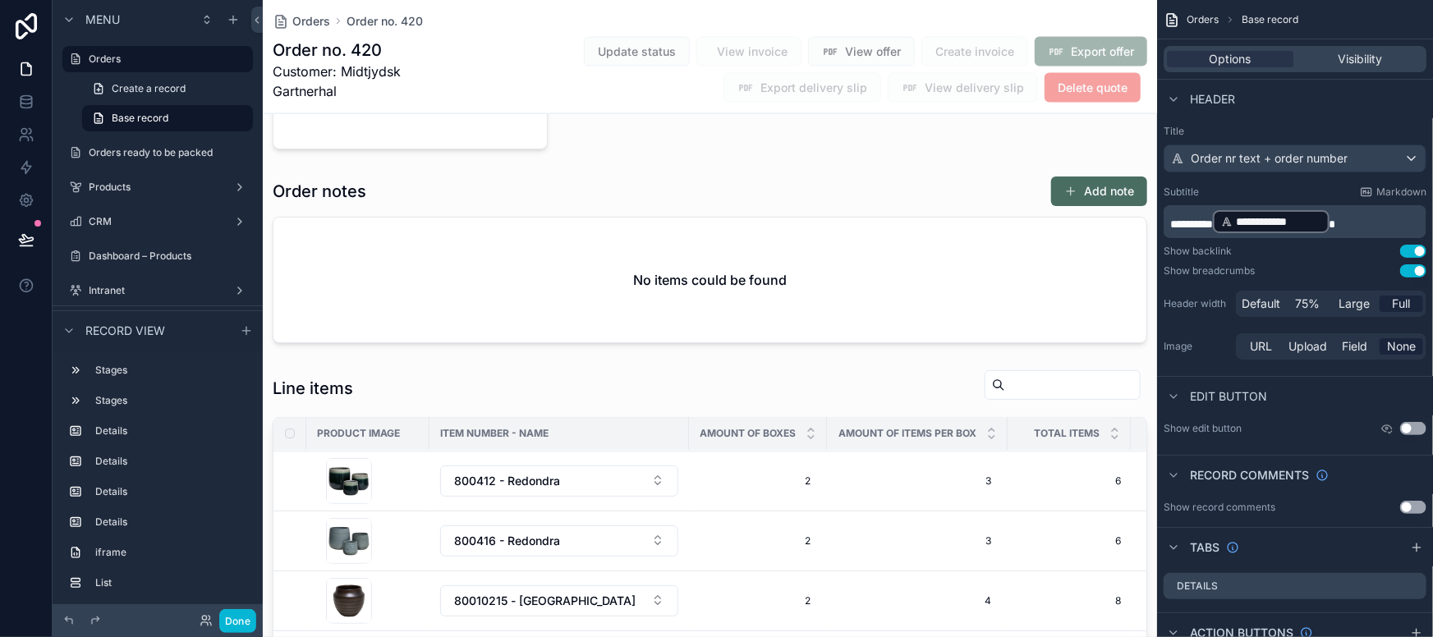
scroll to position [1262, 0]
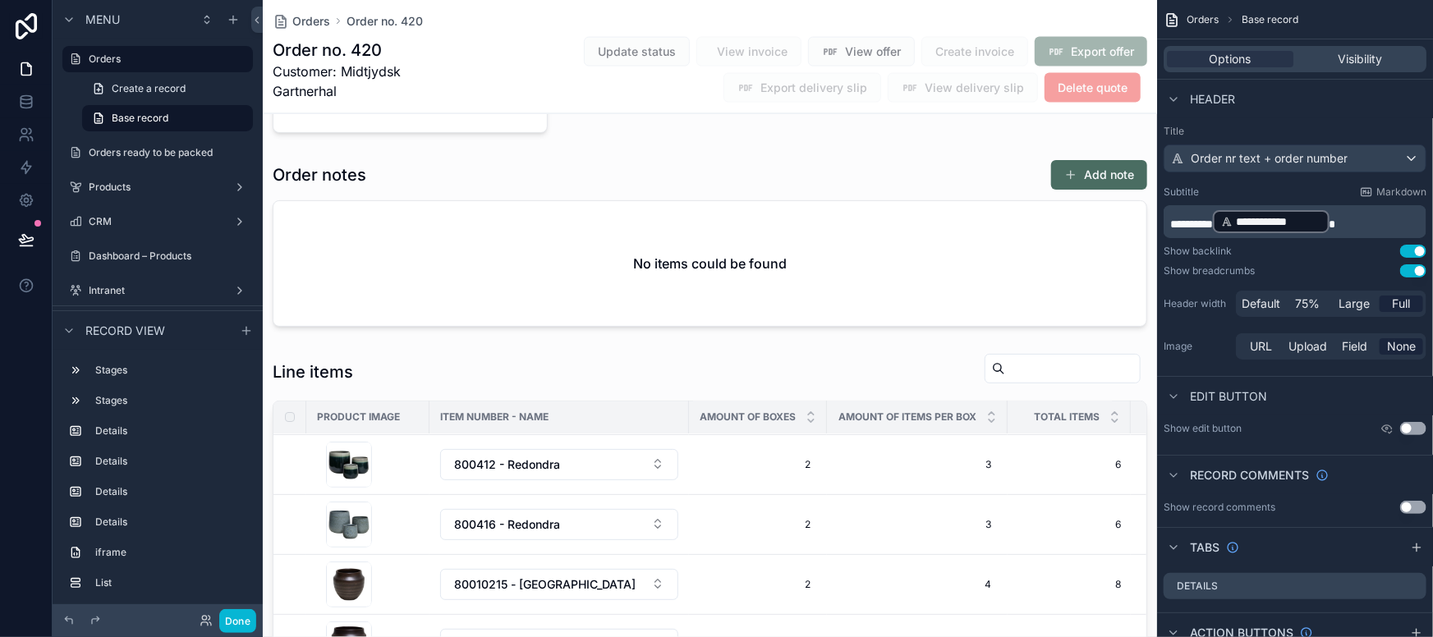
click at [1086, 466] on div "scrollable content" at bounding box center [710, 617] width 894 height 540
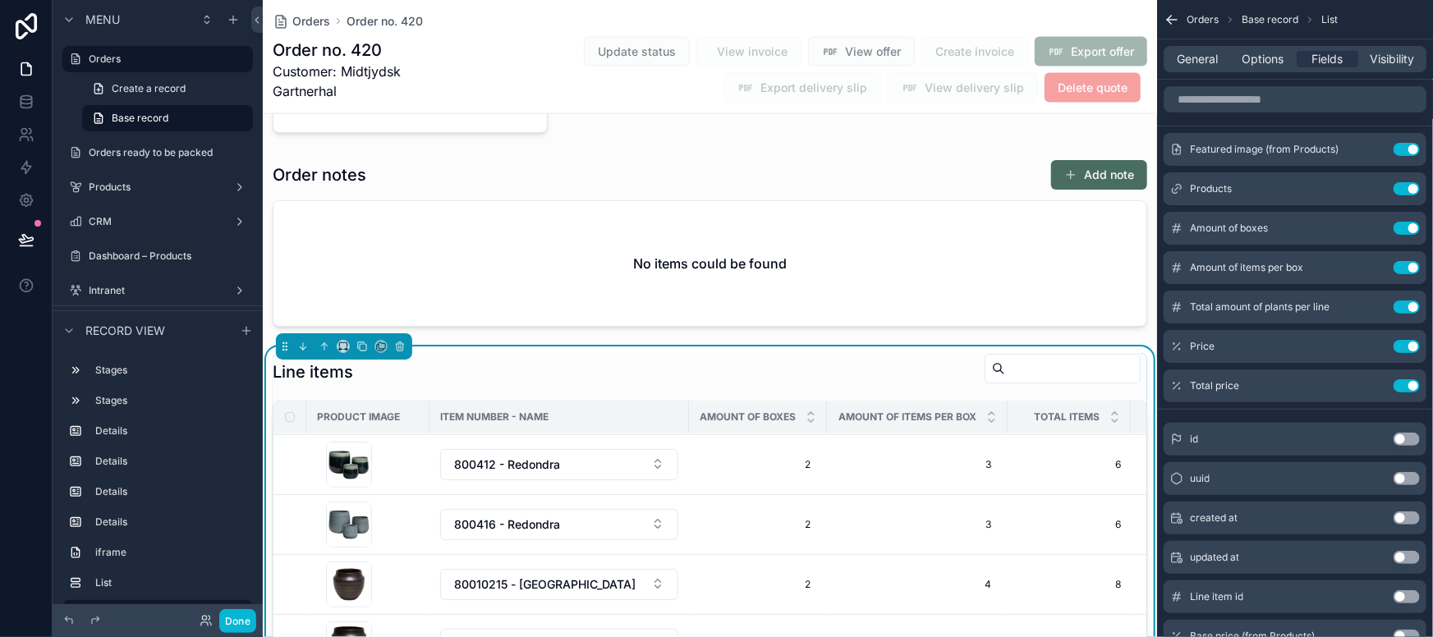
click at [915, 414] on div "Line items Product image Item number - Name Amount of boxes Amount of items per…" at bounding box center [710, 616] width 875 height 527
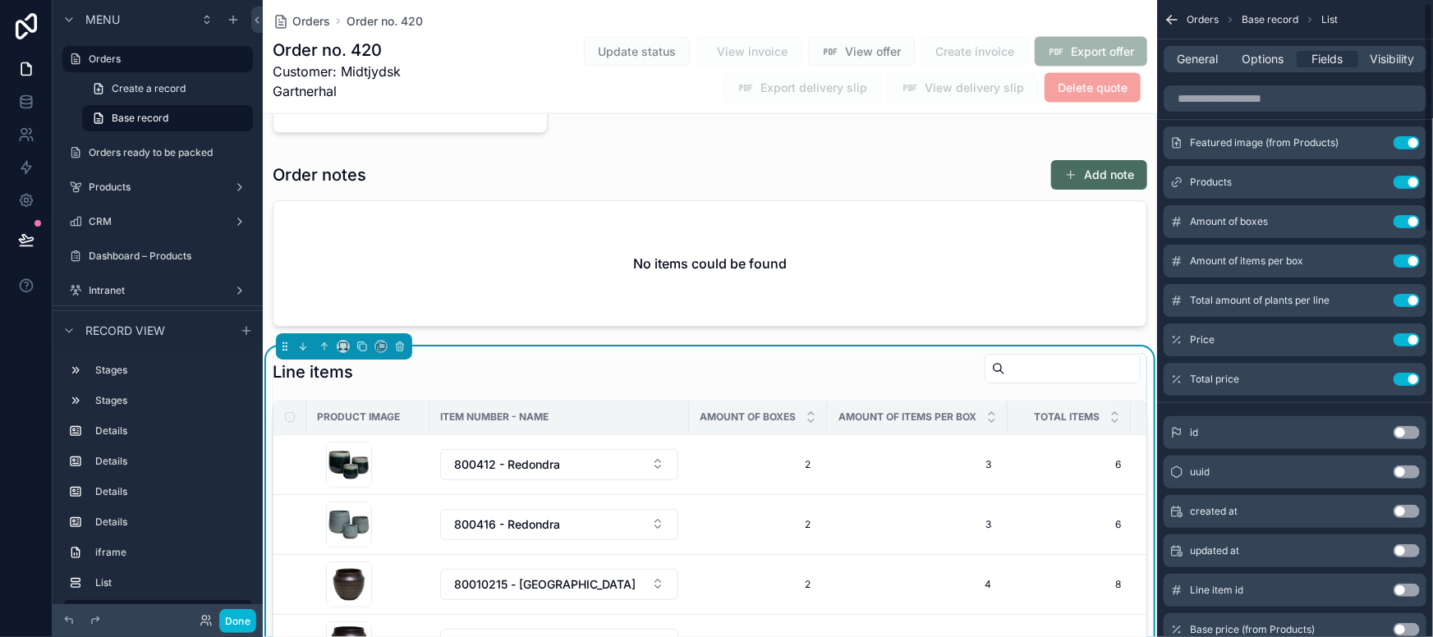
scroll to position [0, 0]
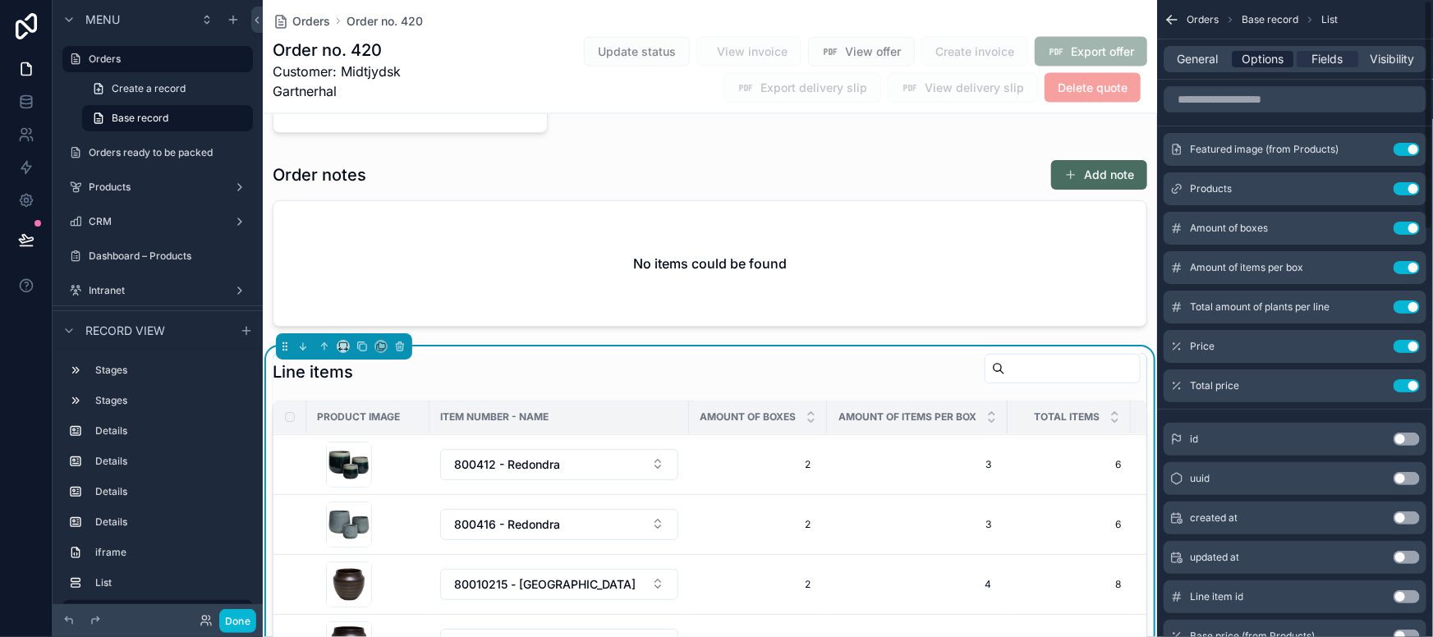
click at [1127, 57] on span "Options" at bounding box center [1263, 59] width 42 height 16
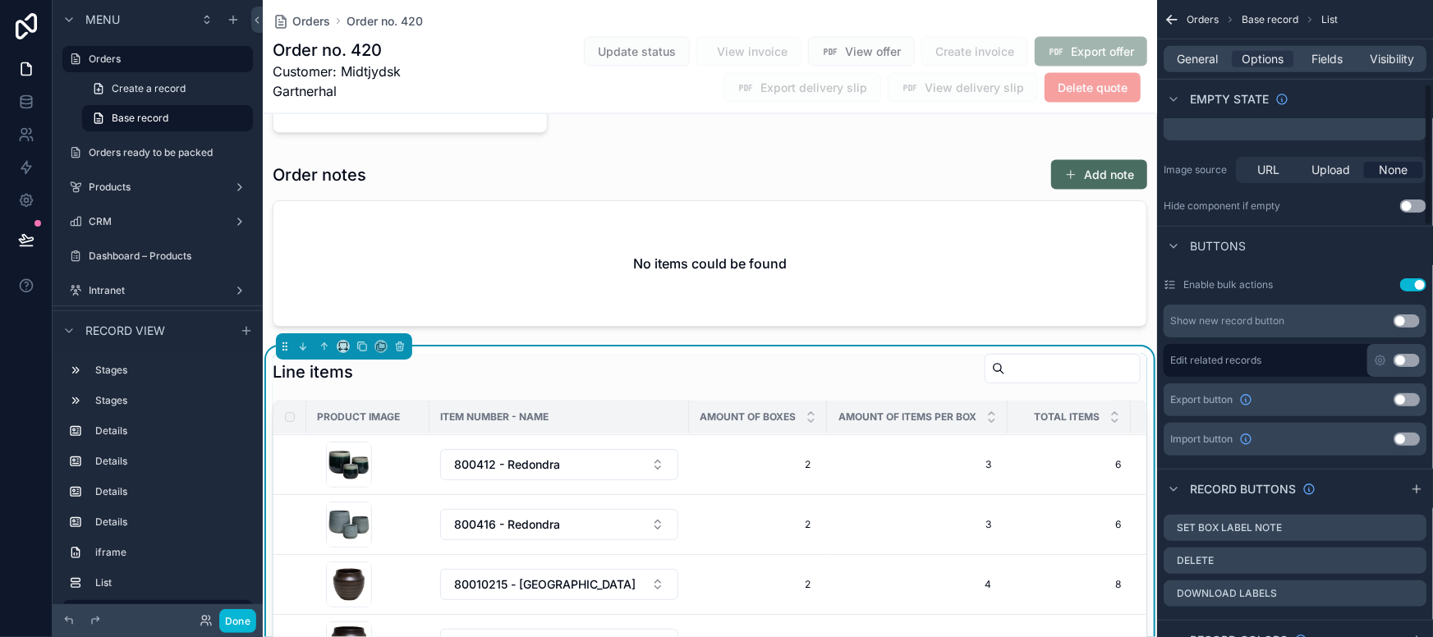
scroll to position [408, 0]
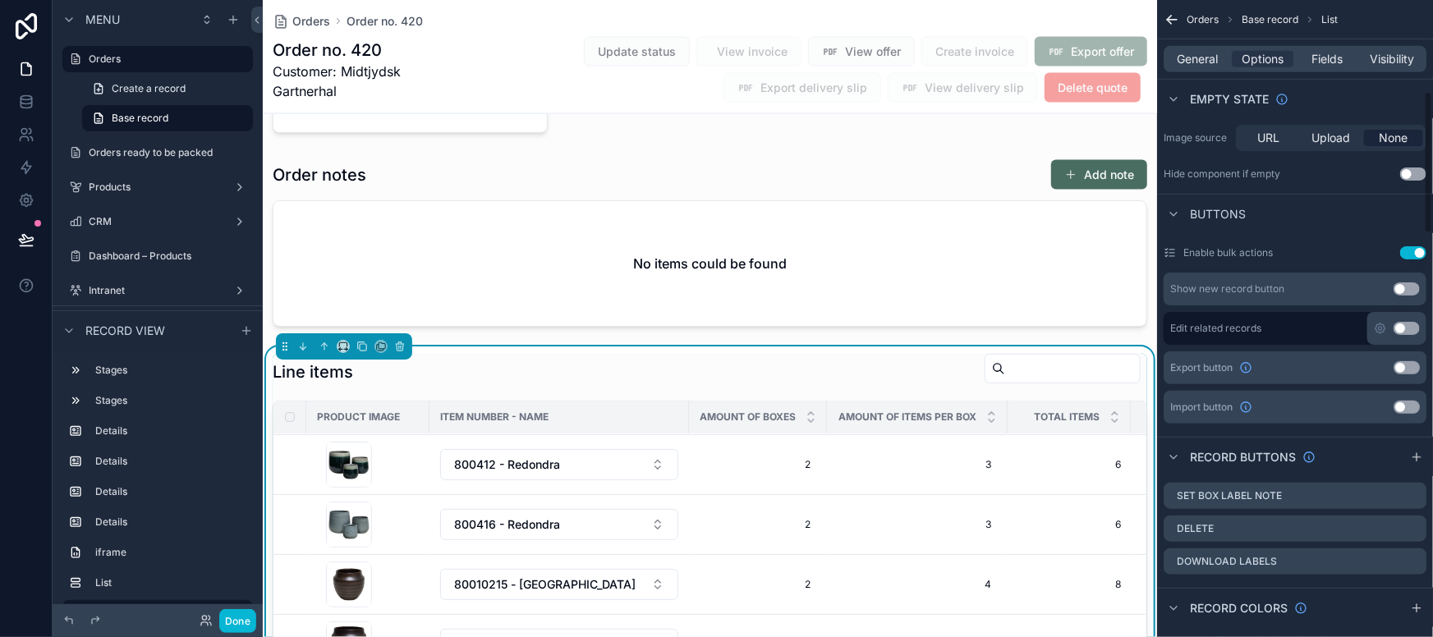
click at [1127, 367] on button "Use setting" at bounding box center [1406, 367] width 26 height 13
click at [248, 557] on button "Done" at bounding box center [237, 621] width 37 height 24
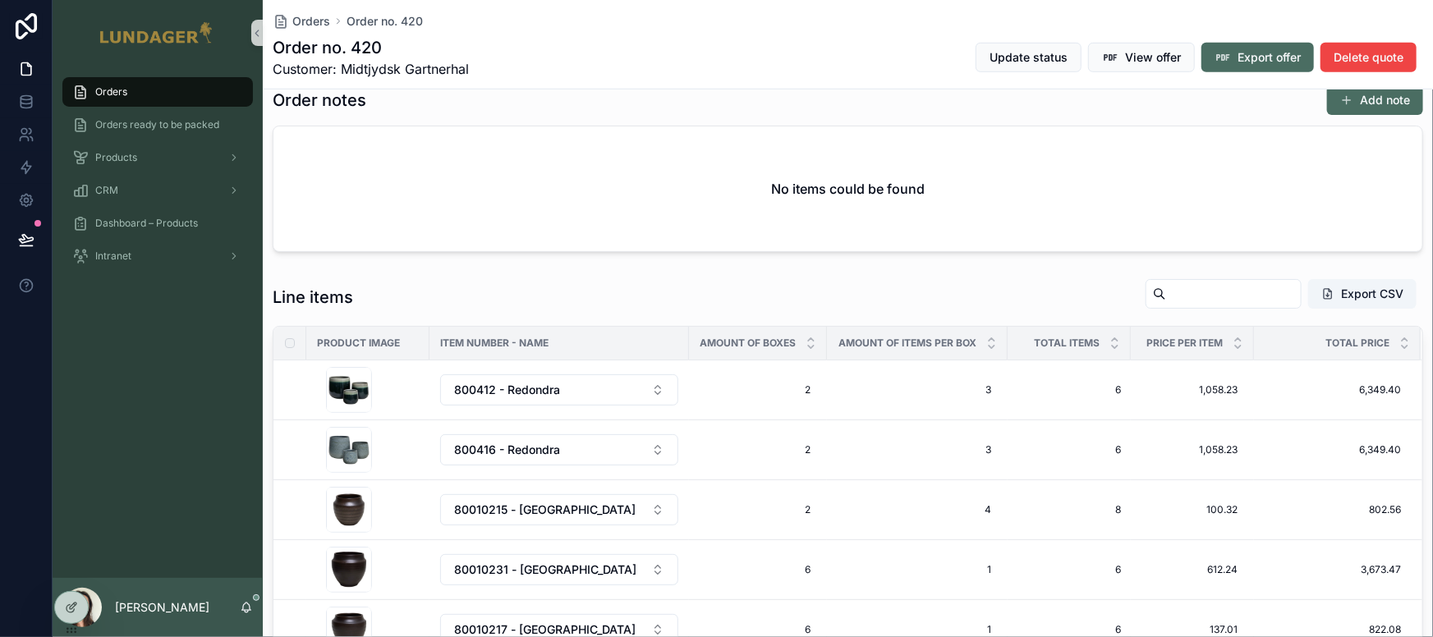
scroll to position [570, 0]
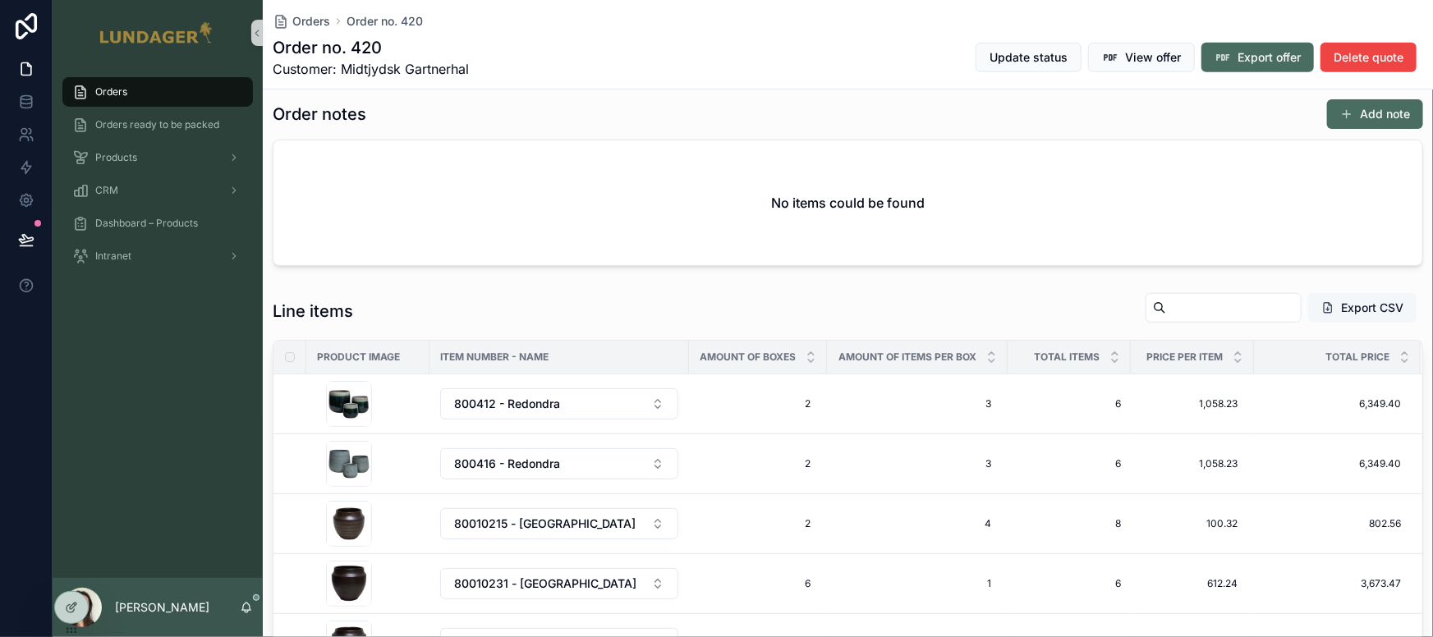
click at [1127, 316] on button "Export CSV" at bounding box center [1362, 308] width 108 height 30
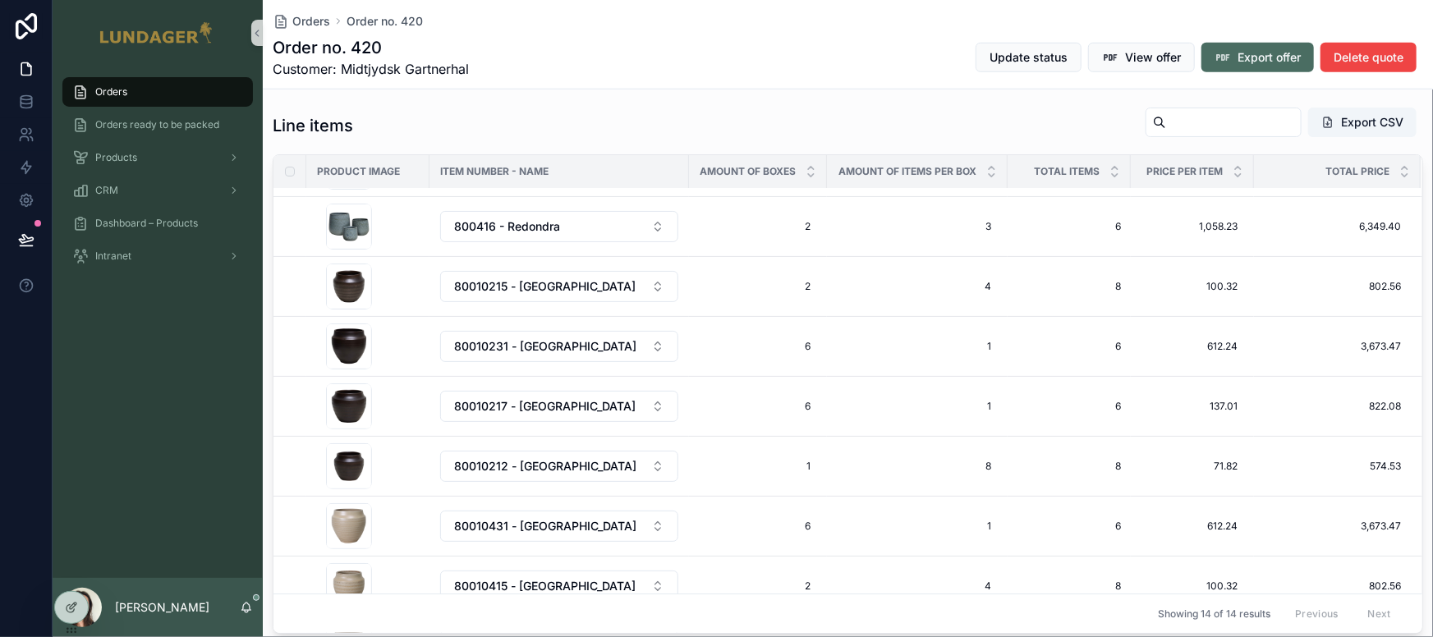
scroll to position [755, 0]
click at [121, 158] on span "Products" at bounding box center [116, 157] width 42 height 13
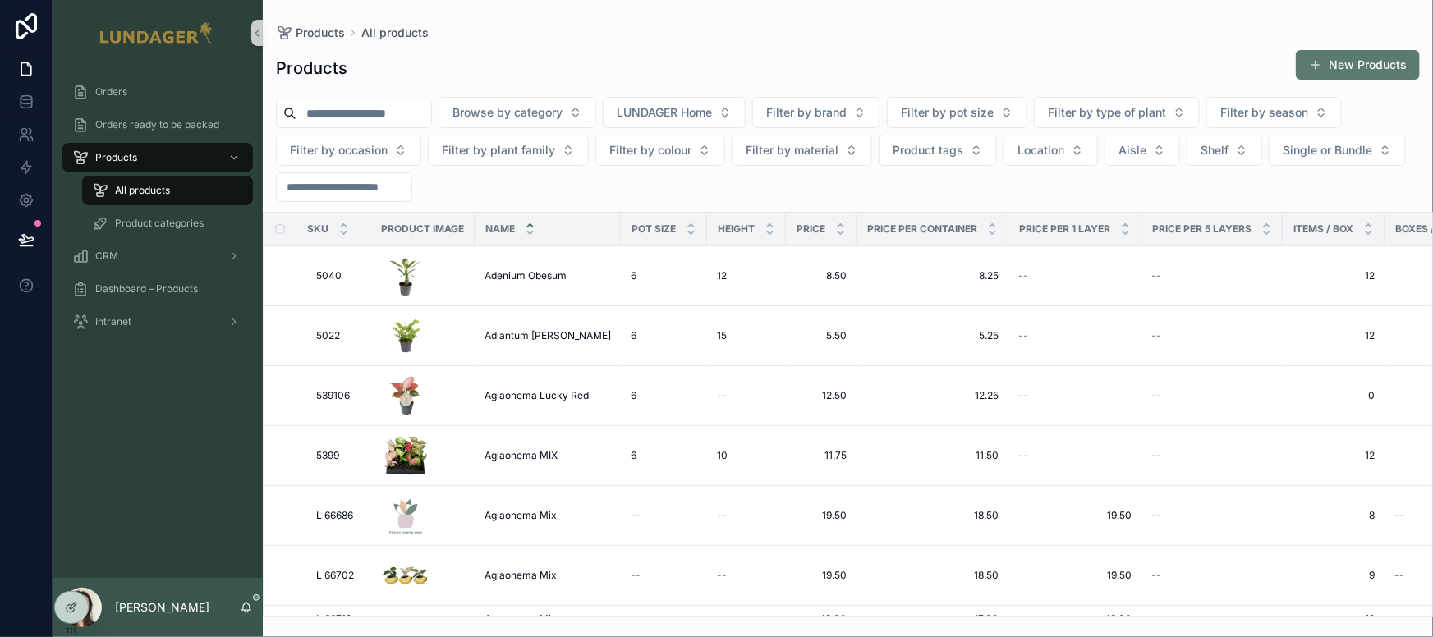
click at [1127, 74] on button "New Products" at bounding box center [1358, 65] width 124 height 30
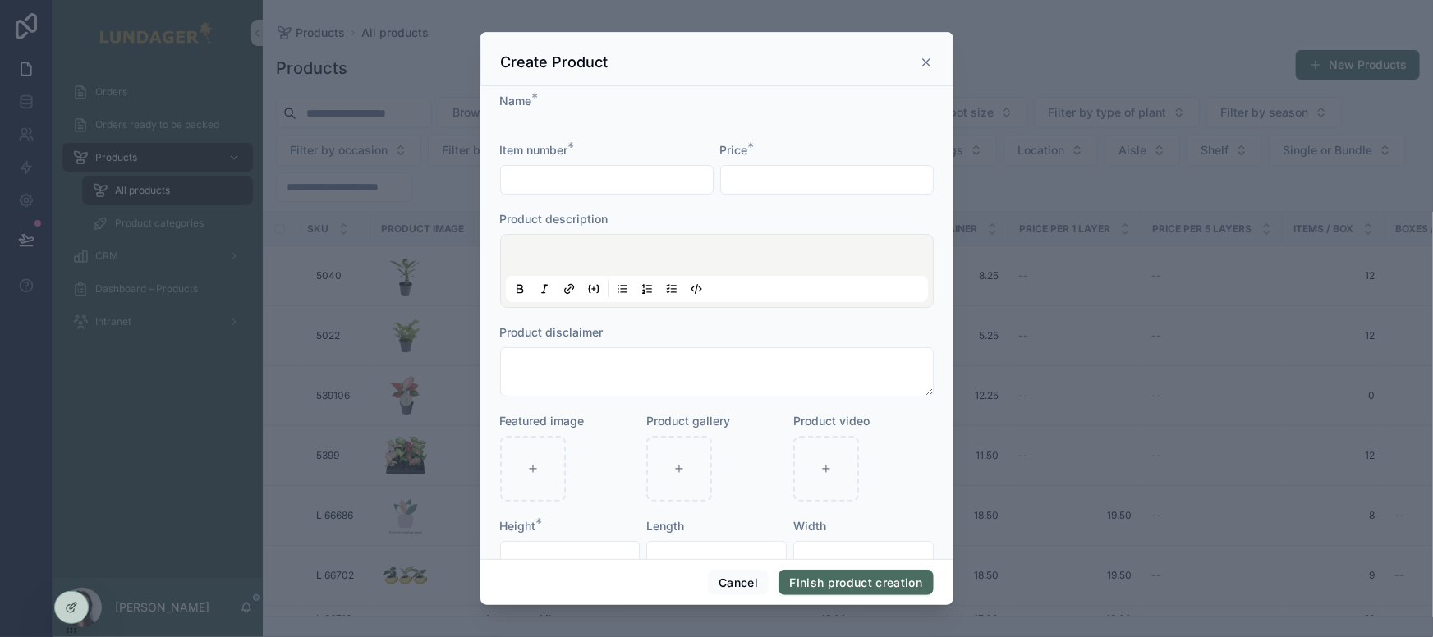
click at [928, 64] on icon "scrollable content" at bounding box center [926, 62] width 7 height 7
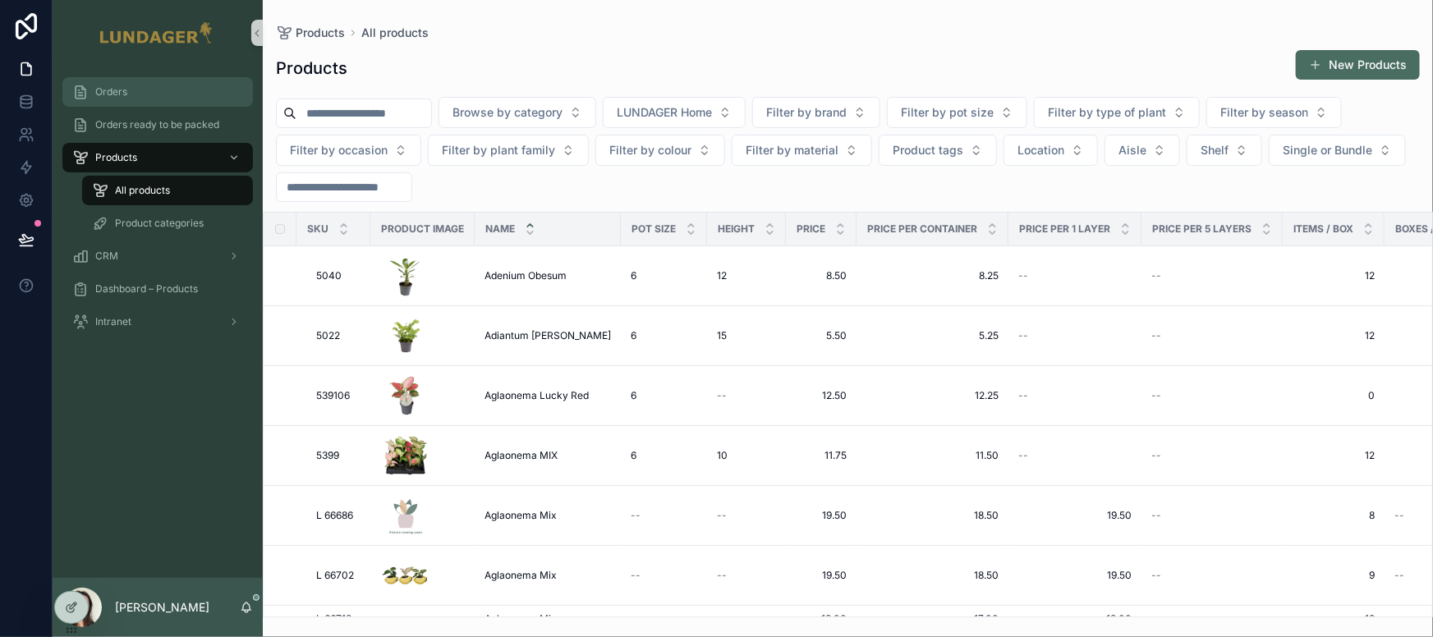
click at [154, 87] on div "Orders" at bounding box center [157, 92] width 171 height 26
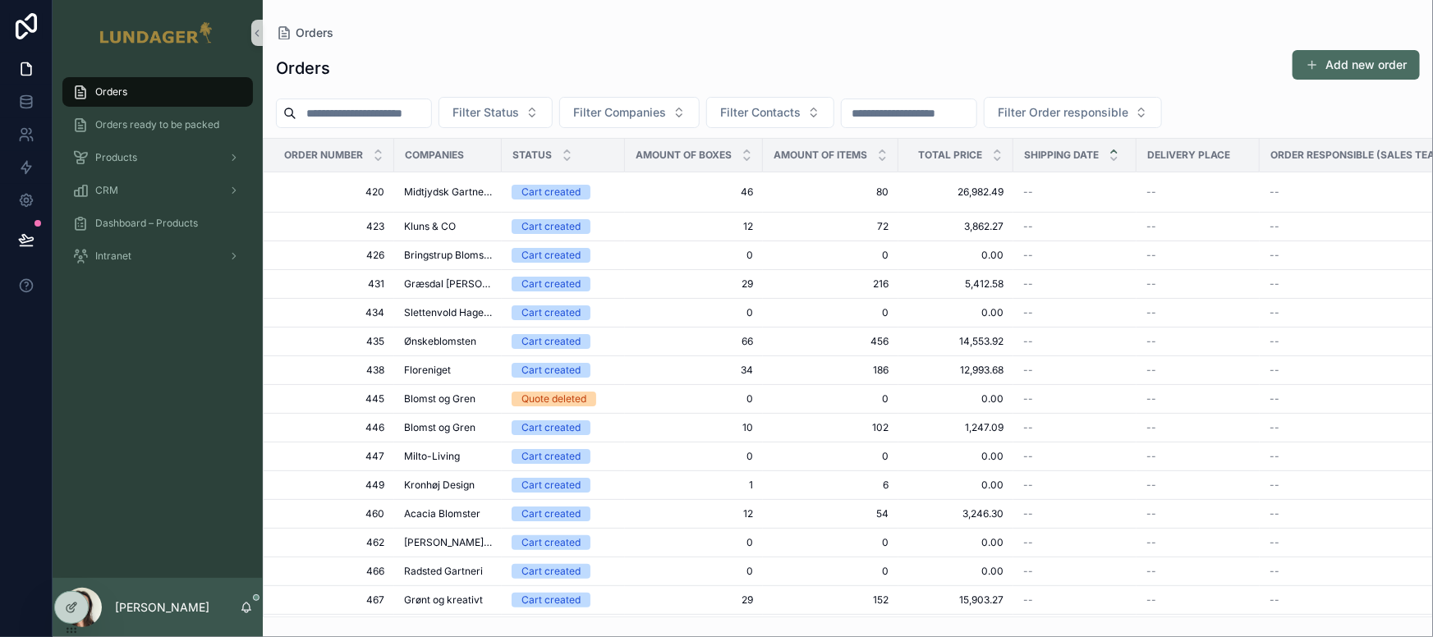
click at [408, 112] on input "scrollable content" at bounding box center [363, 113] width 135 height 23
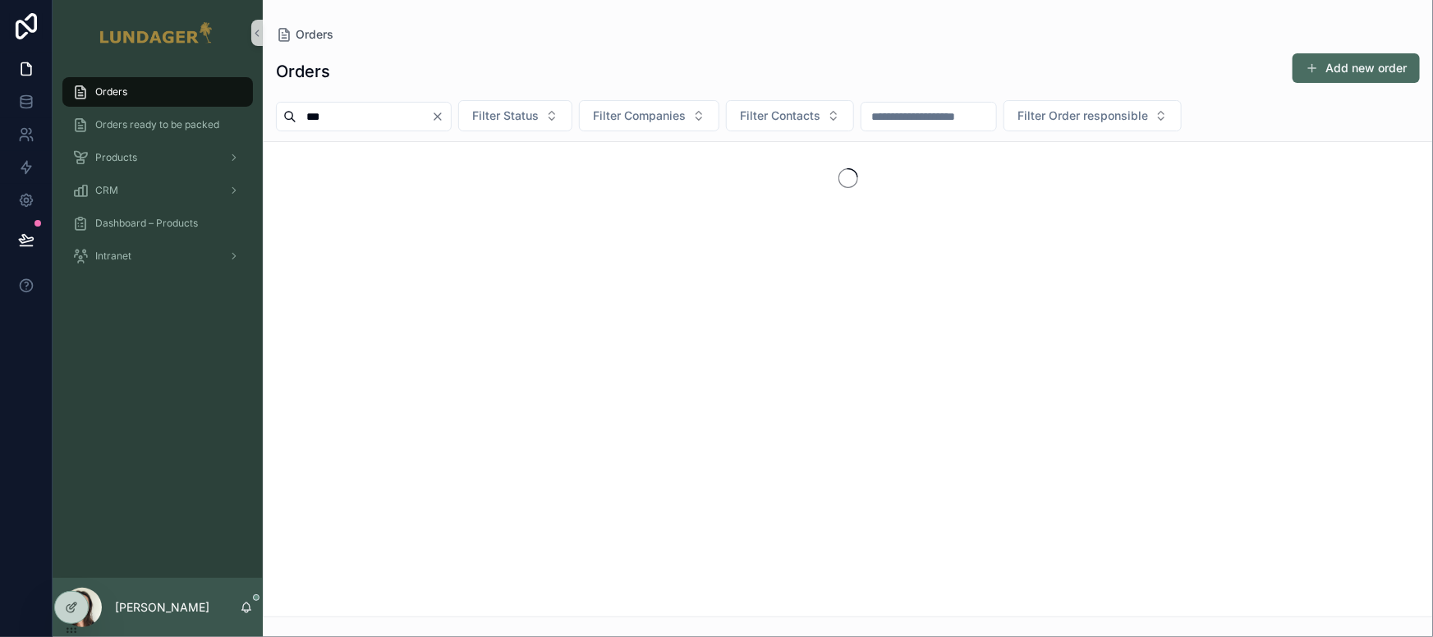
click at [408, 112] on input "***" at bounding box center [363, 116] width 135 height 23
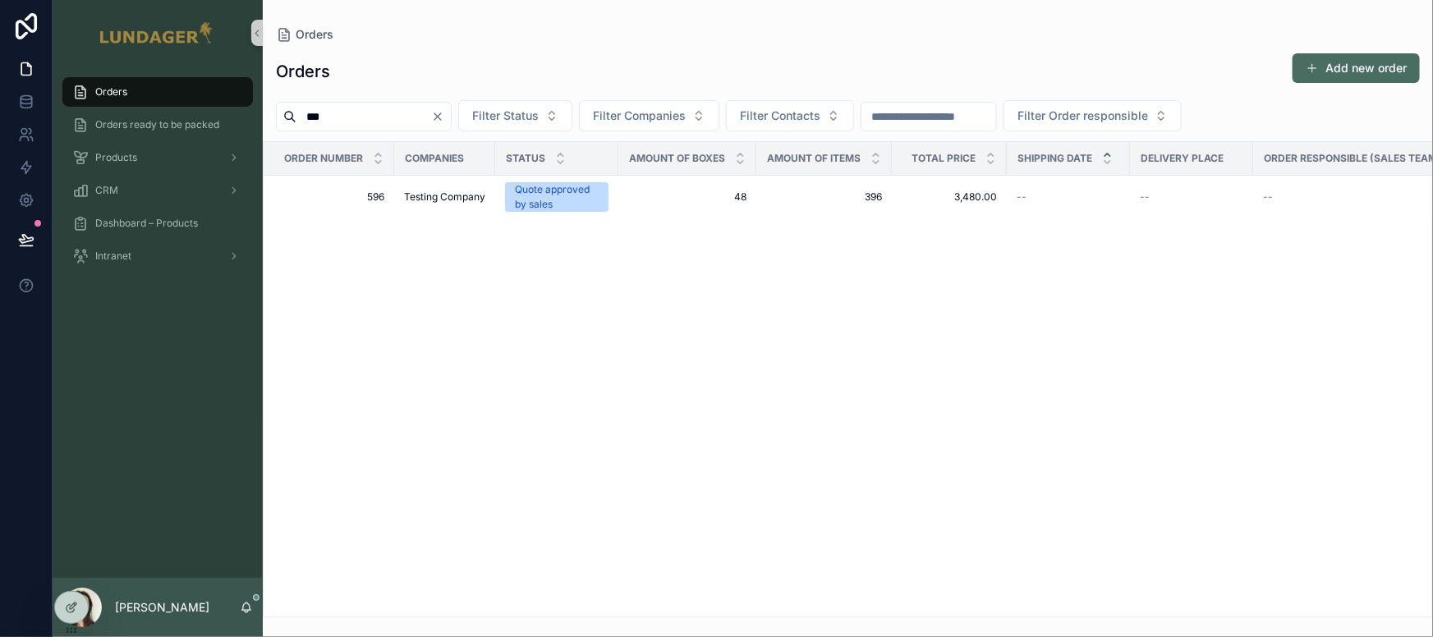
type input "***"
click at [572, 76] on div "Orders Add new order" at bounding box center [848, 72] width 1144 height 38
click at [172, 126] on span "Orders ready to be packed" at bounding box center [157, 124] width 124 height 13
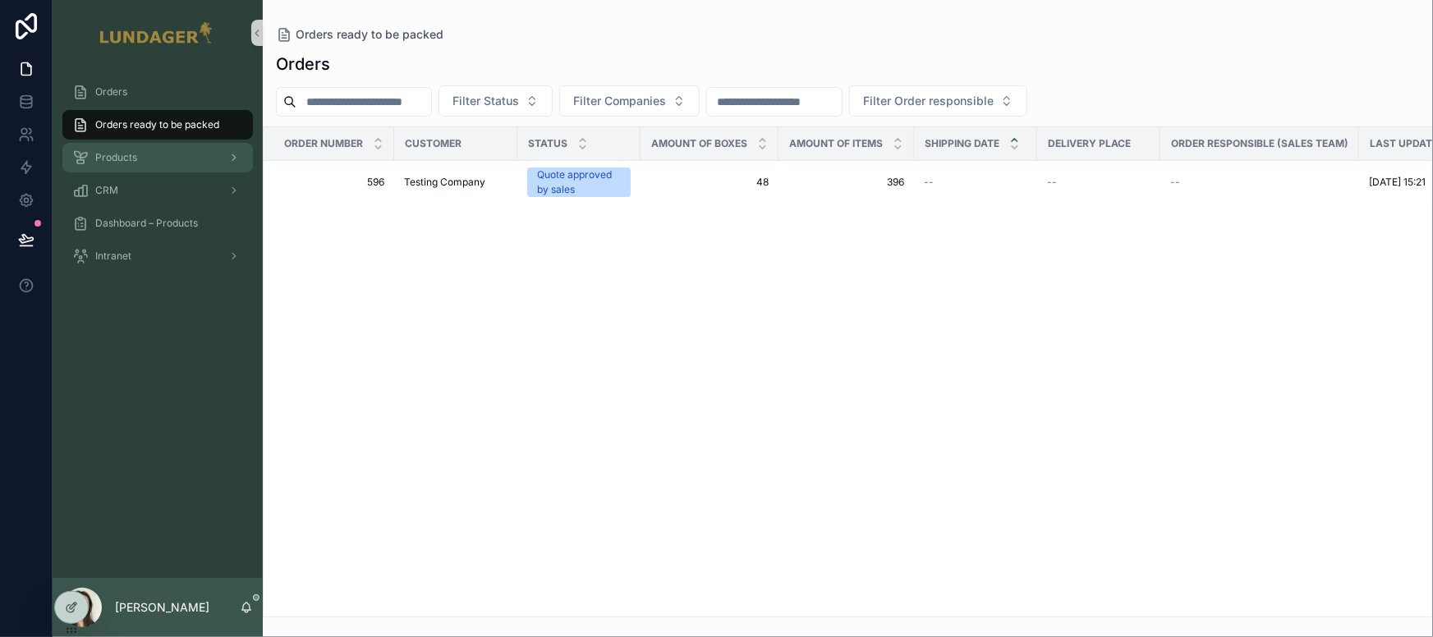
click at [126, 154] on span "Products" at bounding box center [116, 157] width 42 height 13
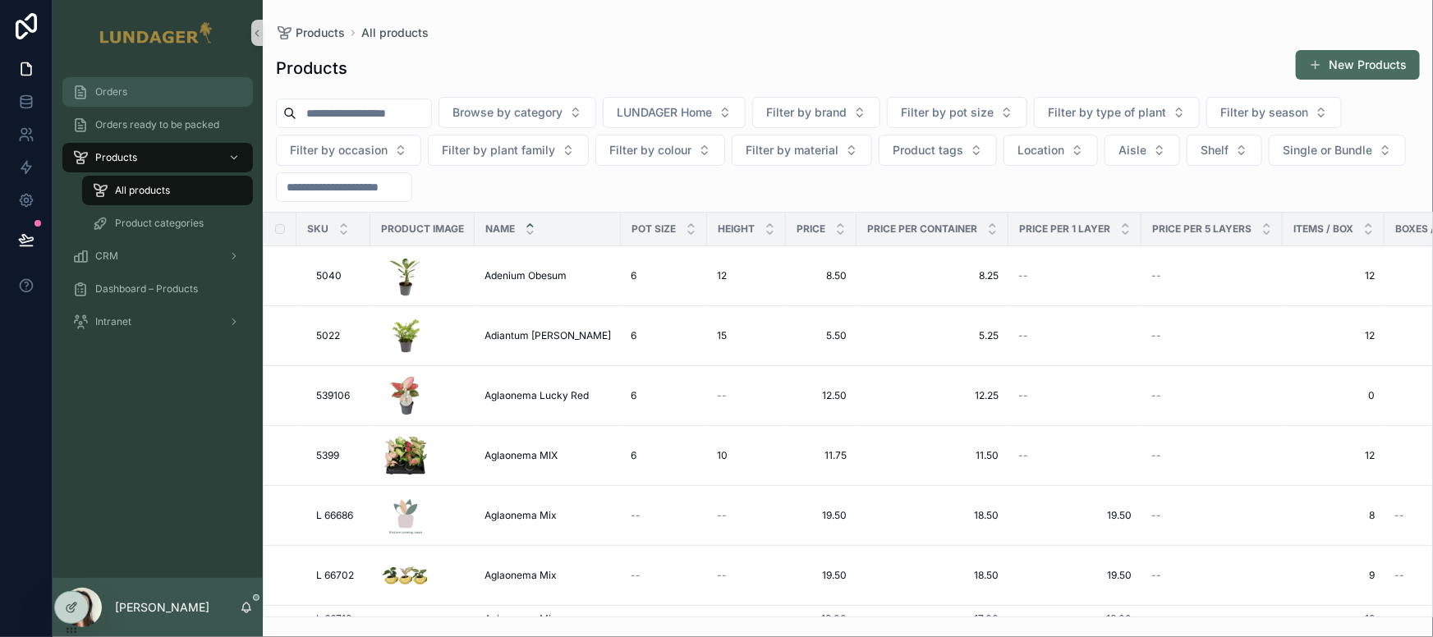
click at [117, 90] on span "Orders" at bounding box center [111, 91] width 32 height 13
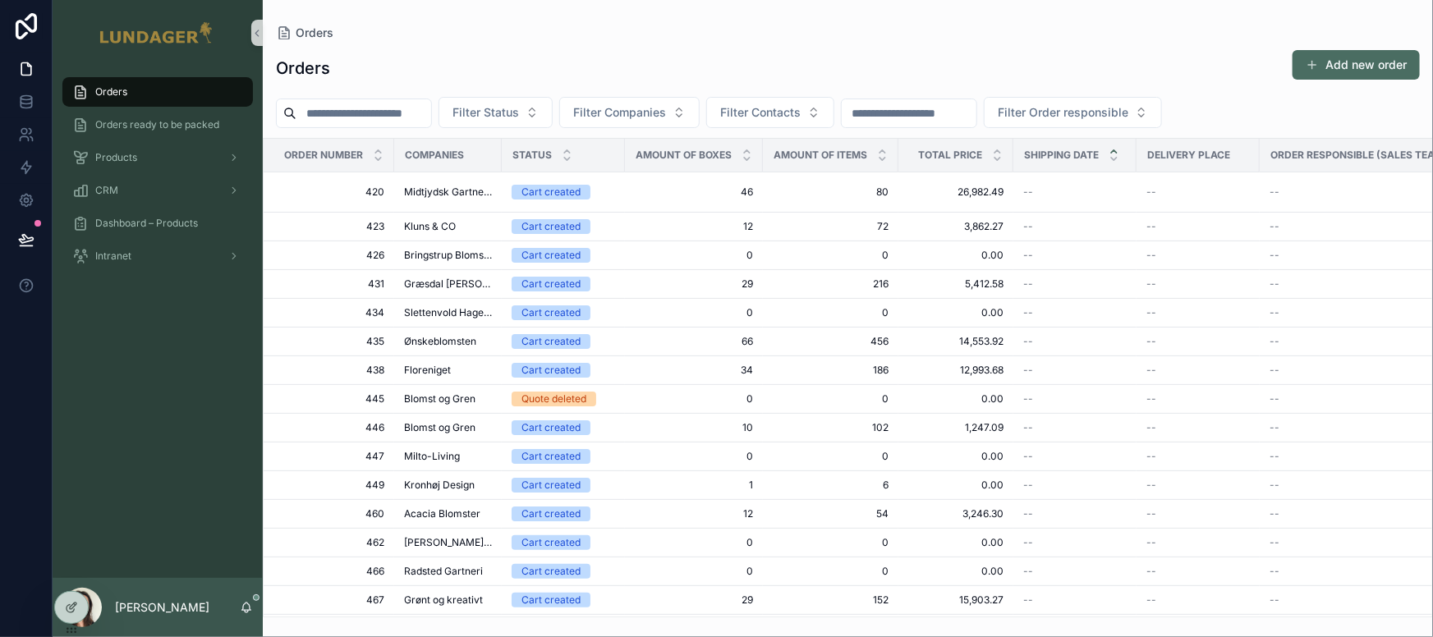
click at [585, 50] on div "Orders Add new order" at bounding box center [848, 68] width 1144 height 38
click at [615, 190] on td "Cart created" at bounding box center [563, 192] width 123 height 40
click at [641, 195] on span "46" at bounding box center [694, 192] width 118 height 13
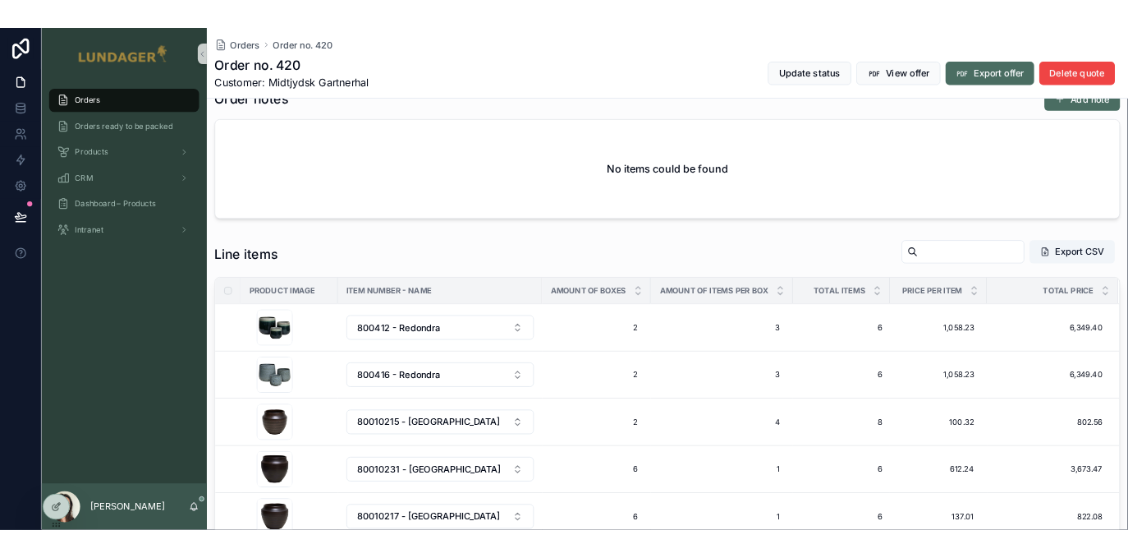
scroll to position [562, 0]
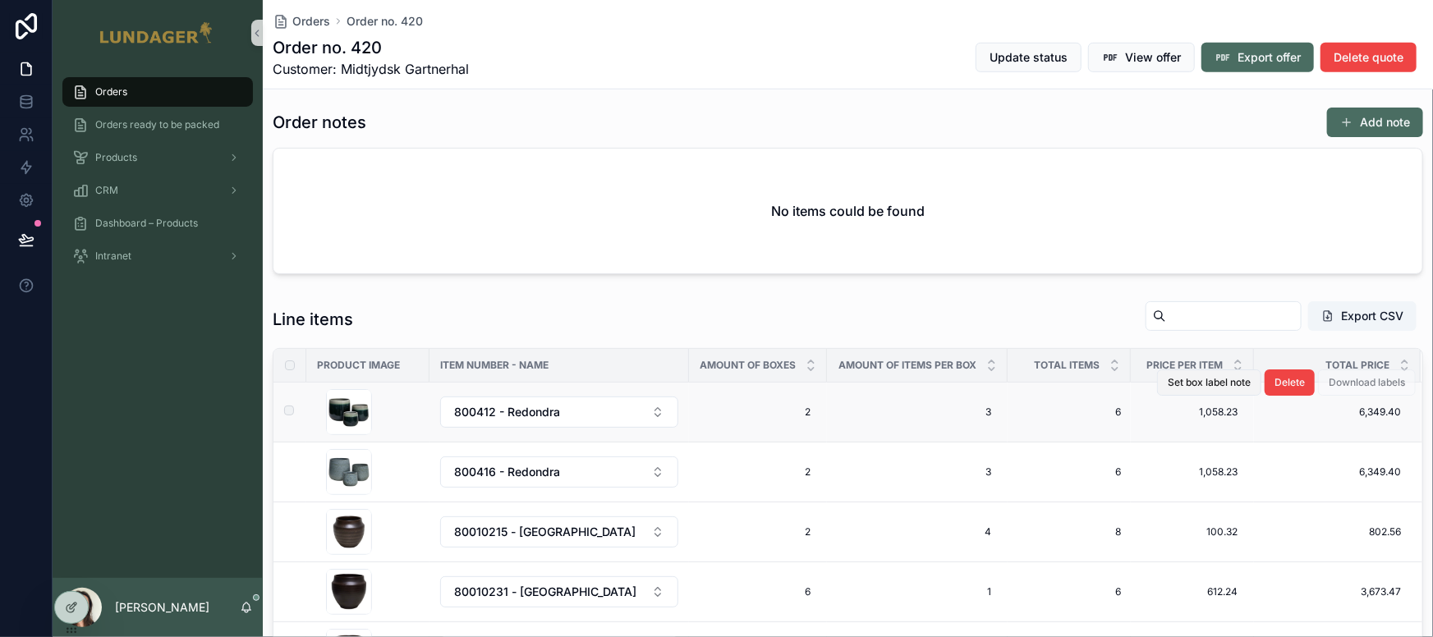
click at [1127, 389] on span "Set box label note" at bounding box center [1209, 382] width 83 height 13
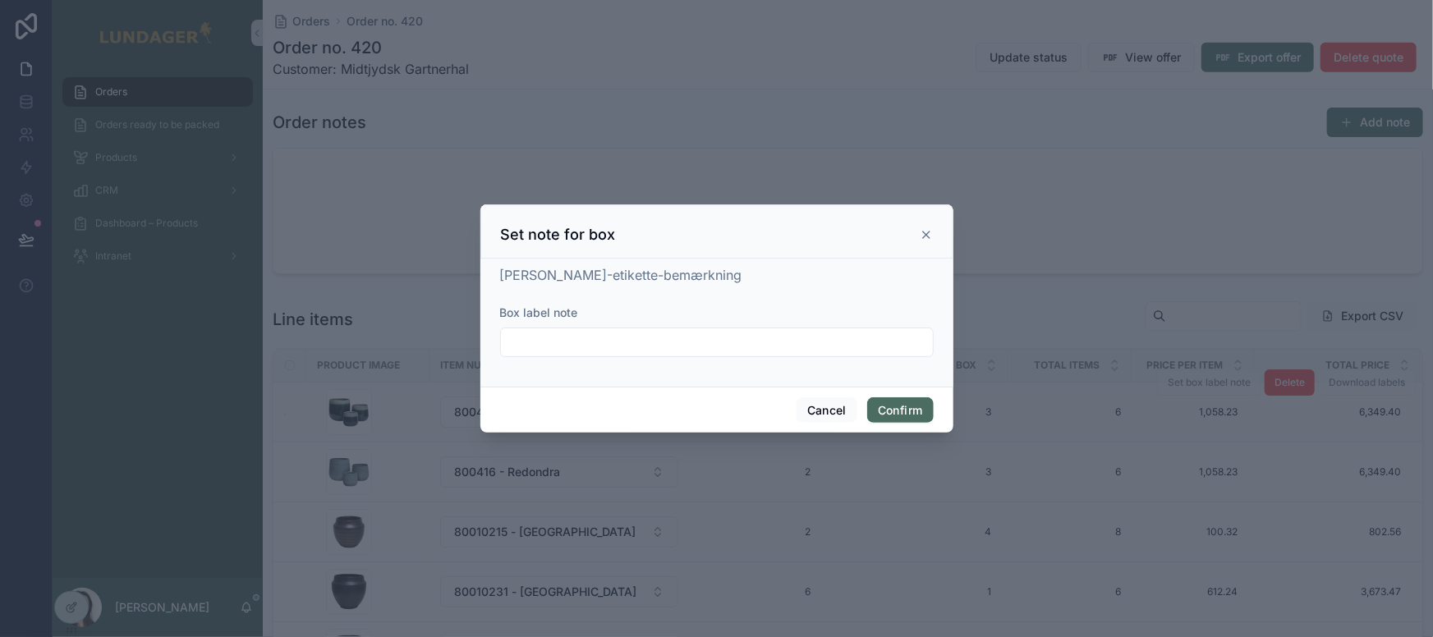
click at [563, 341] on input "text" at bounding box center [717, 342] width 432 height 23
click at [716, 289] on div "Koli-etikette-bemærkning Box label note" at bounding box center [717, 319] width 434 height 108
click at [926, 236] on icon at bounding box center [926, 235] width 7 height 7
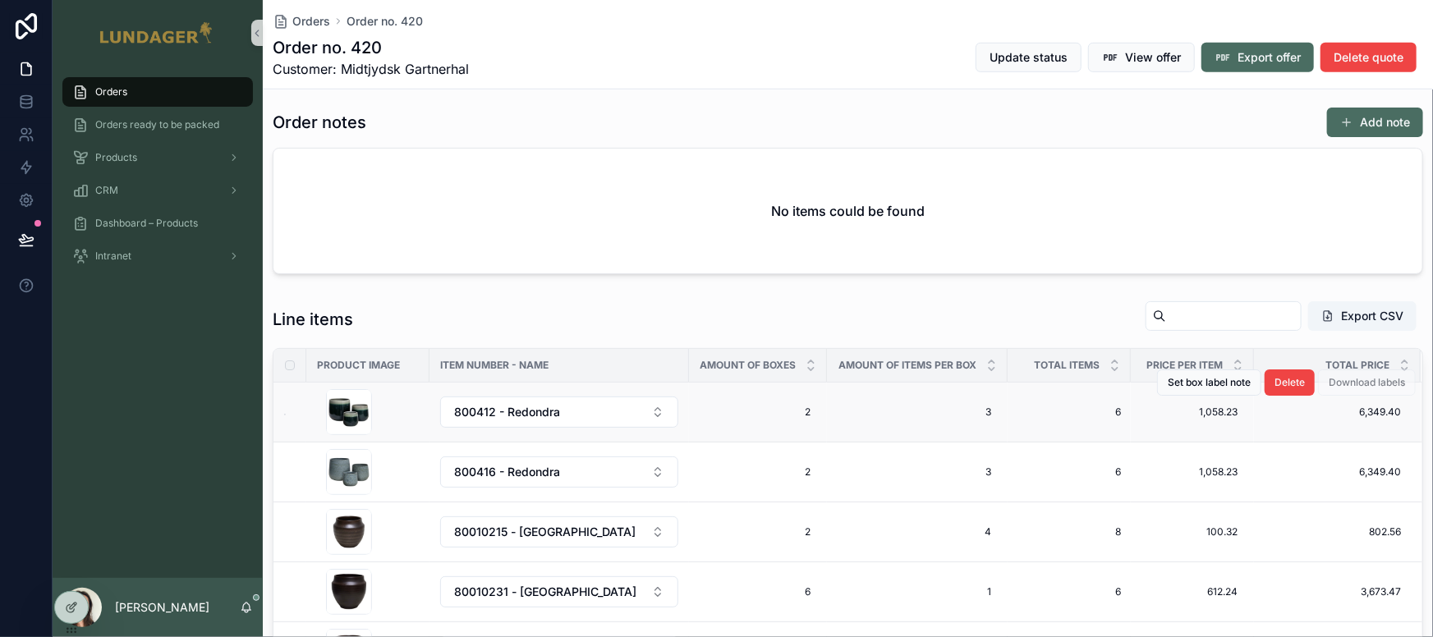
click at [984, 305] on div "Line items Export CSV Product image Item number - Name Amount of boxes Amount o…" at bounding box center [848, 564] width 1170 height 540
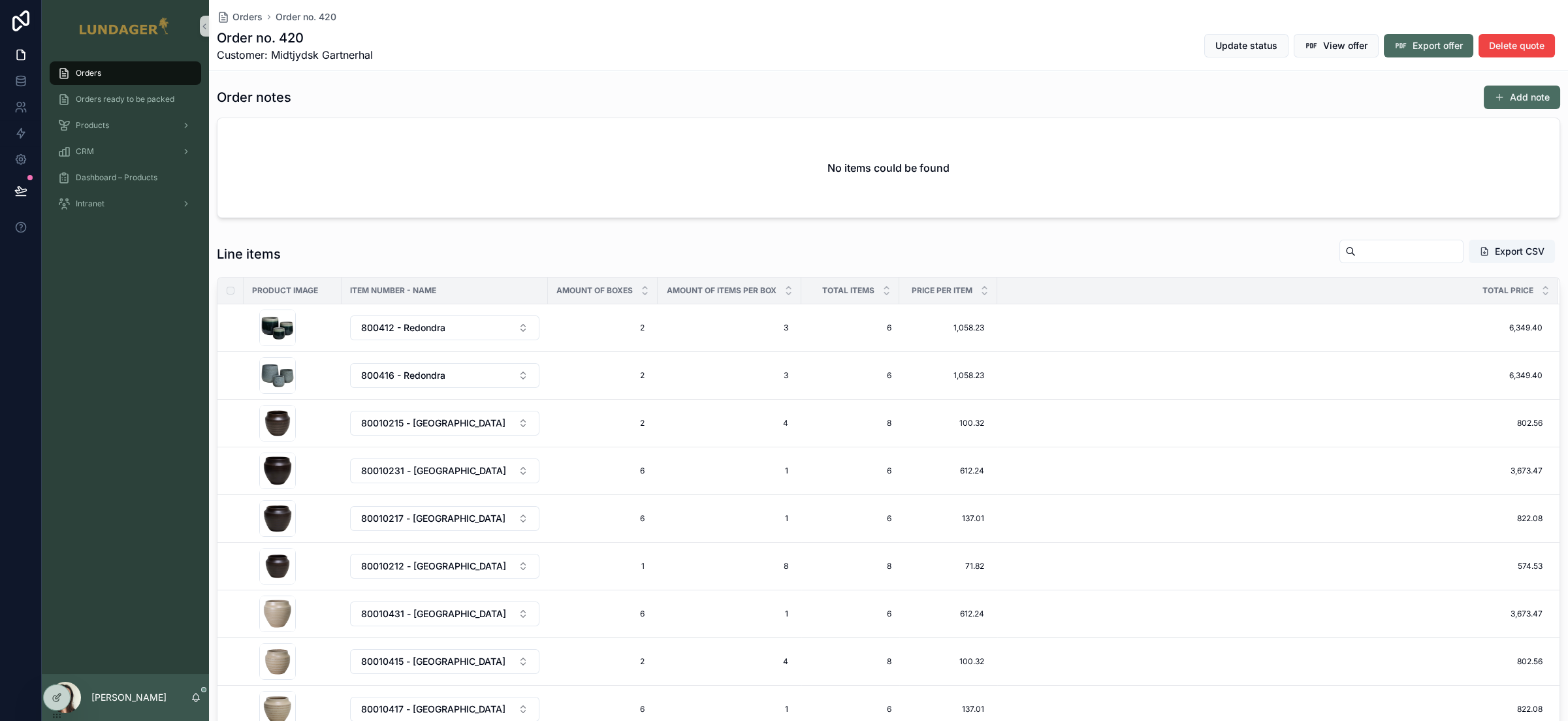
click at [896, 107] on div "Order notes Add note" at bounding box center [888, 97] width 1343 height 25
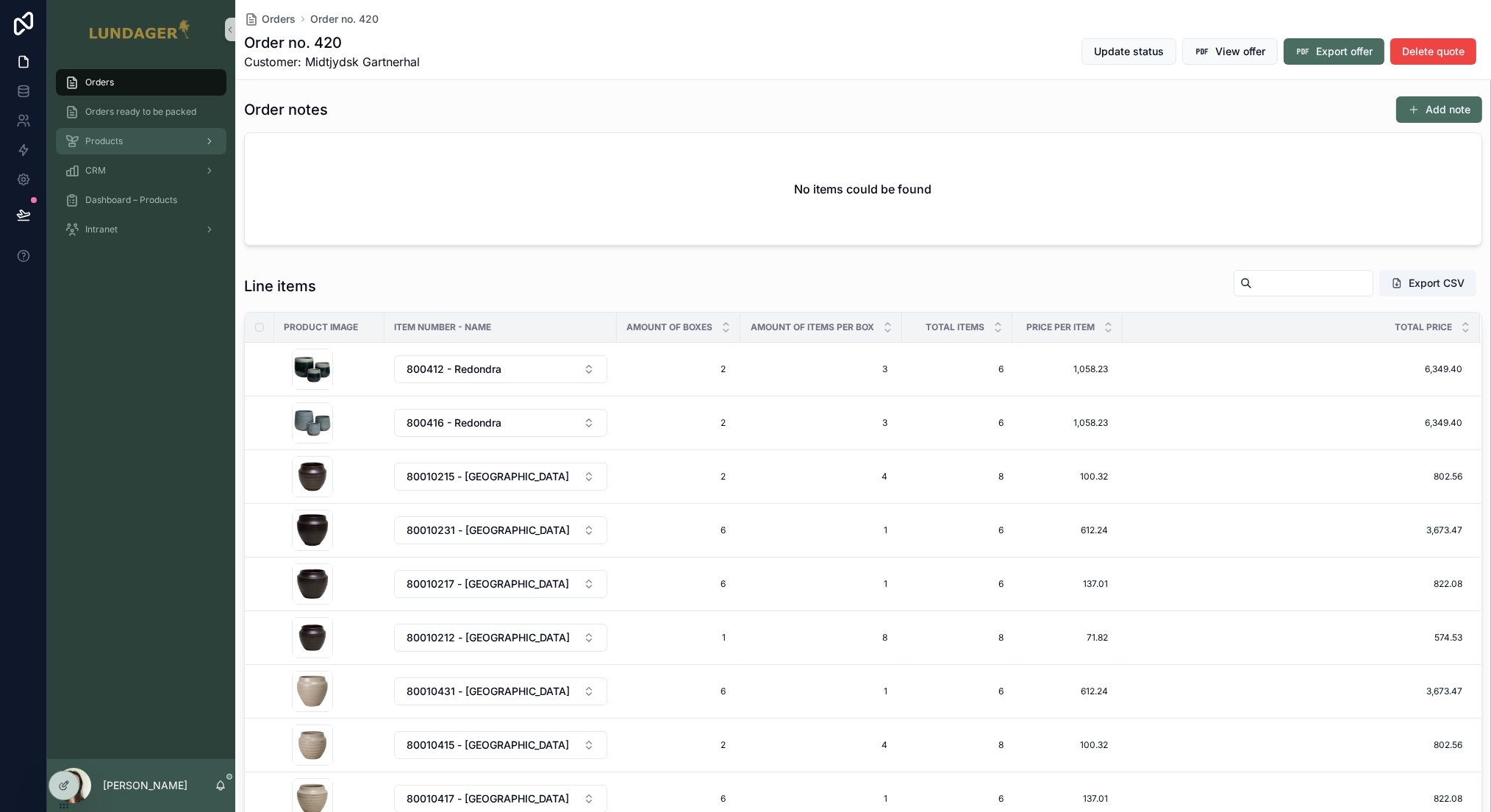
click at [124, 146] on div "Products" at bounding box center [141, 141] width 153 height 23
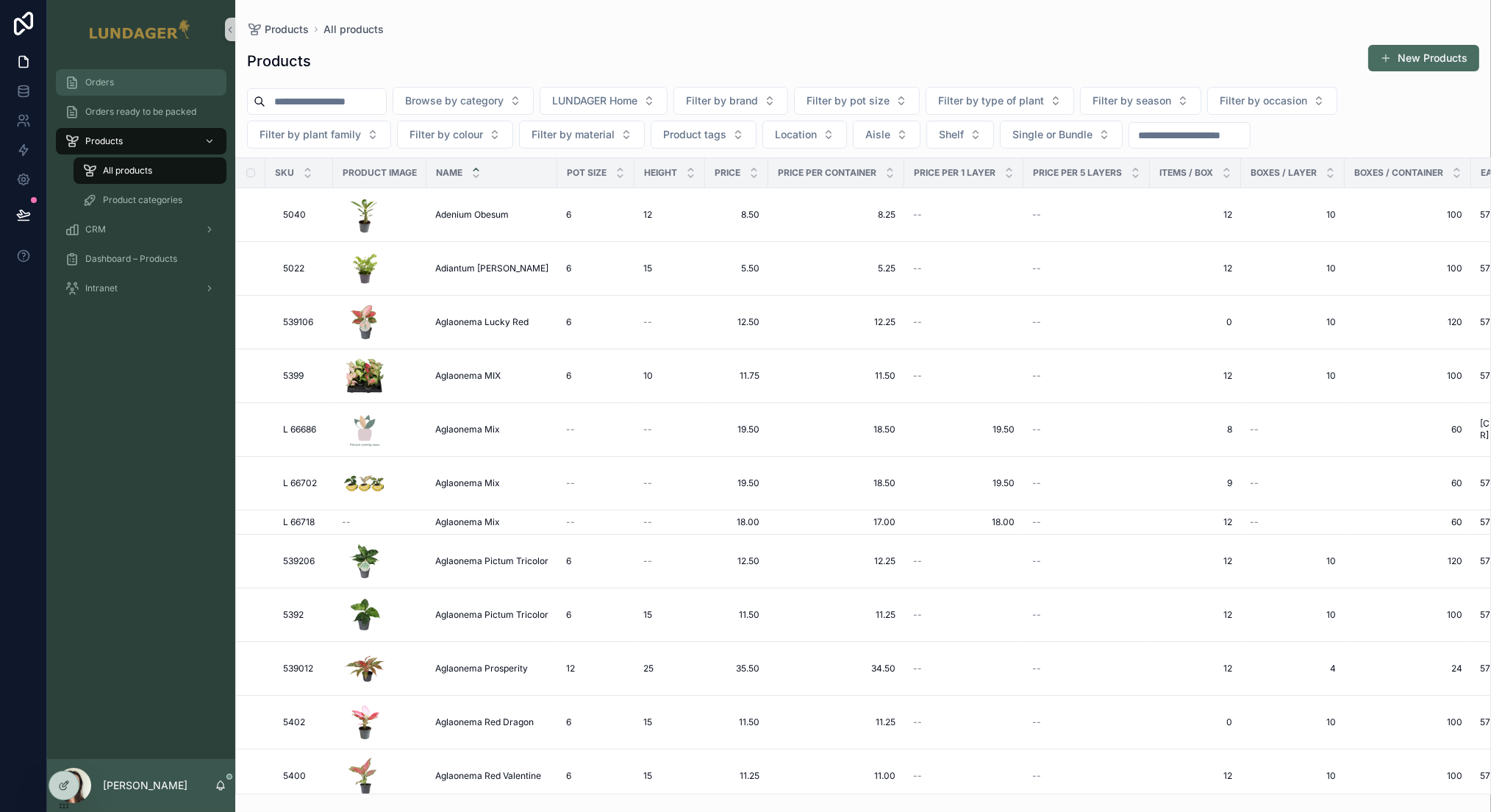
click at [131, 87] on div "Orders" at bounding box center [141, 82] width 153 height 23
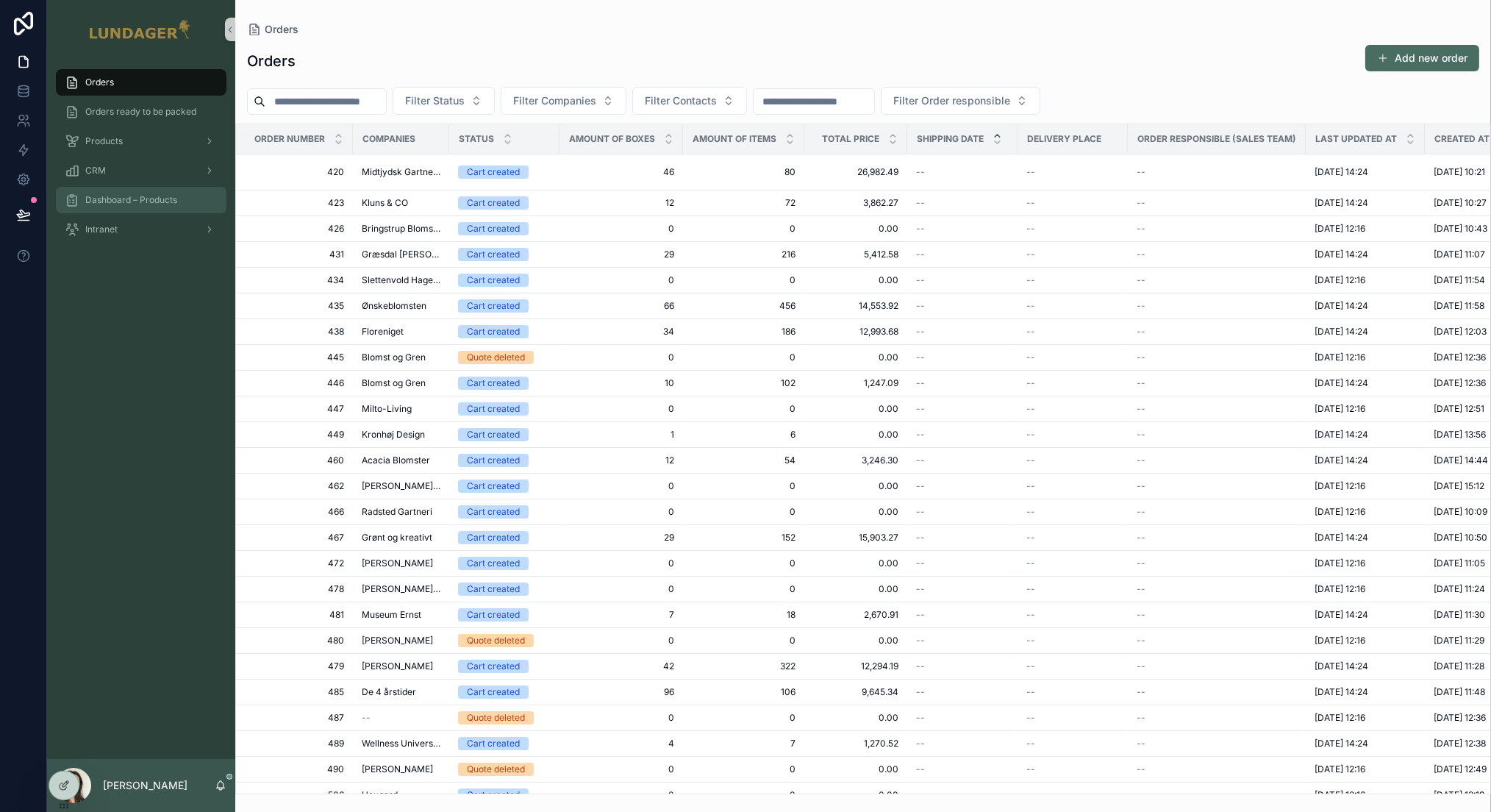
click at [116, 192] on div "Dashboard – Products" at bounding box center [141, 200] width 153 height 23
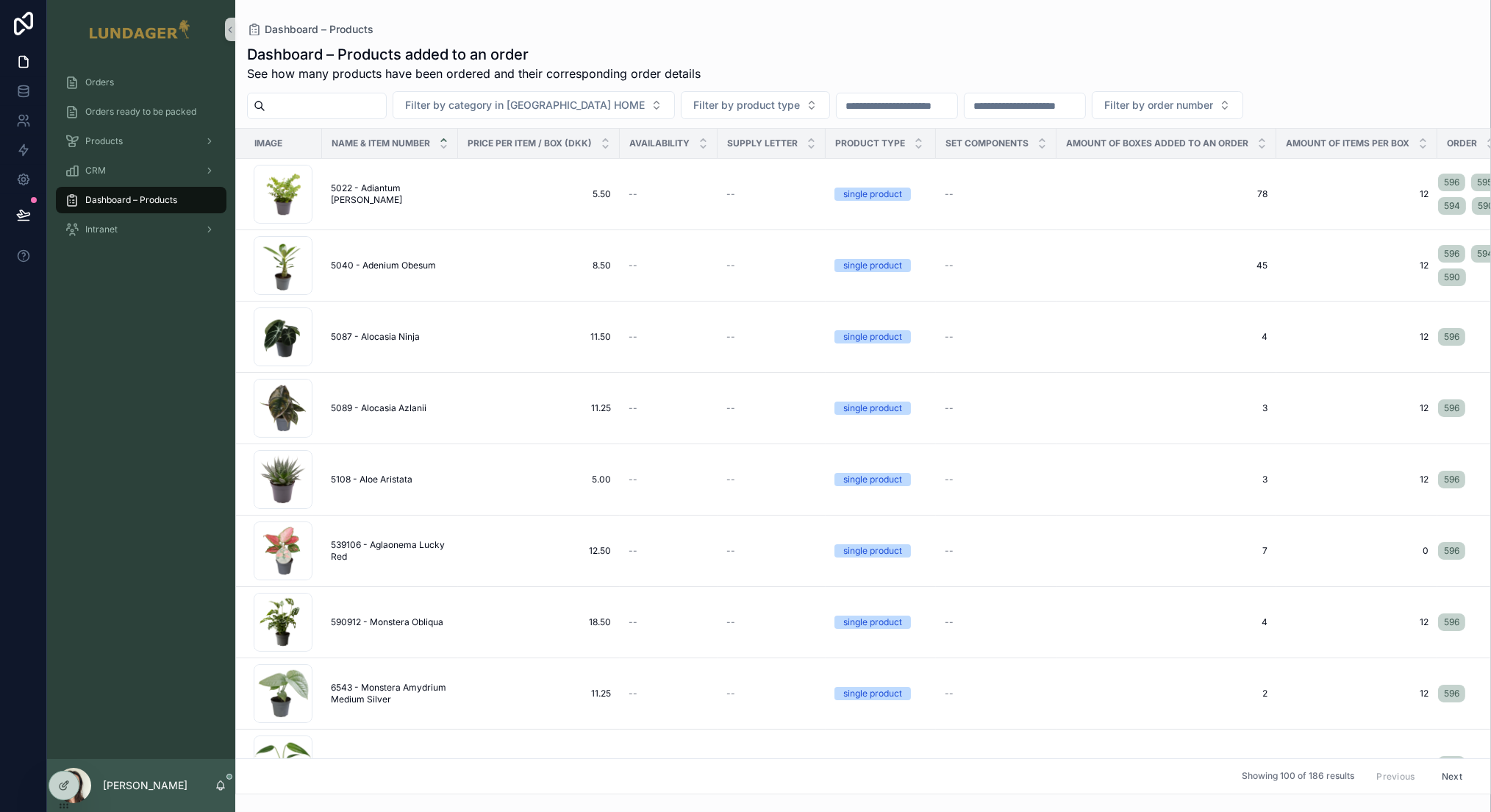
click at [339, 107] on input "scrollable content" at bounding box center [325, 106] width 121 height 21
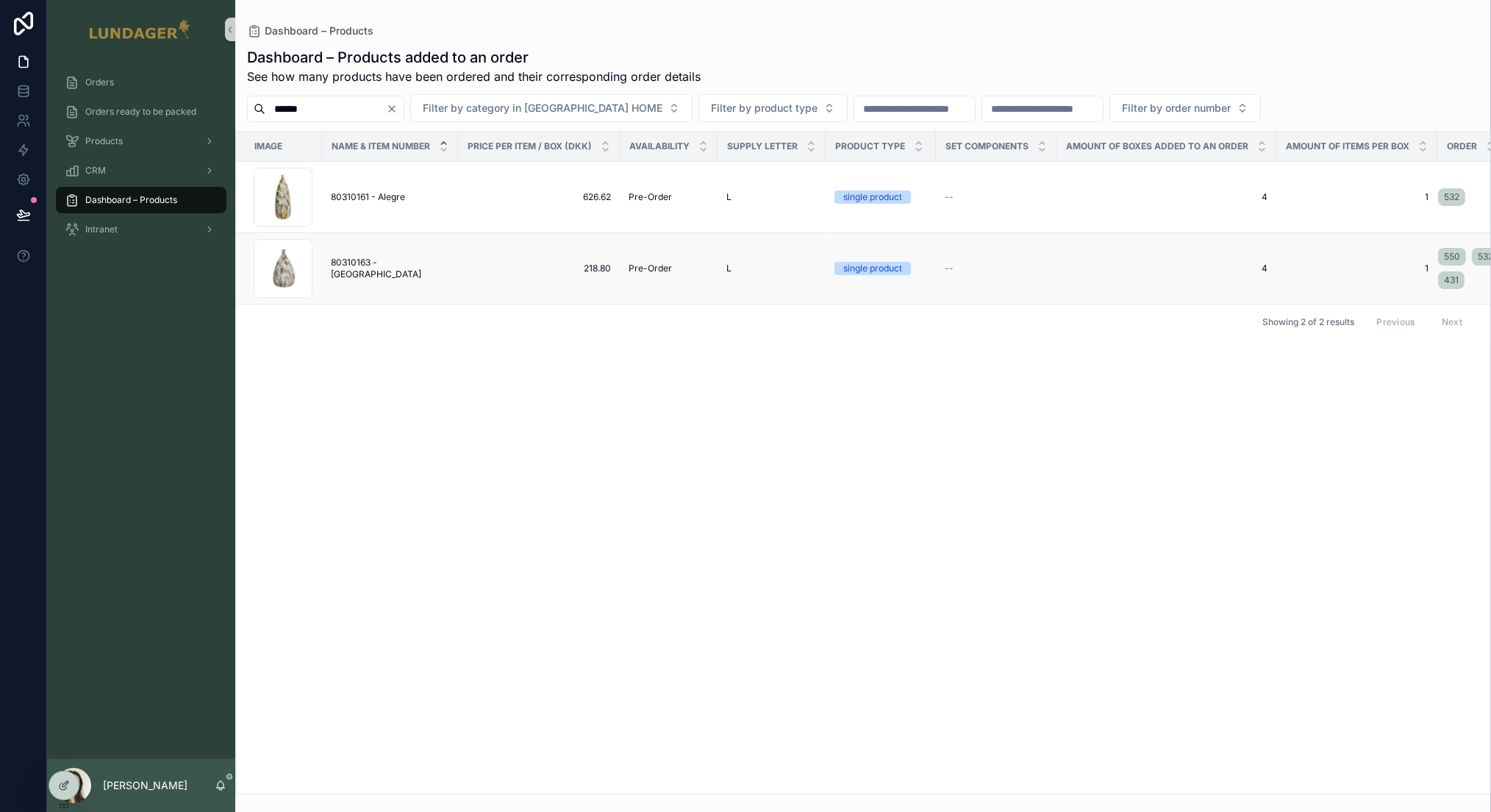
scroll to position [0, 58]
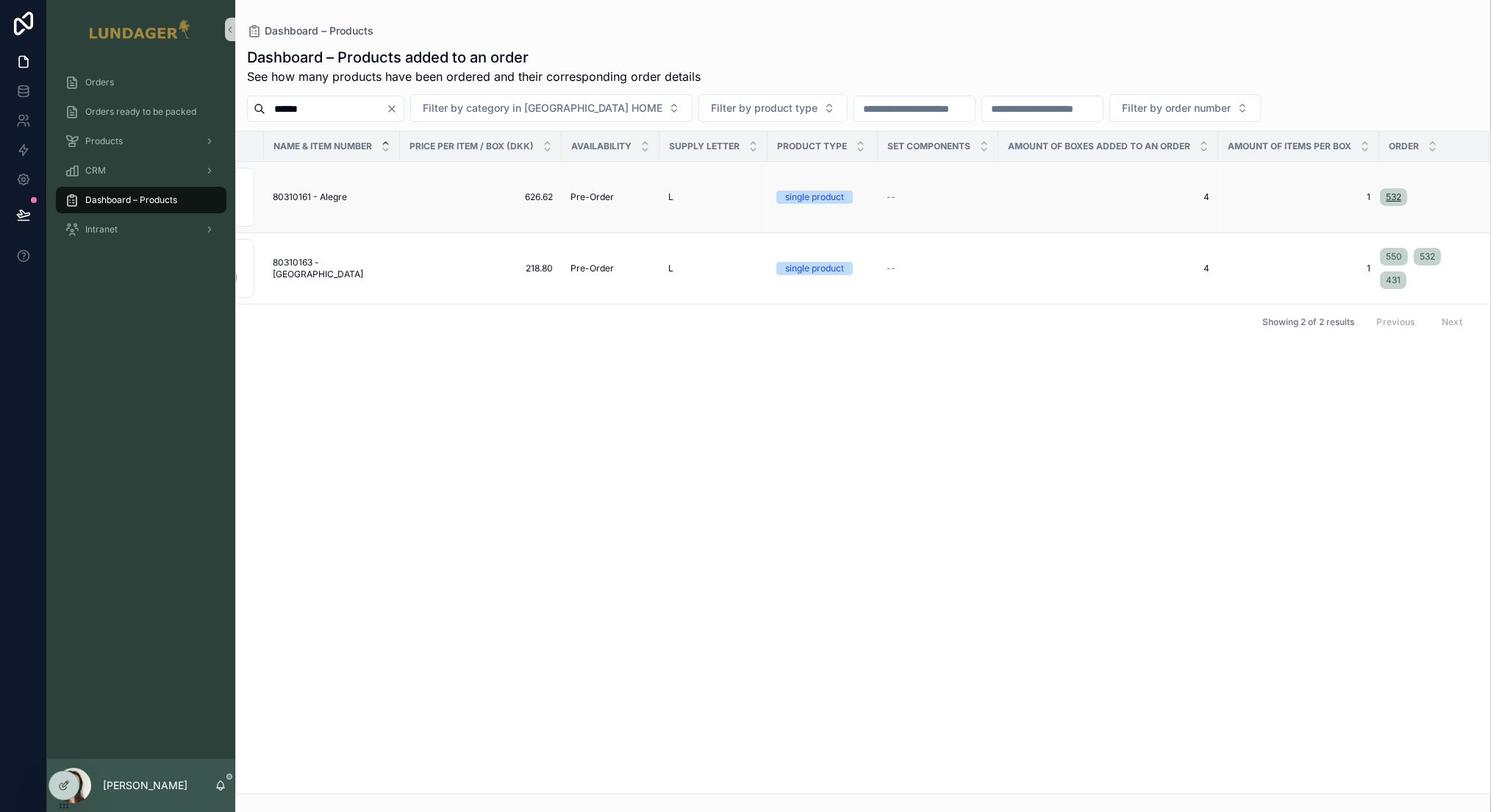
type input "******"
click at [1009, 193] on span "532" at bounding box center [1393, 196] width 15 height 12
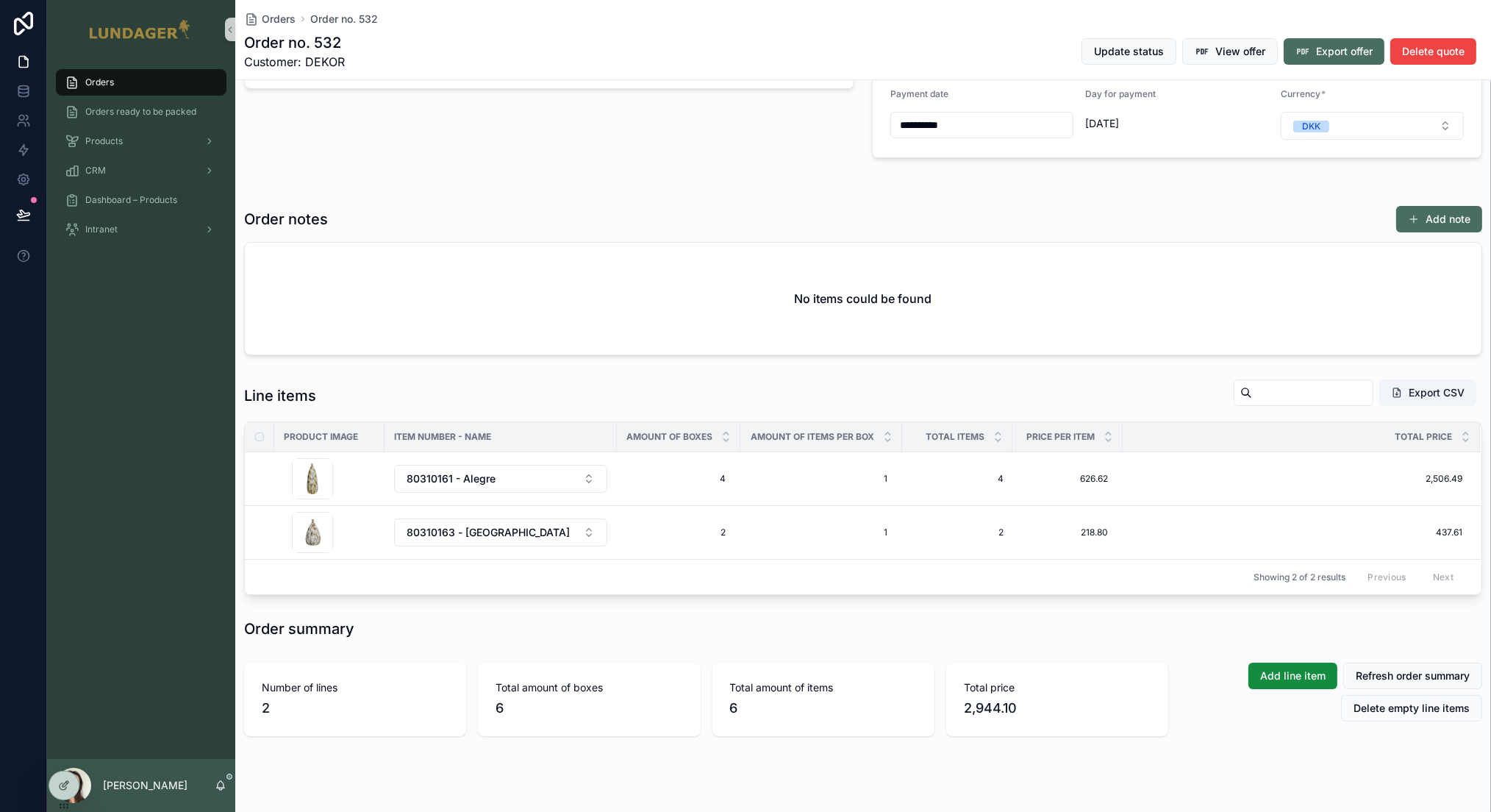
scroll to position [426, 0]
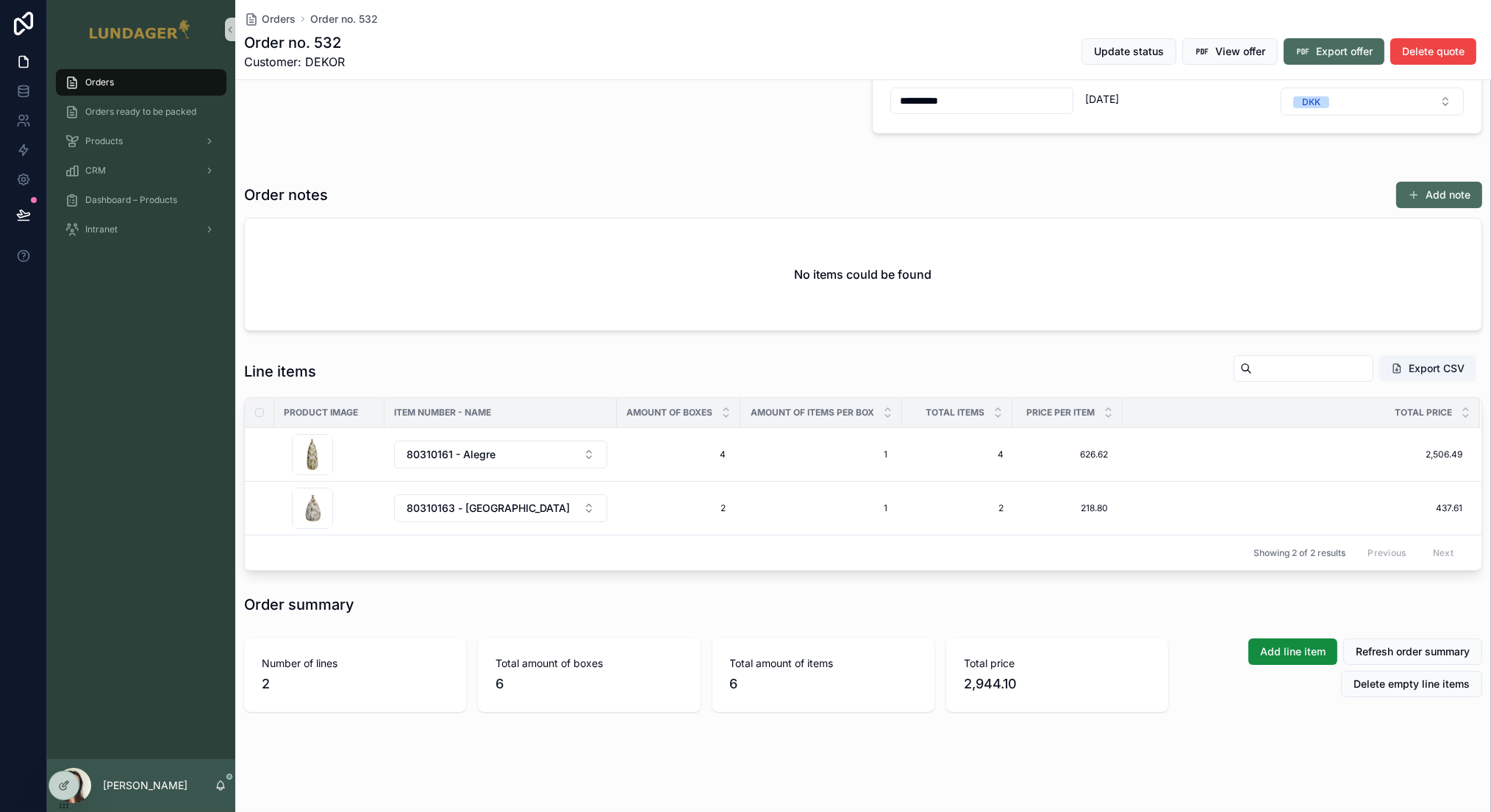
click at [870, 499] on div "Order summary" at bounding box center [863, 603] width 1238 height 21
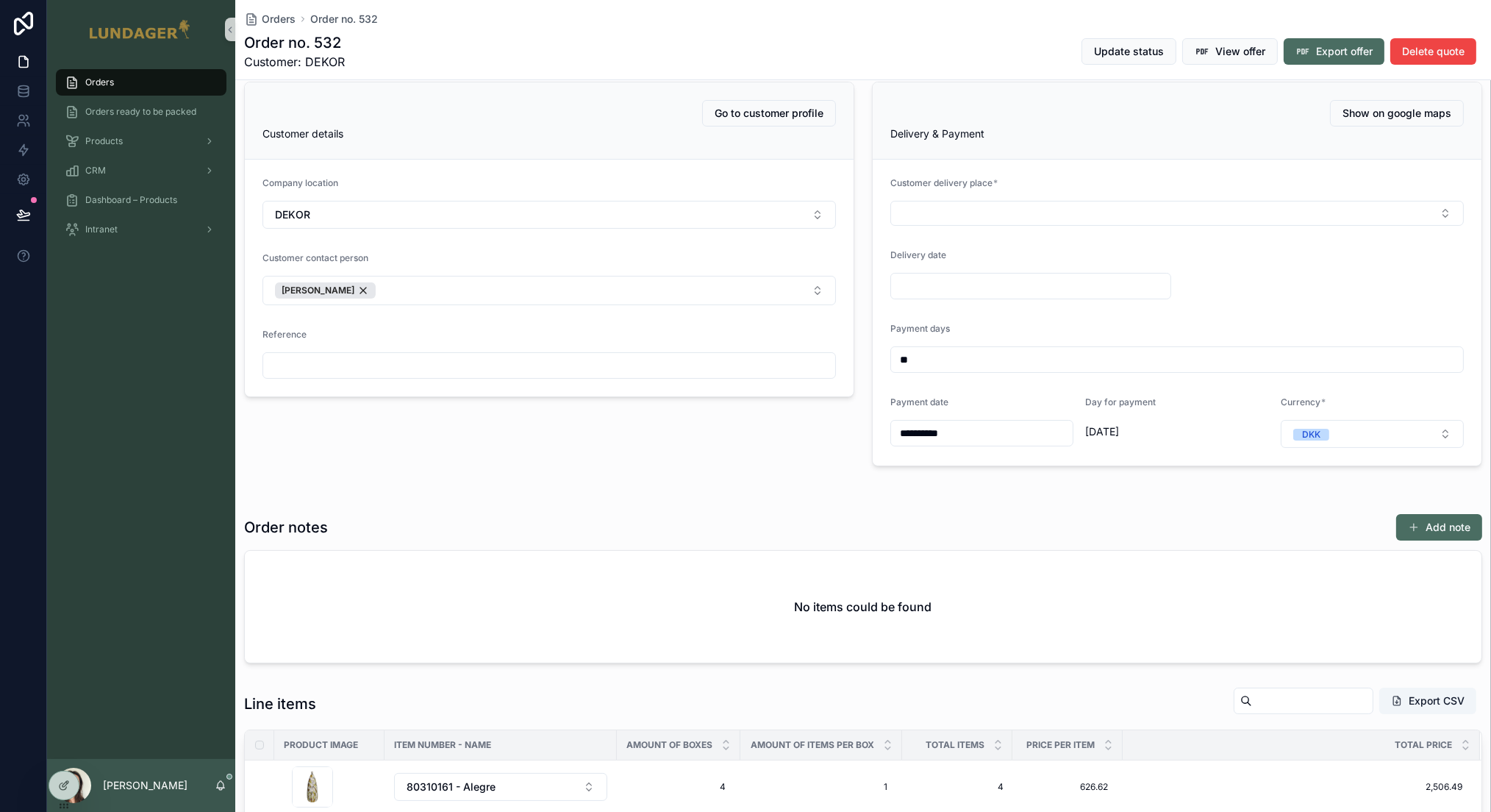
scroll to position [0, 0]
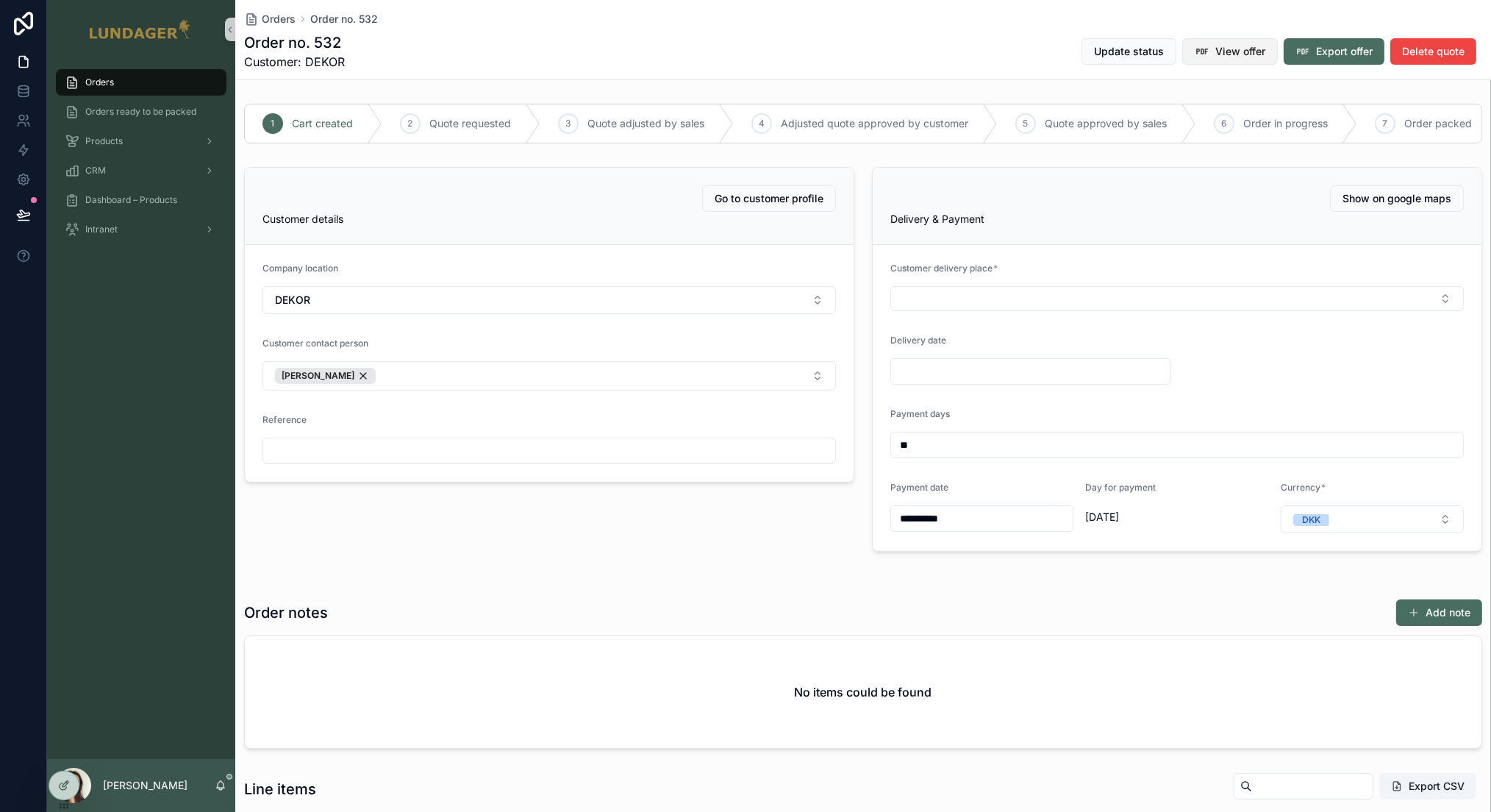
click at [1009, 48] on span "View offer" at bounding box center [1240, 51] width 50 height 14
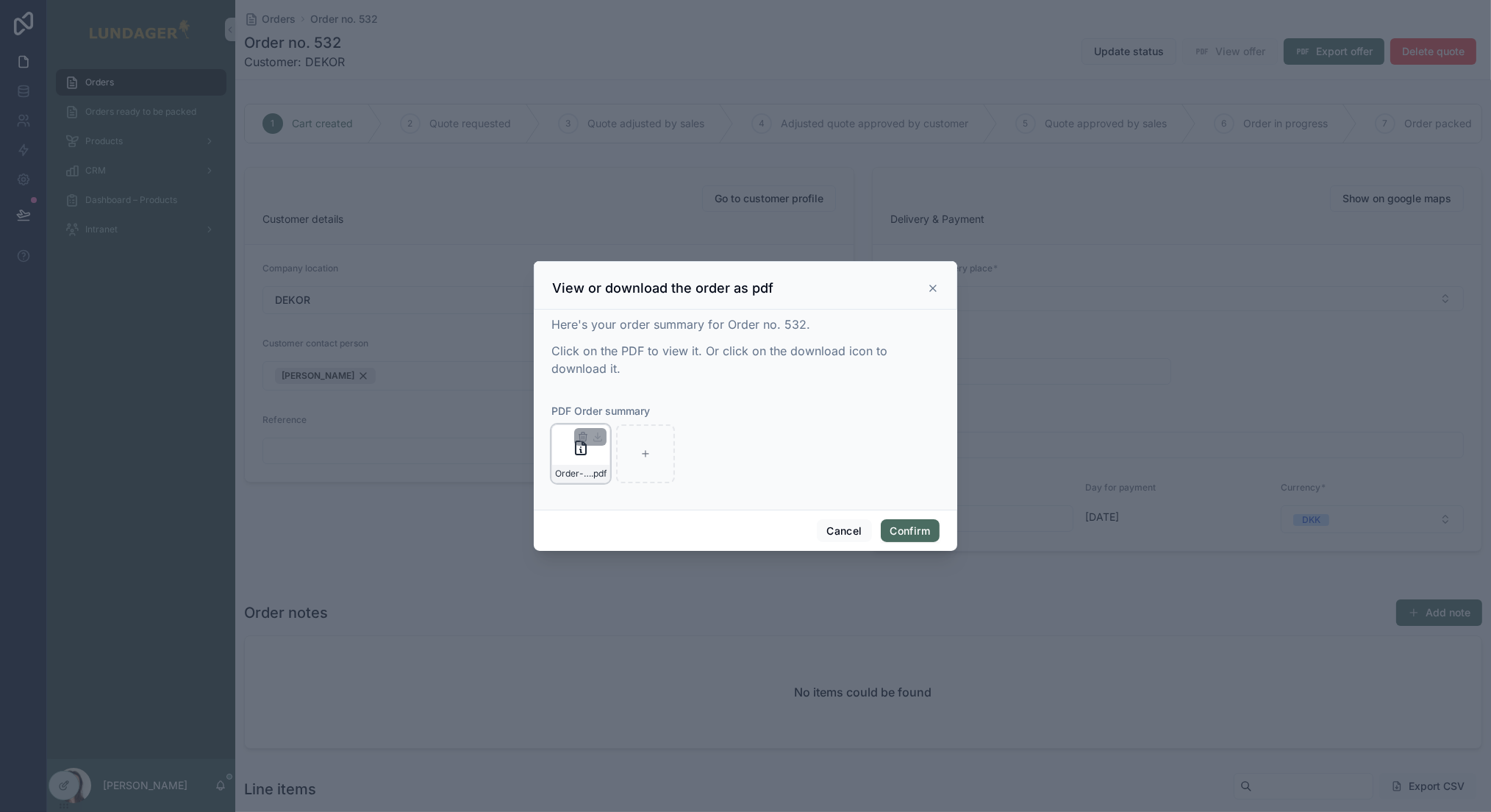
click at [573, 457] on div "Order-no.-532---DEKOR .pdf" at bounding box center [581, 454] width 59 height 59
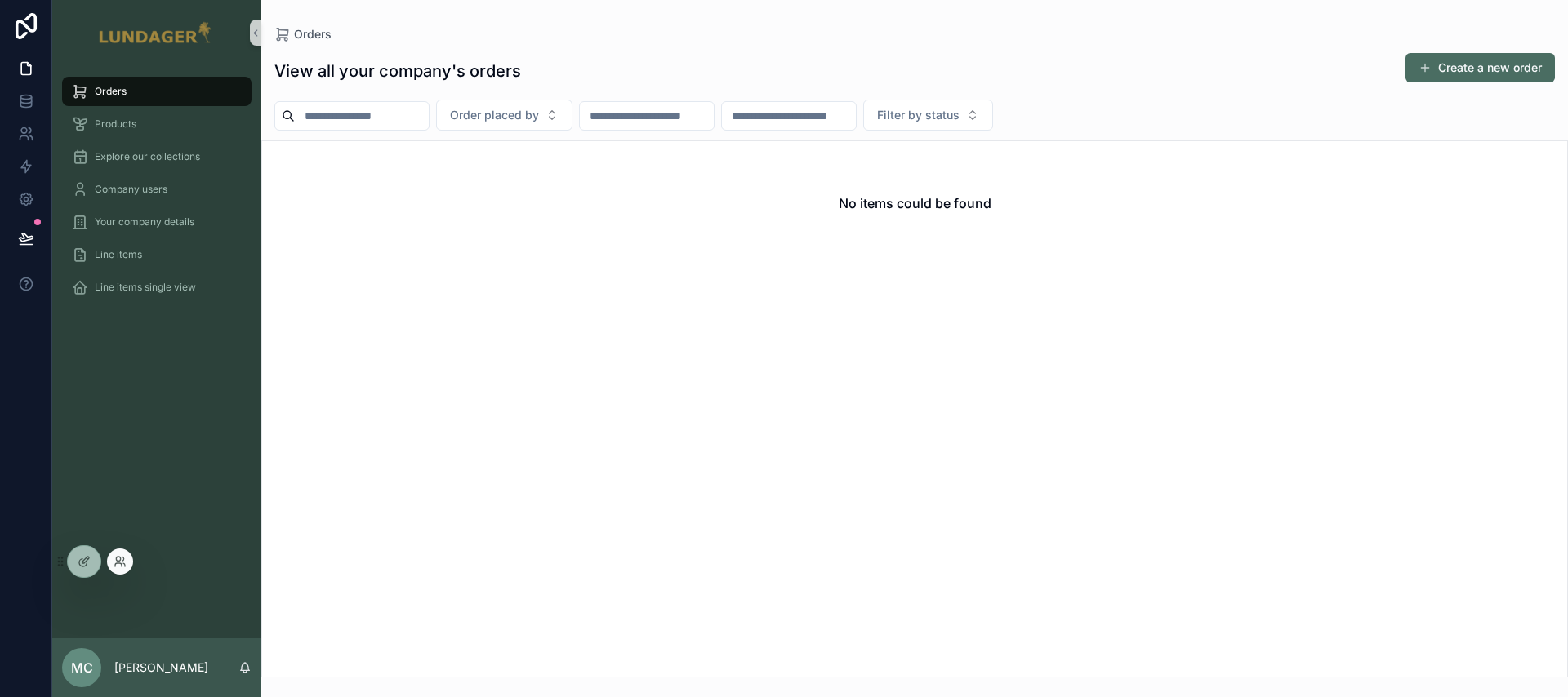
click at [131, 558] on div at bounding box center [120, 562] width 26 height 26
click at [121, 559] on icon at bounding box center [119, 561] width 13 height 13
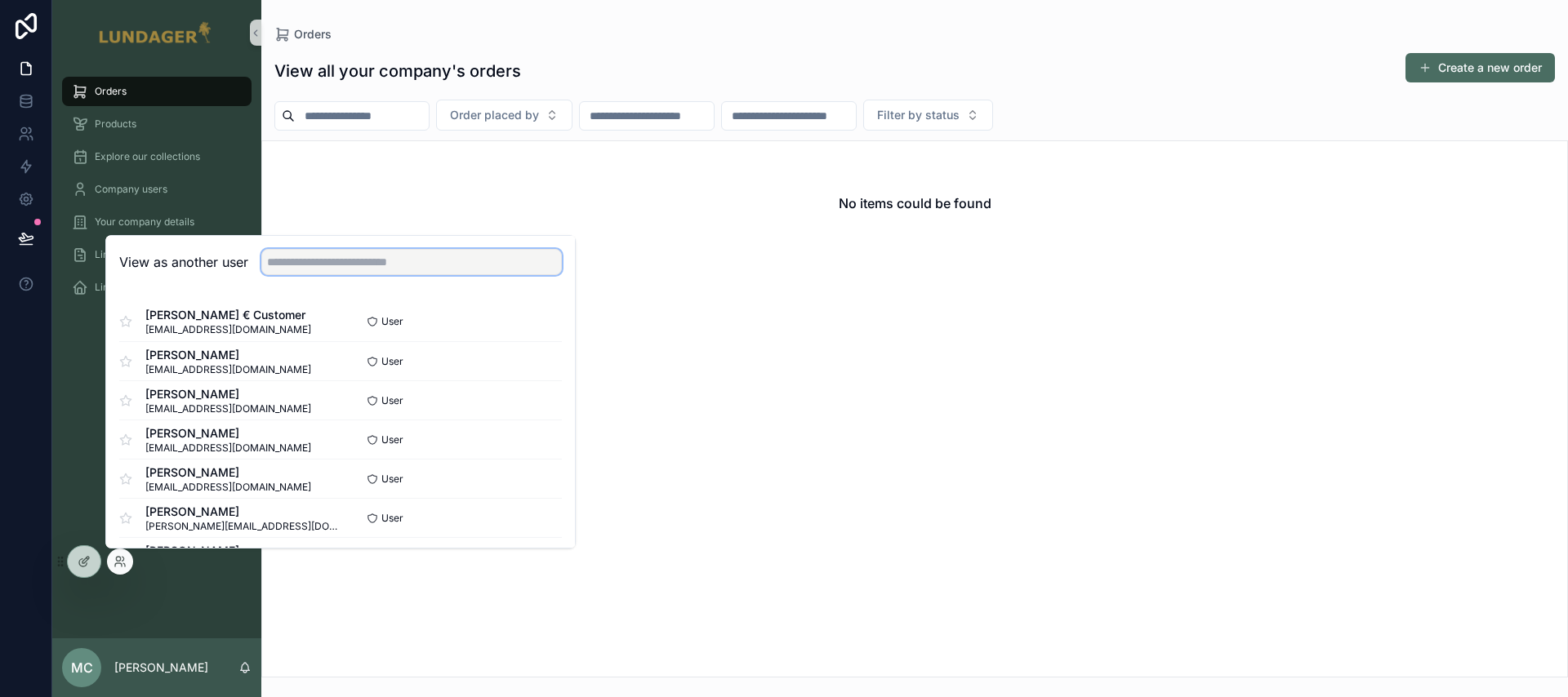
click at [331, 265] on input "text" at bounding box center [412, 261] width 300 height 26
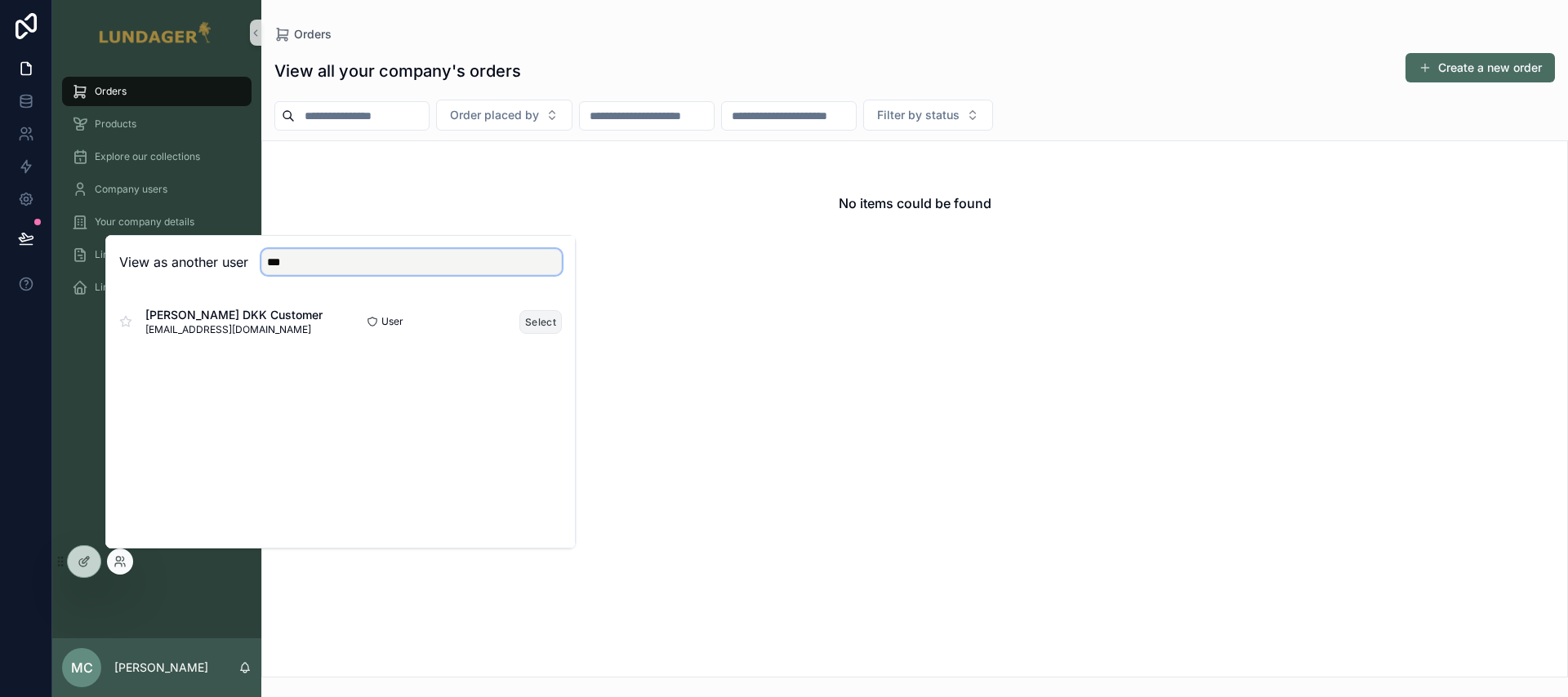
type input "***"
click at [538, 323] on button "Select" at bounding box center [540, 322] width 43 height 24
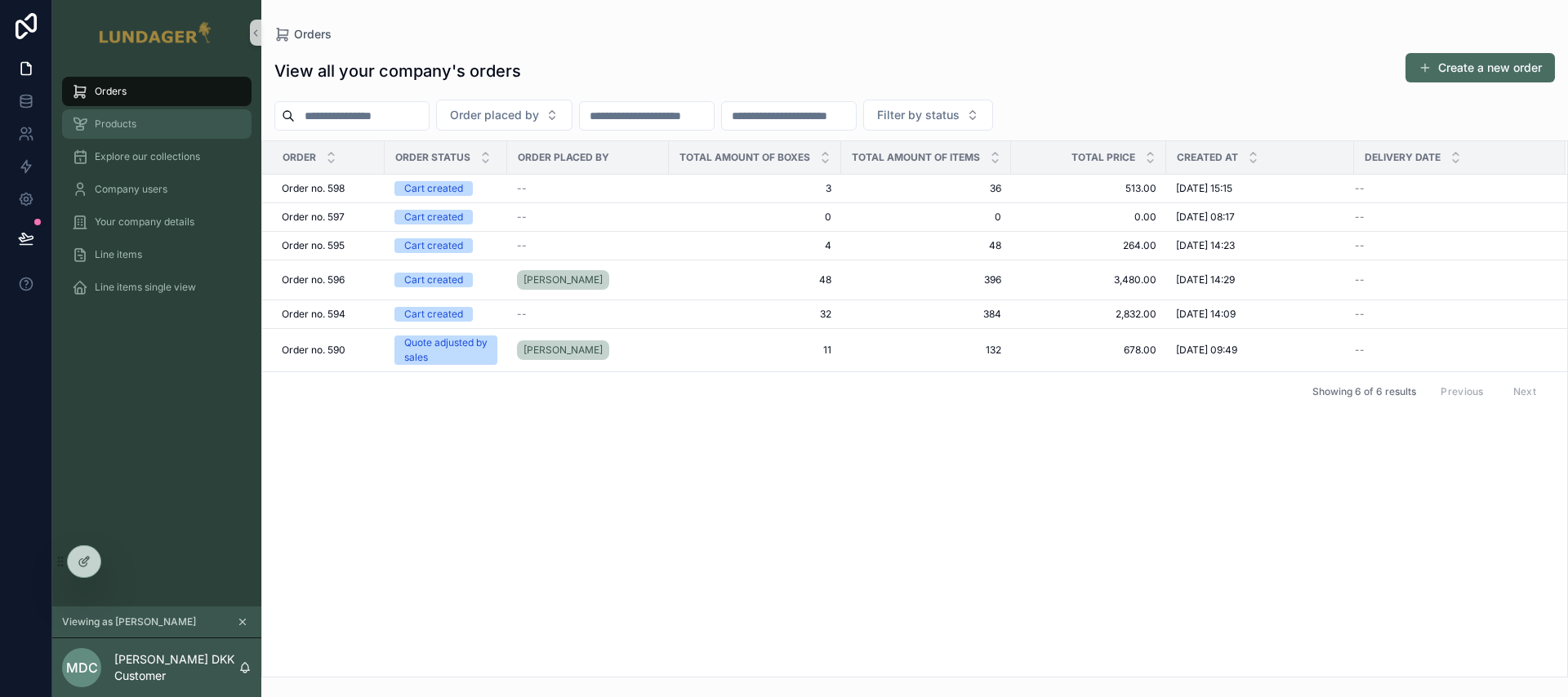
click at [151, 127] on div "Products" at bounding box center [156, 124] width 170 height 26
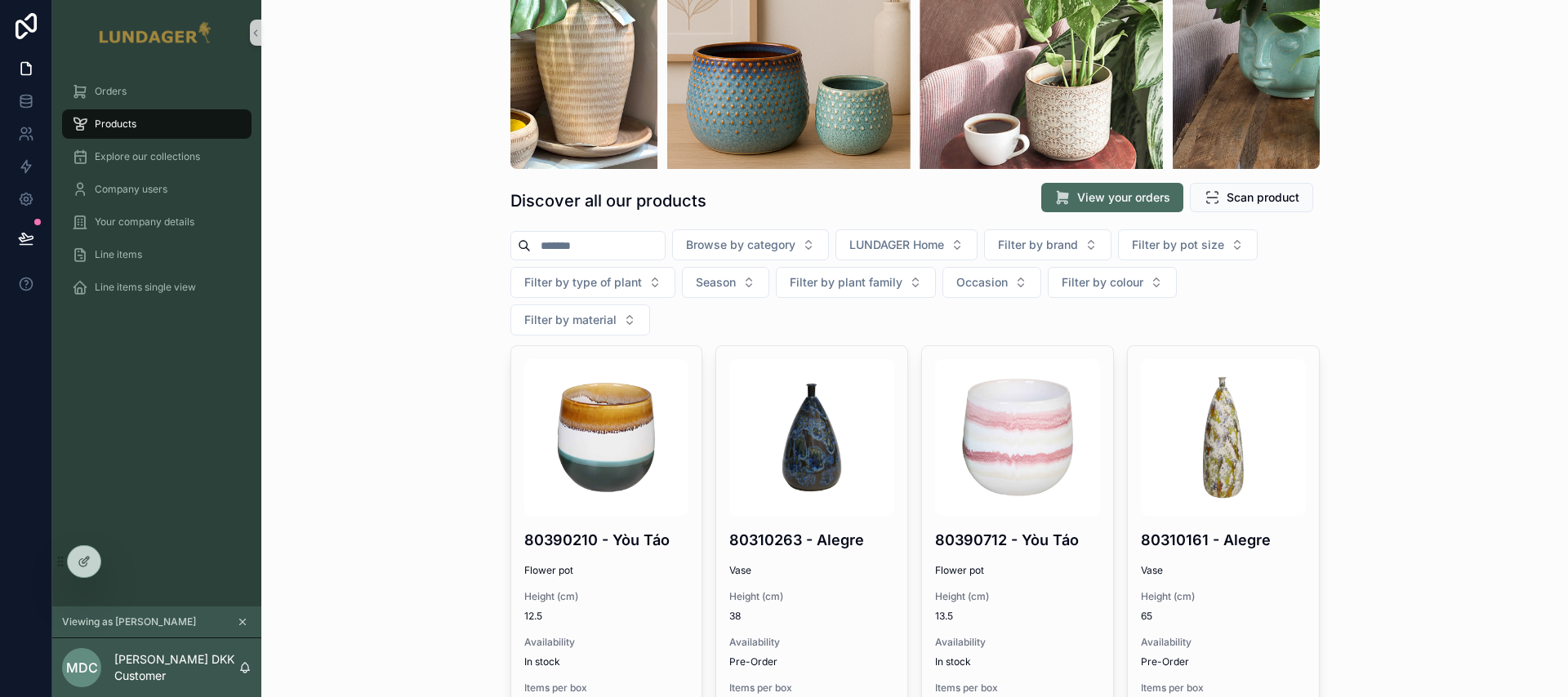
scroll to position [147, 0]
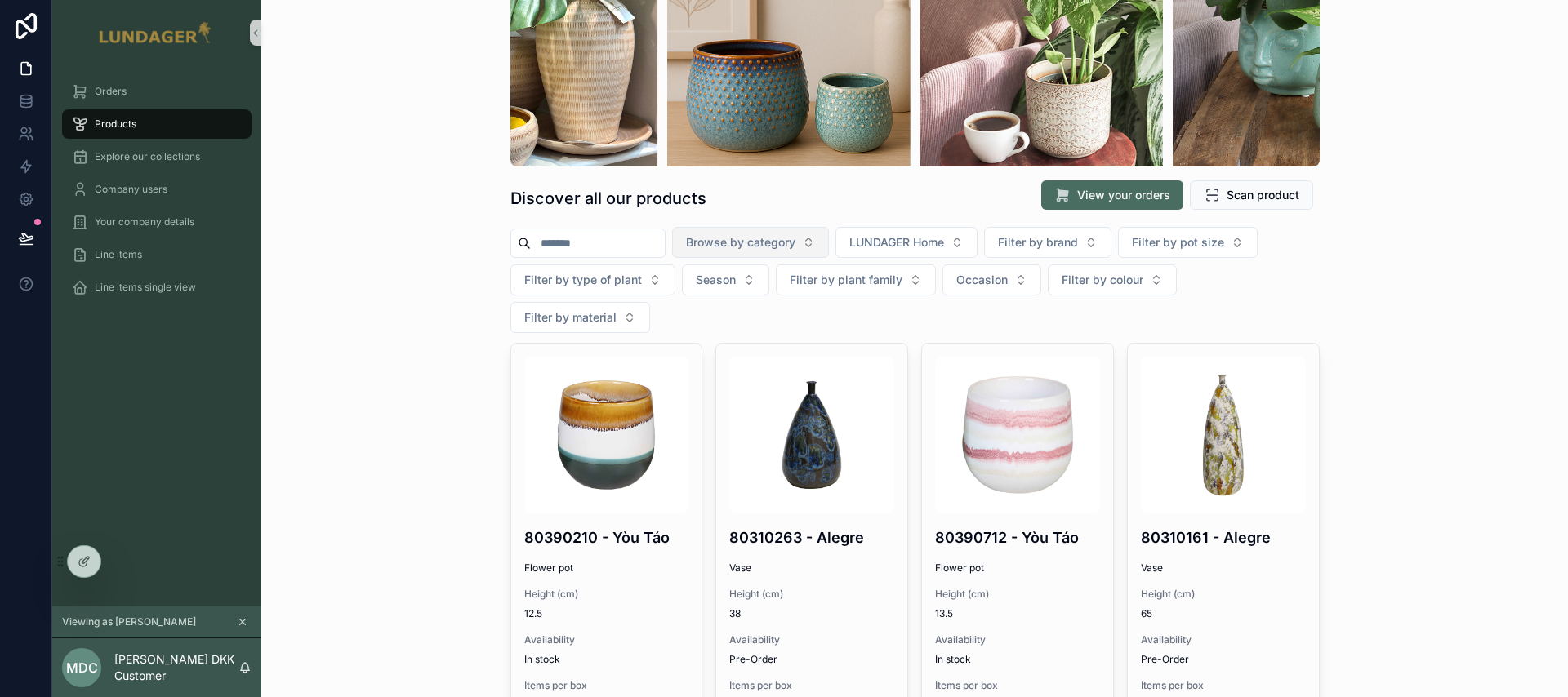
click at [785, 227] on button "Browse by category" at bounding box center [751, 242] width 157 height 31
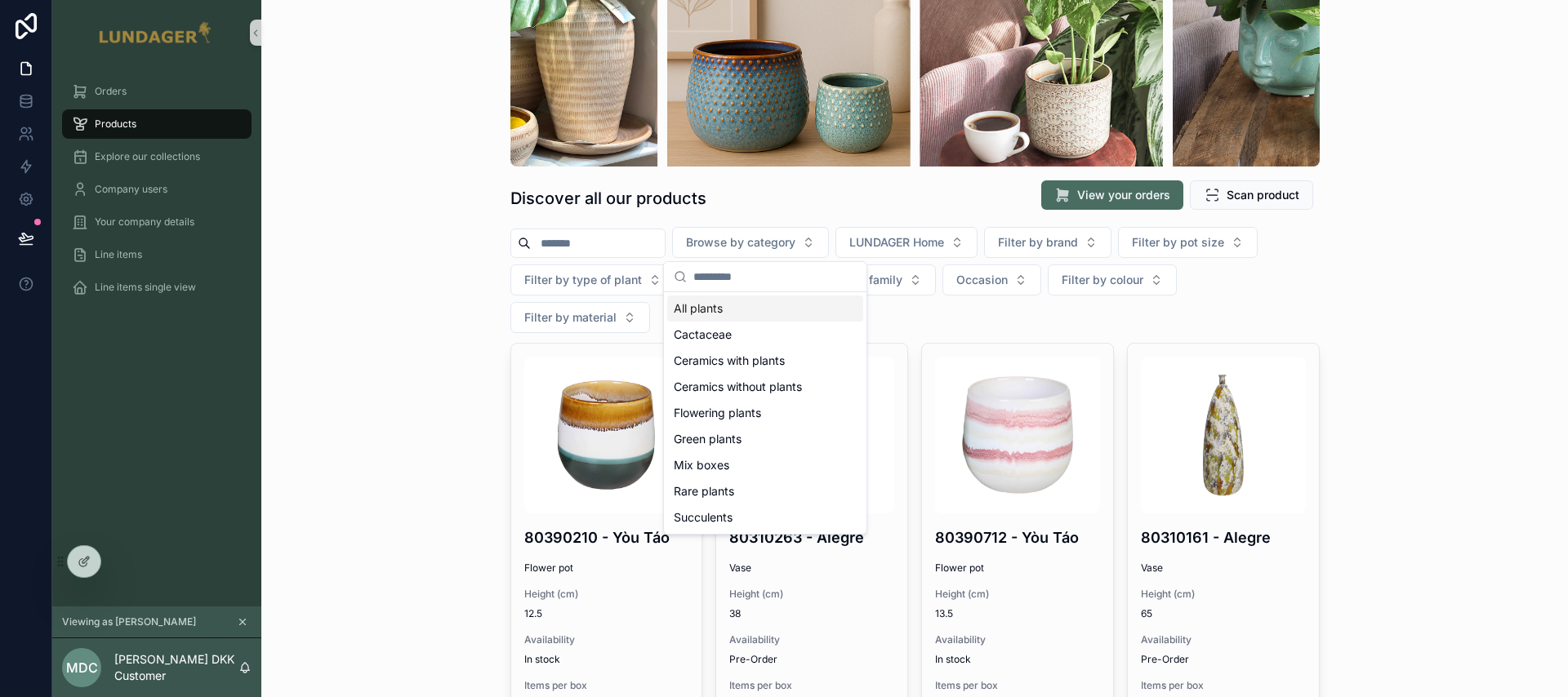
click at [689, 311] on span "All plants" at bounding box center [697, 308] width 49 height 16
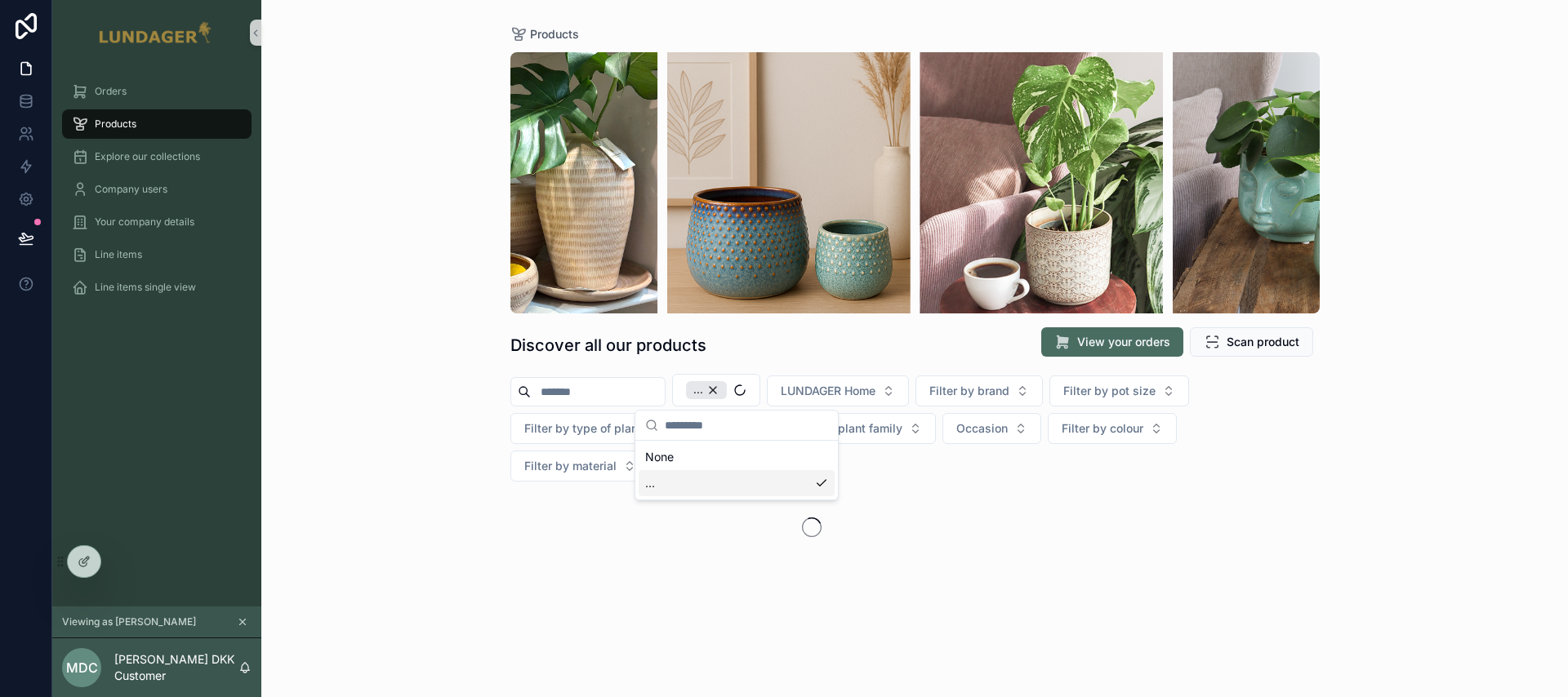
click at [1477, 504] on div "Products Discover all our products View your orders Scan product ... LUNDAGER H…" at bounding box center [915, 348] width 1307 height 697
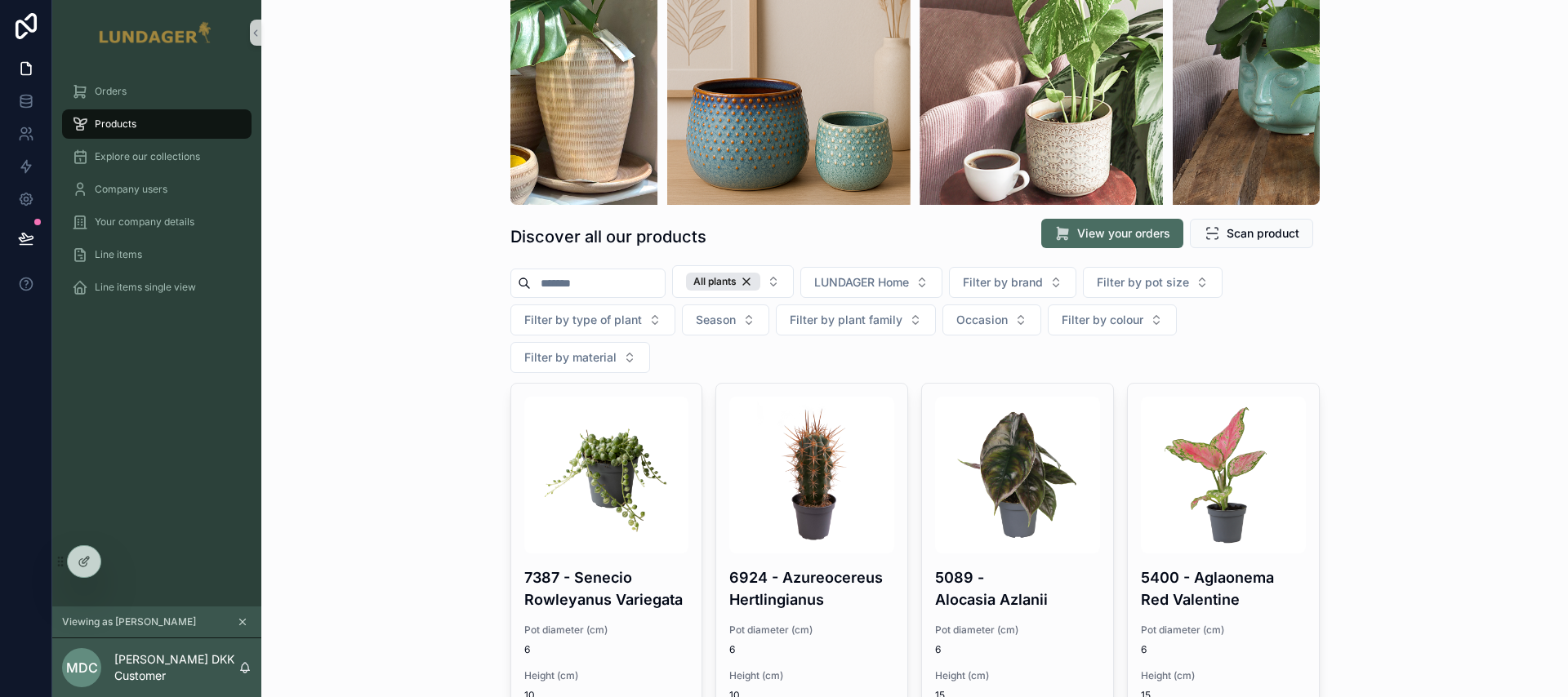
scroll to position [110, 0]
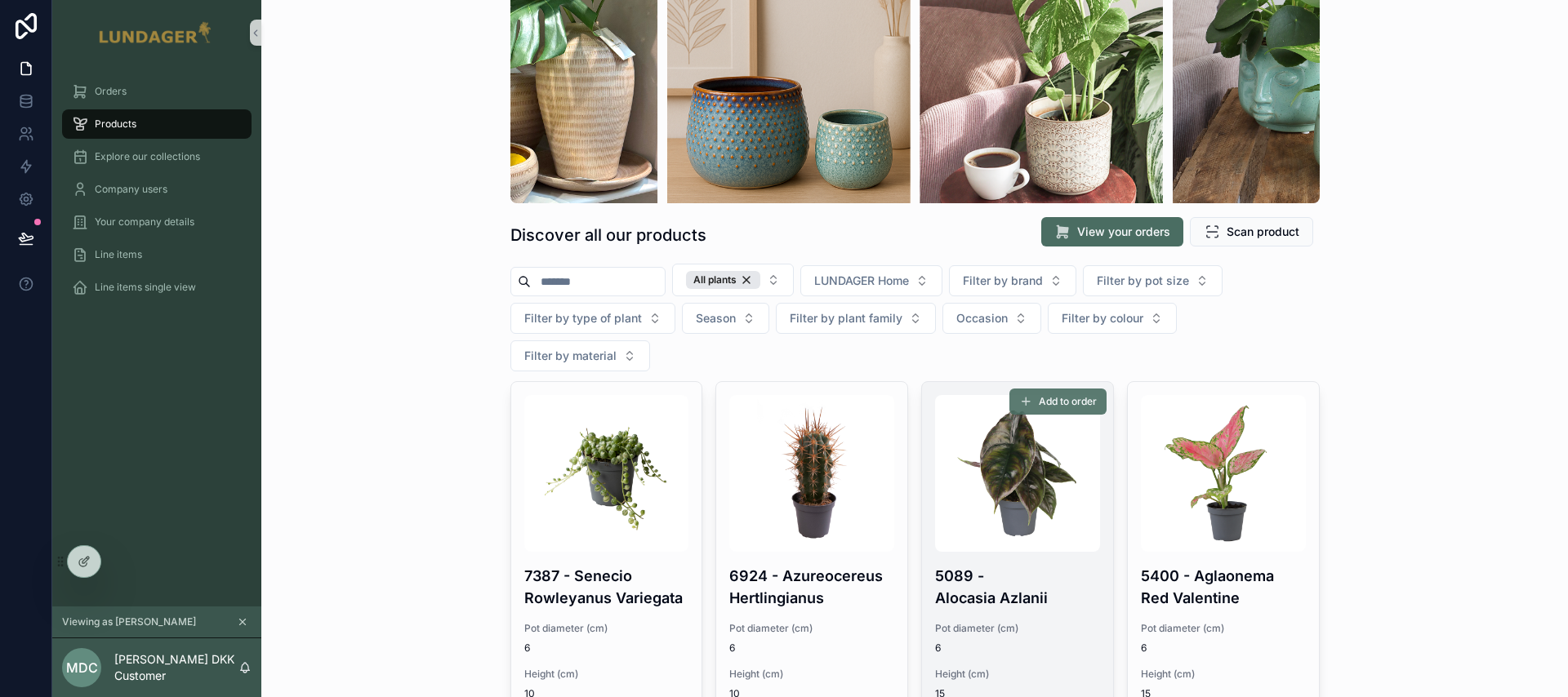
click at [1066, 395] on span "Add to order" at bounding box center [1067, 401] width 58 height 13
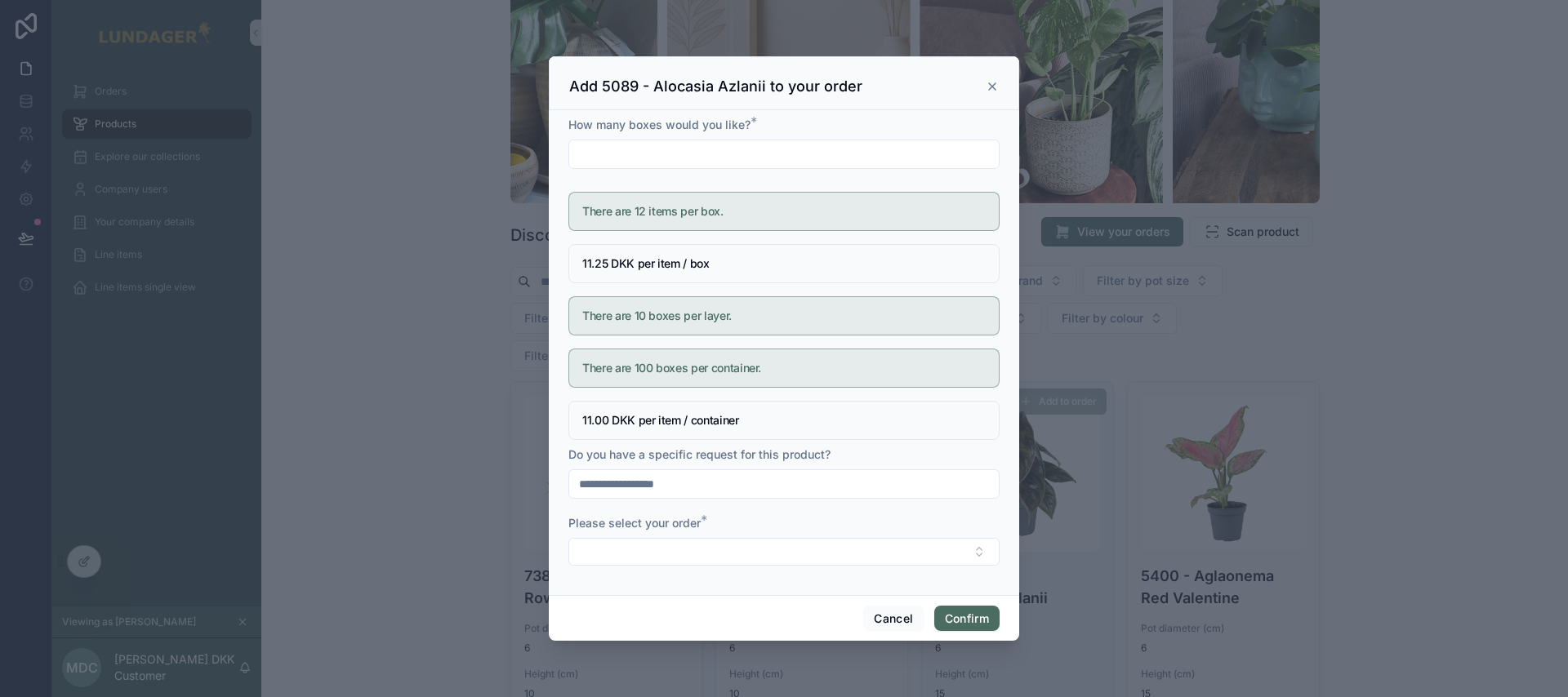
click at [990, 88] on icon at bounding box center [991, 86] width 13 height 13
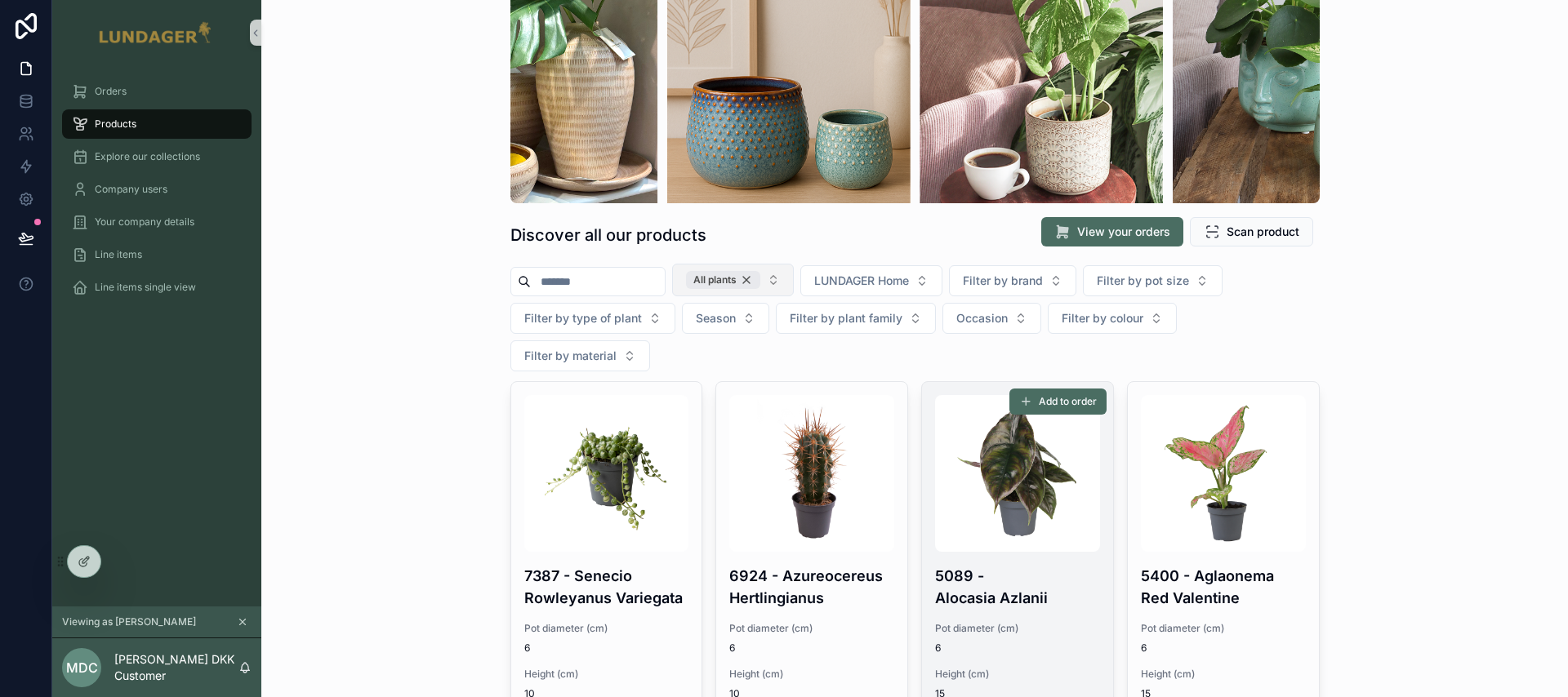
click at [760, 285] on div "All plants" at bounding box center [723, 280] width 75 height 18
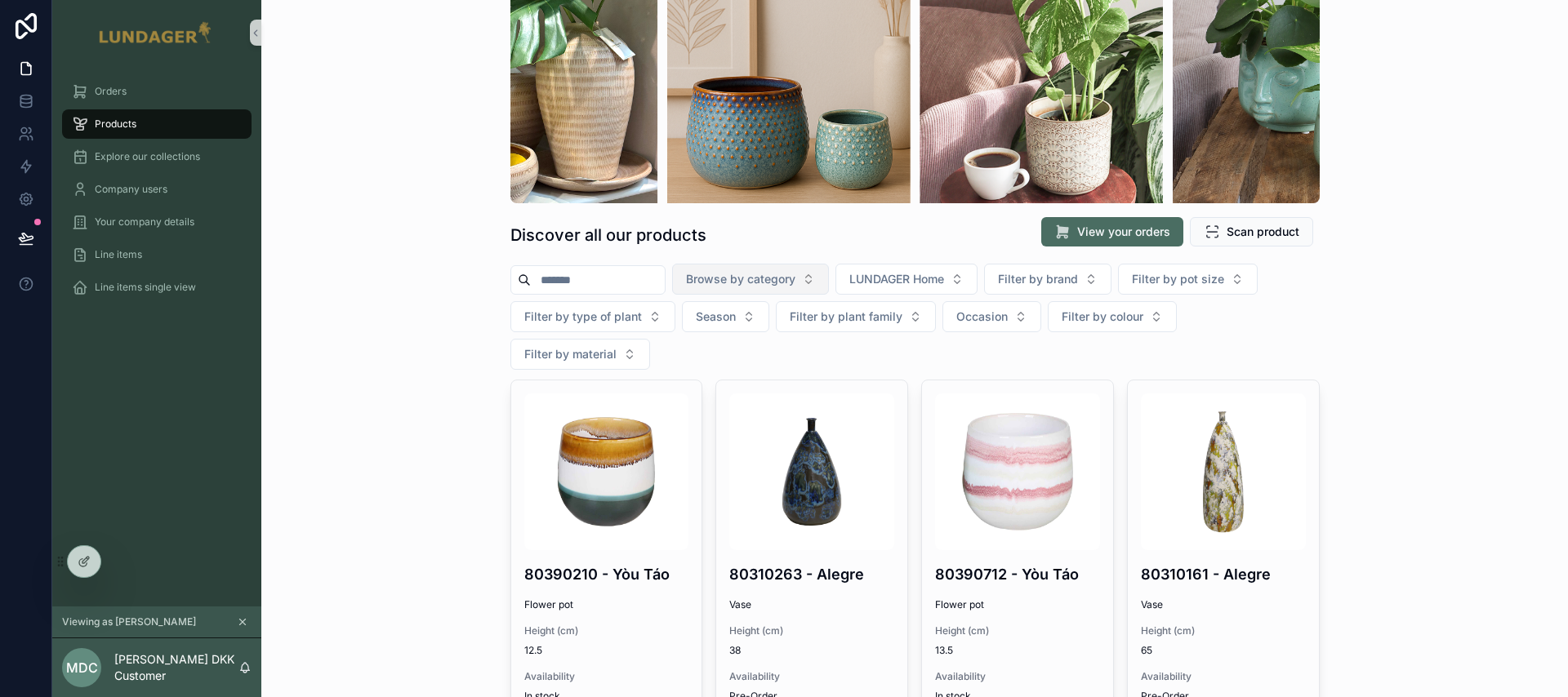
click at [816, 281] on button "Browse by category" at bounding box center [751, 278] width 157 height 31
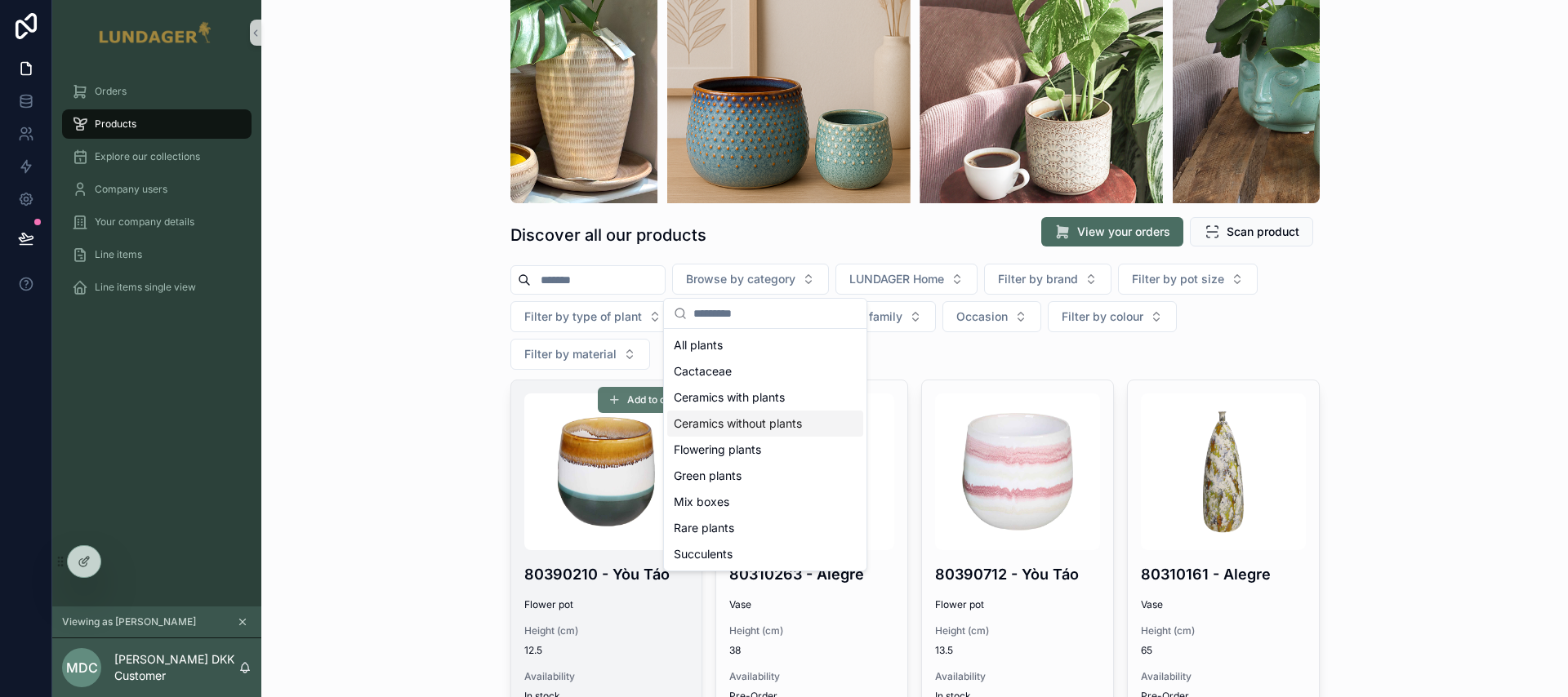
click at [615, 387] on button "Add to order" at bounding box center [646, 400] width 97 height 26
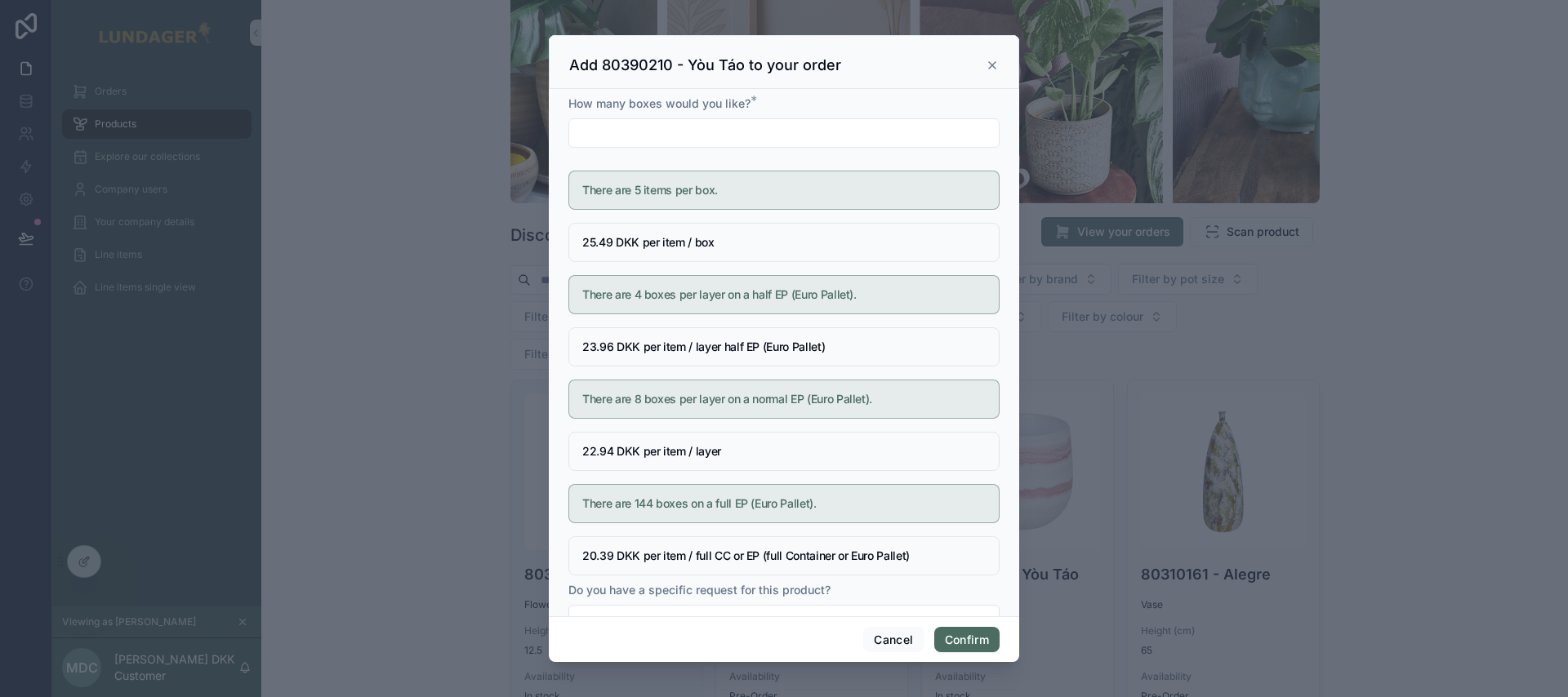
click at [992, 63] on icon at bounding box center [991, 65] width 13 height 13
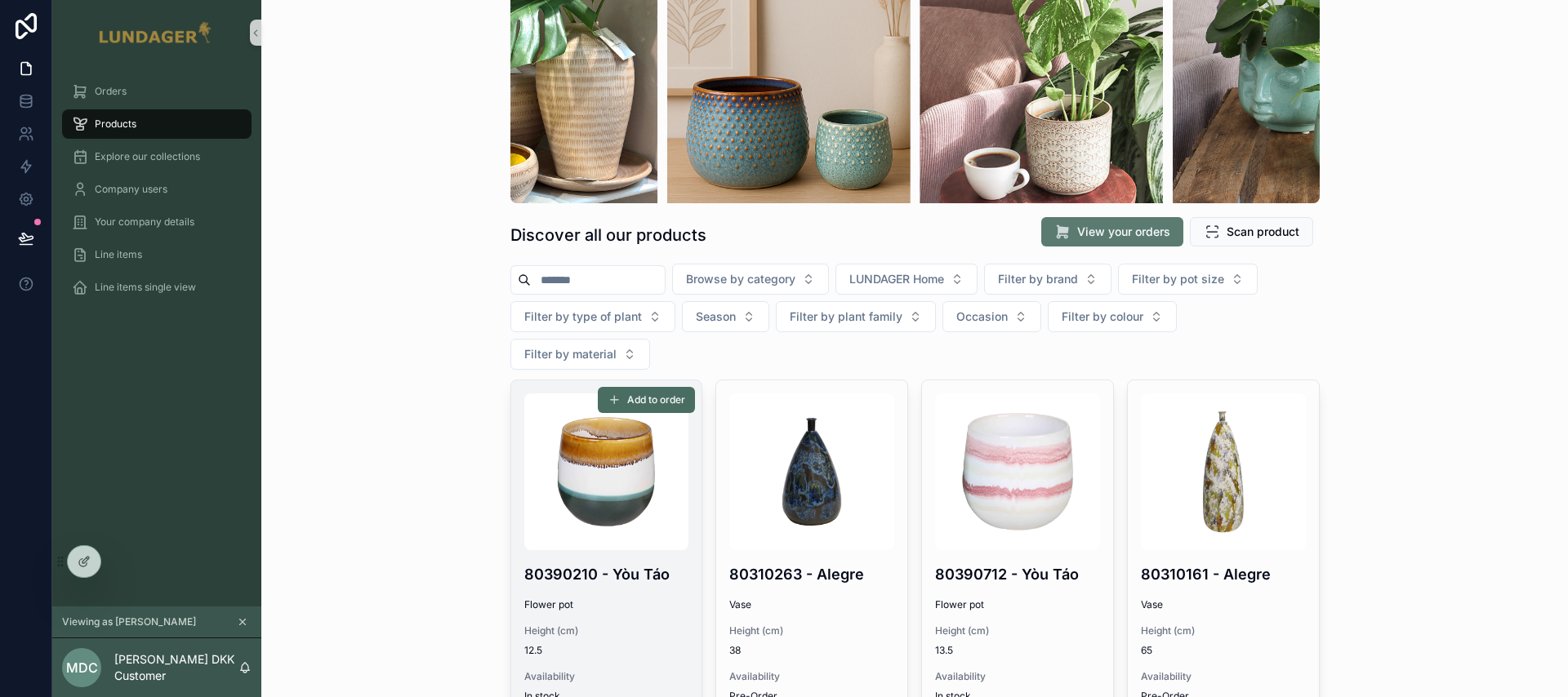
click at [1134, 226] on span "View your orders" at bounding box center [1124, 232] width 93 height 16
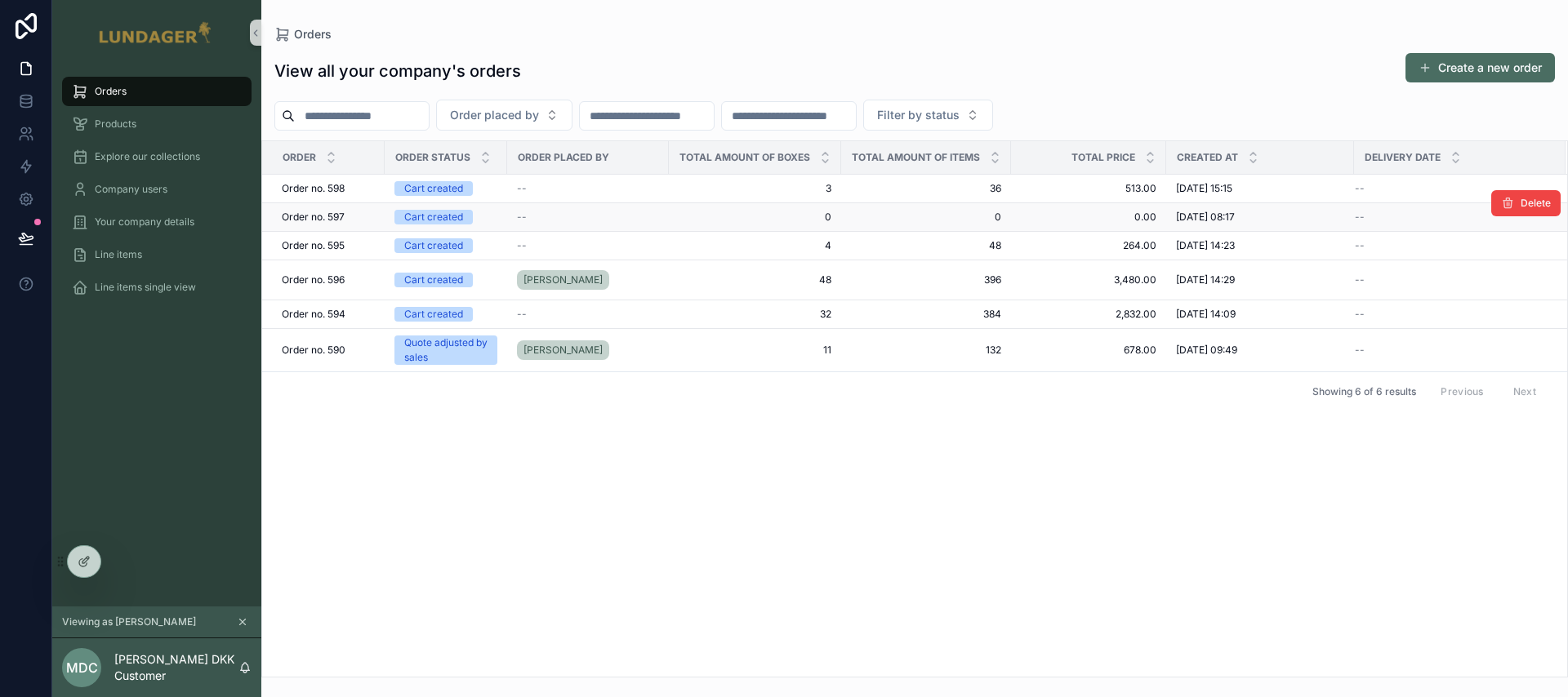
click at [742, 218] on span "0" at bounding box center [755, 217] width 153 height 13
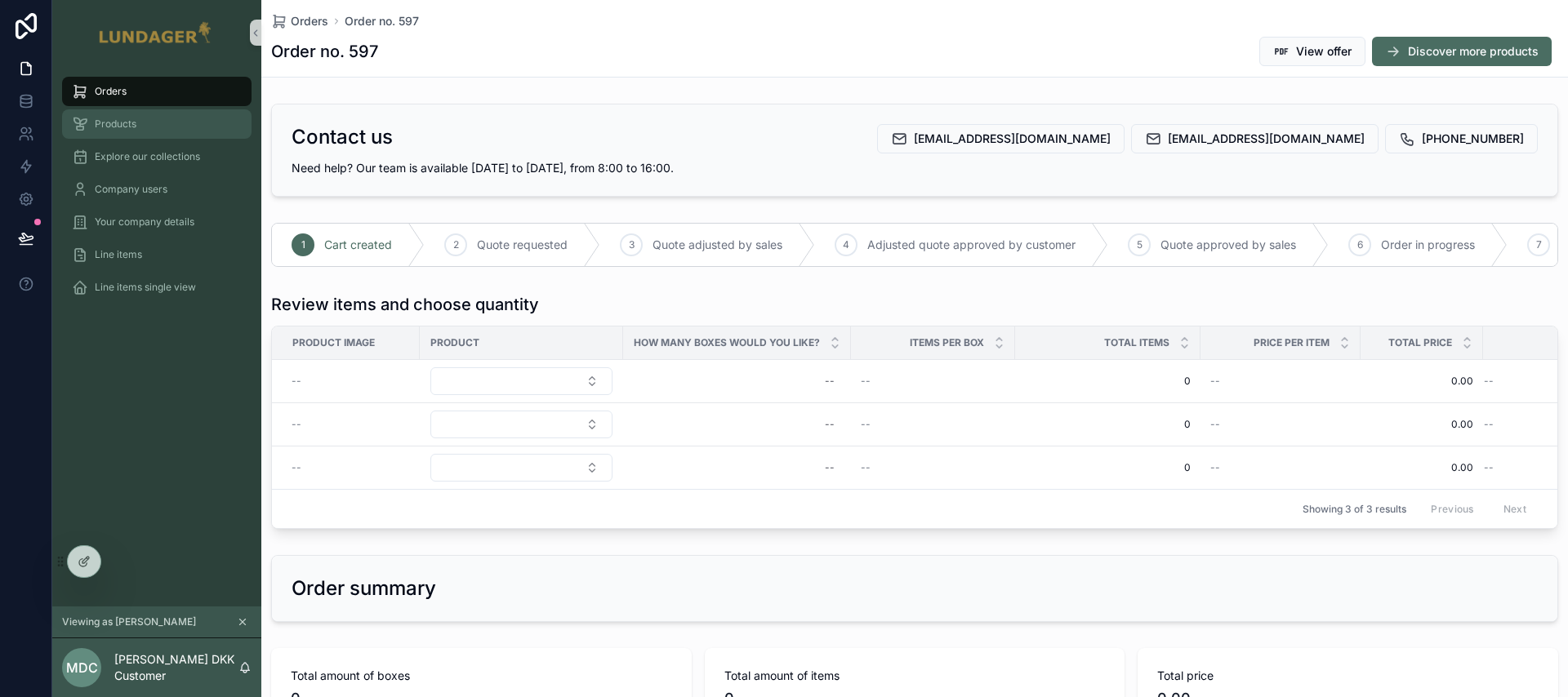
click at [140, 135] on div "Products" at bounding box center [156, 124] width 170 height 26
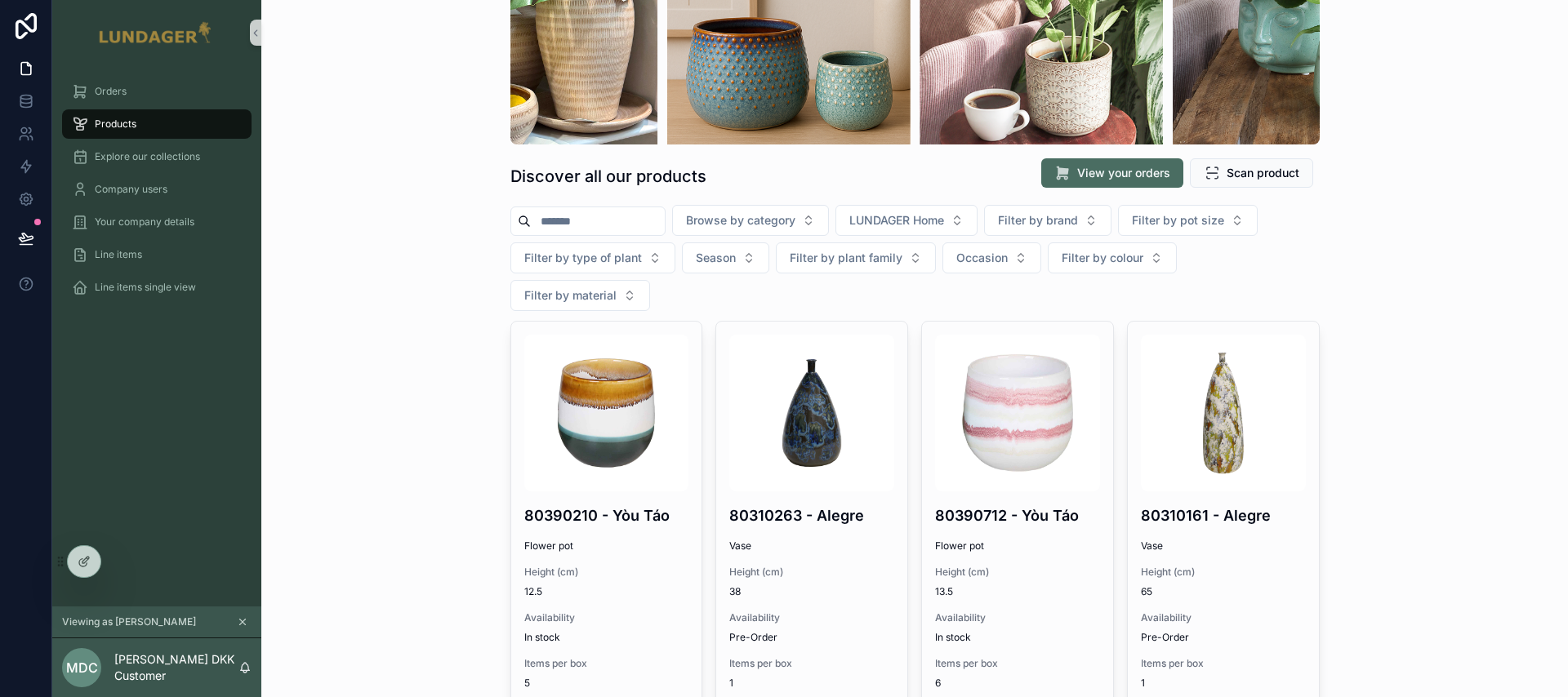
scroll to position [219, 0]
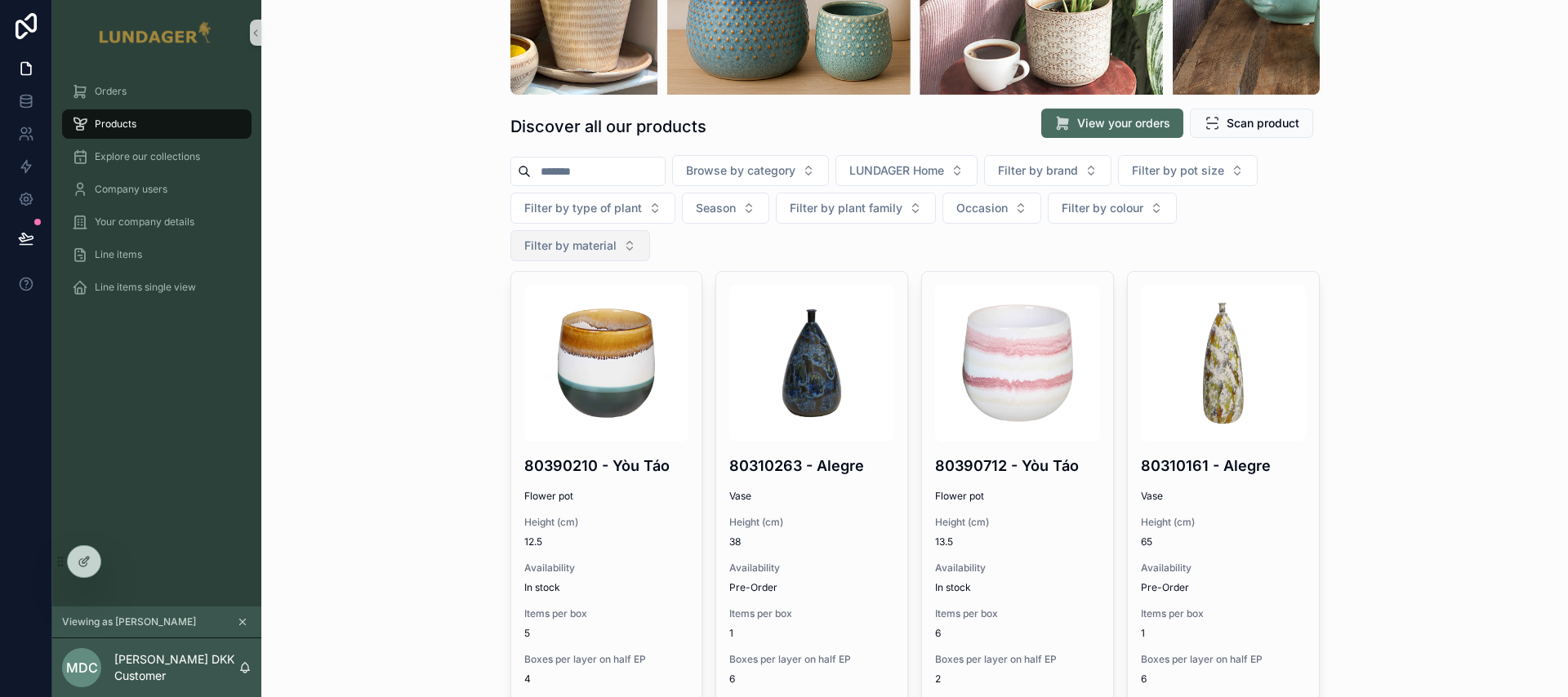
click at [616, 238] on span "Filter by material" at bounding box center [570, 246] width 92 height 16
click at [1349, 365] on div "Products Discover all our products View your orders Scan product Browse by cate…" at bounding box center [915, 129] width 1307 height 697
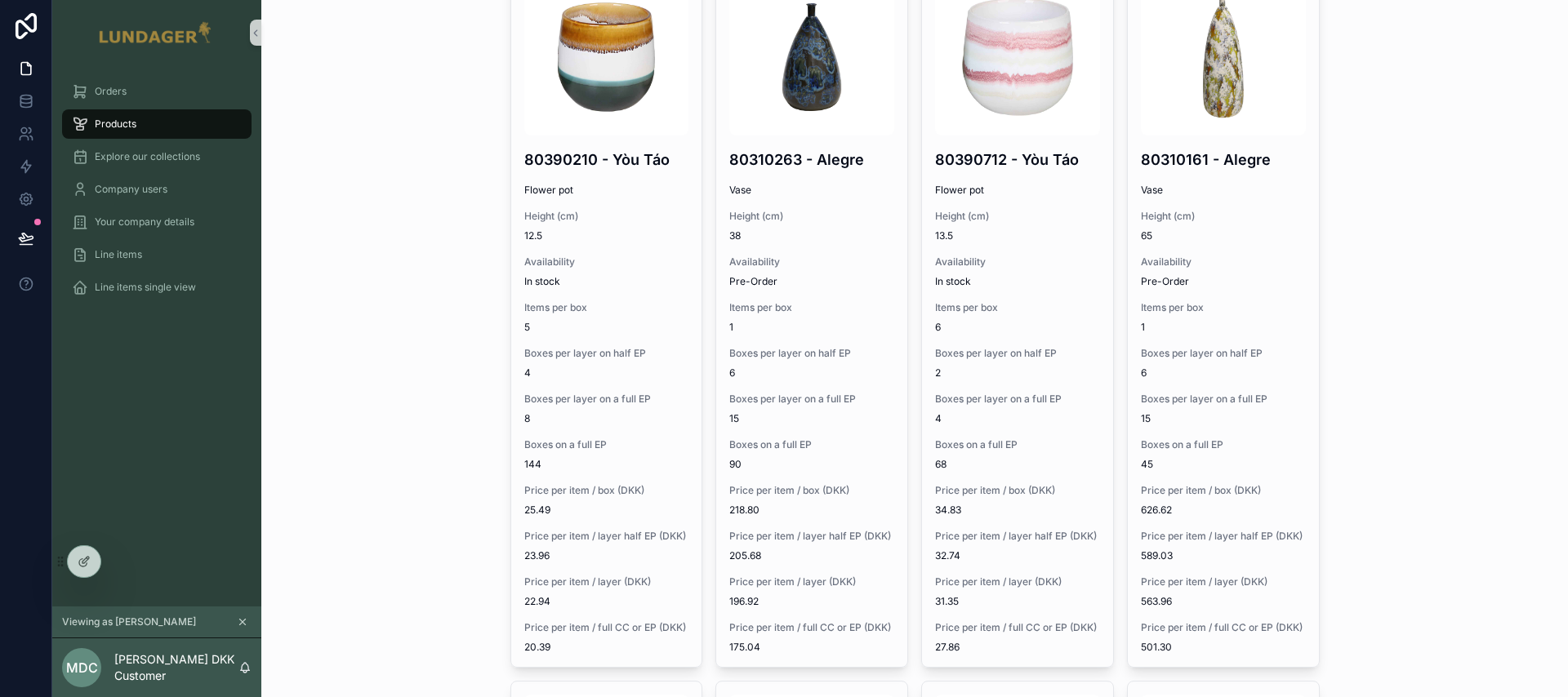
scroll to position [532, 0]
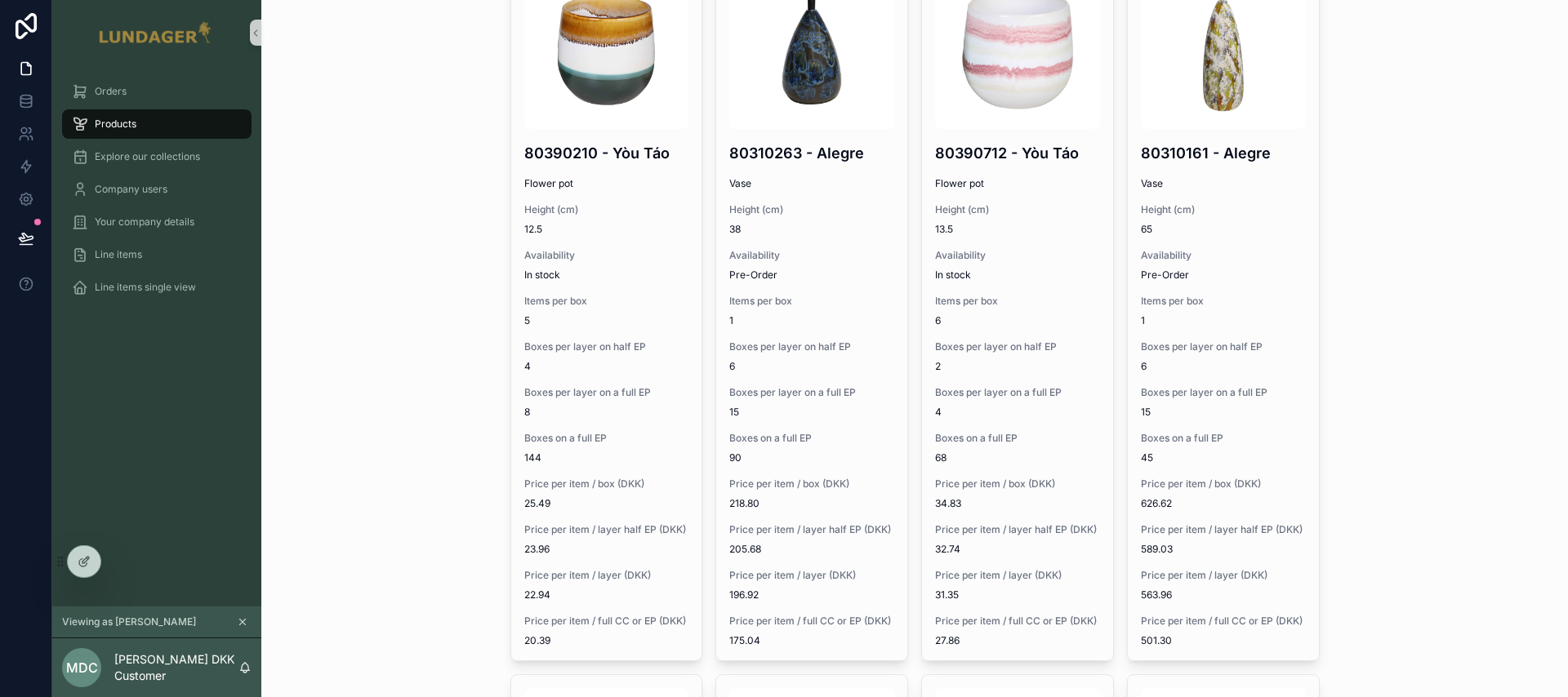
click at [365, 290] on div "Products Discover all our products View your orders Scan product Browse by cate…" at bounding box center [915, 348] width 1307 height 697
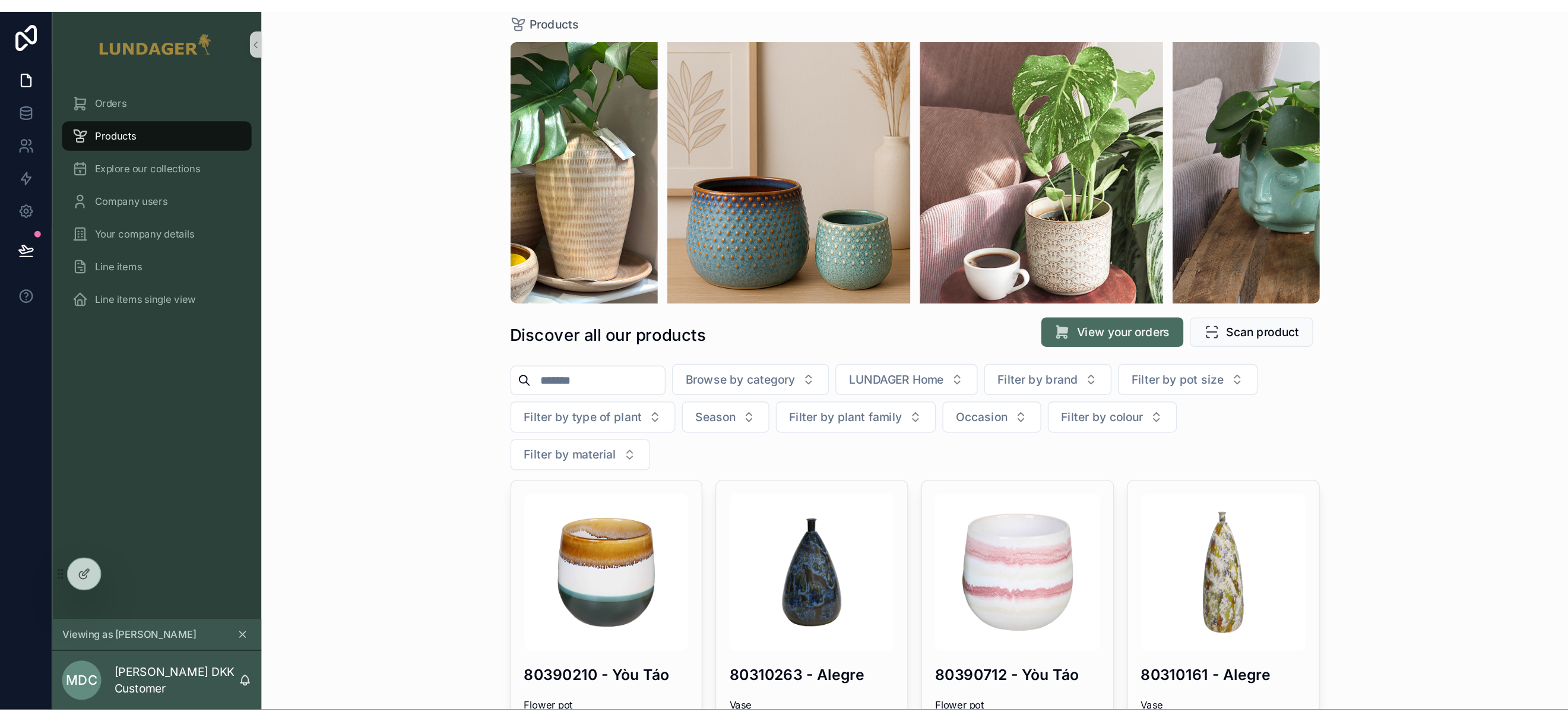
scroll to position [0, 0]
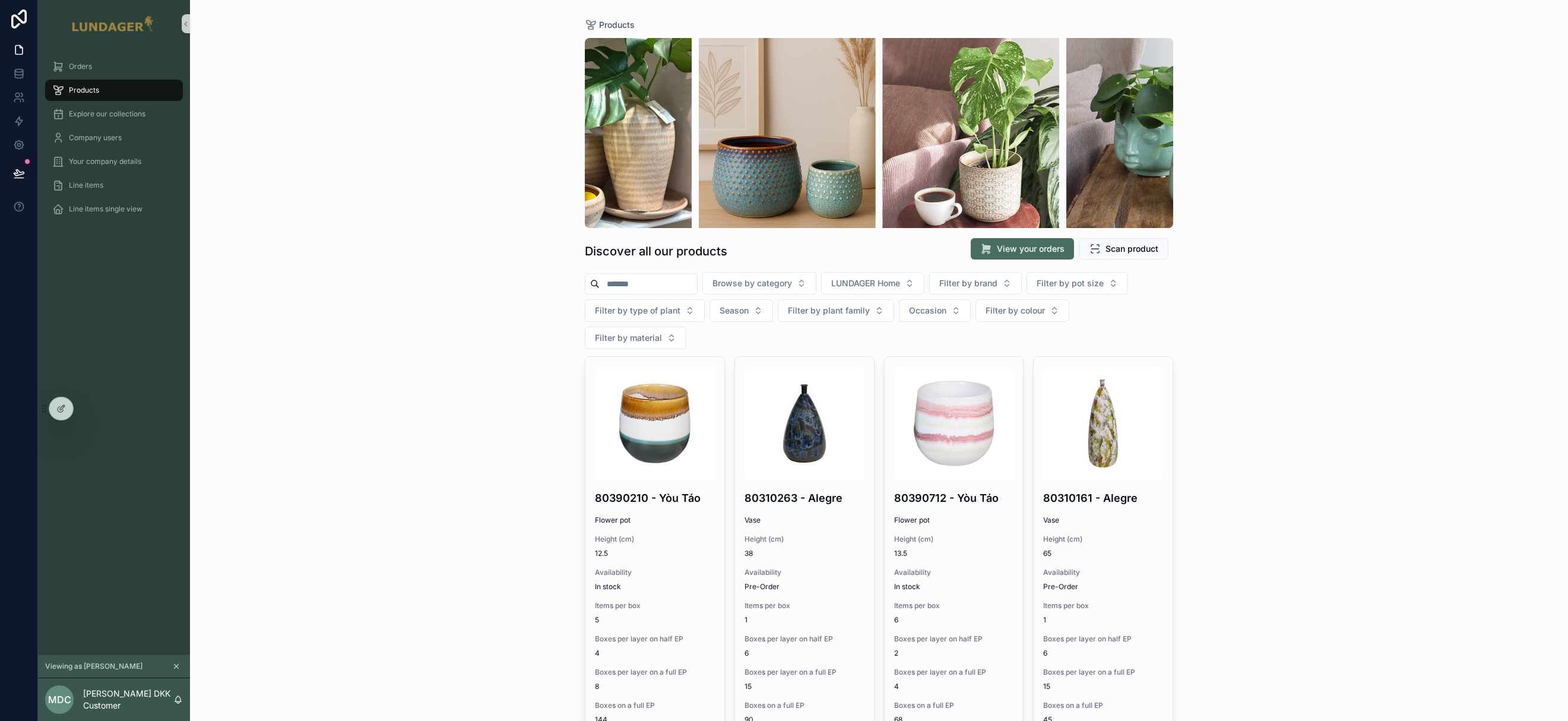
click at [1139, 191] on div "Products Discover all our products View your orders Scan product Browse by cate…" at bounding box center [879, 360] width 1378 height 721
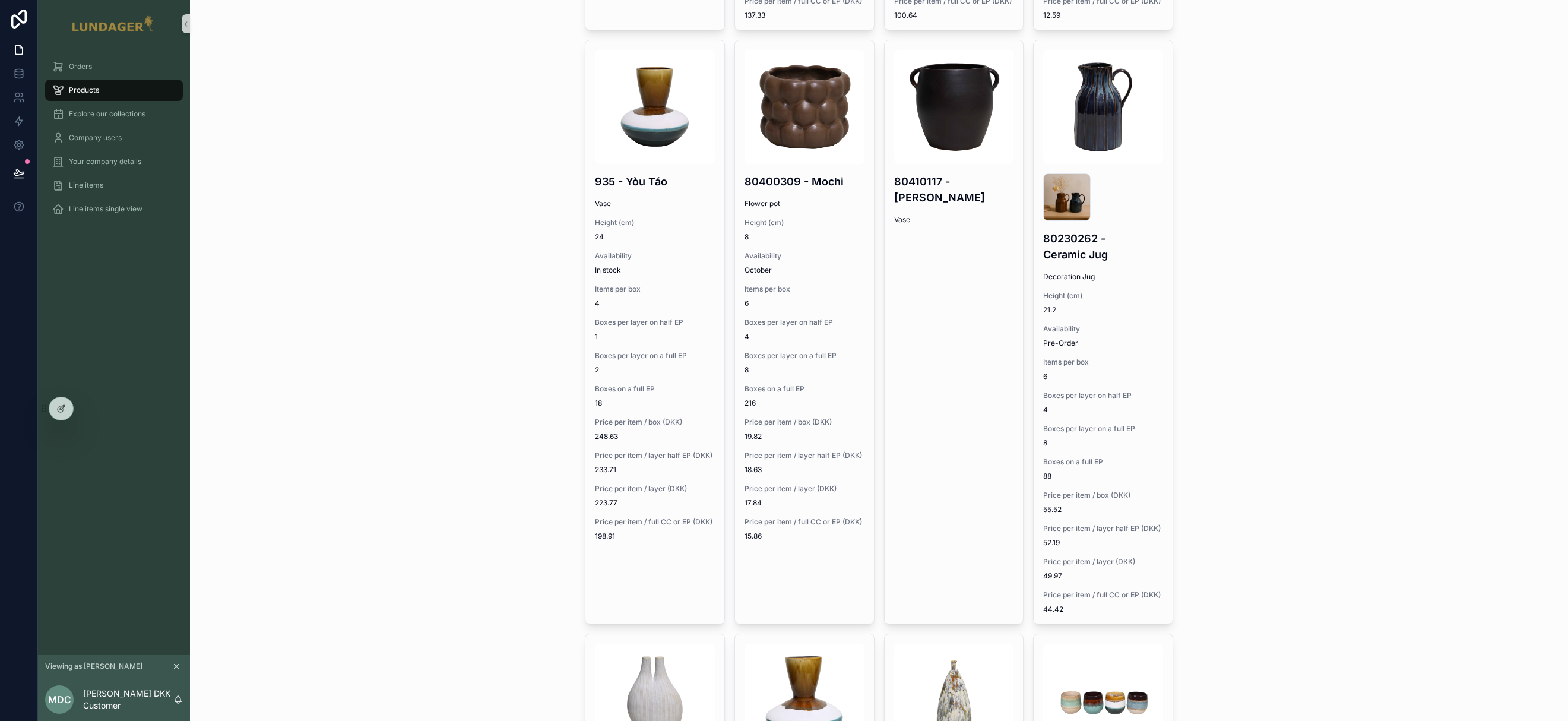
scroll to position [1373, 0]
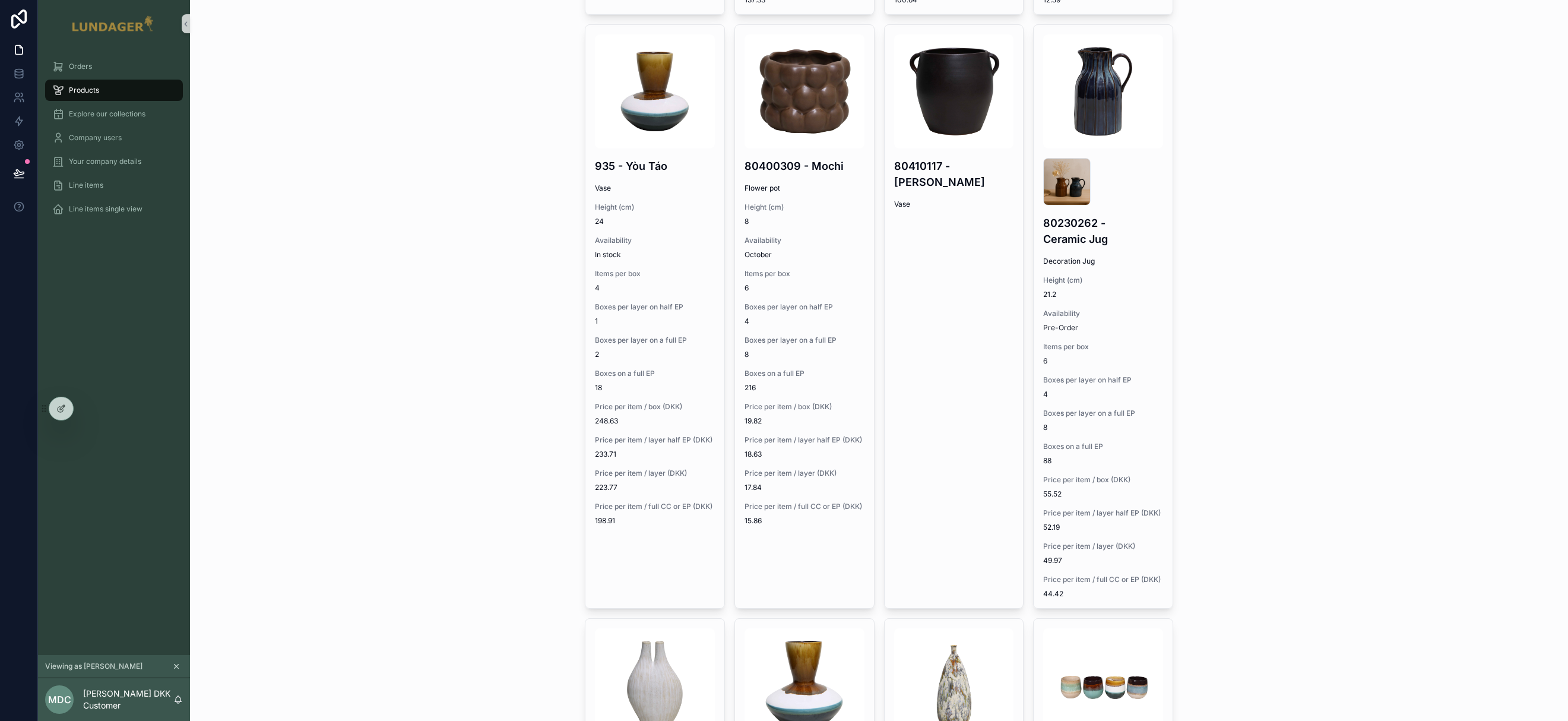
click at [1139, 154] on div "Products Discover all our products View your orders Scan product Browse by cate…" at bounding box center [879, 360] width 1378 height 721
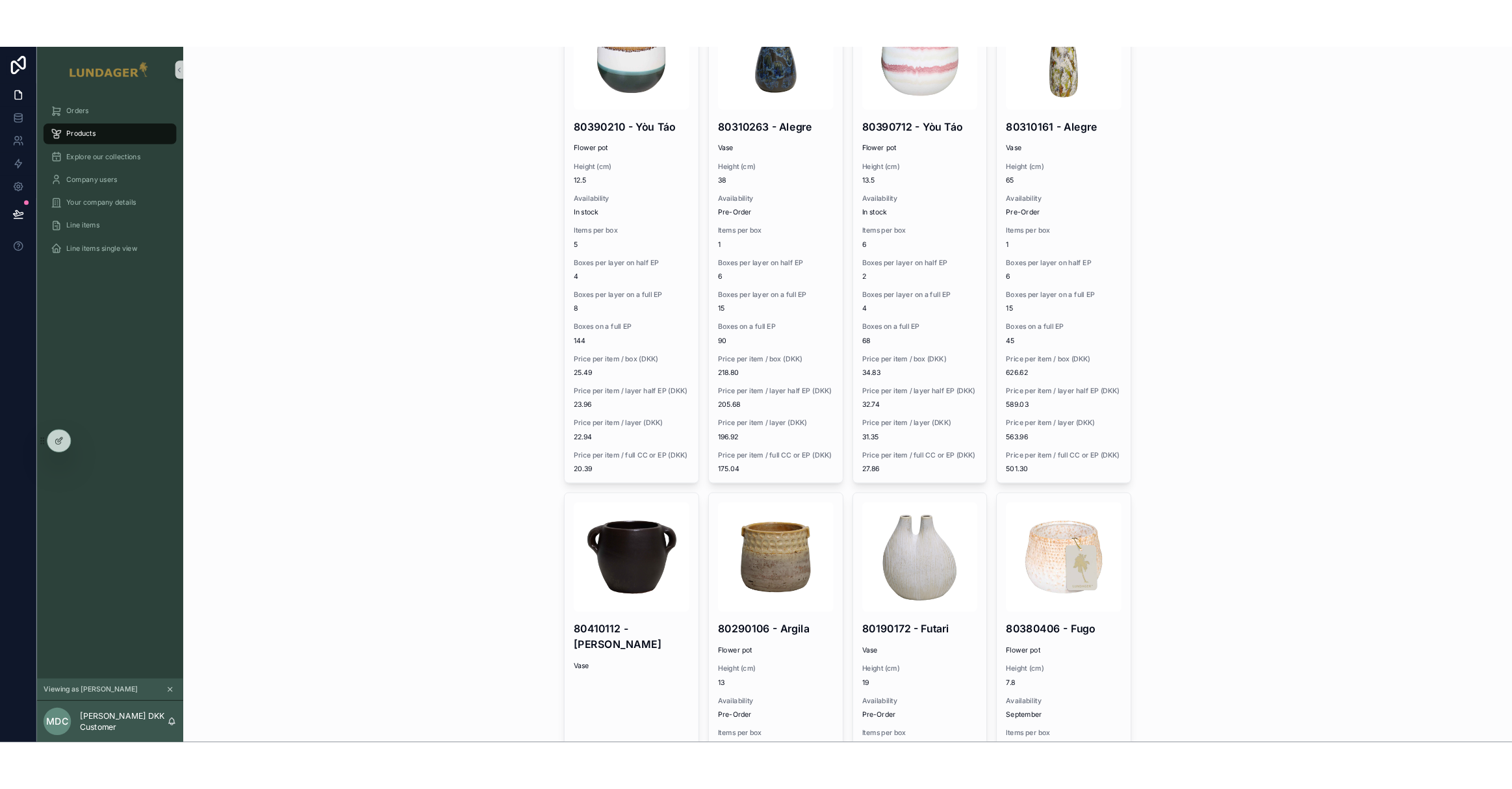
scroll to position [0, 0]
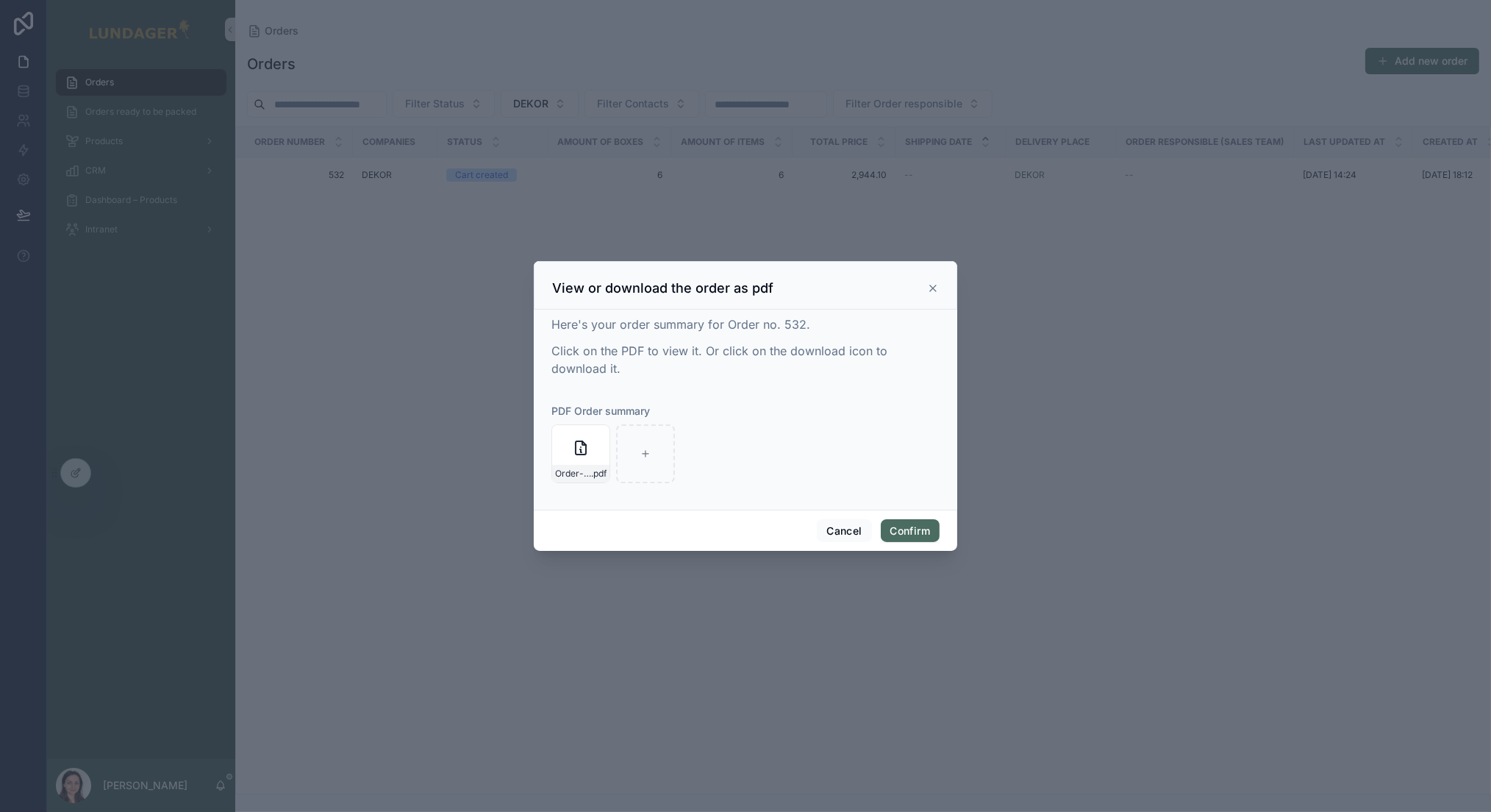
click at [932, 287] on icon at bounding box center [933, 288] width 6 height 6
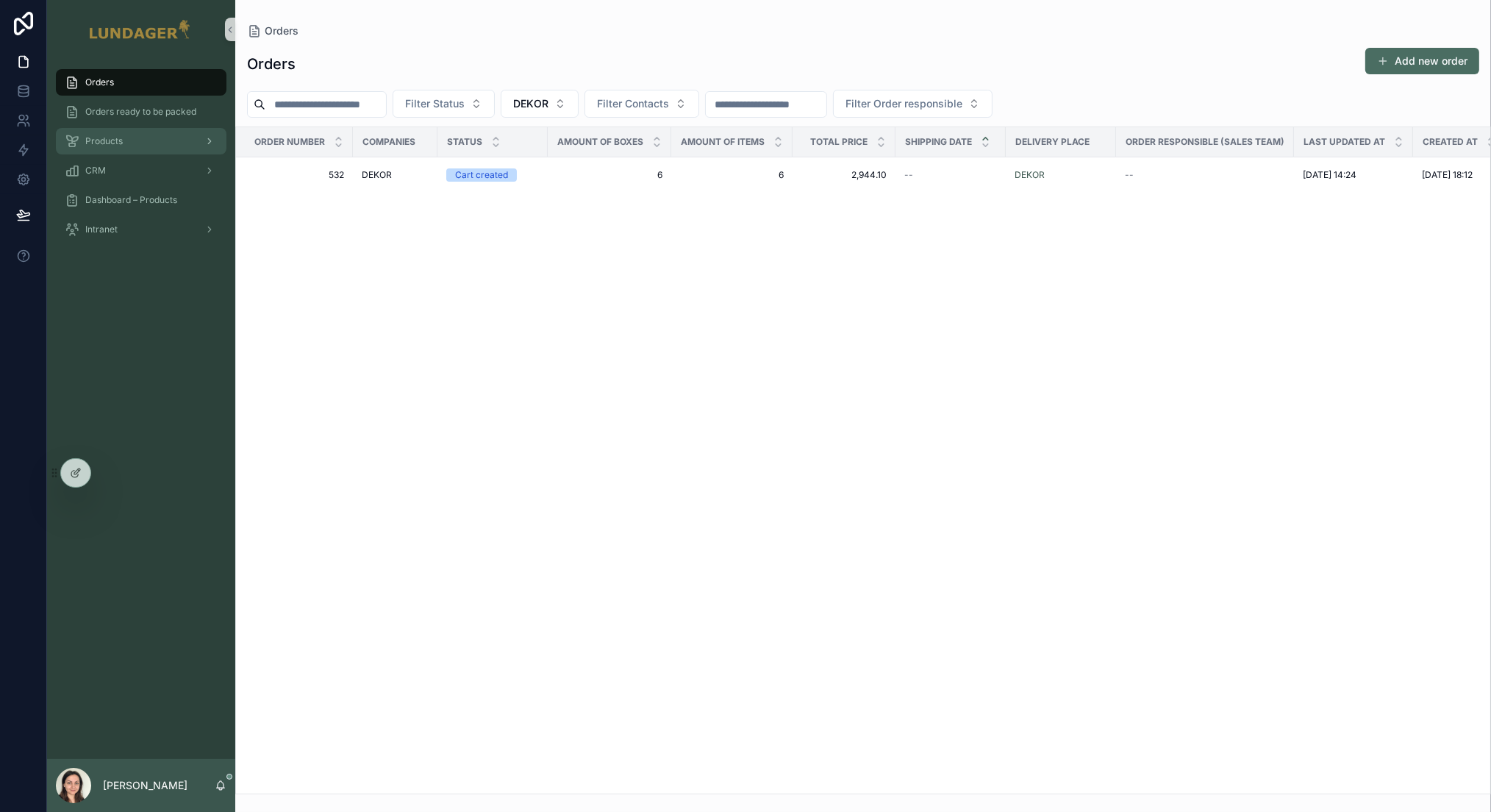
click at [121, 141] on span "Products" at bounding box center [104, 141] width 38 height 12
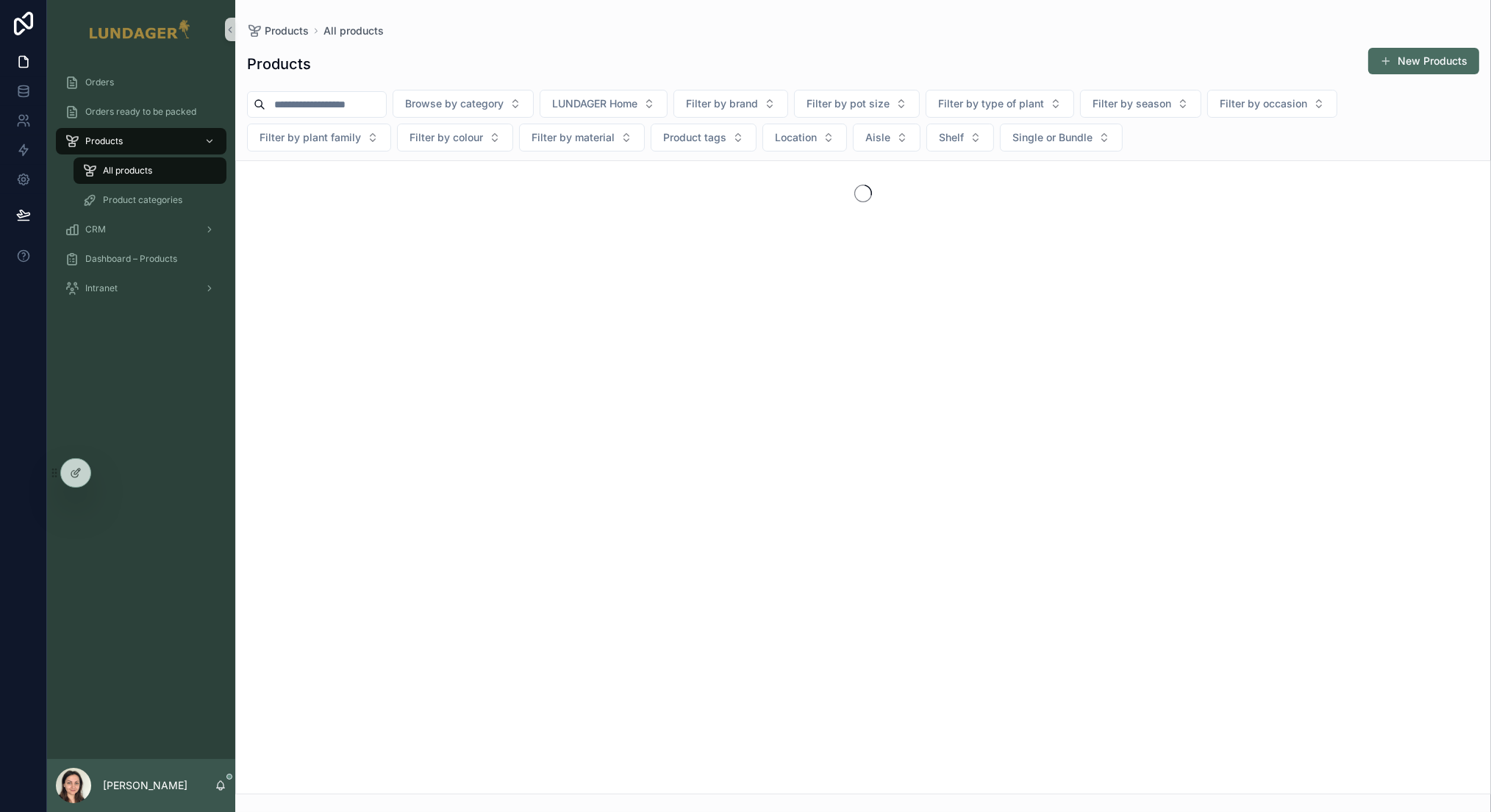
click at [317, 100] on input "scrollable content" at bounding box center [325, 104] width 121 height 21
click at [354, 105] on input "scrollable content" at bounding box center [325, 104] width 121 height 21
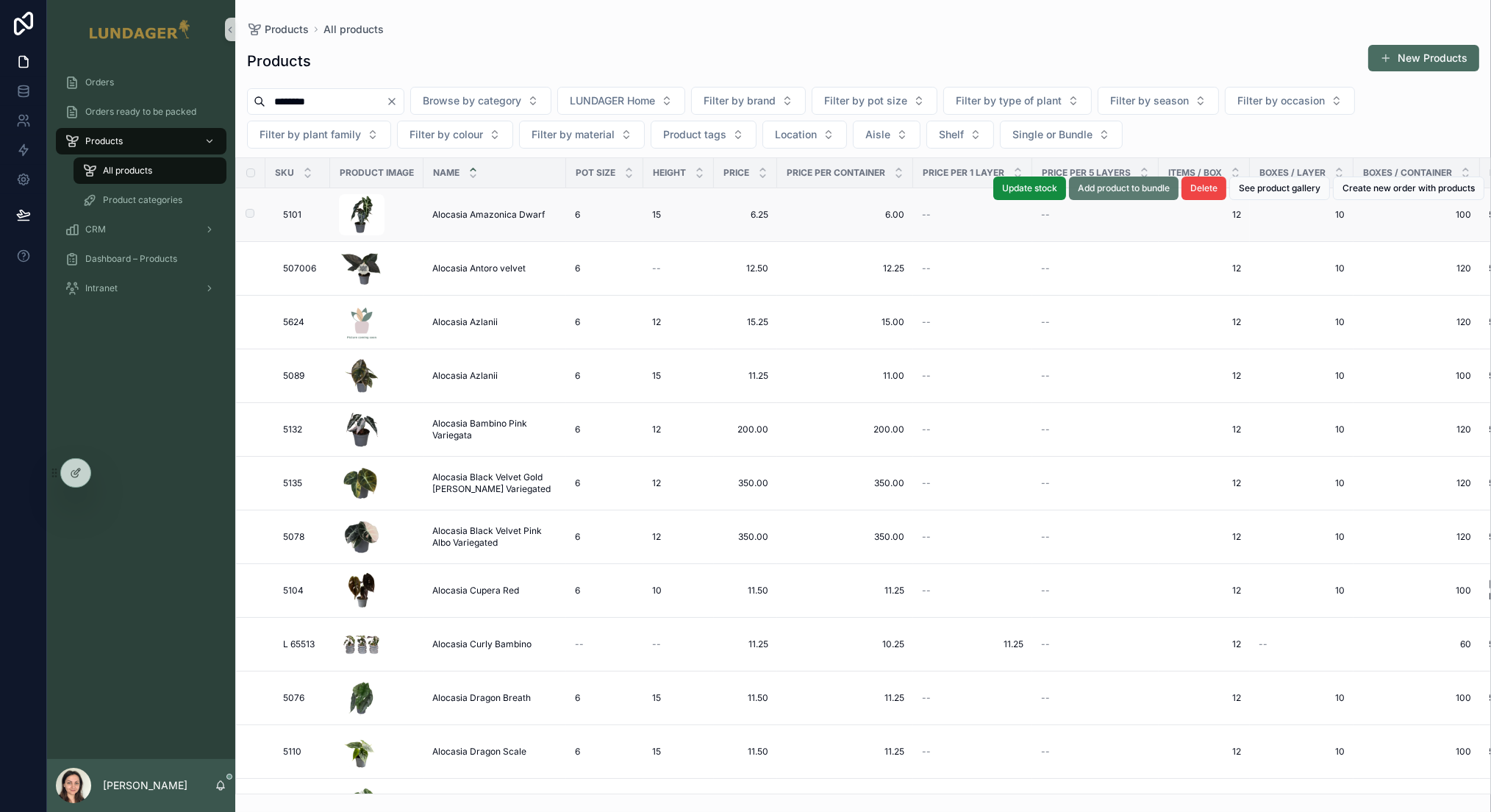
type input "********"
click at [1111, 188] on span "Add product to bundle" at bounding box center [1124, 188] width 92 height 12
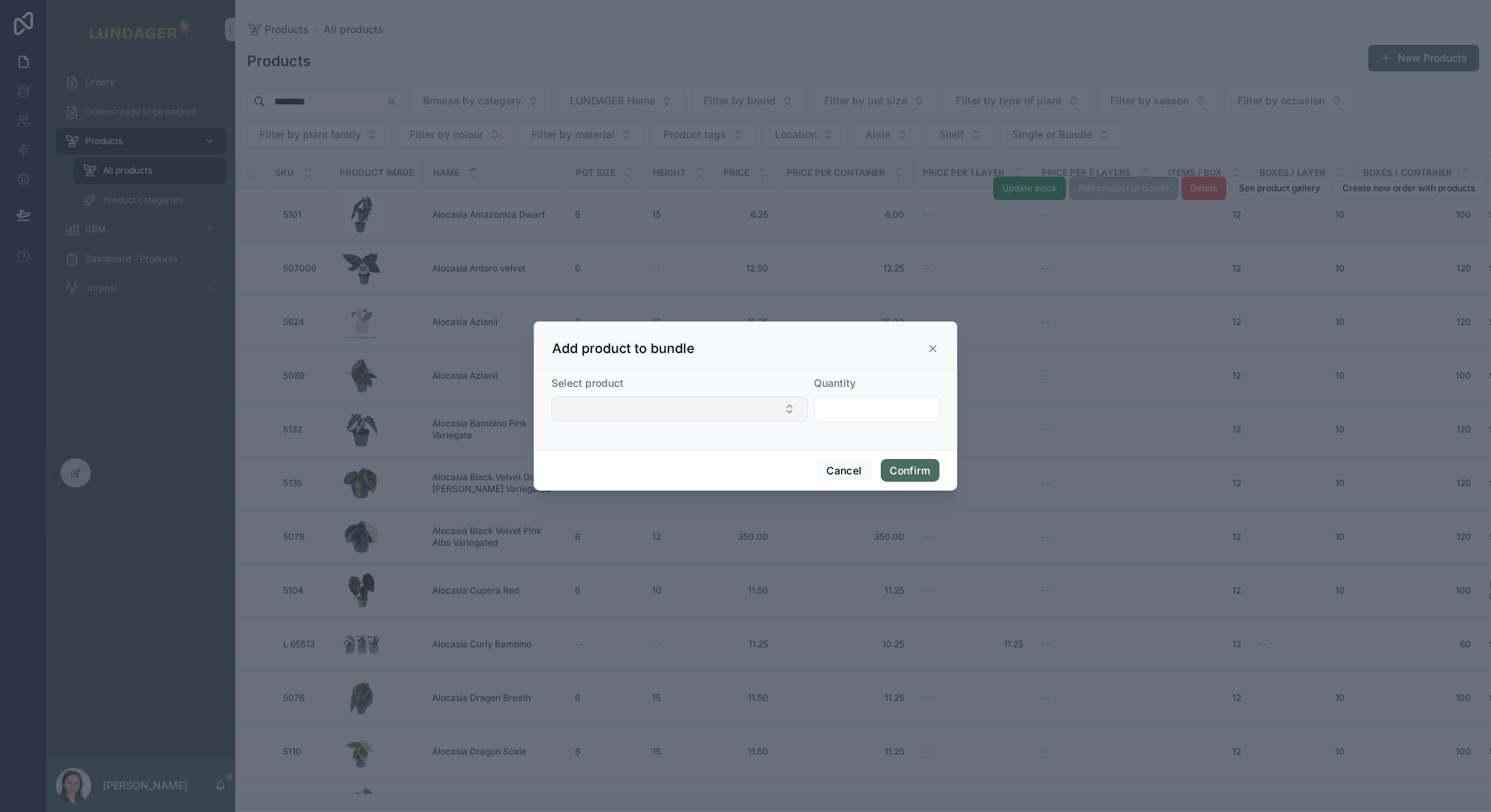
click at [589, 401] on button "Select Button" at bounding box center [680, 409] width 257 height 25
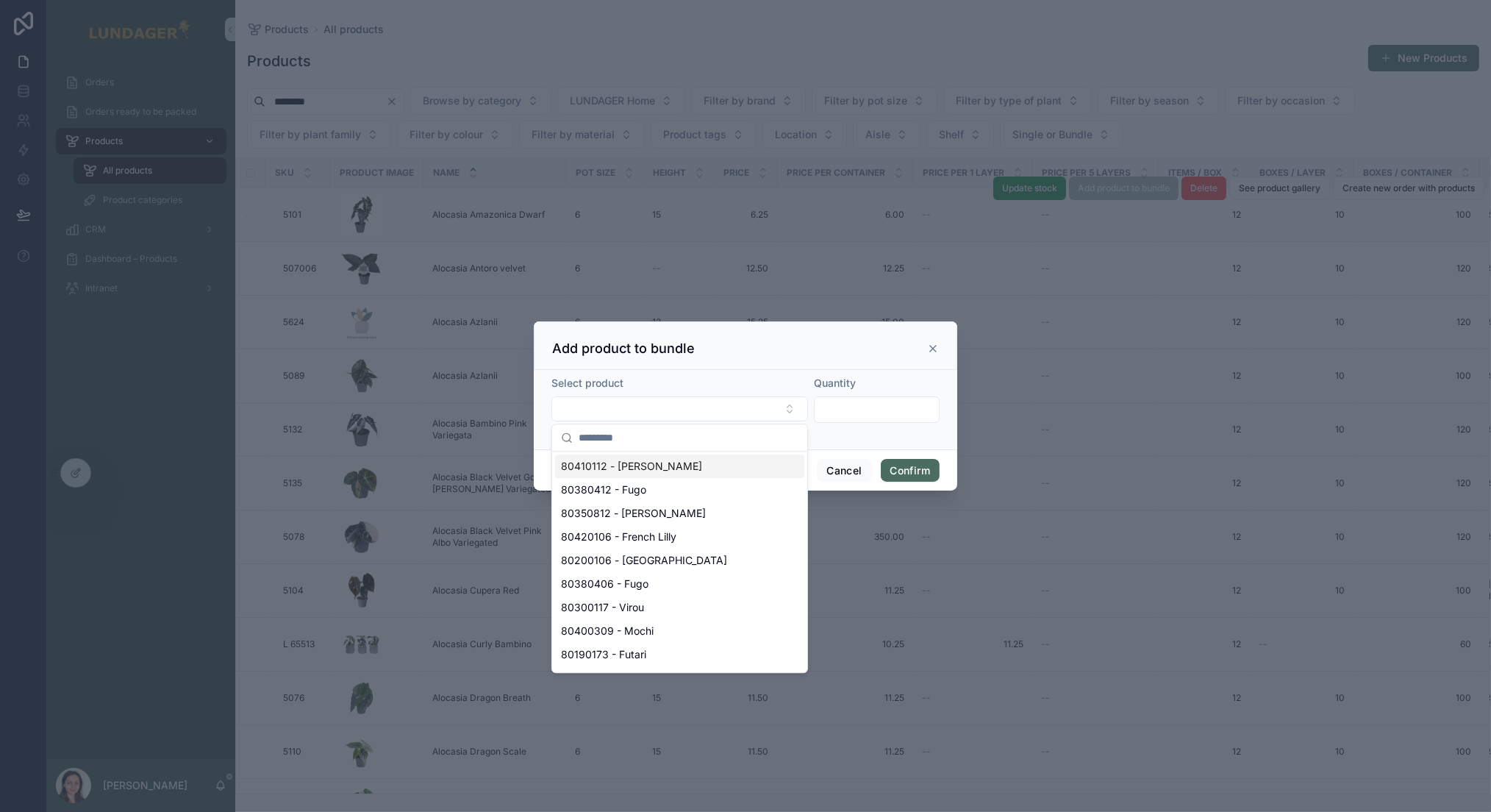
click at [670, 390] on div "Select product" at bounding box center [680, 399] width 257 height 47
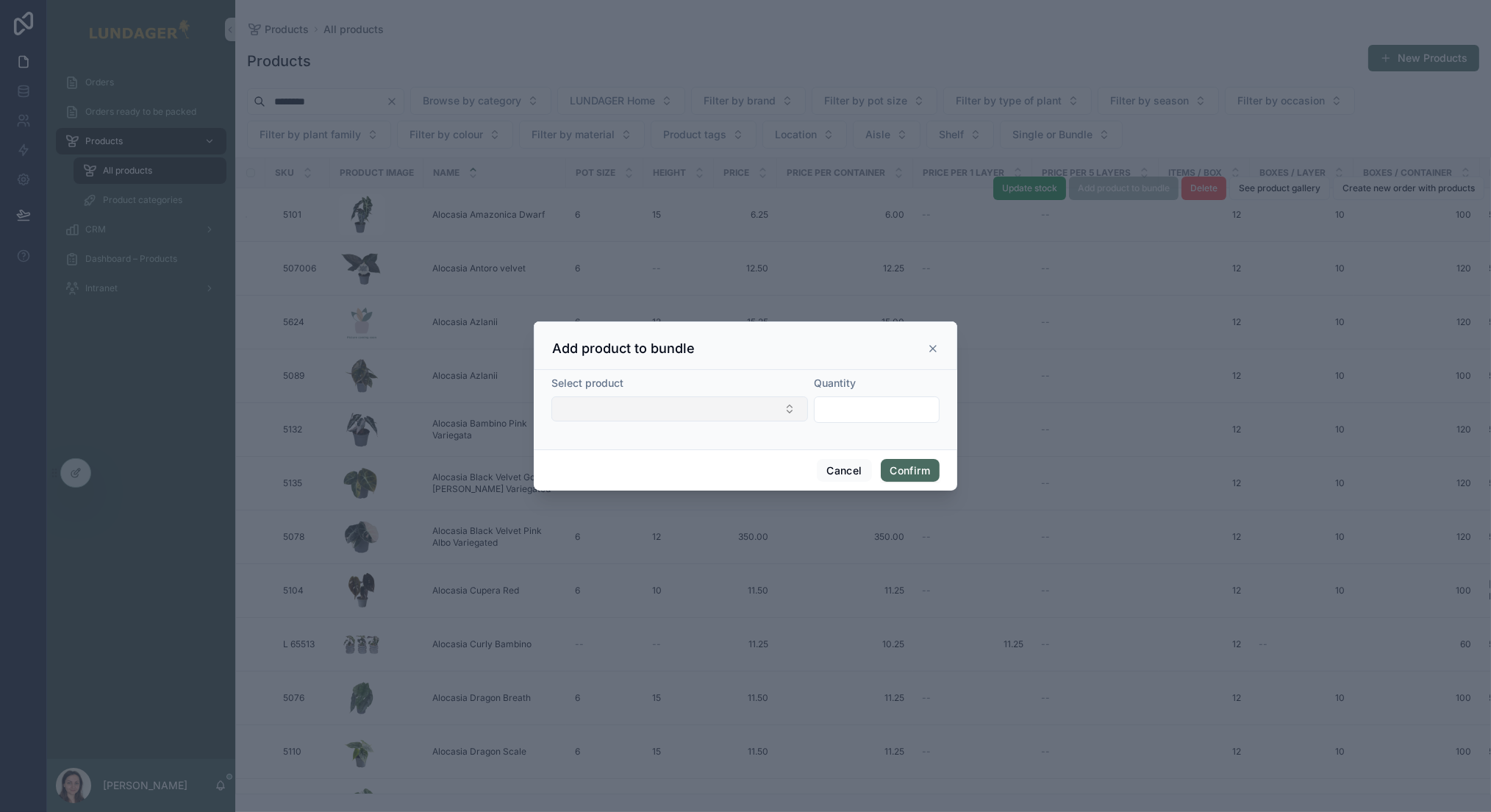
click at [635, 415] on button "Select Button" at bounding box center [680, 409] width 257 height 25
click at [931, 351] on icon at bounding box center [932, 348] width 12 height 12
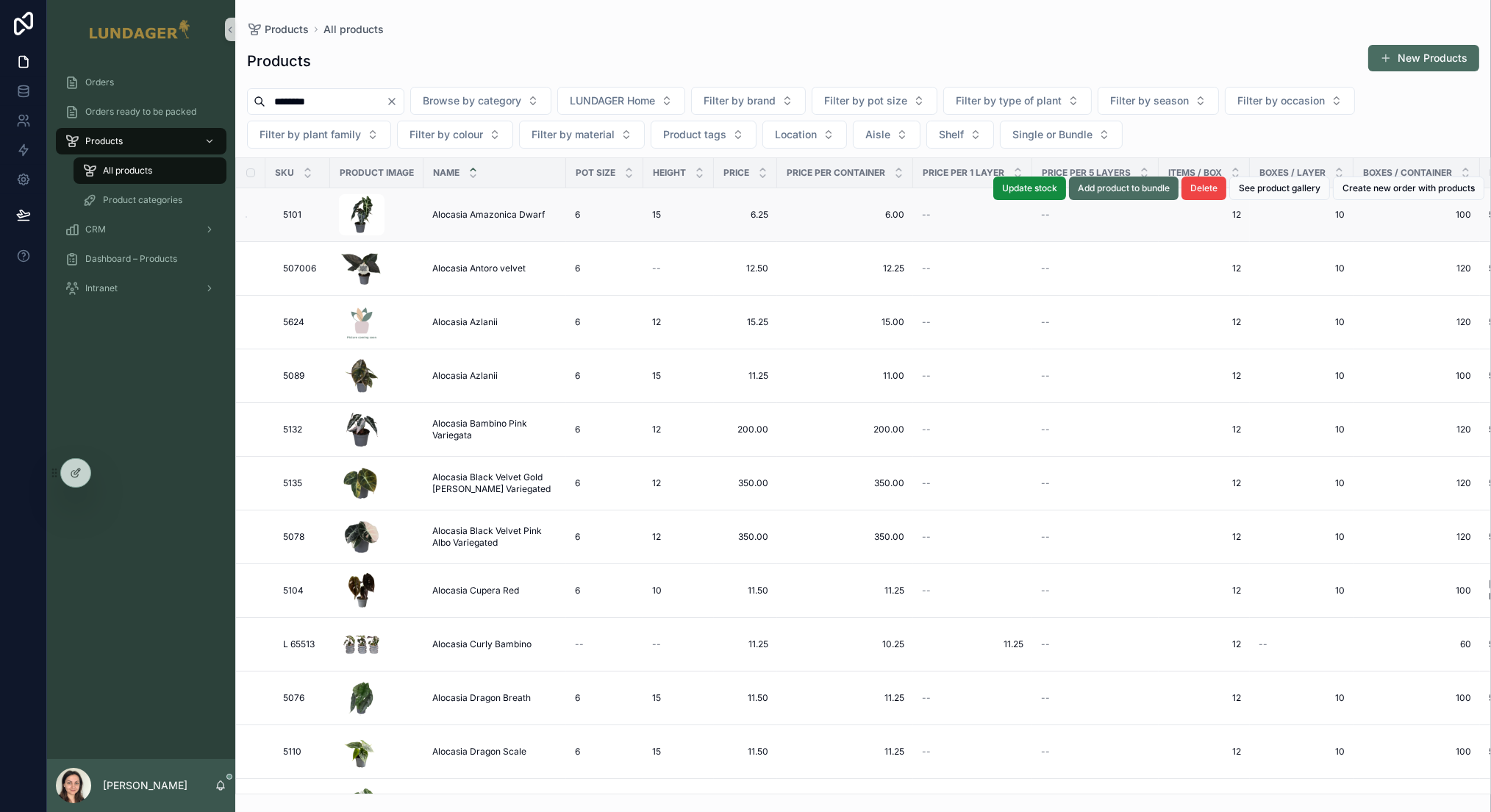
click at [62, 392] on div "Orders Orders ready to be packed Products All products Product categories CRM D…" at bounding box center [141, 409] width 188 height 700
click at [114, 81] on div "Orders" at bounding box center [141, 82] width 153 height 23
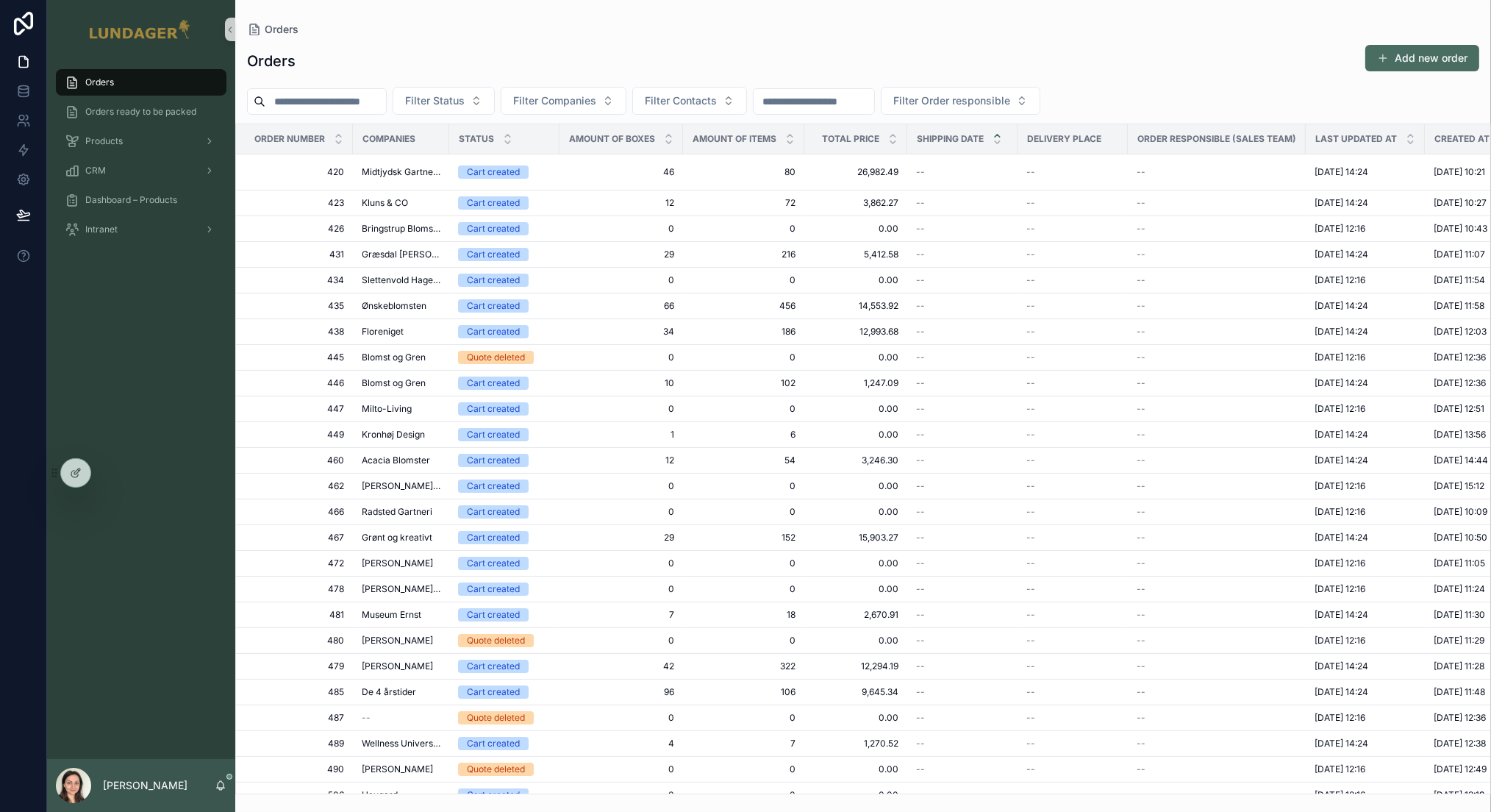
click at [1120, 92] on div "Filter Status Filter Companies Filter Contacts Filter Order responsible" at bounding box center [863, 100] width 1255 height 28
click at [348, 103] on input "scrollable content" at bounding box center [325, 101] width 121 height 21
